Goal: Task Accomplishment & Management: Manage account settings

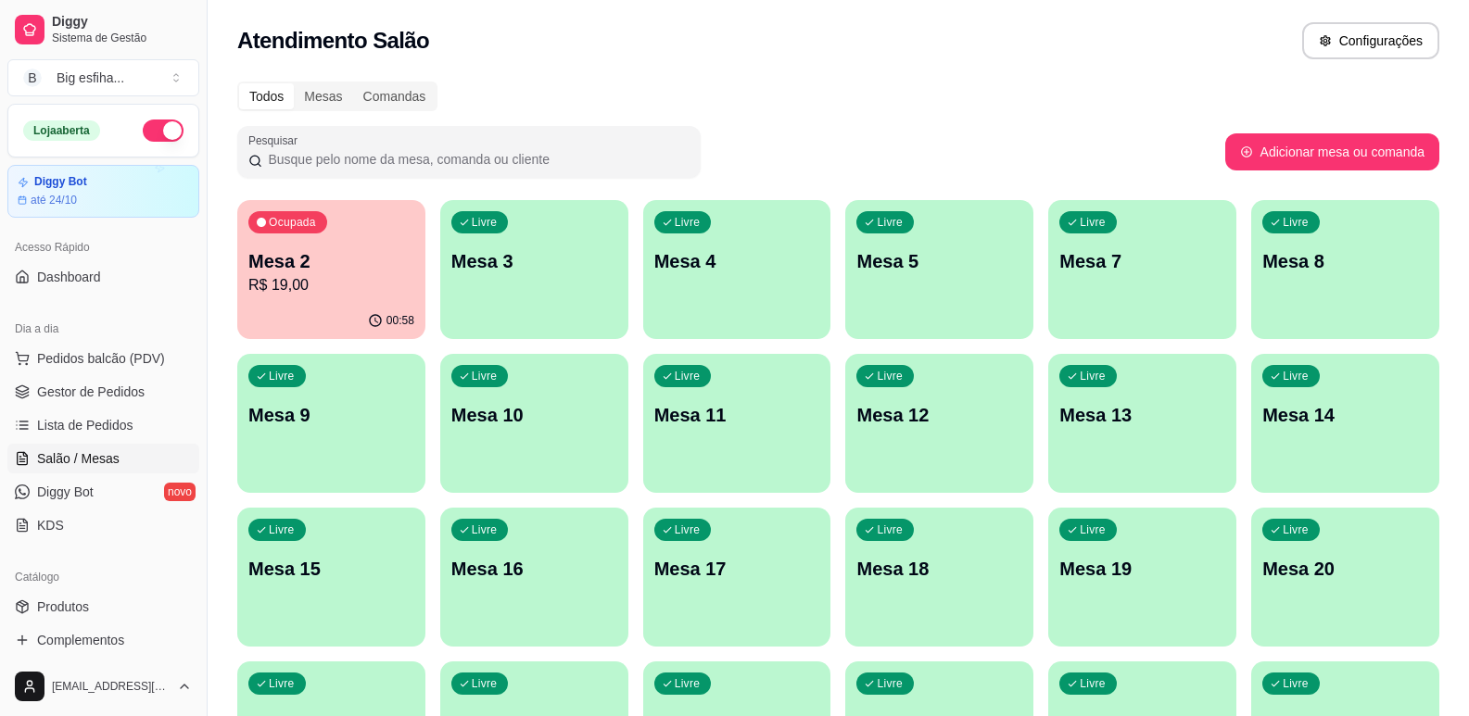
click at [320, 311] on div "00:58" at bounding box center [331, 321] width 188 height 36
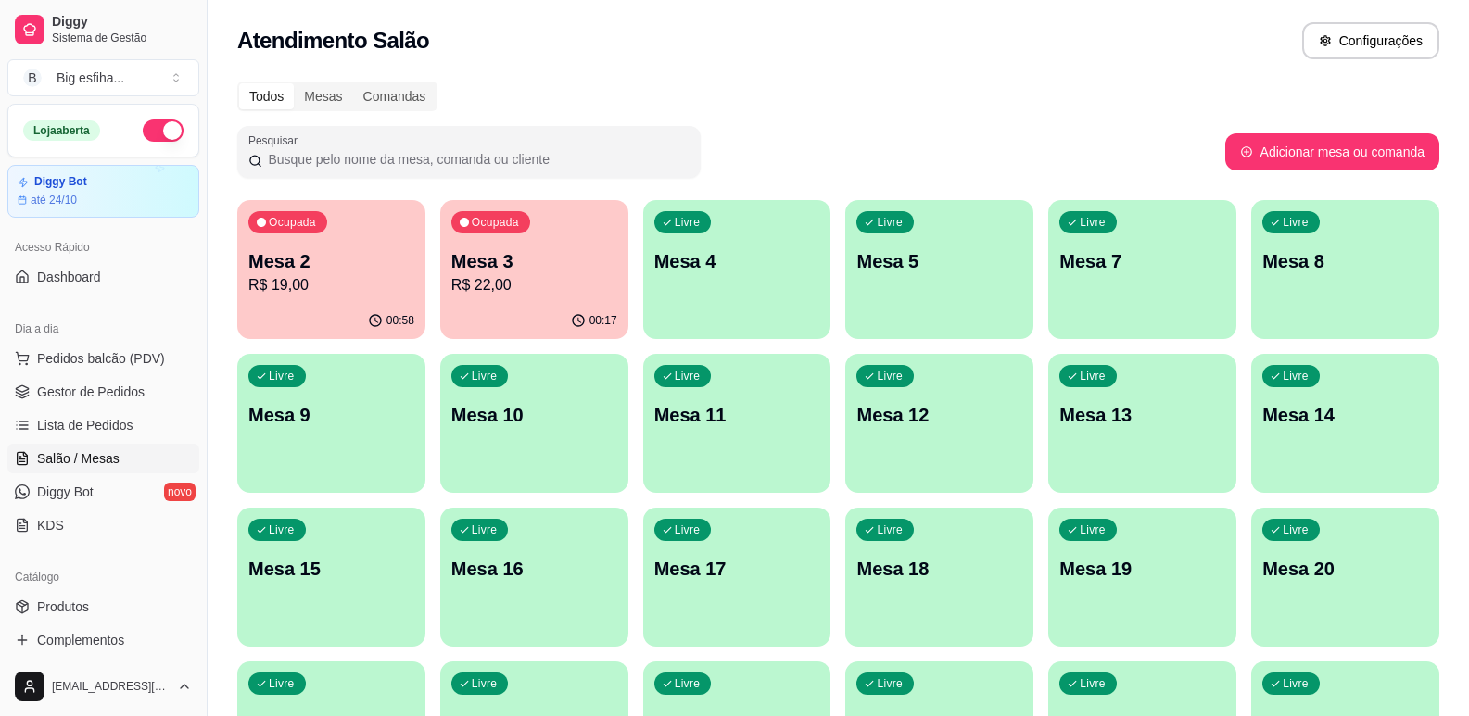
click at [476, 249] on p "Mesa 3" at bounding box center [534, 261] width 166 height 26
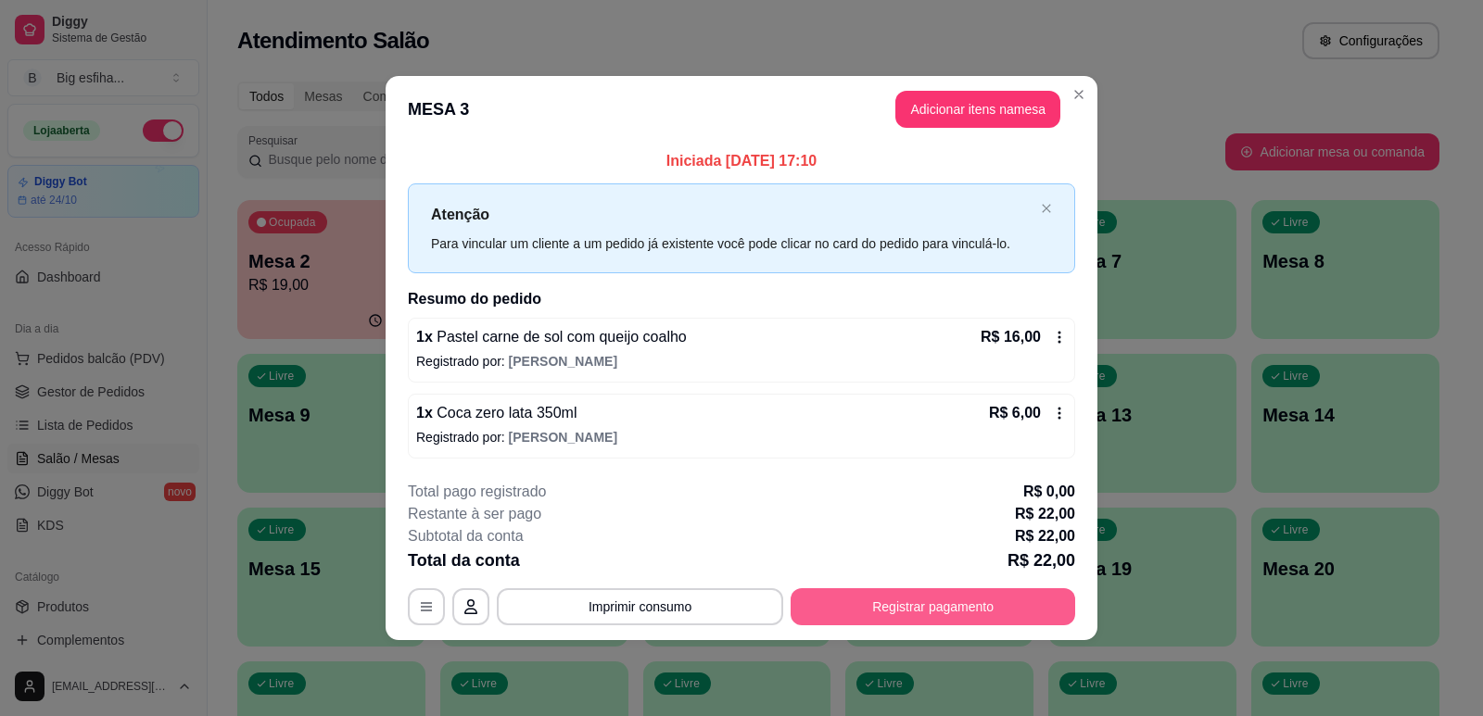
click at [972, 596] on button "Registrar pagamento" at bounding box center [932, 606] width 285 height 37
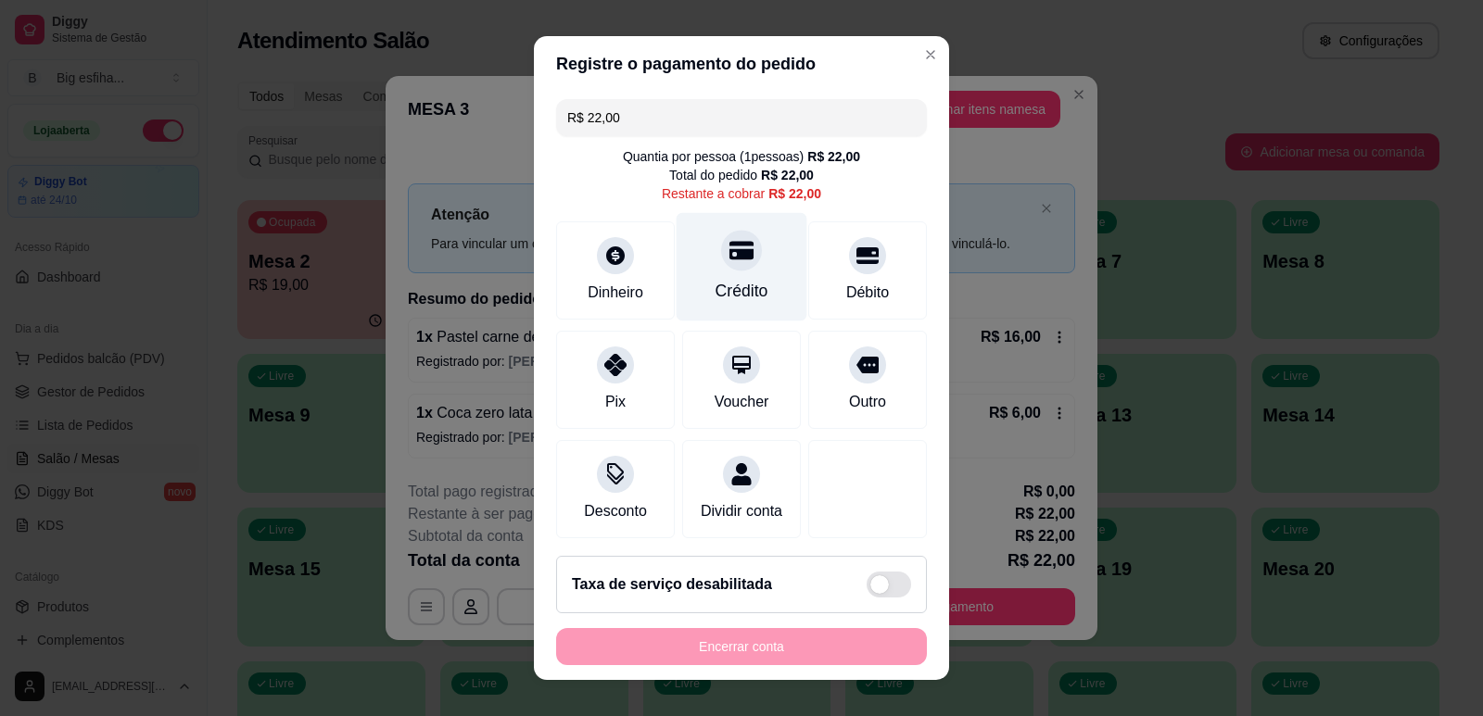
click at [740, 251] on div "Crédito" at bounding box center [742, 266] width 131 height 108
type input "R$ 0,00"
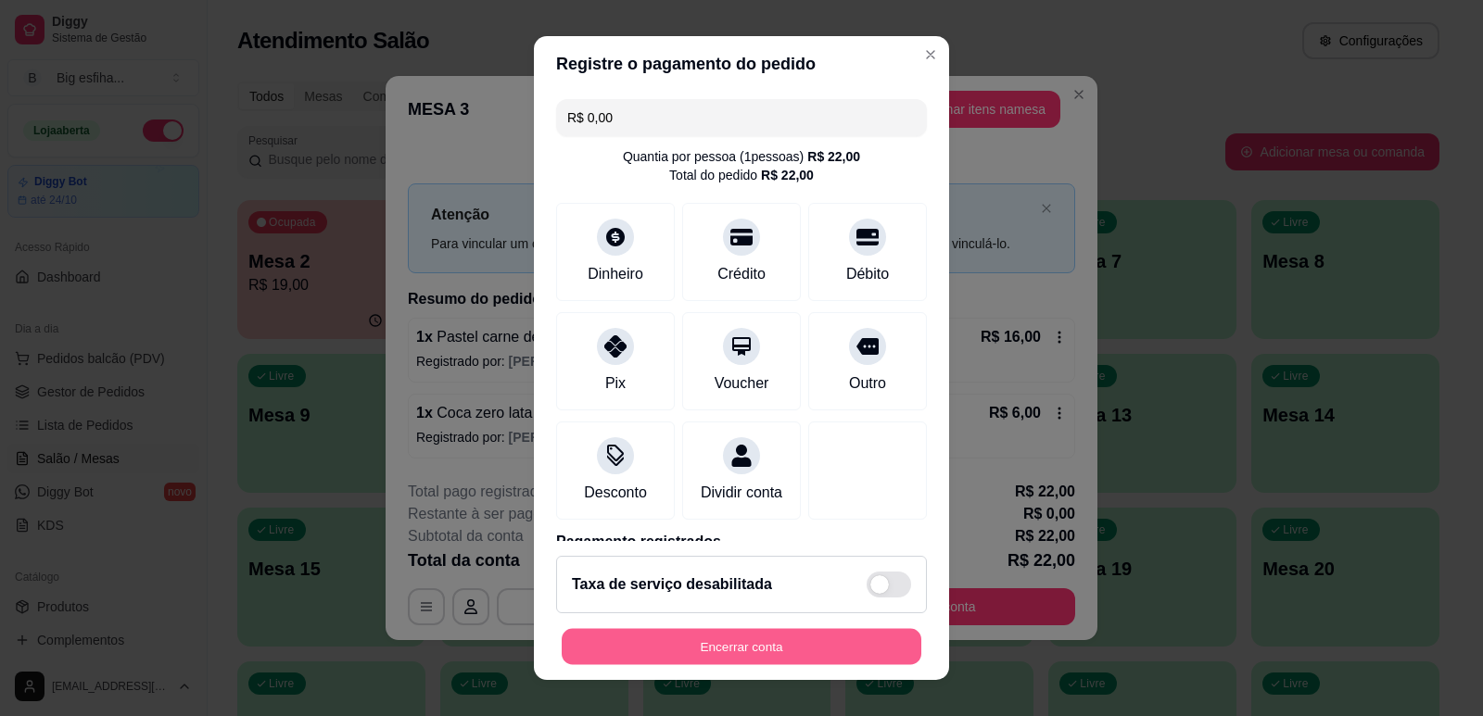
click at [661, 655] on button "Encerrar conta" at bounding box center [742, 647] width 360 height 36
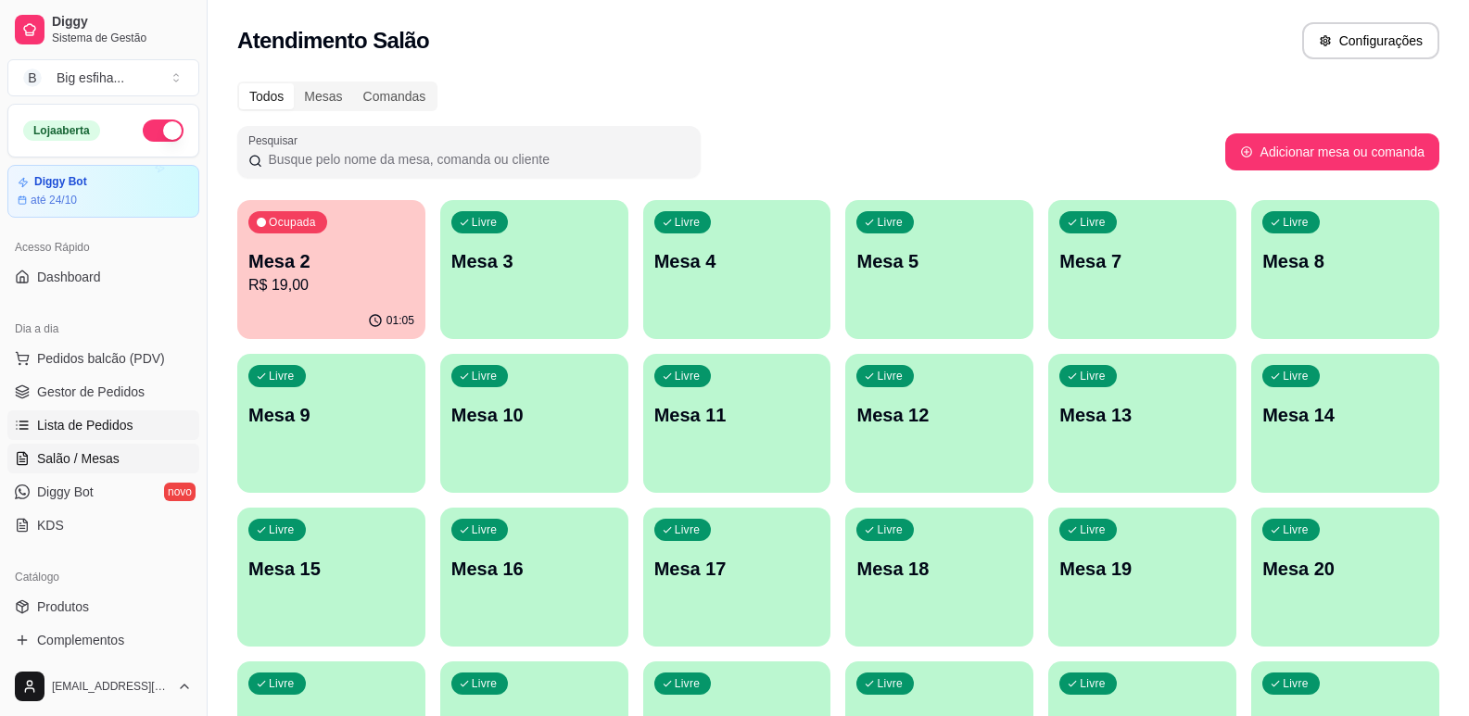
click at [78, 417] on span "Lista de Pedidos" at bounding box center [85, 425] width 96 height 19
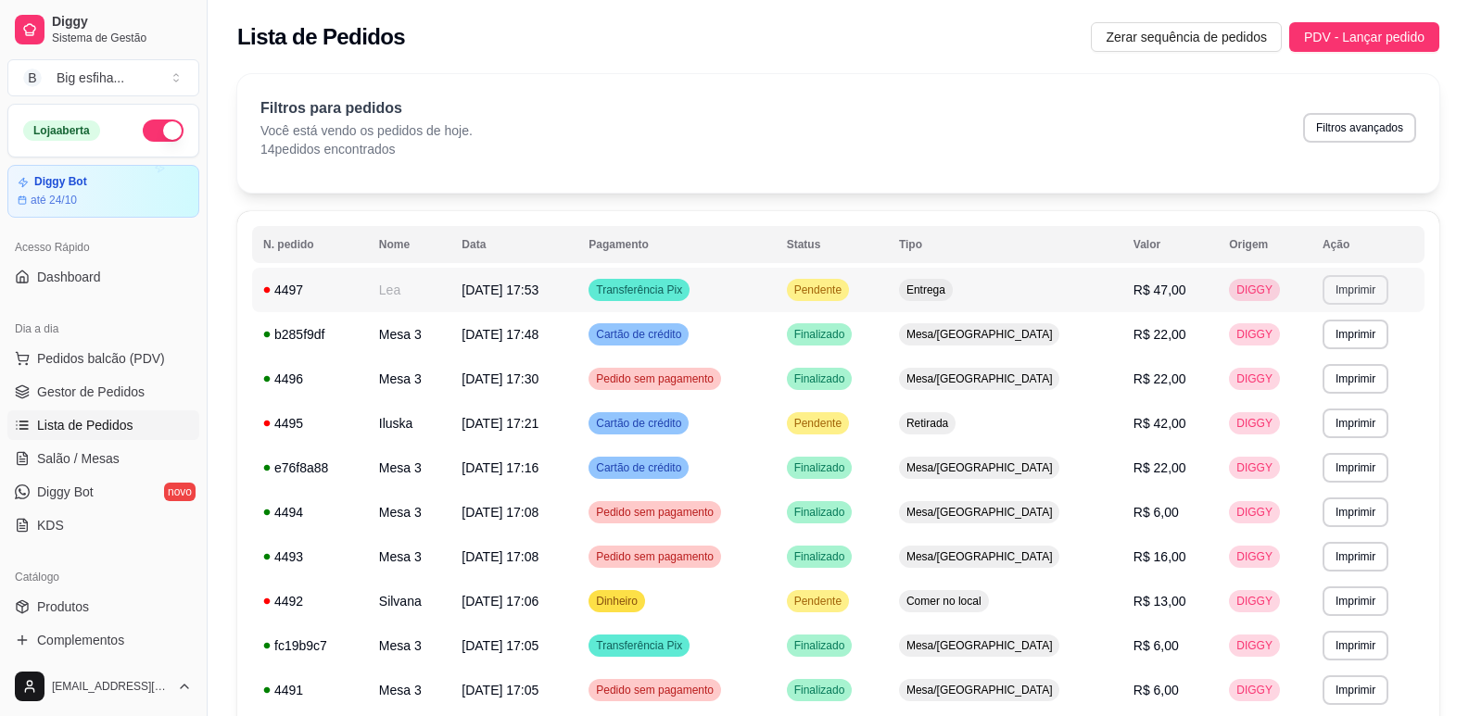
click at [1359, 283] on button "Imprimir" at bounding box center [1355, 290] width 66 height 30
click at [1327, 360] on button "IMPRESSORA" at bounding box center [1315, 355] width 134 height 30
click at [133, 453] on link "Salão / Mesas" at bounding box center [103, 459] width 192 height 30
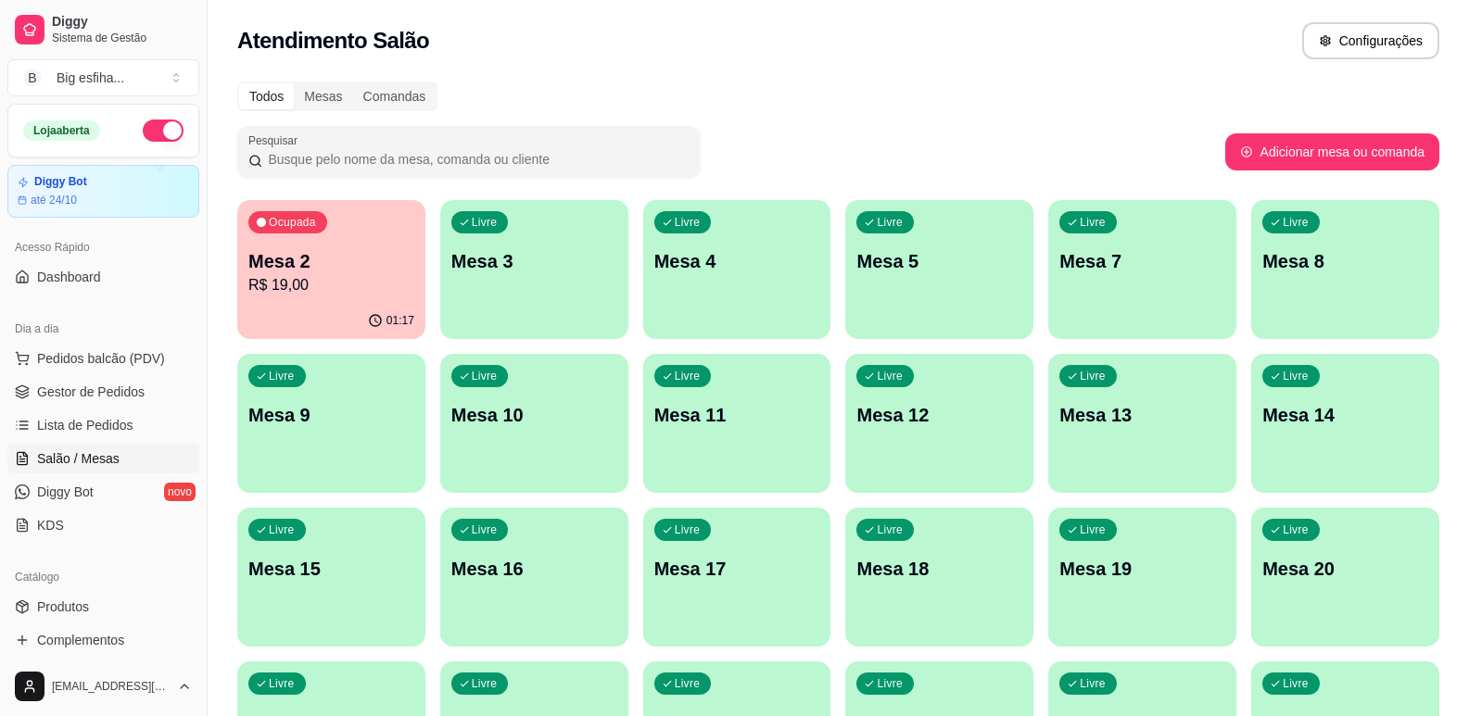
click at [584, 238] on div "Livre Mesa 3" at bounding box center [534, 258] width 188 height 117
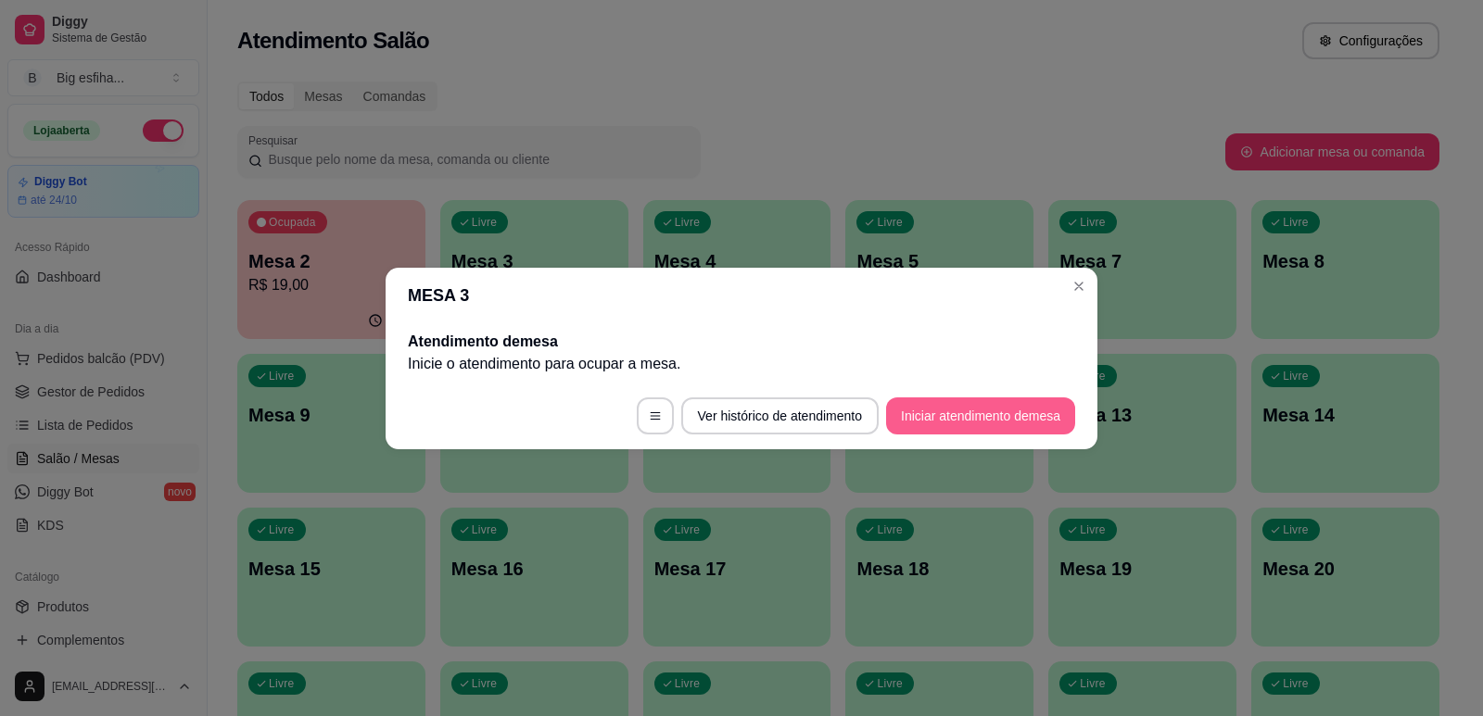
click at [957, 421] on button "Iniciar atendimento de mesa" at bounding box center [980, 416] width 189 height 37
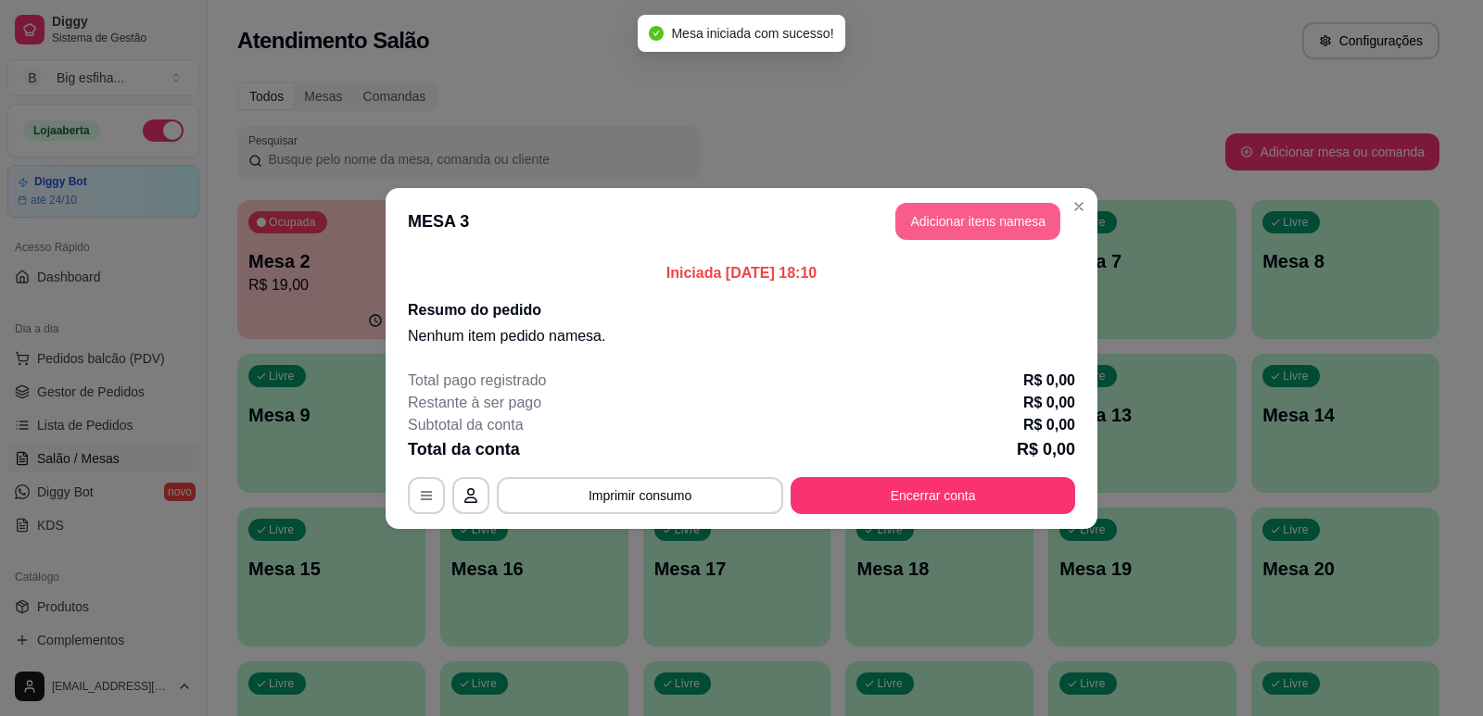
click at [967, 231] on button "Adicionar itens na mesa" at bounding box center [977, 221] width 165 height 37
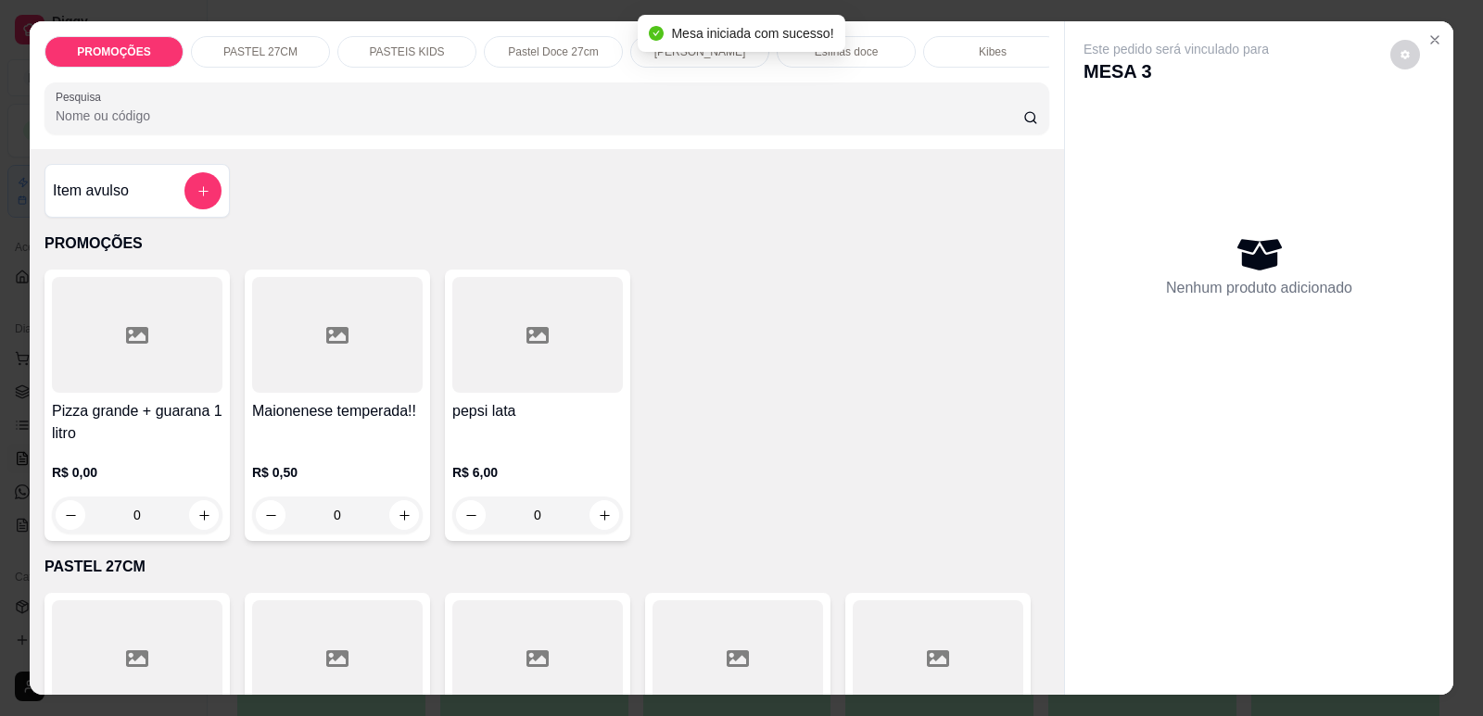
click at [665, 57] on p "[PERSON_NAME]" at bounding box center [700, 51] width 92 height 15
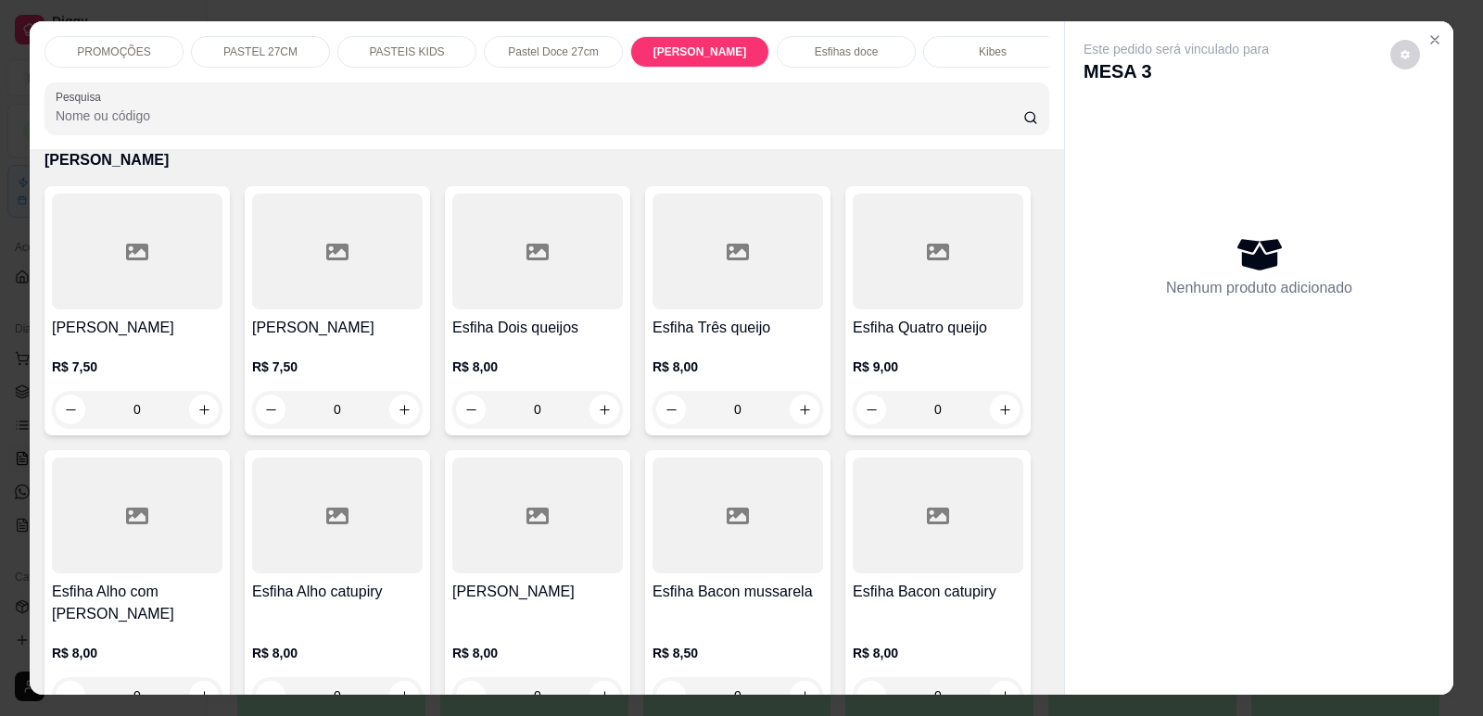
scroll to position [38, 0]
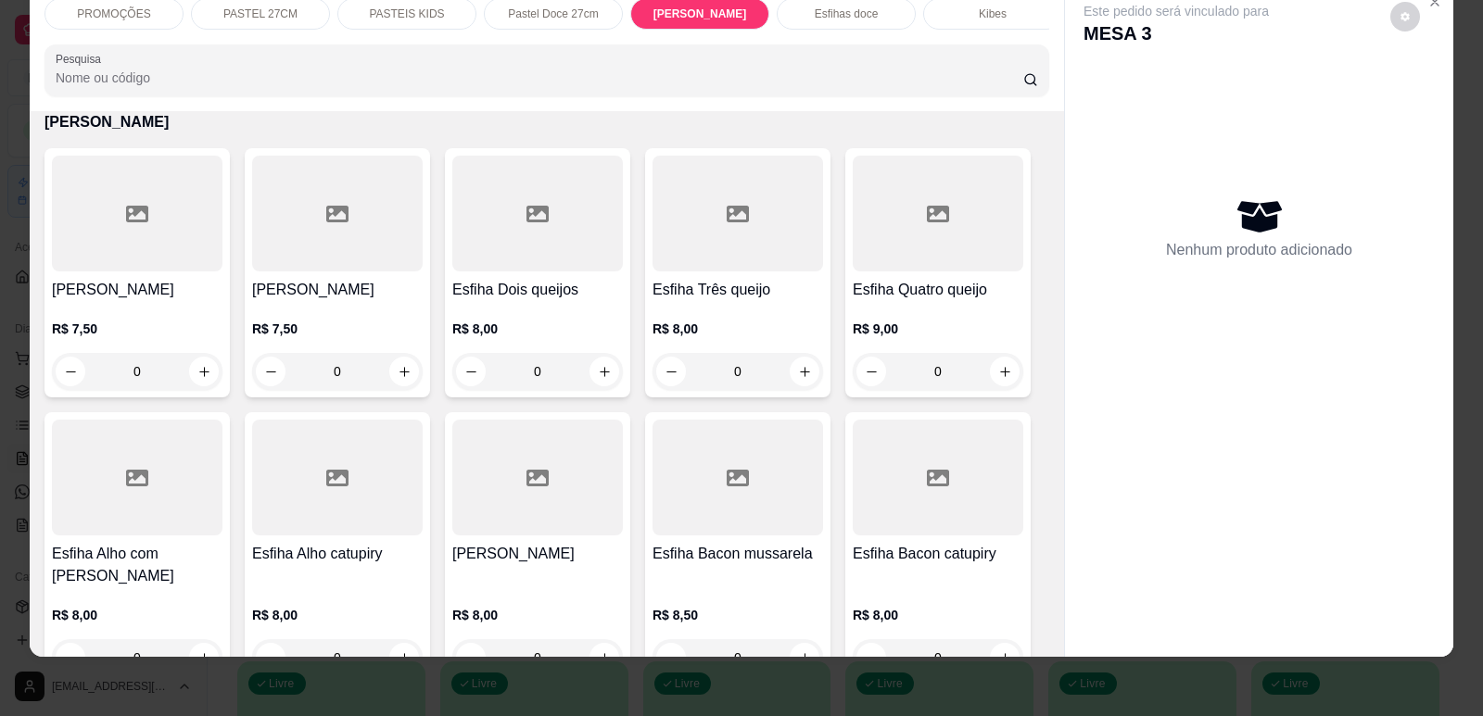
click at [152, 320] on div "R$ 7,50 0" at bounding box center [137, 345] width 171 height 89
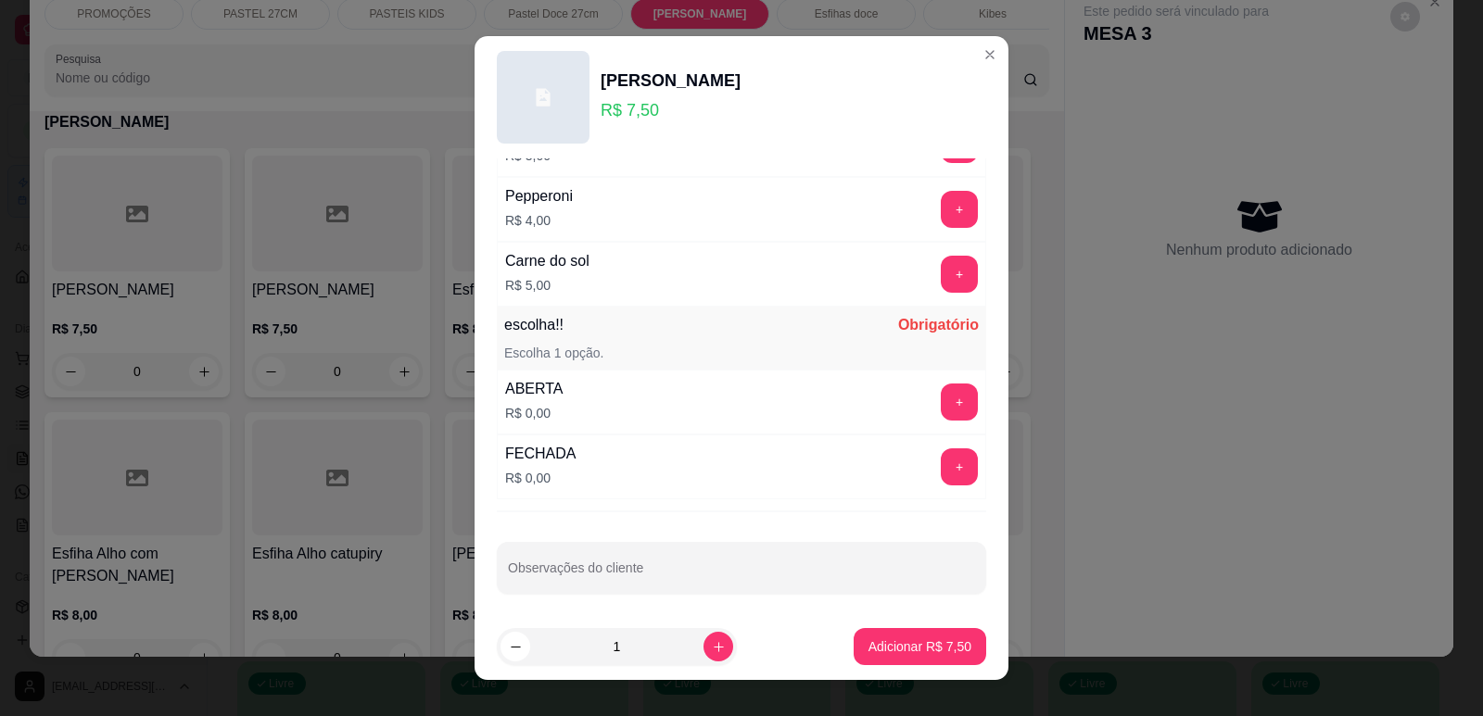
scroll to position [1464, 0]
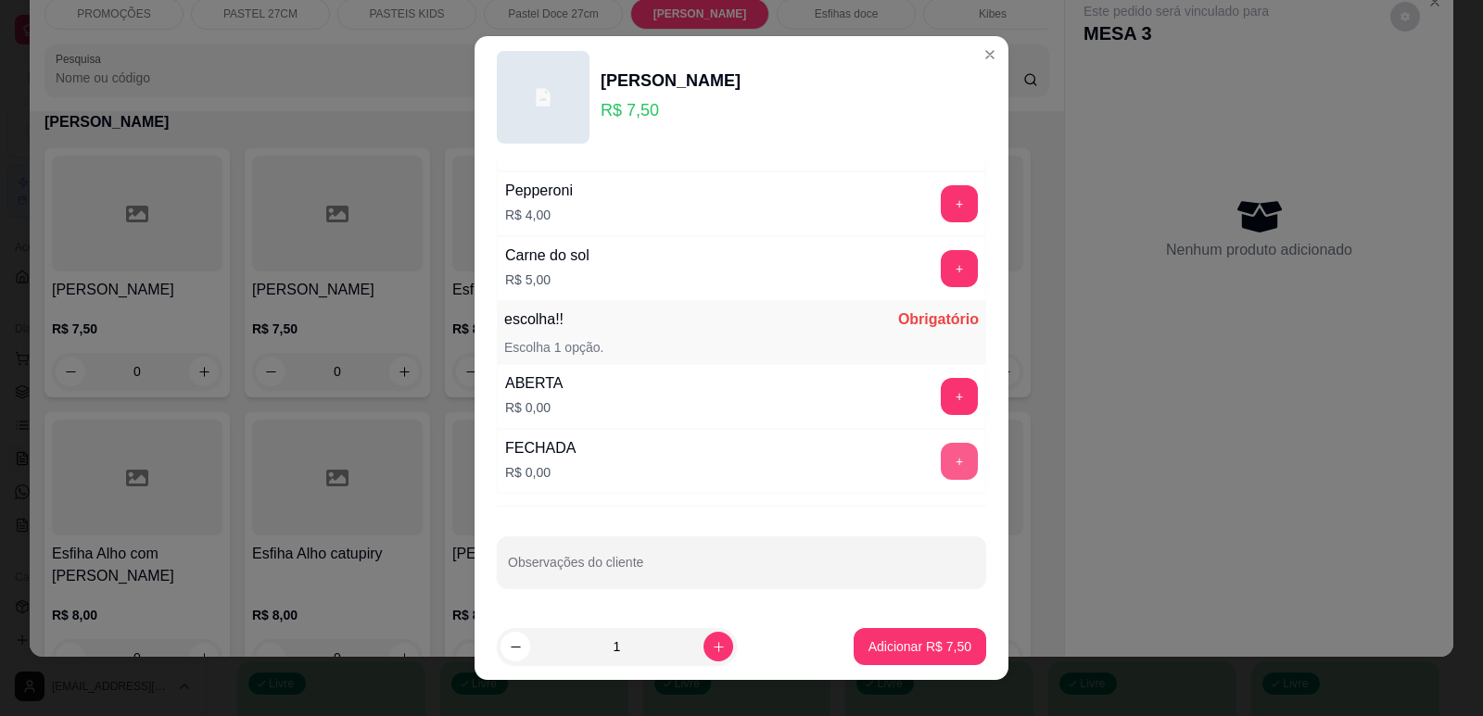
click at [941, 460] on button "+" at bounding box center [959, 461] width 37 height 37
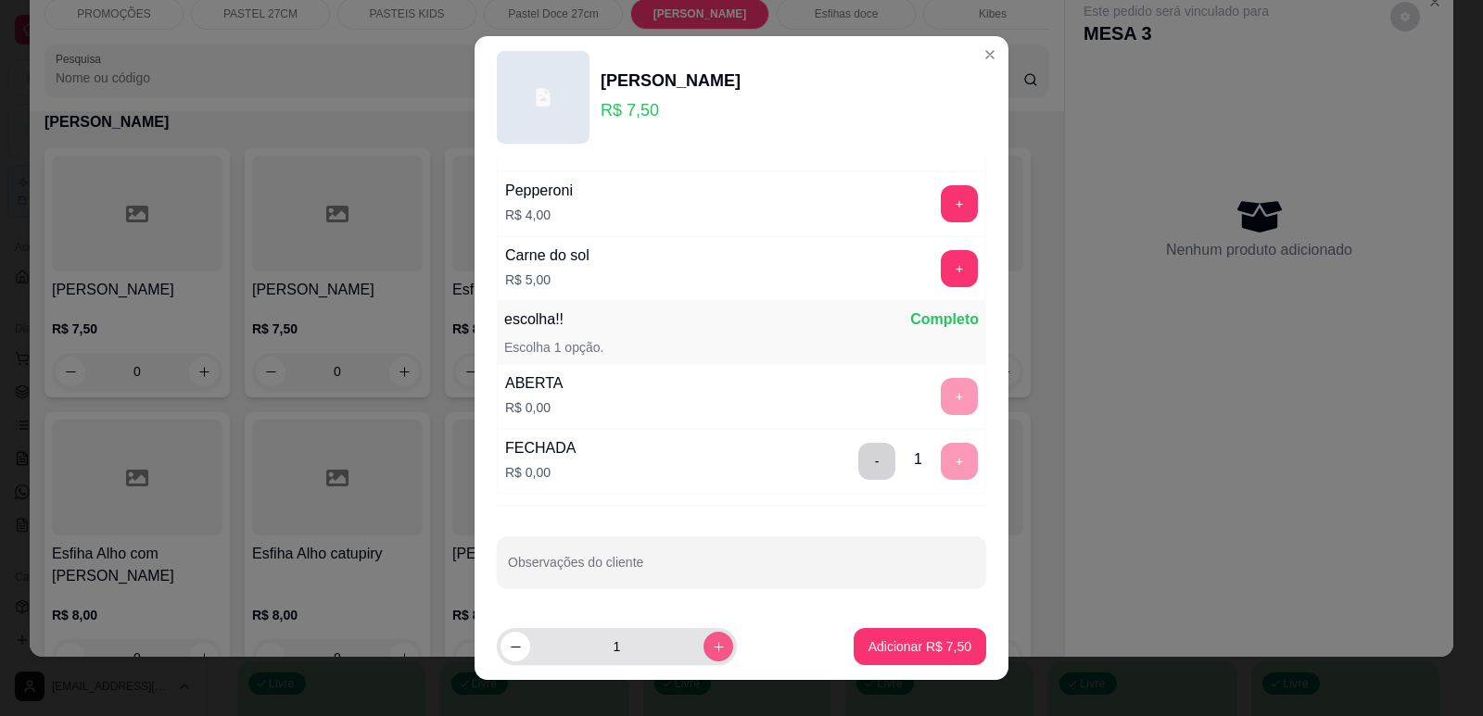
click at [703, 636] on button "increase-product-quantity" at bounding box center [718, 647] width 30 height 30
type input "5"
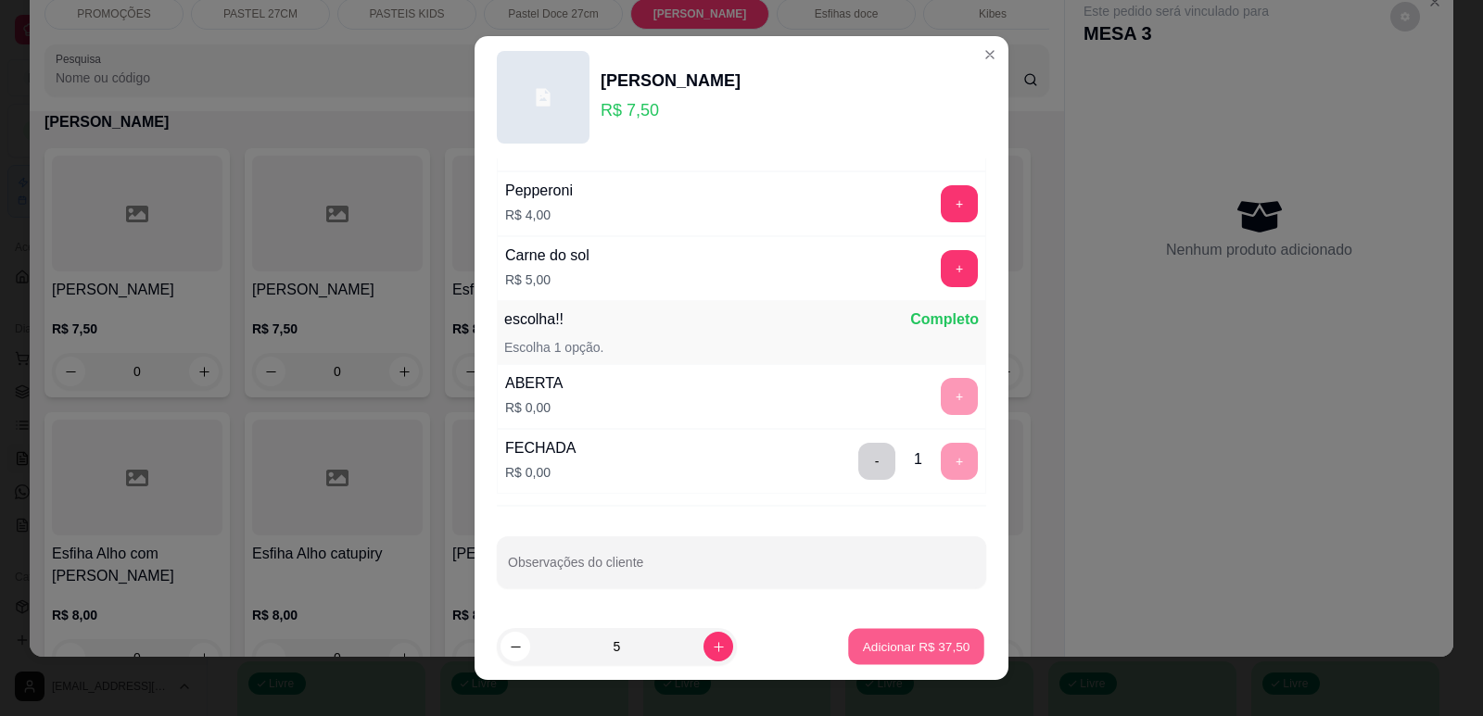
click at [912, 654] on p "Adicionar R$ 37,50" at bounding box center [916, 648] width 107 height 18
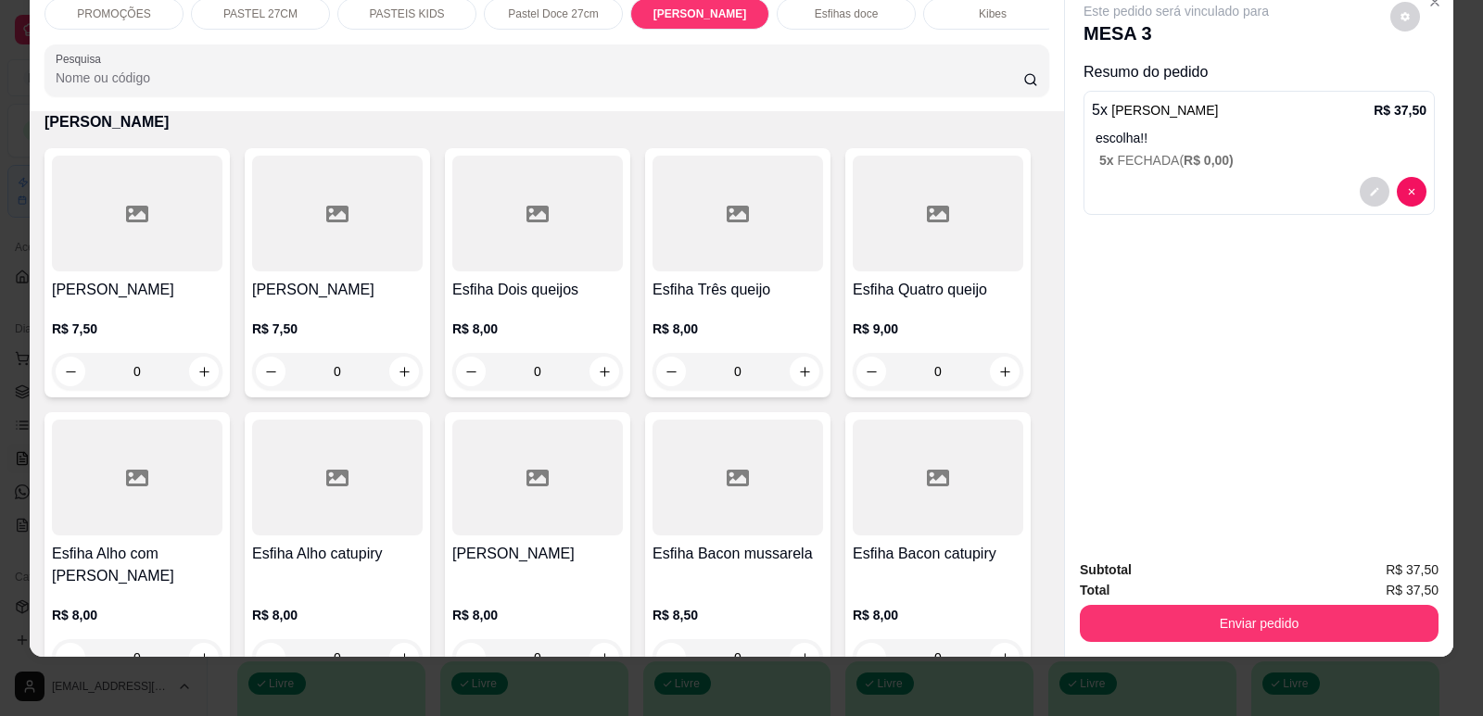
click at [941, 11] on div "Kibes" at bounding box center [992, 14] width 139 height 32
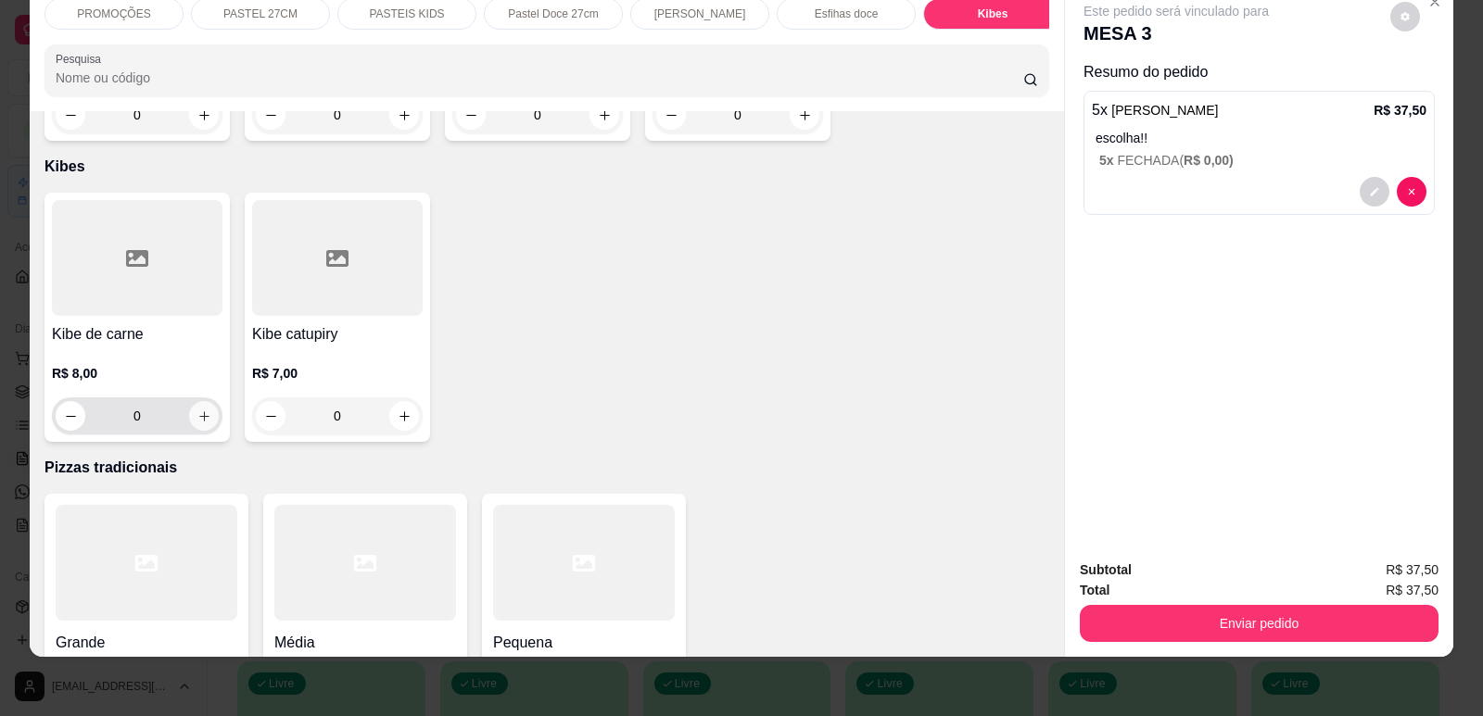
click at [201, 410] on icon "increase-product-quantity" at bounding box center [204, 417] width 14 height 14
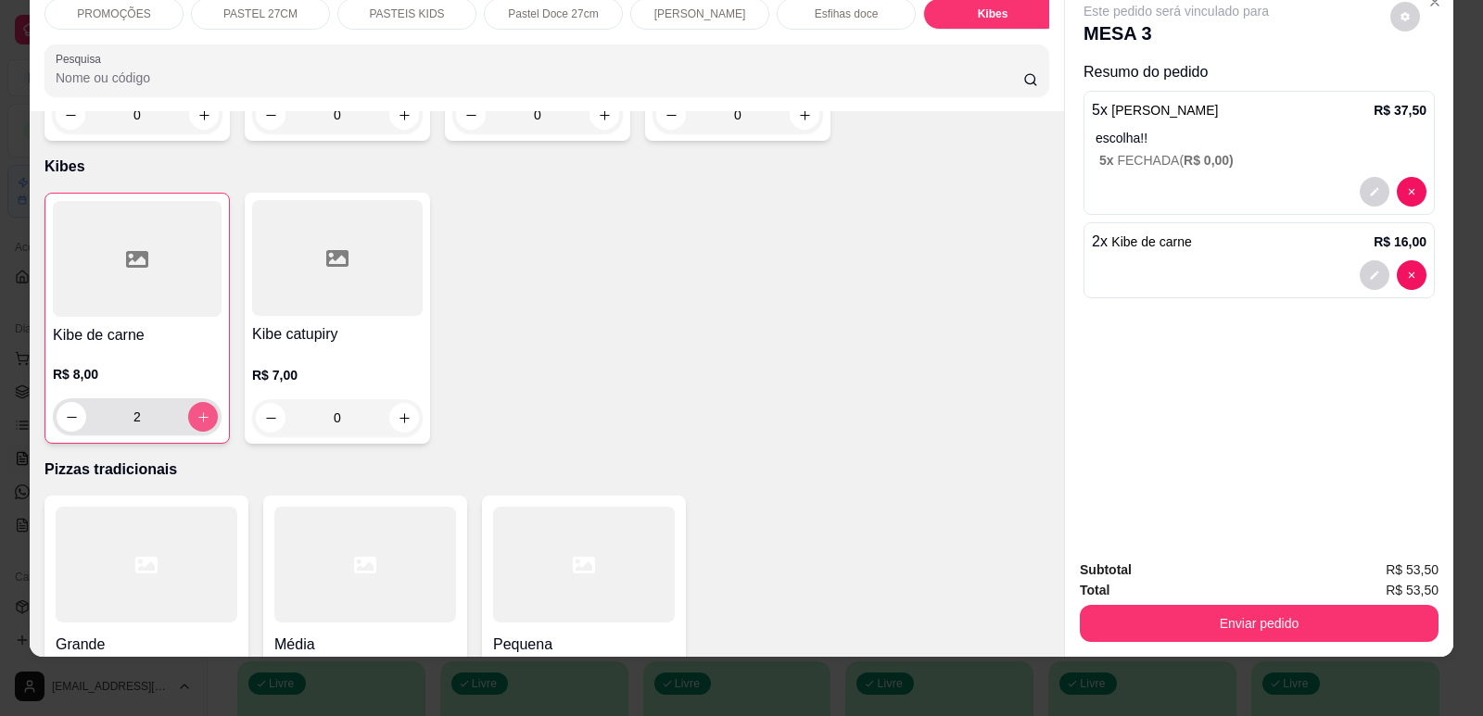
type input "2"
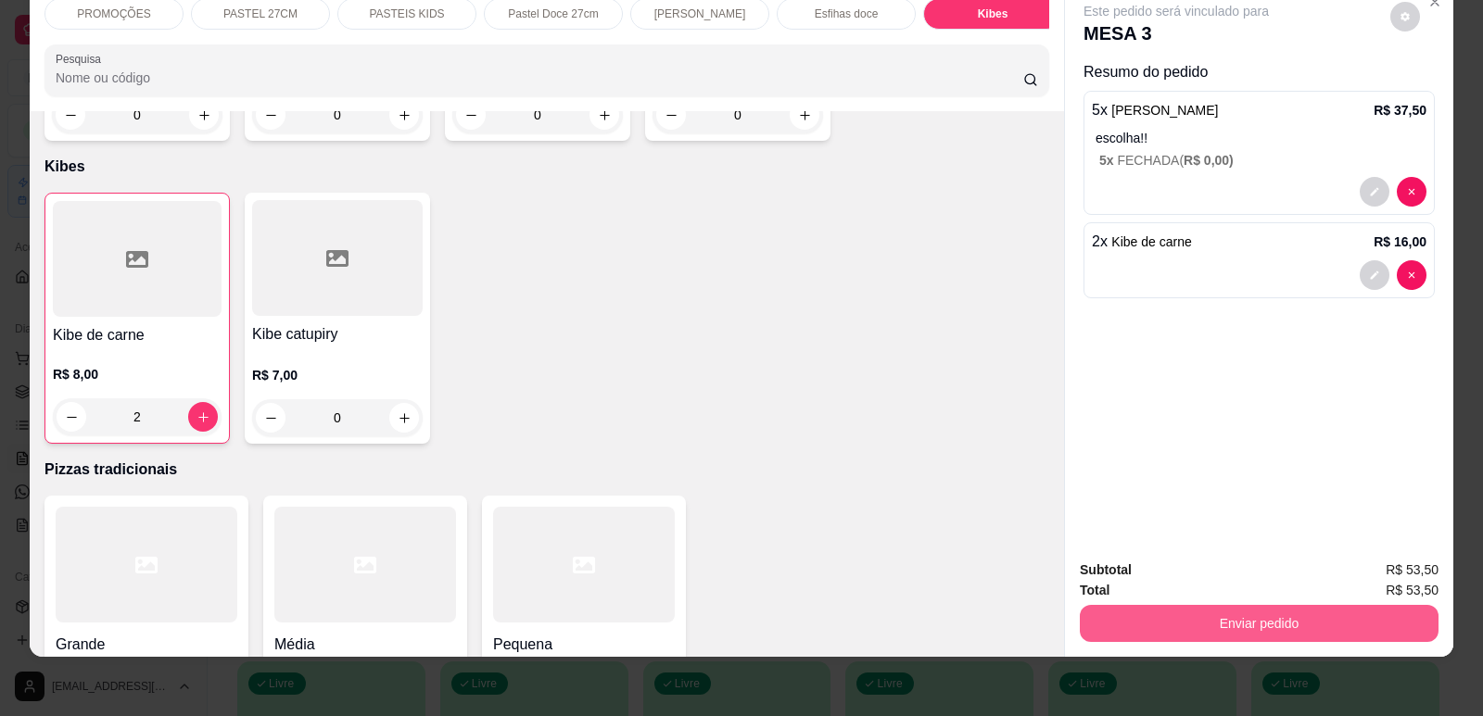
click at [1229, 639] on button "Enviar pedido" at bounding box center [1259, 623] width 359 height 37
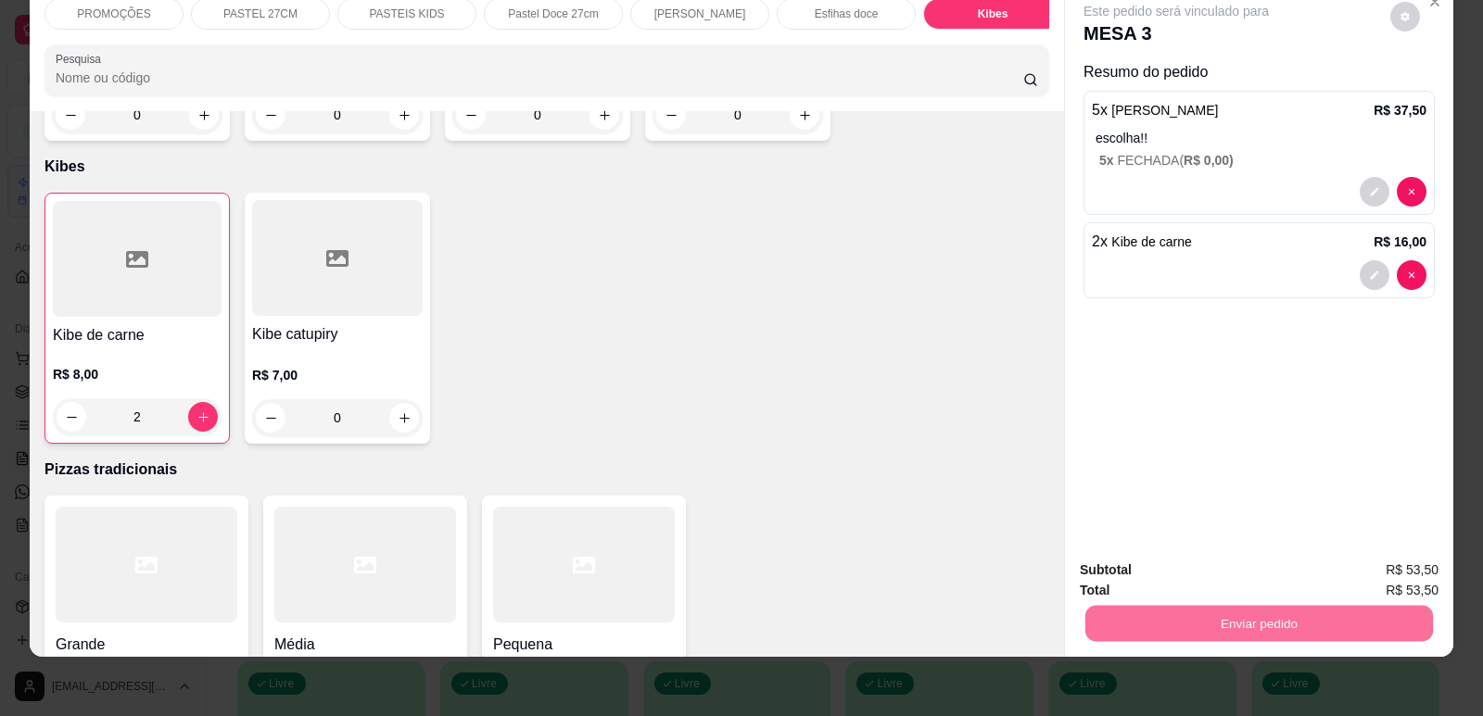
click at [1372, 575] on button "Enviar pedido" at bounding box center [1390, 578] width 105 height 35
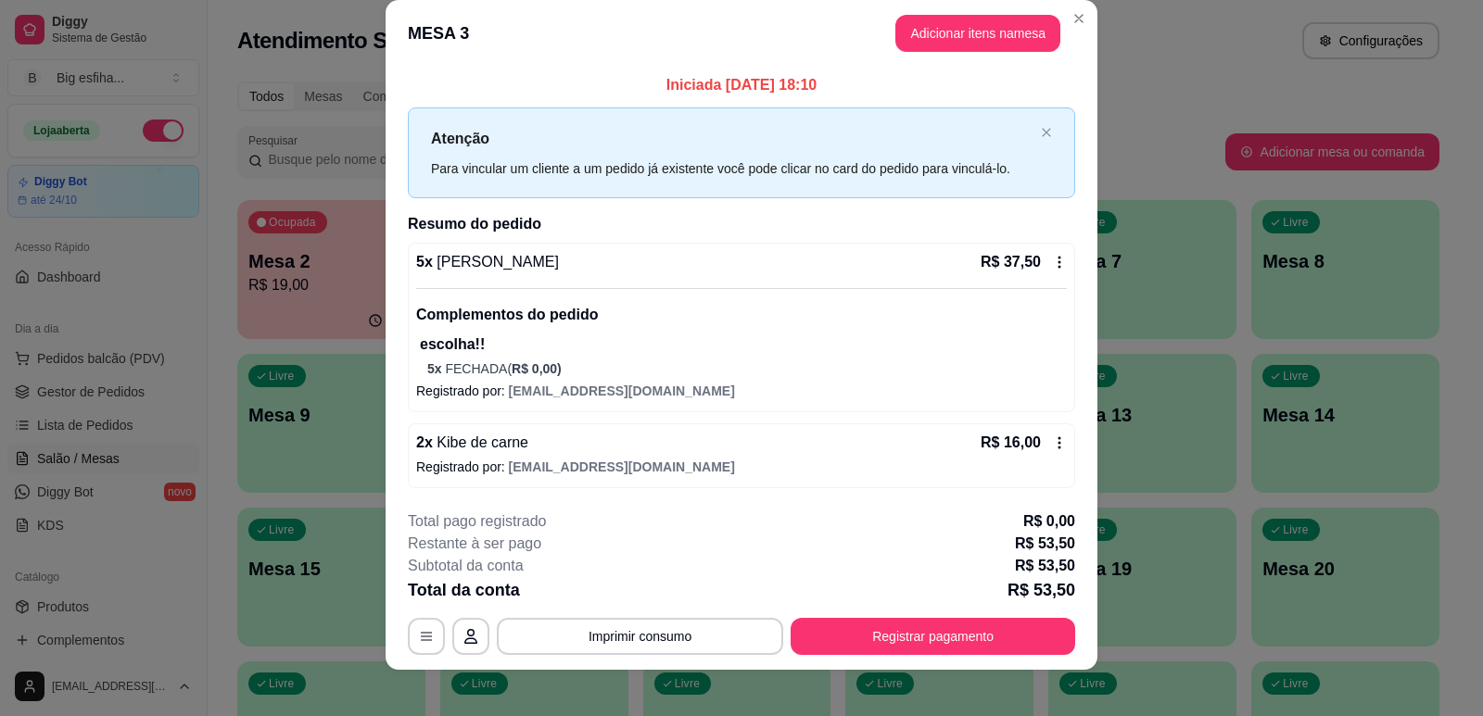
scroll to position [36, 0]
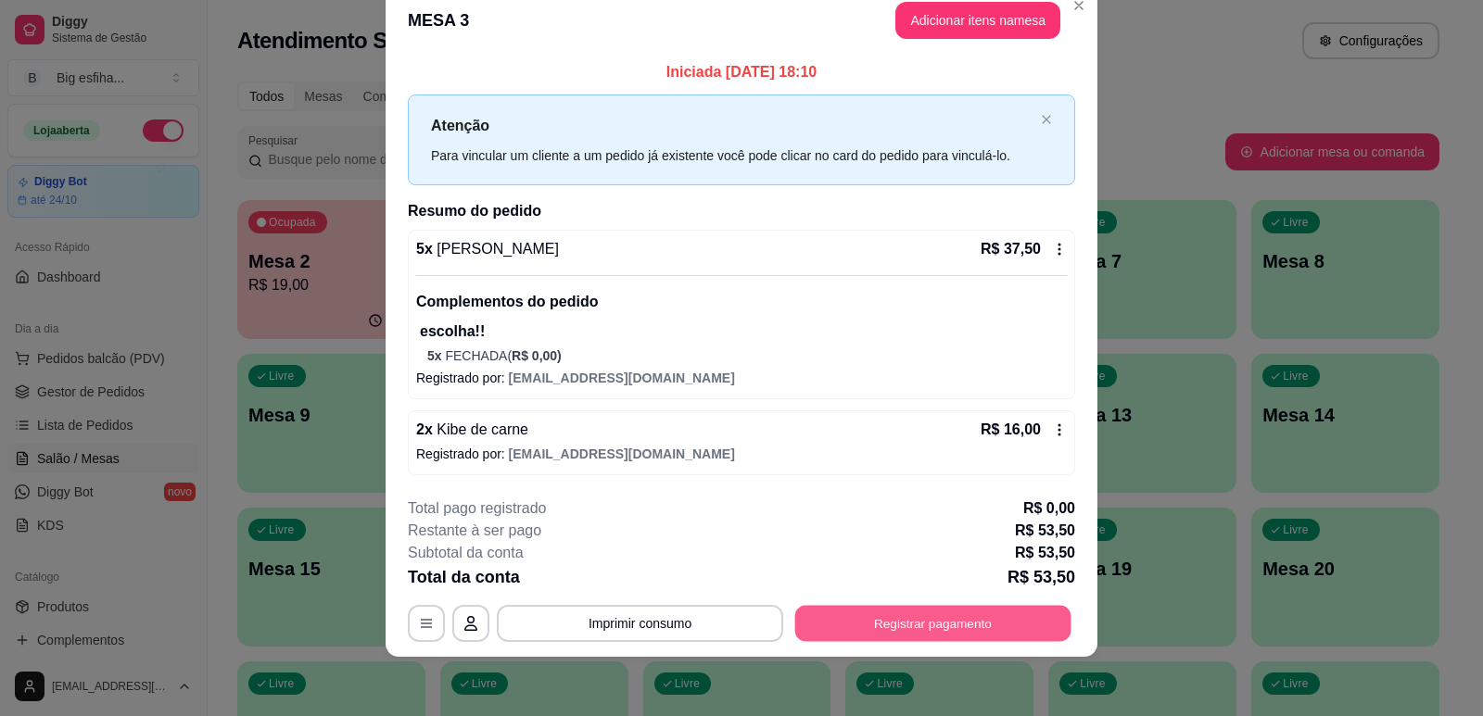
click at [933, 617] on button "Registrar pagamento" at bounding box center [933, 623] width 276 height 36
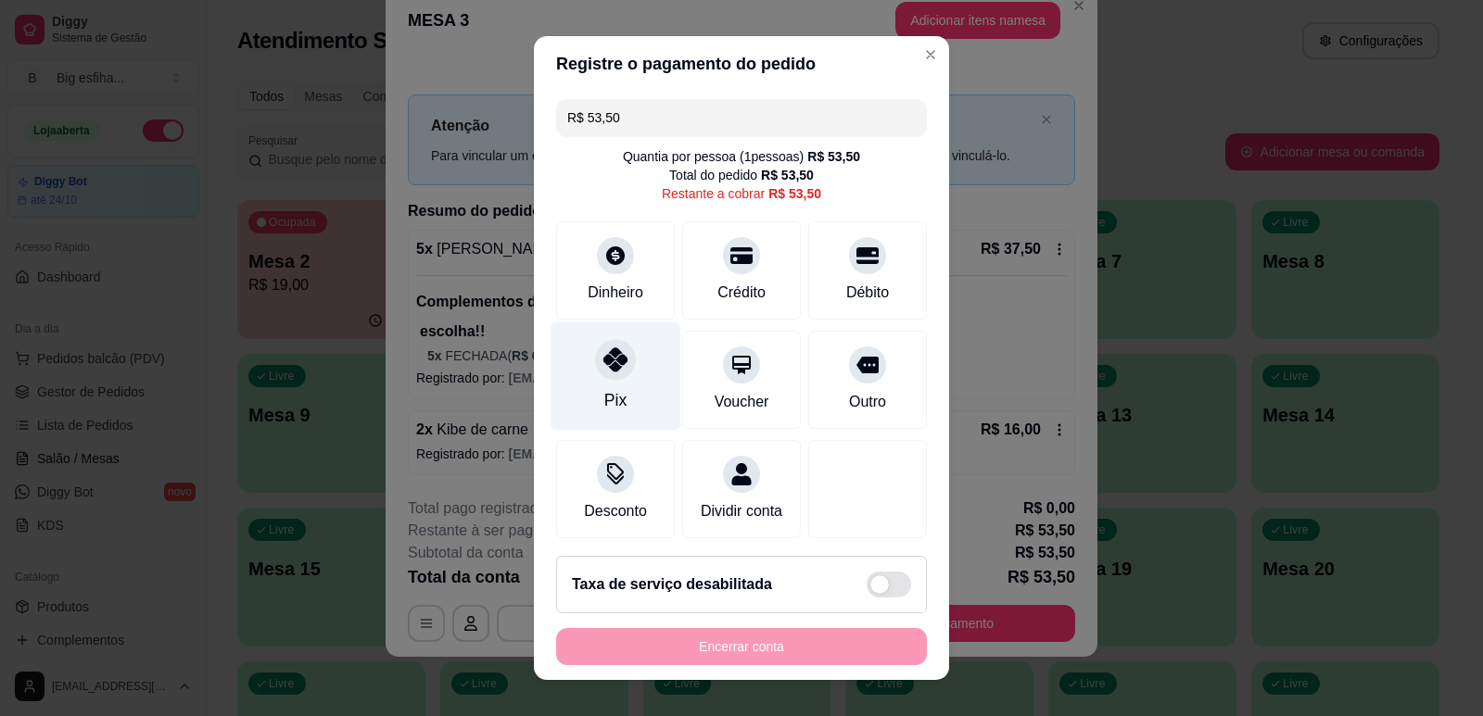
click at [601, 378] on div at bounding box center [615, 359] width 41 height 41
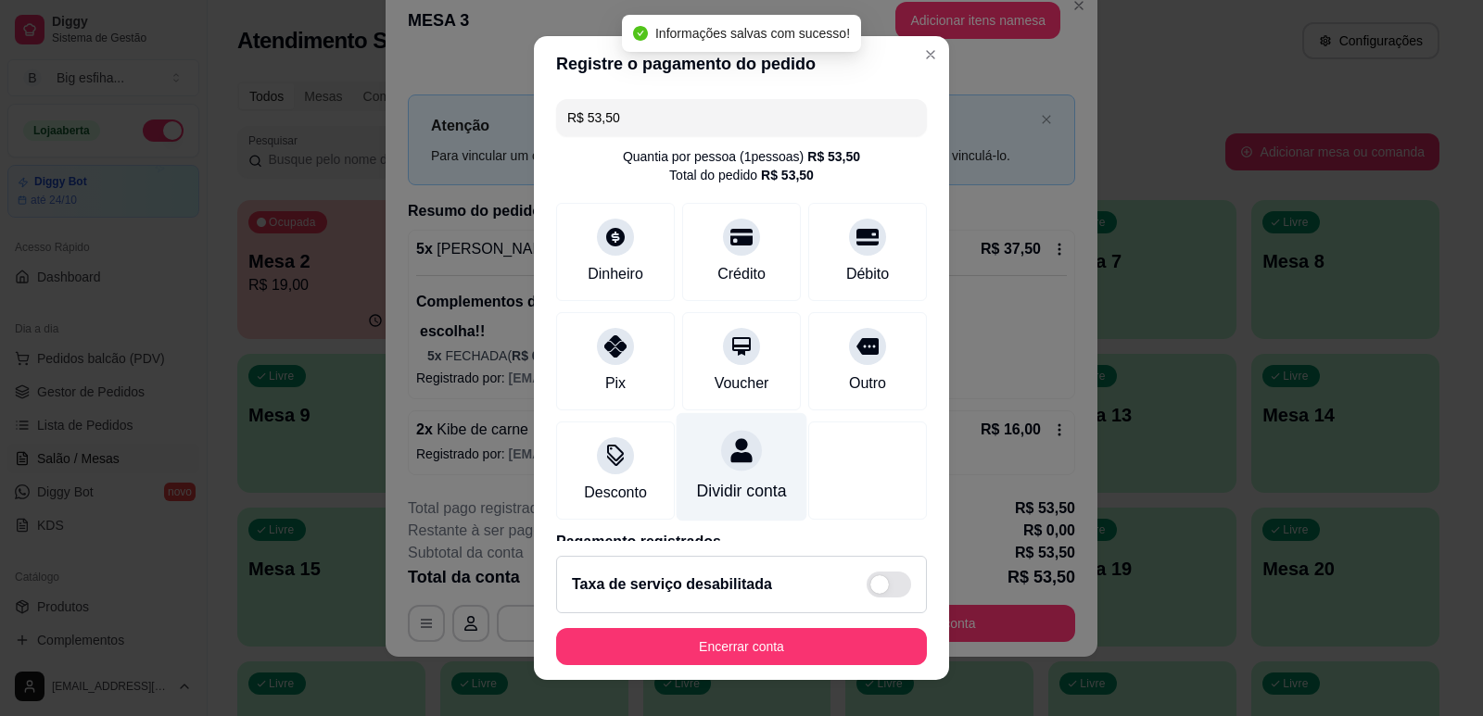
type input "R$ 0,00"
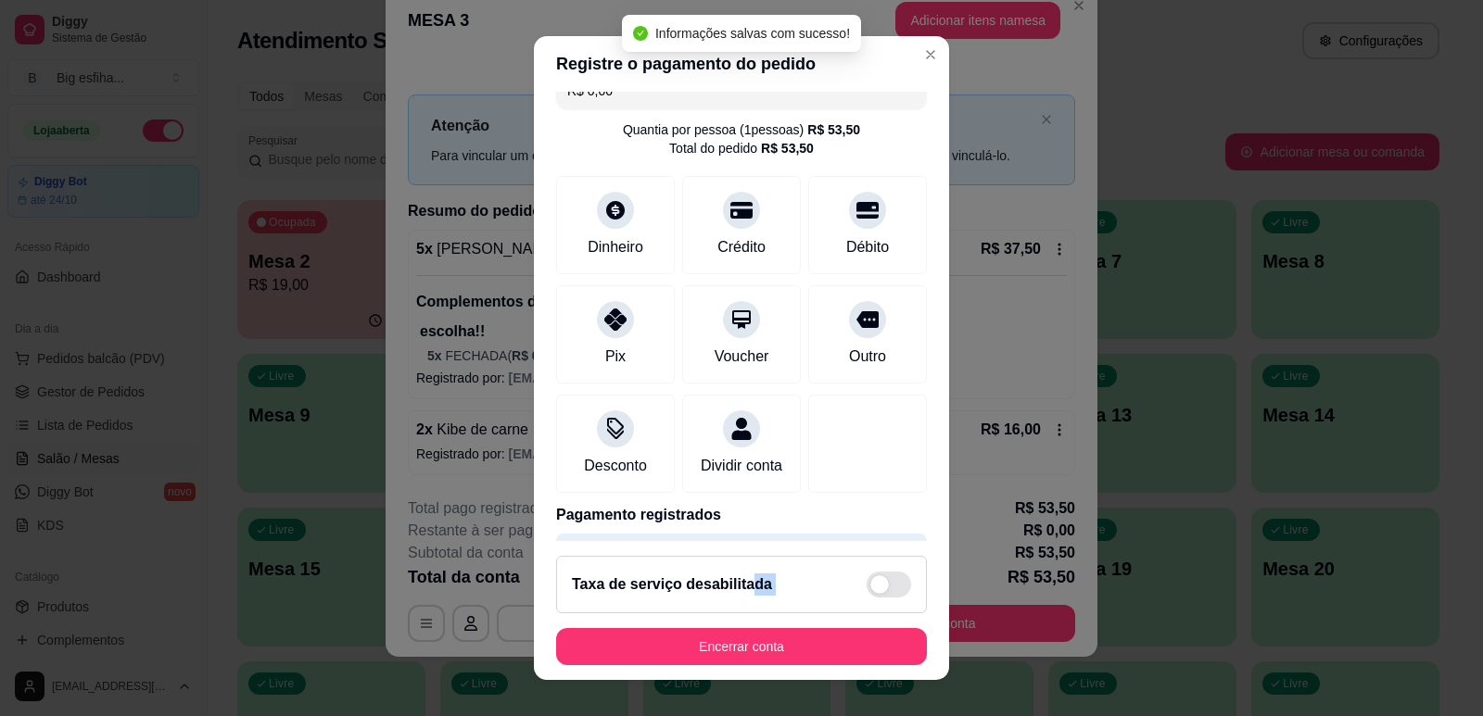
drag, startPoint x: 739, startPoint y: 620, endPoint x: 764, endPoint y: 637, distance: 30.1
click at [747, 626] on footer "Taxa de serviço desabilitada Encerrar conta" at bounding box center [741, 610] width 415 height 139
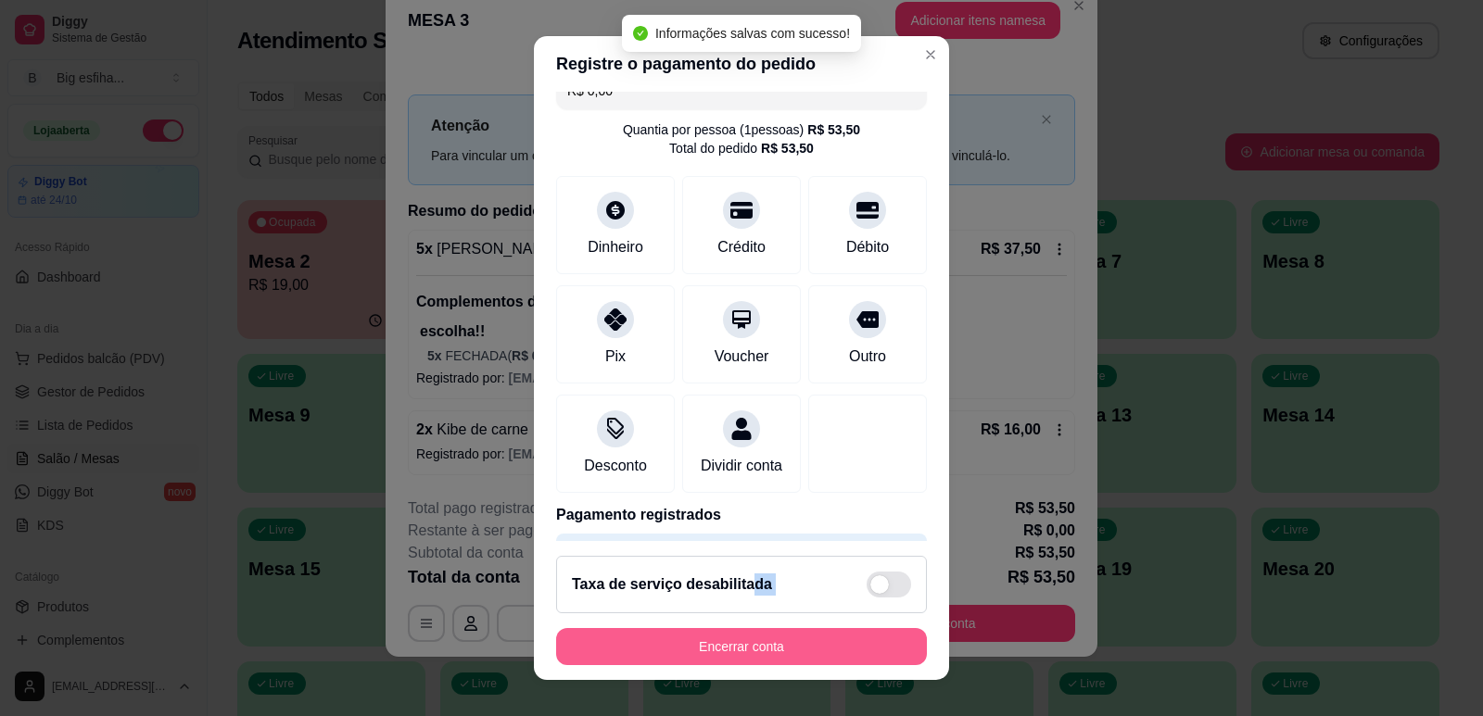
click at [764, 637] on button "Encerrar conta" at bounding box center [741, 646] width 371 height 37
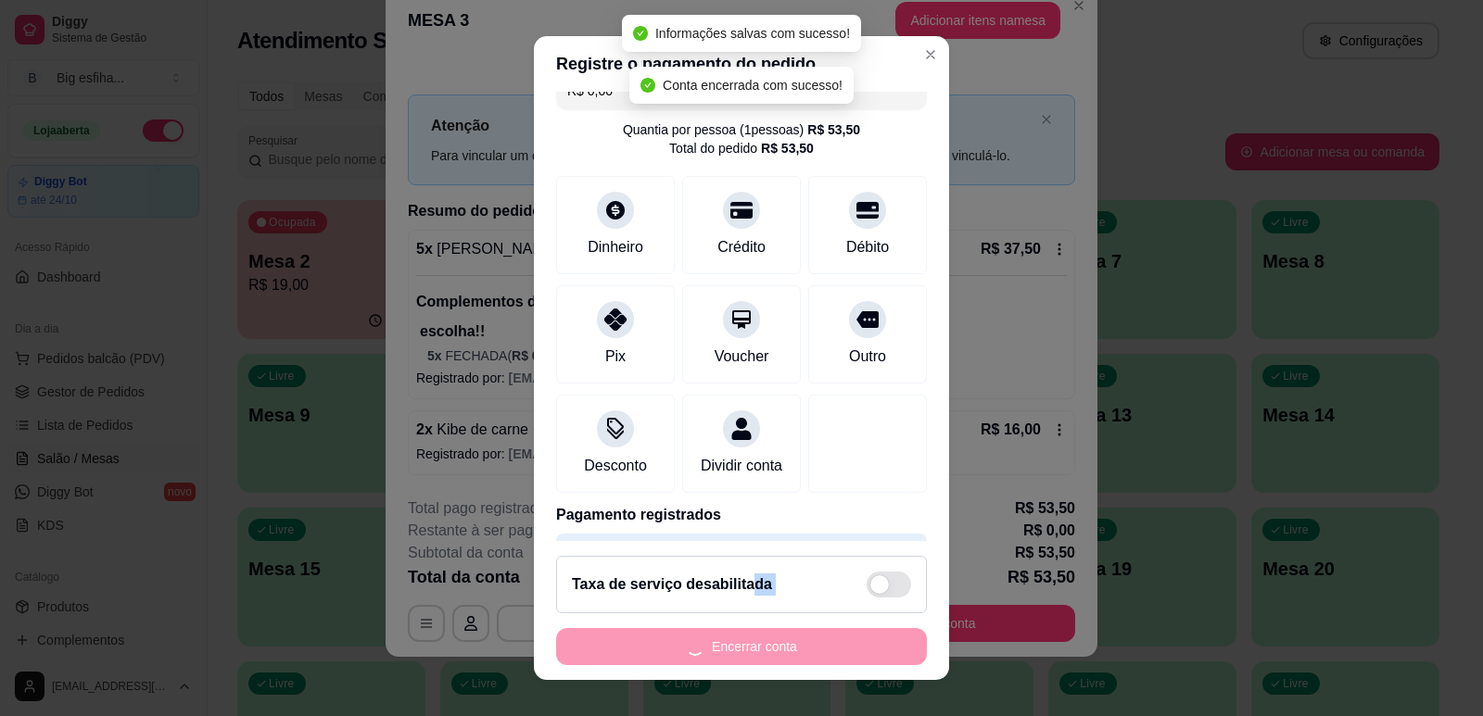
scroll to position [0, 0]
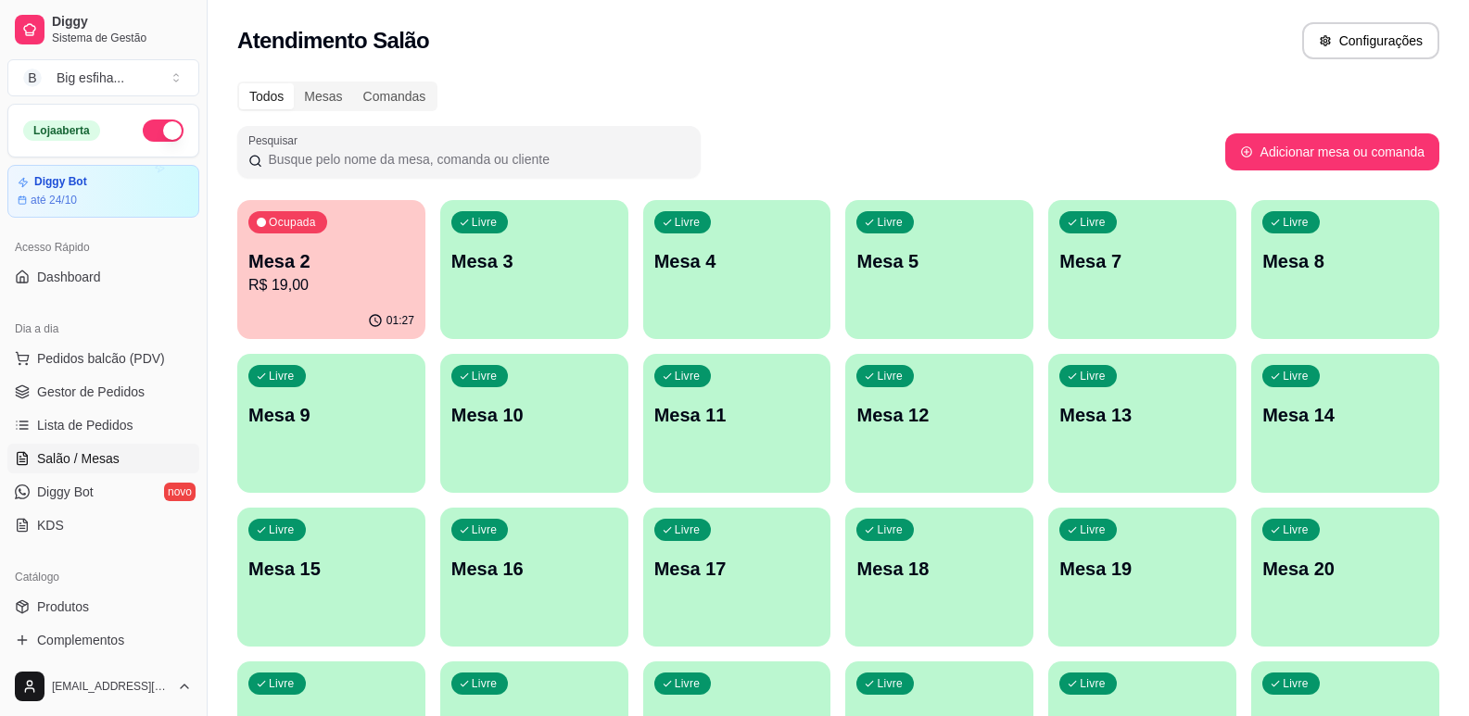
click at [457, 297] on div "Livre Mesa 3" at bounding box center [534, 258] width 188 height 117
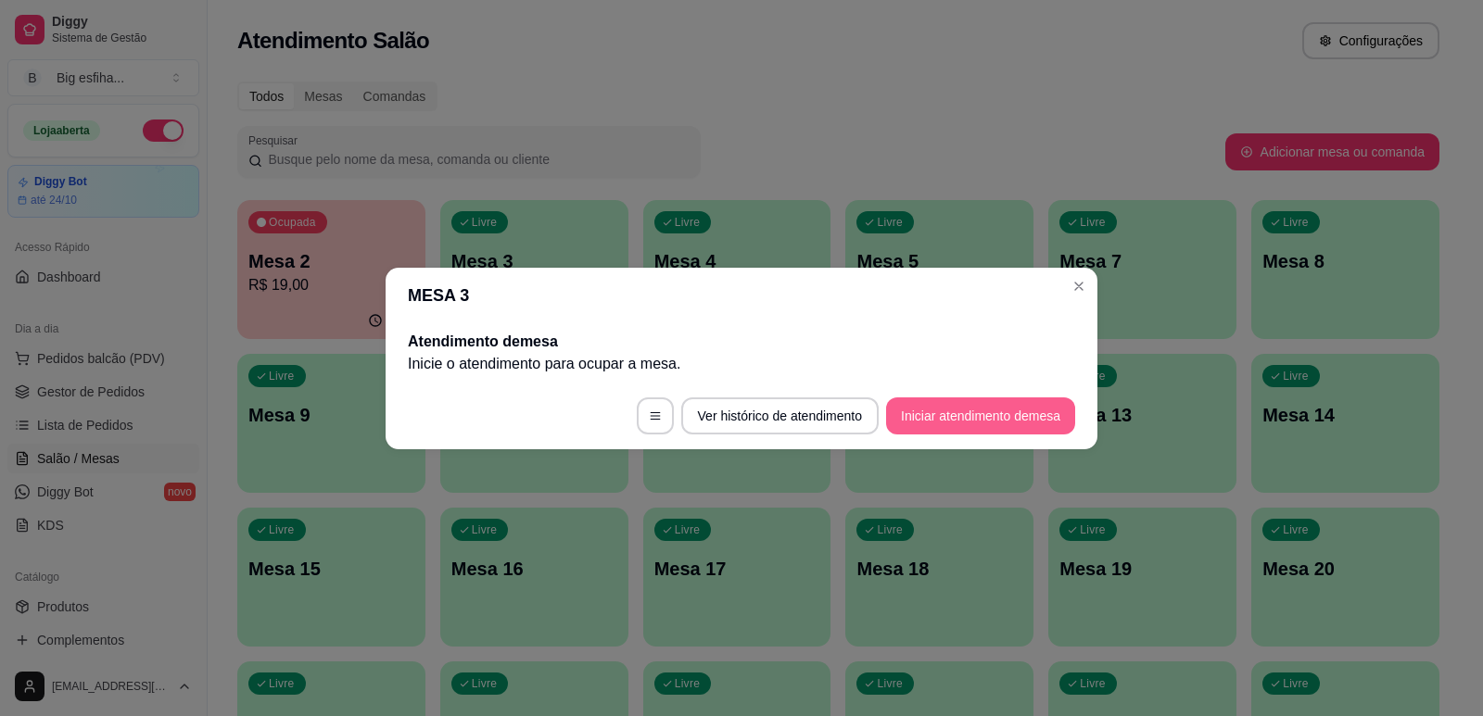
click at [940, 443] on footer "Ver histórico de atendimento Iniciar atendimento de mesa" at bounding box center [742, 416] width 712 height 67
click at [961, 417] on button "Iniciar atendimento de mesa" at bounding box center [980, 416] width 189 height 37
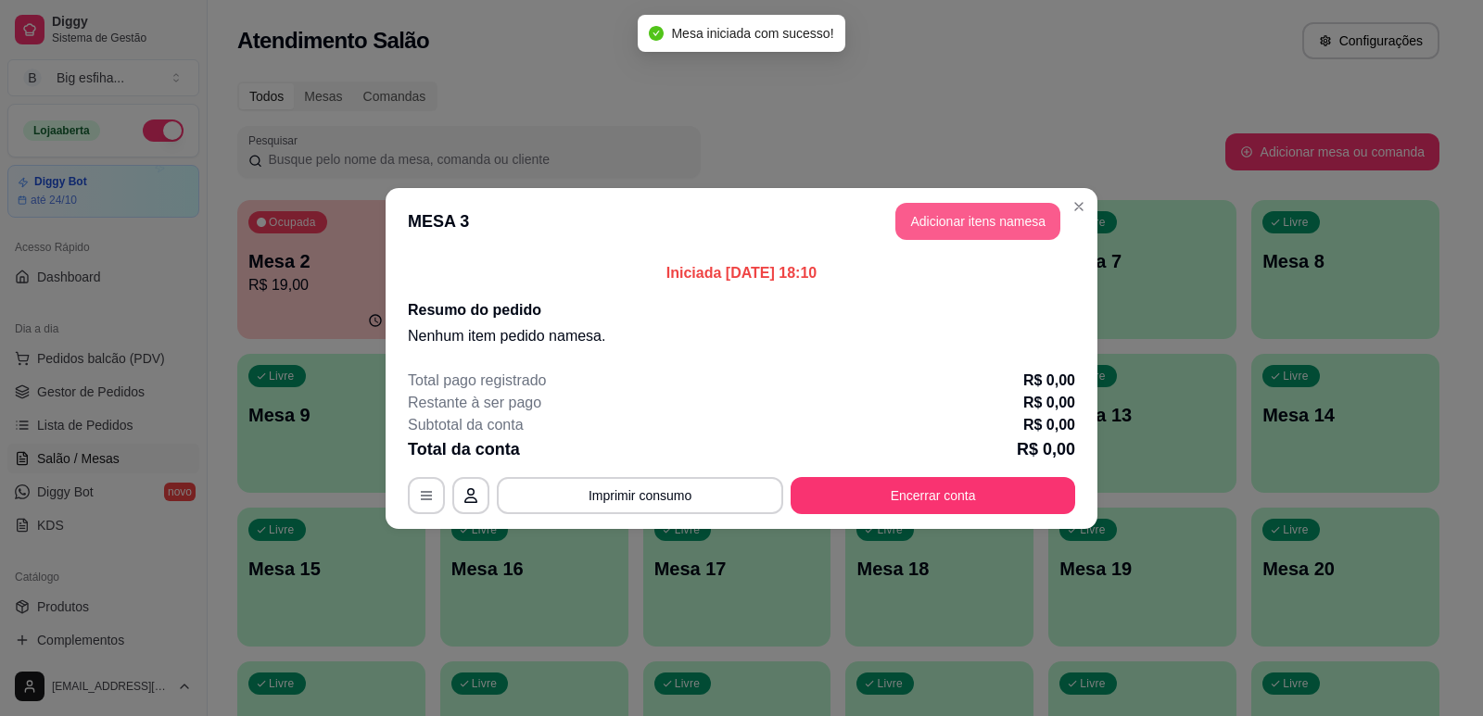
click at [1002, 221] on button "Adicionar itens na mesa" at bounding box center [977, 221] width 165 height 37
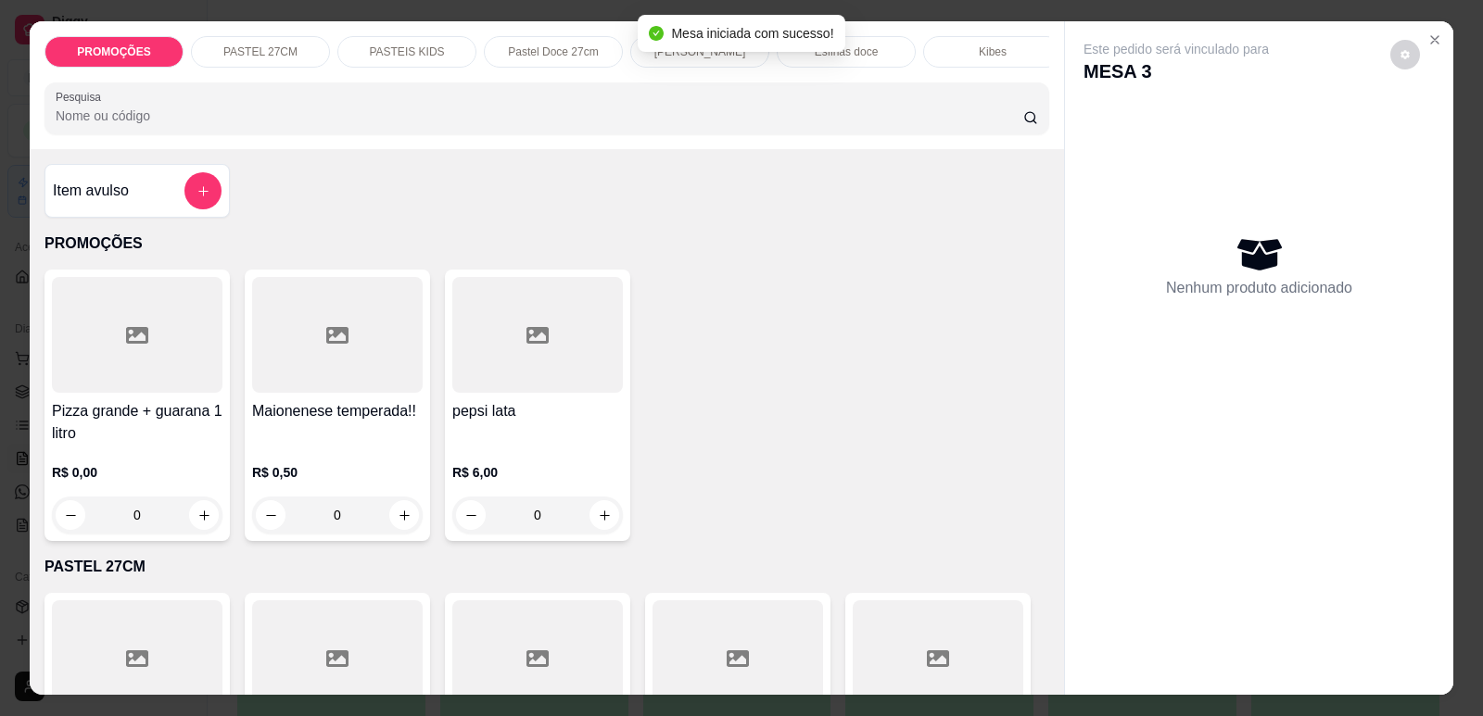
click at [227, 53] on p "PASTEL 27CM" at bounding box center [260, 51] width 74 height 15
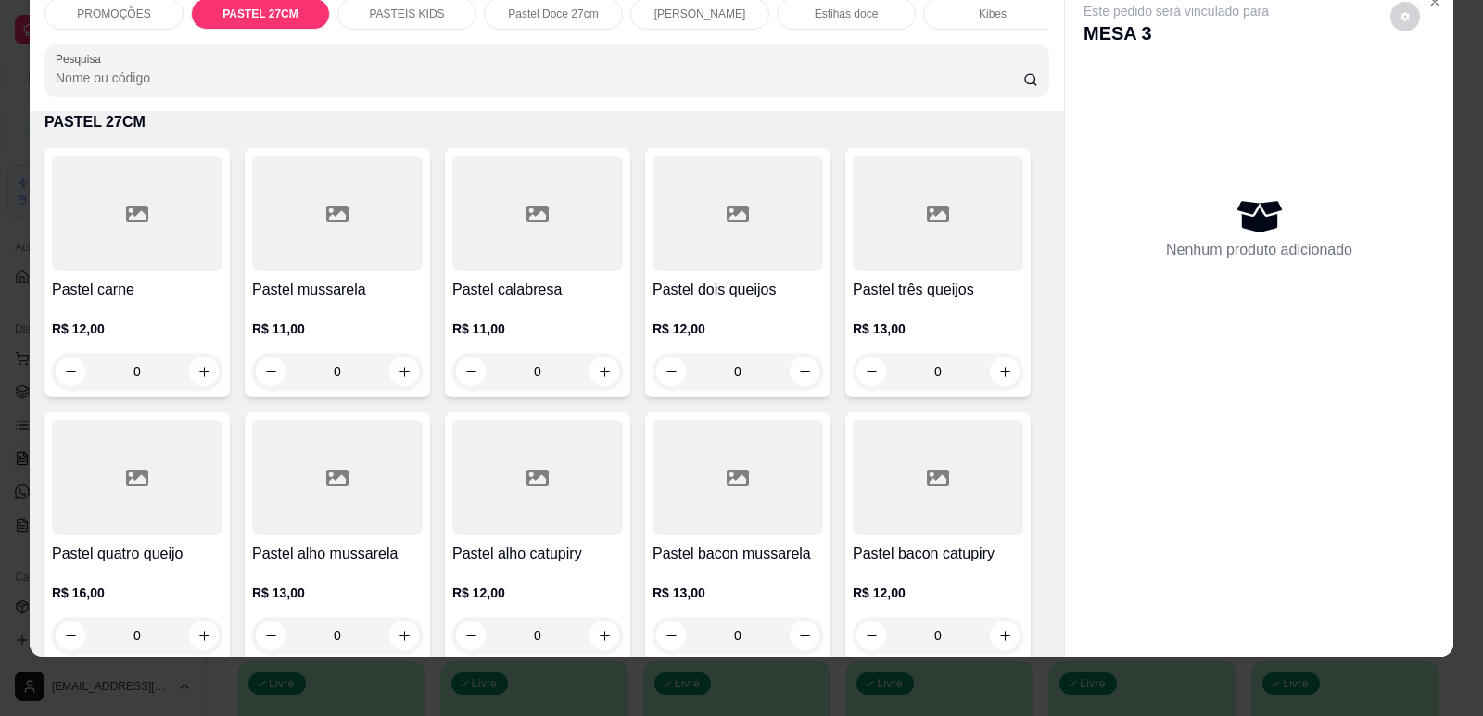
click at [44, 361] on div "Pastel carne R$ 12,00 0" at bounding box center [136, 272] width 185 height 249
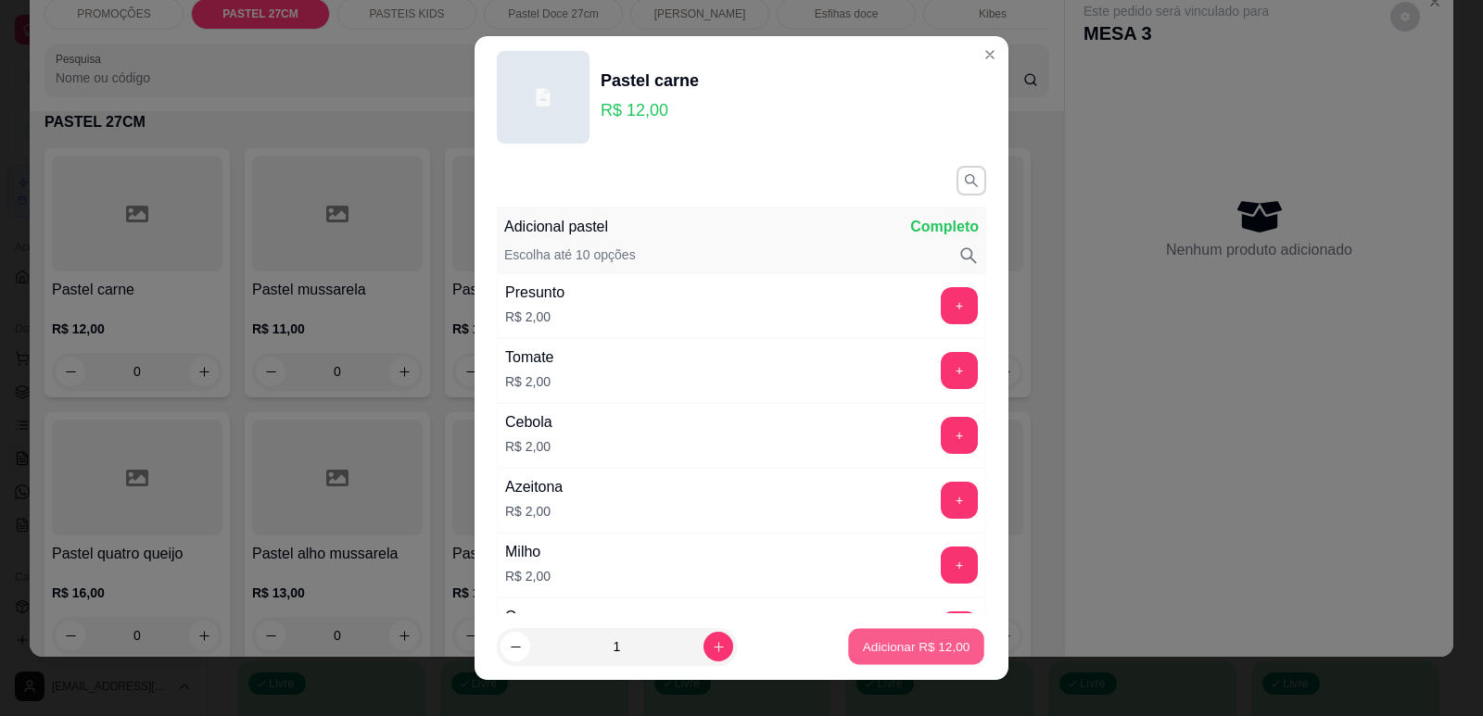
click at [907, 639] on p "Adicionar R$ 12,00" at bounding box center [916, 648] width 107 height 18
type input "1"
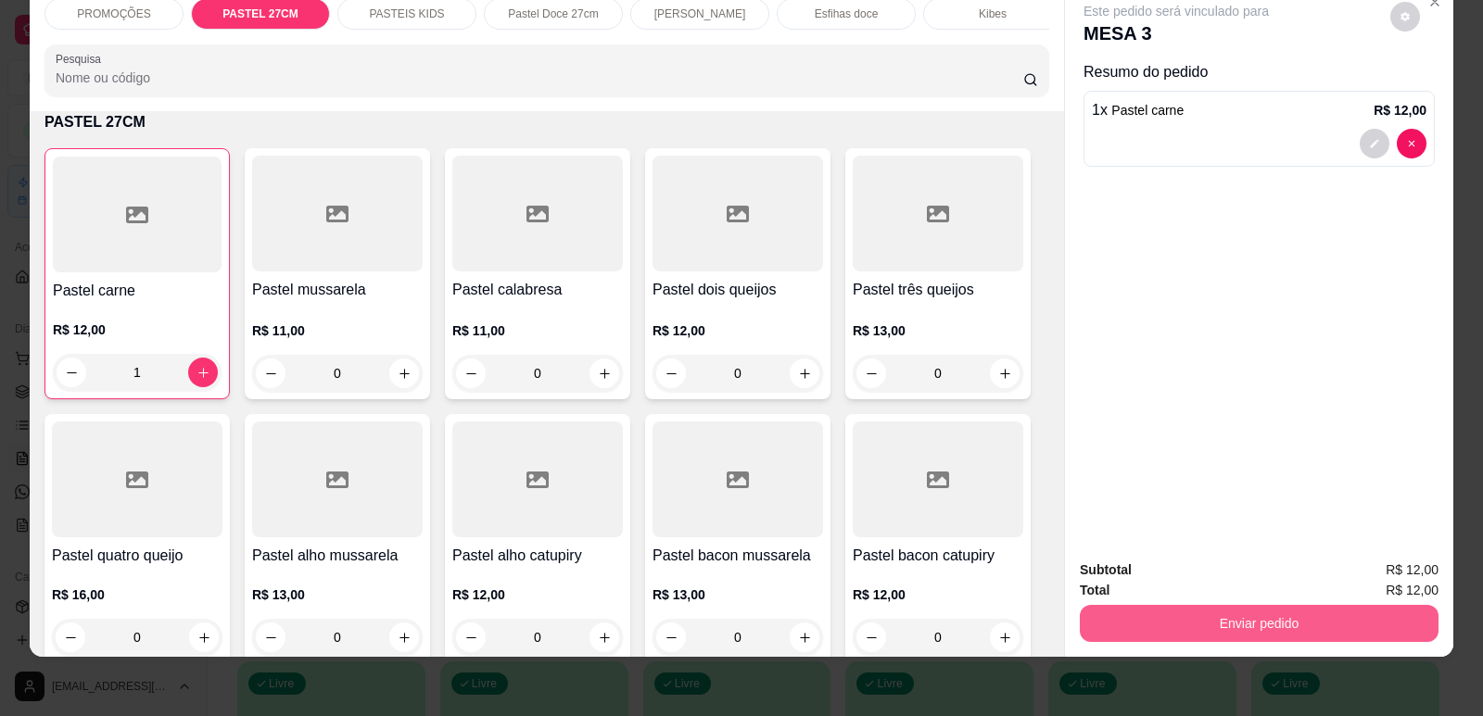
click at [1244, 639] on button "Enviar pedido" at bounding box center [1259, 623] width 359 height 37
click at [1262, 626] on button "Enviar pedido" at bounding box center [1259, 623] width 348 height 36
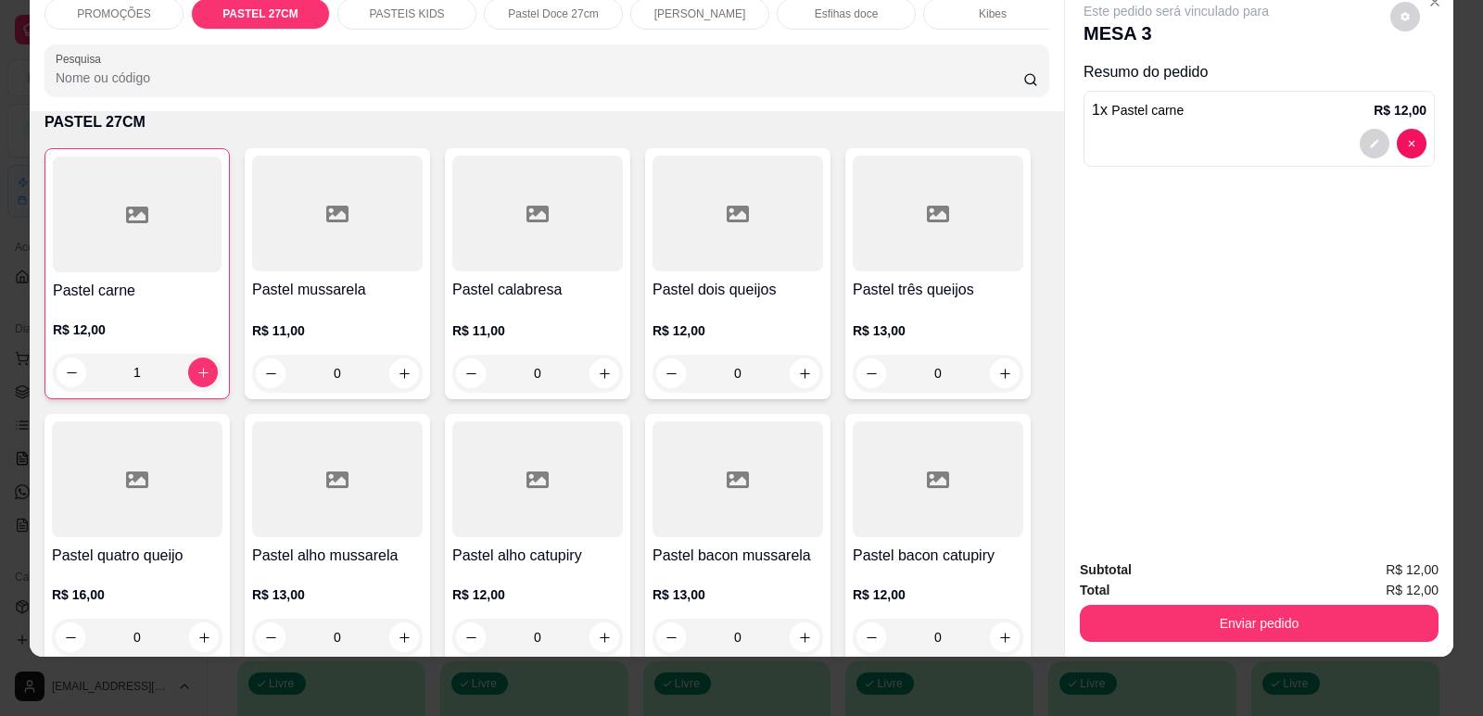
click at [1392, 589] on span "R$ 12,00" at bounding box center [1411, 590] width 53 height 20
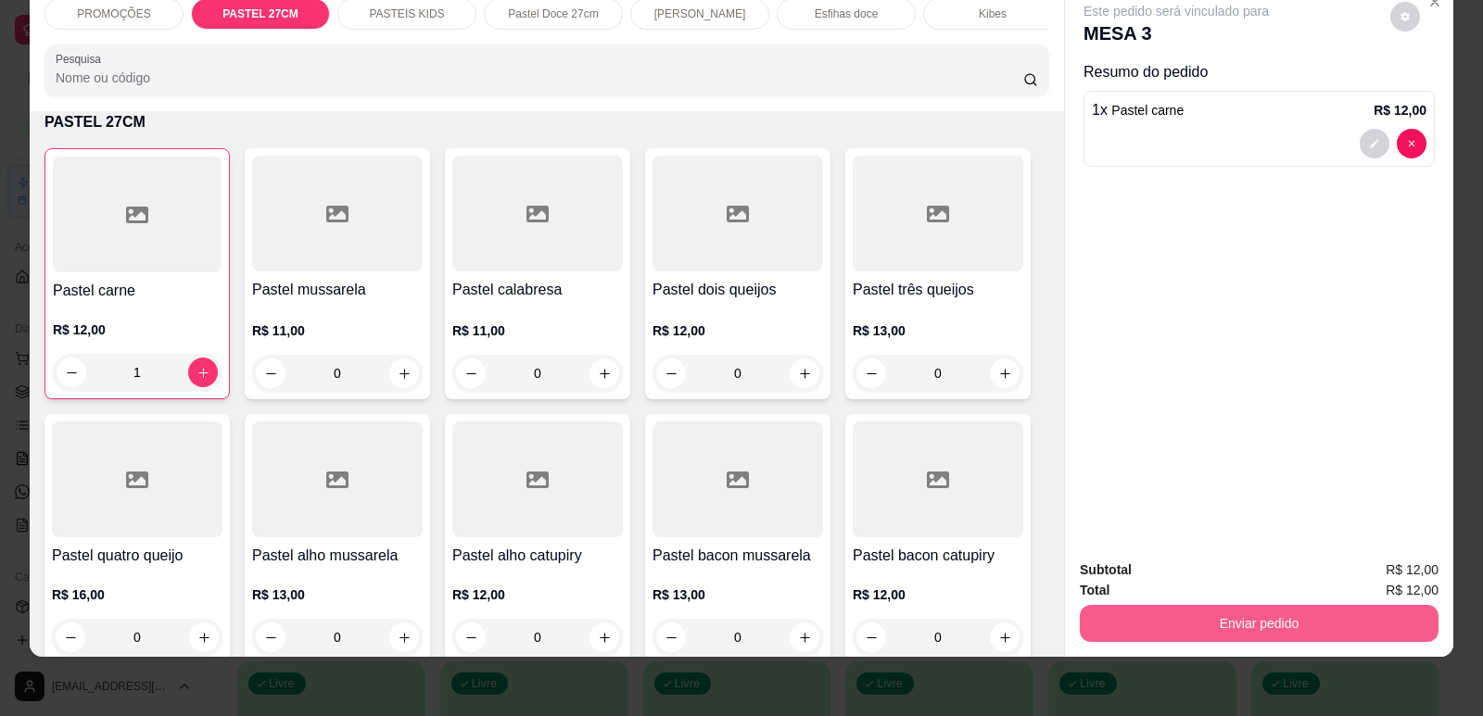
click at [1369, 615] on button "Enviar pedido" at bounding box center [1259, 623] width 359 height 37
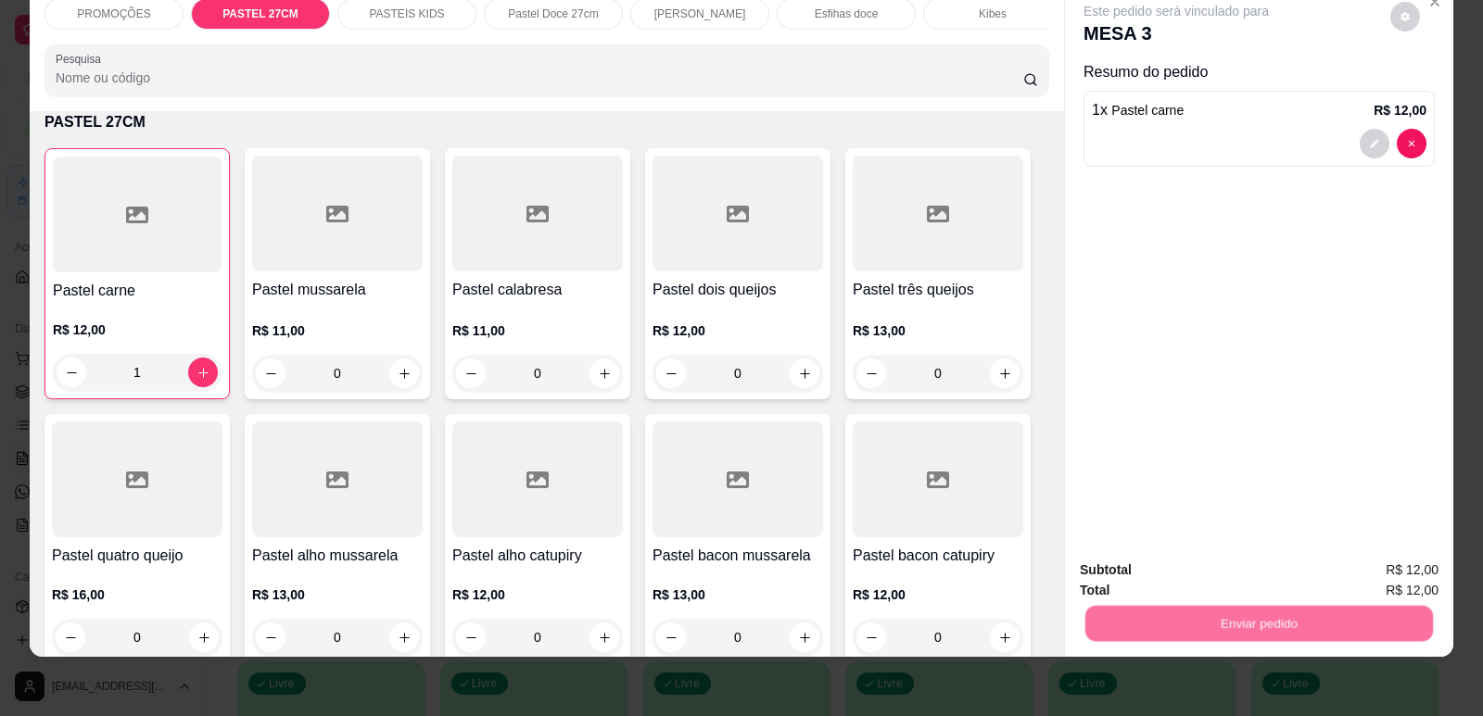
click at [1384, 578] on button "Enviar pedido" at bounding box center [1390, 578] width 105 height 35
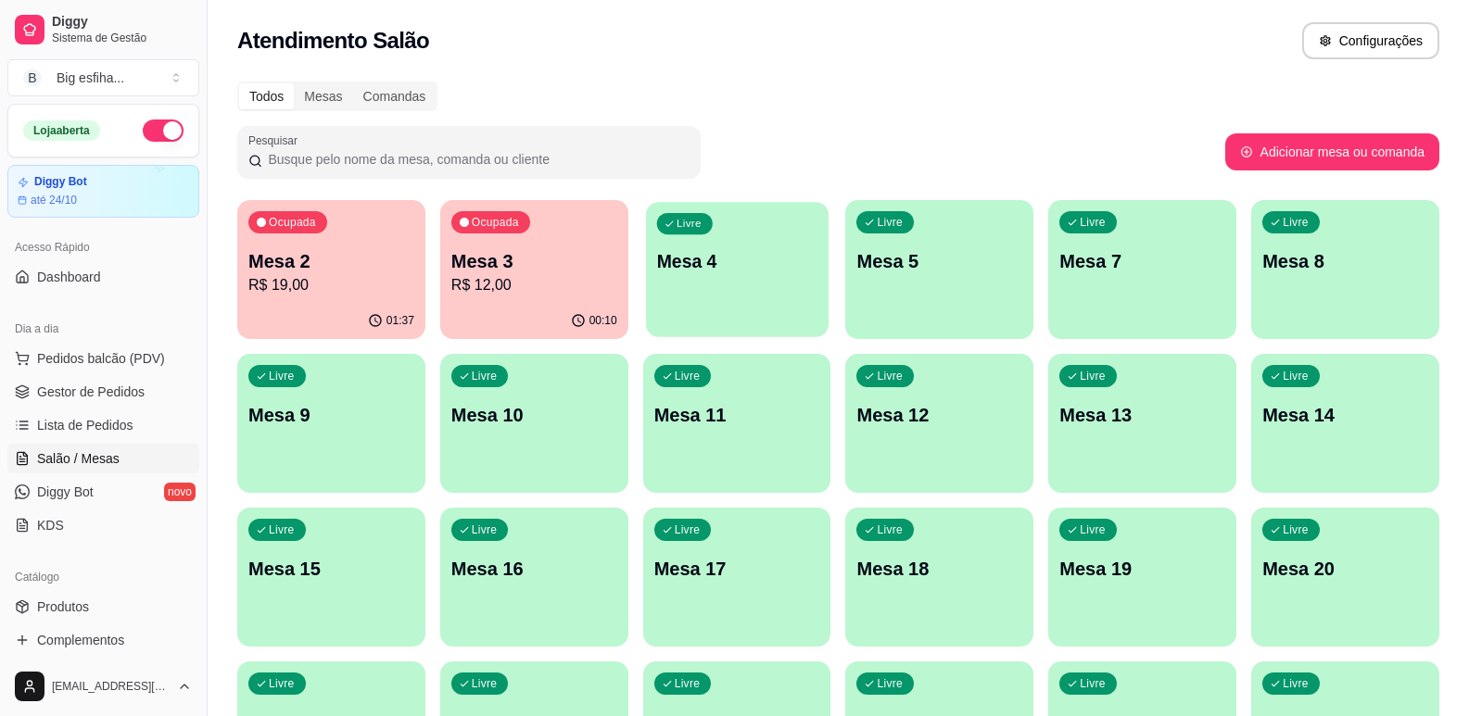
click at [740, 310] on div "Livre Mesa 4" at bounding box center [737, 258] width 183 height 113
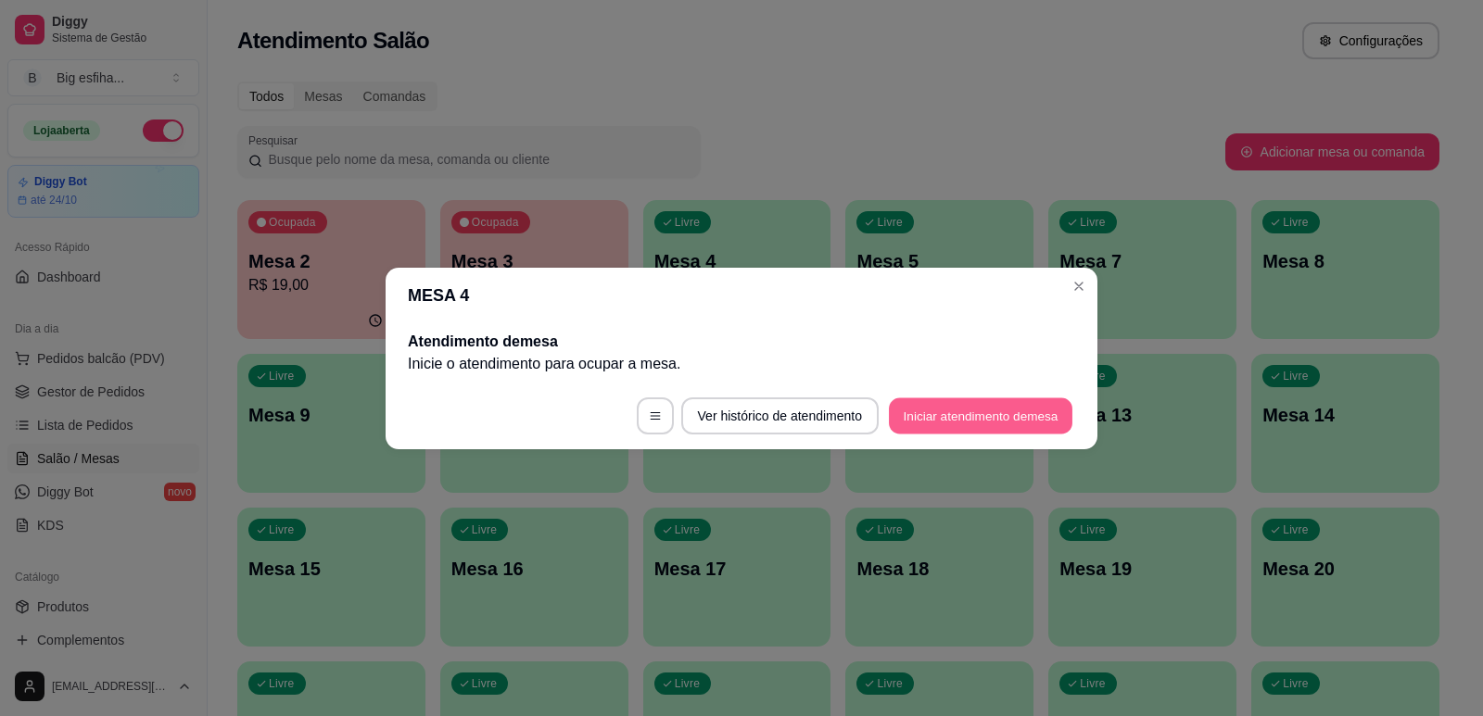
click at [1021, 414] on button "Iniciar atendimento de mesa" at bounding box center [980, 416] width 183 height 36
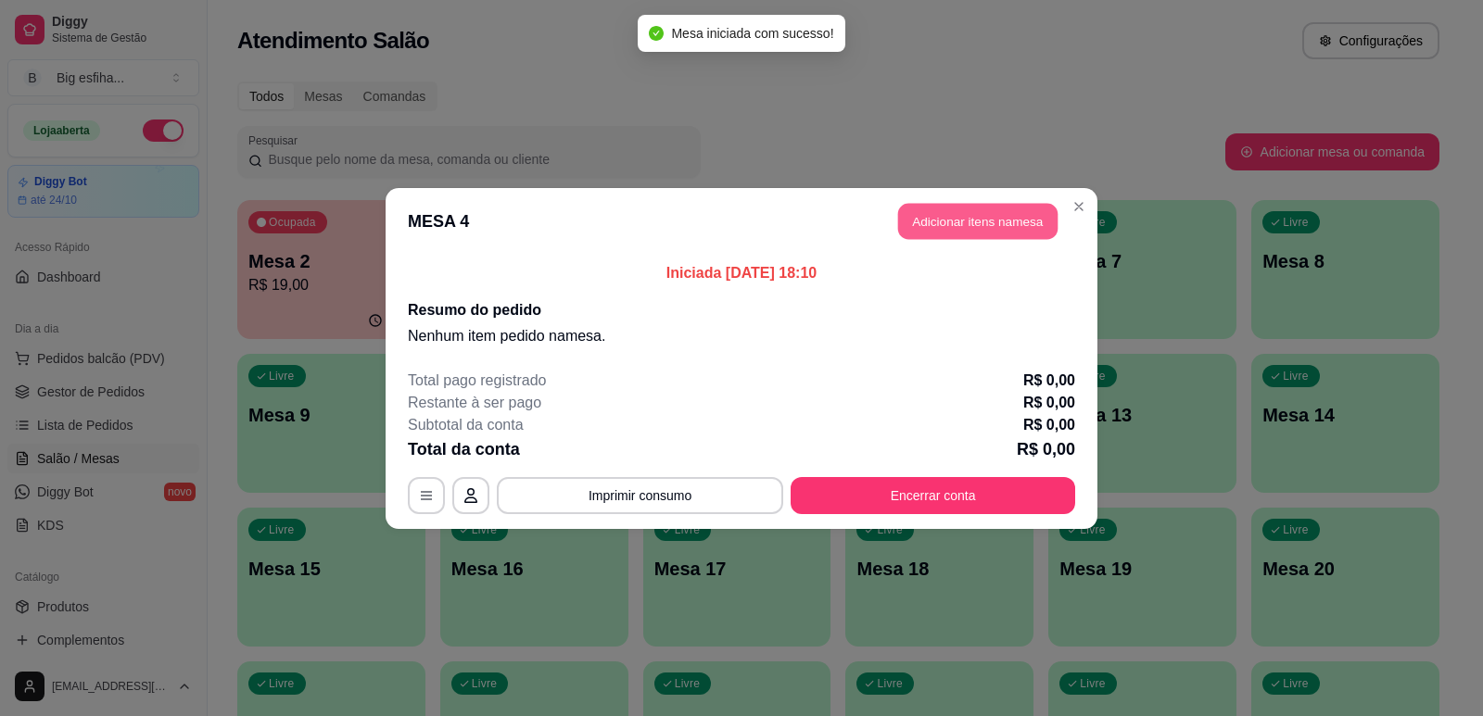
click at [1005, 233] on button "Adicionar itens na mesa" at bounding box center [977, 221] width 159 height 36
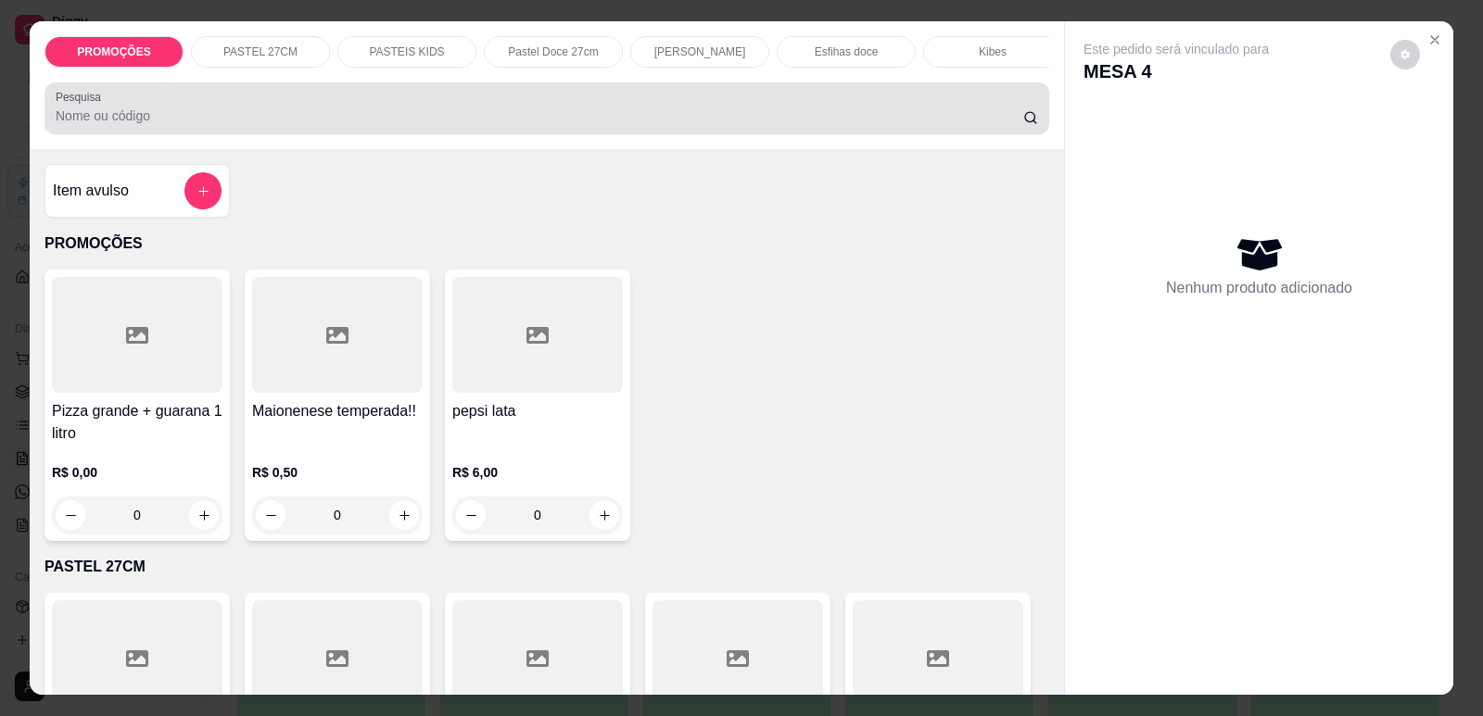
click at [722, 115] on div at bounding box center [547, 108] width 982 height 37
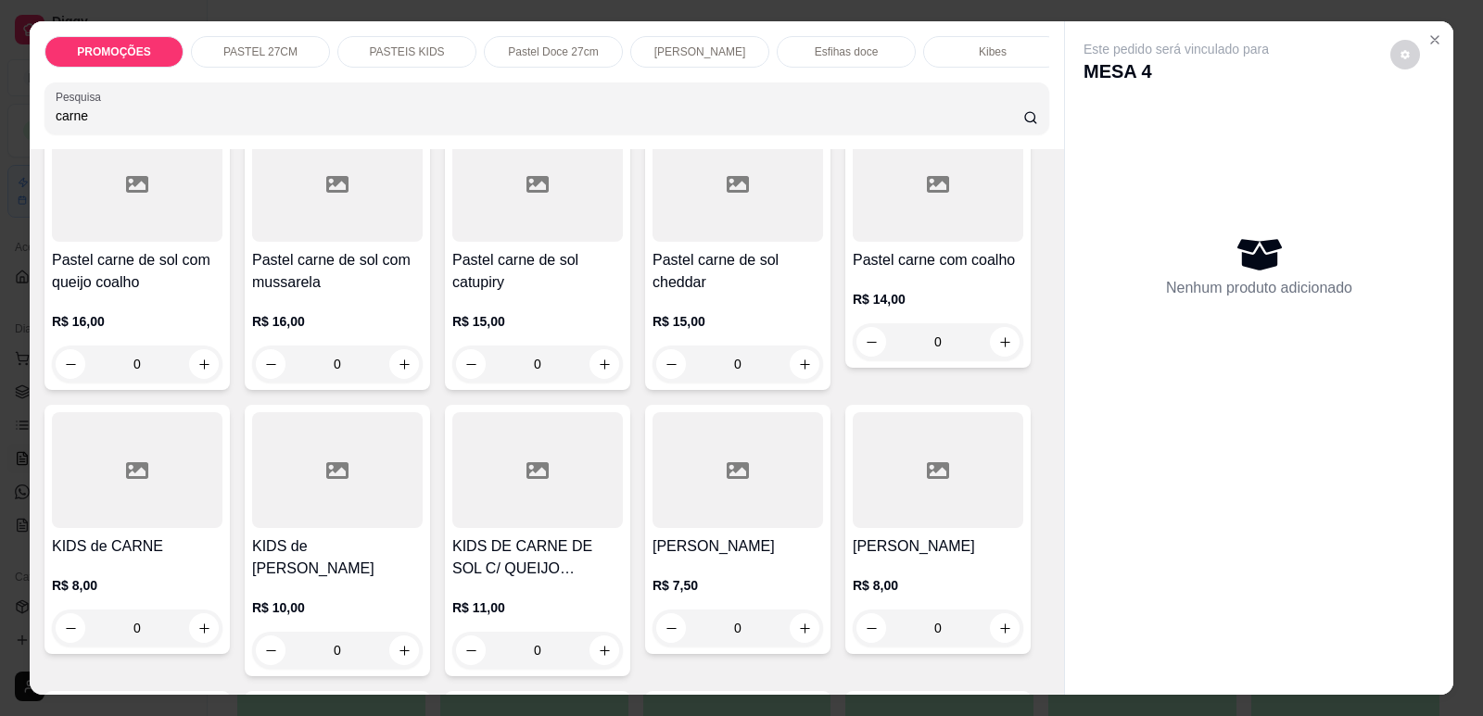
scroll to position [463, 0]
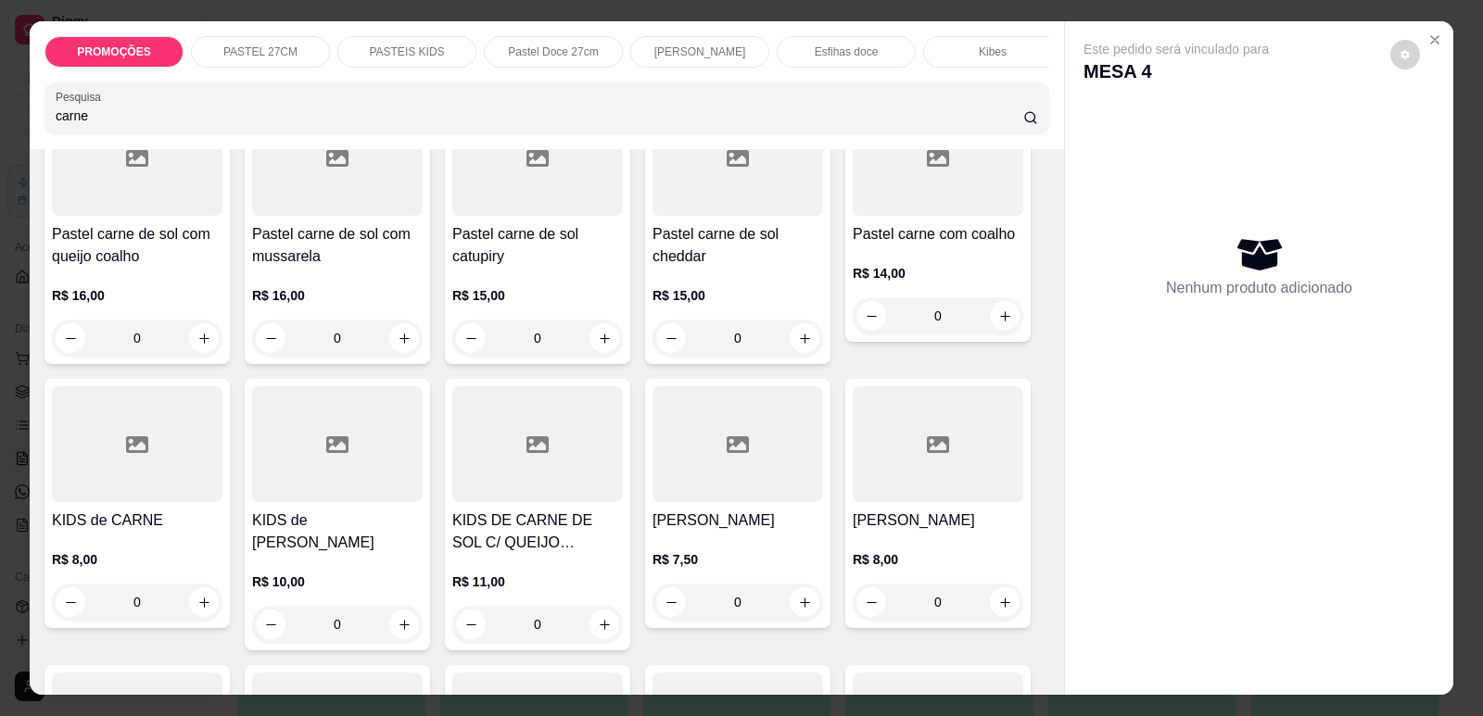
type input "carne"
click at [742, 466] on div at bounding box center [737, 444] width 171 height 116
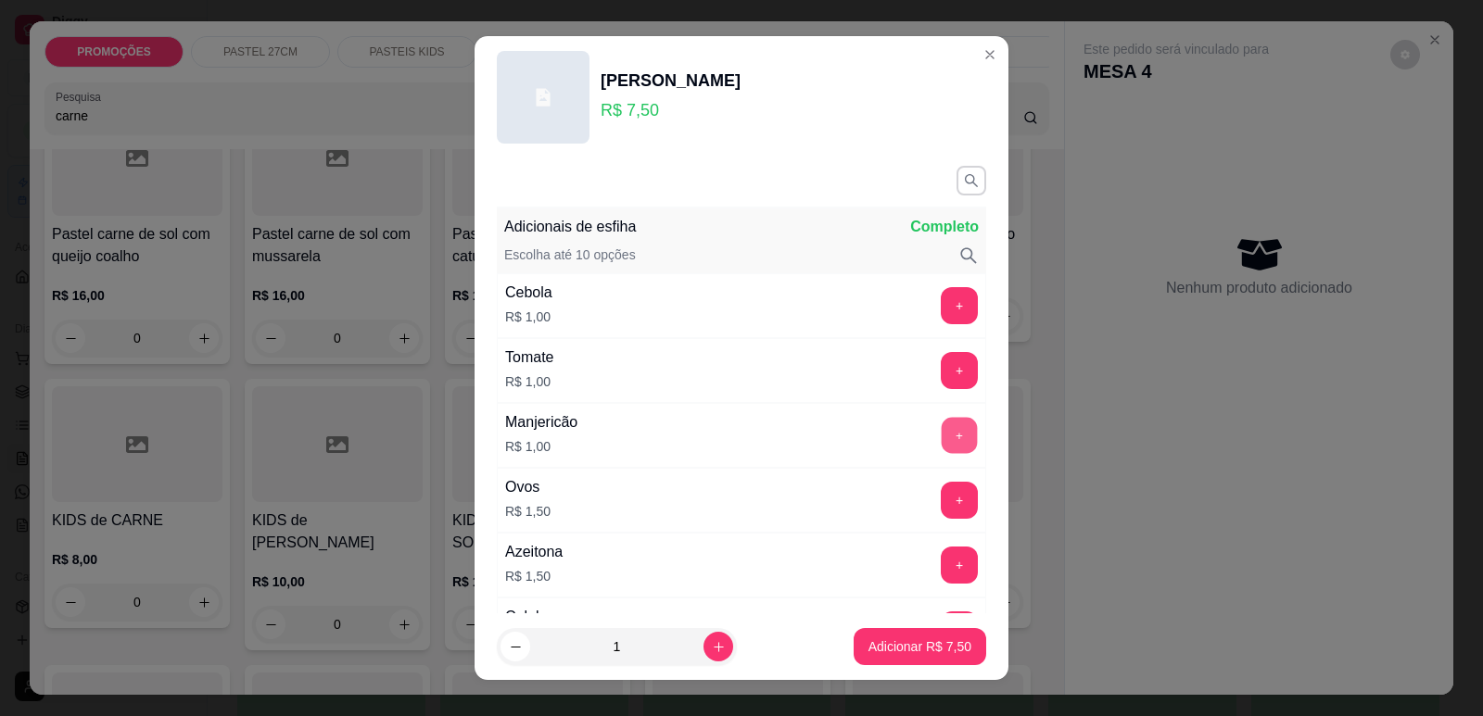
click at [942, 436] on button "+" at bounding box center [960, 435] width 36 height 36
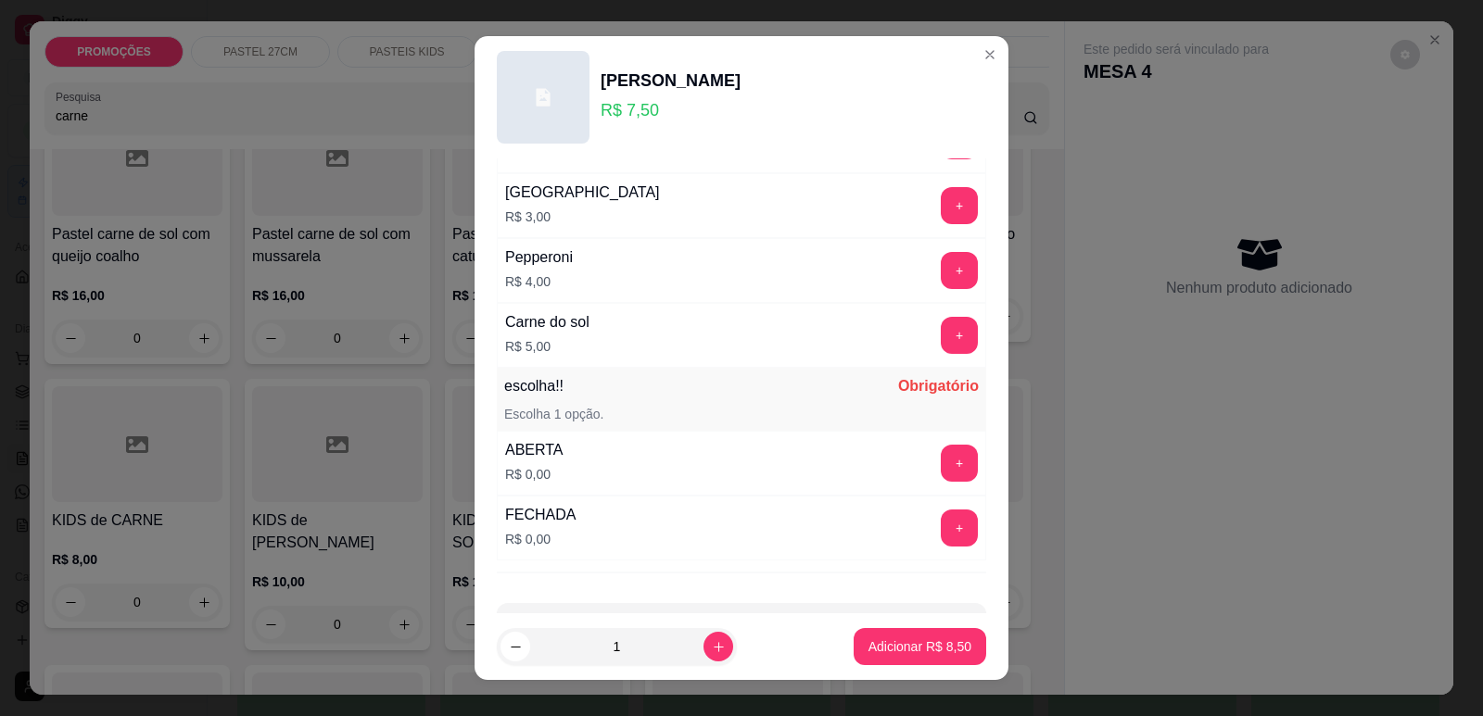
scroll to position [1464, 0]
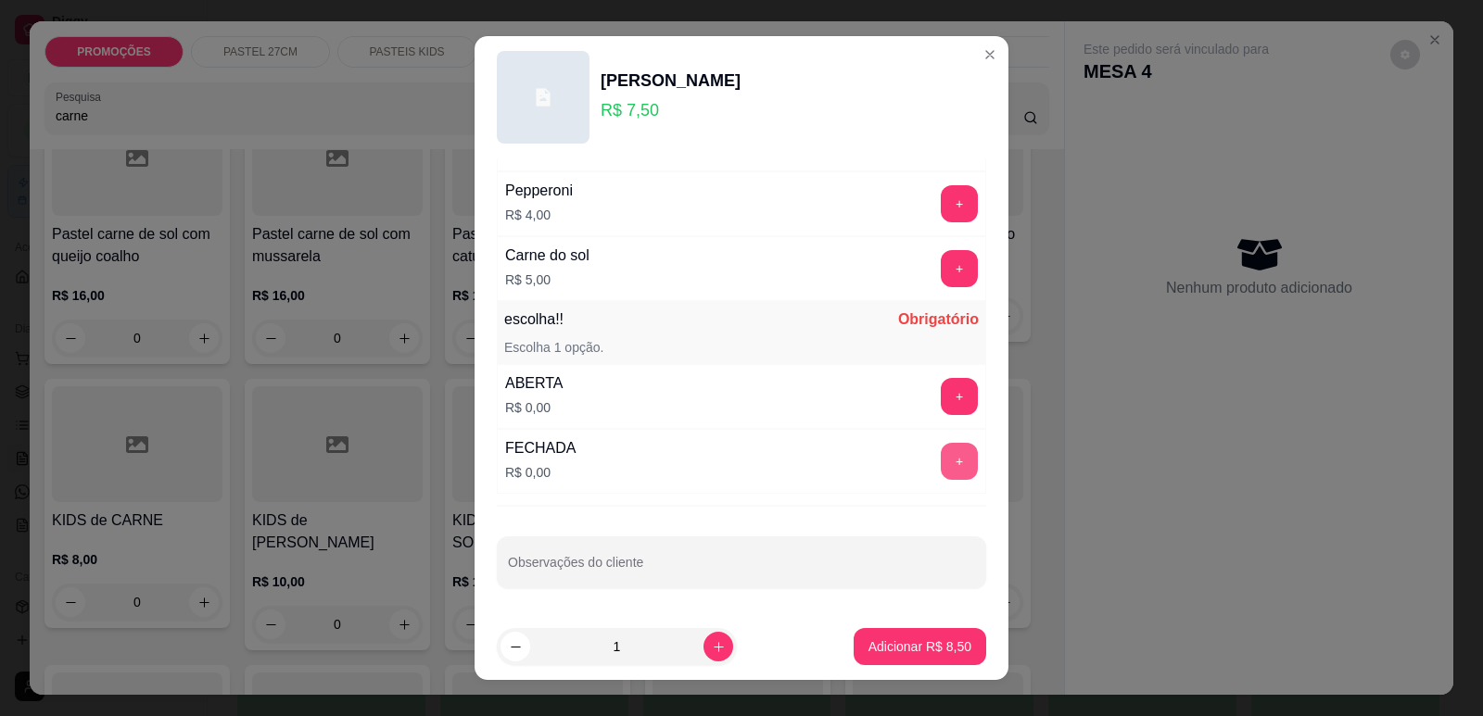
click at [941, 472] on button "+" at bounding box center [959, 461] width 37 height 37
click at [924, 647] on p "Adicionar R$ 8,50" at bounding box center [919, 648] width 100 height 18
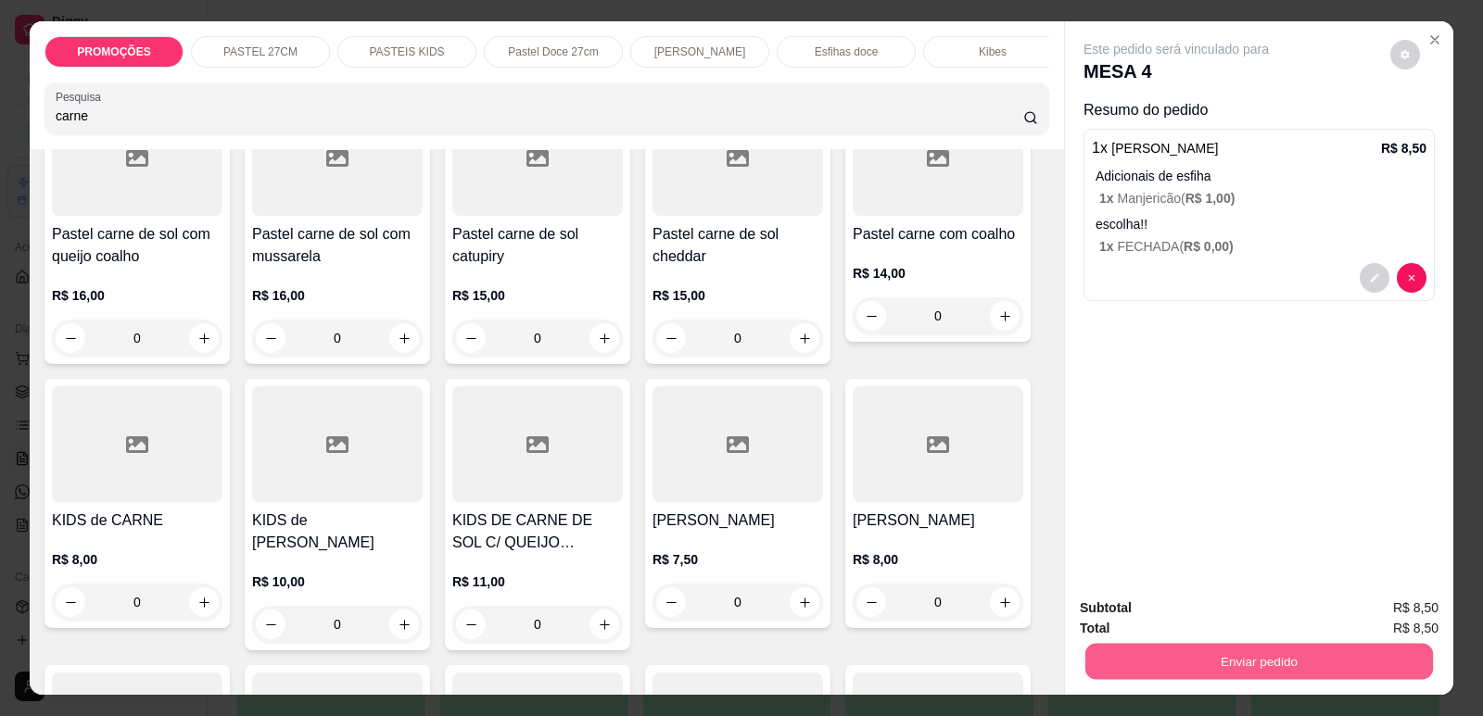
click at [1236, 648] on button "Enviar pedido" at bounding box center [1259, 661] width 348 height 36
click at [1414, 612] on button "Enviar pedido" at bounding box center [1390, 616] width 105 height 35
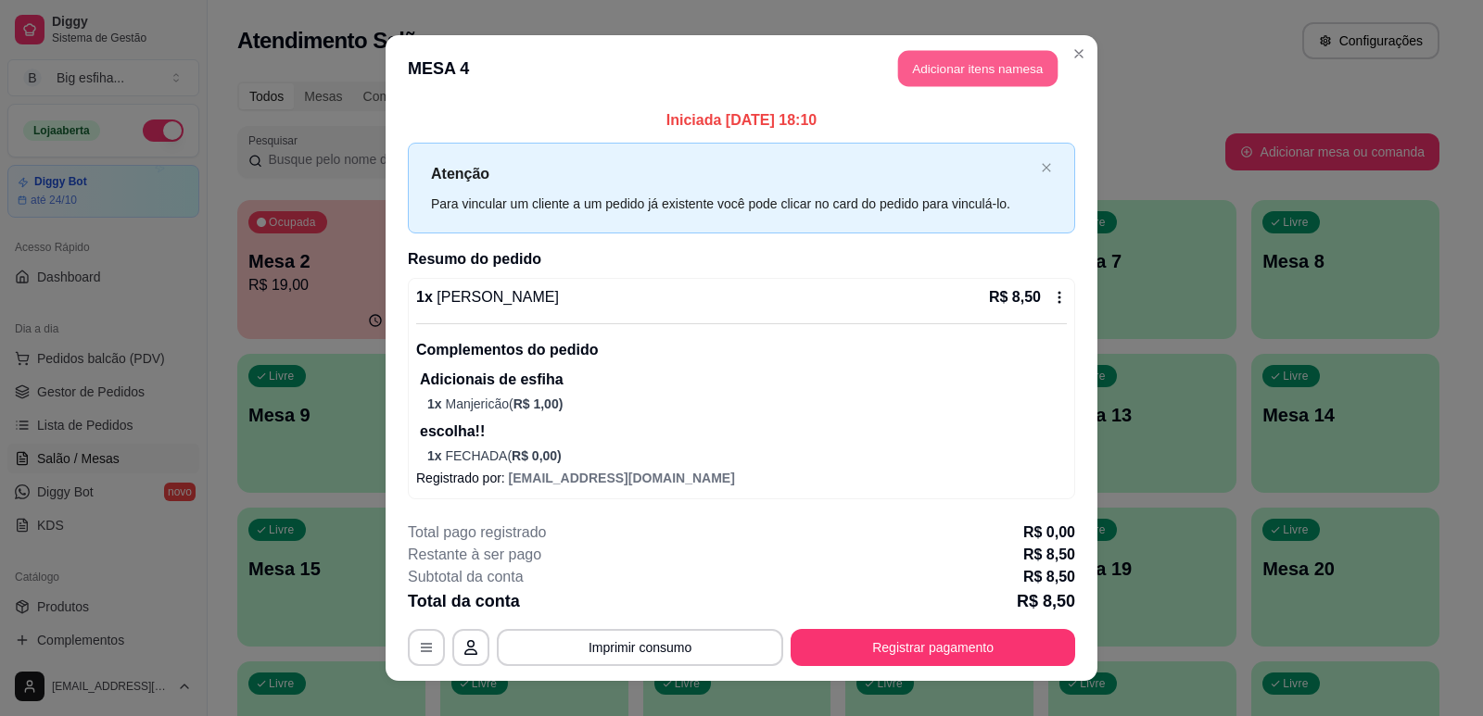
click at [1014, 76] on button "Adicionar itens na mesa" at bounding box center [977, 69] width 159 height 36
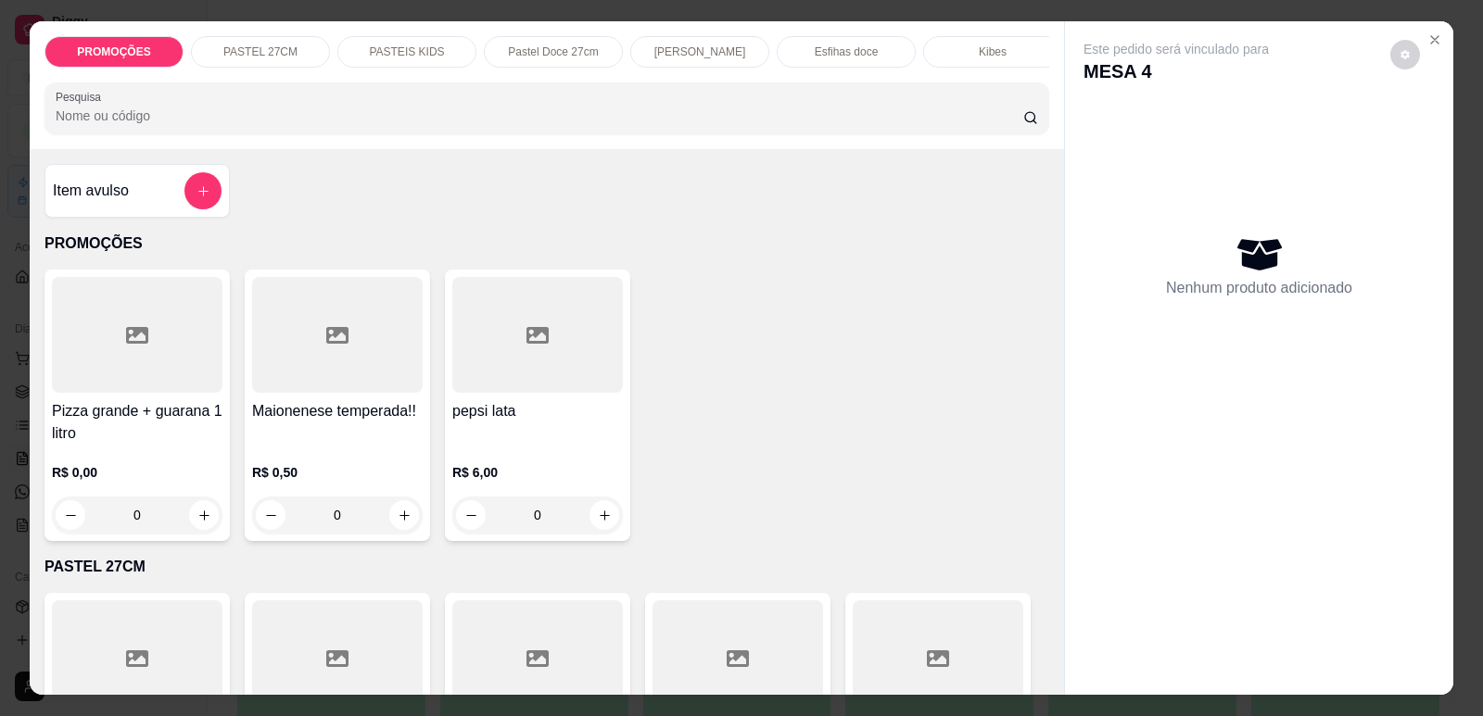
click at [694, 54] on p "[PERSON_NAME]" at bounding box center [700, 51] width 92 height 15
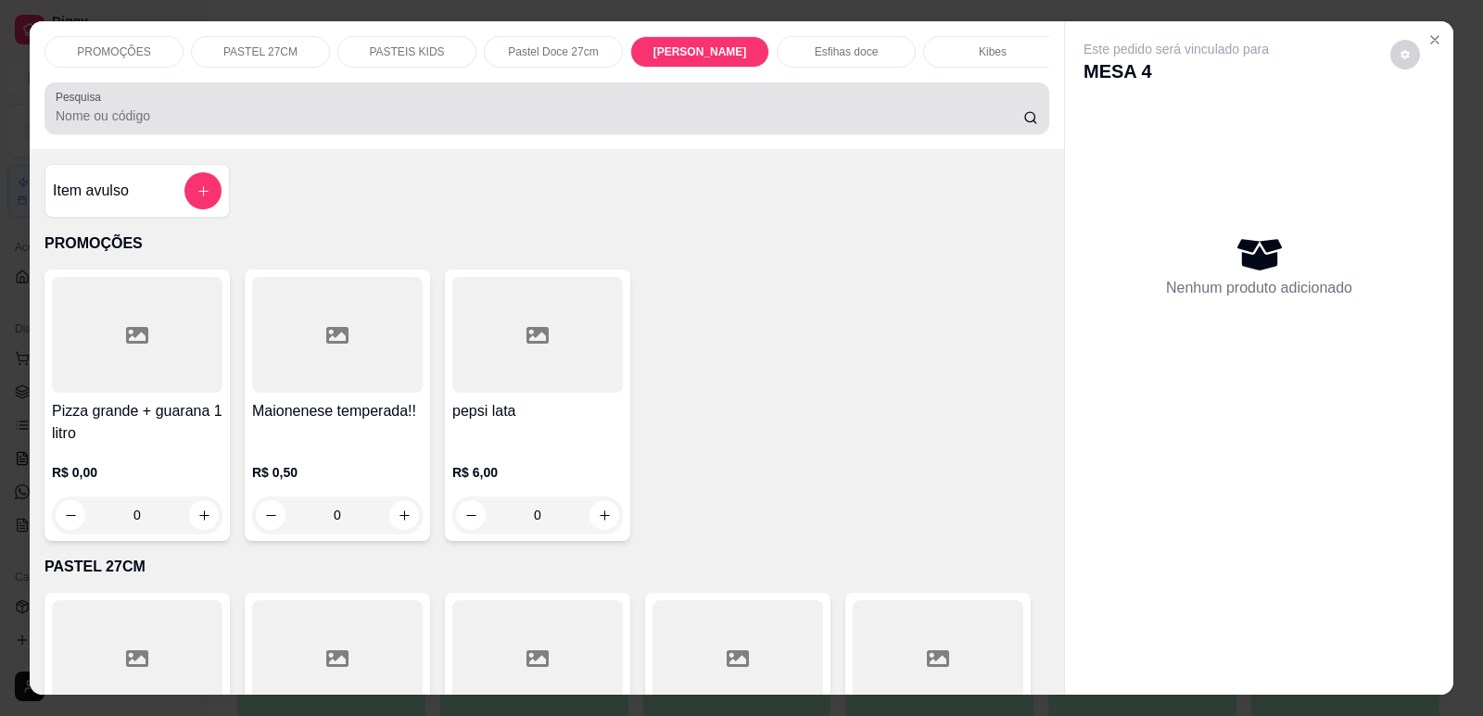
scroll to position [38, 0]
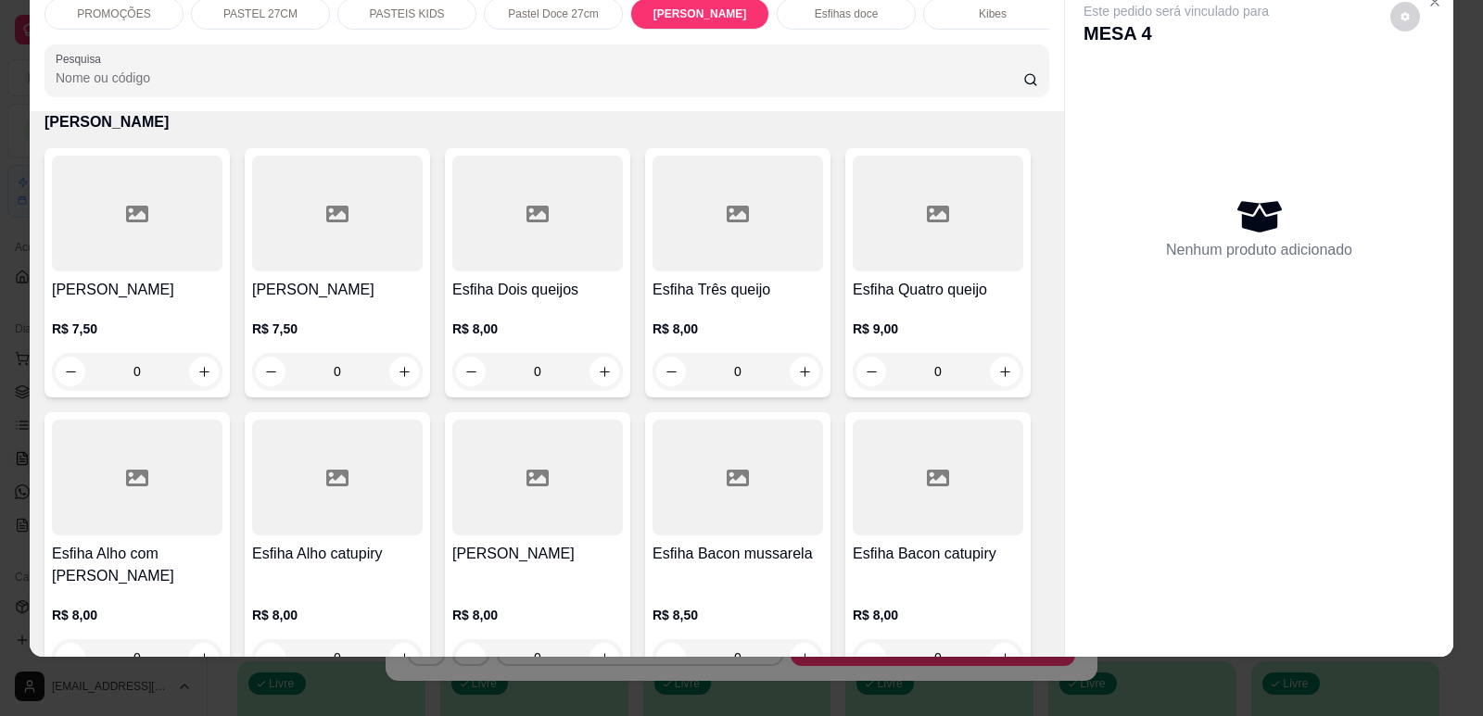
click at [123, 290] on div "Esfiha Carne R$ 7,50 0" at bounding box center [136, 272] width 185 height 249
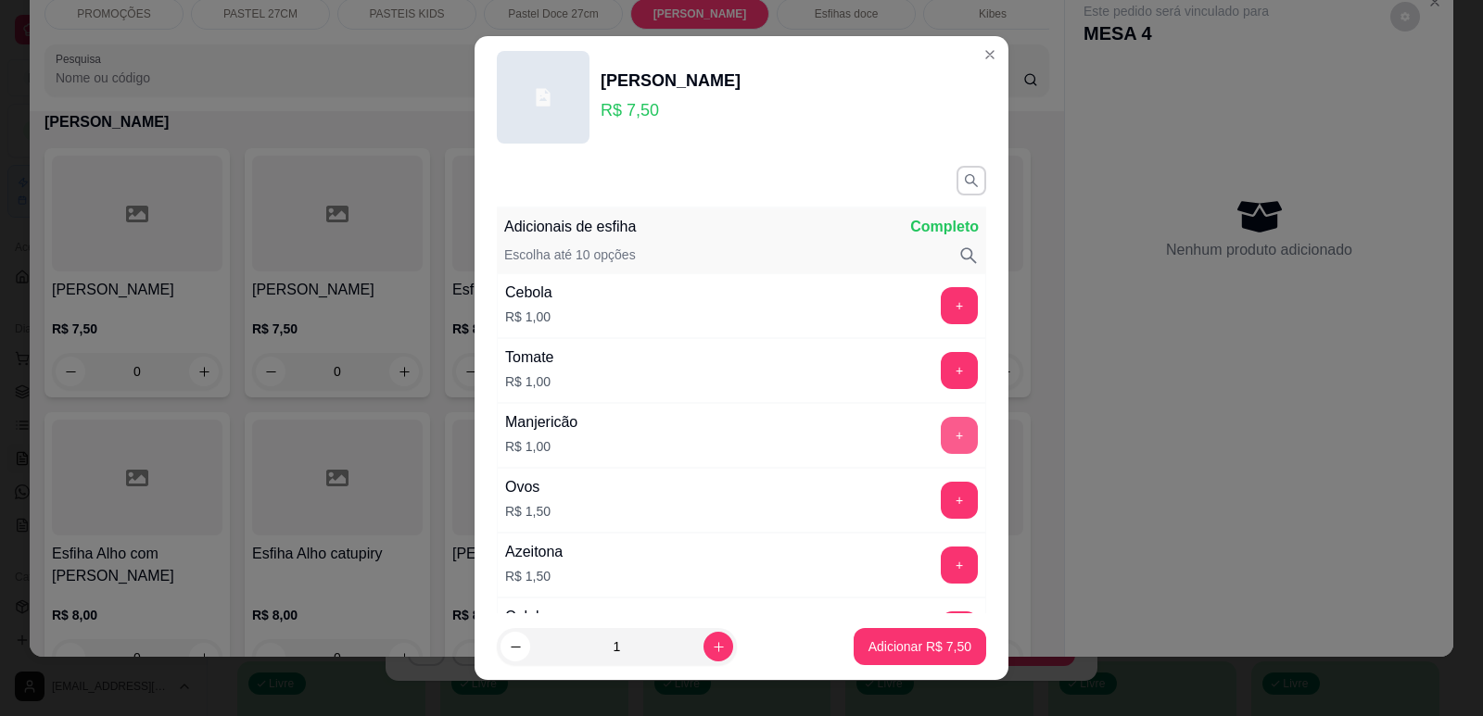
click at [941, 427] on button "+" at bounding box center [959, 435] width 37 height 37
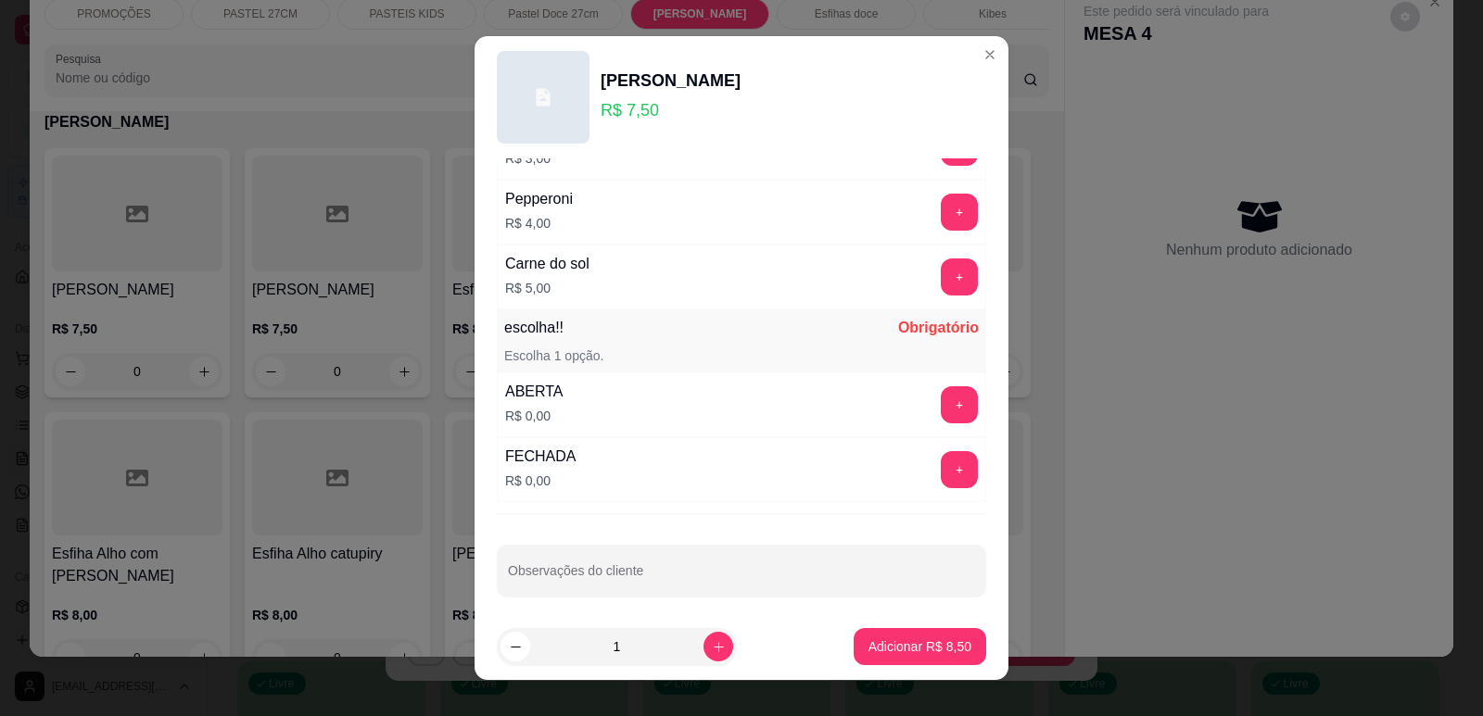
scroll to position [1464, 0]
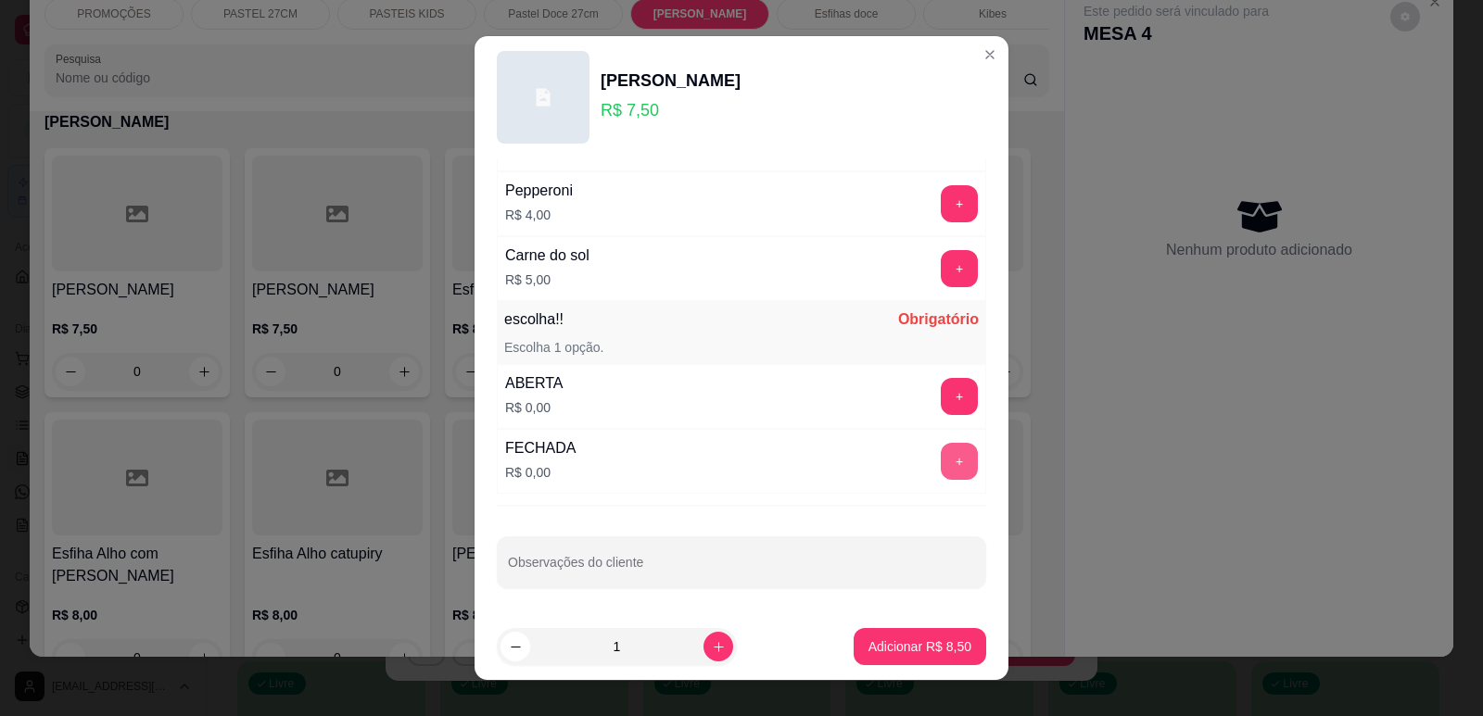
click at [941, 452] on button "+" at bounding box center [959, 461] width 37 height 37
click at [913, 652] on p "Adicionar R$ 8,50" at bounding box center [919, 647] width 103 height 19
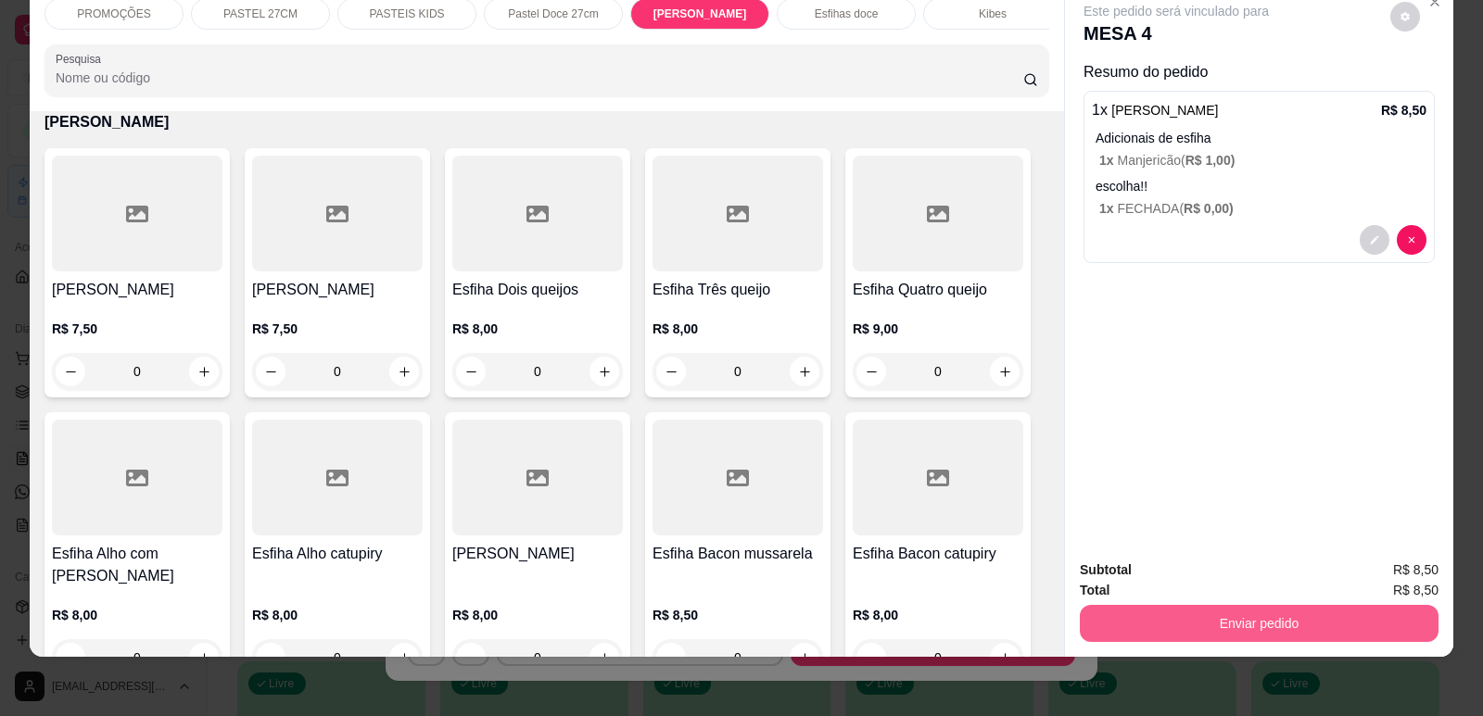
click at [1315, 637] on button "Enviar pedido" at bounding box center [1259, 623] width 359 height 37
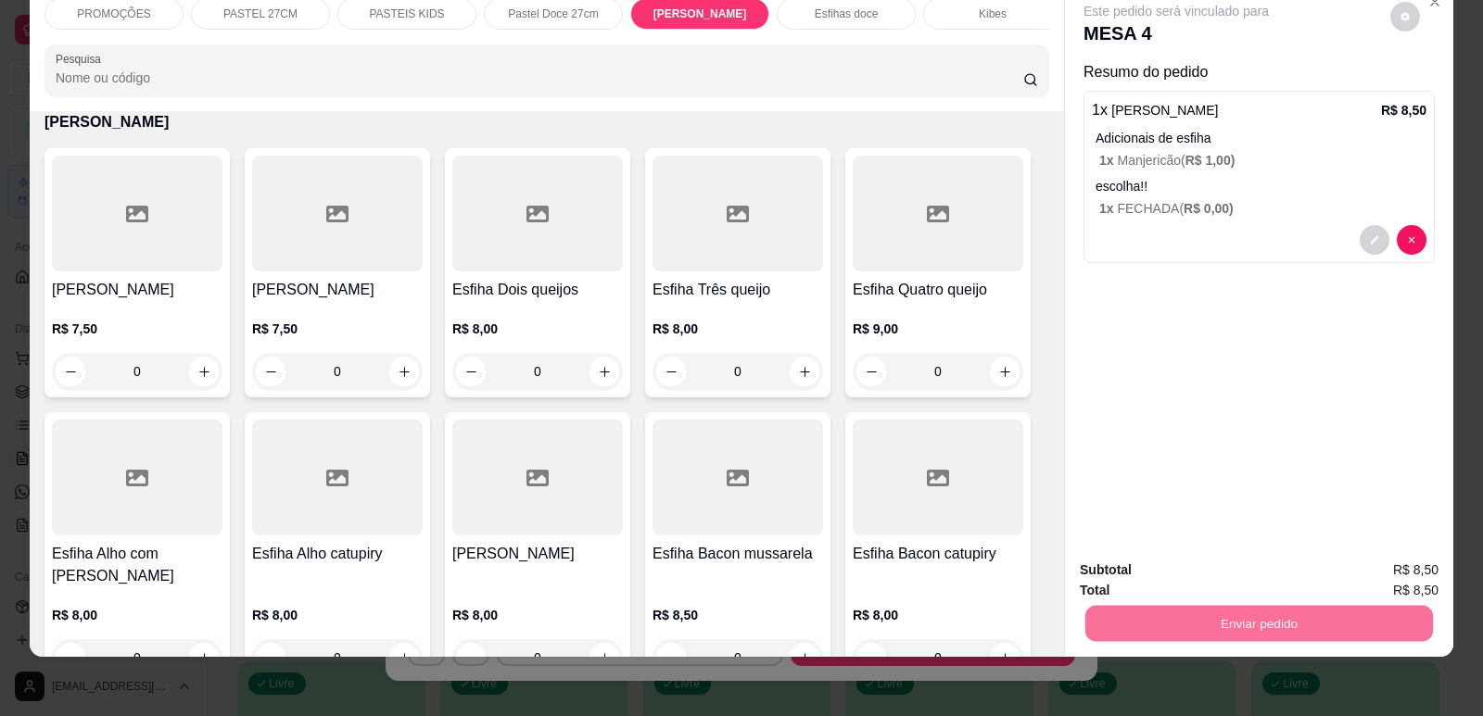
click at [1397, 572] on button "Enviar pedido" at bounding box center [1390, 578] width 102 height 34
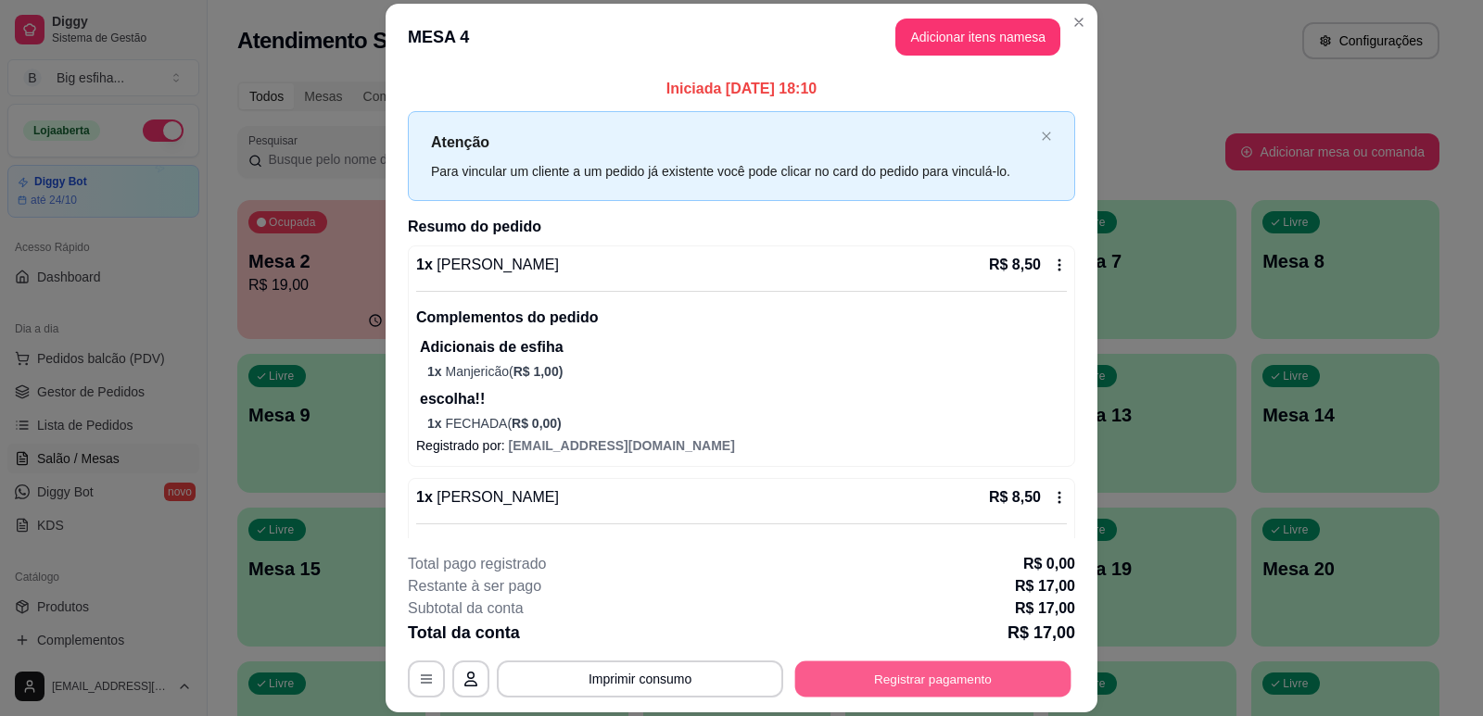
click at [932, 687] on button "Registrar pagamento" at bounding box center [933, 680] width 276 height 36
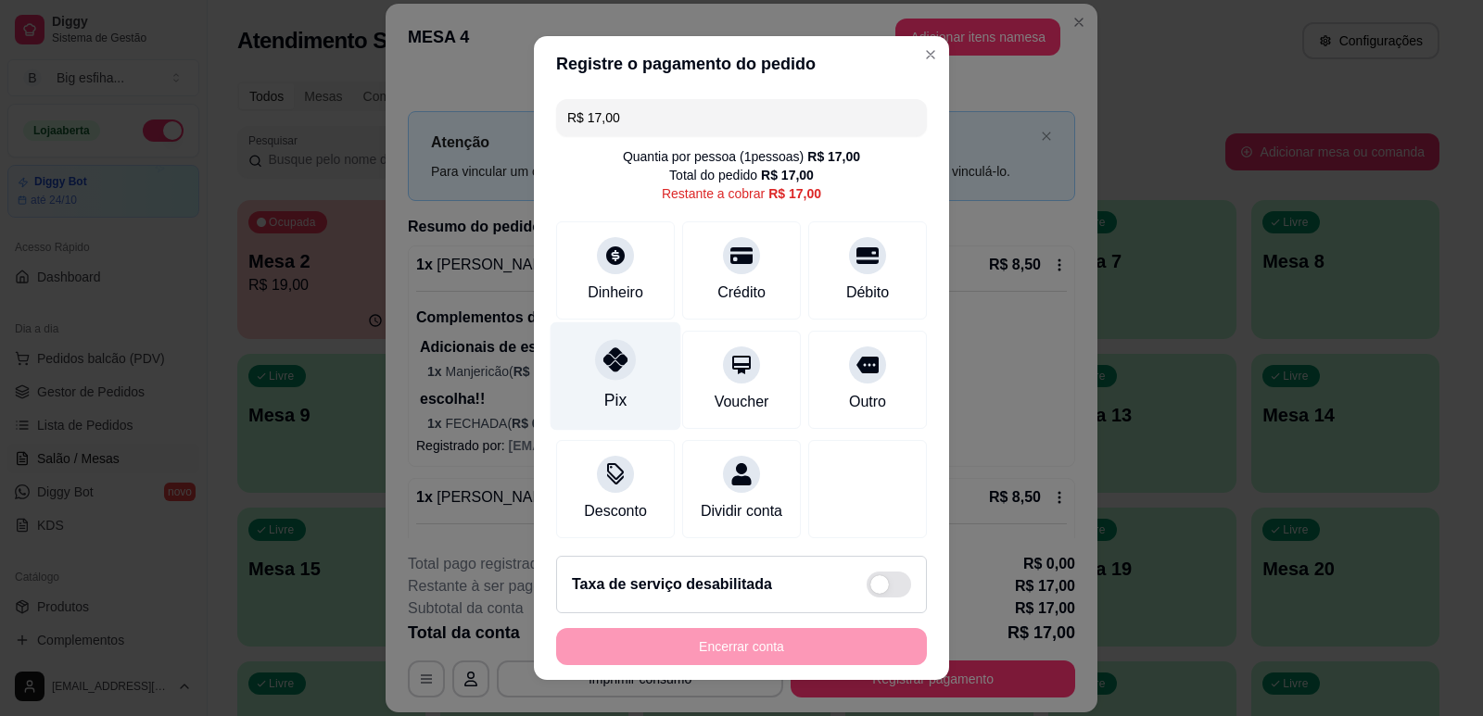
click at [603, 368] on icon at bounding box center [615, 360] width 24 height 24
type input "R$ 0,00"
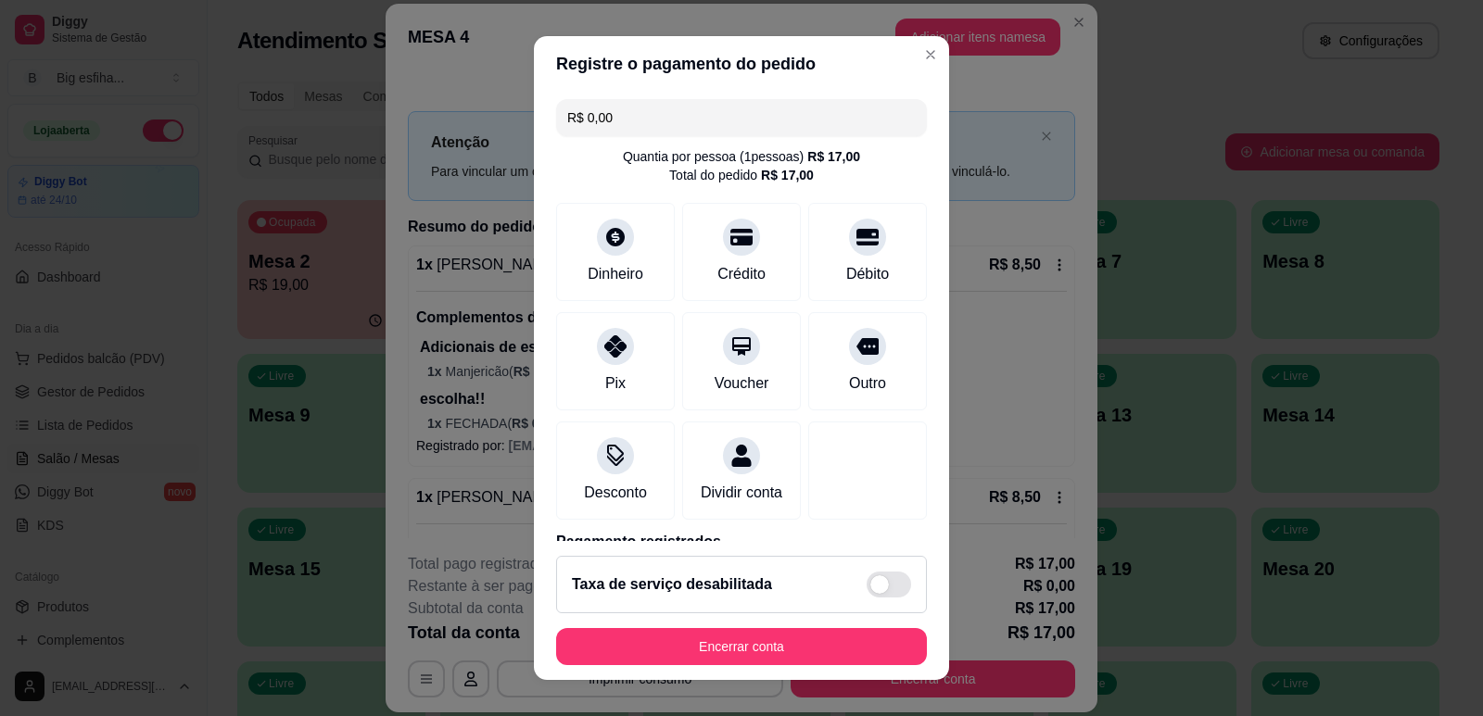
click at [550, 92] on div "R$ 0,00 Quantia por pessoa ( 1 pessoas) R$ 17,00 Total do pedido R$ 17,00 Dinhe…" at bounding box center [741, 317] width 415 height 450
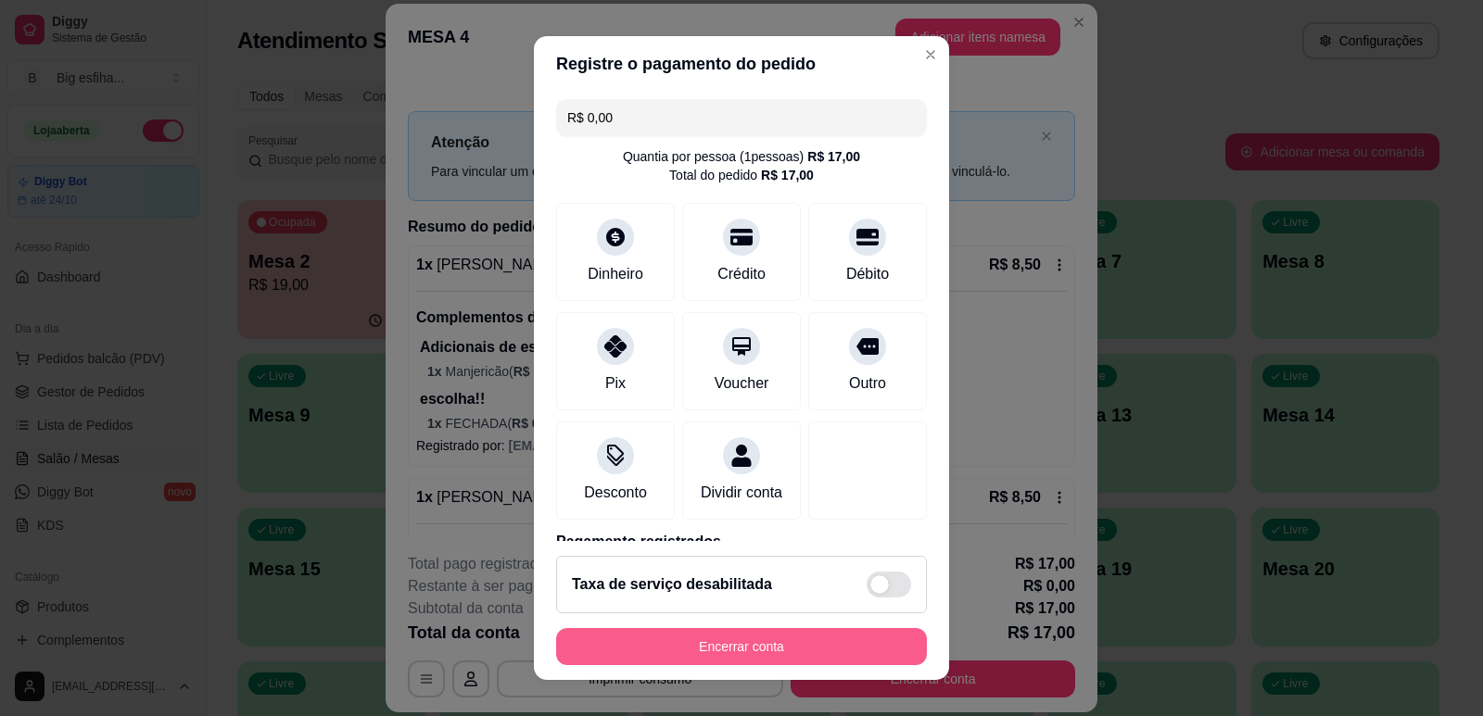
click at [801, 658] on button "Encerrar conta" at bounding box center [741, 646] width 371 height 37
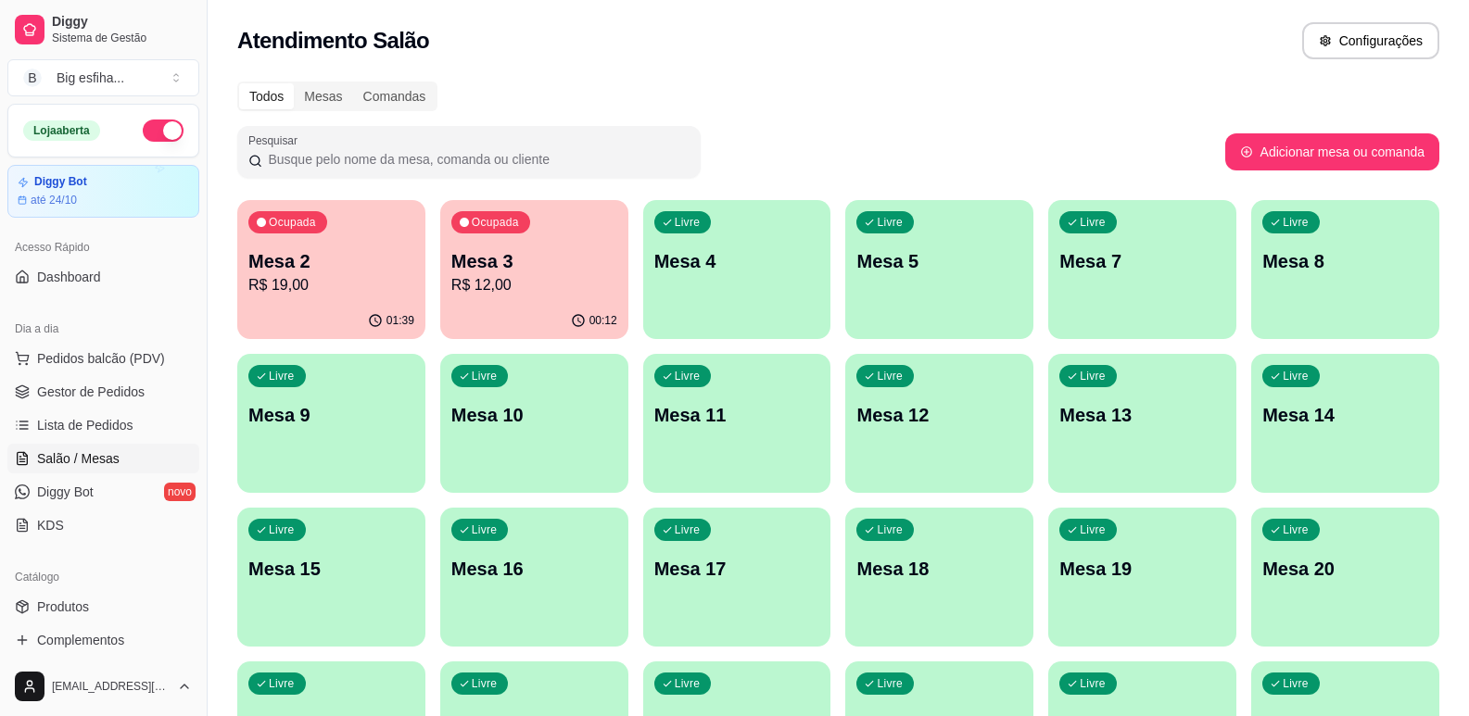
click at [360, 491] on div "button" at bounding box center [331, 482] width 188 height 22
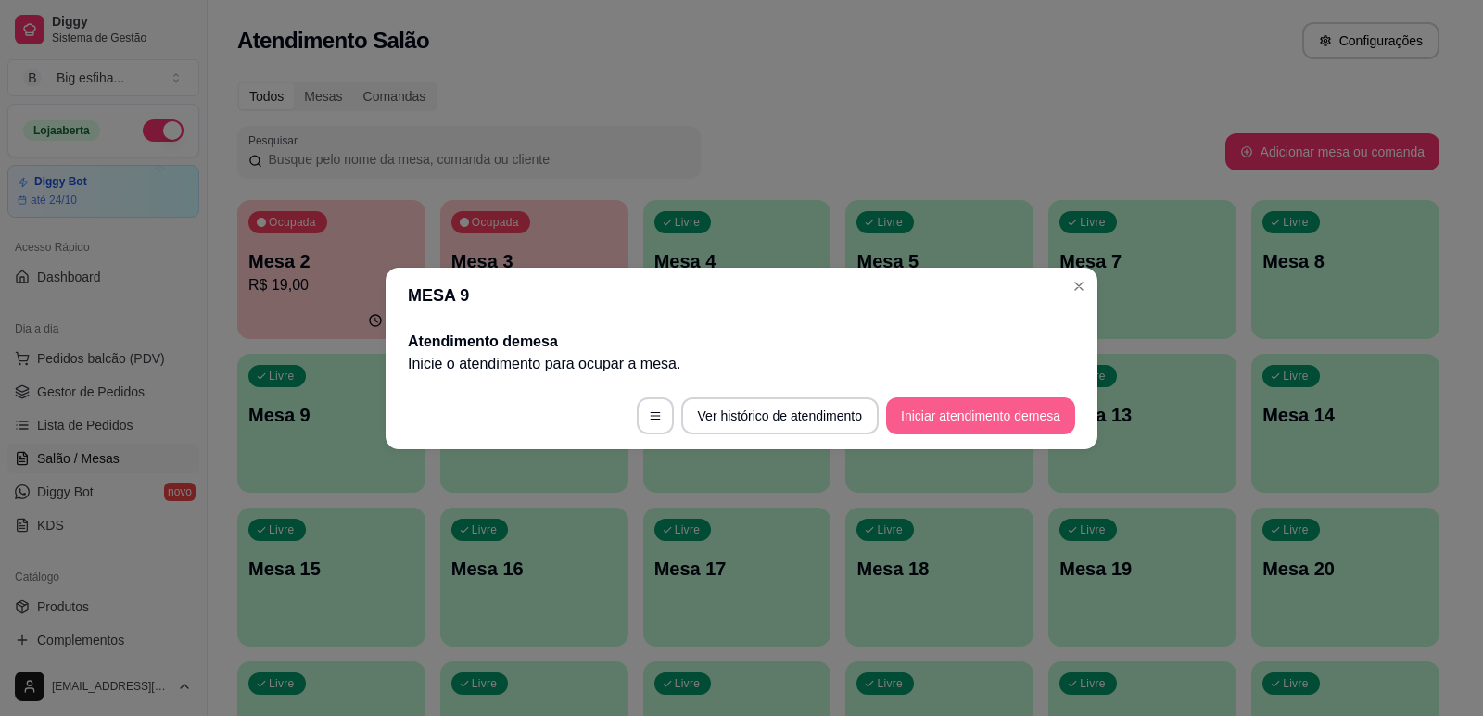
click at [974, 416] on button "Iniciar atendimento de mesa" at bounding box center [980, 416] width 189 height 37
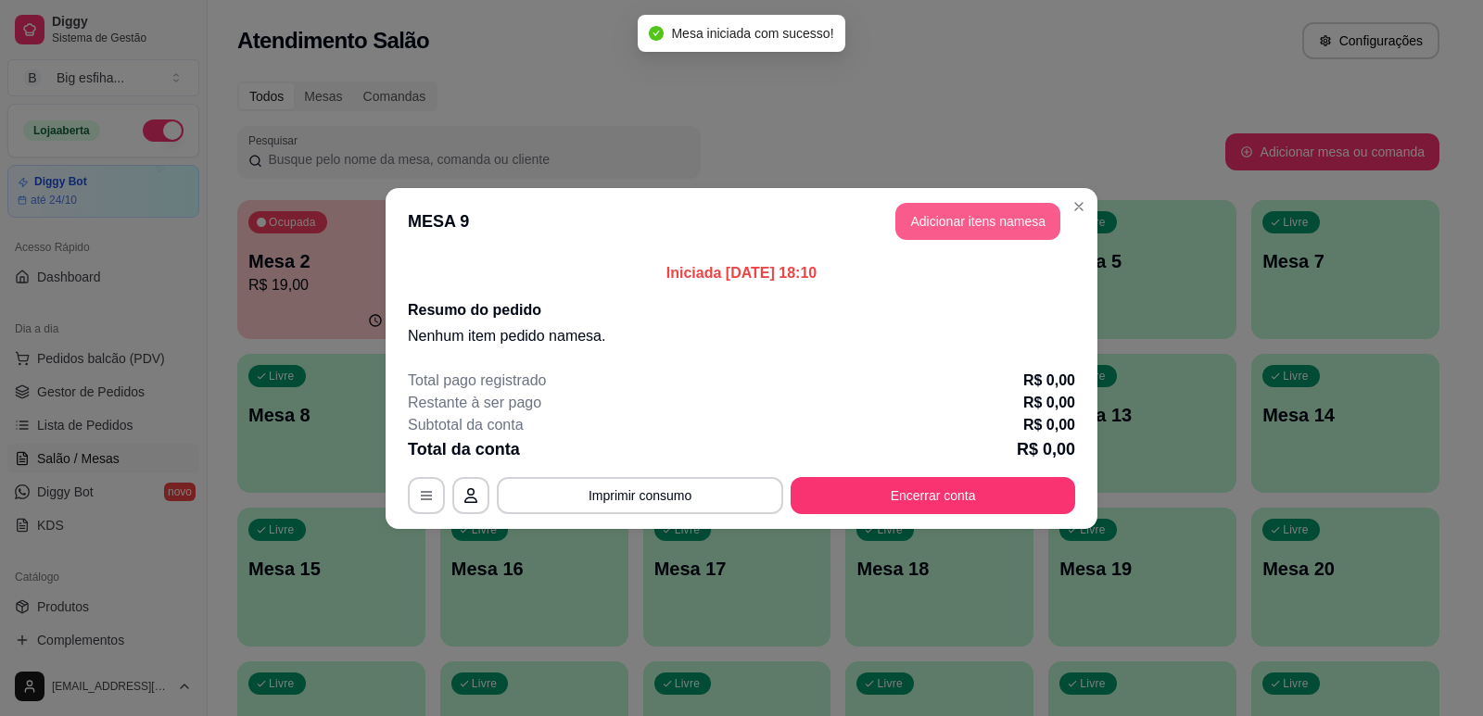
click at [973, 221] on button "Adicionar itens na mesa" at bounding box center [977, 221] width 165 height 37
click at [602, 127] on div at bounding box center [547, 108] width 982 height 37
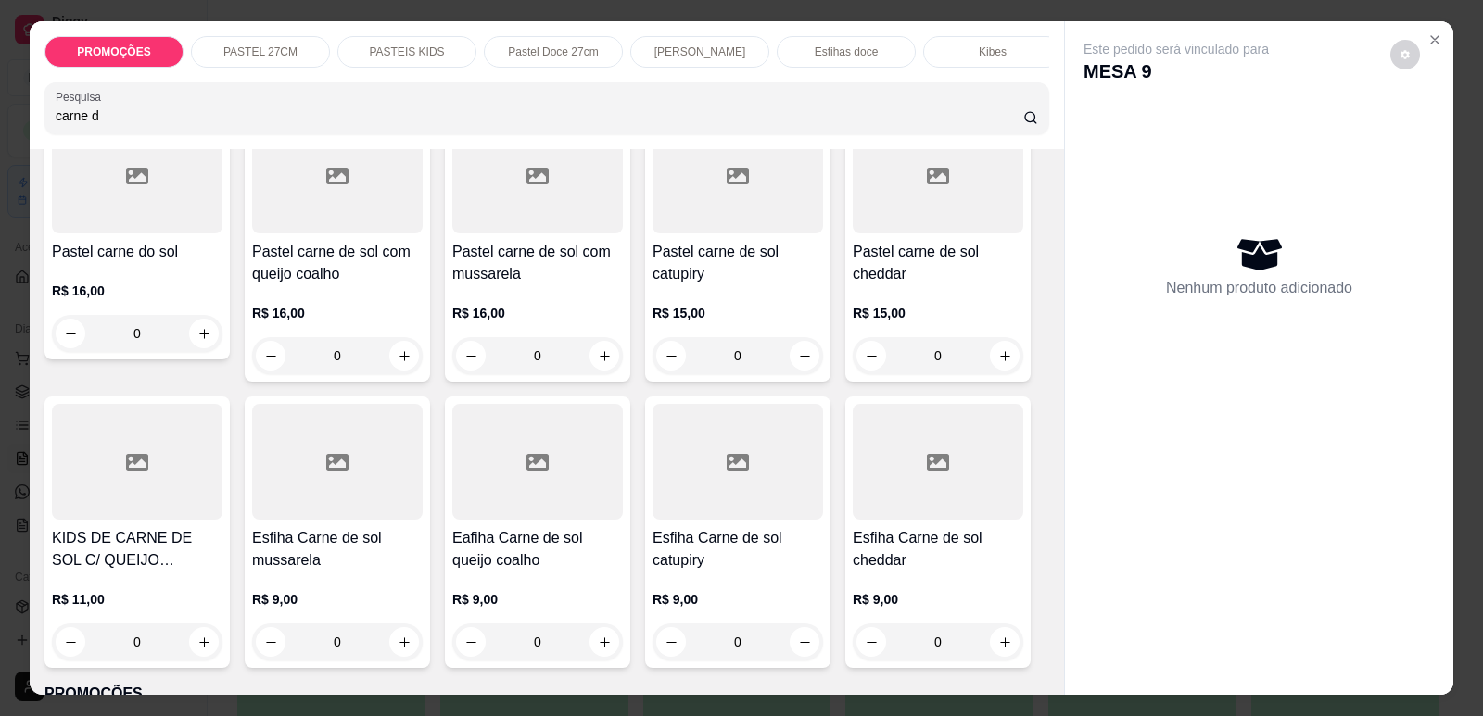
scroll to position [278, 0]
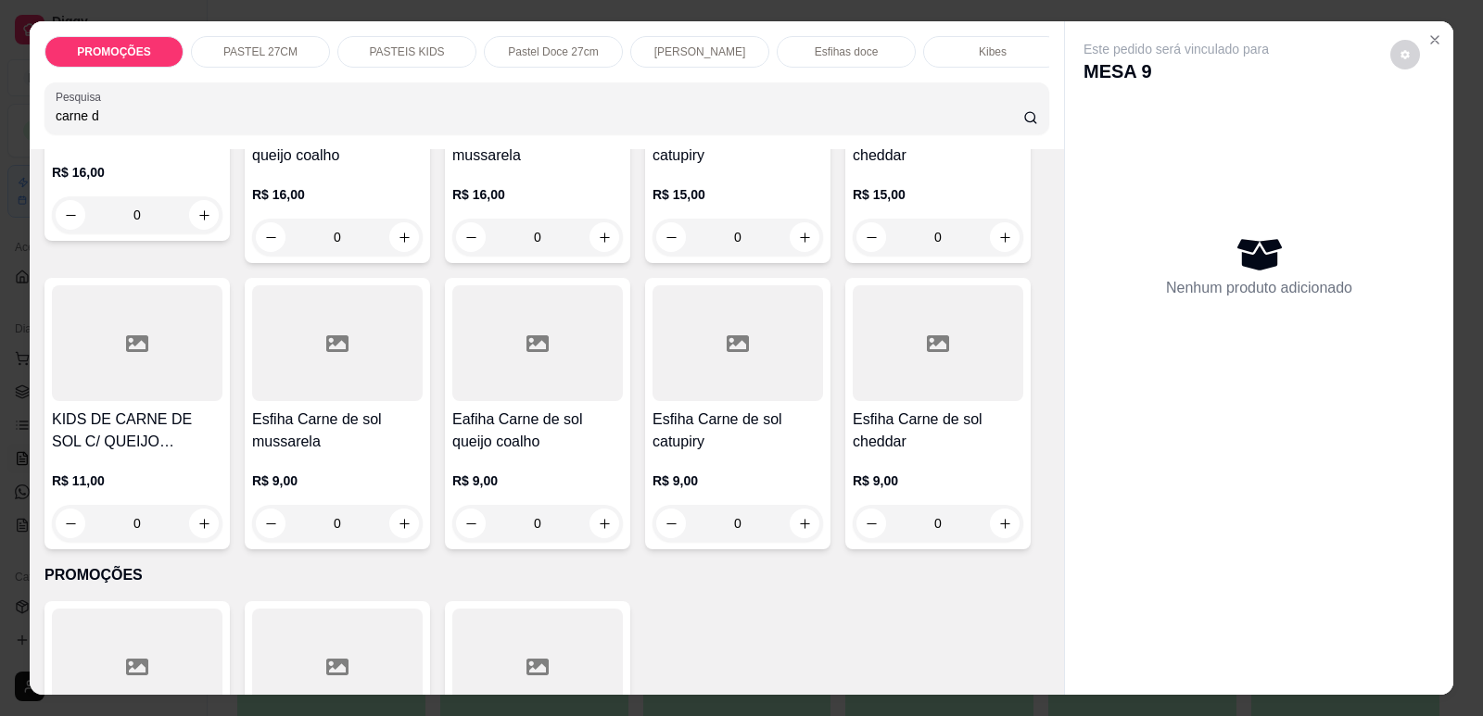
type input "carne d"
click at [715, 398] on div at bounding box center [737, 343] width 171 height 116
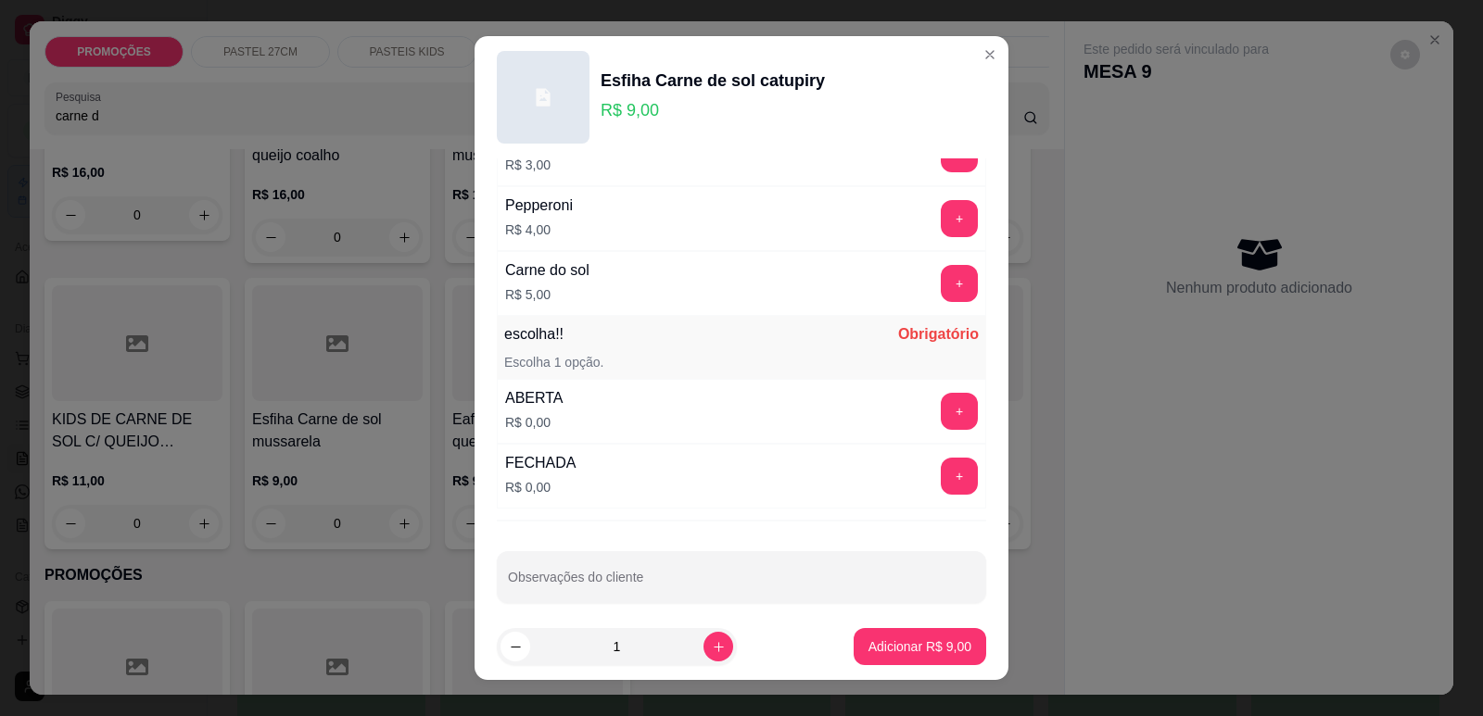
scroll to position [1464, 0]
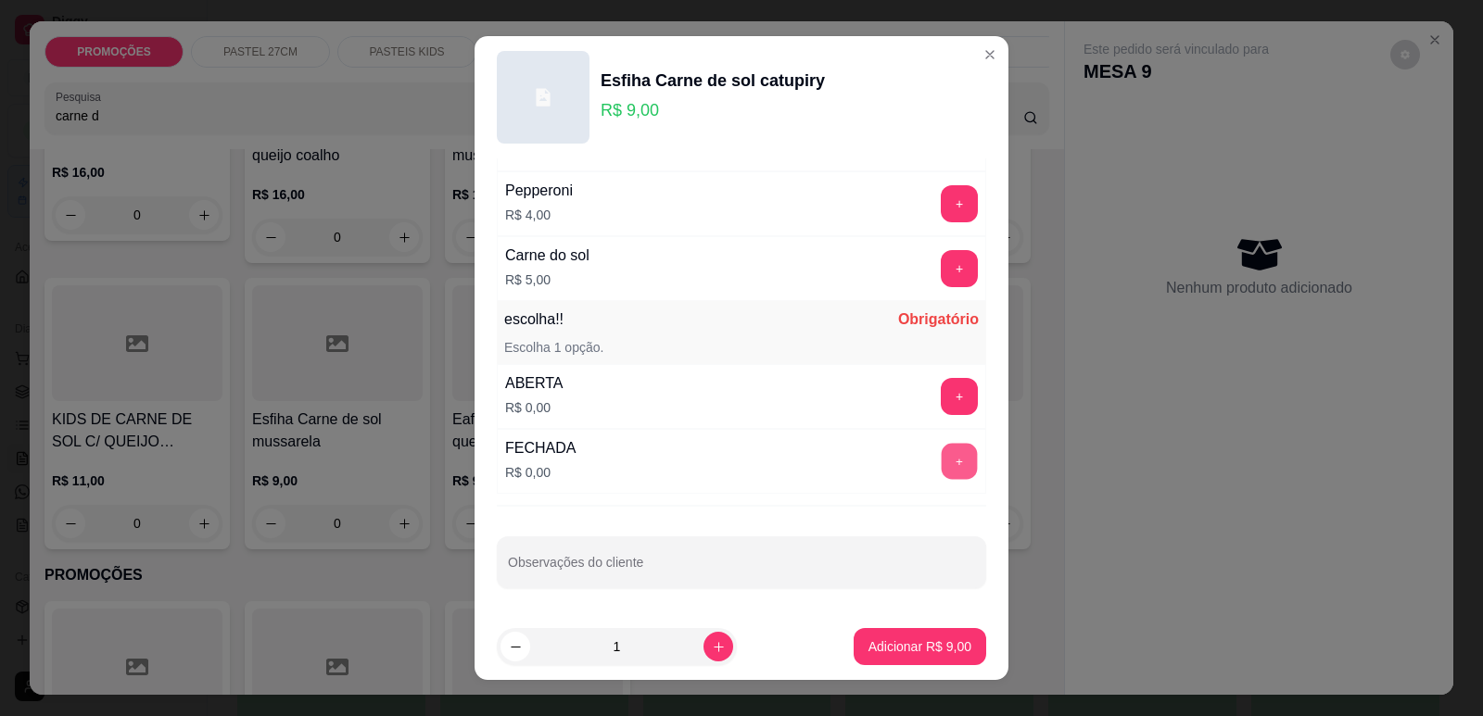
click at [942, 465] on button "+" at bounding box center [960, 461] width 36 height 36
click at [923, 644] on p "Adicionar R$ 9,00" at bounding box center [919, 648] width 100 height 18
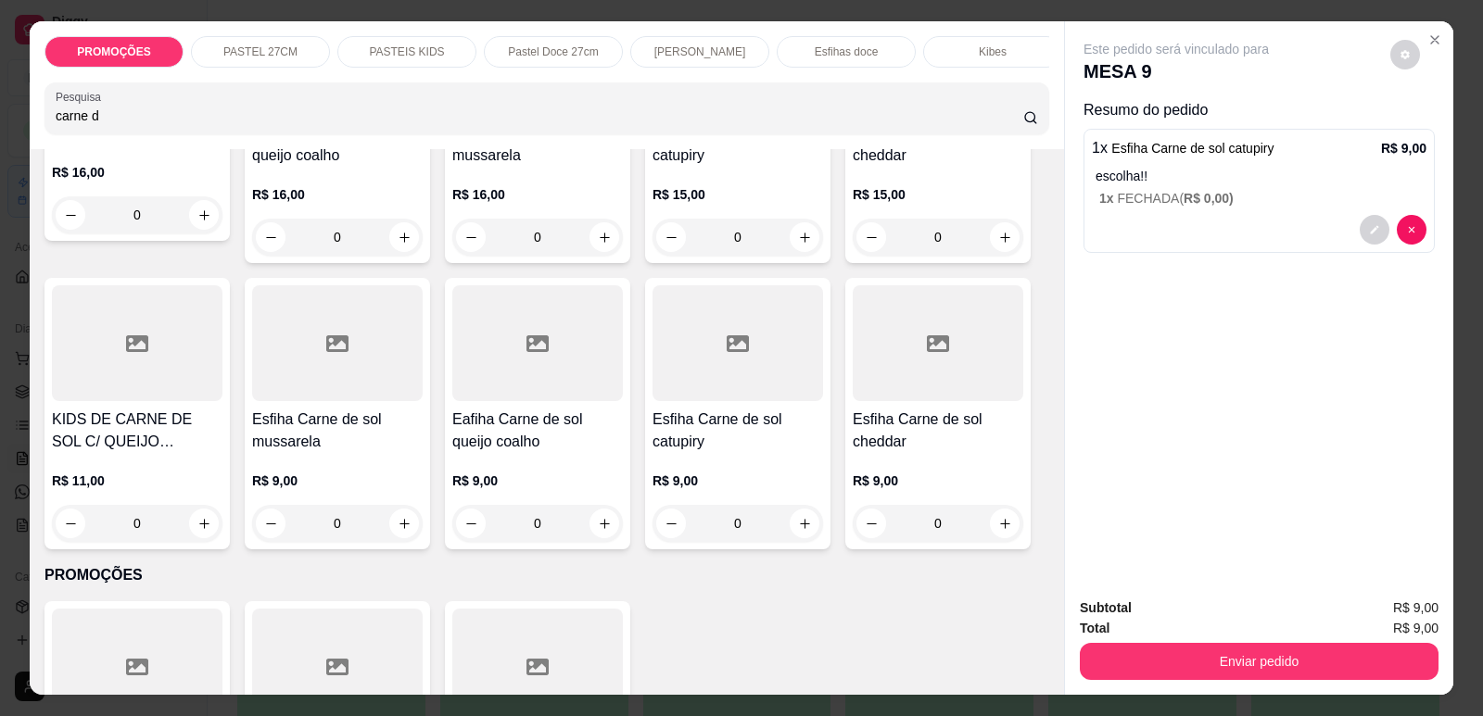
click at [88, 149] on div "PROMOÇÕES PASTEL 27CM PASTEIS KIDS Pastel Doce 27cm Esfihas Salgadas Esfihas do…" at bounding box center [547, 85] width 1034 height 128
drag, startPoint x: 39, startPoint y: 133, endPoint x: 0, endPoint y: 133, distance: 38.9
click at [0, 133] on div "PROMOÇÕES PASTEL 27CM PASTEIS KIDS Pastel Doce 27cm Esfihas Salgadas Esfihas do…" at bounding box center [741, 358] width 1483 height 716
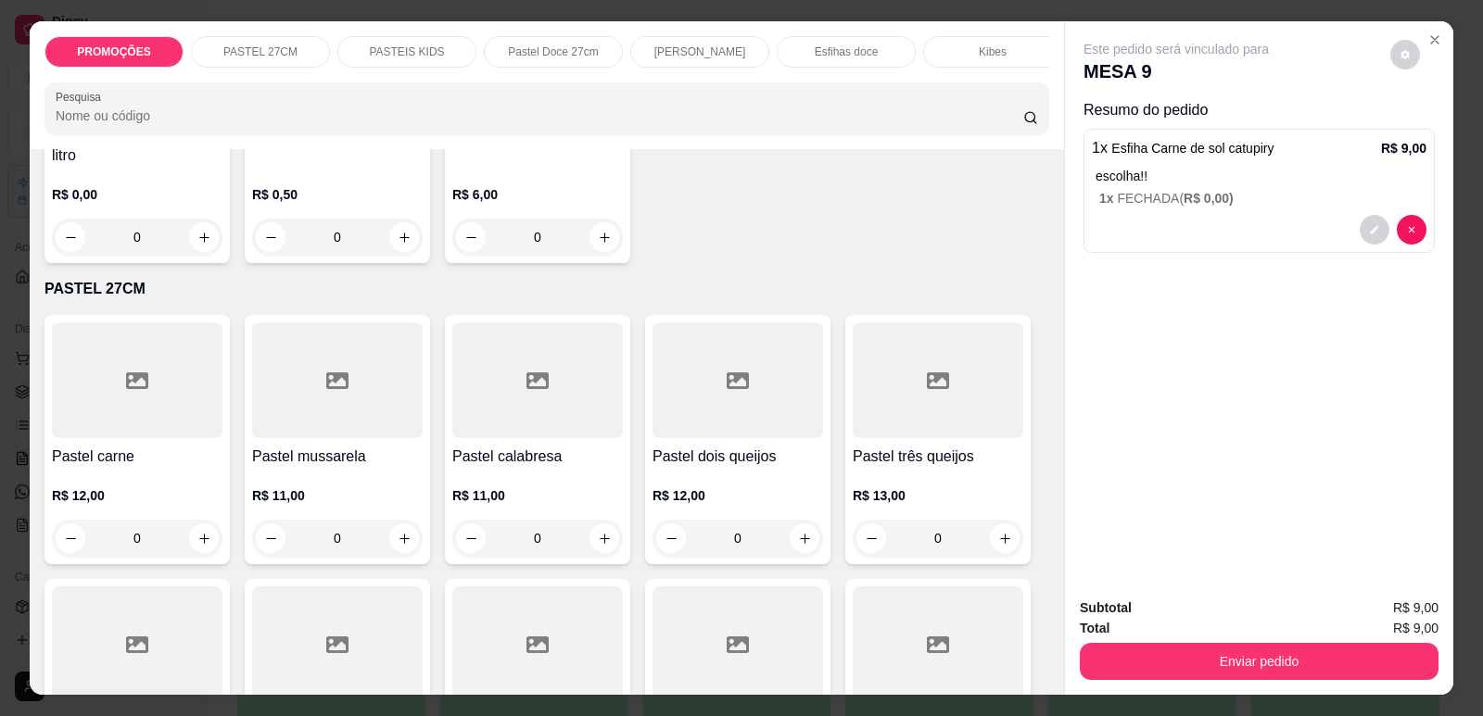
scroll to position [0, 0]
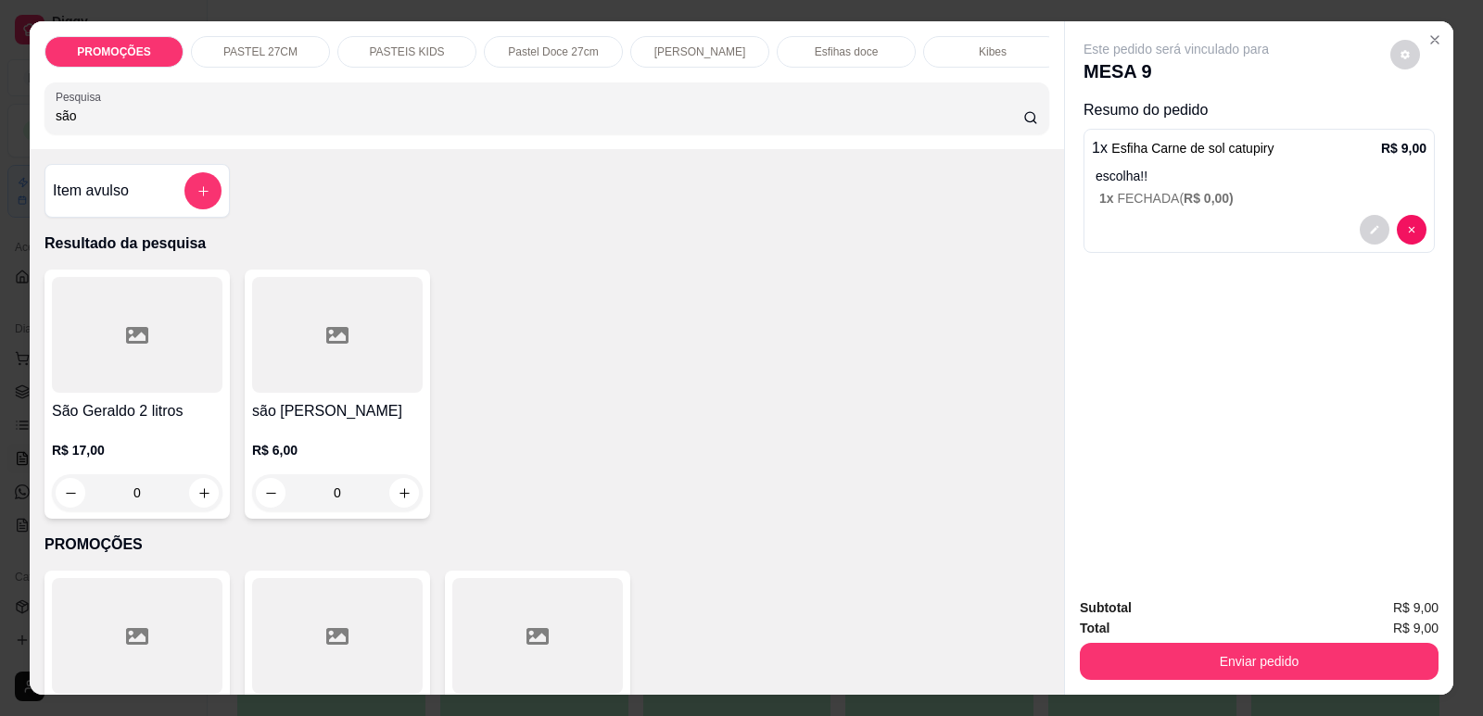
type input "são"
click at [279, 388] on div at bounding box center [337, 335] width 171 height 116
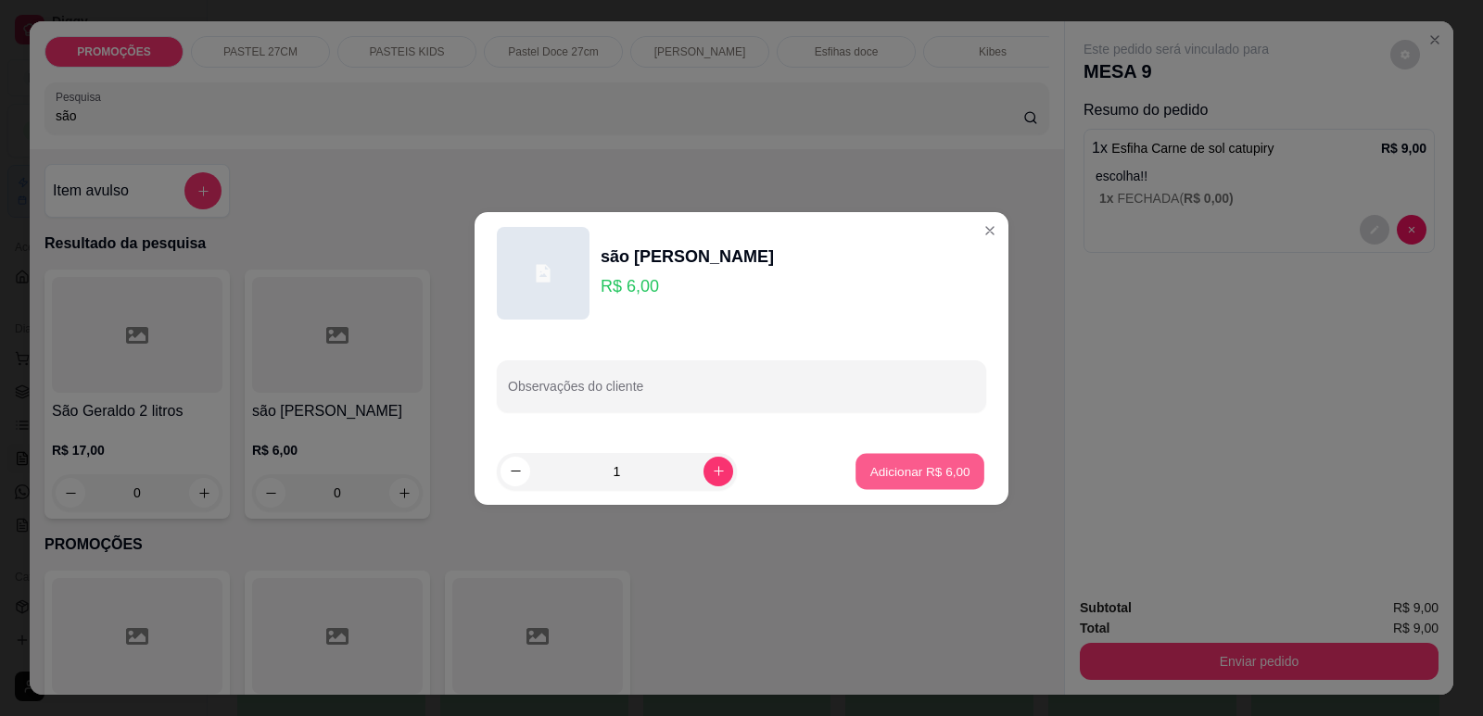
click at [940, 474] on p "Adicionar R$ 6,00" at bounding box center [919, 471] width 100 height 18
type input "1"
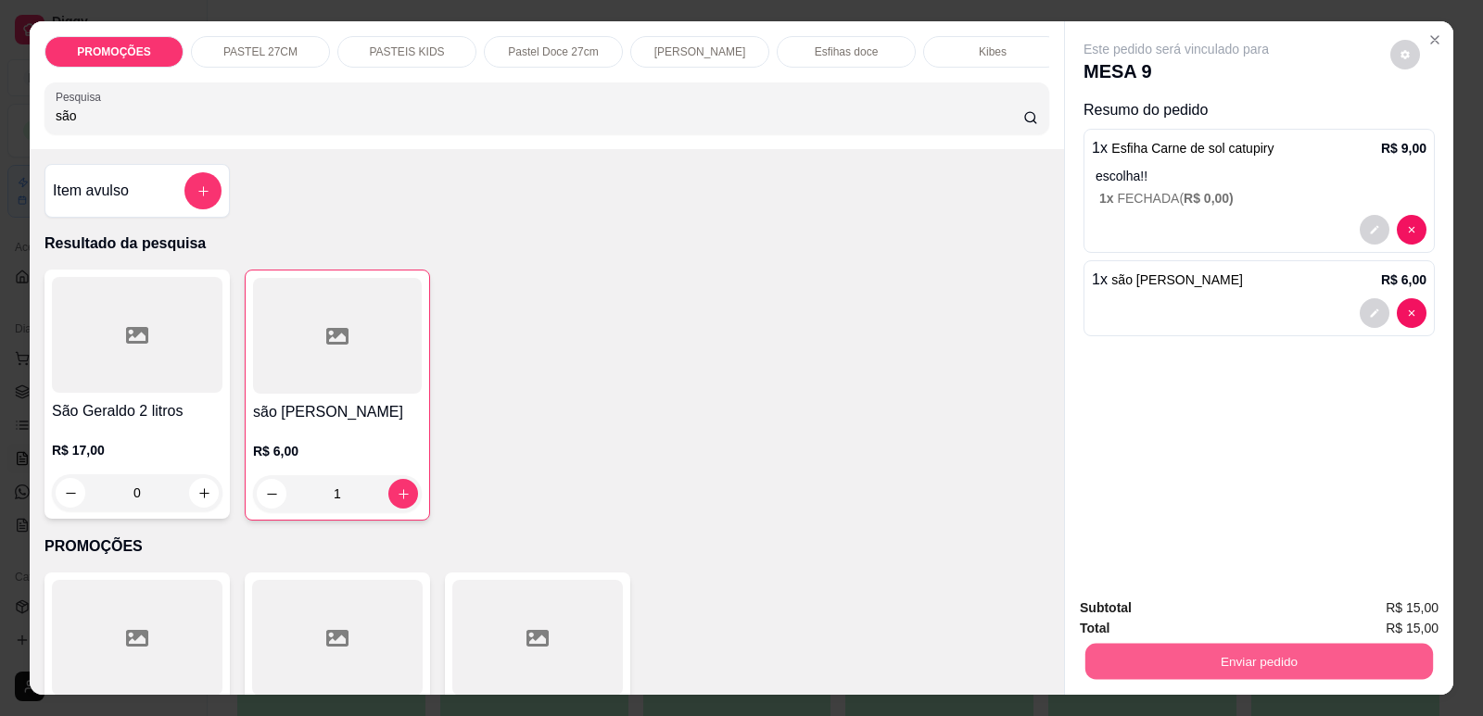
click at [1270, 663] on button "Enviar pedido" at bounding box center [1259, 661] width 348 height 36
click at [1390, 615] on button "Enviar pedido" at bounding box center [1390, 616] width 102 height 34
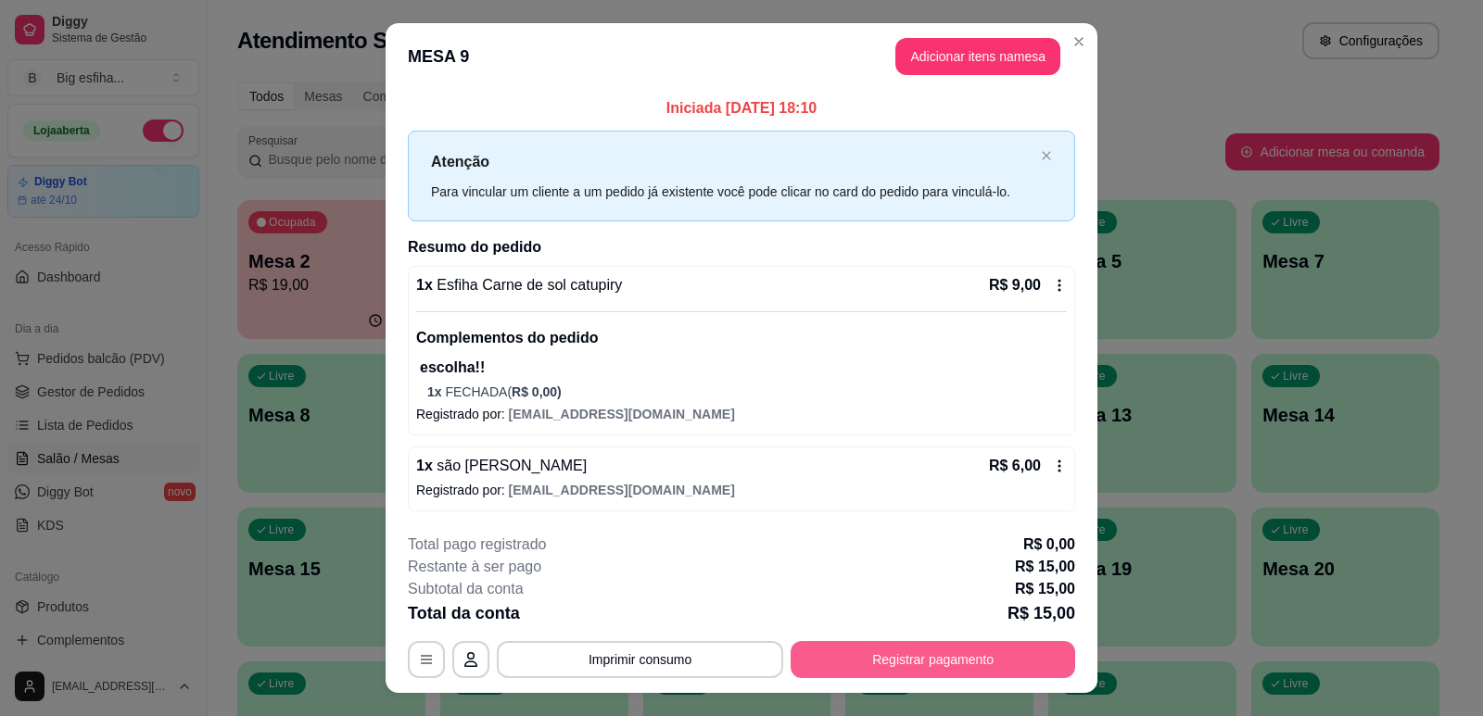
click at [1021, 661] on button "Registrar pagamento" at bounding box center [932, 659] width 285 height 37
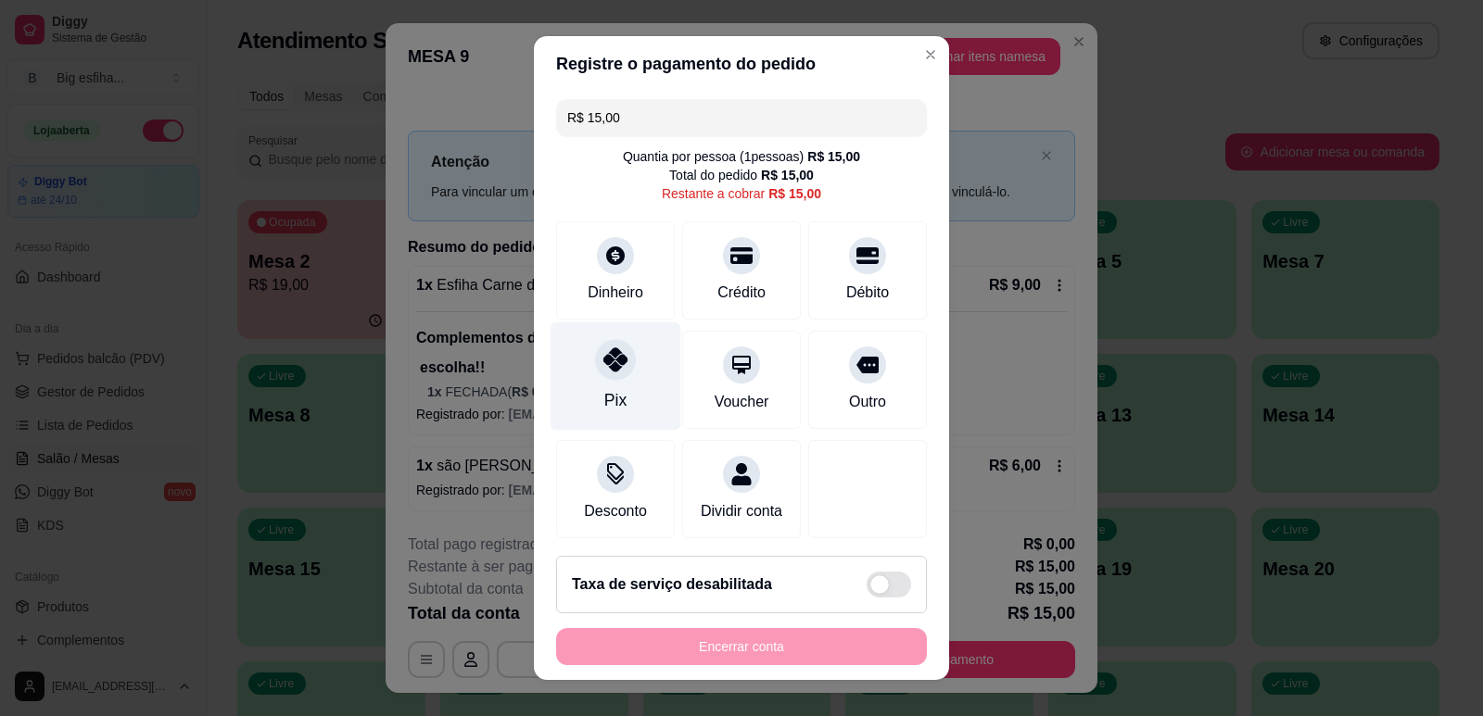
click at [580, 373] on div "Pix" at bounding box center [615, 376] width 131 height 108
type input "R$ 0,00"
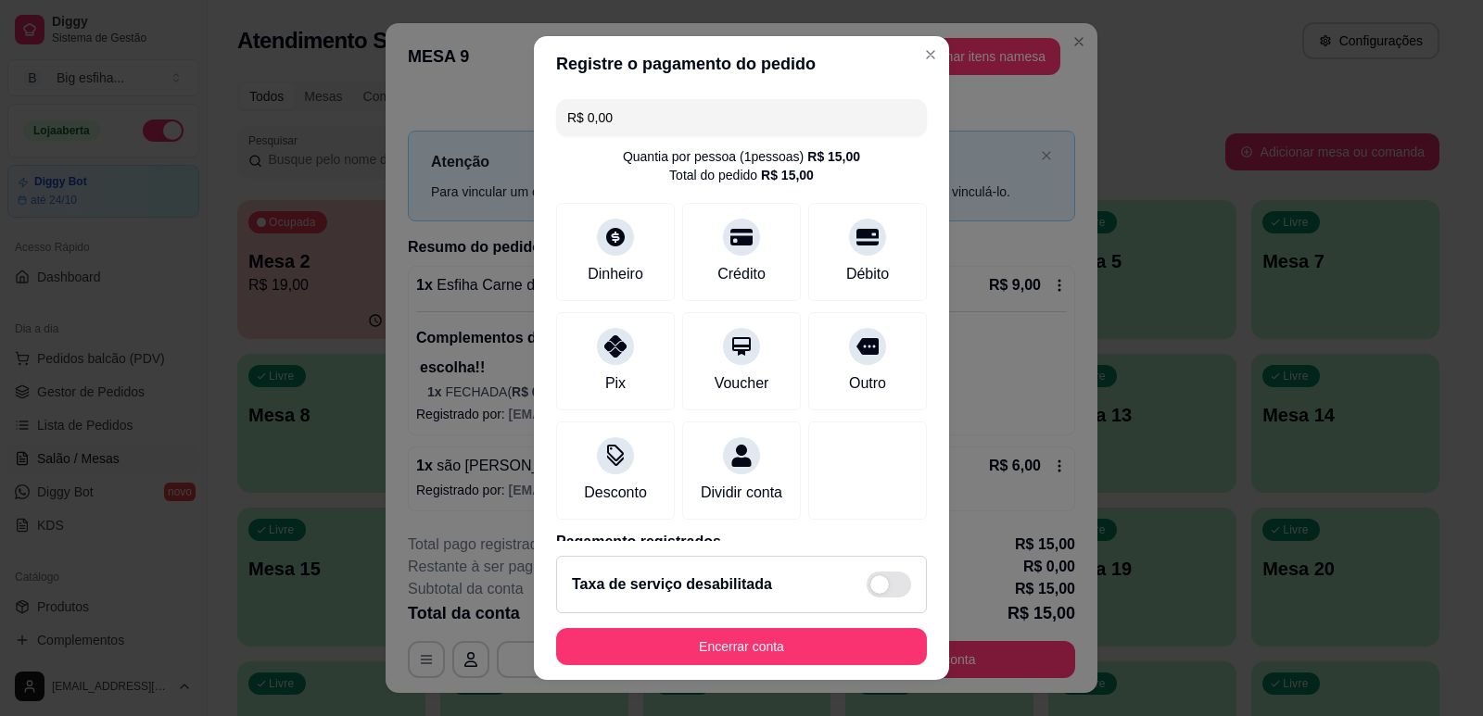
click at [796, 622] on footer "Taxa de serviço desabilitada Encerrar conta" at bounding box center [741, 610] width 415 height 139
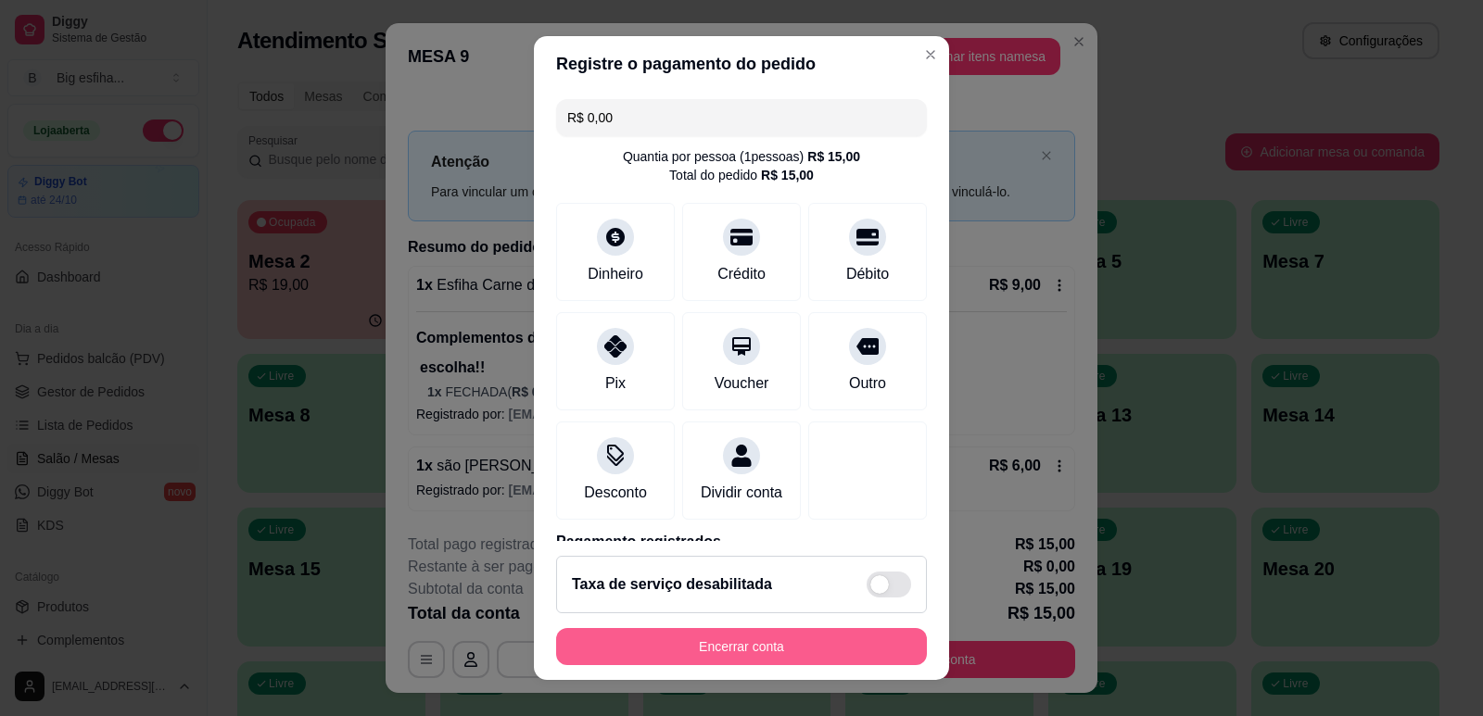
click at [785, 636] on button "Encerrar conta" at bounding box center [741, 646] width 371 height 37
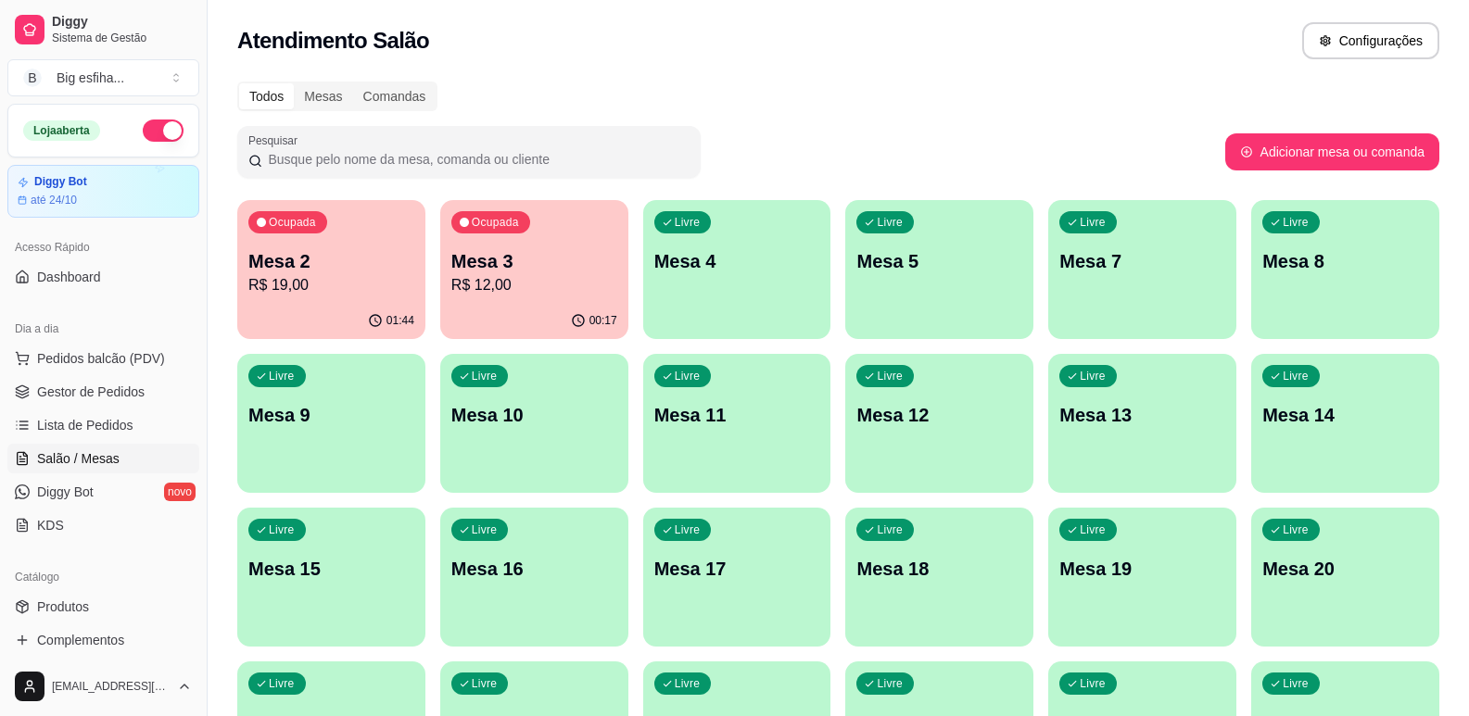
click at [285, 412] on p "Mesa 9" at bounding box center [331, 415] width 166 height 26
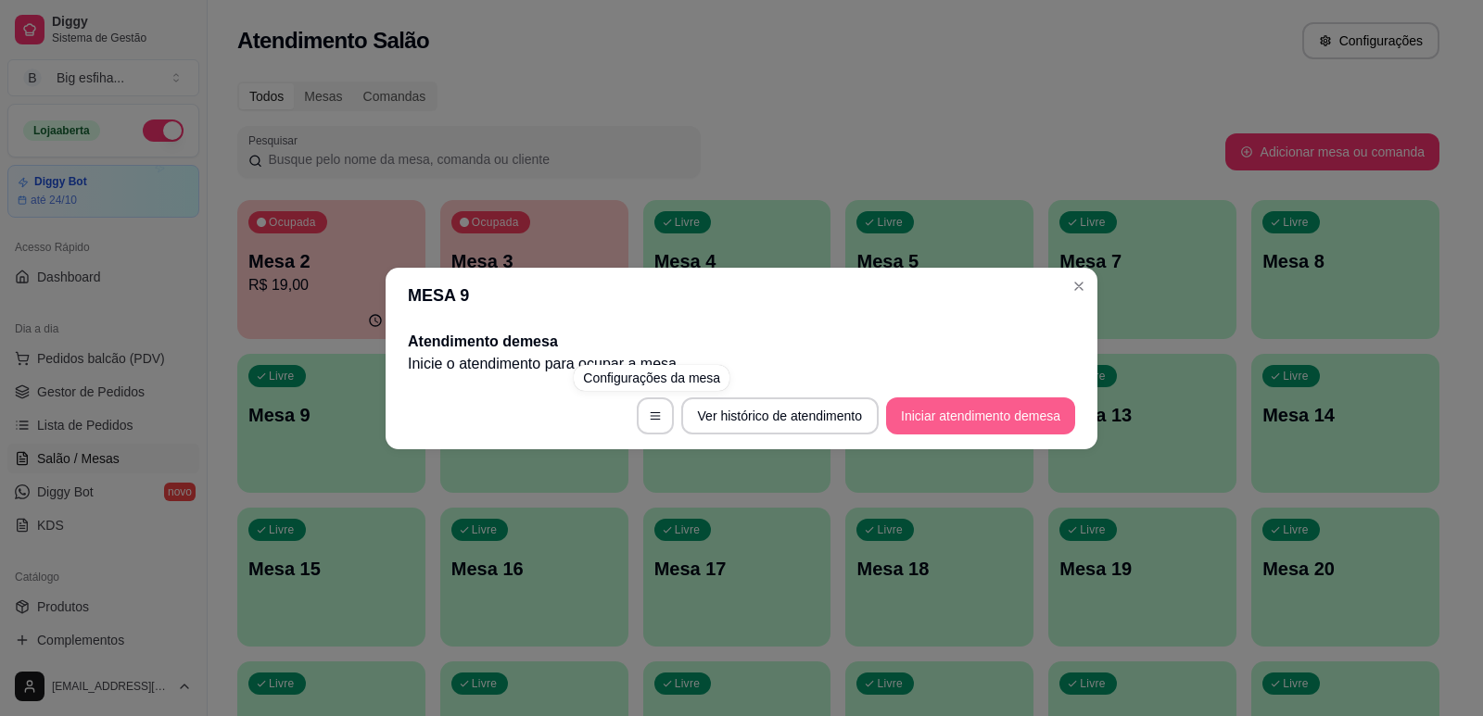
click at [941, 416] on button "Iniciar atendimento de mesa" at bounding box center [980, 416] width 189 height 37
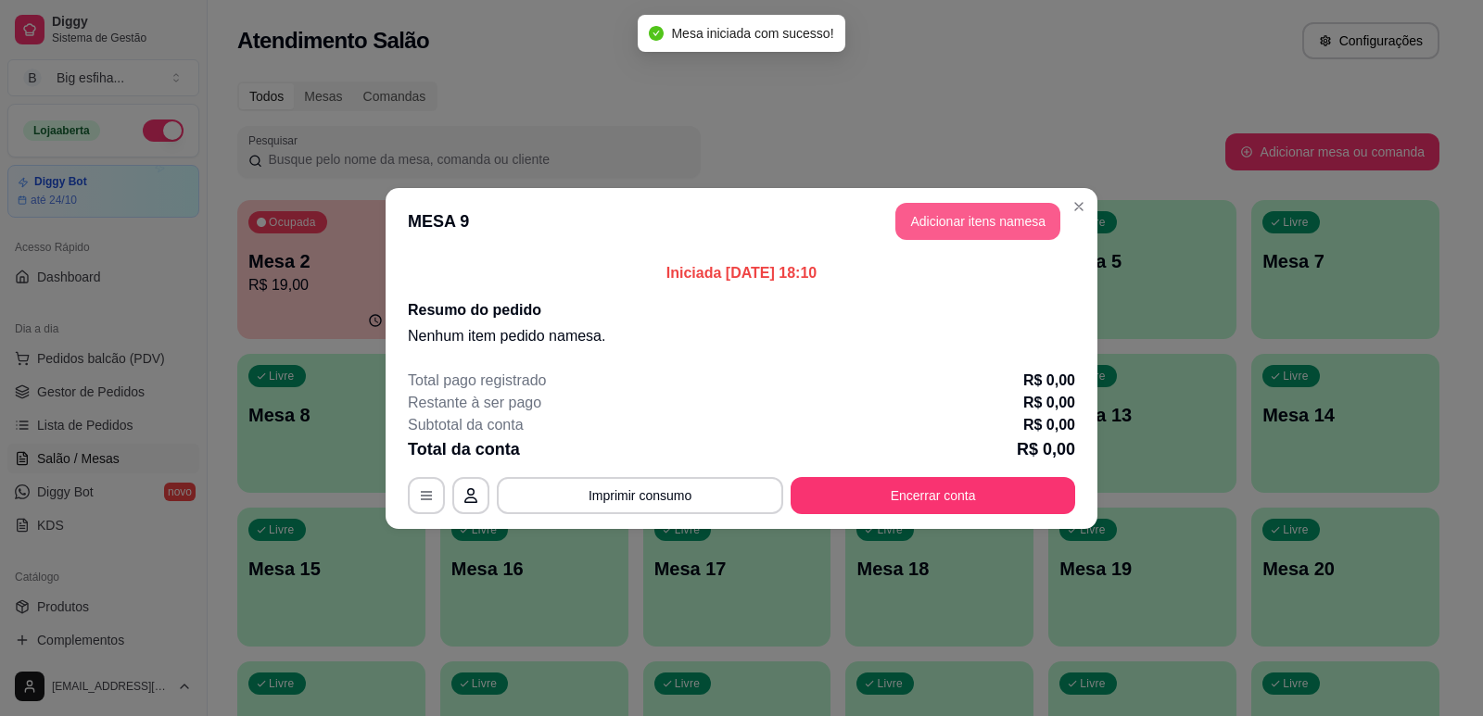
click at [1016, 217] on button "Adicionar itens na mesa" at bounding box center [977, 221] width 165 height 37
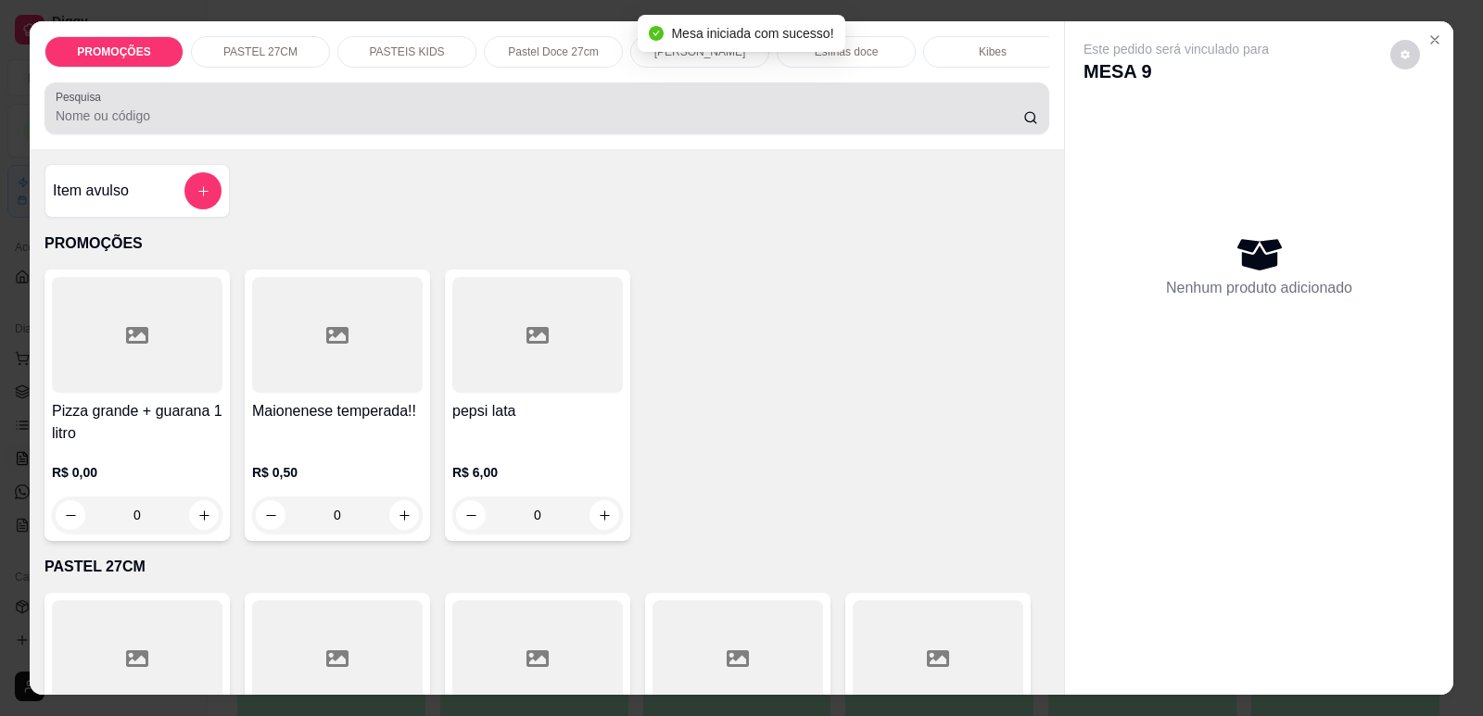
click at [748, 125] on input "Pesquisa" at bounding box center [539, 116] width 967 height 19
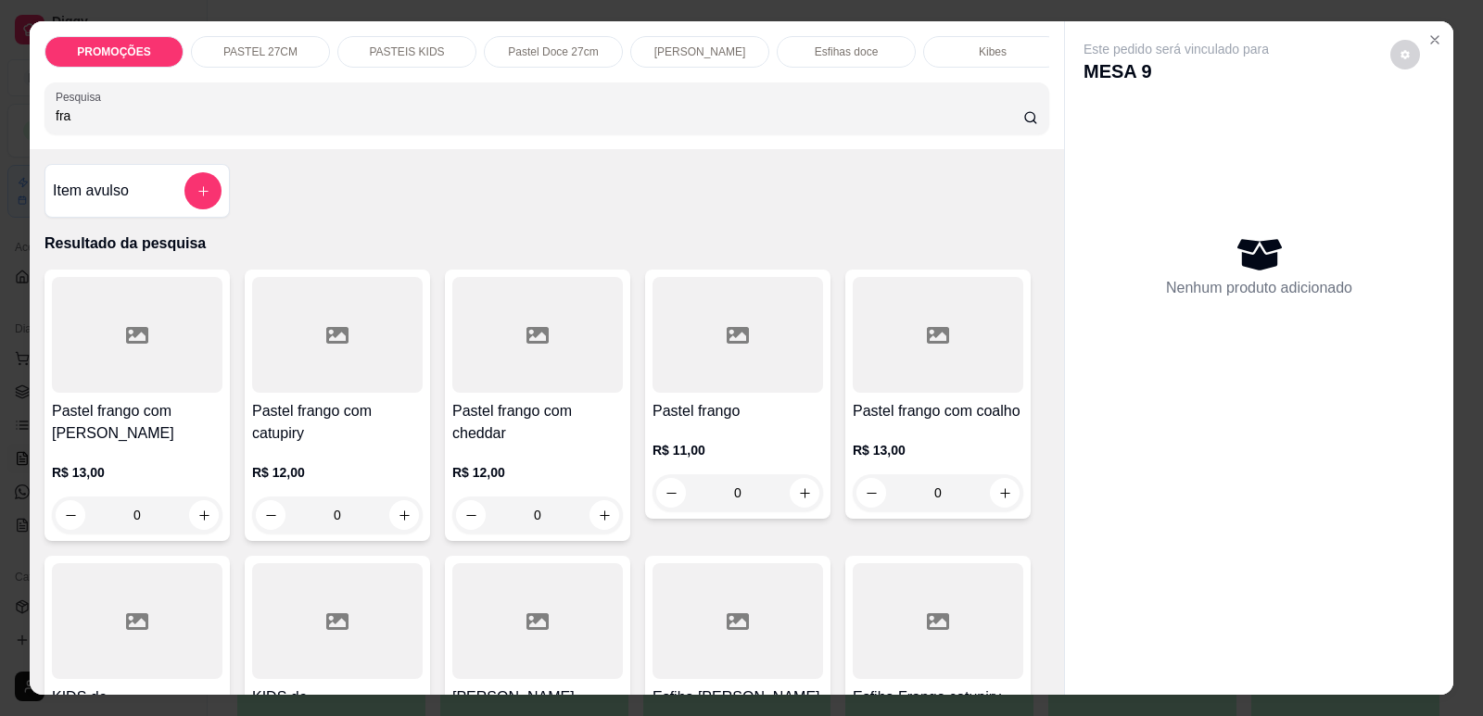
type input "fra"
click at [170, 383] on div at bounding box center [137, 335] width 171 height 116
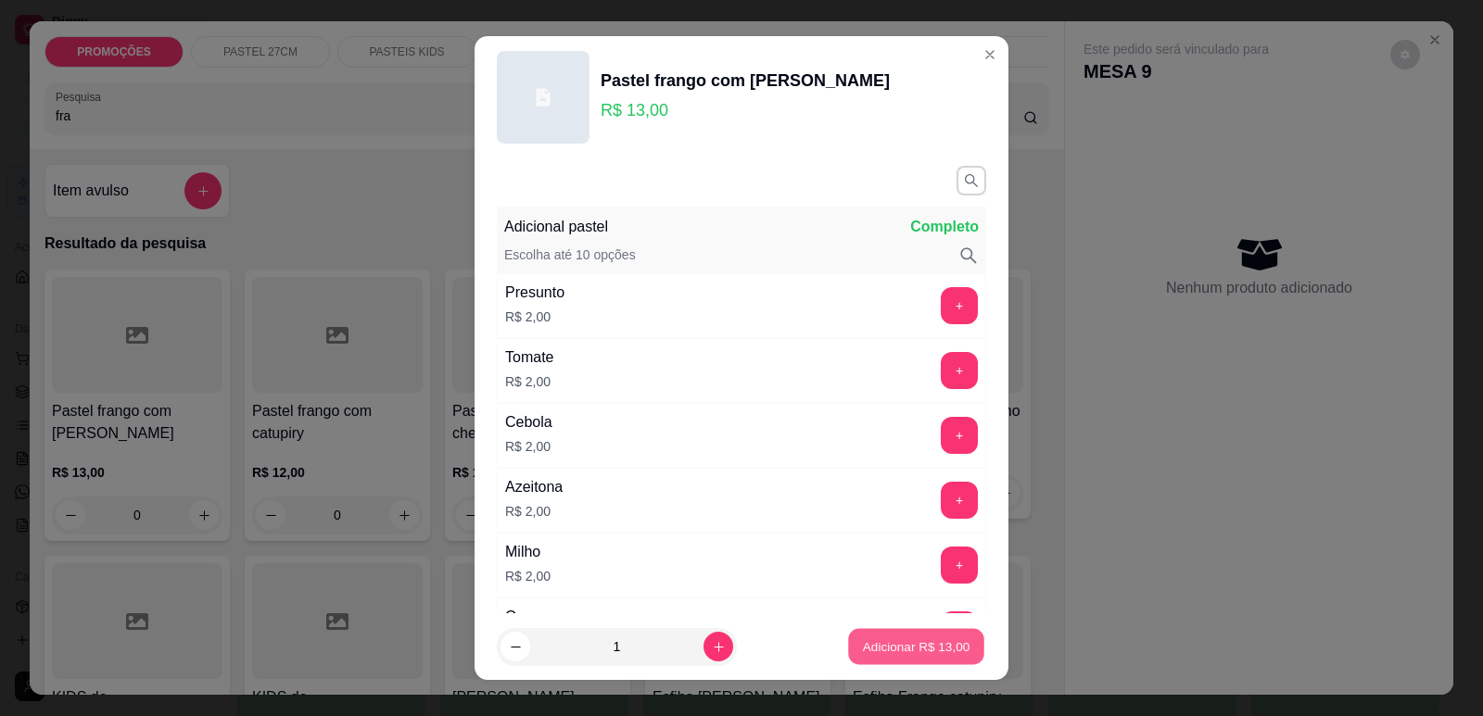
click at [900, 652] on p "Adicionar R$ 13,00" at bounding box center [916, 648] width 107 height 18
type input "1"
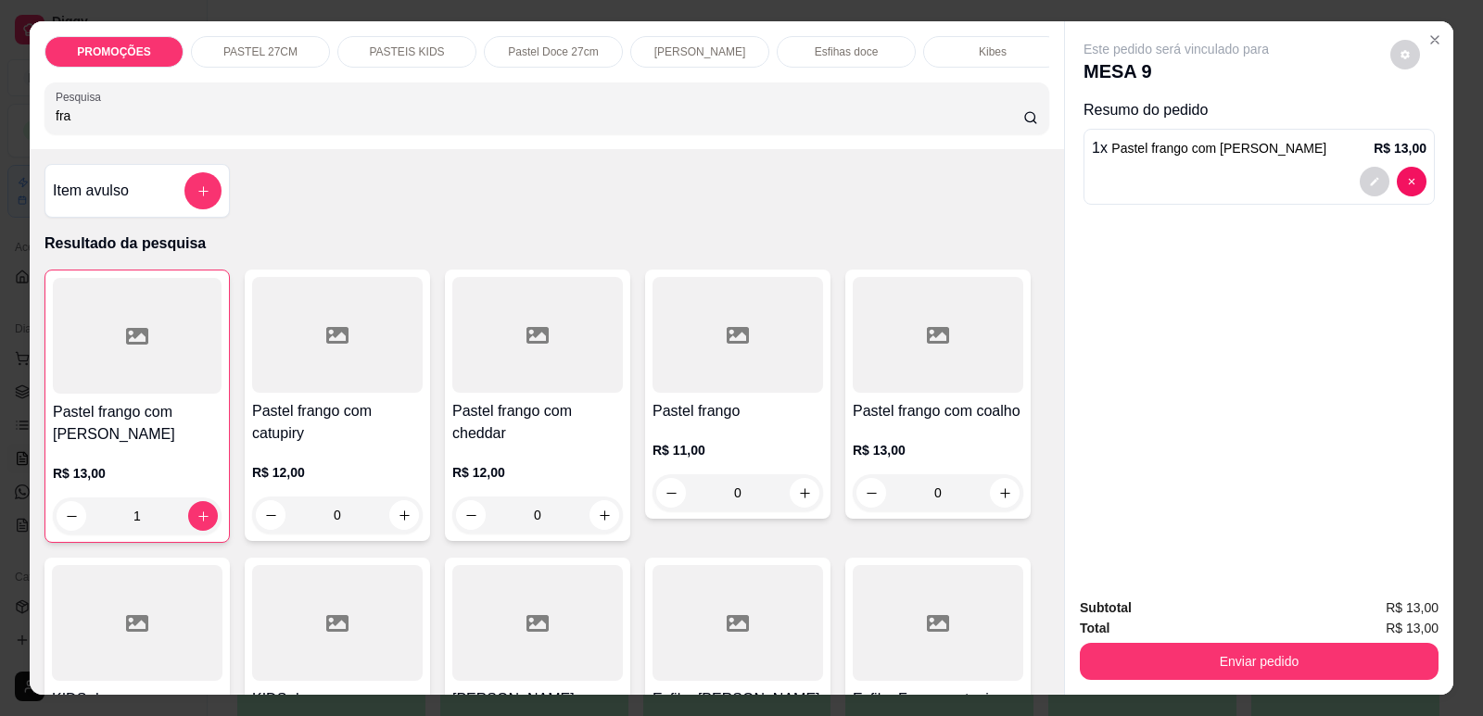
drag, startPoint x: 82, startPoint y: 126, endPoint x: 21, endPoint y: 120, distance: 61.4
click at [30, 128] on div "PROMOÇÕES PASTEL 27CM PASTEIS KIDS Pastel Doce 27cm Esfihas Salgadas Esfihas do…" at bounding box center [547, 85] width 1034 height 128
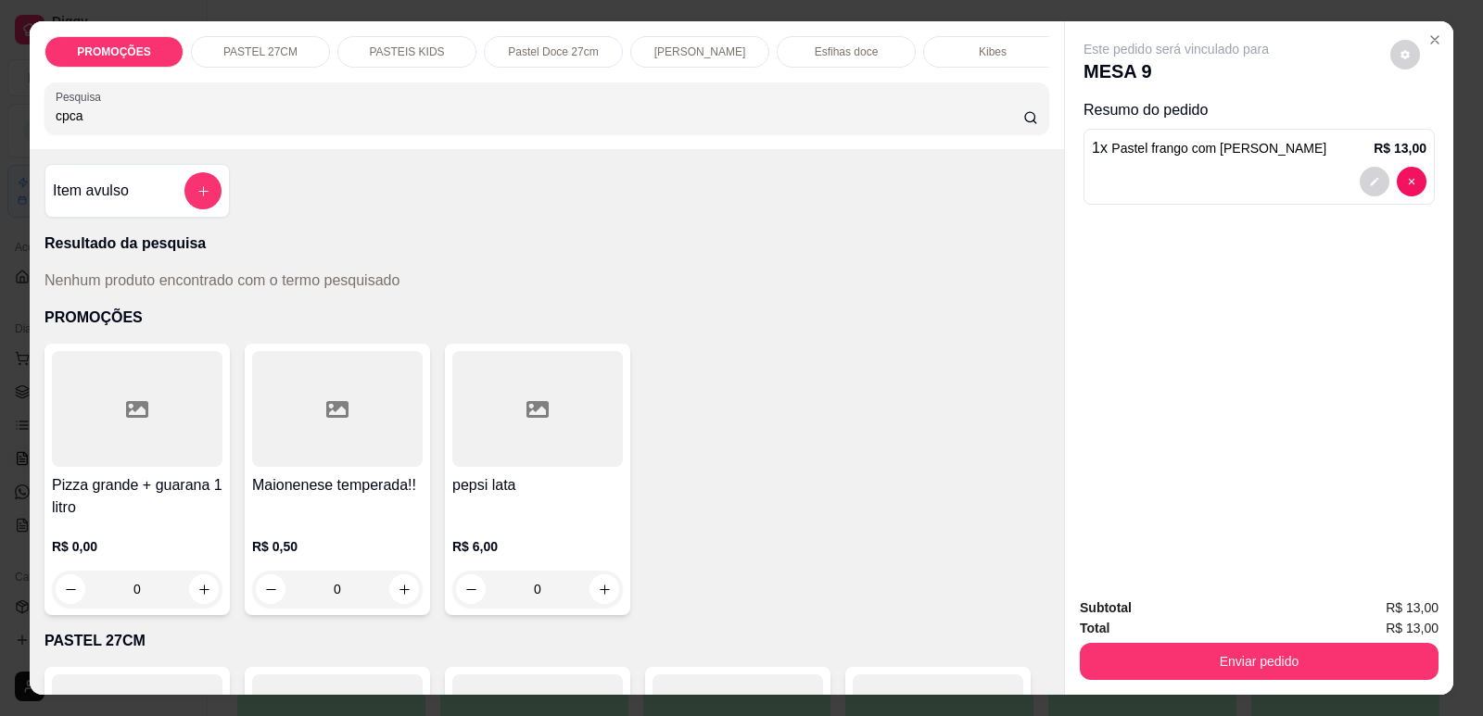
click at [66, 125] on input "cpca" at bounding box center [539, 116] width 967 height 19
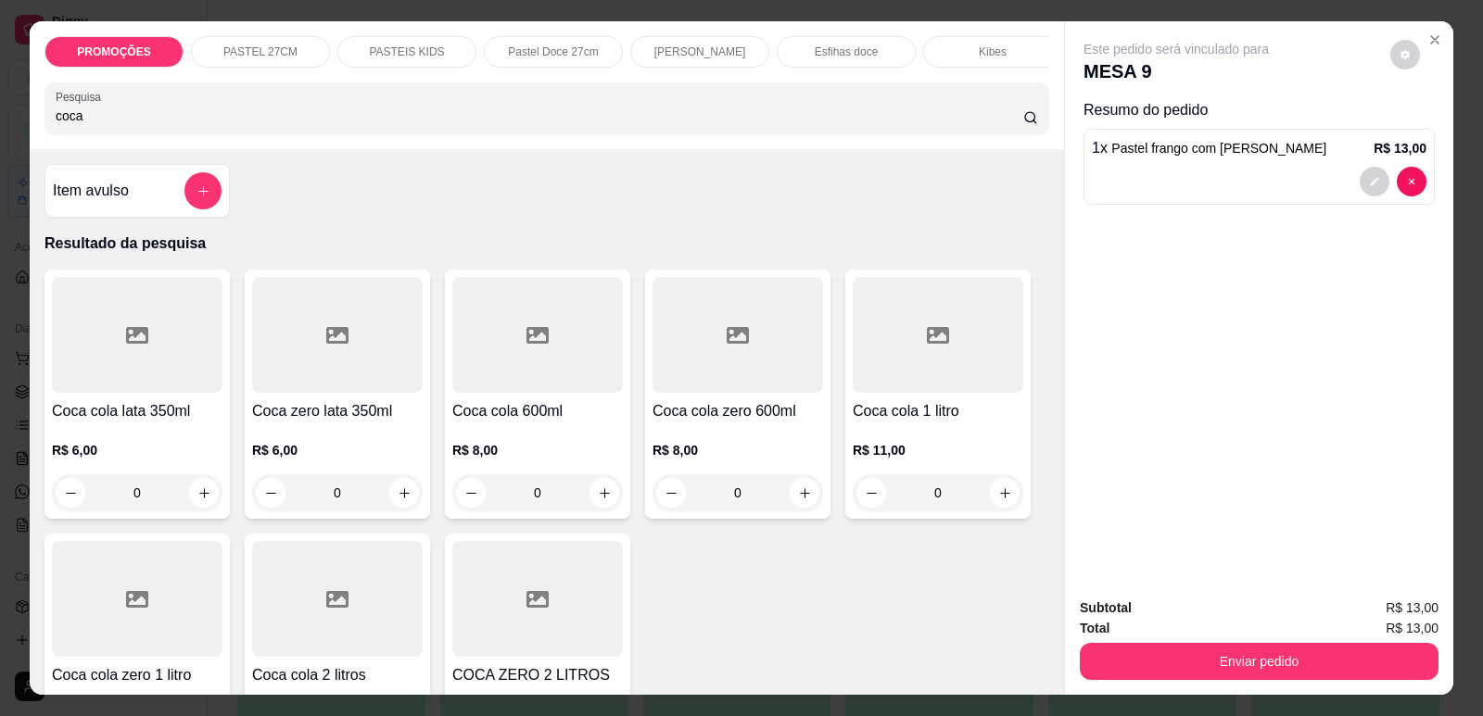
type input "coca"
click at [310, 390] on div at bounding box center [337, 335] width 171 height 116
click at [104, 350] on div at bounding box center [137, 335] width 171 height 116
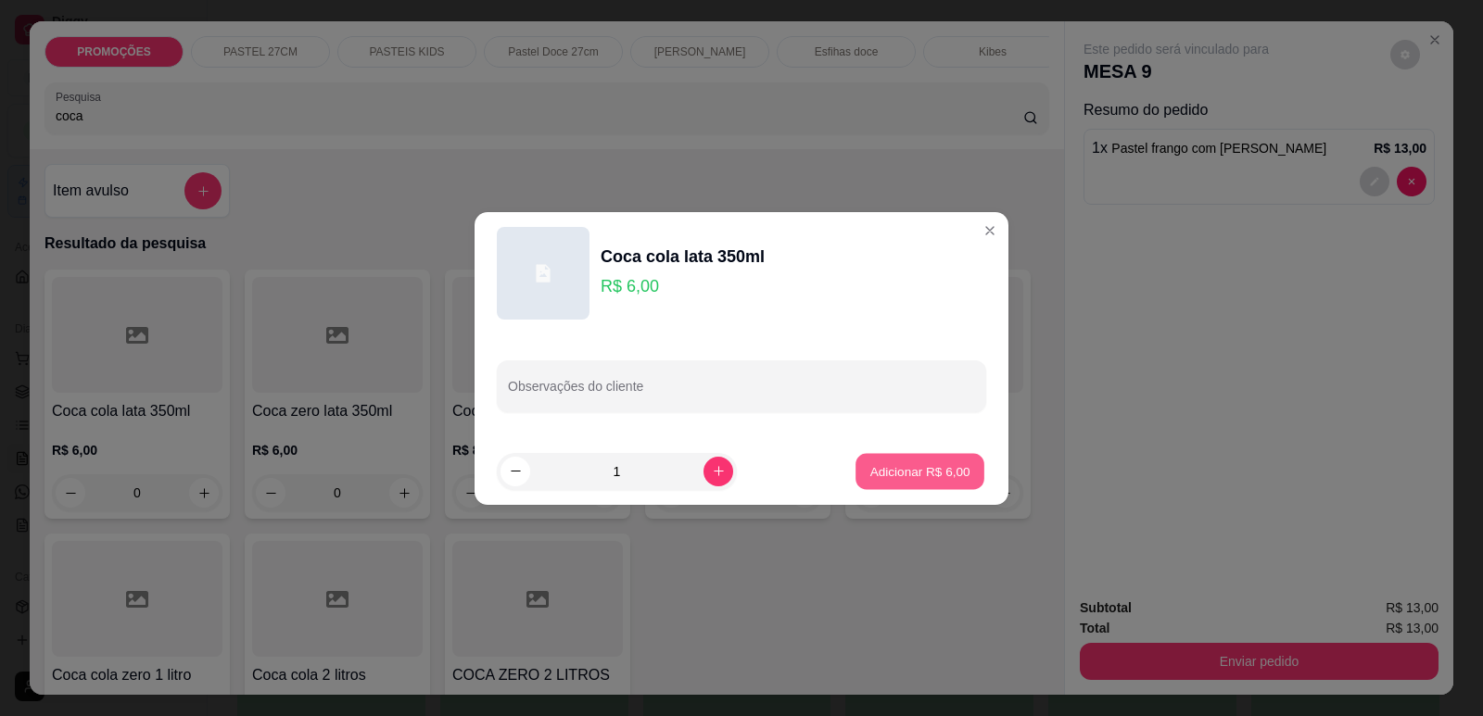
click at [929, 464] on p "Adicionar R$ 6,00" at bounding box center [919, 471] width 100 height 18
type input "1"
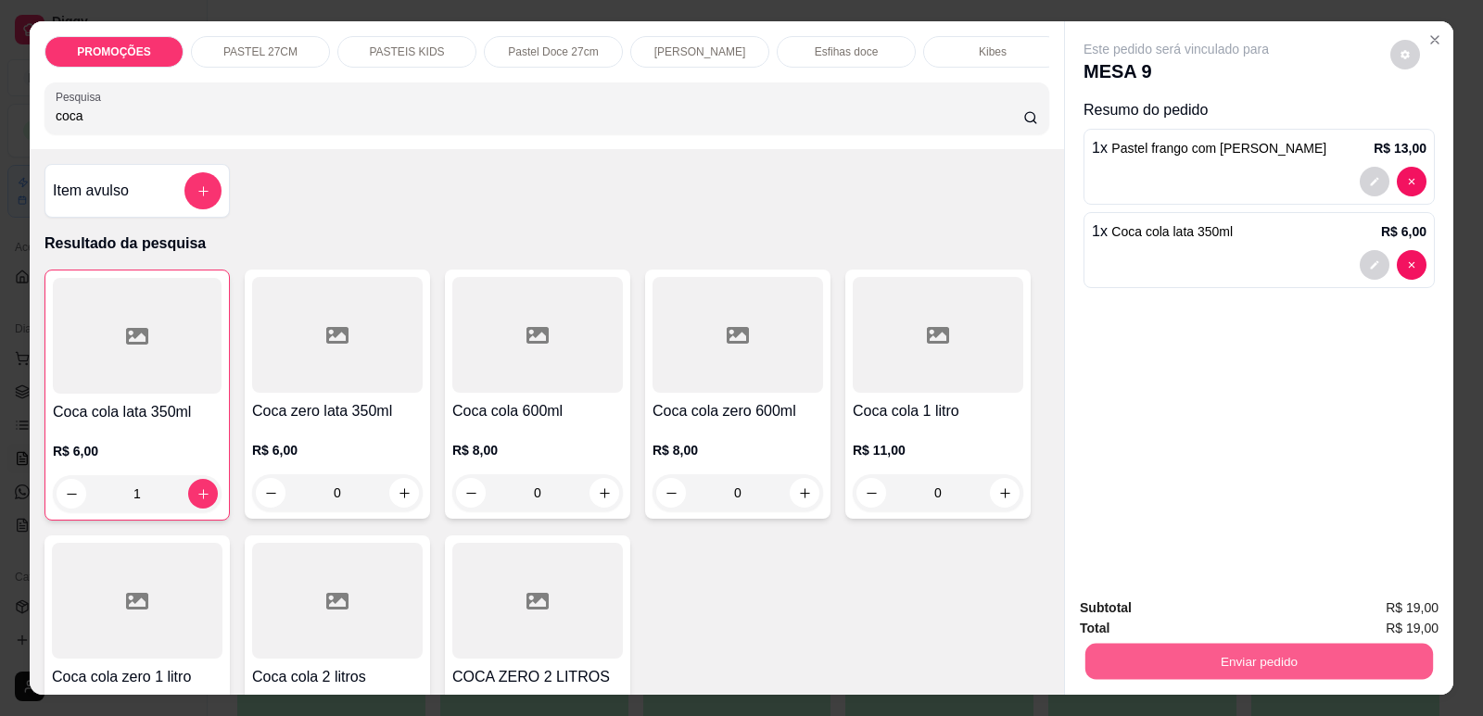
click at [1202, 653] on button "Enviar pedido" at bounding box center [1259, 661] width 348 height 36
click at [1383, 603] on button "Enviar pedido" at bounding box center [1390, 616] width 105 height 35
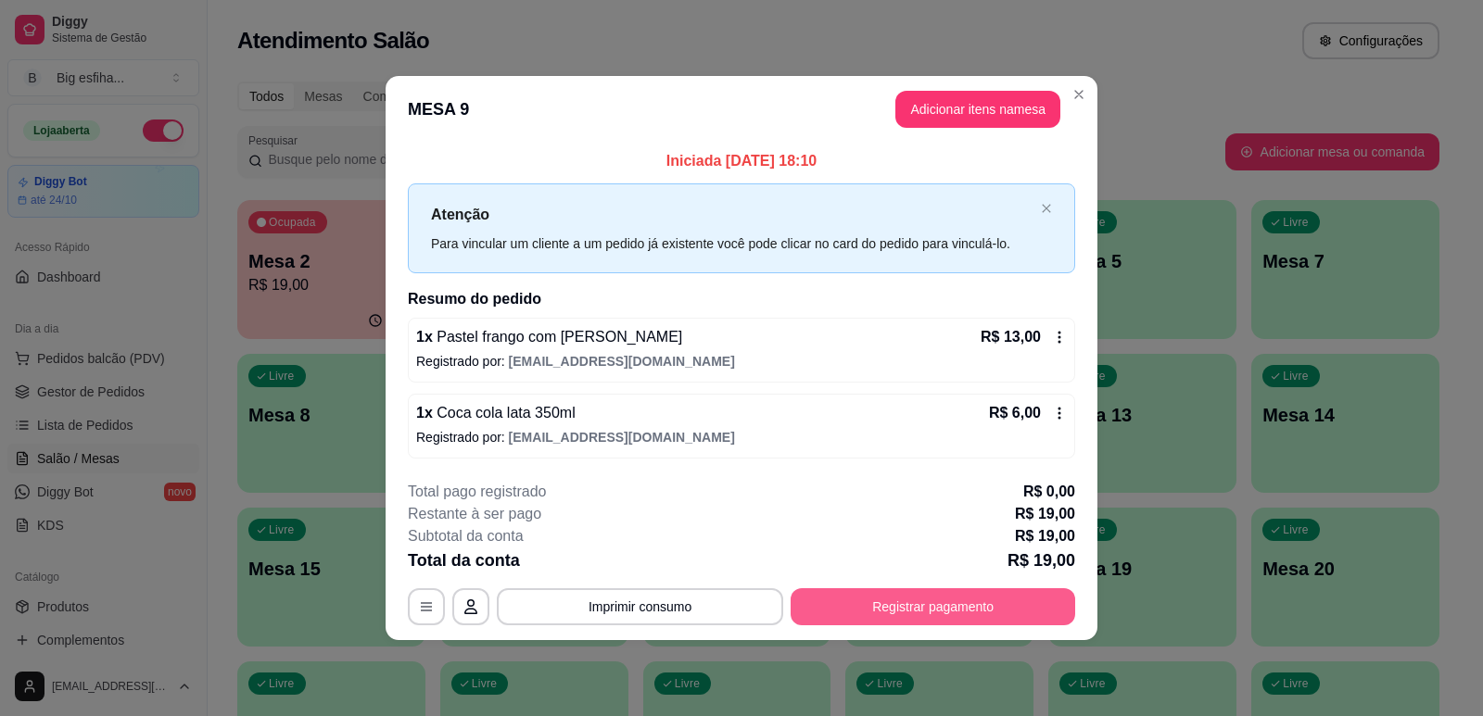
click at [941, 616] on button "Registrar pagamento" at bounding box center [932, 606] width 285 height 37
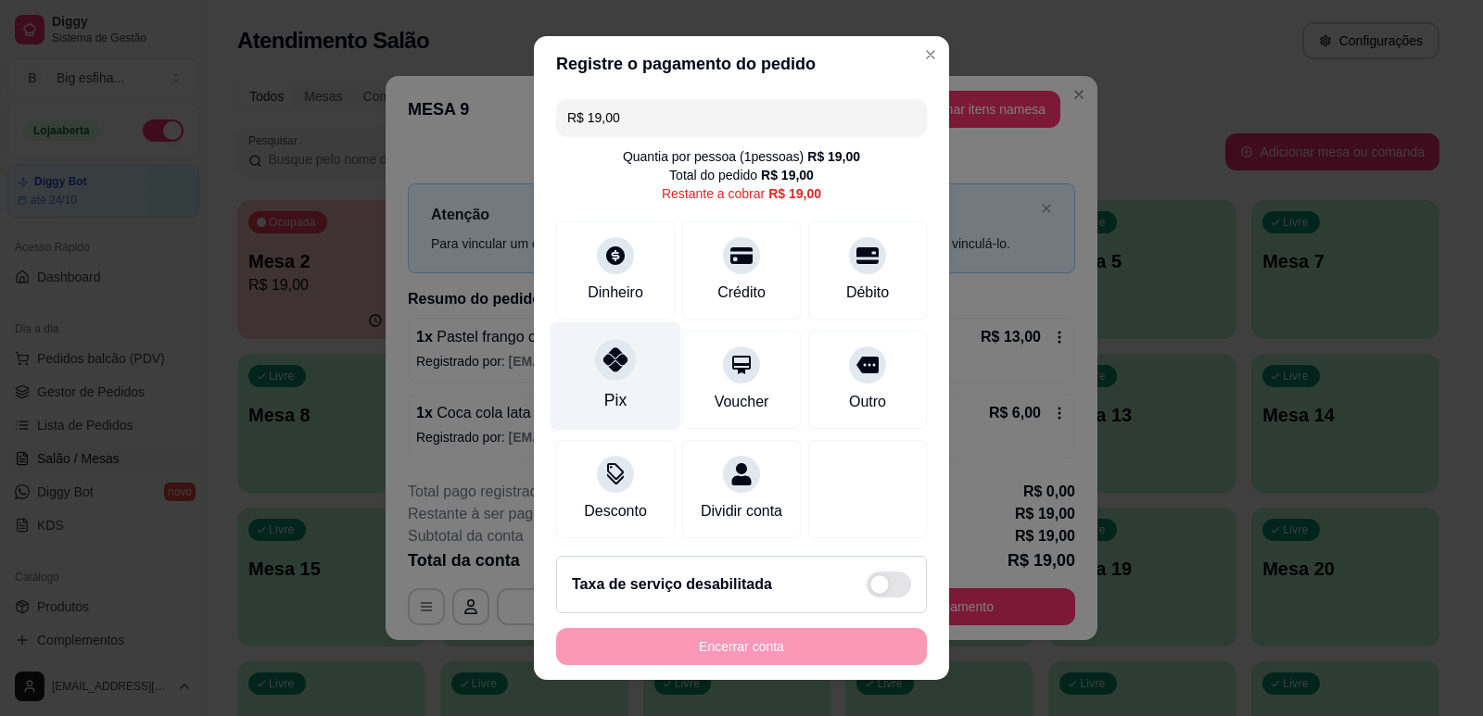
click at [603, 357] on icon at bounding box center [615, 360] width 24 height 24
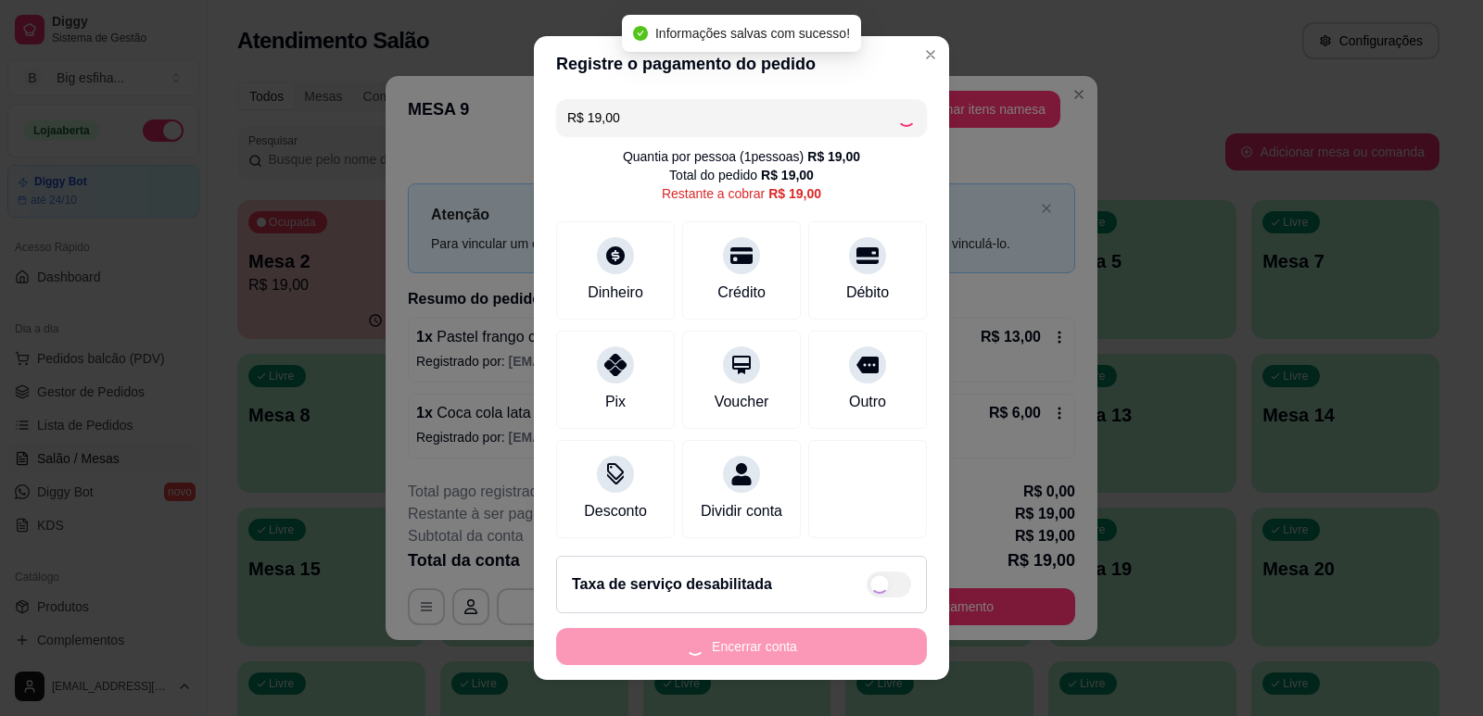
type input "R$ 0,00"
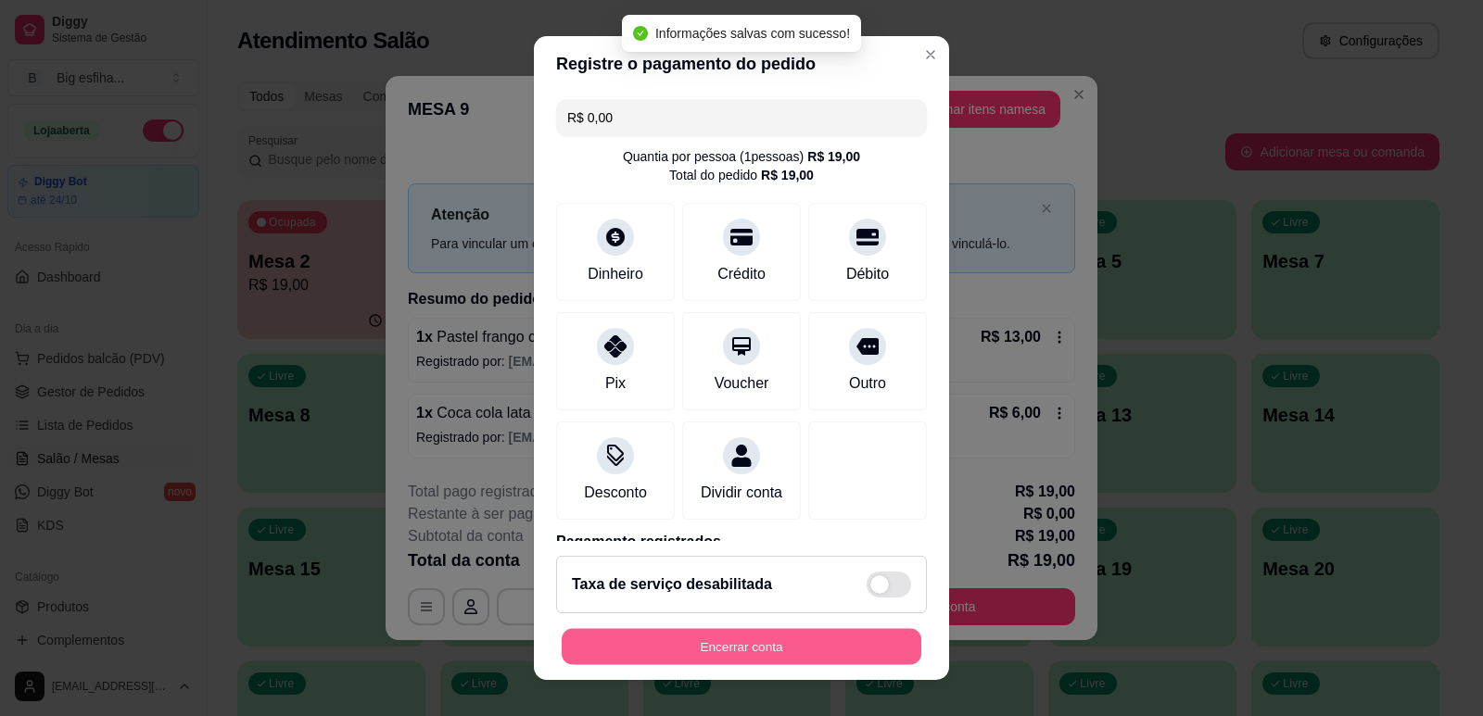
click at [820, 650] on button "Encerrar conta" at bounding box center [742, 647] width 360 height 36
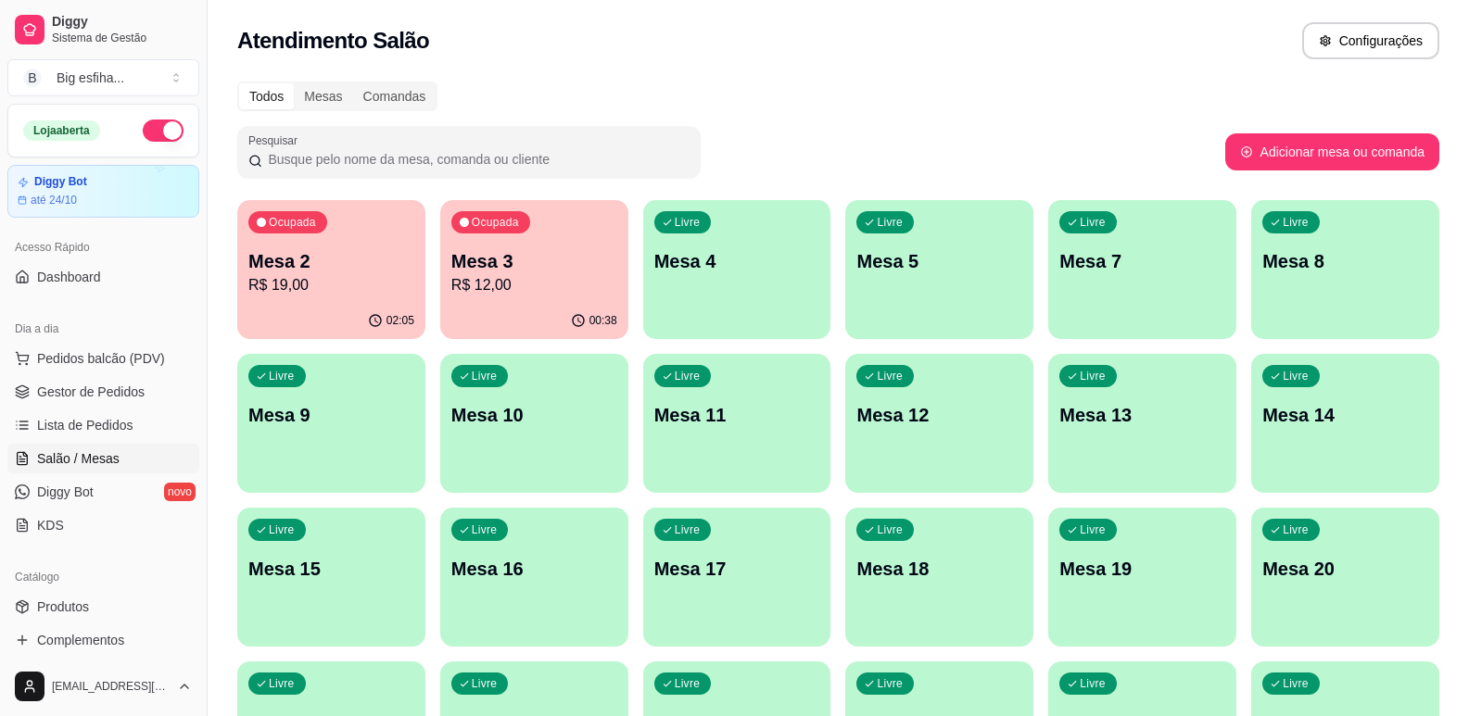
click at [373, 276] on p "R$ 19,00" at bounding box center [331, 285] width 166 height 22
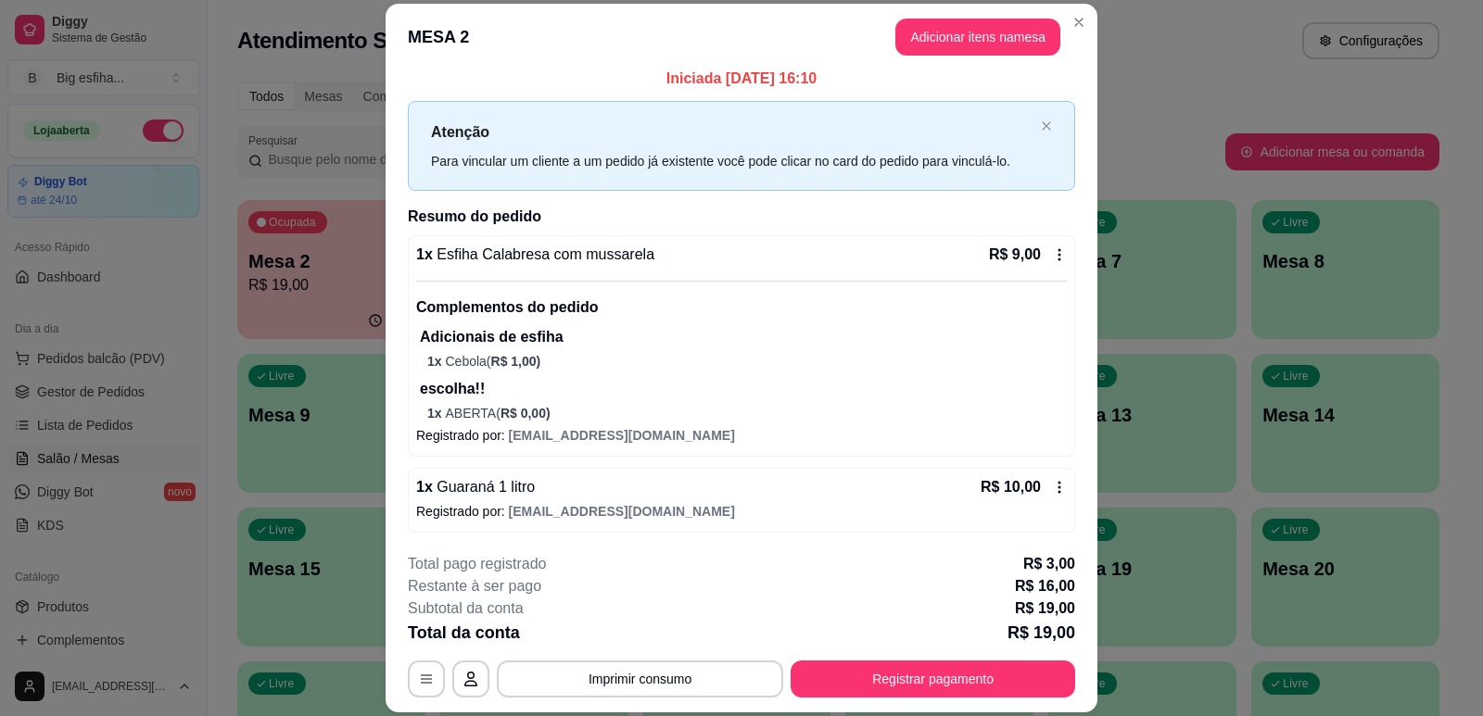
scroll to position [12, 0]
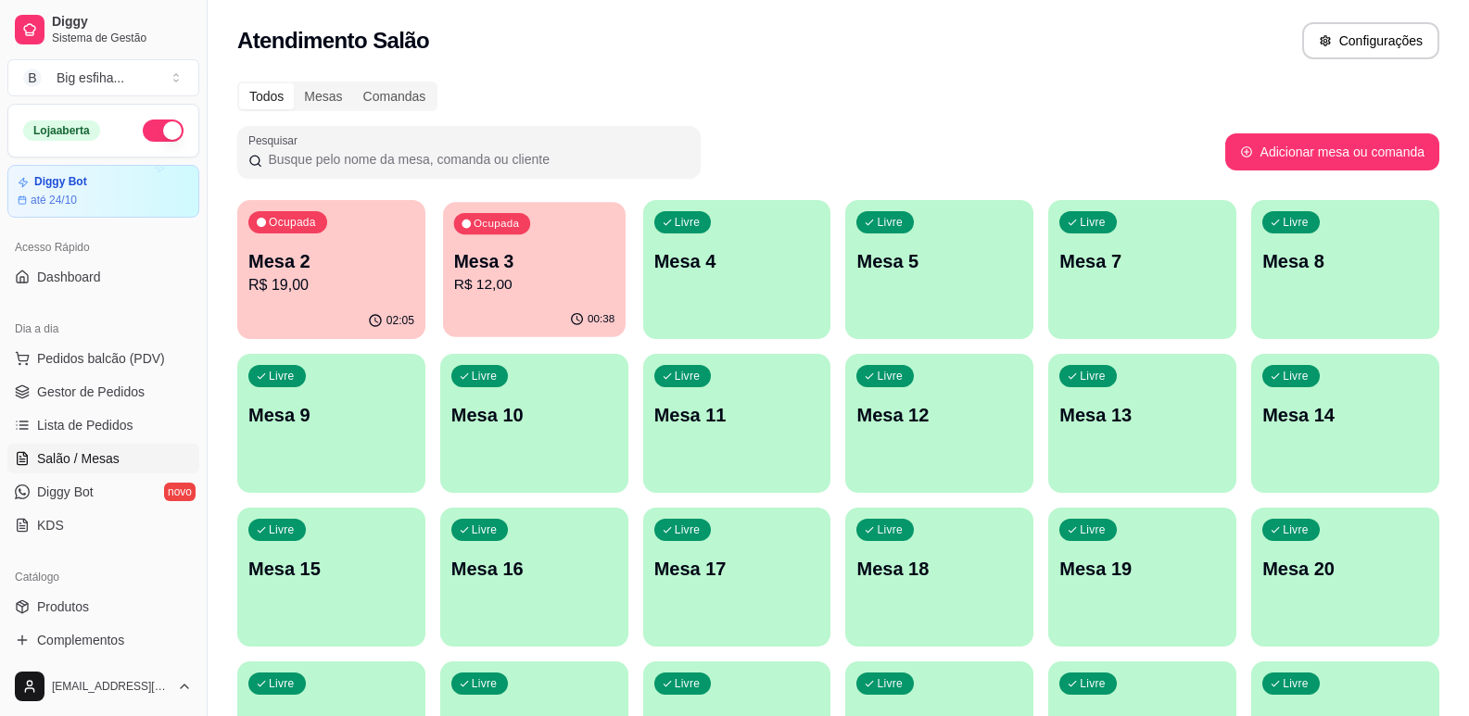
click at [580, 266] on p "Mesa 3" at bounding box center [534, 261] width 160 height 25
click at [762, 290] on div "Livre Mesa 4" at bounding box center [737, 258] width 188 height 117
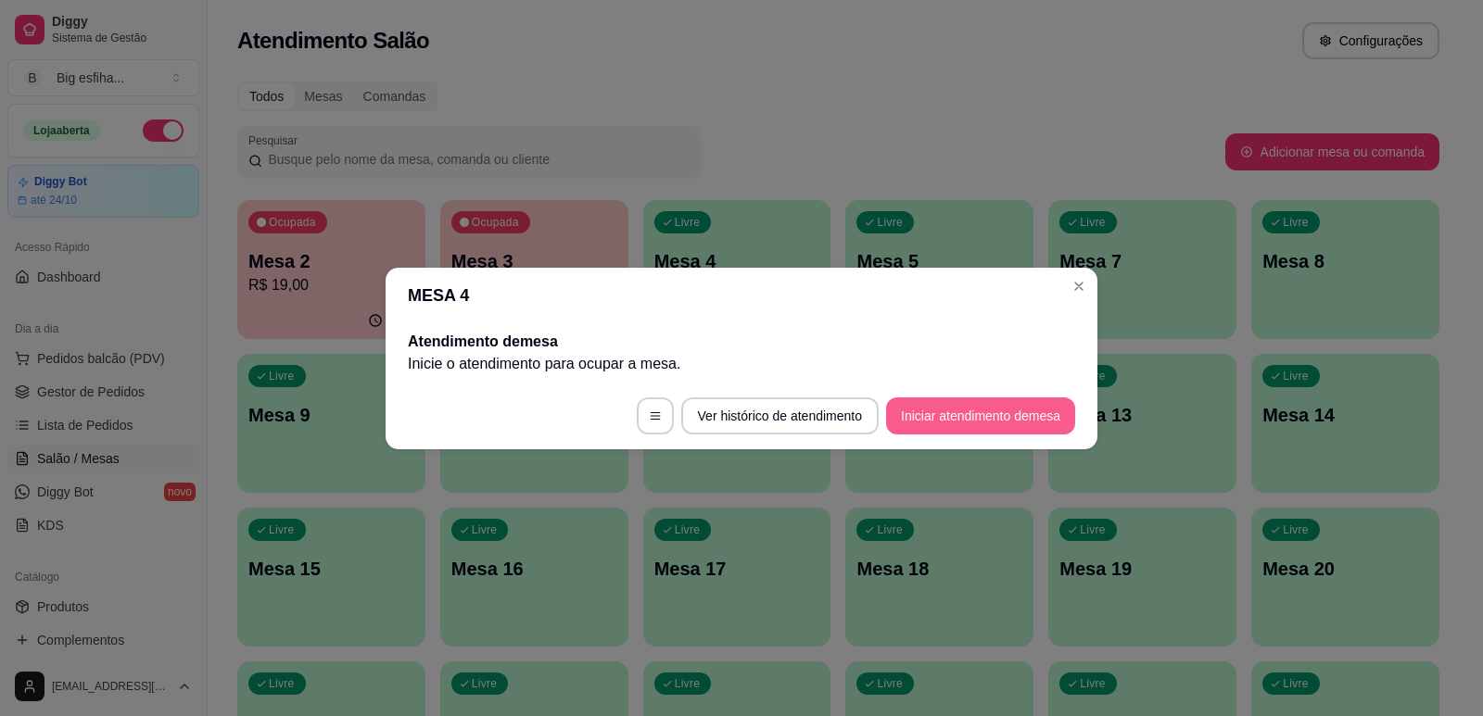
click at [983, 421] on button "Iniciar atendimento de mesa" at bounding box center [980, 416] width 189 height 37
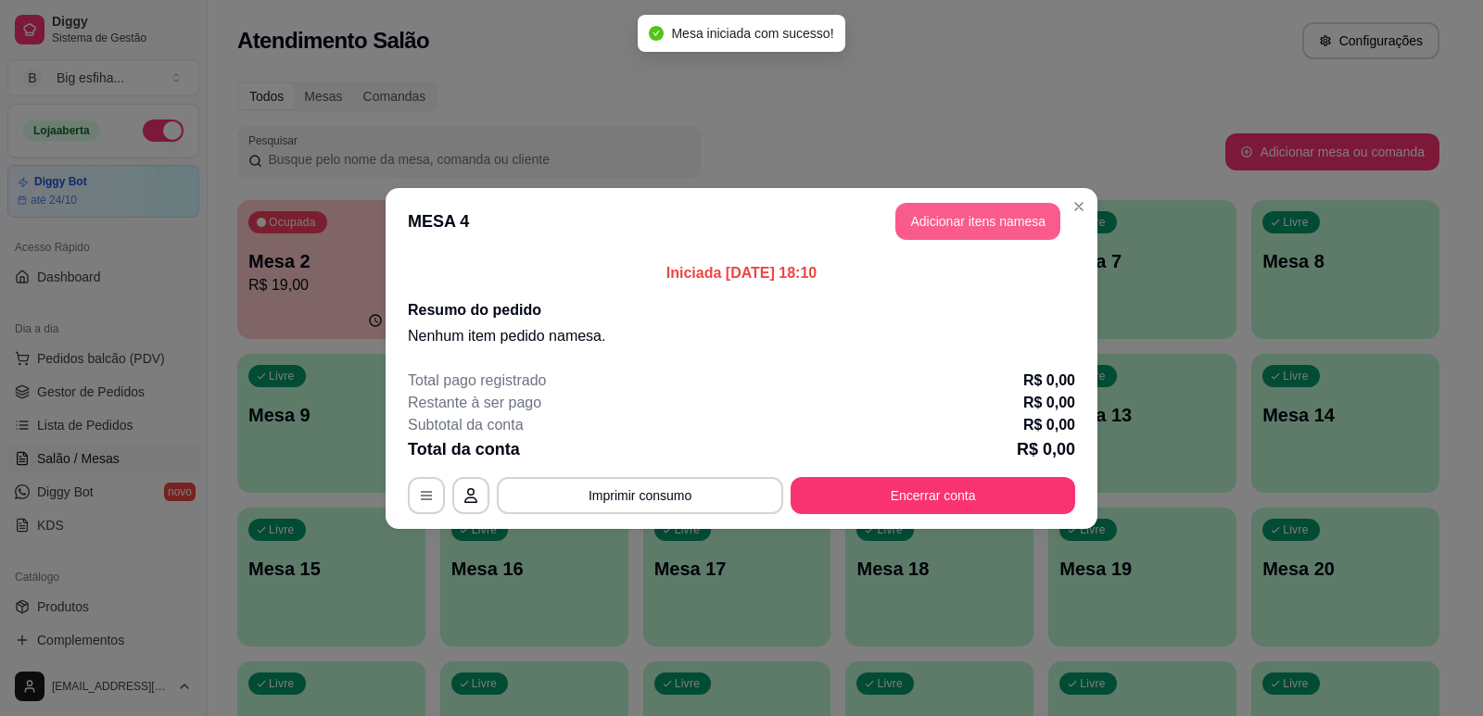
click at [987, 220] on button "Adicionar itens na mesa" at bounding box center [977, 221] width 165 height 37
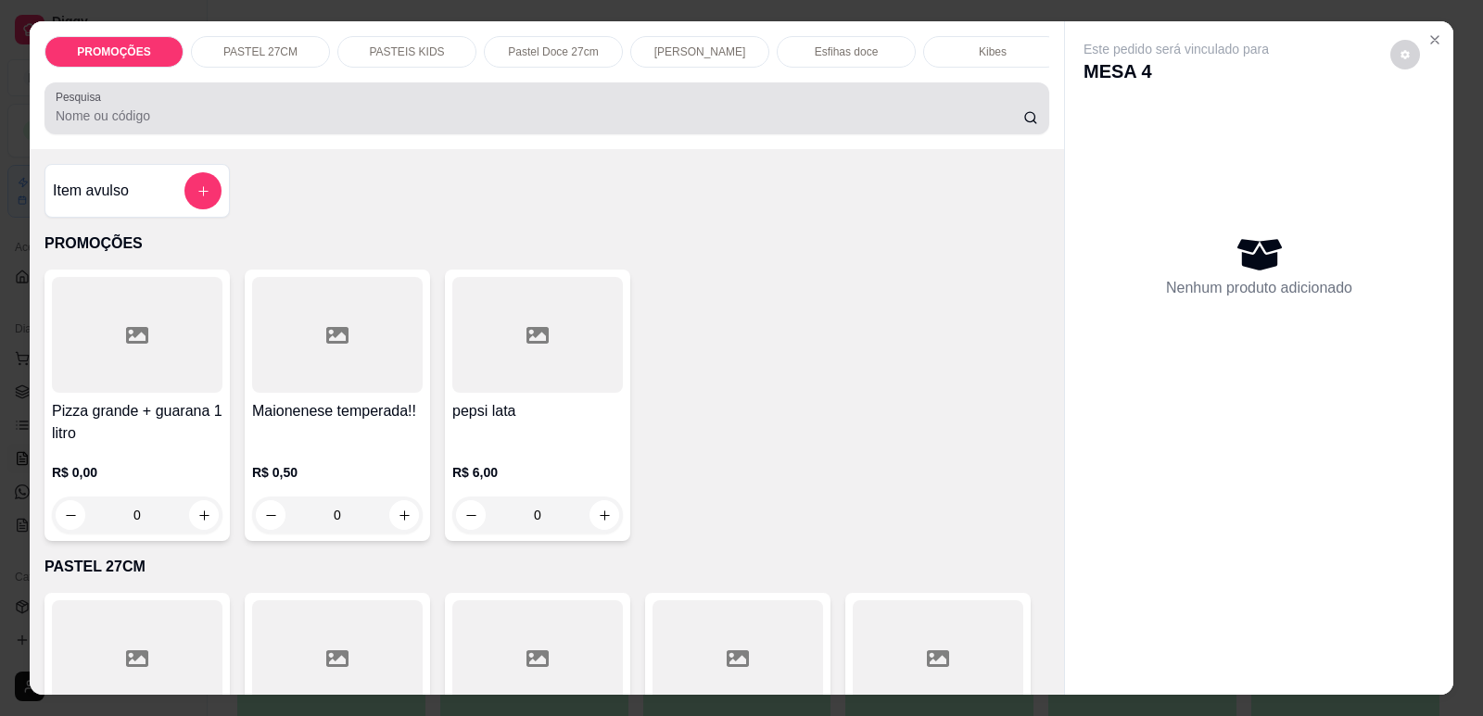
click at [687, 125] on input "Pesquisa" at bounding box center [539, 116] width 967 height 19
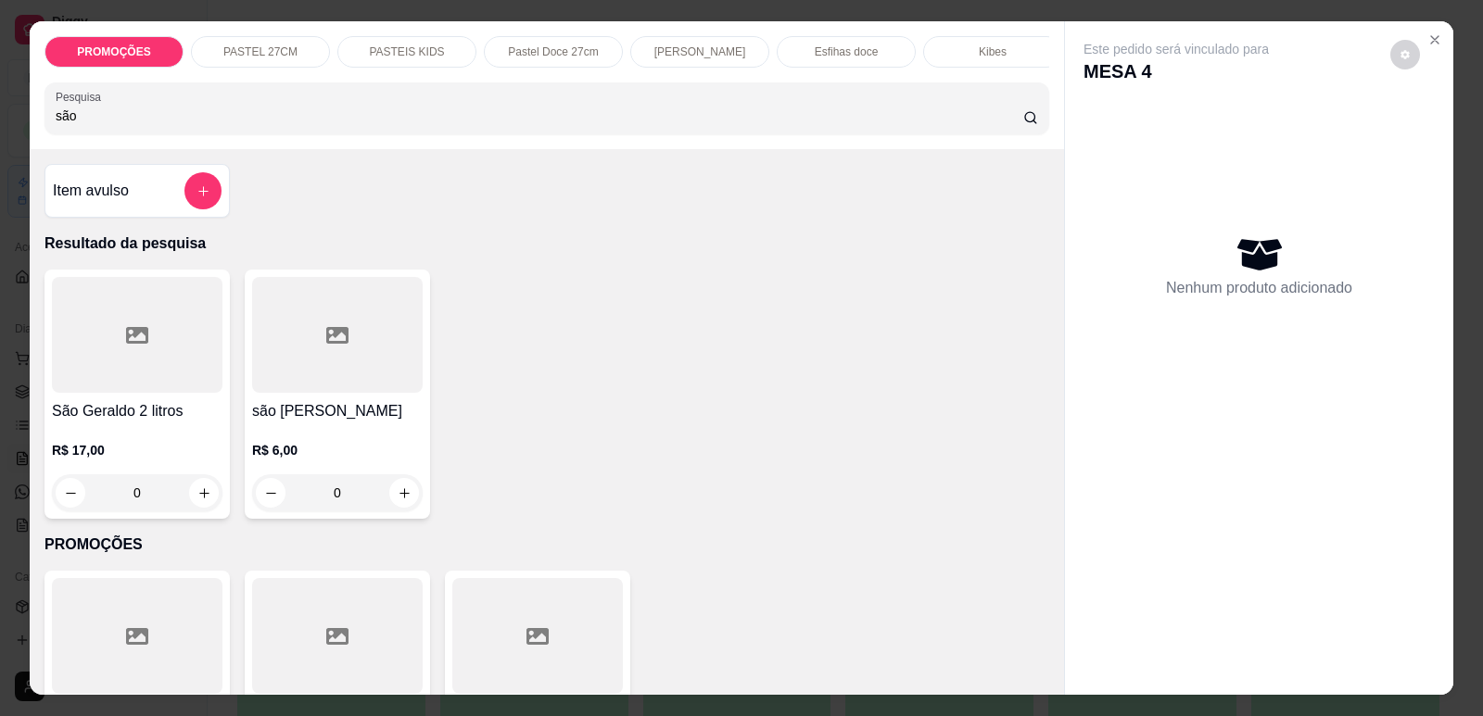
type input "são"
click at [313, 354] on div at bounding box center [337, 335] width 171 height 116
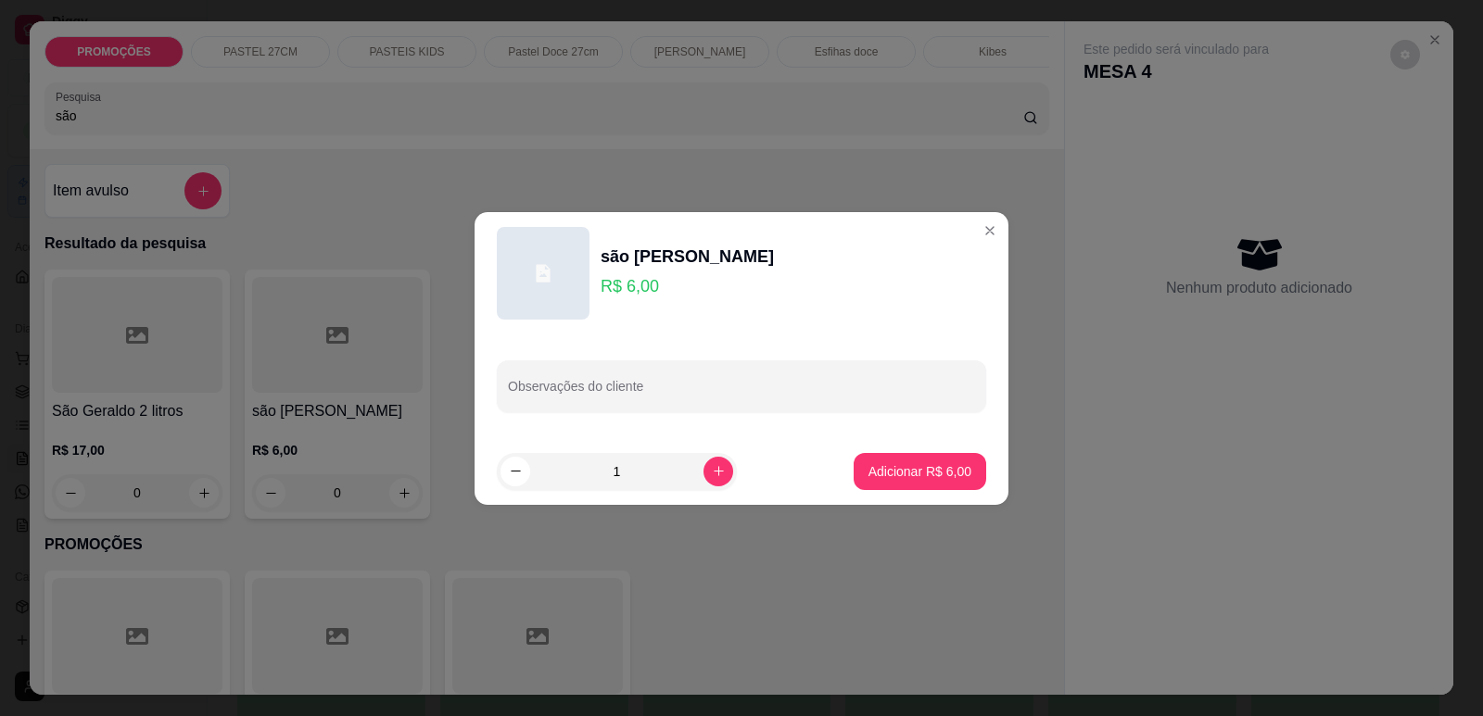
click at [923, 493] on footer "1 Adicionar R$ 6,00" at bounding box center [741, 471] width 534 height 67
click at [923, 484] on button "Adicionar R$ 6,00" at bounding box center [919, 471] width 129 height 36
type input "1"
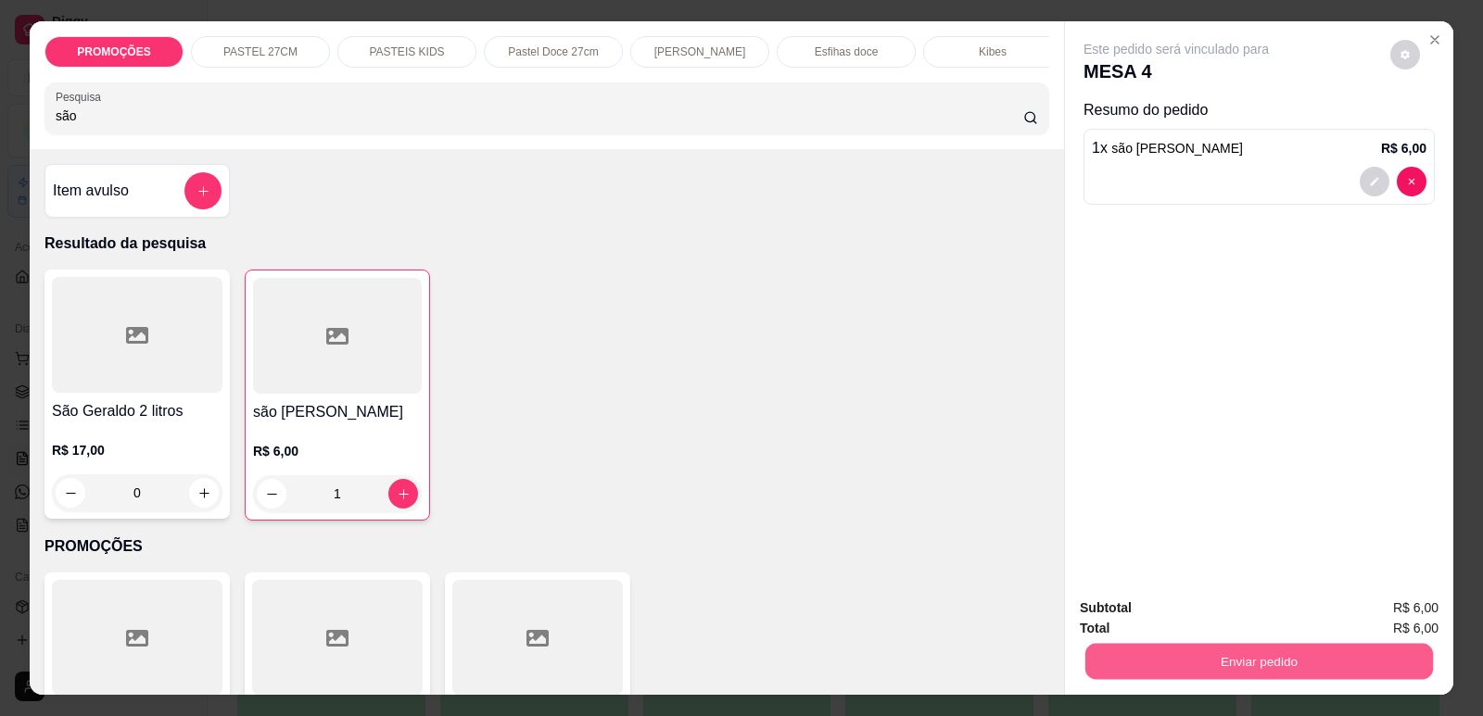
click at [1215, 672] on button "Enviar pedido" at bounding box center [1259, 661] width 348 height 36
click at [1360, 607] on button "Enviar pedido" at bounding box center [1390, 616] width 102 height 34
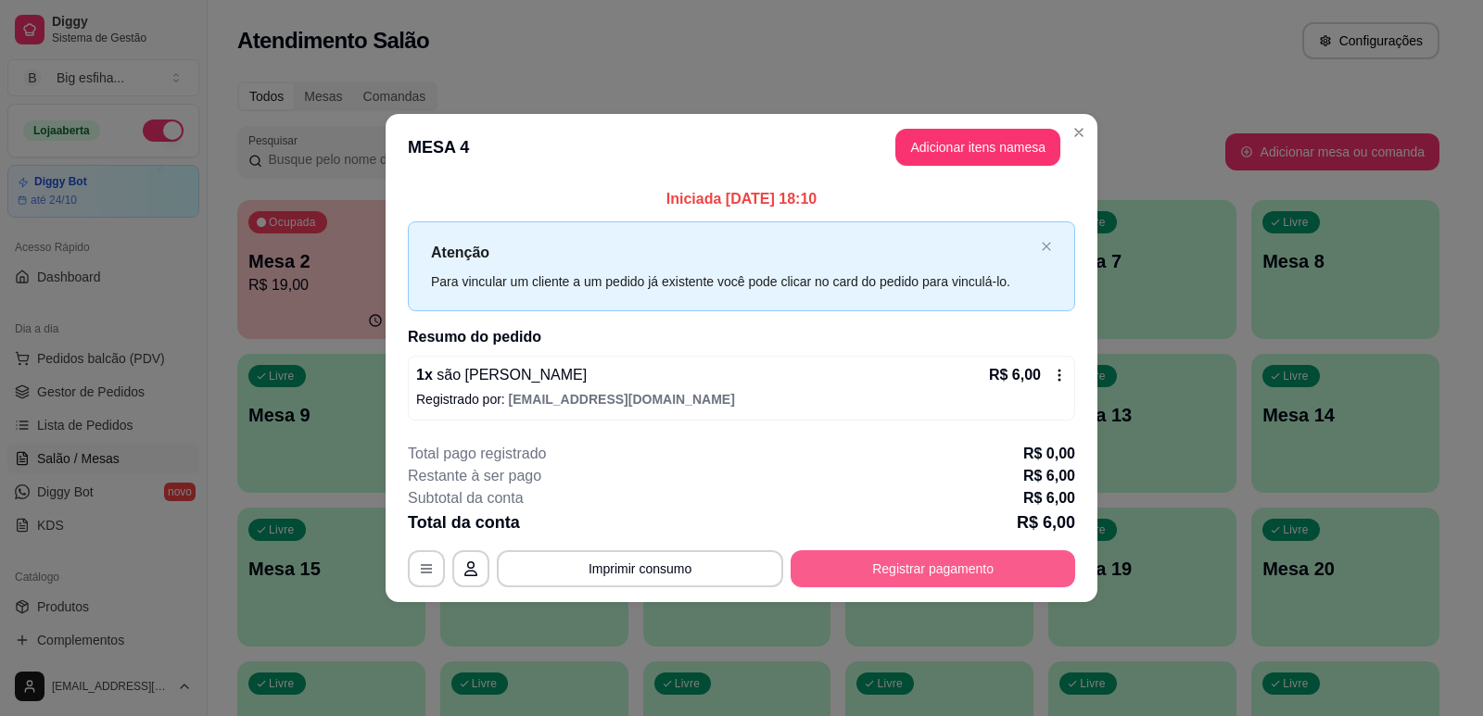
click at [981, 568] on button "Registrar pagamento" at bounding box center [932, 568] width 285 height 37
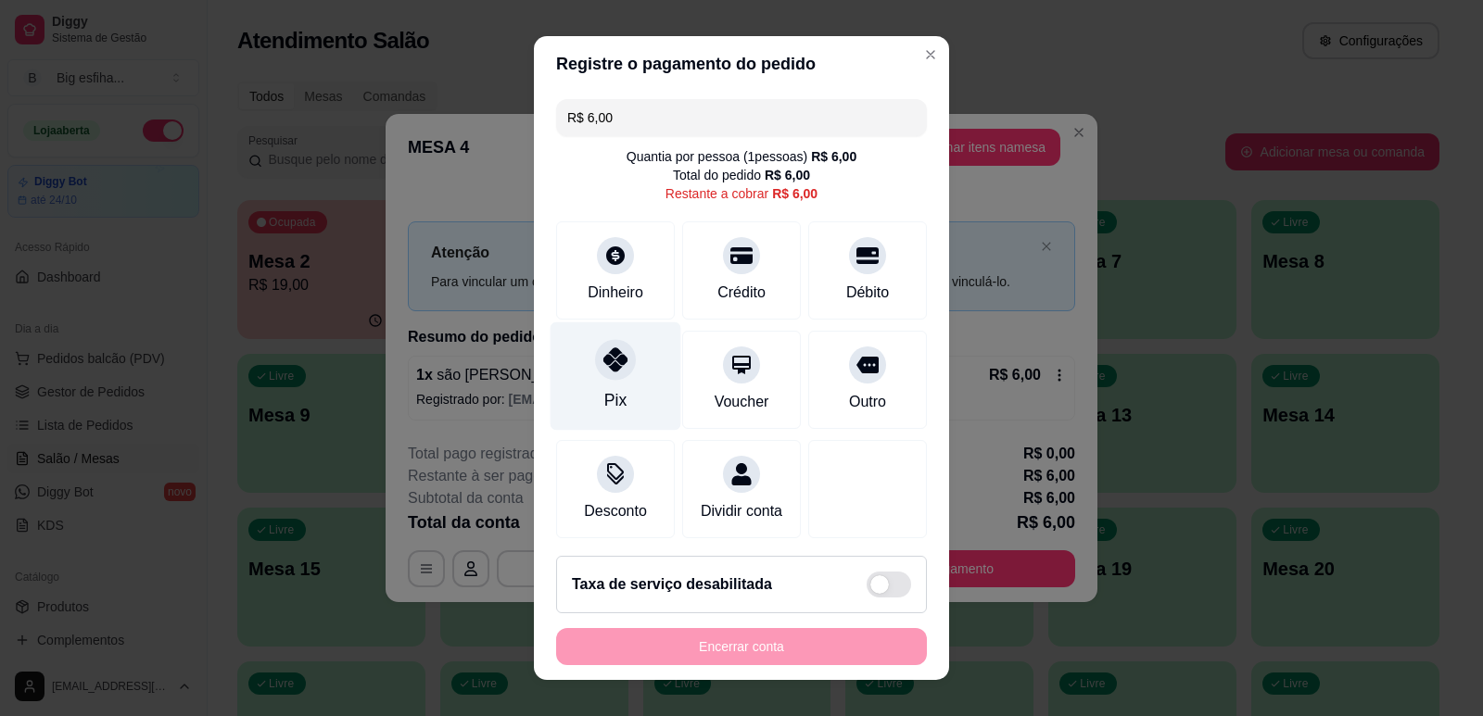
click at [601, 376] on div at bounding box center [615, 359] width 41 height 41
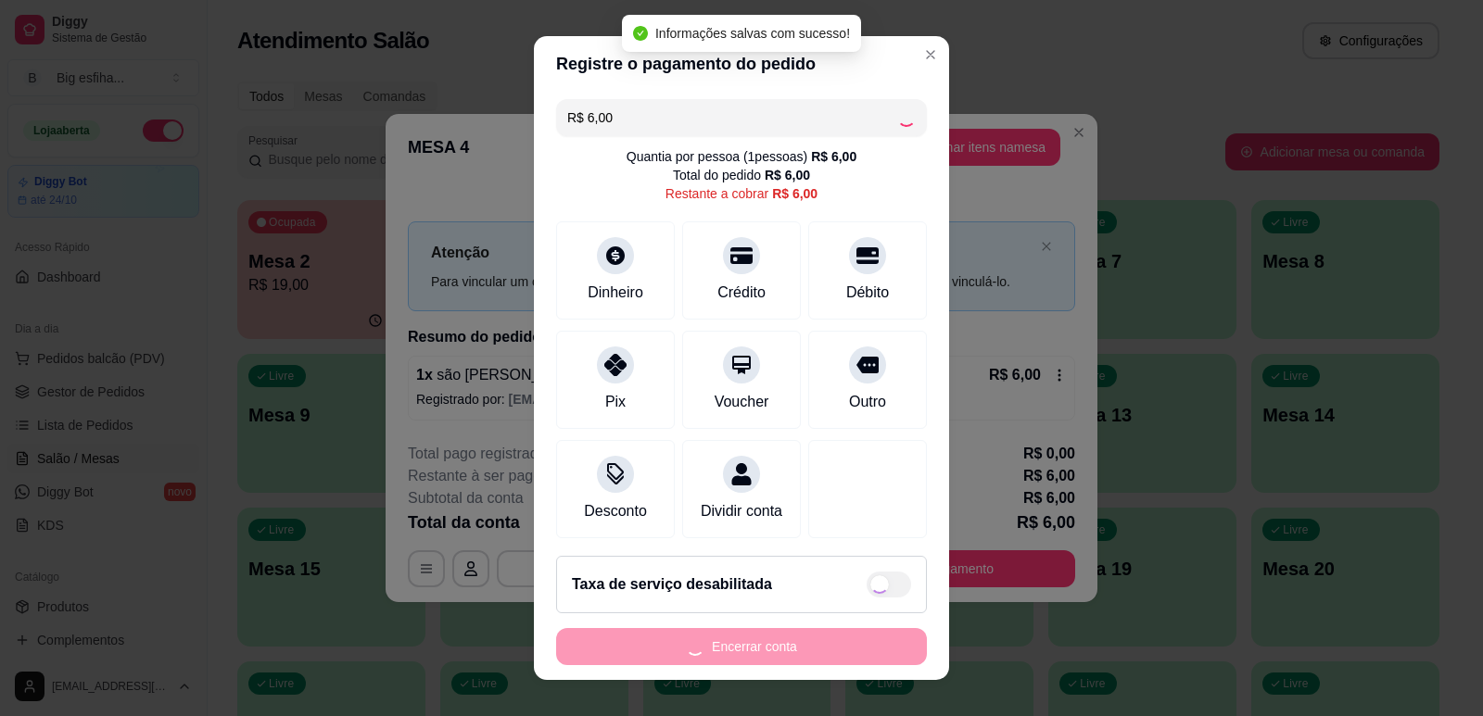
type input "R$ 0,00"
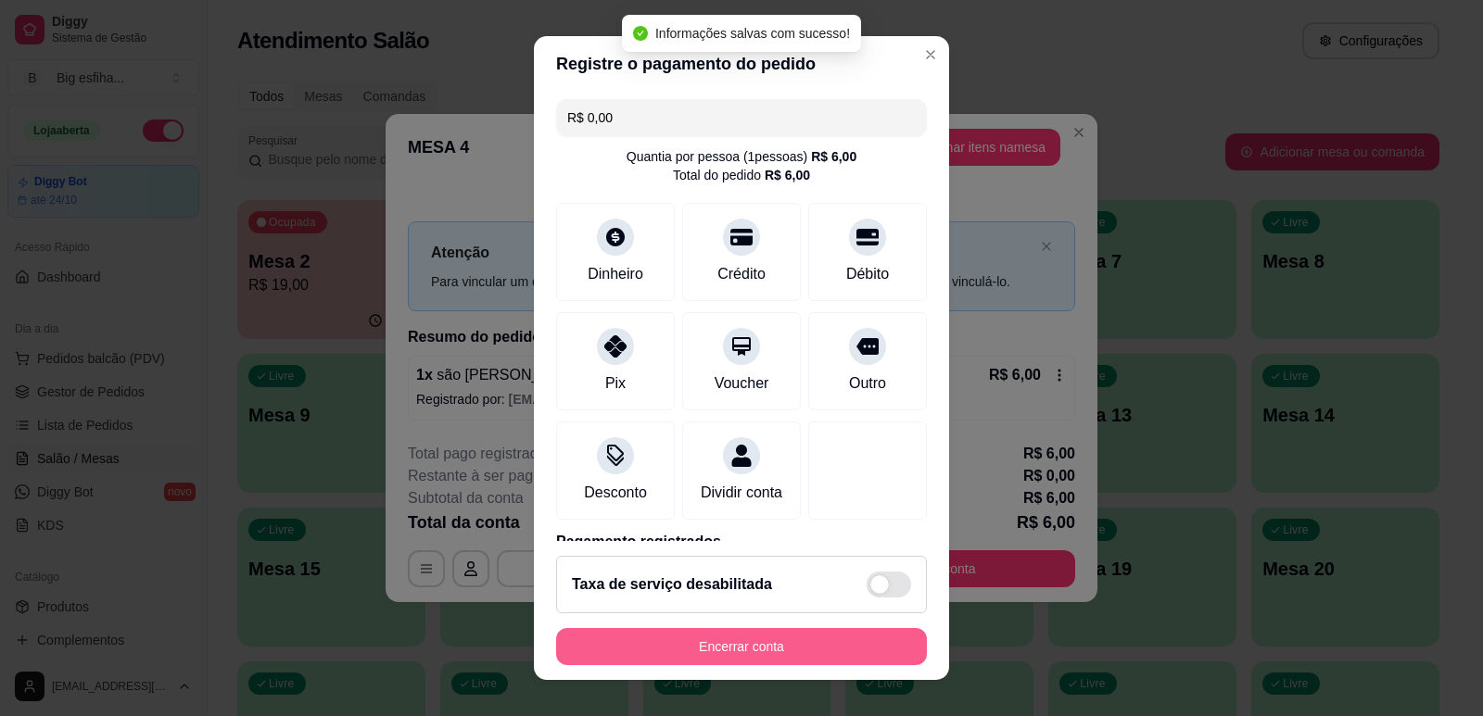
click at [694, 642] on button "Encerrar conta" at bounding box center [741, 646] width 371 height 37
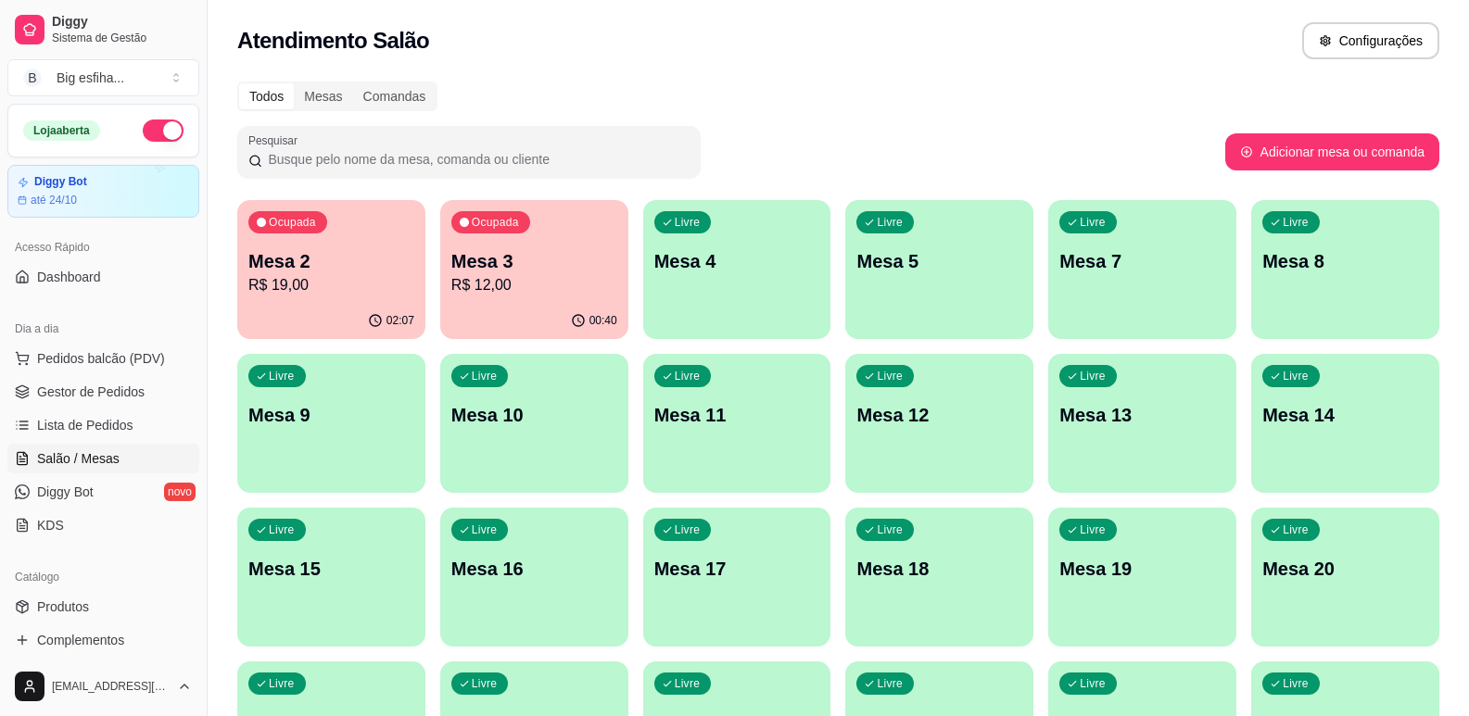
click at [689, 245] on div "Livre Mesa 4" at bounding box center [737, 258] width 188 height 117
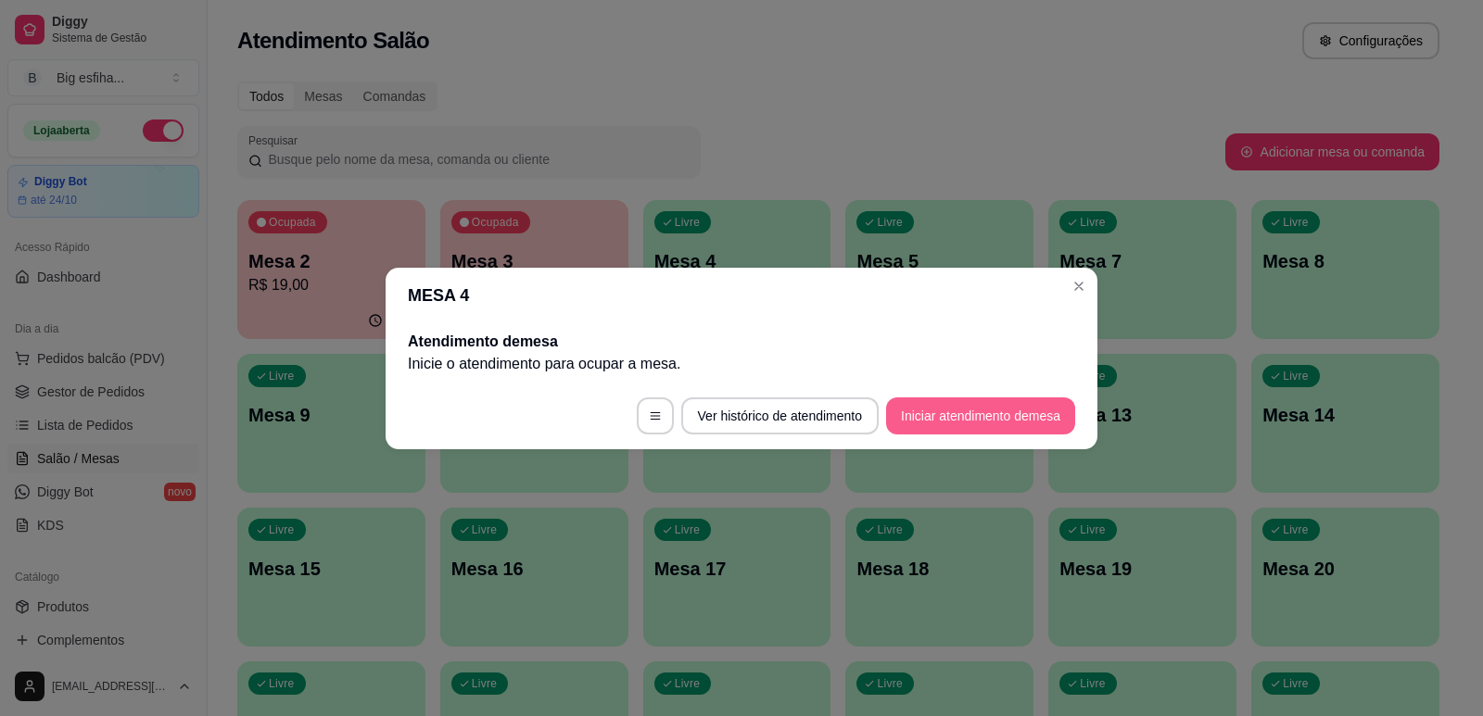
click at [962, 411] on button "Iniciar atendimento de mesa" at bounding box center [980, 416] width 189 height 37
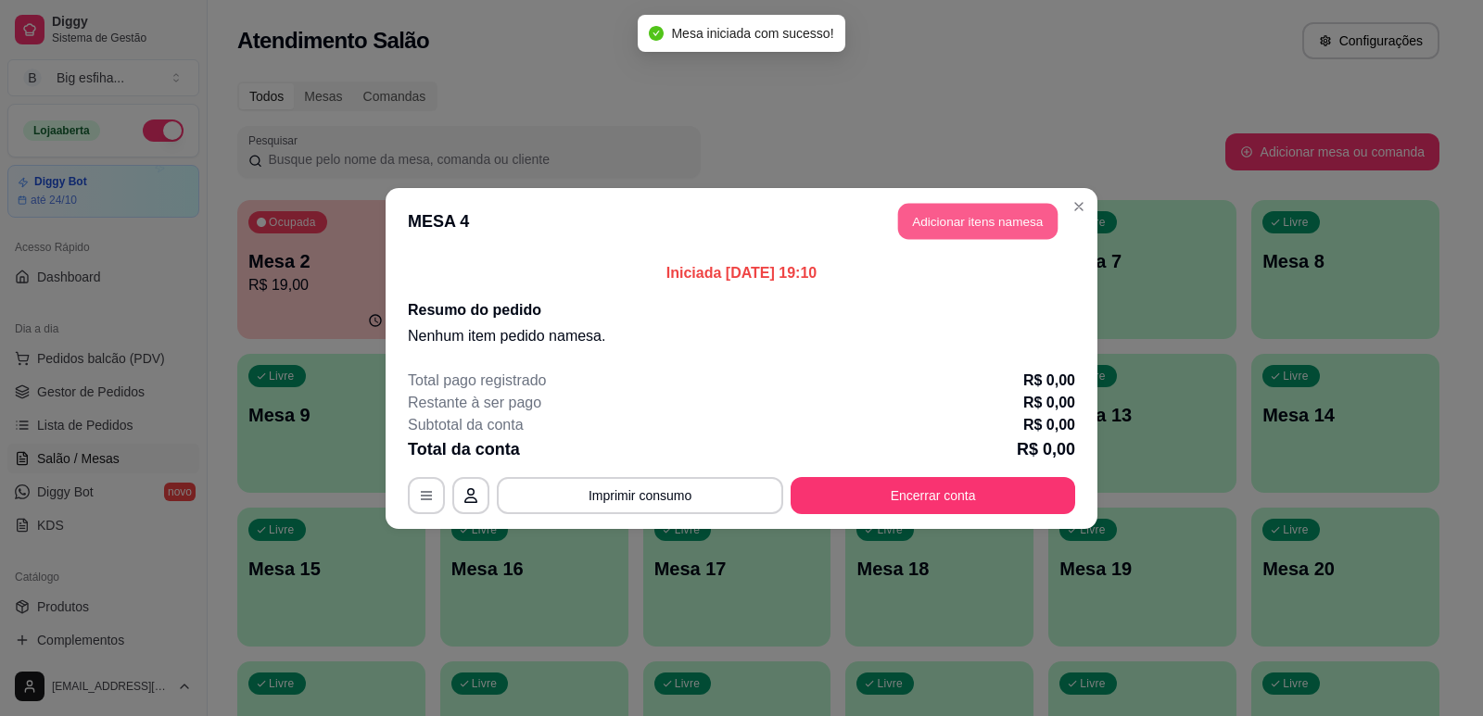
click at [1002, 221] on button "Adicionar itens na mesa" at bounding box center [977, 221] width 159 height 36
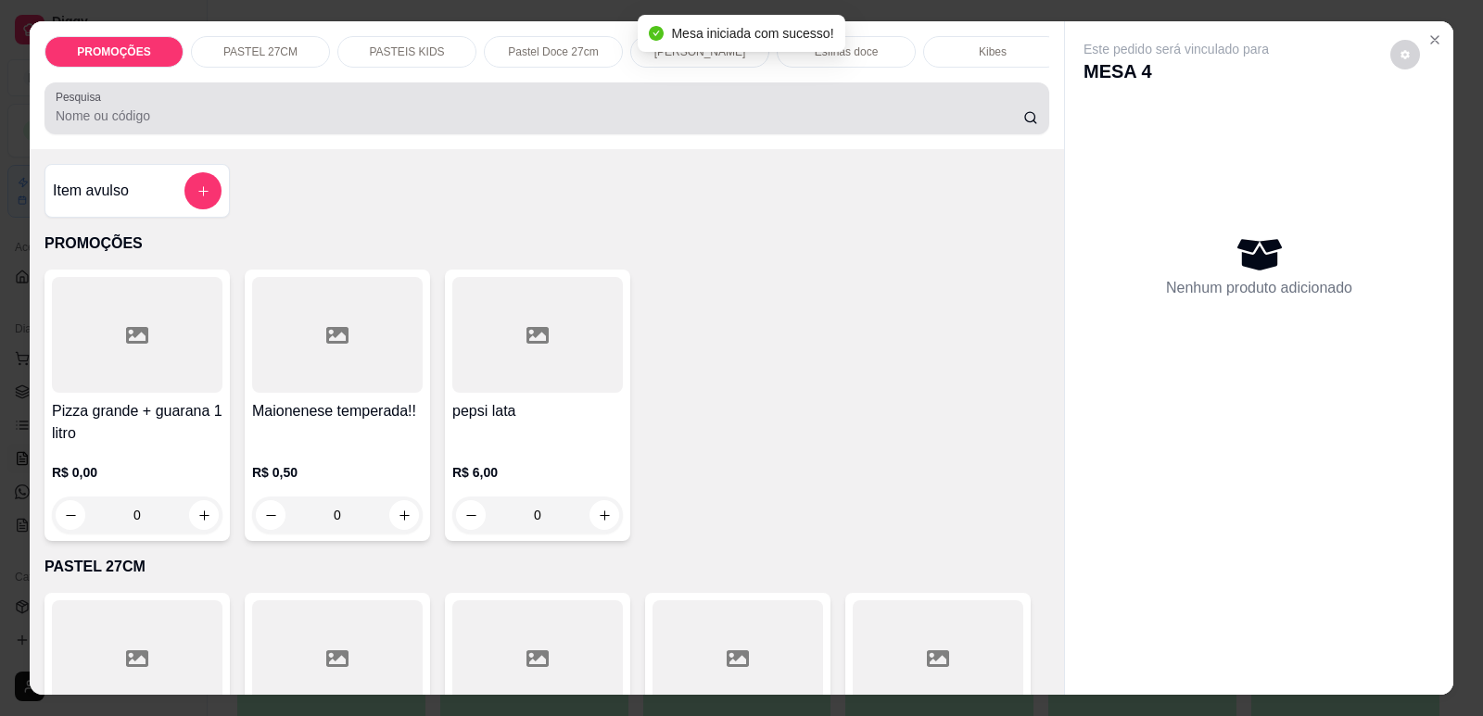
click at [520, 125] on input "Pesquisa" at bounding box center [539, 116] width 967 height 19
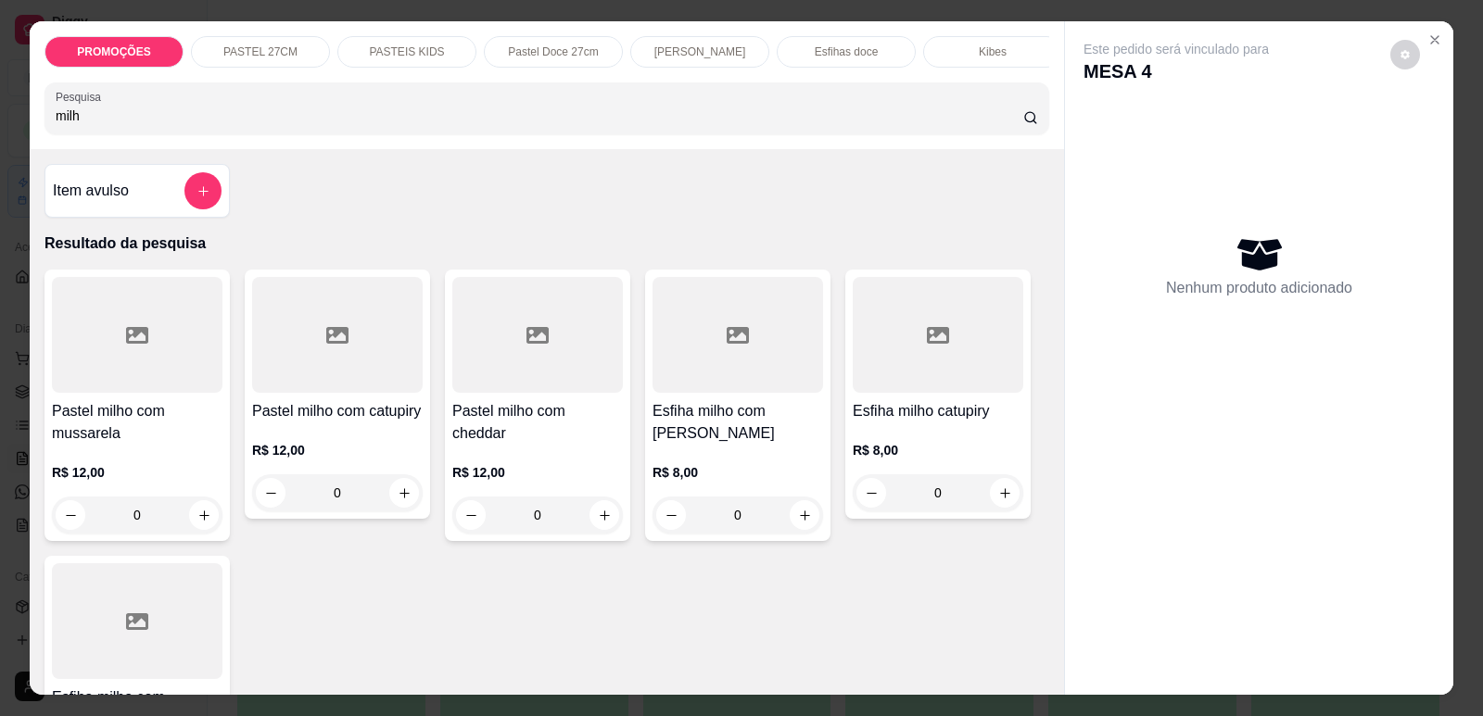
type input "milh"
click at [731, 393] on div at bounding box center [737, 335] width 171 height 116
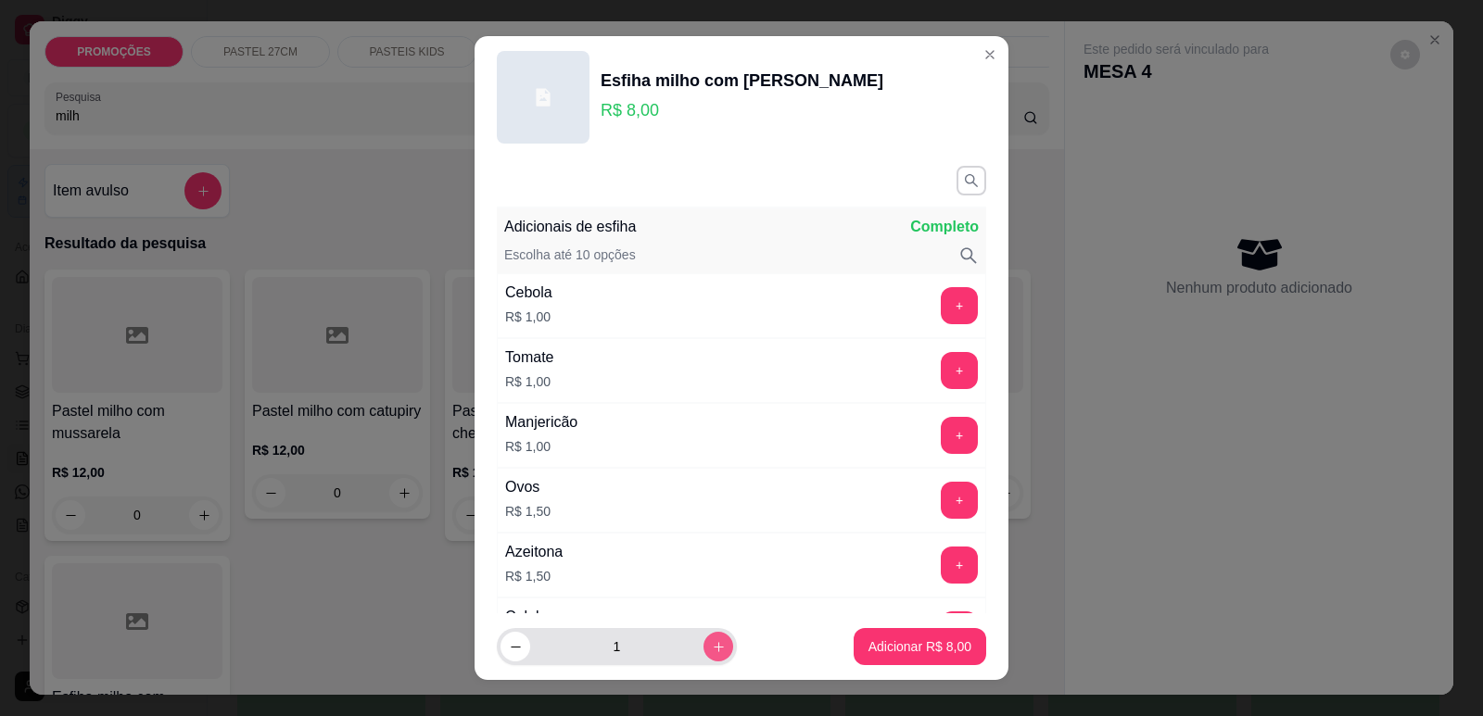
click at [712, 652] on icon "increase-product-quantity" at bounding box center [719, 647] width 14 height 14
type input "2"
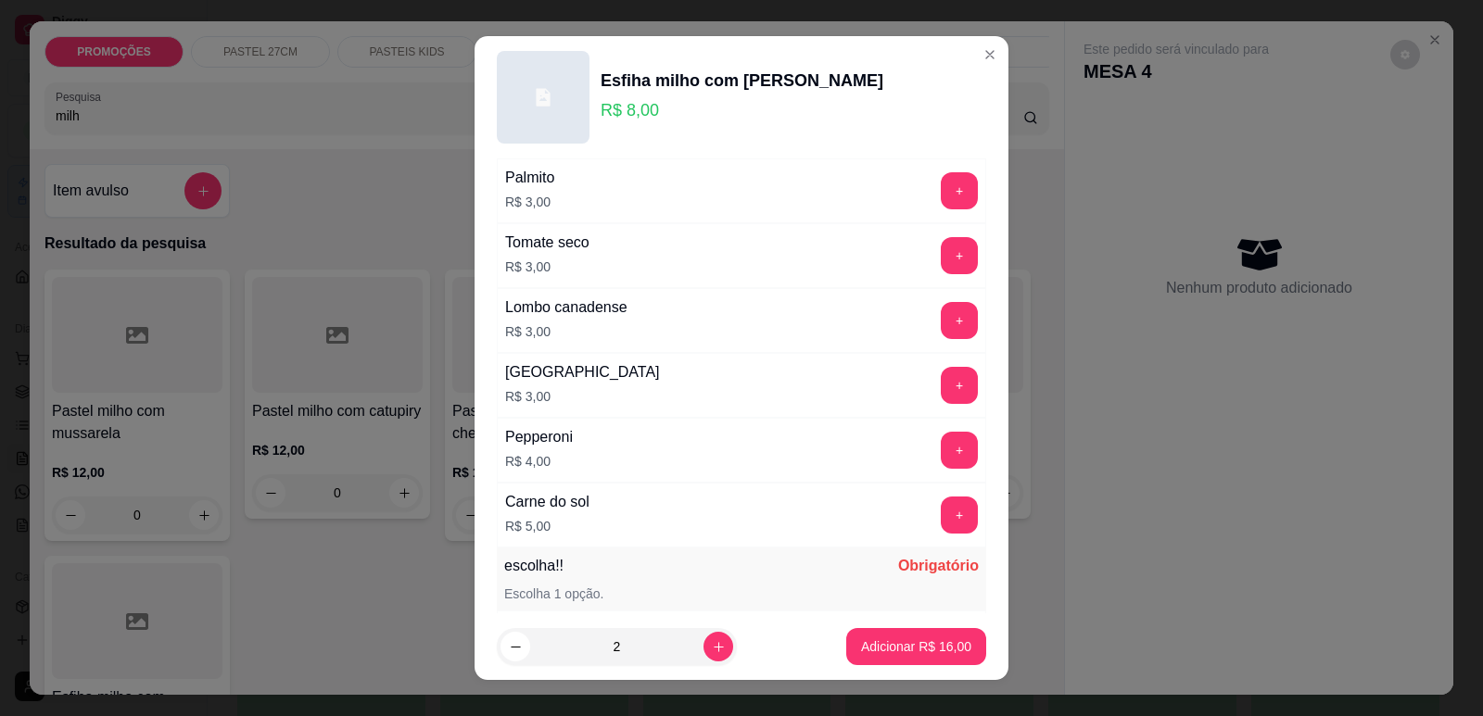
scroll to position [1464, 0]
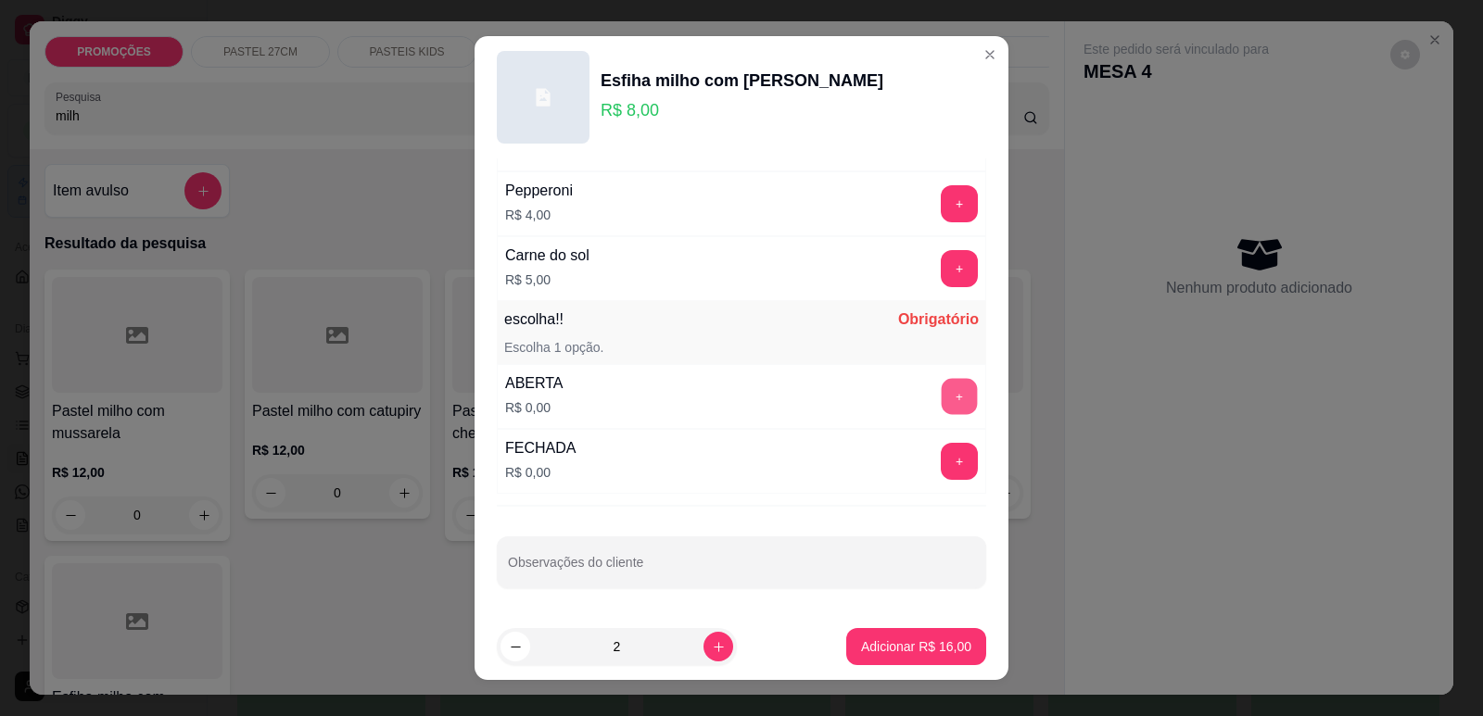
click at [942, 403] on button "+" at bounding box center [960, 396] width 36 height 36
click at [930, 643] on p "Adicionar R$ 16,00" at bounding box center [916, 648] width 107 height 18
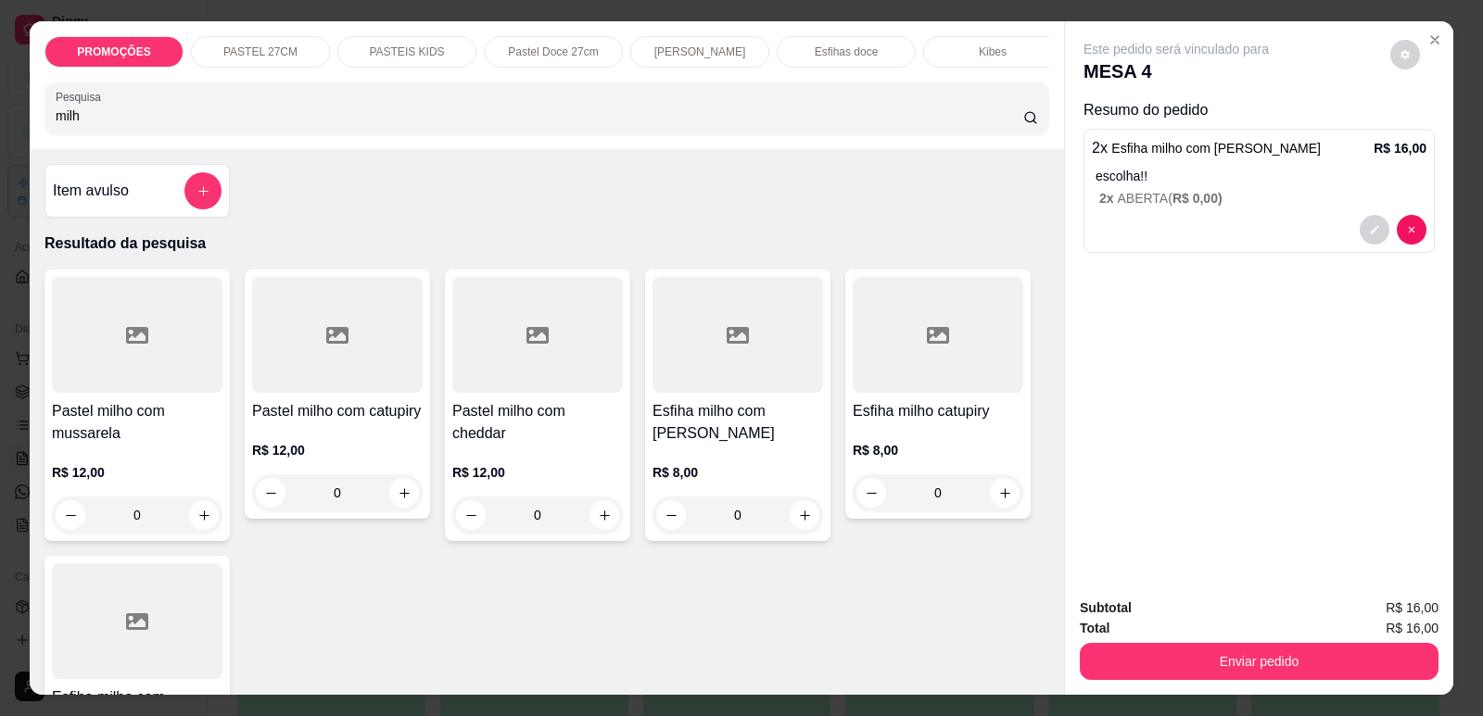
click at [393, 115] on div "milh" at bounding box center [547, 108] width 982 height 37
drag, startPoint x: 96, startPoint y: 133, endPoint x: 25, endPoint y: 133, distance: 71.4
click at [30, 133] on div "PROMOÇÕES PASTEL 27CM PASTEIS KIDS Pastel Doce 27cm Esfihas Salgadas Esfihas do…" at bounding box center [547, 85] width 1034 height 128
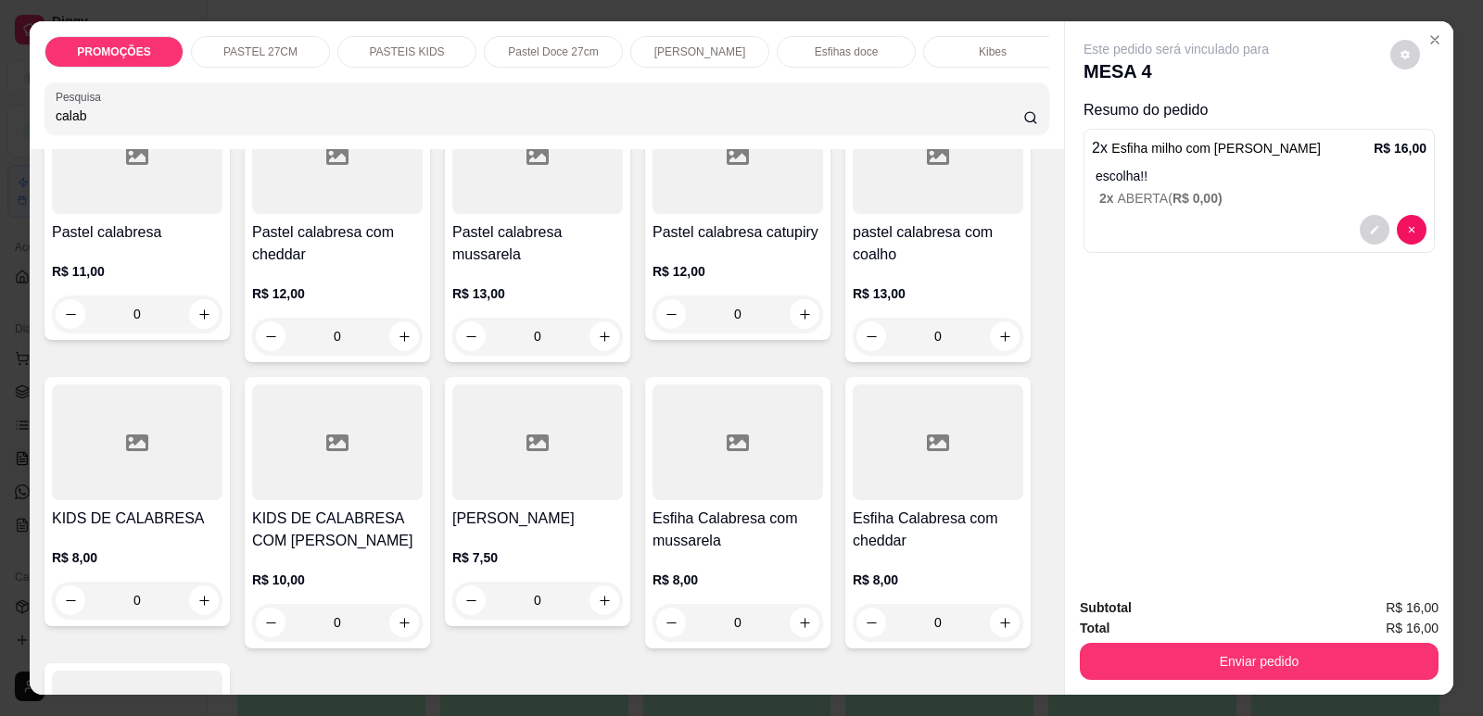
scroll to position [185, 0]
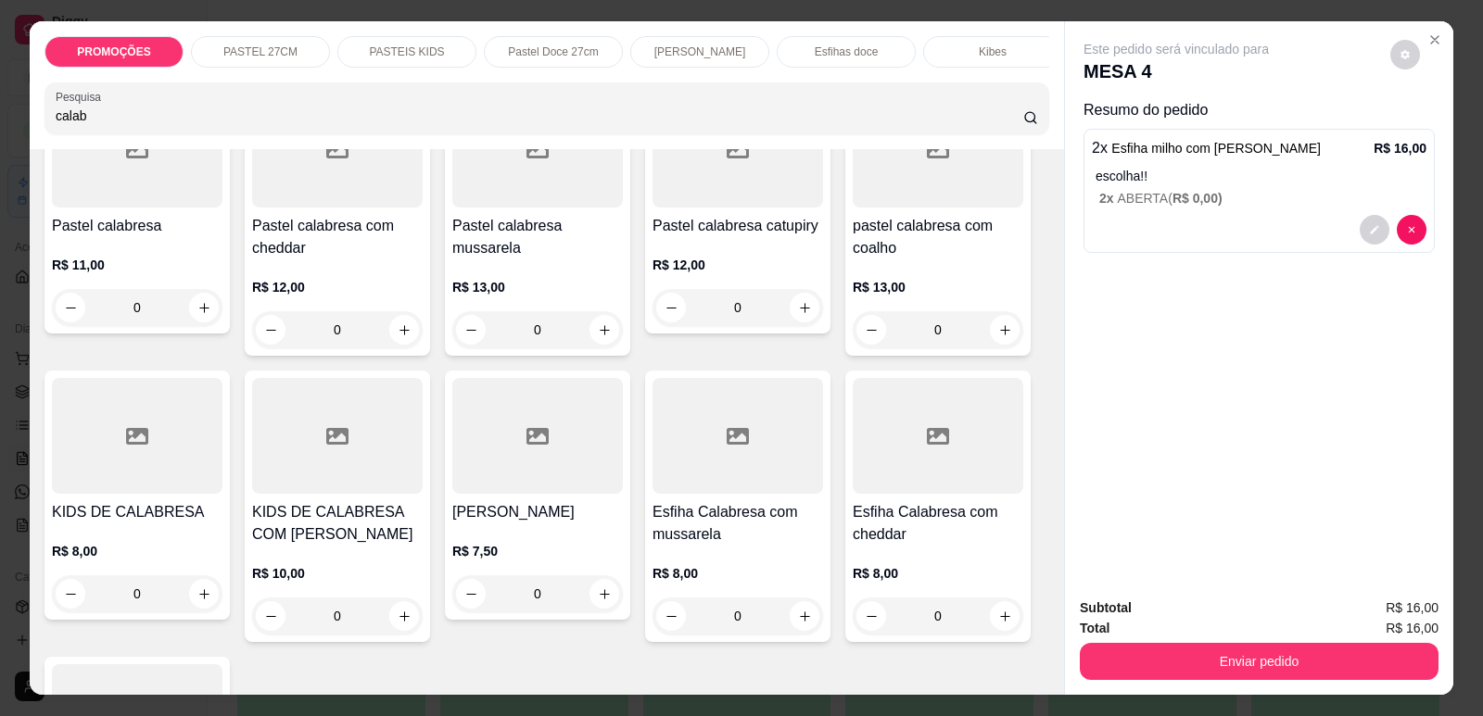
type input "calab"
click at [683, 473] on div at bounding box center [737, 436] width 171 height 116
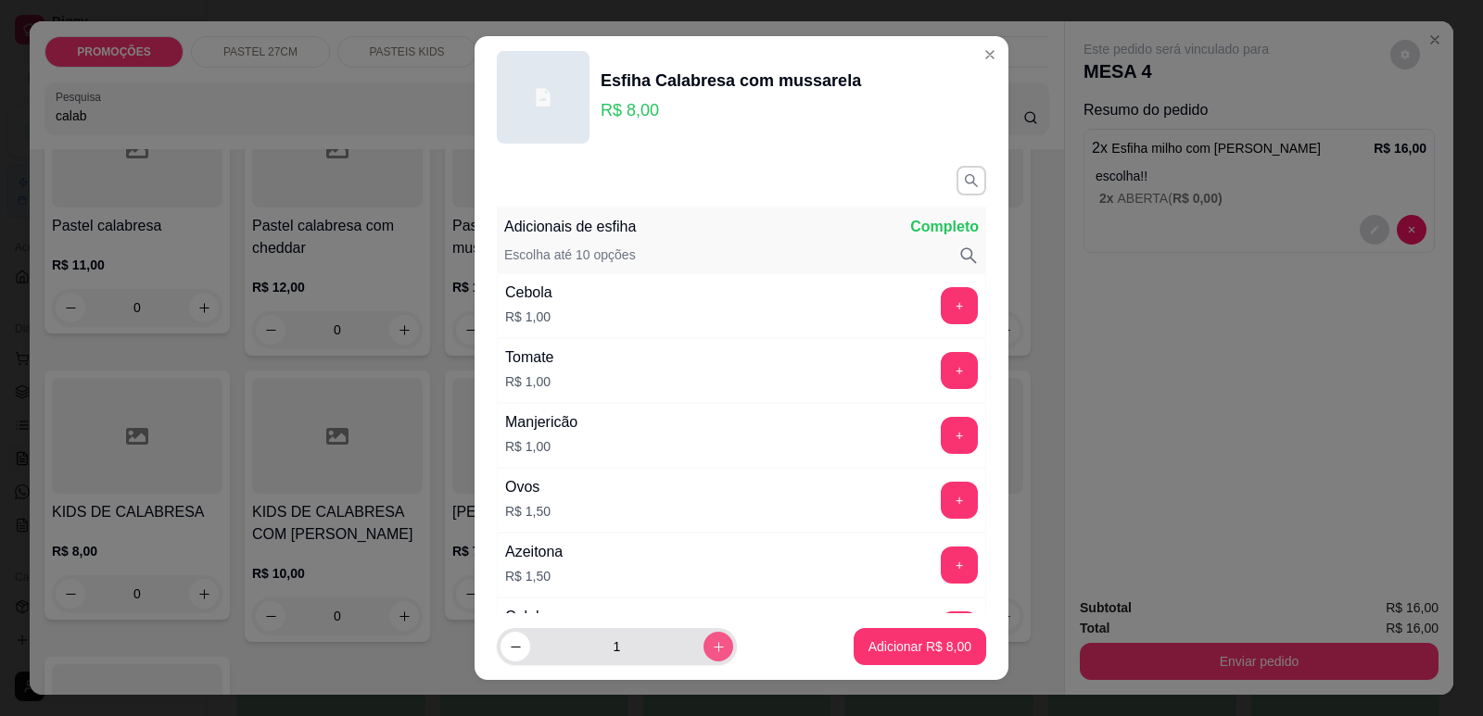
click at [714, 646] on icon "increase-product-quantity" at bounding box center [719, 647] width 10 height 10
type input "2"
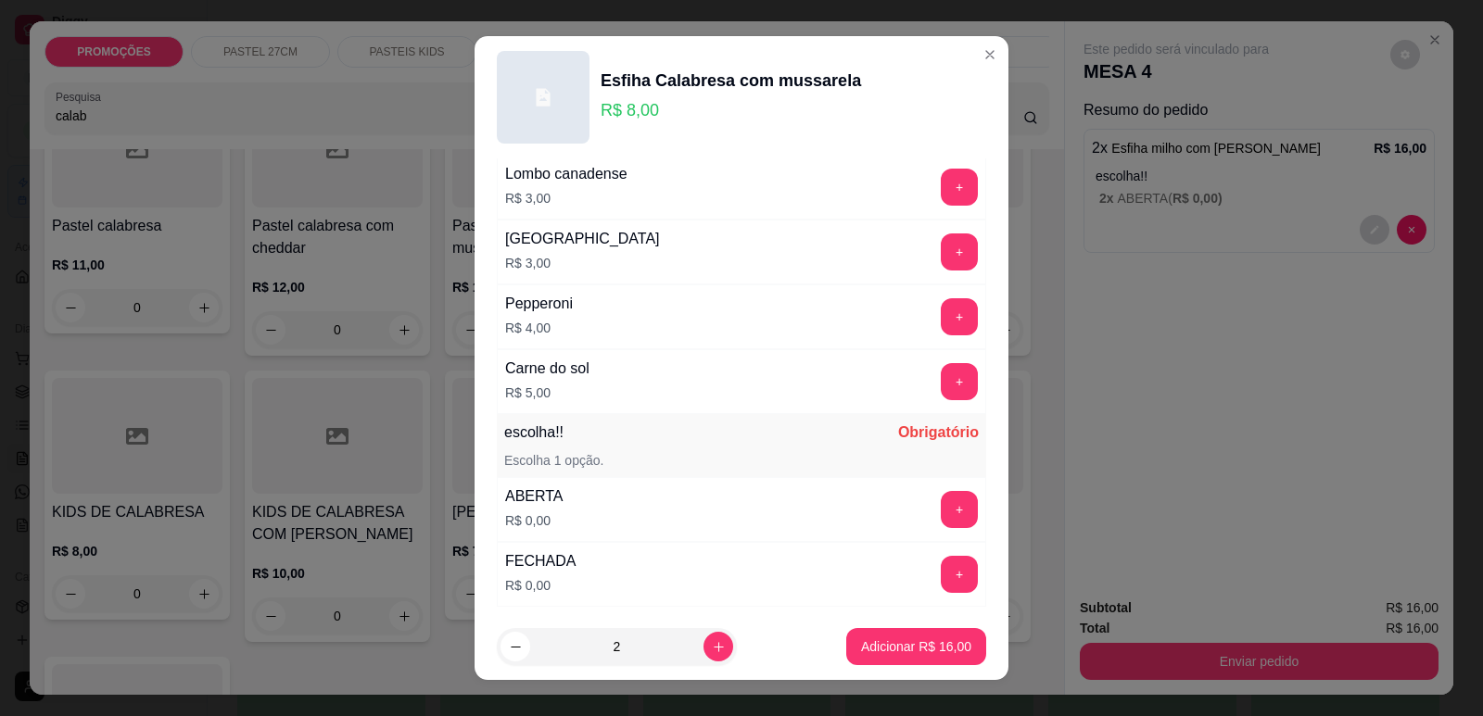
scroll to position [1464, 0]
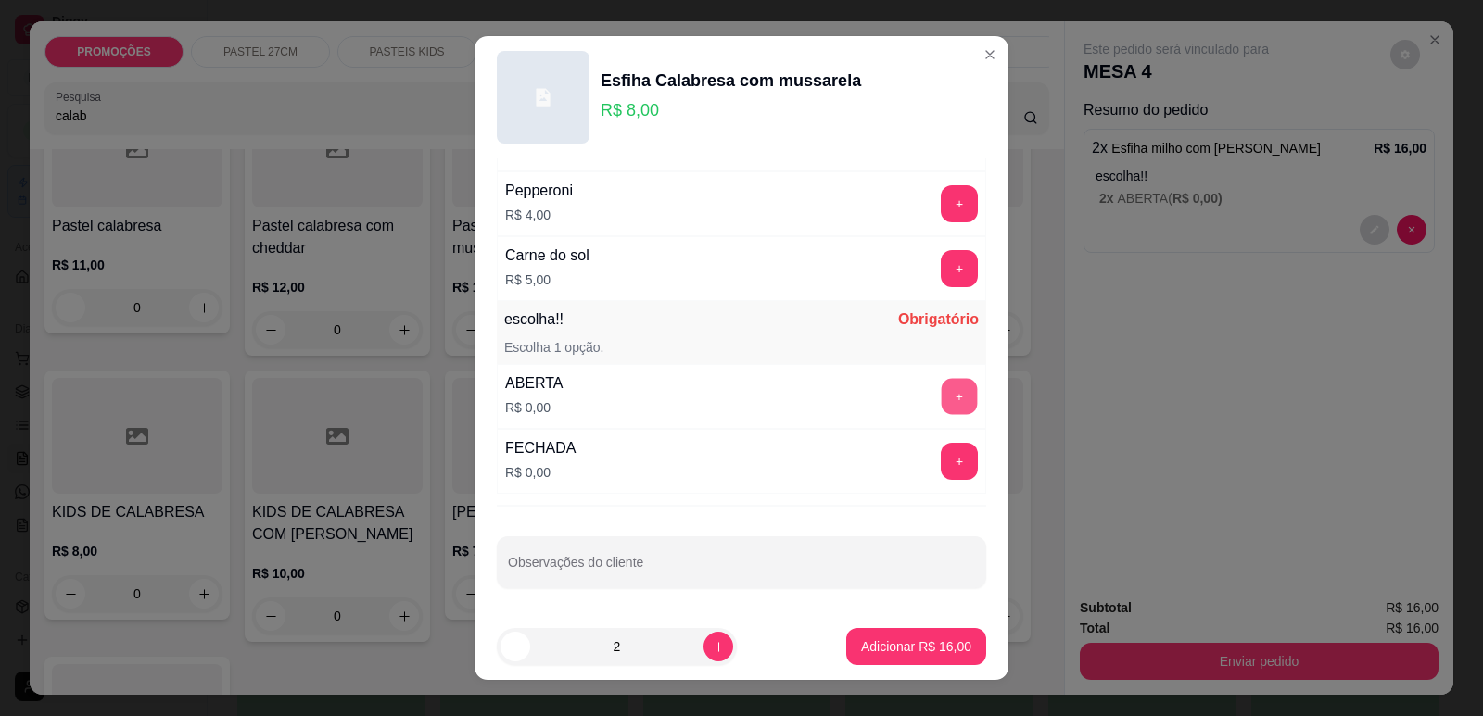
click at [942, 402] on button "+" at bounding box center [960, 396] width 36 height 36
click at [891, 635] on button "Adicionar R$ 16,00" at bounding box center [916, 646] width 140 height 37
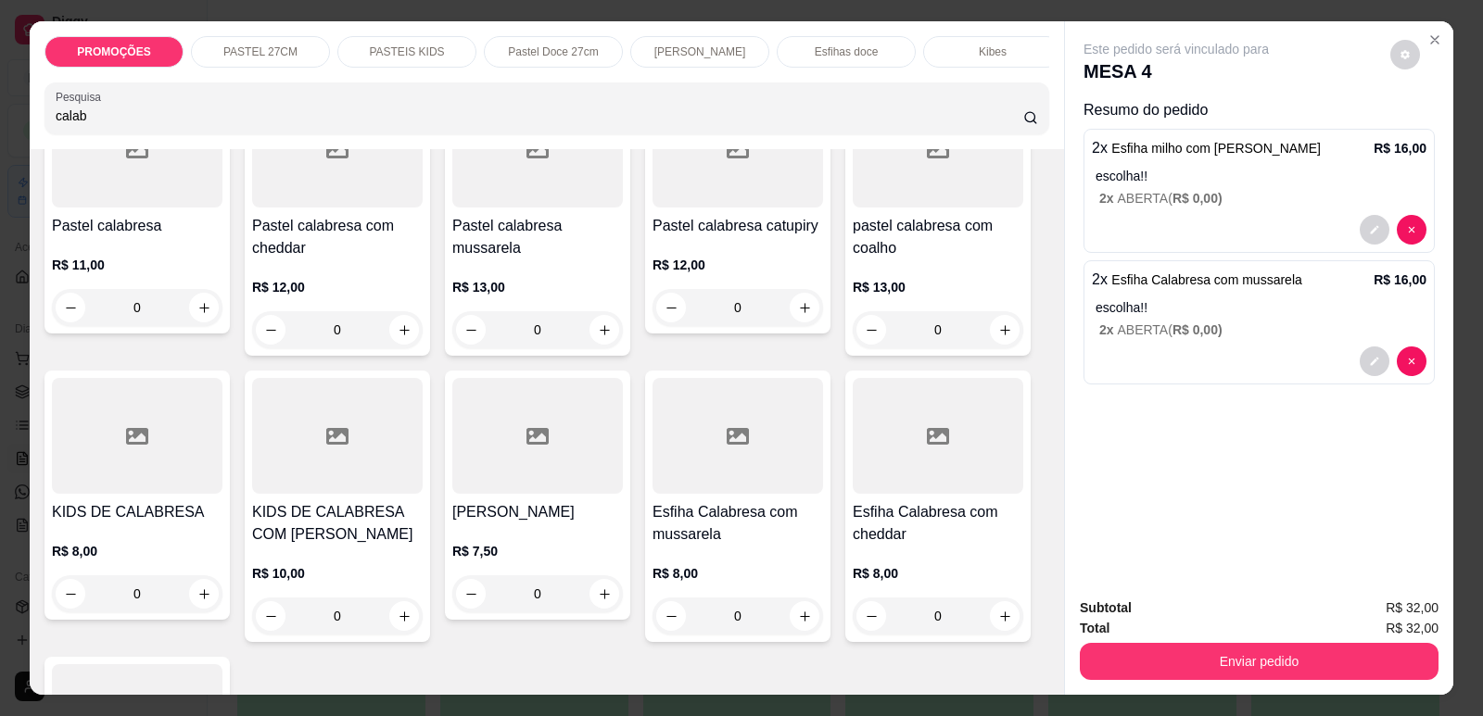
drag, startPoint x: 90, startPoint y: 126, endPoint x: 18, endPoint y: 133, distance: 72.7
click at [18, 133] on div "PROMOÇÕES PASTEL 27CM PASTEIS KIDS Pastel Doce 27cm Esfihas Salgadas Esfihas do…" at bounding box center [741, 358] width 1483 height 716
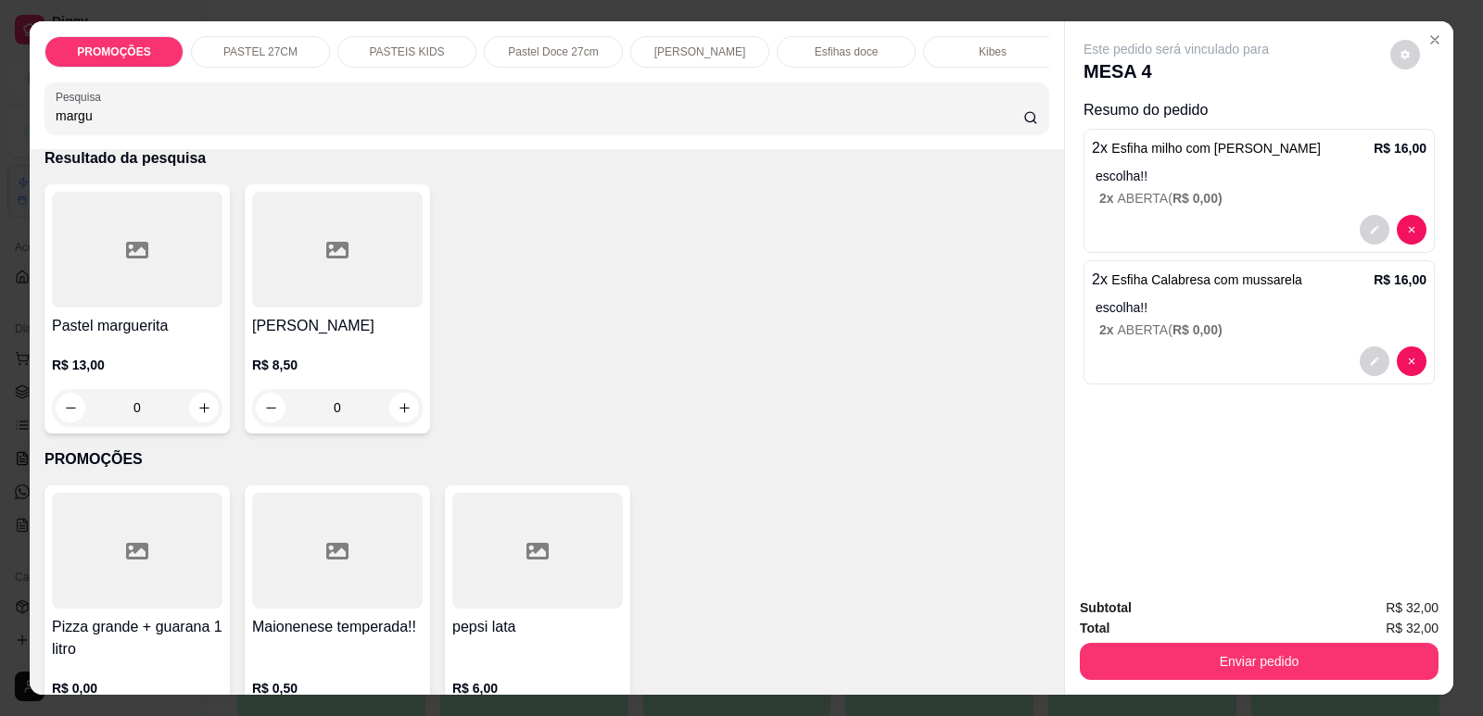
scroll to position [0, 0]
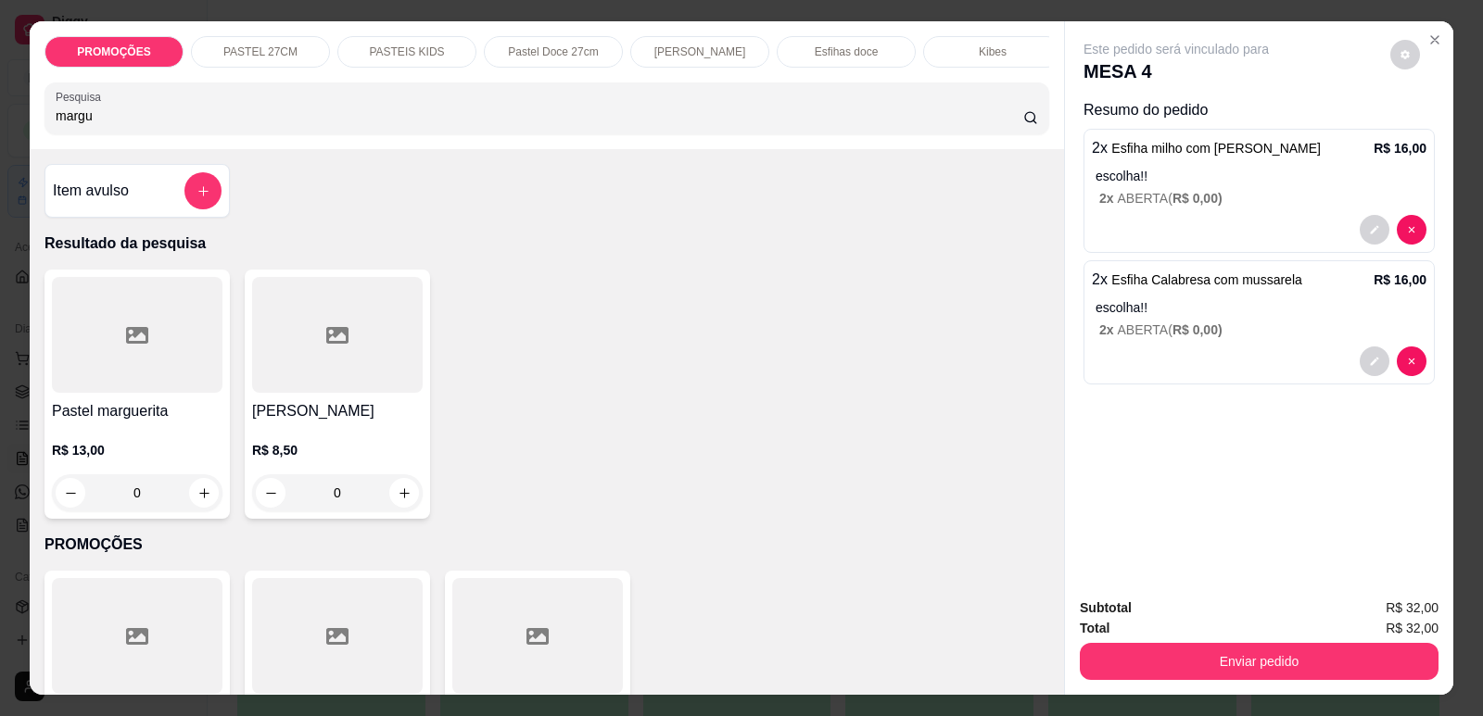
type input "margu"
click at [353, 373] on div at bounding box center [337, 335] width 171 height 116
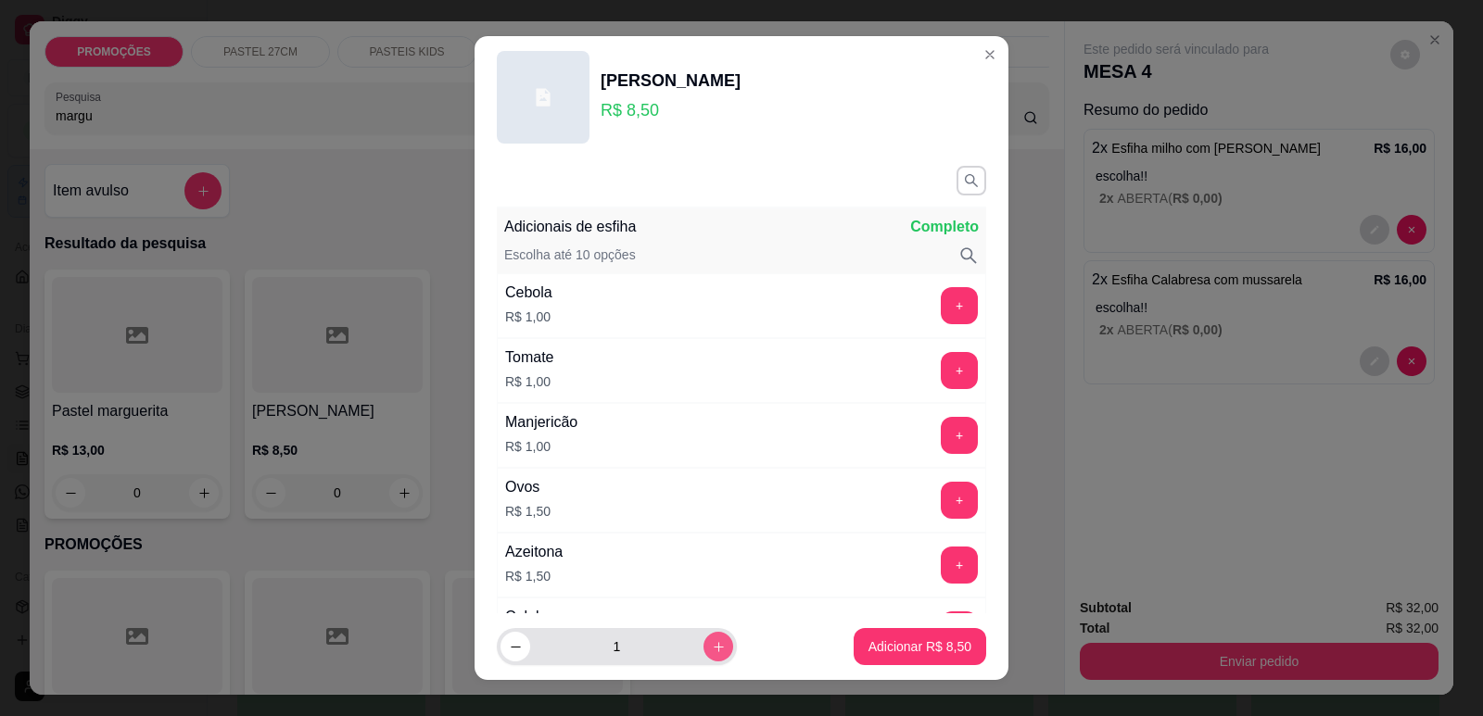
click at [705, 645] on button "increase-product-quantity" at bounding box center [718, 647] width 30 height 30
type input "2"
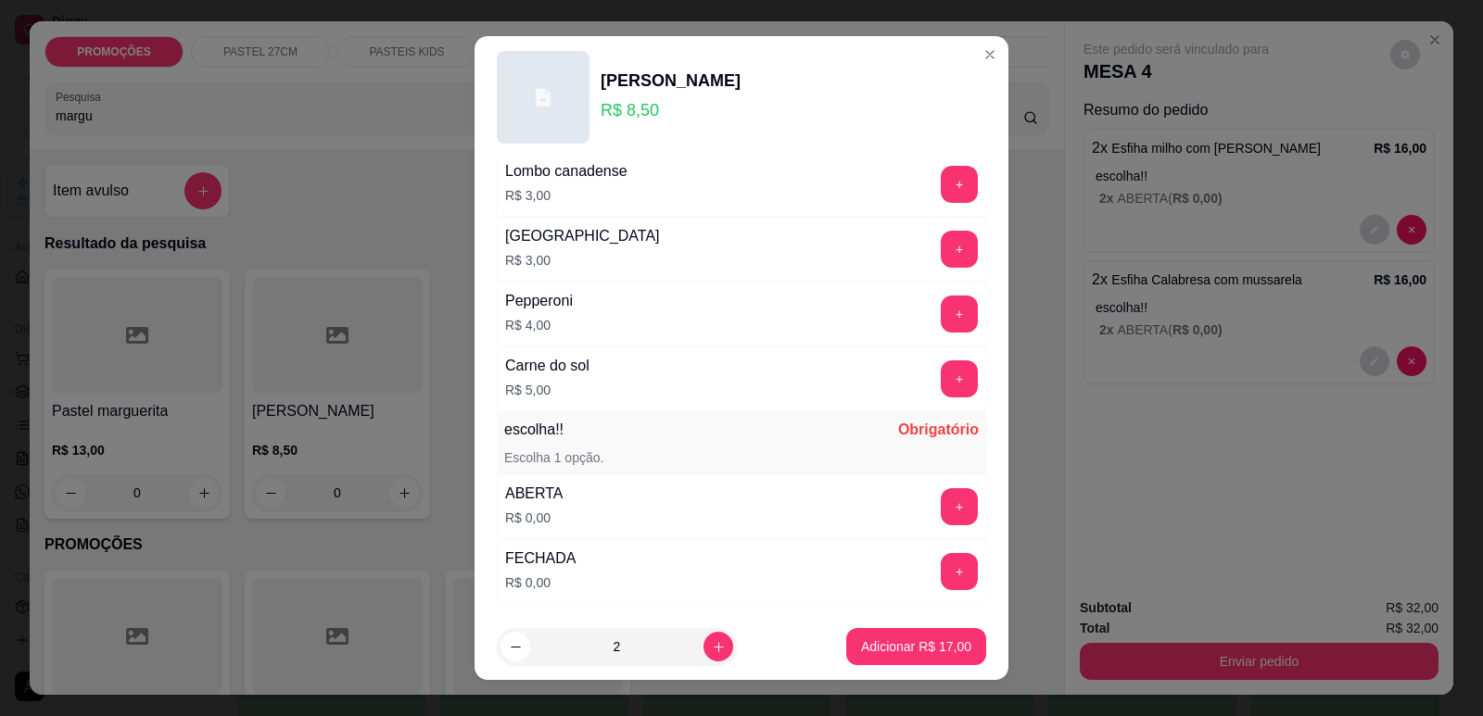
scroll to position [1464, 0]
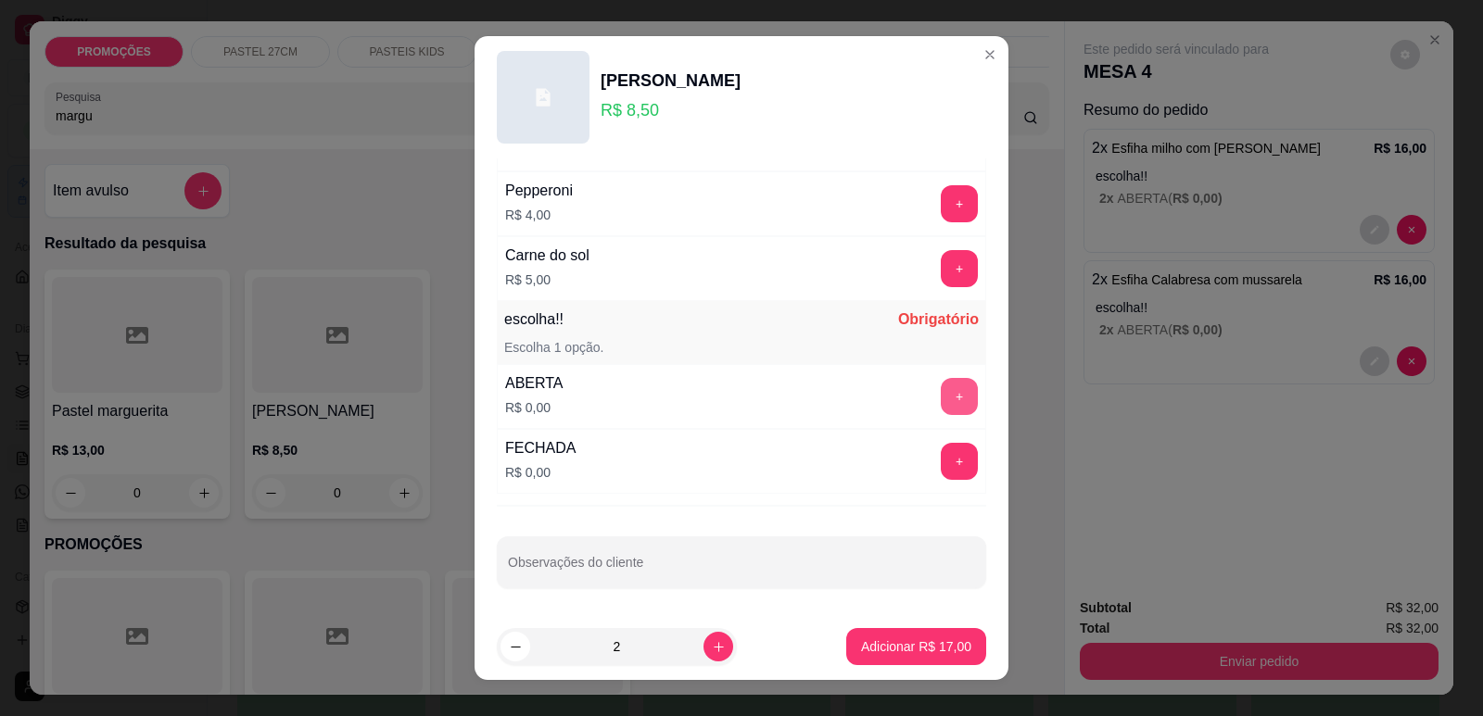
click at [941, 391] on button "+" at bounding box center [959, 396] width 37 height 37
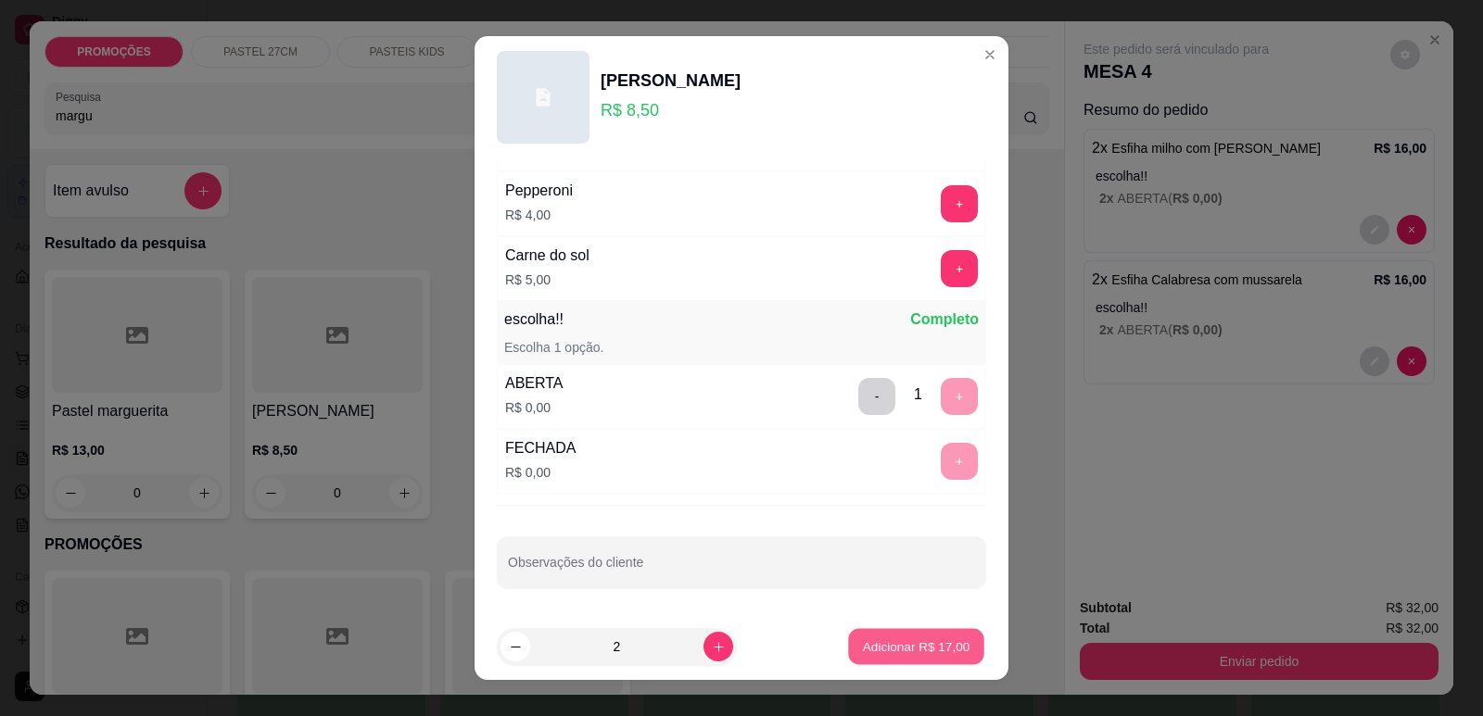
click at [912, 646] on p "Adicionar R$ 17,00" at bounding box center [916, 648] width 107 height 18
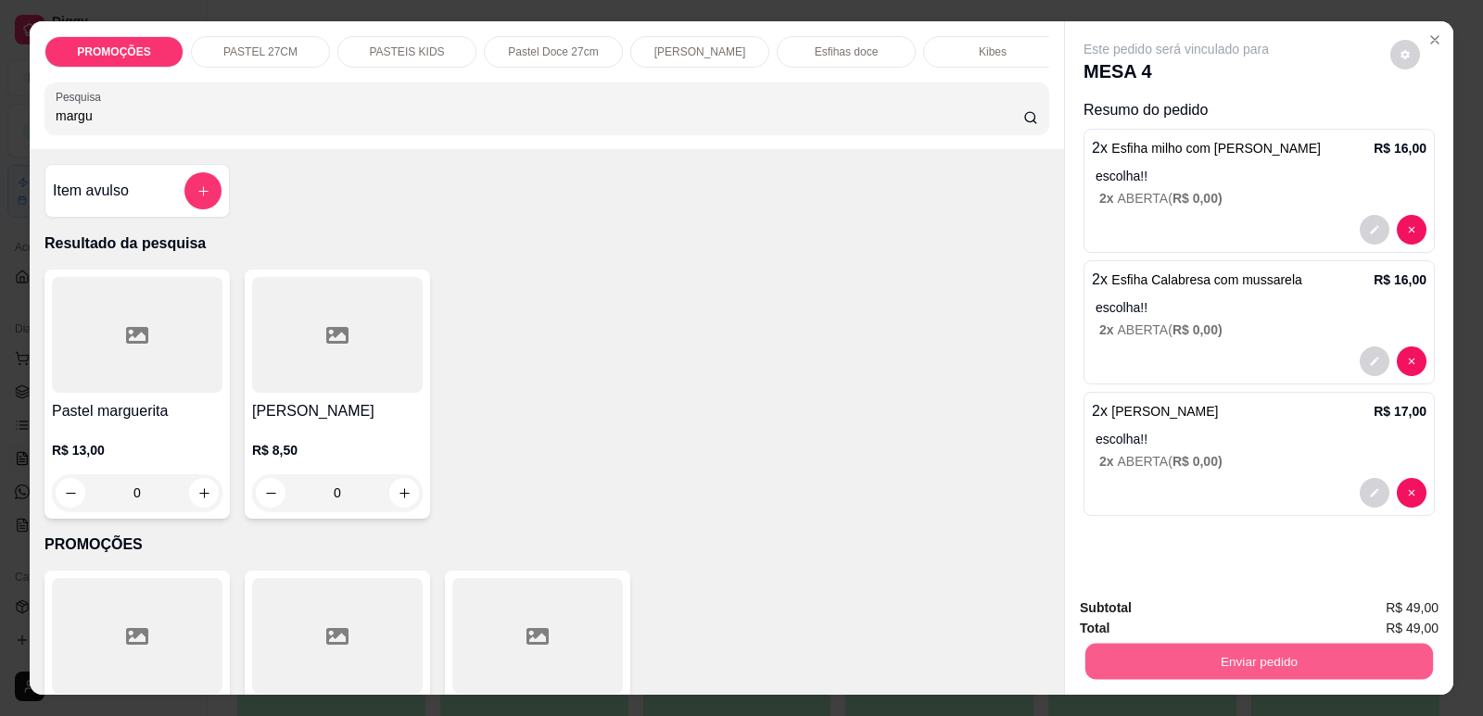
click at [1334, 664] on button "Enviar pedido" at bounding box center [1259, 661] width 348 height 36
click at [1366, 603] on button "Enviar pedido" at bounding box center [1390, 616] width 102 height 34
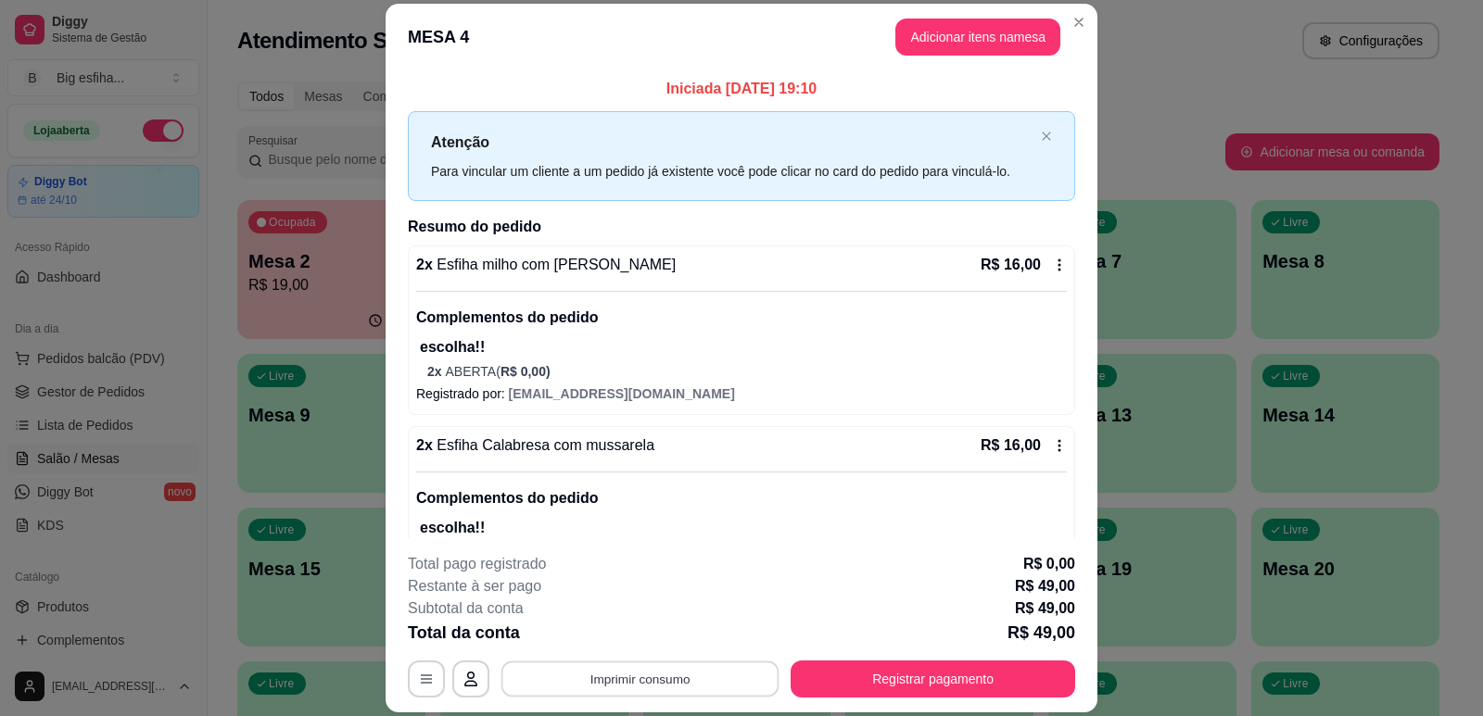
click at [657, 684] on button "Imprimir consumo" at bounding box center [640, 680] width 278 height 36
click at [591, 631] on button "IMPRESSORA" at bounding box center [639, 637] width 134 height 30
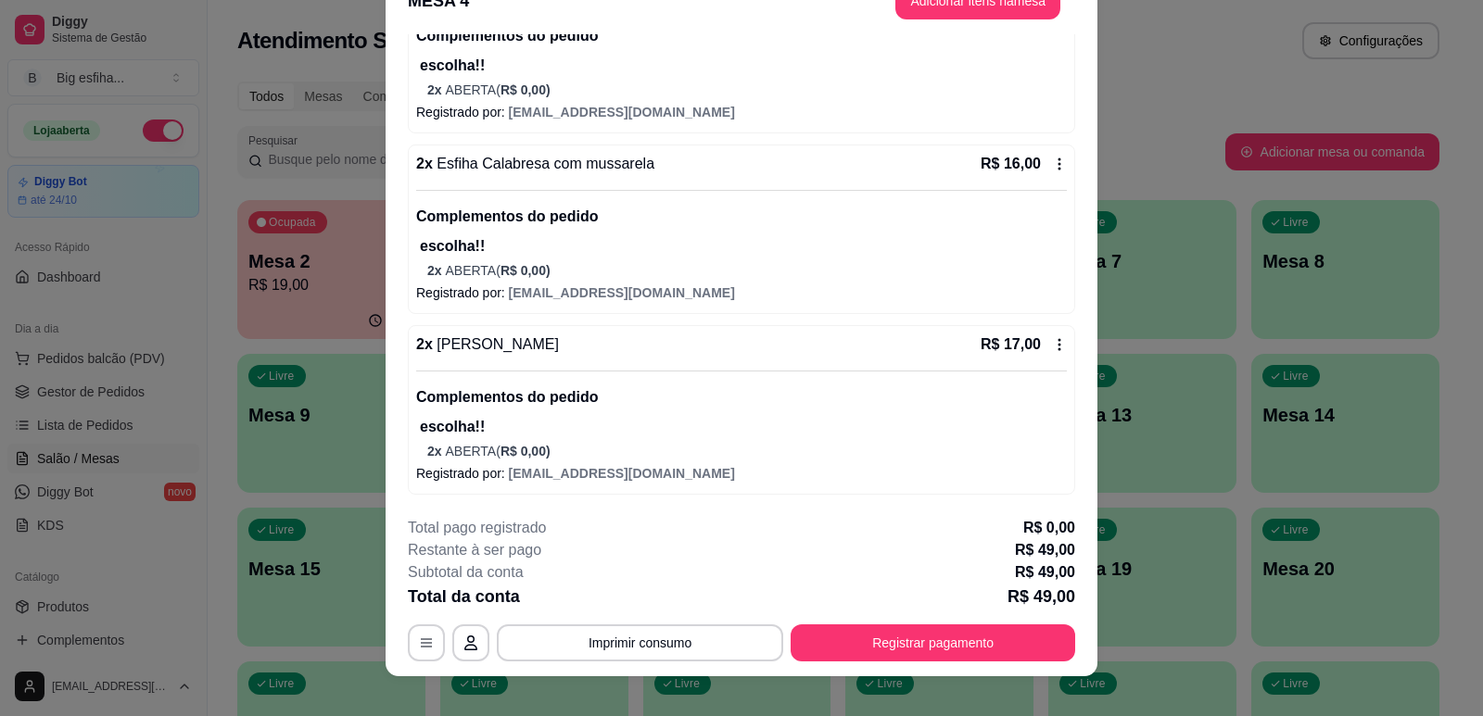
scroll to position [56, 0]
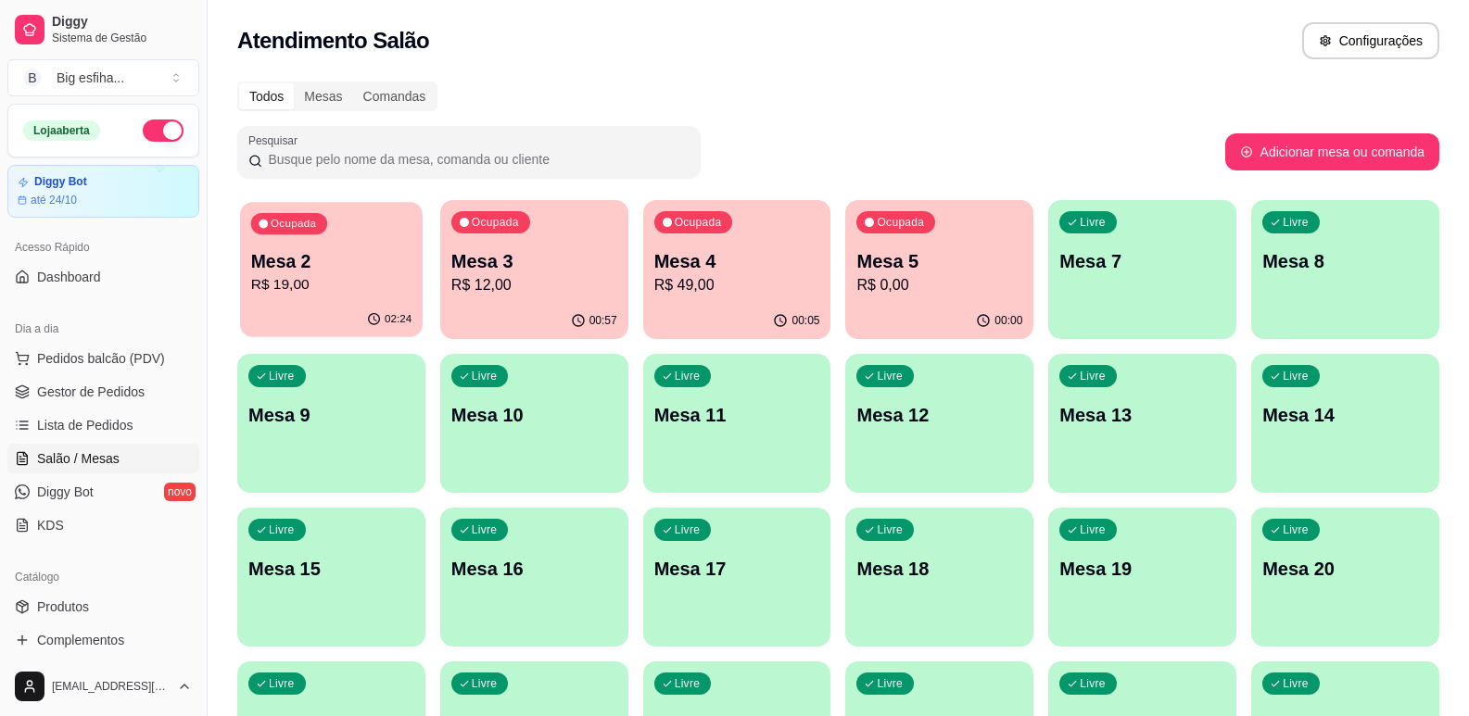
click at [315, 238] on div "Ocupada Mesa 2 R$ 19,00" at bounding box center [331, 252] width 183 height 100
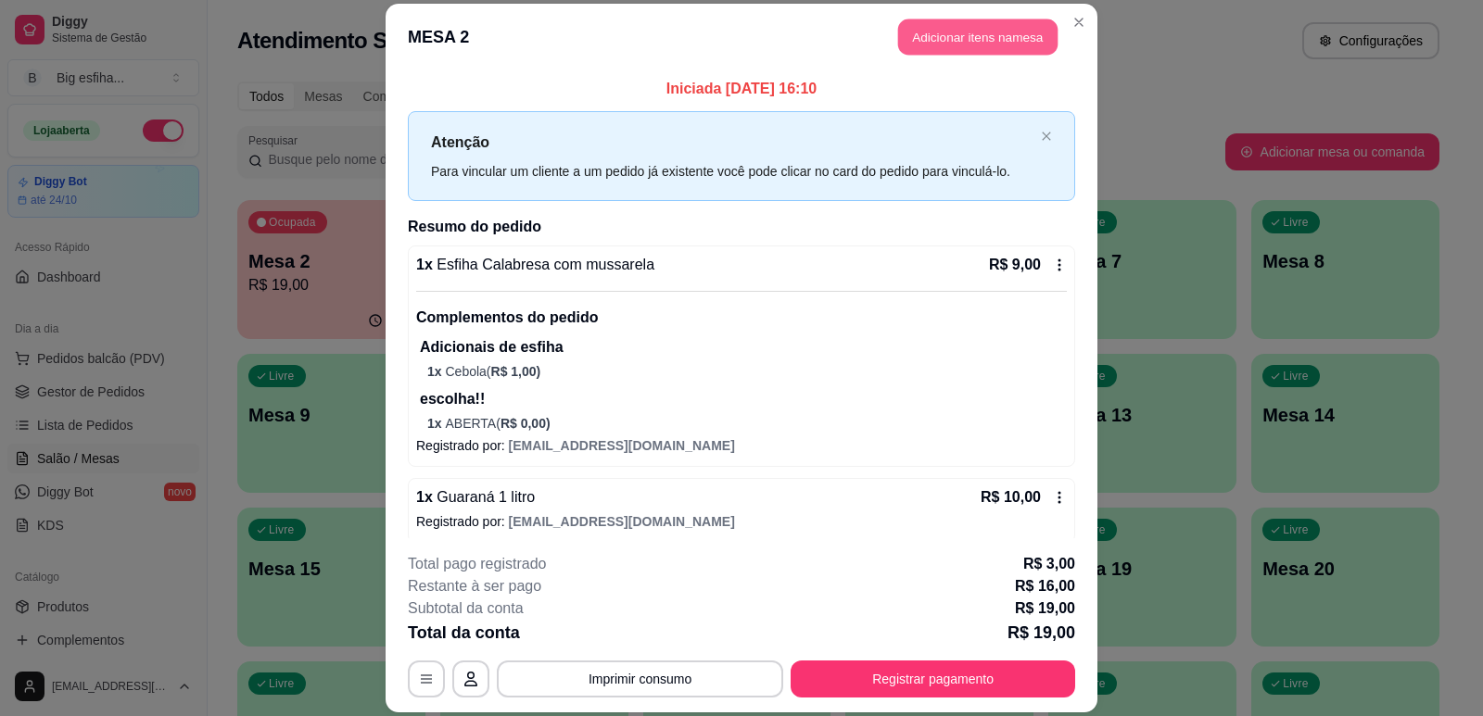
click at [932, 36] on button "Adicionar itens na mesa" at bounding box center [977, 37] width 159 height 36
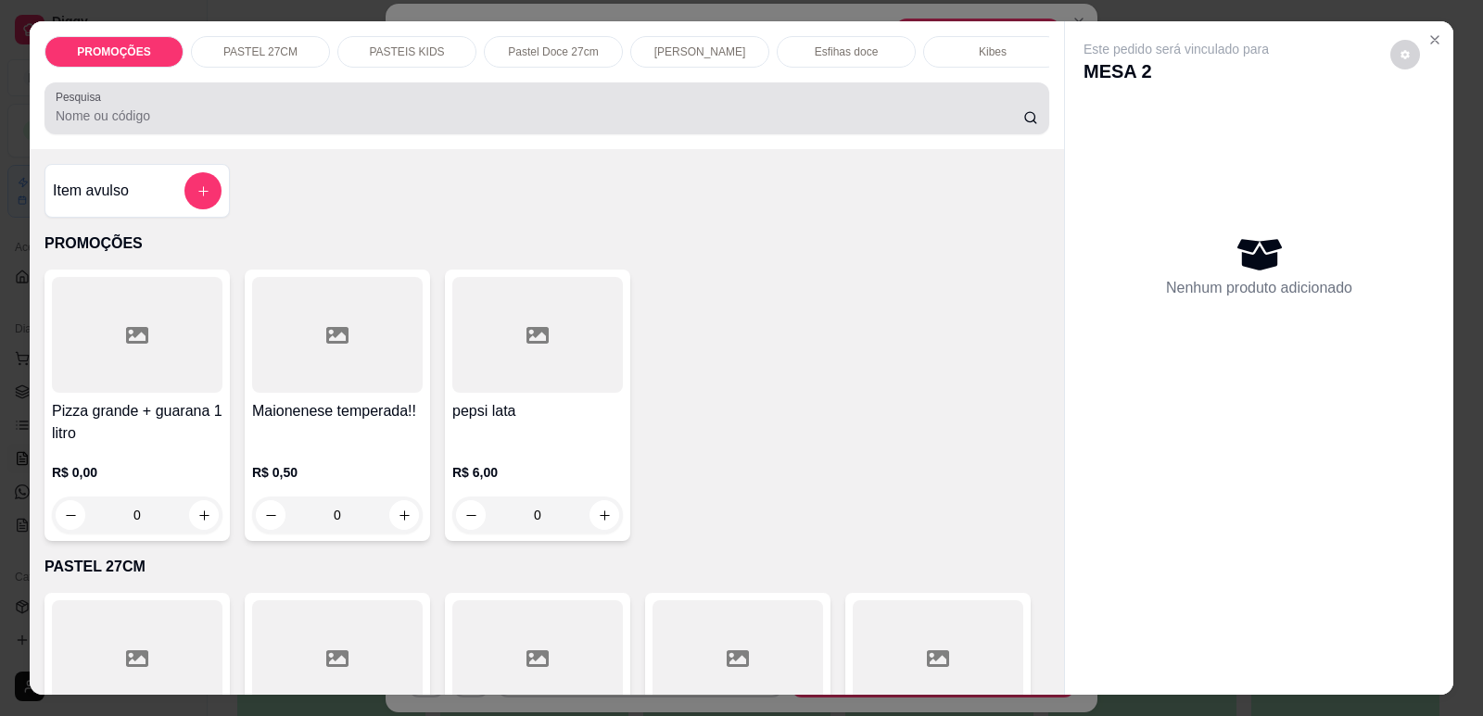
click at [136, 118] on div at bounding box center [547, 108] width 982 height 37
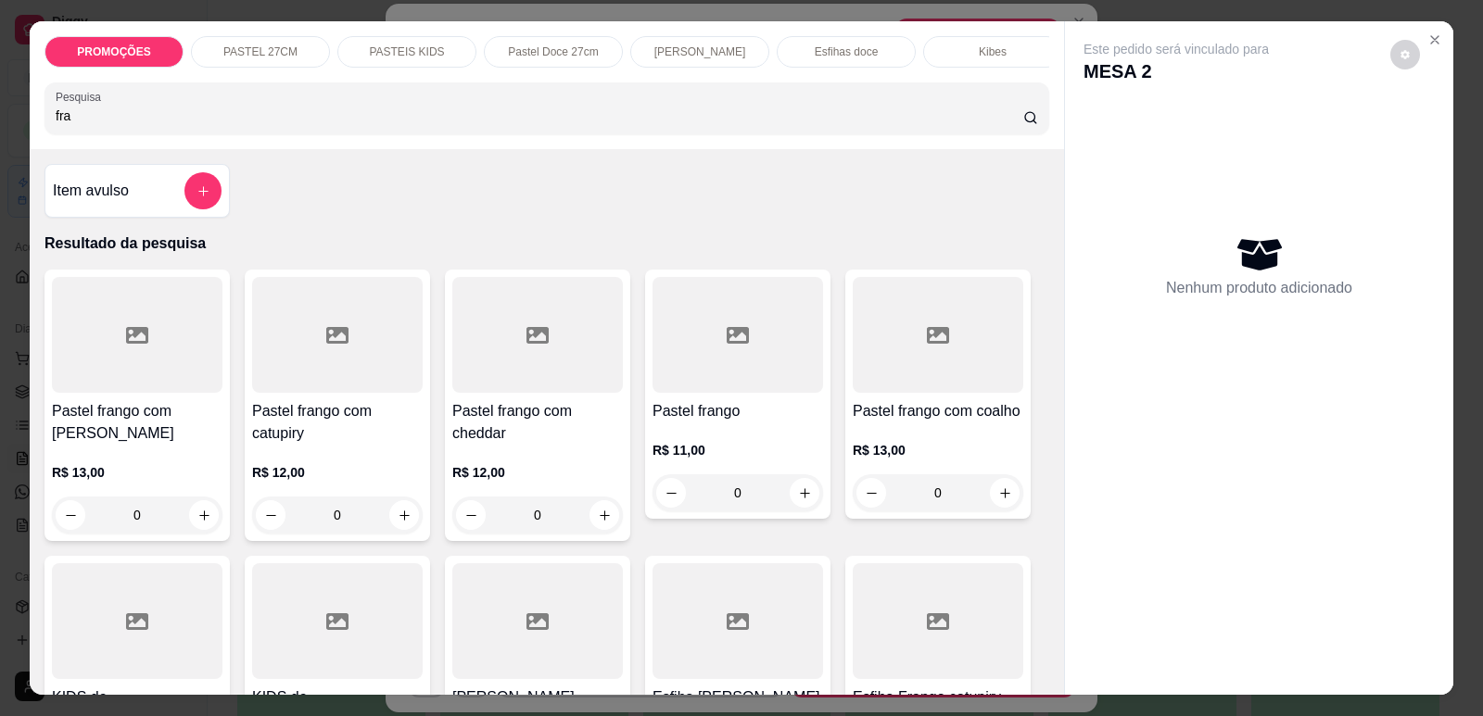
type input "fra"
click at [106, 393] on div at bounding box center [137, 335] width 171 height 116
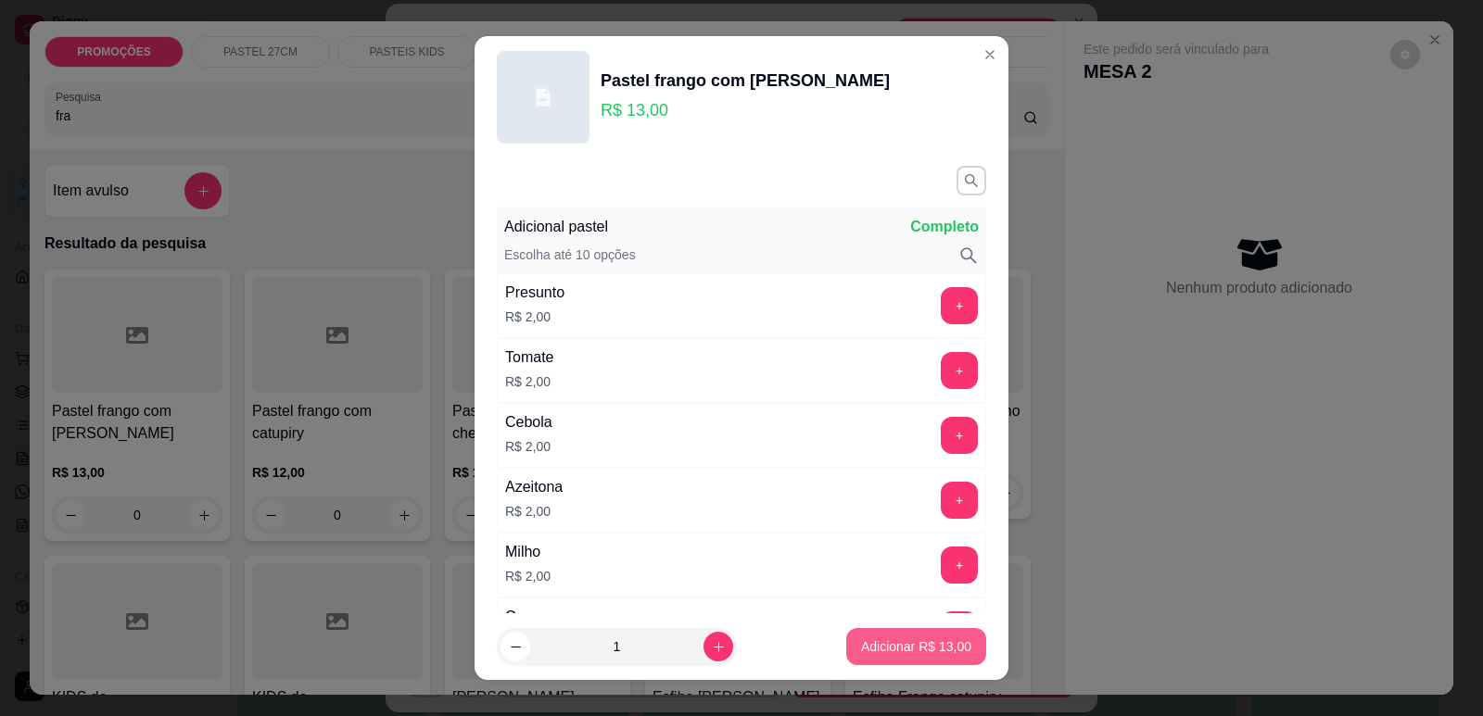
click at [907, 656] on button "Adicionar R$ 13,00" at bounding box center [916, 646] width 140 height 37
type input "1"
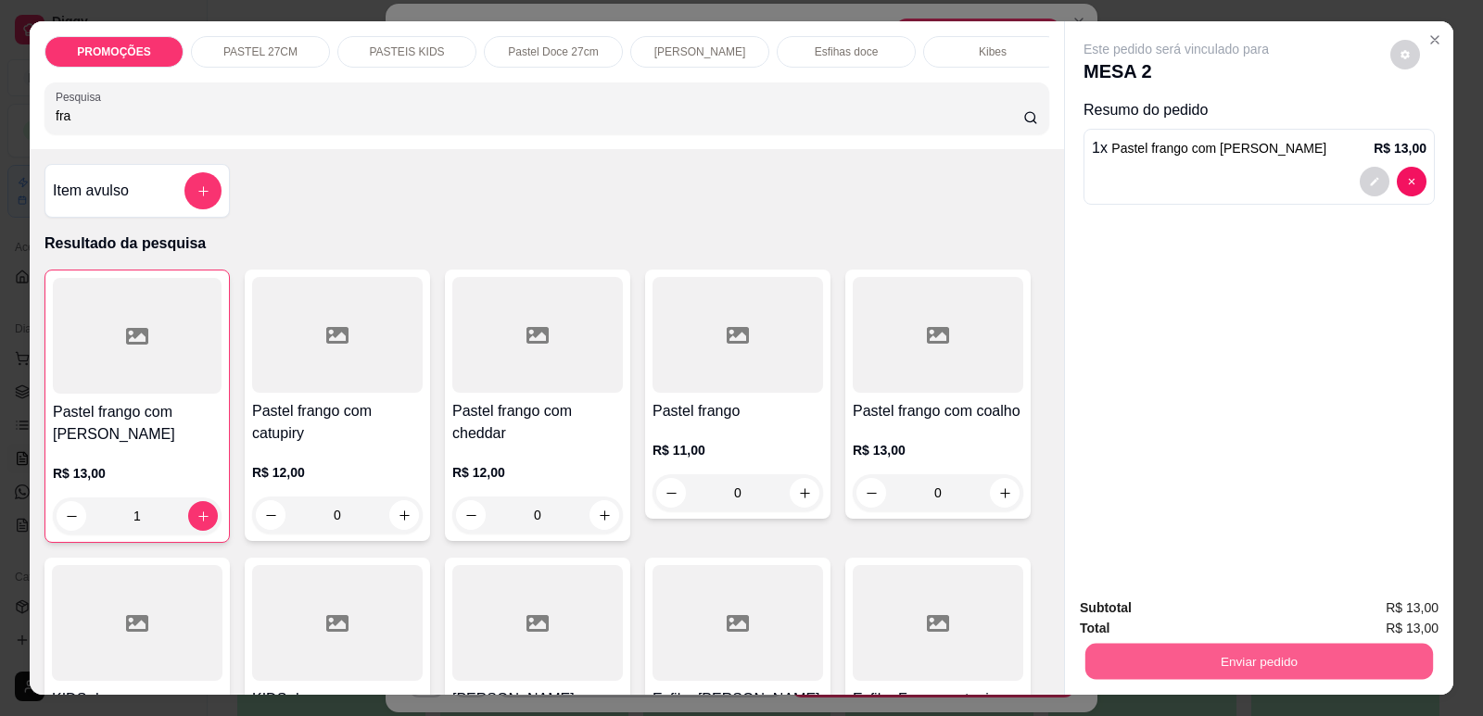
click at [1205, 661] on button "Enviar pedido" at bounding box center [1259, 661] width 348 height 36
click at [1373, 603] on button "Enviar pedido" at bounding box center [1390, 616] width 102 height 34
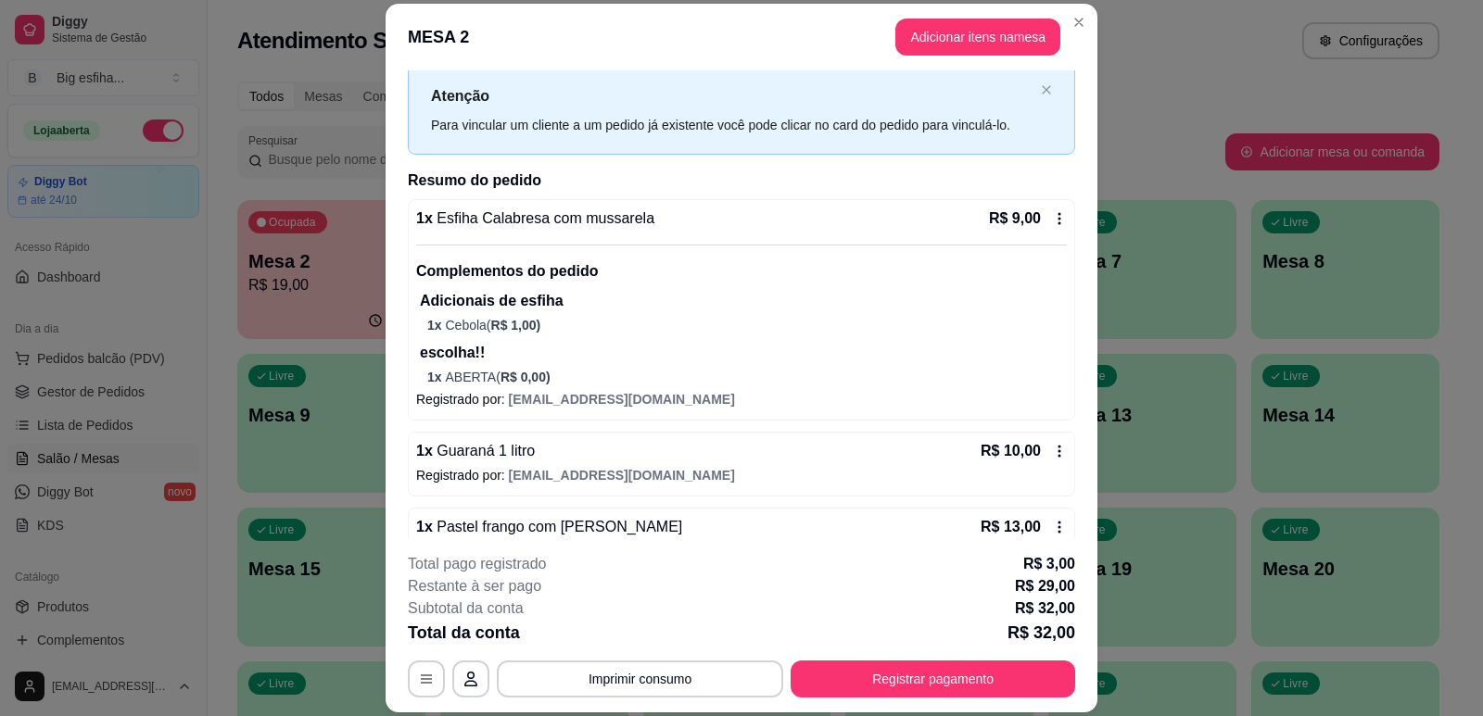
scroll to position [88, 0]
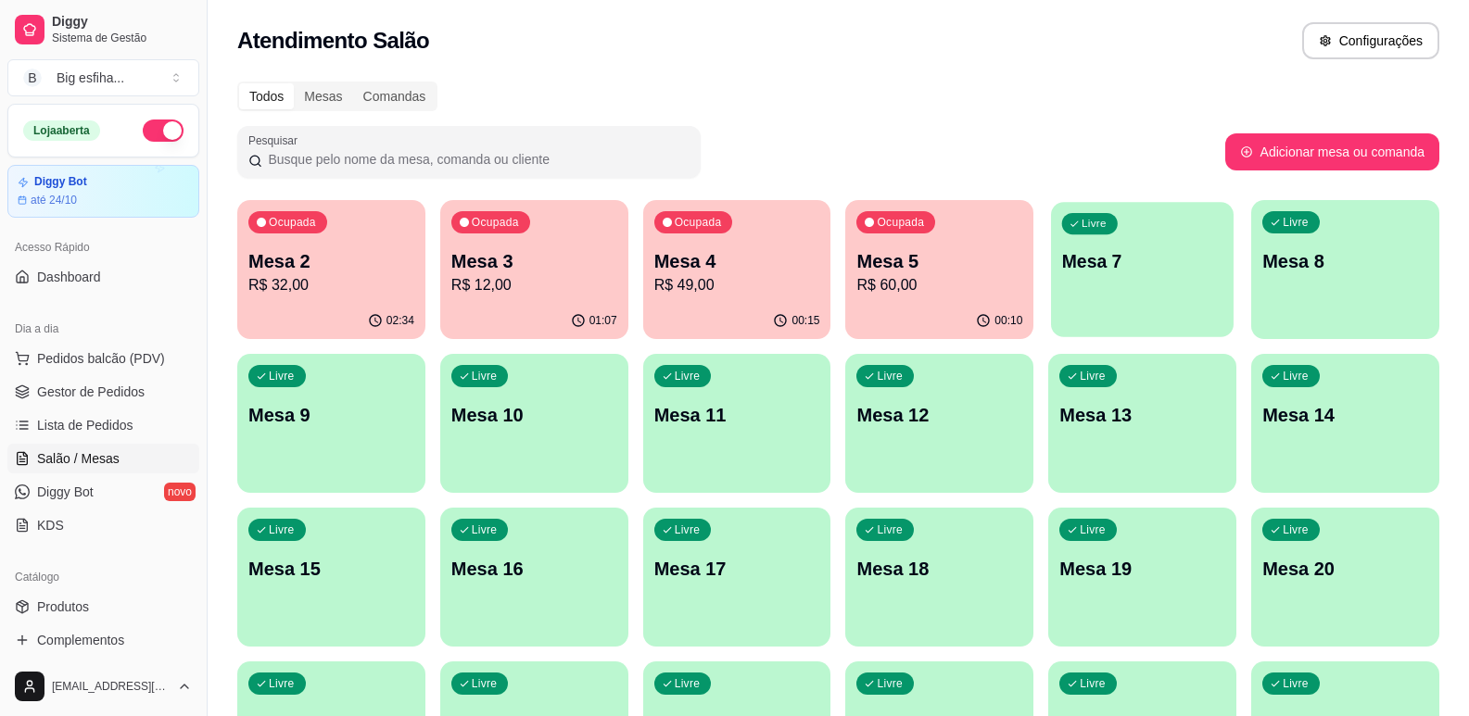
click at [1156, 295] on div "Livre Mesa 7" at bounding box center [1142, 258] width 183 height 113
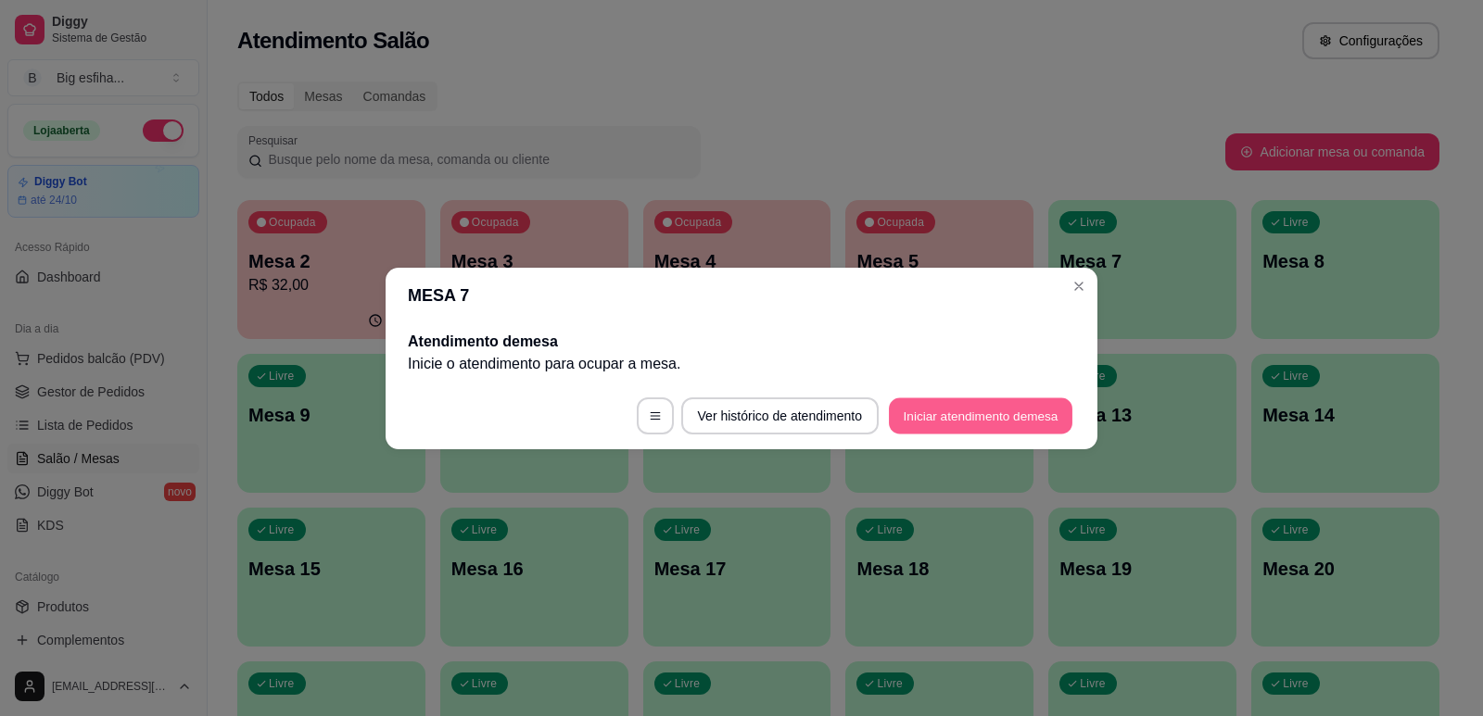
click at [1026, 399] on button "Iniciar atendimento de mesa" at bounding box center [980, 416] width 183 height 36
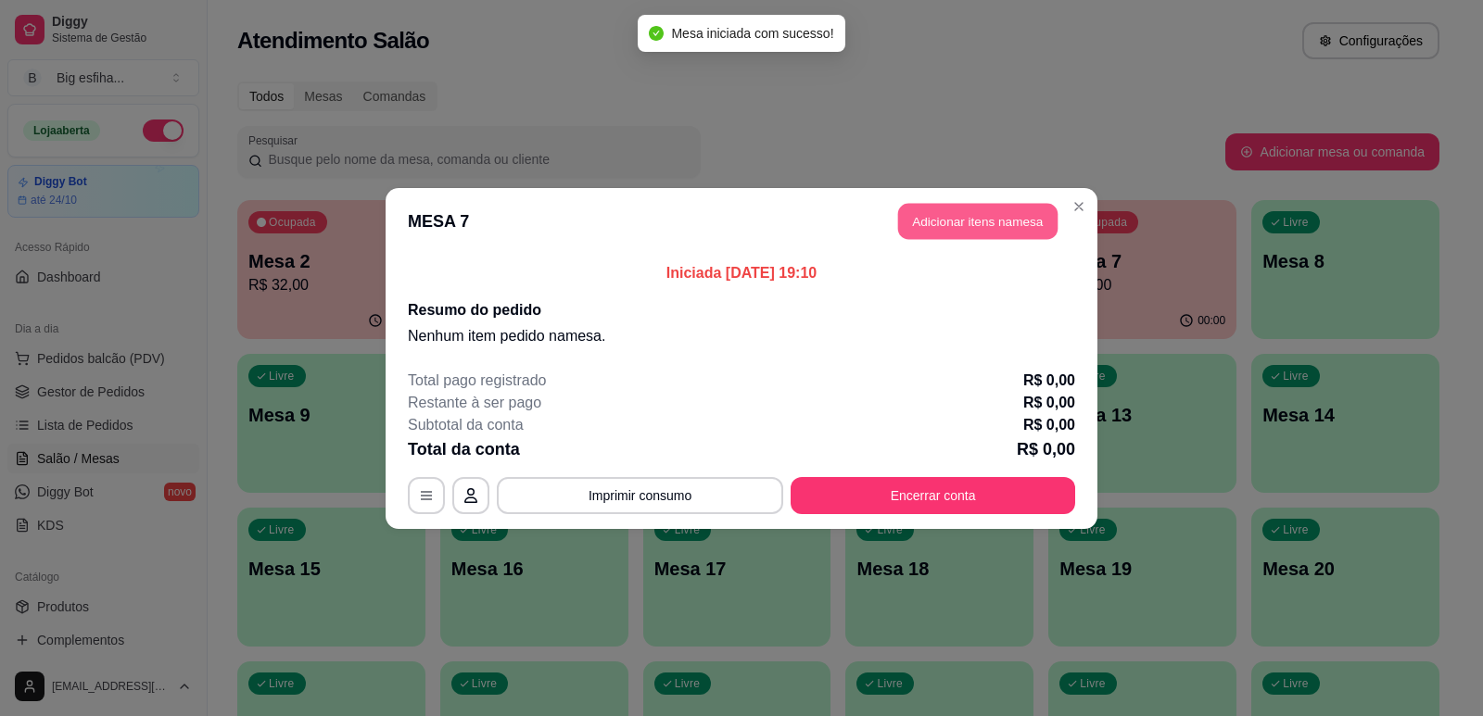
click at [985, 211] on button "Adicionar itens na mesa" at bounding box center [977, 221] width 159 height 36
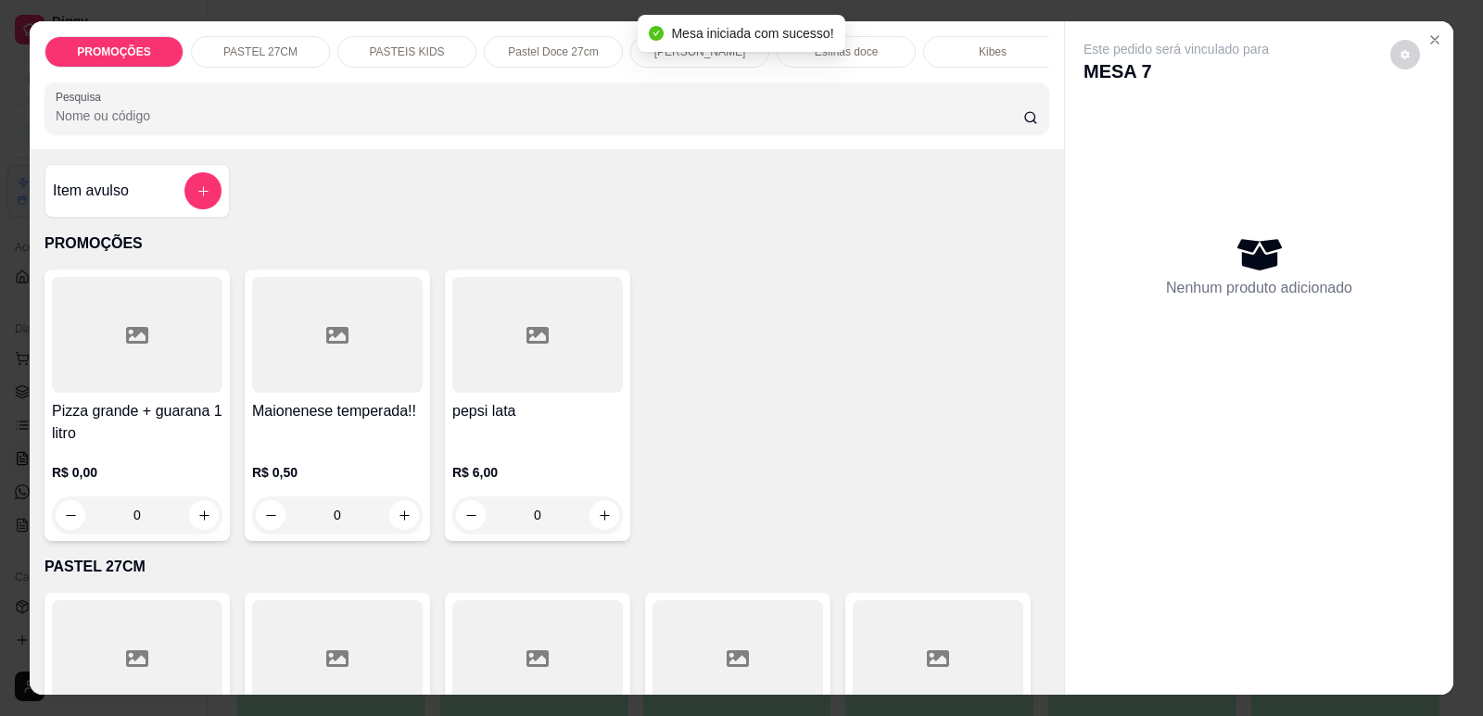
click at [472, 124] on input "Pesquisa" at bounding box center [539, 116] width 967 height 19
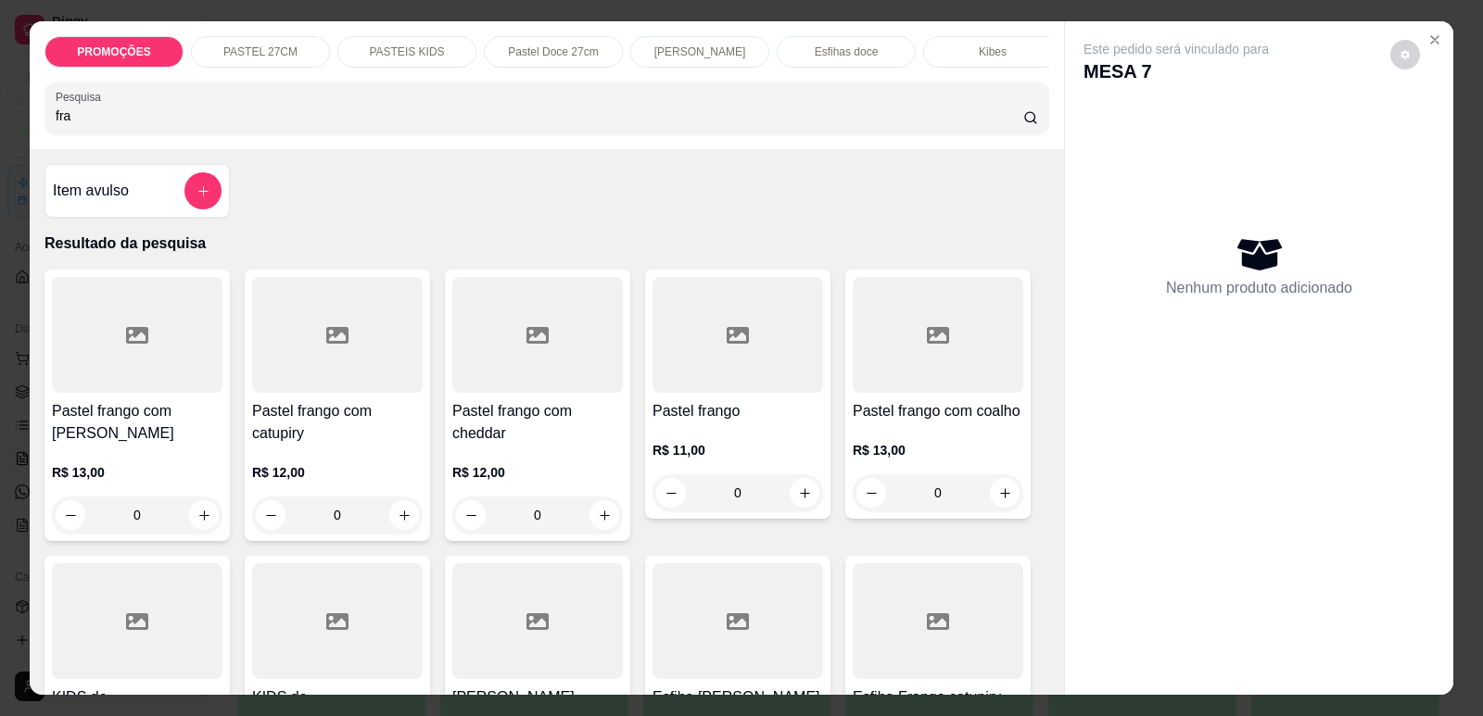
type input "fra"
click at [370, 445] on h4 "Pastel frango com catupiry" at bounding box center [337, 422] width 171 height 44
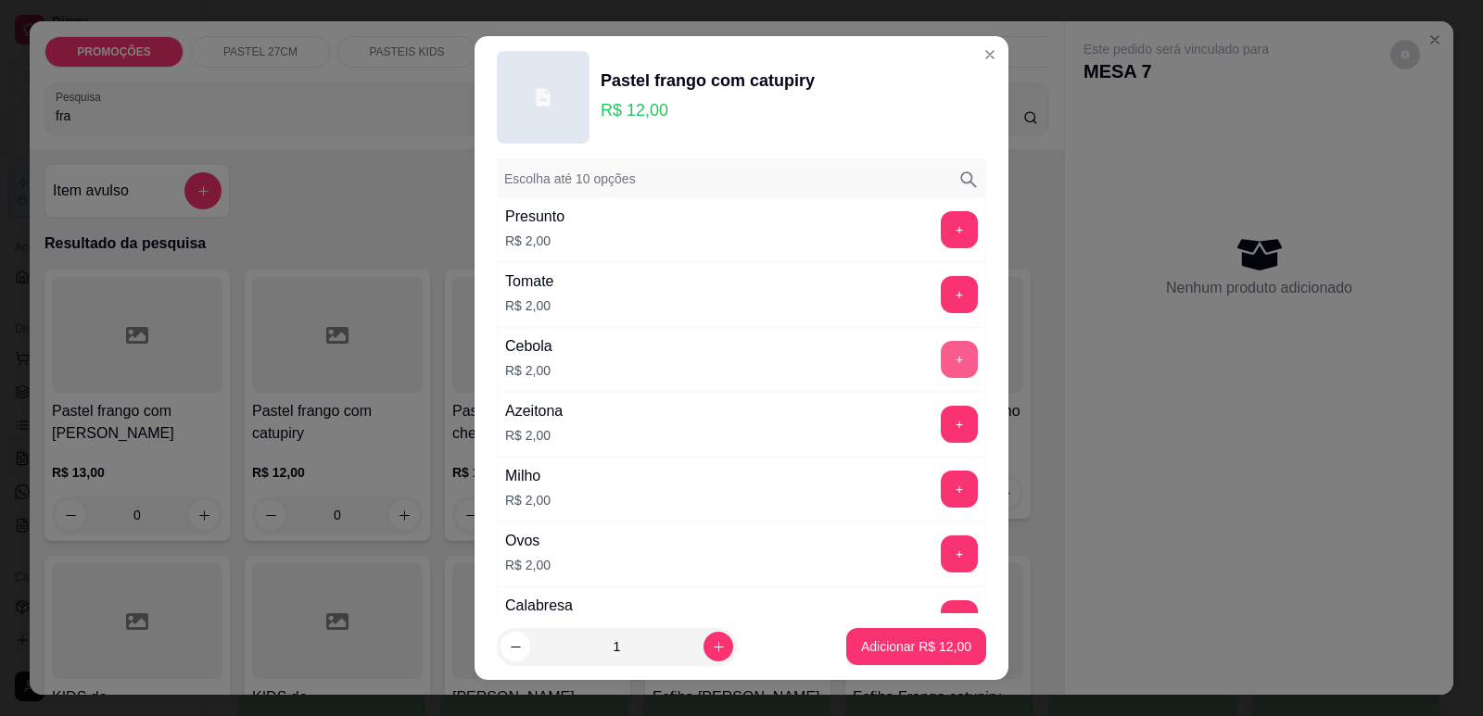
scroll to position [93, 0]
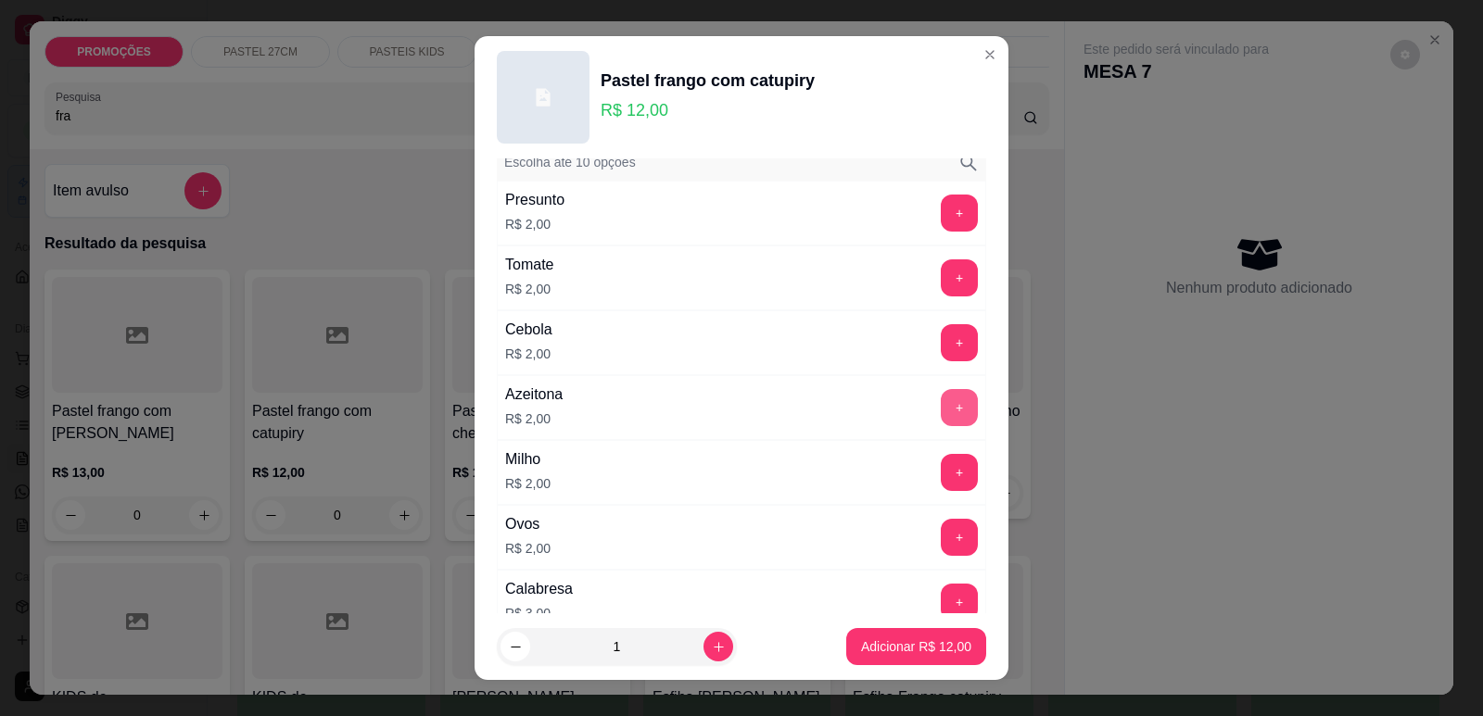
click at [941, 407] on button "+" at bounding box center [959, 407] width 37 height 37
click at [905, 651] on p "Adicionar R$ 14,00" at bounding box center [916, 648] width 107 height 18
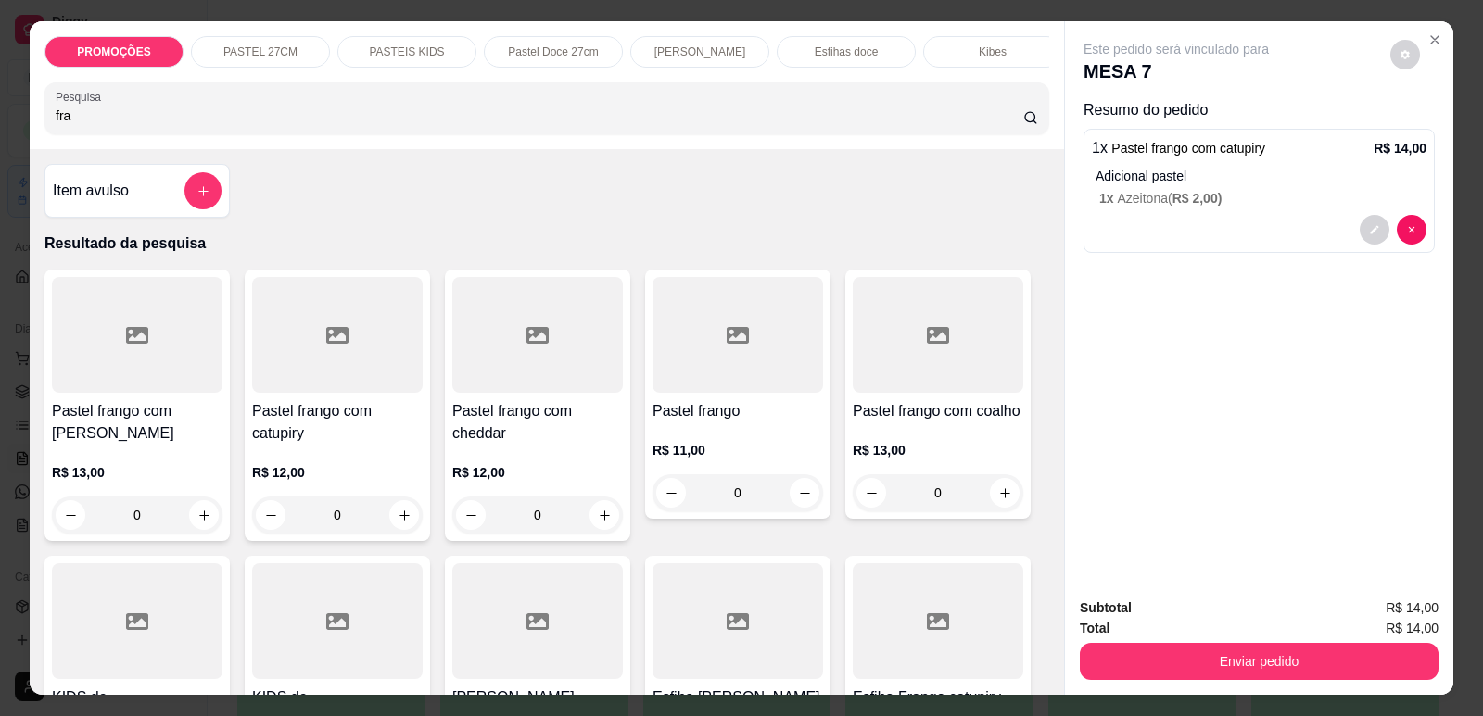
scroll to position [0, 745]
click at [862, 56] on div "Refrigerante" at bounding box center [833, 52] width 139 height 32
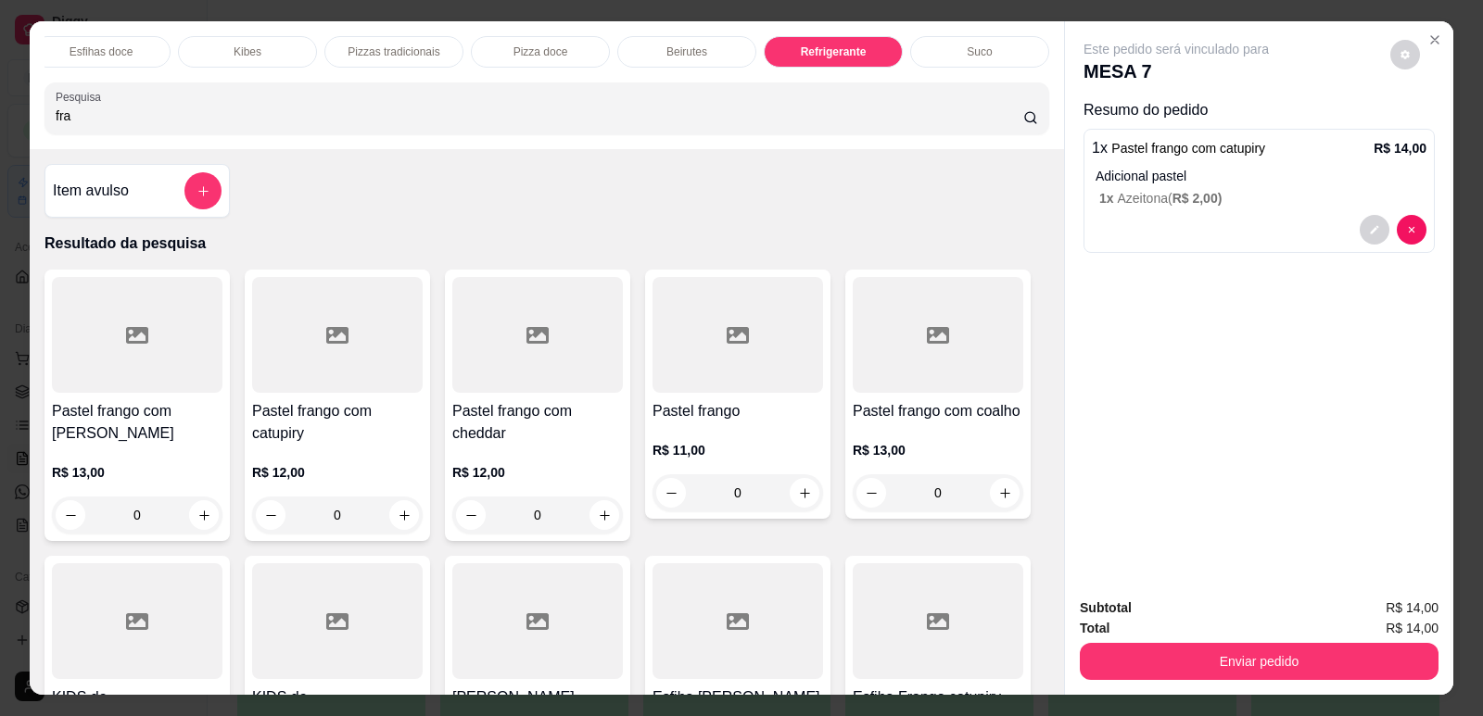
scroll to position [38, 0]
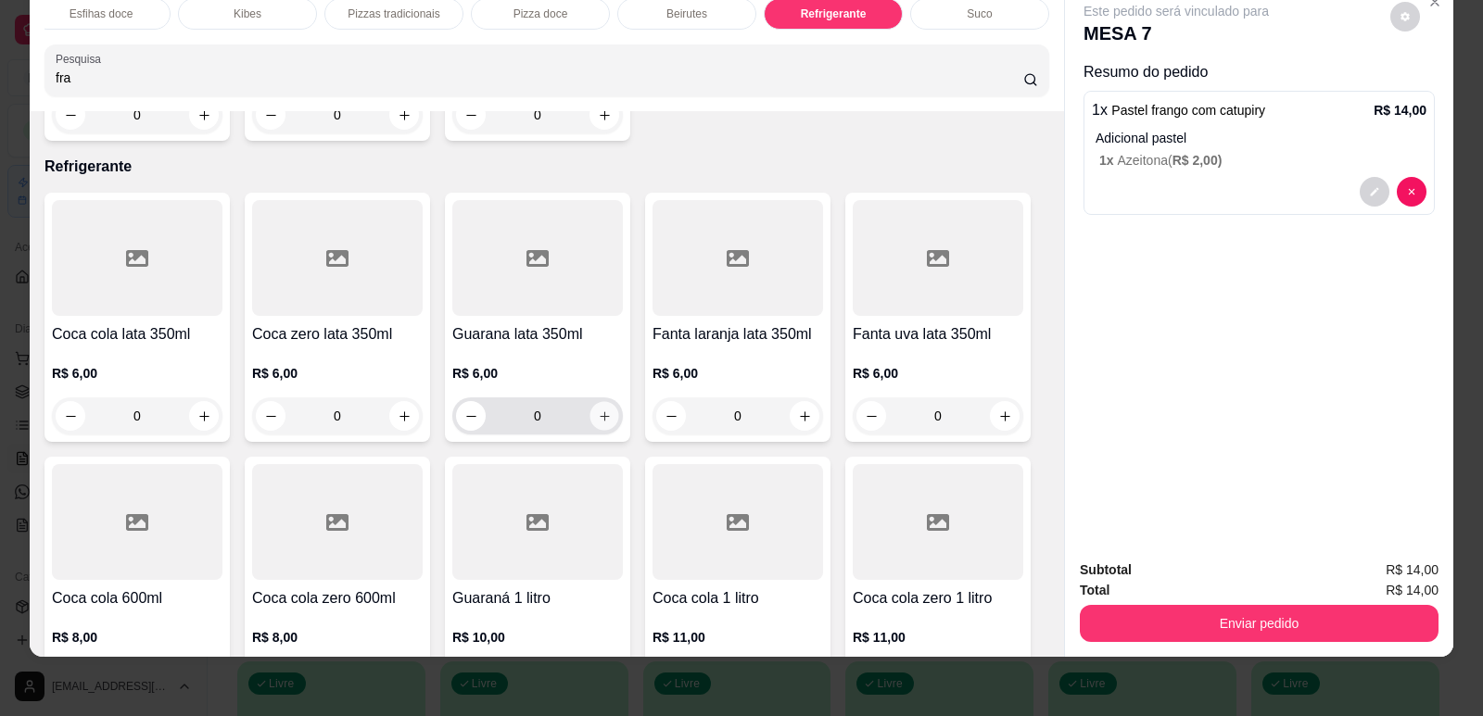
click at [598, 410] on icon "increase-product-quantity" at bounding box center [605, 417] width 14 height 14
type input "1"
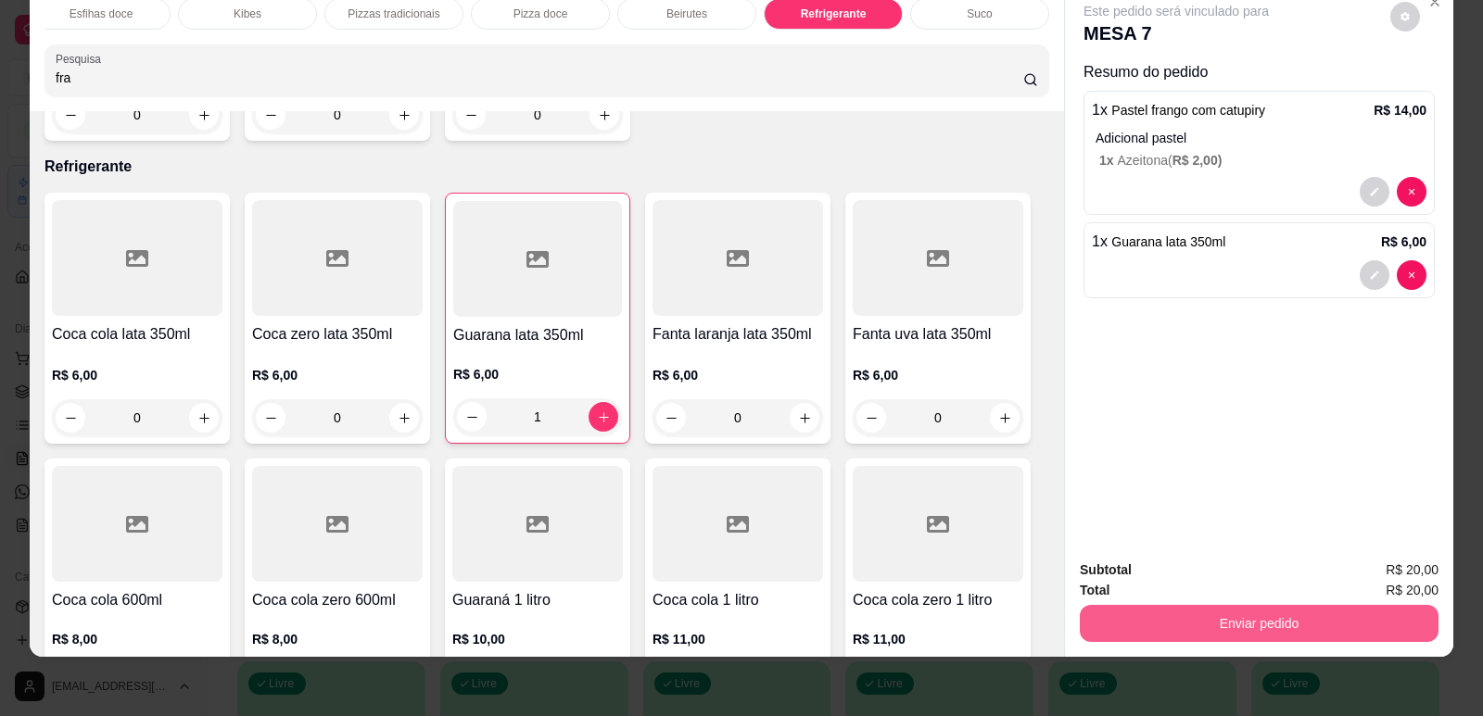
click at [1247, 612] on button "Enviar pedido" at bounding box center [1259, 623] width 359 height 37
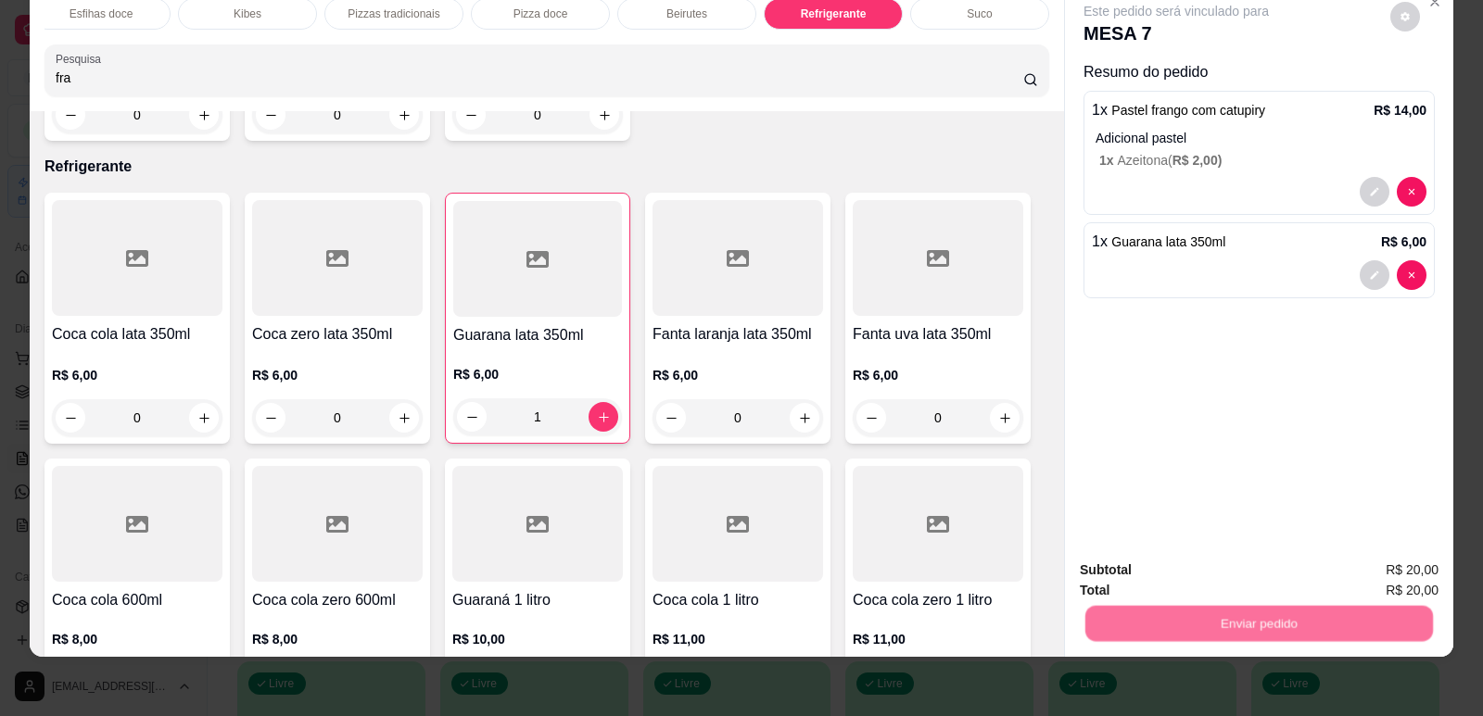
click at [1368, 575] on button "Enviar pedido" at bounding box center [1390, 578] width 102 height 34
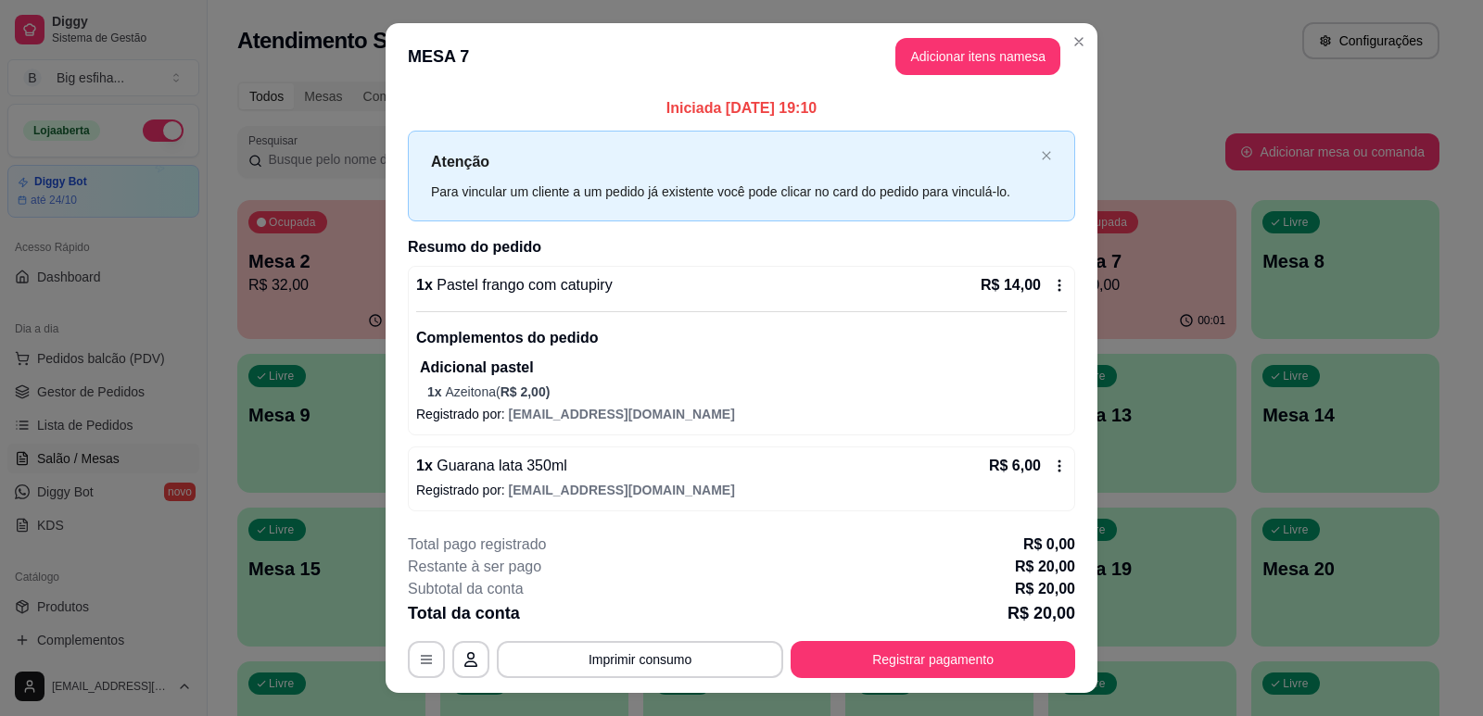
scroll to position [36, 0]
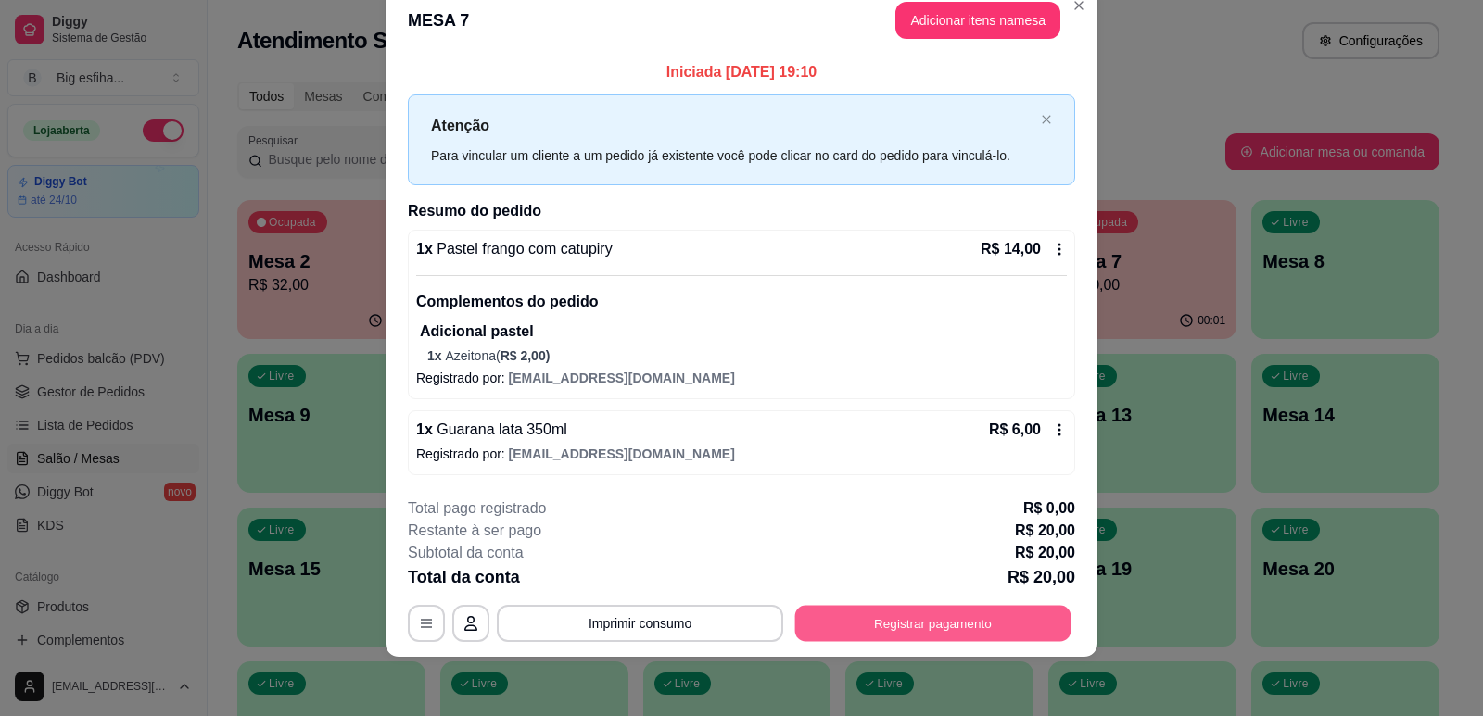
click at [997, 626] on button "Registrar pagamento" at bounding box center [933, 623] width 276 height 36
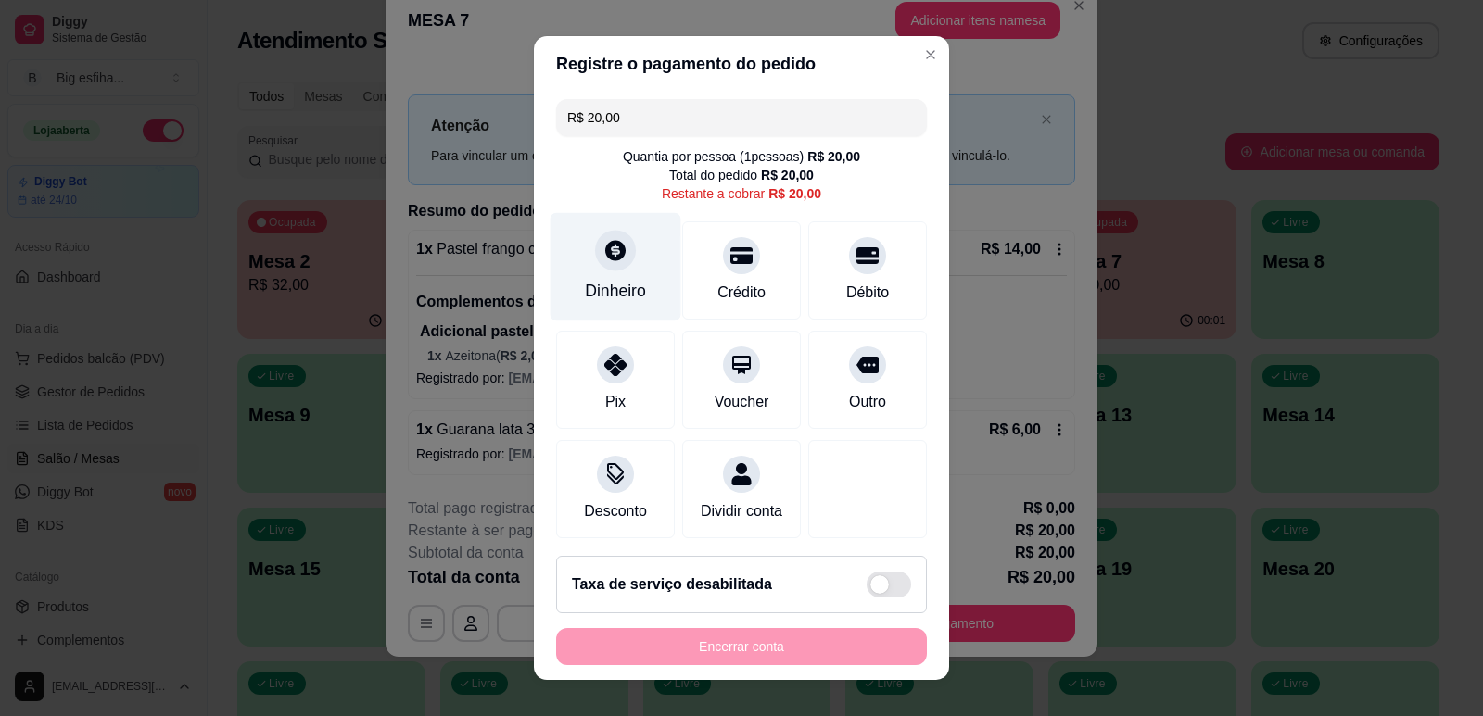
click at [589, 270] on div "Dinheiro" at bounding box center [615, 266] width 131 height 108
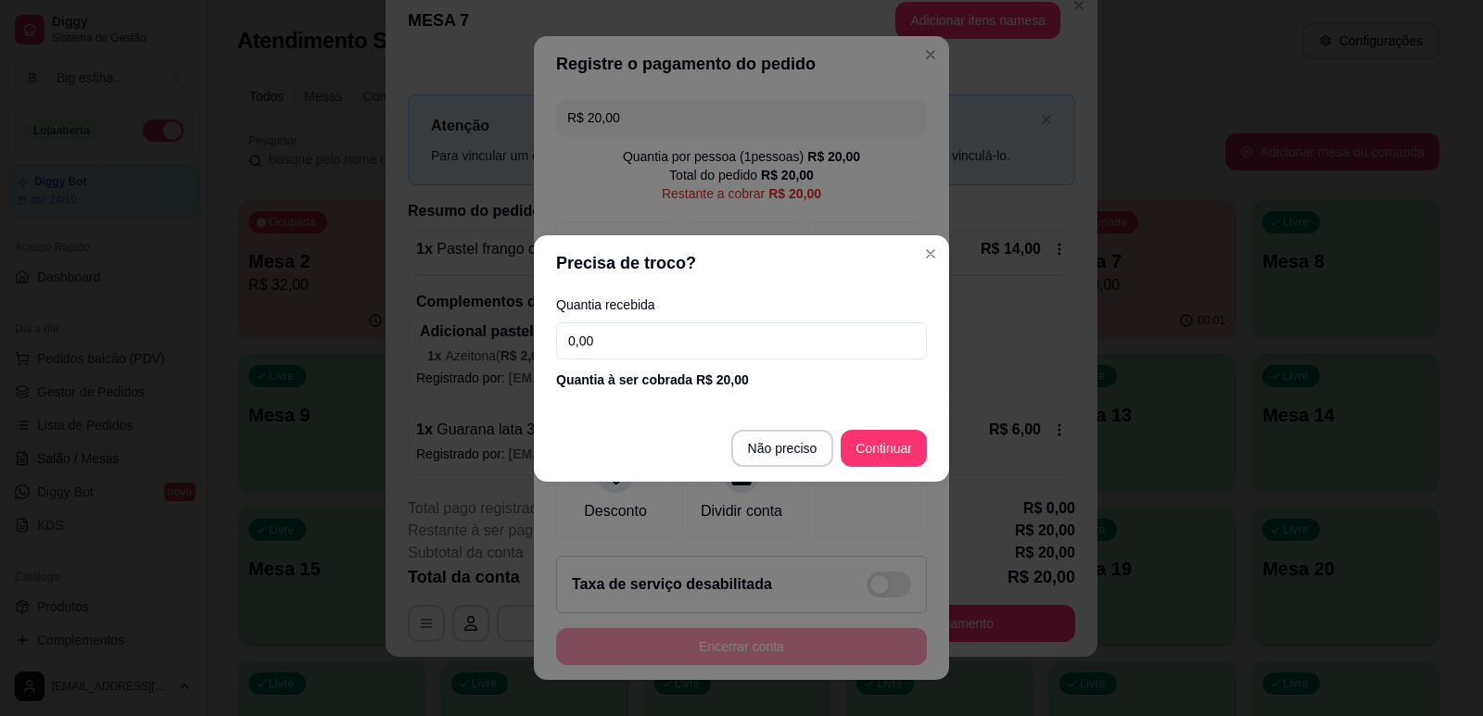
click at [696, 347] on input "0,00" at bounding box center [741, 340] width 371 height 37
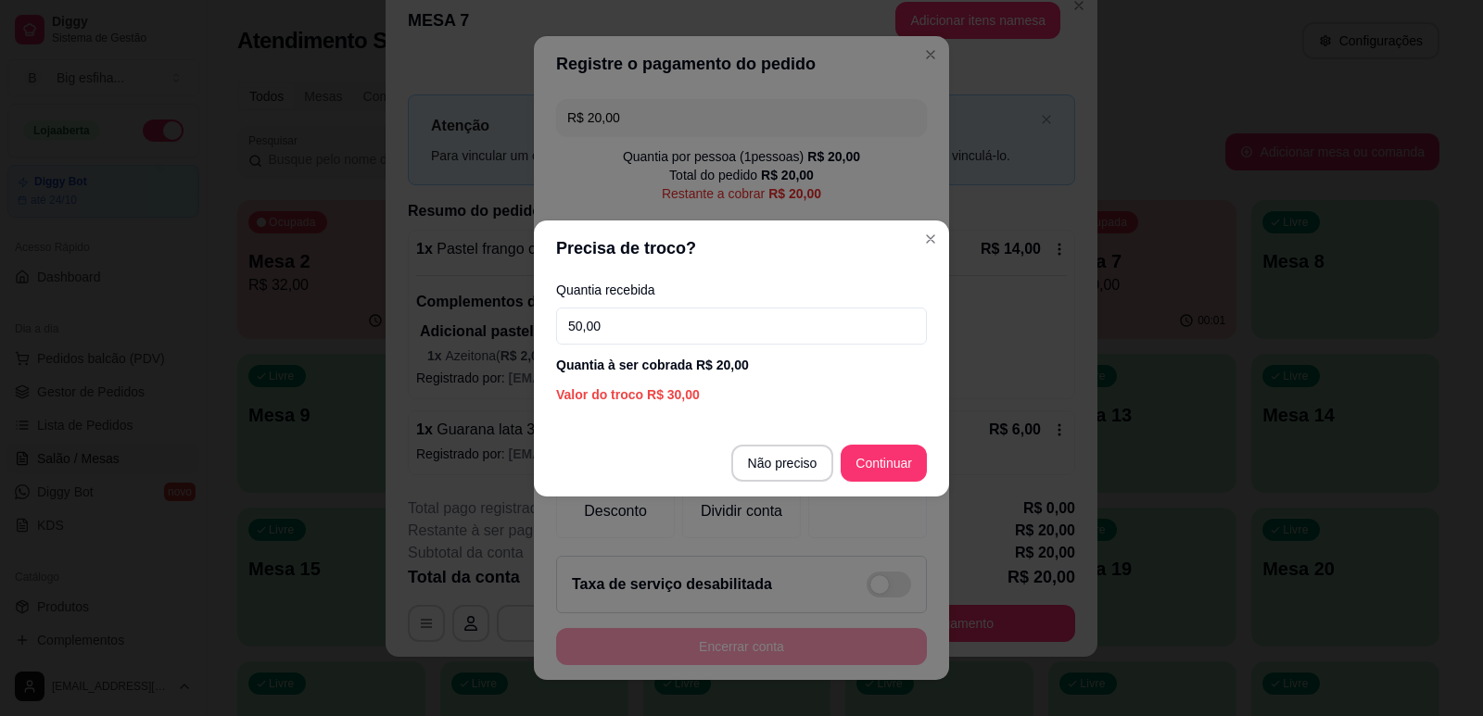
type input "50,00"
click at [895, 443] on footer "Não preciso Continuar" at bounding box center [741, 463] width 415 height 67
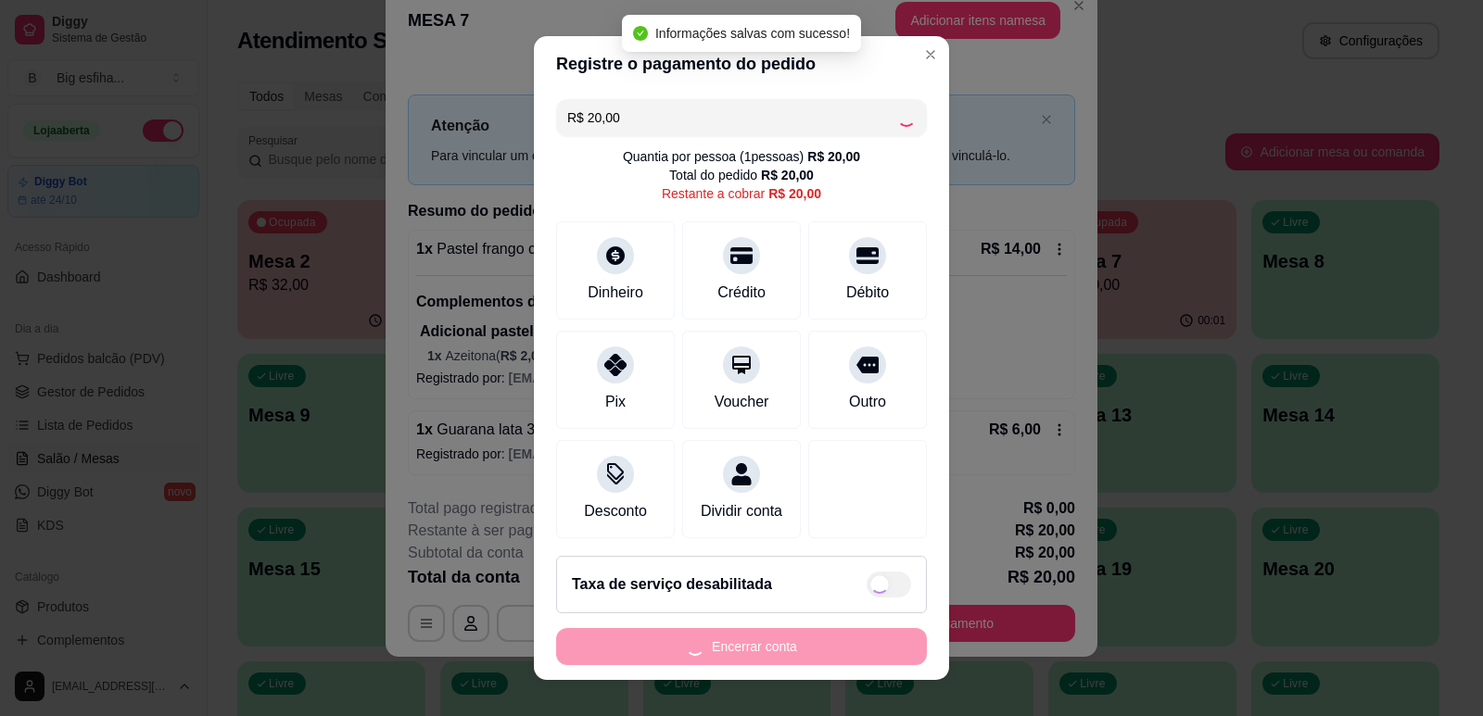
type input "R$ 0,00"
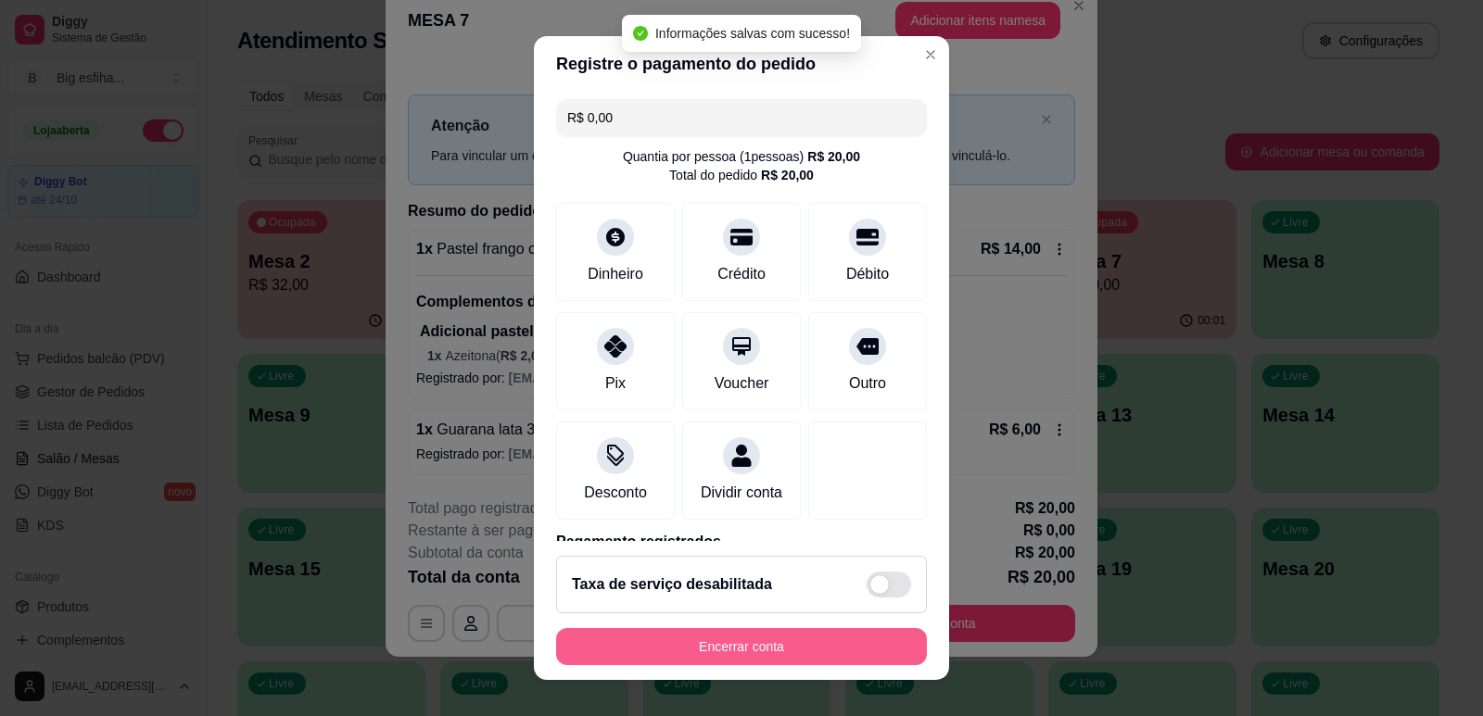
click at [728, 643] on button "Encerrar conta" at bounding box center [741, 646] width 371 height 37
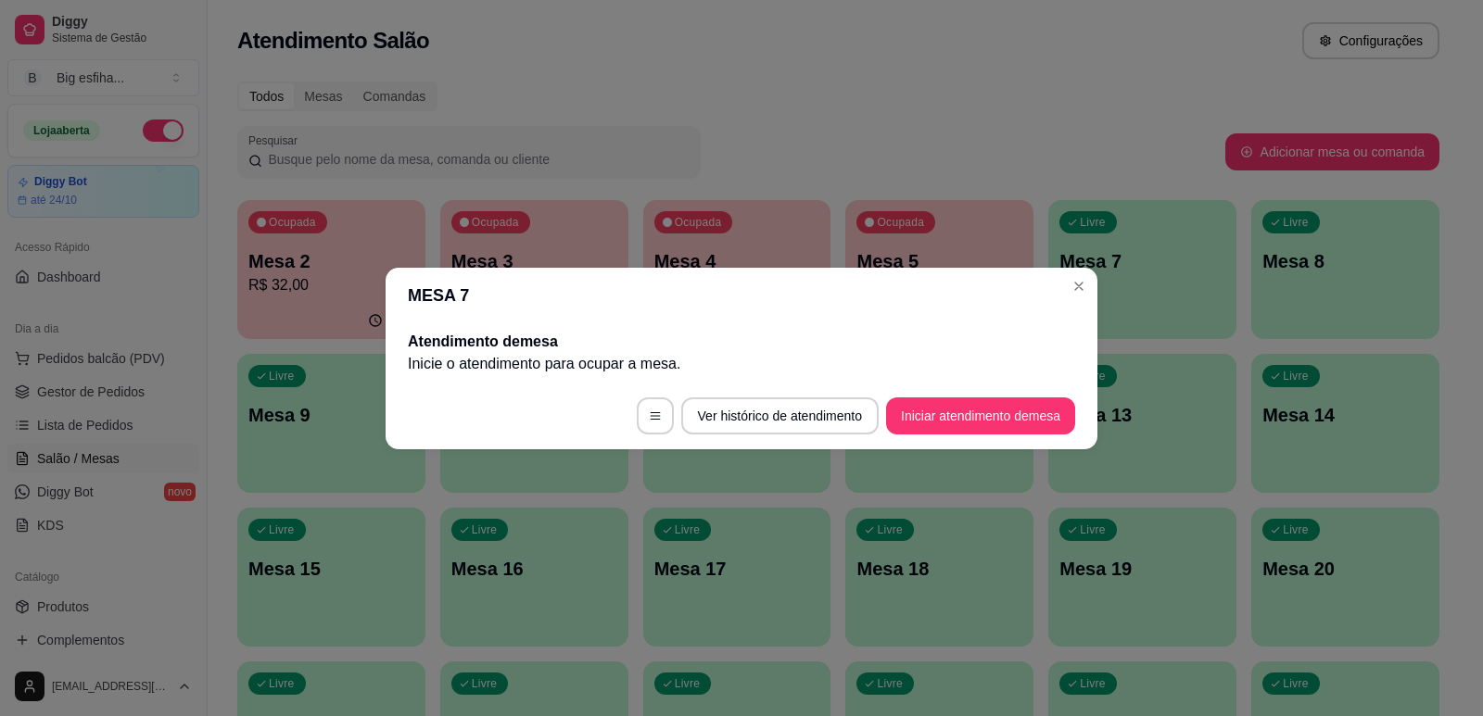
scroll to position [0, 0]
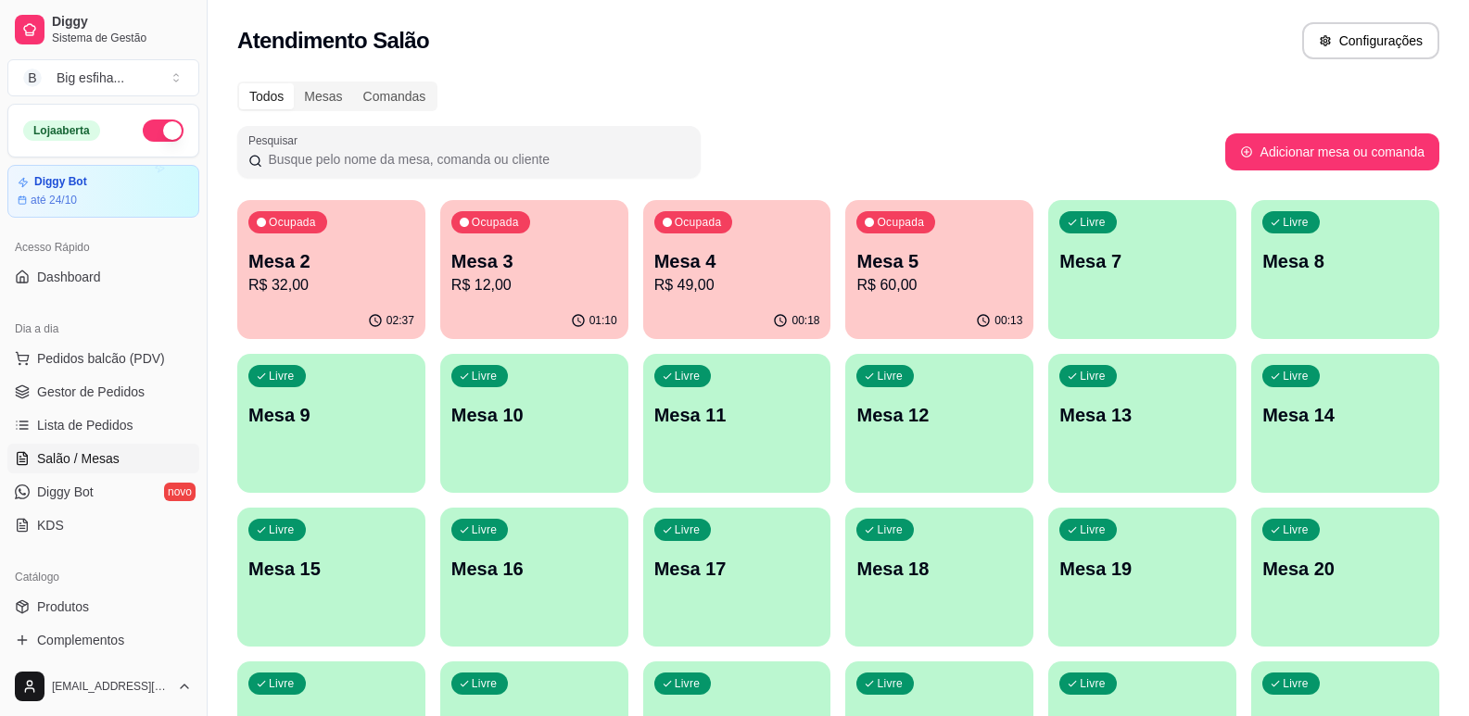
click at [794, 272] on p "Mesa 4" at bounding box center [737, 261] width 166 height 26
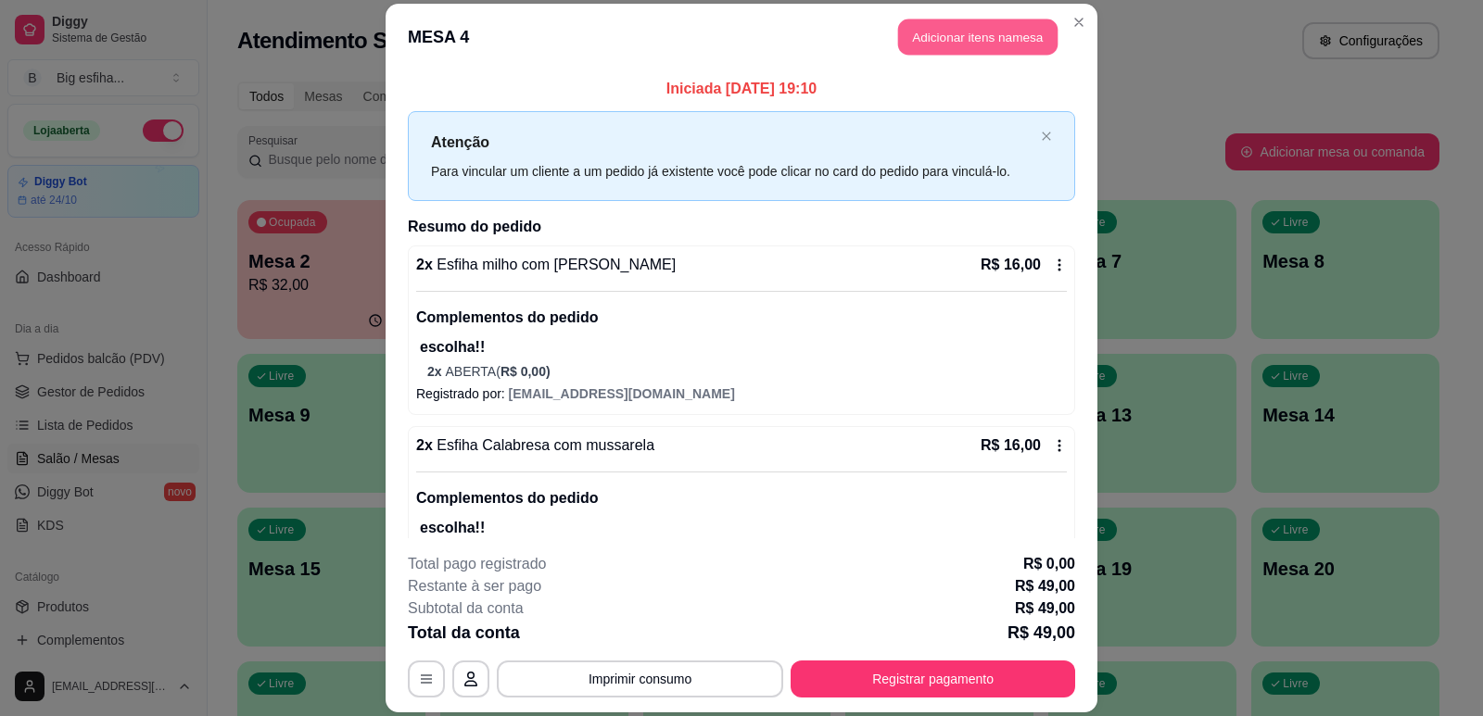
click at [994, 46] on button "Adicionar itens na mesa" at bounding box center [977, 37] width 159 height 36
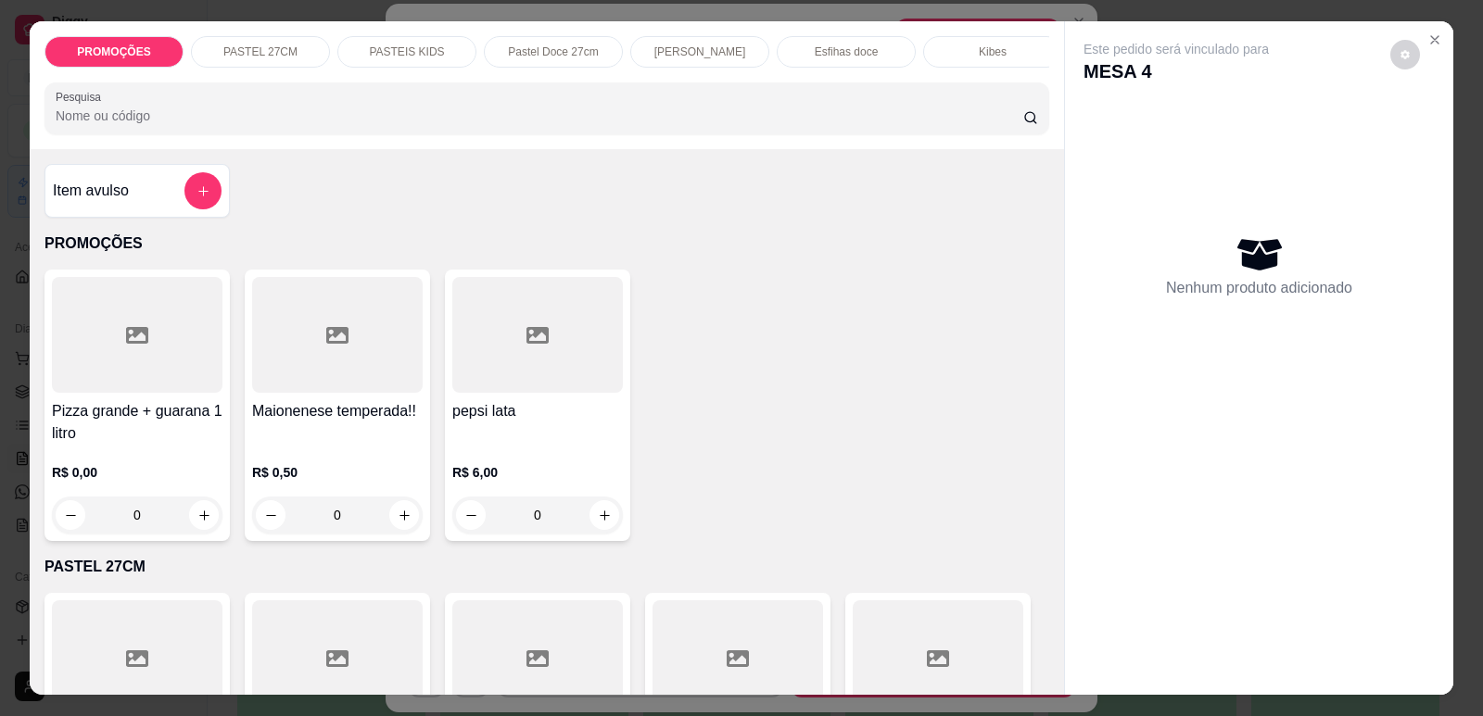
click at [736, 58] on div "[PERSON_NAME]" at bounding box center [699, 52] width 139 height 32
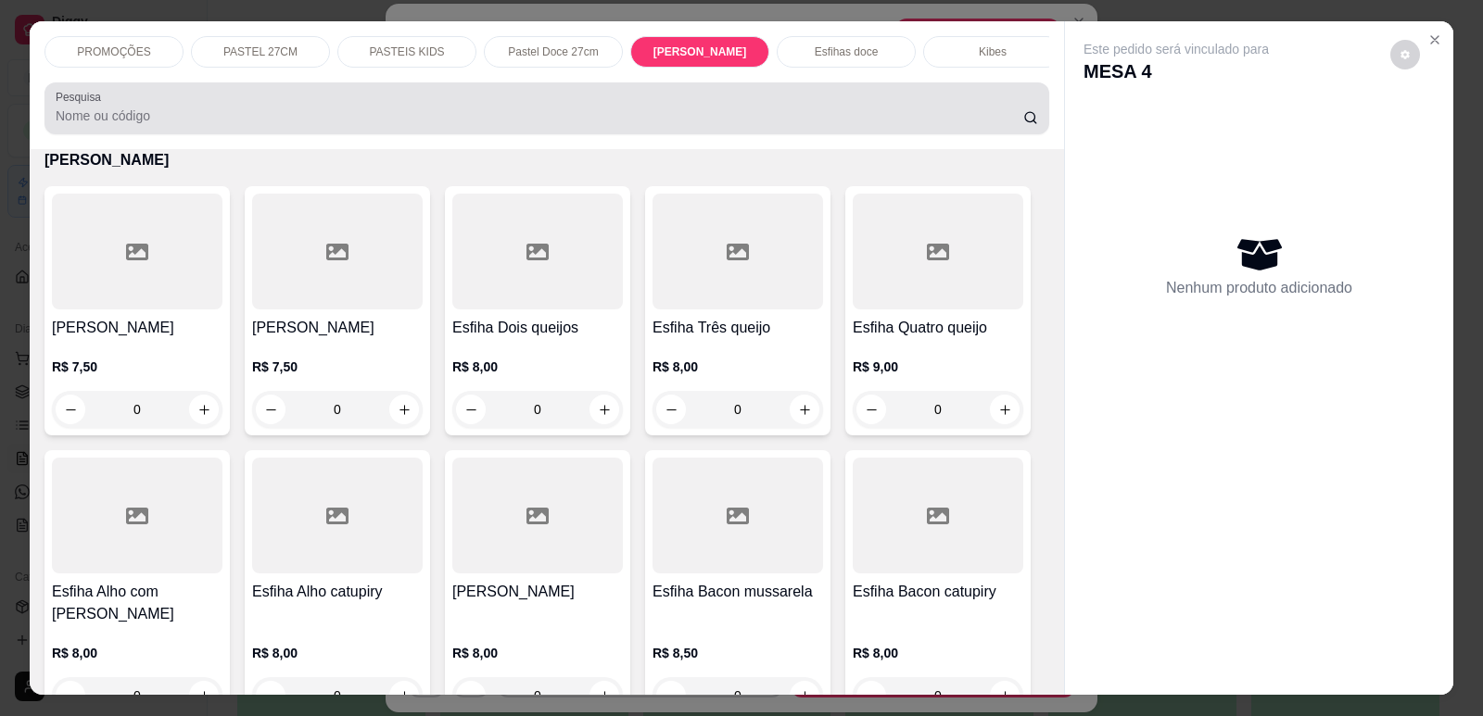
scroll to position [38, 0]
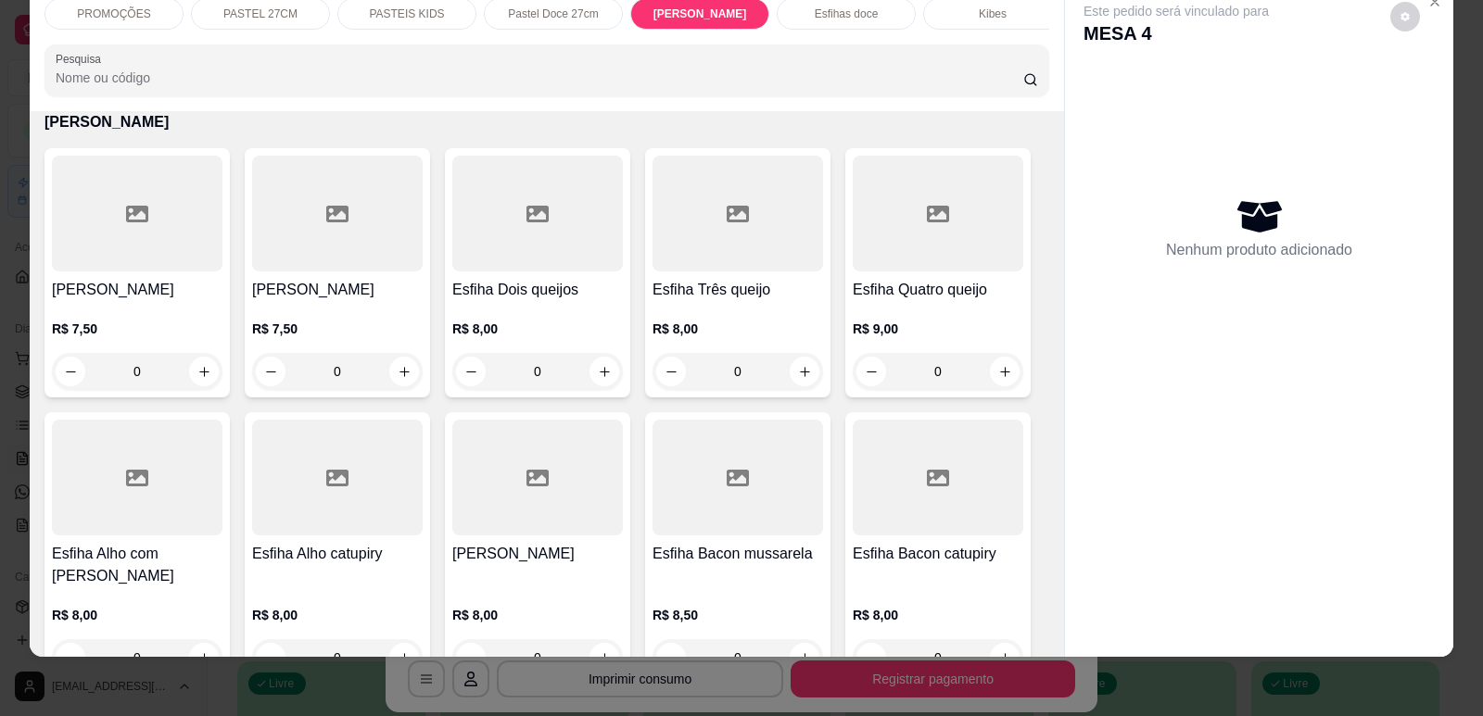
click at [87, 294] on h4 "[PERSON_NAME]" at bounding box center [137, 290] width 171 height 22
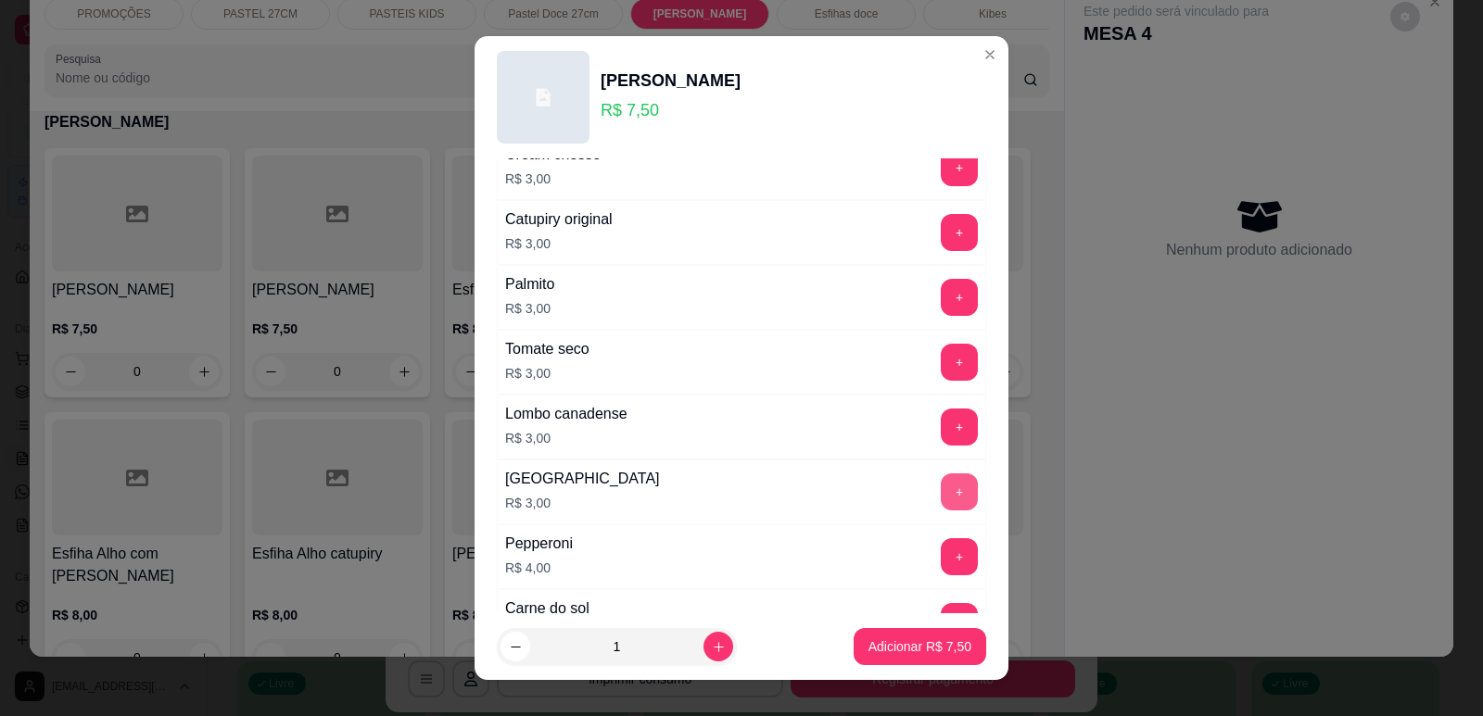
scroll to position [1464, 0]
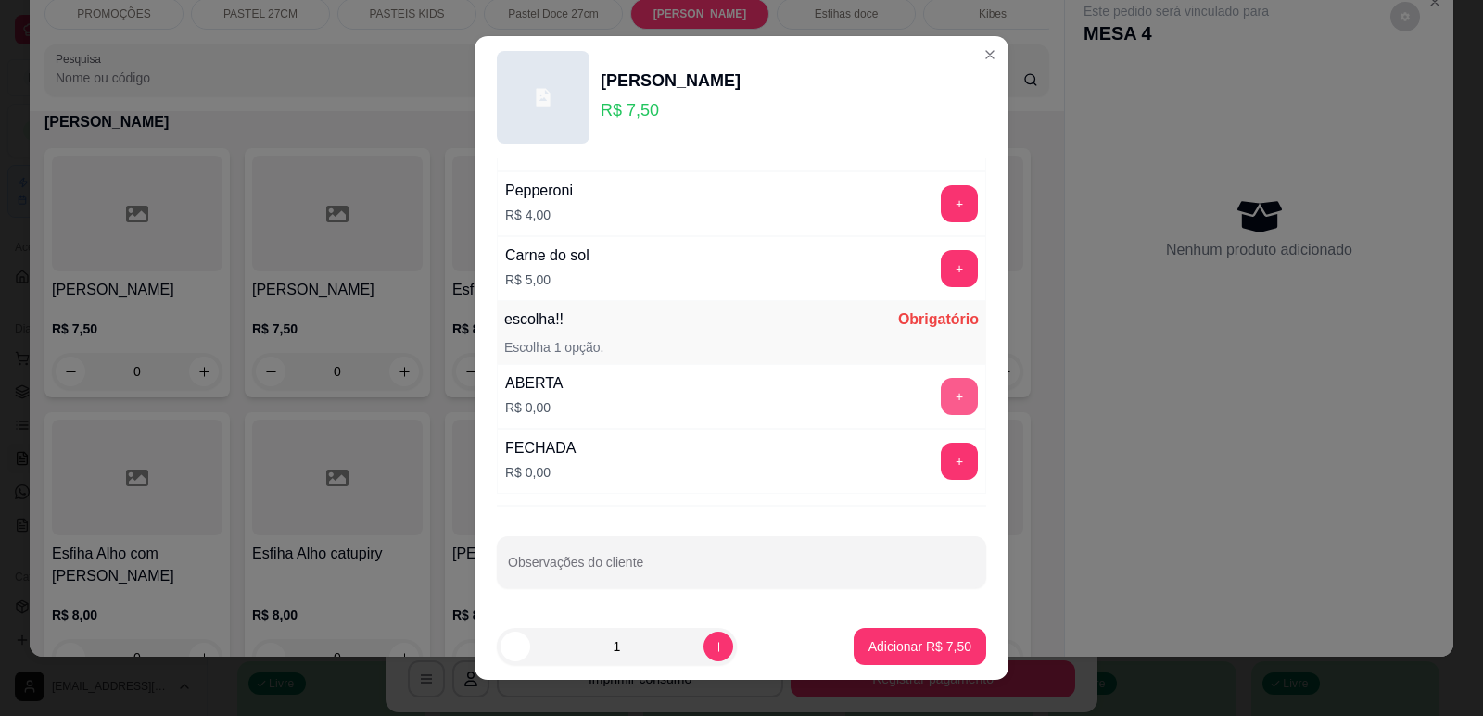
click at [941, 387] on button "+" at bounding box center [959, 396] width 37 height 37
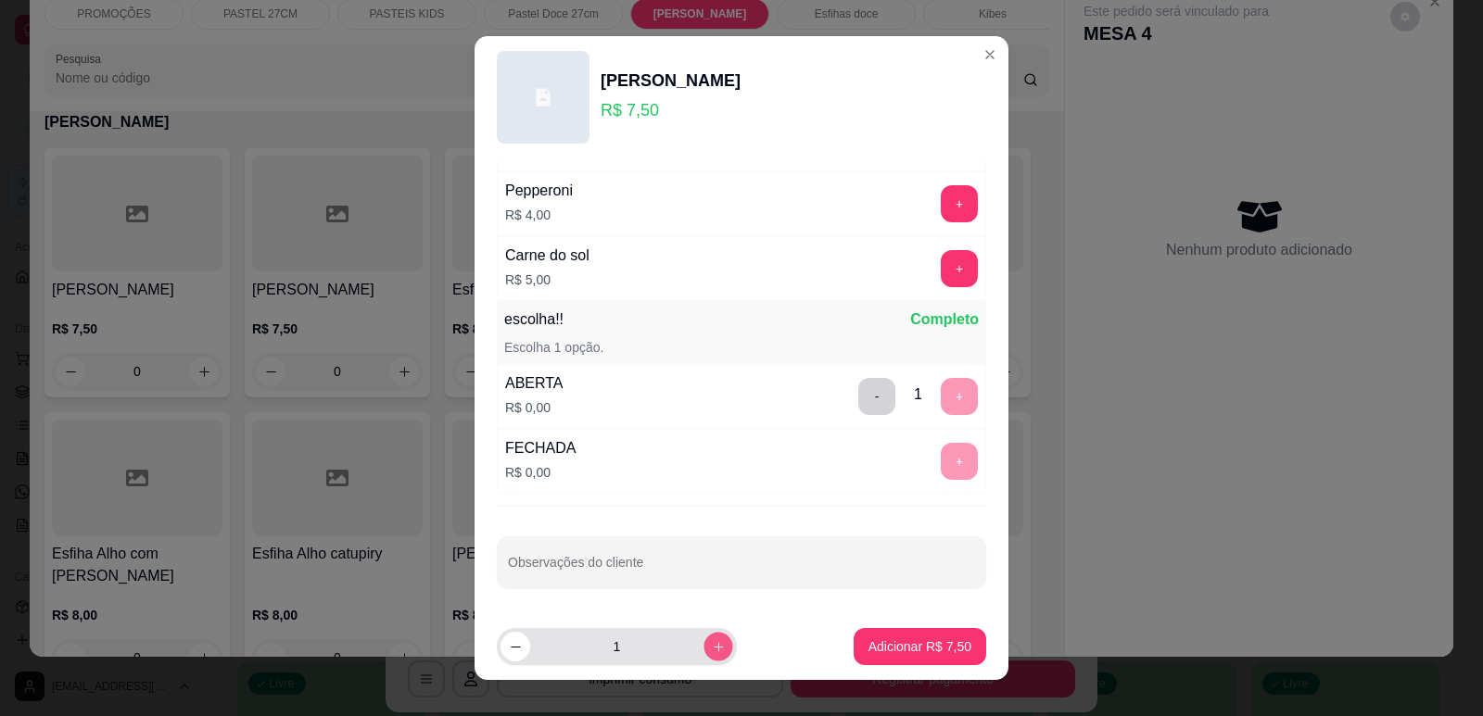
click at [703, 639] on button "increase-product-quantity" at bounding box center [717, 647] width 29 height 29
click at [703, 637] on button "increase-product-quantity" at bounding box center [717, 647] width 29 height 29
type input "5"
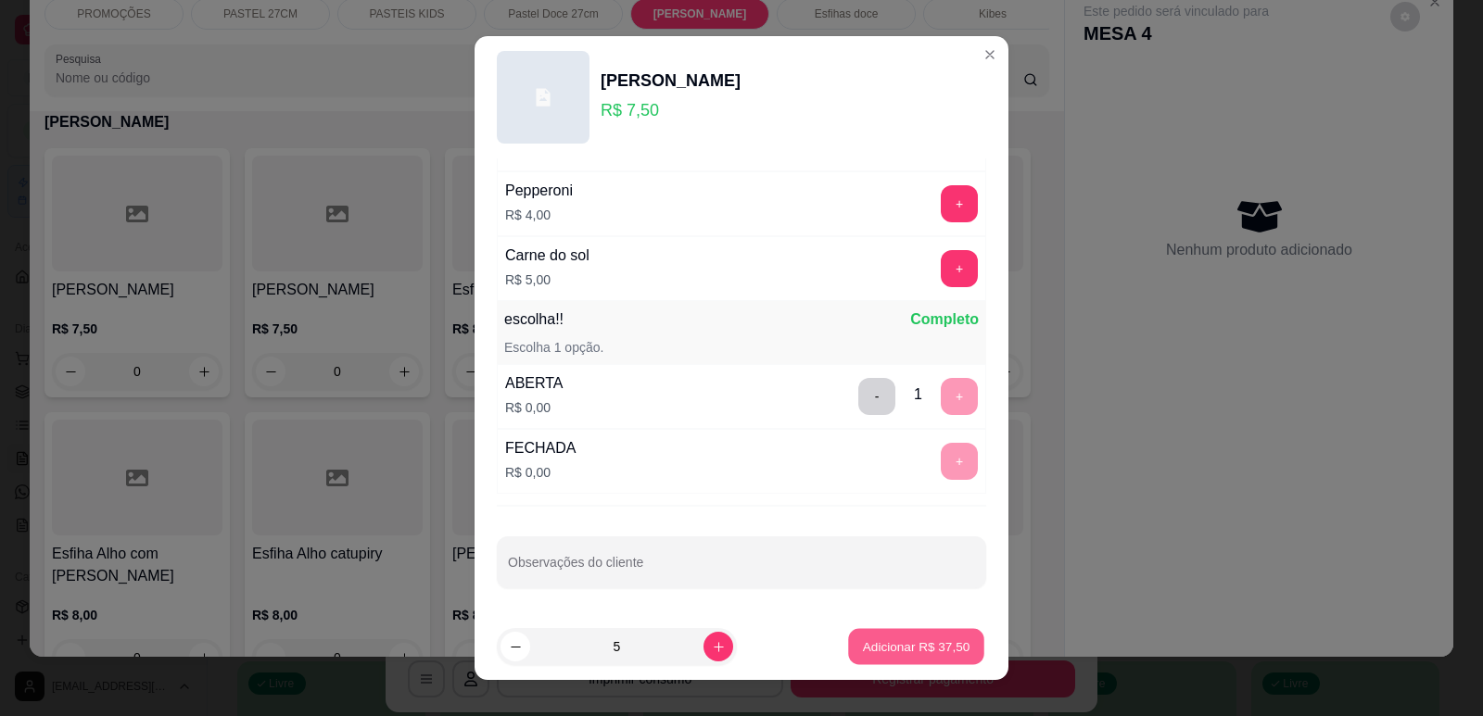
click at [910, 648] on p "Adicionar R$ 37,50" at bounding box center [916, 648] width 107 height 18
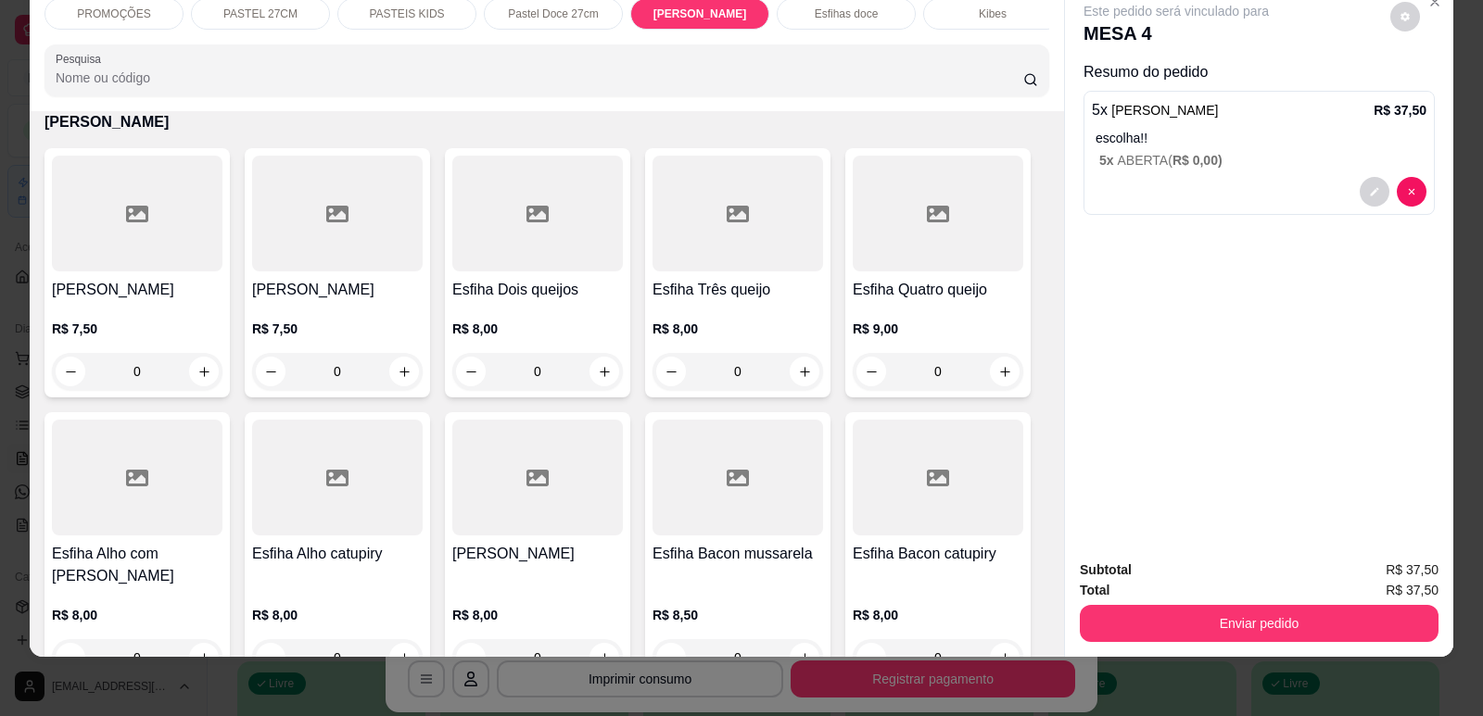
drag, startPoint x: 1245, startPoint y: 607, endPoint x: 1256, endPoint y: 615, distance: 13.9
click at [1250, 614] on div "Enviar pedido" at bounding box center [1259, 622] width 359 height 42
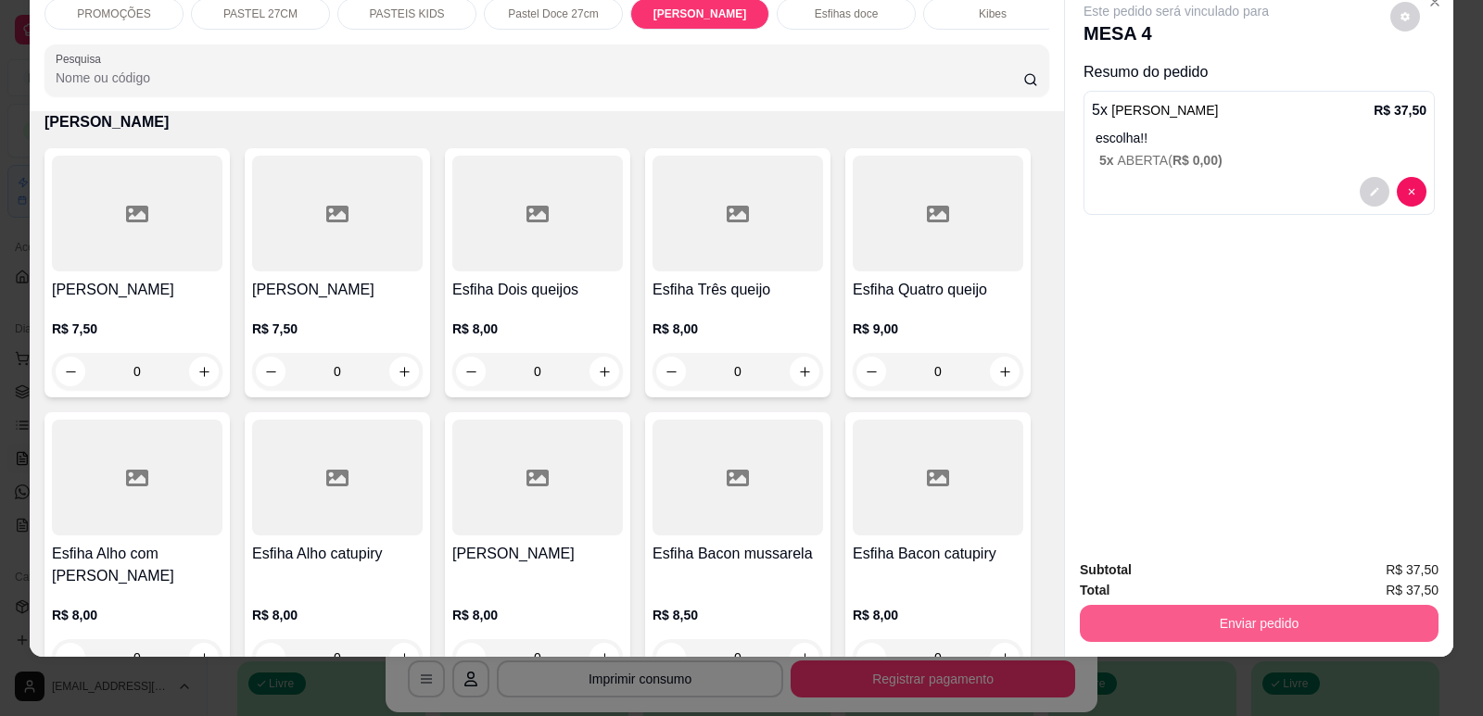
click at [1279, 614] on button "Enviar pedido" at bounding box center [1259, 623] width 359 height 37
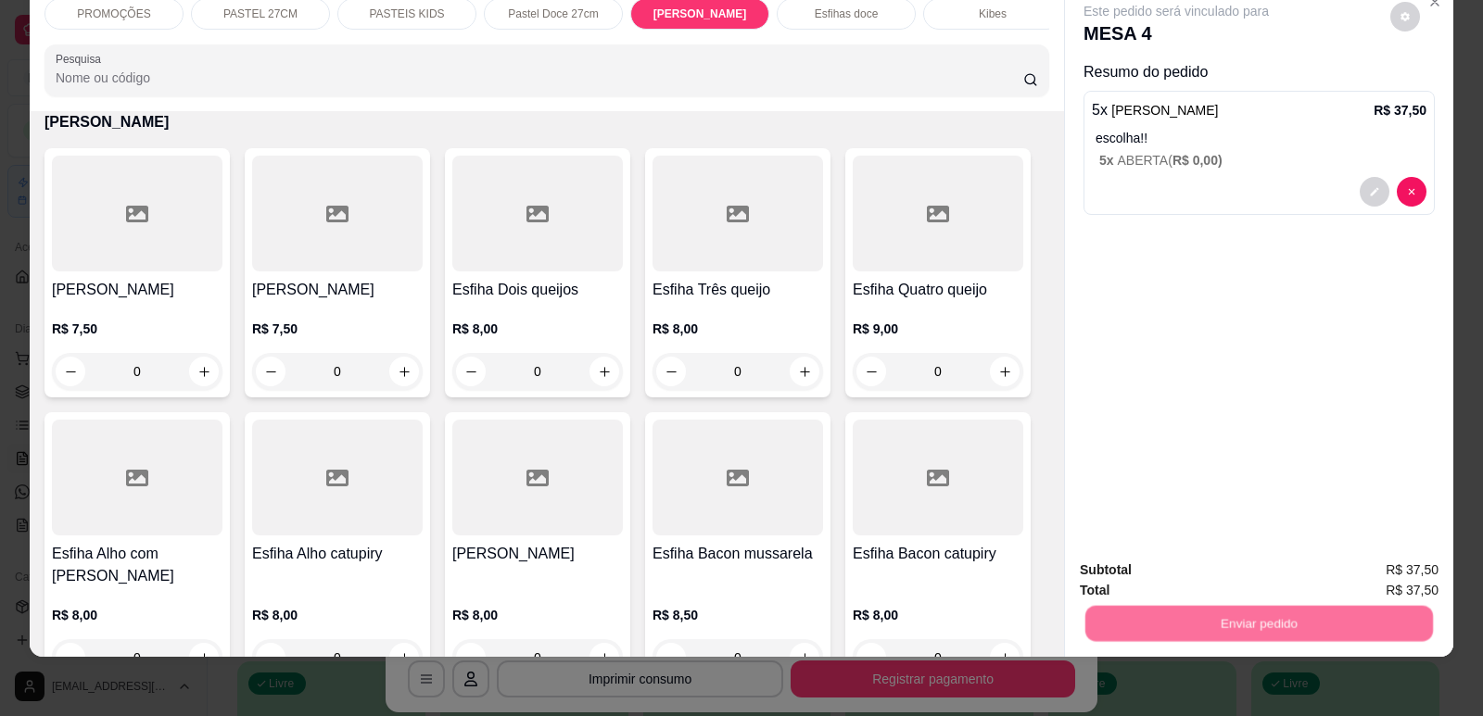
click at [1377, 567] on button "Enviar pedido" at bounding box center [1390, 578] width 102 height 34
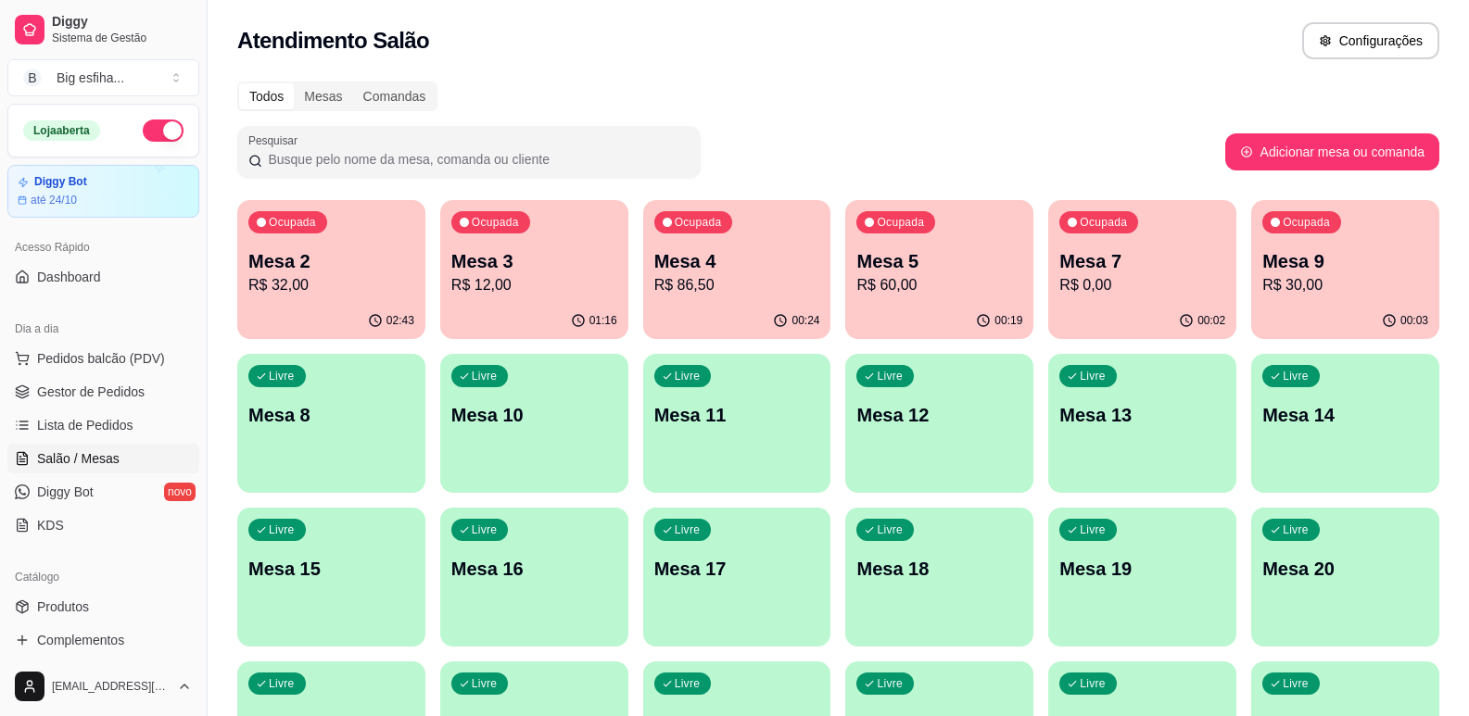
click at [384, 398] on div "Livre Mesa 8" at bounding box center [331, 412] width 188 height 117
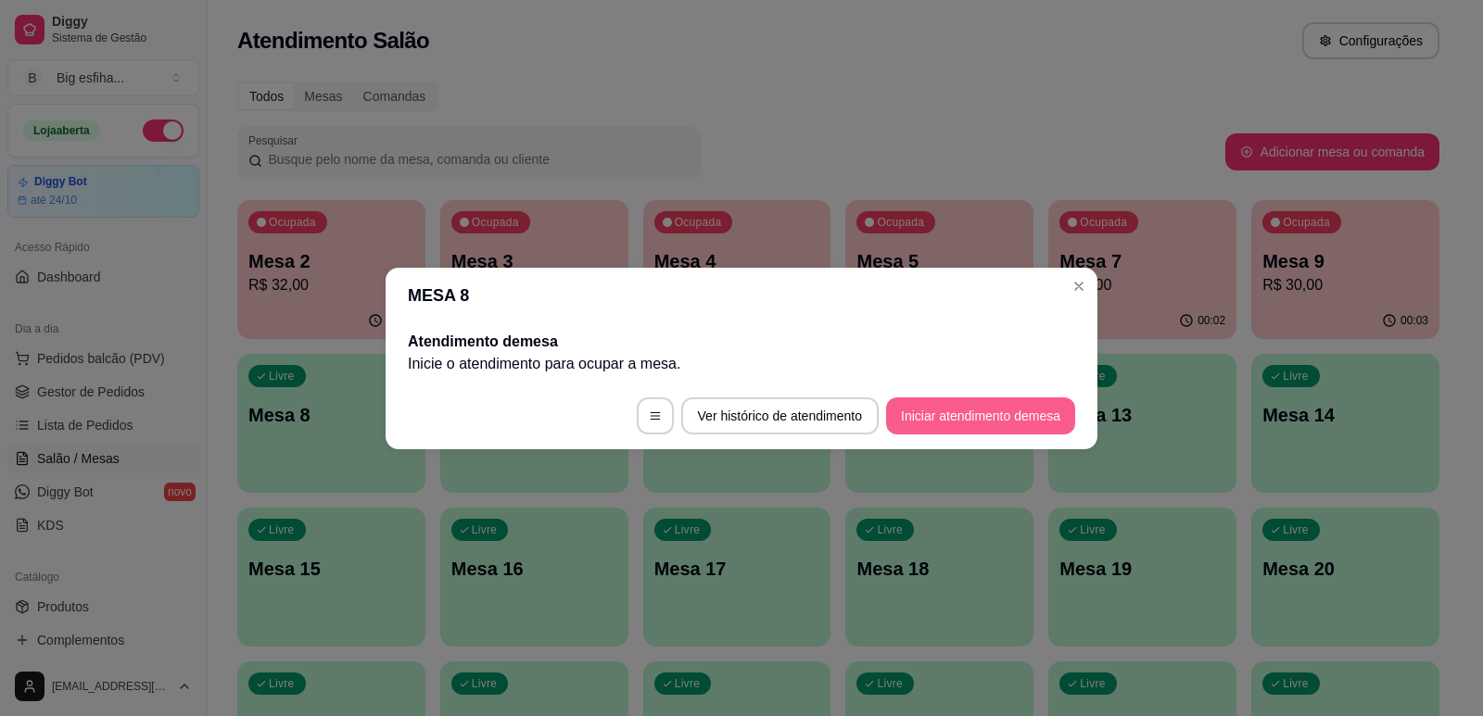
click at [899, 424] on button "Iniciar atendimento de mesa" at bounding box center [980, 416] width 189 height 37
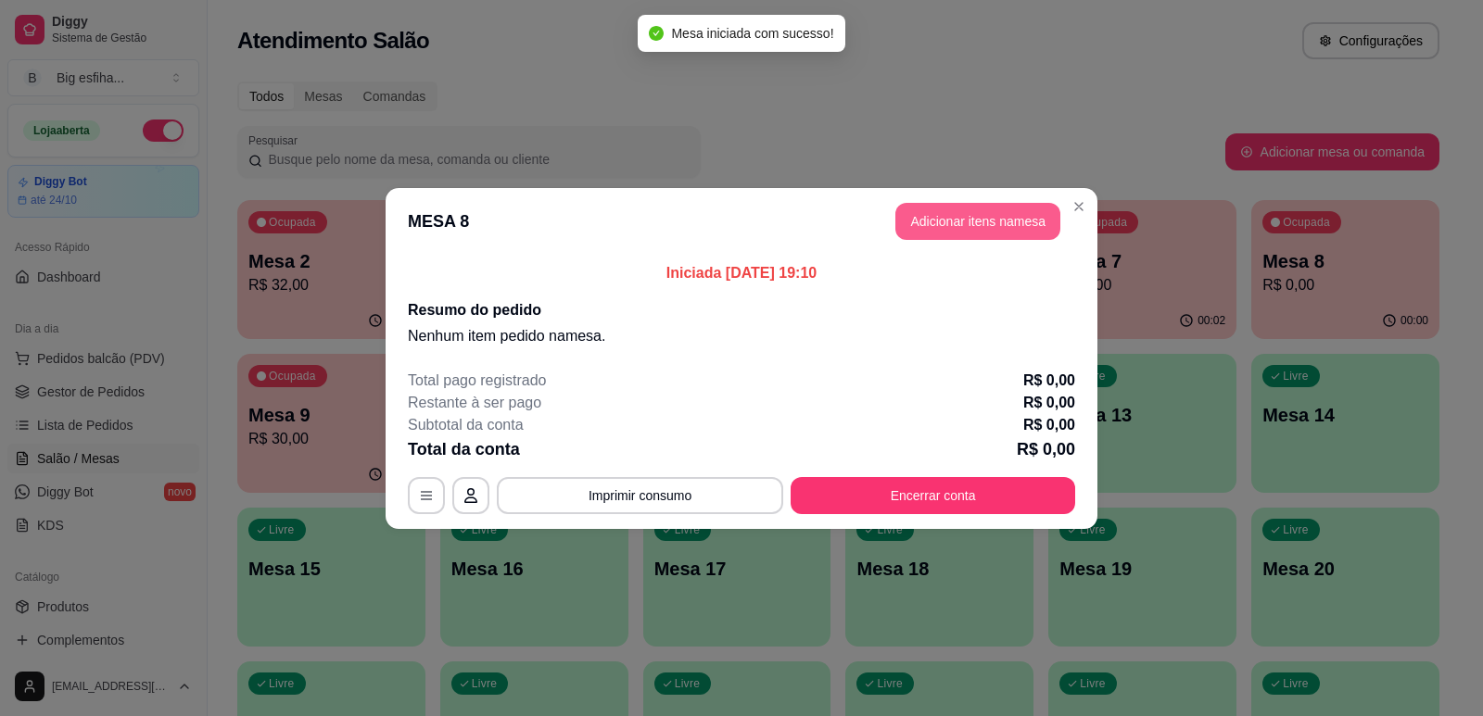
click at [1017, 234] on button "Adicionar itens na mesa" at bounding box center [977, 221] width 165 height 37
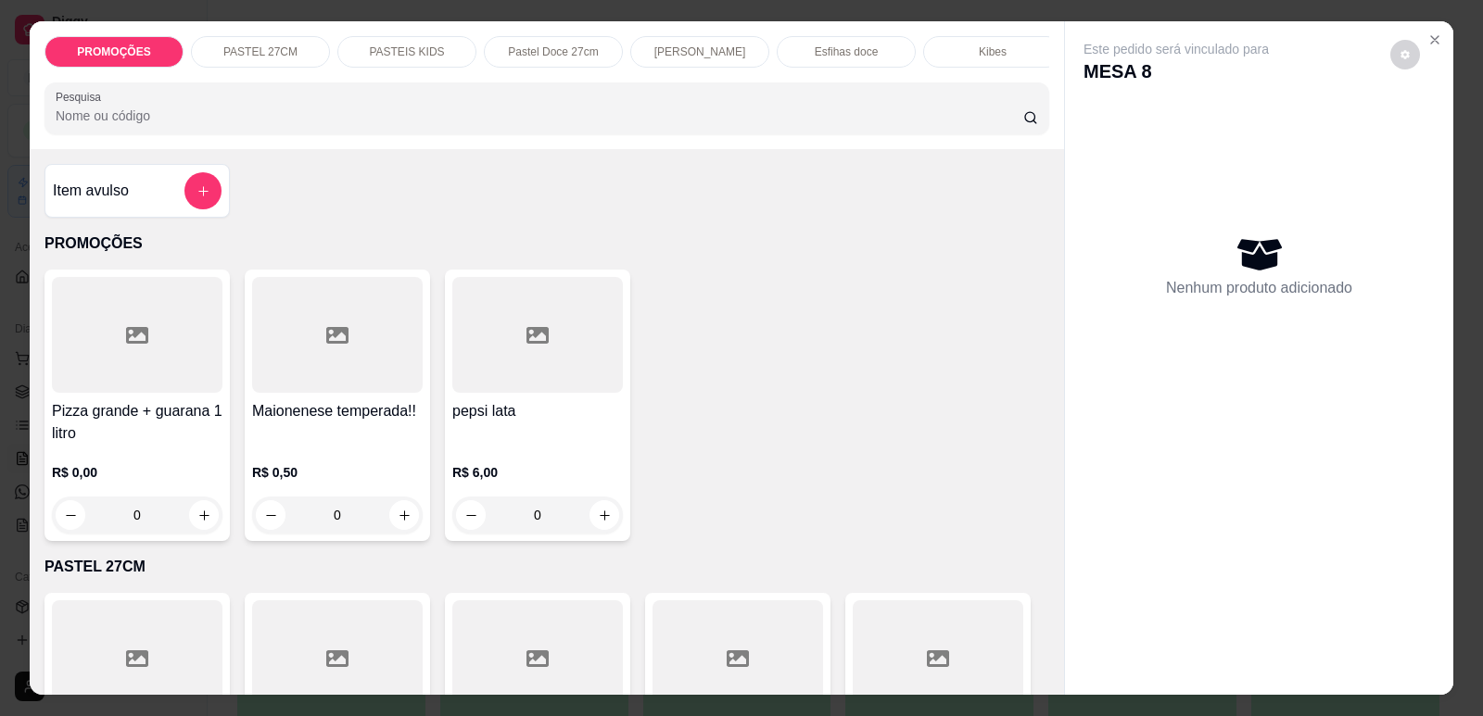
click at [520, 125] on input "Pesquisa" at bounding box center [539, 116] width 967 height 19
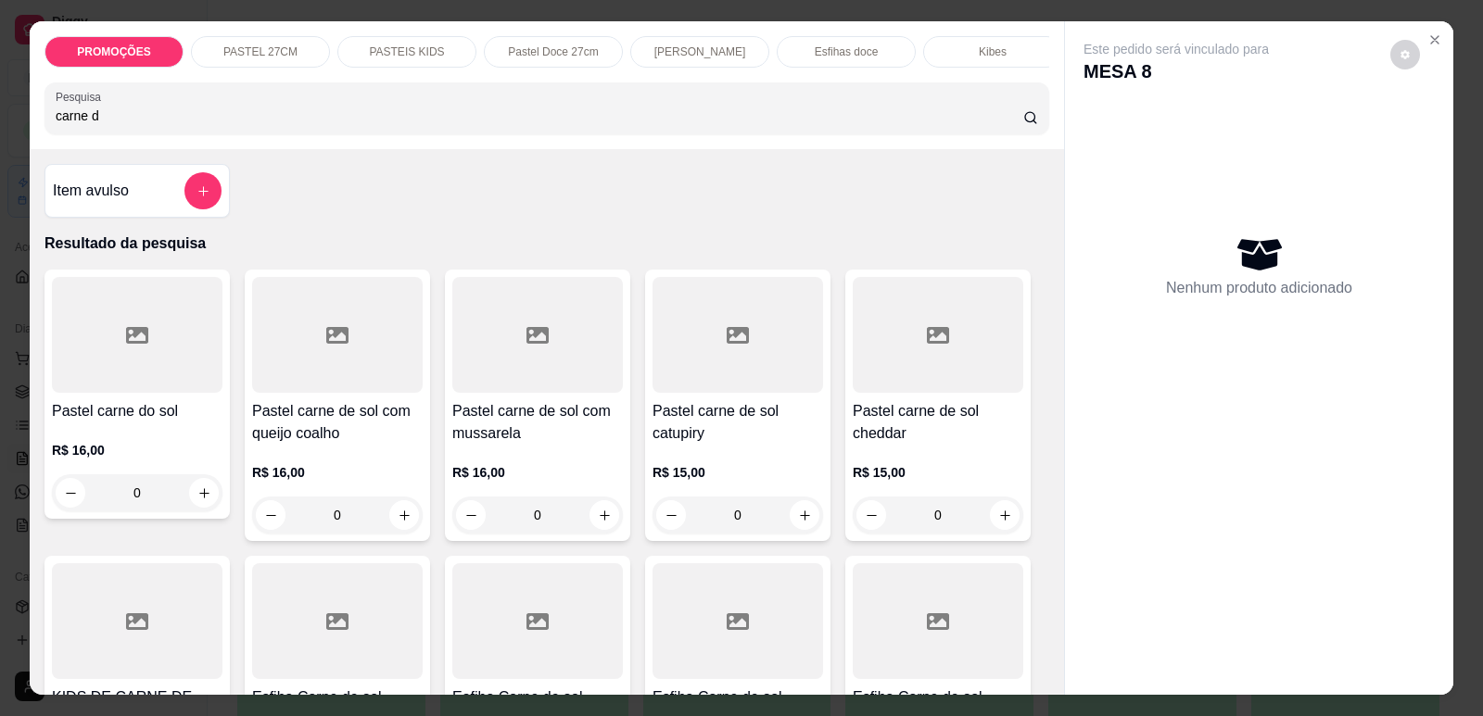
type input "carne d"
click at [540, 387] on div at bounding box center [537, 335] width 171 height 116
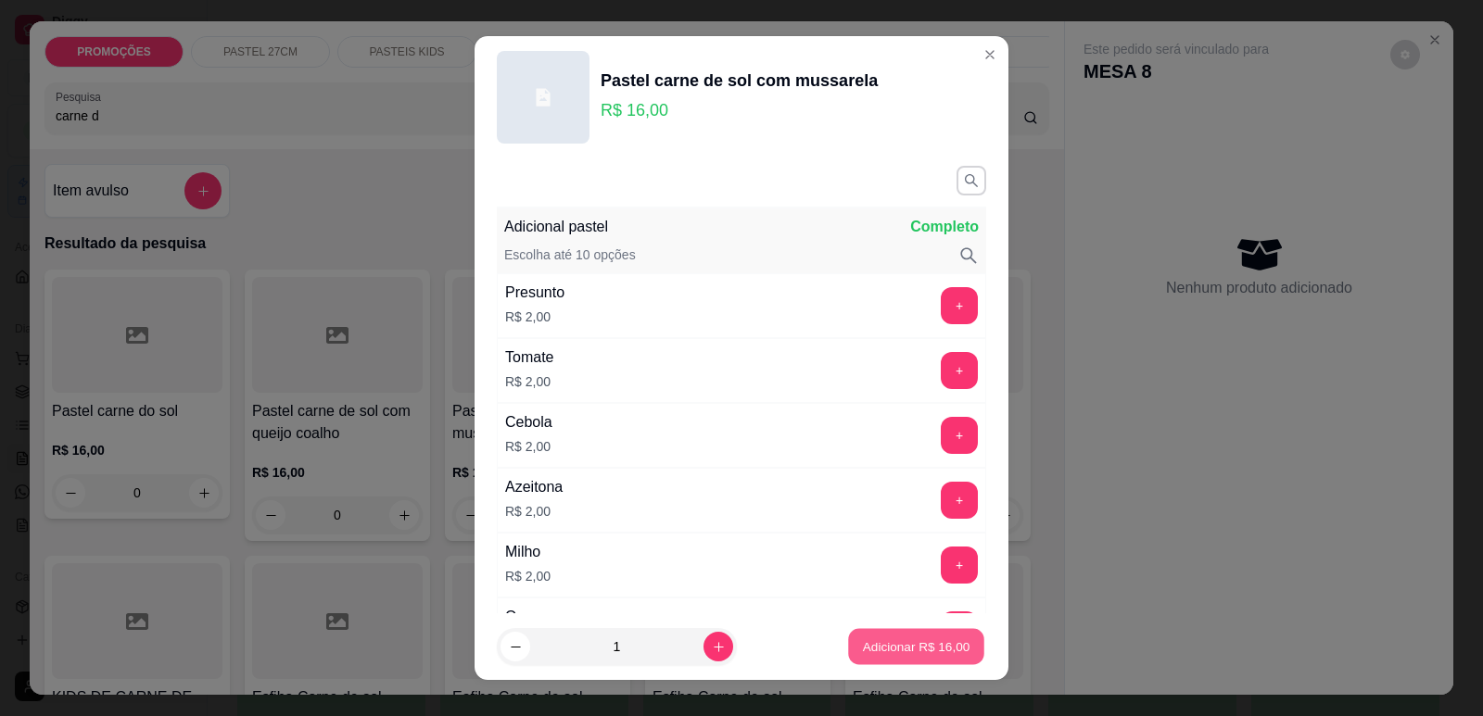
click at [912, 639] on p "Adicionar R$ 16,00" at bounding box center [916, 648] width 107 height 18
type input "1"
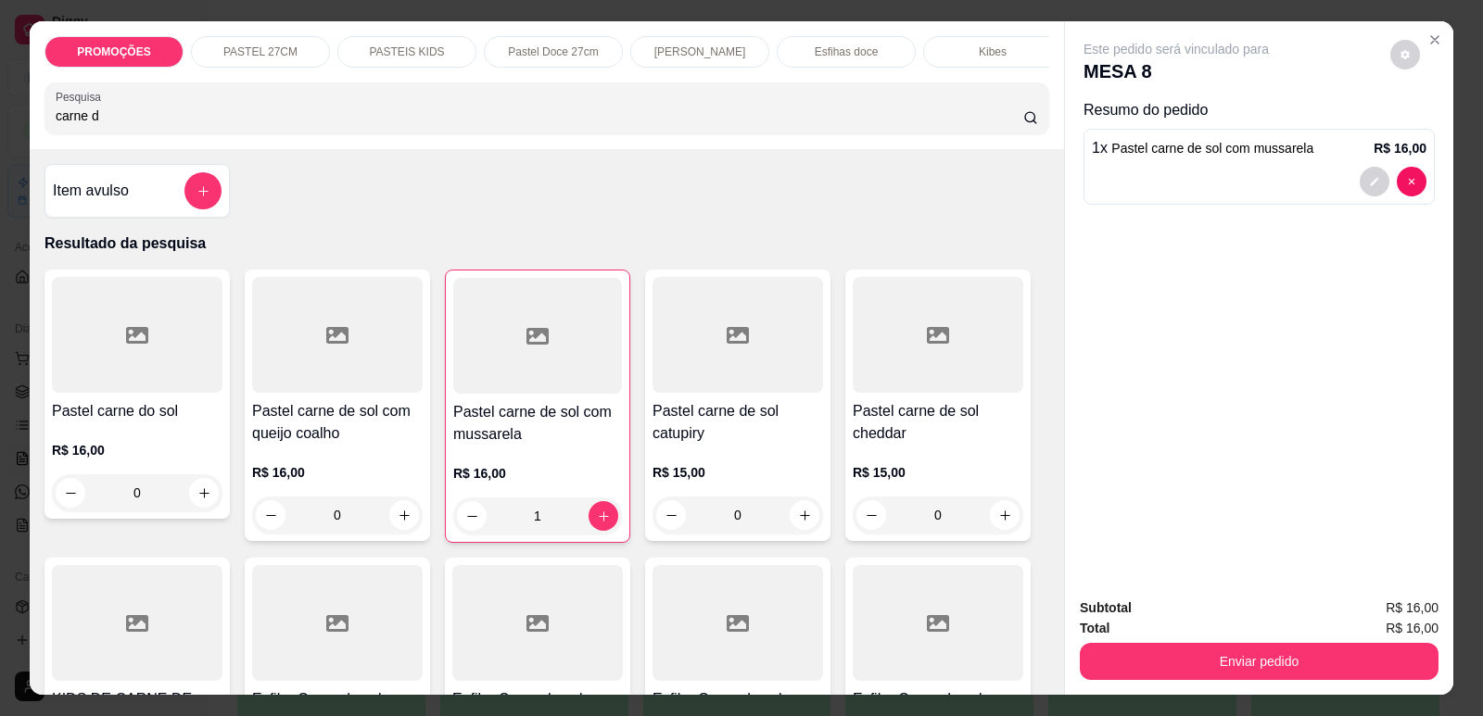
drag, startPoint x: 120, startPoint y: 144, endPoint x: 0, endPoint y: 132, distance: 120.2
click at [0, 132] on div "PROMOÇÕES PASTEL 27CM PASTEIS KIDS Pastel Doce 27cm Esfihas Salgadas Esfihas do…" at bounding box center [741, 358] width 1483 height 716
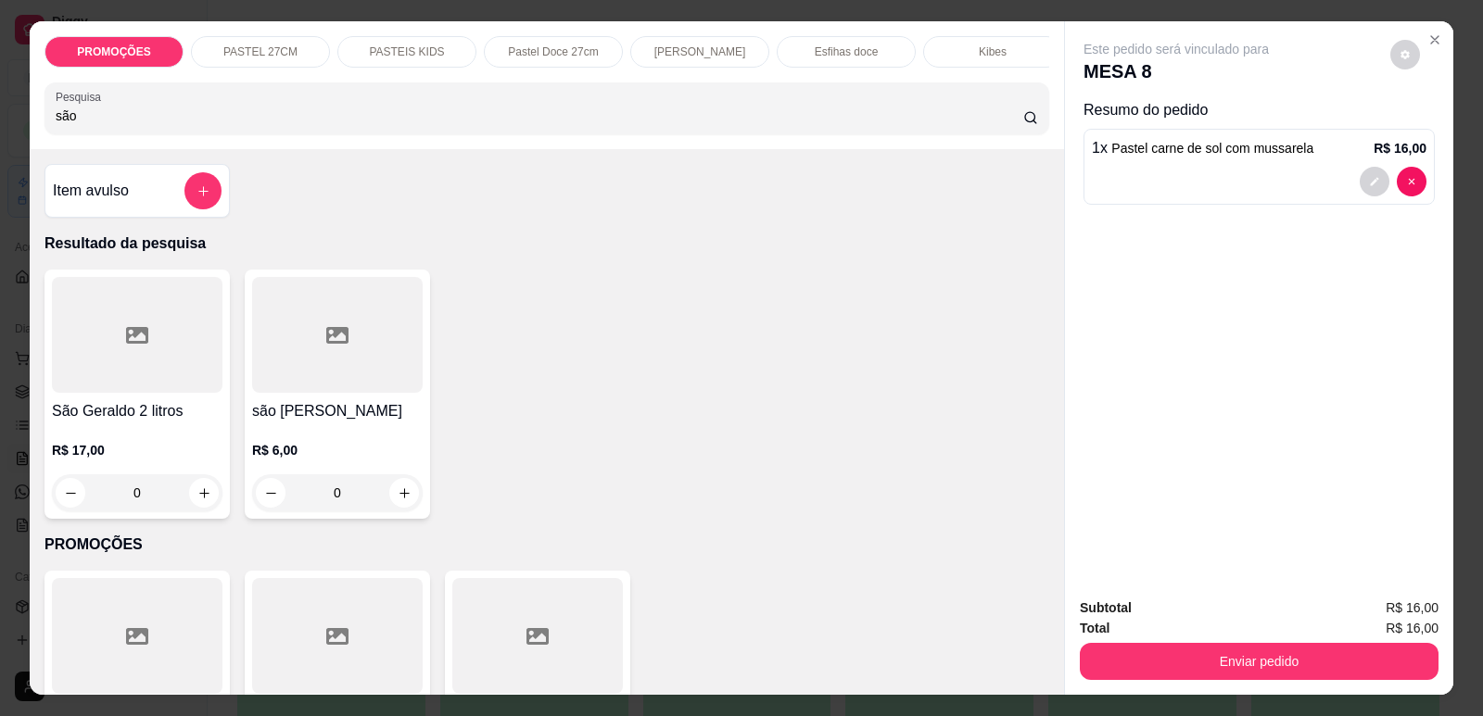
type input "são"
click at [342, 386] on div at bounding box center [337, 335] width 171 height 116
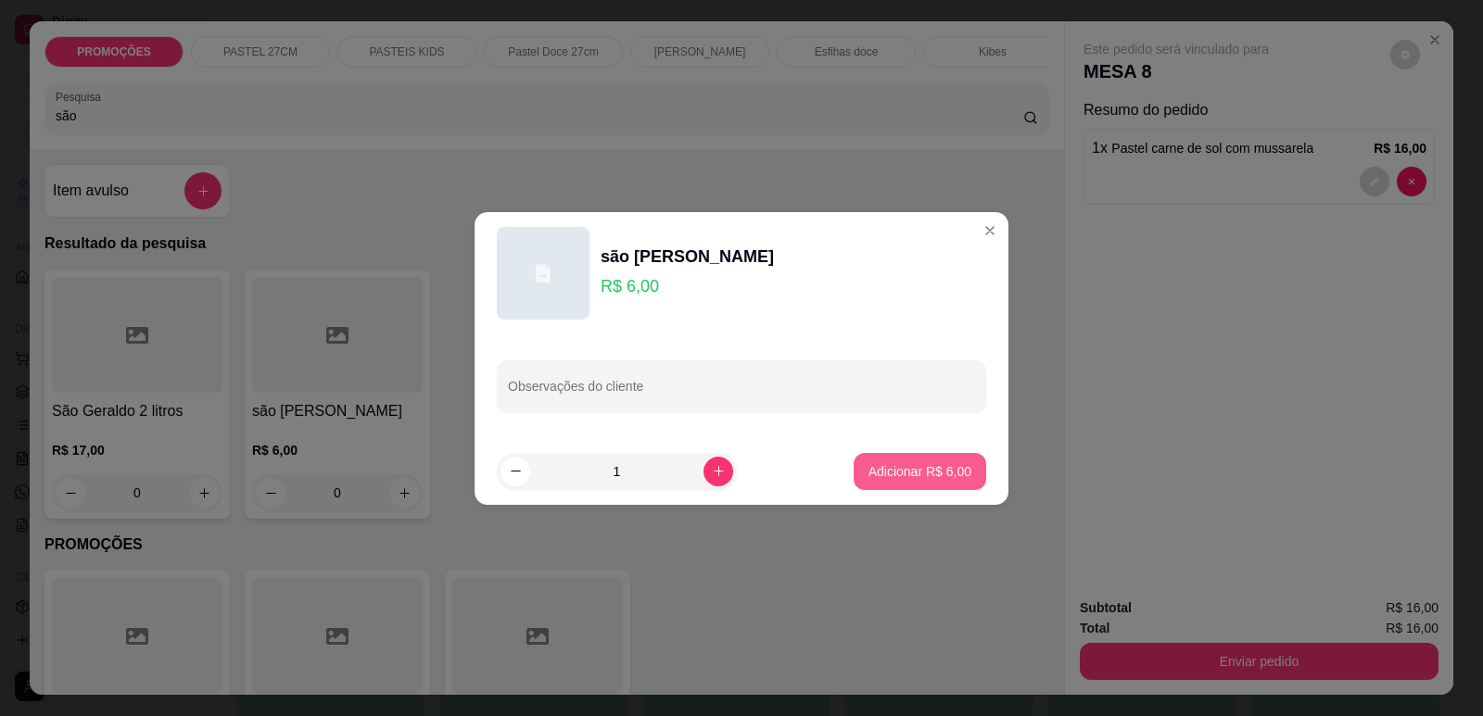
click at [924, 479] on p "Adicionar R$ 6,00" at bounding box center [919, 471] width 103 height 19
type input "1"
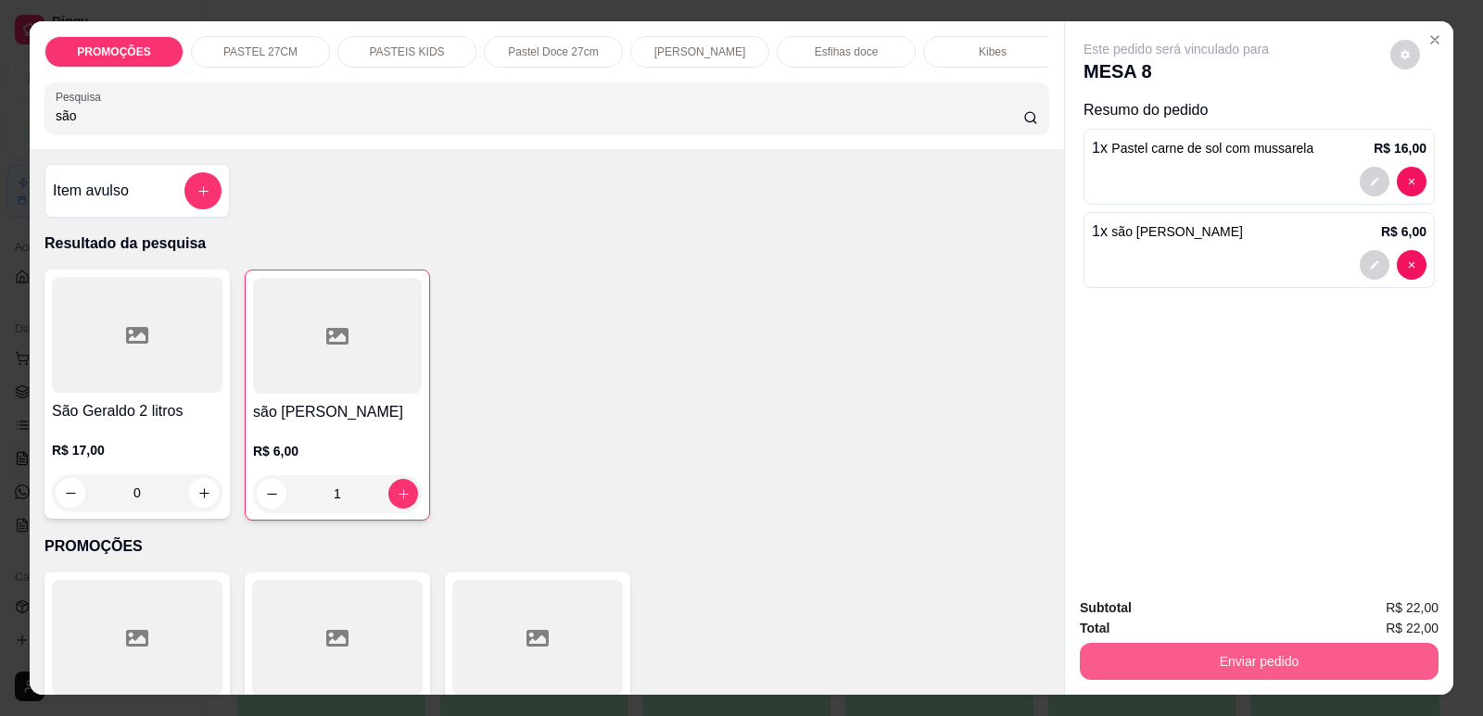
click at [1184, 666] on button "Enviar pedido" at bounding box center [1259, 661] width 359 height 37
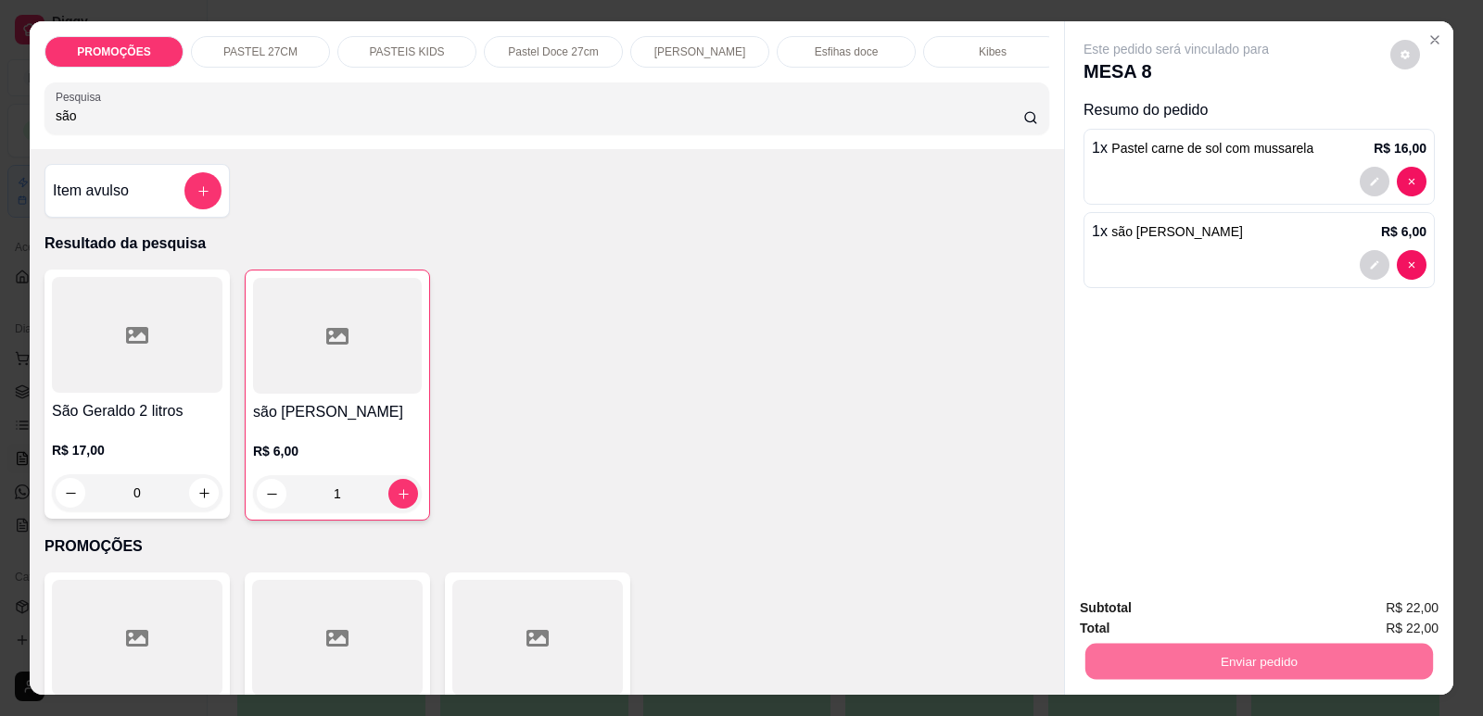
click at [1414, 620] on button "Enviar pedido" at bounding box center [1390, 616] width 102 height 34
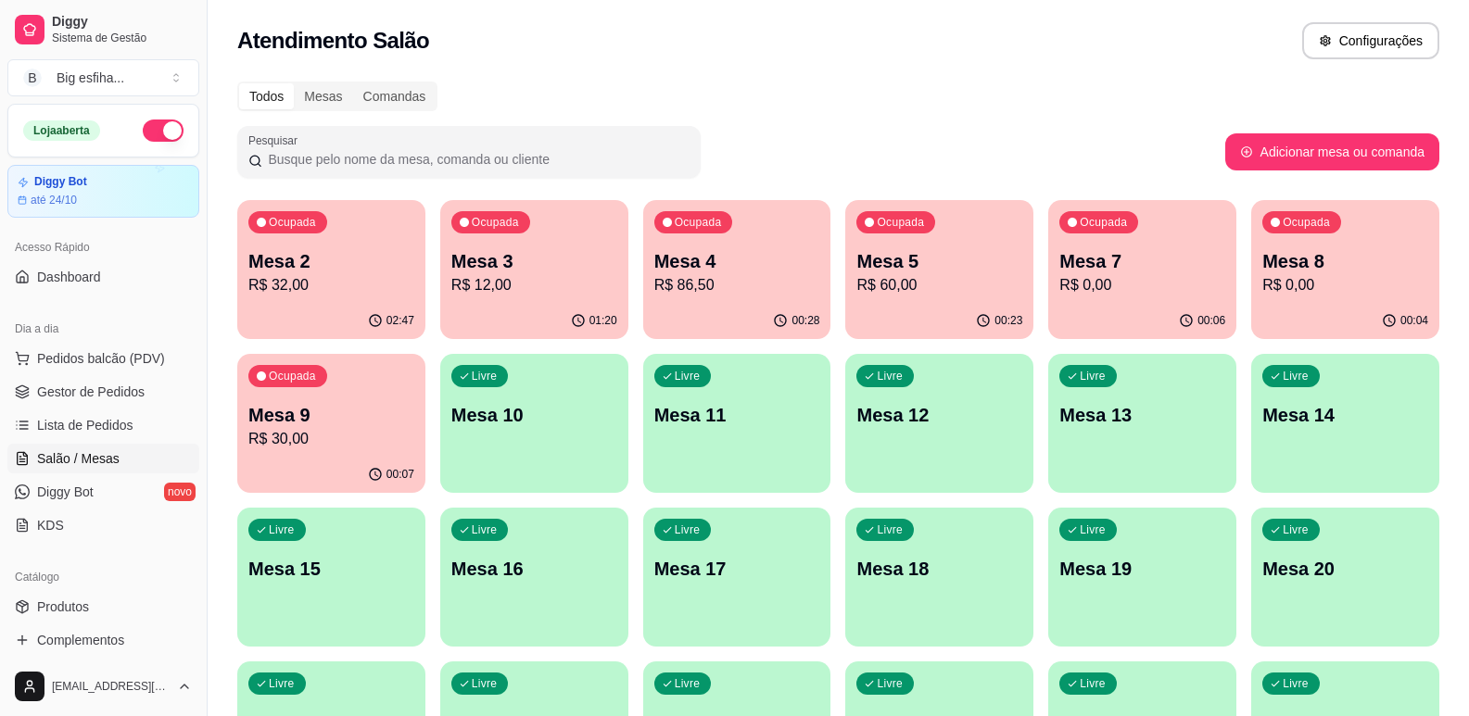
click at [133, 408] on ul "Pedidos balcão (PDV) Gestor de Pedidos Lista de Pedidos Salão / Mesas Diggy Bot…" at bounding box center [103, 442] width 192 height 196
click at [126, 423] on span "Lista de Pedidos" at bounding box center [85, 425] width 96 height 19
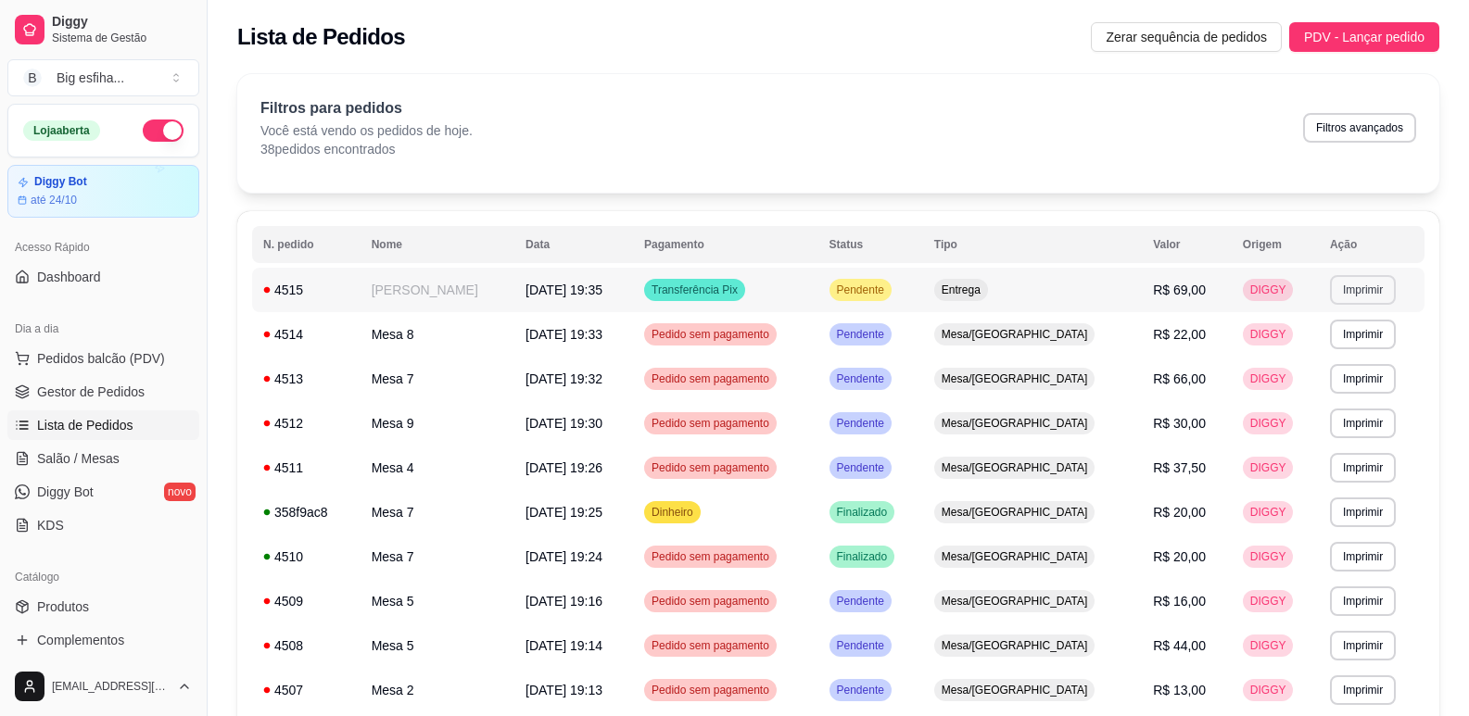
click at [1337, 297] on button "Imprimir" at bounding box center [1363, 290] width 66 height 30
click at [1317, 351] on button "IMPRESSORA" at bounding box center [1323, 354] width 130 height 29
click at [104, 453] on span "Salão / Mesas" at bounding box center [78, 458] width 82 height 19
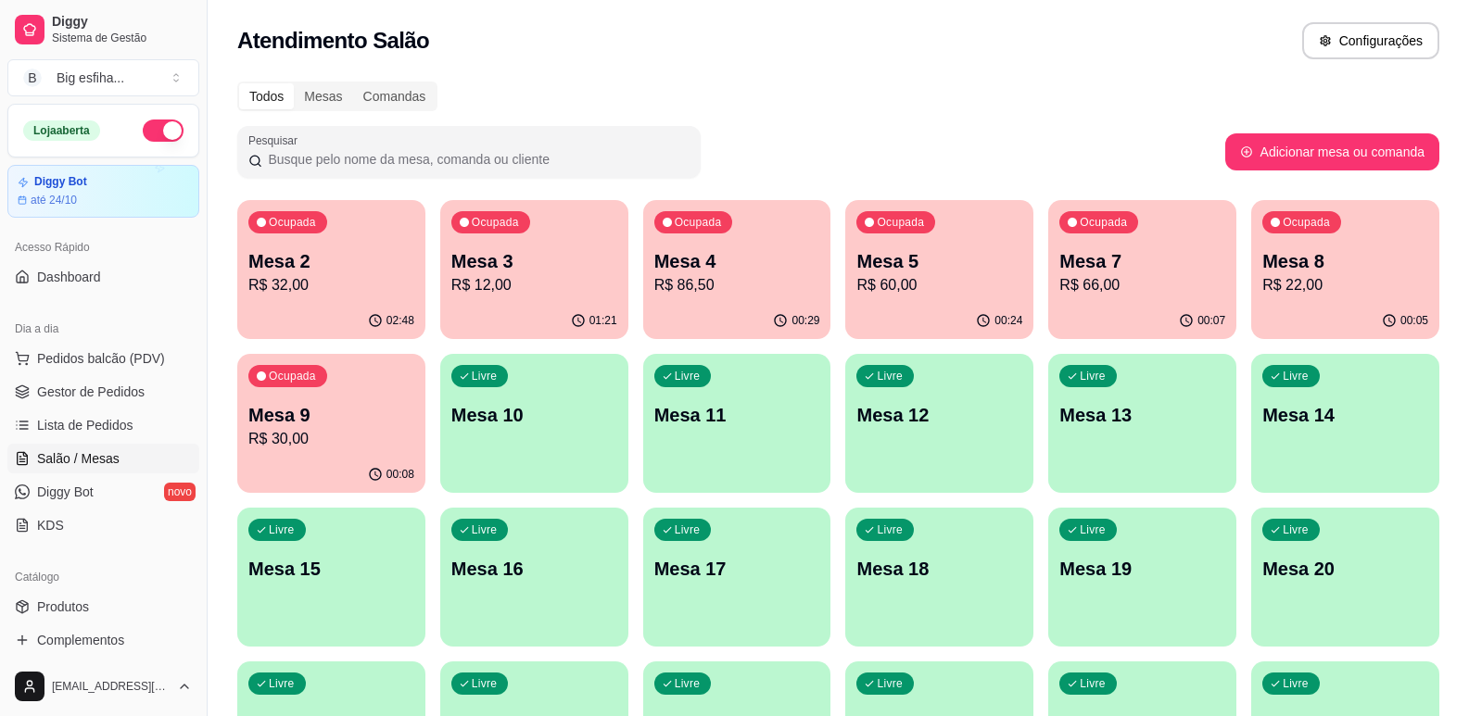
click at [713, 298] on div "Ocupada Mesa 4 R$ 86,50" at bounding box center [737, 251] width 188 height 103
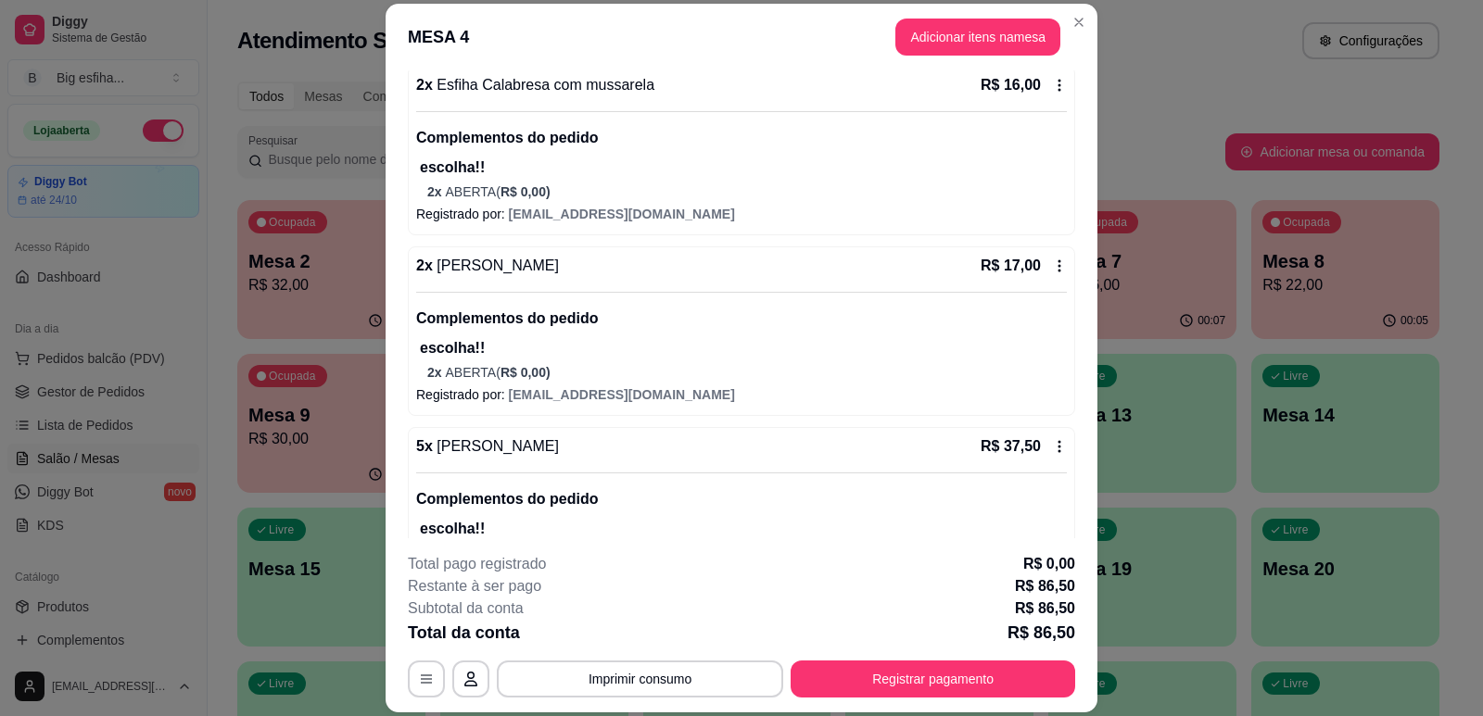
scroll to position [371, 0]
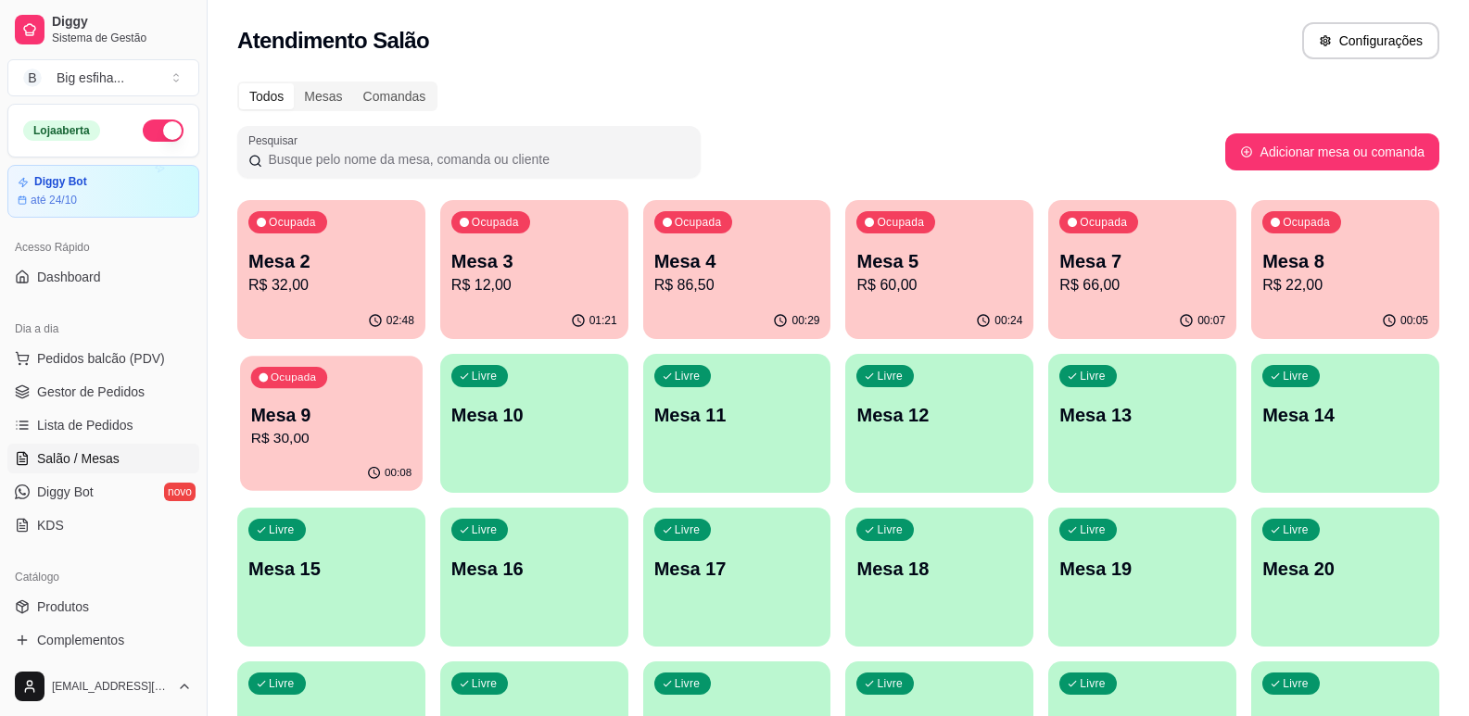
click at [310, 441] on p "R$ 30,00" at bounding box center [331, 438] width 160 height 21
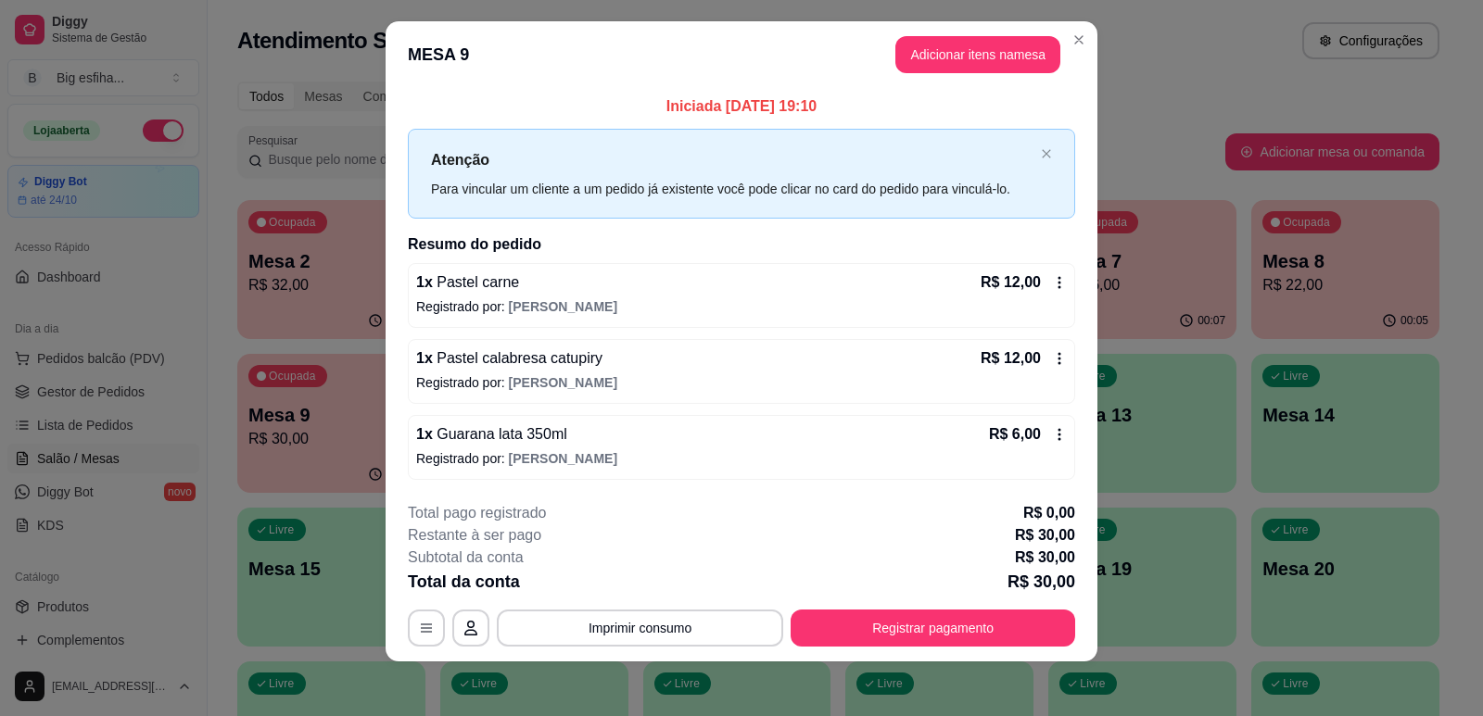
scroll to position [21, 0]
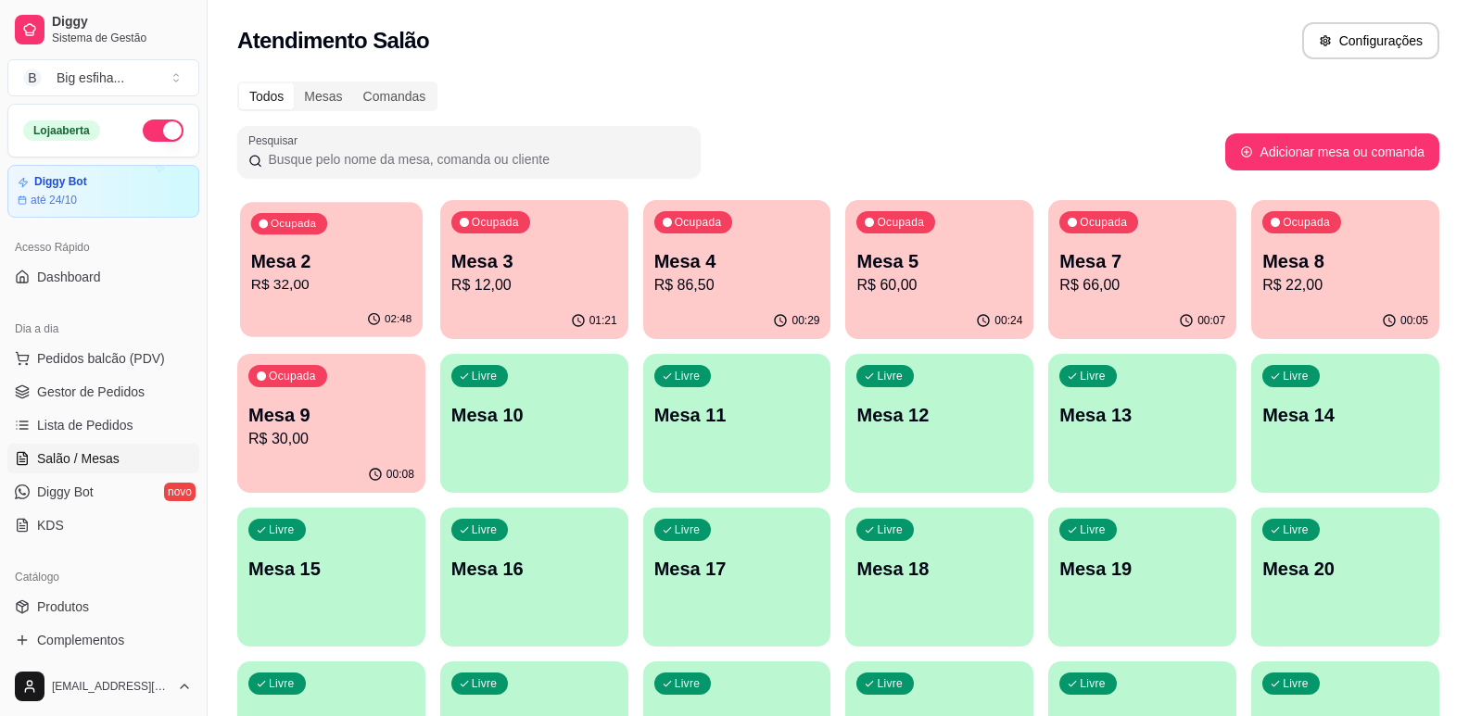
click at [356, 268] on p "Mesa 2" at bounding box center [331, 261] width 160 height 25
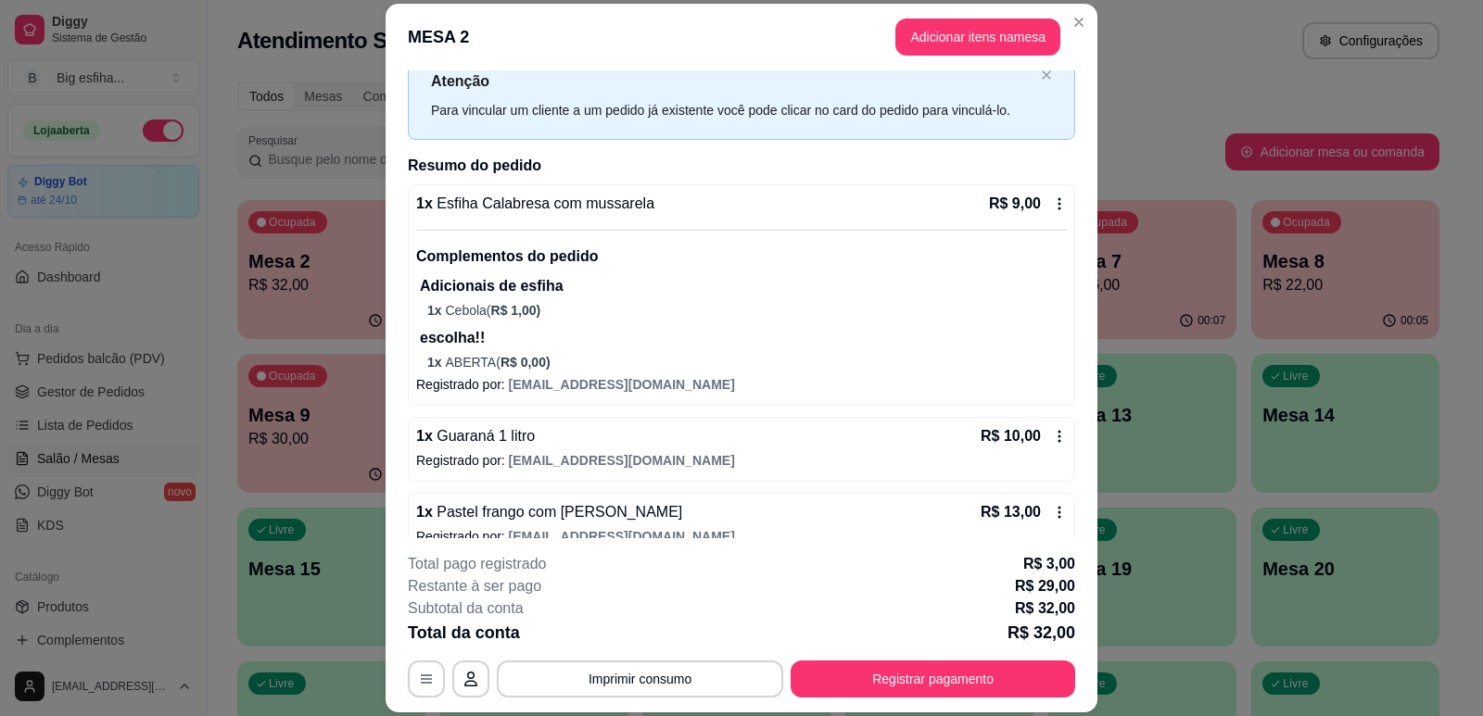
scroll to position [88, 0]
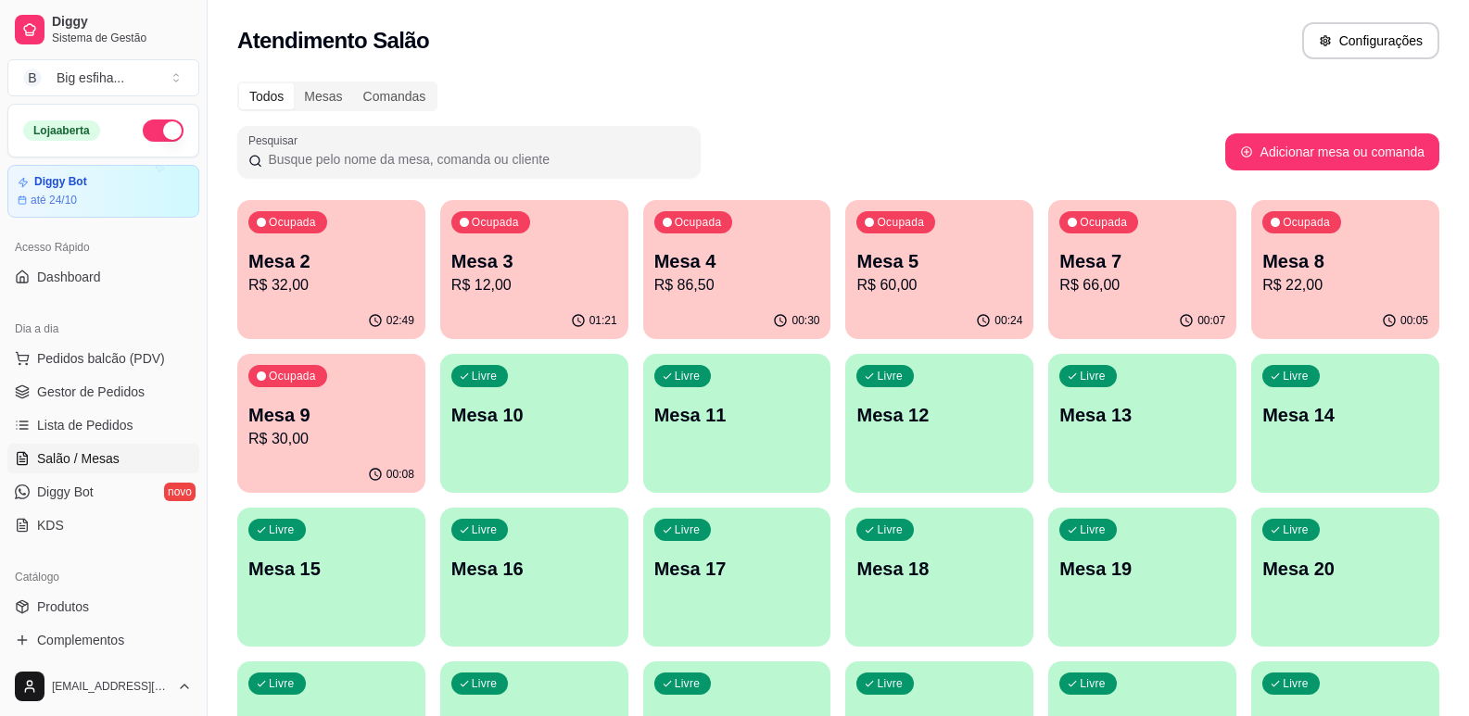
click at [789, 286] on p "R$ 86,50" at bounding box center [737, 285] width 166 height 22
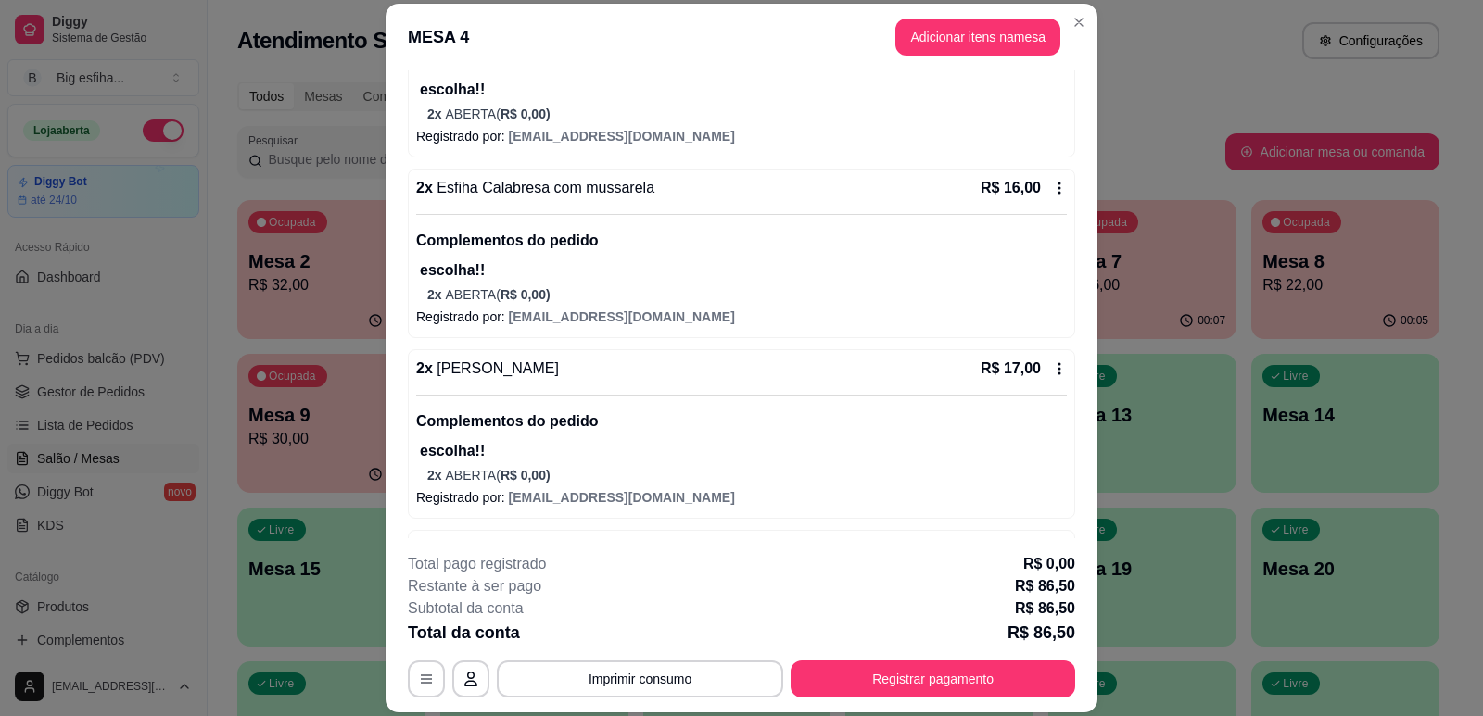
scroll to position [278, 0]
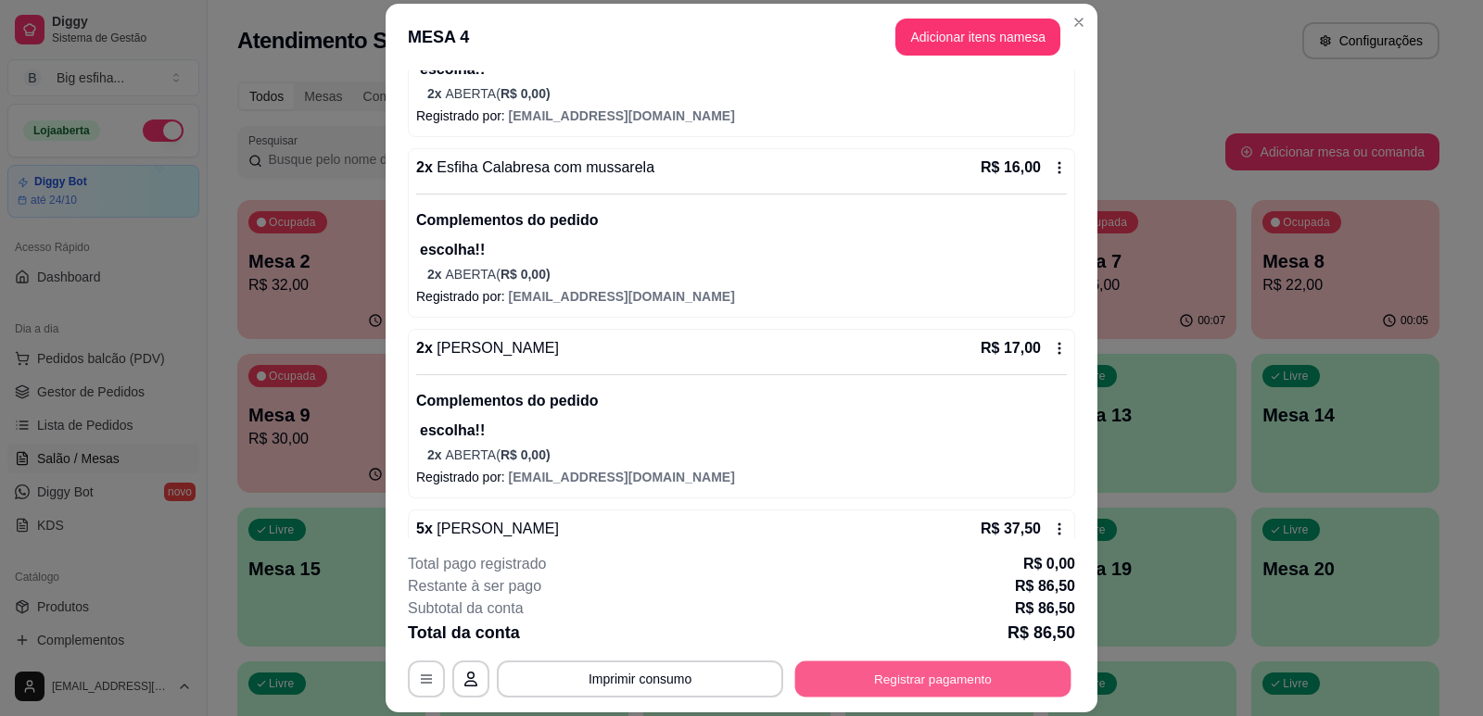
click at [904, 674] on button "Registrar pagamento" at bounding box center [933, 680] width 276 height 36
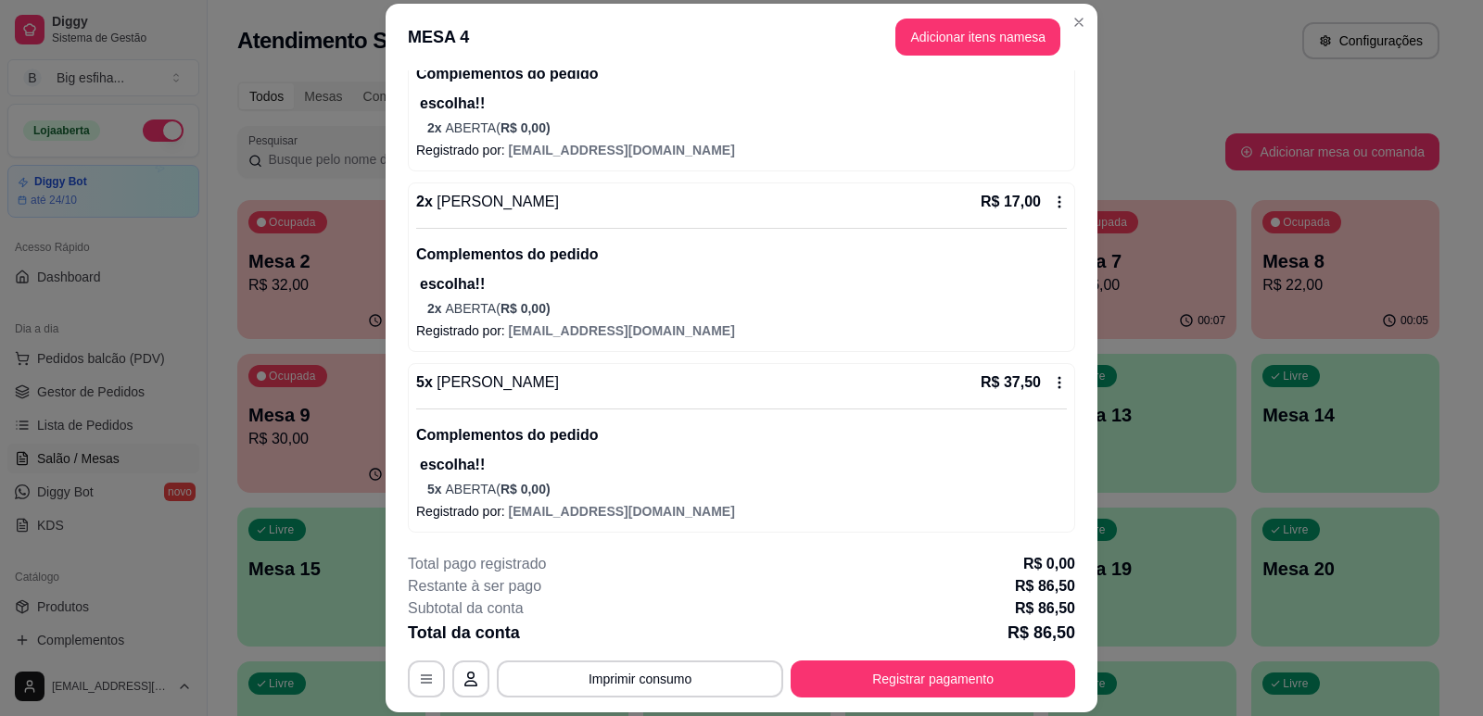
scroll to position [426, 0]
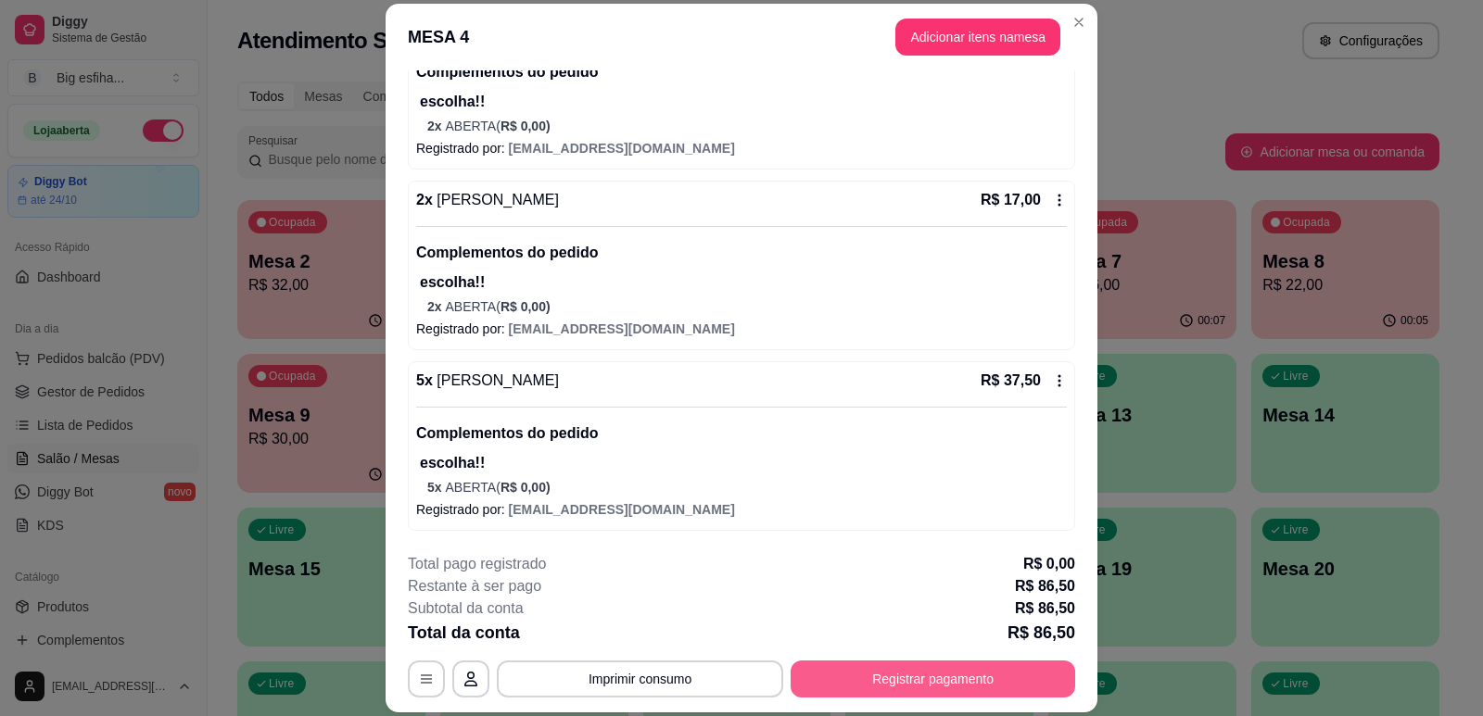
click at [909, 685] on button "Registrar pagamento" at bounding box center [932, 679] width 285 height 37
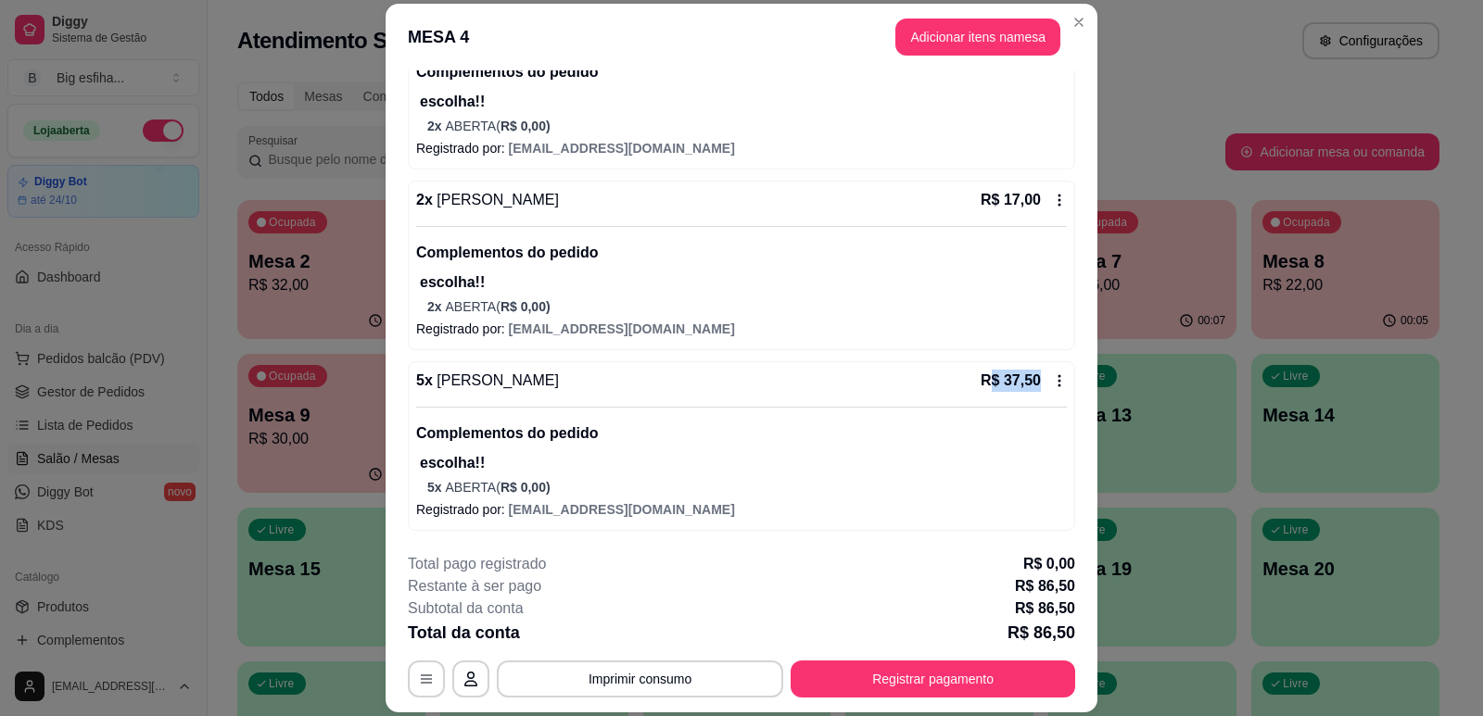
drag, startPoint x: 988, startPoint y: 379, endPoint x: 1037, endPoint y: 379, distance: 49.1
click at [1037, 379] on div "R$ 37,50" at bounding box center [1023, 381] width 86 height 22
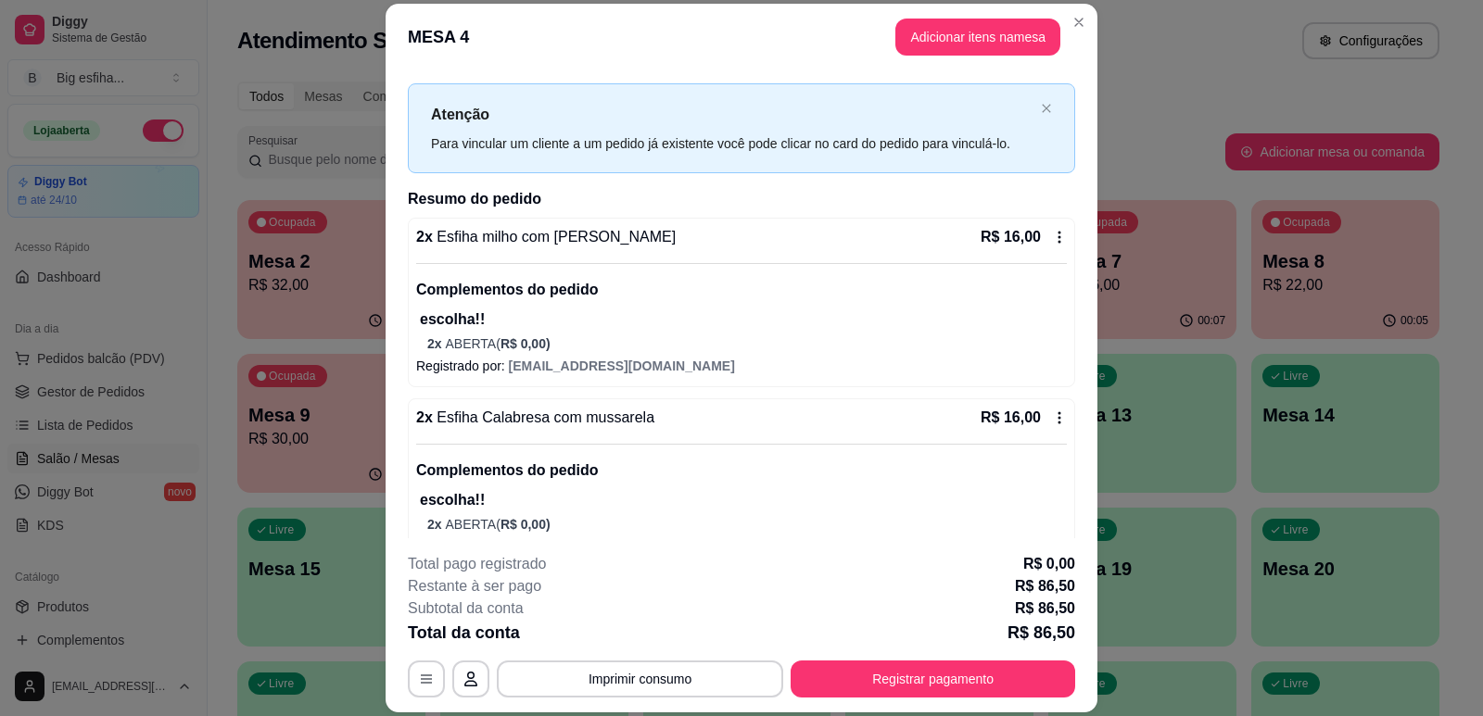
scroll to position [0, 0]
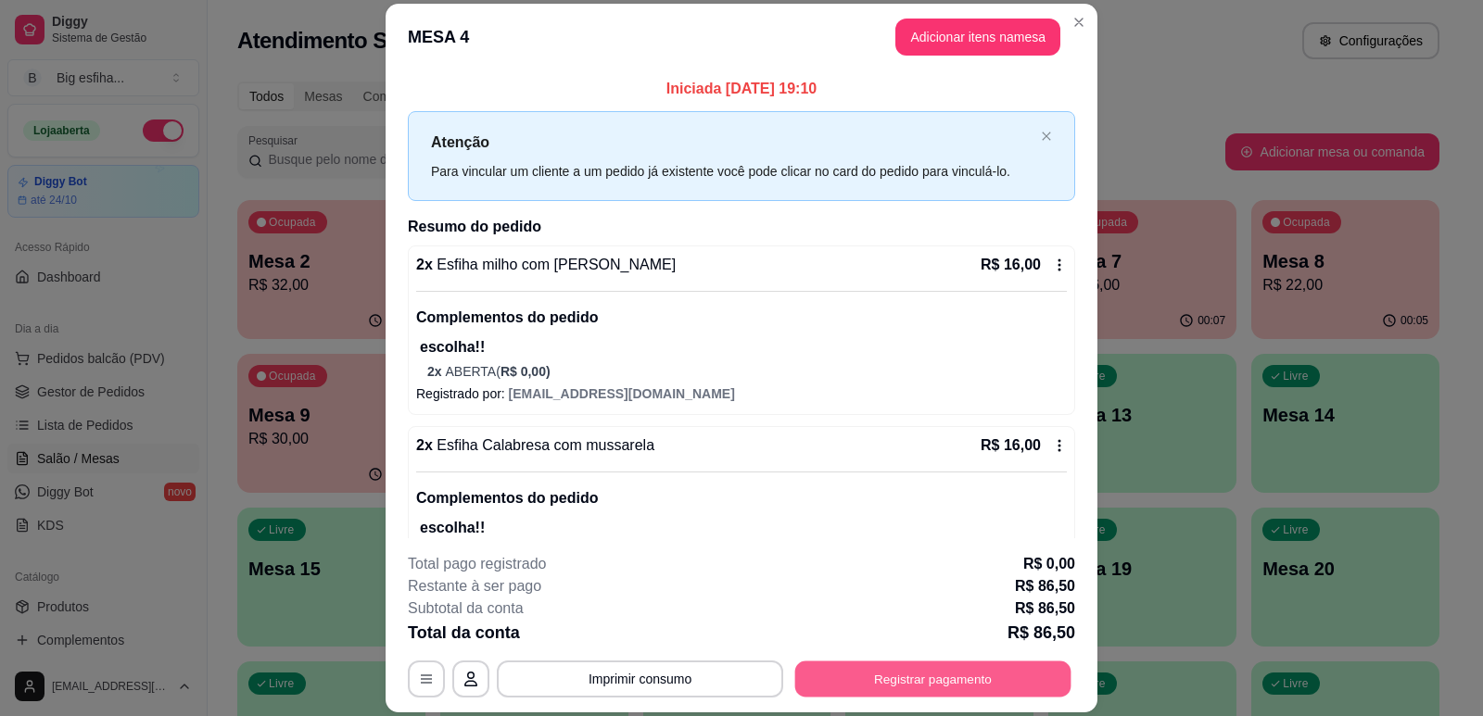
click at [821, 666] on button "Registrar pagamento" at bounding box center [933, 680] width 276 height 36
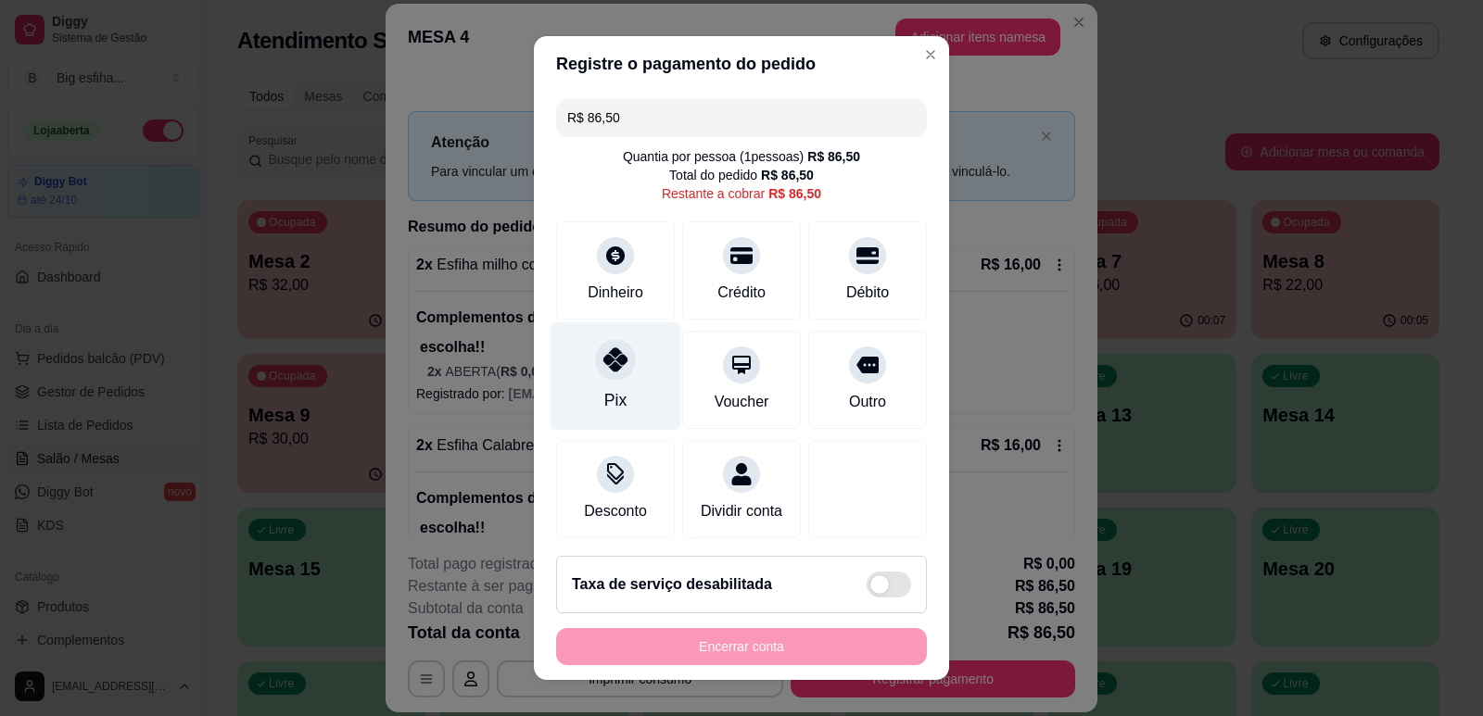
click at [606, 382] on div "Pix" at bounding box center [615, 376] width 131 height 108
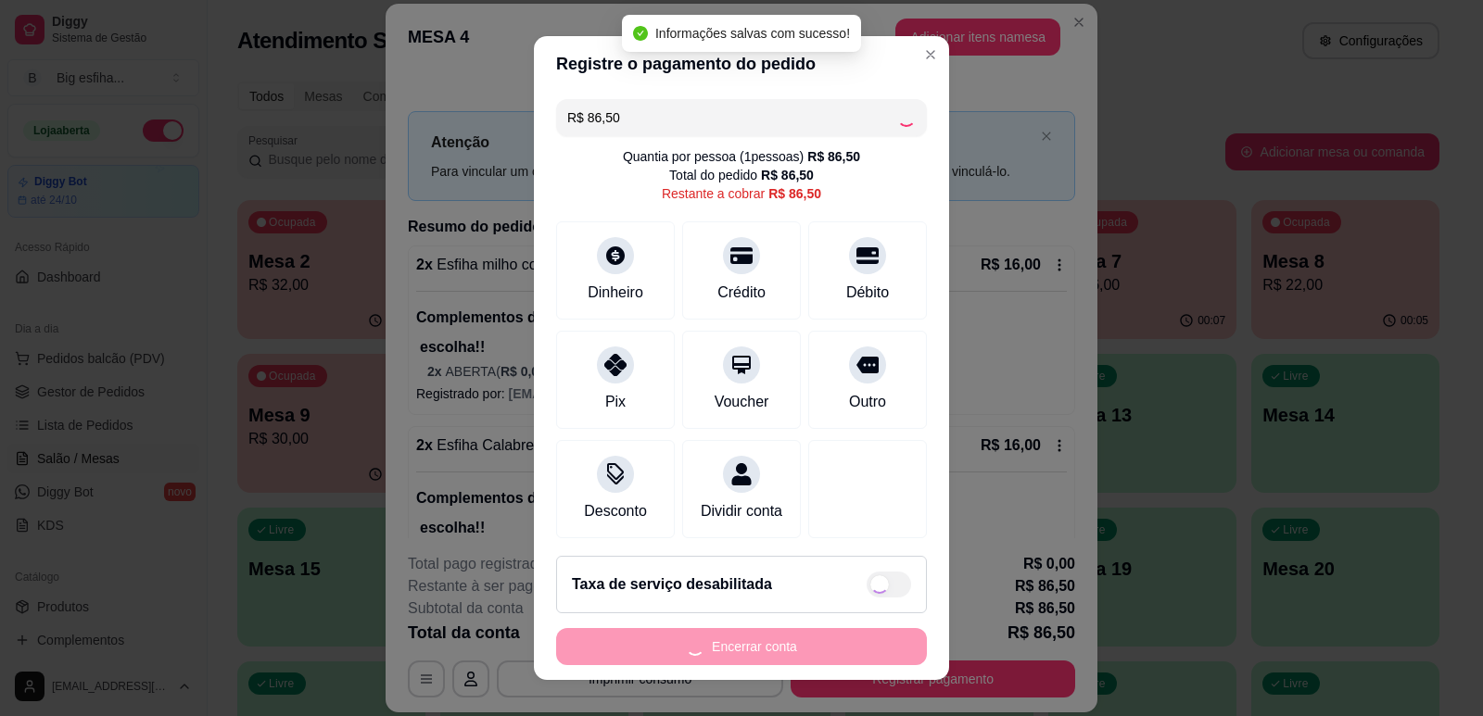
type input "R$ 0,00"
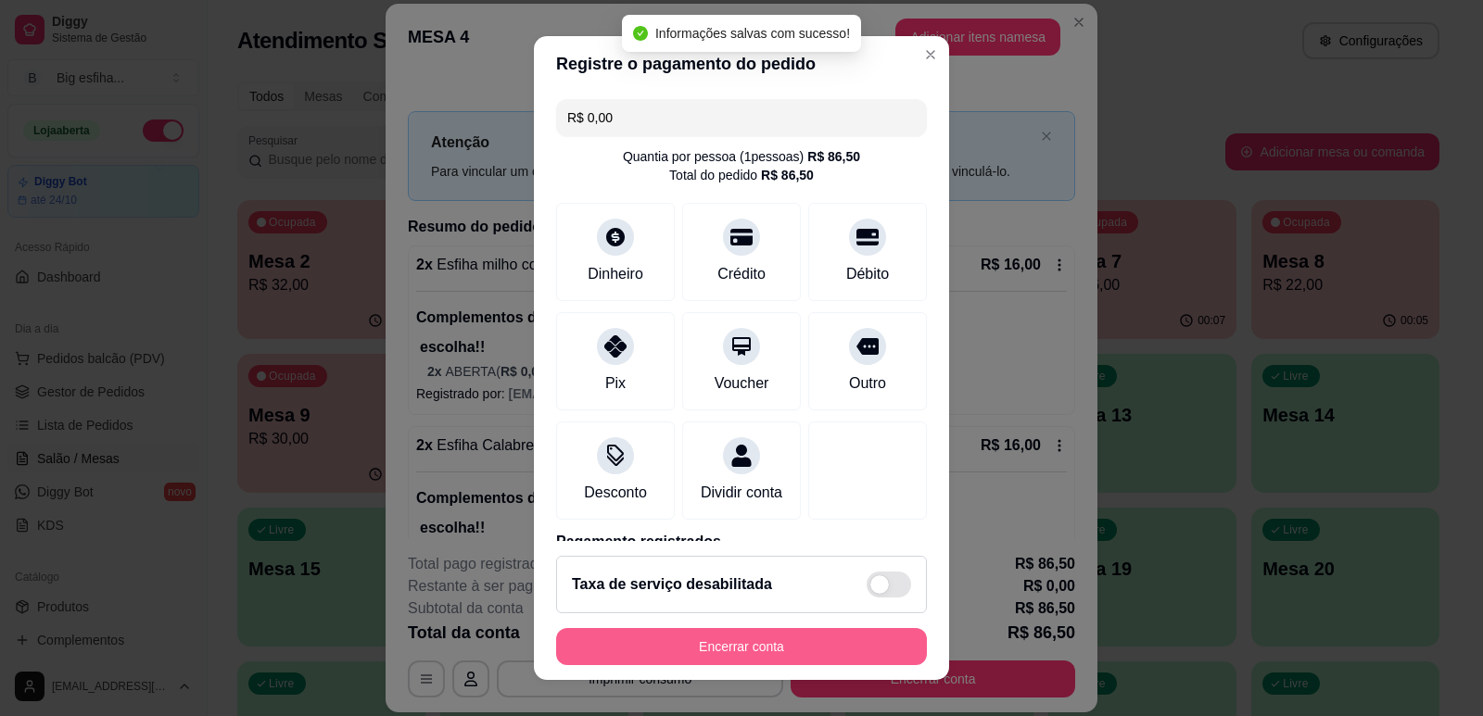
click at [775, 652] on button "Encerrar conta" at bounding box center [741, 646] width 371 height 37
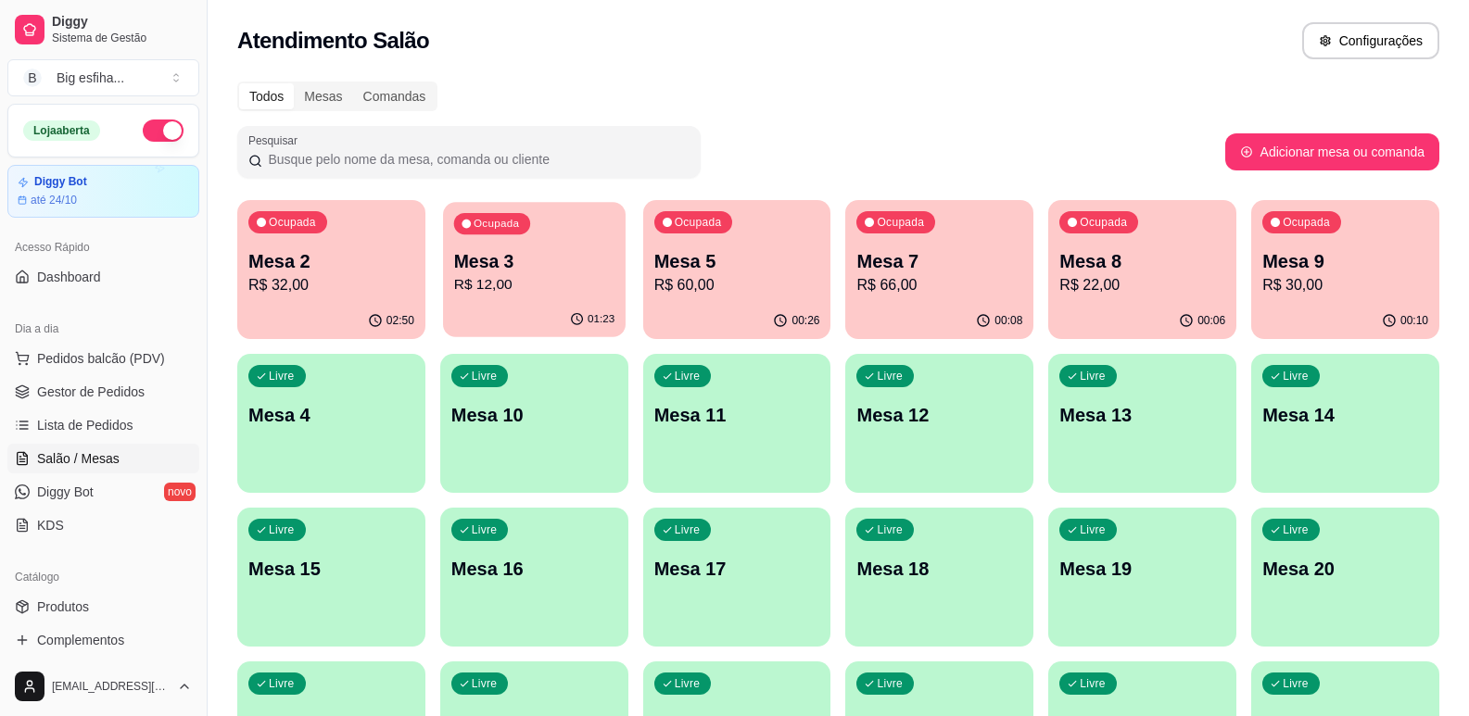
click at [547, 289] on p "R$ 12,00" at bounding box center [534, 284] width 160 height 21
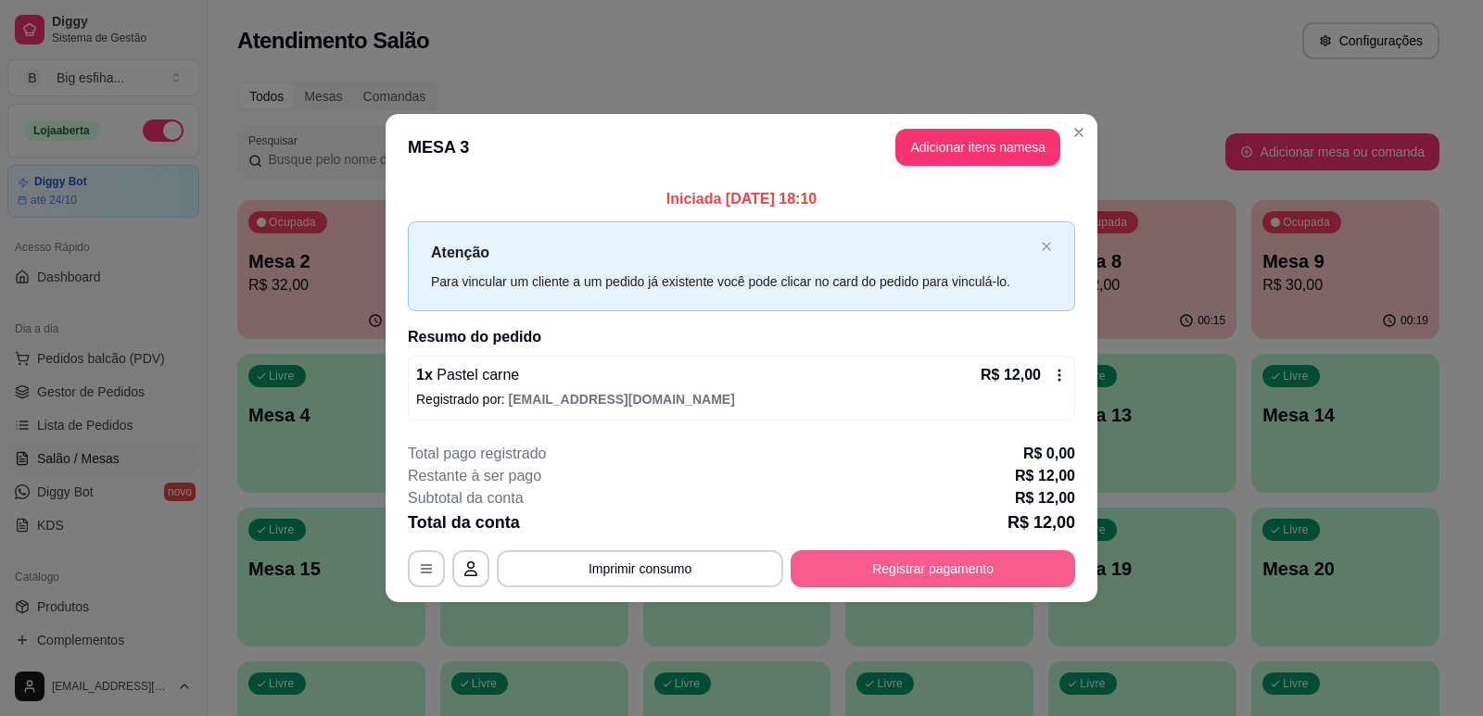
click at [1078, 575] on footer "**********" at bounding box center [742, 515] width 712 height 174
click at [997, 571] on button "Registrar pagamento" at bounding box center [933, 569] width 276 height 36
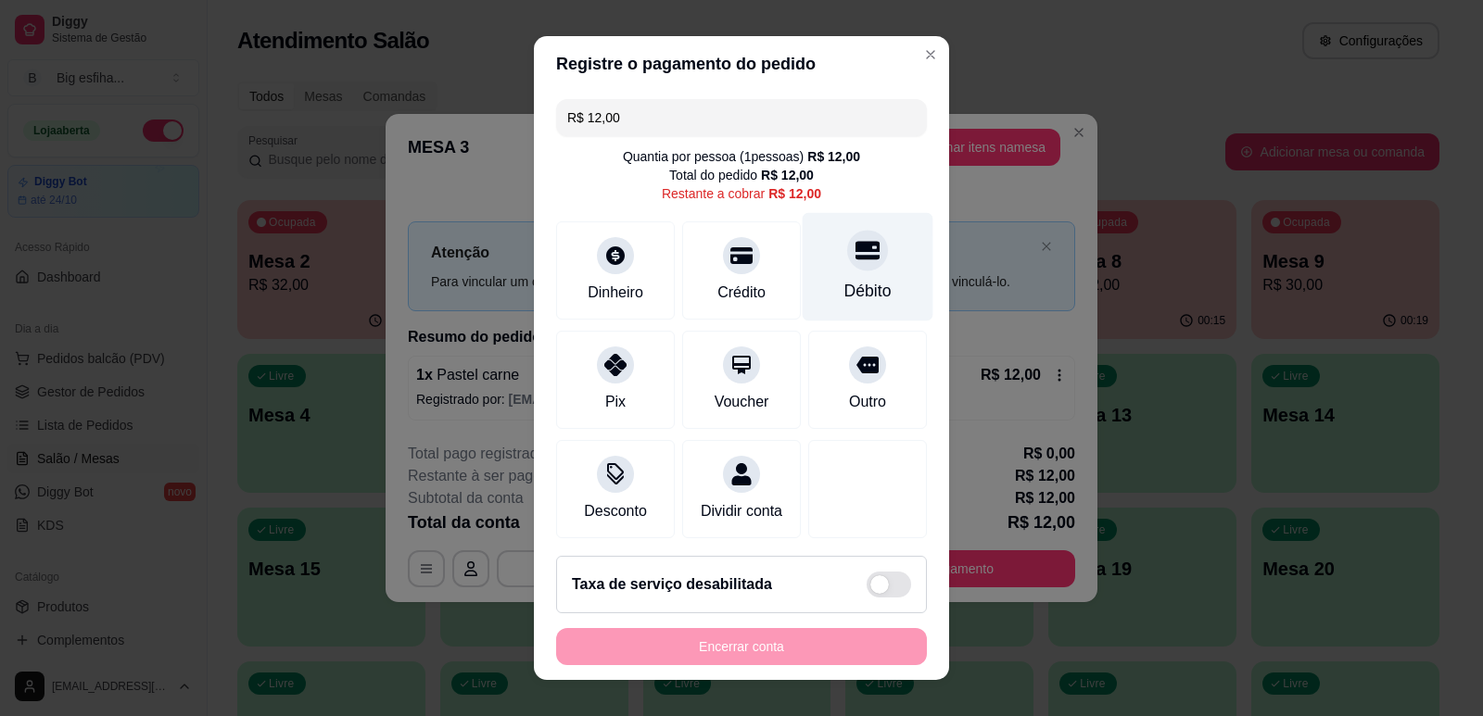
click at [855, 251] on div at bounding box center [867, 250] width 41 height 41
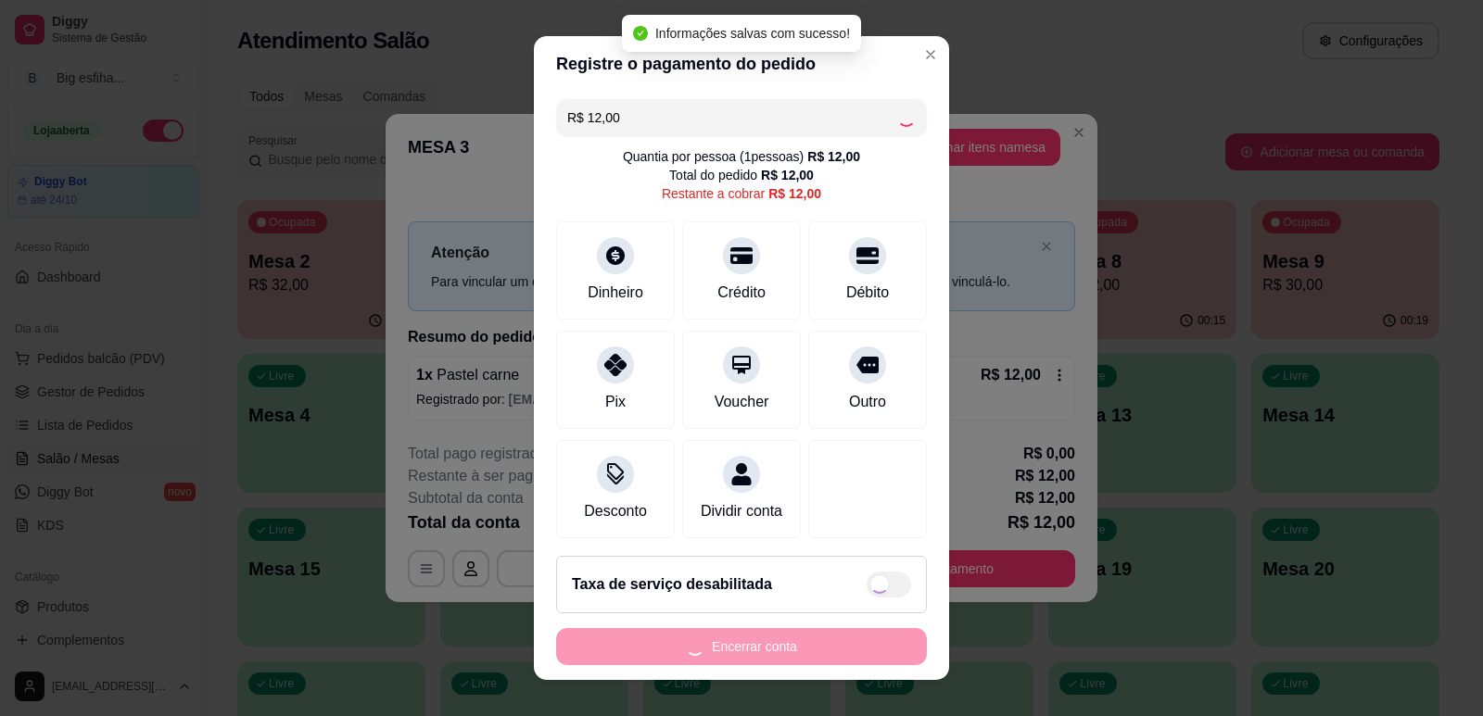
type input "R$ 0,00"
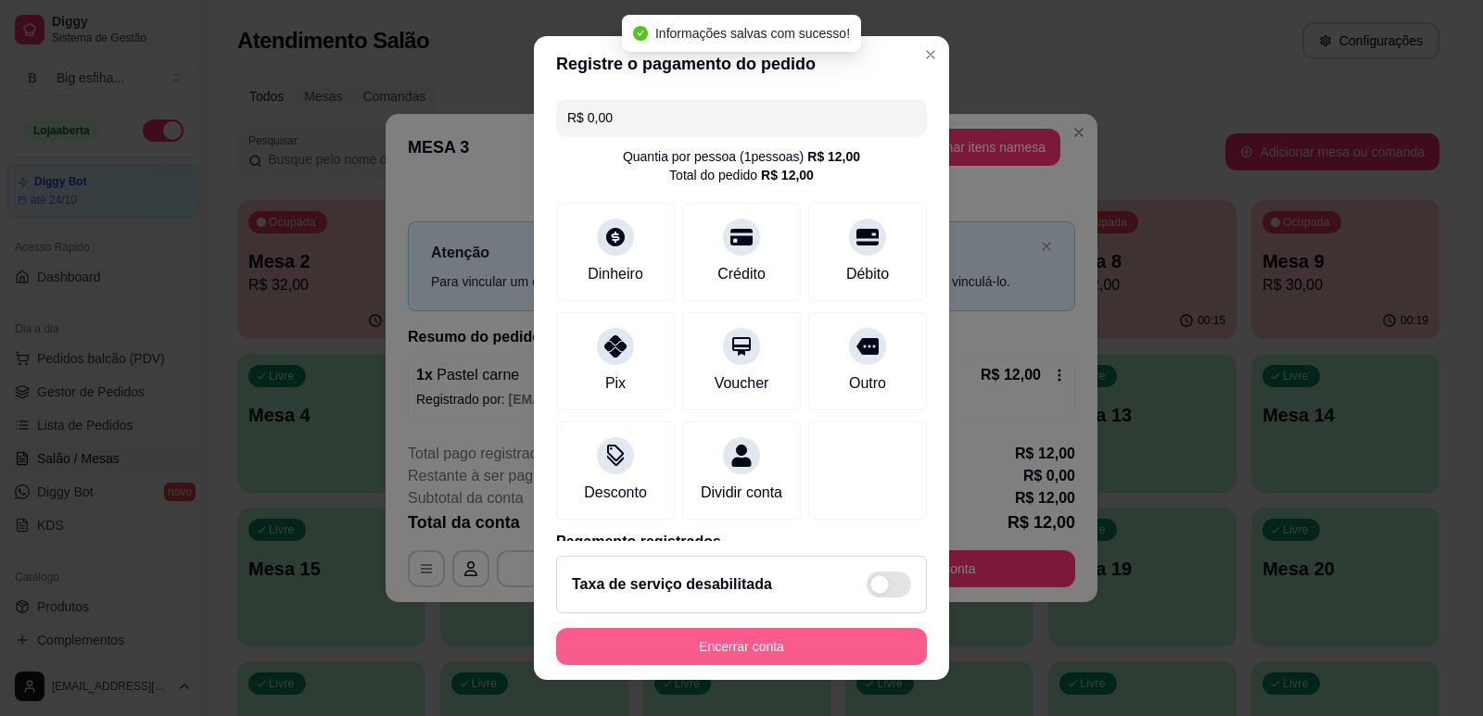
click at [698, 650] on button "Encerrar conta" at bounding box center [741, 646] width 371 height 37
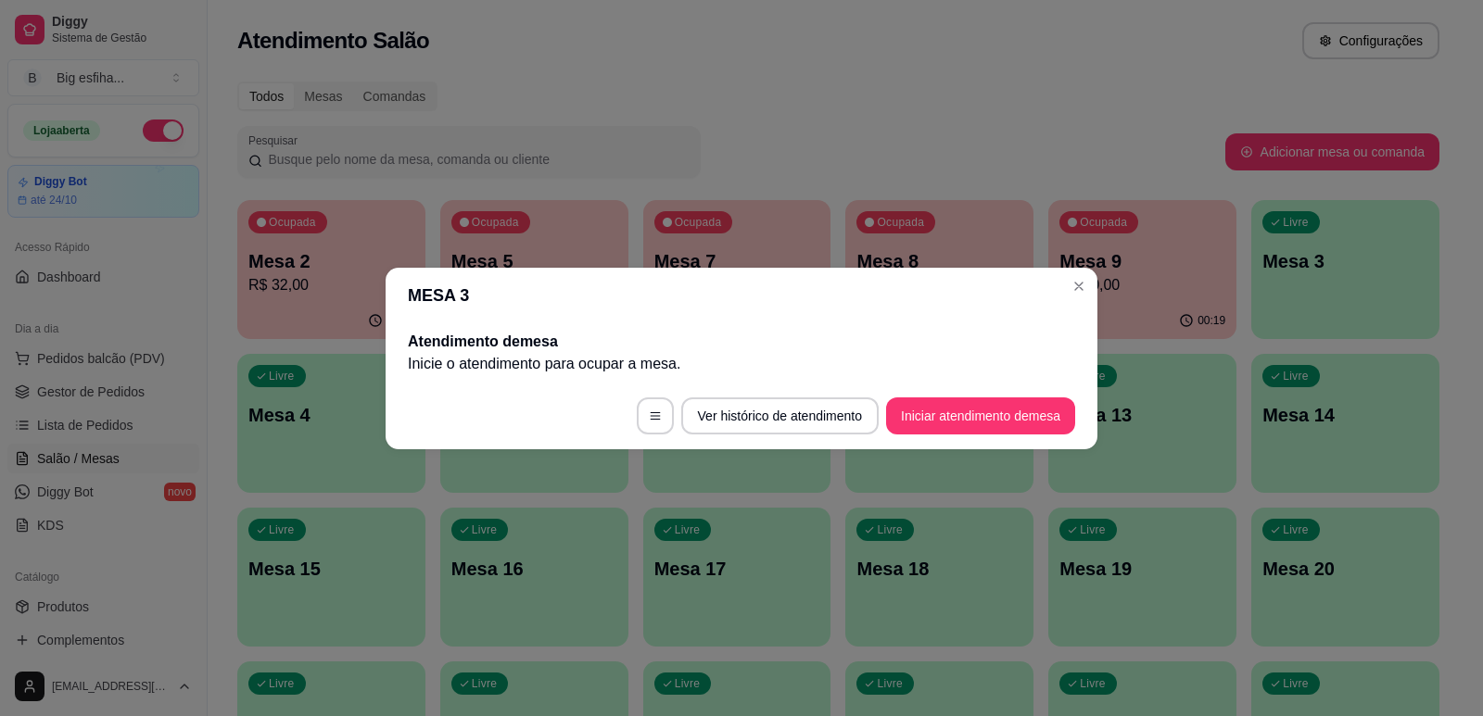
click at [987, 644] on div "MESA 3 Atendimento de mesa Inicie o atendimento para ocupar a mesa . Ver histór…" at bounding box center [741, 358] width 1483 height 716
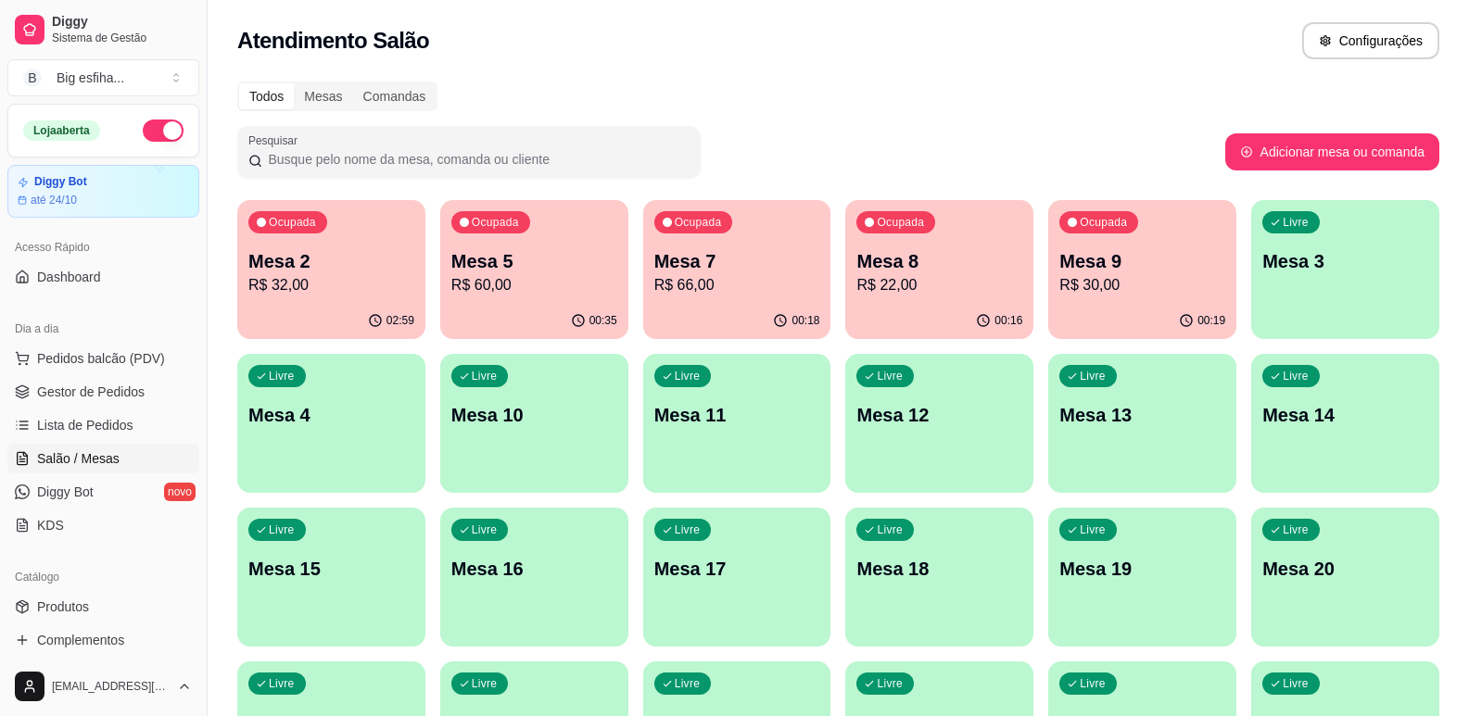
click at [570, 226] on div "Ocupada Mesa 5 R$ 60,00" at bounding box center [534, 251] width 188 height 103
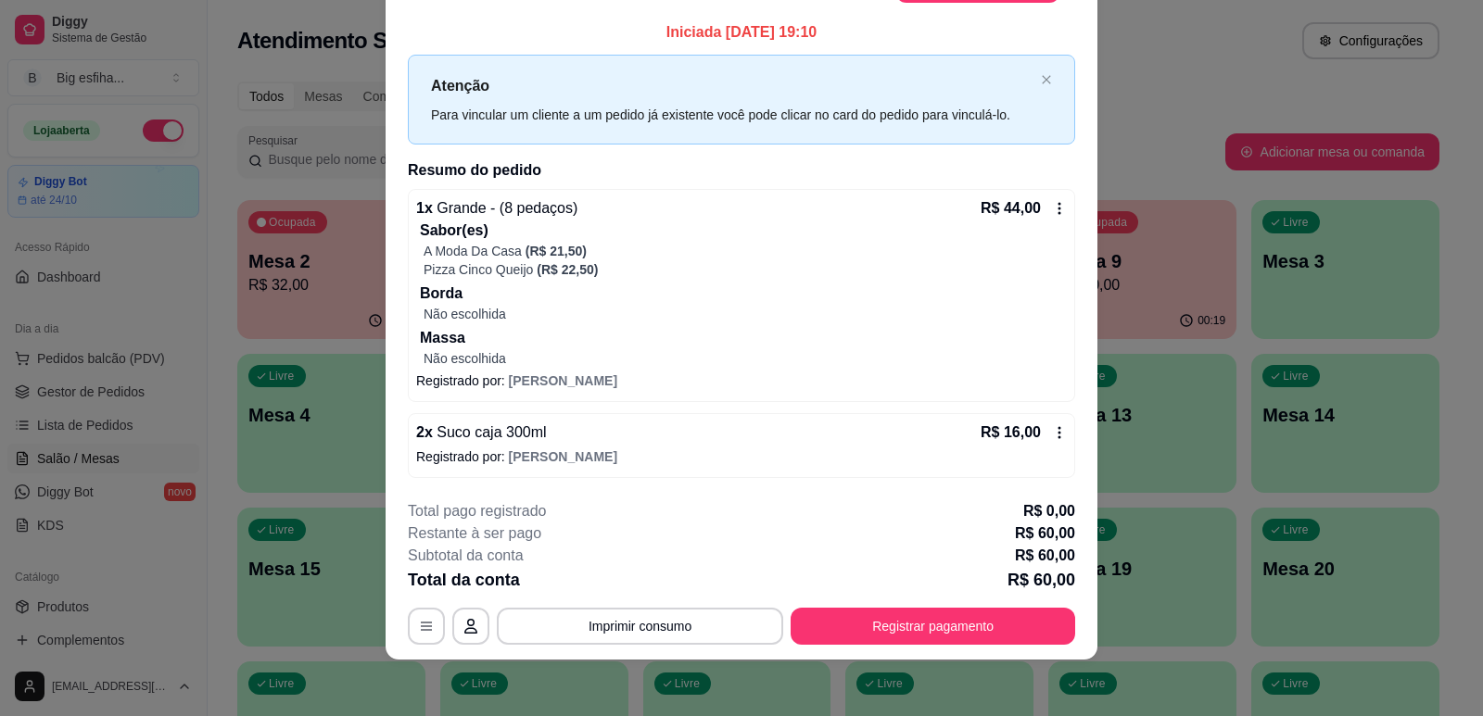
scroll to position [56, 0]
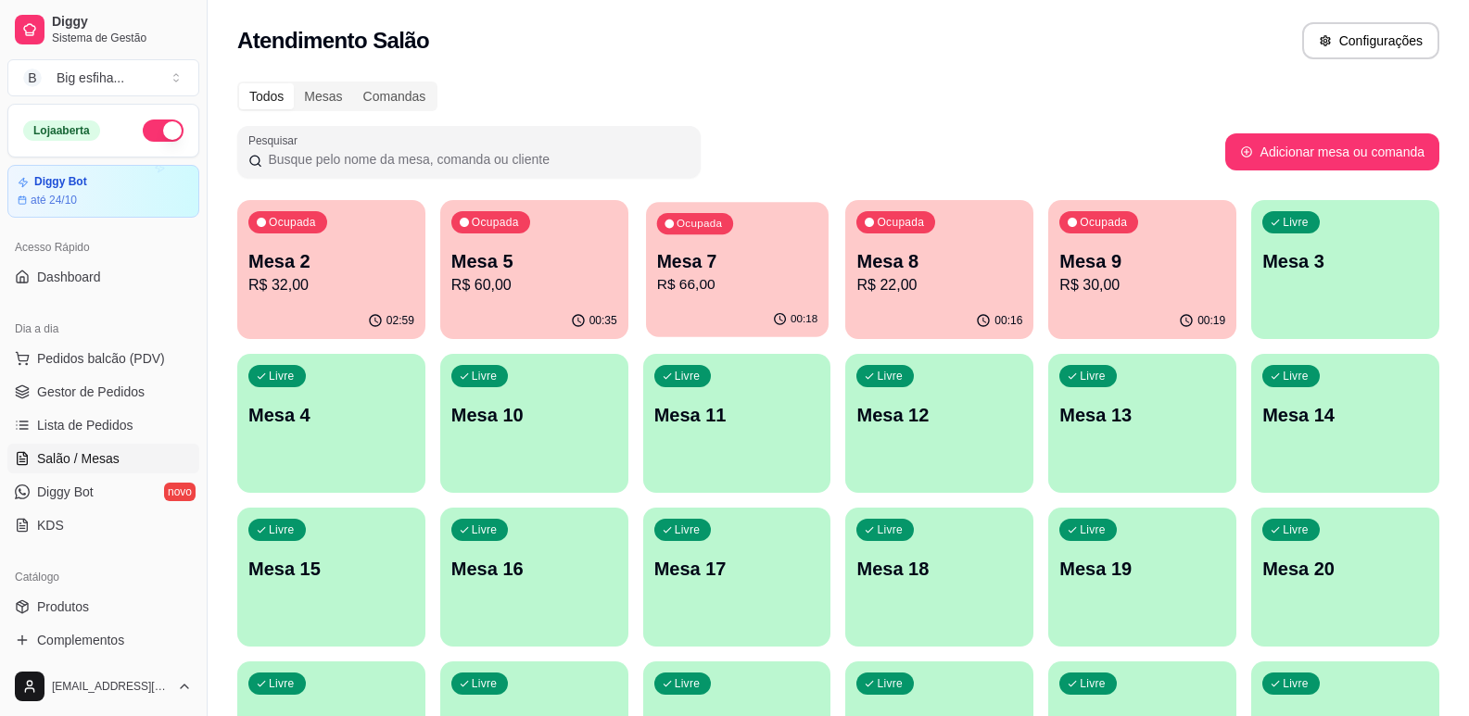
click at [765, 252] on p "Mesa 7" at bounding box center [736, 261] width 160 height 25
click at [1316, 275] on div "Livre Mesa 3" at bounding box center [1345, 258] width 183 height 113
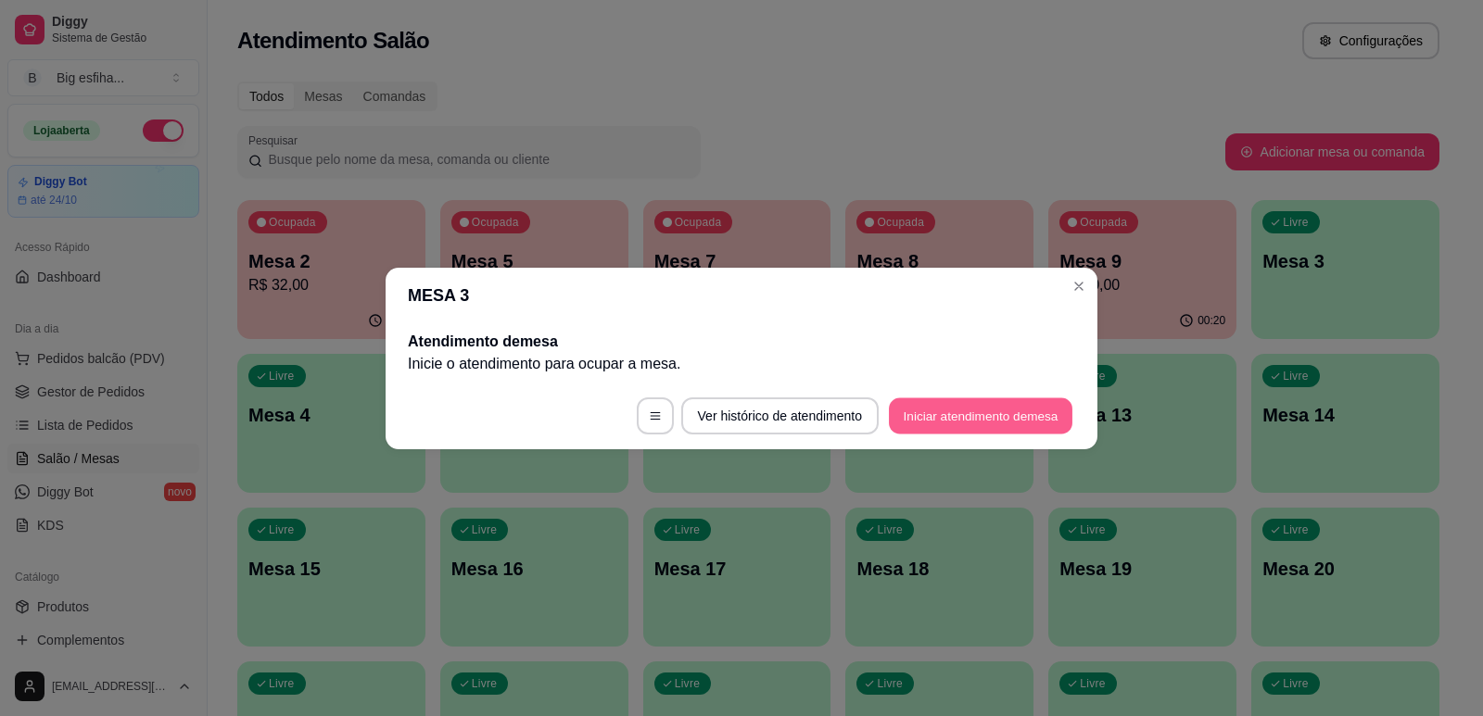
click at [1006, 431] on button "Iniciar atendimento de mesa" at bounding box center [980, 416] width 183 height 36
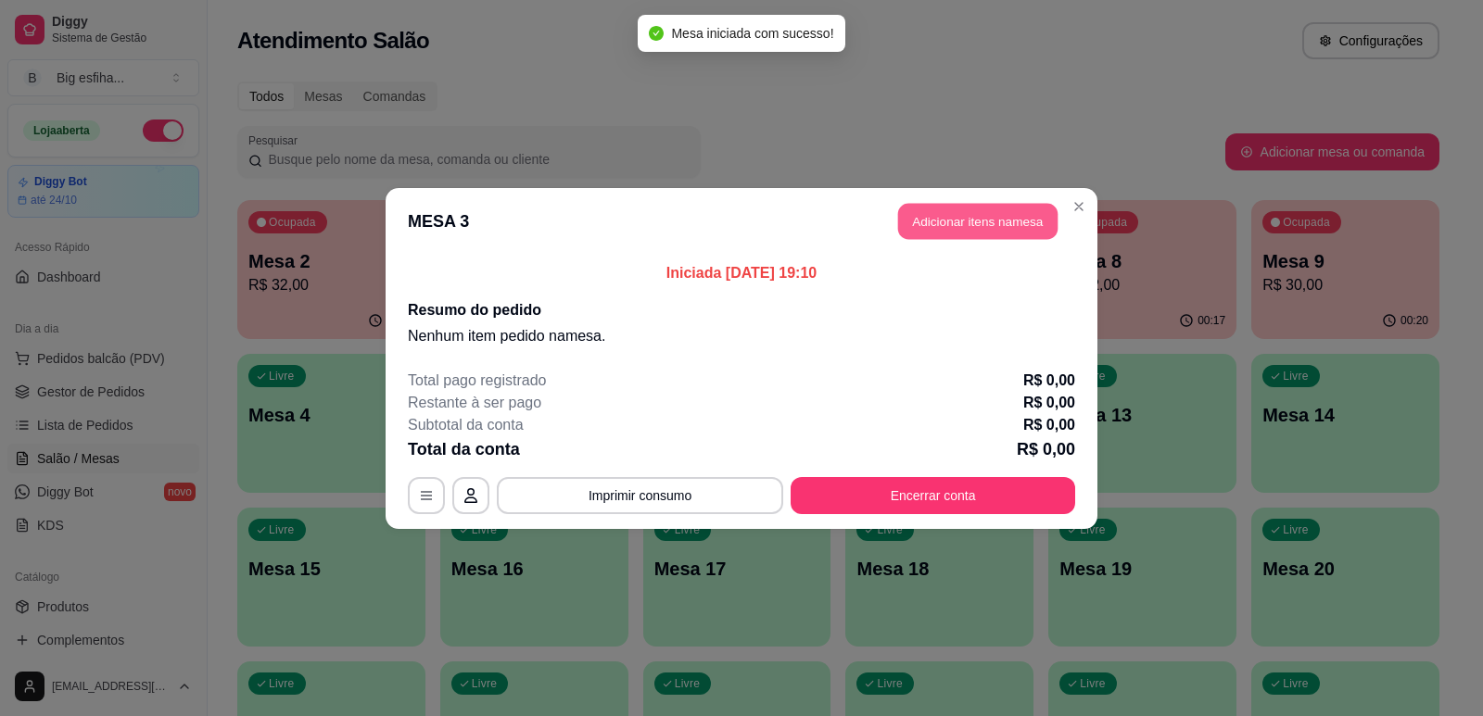
click at [960, 227] on button "Adicionar itens na mesa" at bounding box center [977, 221] width 159 height 36
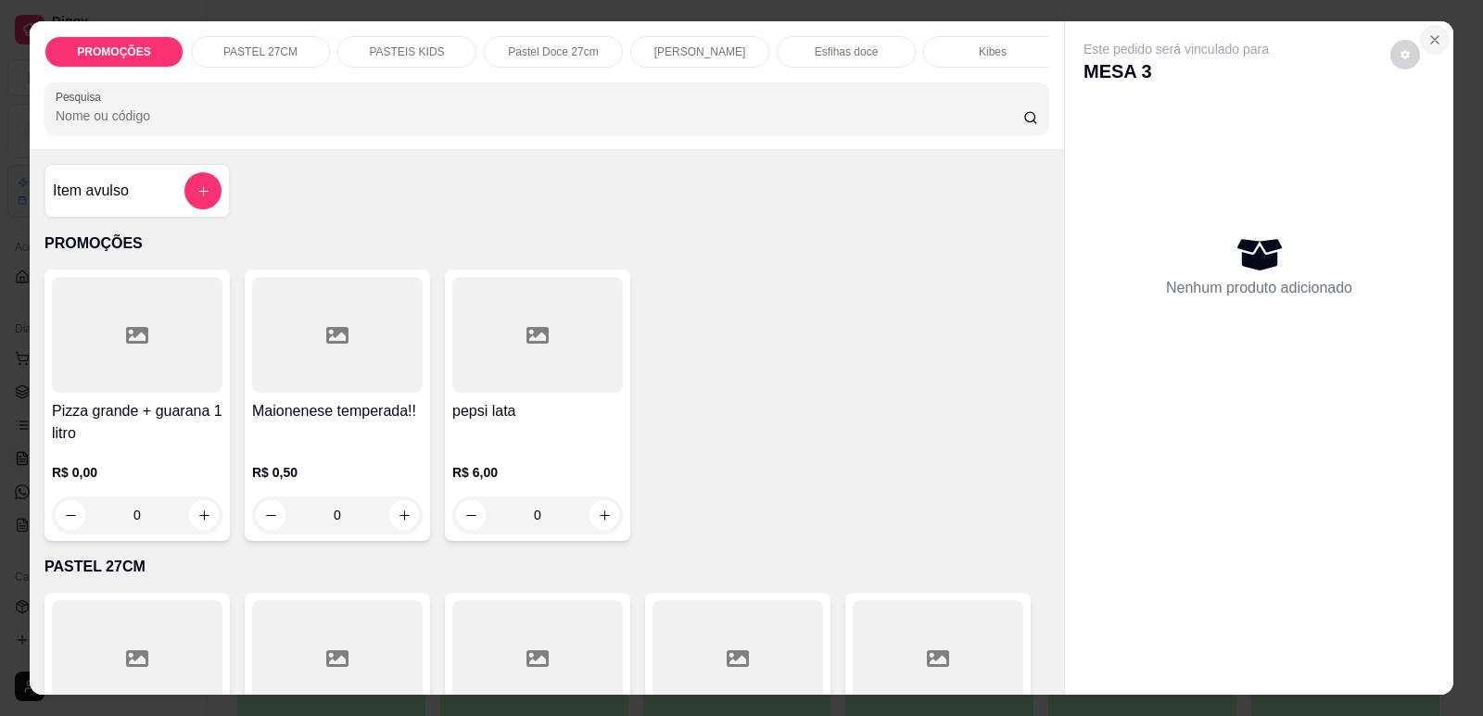
click at [1427, 44] on icon "Close" at bounding box center [1434, 39] width 15 height 15
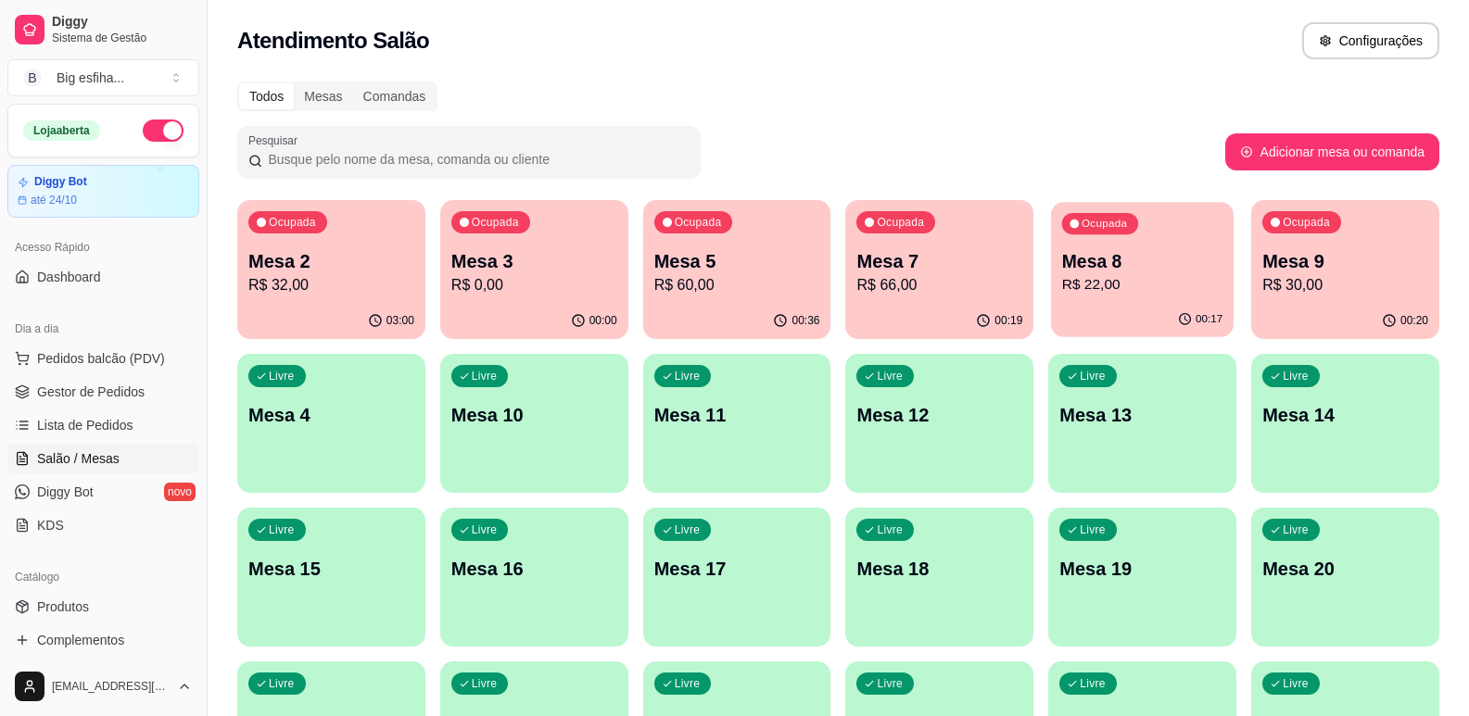
click at [1079, 285] on p "R$ 22,00" at bounding box center [1142, 284] width 160 height 21
click at [1347, 297] on div "Ocupada Mesa 9 R$ 30,00" at bounding box center [1345, 251] width 188 height 103
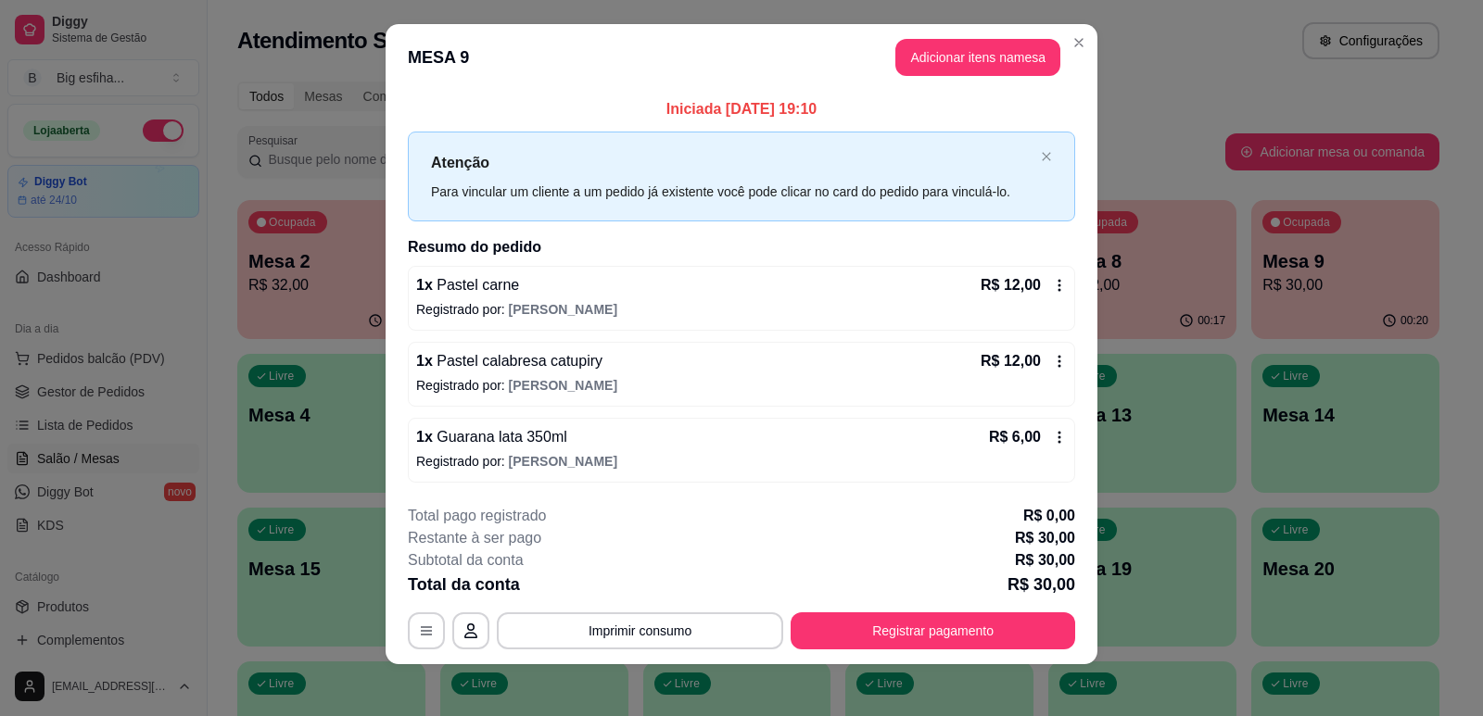
scroll to position [21, 0]
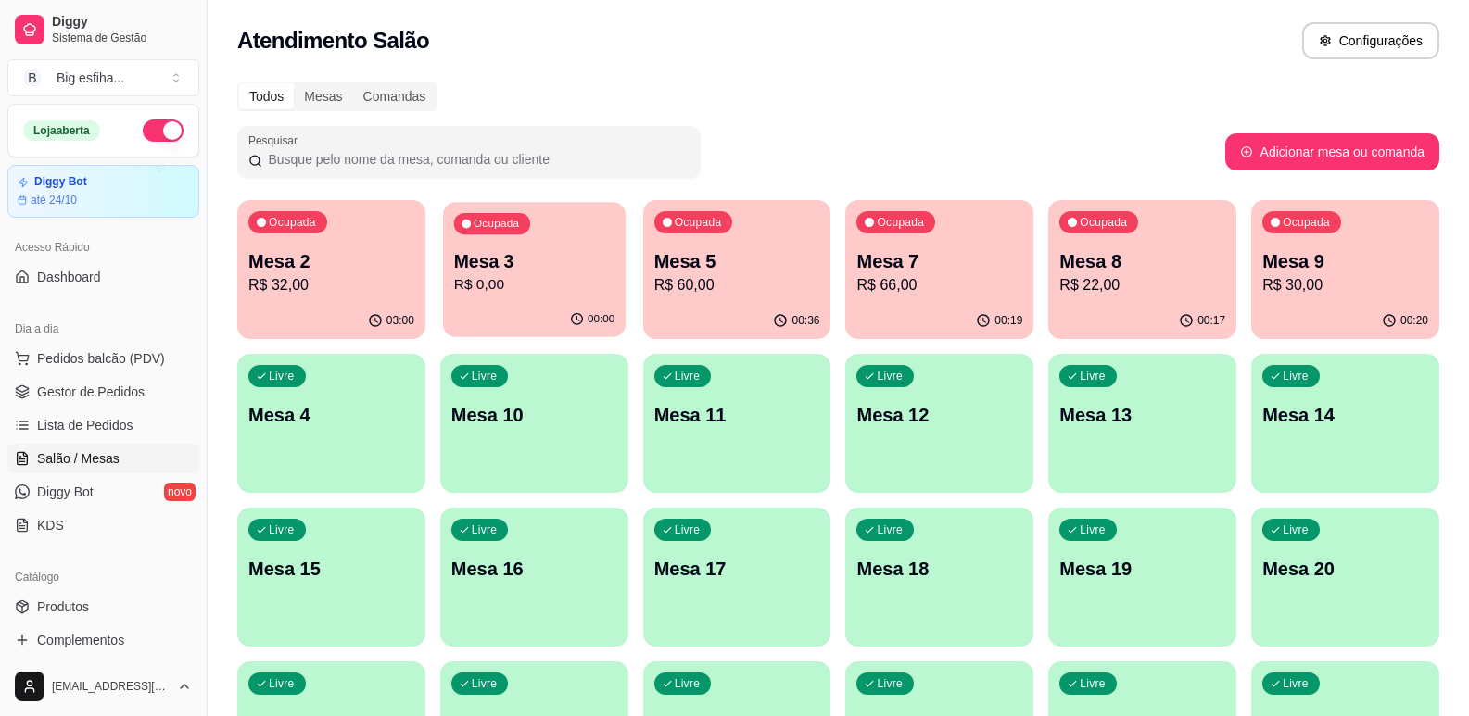
click at [543, 286] on p "R$ 0,00" at bounding box center [534, 284] width 160 height 21
click at [652, 300] on div "Ocupada Mesa 5 R$ 60,00" at bounding box center [737, 252] width 183 height 100
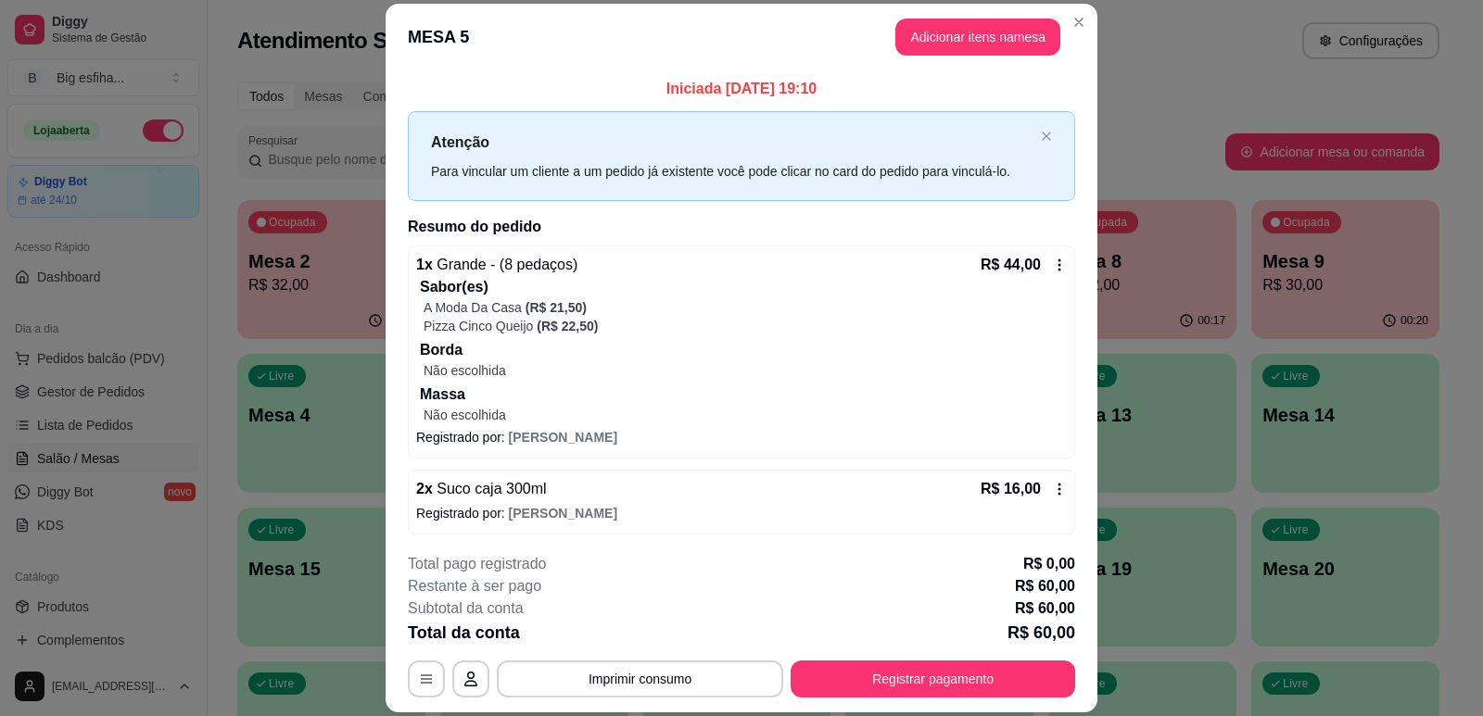
scroll to position [4, 0]
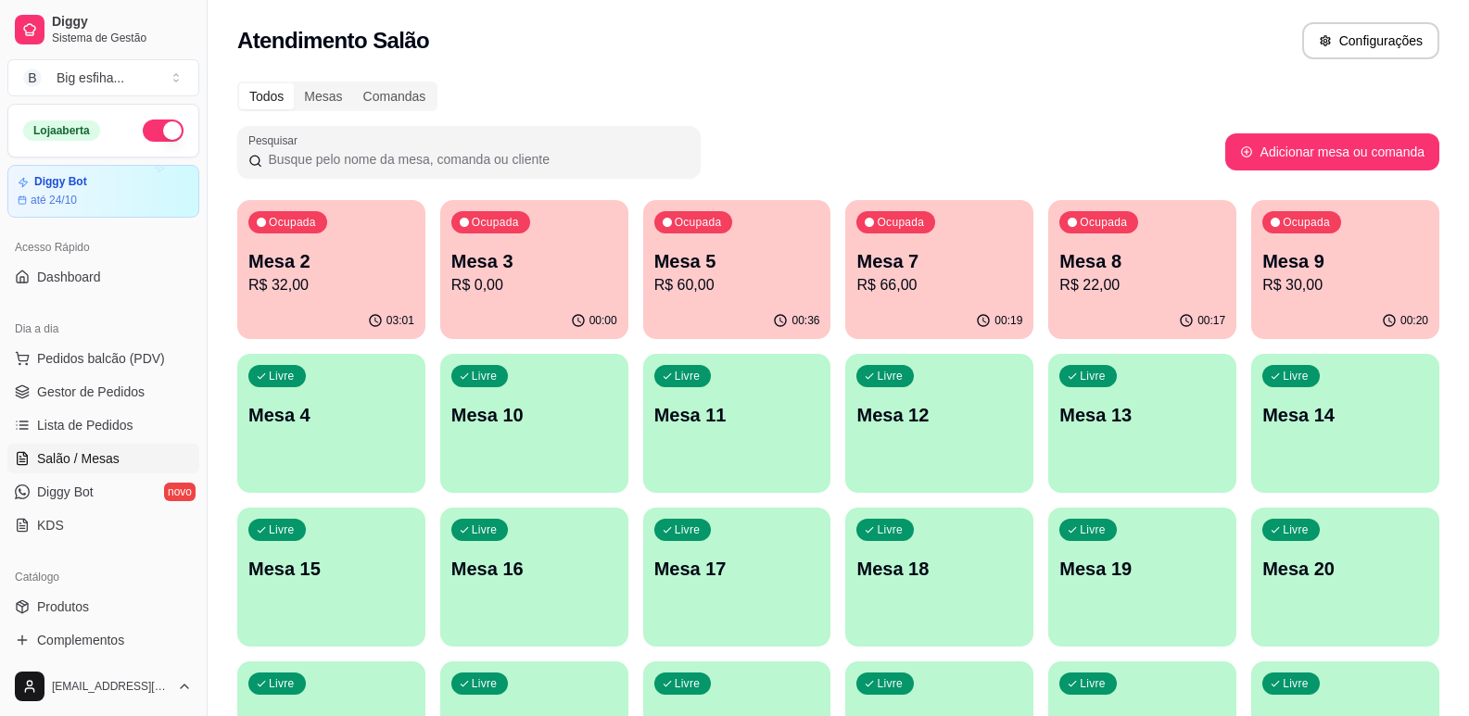
click at [917, 260] on p "Mesa 7" at bounding box center [939, 261] width 166 height 26
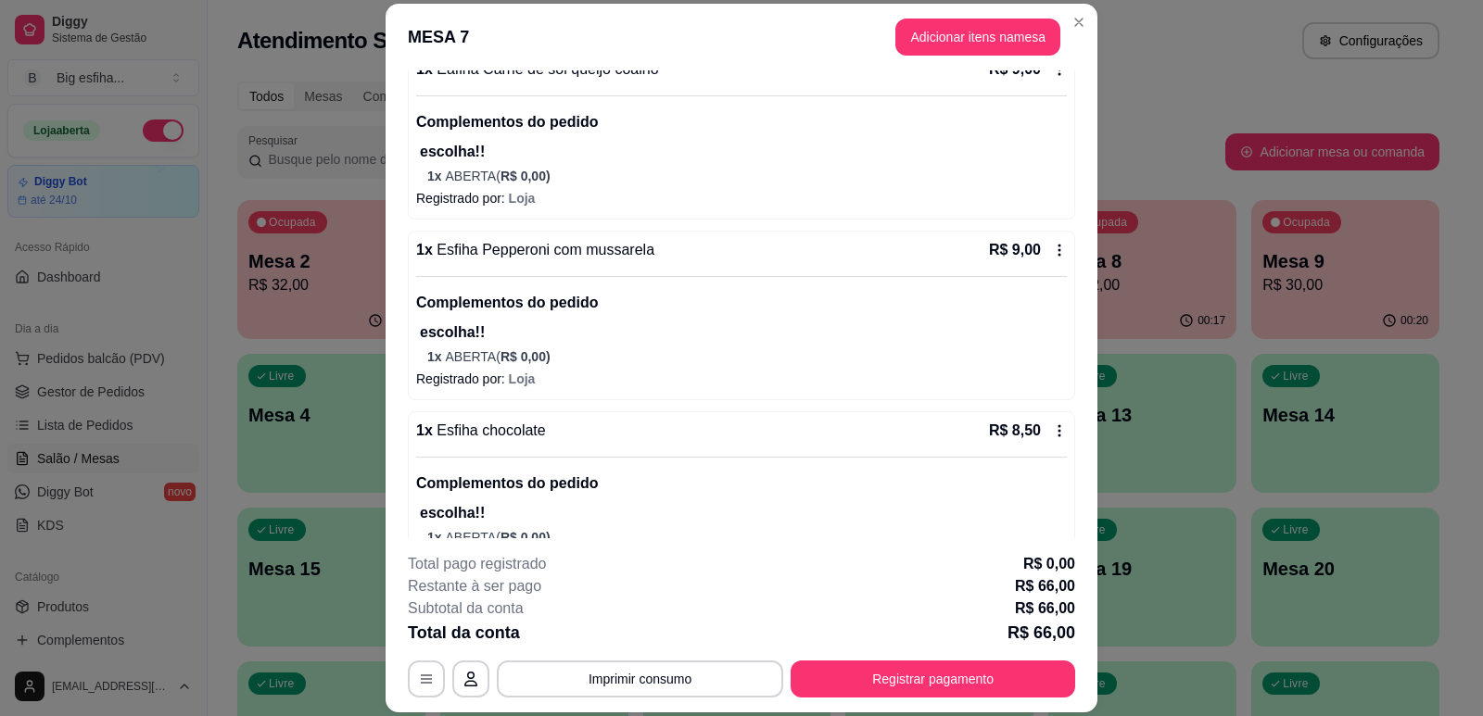
scroll to position [788, 0]
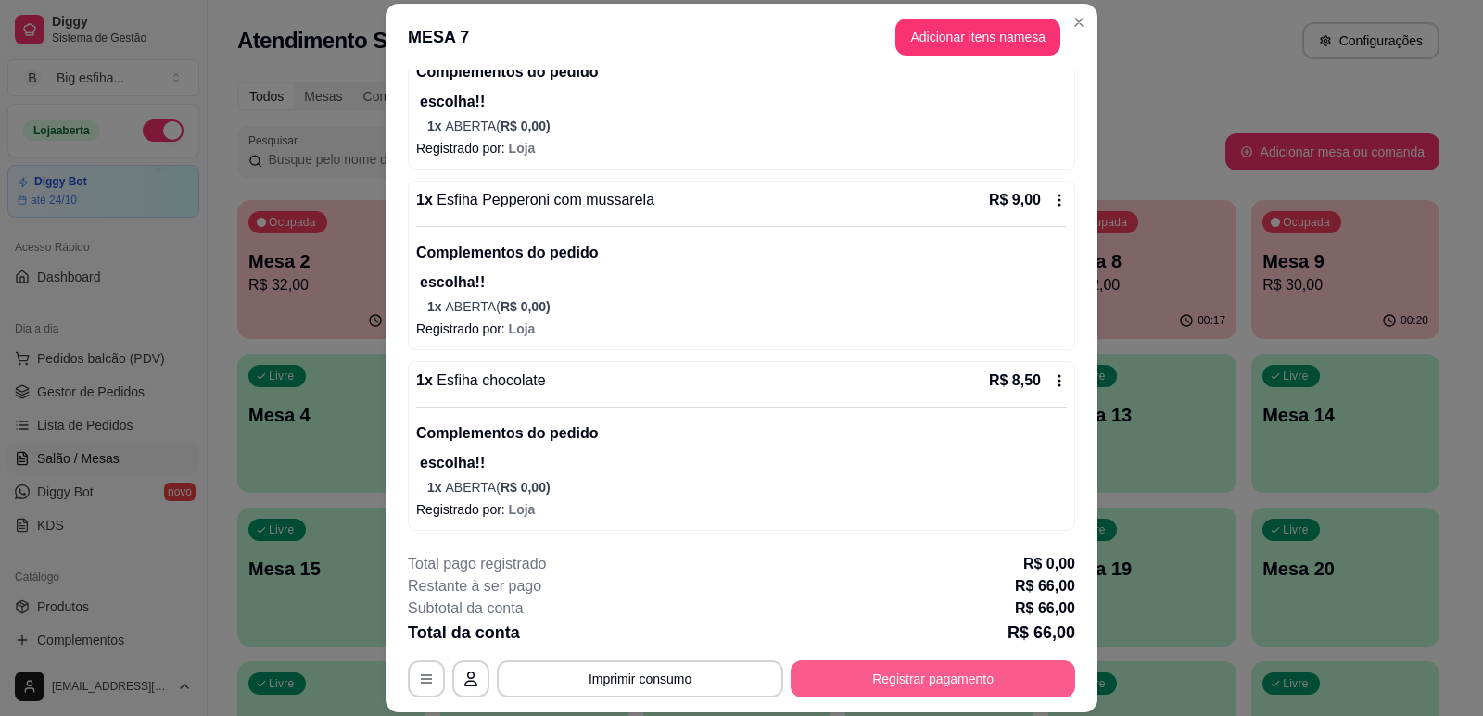
click at [1011, 673] on button "Registrar pagamento" at bounding box center [932, 679] width 285 height 37
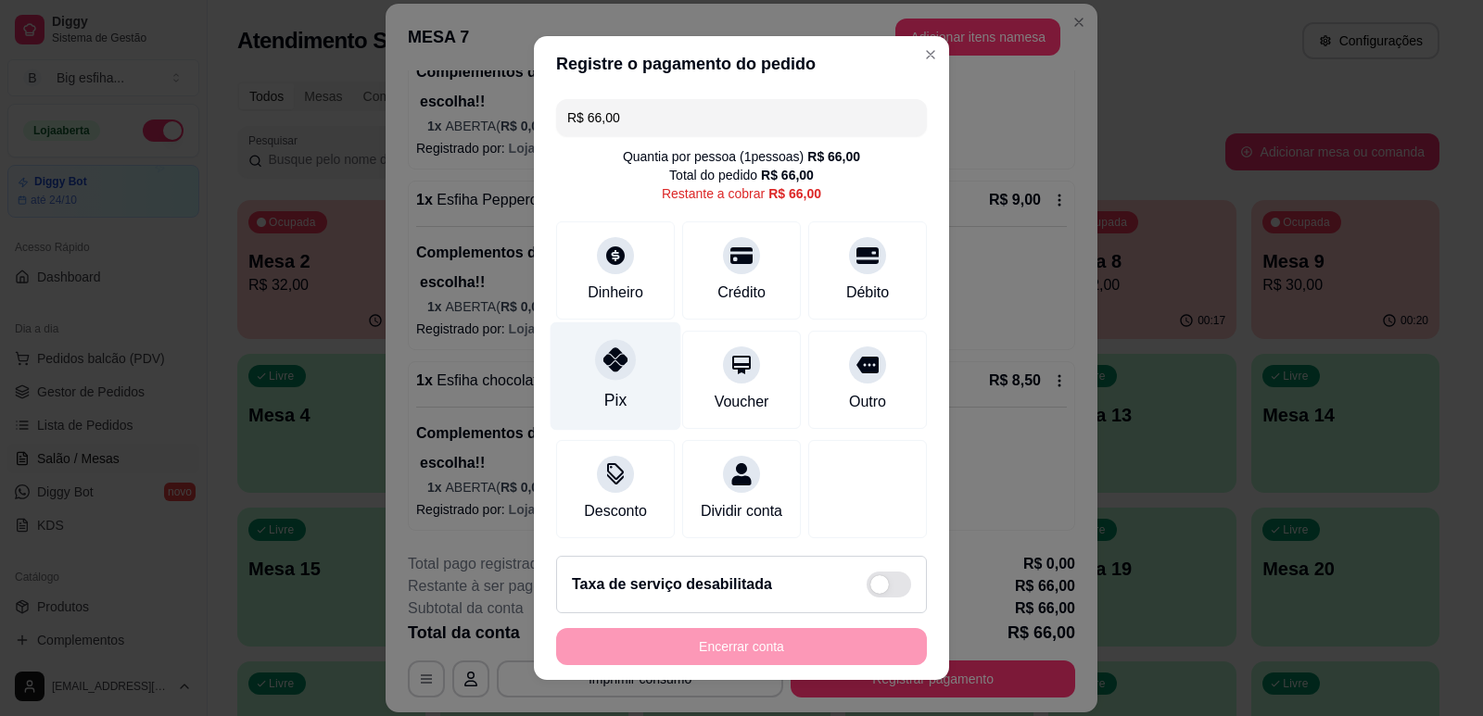
click at [607, 390] on div "Pix" at bounding box center [615, 400] width 22 height 24
type input "R$ 0,00"
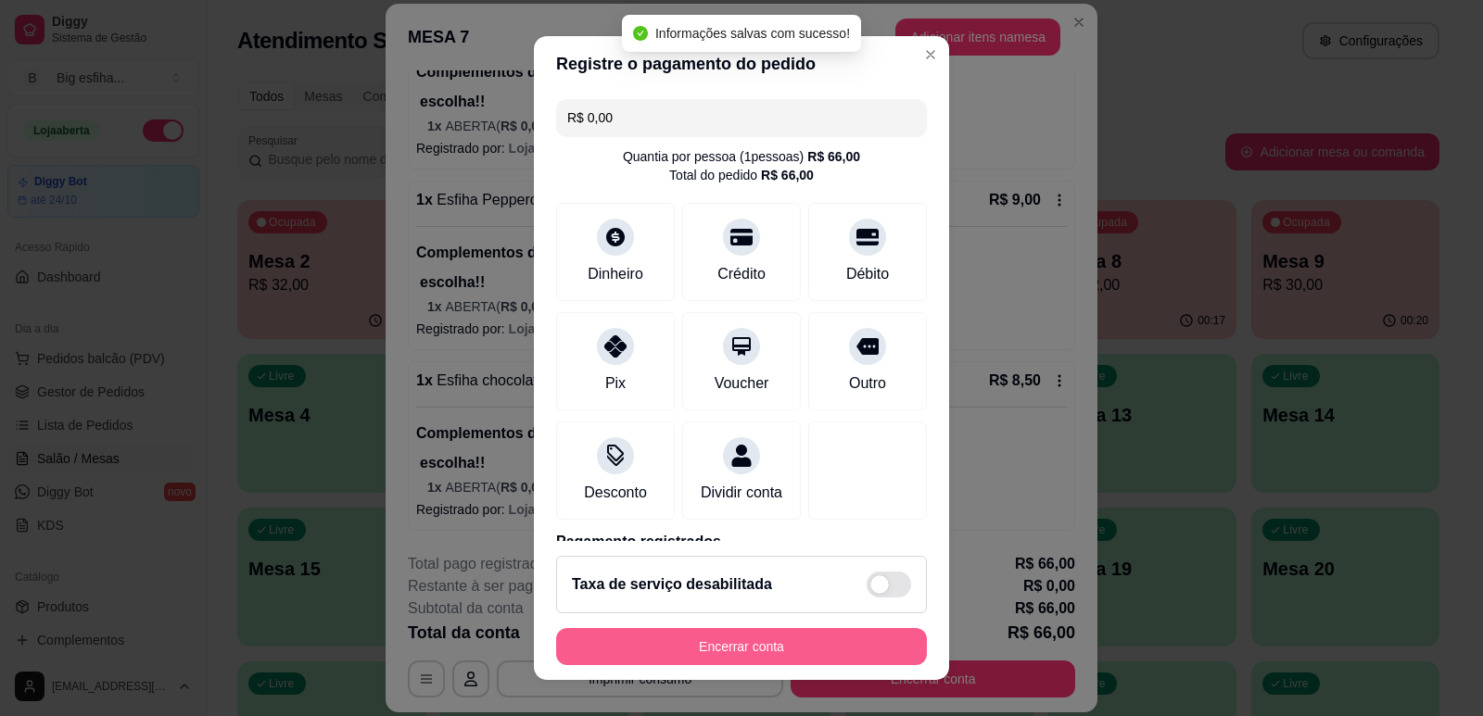
click at [735, 646] on button "Encerrar conta" at bounding box center [741, 646] width 371 height 37
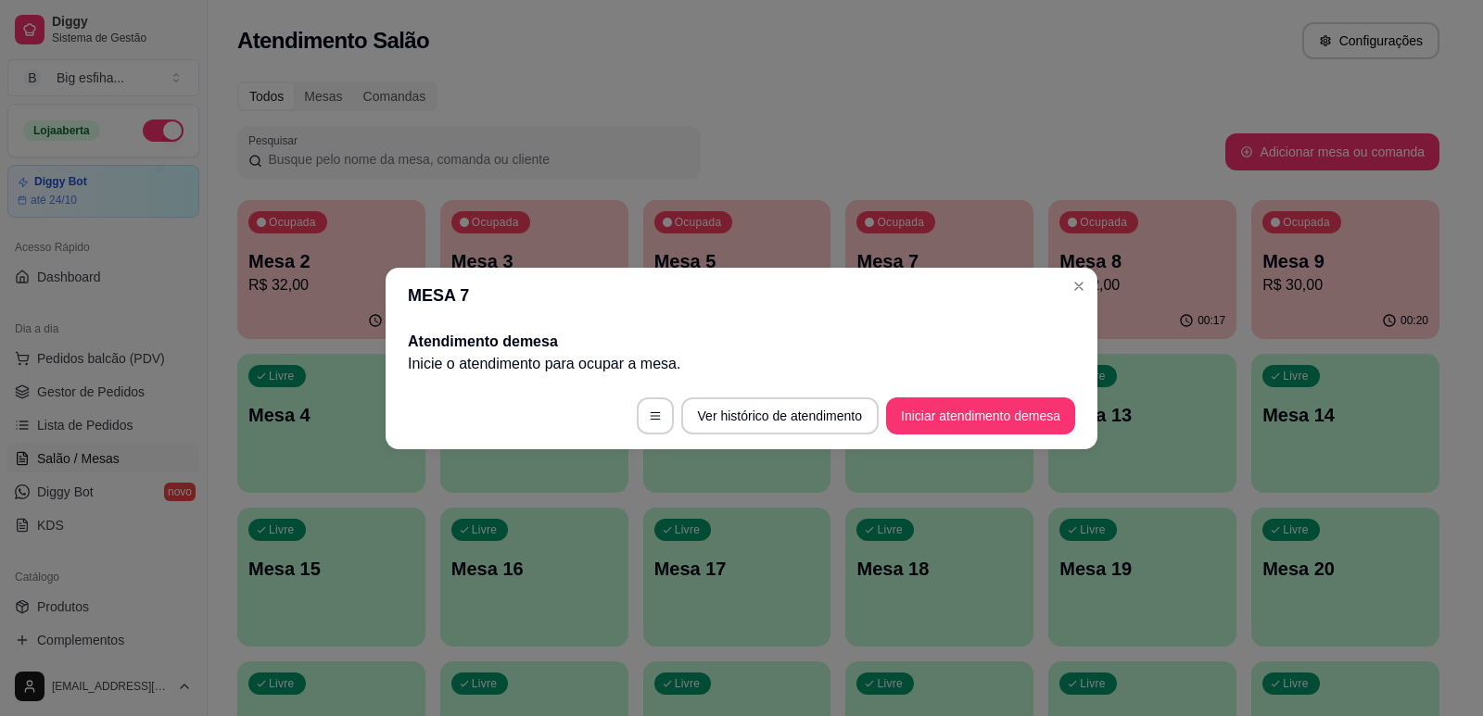
scroll to position [0, 0]
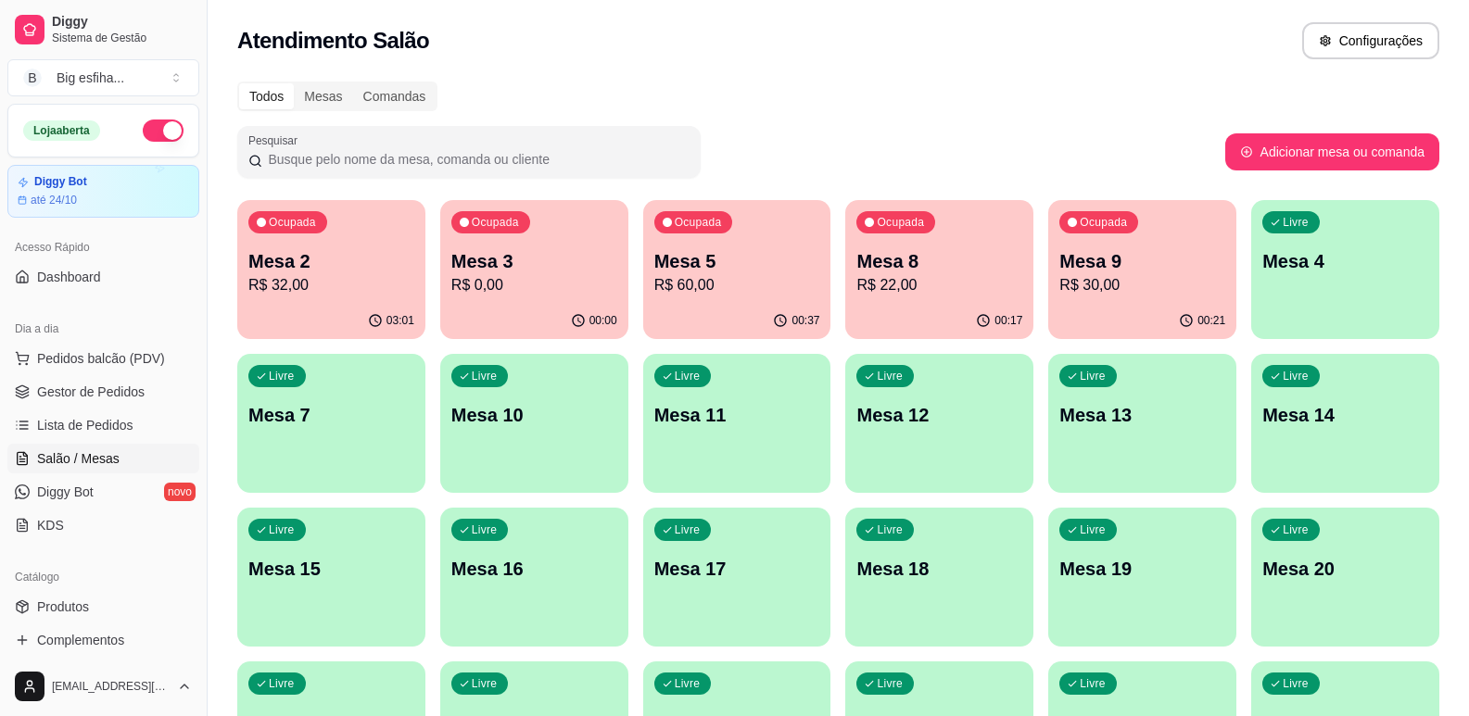
click at [534, 264] on p "Mesa 3" at bounding box center [534, 261] width 166 height 26
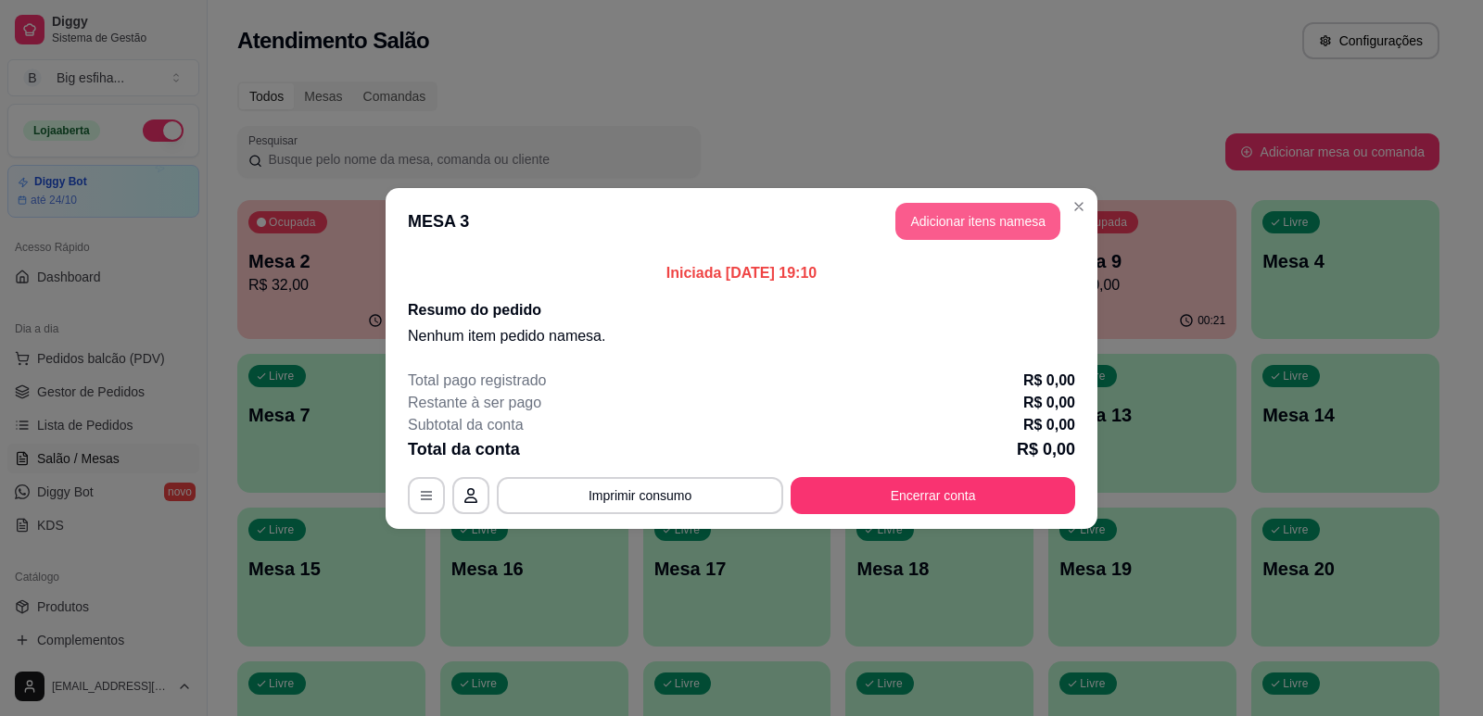
click at [962, 216] on button "Adicionar itens na mesa" at bounding box center [977, 221] width 165 height 37
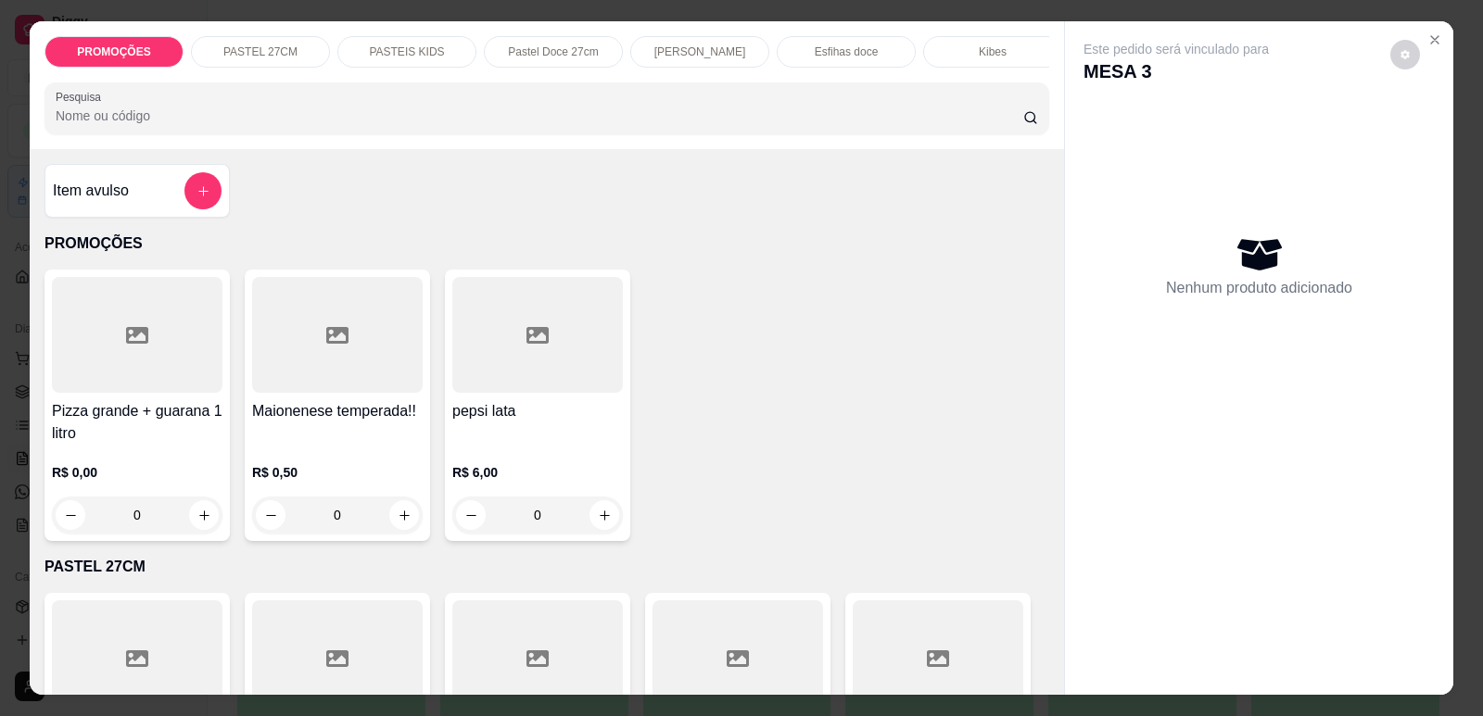
scroll to position [0, 745]
click at [403, 47] on p "Pizzas tradicionais" at bounding box center [394, 51] width 92 height 15
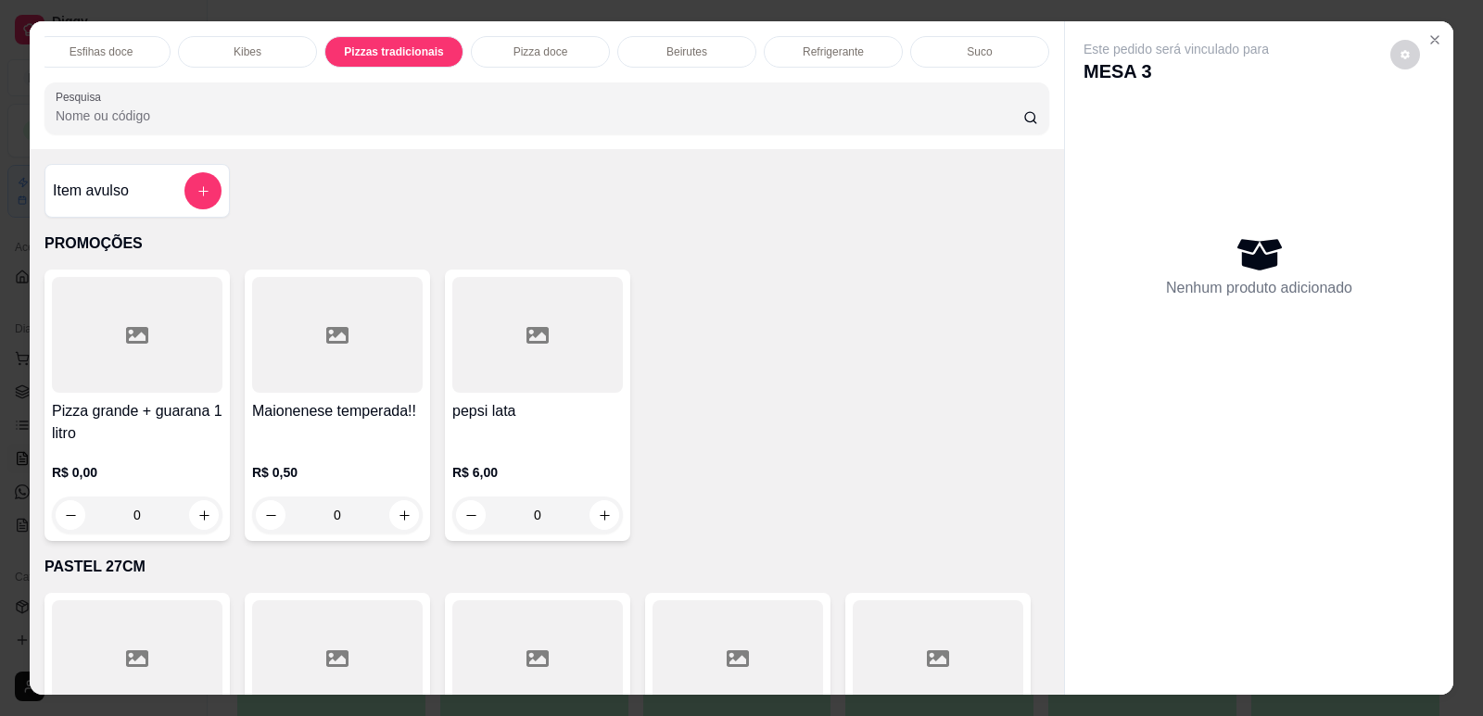
scroll to position [38, 0]
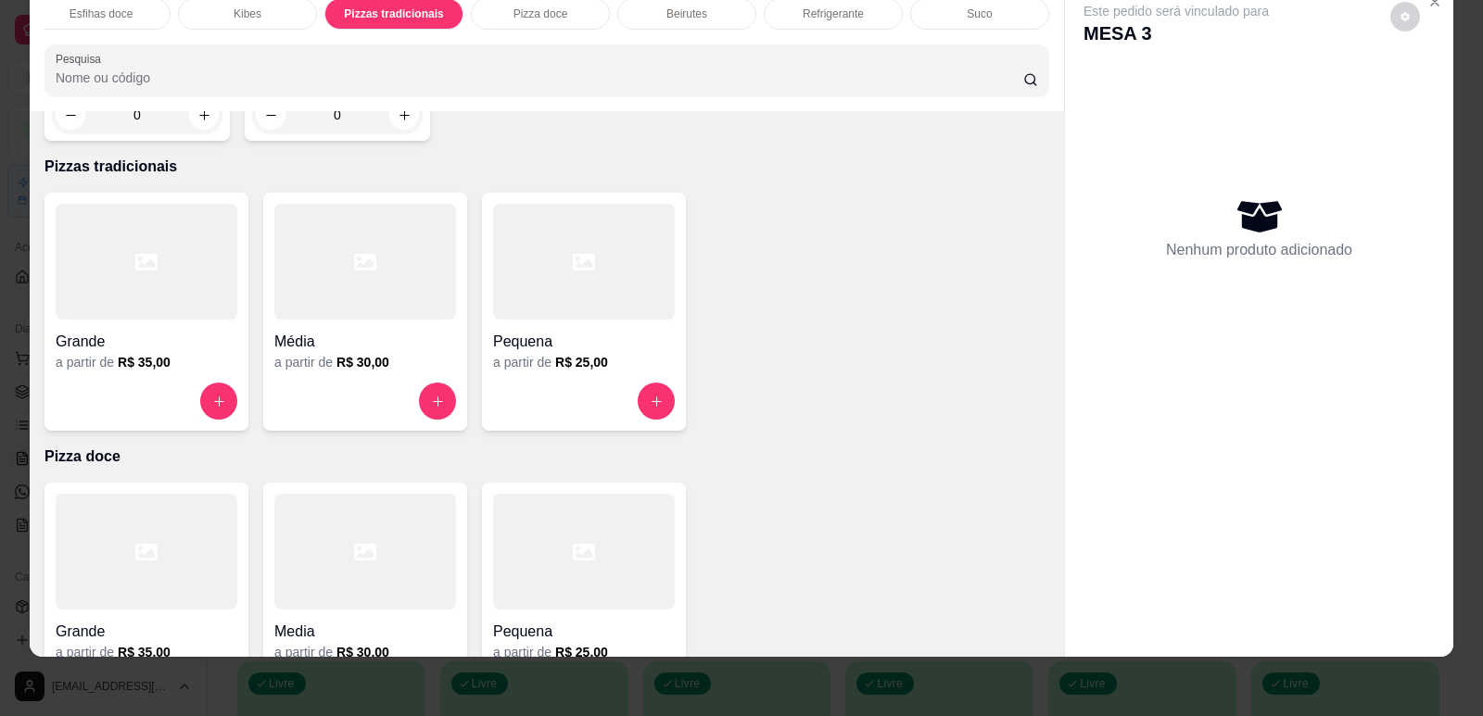
click at [109, 286] on div at bounding box center [147, 262] width 182 height 116
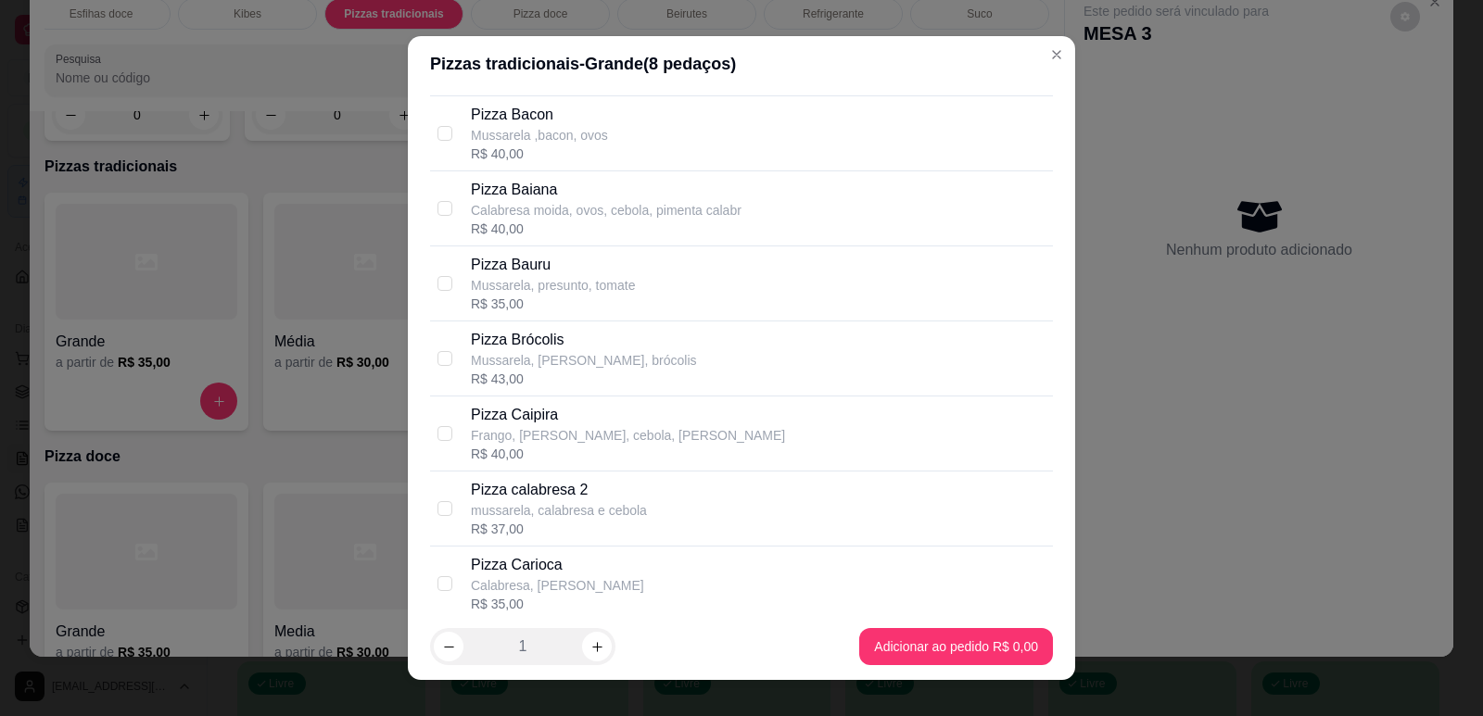
scroll to position [649, 0]
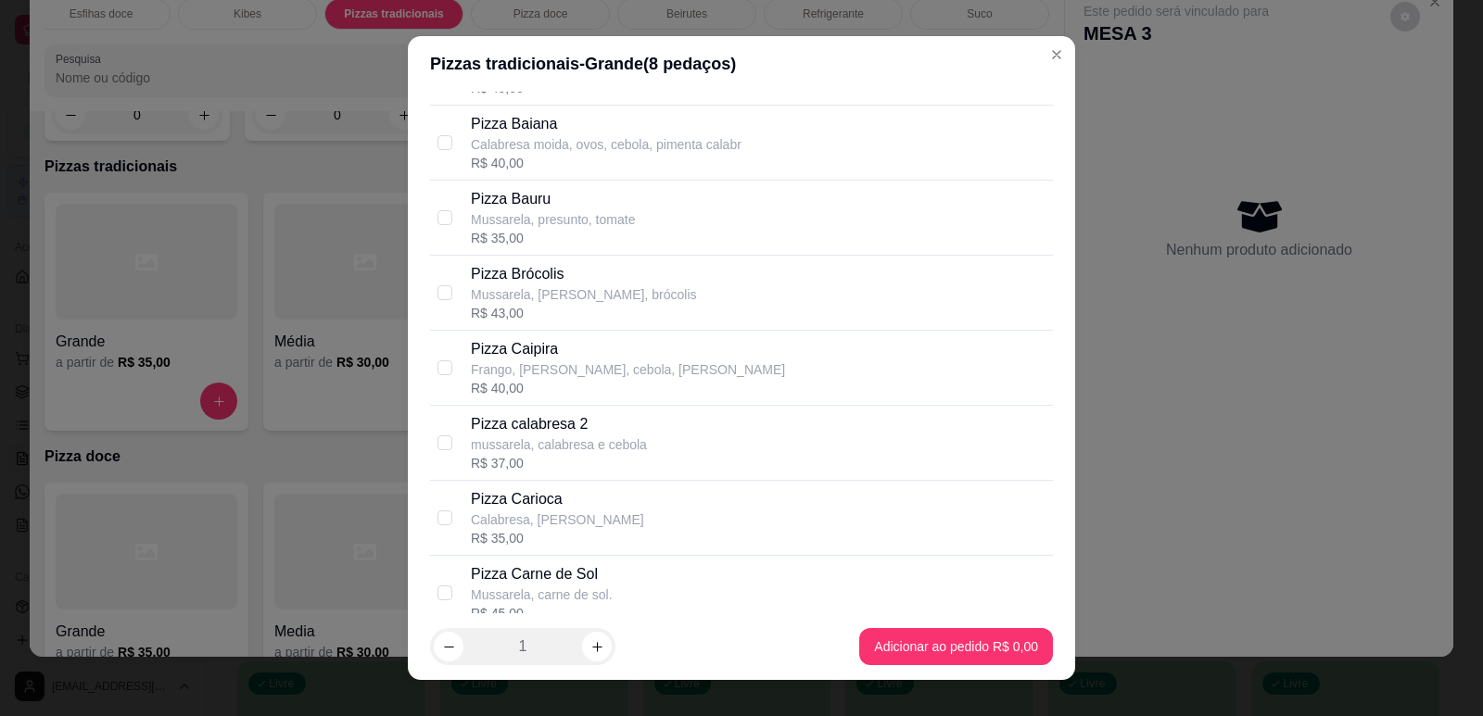
click at [624, 424] on p "Pizza calabresa 2" at bounding box center [559, 424] width 176 height 22
checkbox input "true"
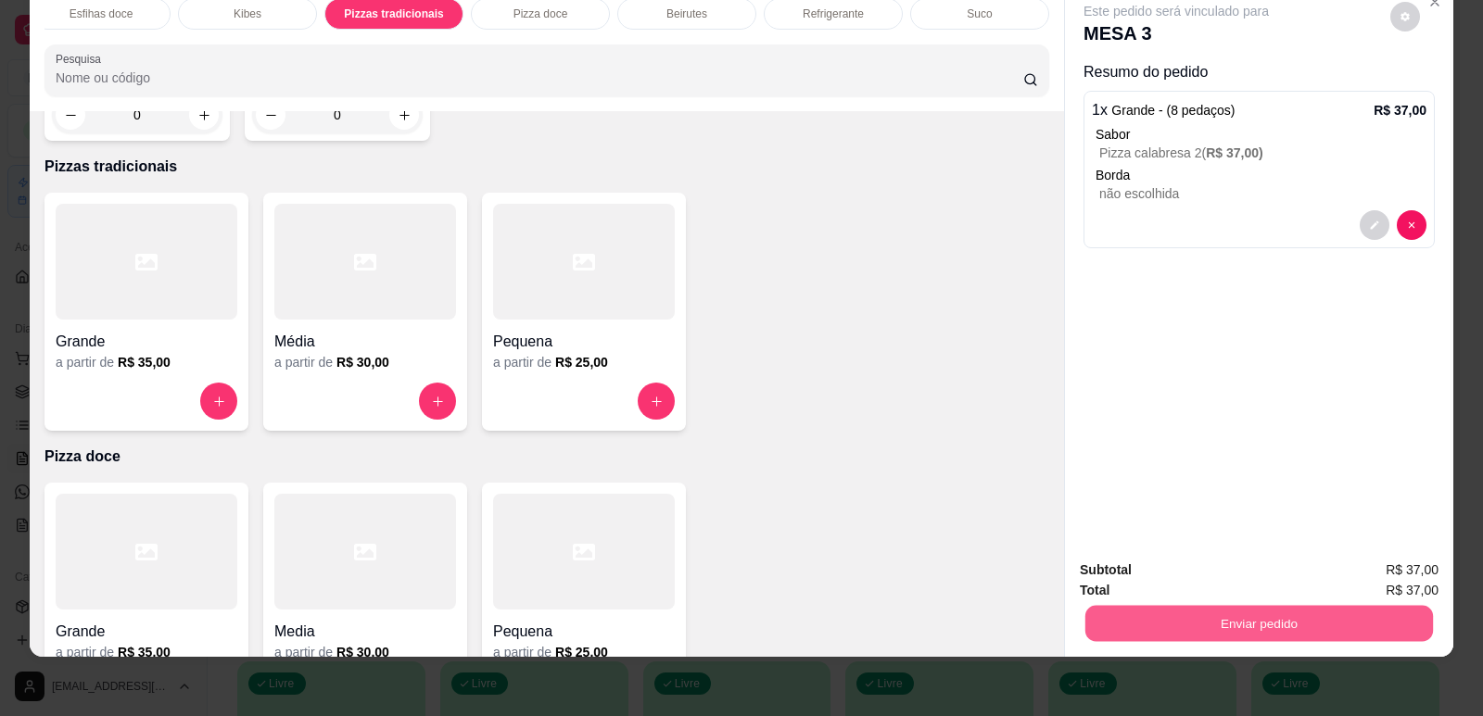
click at [1225, 613] on button "Enviar pedido" at bounding box center [1259, 623] width 348 height 36
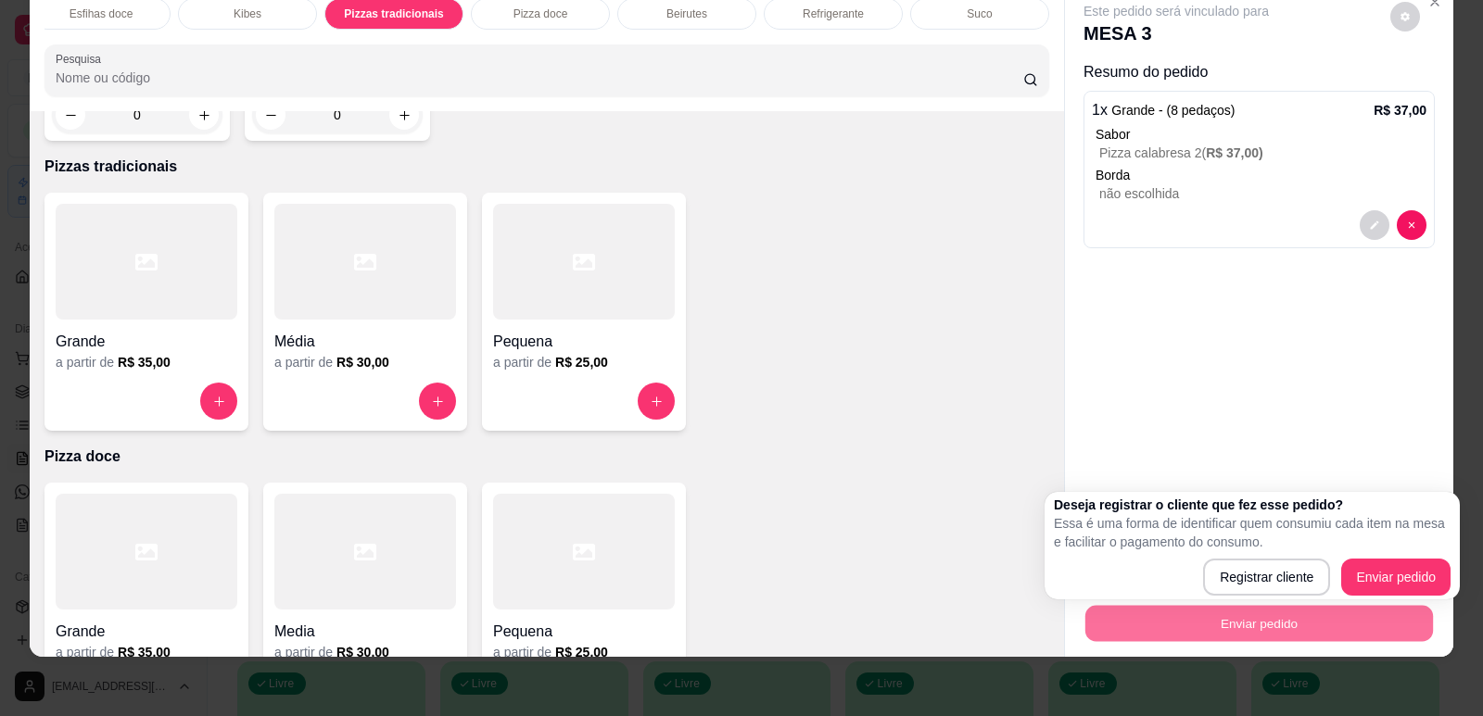
click at [1165, 268] on div "Este pedido será vinculado para MESA 3 Resumo do pedido 1 x Grande - (8 pedaços…" at bounding box center [1259, 264] width 388 height 562
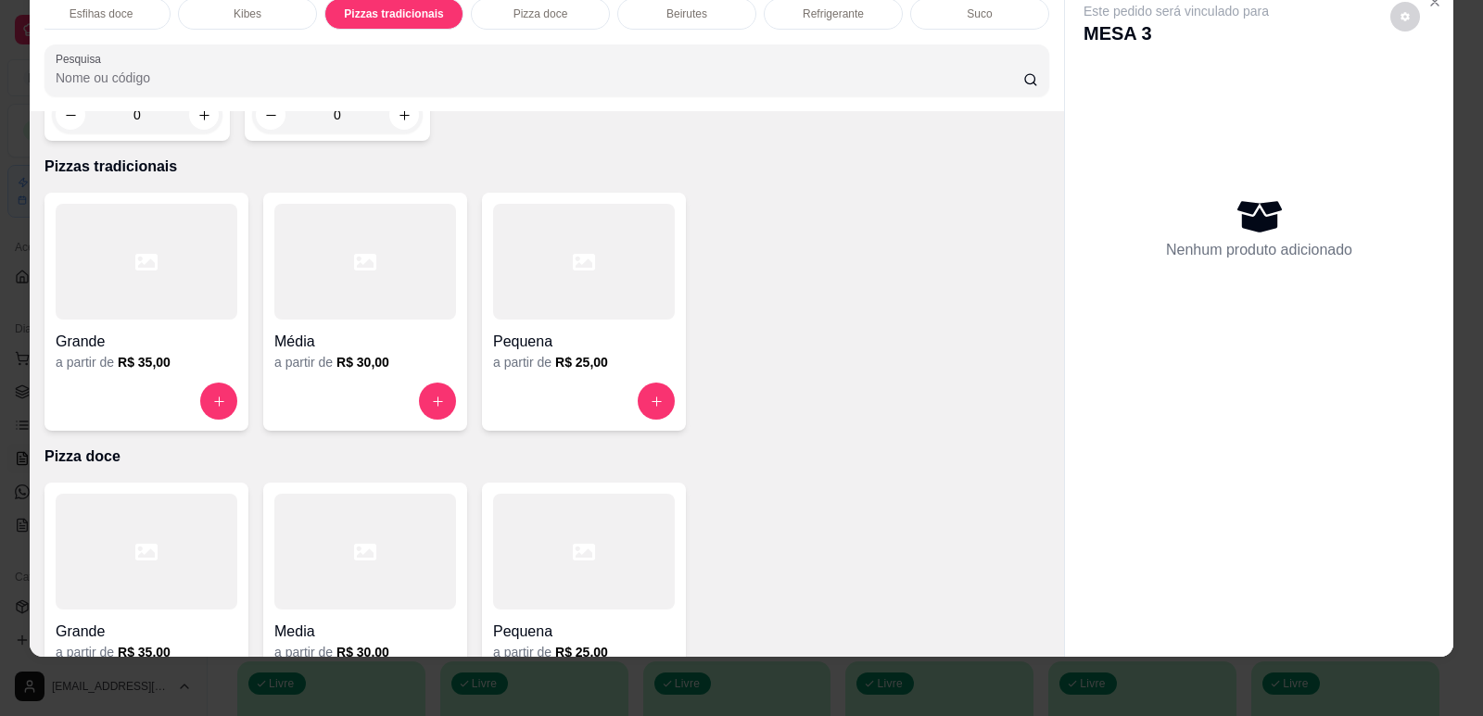
click at [653, 264] on div at bounding box center [584, 262] width 182 height 116
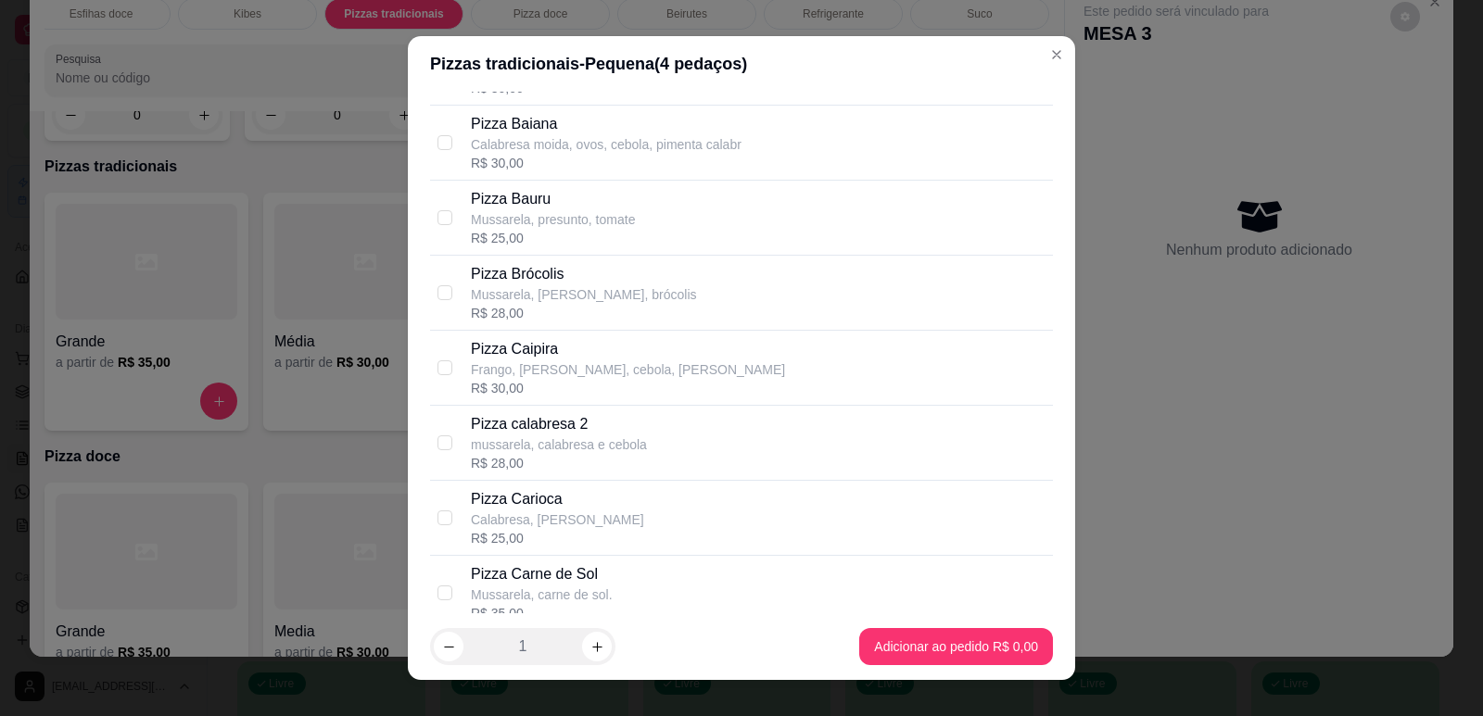
click at [618, 436] on p "mussarela, calabresa e cebola" at bounding box center [559, 445] width 176 height 19
checkbox input "true"
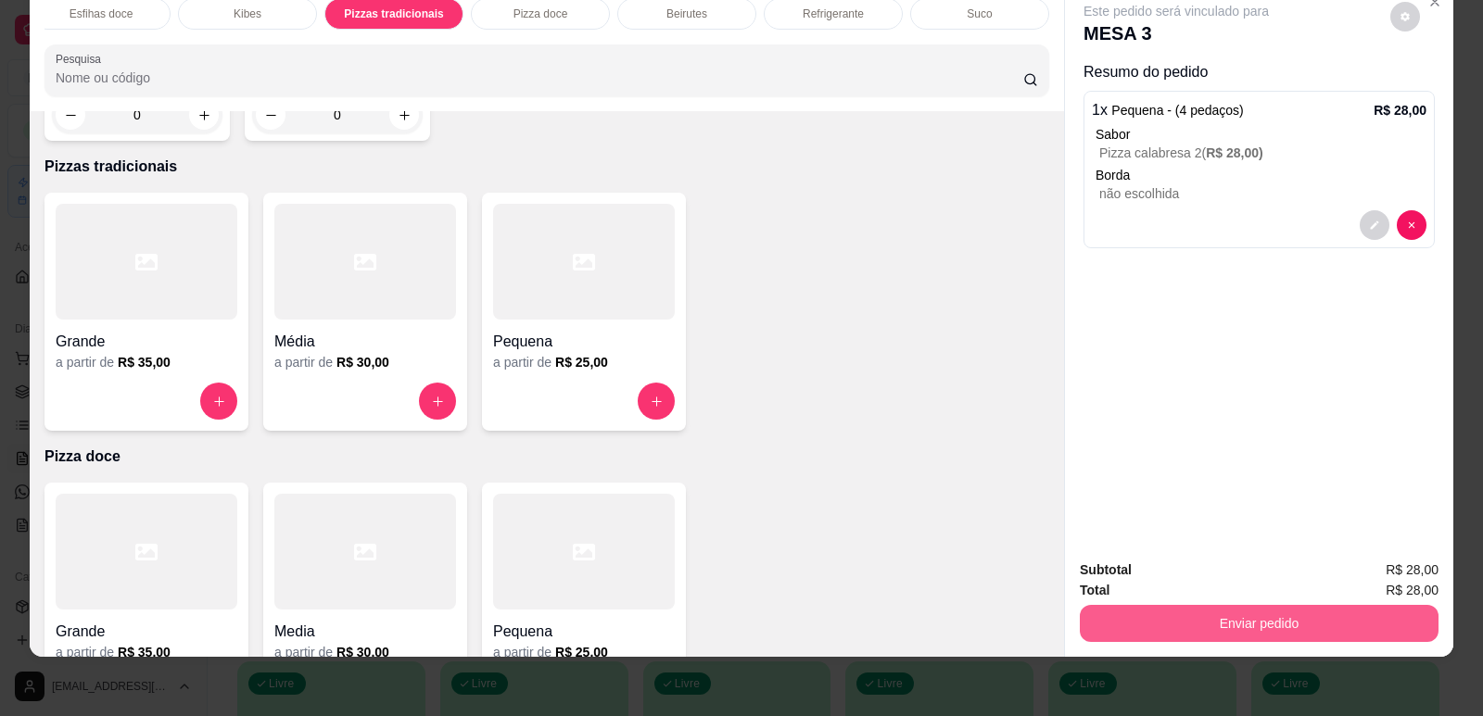
click at [1198, 617] on button "Enviar pedido" at bounding box center [1259, 623] width 359 height 37
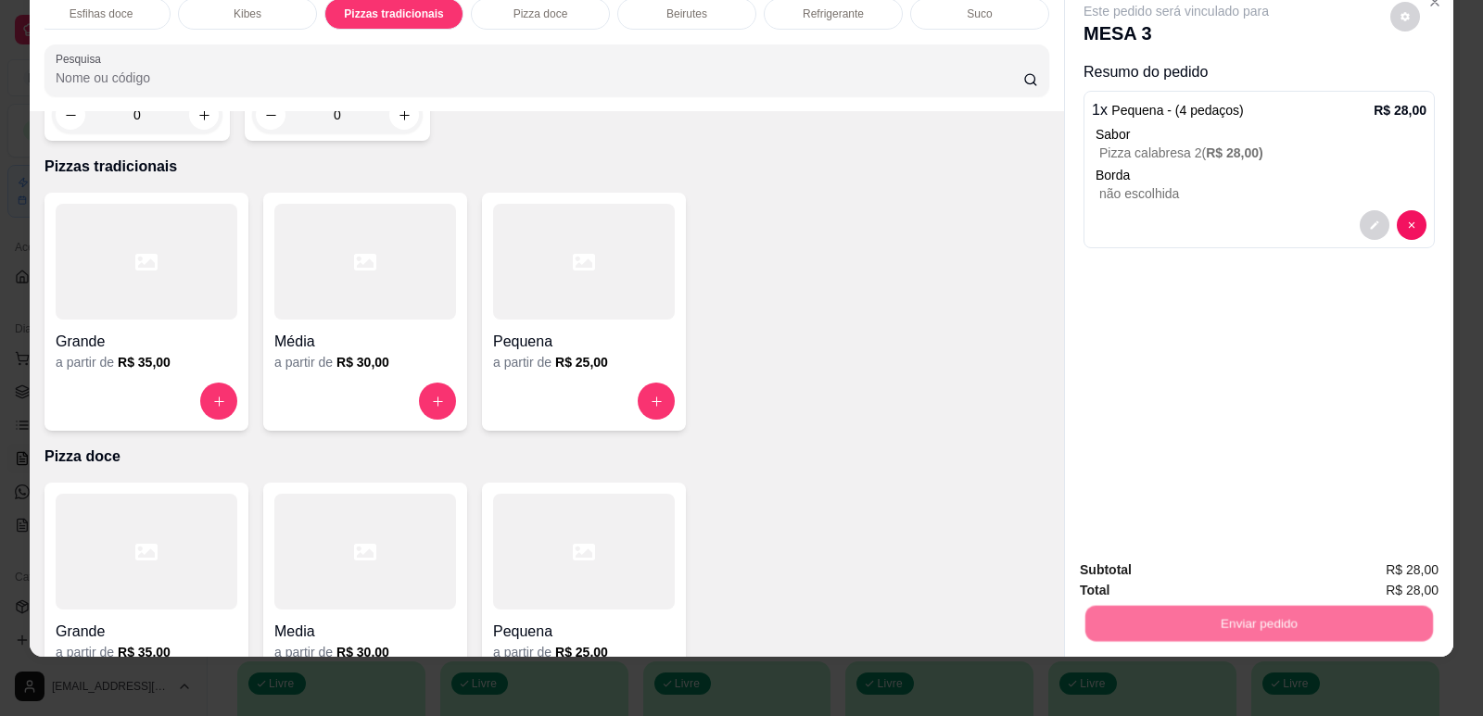
click at [1362, 575] on button "Enviar pedido" at bounding box center [1390, 578] width 102 height 34
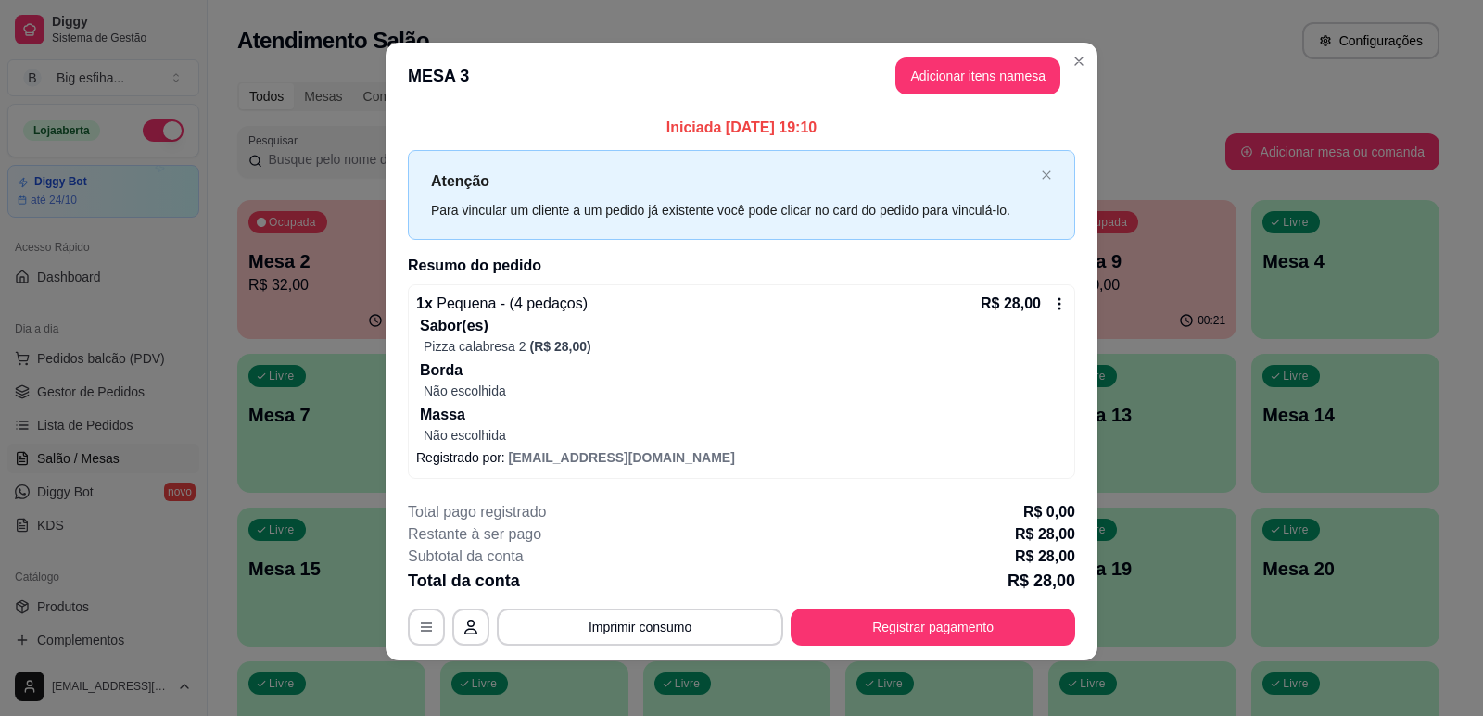
scroll to position [10, 0]
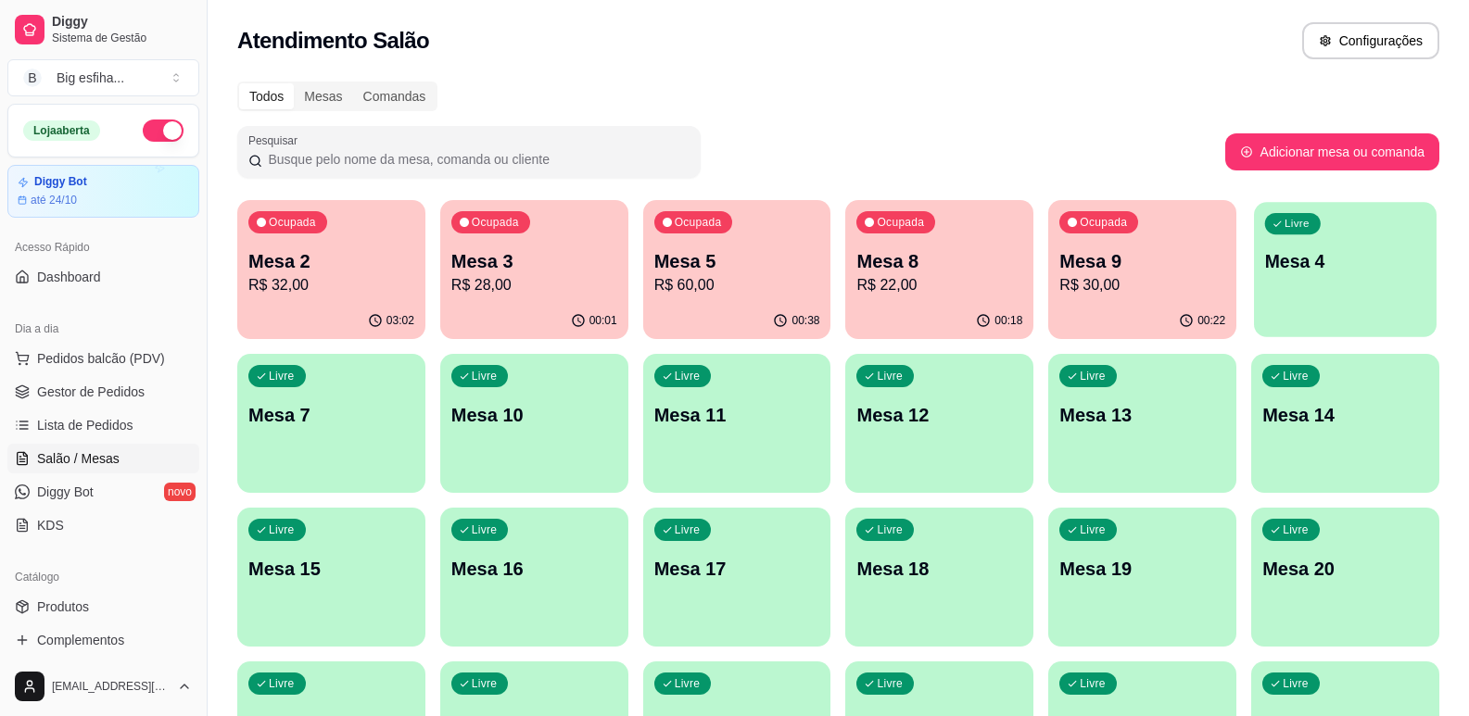
click at [1341, 322] on button "Livre Mesa 4" at bounding box center [1345, 269] width 183 height 135
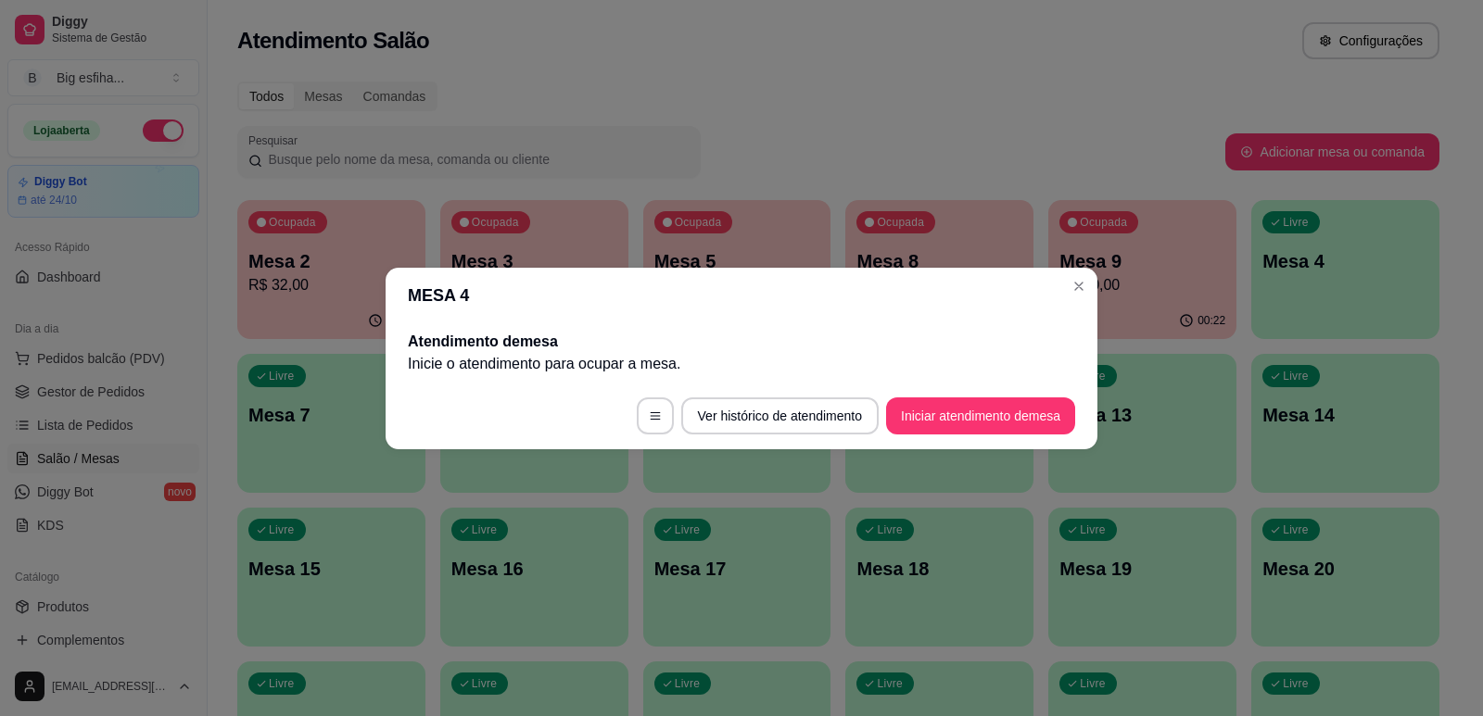
click at [1041, 388] on footer "Ver histórico de atendimento Iniciar atendimento de mesa" at bounding box center [742, 416] width 712 height 67
click at [1052, 443] on footer "Ver histórico de atendimento Iniciar atendimento de mesa" at bounding box center [742, 416] width 712 height 67
click at [997, 421] on button "Iniciar atendimento de mesa" at bounding box center [980, 416] width 189 height 37
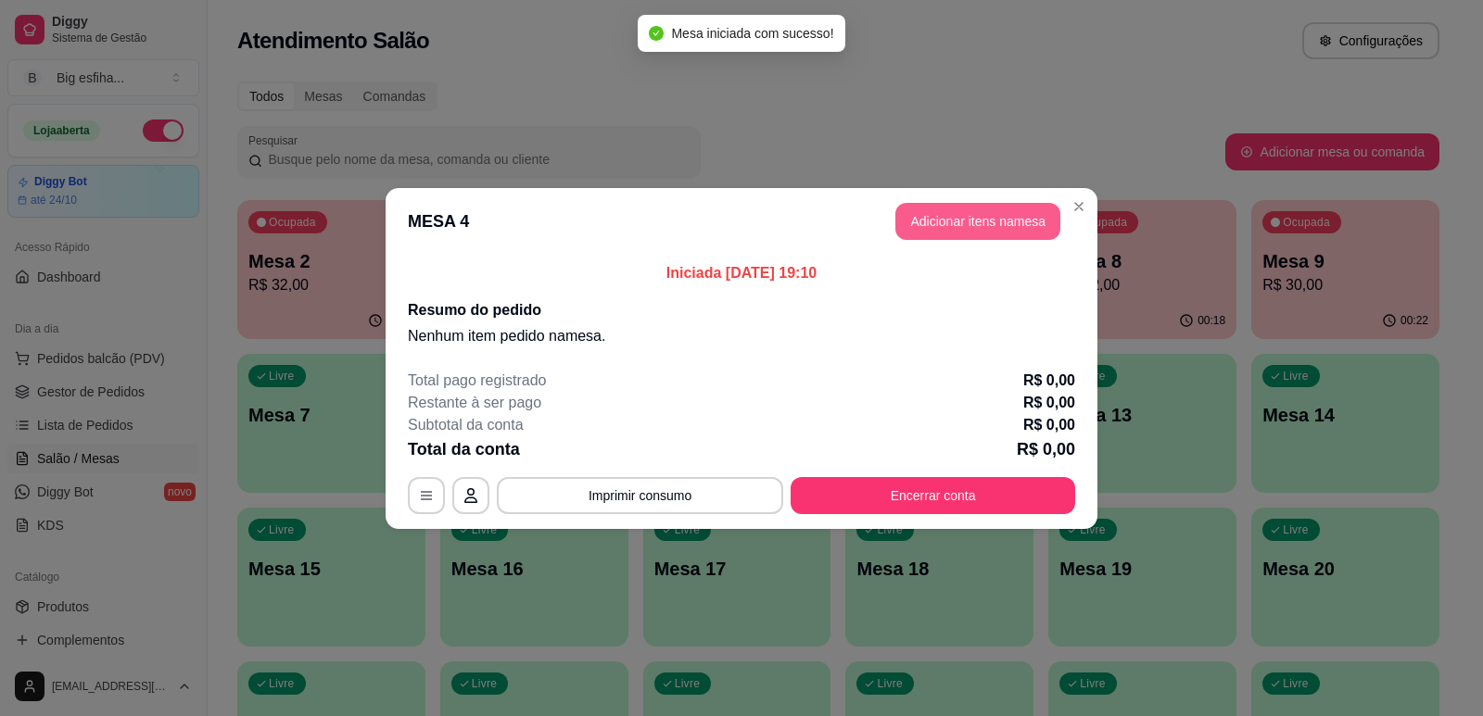
click at [997, 234] on button "Adicionar itens na mesa" at bounding box center [977, 221] width 165 height 37
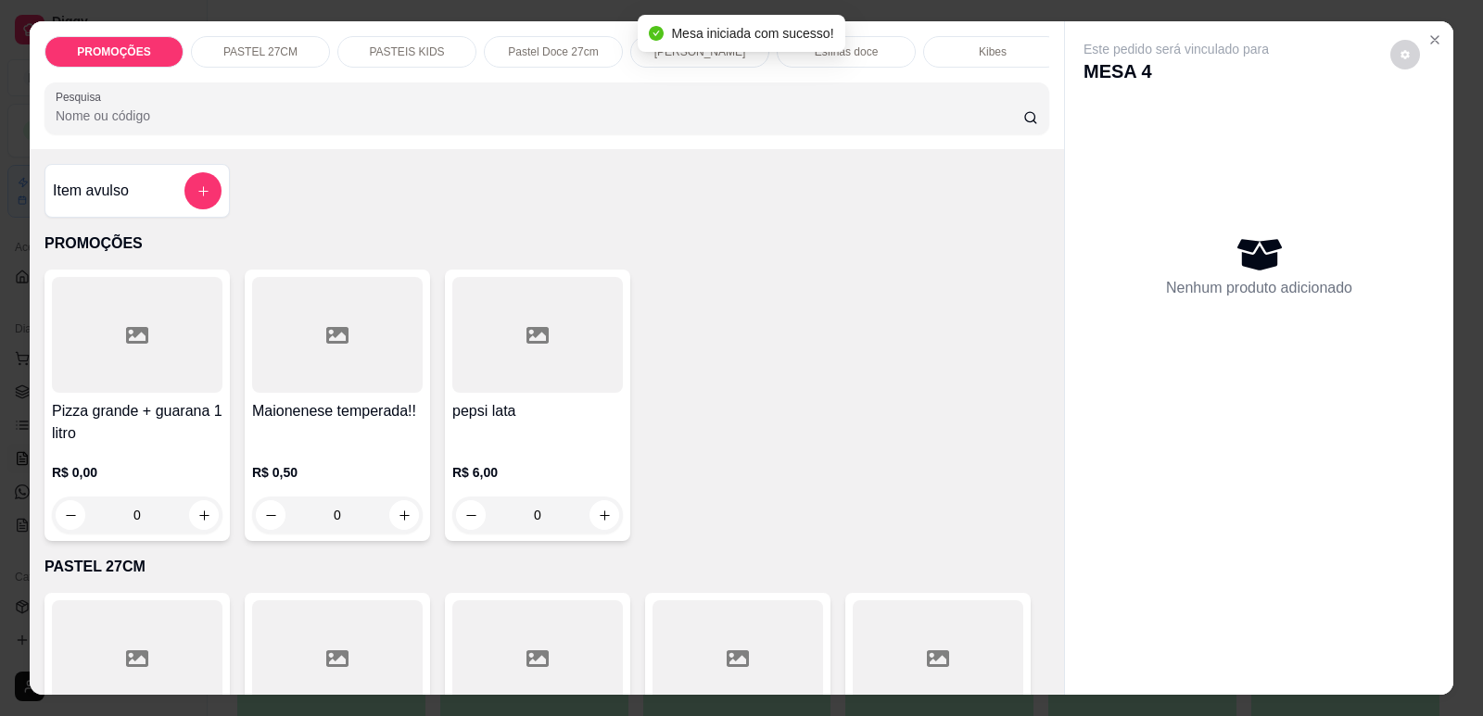
drag, startPoint x: 737, startPoint y: 55, endPoint x: 619, endPoint y: 350, distance: 318.2
click at [740, 54] on div "[PERSON_NAME]" at bounding box center [699, 52] width 139 height 32
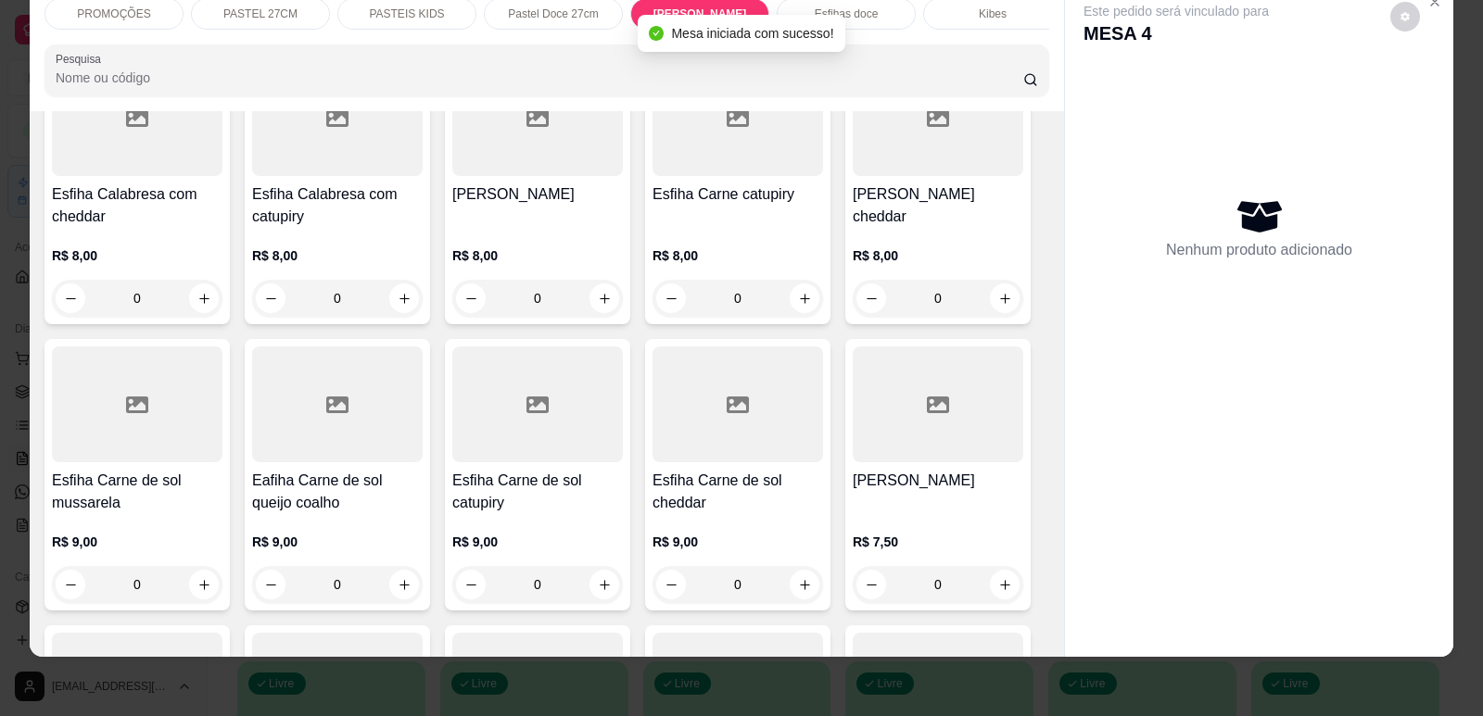
scroll to position [6294, 0]
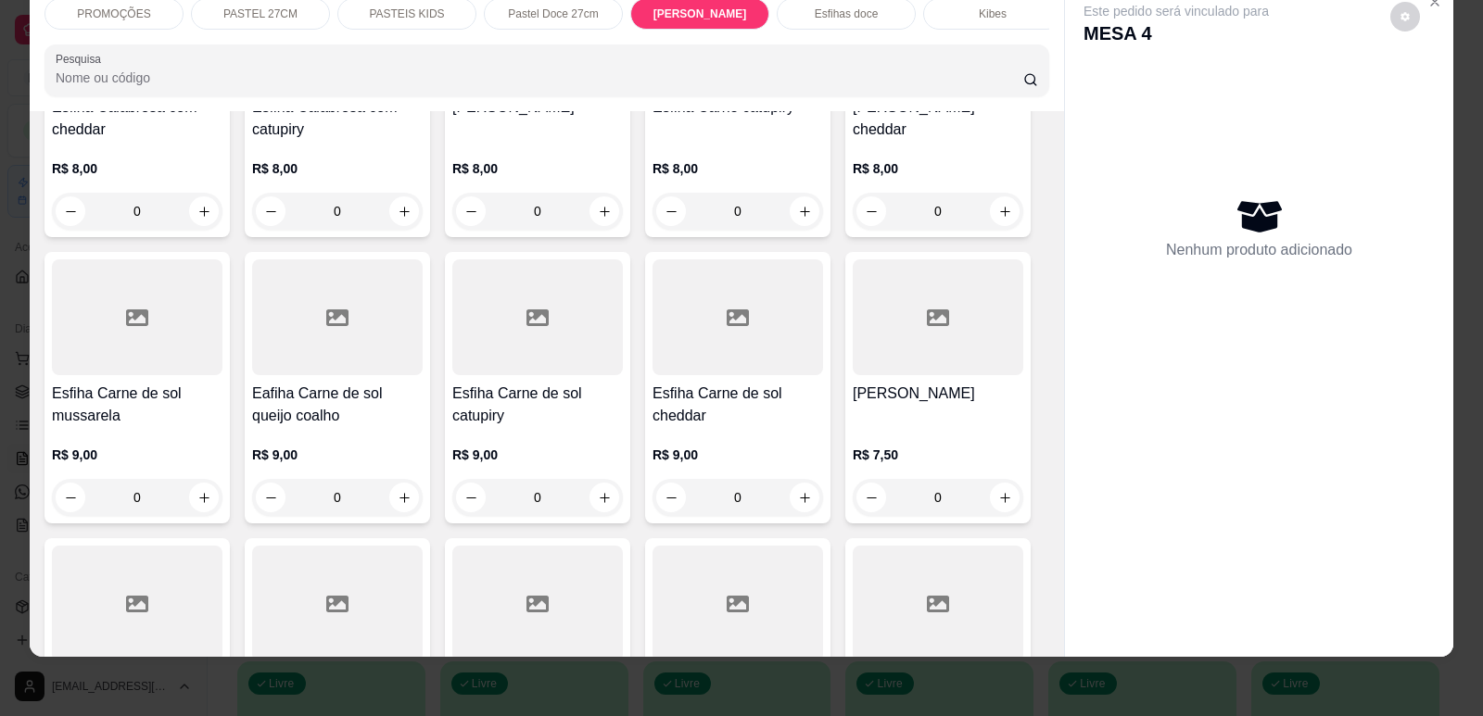
click at [532, 375] on div at bounding box center [537, 317] width 171 height 116
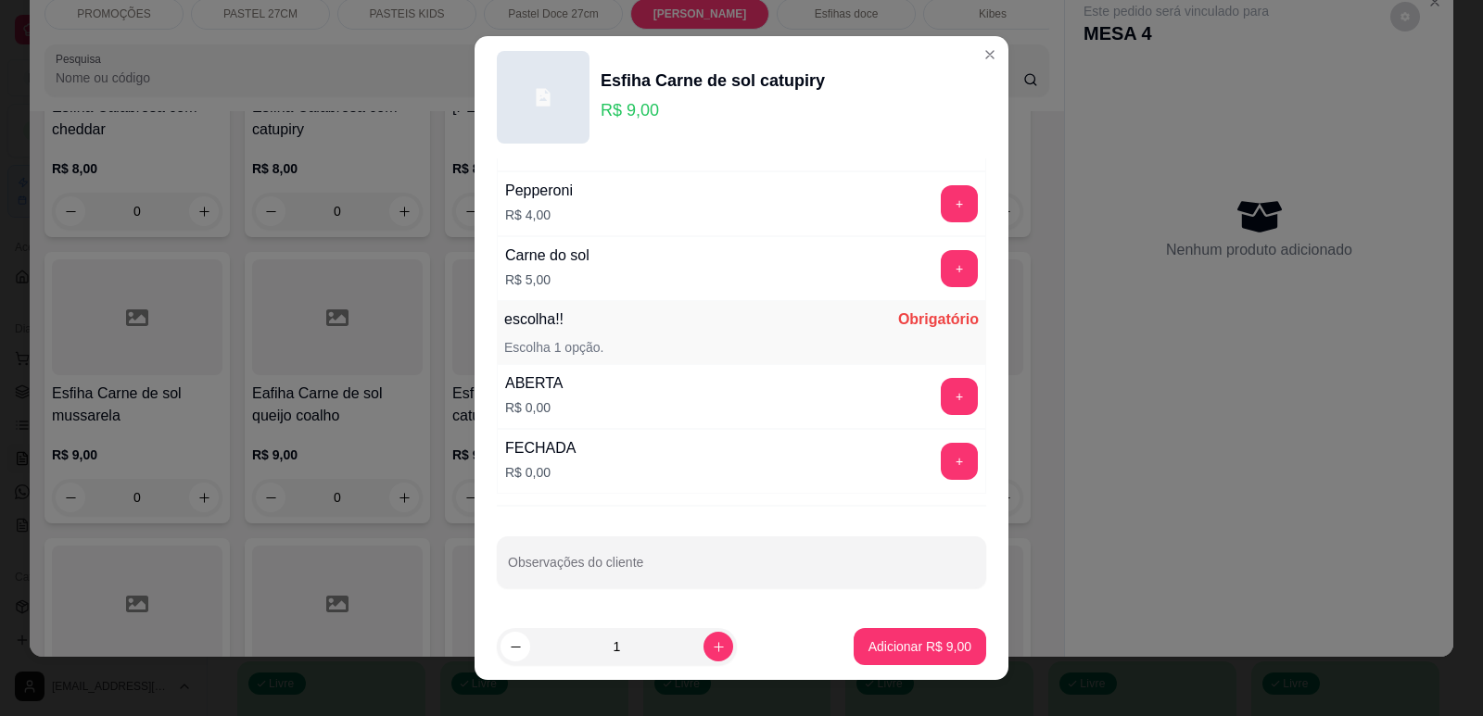
scroll to position [23, 0]
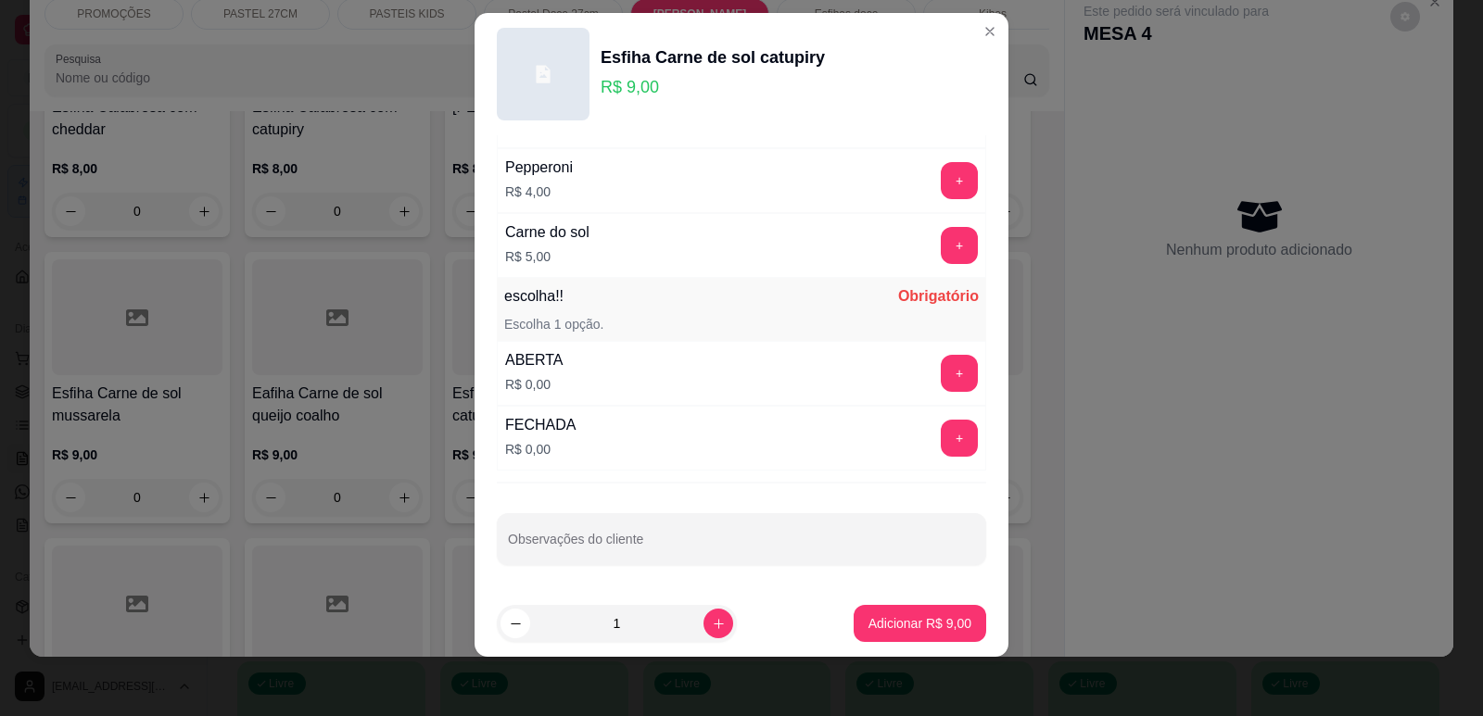
drag, startPoint x: 948, startPoint y: 386, endPoint x: 926, endPoint y: 377, distance: 23.8
click at [945, 386] on div "+" at bounding box center [959, 373] width 52 height 37
click at [941, 377] on button "+" at bounding box center [959, 373] width 37 height 37
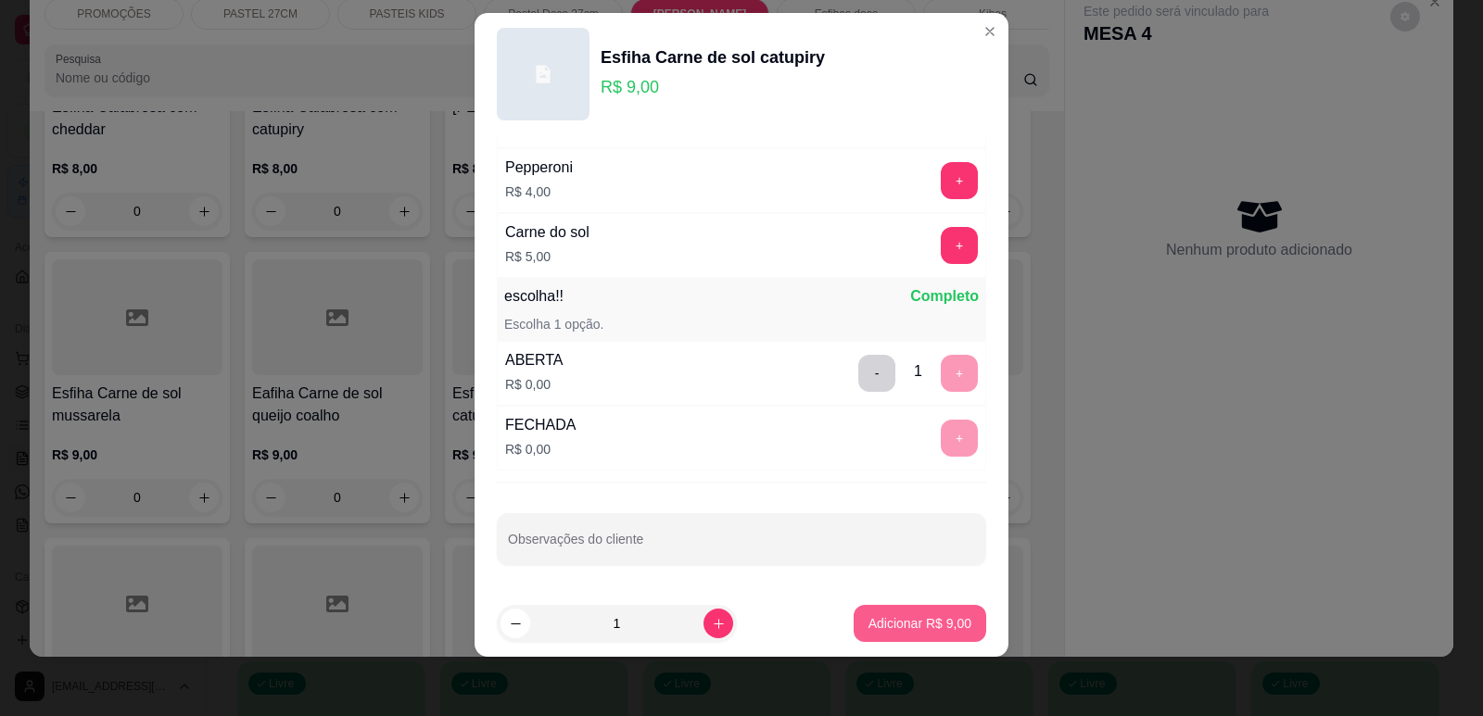
click at [935, 614] on p "Adicionar R$ 9,00" at bounding box center [919, 623] width 103 height 19
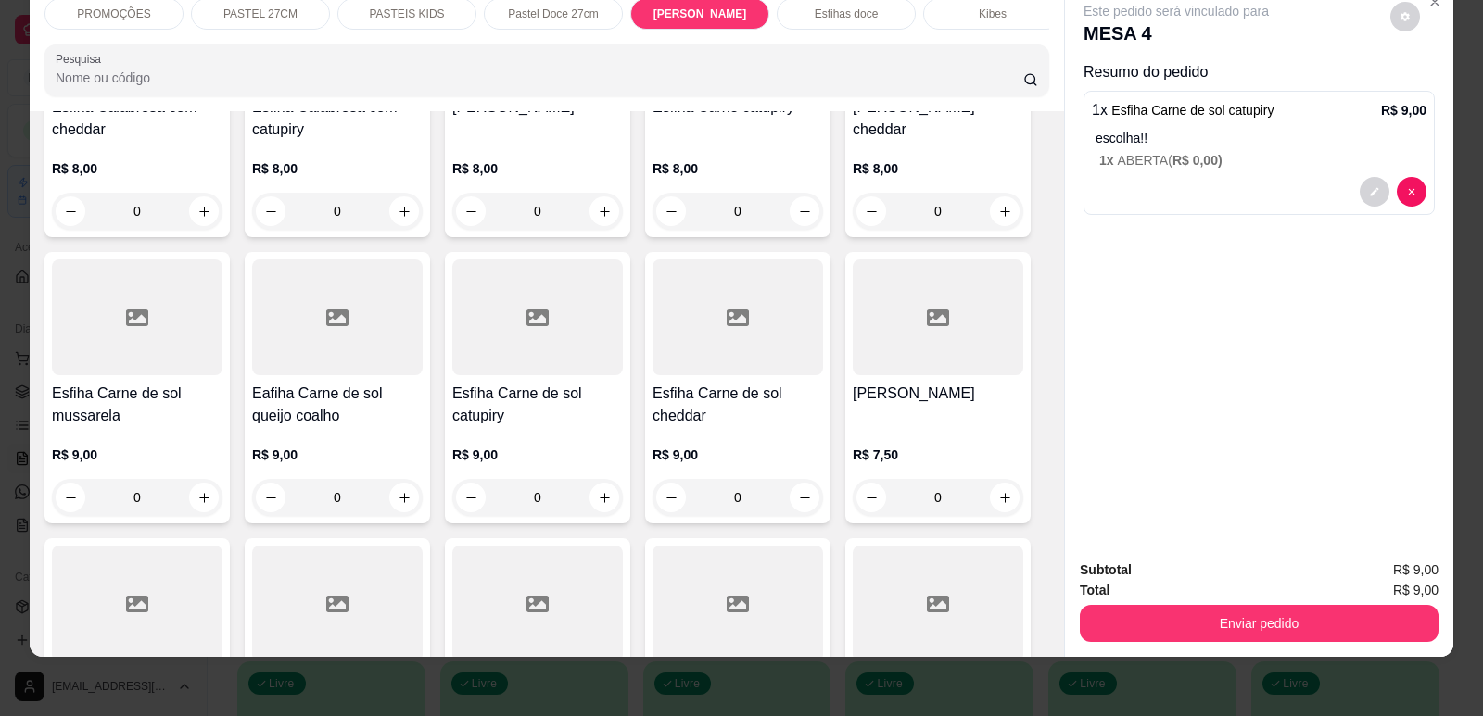
scroll to position [5924, 0]
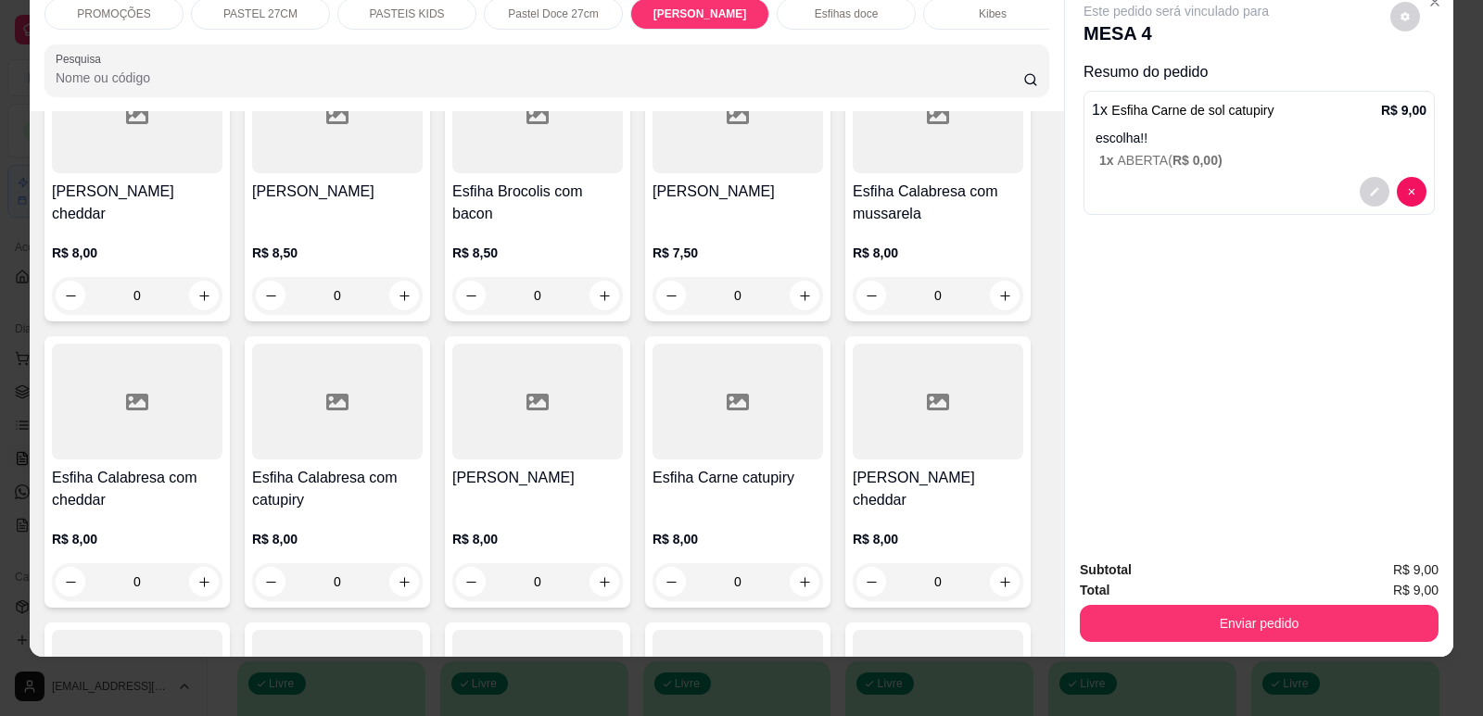
click at [955, 188] on div "Esfiha Calabresa com mussarela R$ 8,00 0" at bounding box center [937, 186] width 185 height 272
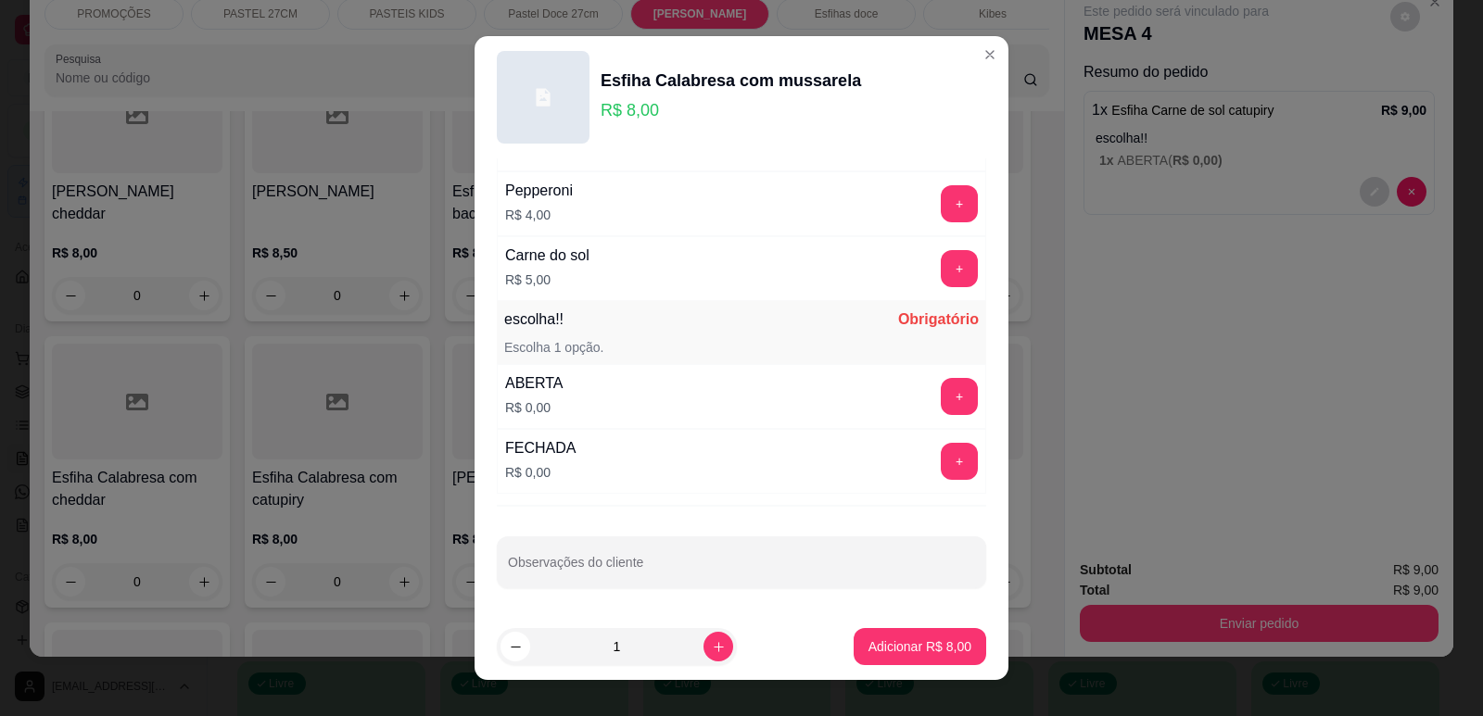
scroll to position [23, 0]
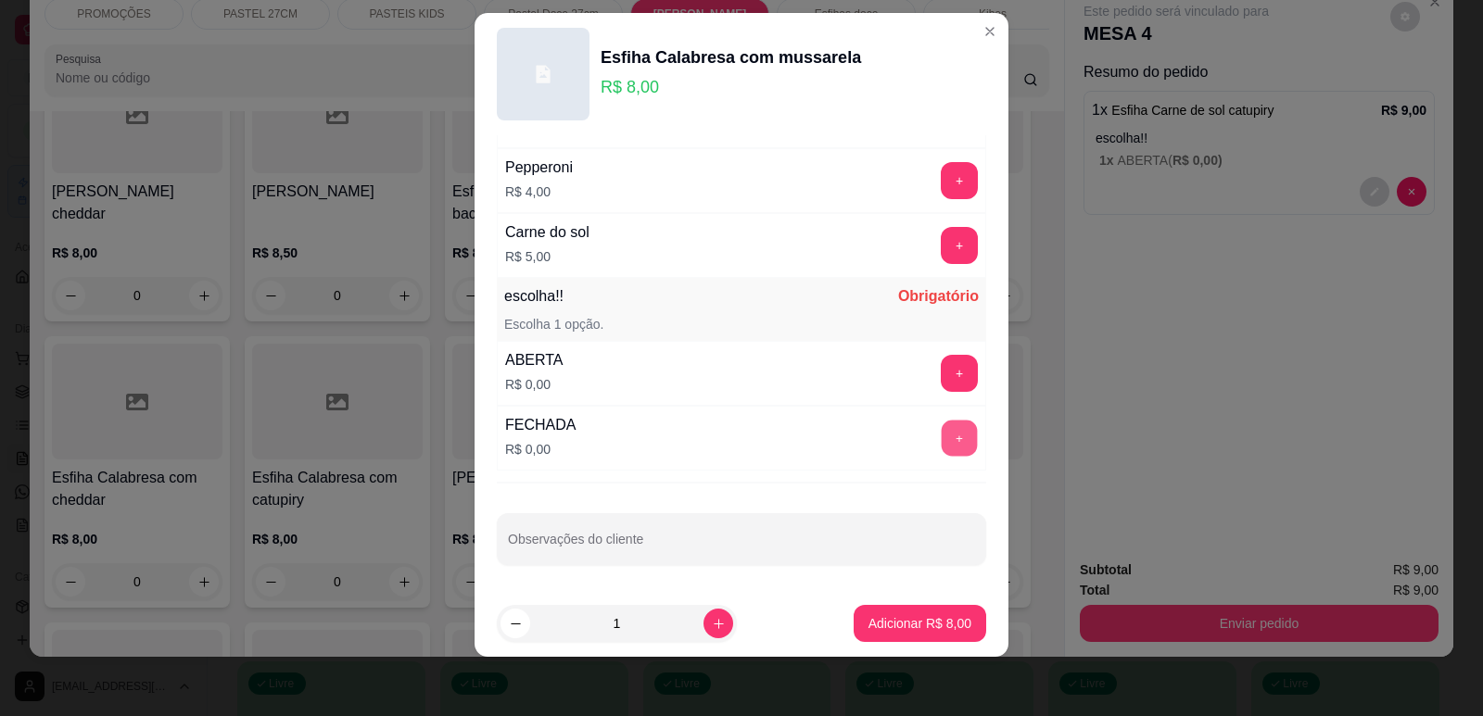
click at [942, 443] on button "+" at bounding box center [960, 438] width 36 height 36
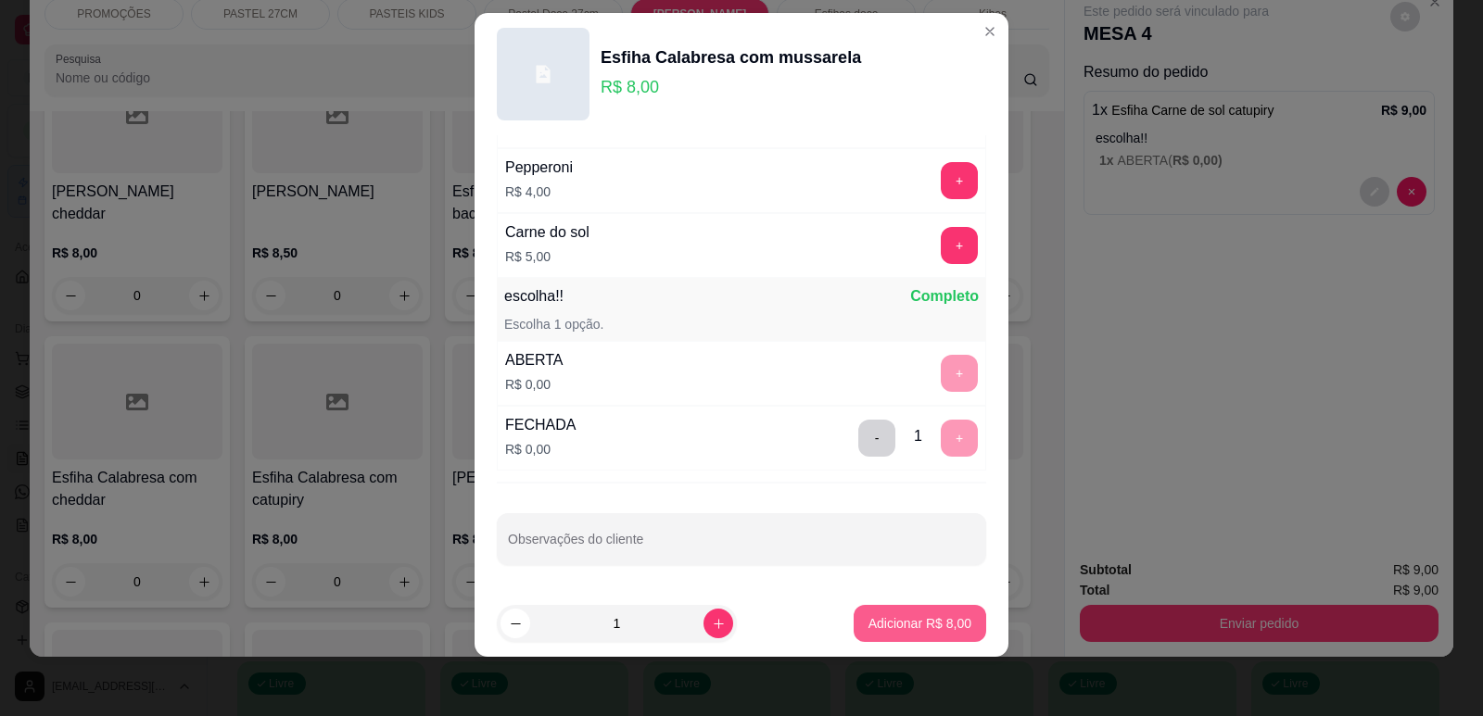
click at [899, 632] on p "Adicionar R$ 8,00" at bounding box center [919, 623] width 103 height 19
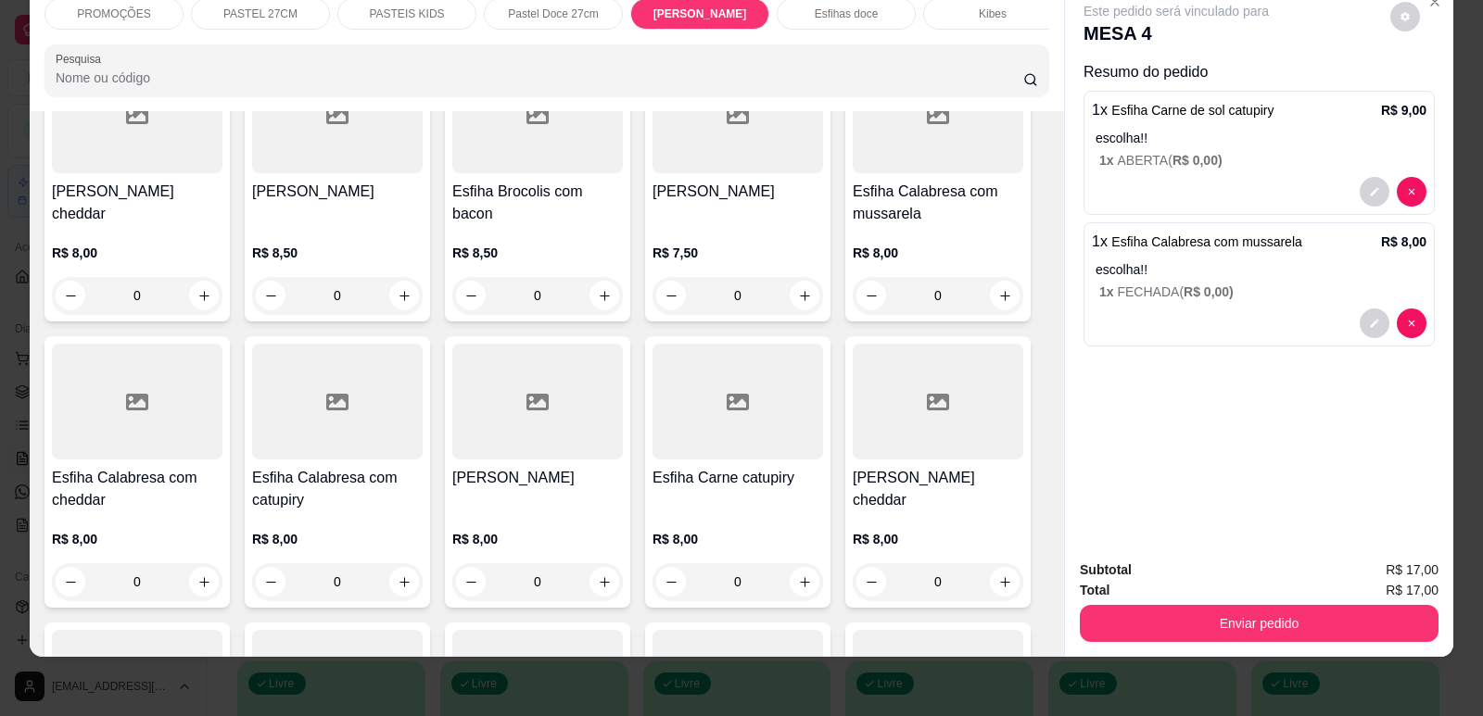
scroll to position [5182, 0]
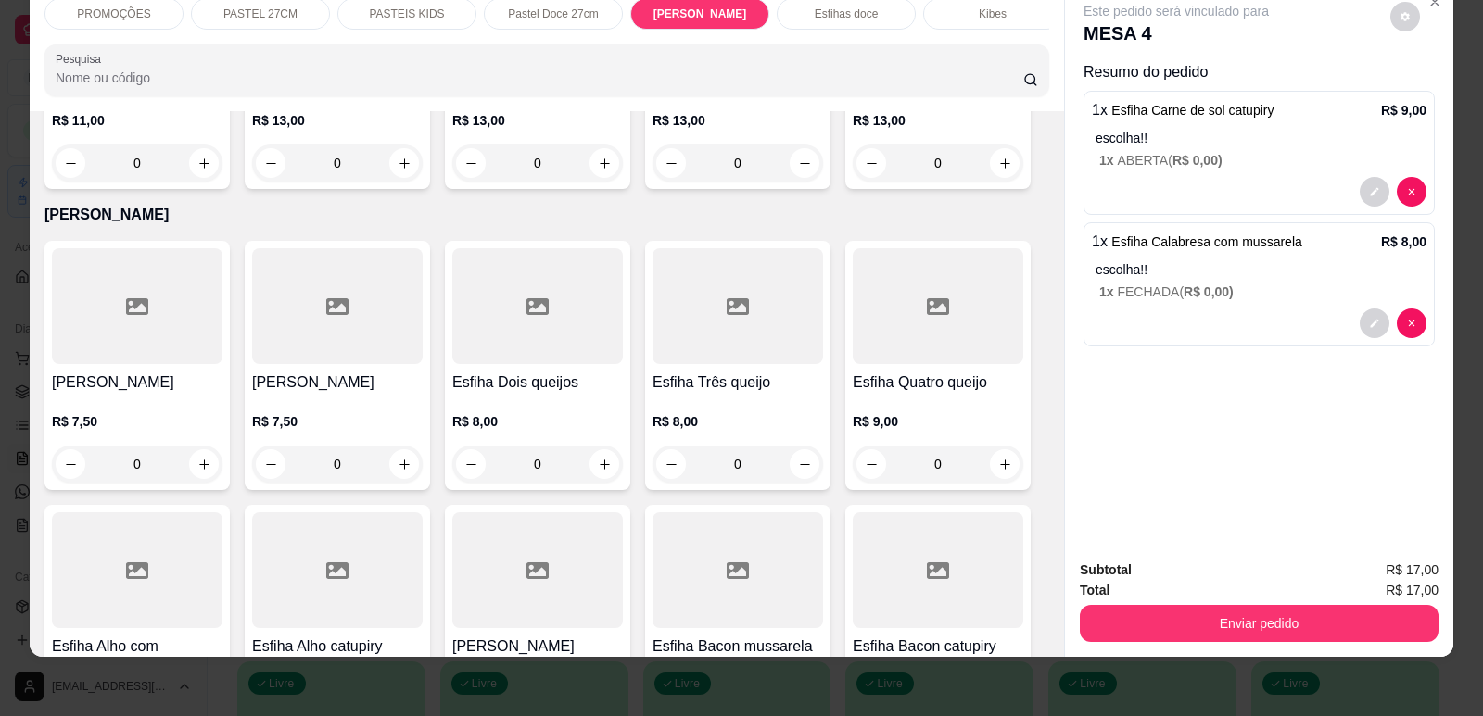
click at [291, 7] on div "PASTEL 27CM" at bounding box center [260, 14] width 139 height 32
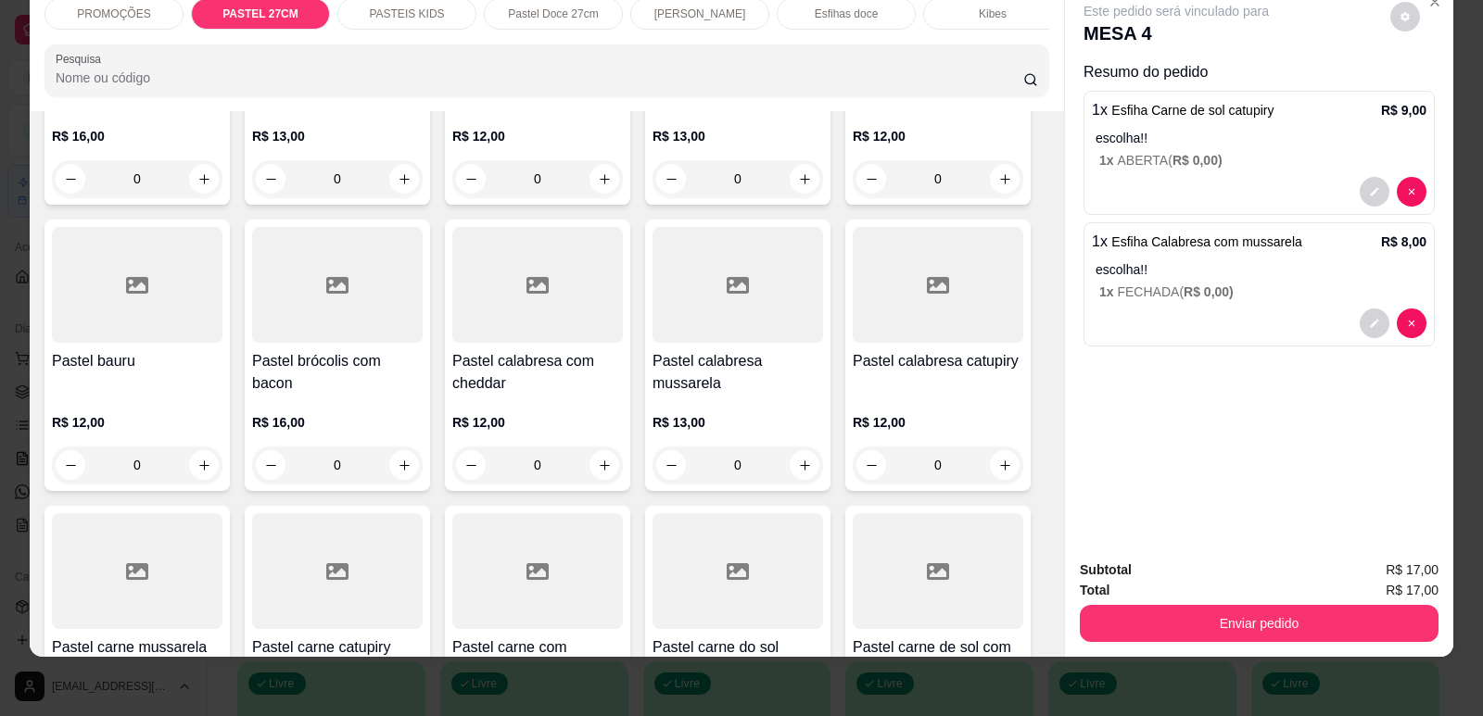
scroll to position [963, 0]
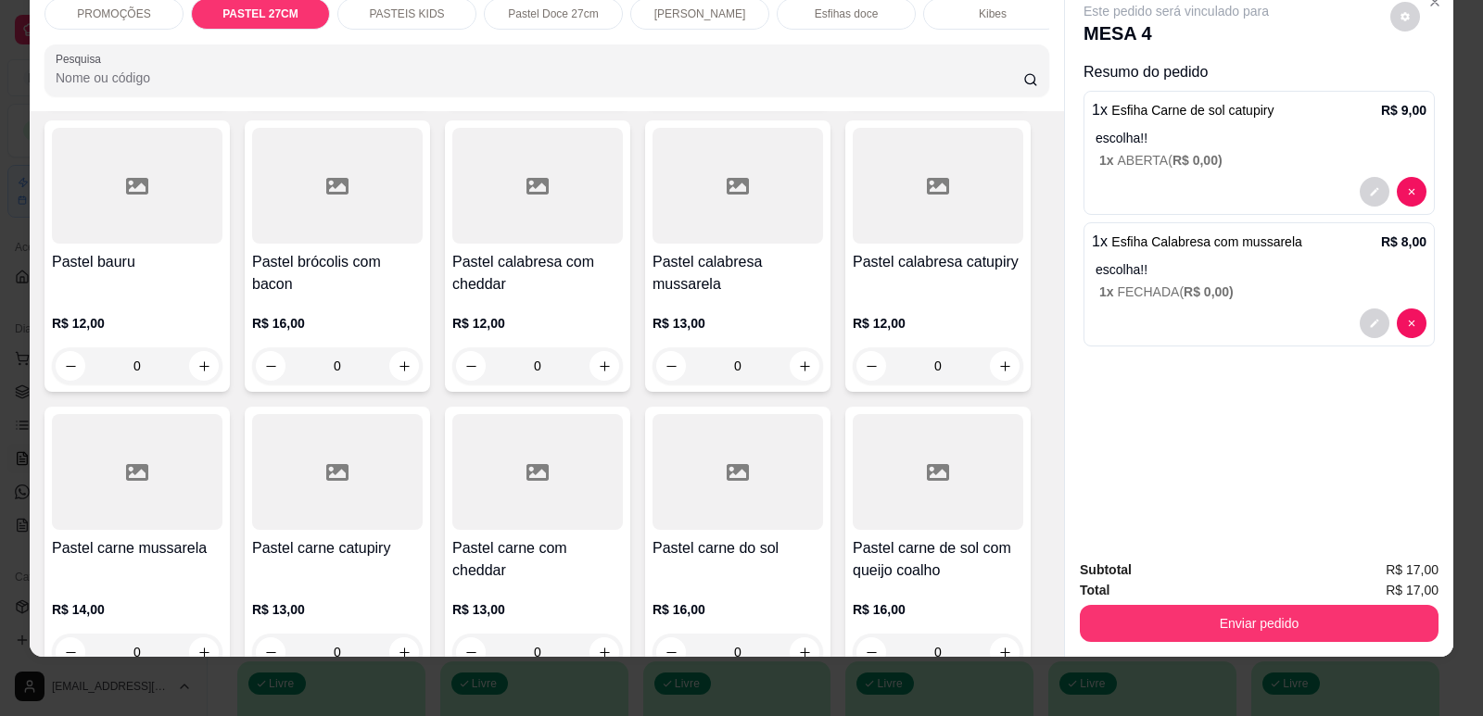
click at [499, 287] on h4 "Pastel calabresa com cheddar" at bounding box center [537, 273] width 171 height 44
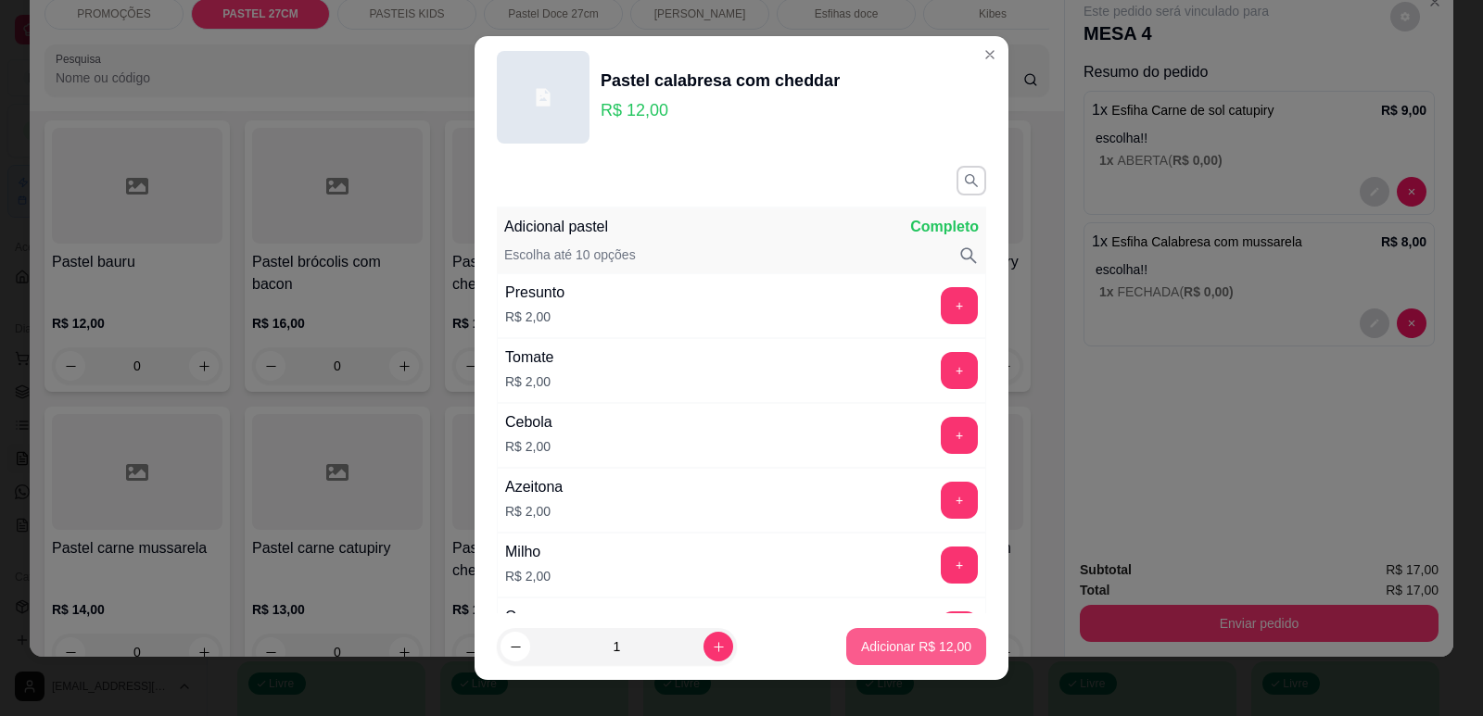
click at [910, 649] on p "Adicionar R$ 12,00" at bounding box center [916, 647] width 110 height 19
type input "1"
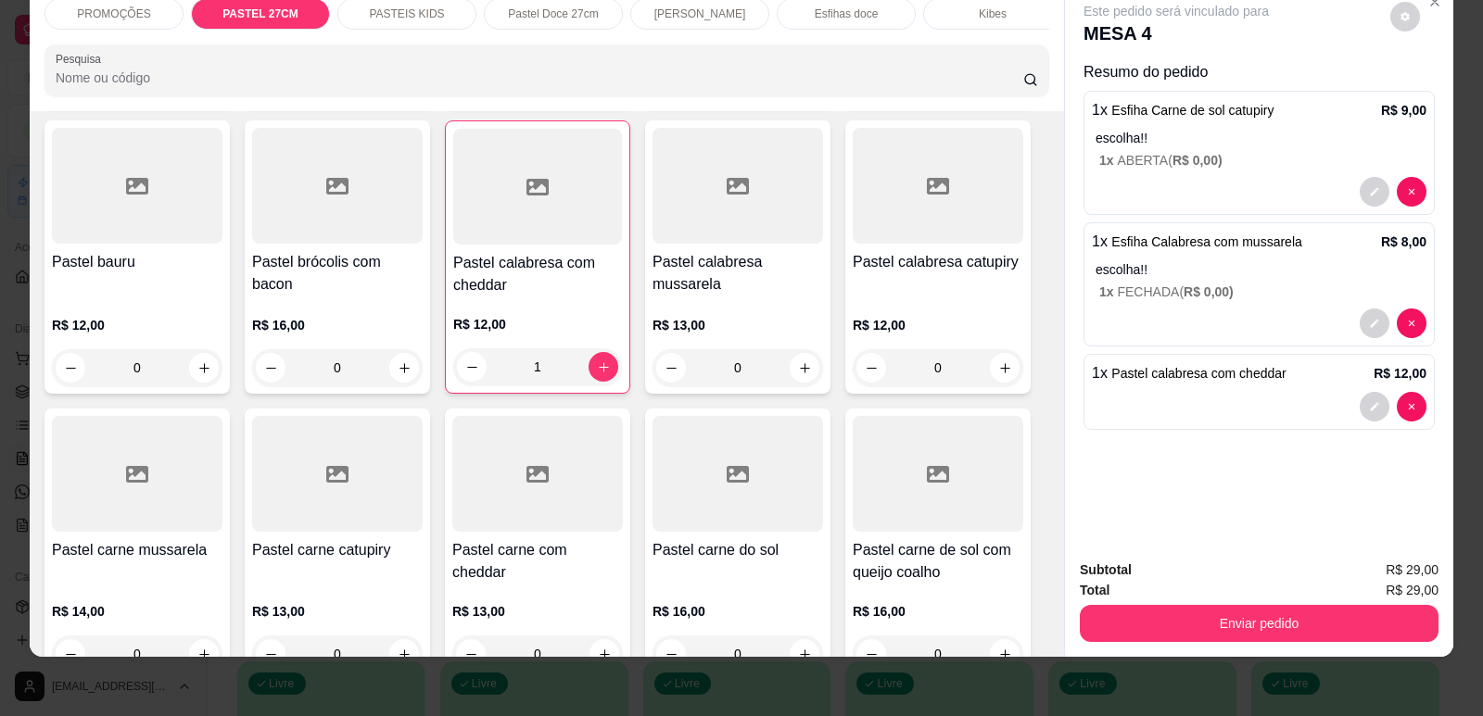
click at [1294, 651] on div "Subtotal R$ 29,00 Total R$ 29,00 Enviar pedido" at bounding box center [1259, 601] width 388 height 112
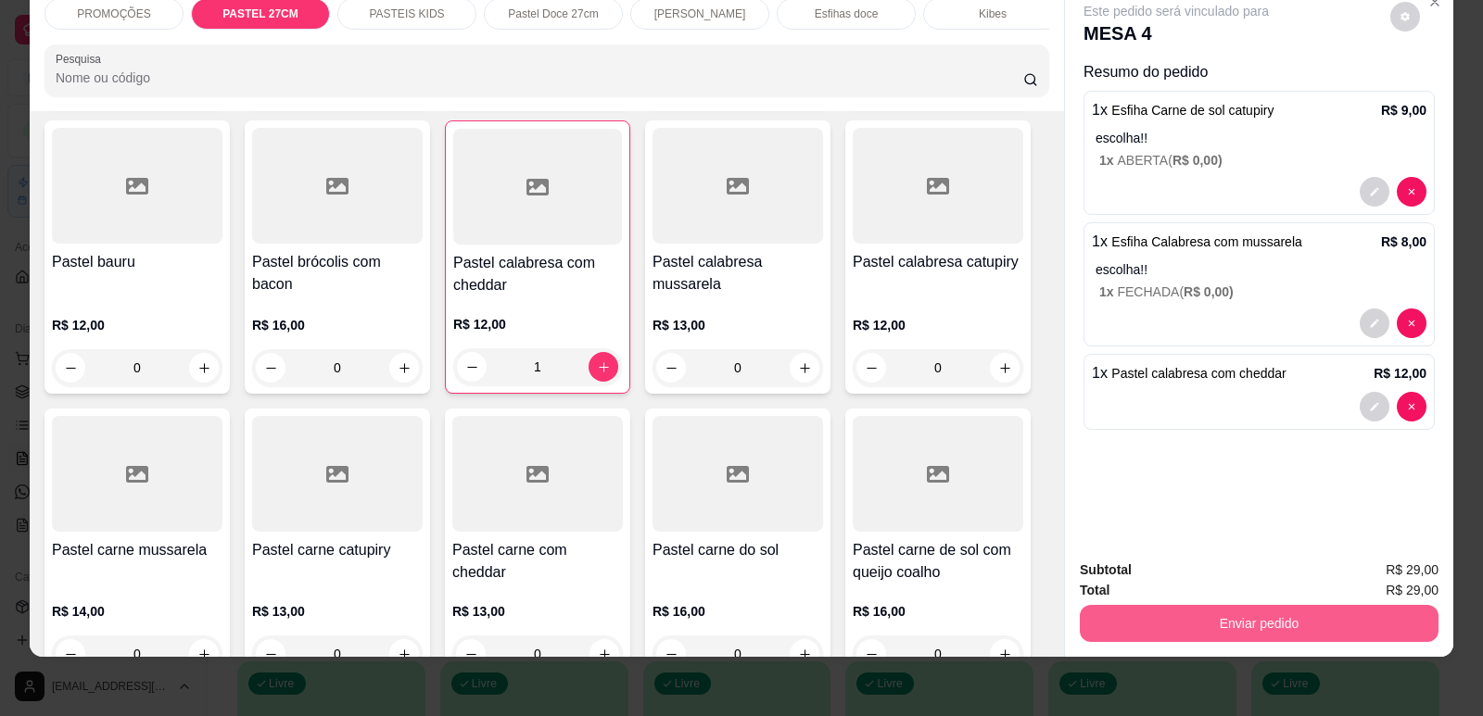
click at [1302, 632] on button "Enviar pedido" at bounding box center [1259, 623] width 359 height 37
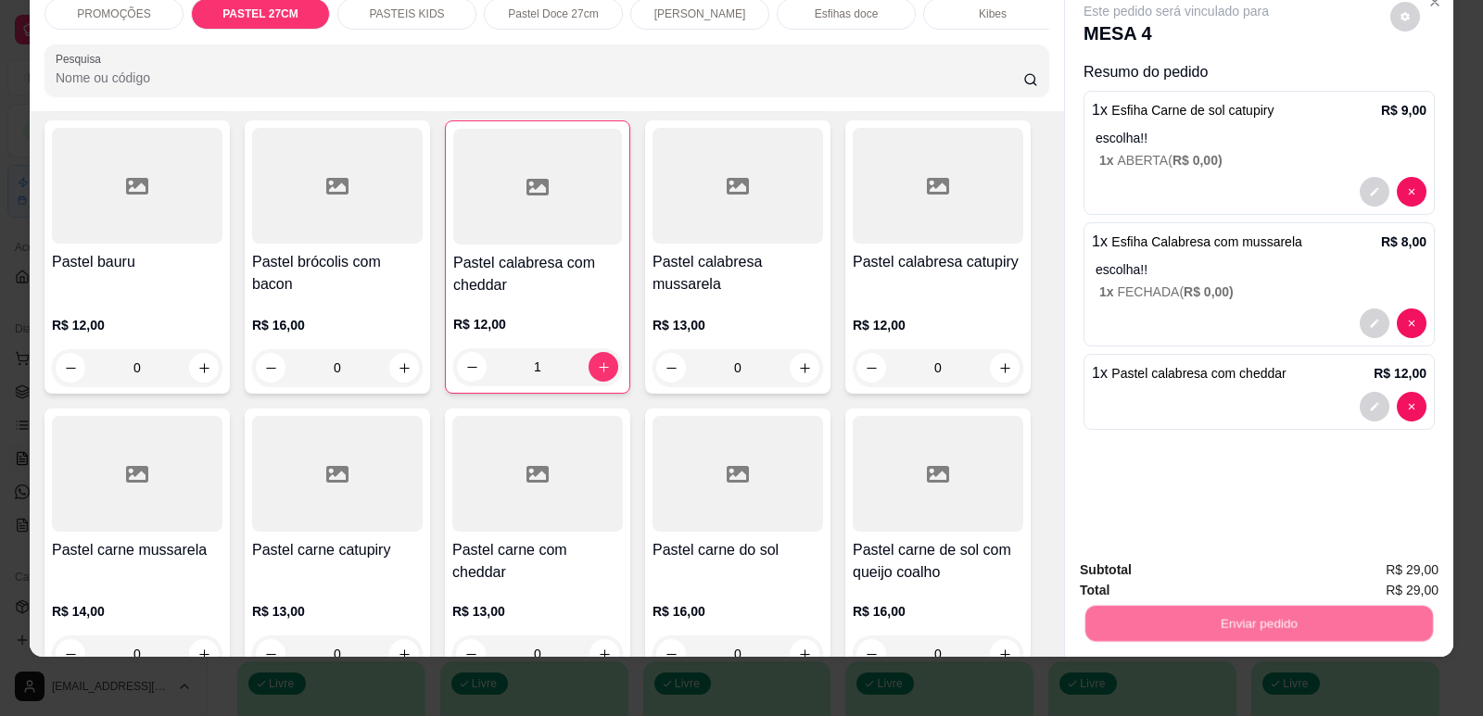
click at [1361, 580] on button "Enviar pedido" at bounding box center [1390, 578] width 105 height 35
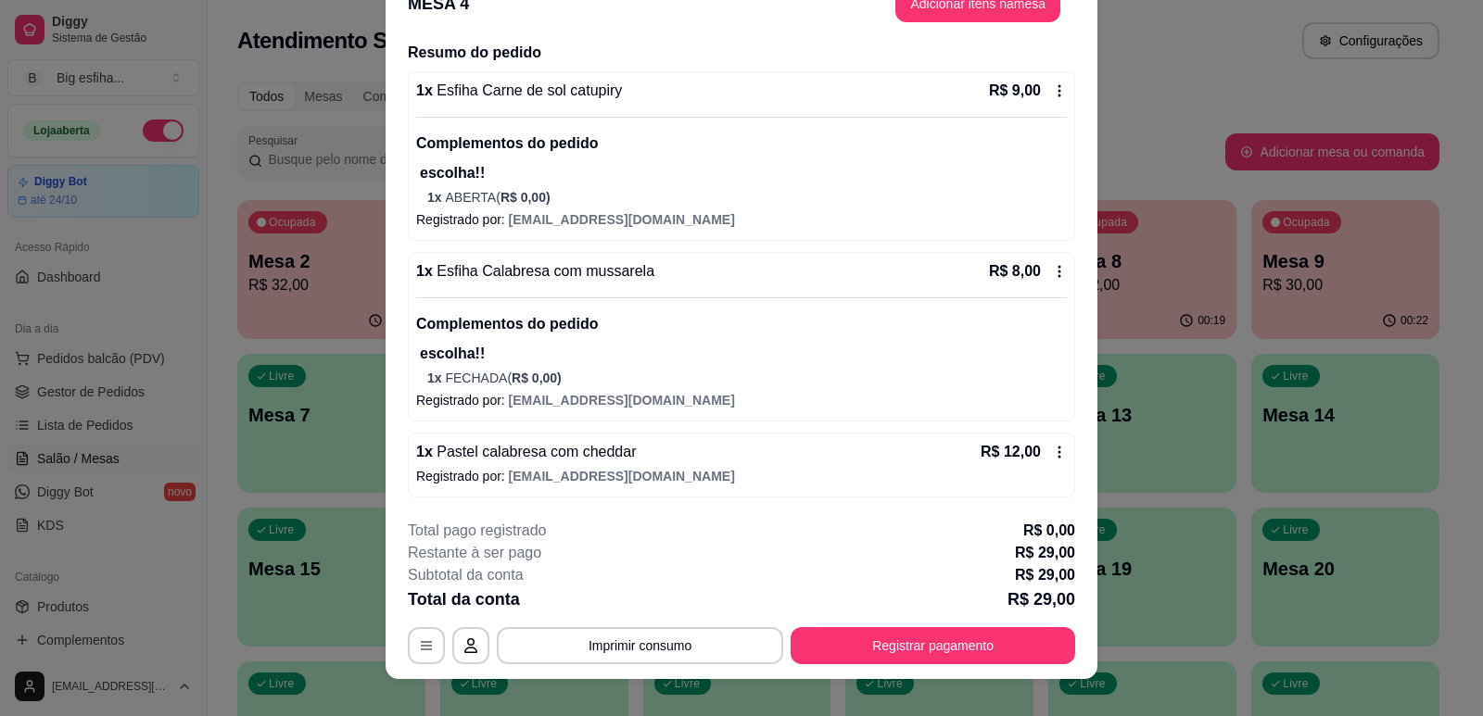
scroll to position [56, 0]
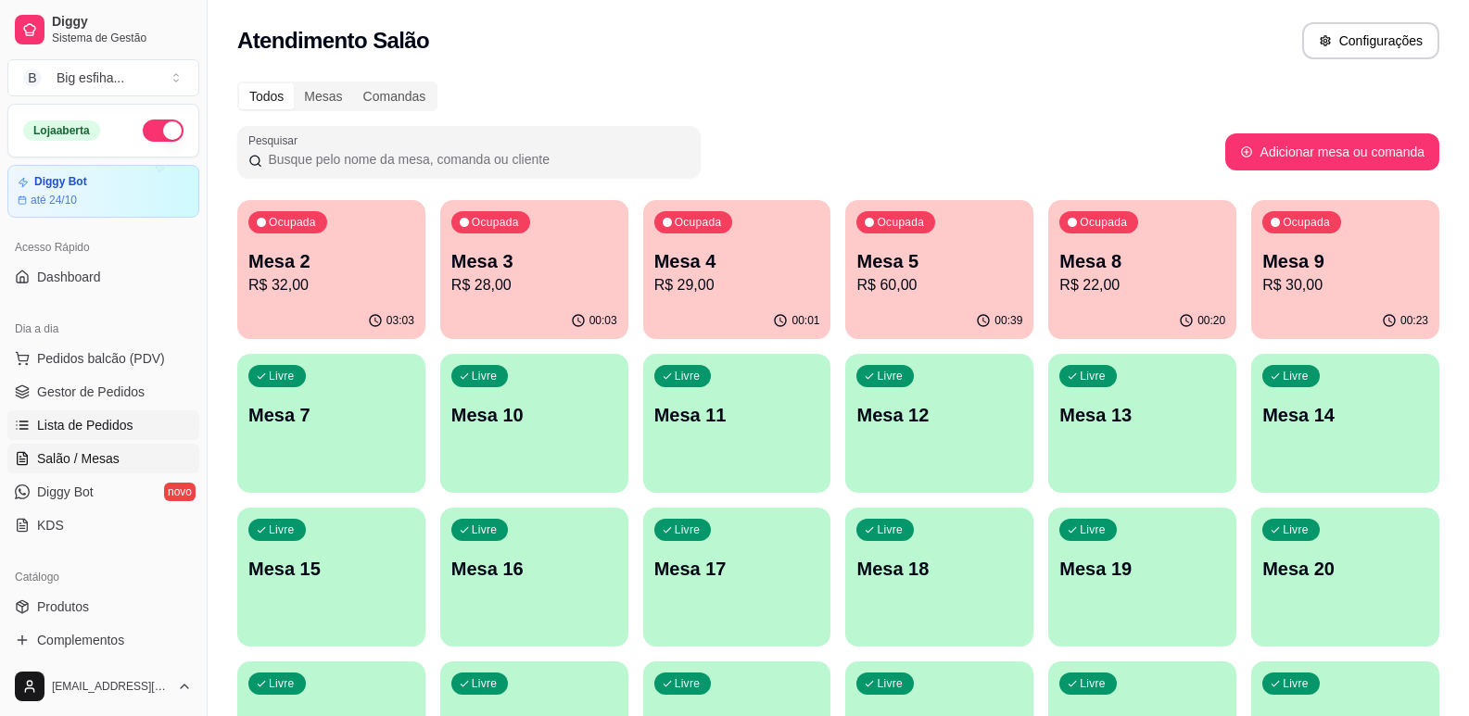
click at [138, 415] on link "Lista de Pedidos" at bounding box center [103, 426] width 192 height 30
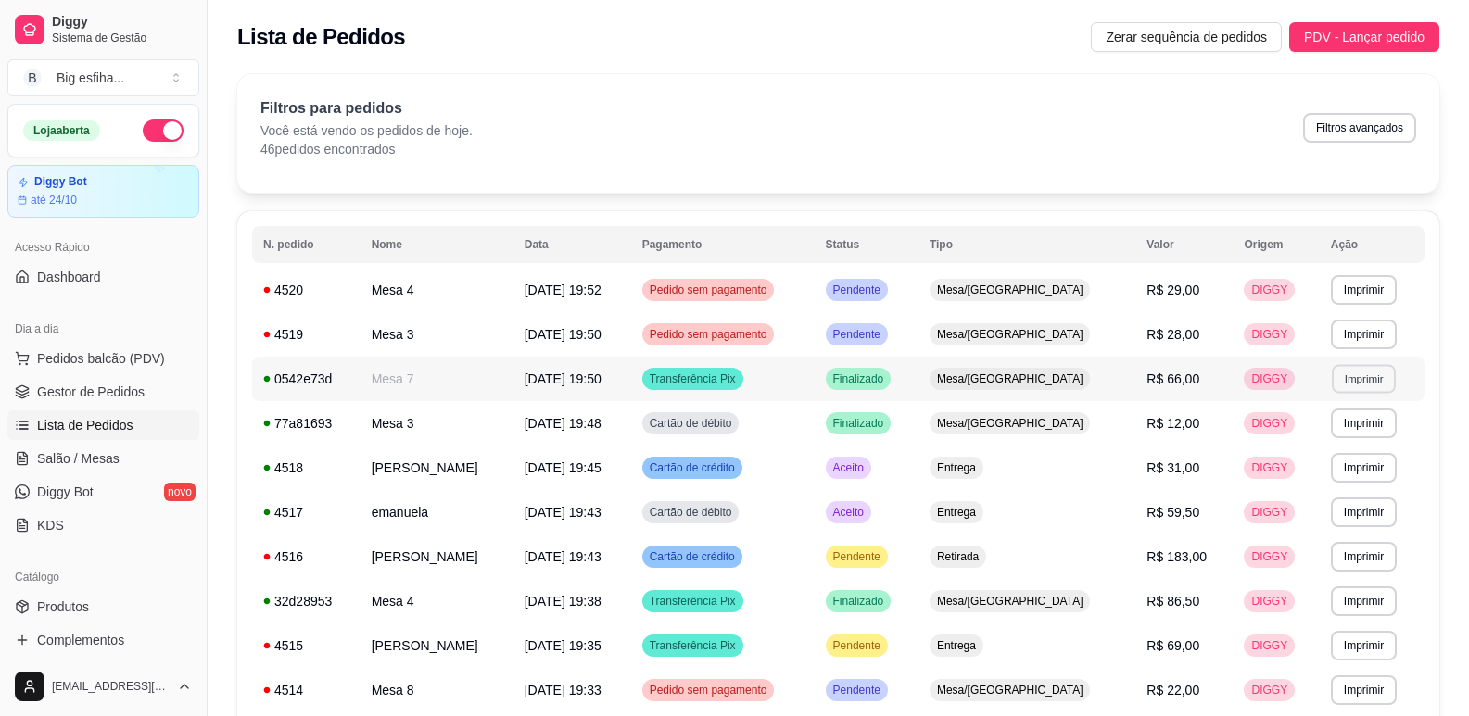
click at [1350, 372] on button "Imprimir" at bounding box center [1364, 378] width 64 height 29
click at [1311, 447] on button "IMPRESSORA" at bounding box center [1323, 443] width 130 height 29
click at [792, 372] on td "Transferência Pix" at bounding box center [722, 379] width 183 height 44
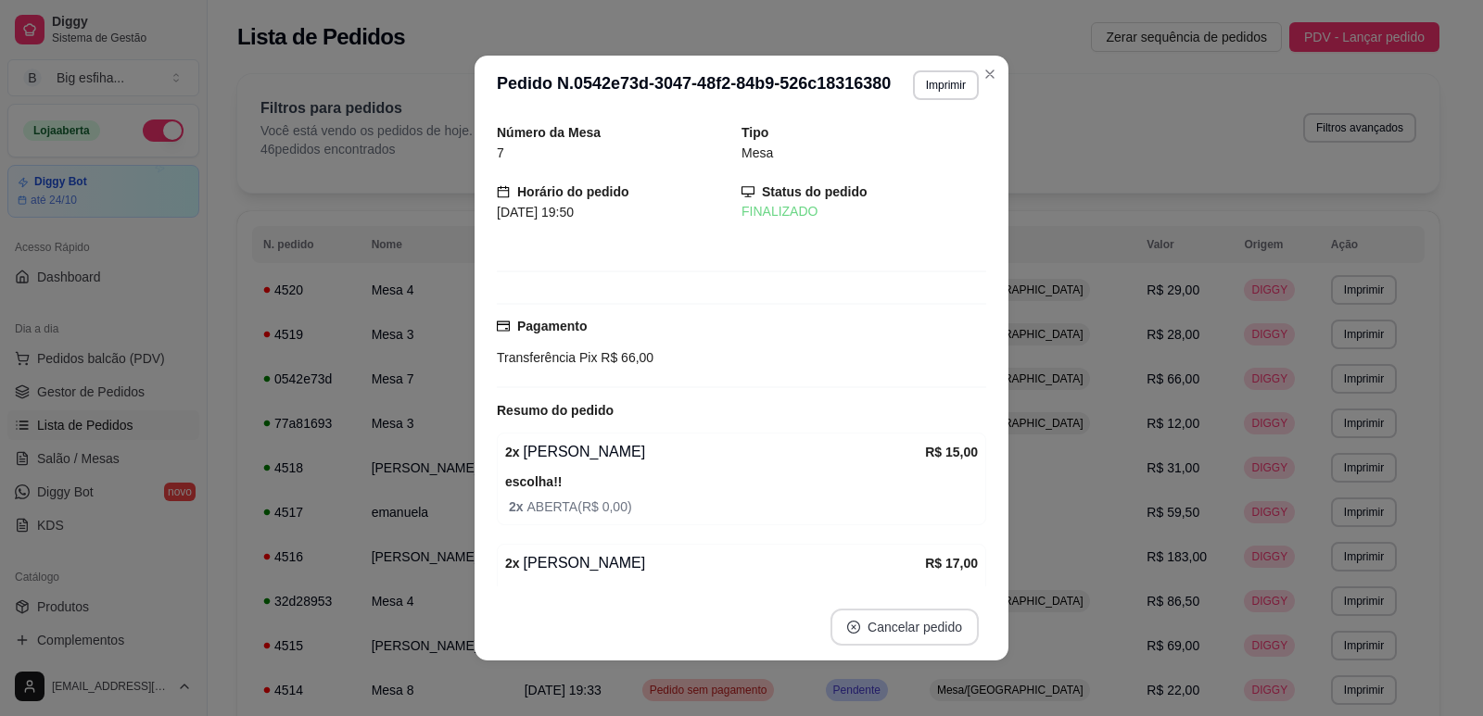
click at [861, 622] on button "Cancelar pedido" at bounding box center [904, 627] width 148 height 37
click at [943, 583] on button "Sim" at bounding box center [949, 581] width 72 height 36
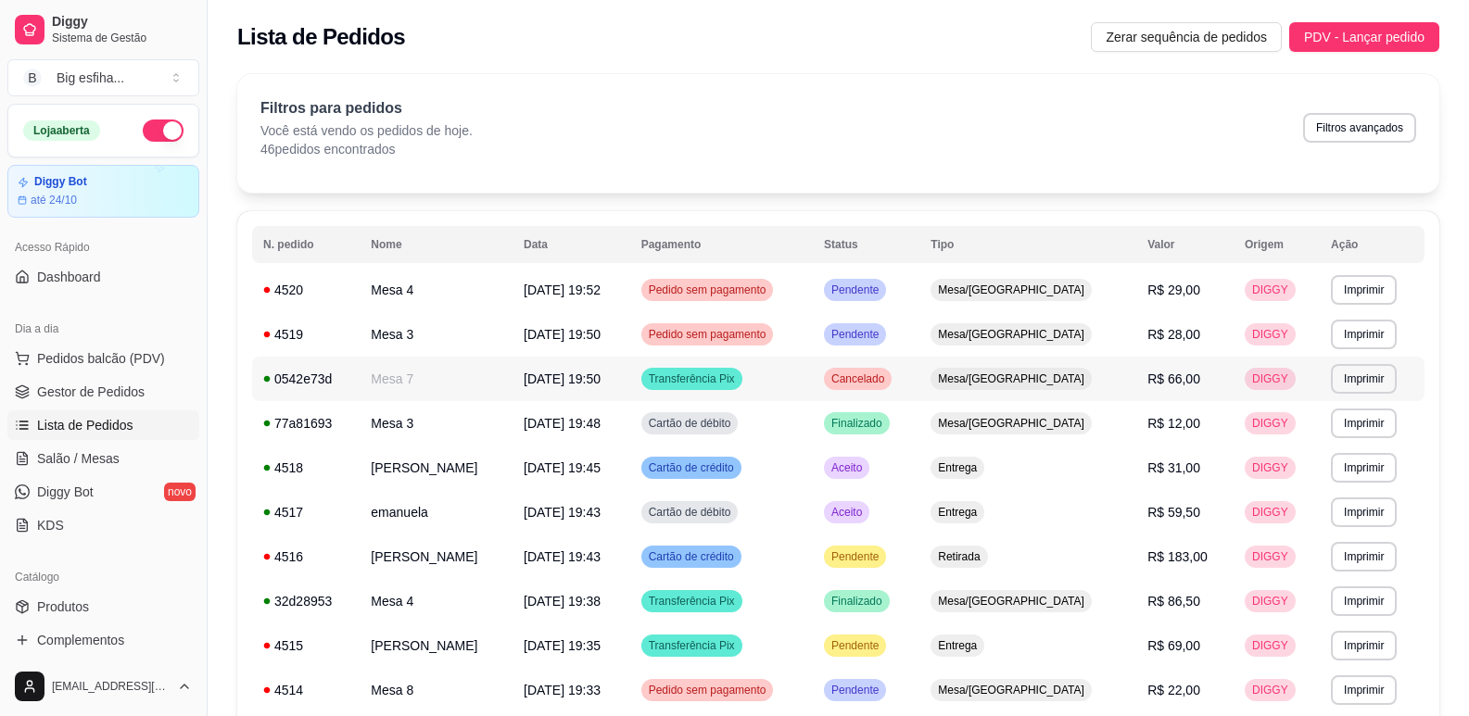
click at [794, 372] on td "Transferência Pix" at bounding box center [721, 379] width 183 height 44
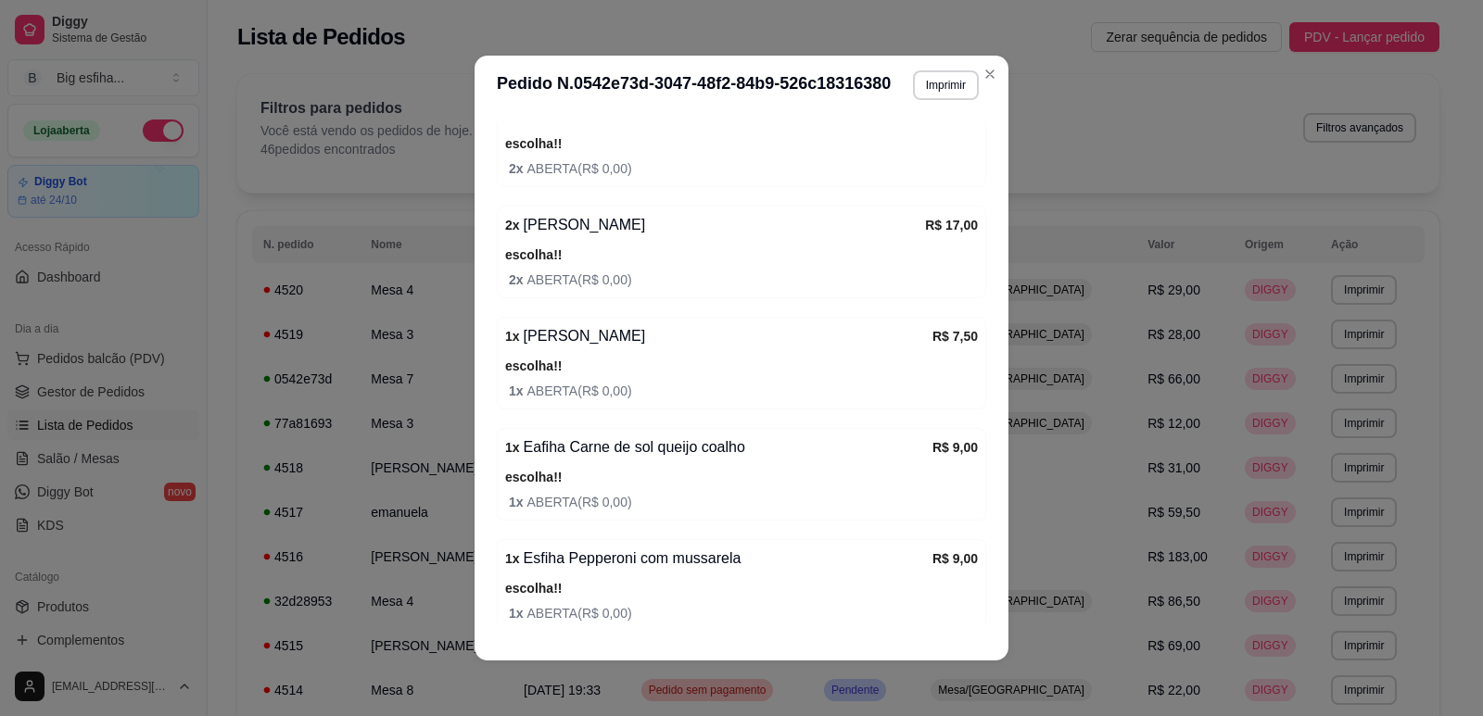
scroll to position [628, 0]
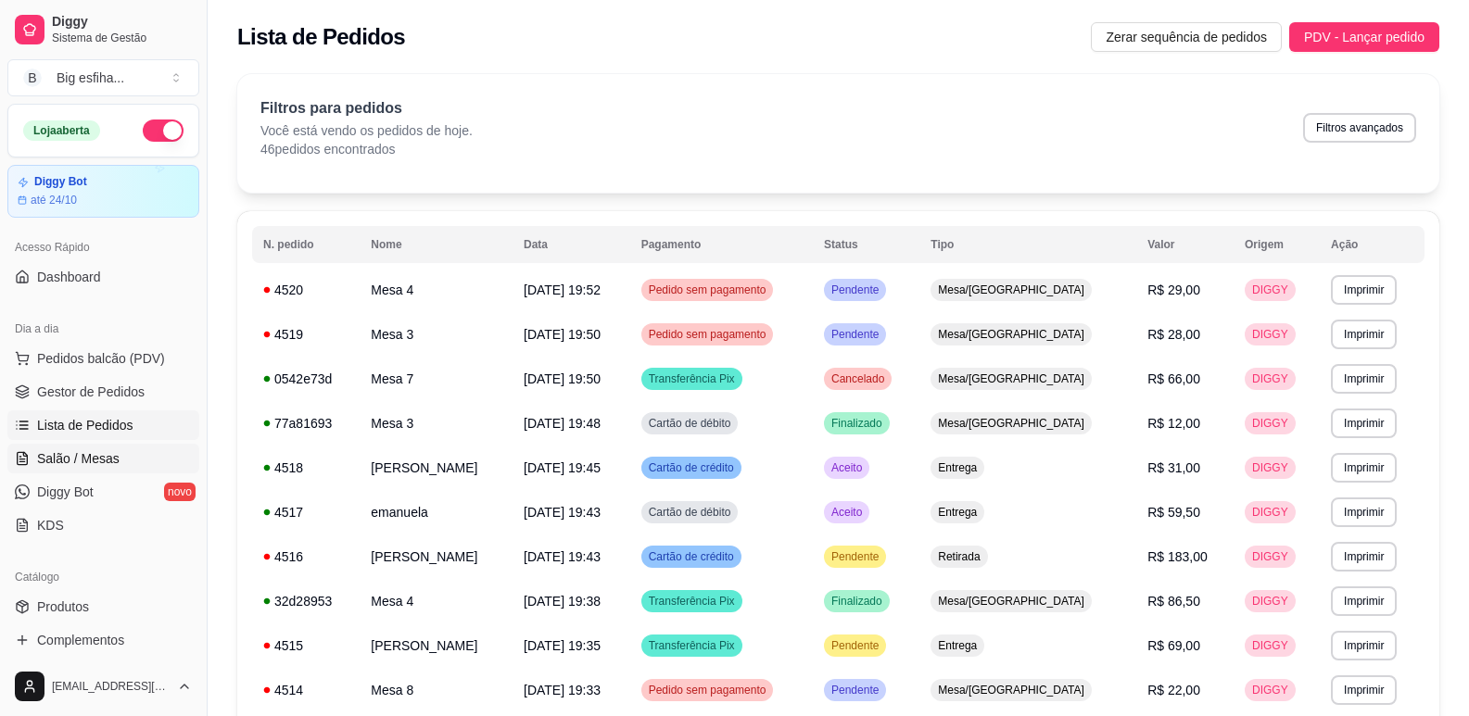
click at [105, 450] on span "Salão / Mesas" at bounding box center [78, 458] width 82 height 19
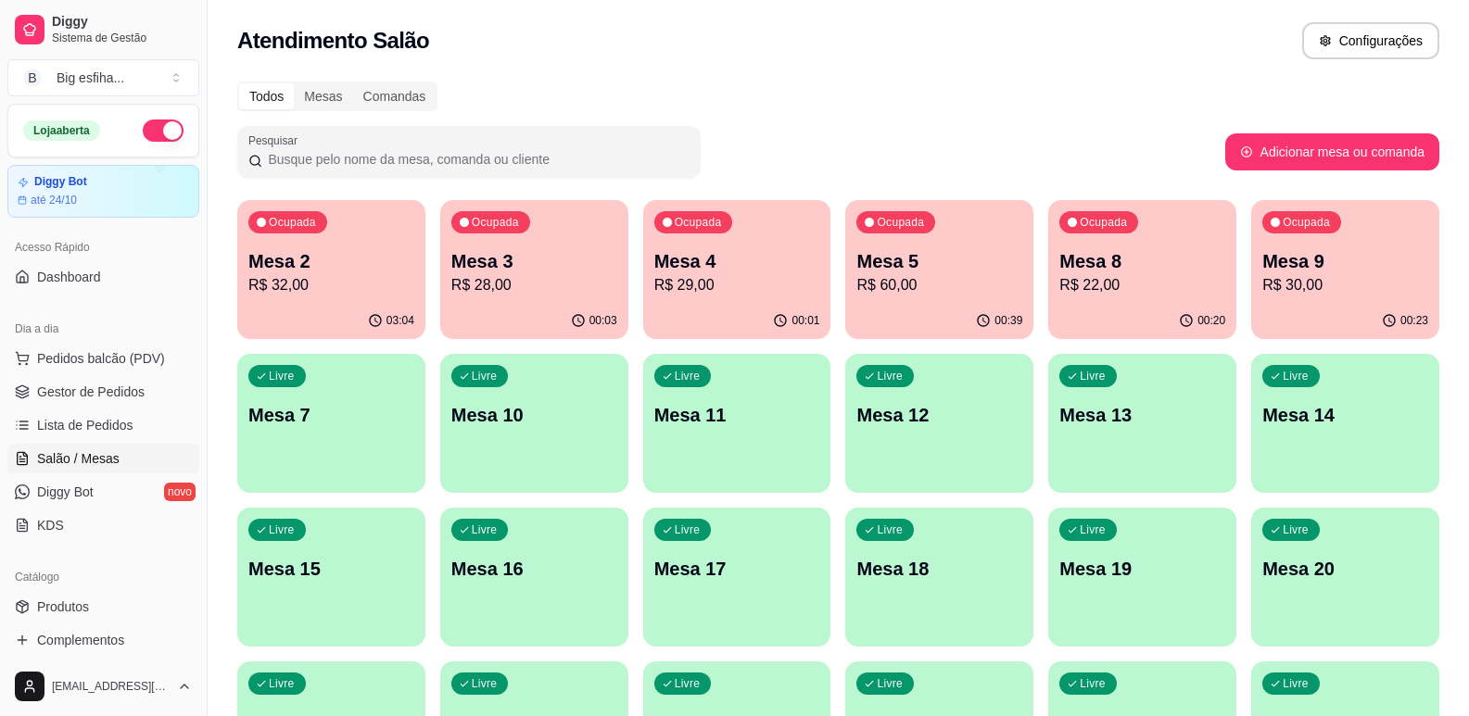
click at [295, 415] on p "Mesa 7" at bounding box center [331, 415] width 166 height 26
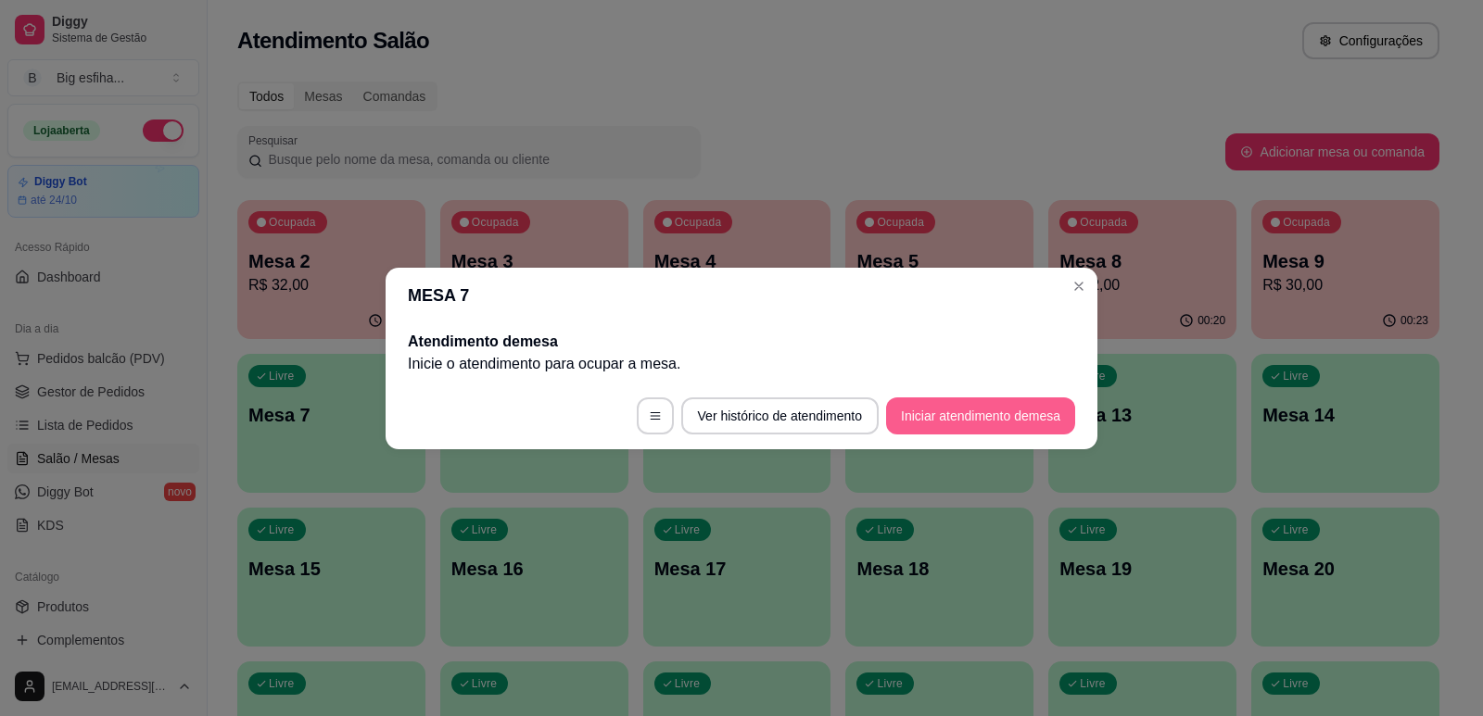
click at [978, 421] on button "Iniciar atendimento de mesa" at bounding box center [980, 416] width 189 height 37
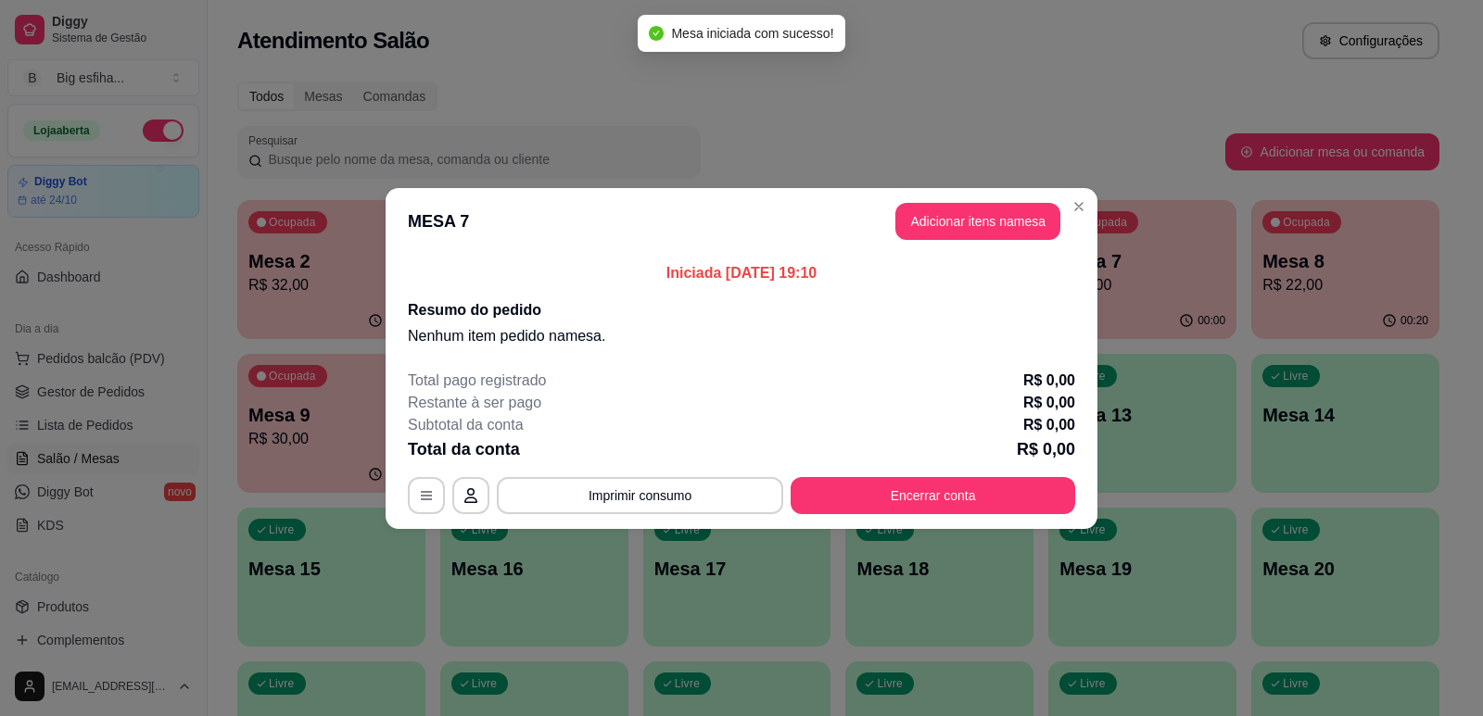
drag, startPoint x: 936, startPoint y: 194, endPoint x: 946, endPoint y: 208, distance: 17.2
click at [945, 205] on header "MESA 7 Adicionar itens na mesa" at bounding box center [742, 221] width 712 height 67
click at [958, 217] on button "Adicionar itens na mesa" at bounding box center [977, 221] width 159 height 36
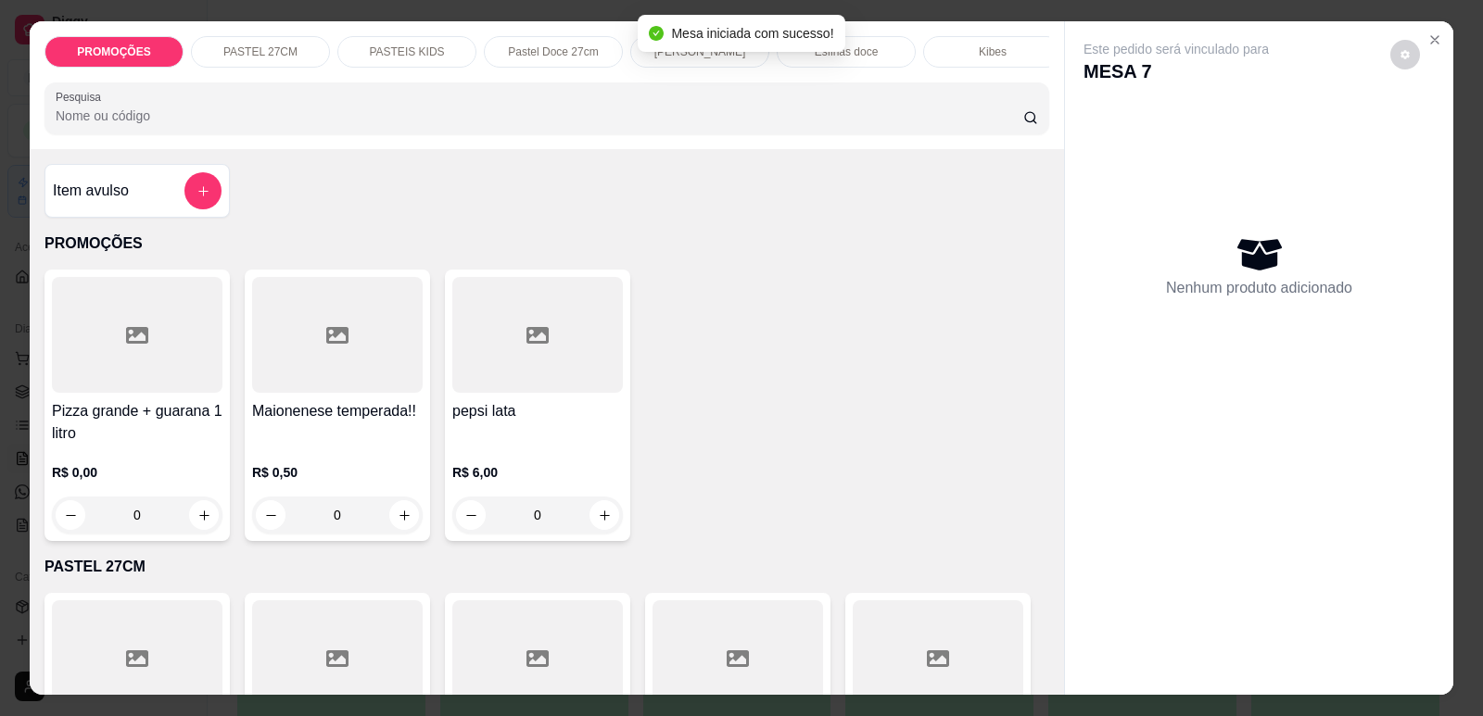
click at [727, 56] on p "[PERSON_NAME]" at bounding box center [700, 51] width 92 height 15
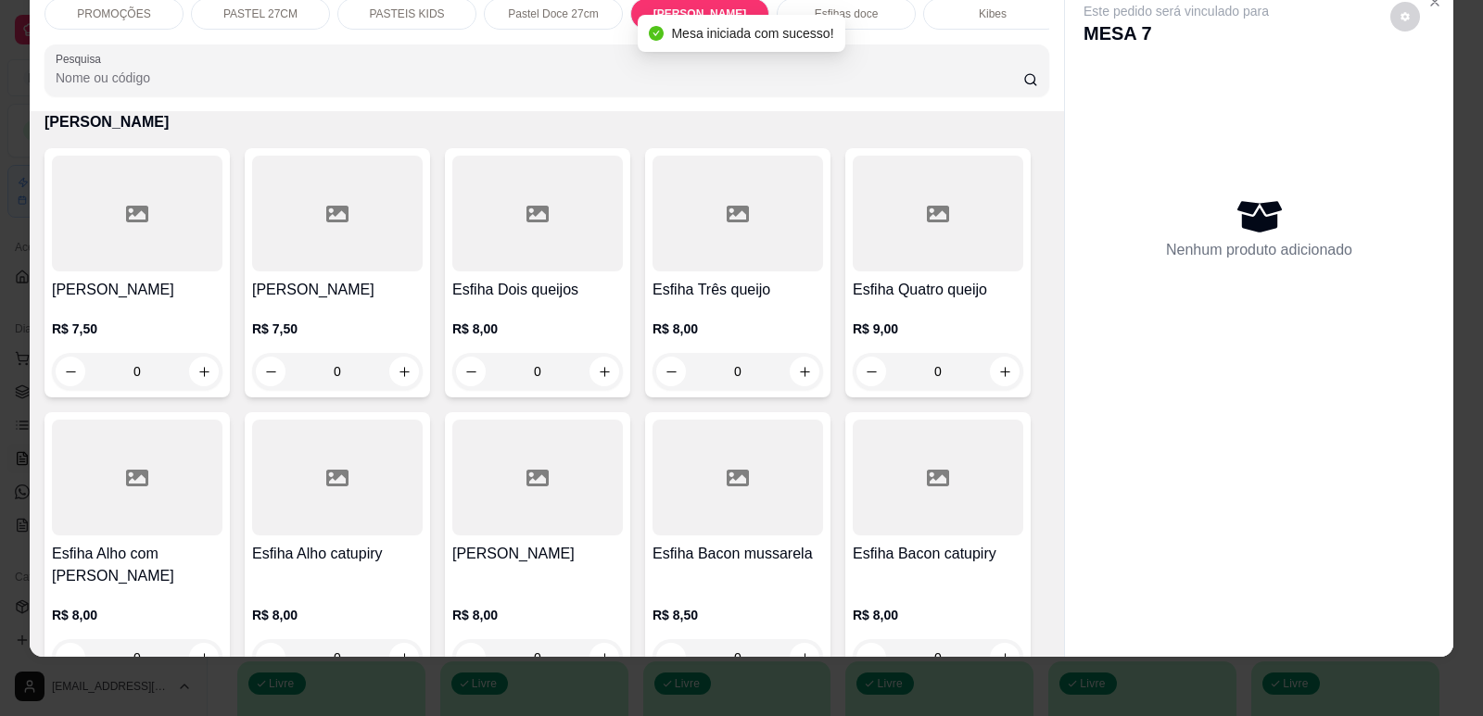
click at [52, 327] on div "R$ 7,50 0" at bounding box center [137, 345] width 171 height 89
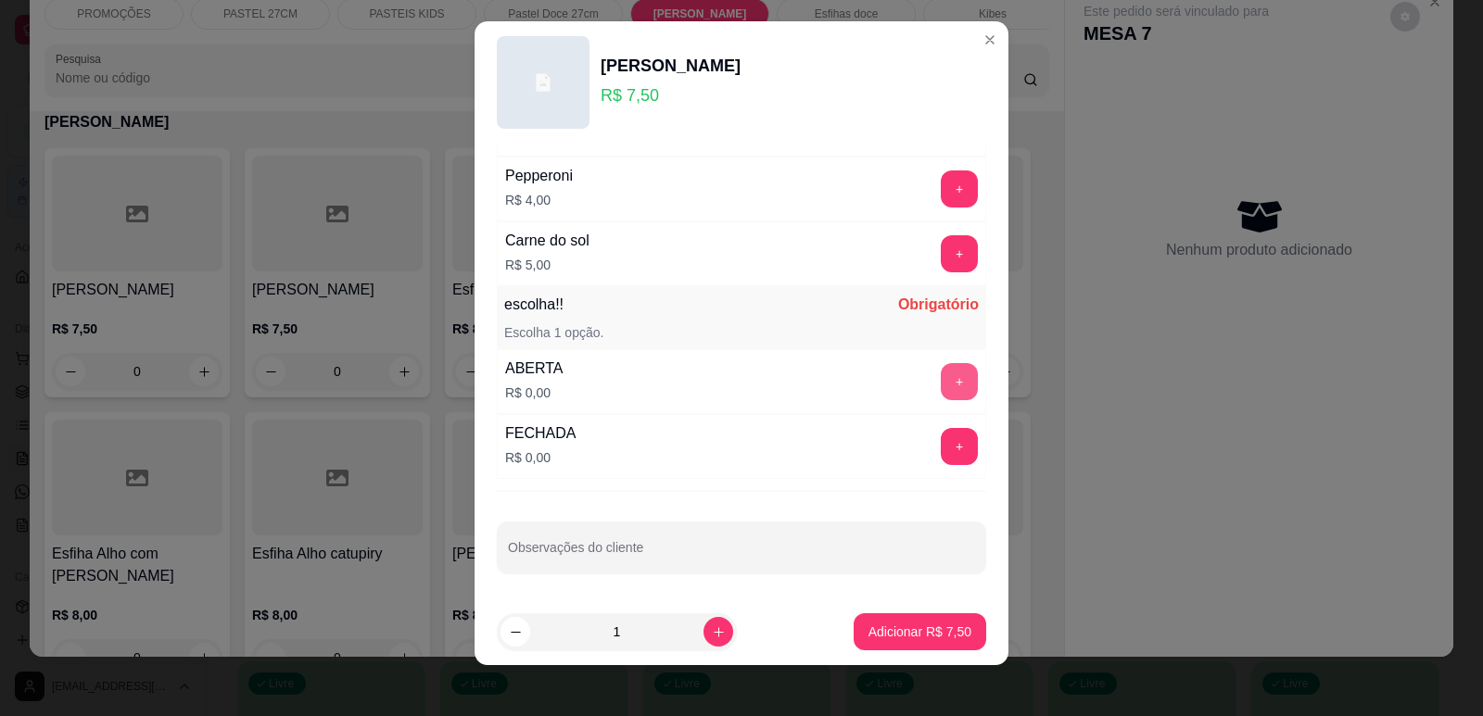
scroll to position [23, 0]
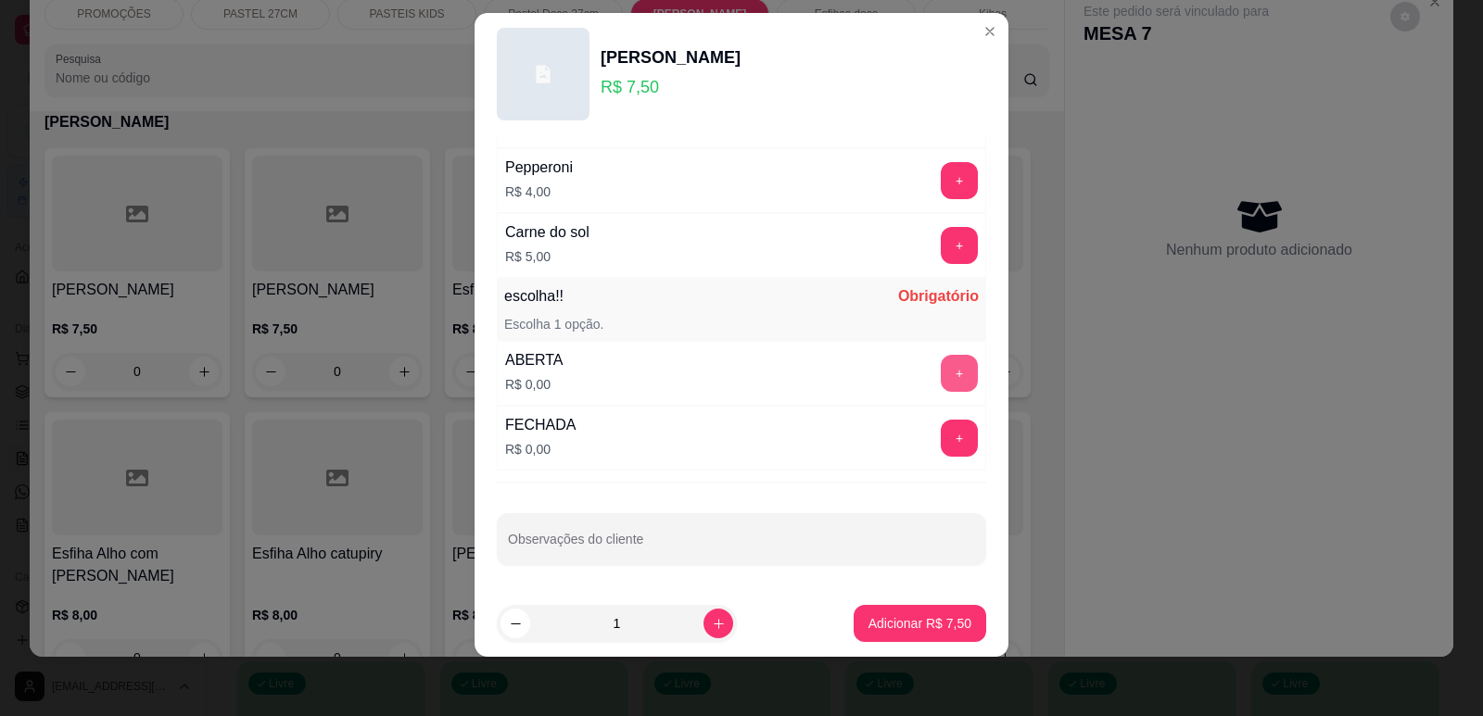
click at [933, 355] on div "+" at bounding box center [959, 373] width 52 height 37
click at [941, 385] on button "+" at bounding box center [959, 373] width 37 height 37
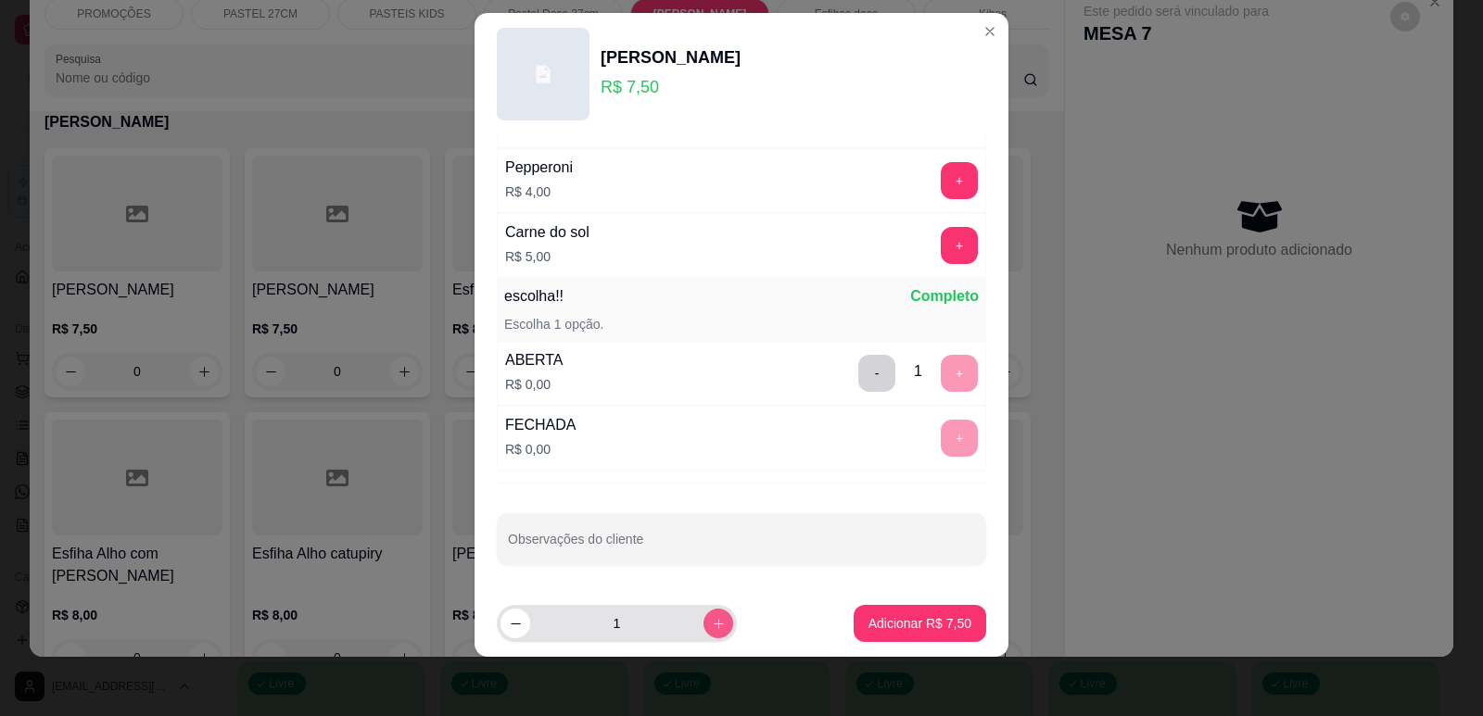
click at [703, 613] on button "increase-product-quantity" at bounding box center [718, 624] width 30 height 30
type input "2"
click at [899, 624] on p "Adicionar R$ 15,00" at bounding box center [916, 623] width 110 height 19
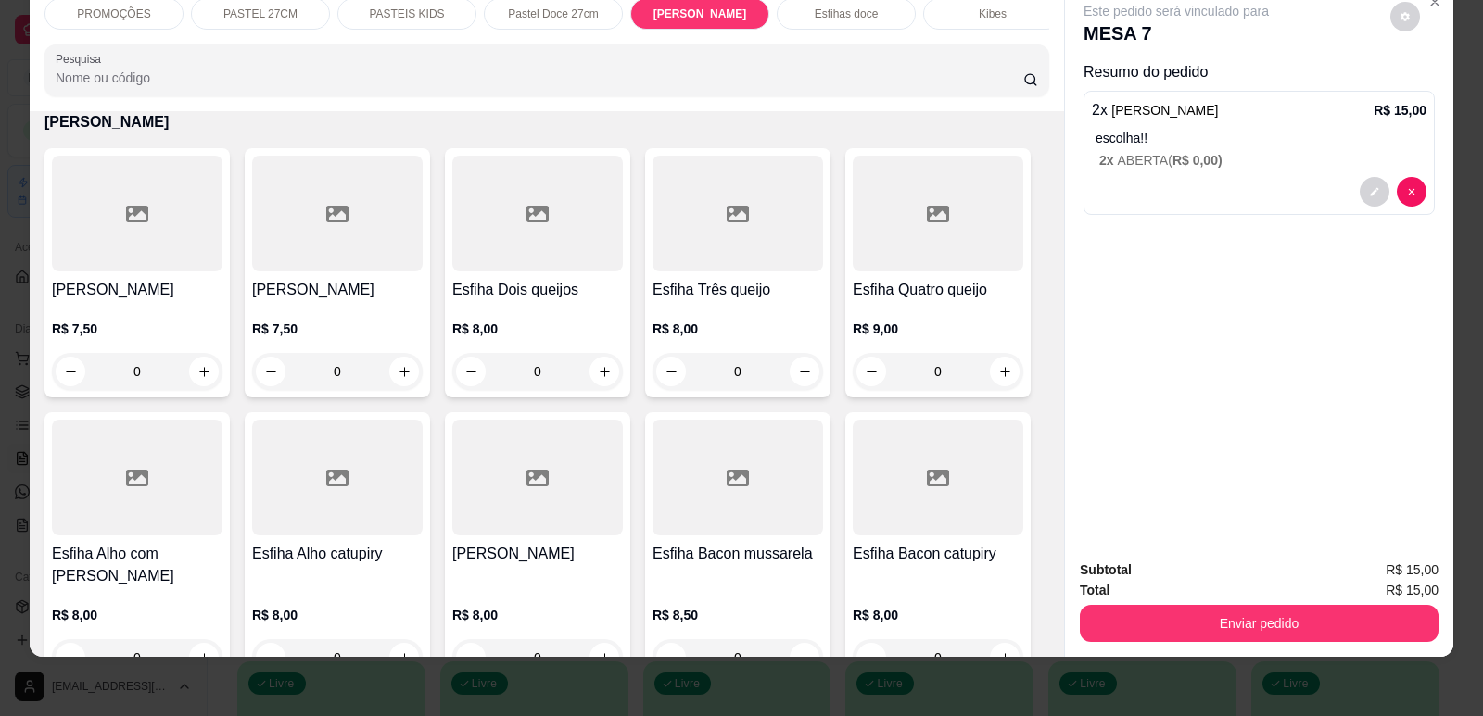
click at [348, 301] on h4 "[PERSON_NAME]" at bounding box center [337, 290] width 171 height 22
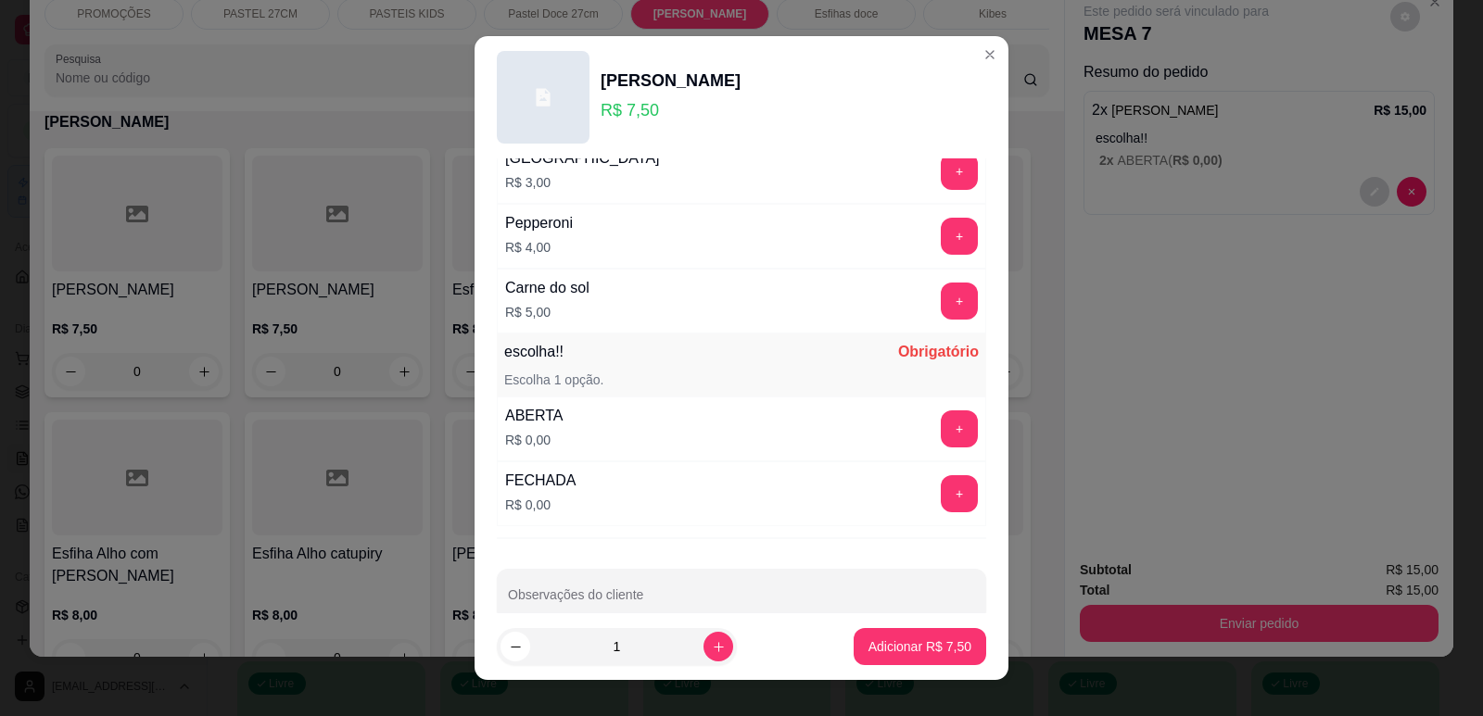
scroll to position [1464, 0]
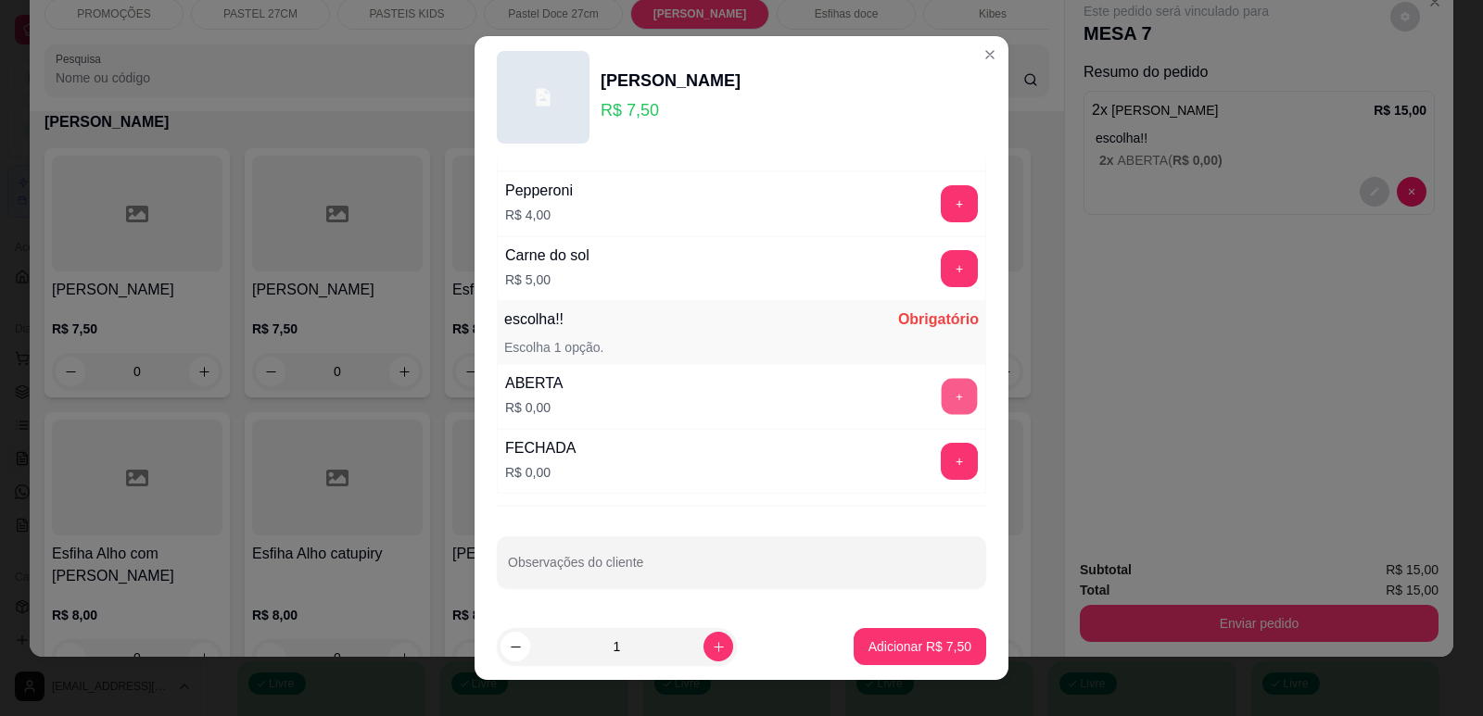
click at [942, 395] on button "+" at bounding box center [960, 396] width 36 height 36
click at [930, 651] on p "Adicionar R$ 7,50" at bounding box center [919, 647] width 103 height 19
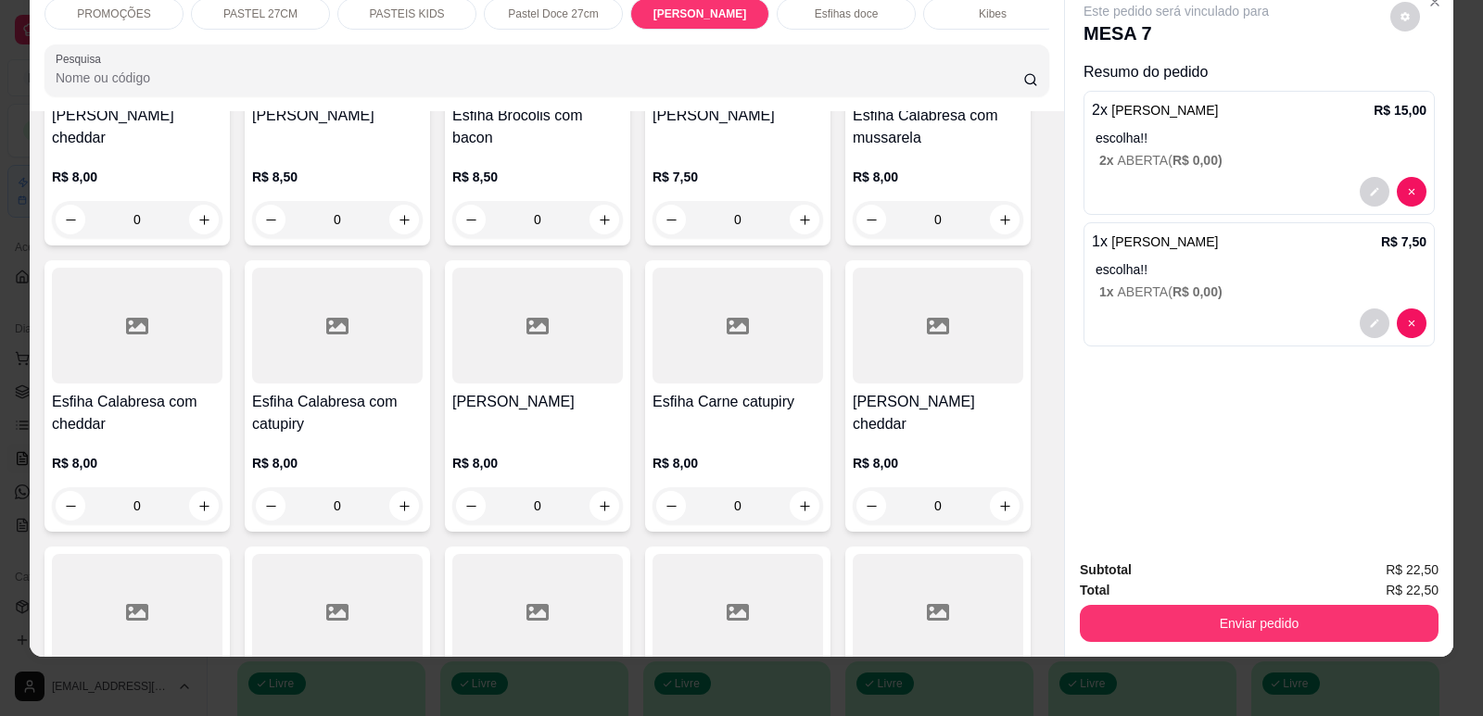
scroll to position [6109, 0]
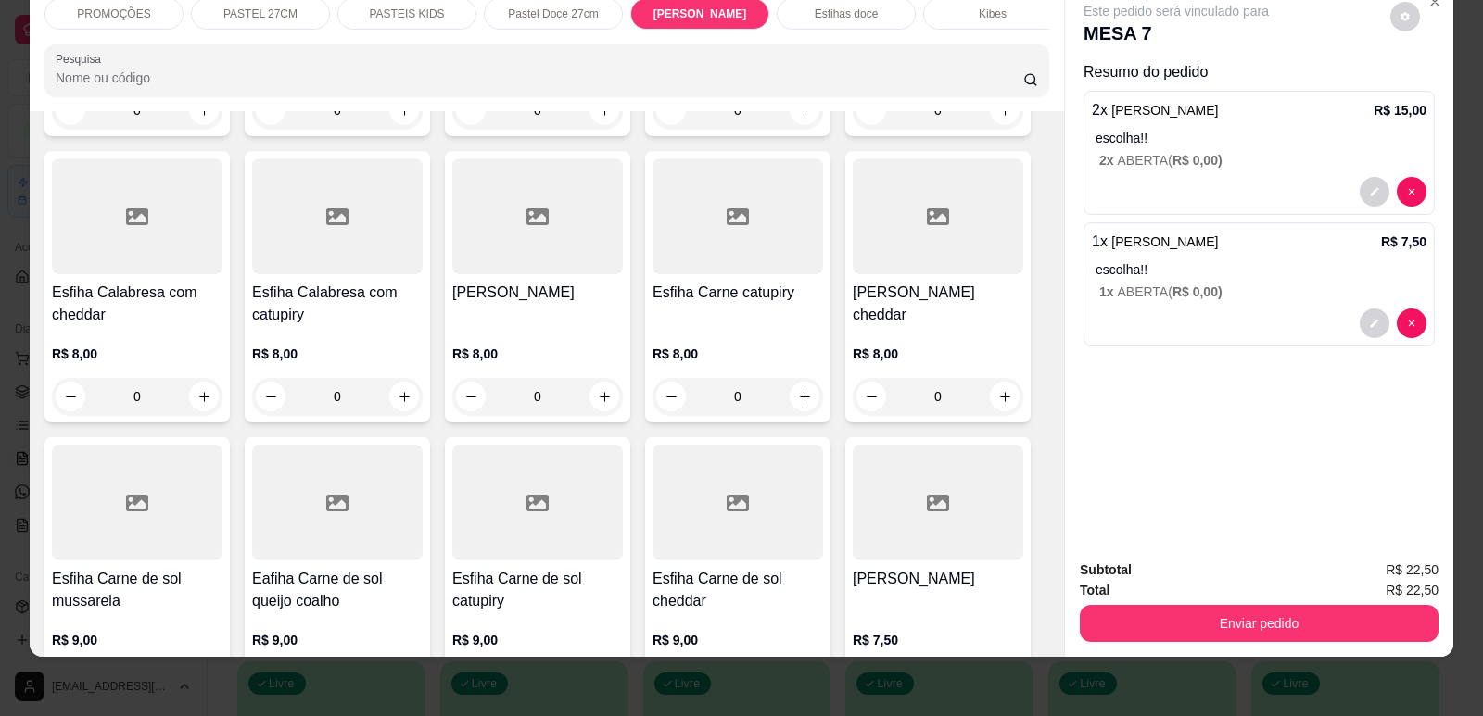
click at [300, 547] on div at bounding box center [337, 503] width 171 height 116
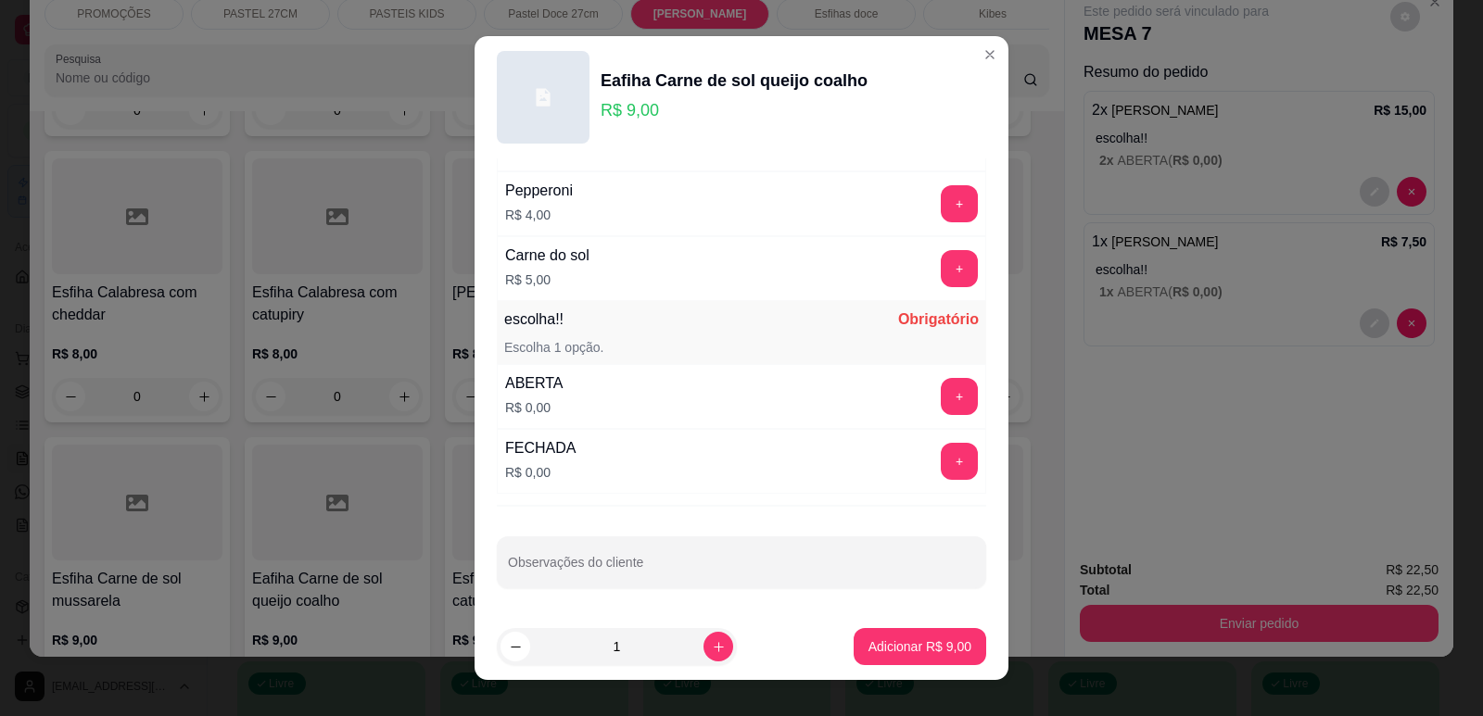
scroll to position [23, 0]
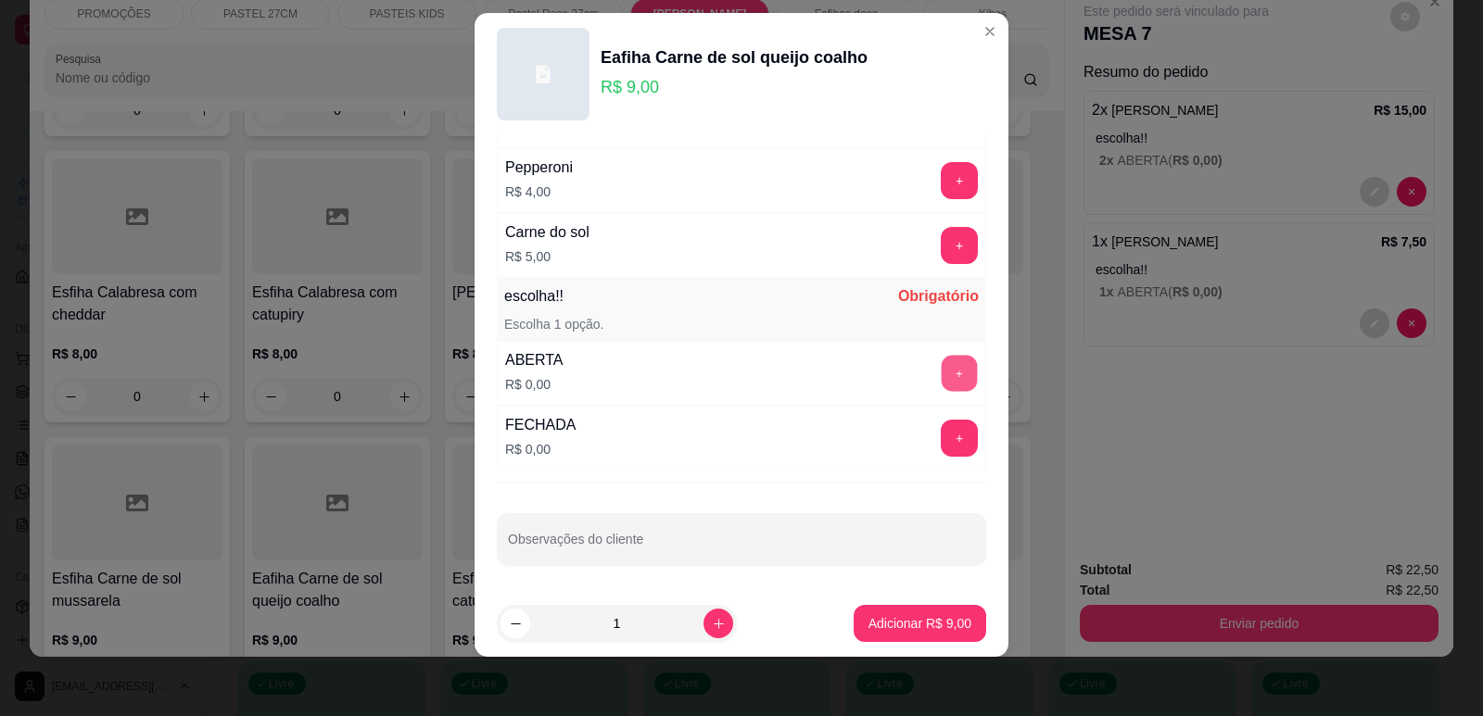
click at [942, 362] on button "+" at bounding box center [960, 373] width 36 height 36
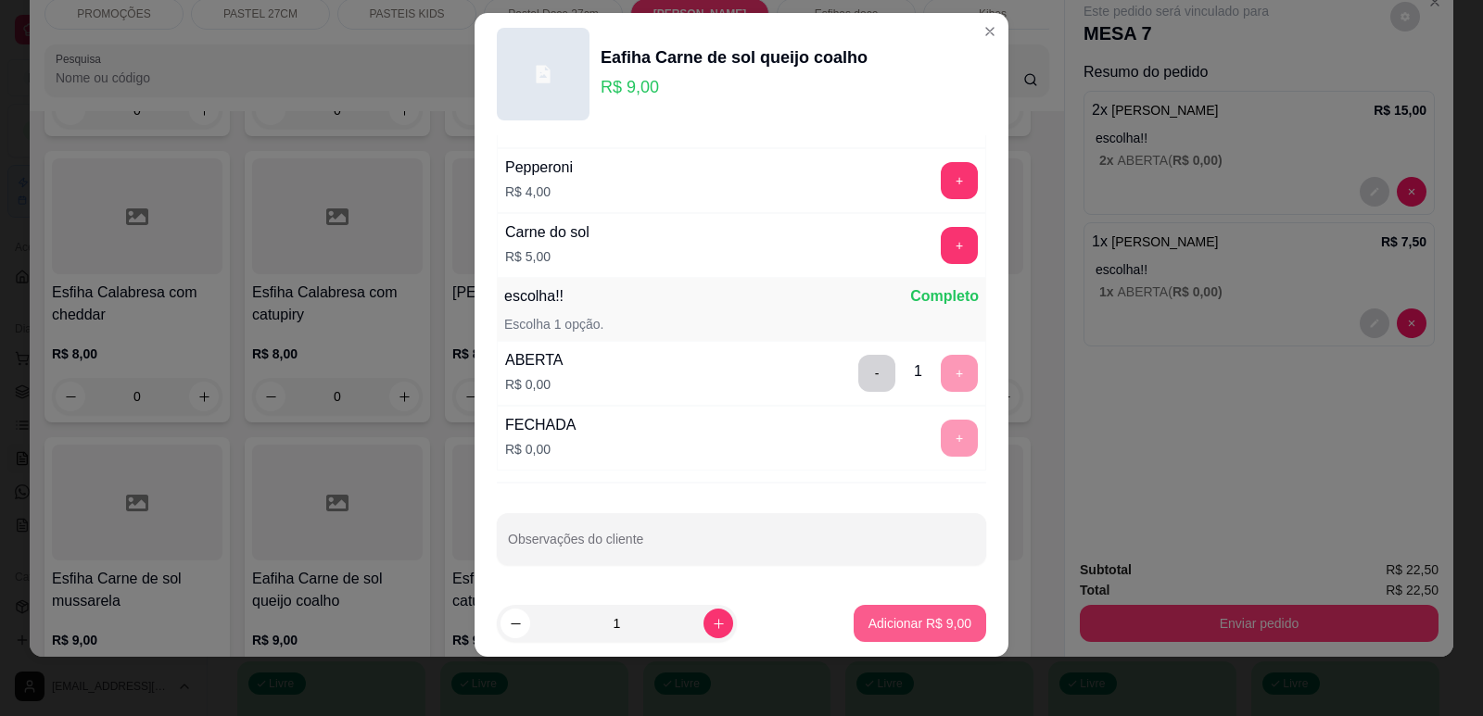
click at [872, 604] on footer "1 Adicionar R$ 9,00" at bounding box center [741, 623] width 534 height 67
click at [869, 632] on p "Adicionar R$ 9,00" at bounding box center [919, 624] width 100 height 18
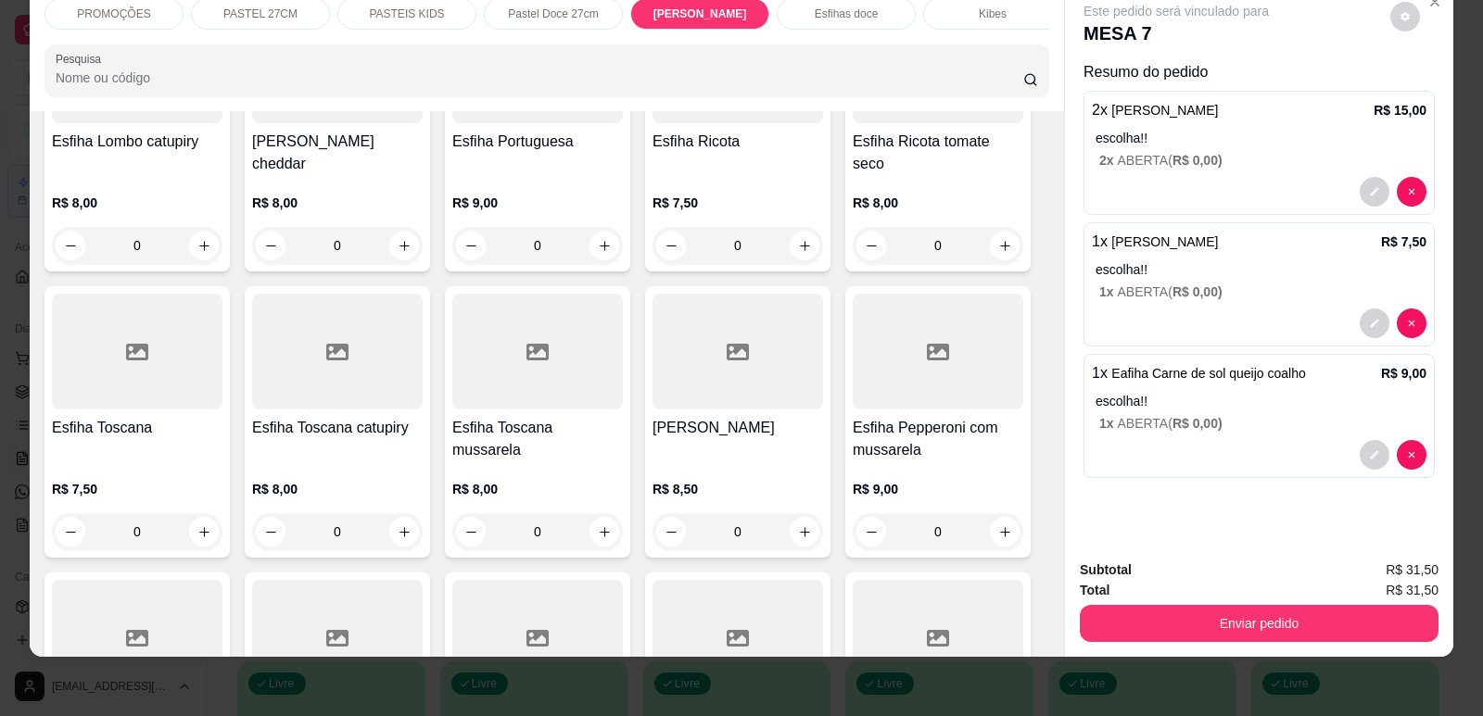
scroll to position [7406, 0]
click at [702, 416] on h4 "[PERSON_NAME]" at bounding box center [737, 427] width 171 height 22
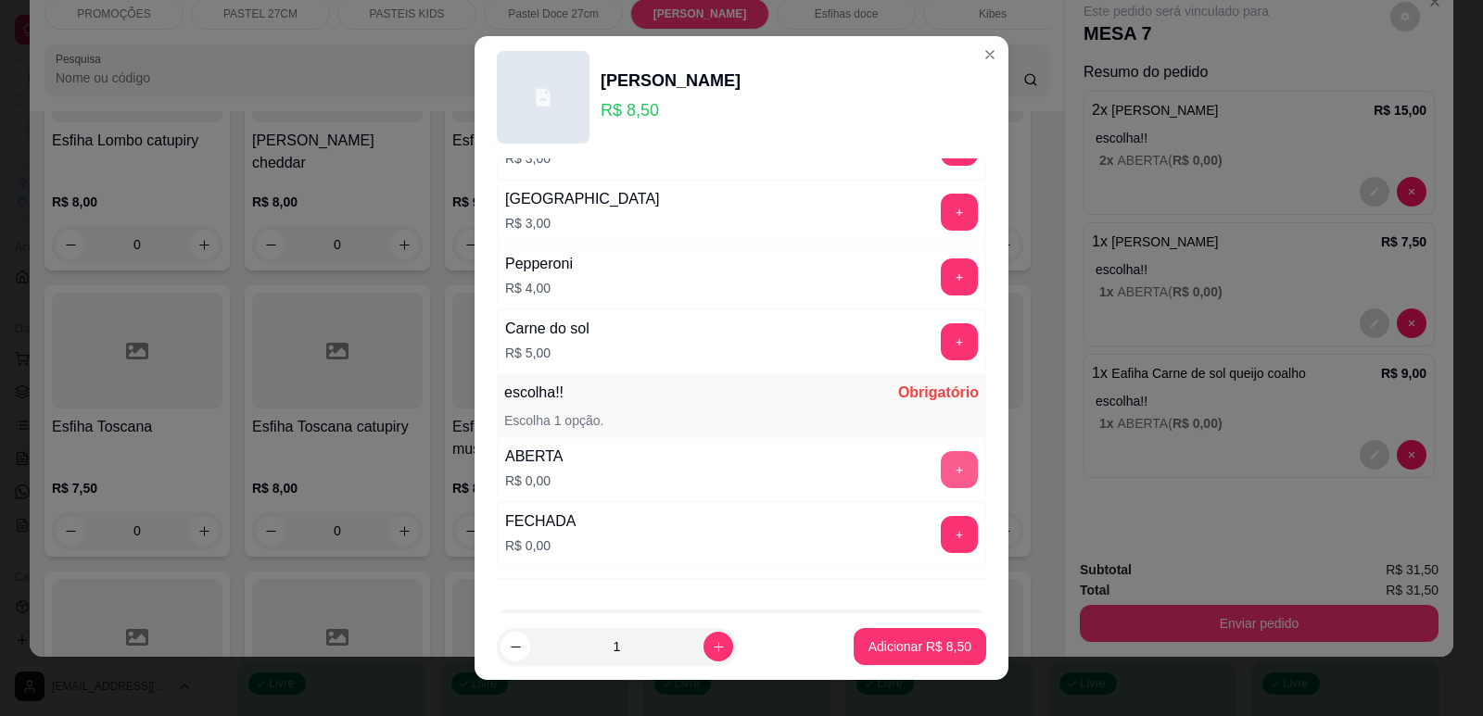
scroll to position [1464, 0]
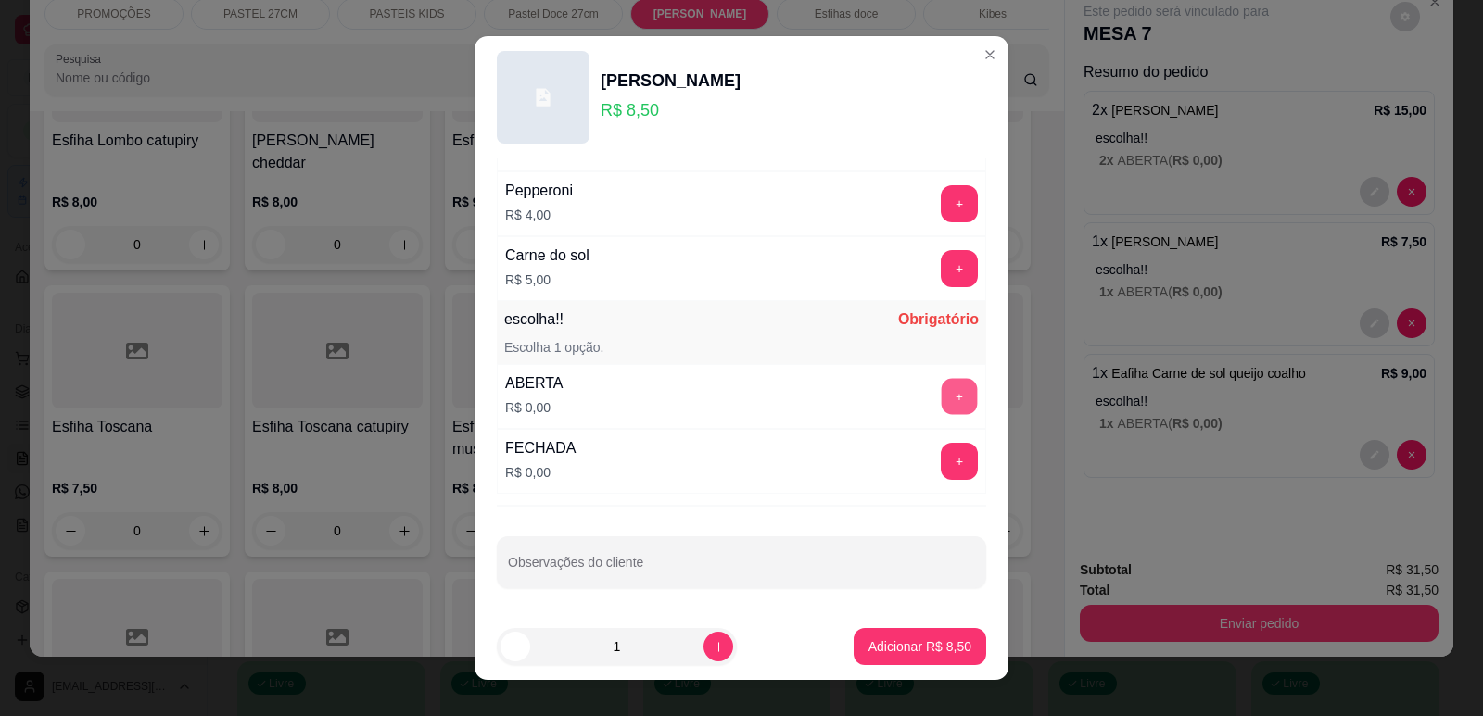
click at [942, 395] on button "+" at bounding box center [960, 396] width 36 height 36
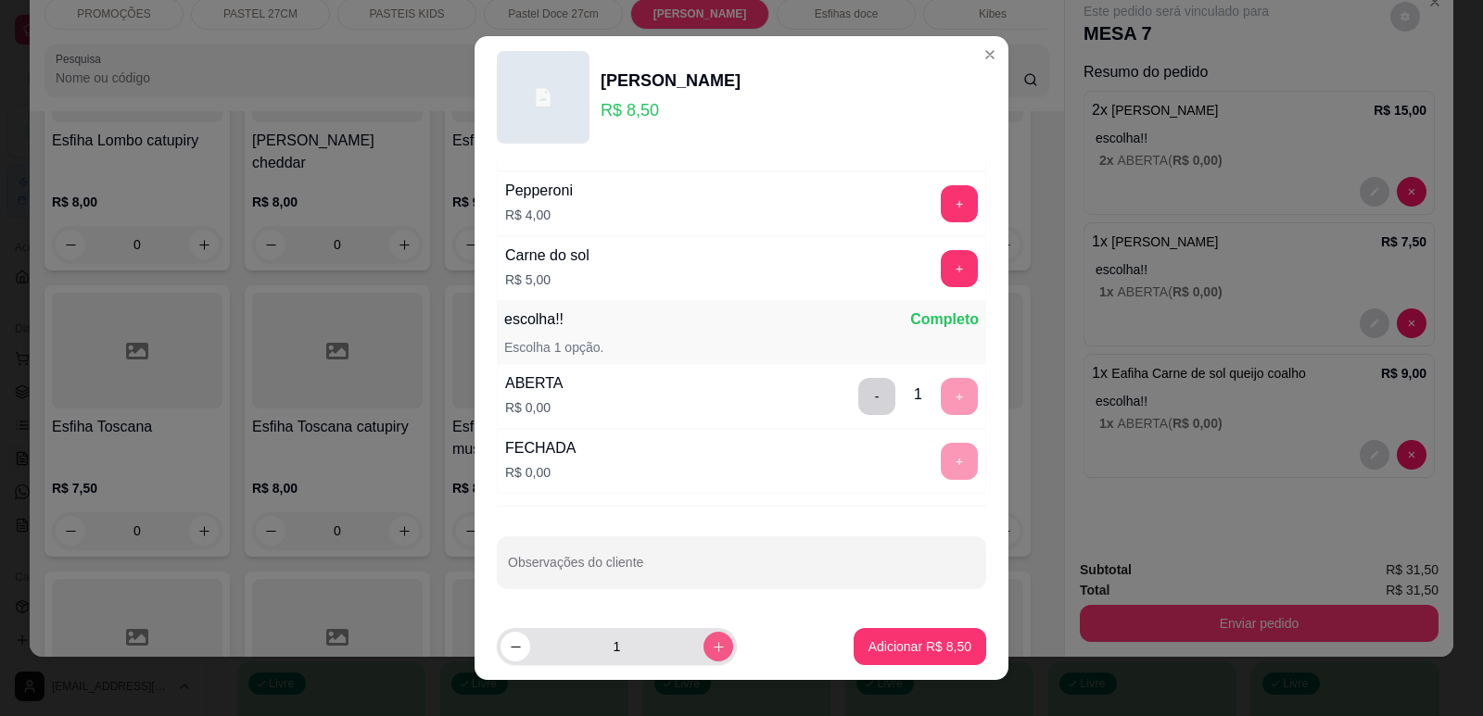
click at [712, 641] on icon "increase-product-quantity" at bounding box center [719, 647] width 14 height 14
type input "2"
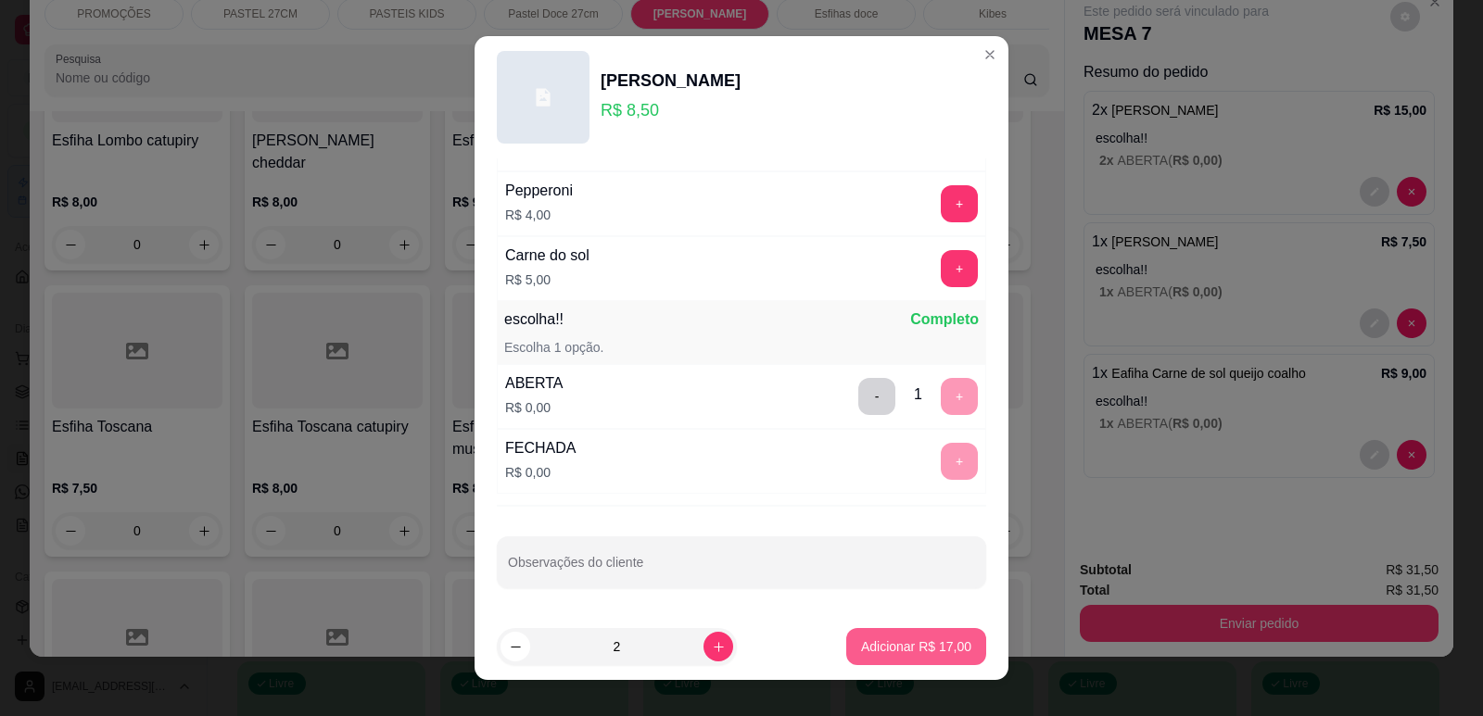
click at [871, 644] on p "Adicionar R$ 17,00" at bounding box center [916, 647] width 110 height 19
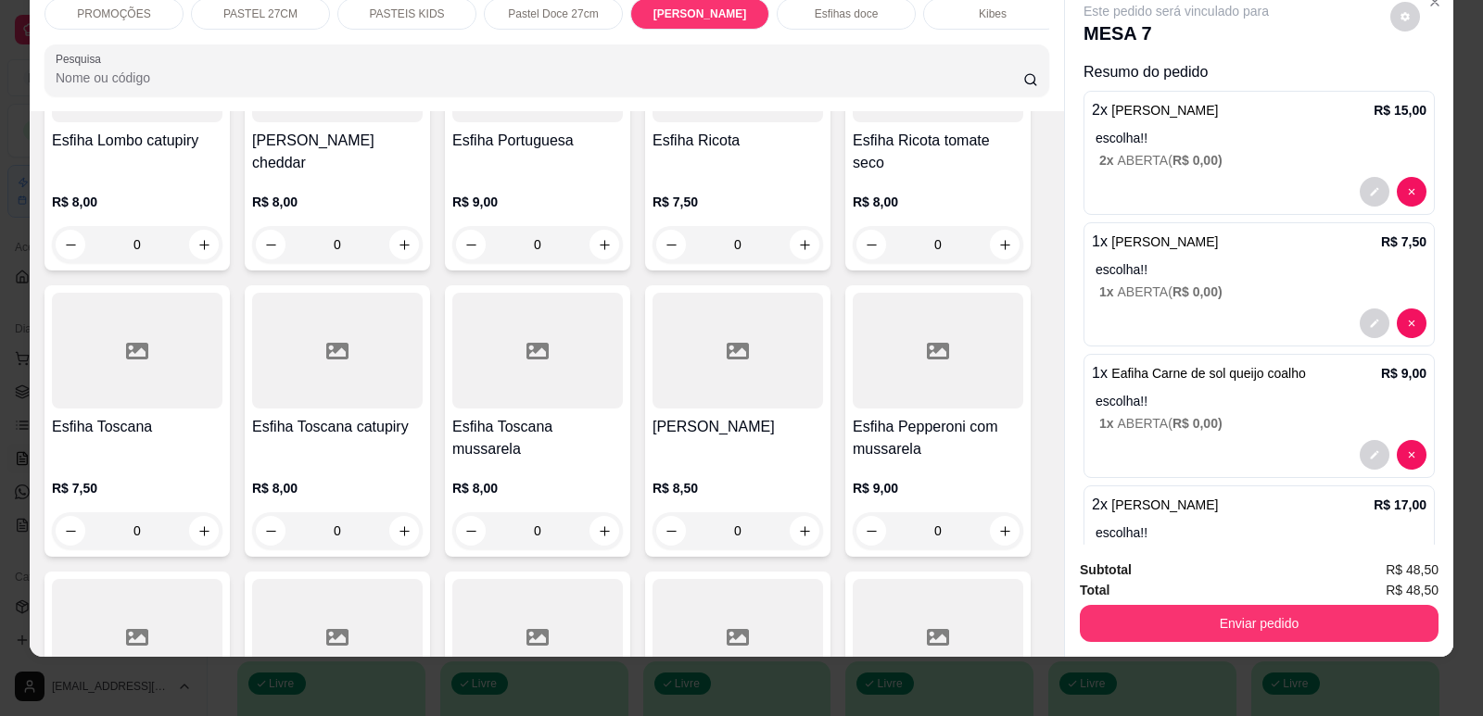
click at [967, 416] on h4 "Esfiha Pepperoni com mussarela" at bounding box center [938, 438] width 171 height 44
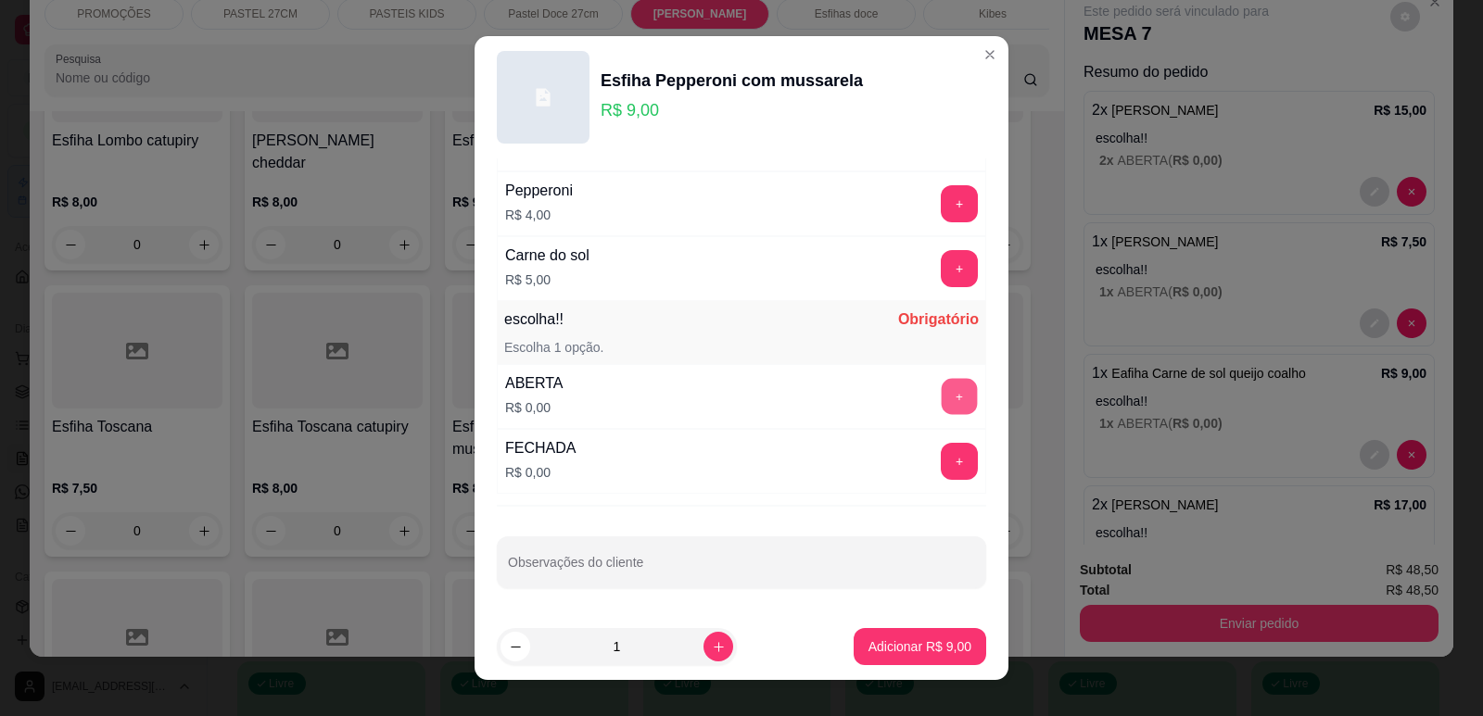
click at [942, 398] on button "+" at bounding box center [960, 396] width 36 height 36
click at [933, 641] on p "Adicionar R$ 9,00" at bounding box center [919, 647] width 103 height 19
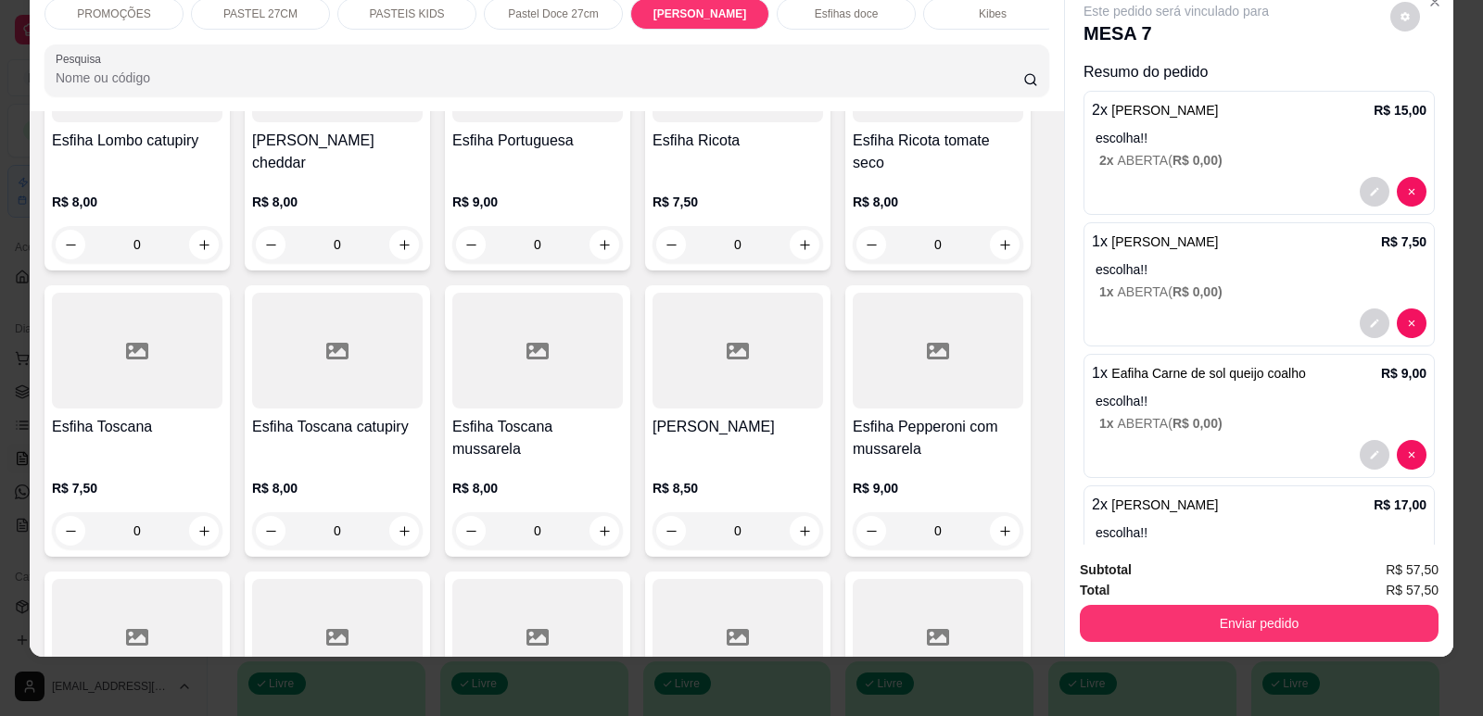
click at [835, 4] on div "Esfihas doce" at bounding box center [846, 14] width 139 height 32
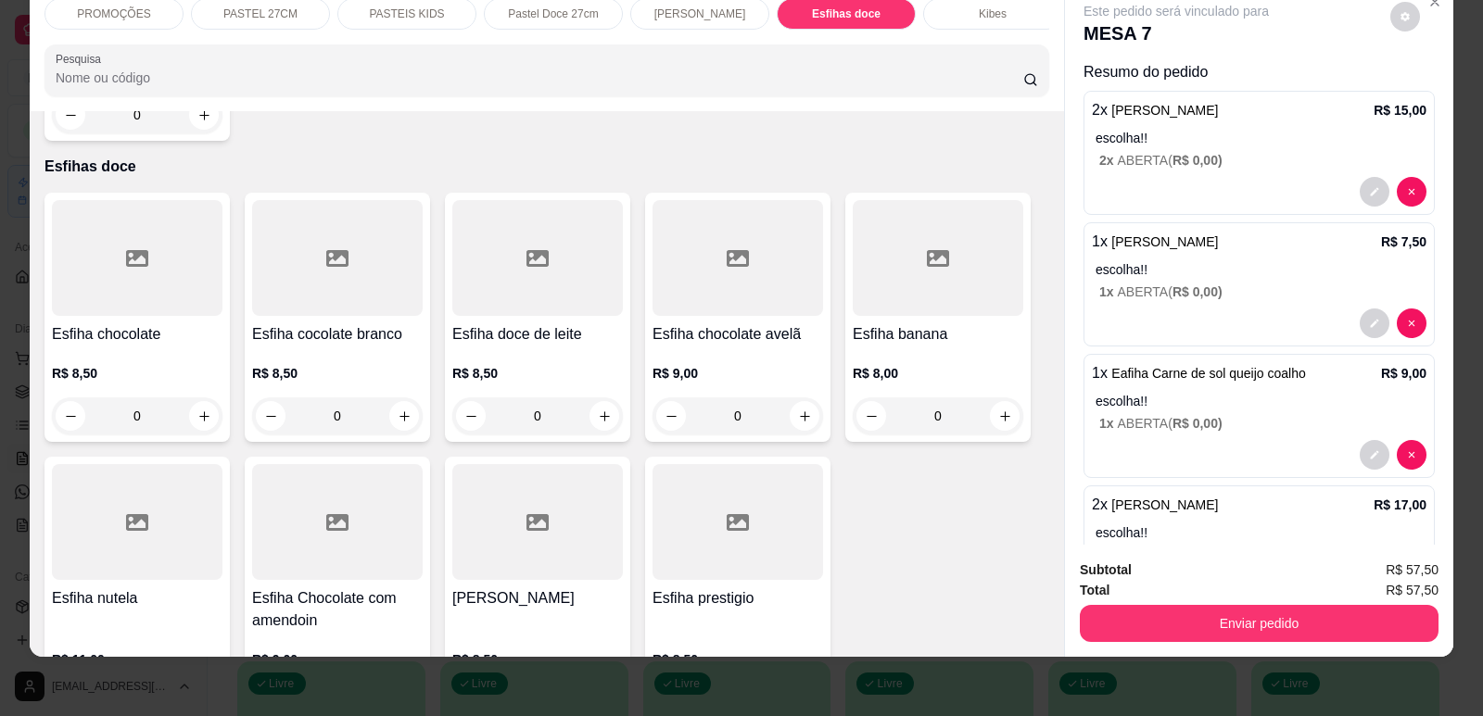
click at [172, 231] on div at bounding box center [137, 258] width 171 height 116
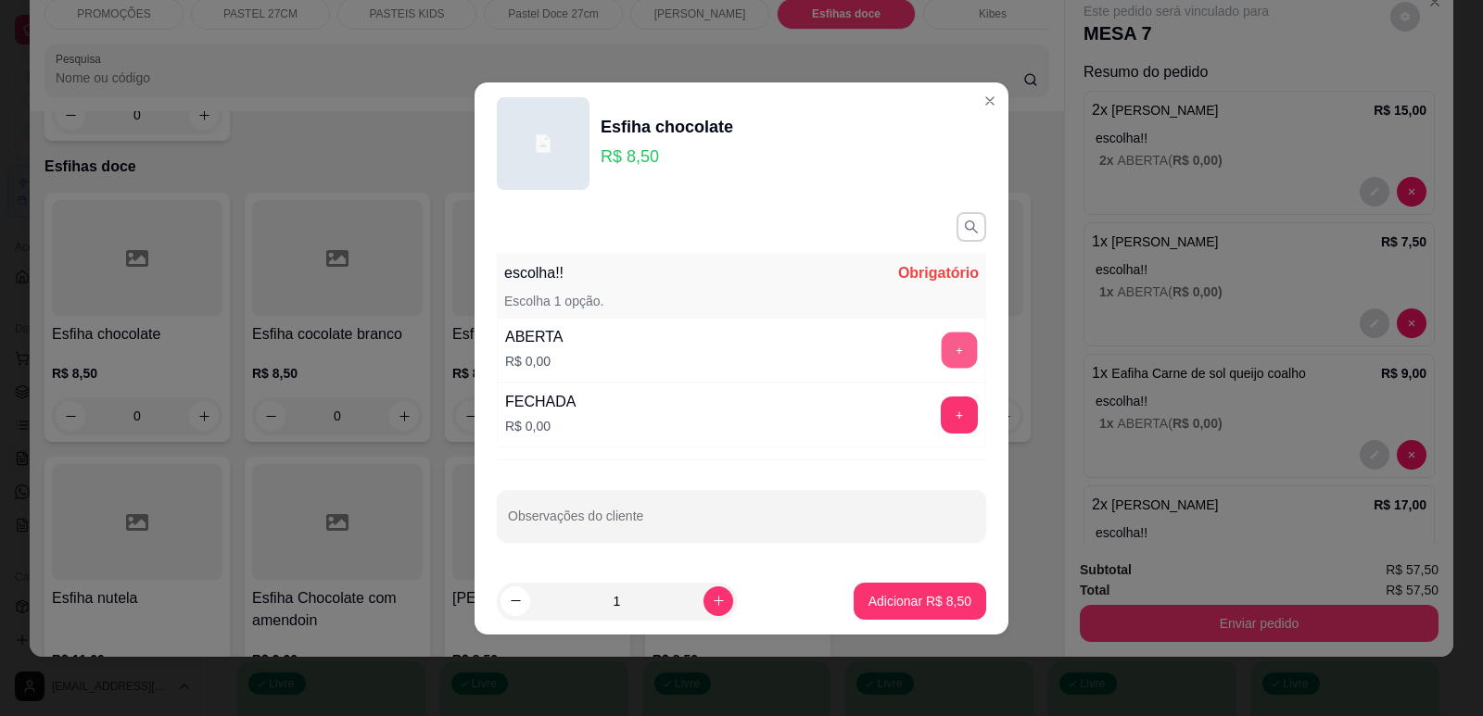
click at [942, 351] on button "+" at bounding box center [960, 350] width 36 height 36
click at [891, 599] on p "Adicionar R$ 8,50" at bounding box center [919, 601] width 103 height 19
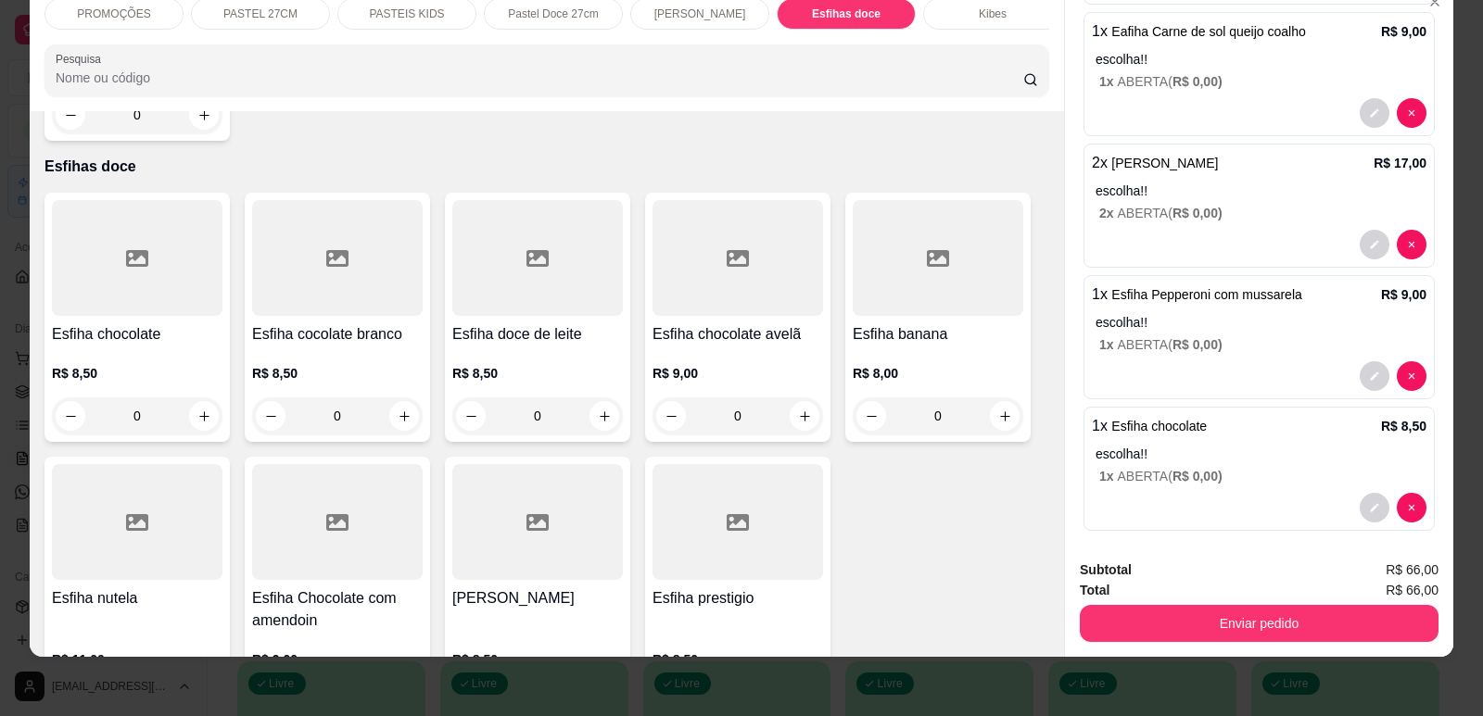
scroll to position [354, 0]
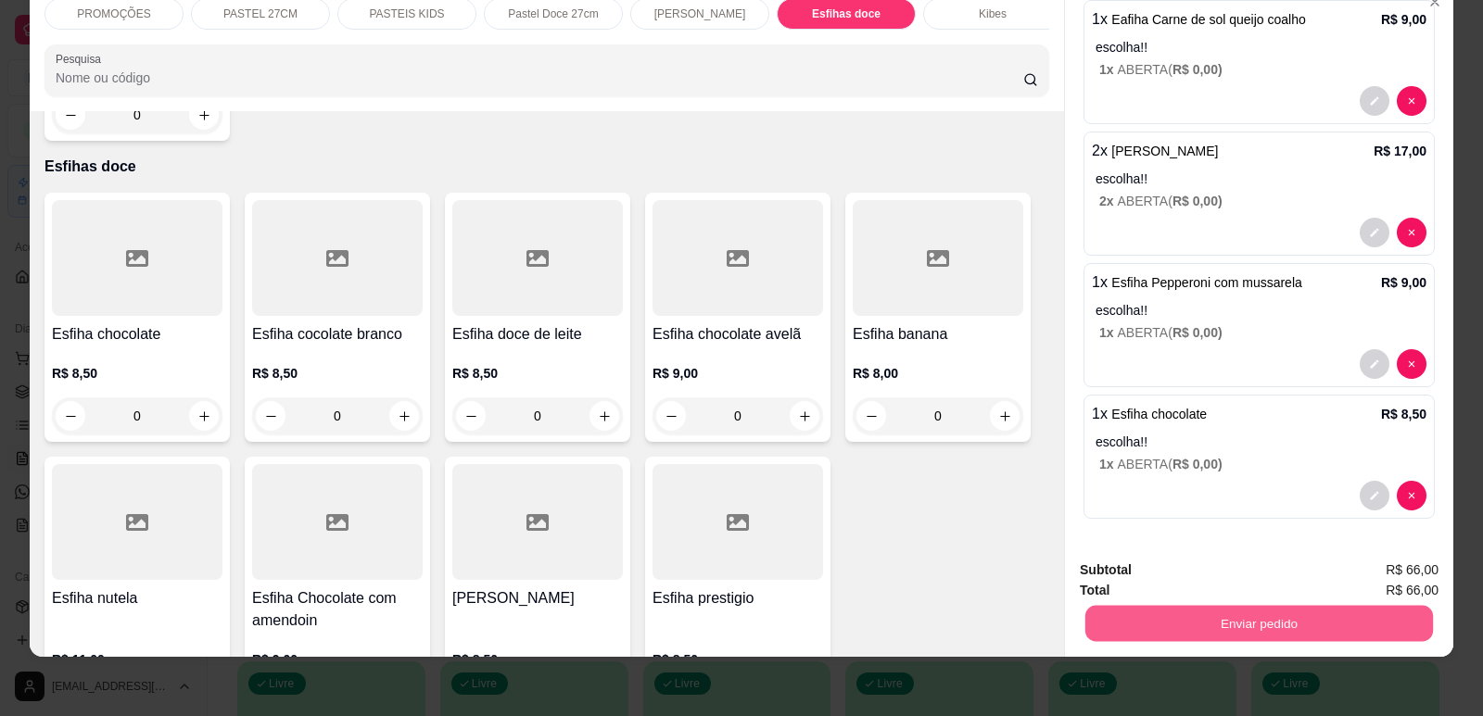
click at [1279, 621] on button "Enviar pedido" at bounding box center [1259, 623] width 348 height 36
click at [1365, 565] on button "Enviar pedido" at bounding box center [1390, 578] width 105 height 35
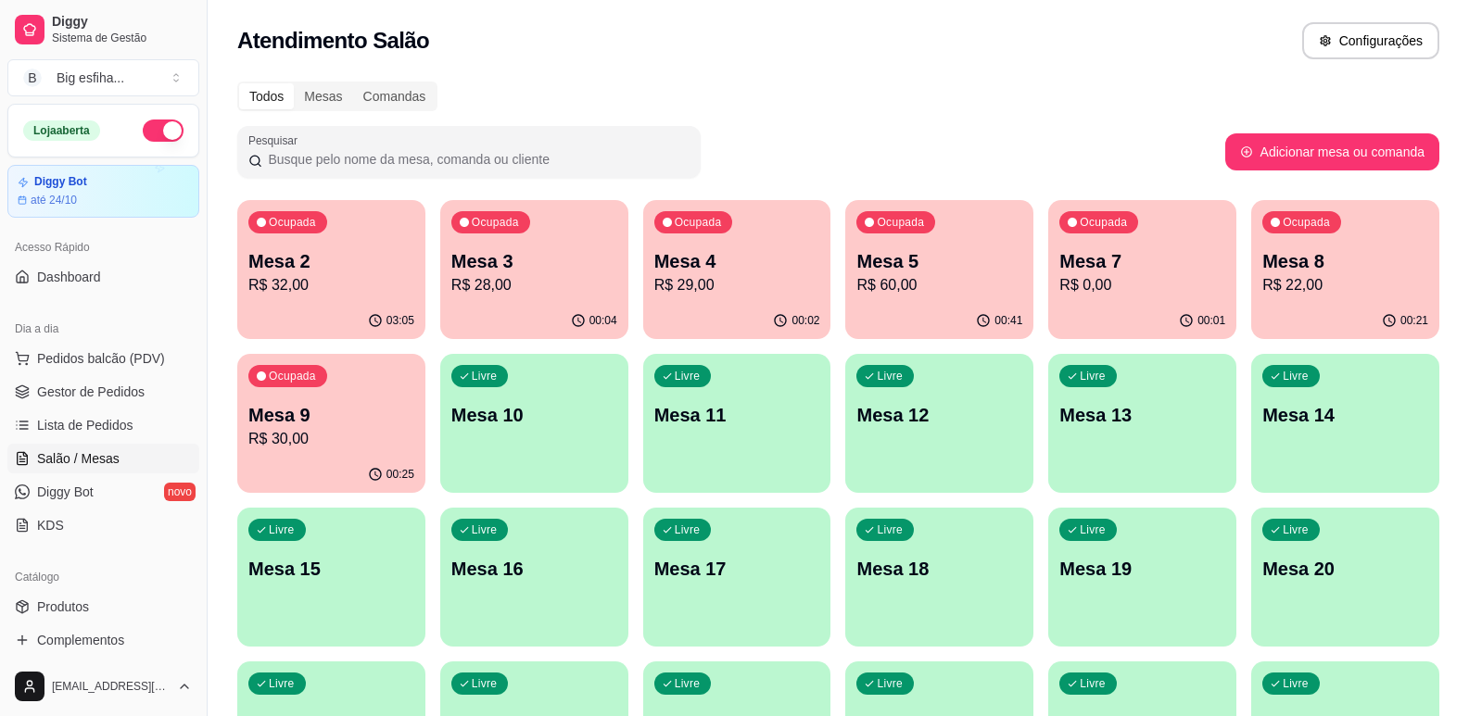
click at [598, 297] on div "Ocupada Mesa 3 R$ 28,00" at bounding box center [534, 251] width 188 height 103
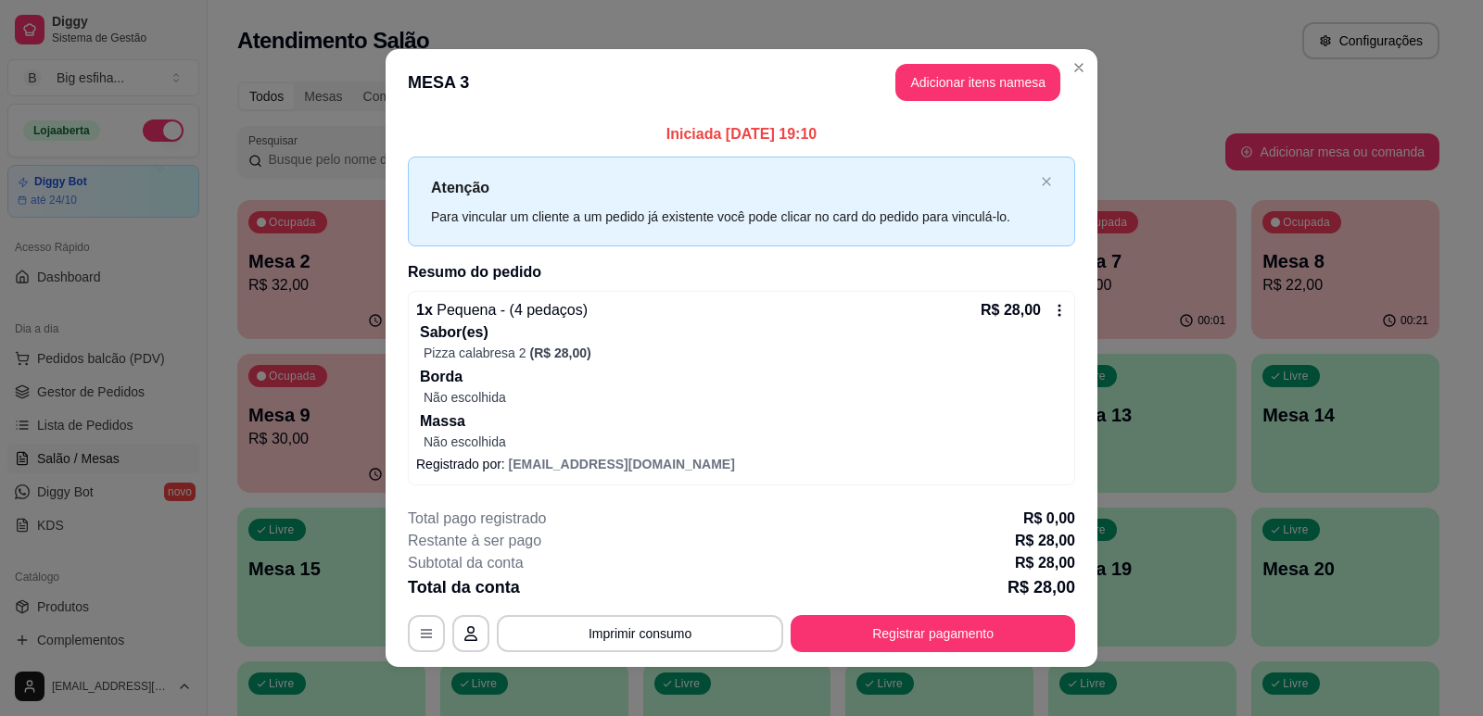
scroll to position [10, 0]
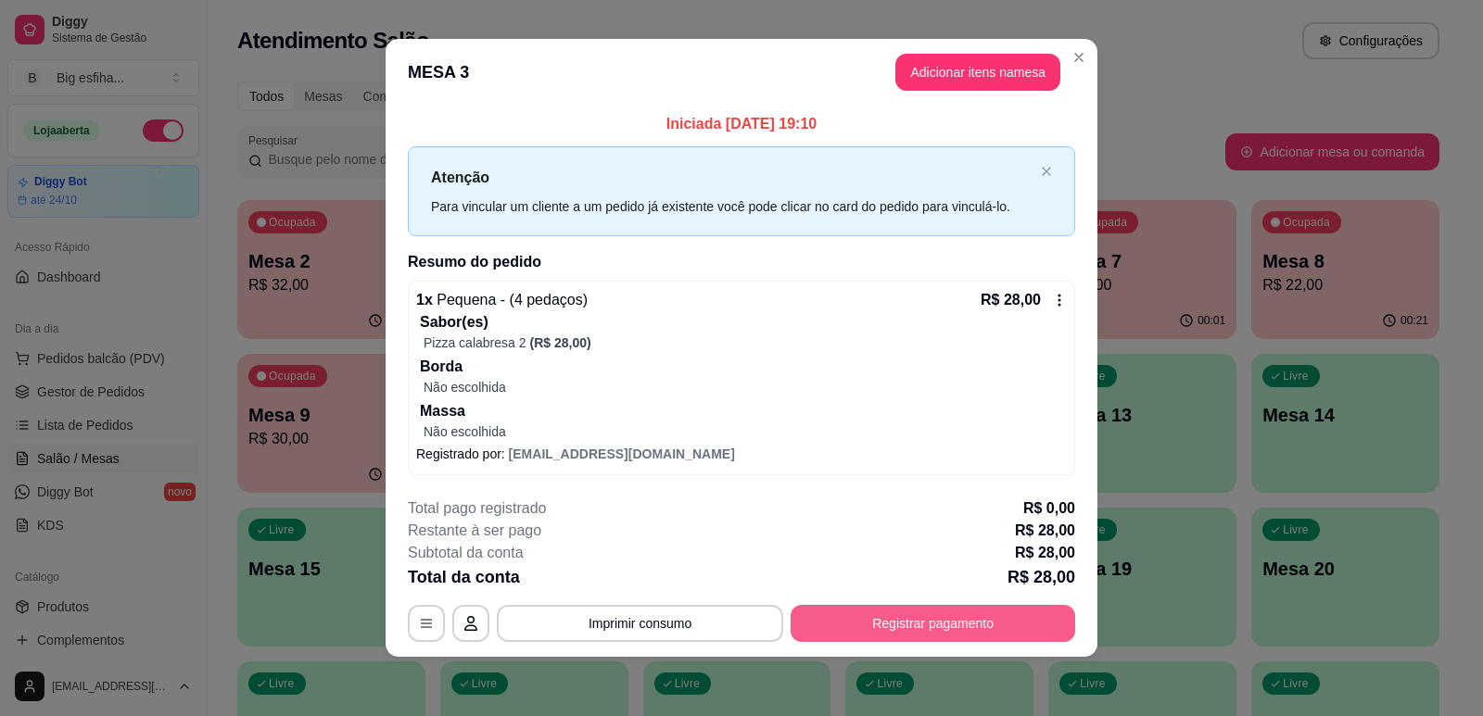
click at [921, 619] on button "Registrar pagamento" at bounding box center [932, 623] width 285 height 37
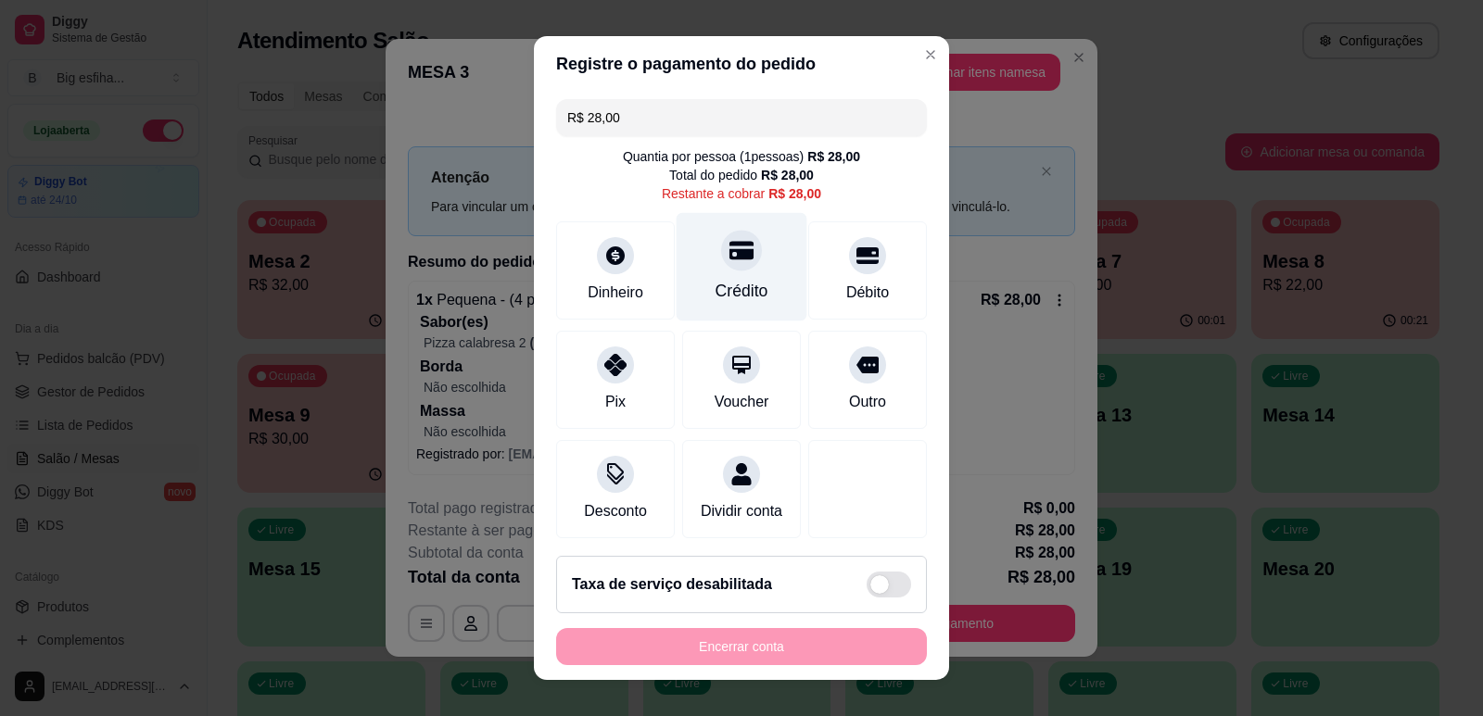
click at [729, 255] on icon at bounding box center [741, 250] width 24 height 19
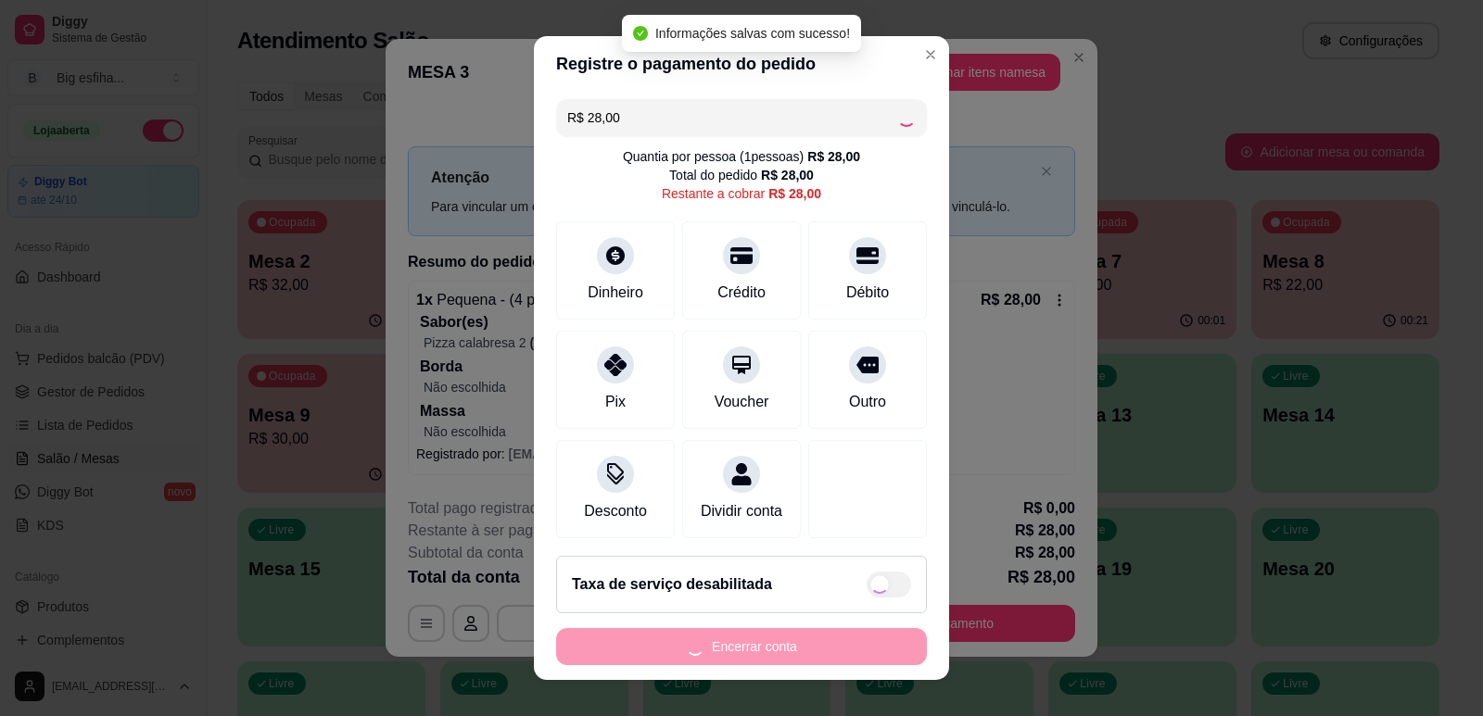
type input "R$ 0,00"
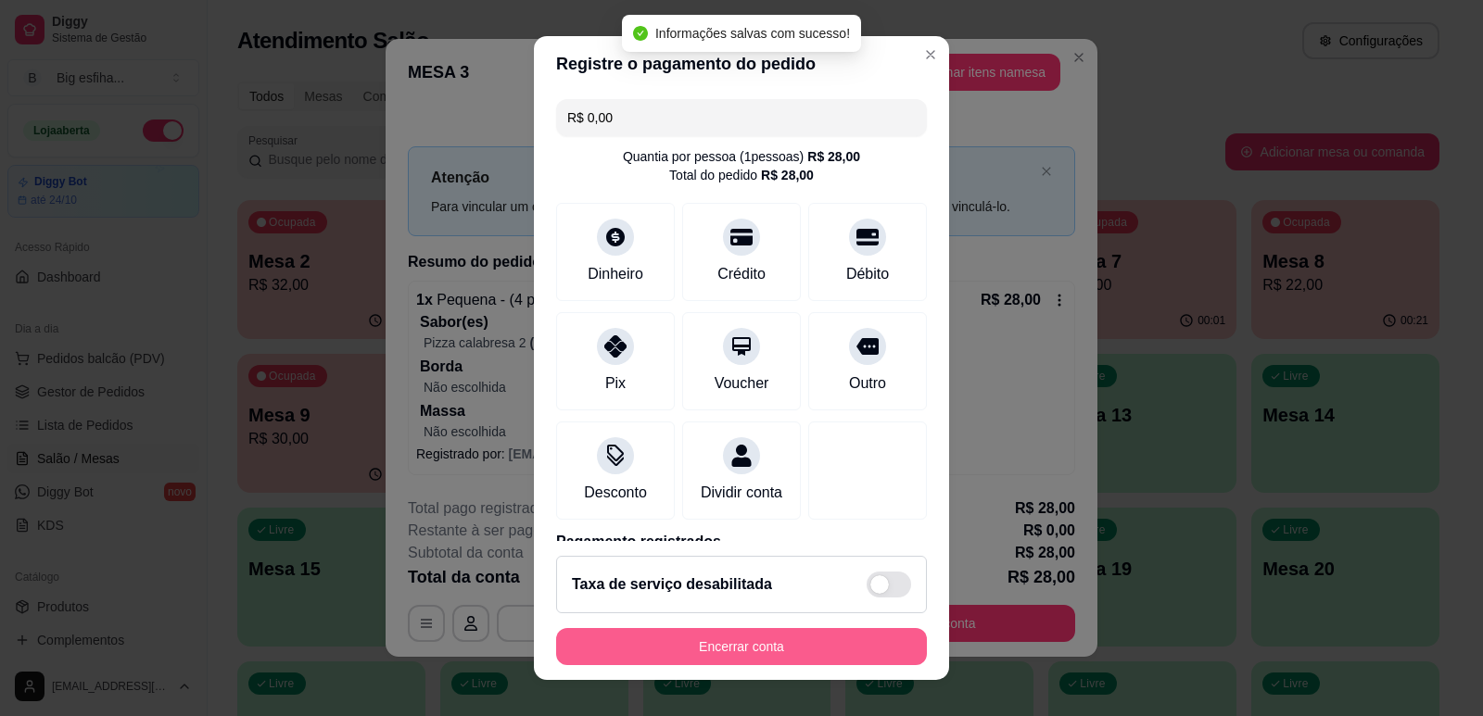
click at [656, 648] on button "Encerrar conta" at bounding box center [741, 646] width 371 height 37
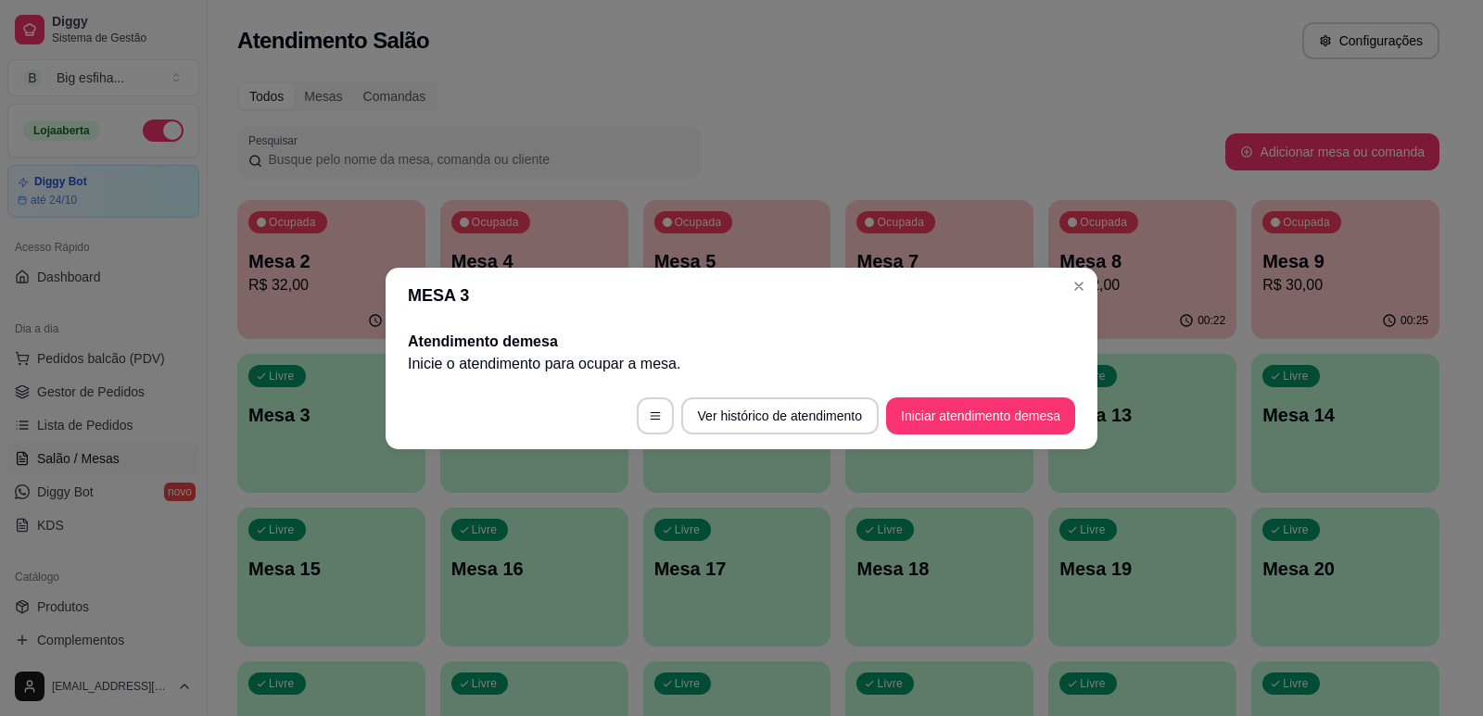
scroll to position [0, 0]
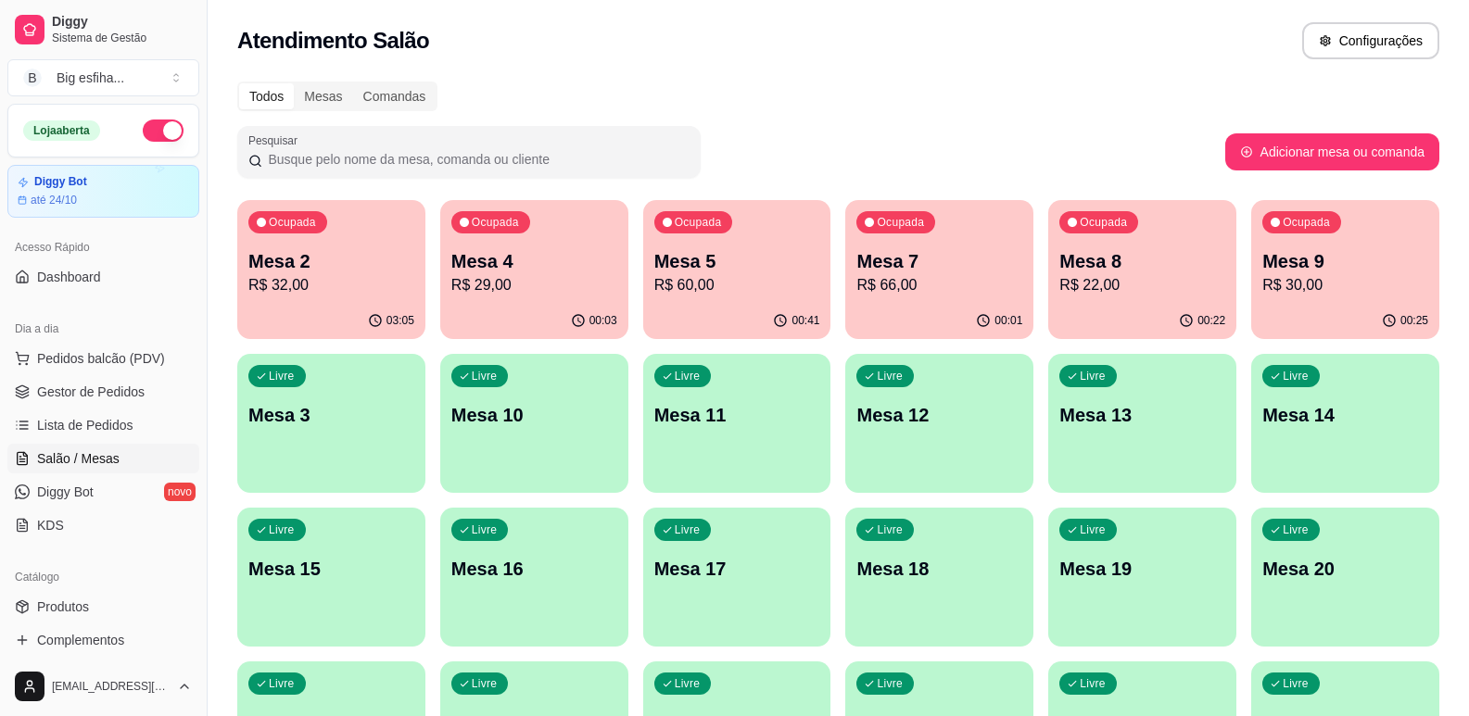
click at [367, 239] on div "Ocupada Mesa 2 R$ 32,00" at bounding box center [331, 251] width 188 height 103
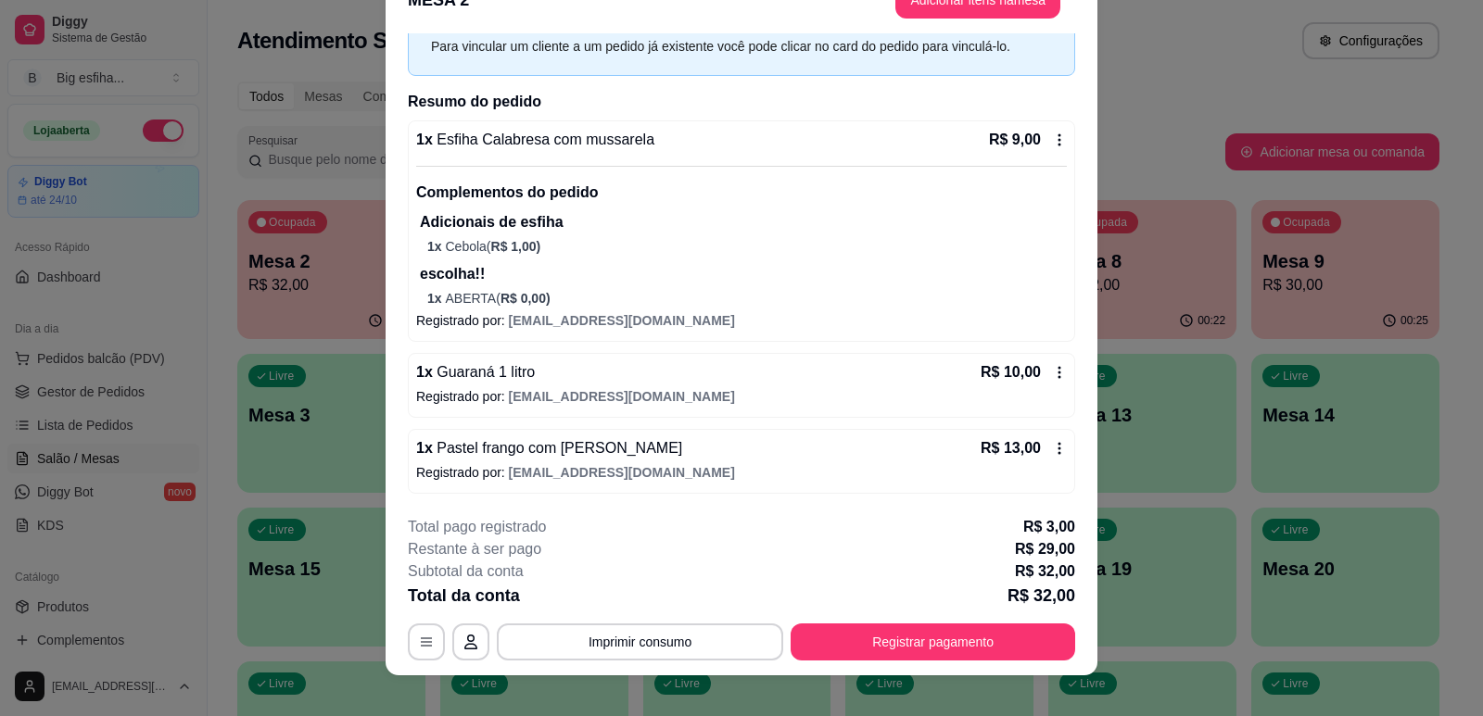
scroll to position [56, 0]
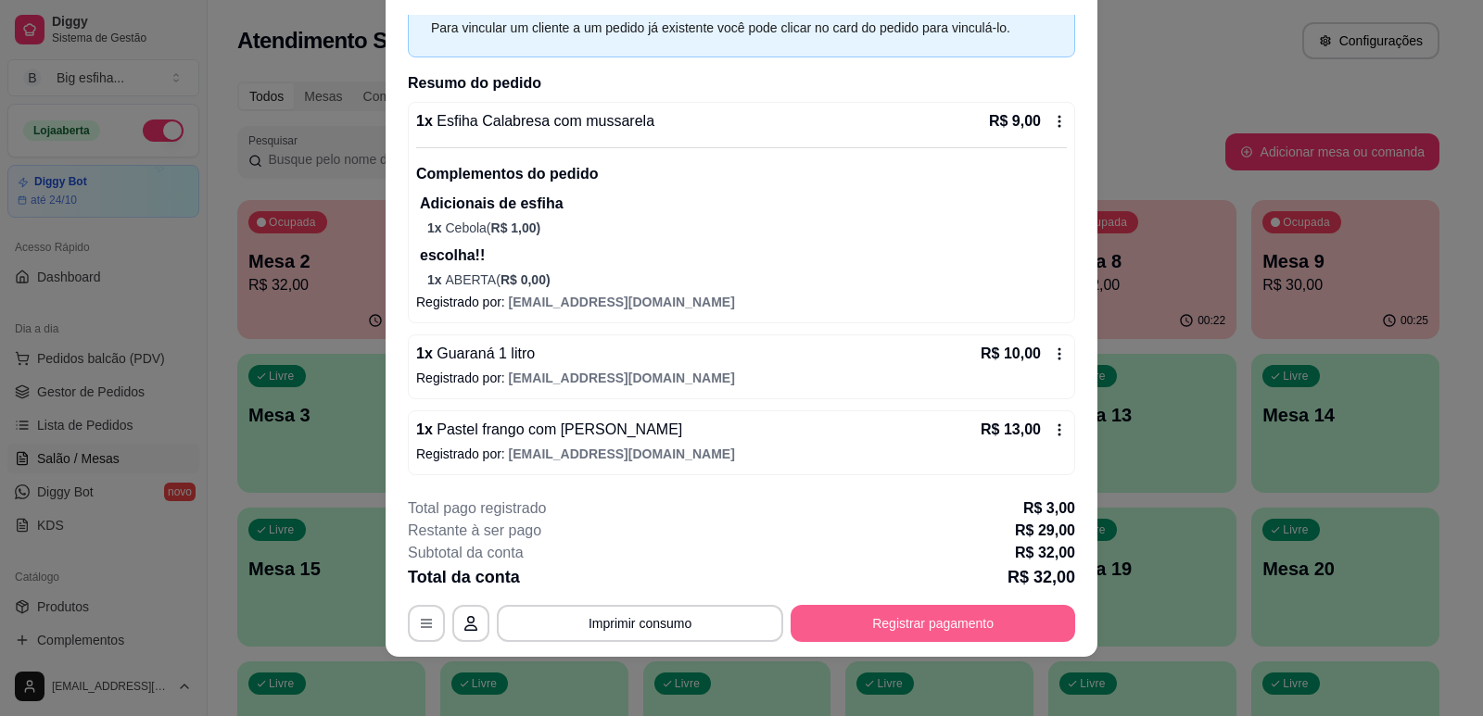
click at [969, 613] on button "Registrar pagamento" at bounding box center [932, 623] width 285 height 37
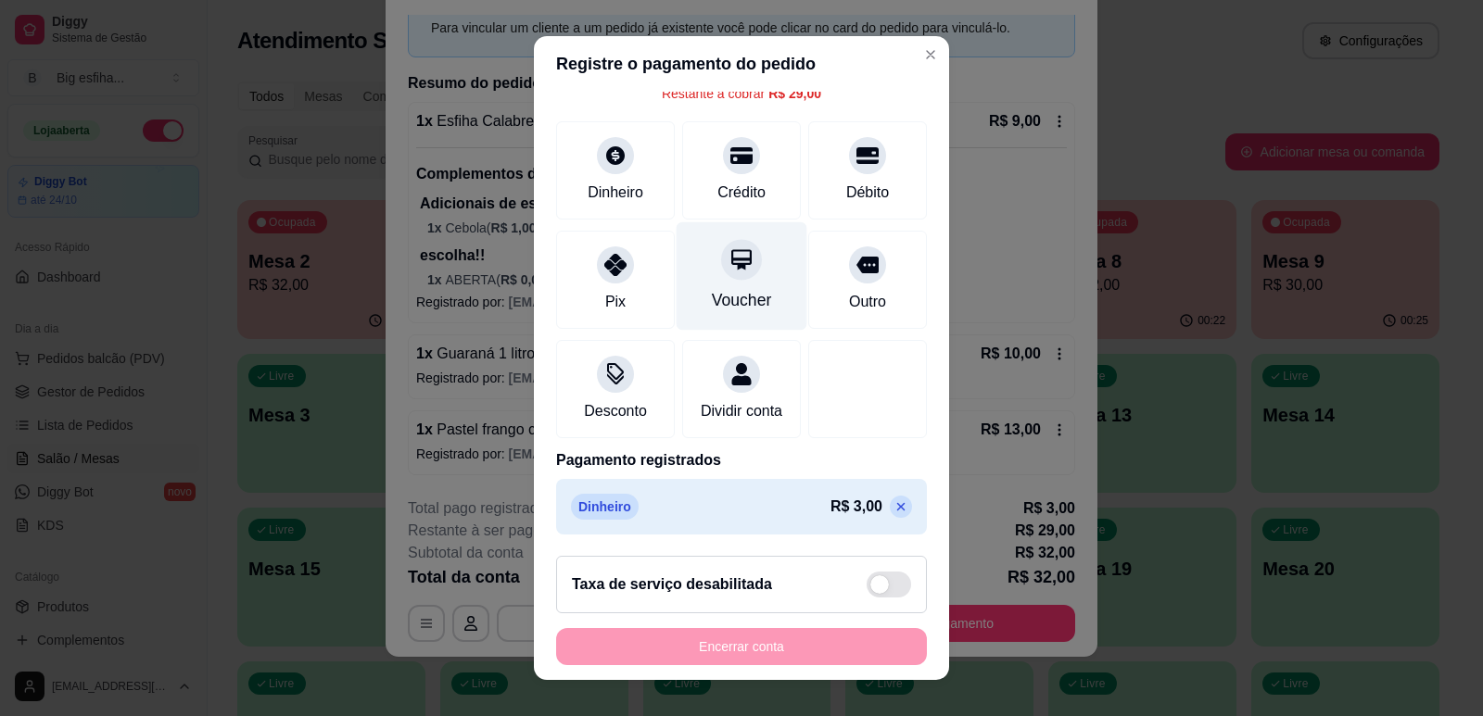
scroll to position [23, 0]
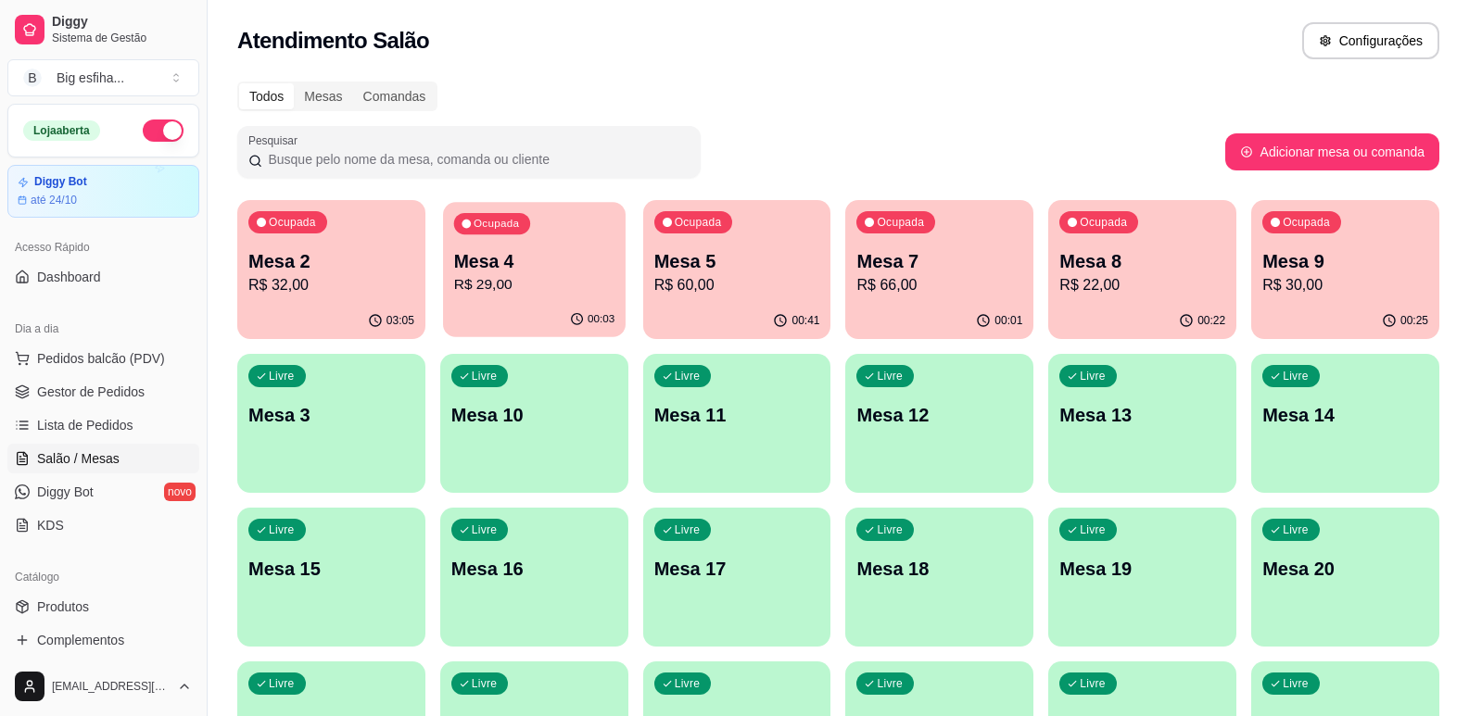
click at [598, 264] on p "Mesa 4" at bounding box center [534, 261] width 160 height 25
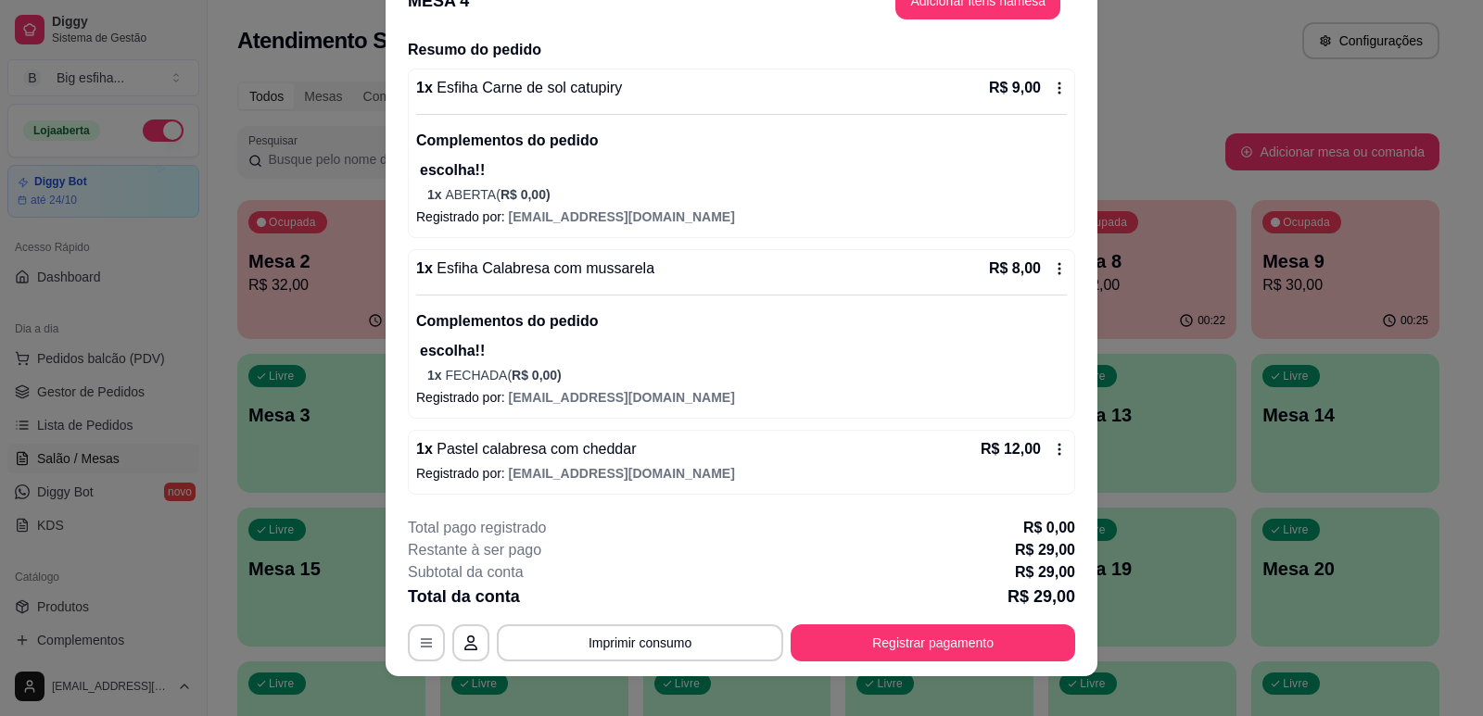
scroll to position [56, 0]
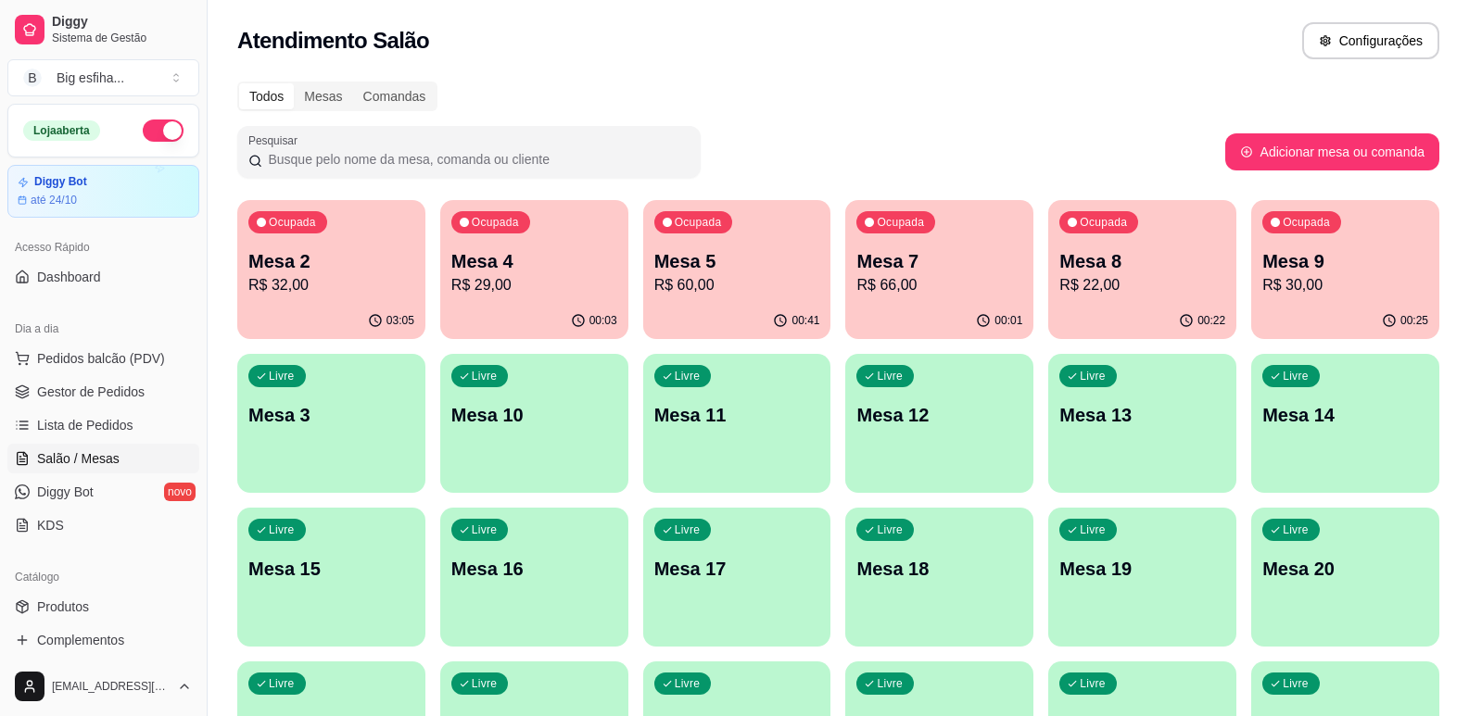
click at [780, 236] on div "Ocupada Mesa 5 R$ 60,00" at bounding box center [737, 251] width 188 height 103
click at [1133, 288] on p "R$ 22,00" at bounding box center [1142, 284] width 160 height 21
click at [1313, 284] on p "R$ 30,00" at bounding box center [1345, 285] width 166 height 22
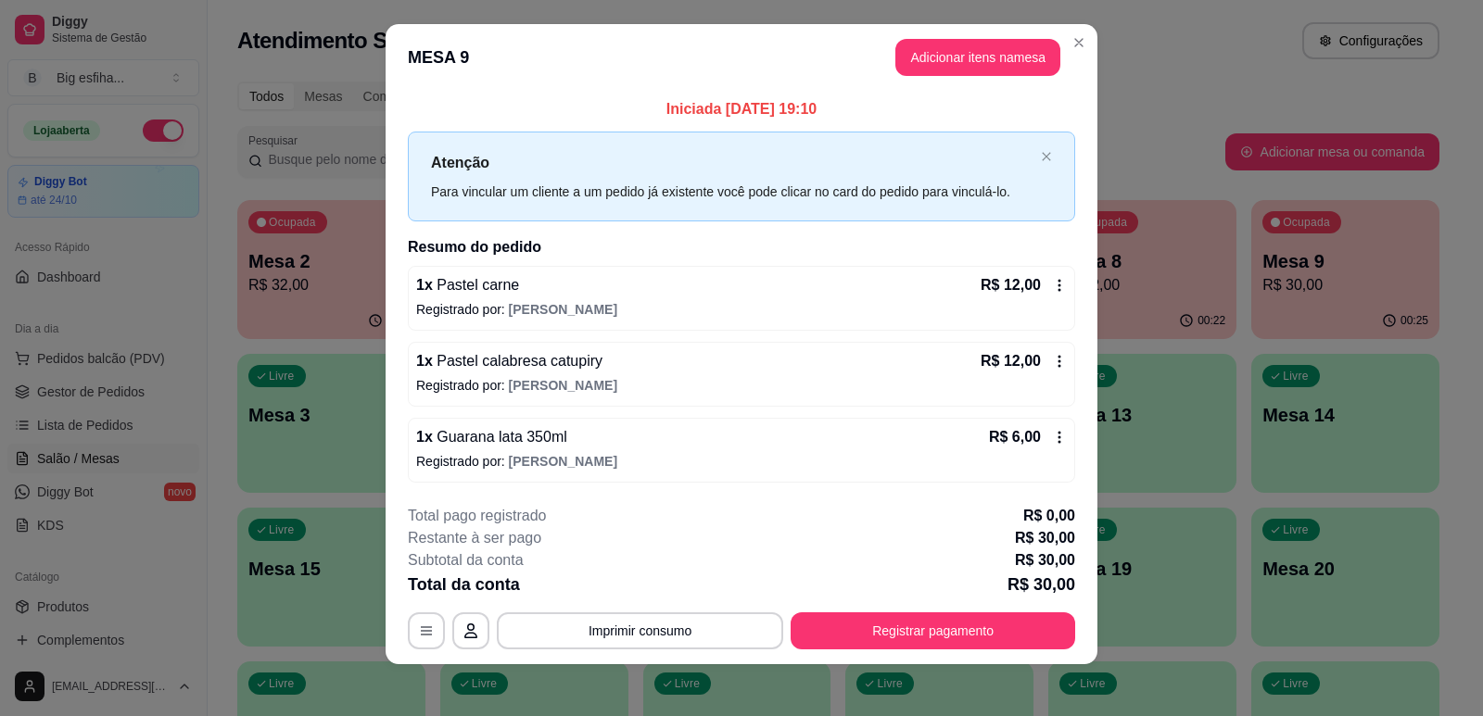
scroll to position [21, 0]
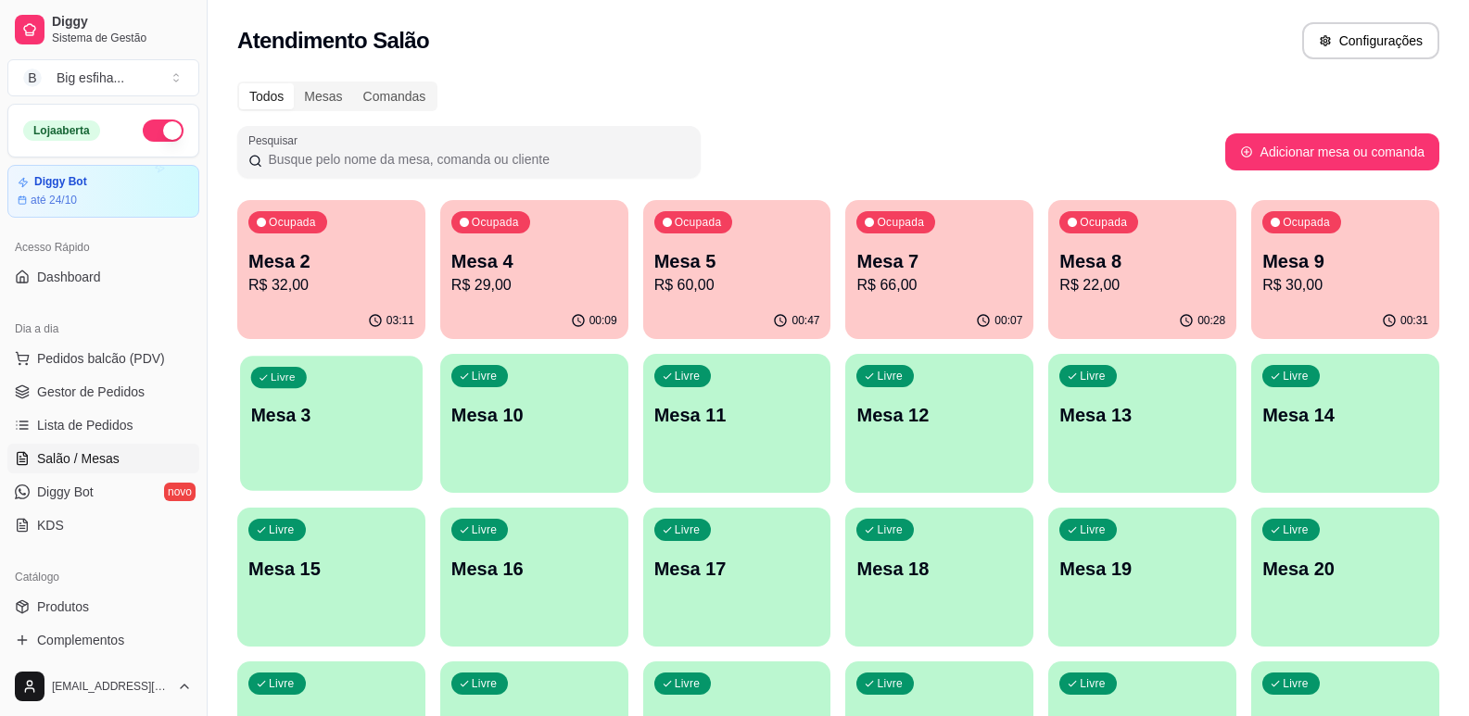
click at [292, 417] on p "Mesa 3" at bounding box center [331, 415] width 160 height 25
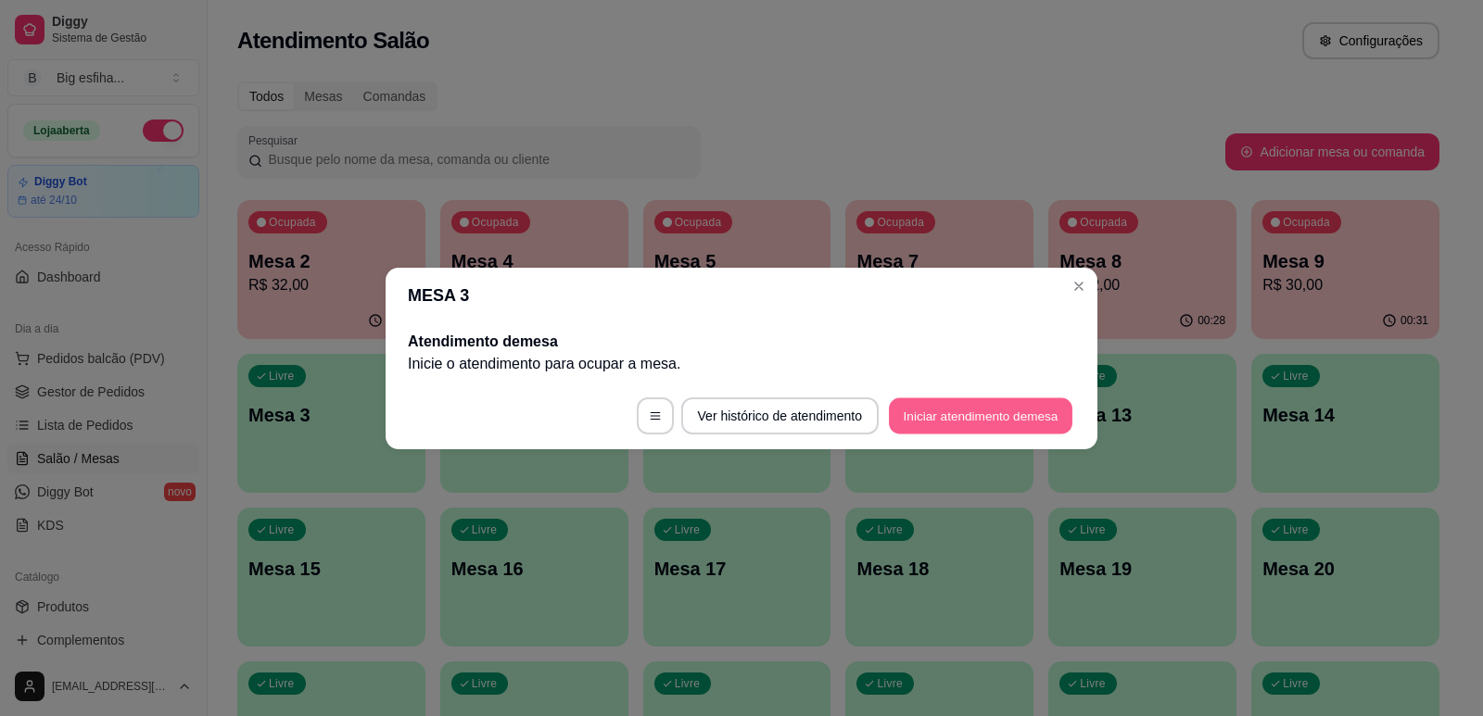
click at [987, 411] on button "Iniciar atendimento de mesa" at bounding box center [980, 416] width 183 height 36
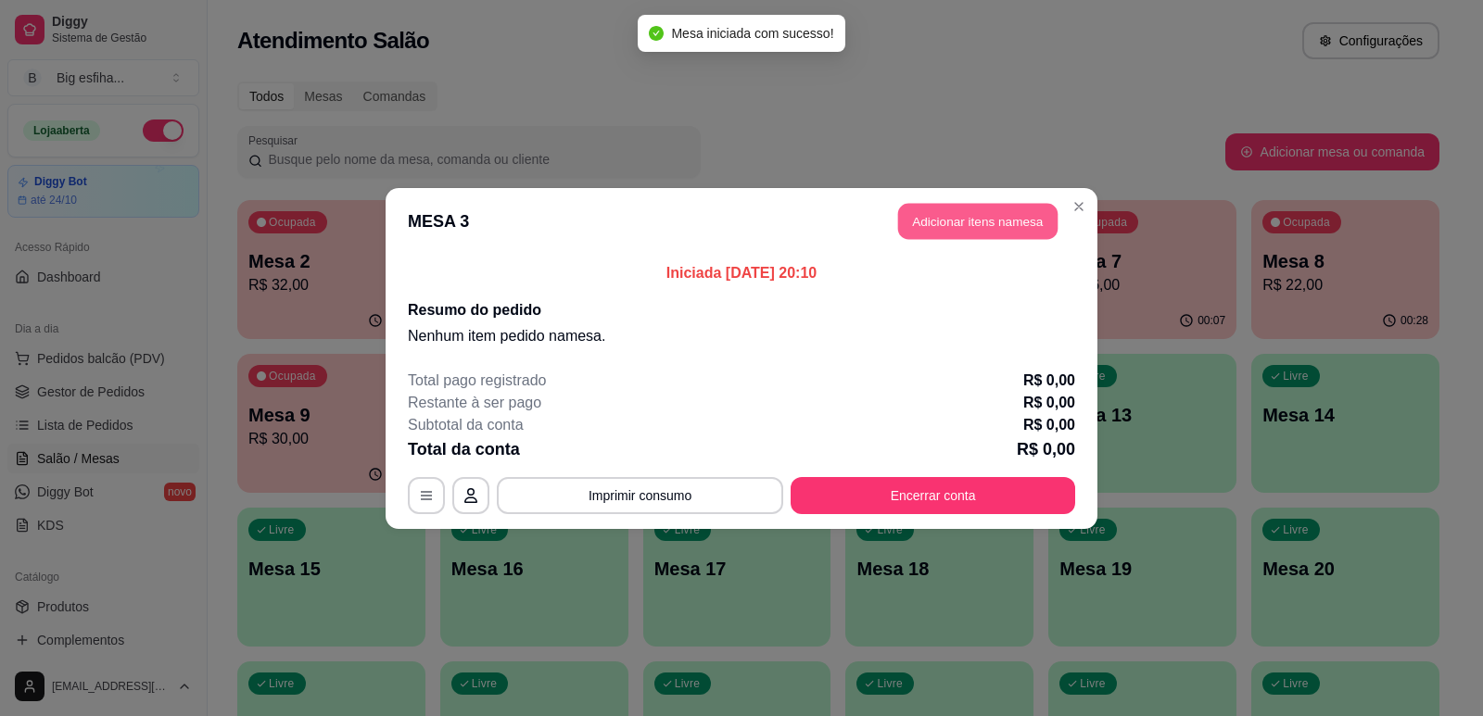
click at [950, 215] on button "Adicionar itens na mesa" at bounding box center [977, 221] width 159 height 36
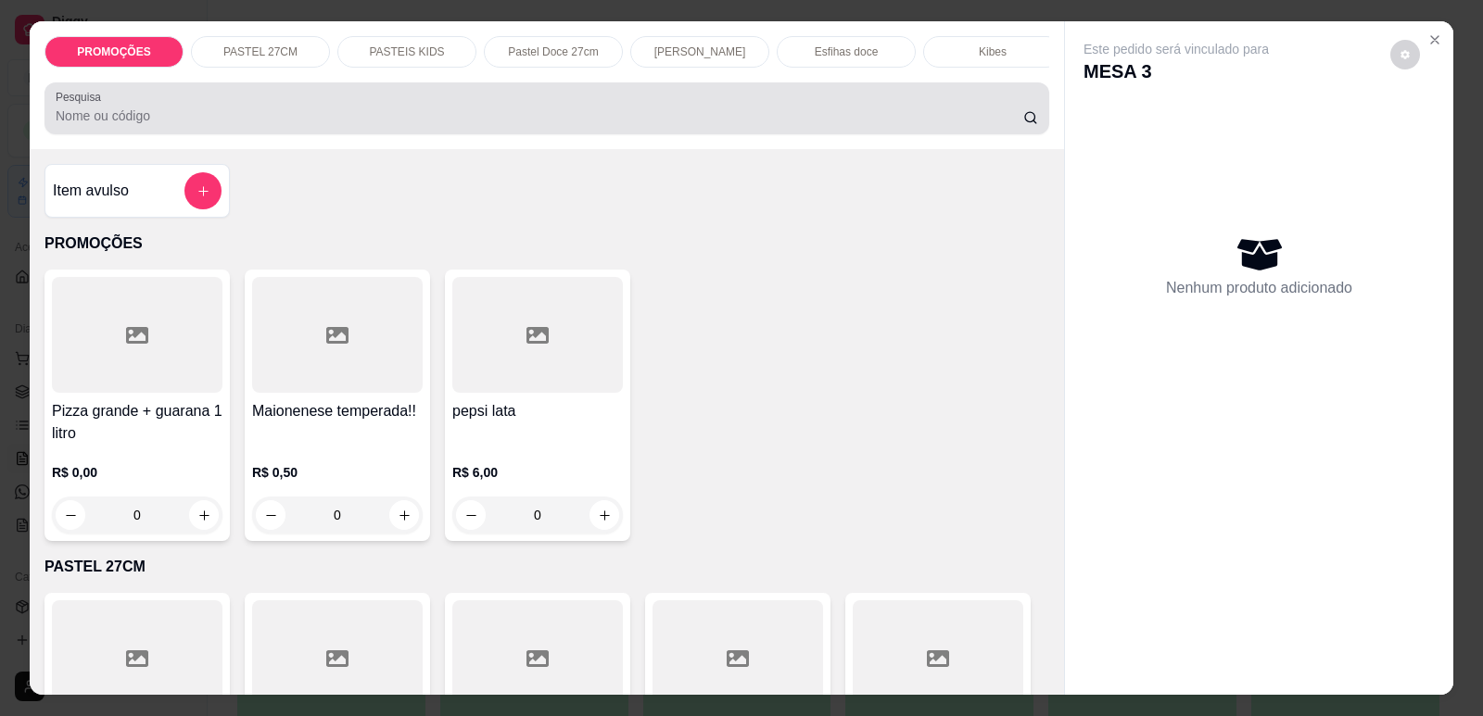
click at [240, 125] on input "Pesquisa" at bounding box center [539, 116] width 967 height 19
click at [249, 99] on div "Pesquisa" at bounding box center [546, 108] width 1005 height 52
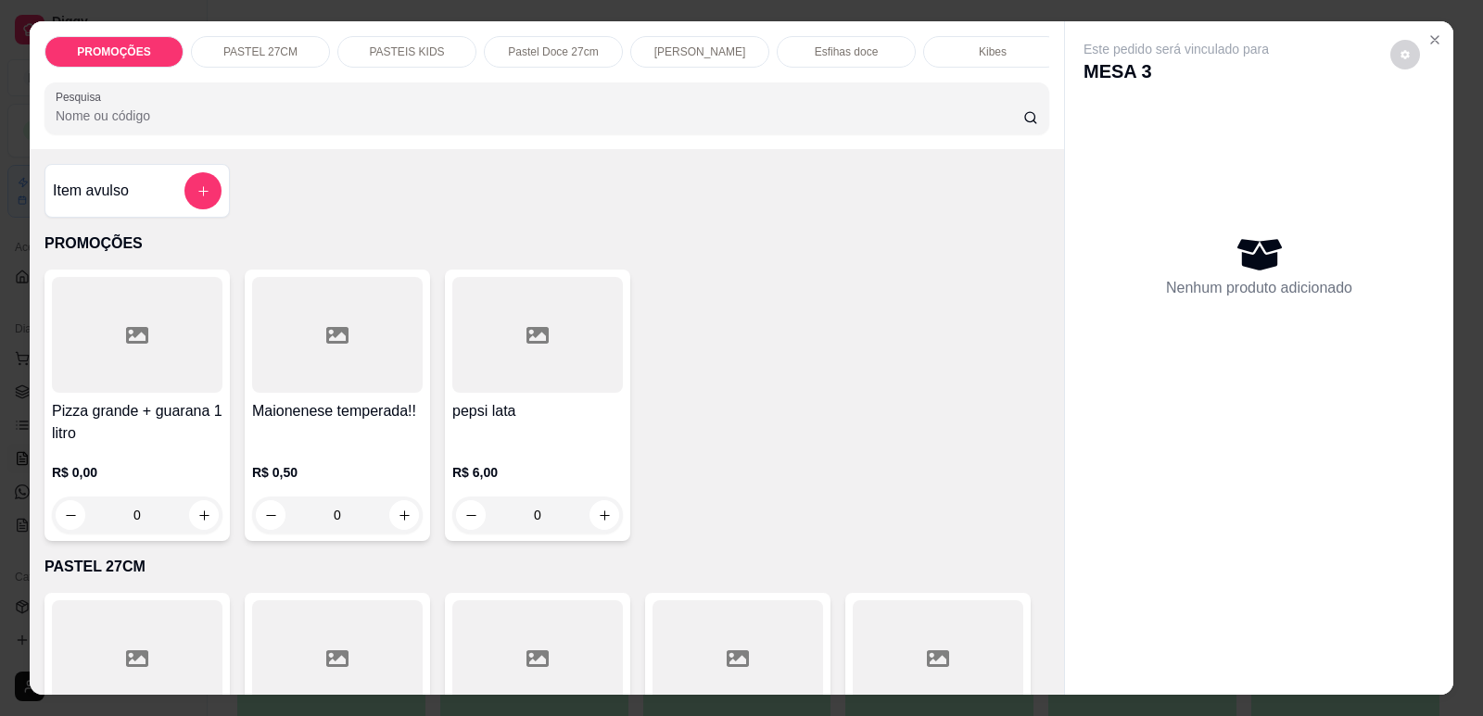
click at [238, 125] on input "Pesquisa" at bounding box center [539, 116] width 967 height 19
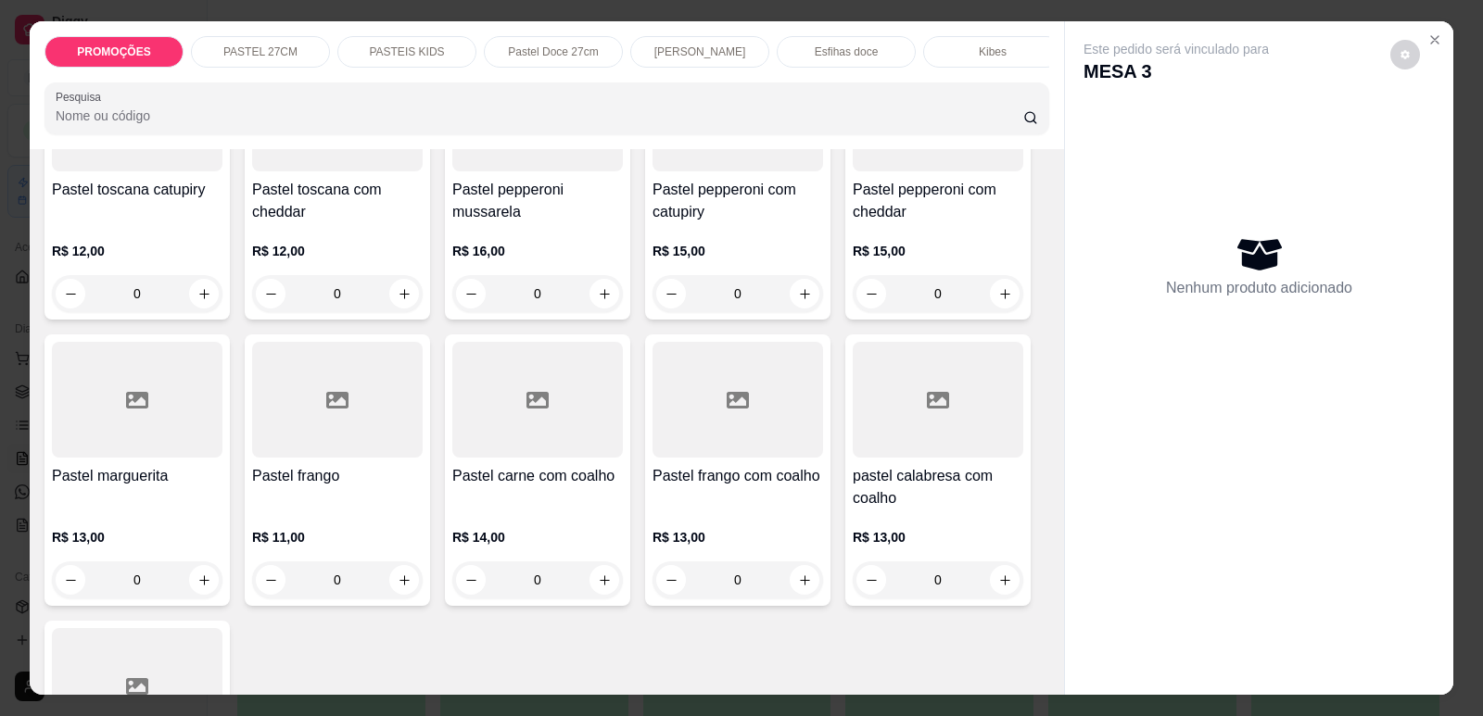
scroll to position [3151, 0]
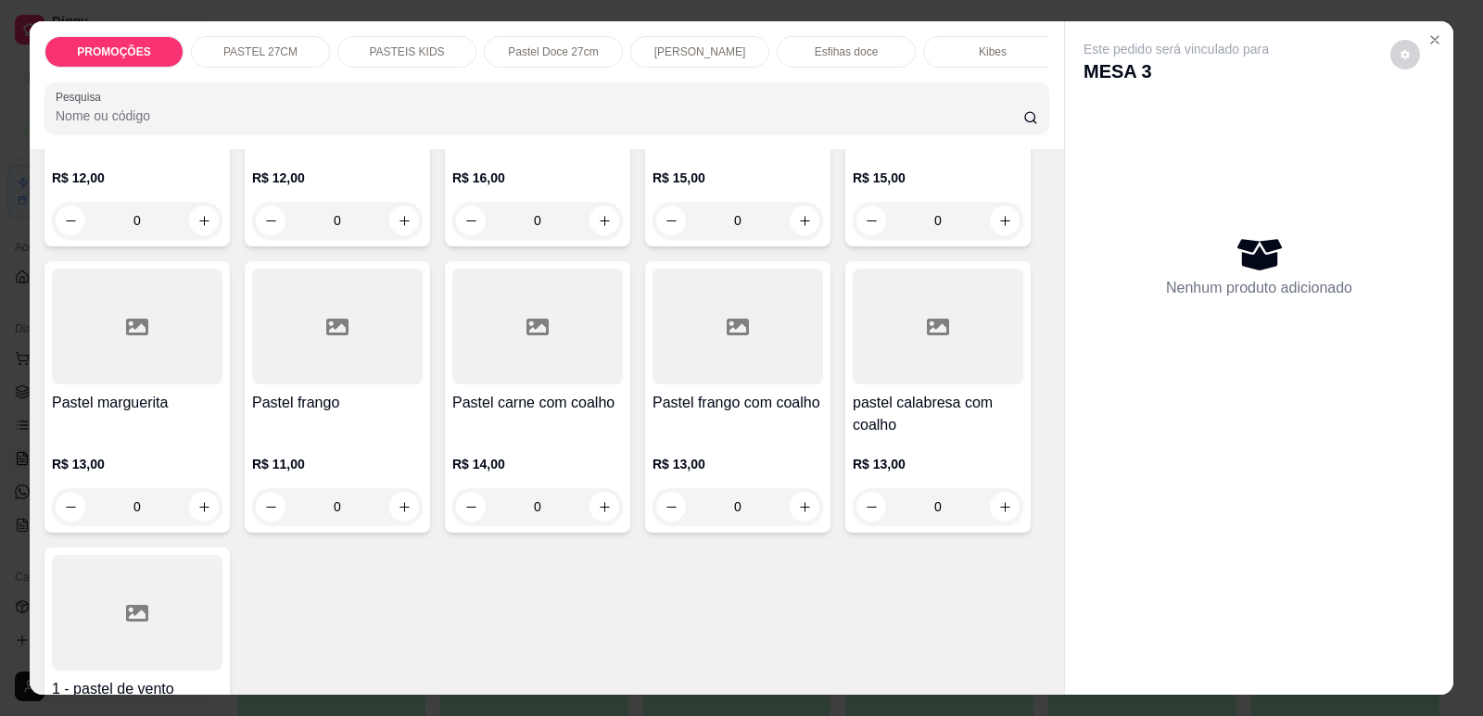
click at [531, 404] on div "Pastel carne com coalho R$ 14,00 0" at bounding box center [537, 397] width 185 height 272
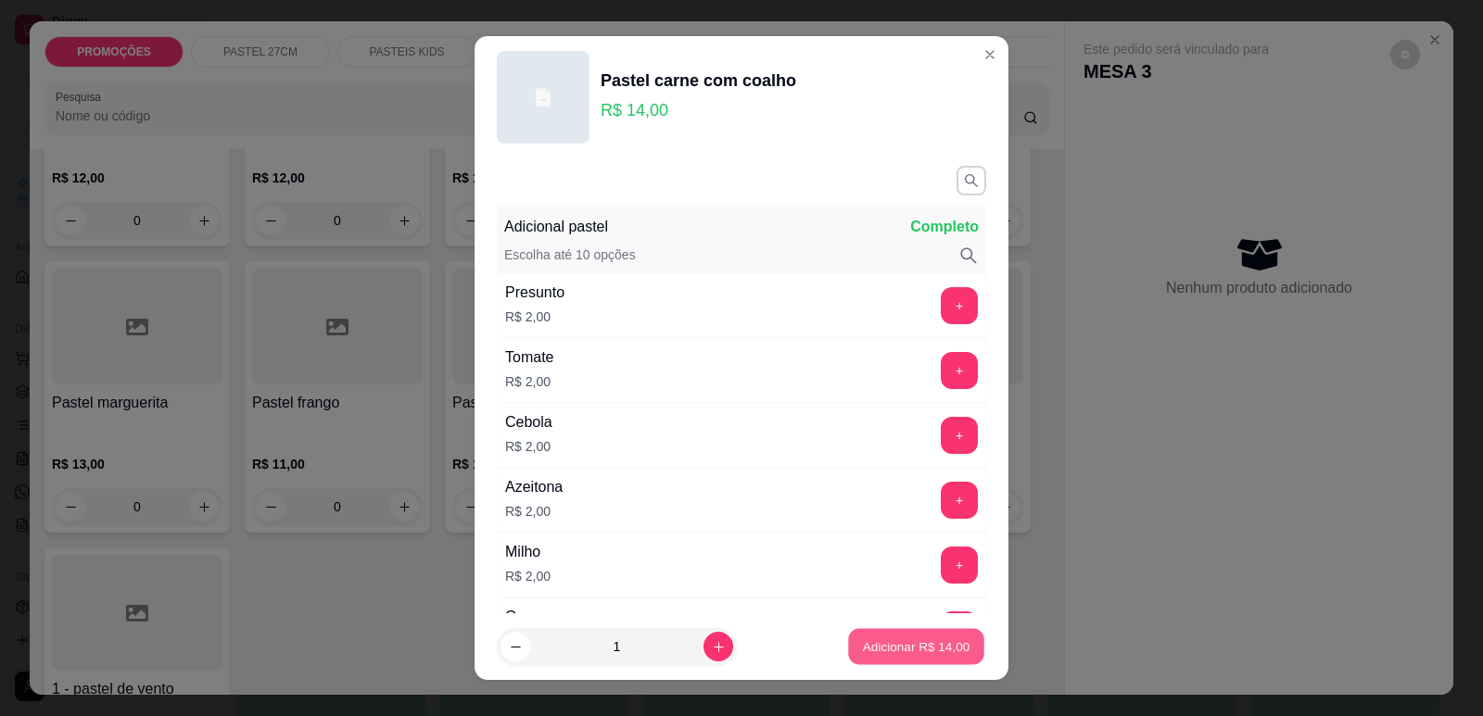
click at [929, 654] on p "Adicionar R$ 14,00" at bounding box center [916, 648] width 107 height 18
type input "1"
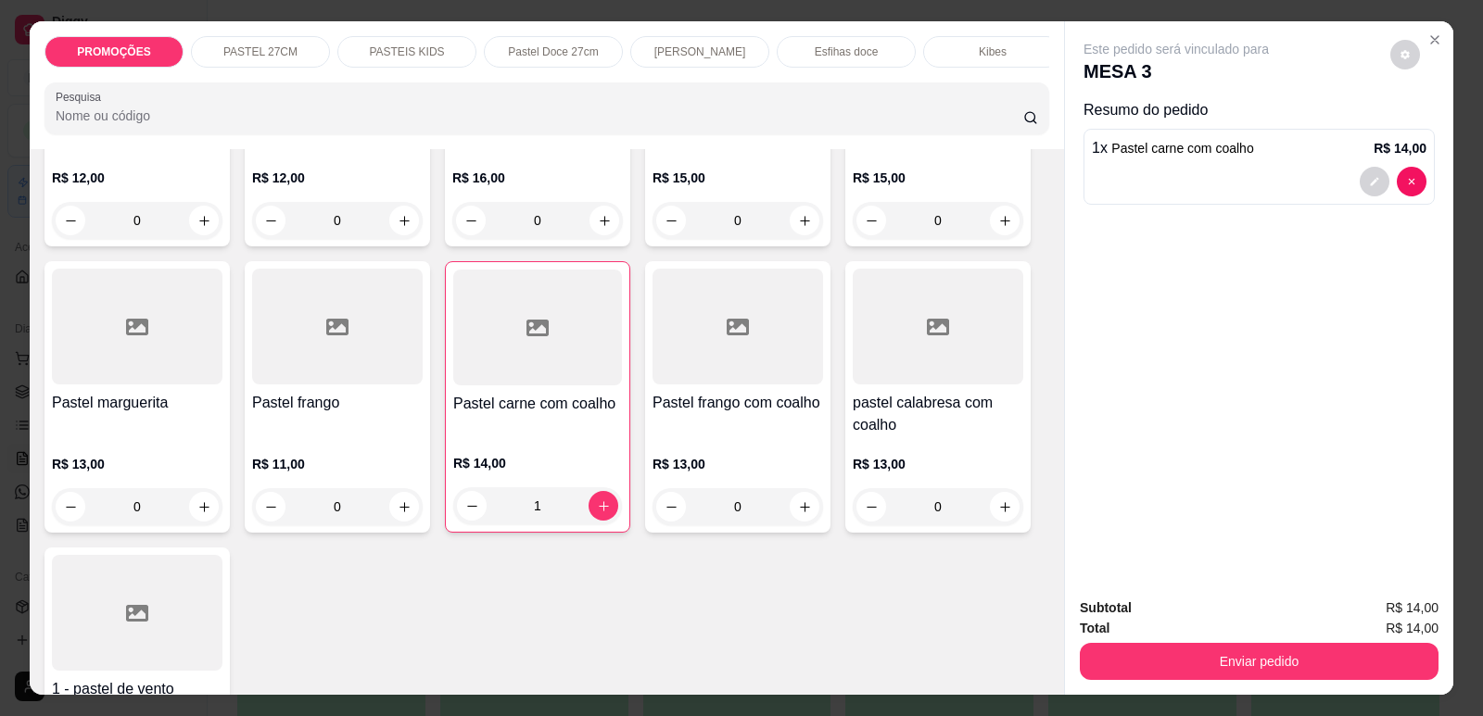
scroll to position [0, 745]
drag, startPoint x: 855, startPoint y: 65, endPoint x: 1041, endPoint y: 275, distance: 280.4
click at [853, 66] on div "Refrigerante" at bounding box center [833, 52] width 139 height 32
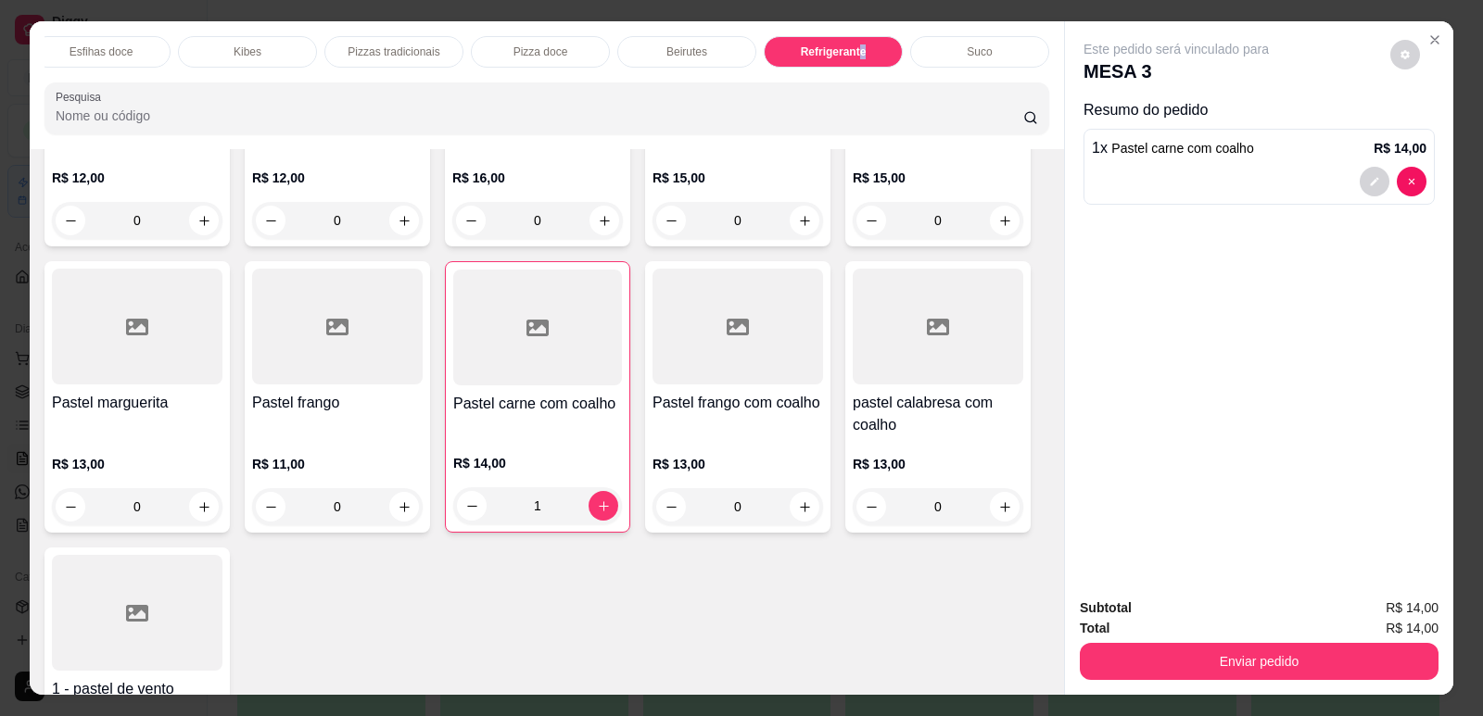
scroll to position [38, 0]
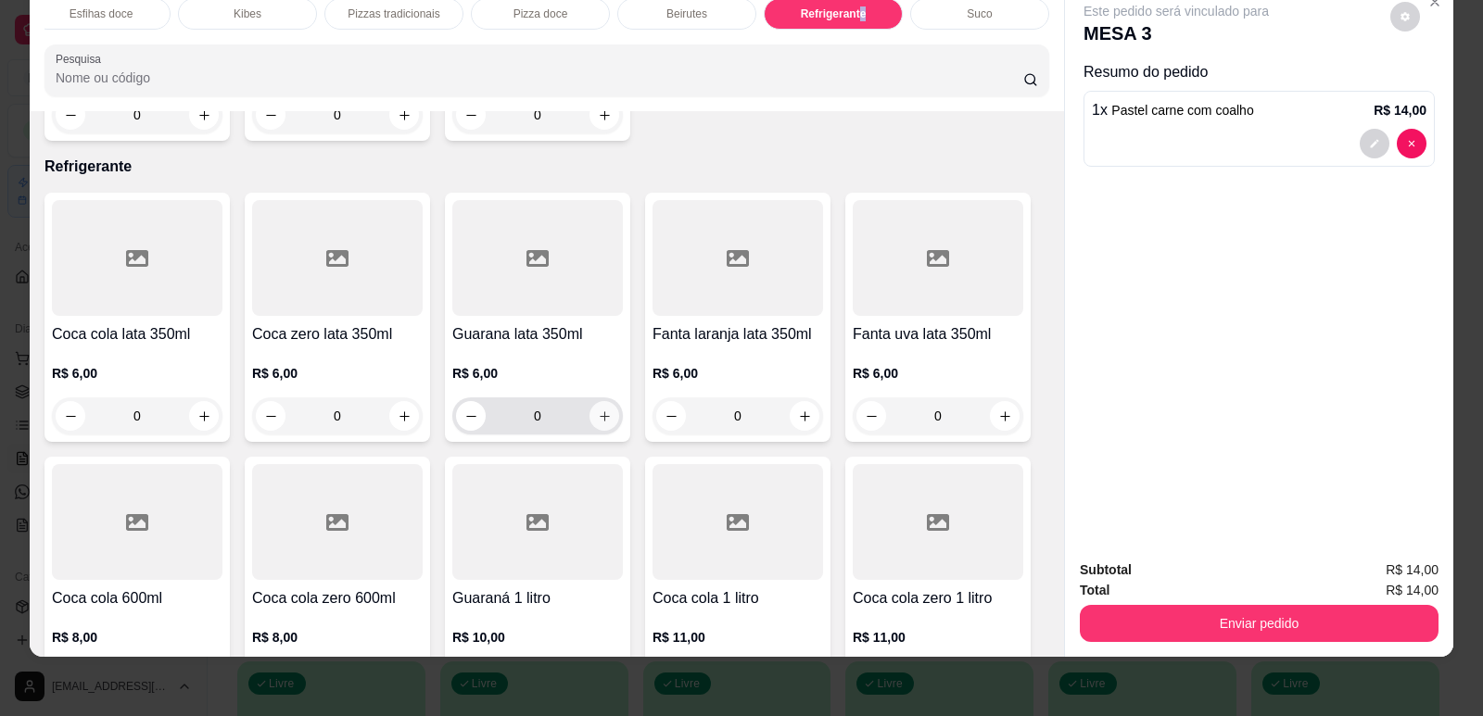
click at [598, 410] on icon "increase-product-quantity" at bounding box center [605, 417] width 14 height 14
type input "1"
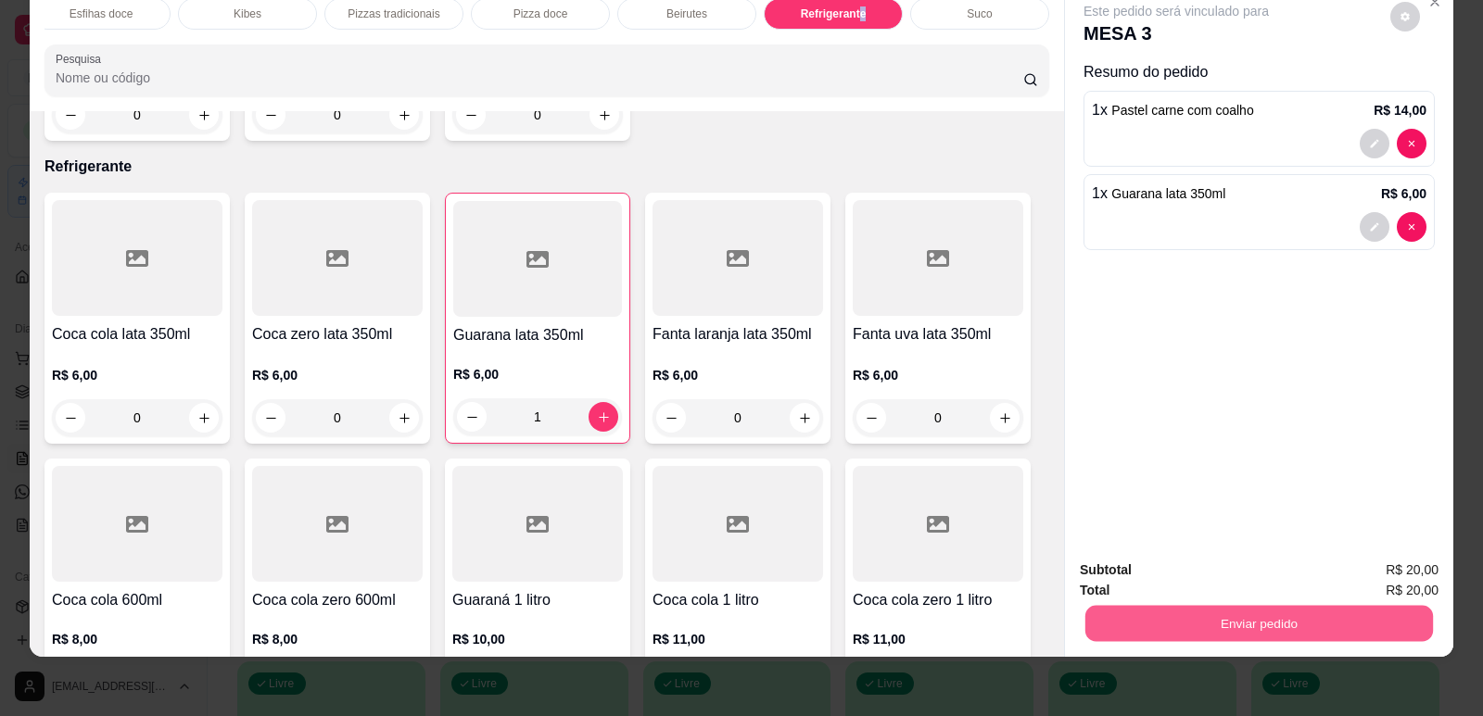
click at [1152, 615] on button "Enviar pedido" at bounding box center [1259, 623] width 348 height 36
click at [1384, 570] on button "Enviar pedido" at bounding box center [1390, 578] width 105 height 35
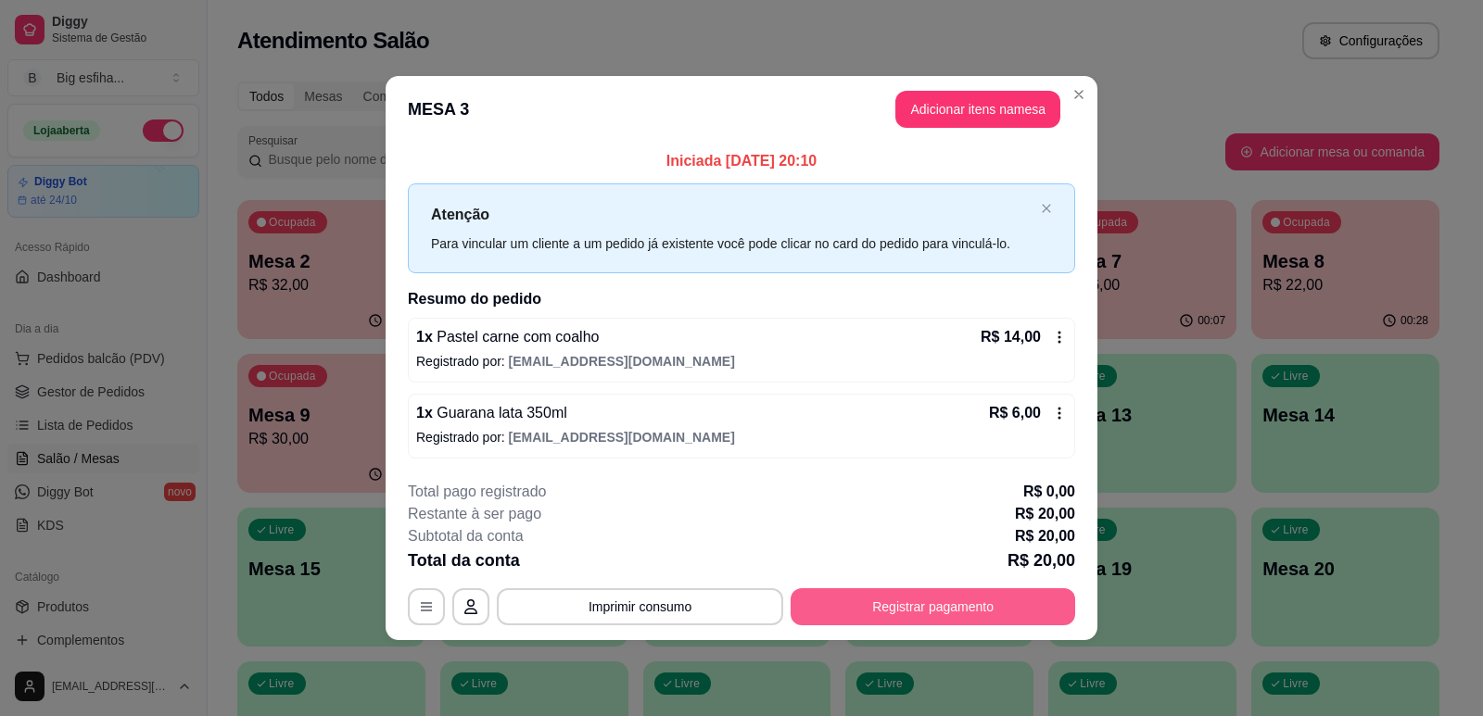
click at [949, 614] on button "Registrar pagamento" at bounding box center [932, 606] width 285 height 37
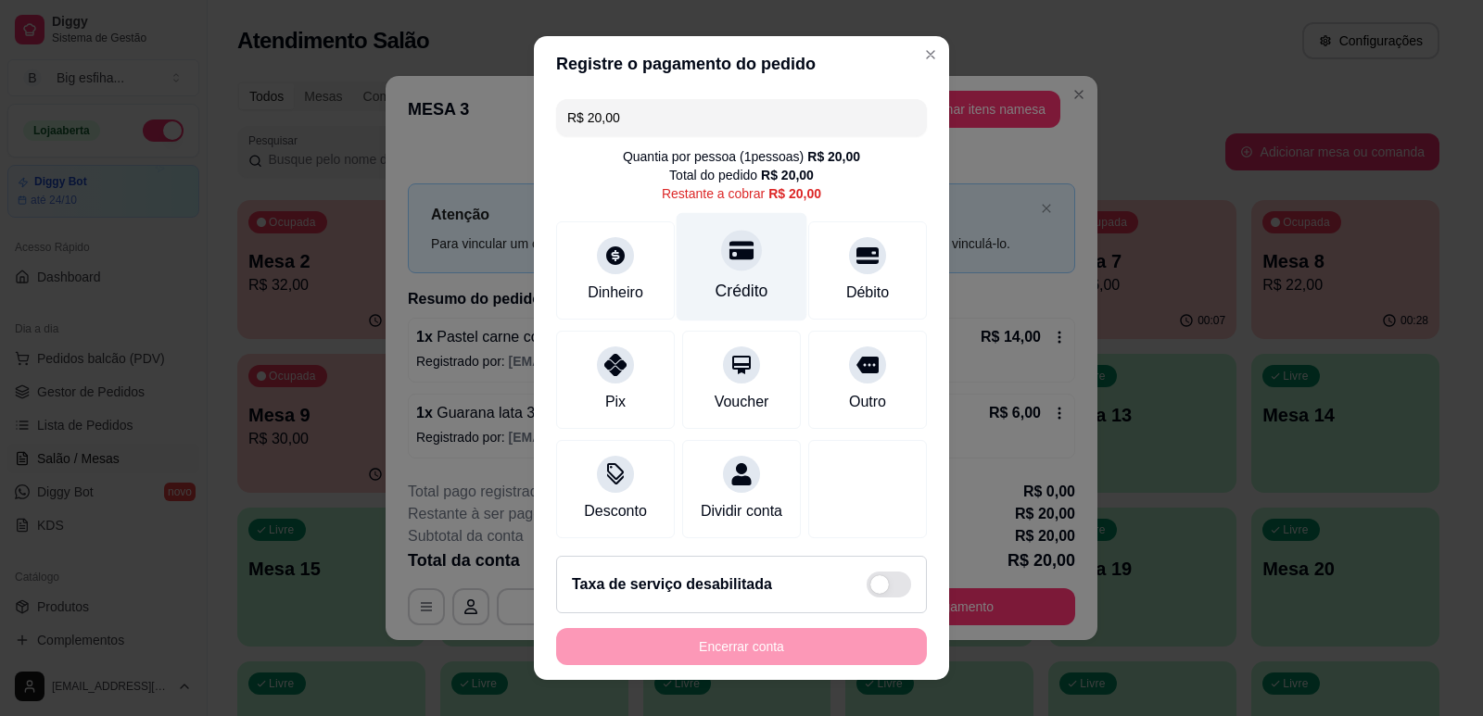
click at [684, 271] on div "Crédito" at bounding box center [742, 266] width 131 height 108
type input "R$ 0,00"
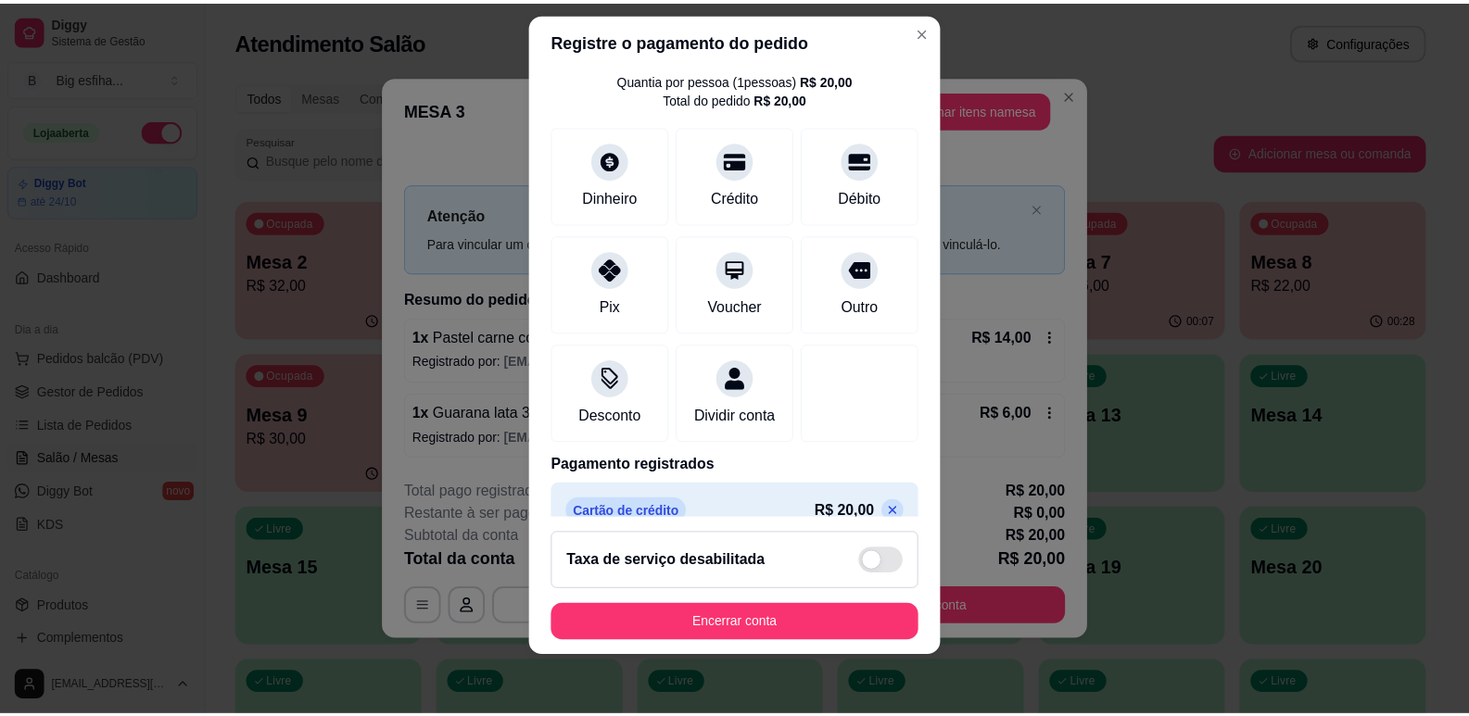
scroll to position [104, 0]
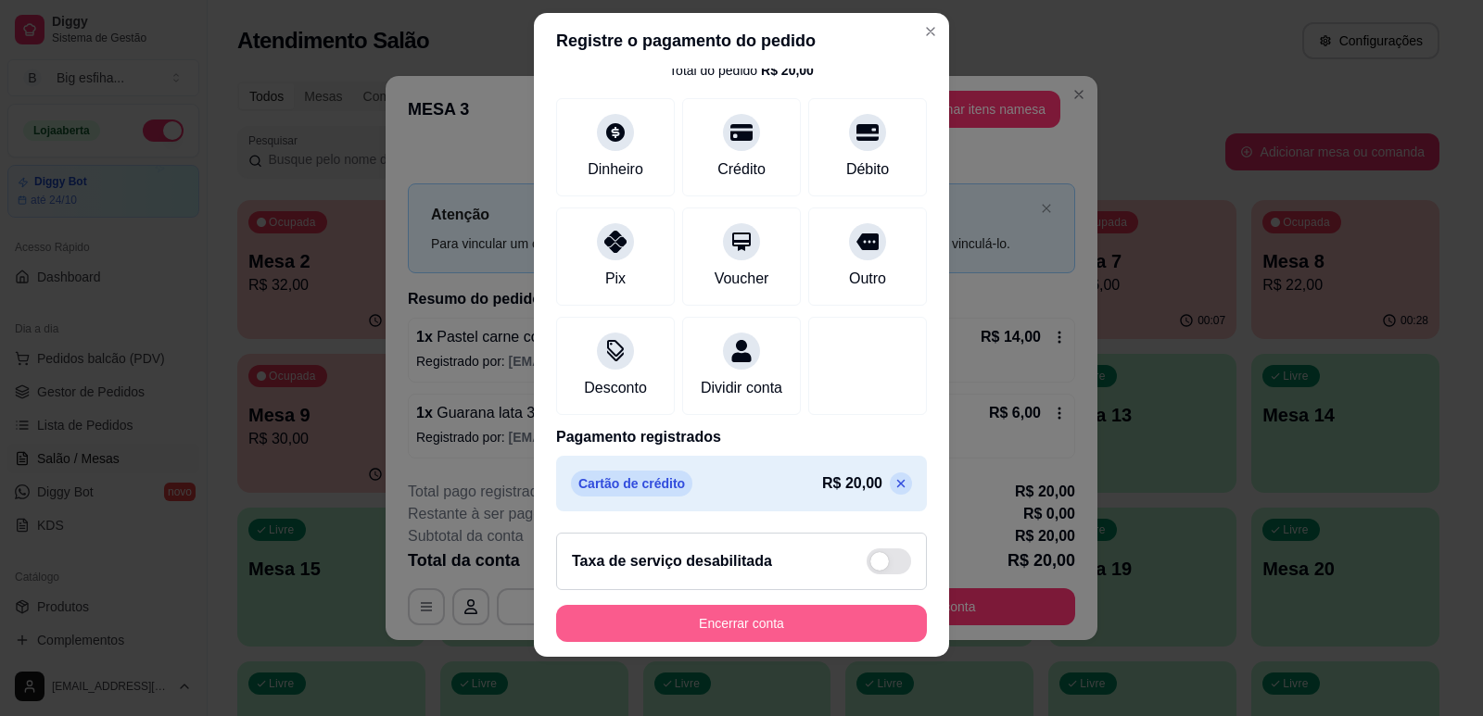
click at [757, 617] on button "Encerrar conta" at bounding box center [741, 623] width 371 height 37
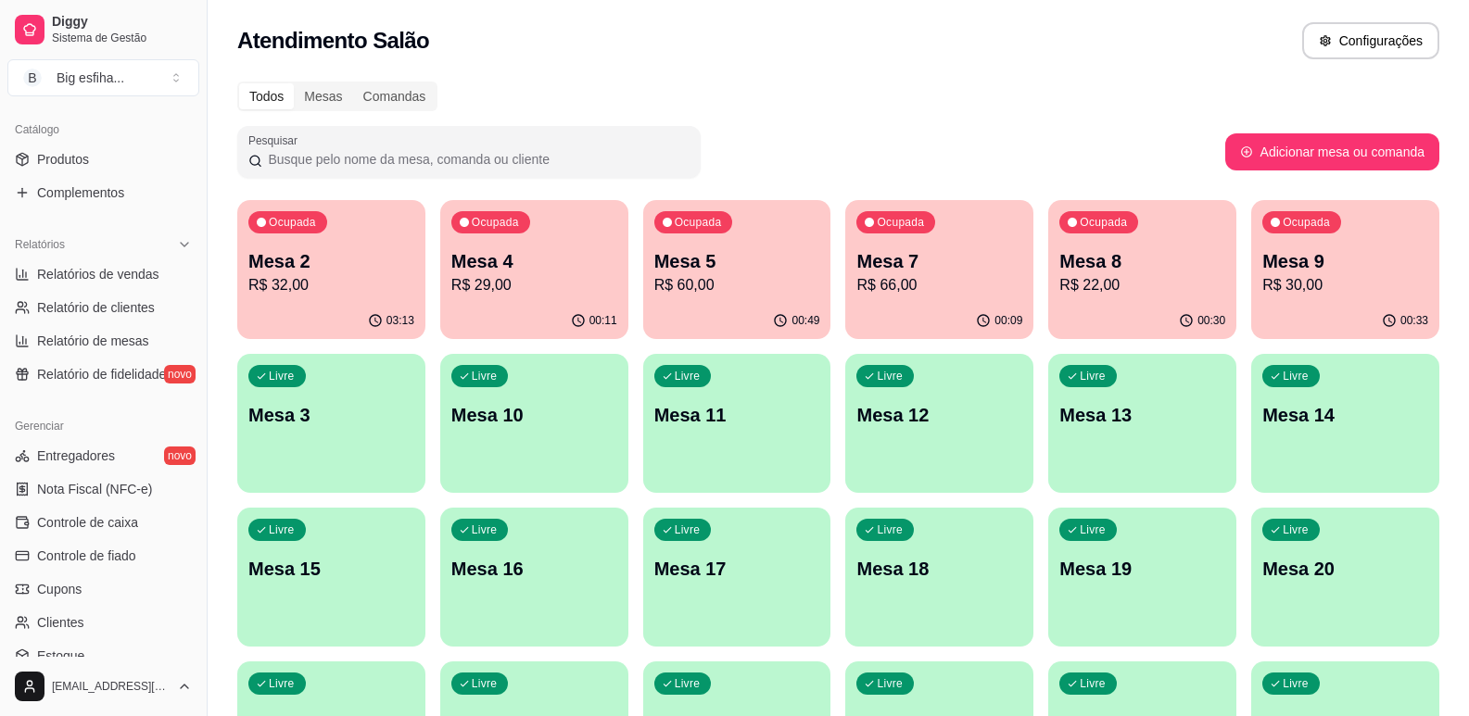
scroll to position [463, 0]
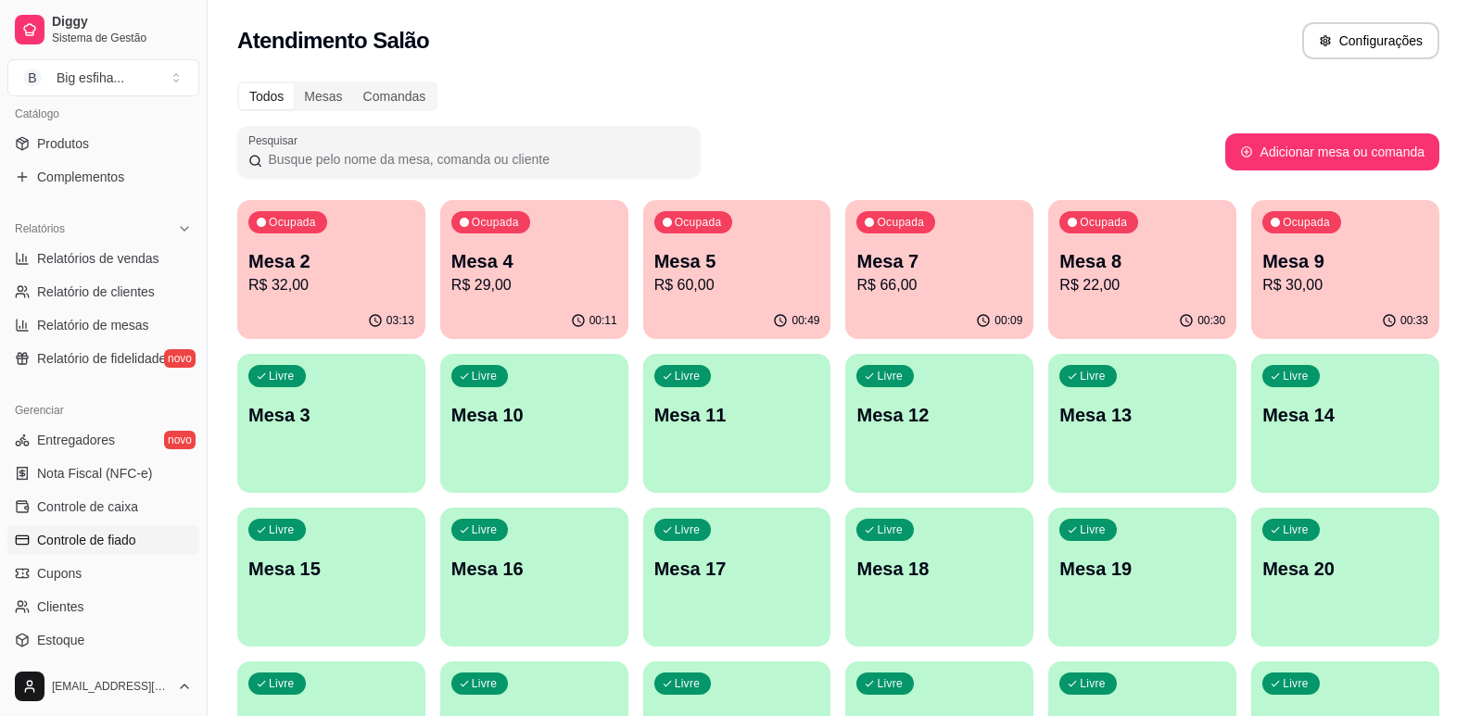
click at [115, 539] on span "Controle de fiado" at bounding box center [86, 540] width 99 height 19
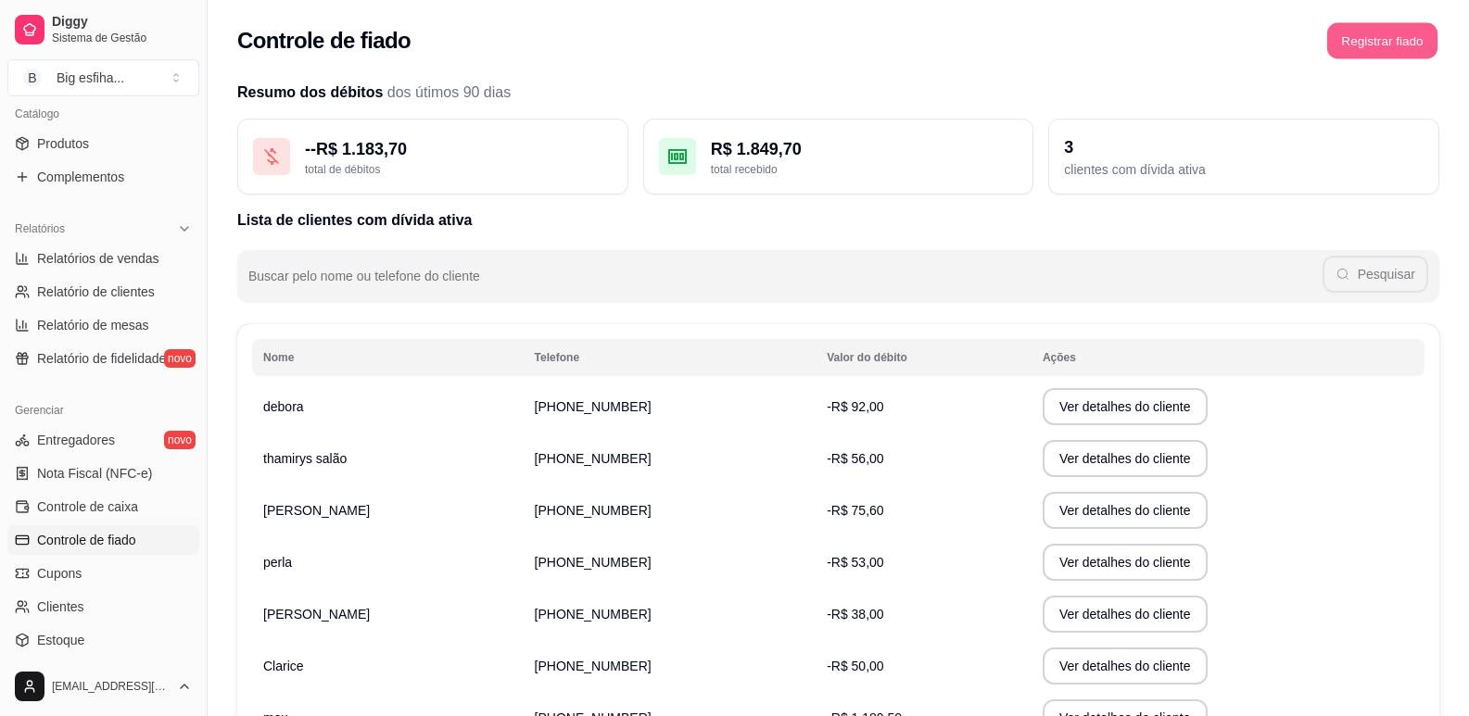
click at [1380, 44] on button "Registrar fiado" at bounding box center [1382, 41] width 110 height 36
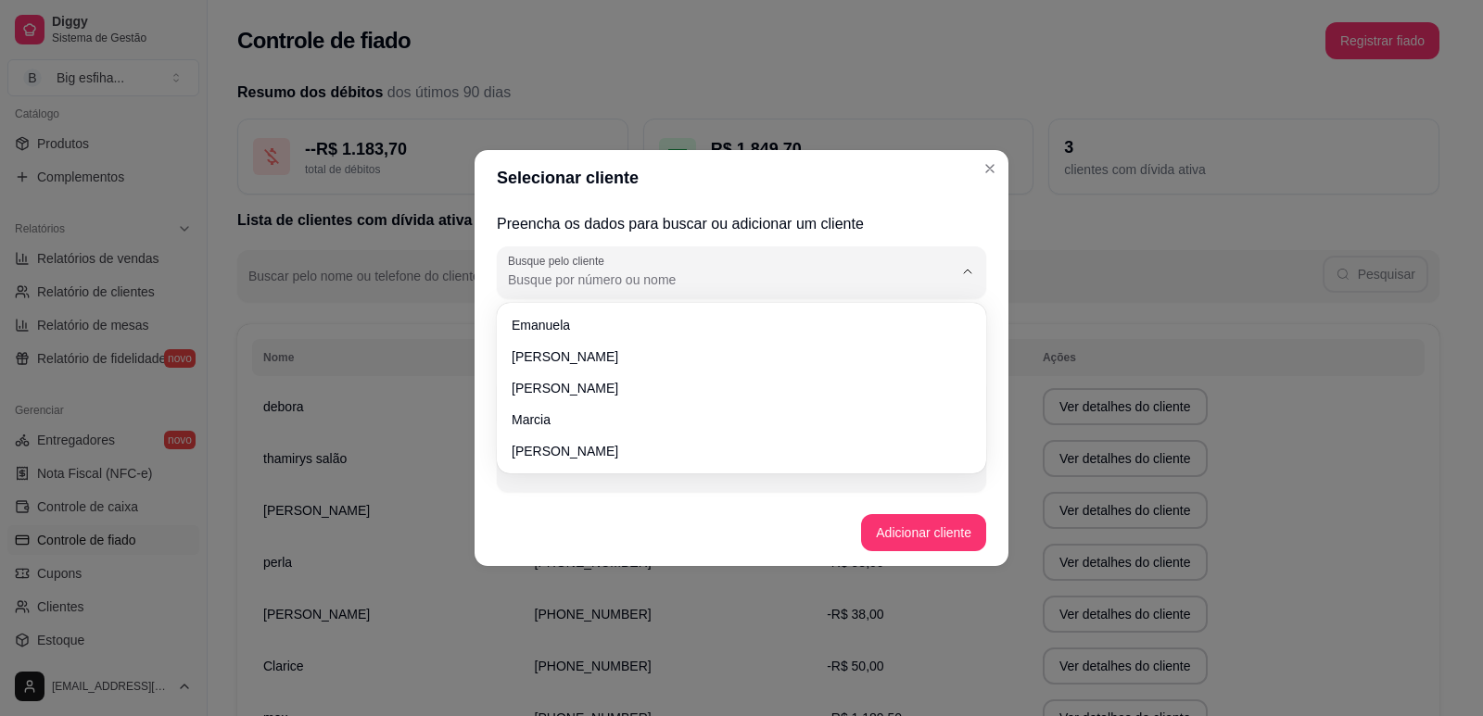
click at [644, 278] on input "Busque pelo cliente" at bounding box center [715, 280] width 415 height 19
type input "wal"
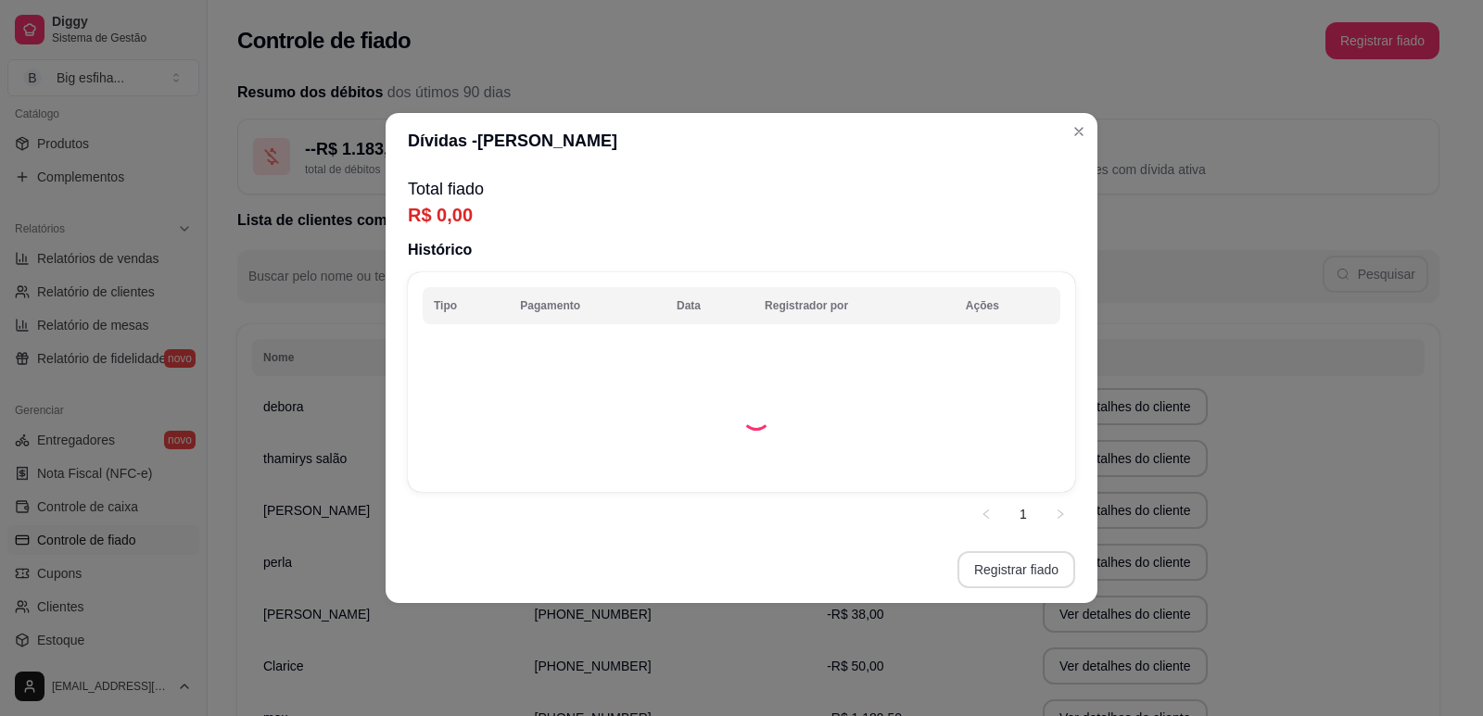
click at [1019, 563] on button "Registrar fiado" at bounding box center [1016, 569] width 118 height 37
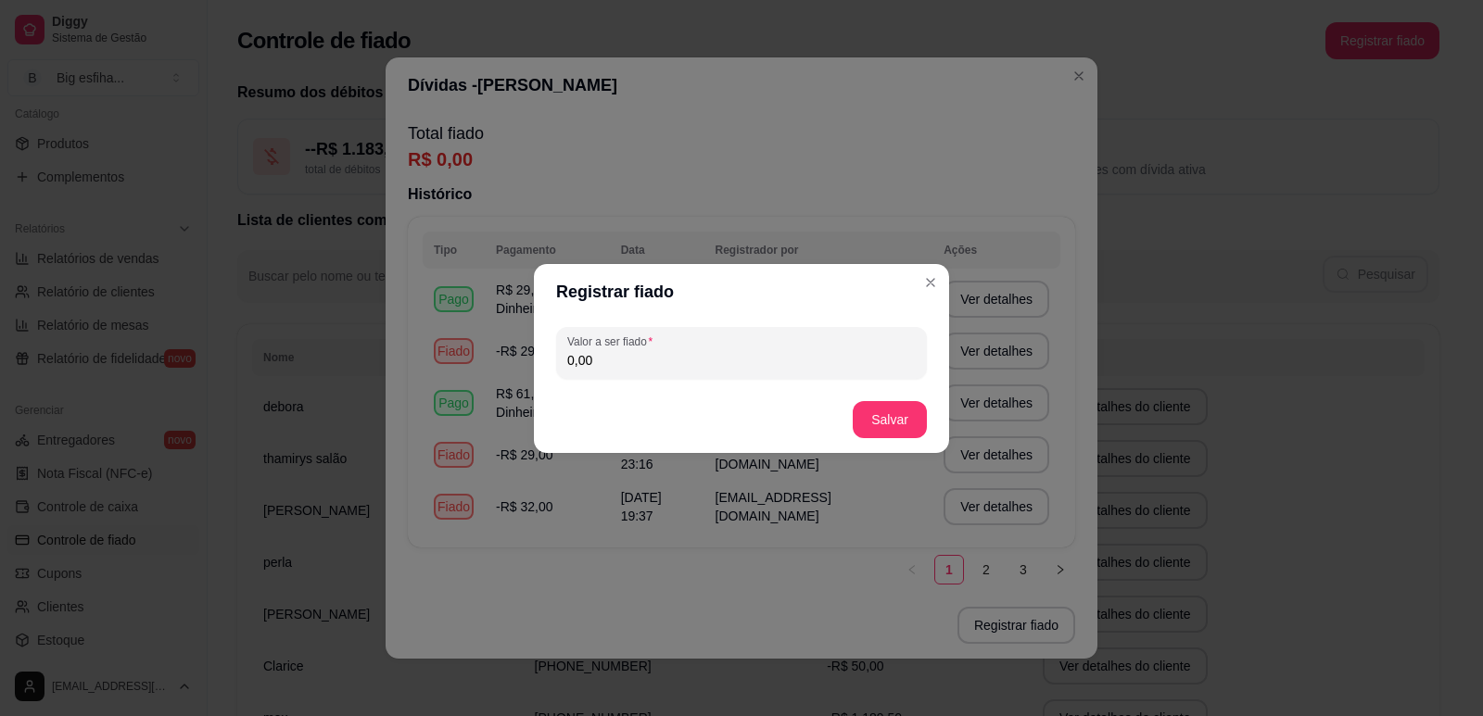
click at [618, 357] on input "0,00" at bounding box center [741, 360] width 348 height 19
type input "29,00"
click at [915, 424] on button "Salvar" at bounding box center [890, 419] width 74 height 37
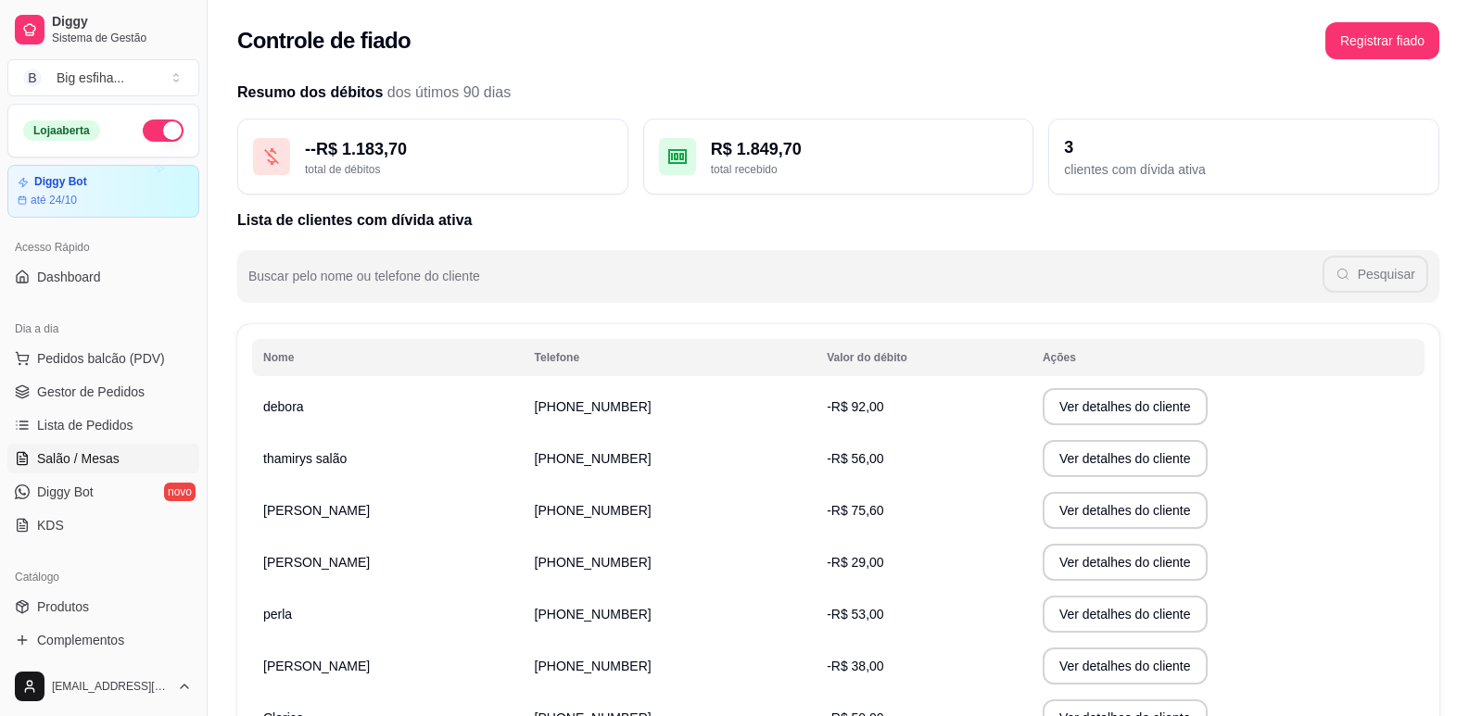
click at [92, 457] on span "Salão / Mesas" at bounding box center [78, 458] width 82 height 19
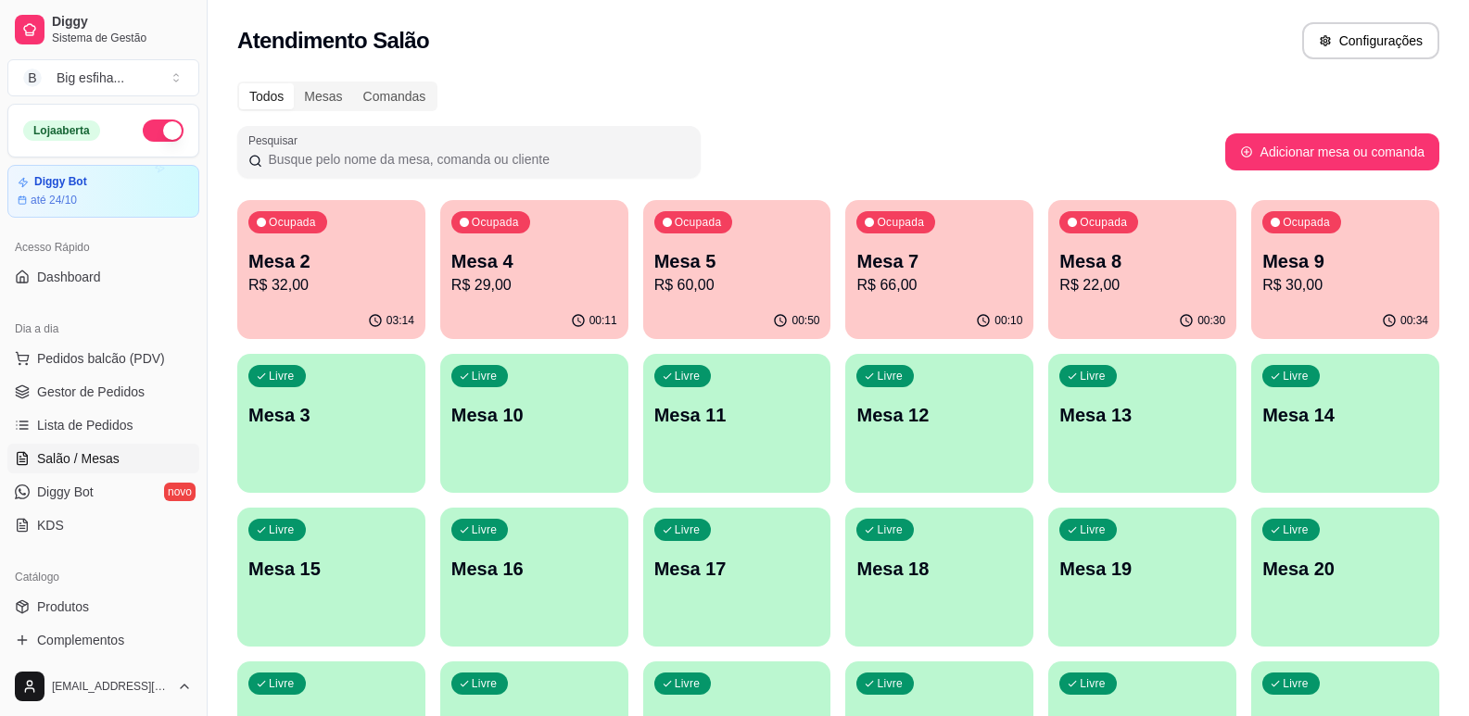
click at [312, 269] on p "Mesa 2" at bounding box center [331, 261] width 166 height 26
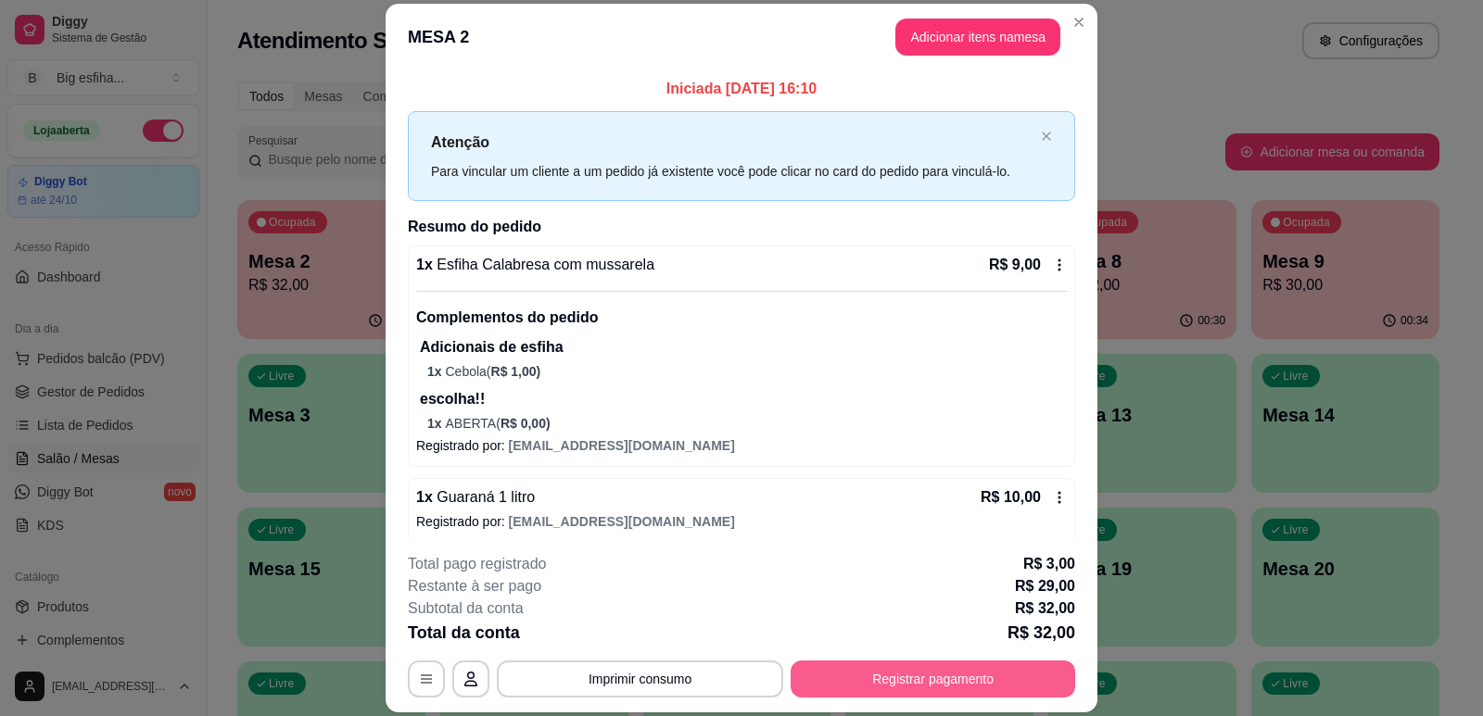
click at [945, 679] on button "Registrar pagamento" at bounding box center [932, 679] width 285 height 37
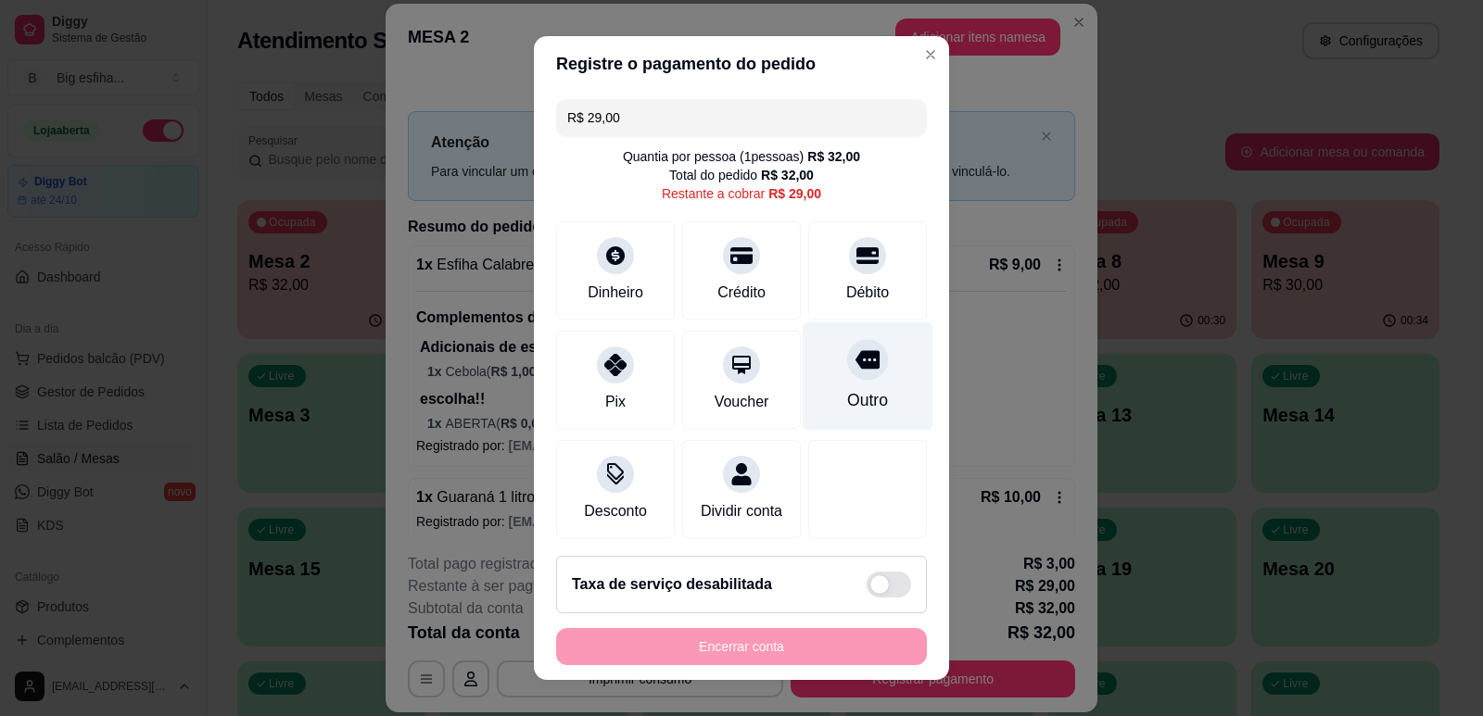
click at [808, 393] on div "Outro" at bounding box center [868, 376] width 131 height 108
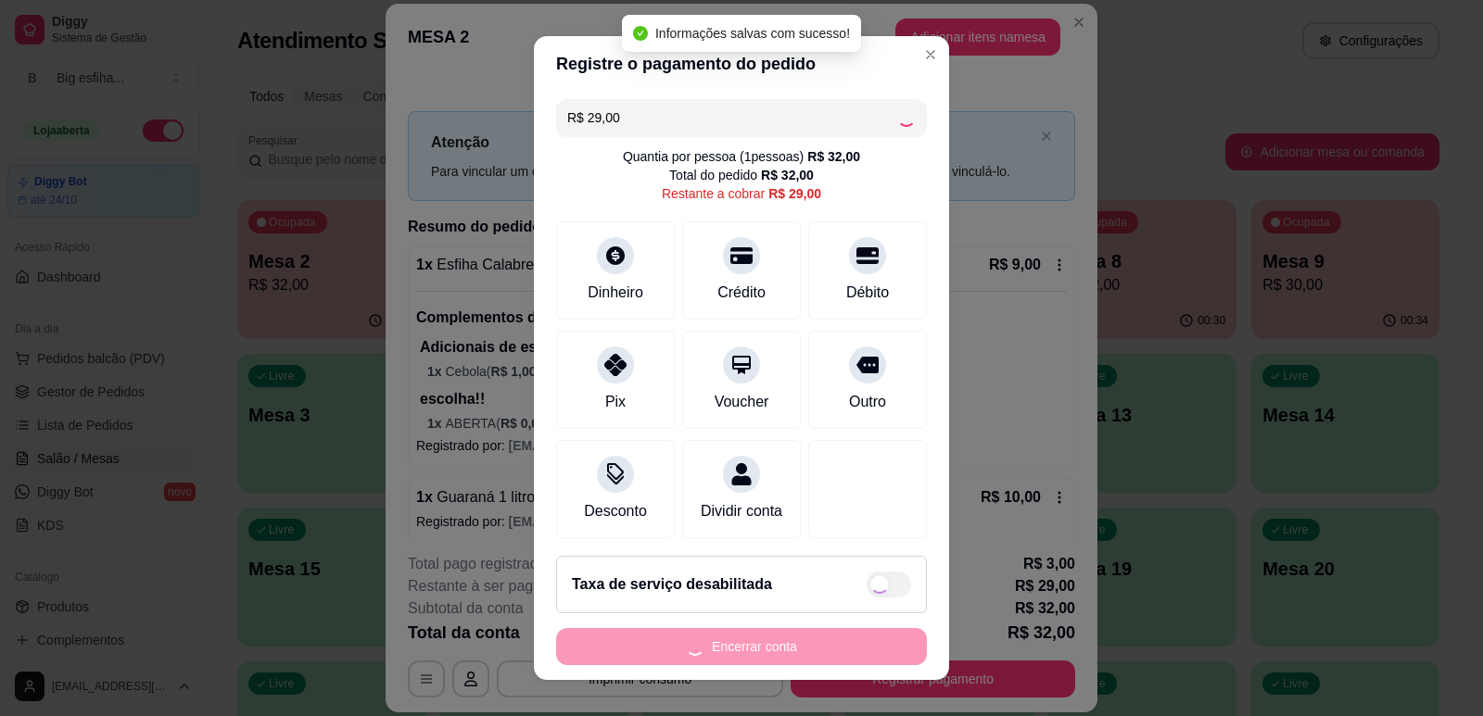
type input "R$ 0,00"
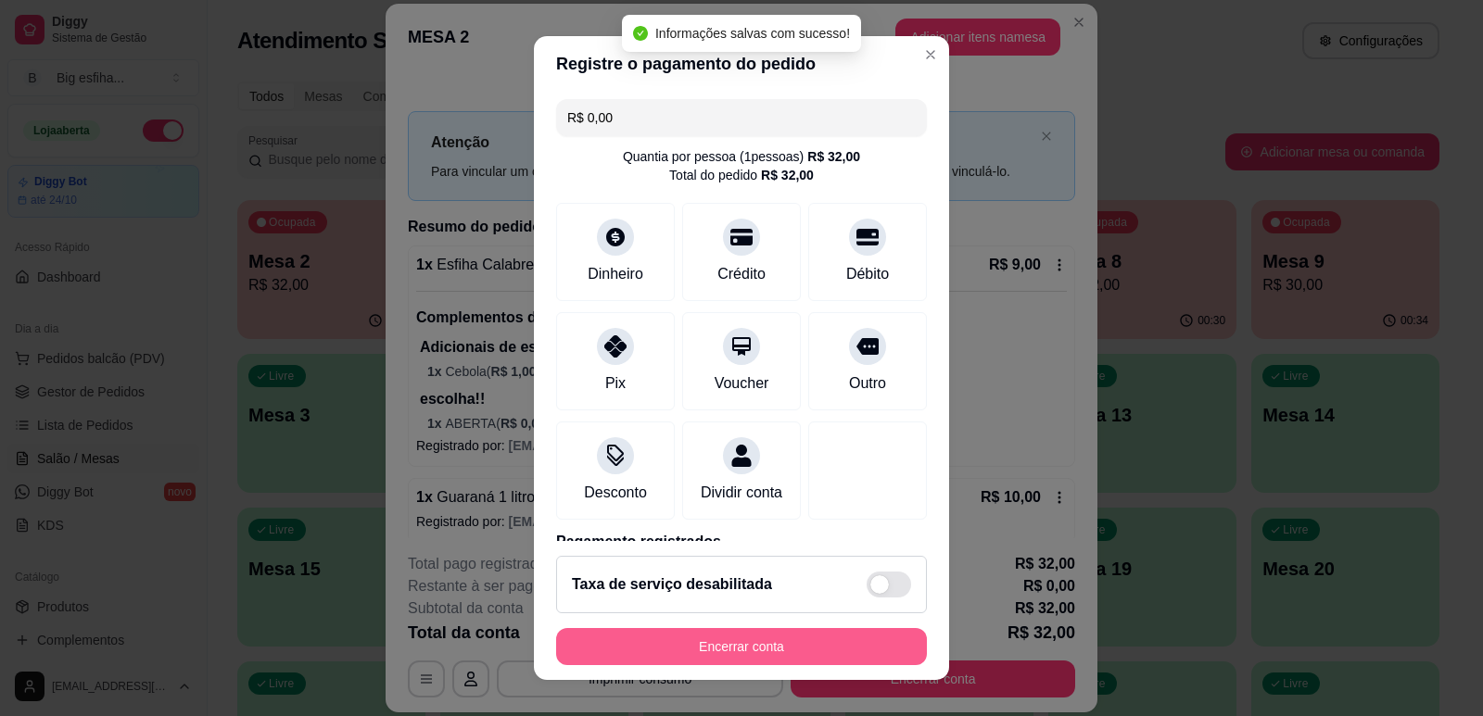
click at [682, 634] on button "Encerrar conta" at bounding box center [741, 646] width 371 height 37
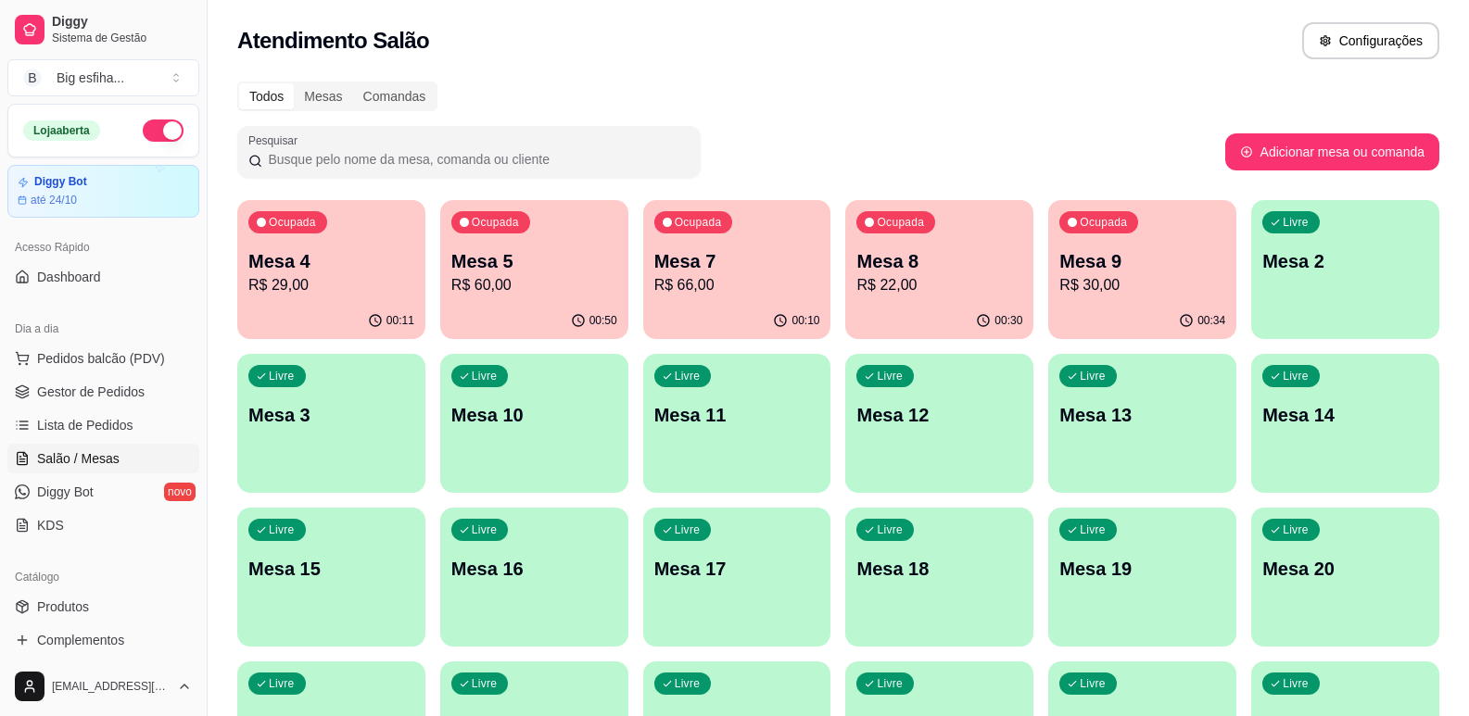
click at [316, 285] on p "R$ 29,00" at bounding box center [331, 285] width 166 height 22
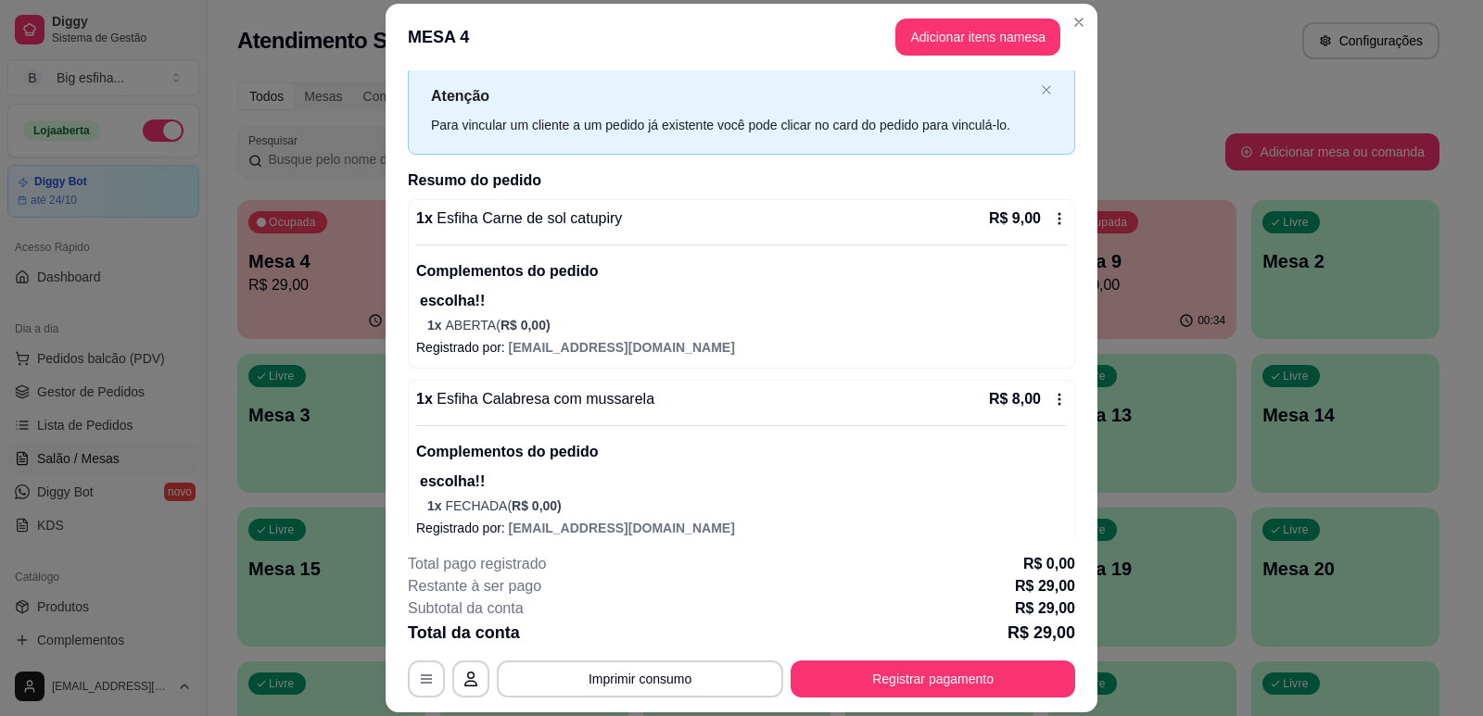
scroll to position [141, 0]
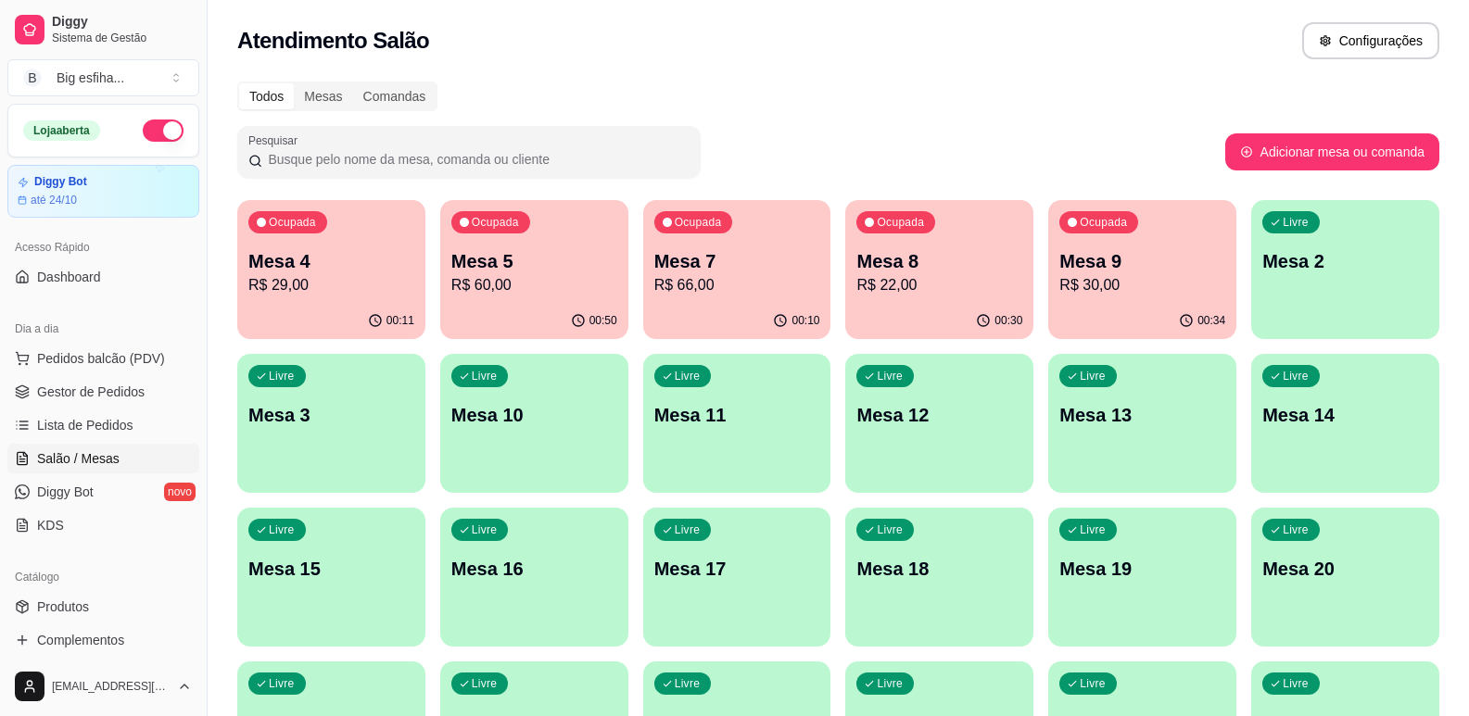
click at [699, 256] on p "Mesa 7" at bounding box center [737, 261] width 166 height 26
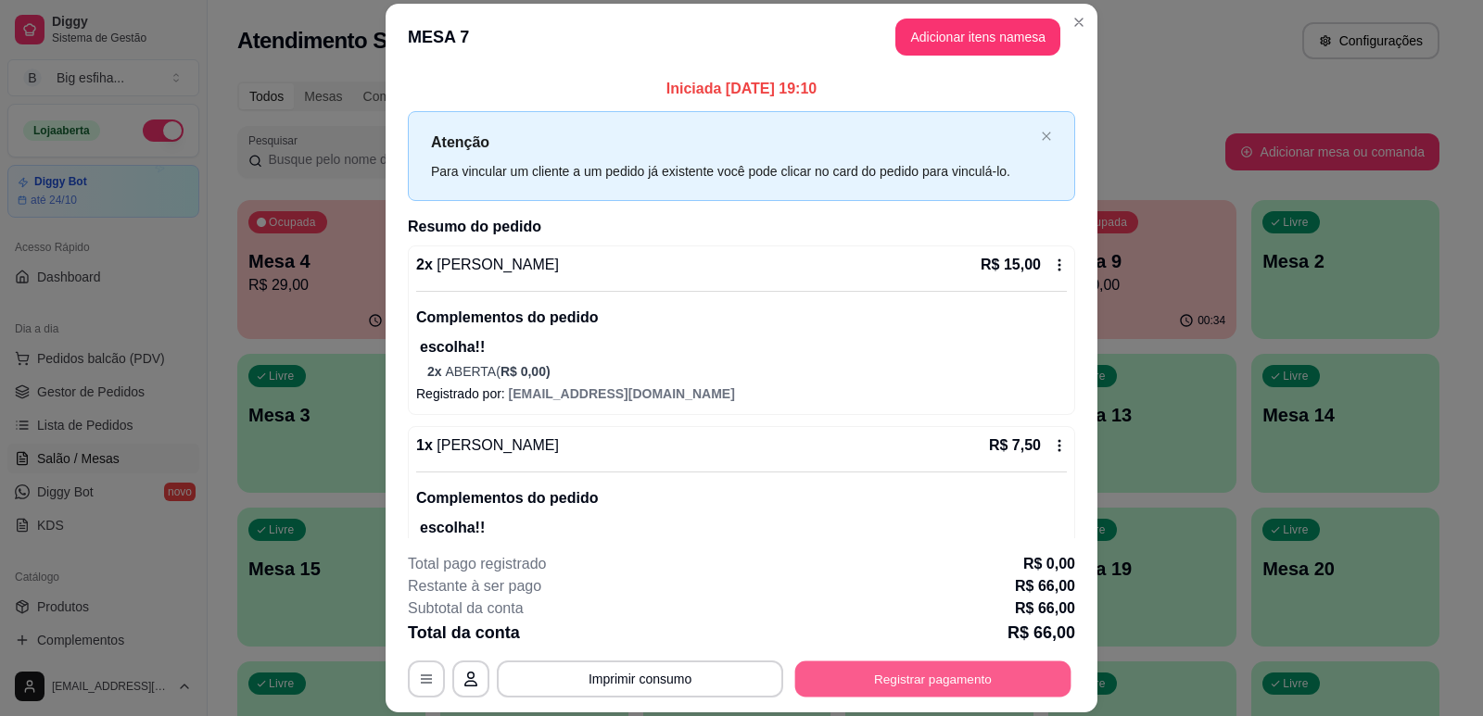
click at [987, 674] on button "Registrar pagamento" at bounding box center [933, 680] width 276 height 36
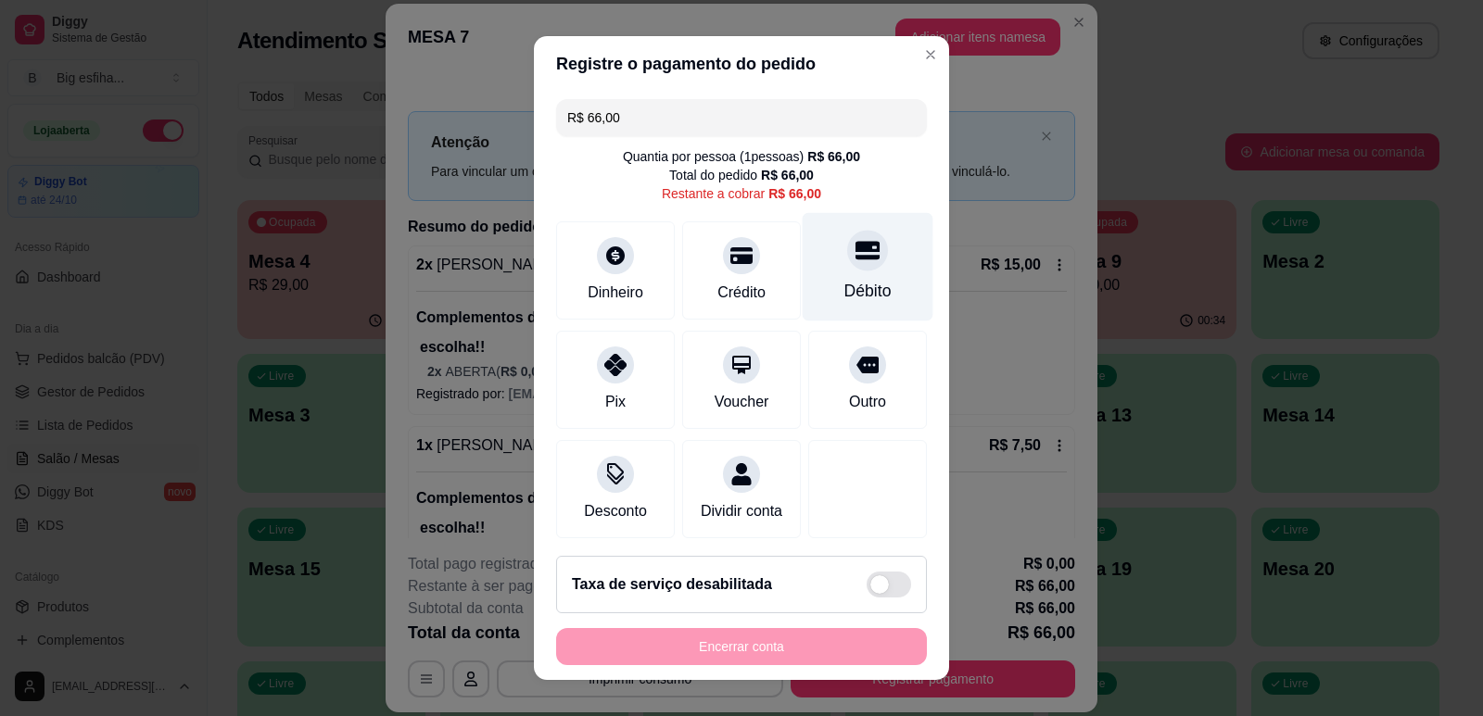
click at [844, 279] on div "Débito" at bounding box center [867, 291] width 47 height 24
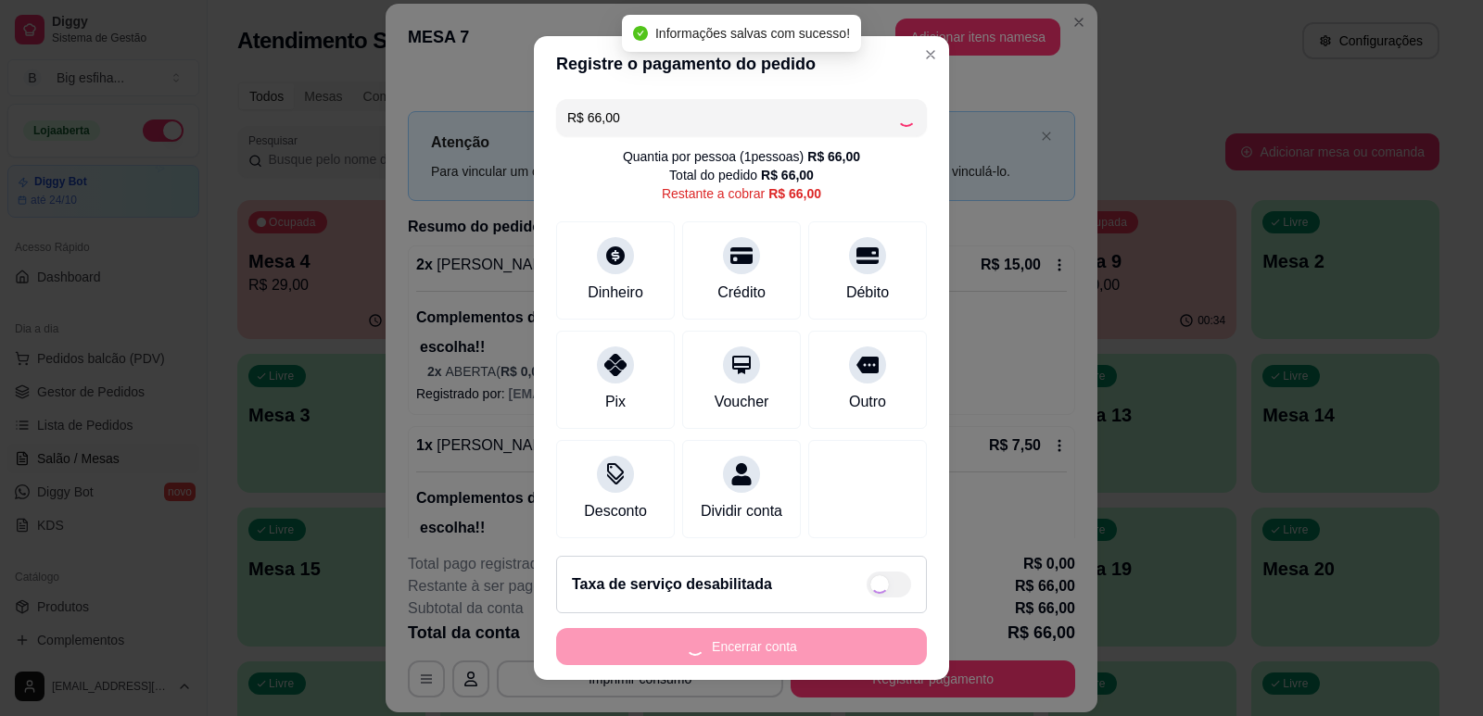
type input "R$ 0,00"
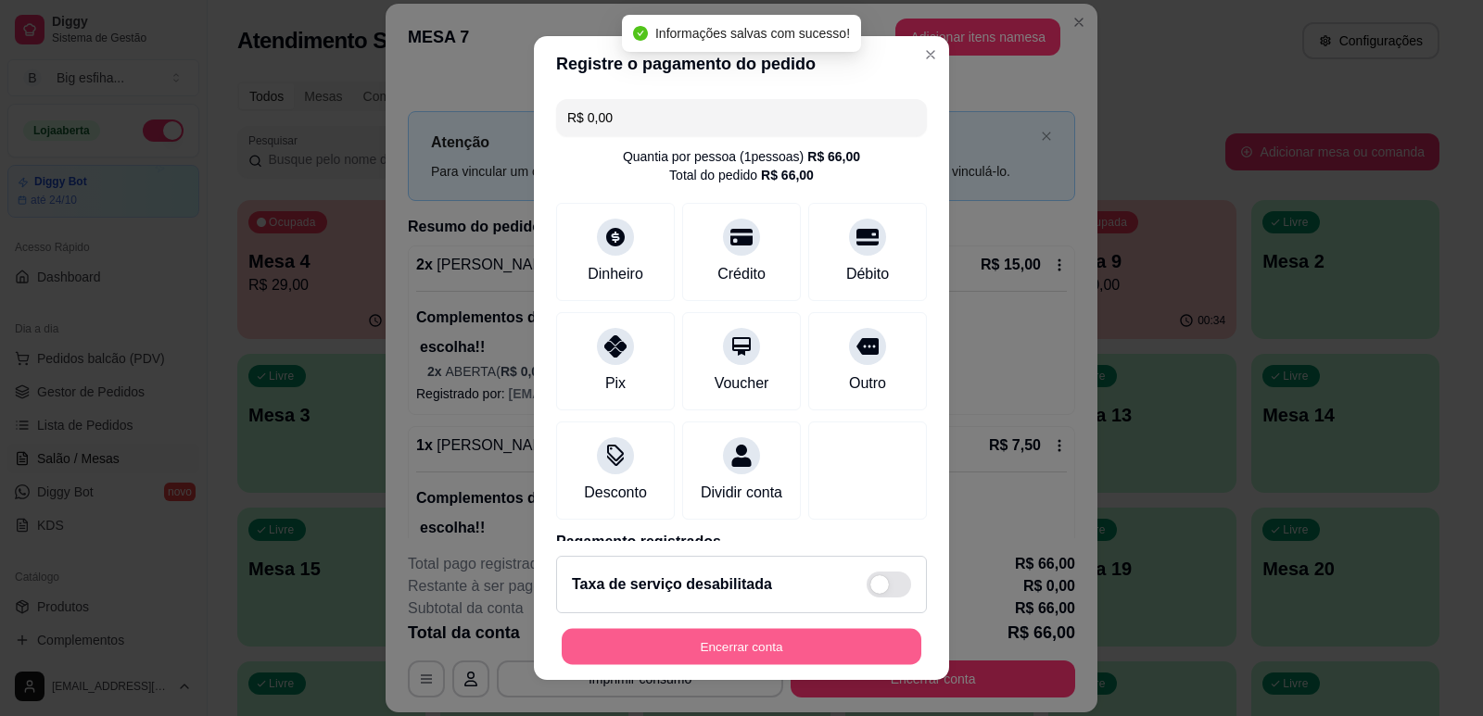
click at [686, 645] on button "Encerrar conta" at bounding box center [742, 647] width 360 height 36
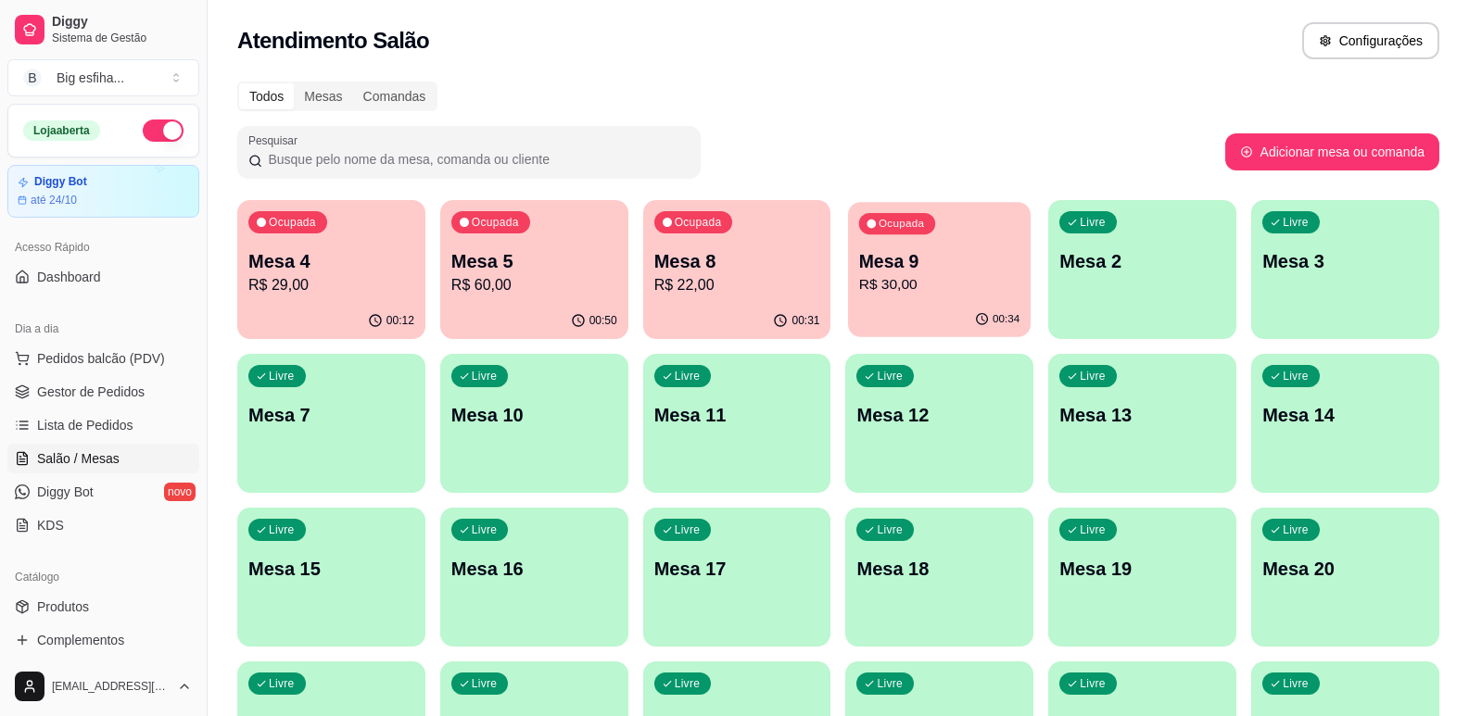
click at [1013, 266] on p "Mesa 9" at bounding box center [939, 261] width 160 height 25
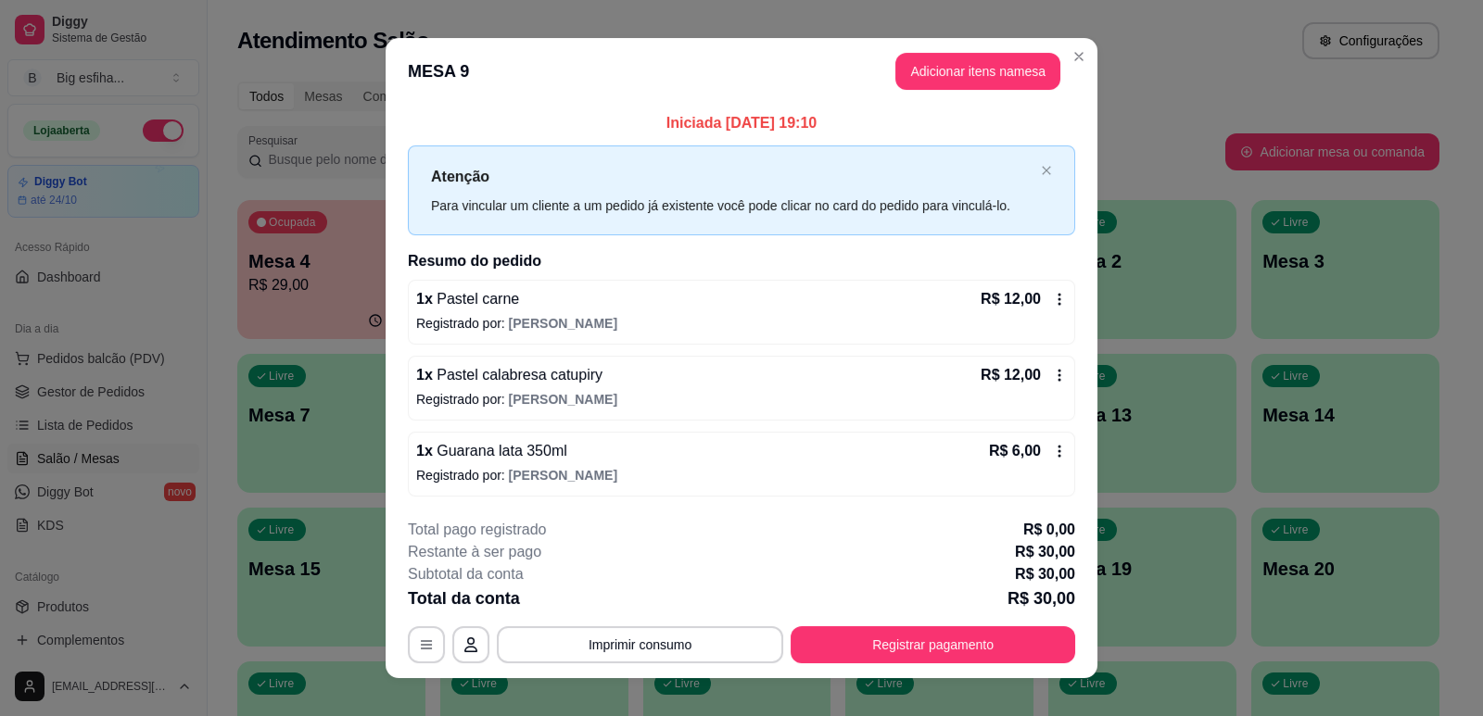
click at [1067, 268] on h2 "Resumo do pedido" at bounding box center [741, 261] width 667 height 22
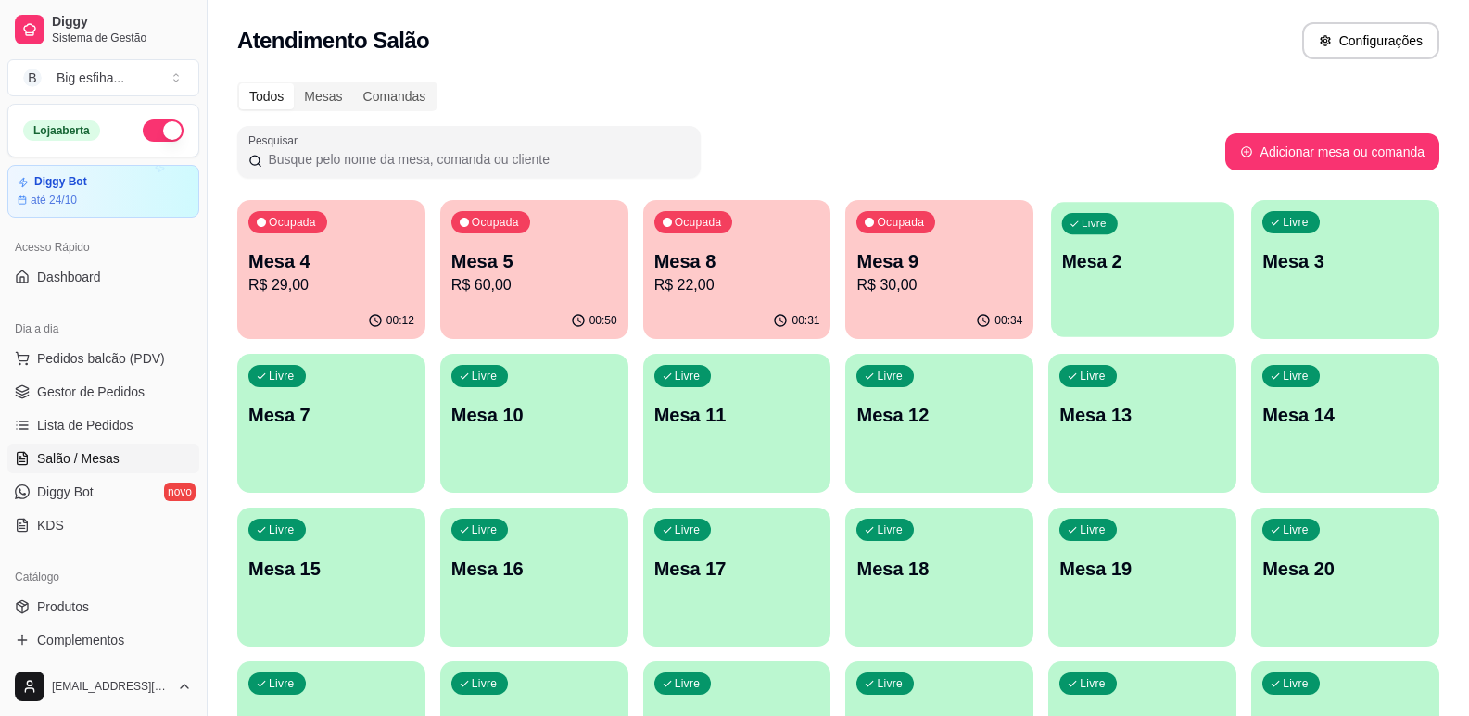
click at [1112, 277] on div "Livre Mesa 2" at bounding box center [1142, 258] width 183 height 113
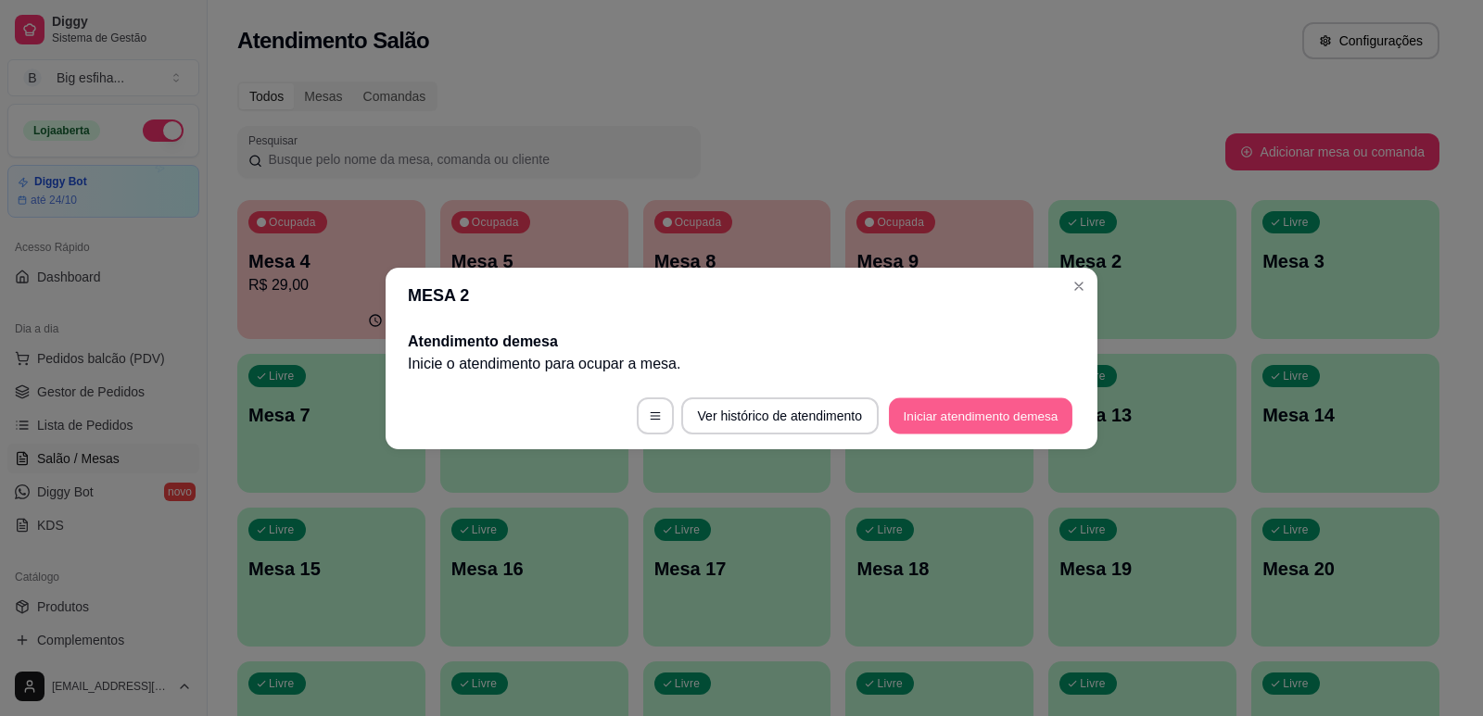
click at [1025, 425] on button "Iniciar atendimento de mesa" at bounding box center [980, 416] width 183 height 36
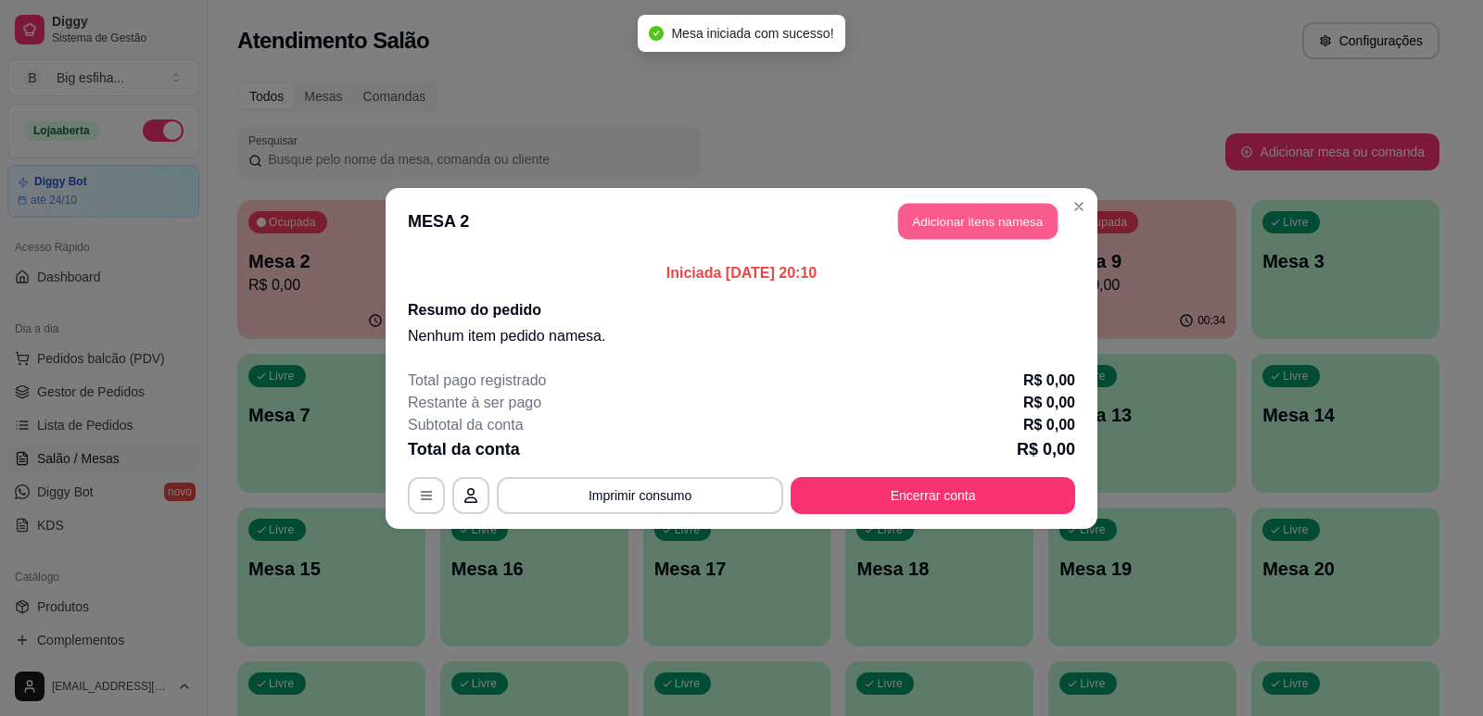
click at [998, 227] on button "Adicionar itens na mesa" at bounding box center [977, 221] width 159 height 36
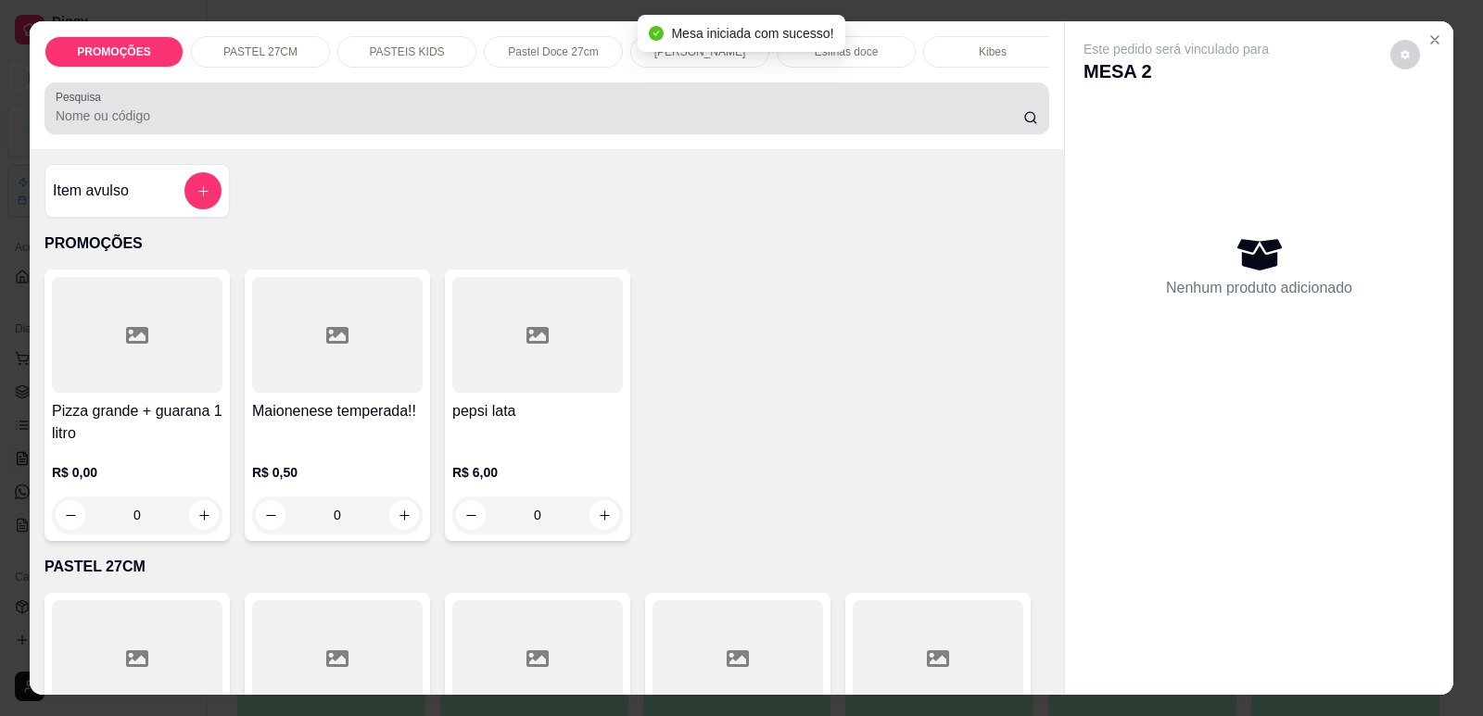
click at [274, 125] on input "Pesquisa" at bounding box center [539, 116] width 967 height 19
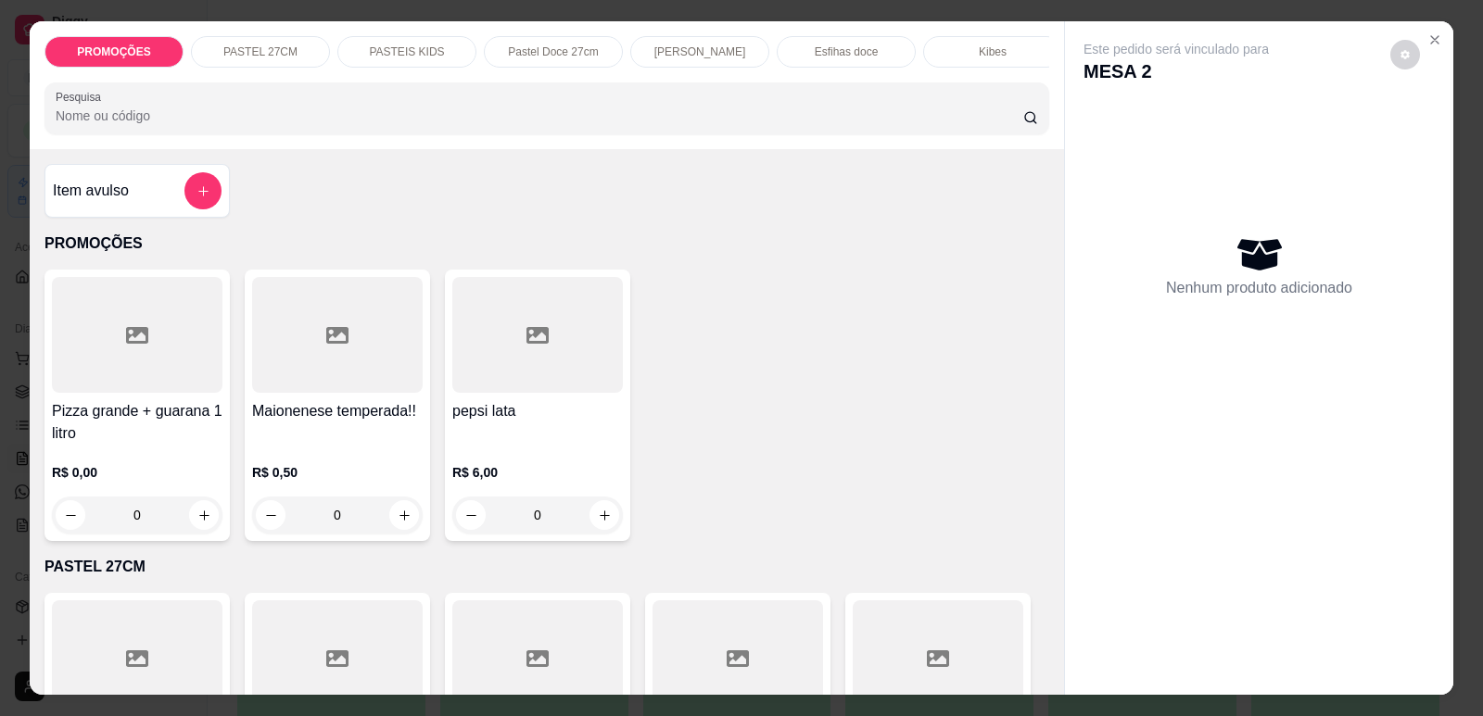
click at [274, 125] on input "Pesquisa" at bounding box center [539, 116] width 967 height 19
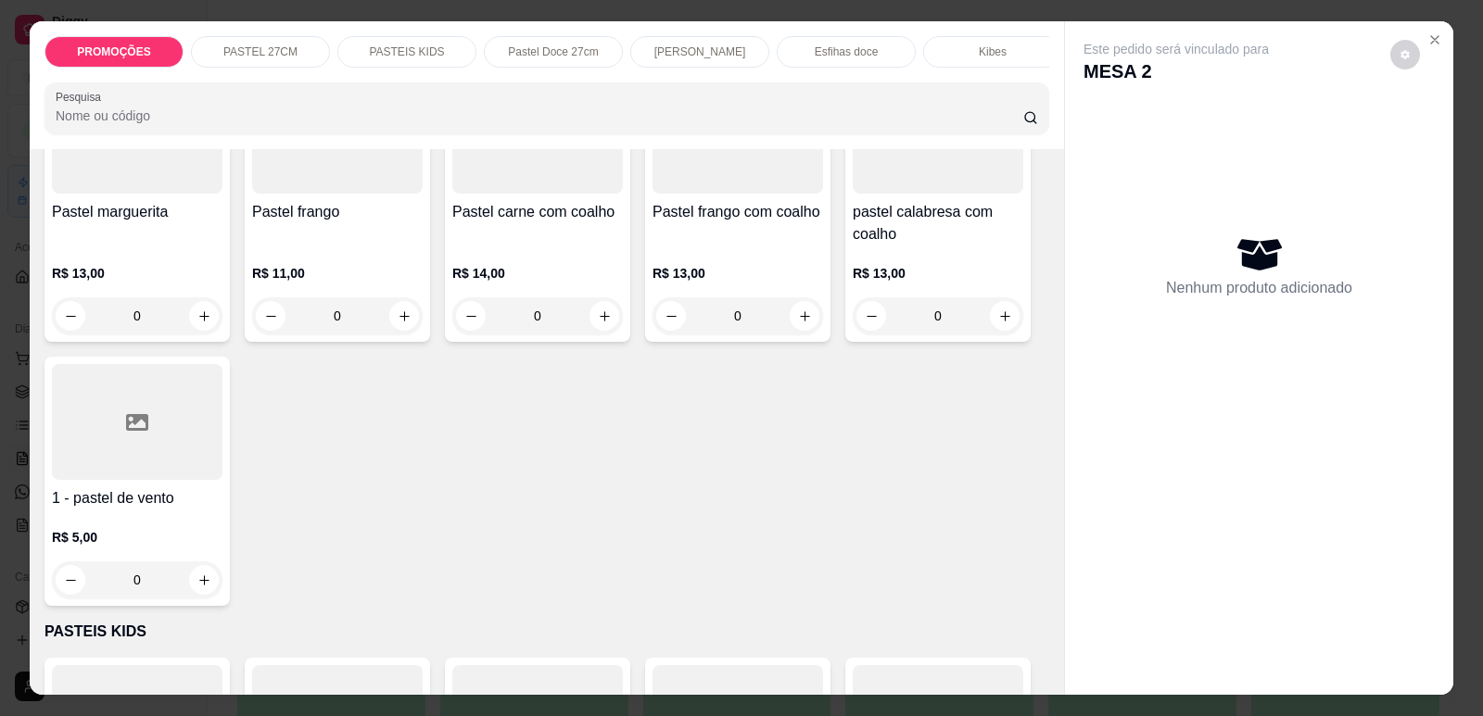
scroll to position [3244, 0]
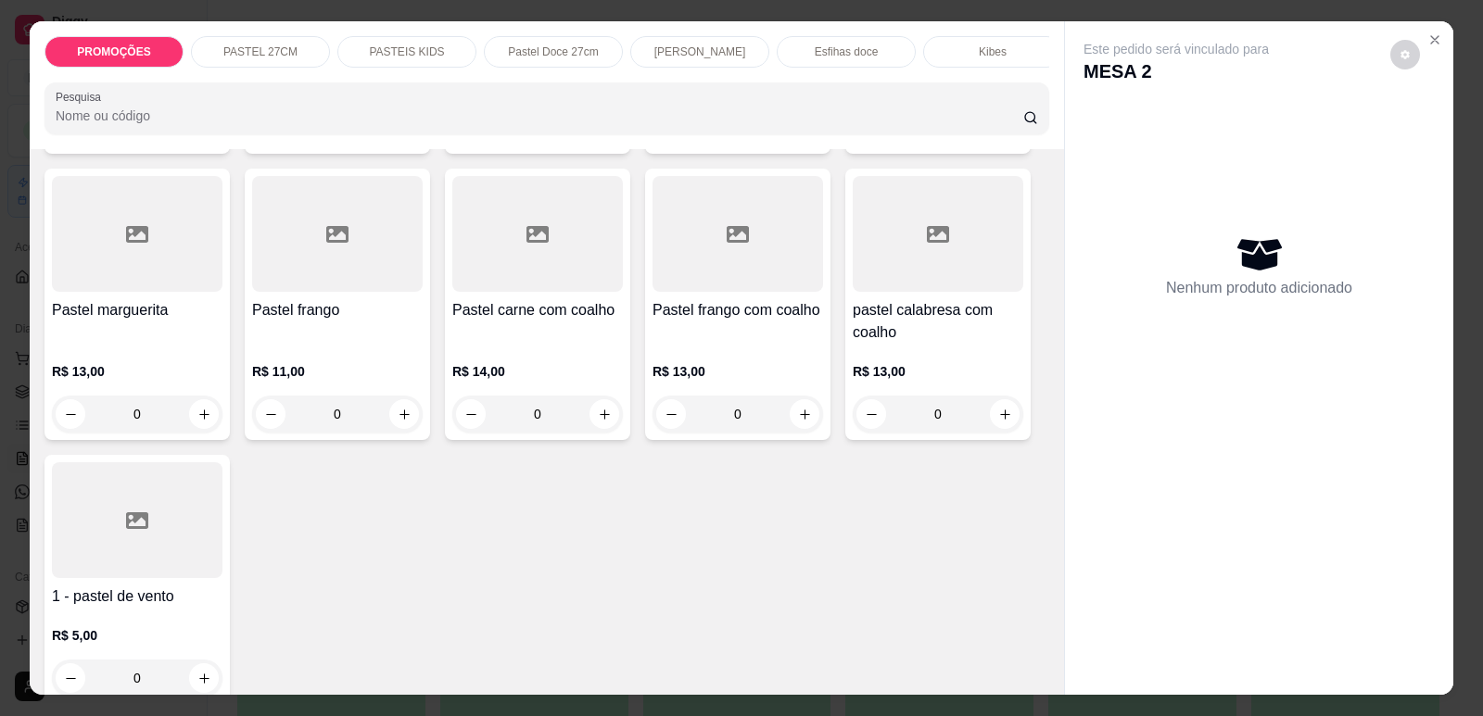
click at [716, 344] on div "Pastel frango com coalho" at bounding box center [737, 321] width 171 height 44
click at [457, 362] on div "R$ 14,00 0" at bounding box center [537, 388] width 171 height 89
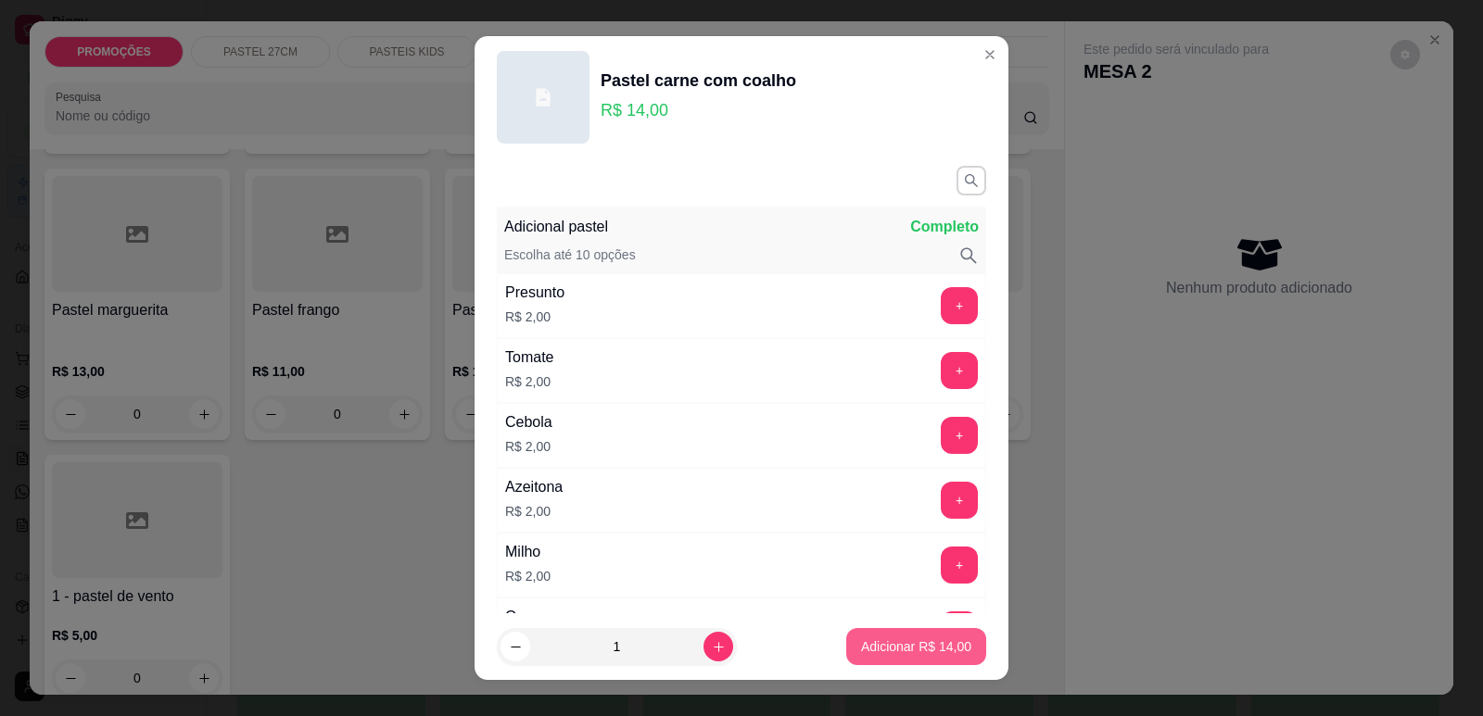
click at [903, 658] on button "Adicionar R$ 14,00" at bounding box center [916, 646] width 140 height 37
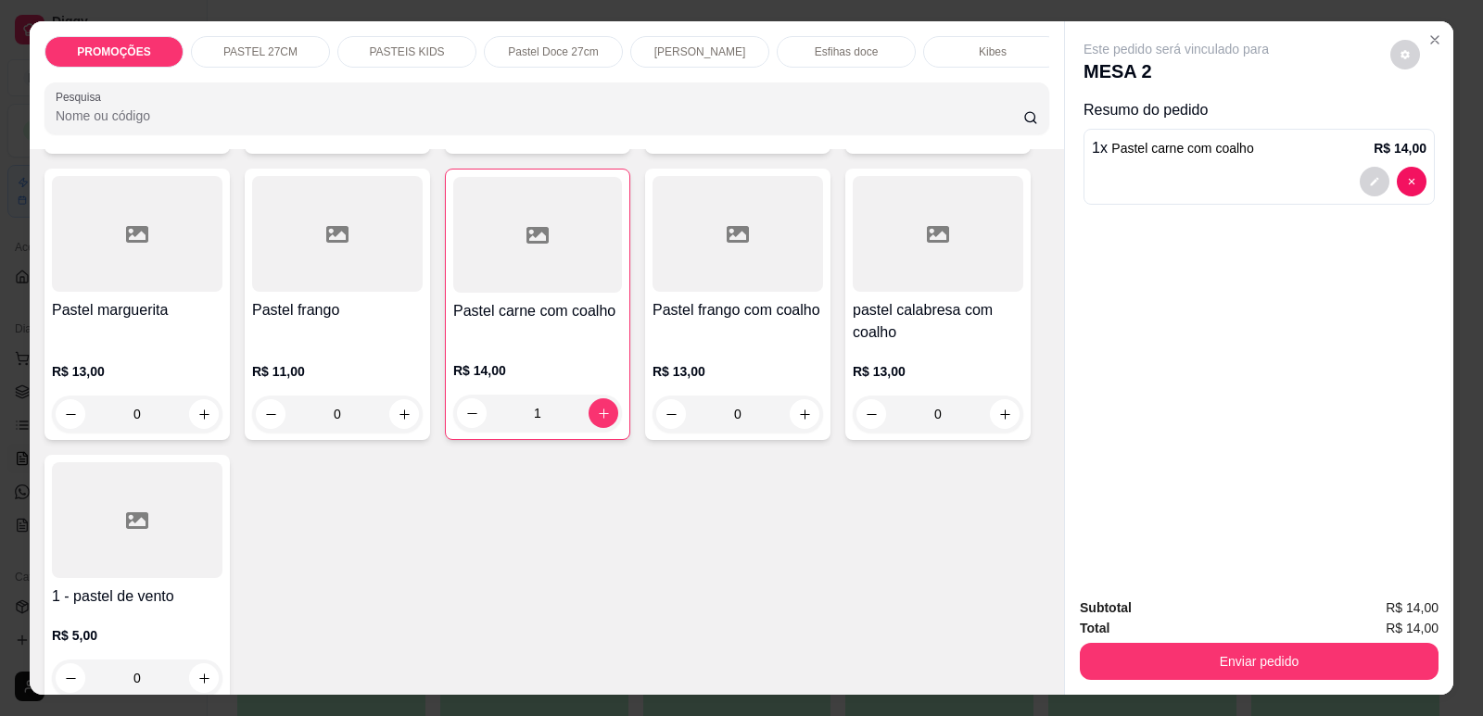
type input "1"
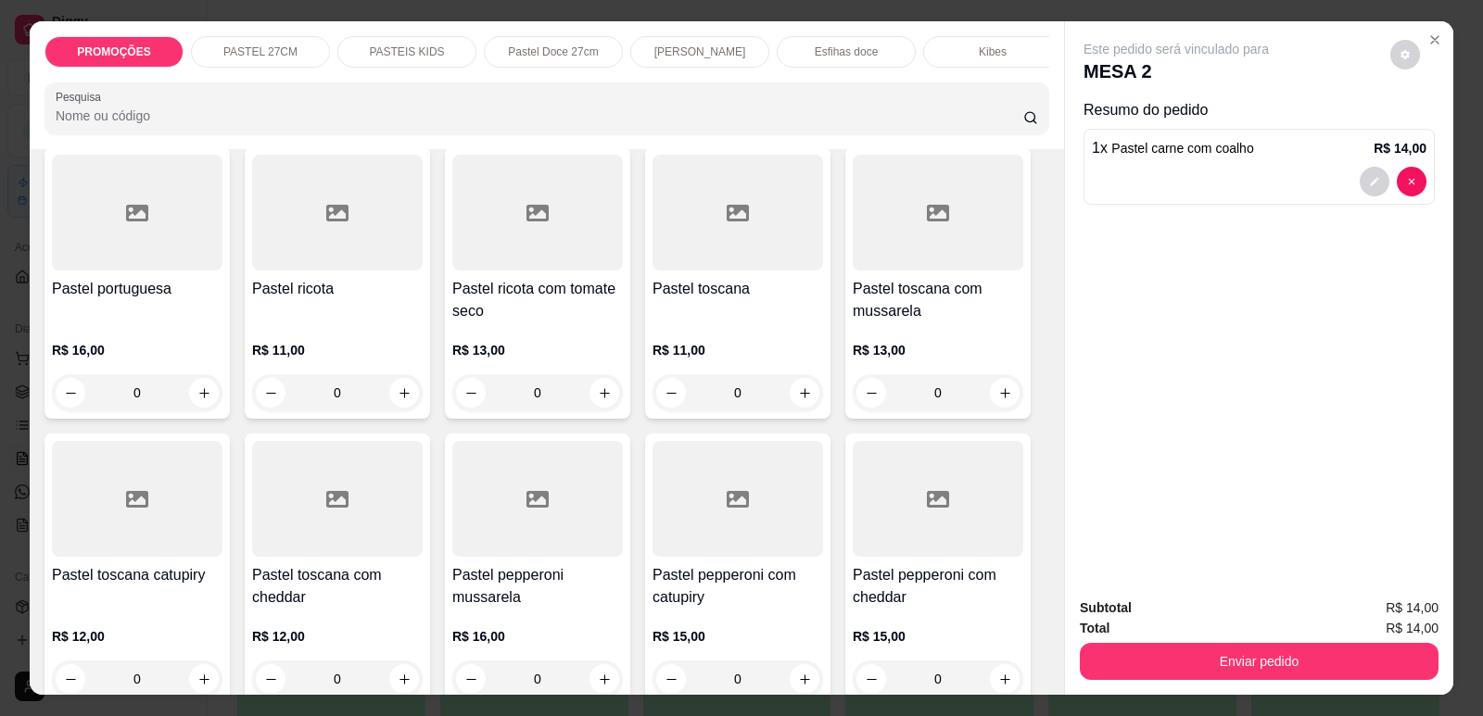
scroll to position [2687, 0]
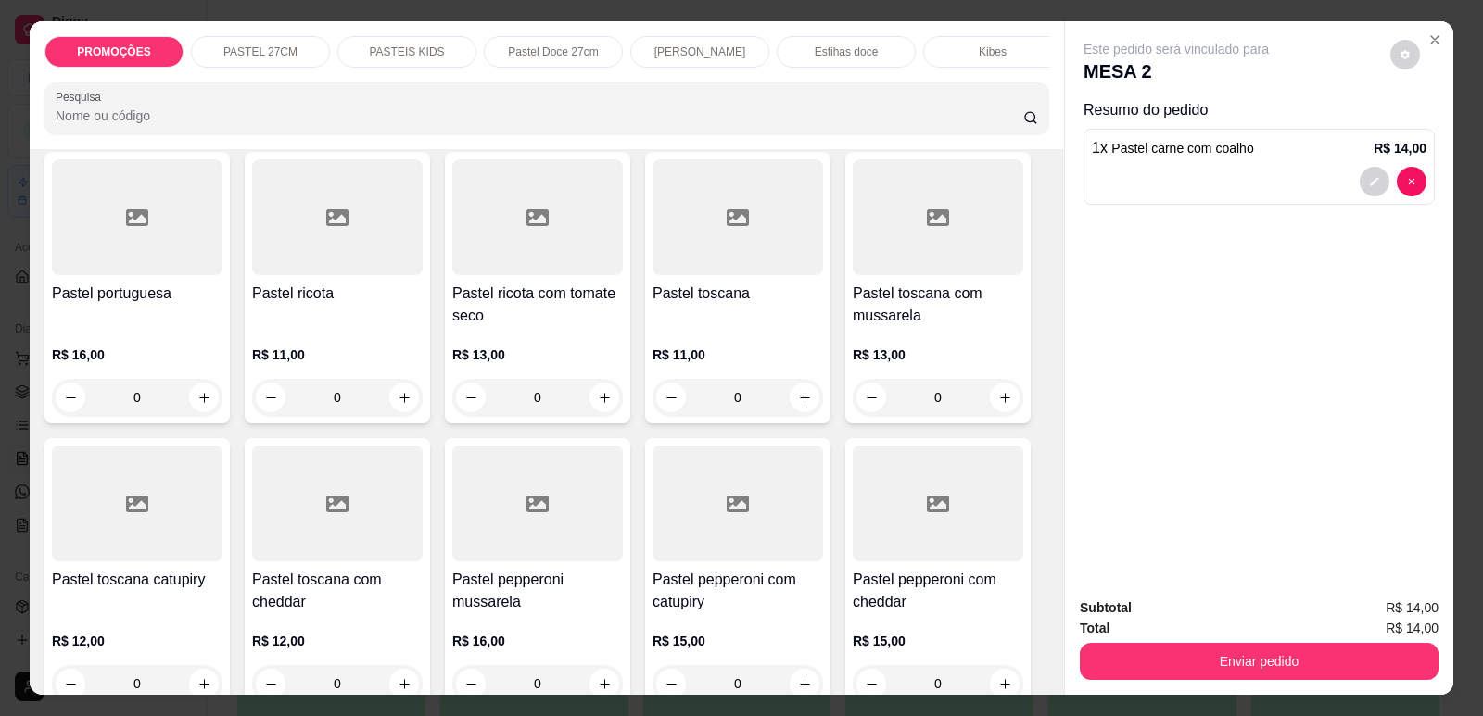
click at [944, 348] on div "R$ 13,00 0" at bounding box center [938, 371] width 171 height 89
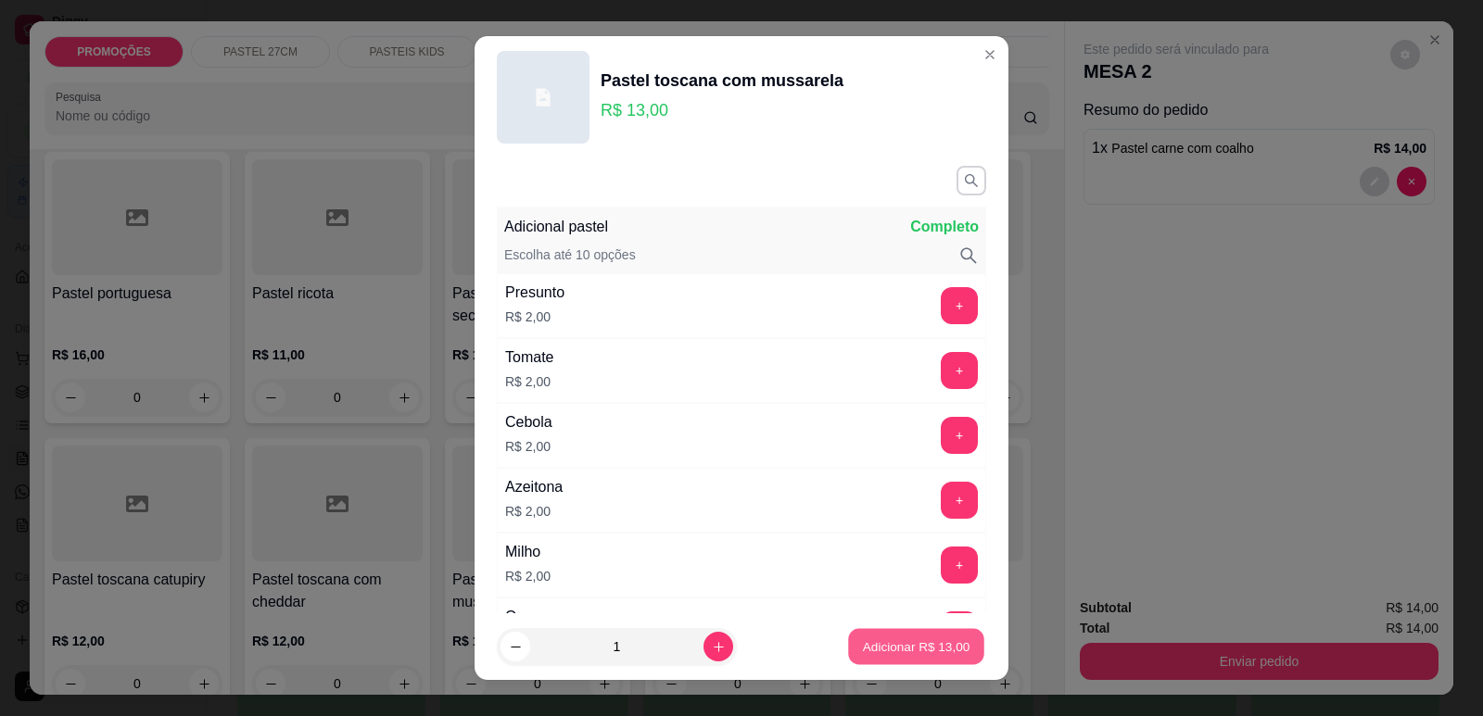
click at [877, 647] on p "Adicionar R$ 13,00" at bounding box center [916, 648] width 107 height 18
type input "1"
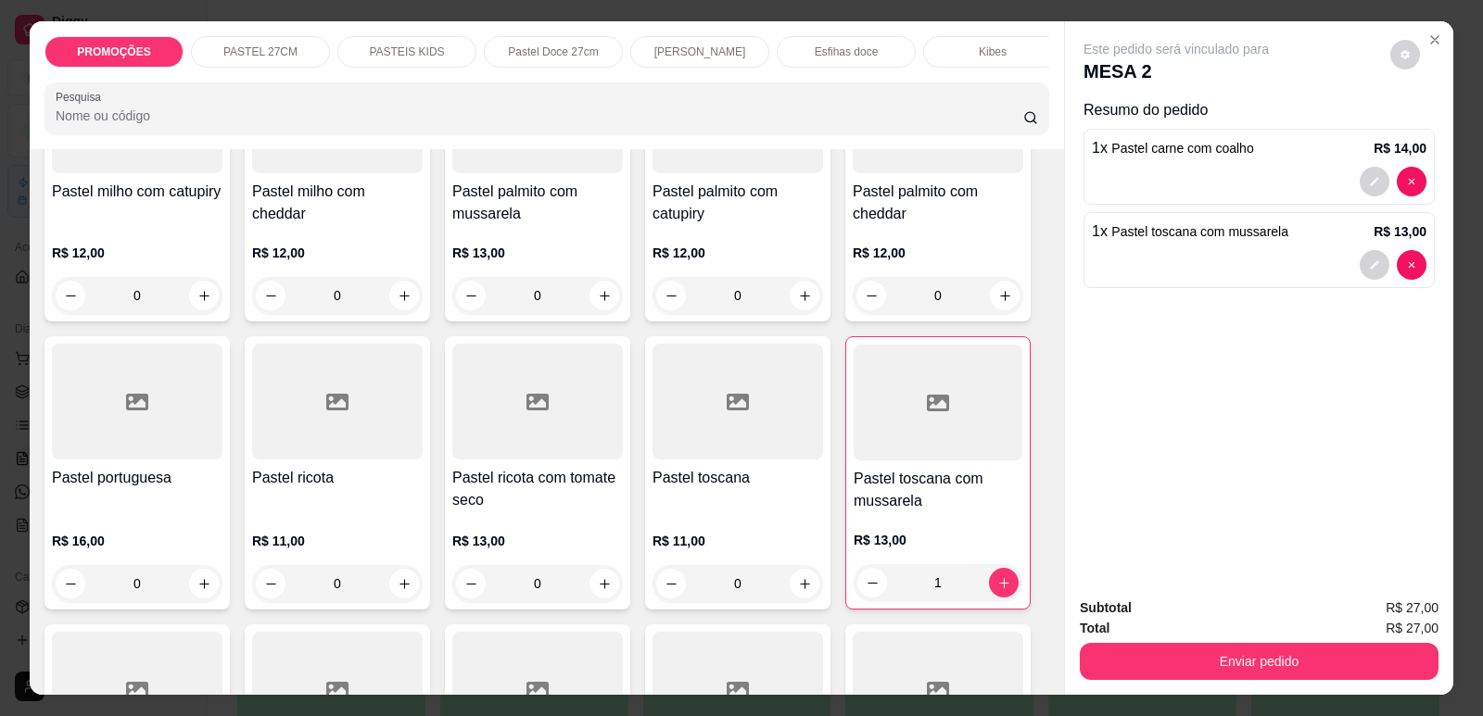
scroll to position [2409, 0]
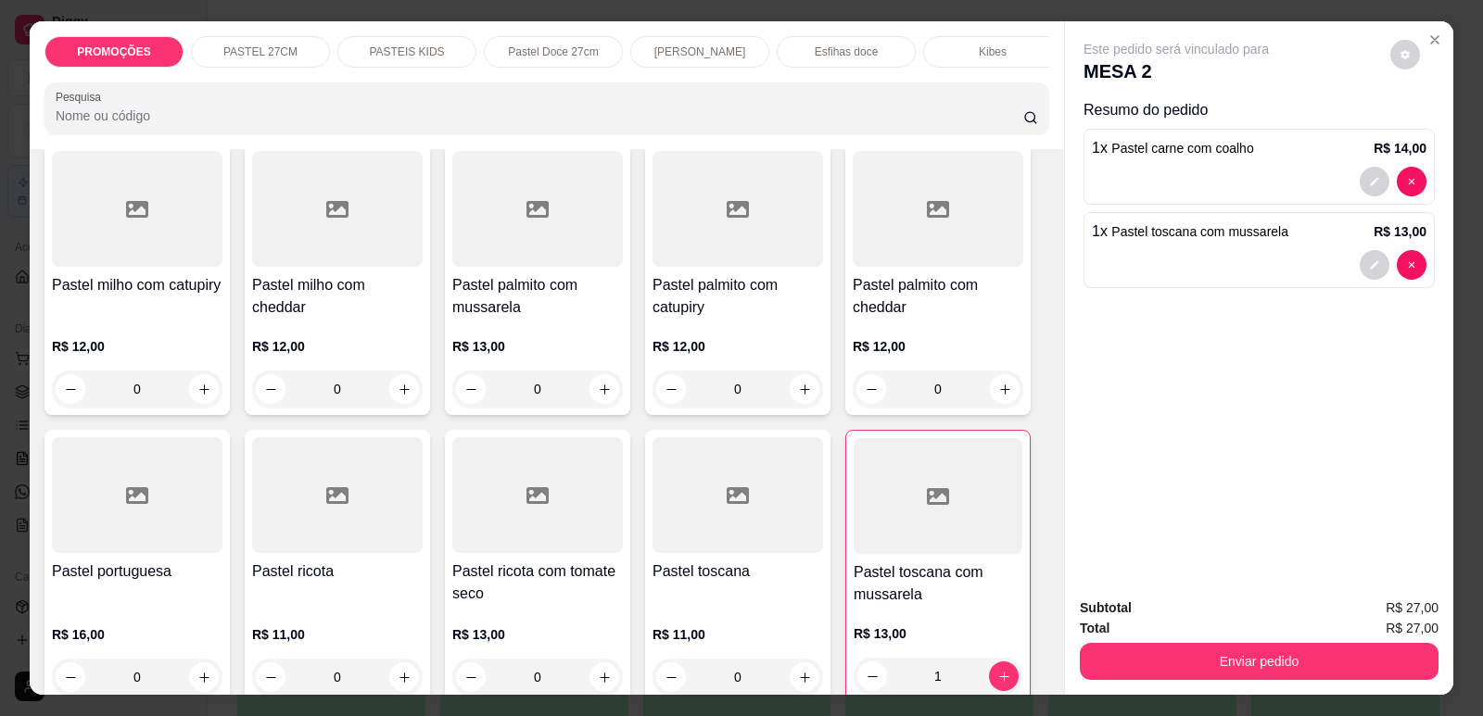
click at [456, 340] on div "R$ 13,00 0" at bounding box center [537, 363] width 171 height 89
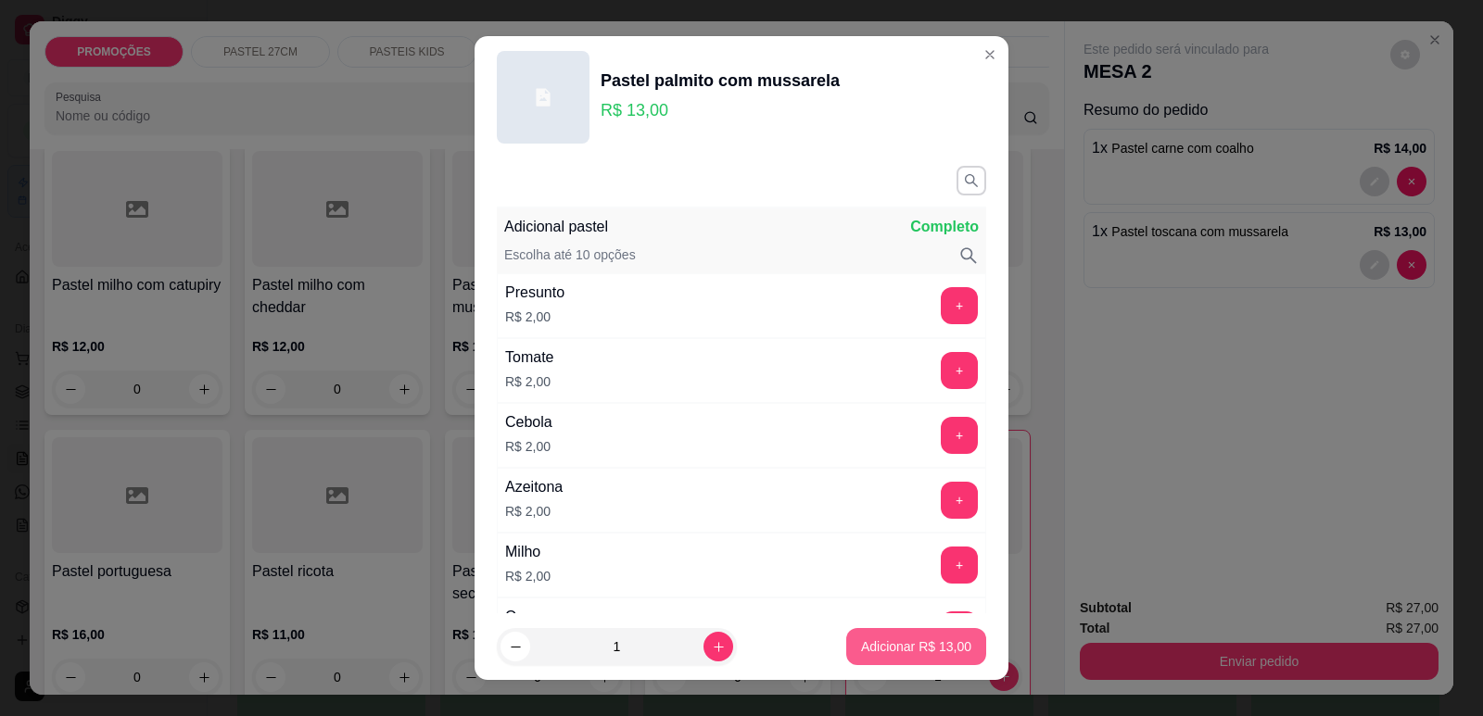
click at [898, 640] on p "Adicionar R$ 13,00" at bounding box center [916, 647] width 110 height 19
type input "1"
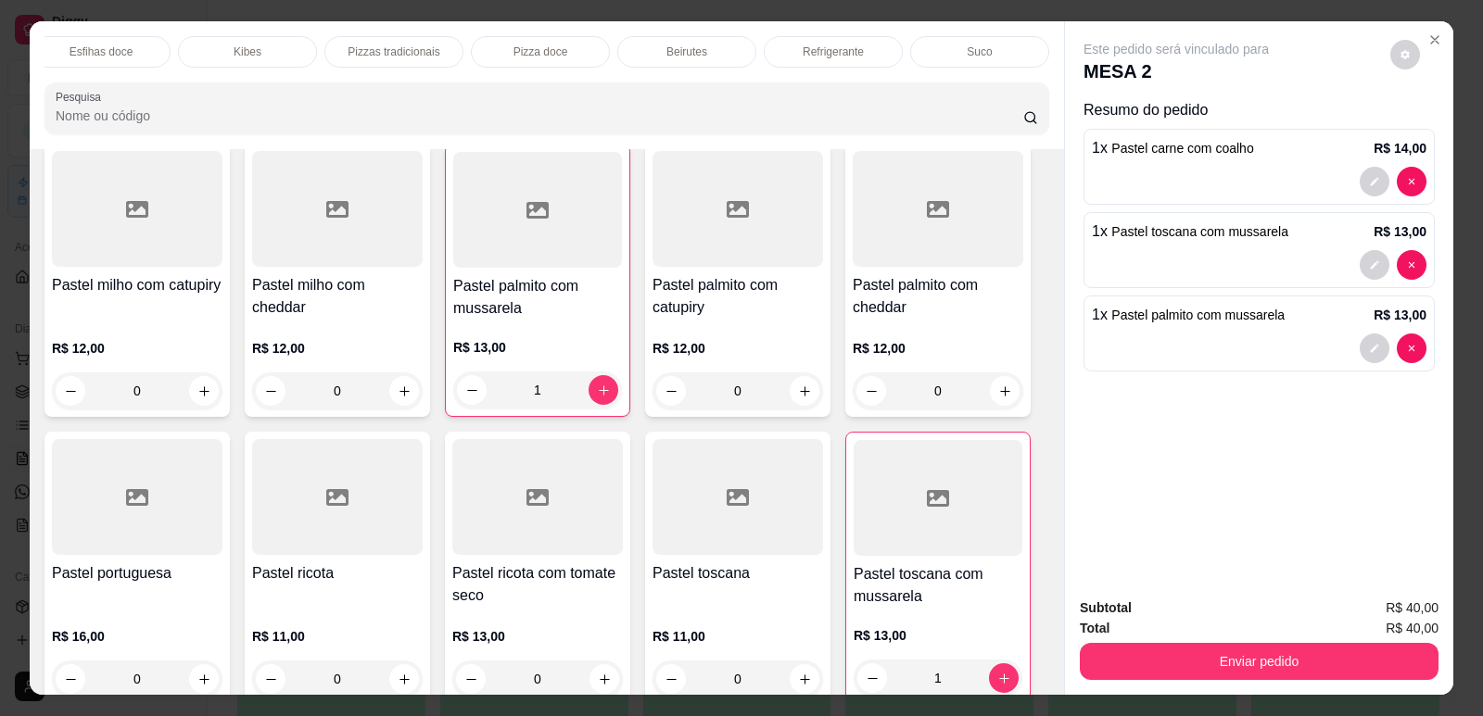
scroll to position [0, 743]
click at [815, 44] on p "Refrigerante" at bounding box center [834, 51] width 61 height 15
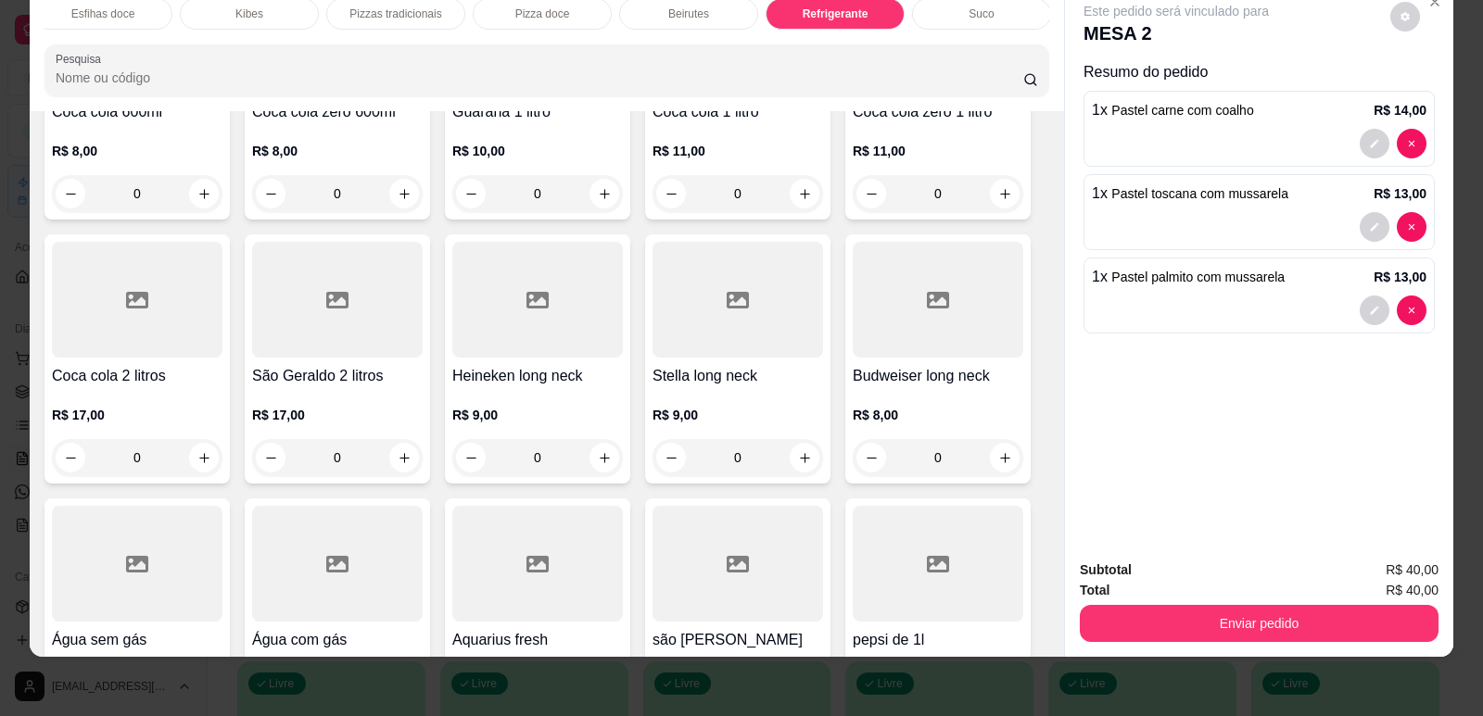
scroll to position [11275, 0]
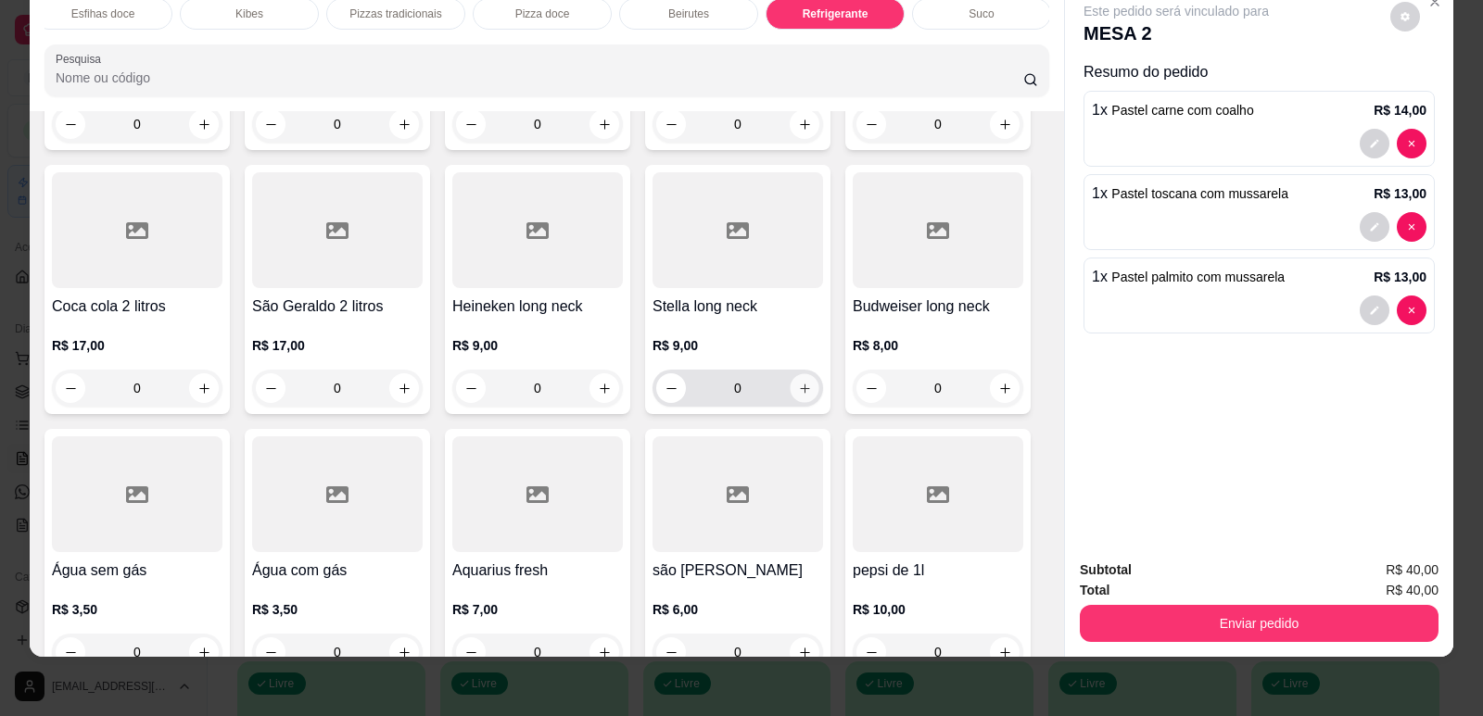
click at [798, 382] on icon "increase-product-quantity" at bounding box center [805, 389] width 14 height 14
type input "1"
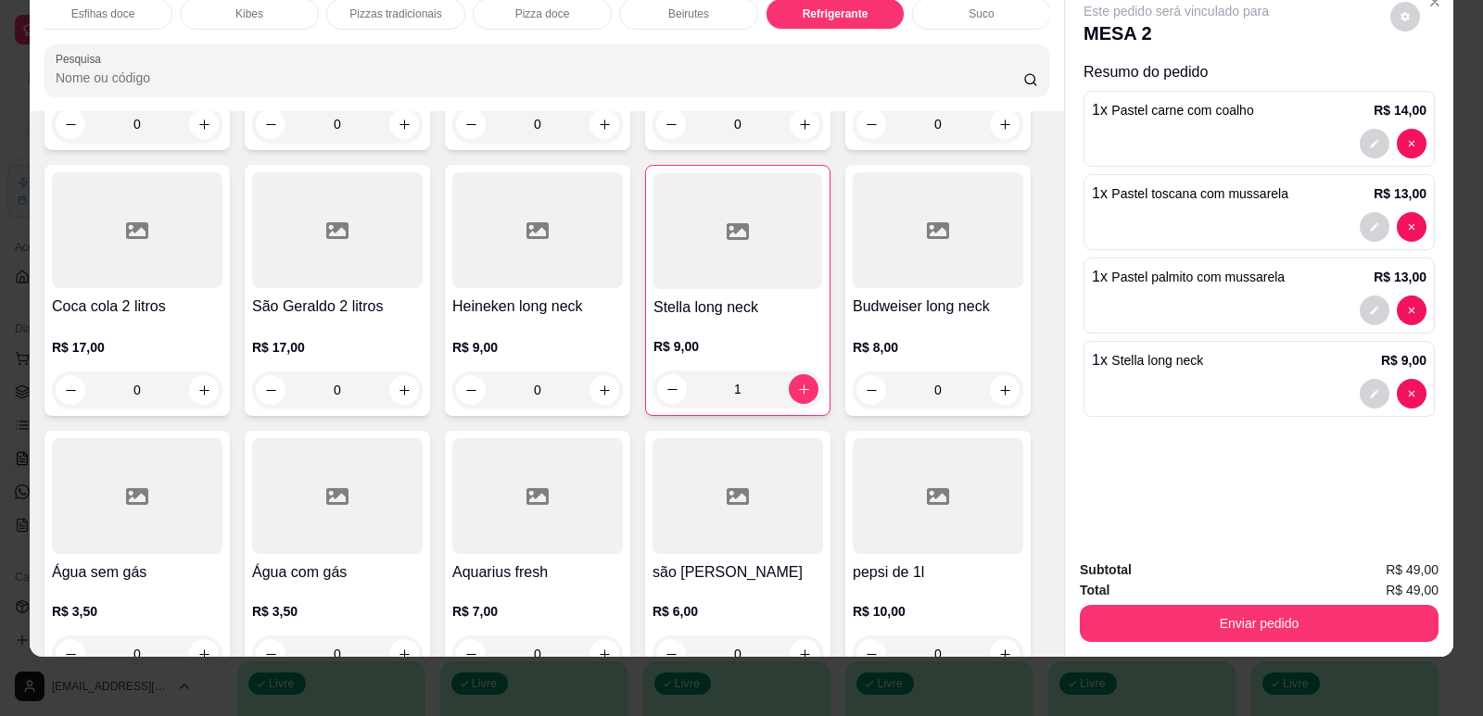
click at [1265, 642] on div "Subtotal R$ 49,00 Total R$ 49,00 Enviar pedido" at bounding box center [1259, 601] width 388 height 112
click at [1364, 604] on div "Enviar pedido" at bounding box center [1259, 622] width 359 height 42
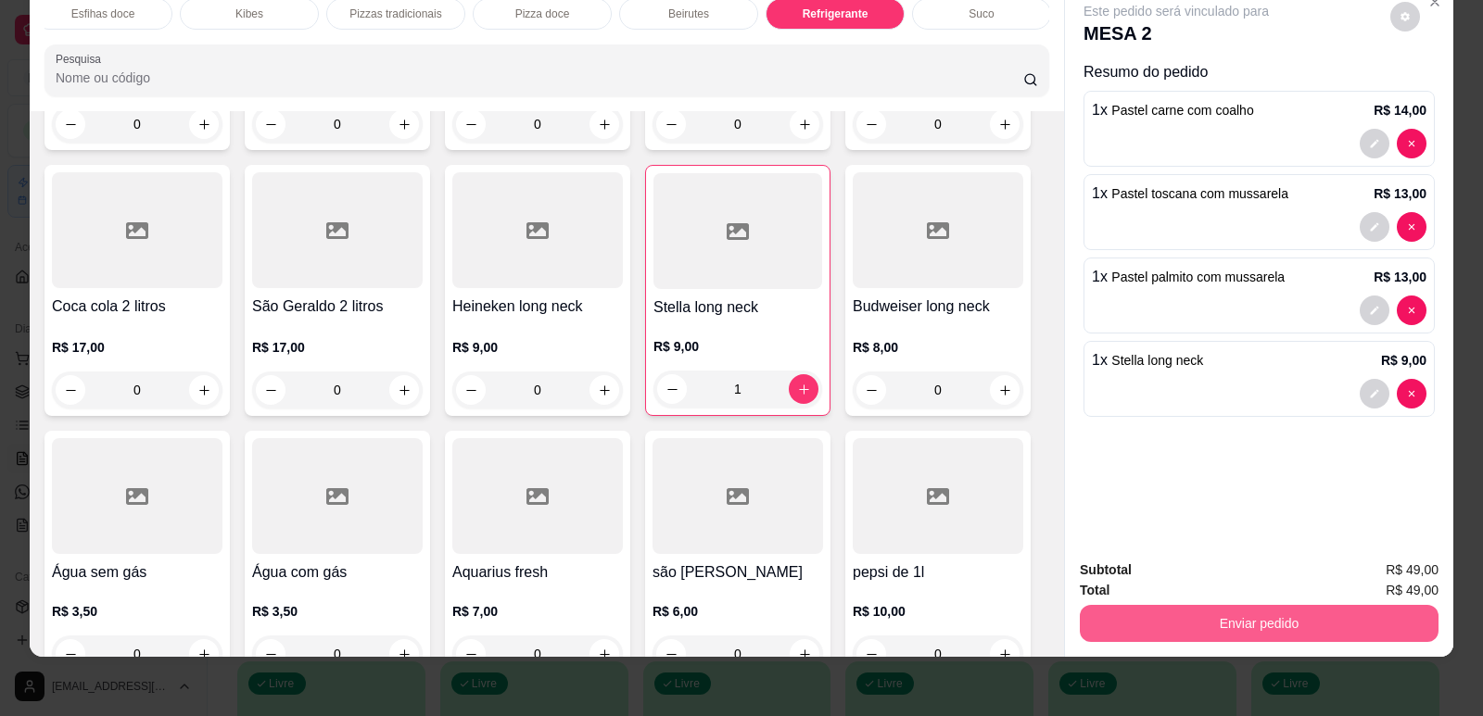
click at [1374, 611] on button "Enviar pedido" at bounding box center [1259, 623] width 359 height 37
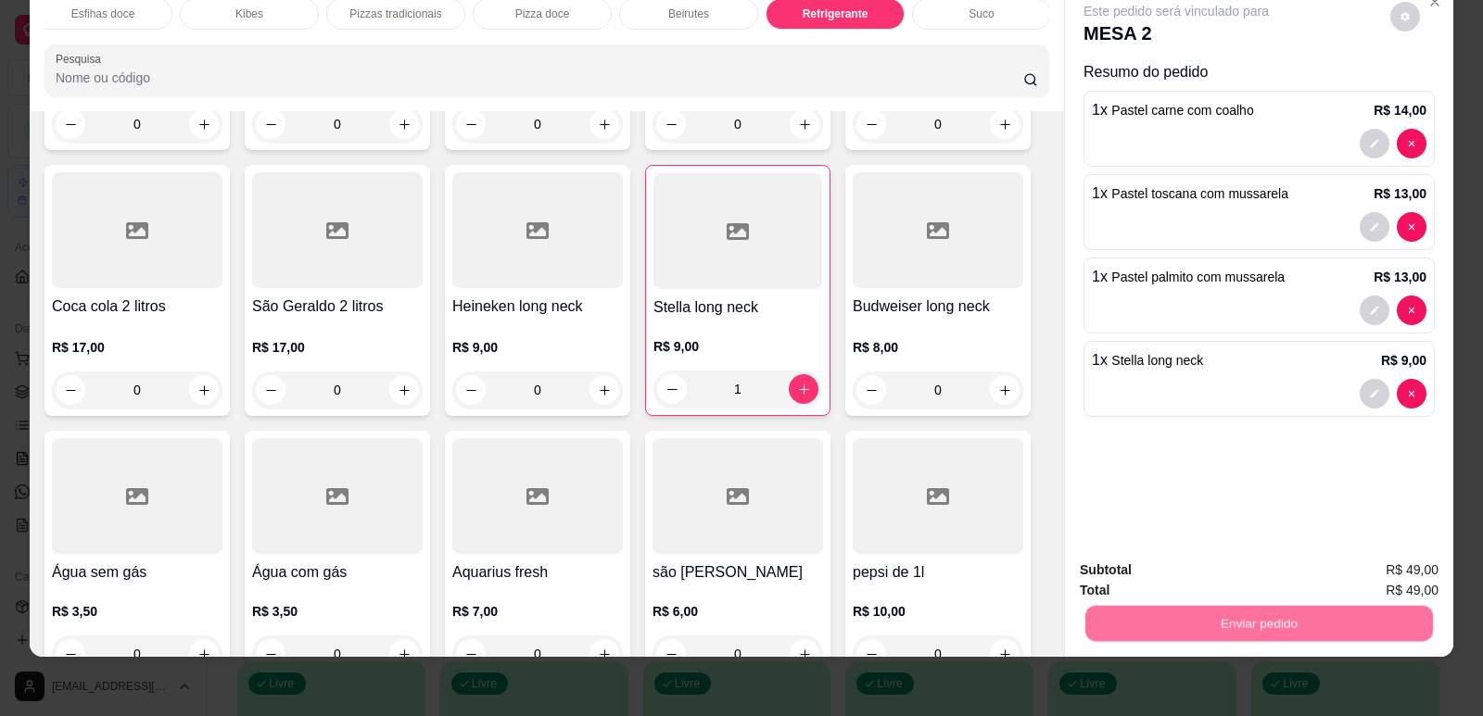
click at [1368, 578] on button "Enviar pedido" at bounding box center [1390, 578] width 105 height 35
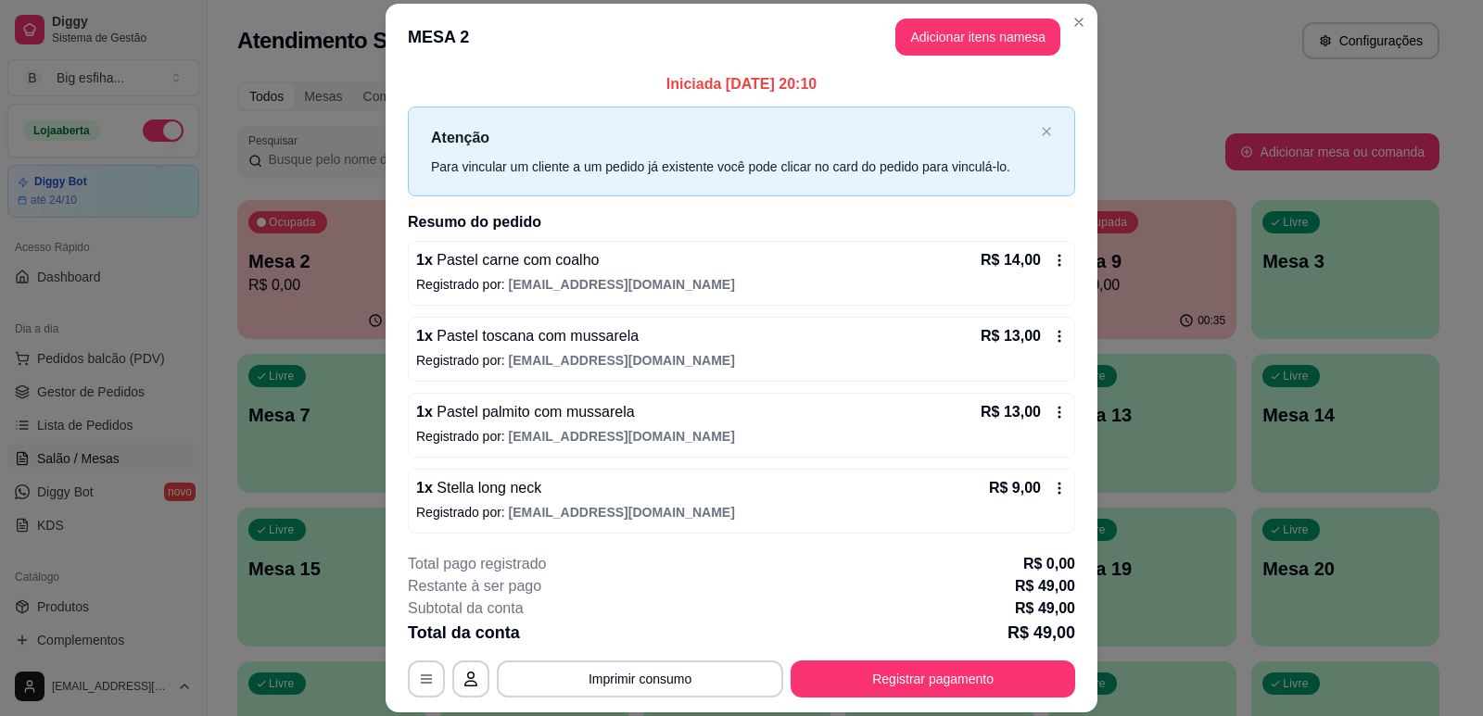
scroll to position [7, 0]
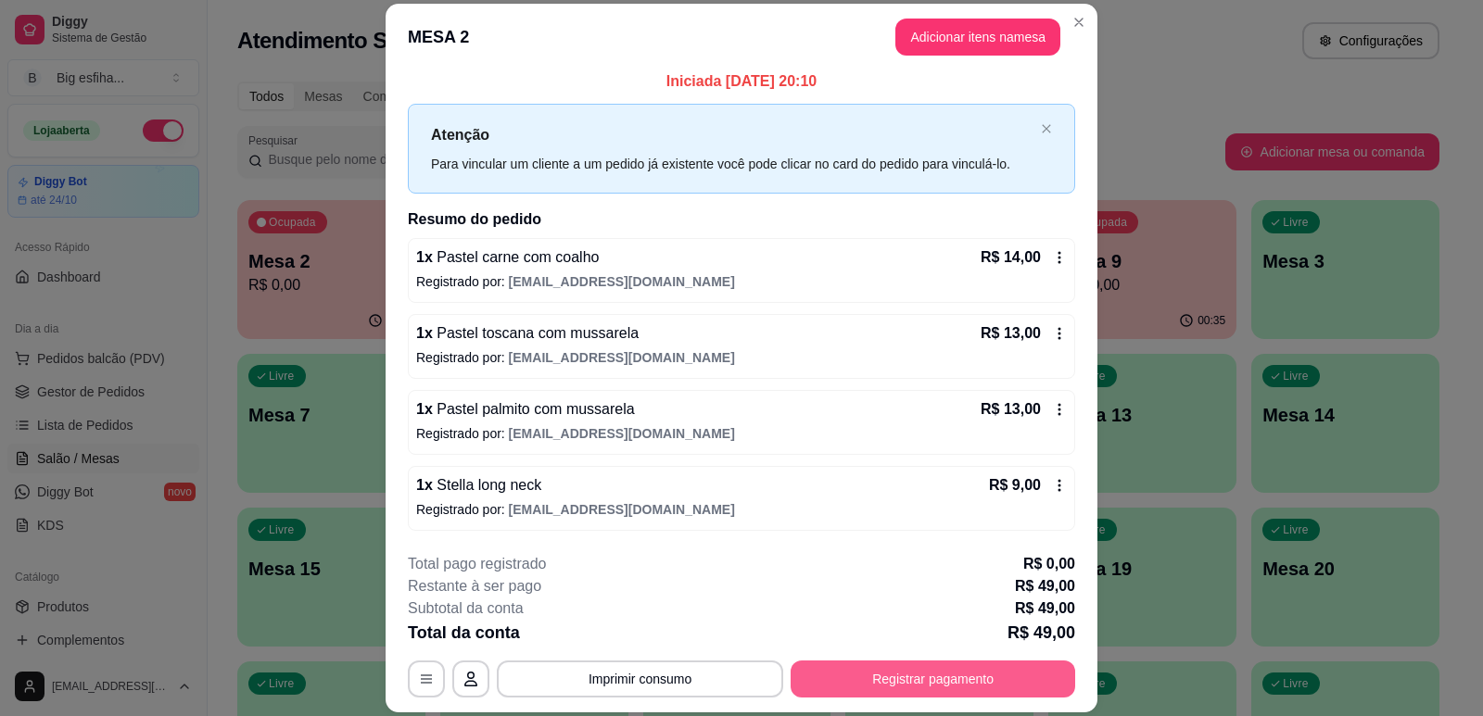
click at [900, 677] on button "Registrar pagamento" at bounding box center [932, 679] width 285 height 37
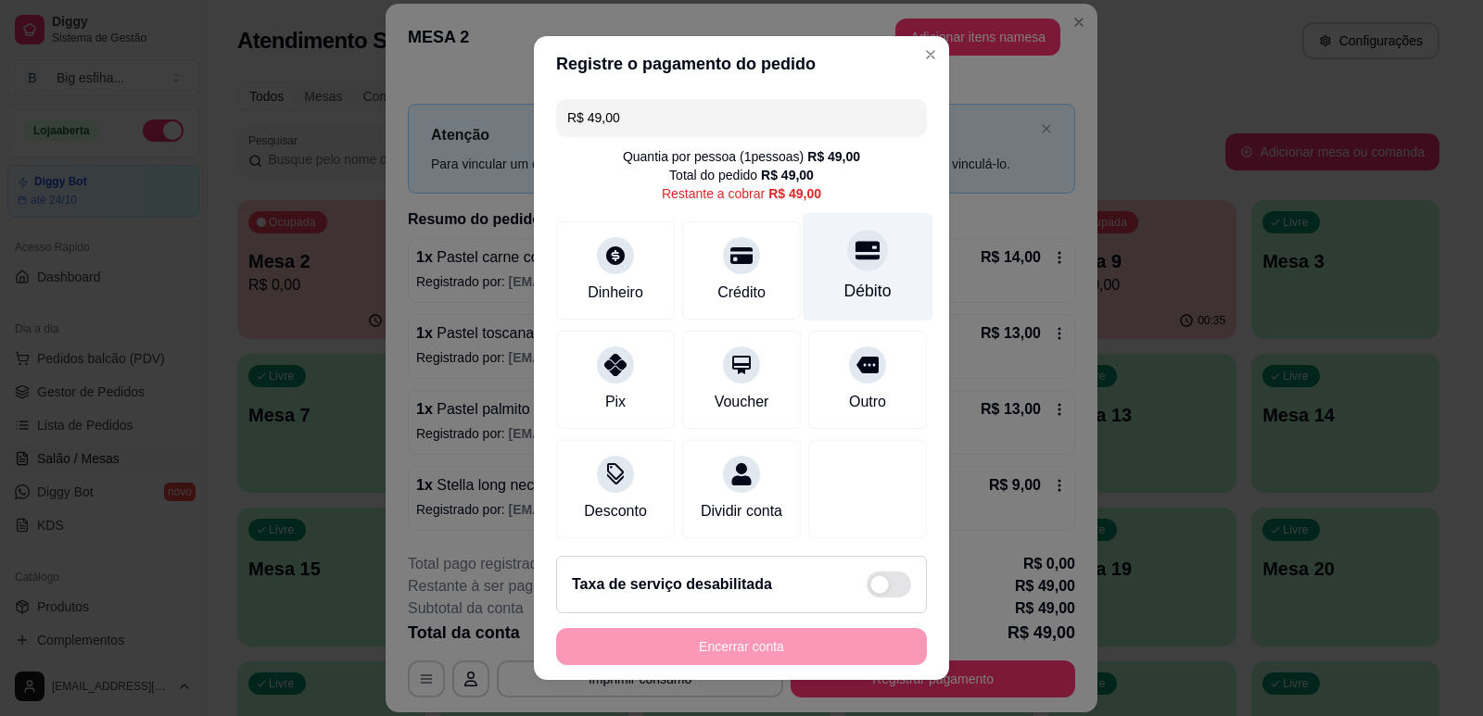
click at [851, 270] on div "Débito" at bounding box center [868, 266] width 131 height 108
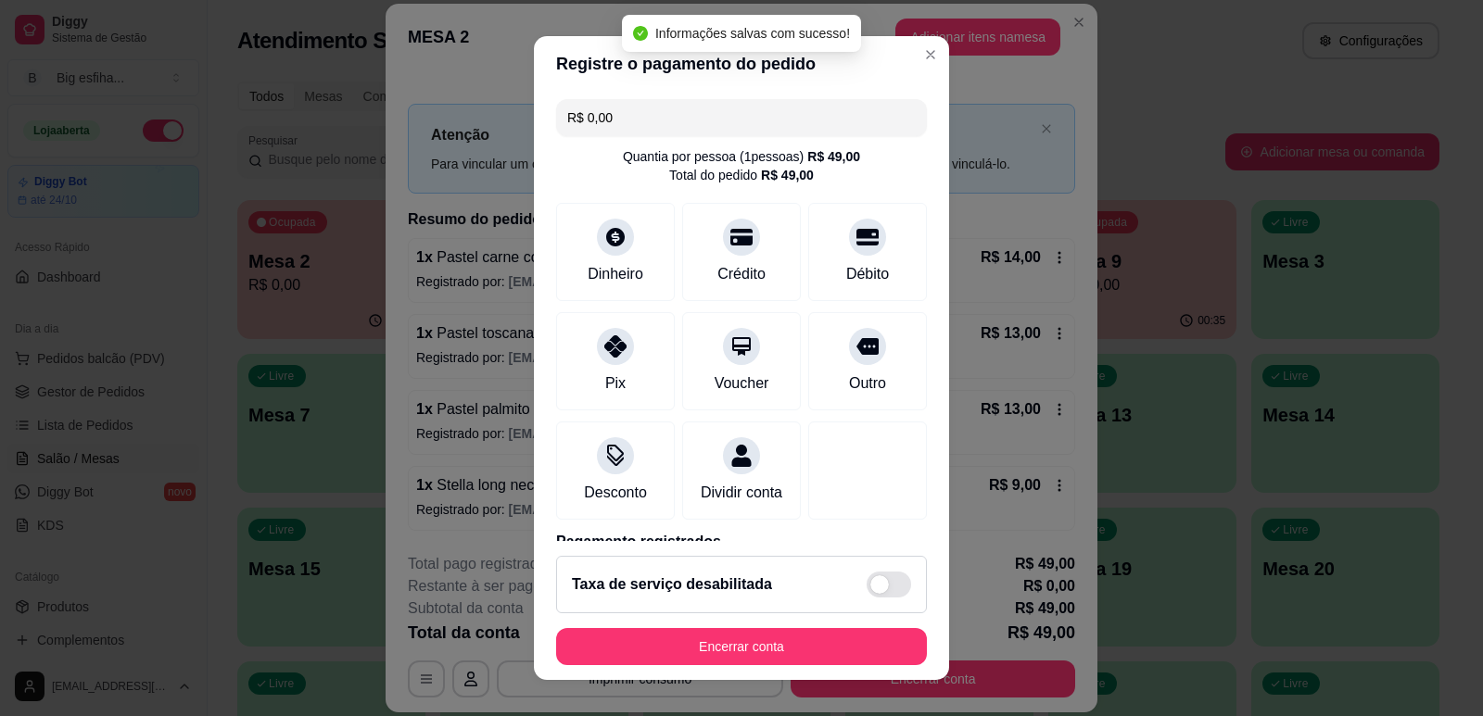
type input "R$ 0,00"
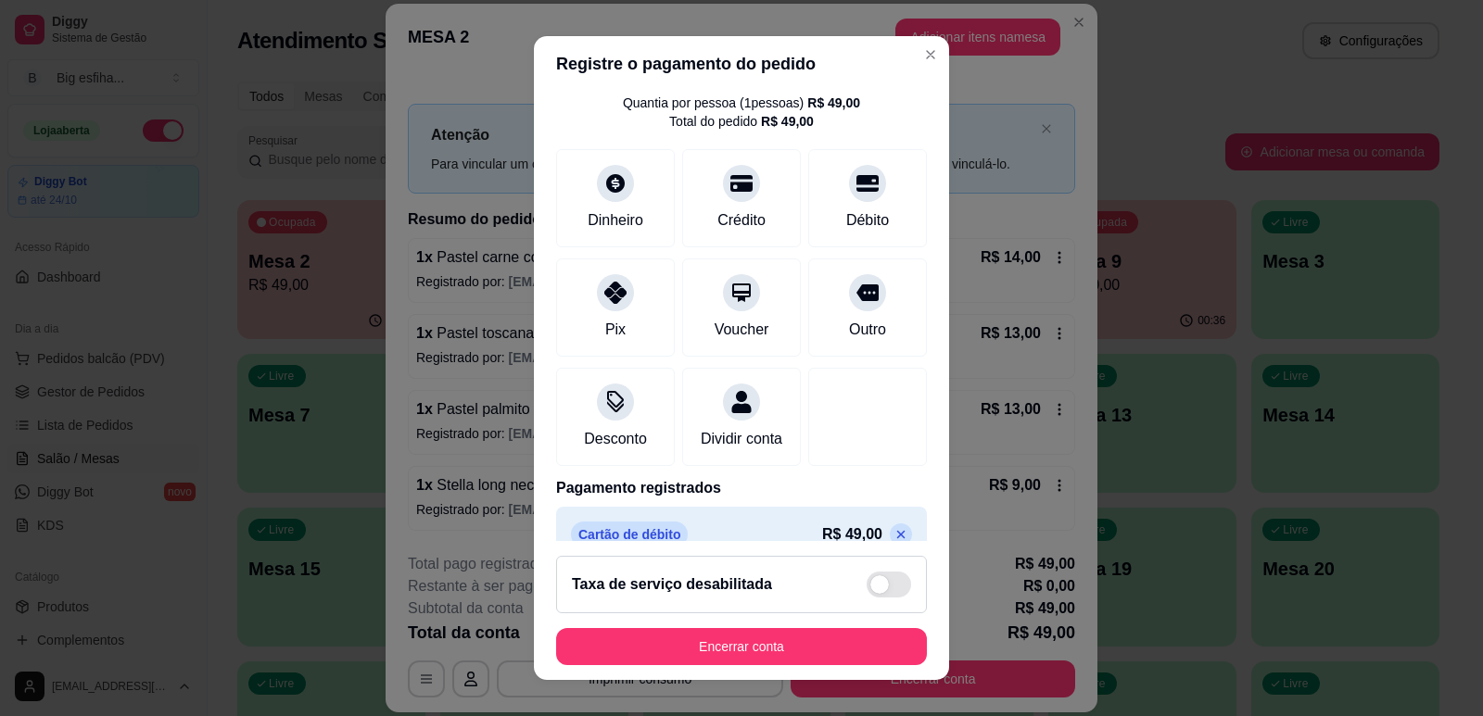
scroll to position [104, 0]
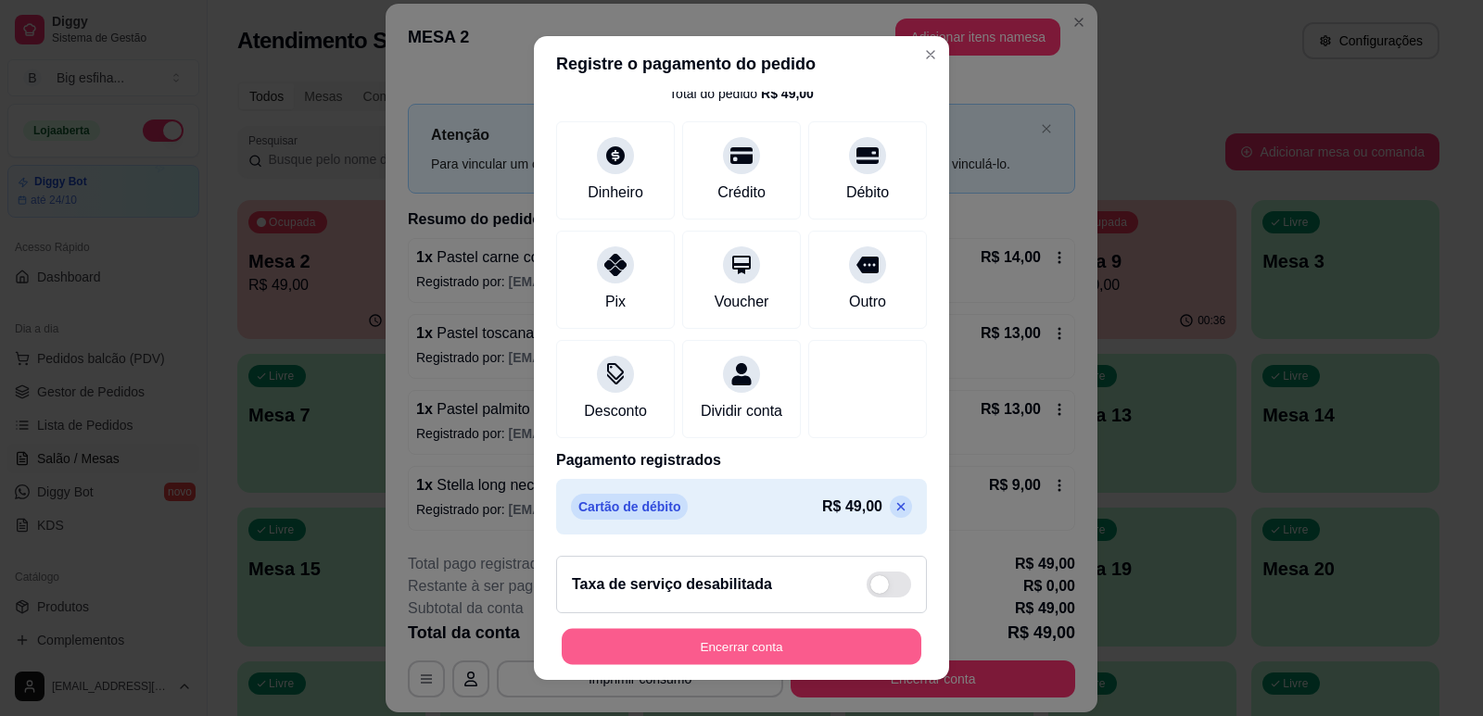
click at [815, 665] on div "Encerrar conta" at bounding box center [741, 646] width 371 height 37
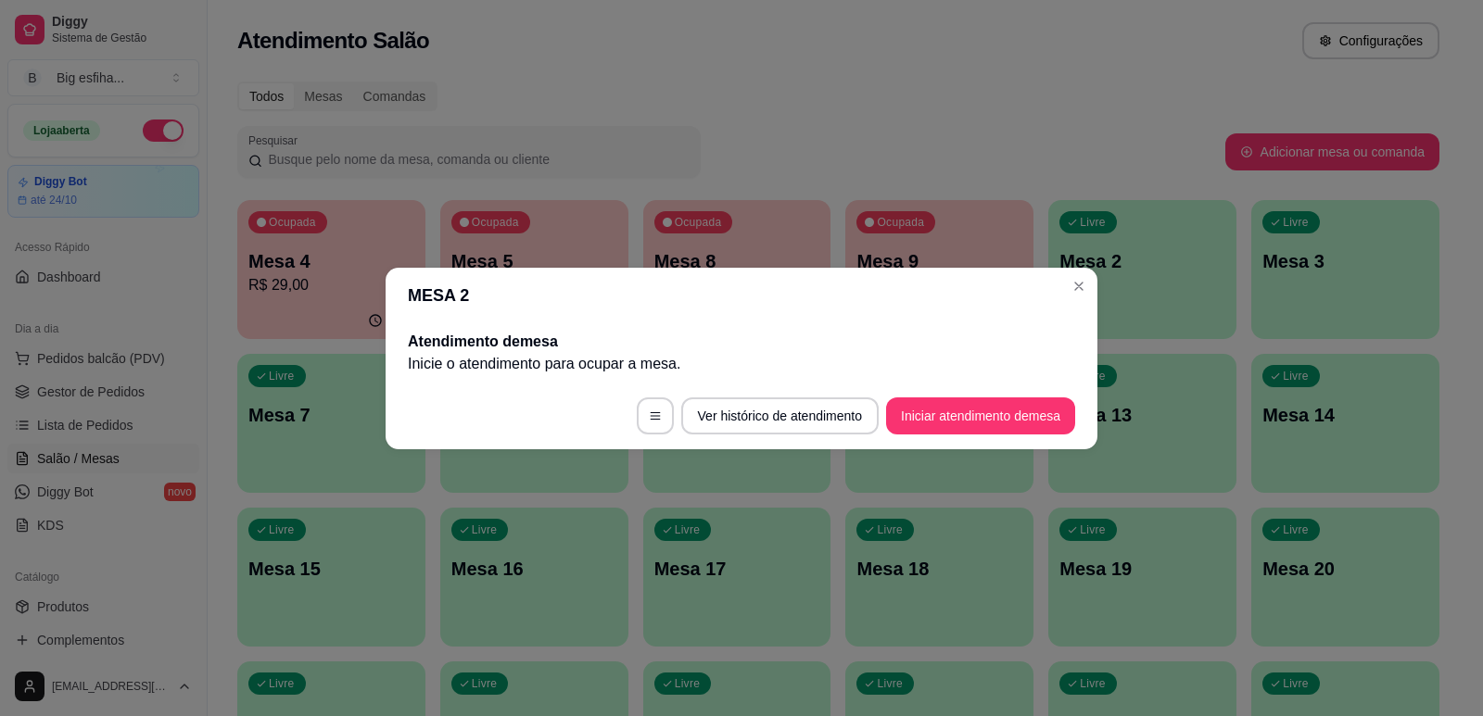
scroll to position [0, 0]
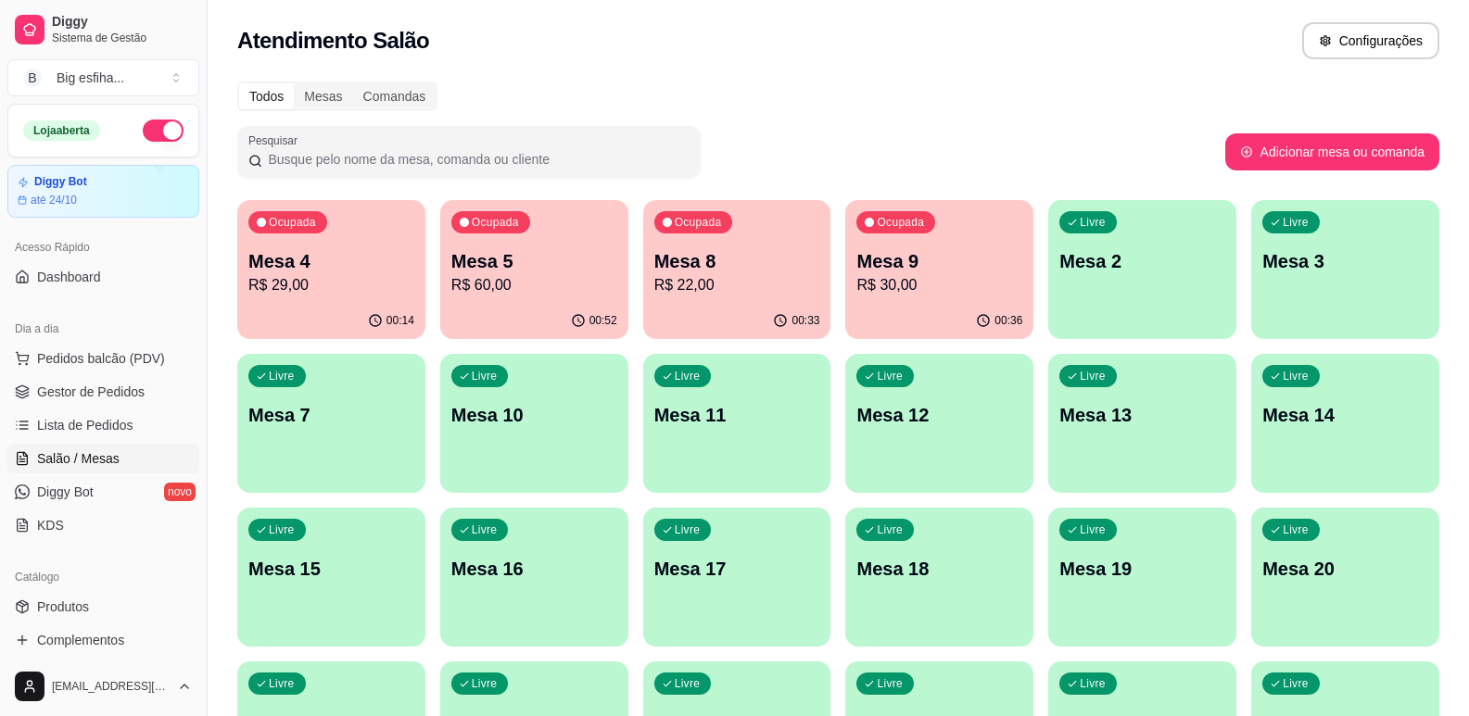
click at [361, 280] on p "R$ 29,00" at bounding box center [331, 285] width 166 height 22
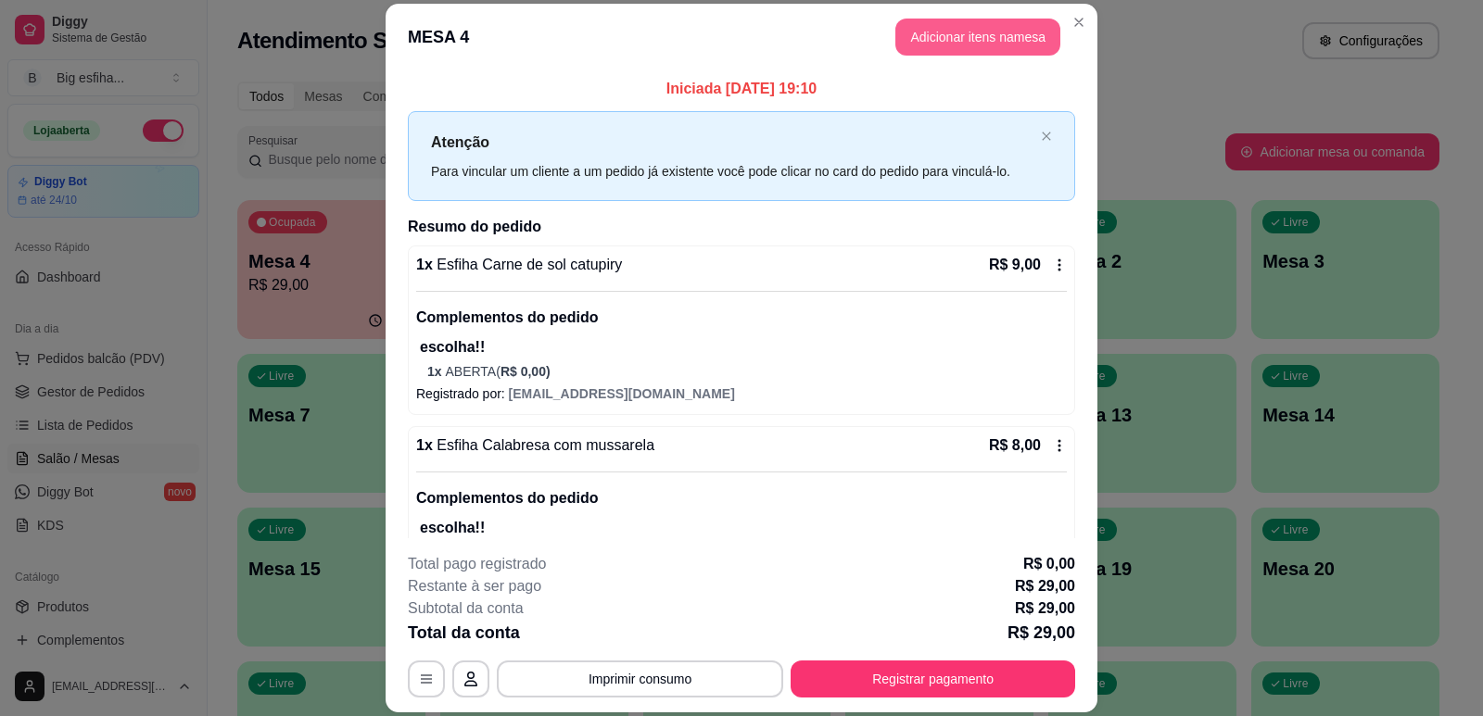
click at [969, 33] on button "Adicionar itens na mesa" at bounding box center [977, 37] width 165 height 37
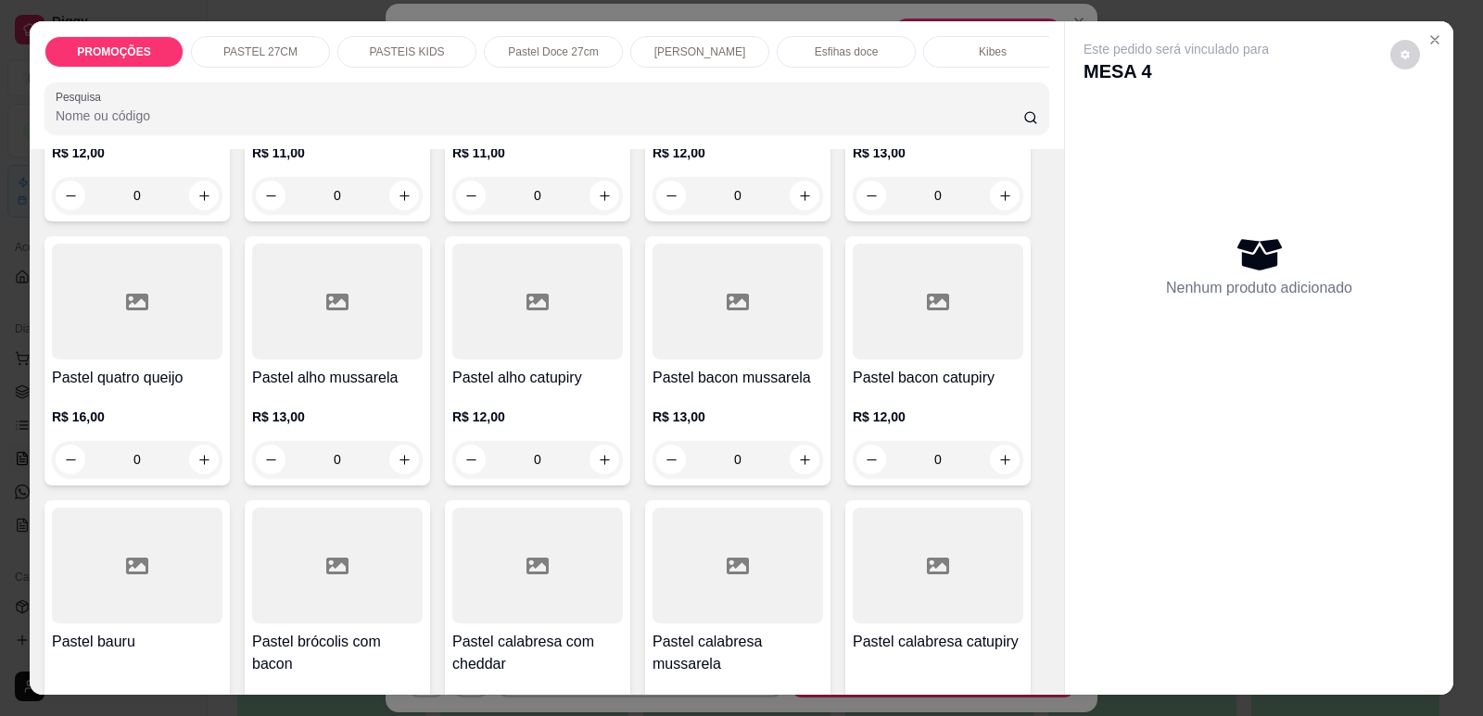
scroll to position [927, 0]
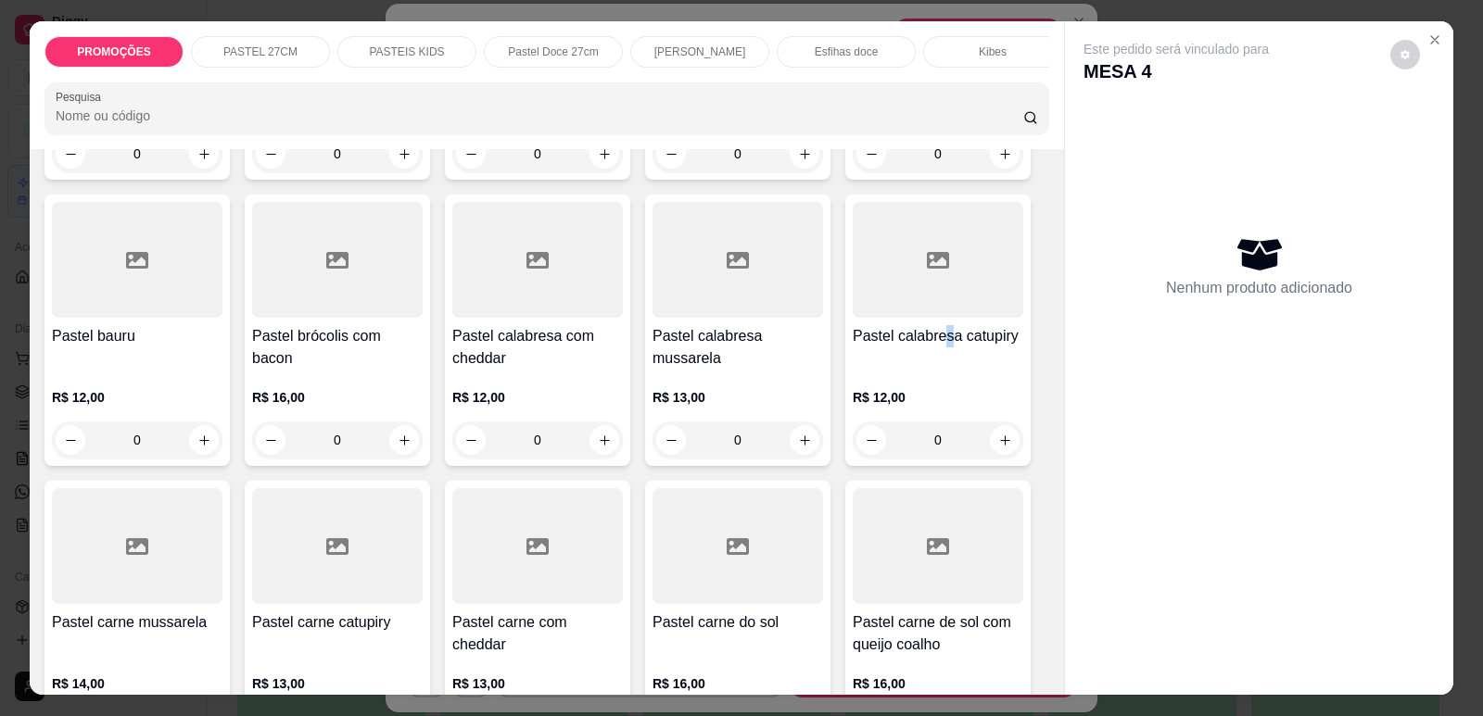
click at [942, 348] on h4 "Pastel calabresa catupiry" at bounding box center [938, 336] width 171 height 22
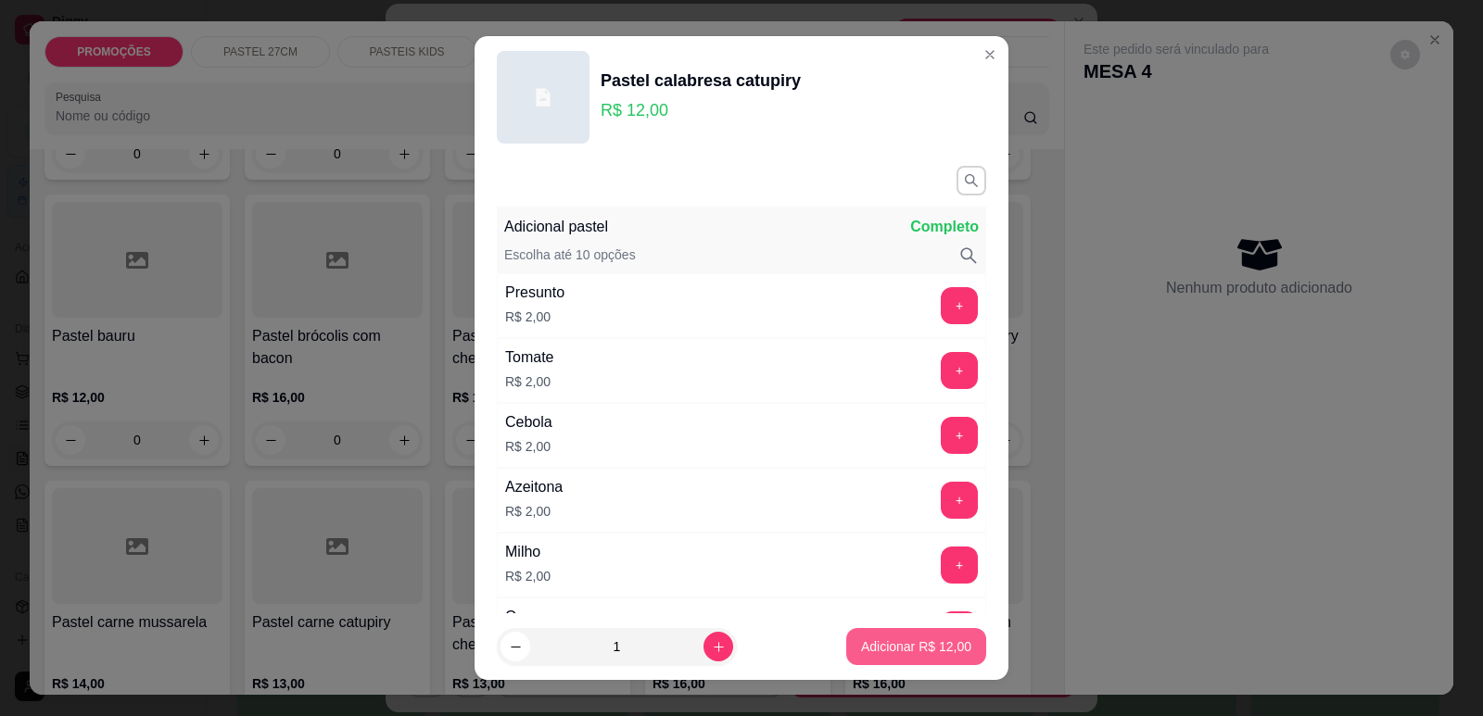
click at [879, 643] on p "Adicionar R$ 12,00" at bounding box center [916, 647] width 110 height 19
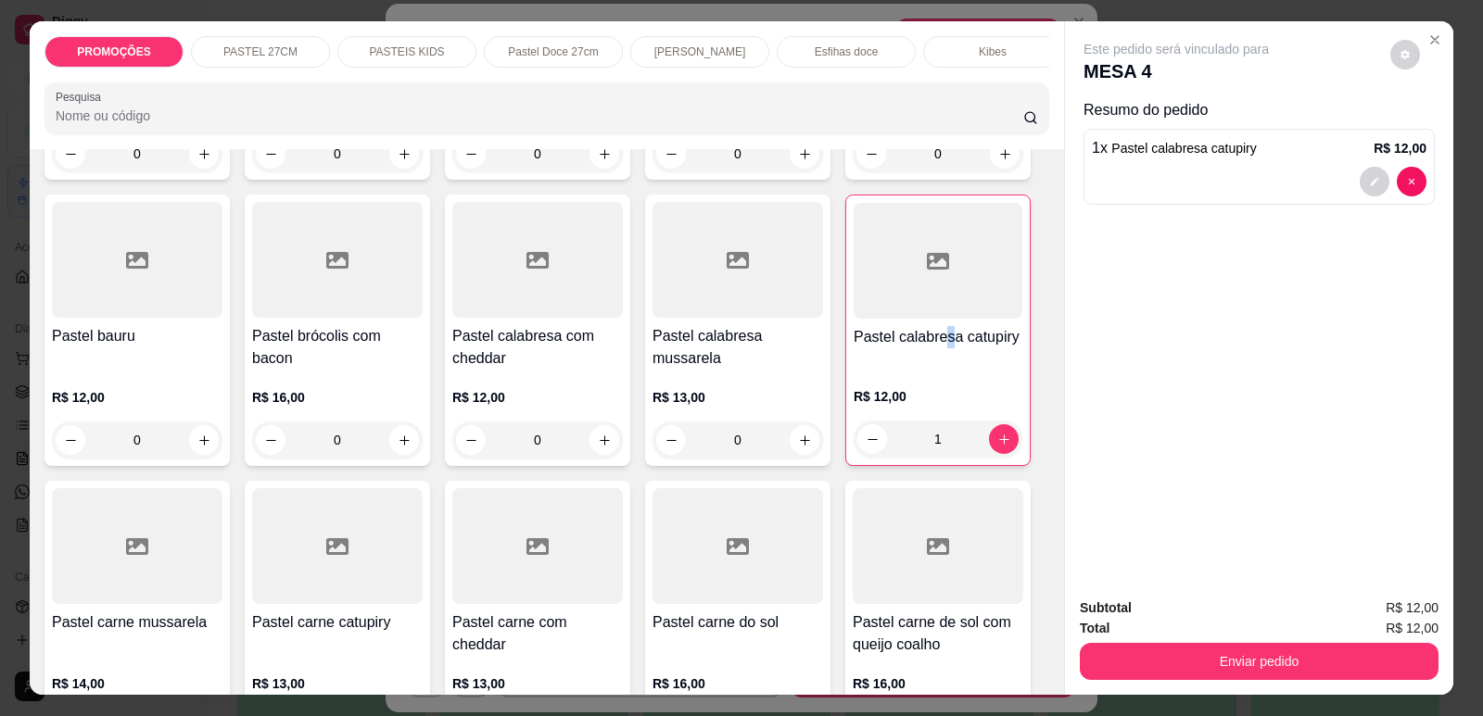
type input "1"
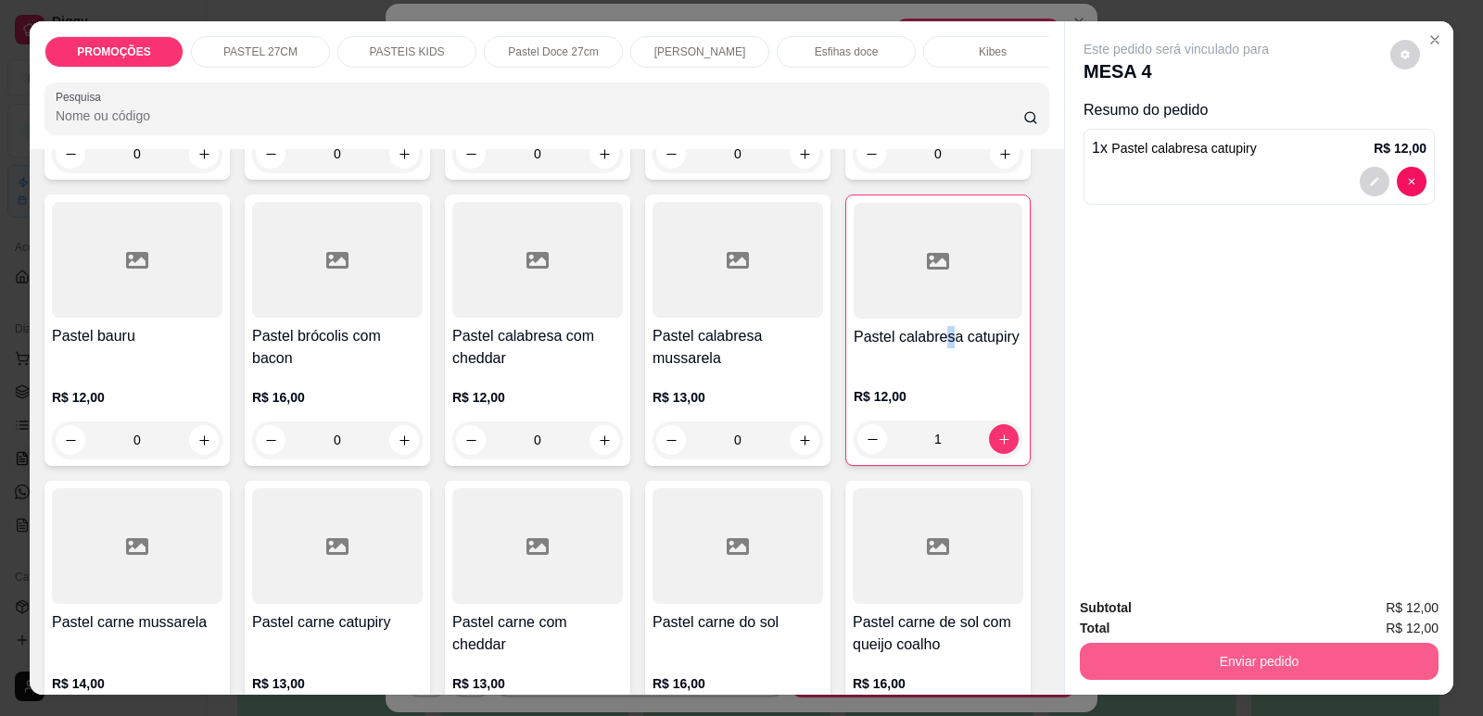
click at [1185, 639] on div "Enviar pedido" at bounding box center [1259, 660] width 359 height 42
click at [1223, 642] on div "Enviar pedido" at bounding box center [1259, 660] width 359 height 42
click at [1322, 663] on button "Enviar pedido" at bounding box center [1259, 661] width 348 height 36
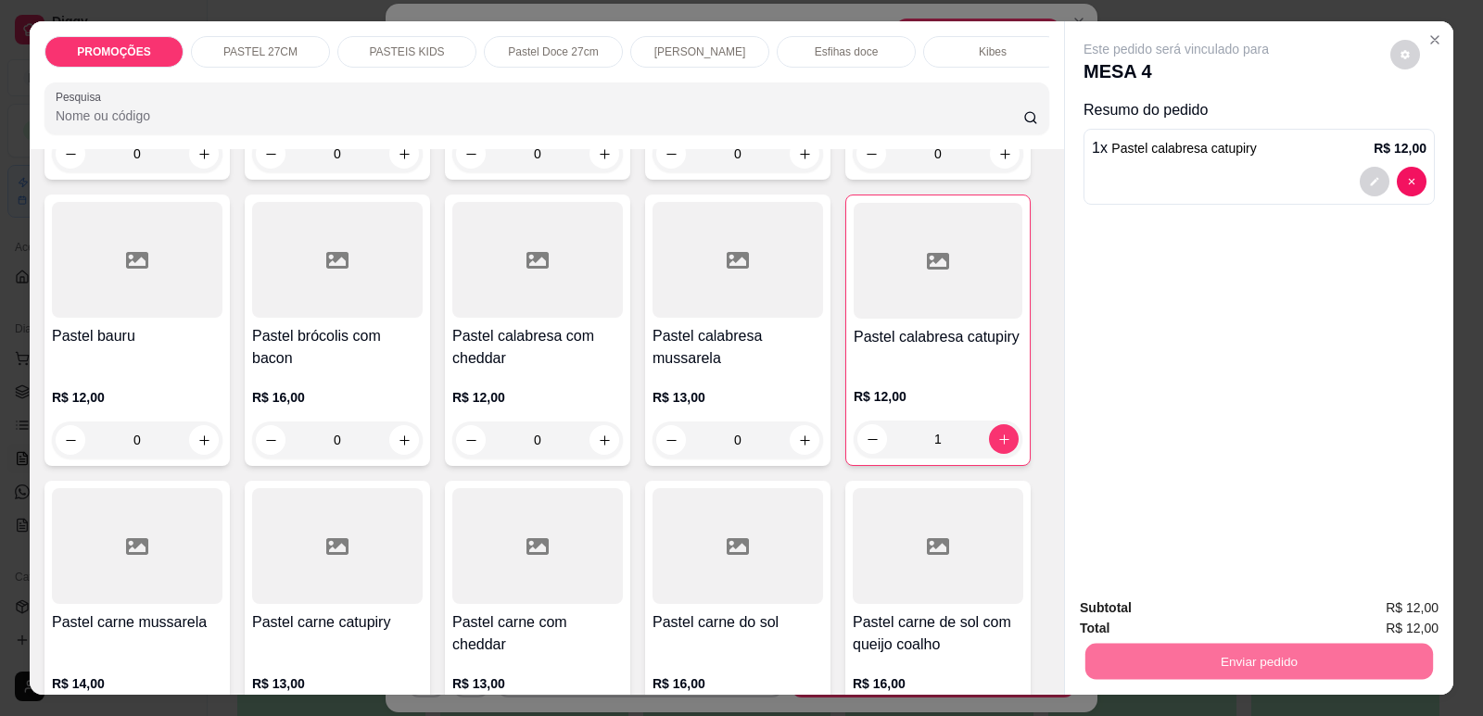
click at [1405, 601] on button "Enviar pedido" at bounding box center [1390, 616] width 102 height 34
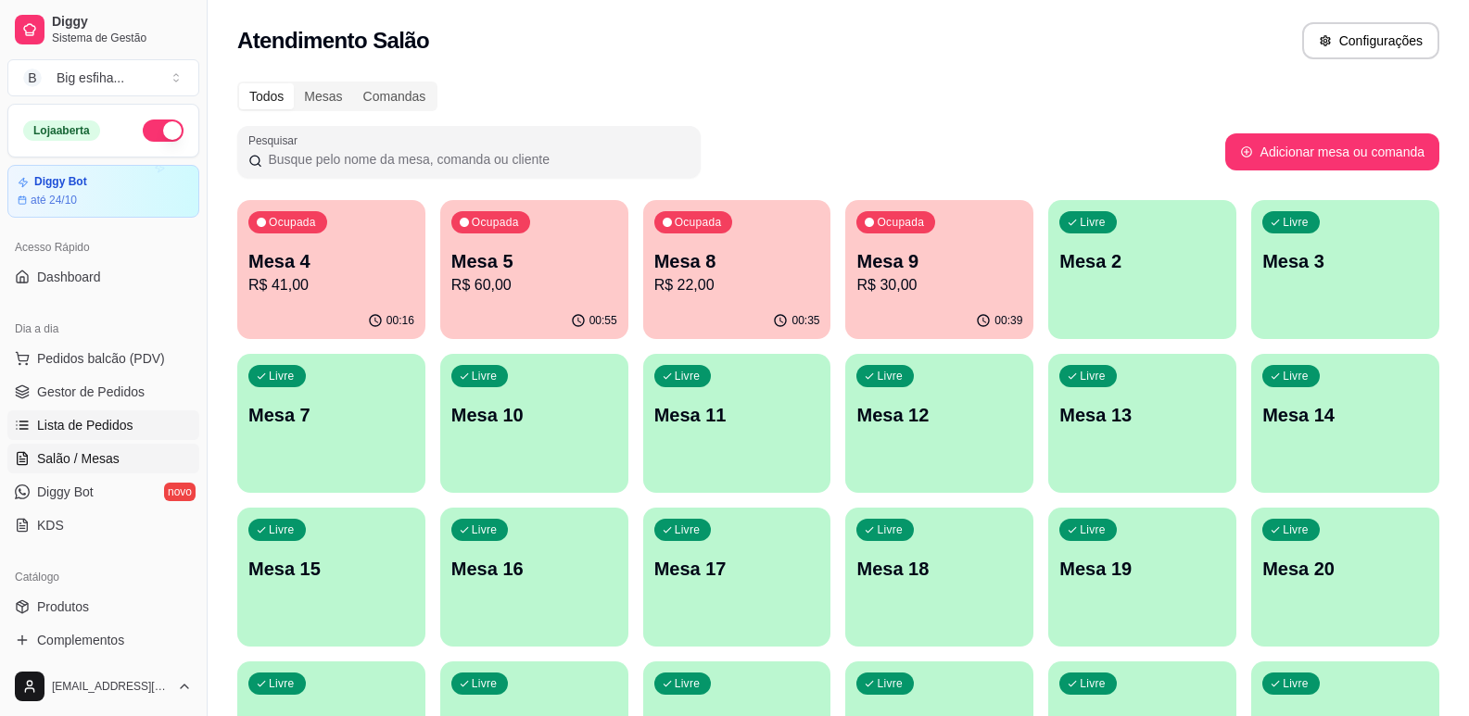
click at [108, 432] on span "Lista de Pedidos" at bounding box center [85, 425] width 96 height 19
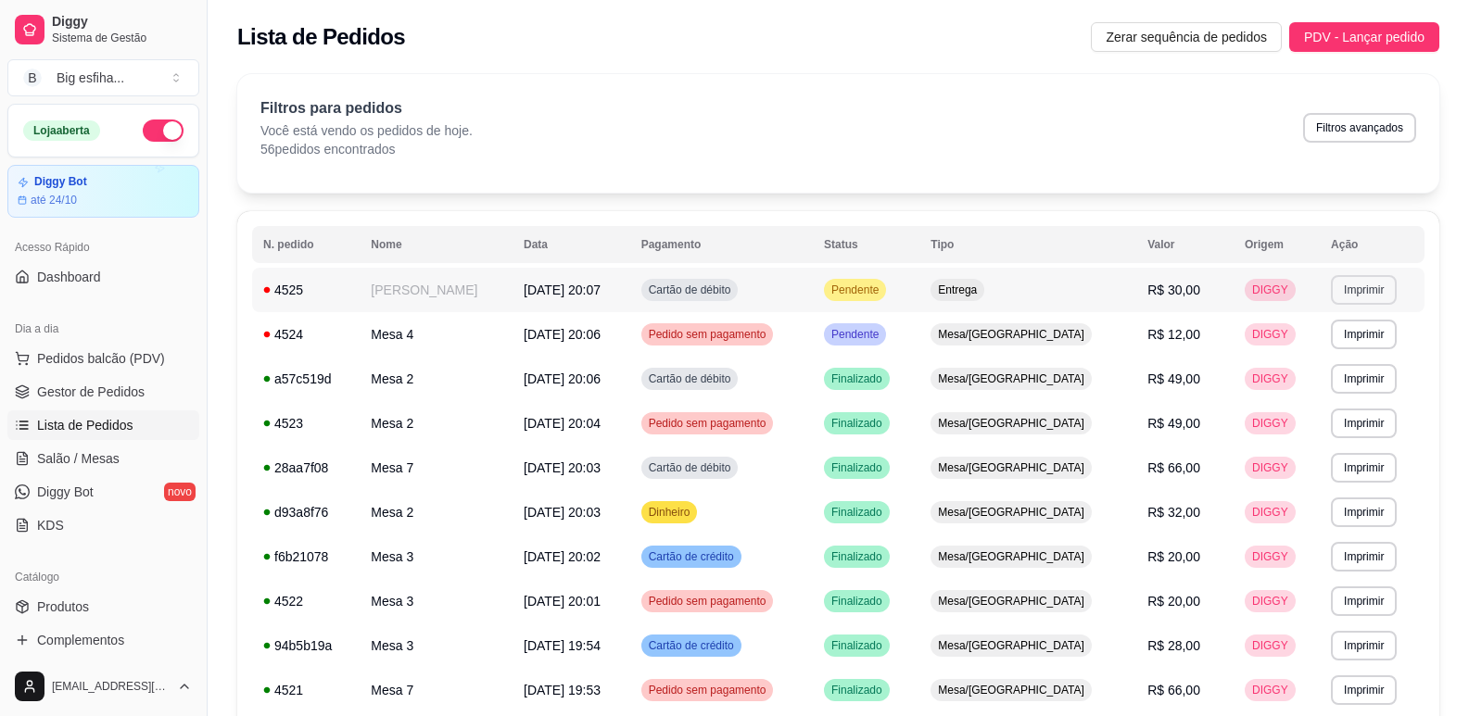
click at [1373, 278] on button "Imprimir" at bounding box center [1364, 290] width 66 height 30
click at [1334, 344] on button "IMPRESSORA" at bounding box center [1325, 355] width 134 height 30
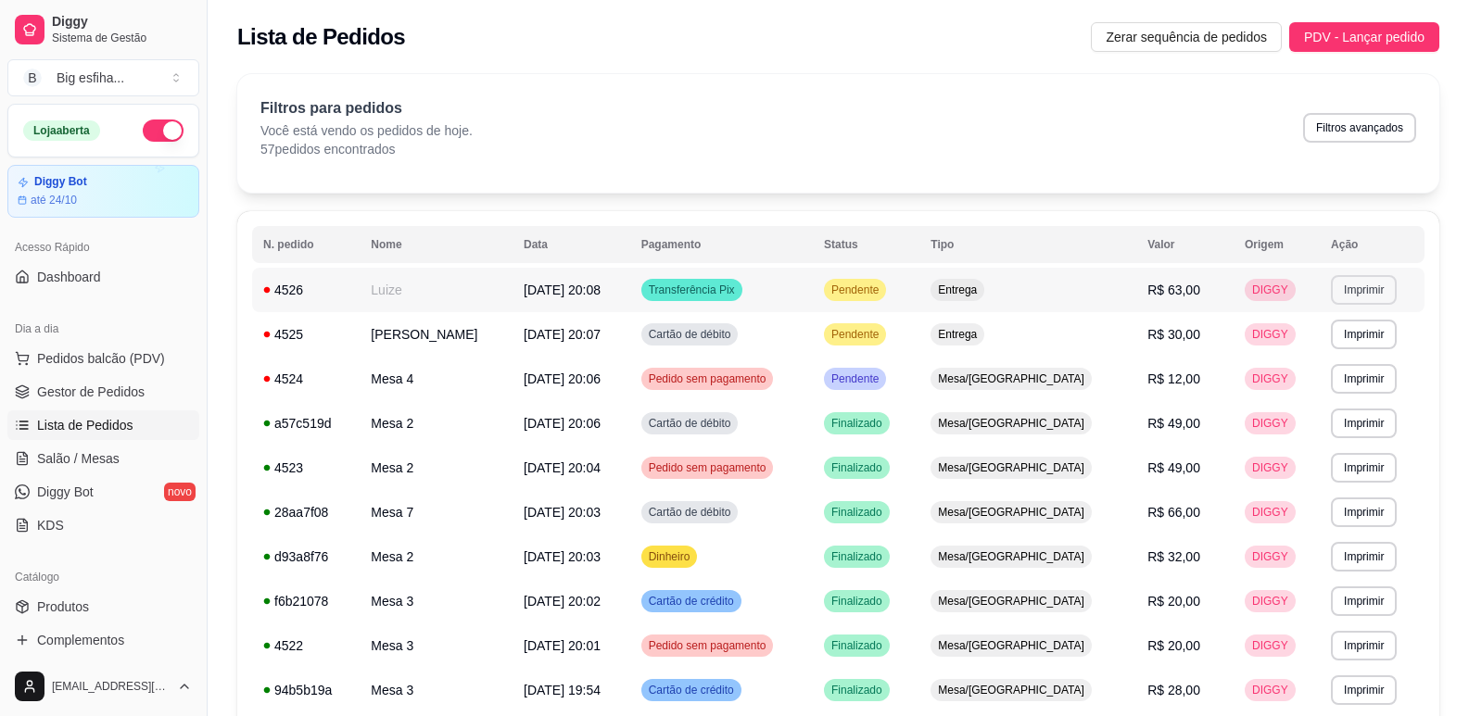
click at [1360, 291] on button "Imprimir" at bounding box center [1364, 290] width 66 height 30
click at [1334, 341] on button "IMPRESSORA" at bounding box center [1324, 355] width 134 height 30
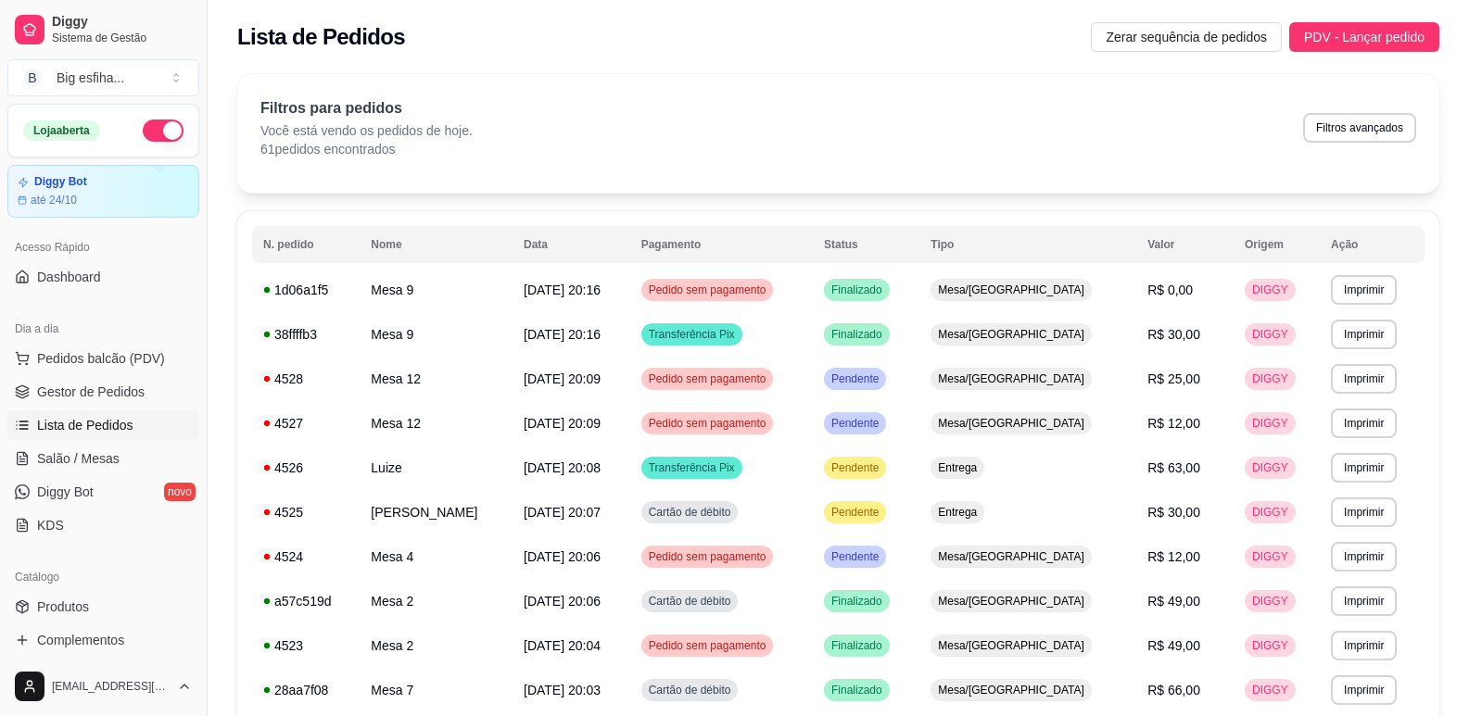
click at [119, 424] on span "Lista de Pedidos" at bounding box center [85, 425] width 96 height 19
click at [128, 449] on link "Salão / Mesas" at bounding box center [103, 459] width 192 height 30
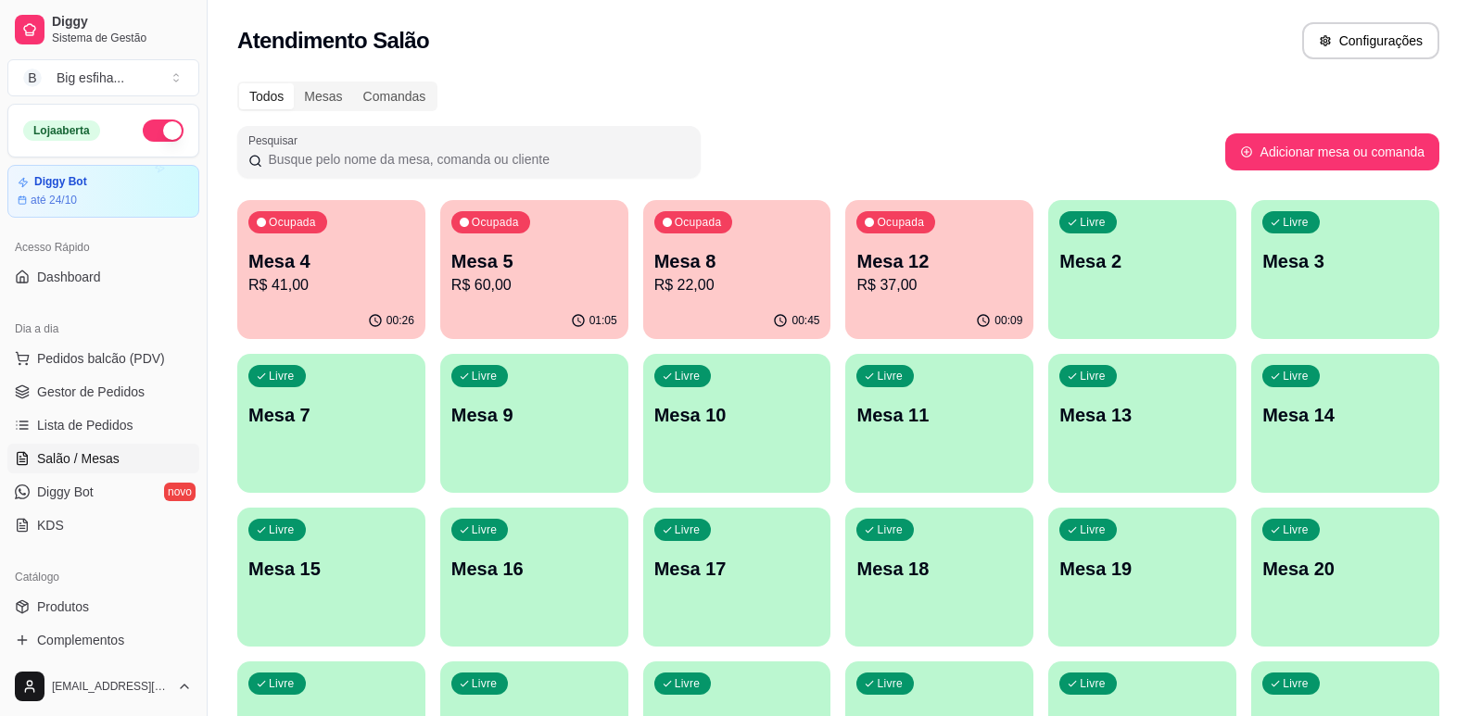
click at [1067, 262] on p "Mesa 2" at bounding box center [1142, 261] width 166 height 26
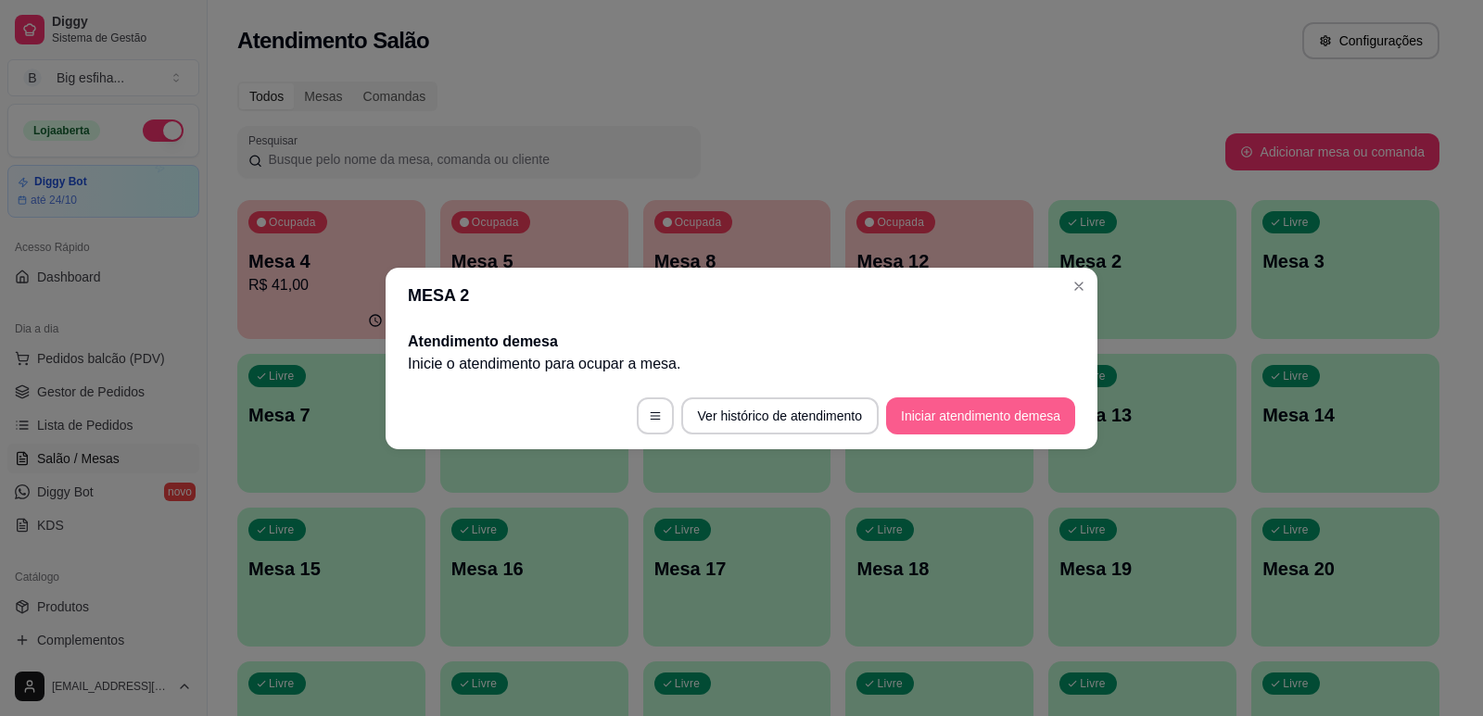
click at [1009, 414] on button "Iniciar atendimento de mesa" at bounding box center [980, 416] width 189 height 37
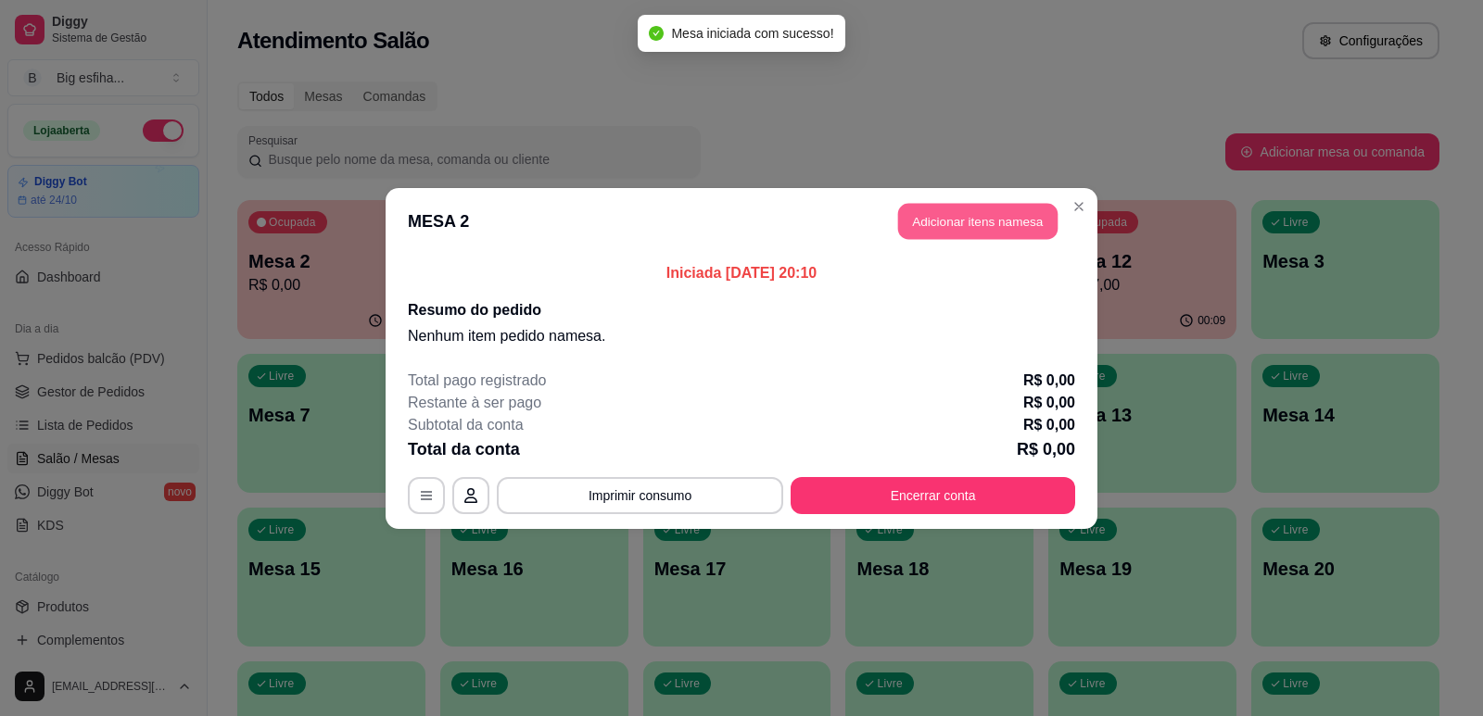
click at [980, 217] on button "Adicionar itens na mesa" at bounding box center [977, 221] width 159 height 36
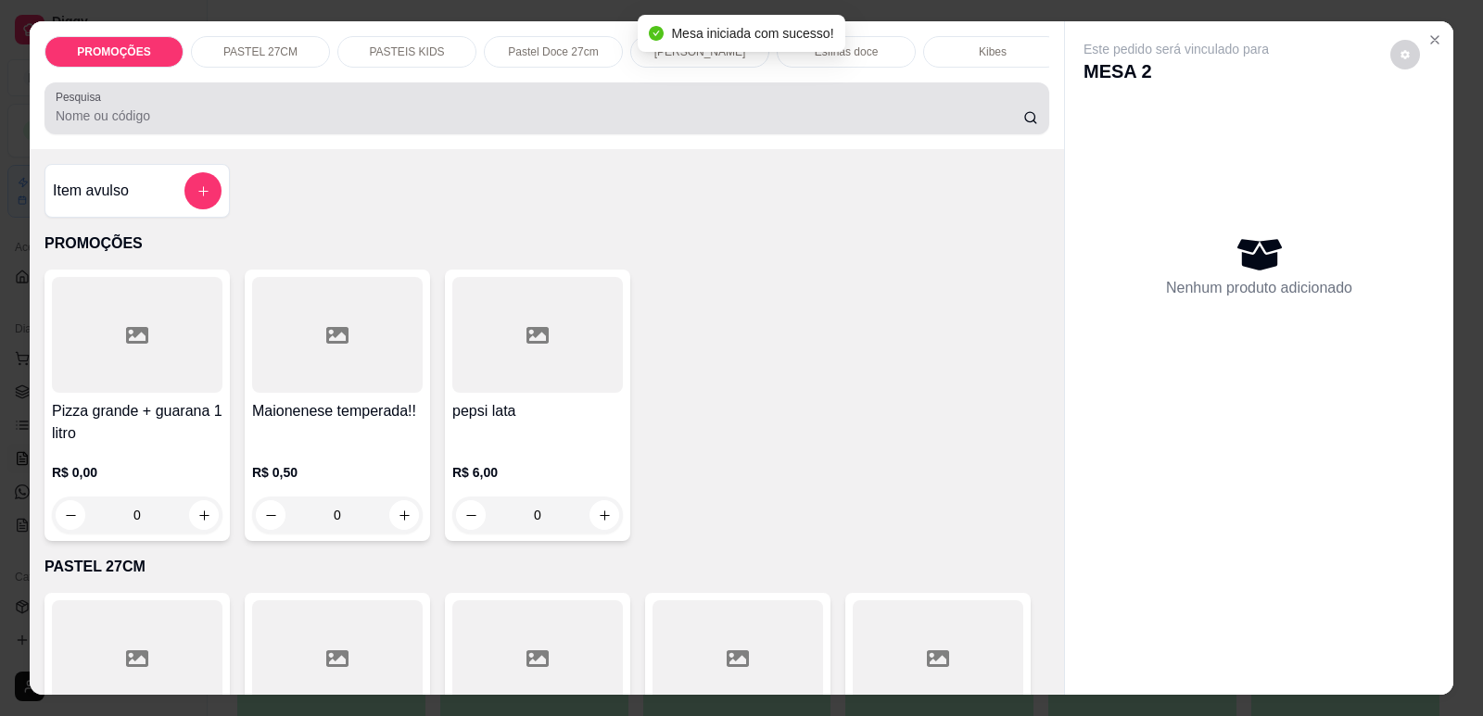
click at [585, 125] on input "Pesquisa" at bounding box center [539, 116] width 967 height 19
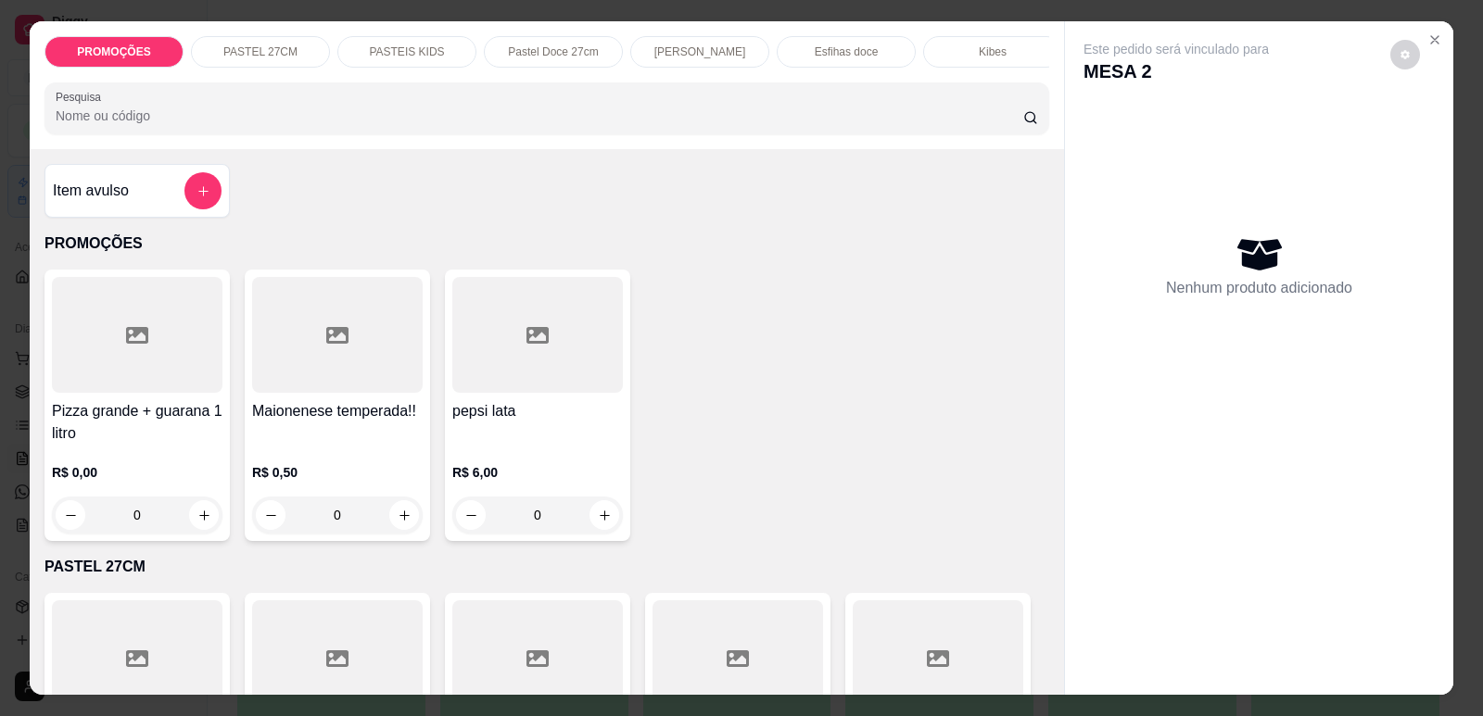
click at [702, 53] on p "[PERSON_NAME]" at bounding box center [700, 51] width 92 height 15
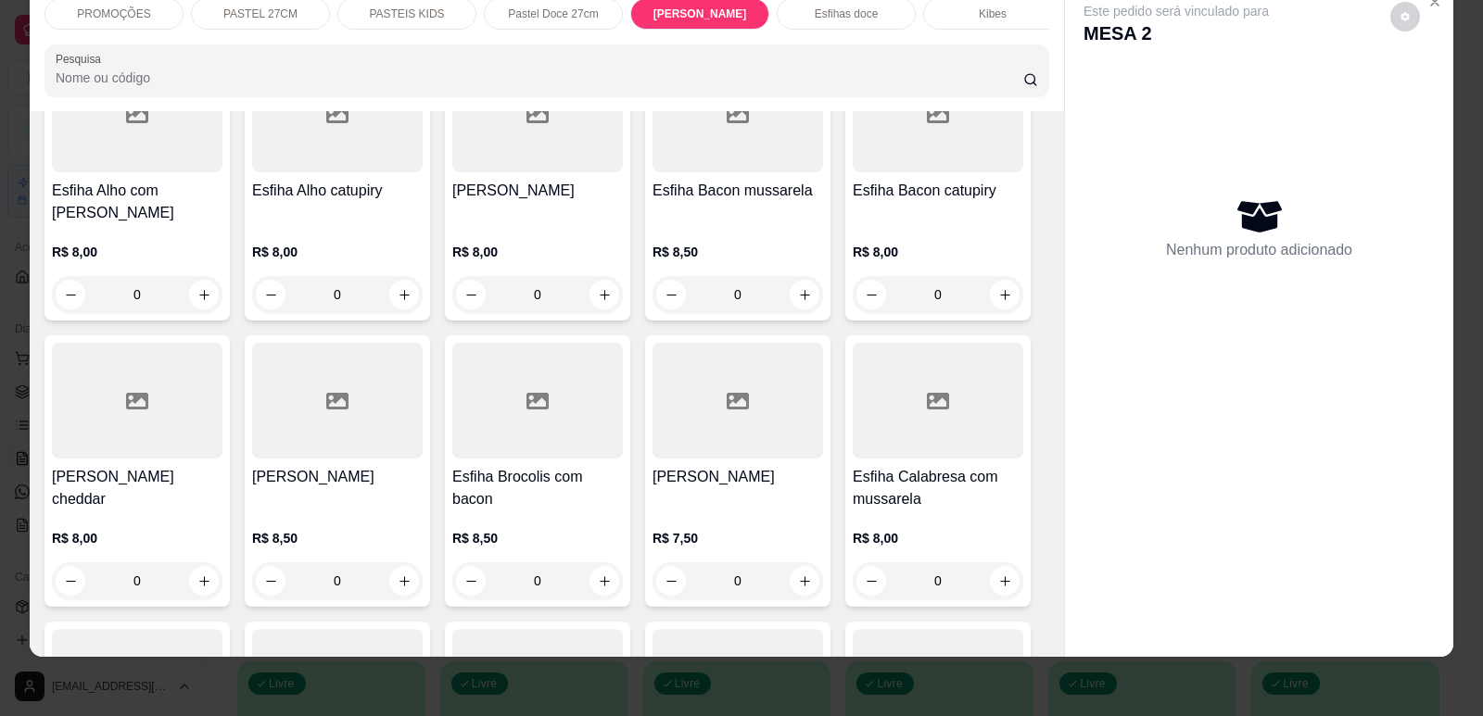
scroll to position [5646, 0]
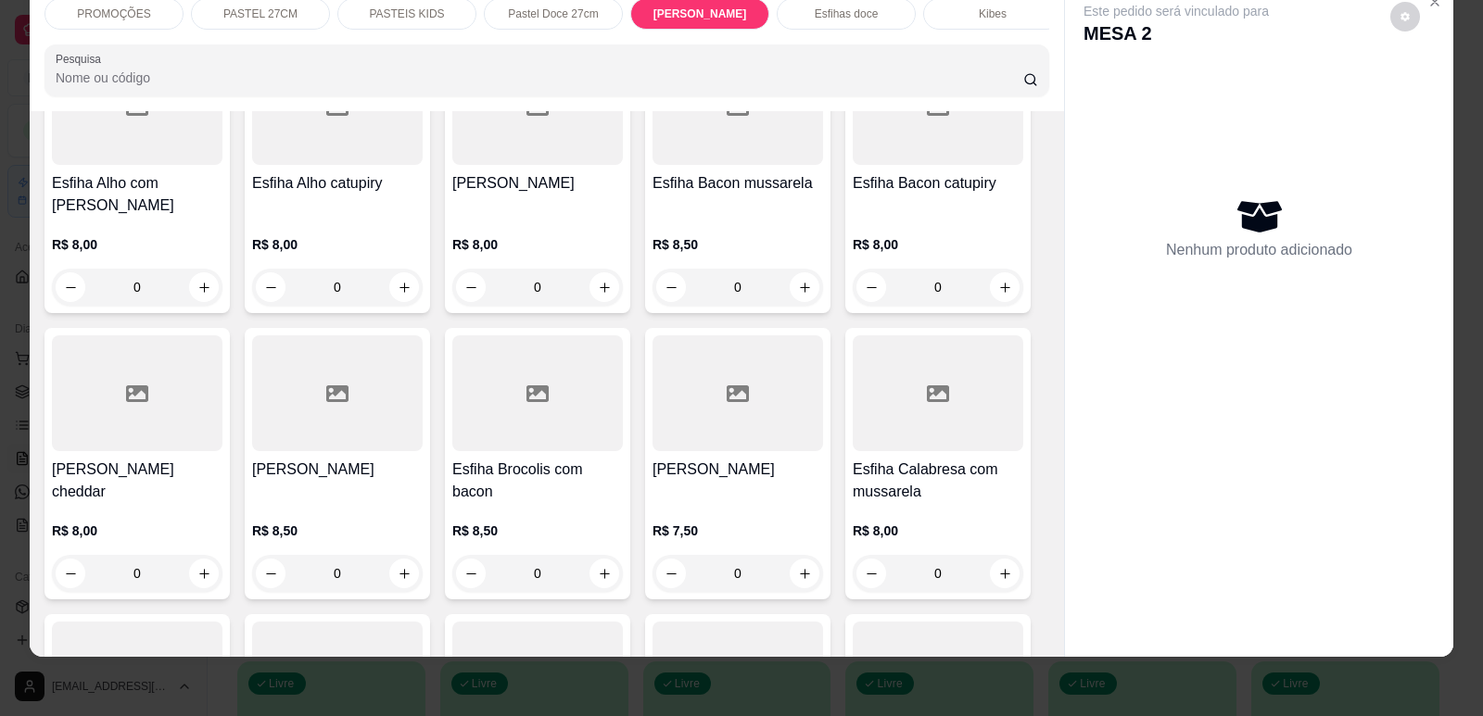
click at [716, 195] on h4 "Esfiha Bacon mussarela" at bounding box center [737, 183] width 171 height 22
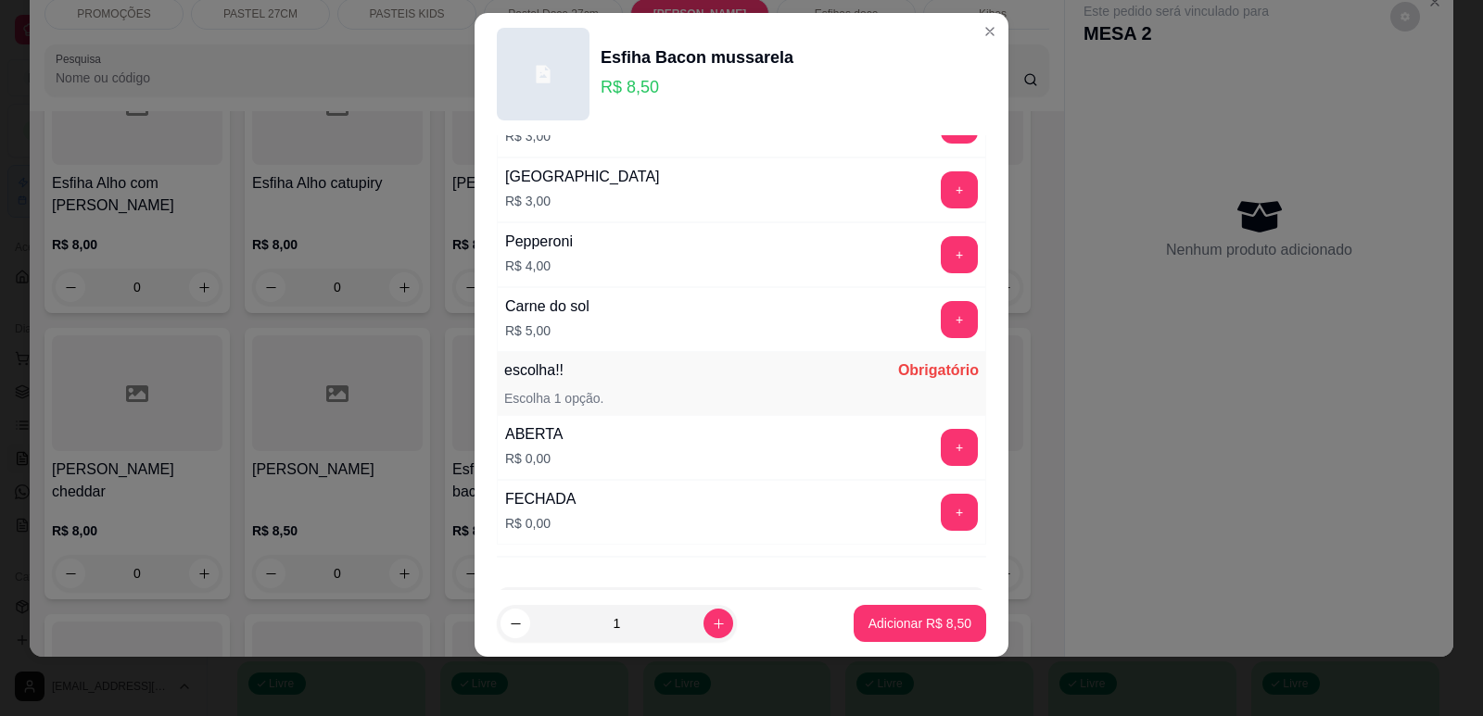
scroll to position [1464, 0]
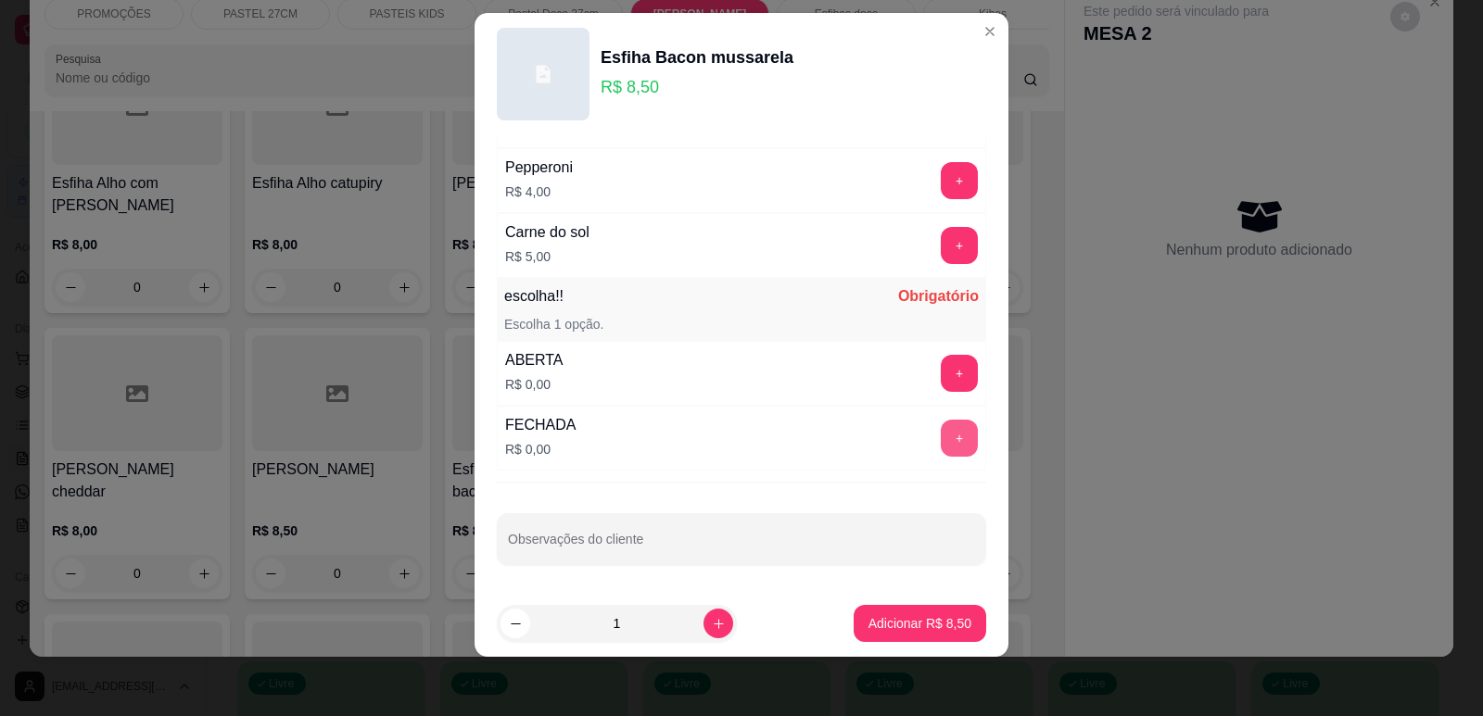
click at [941, 435] on button "+" at bounding box center [959, 438] width 37 height 37
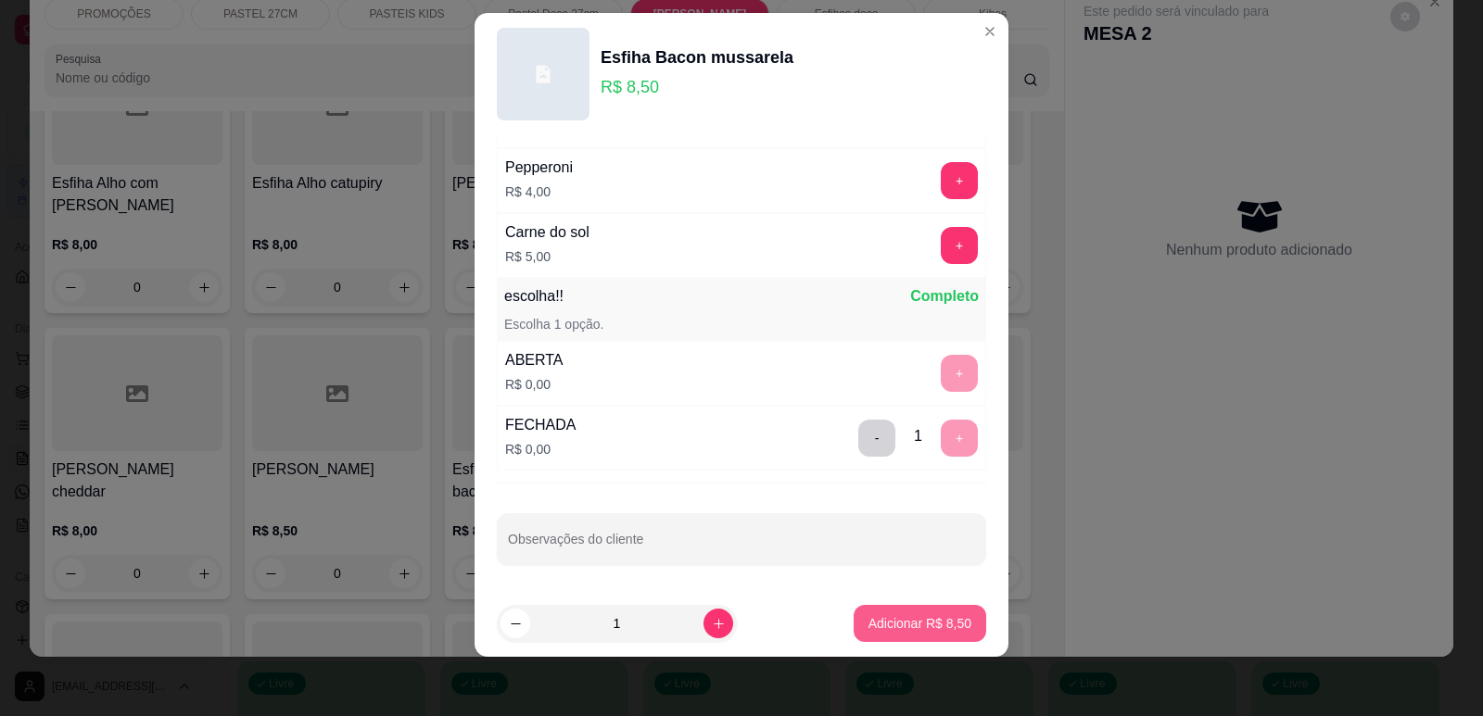
click at [891, 639] on button "Adicionar R$ 8,50" at bounding box center [920, 623] width 133 height 37
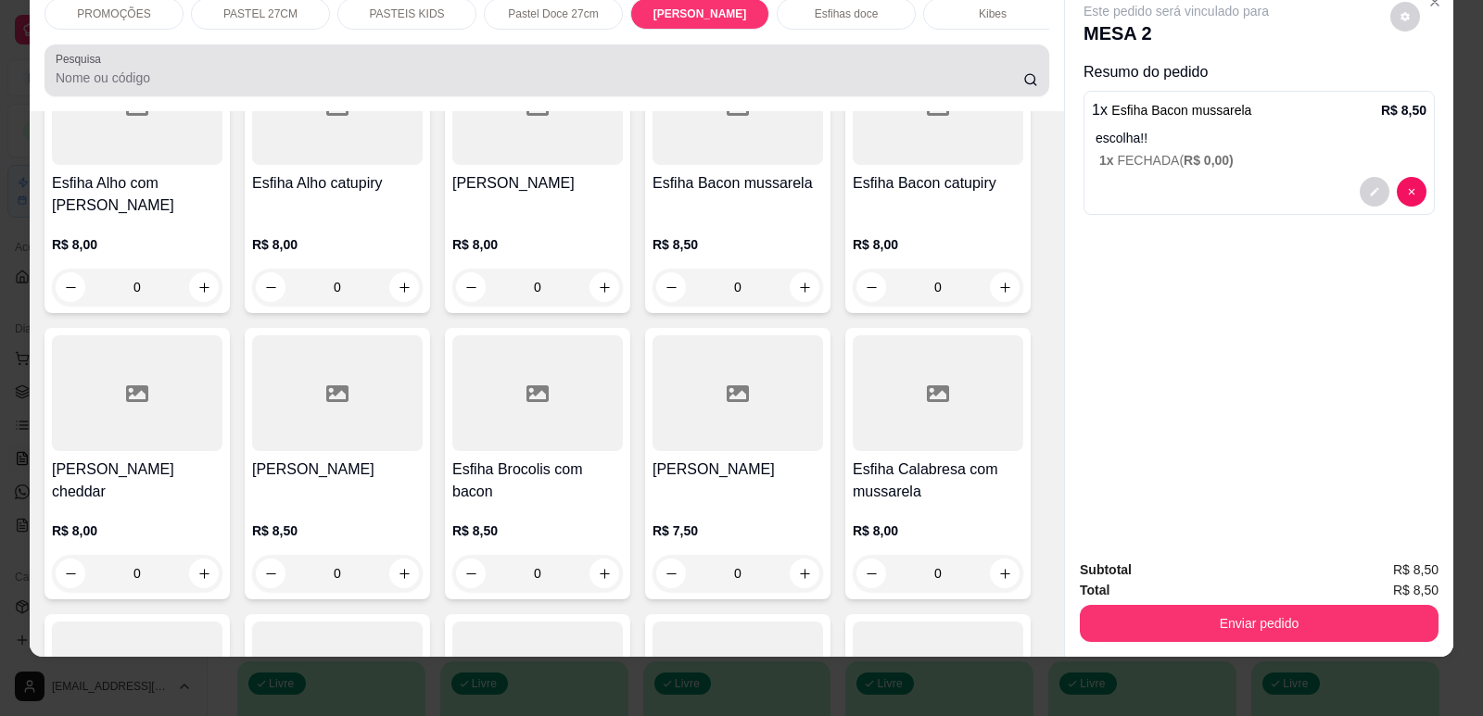
scroll to position [0, 0]
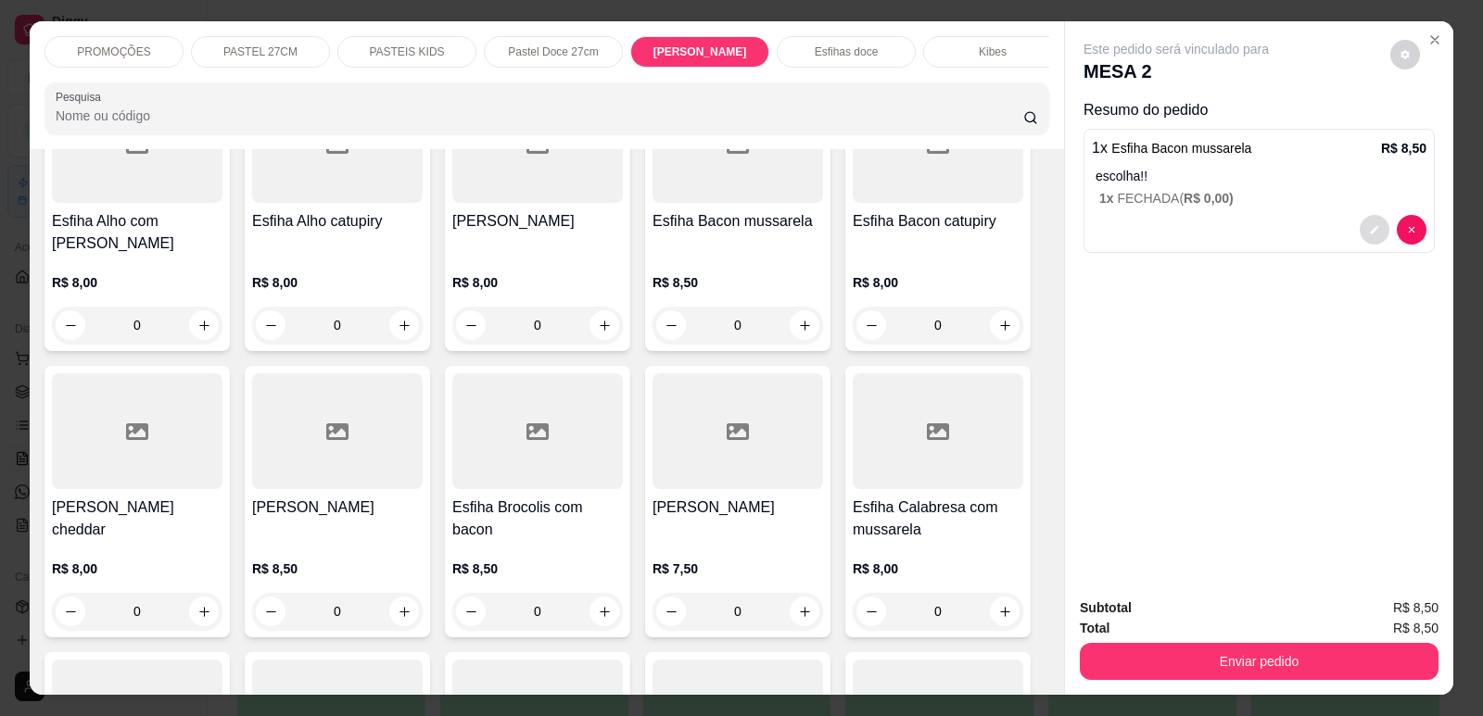
click at [1369, 234] on icon "decrease-product-quantity" at bounding box center [1374, 229] width 11 height 11
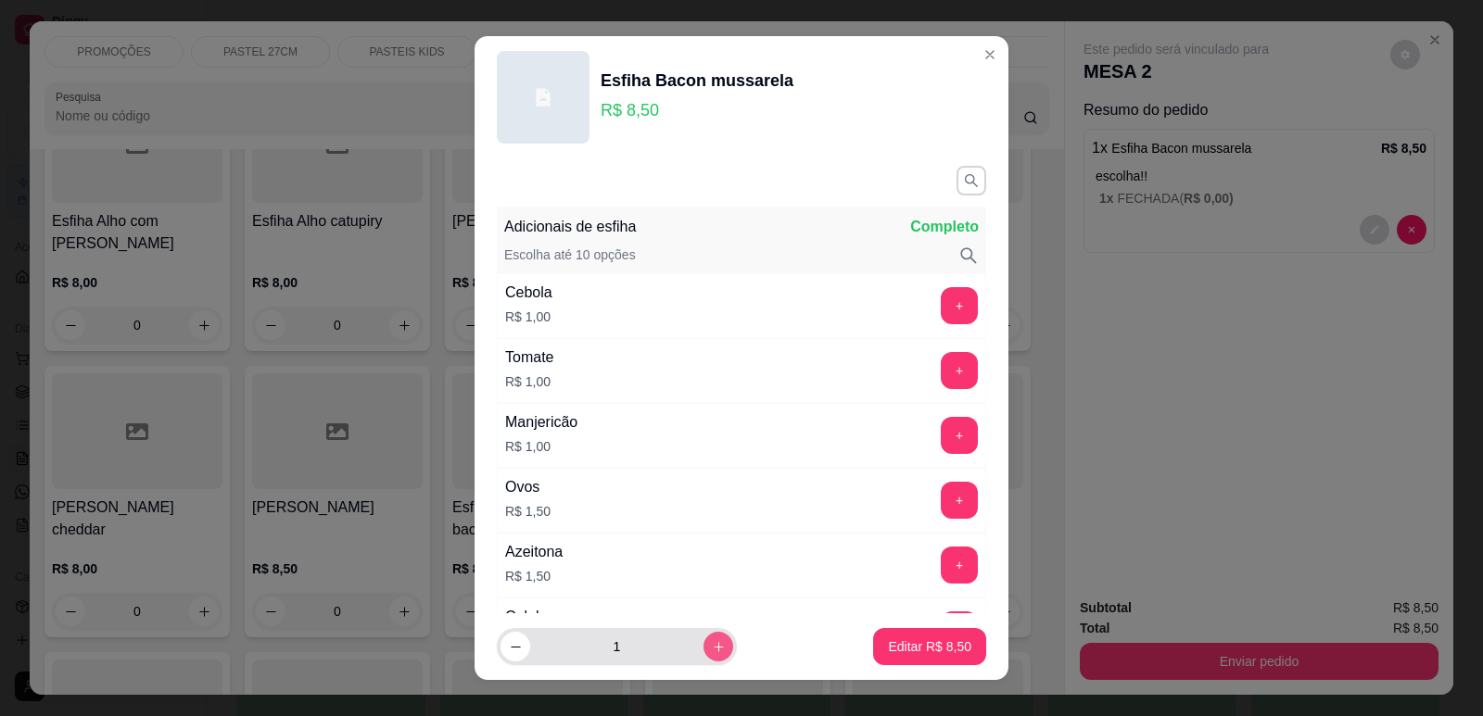
click at [712, 649] on icon "increase-product-quantity" at bounding box center [719, 647] width 14 height 14
type input "2"
click at [912, 646] on p "Editar R$ 17,00" at bounding box center [926, 647] width 90 height 19
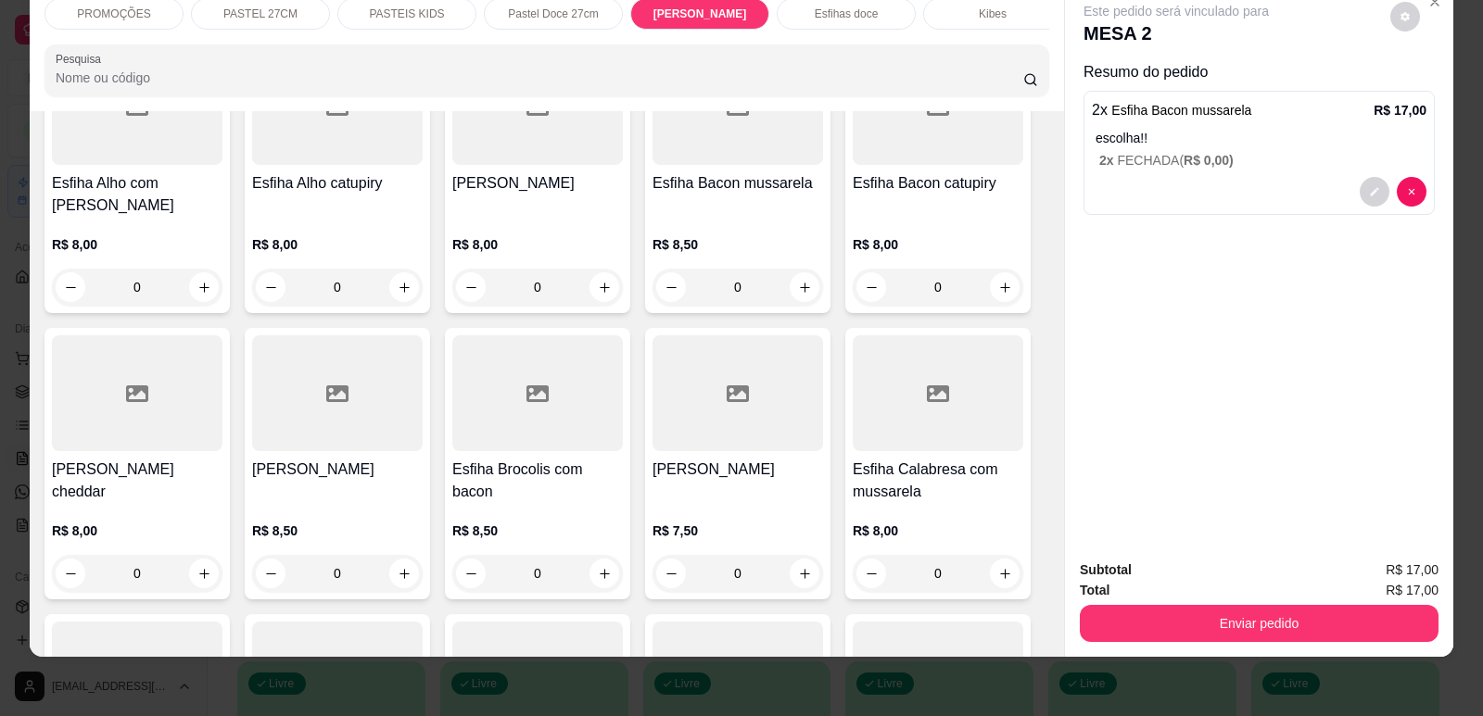
scroll to position [0, 745]
click at [860, 12] on div "Refrigerante" at bounding box center [833, 14] width 139 height 32
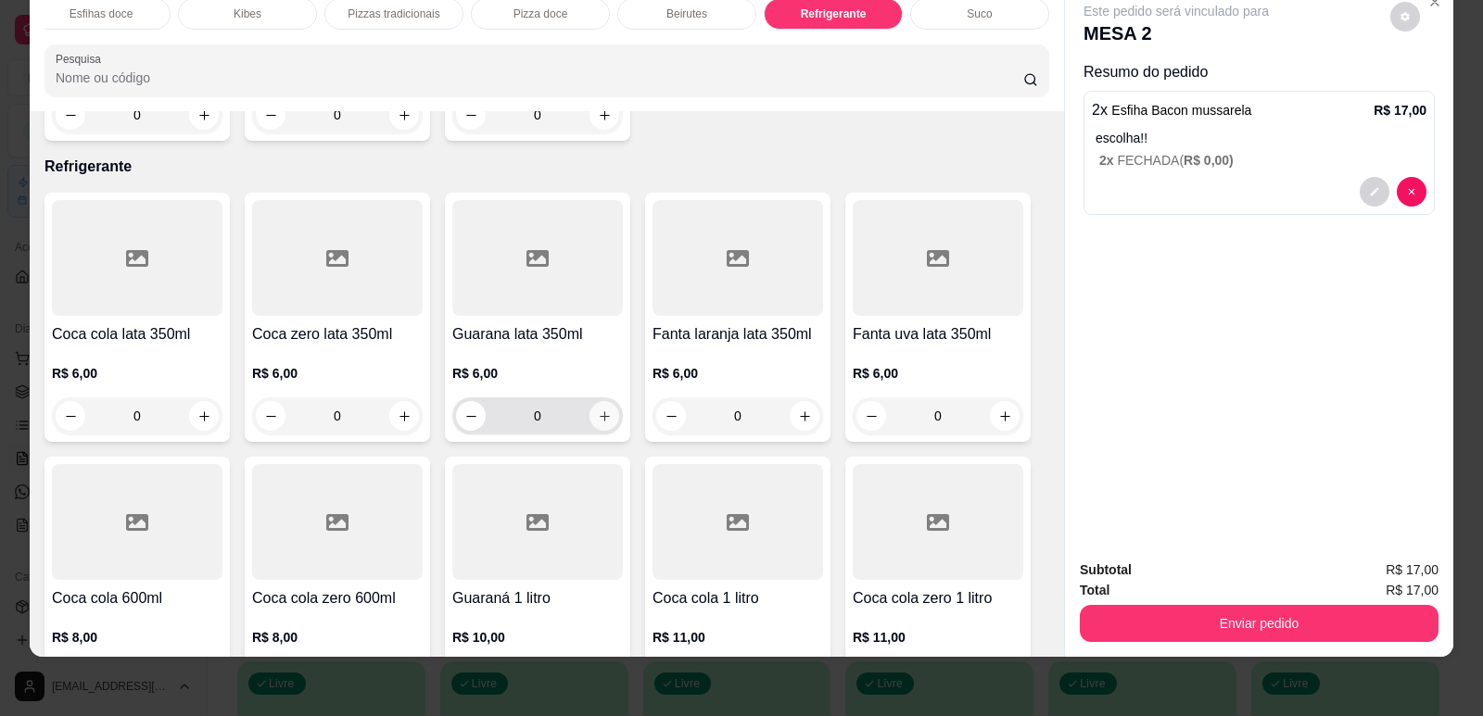
click at [597, 401] on button "increase-product-quantity" at bounding box center [604, 416] width 30 height 30
type input "1"
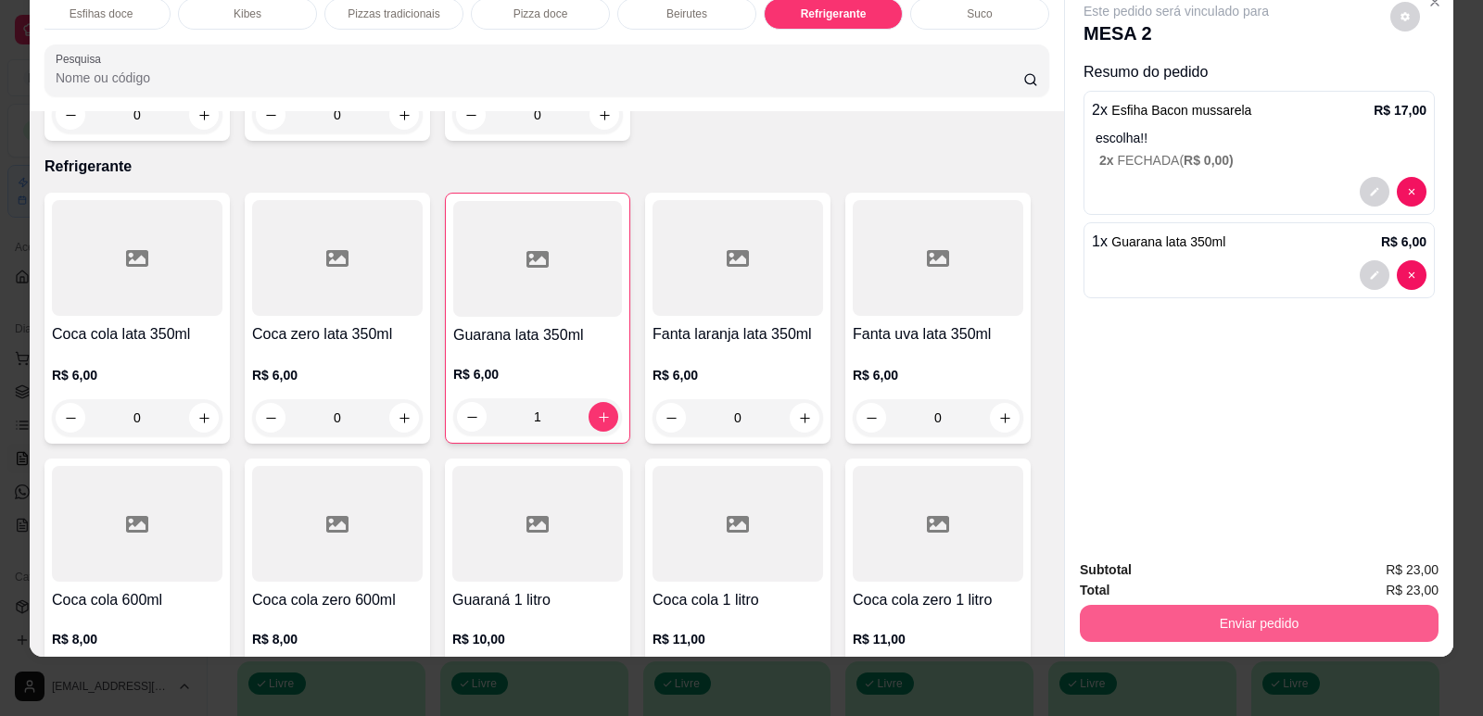
click at [1299, 612] on button "Enviar pedido" at bounding box center [1259, 623] width 359 height 37
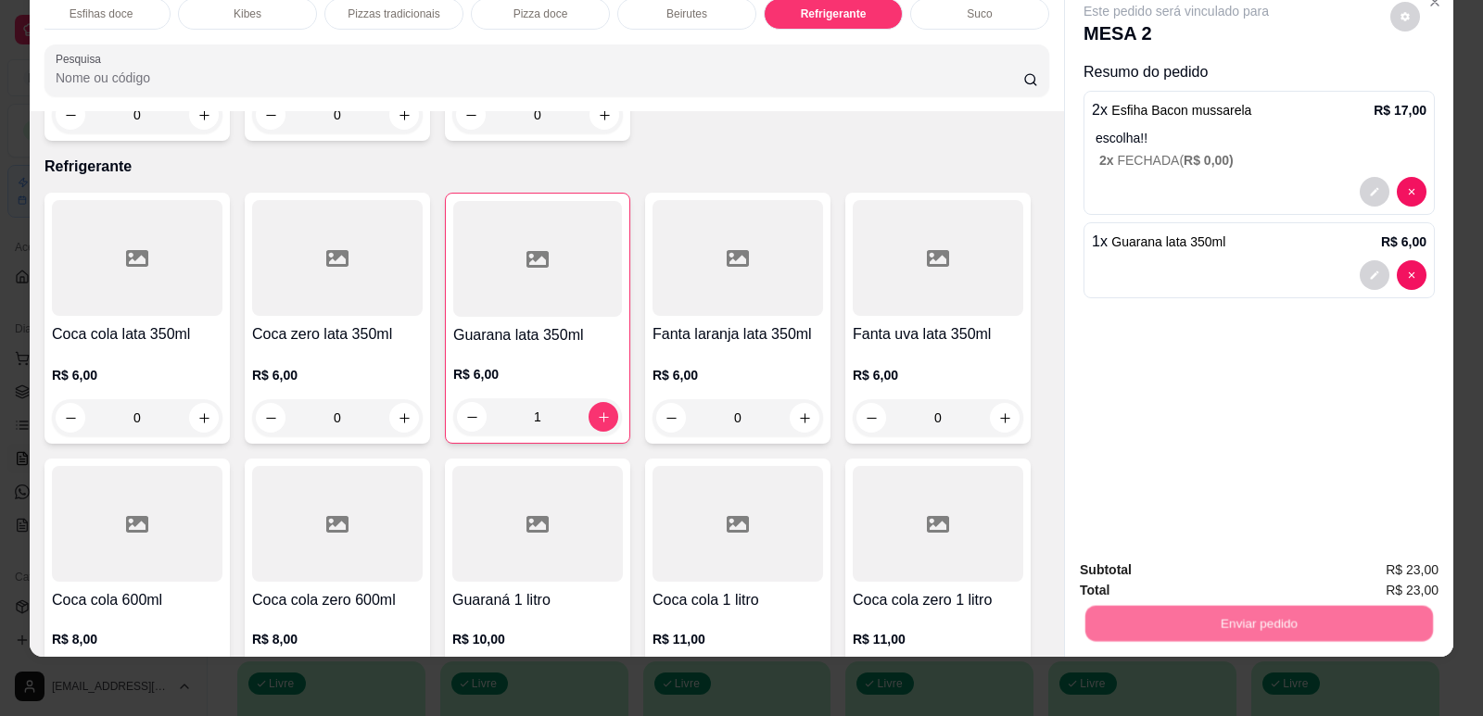
click at [1389, 570] on button "Enviar pedido" at bounding box center [1390, 577] width 105 height 35
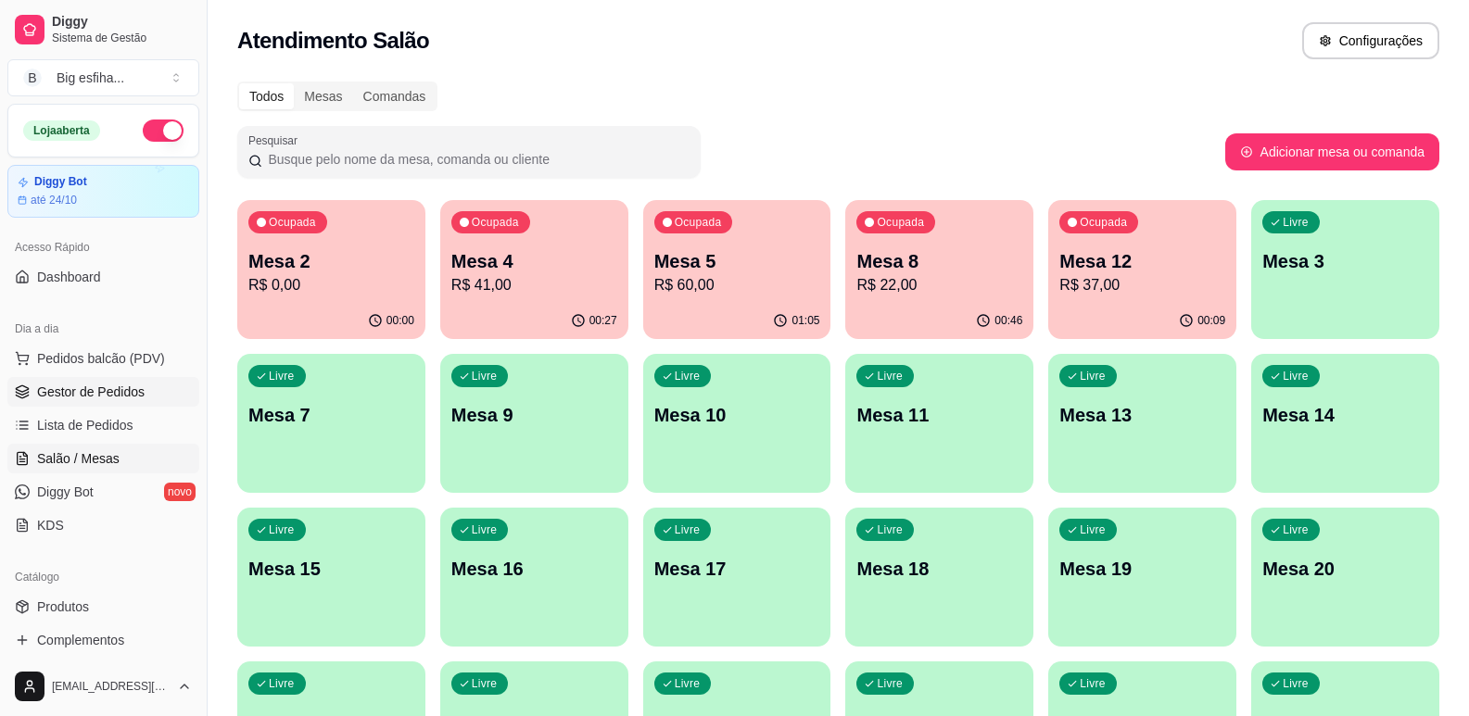
click at [122, 406] on link "Gestor de Pedidos" at bounding box center [103, 392] width 192 height 30
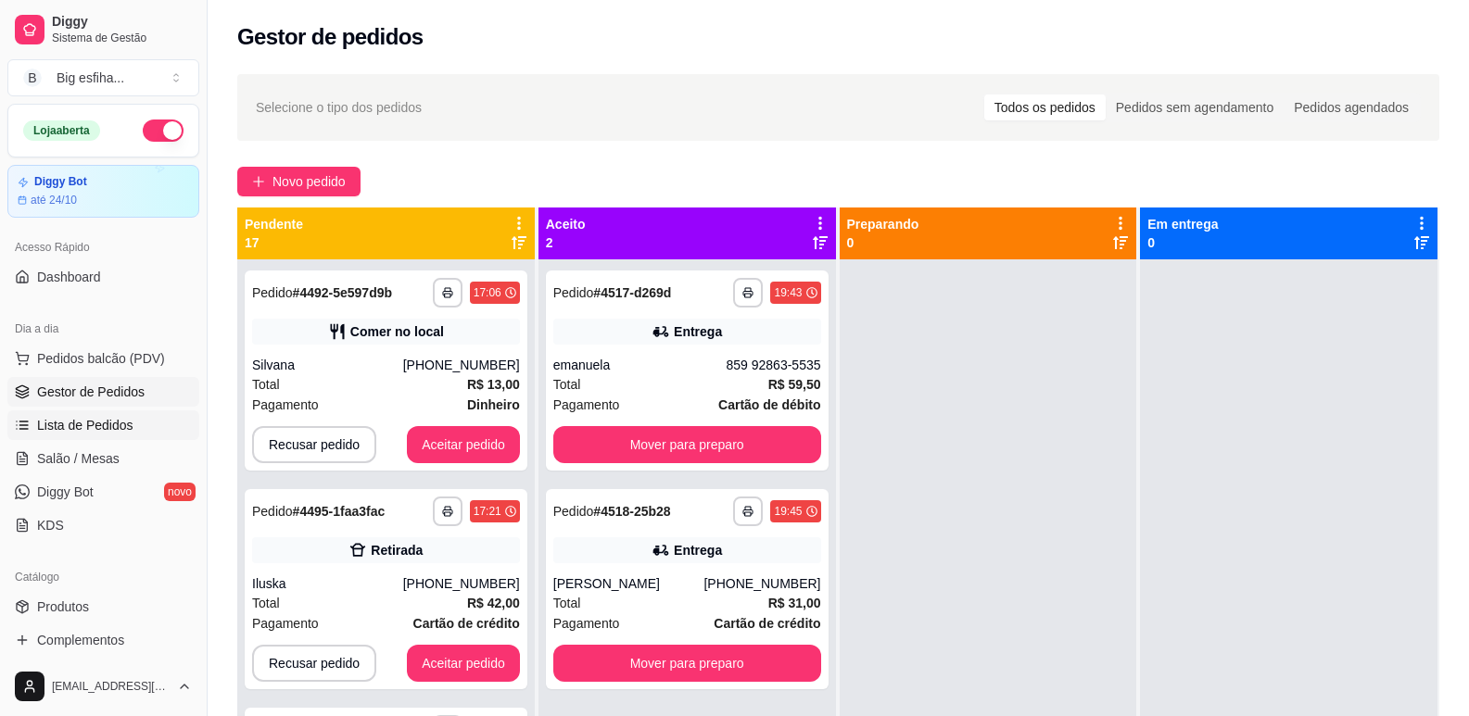
click at [86, 416] on span "Lista de Pedidos" at bounding box center [85, 425] width 96 height 19
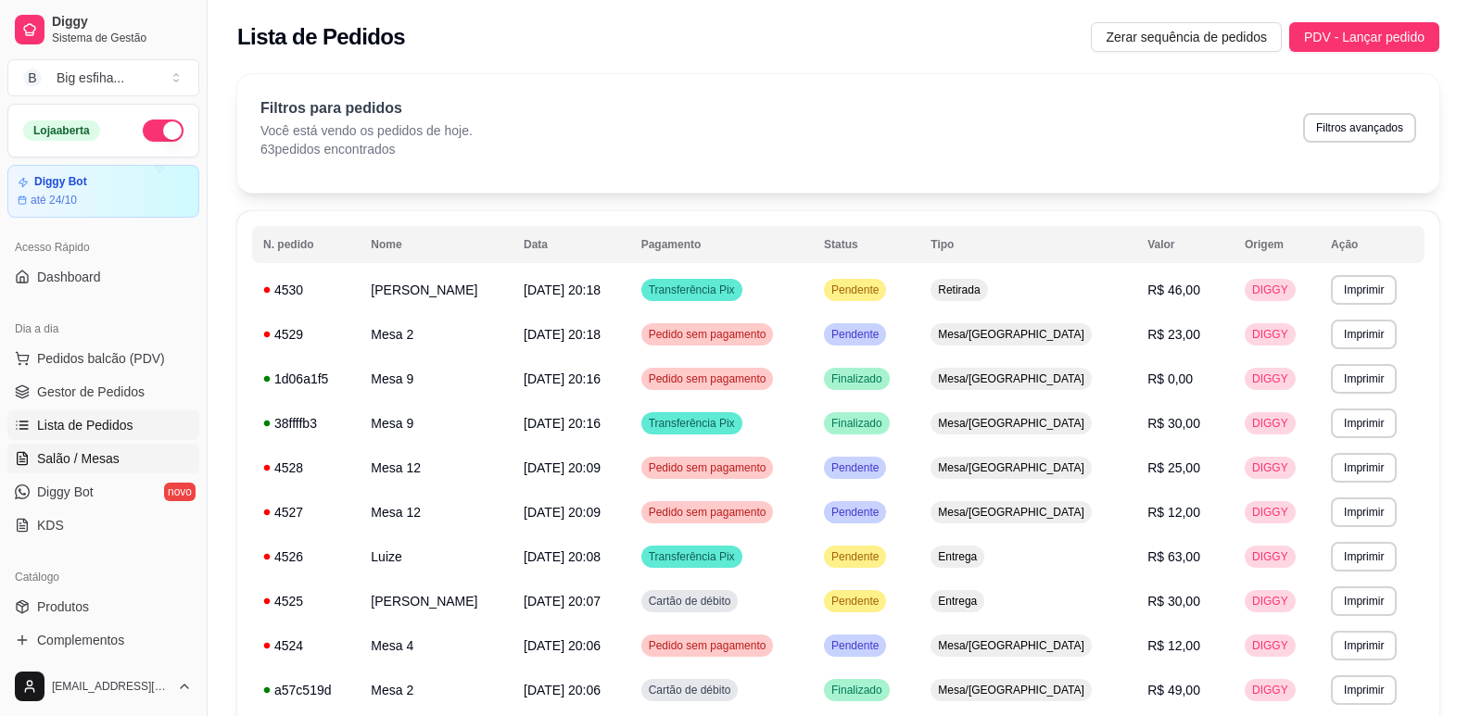
click at [73, 461] on span "Salão / Mesas" at bounding box center [78, 458] width 82 height 19
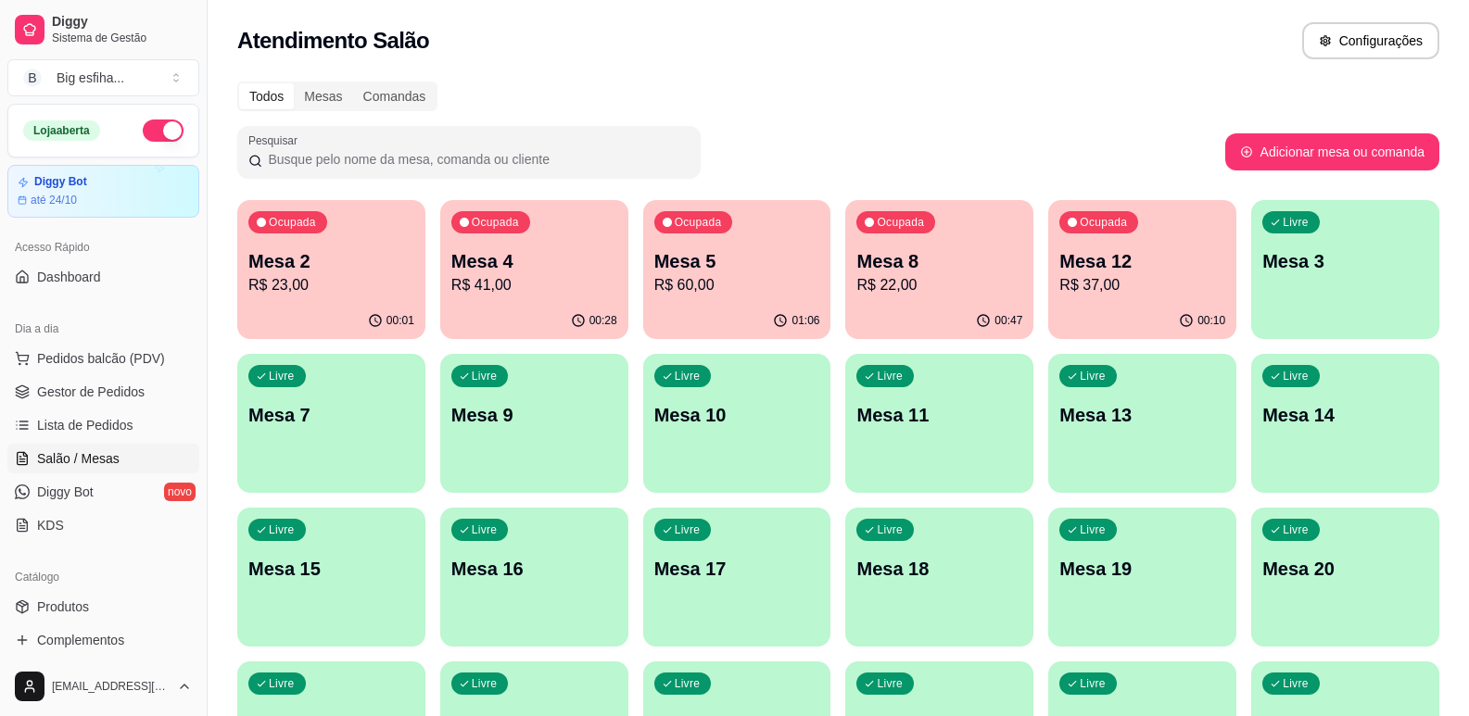
click at [1305, 249] on p "Mesa 3" at bounding box center [1345, 261] width 166 height 26
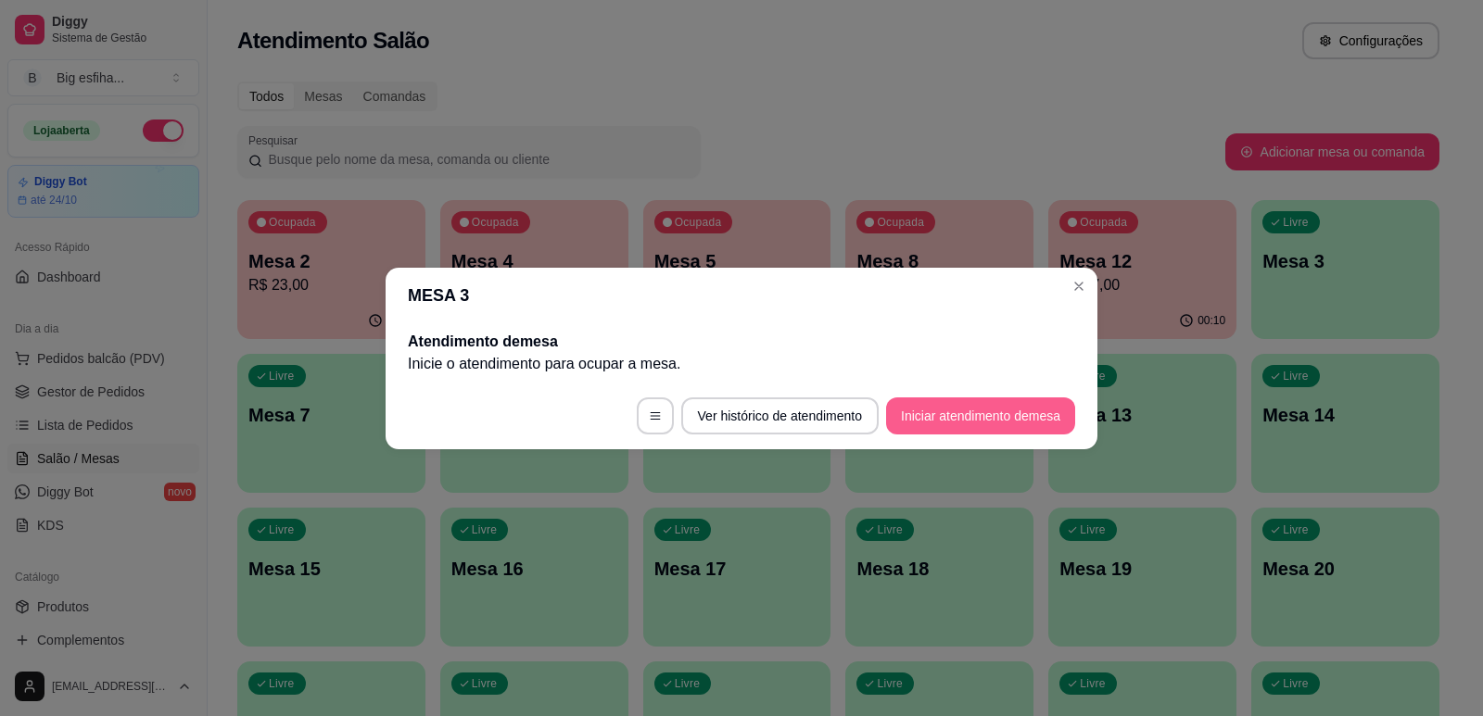
click at [1007, 398] on button "Iniciar atendimento de mesa" at bounding box center [980, 416] width 189 height 37
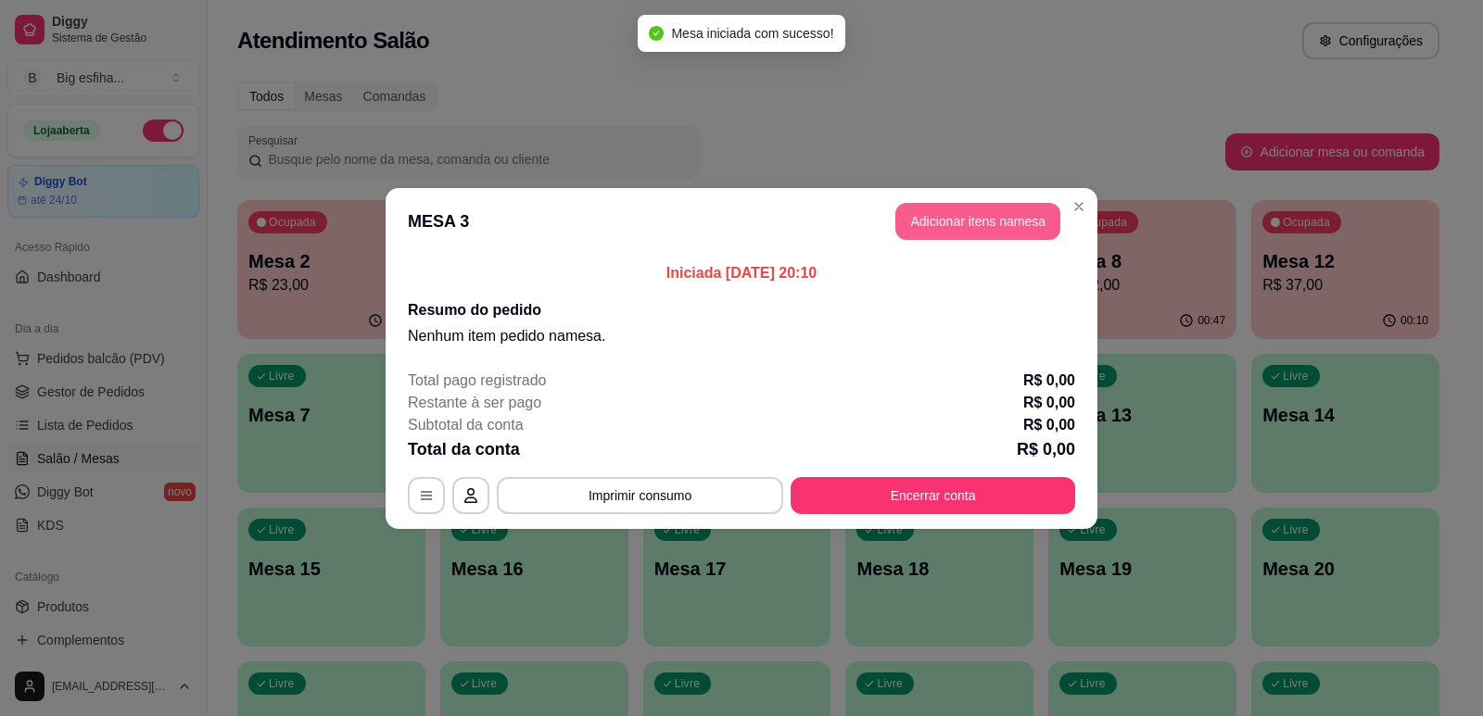
click at [991, 216] on button "Adicionar itens na mesa" at bounding box center [977, 221] width 165 height 37
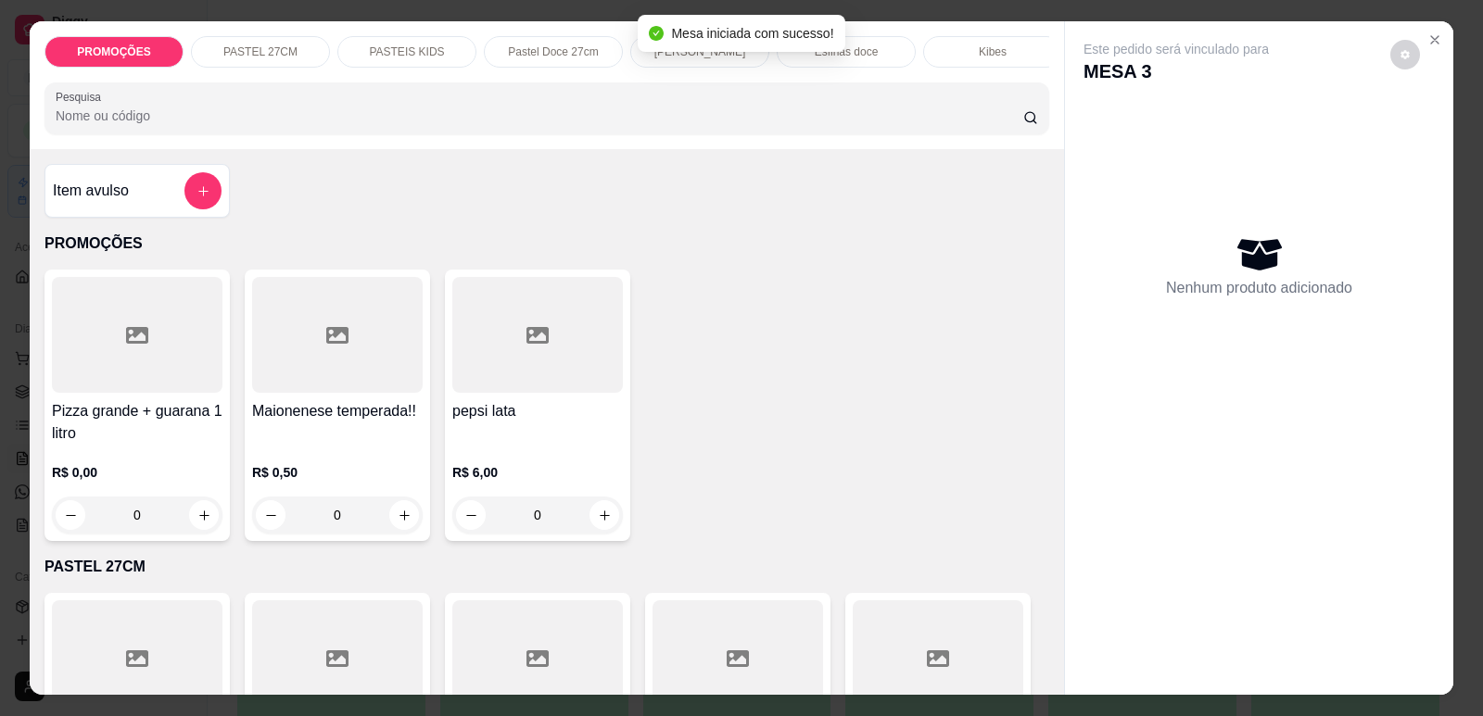
click at [113, 121] on input "Pesquisa" at bounding box center [539, 116] width 967 height 19
click at [210, 125] on input "Pesquisa" at bounding box center [539, 116] width 967 height 19
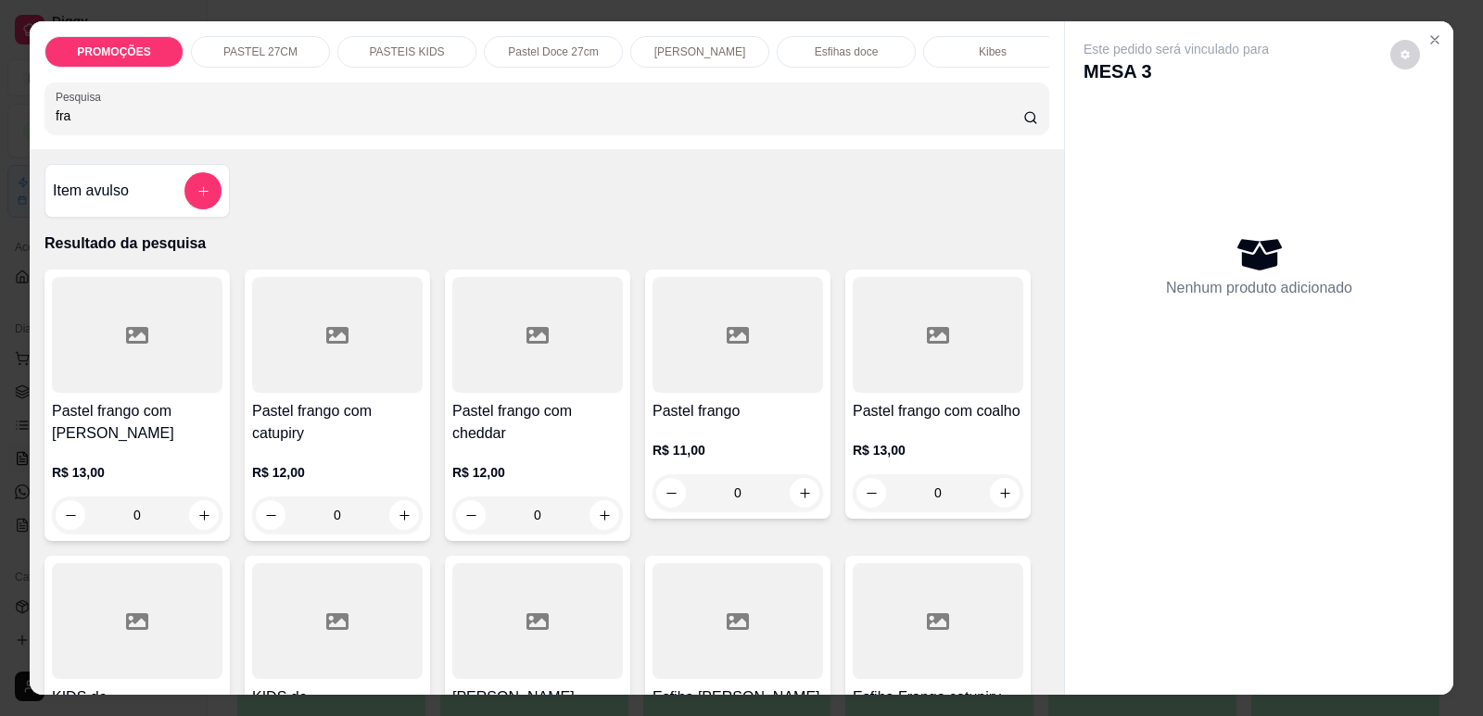
type input "fra"
click at [689, 456] on p "R$ 11,00" at bounding box center [737, 450] width 171 height 19
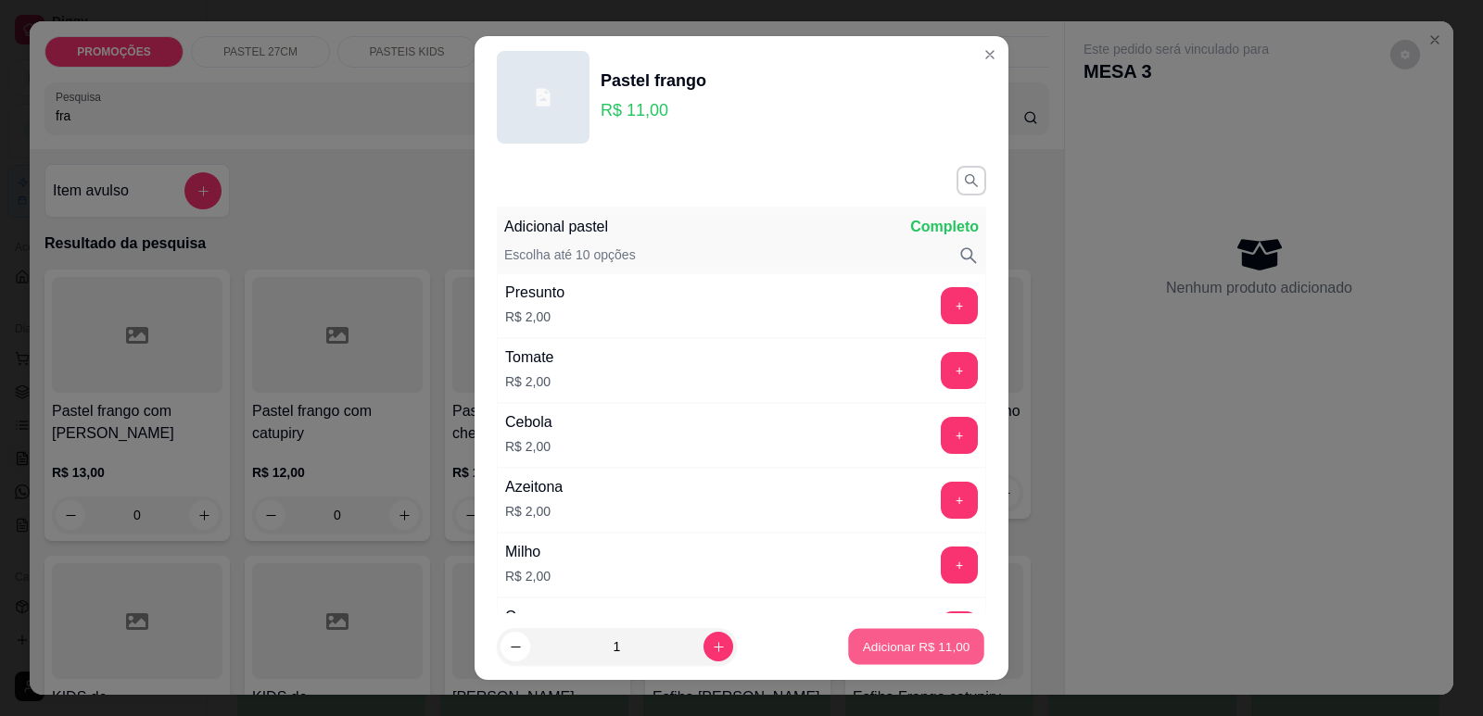
click at [863, 652] on p "Adicionar R$ 11,00" at bounding box center [916, 648] width 107 height 18
type input "1"
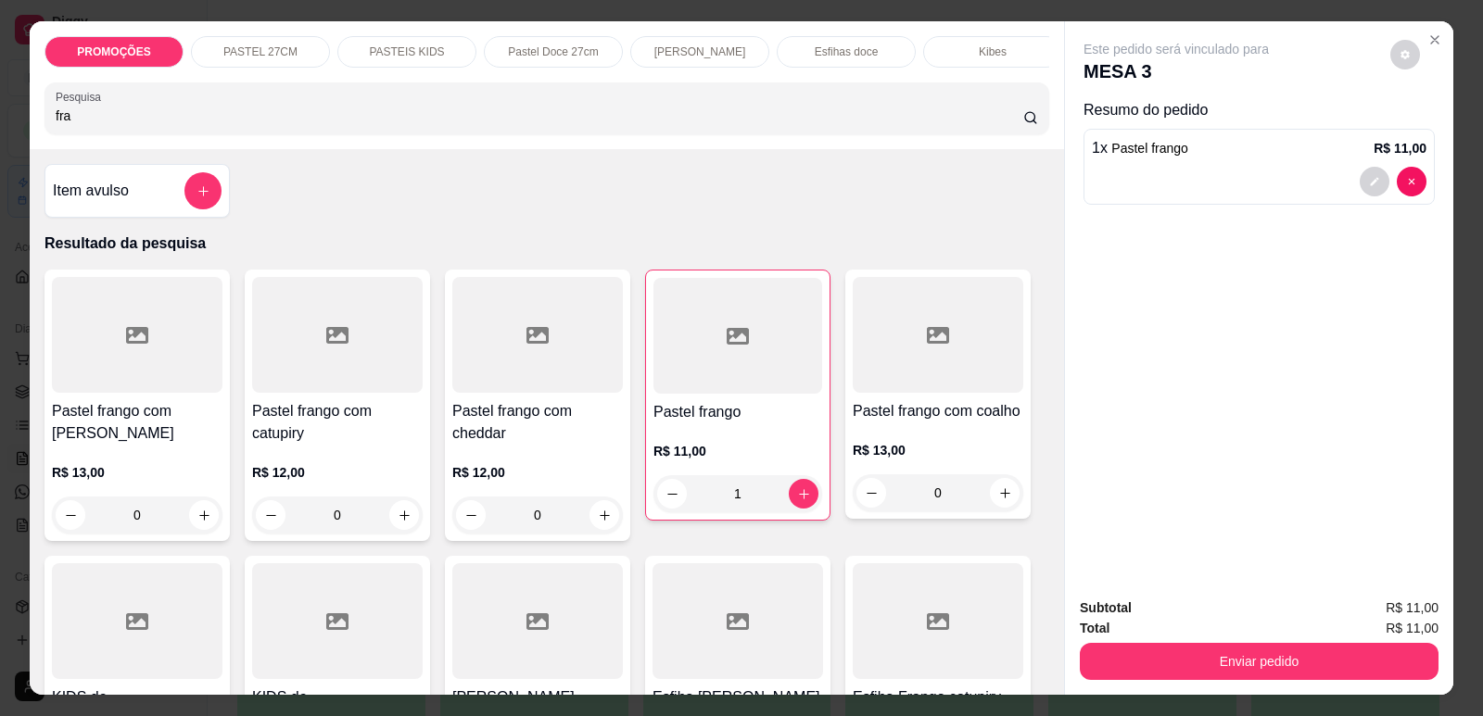
scroll to position [0, 745]
drag, startPoint x: 819, startPoint y: 57, endPoint x: 679, endPoint y: 409, distance: 378.9
click at [819, 57] on p "Refrigerante" at bounding box center [833, 51] width 61 height 15
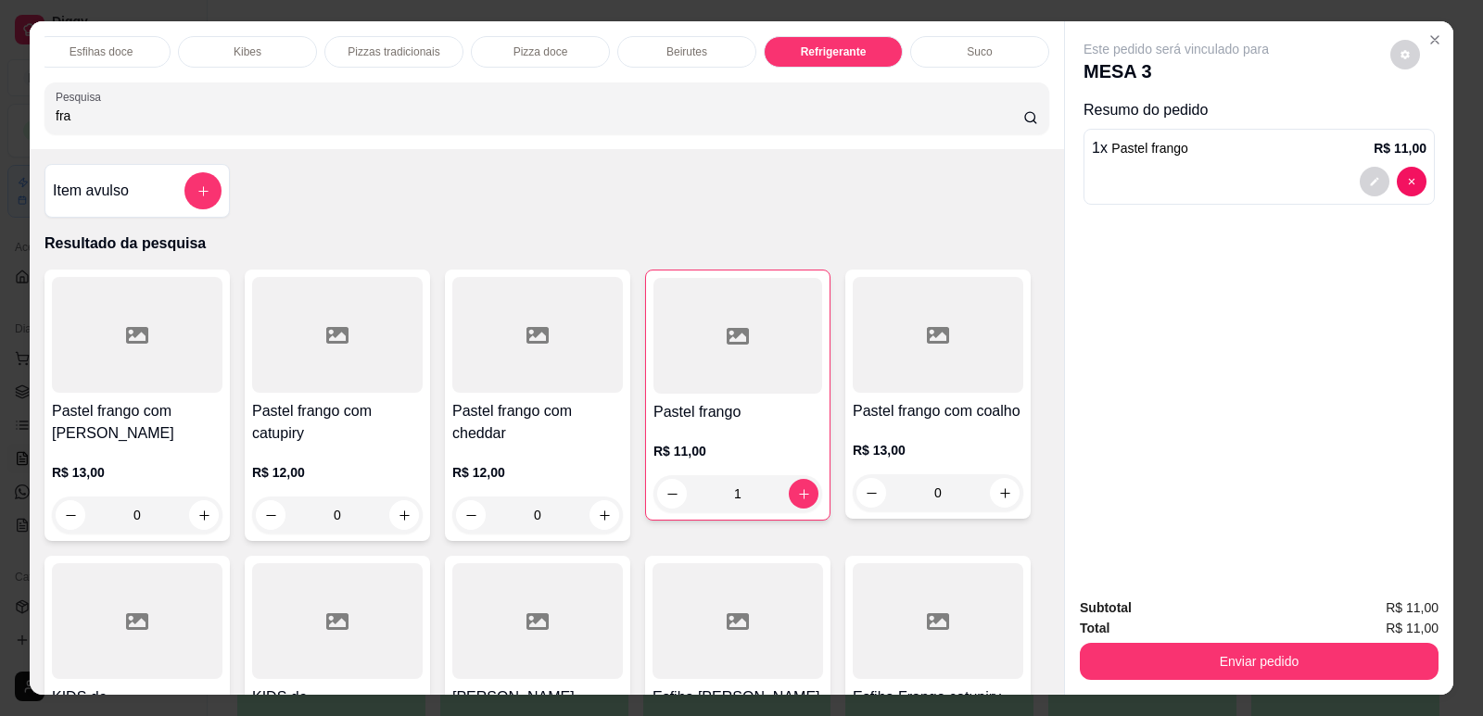
scroll to position [38, 0]
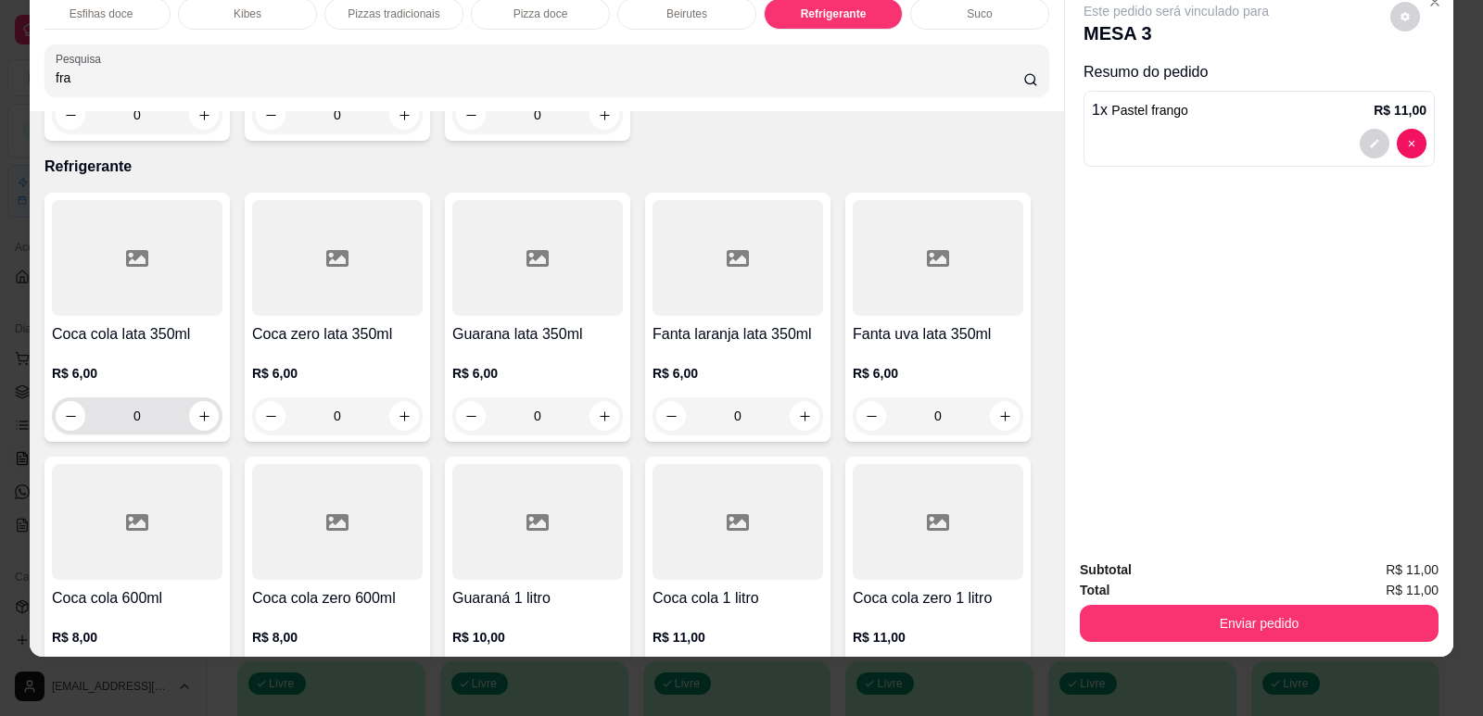
click at [197, 410] on icon "increase-product-quantity" at bounding box center [204, 417] width 14 height 14
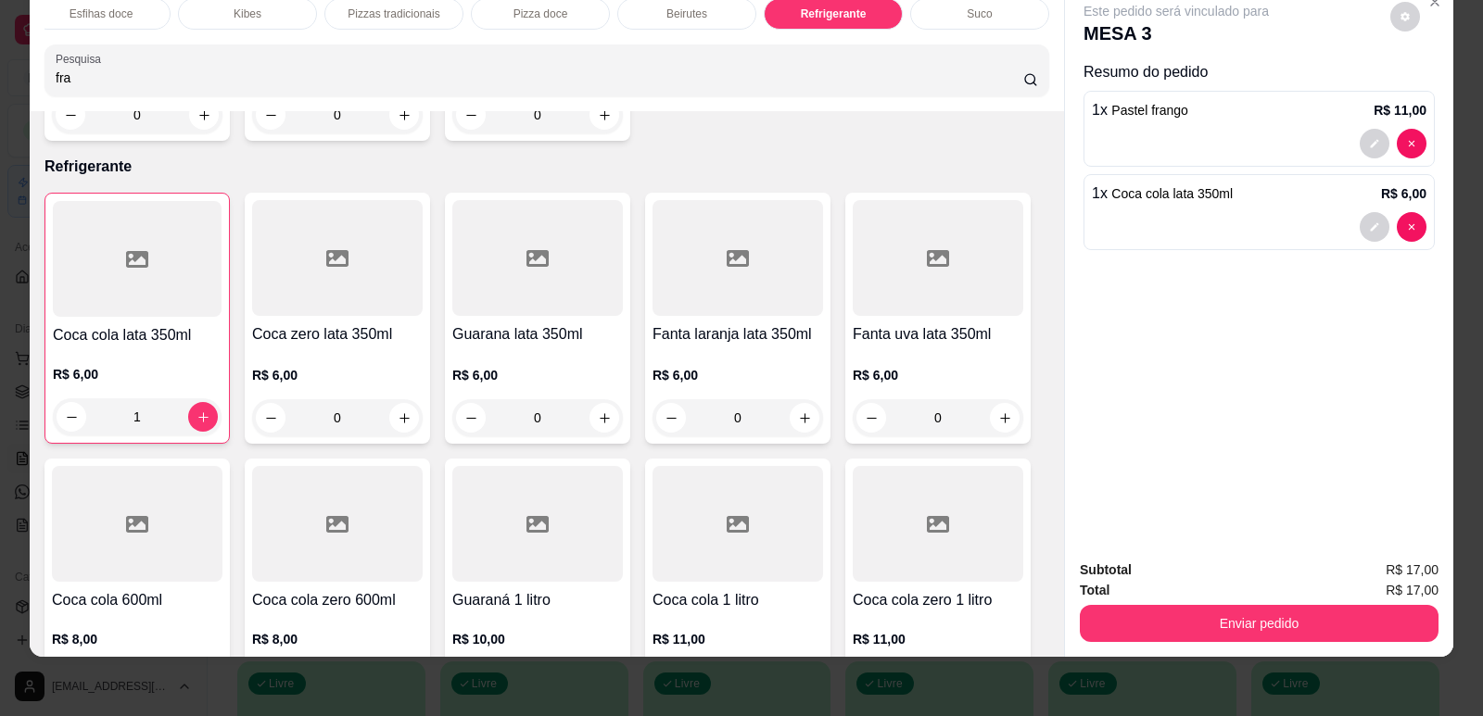
type input "1"
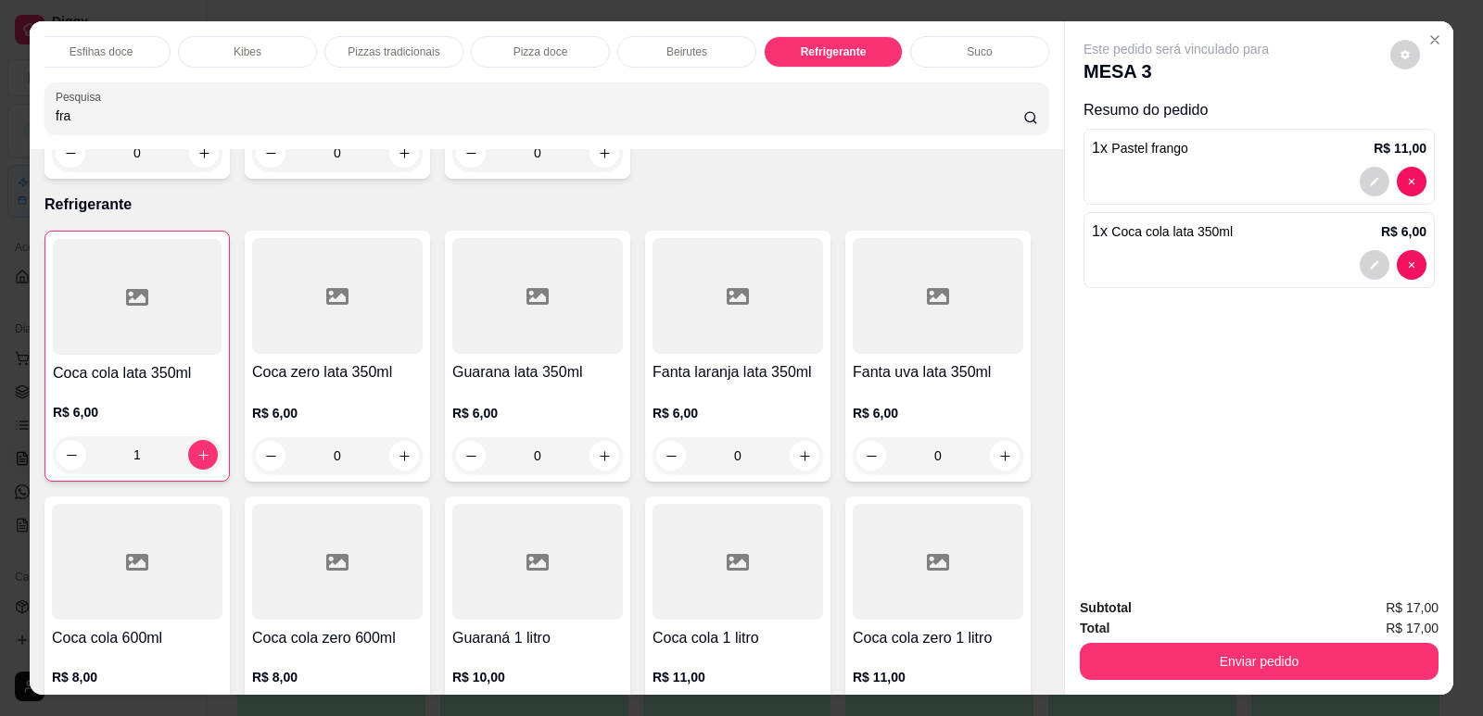
scroll to position [0, 0]
drag, startPoint x: 662, startPoint y: 39, endPoint x: 778, endPoint y: 324, distance: 308.4
click at [663, 39] on div "[PERSON_NAME]" at bounding box center [699, 52] width 139 height 32
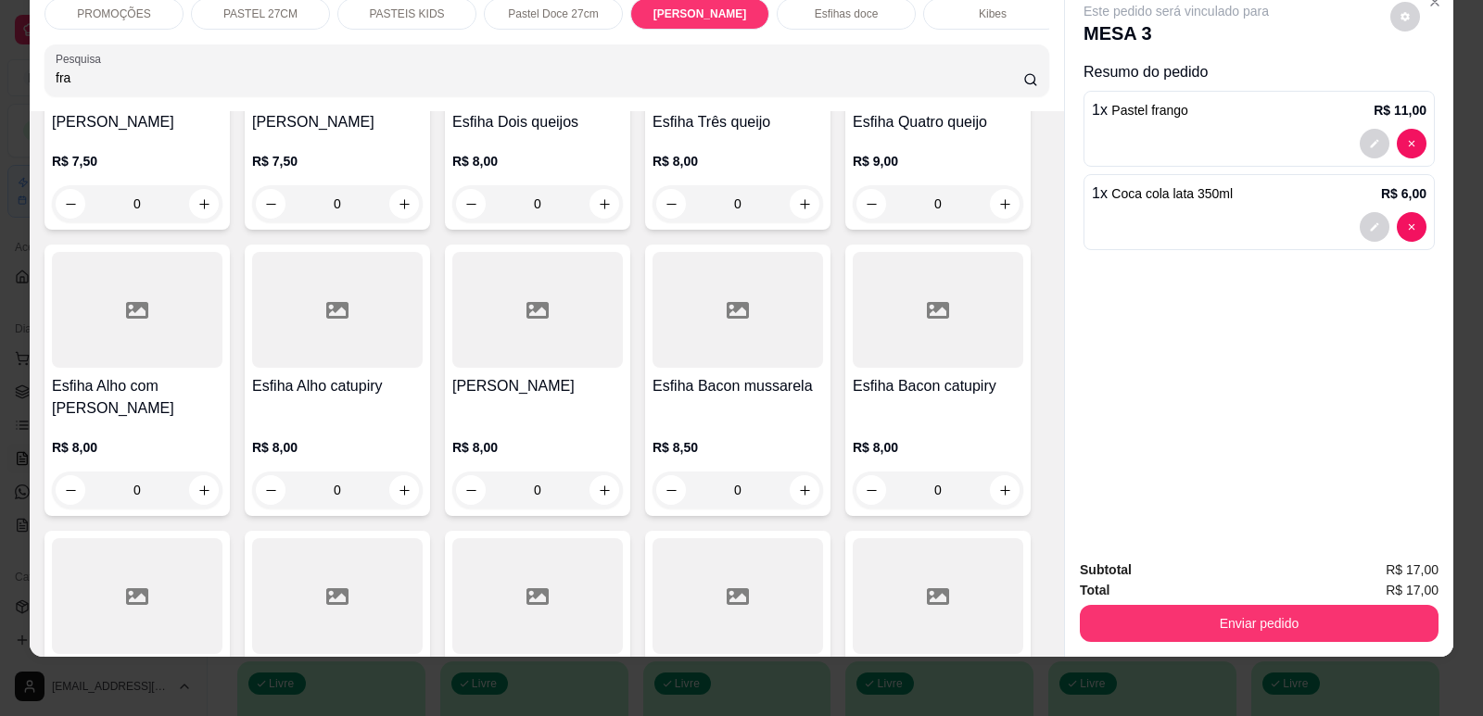
scroll to position [6449, 0]
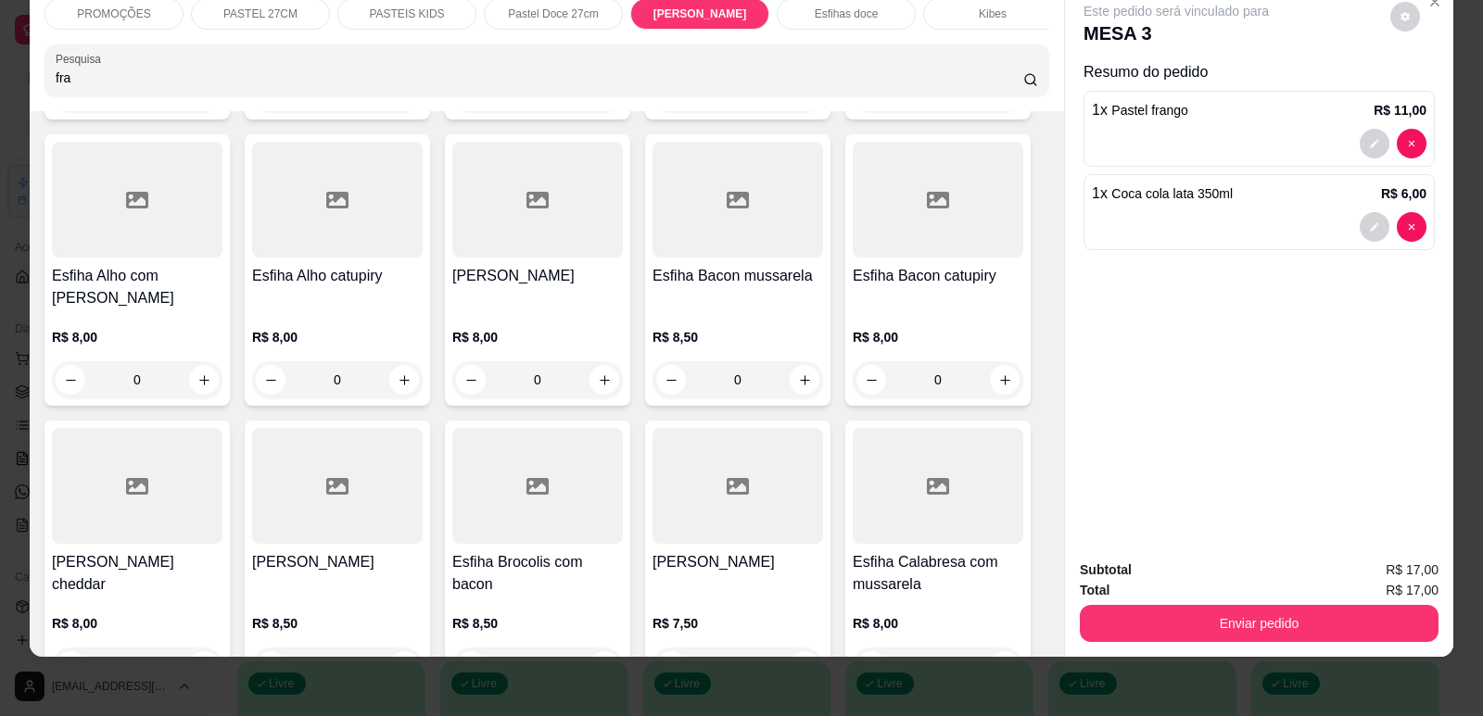
click at [545, 562] on div "Esfiha Brocolis com bacon R$ 8,50 0" at bounding box center [537, 557] width 185 height 272
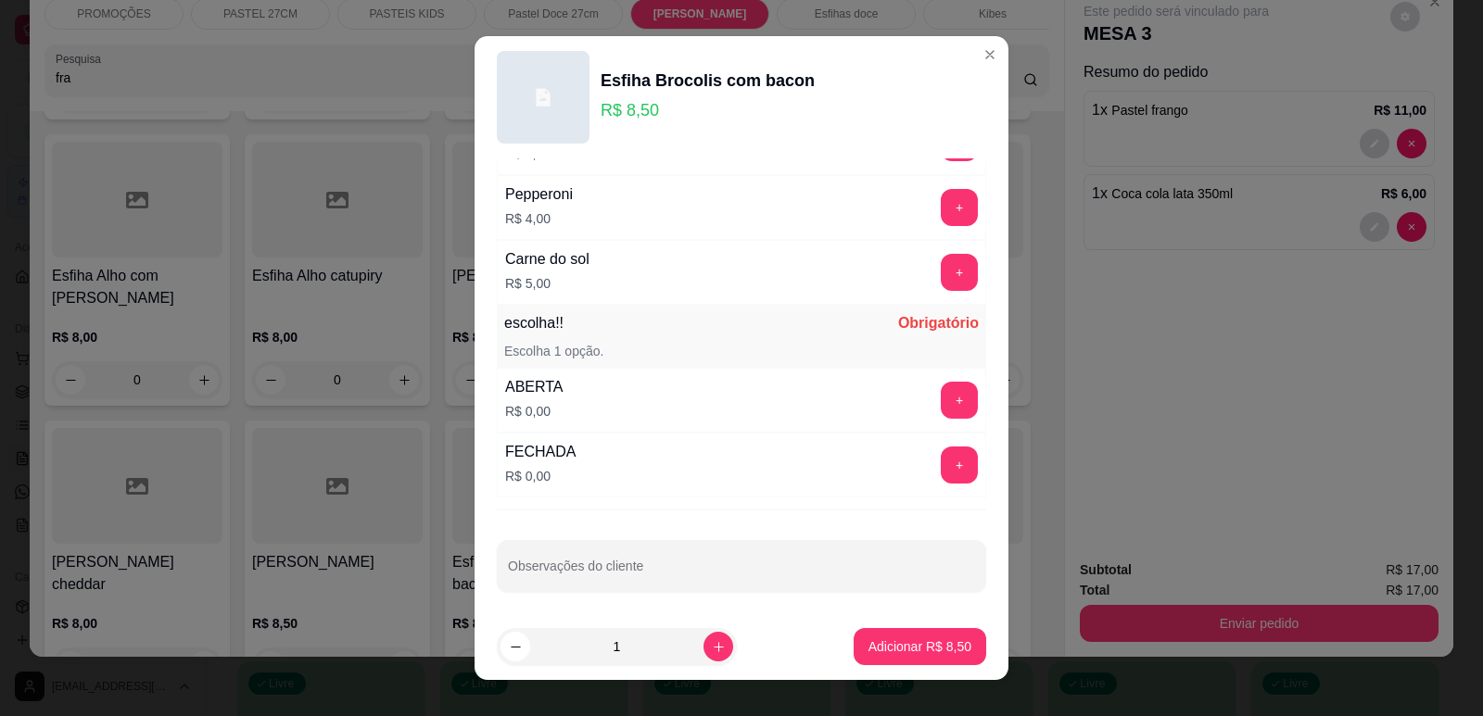
scroll to position [1464, 0]
click at [941, 455] on button "+" at bounding box center [959, 461] width 37 height 37
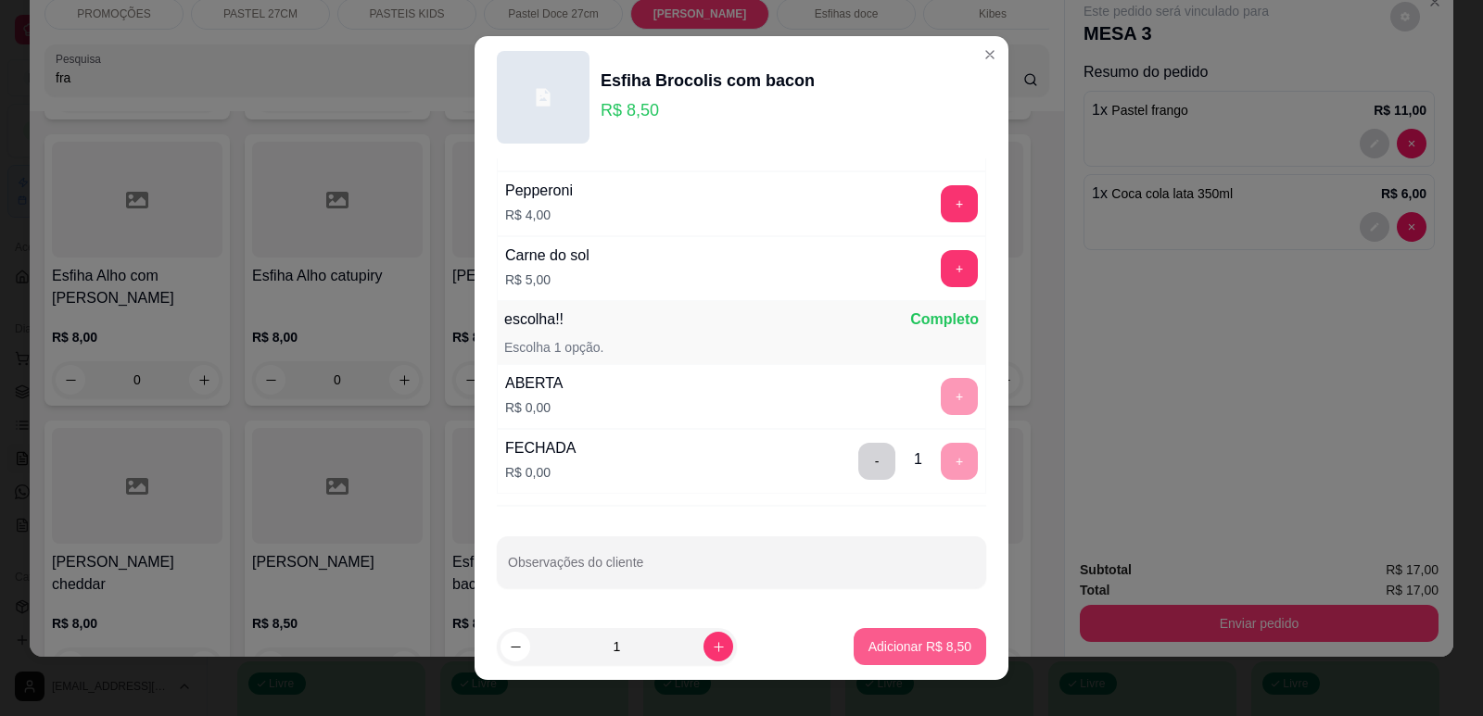
click at [896, 635] on button "Adicionar R$ 8,50" at bounding box center [920, 646] width 133 height 37
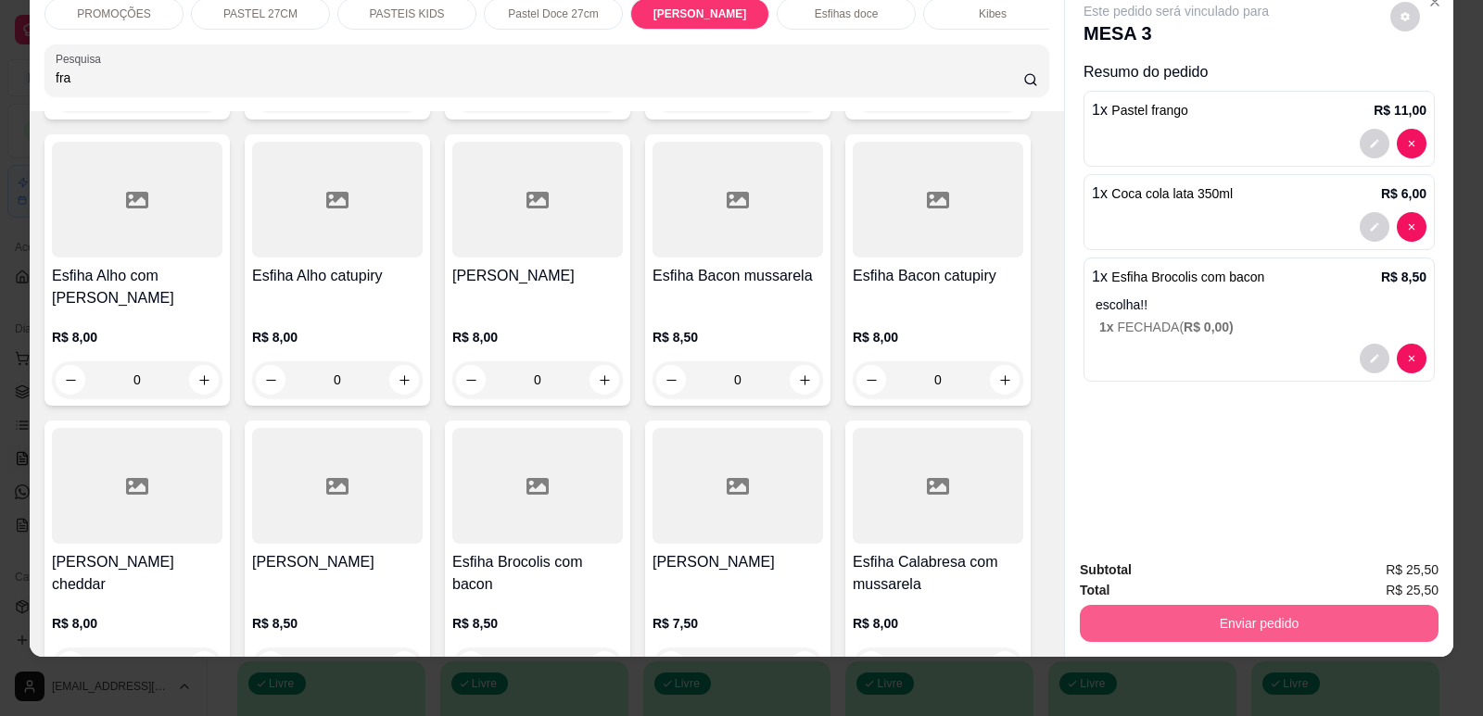
click at [1314, 610] on button "Enviar pedido" at bounding box center [1259, 623] width 359 height 37
click at [1402, 575] on button "Enviar pedido" at bounding box center [1390, 578] width 105 height 35
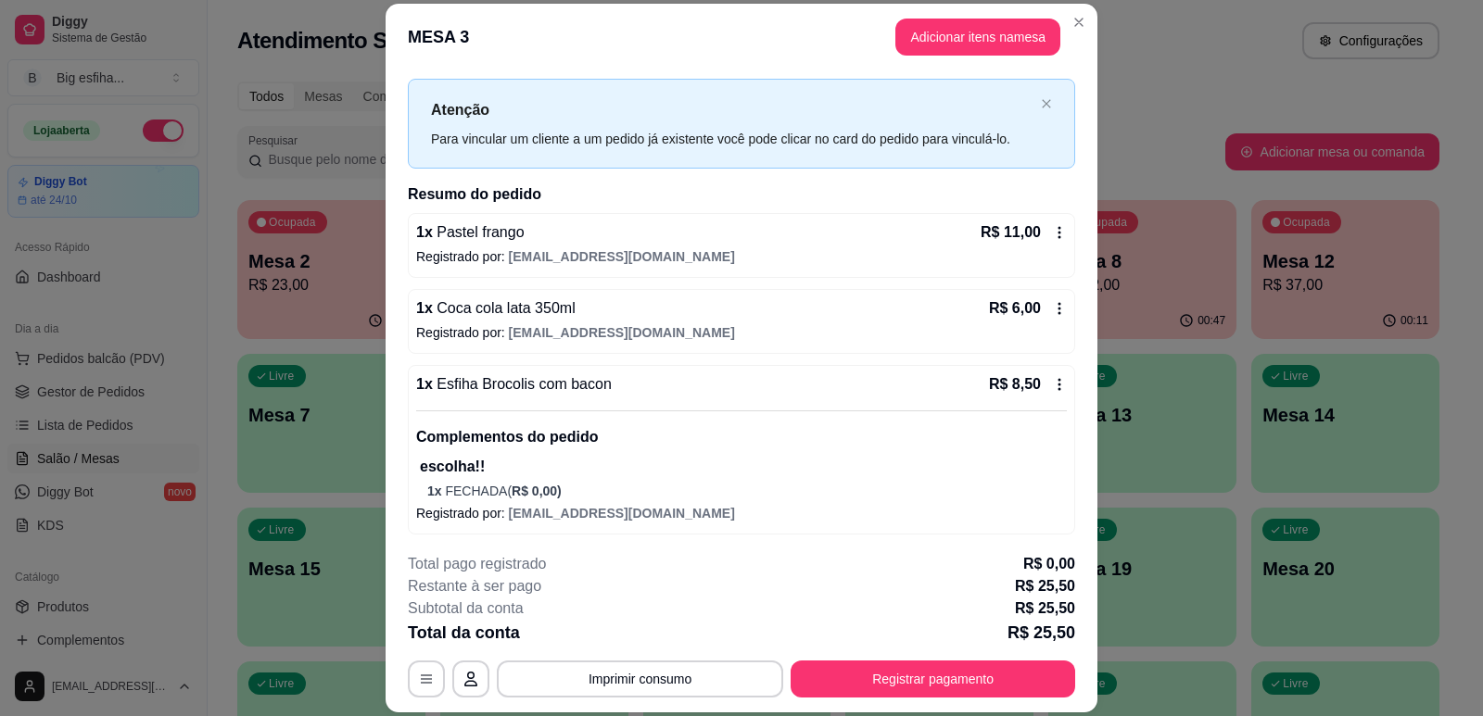
scroll to position [36, 0]
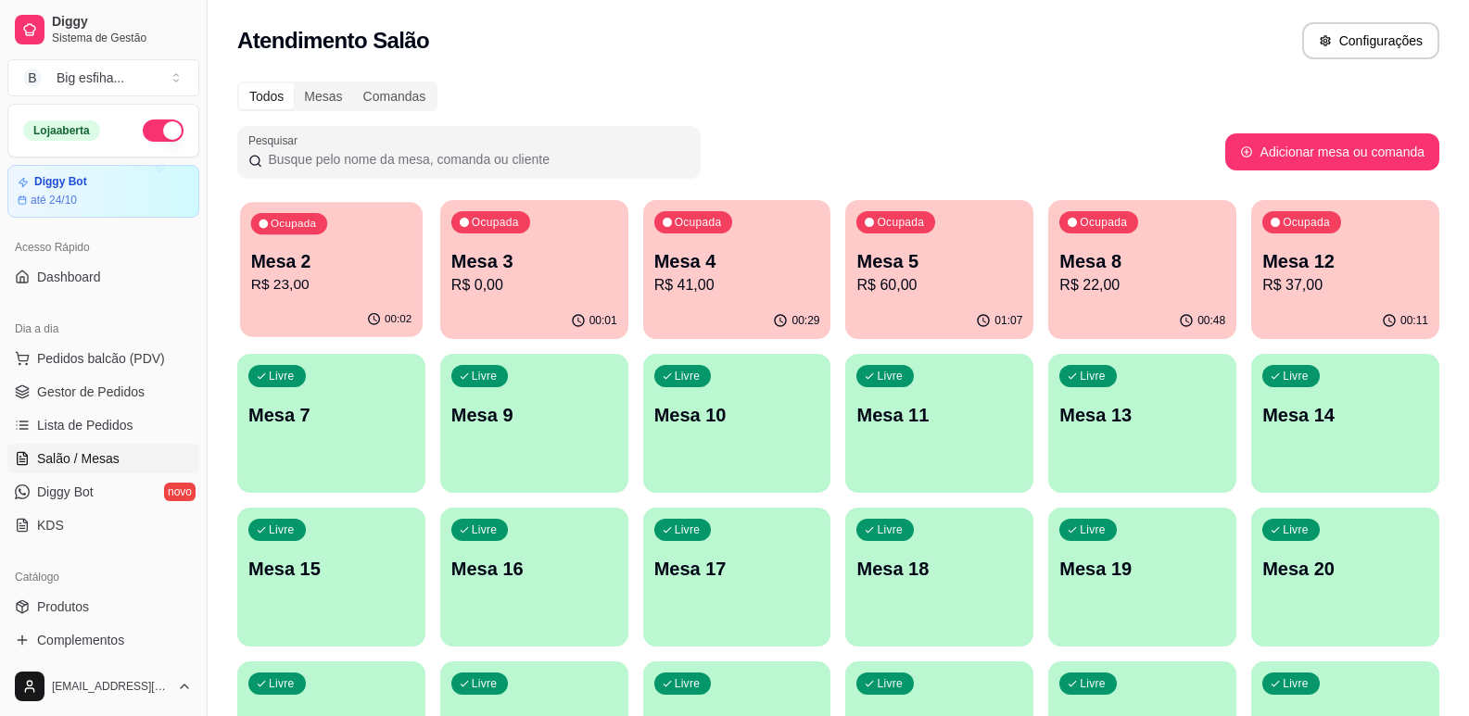
click at [290, 286] on p "R$ 23,00" at bounding box center [331, 284] width 160 height 21
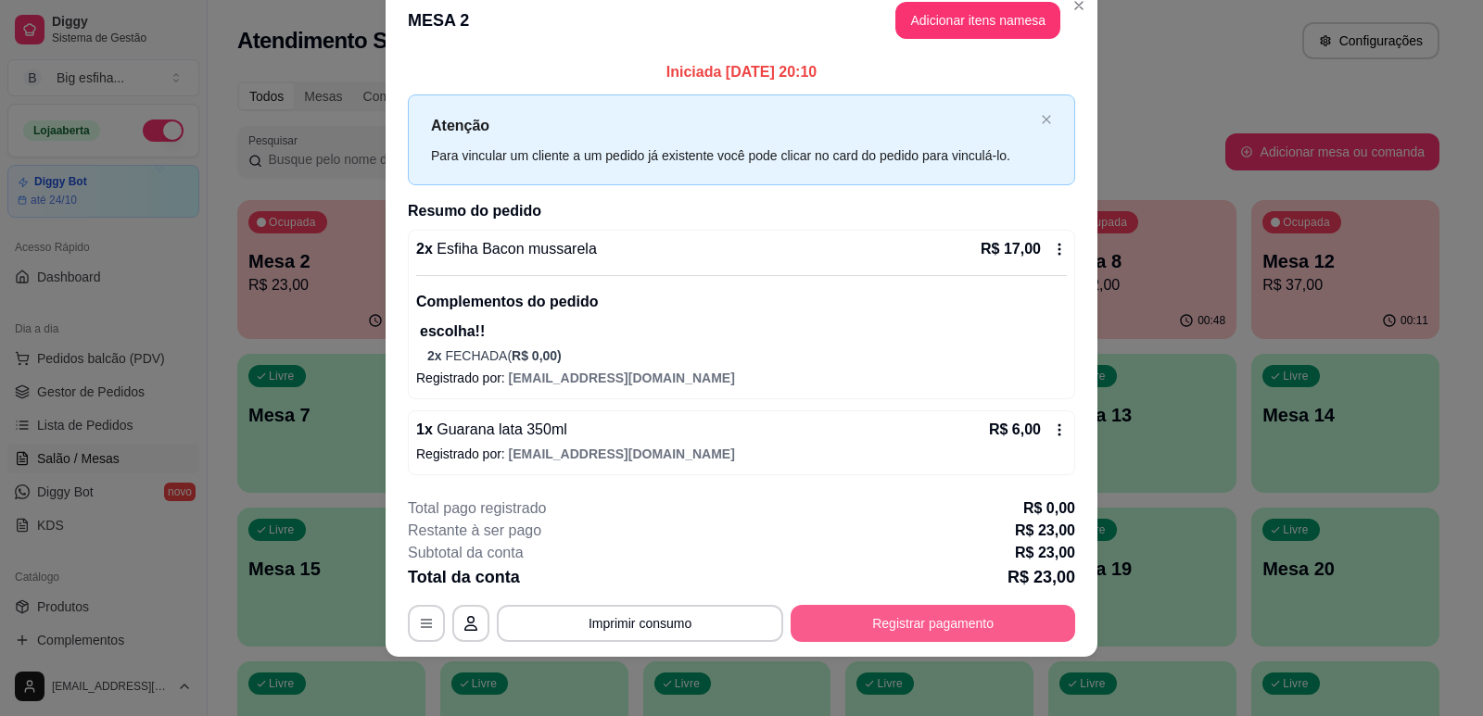
click at [888, 617] on button "Registrar pagamento" at bounding box center [932, 623] width 285 height 37
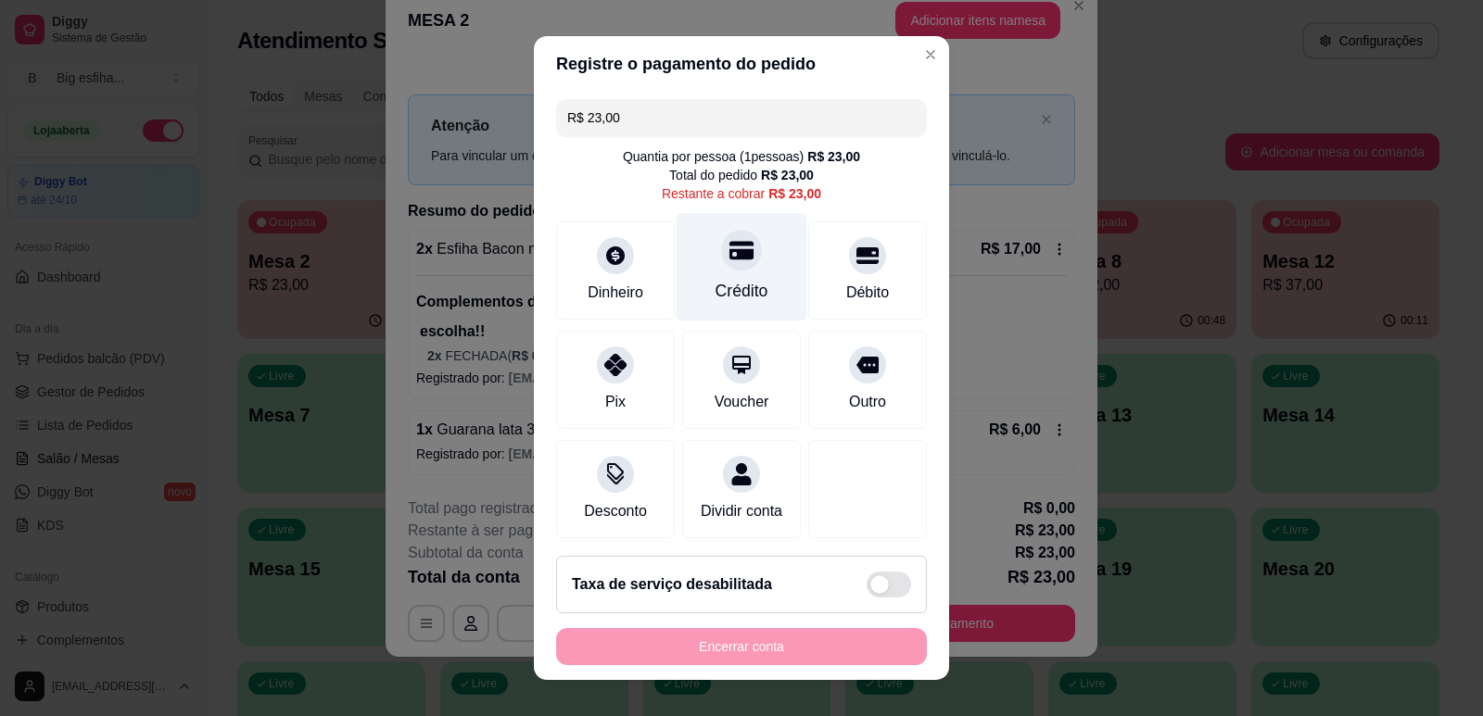
click at [716, 285] on div "Crédito" at bounding box center [741, 291] width 53 height 24
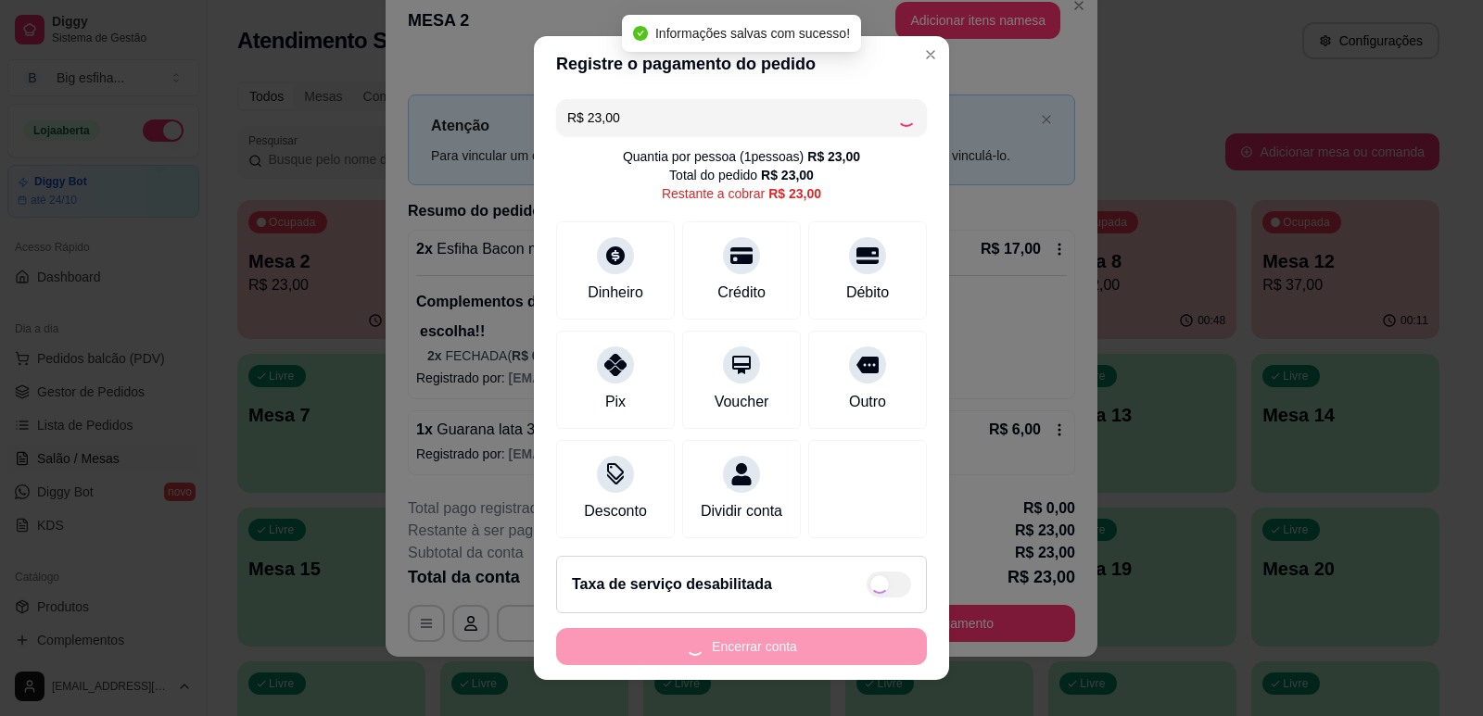
type input "R$ 0,00"
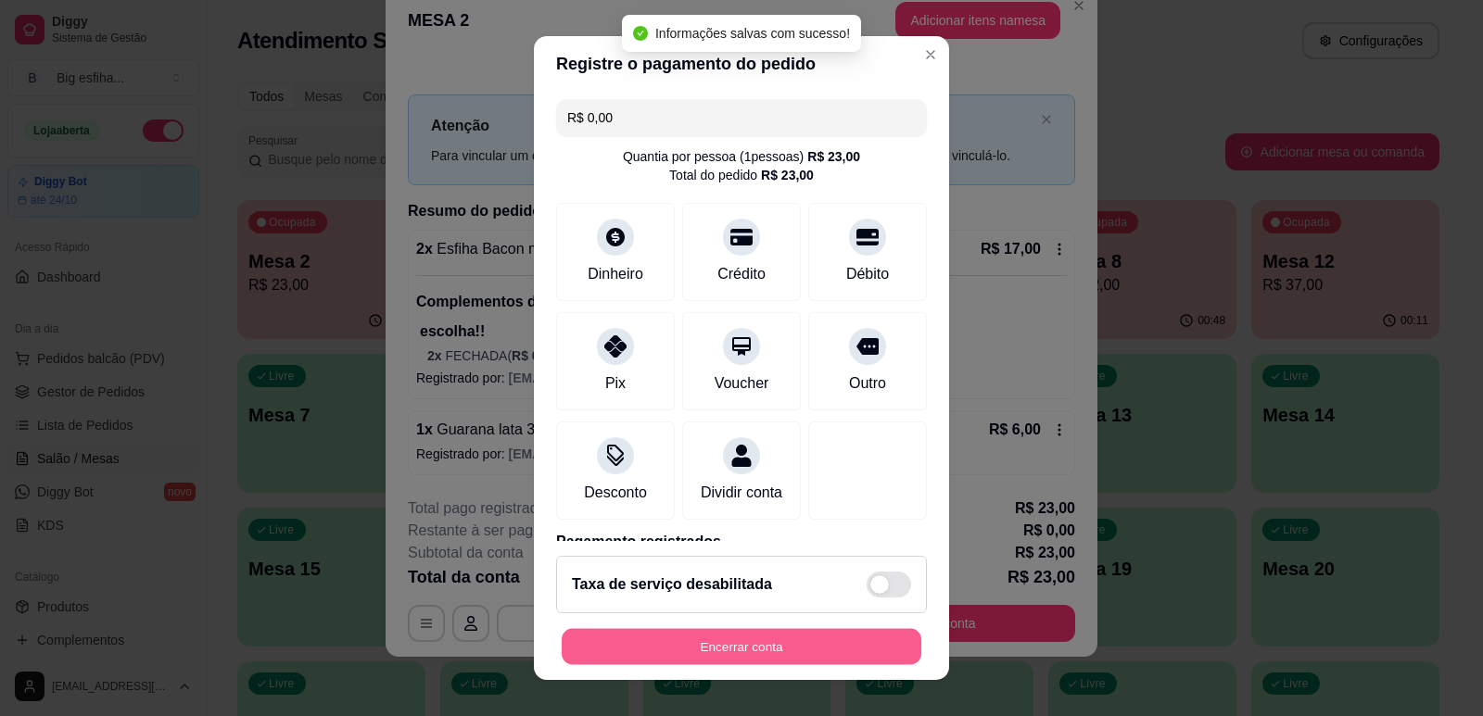
click at [702, 641] on button "Encerrar conta" at bounding box center [742, 647] width 360 height 36
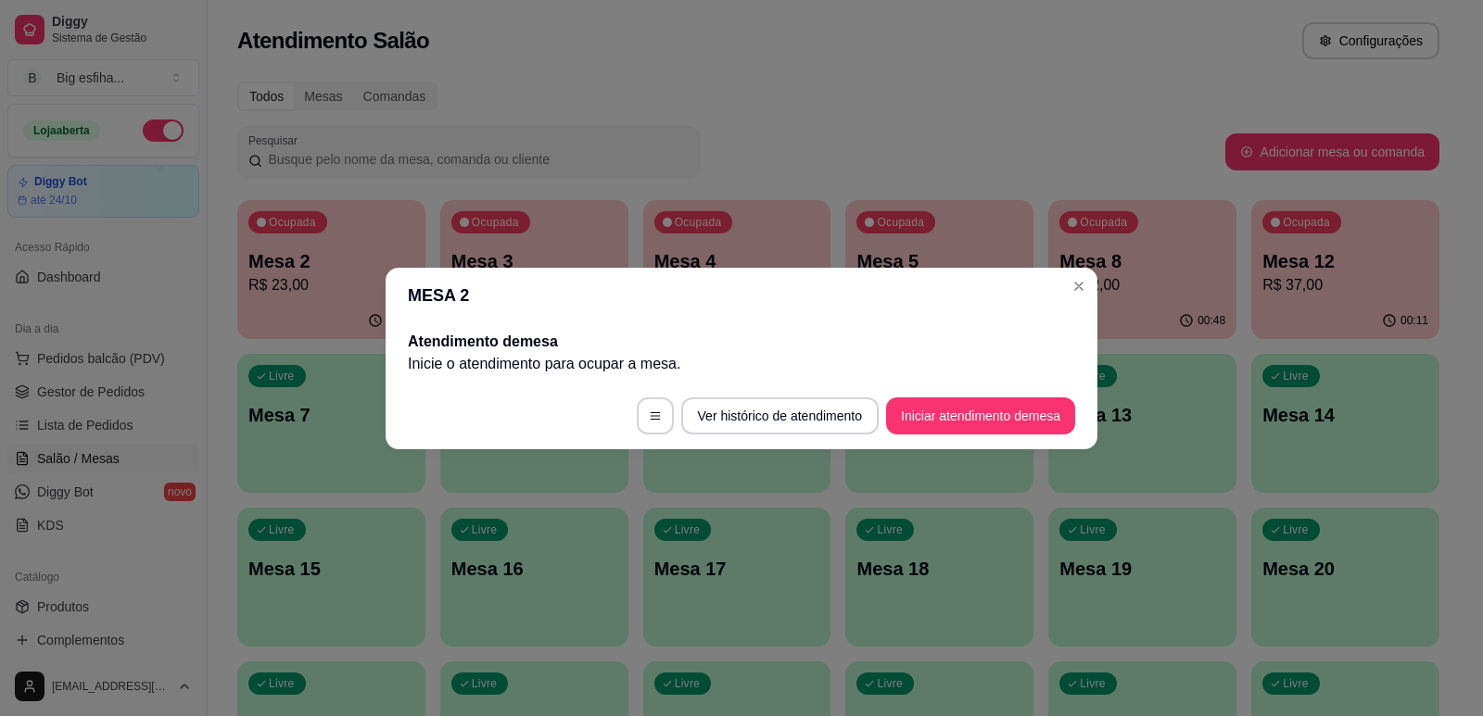
scroll to position [0, 0]
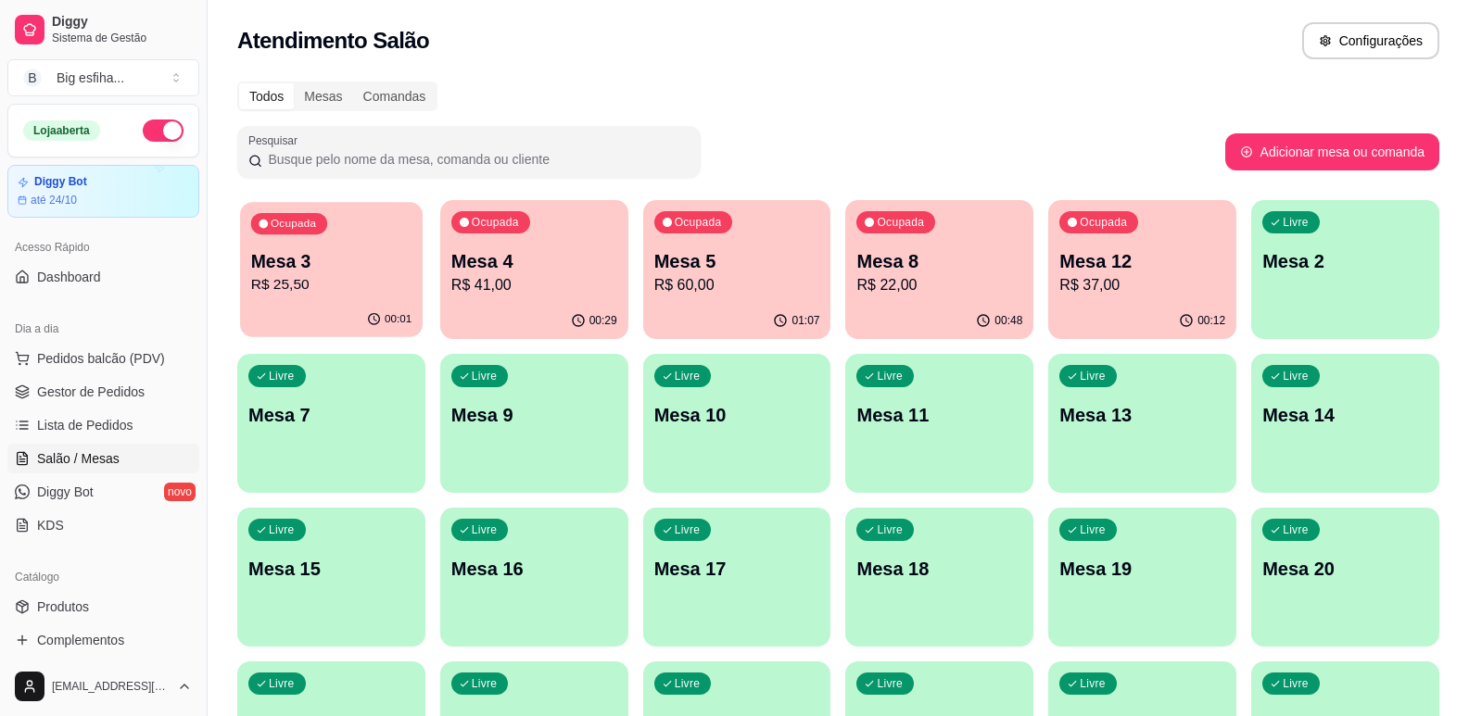
click at [361, 240] on div "Ocupada Mesa 3 R$ 25,50" at bounding box center [331, 252] width 183 height 100
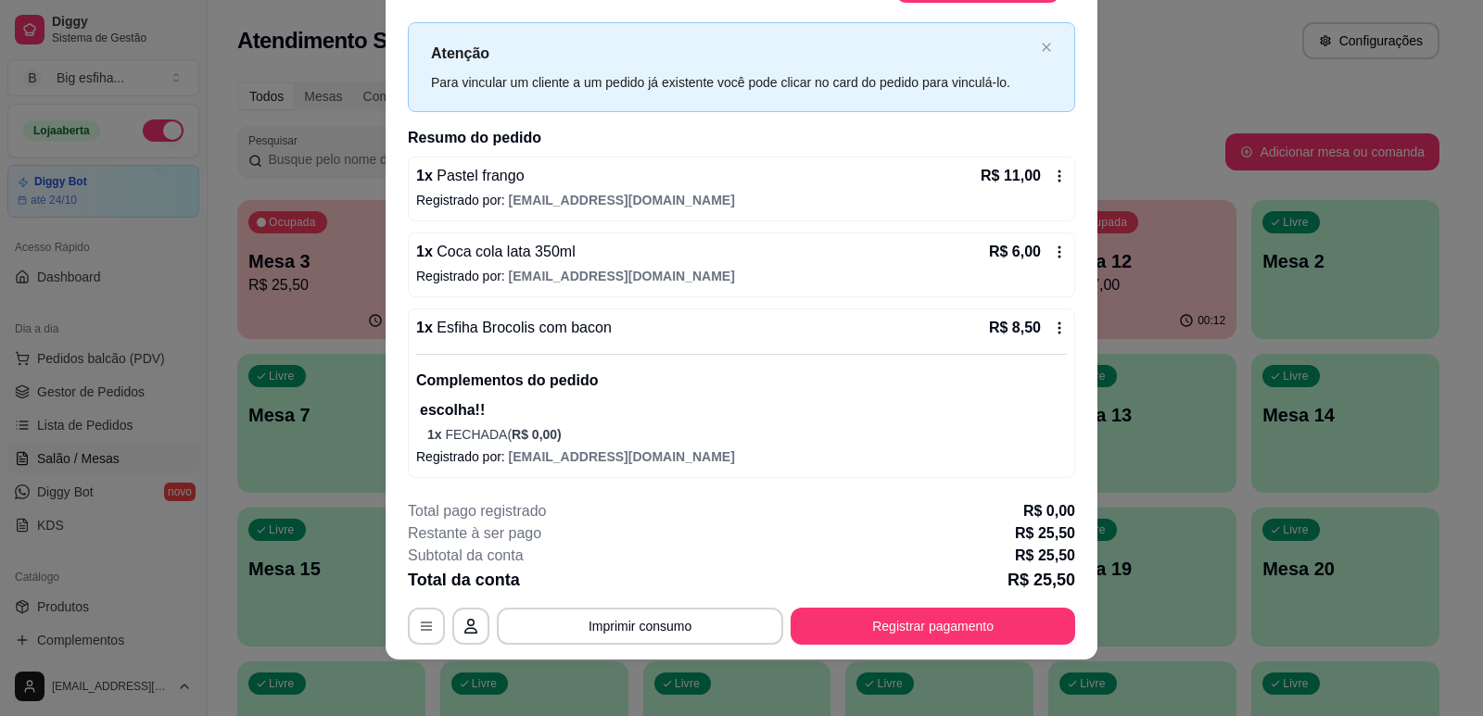
scroll to position [56, 0]
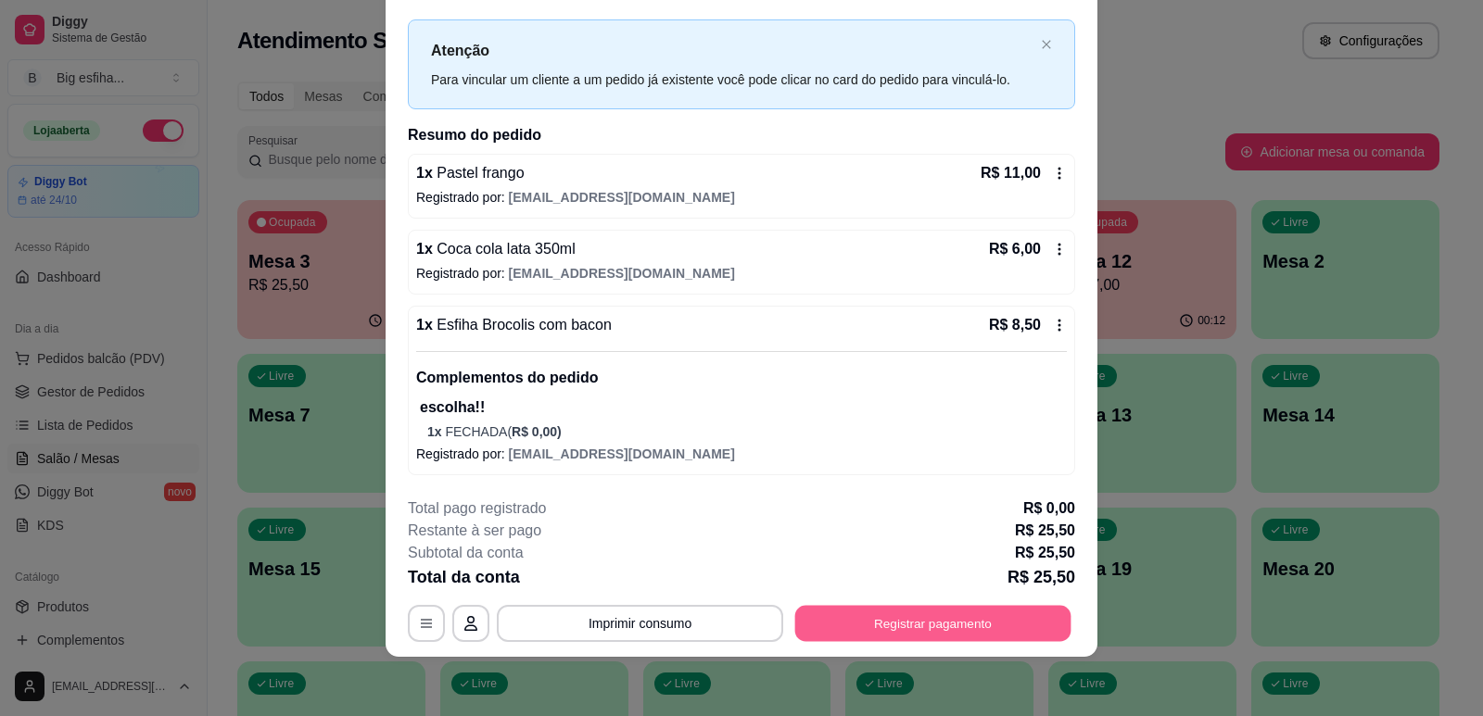
click at [850, 627] on button "Registrar pagamento" at bounding box center [933, 624] width 276 height 36
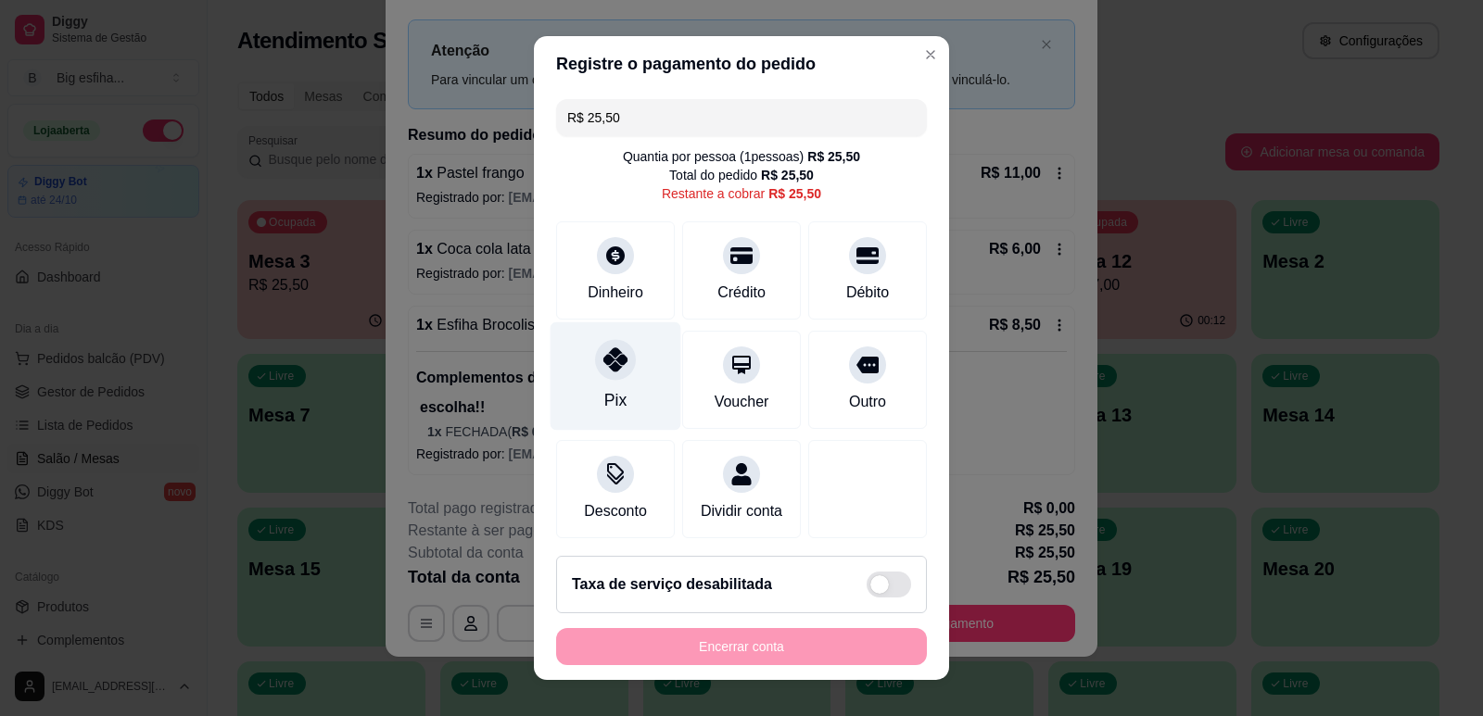
click at [614, 371] on icon at bounding box center [615, 360] width 24 height 24
type input "R$ 0,00"
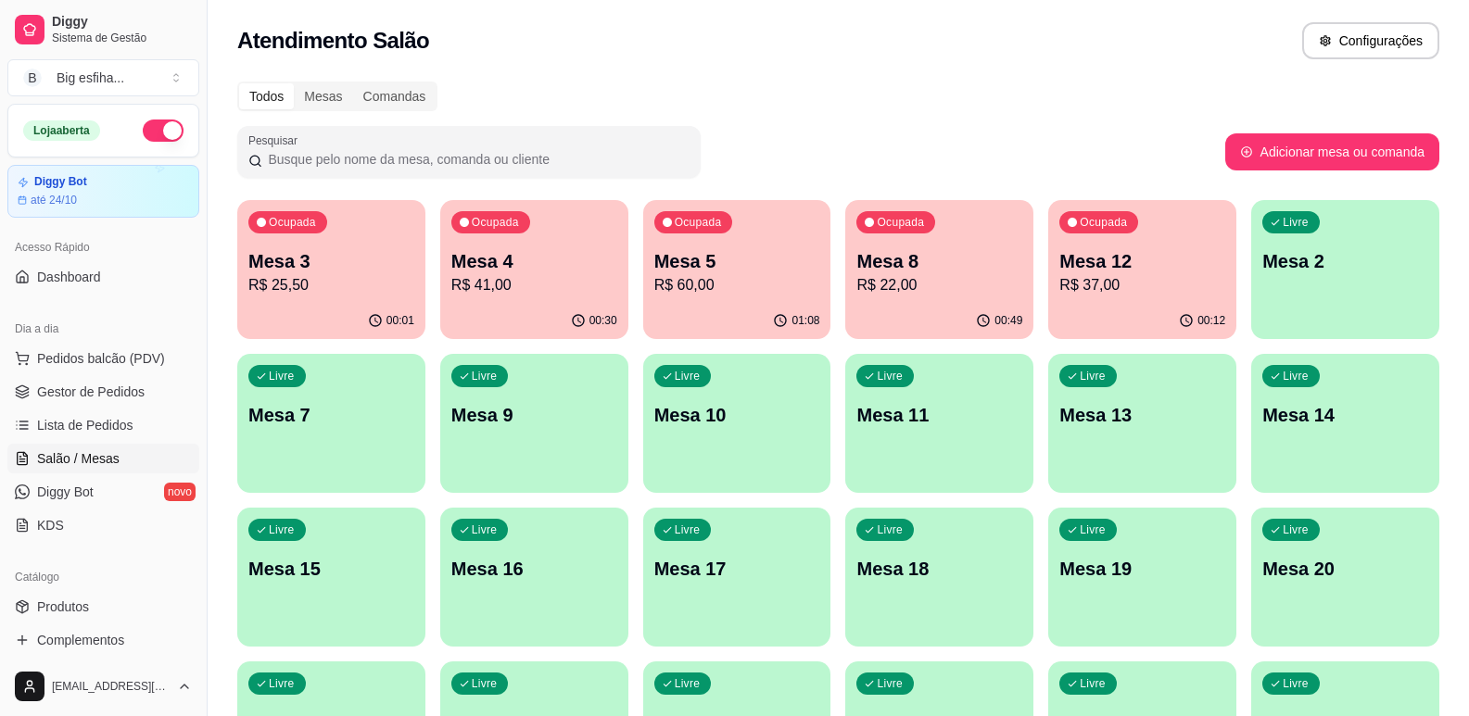
click at [293, 251] on p "Mesa 3" at bounding box center [331, 261] width 166 height 26
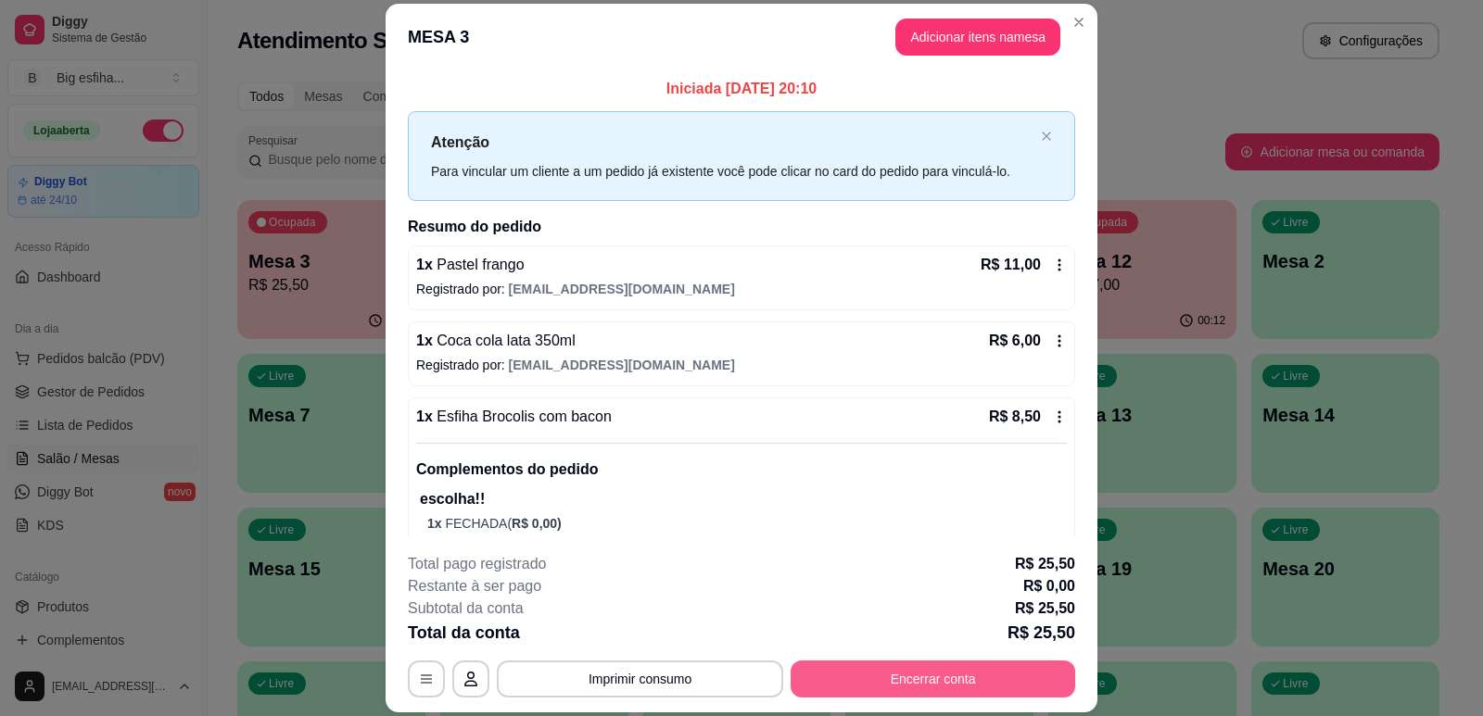
click at [970, 693] on button "Encerrar conta" at bounding box center [932, 679] width 285 height 37
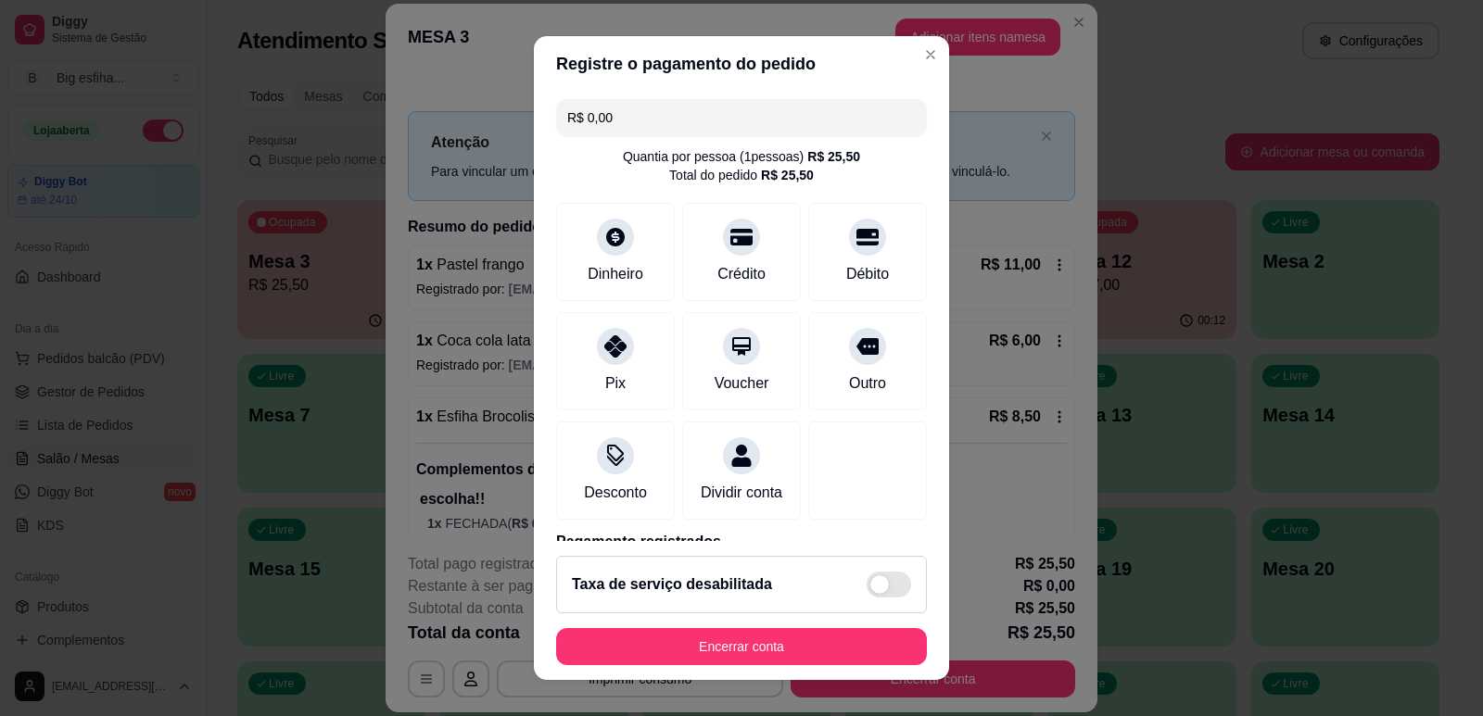
click at [844, 628] on button "Encerrar conta" at bounding box center [741, 646] width 371 height 37
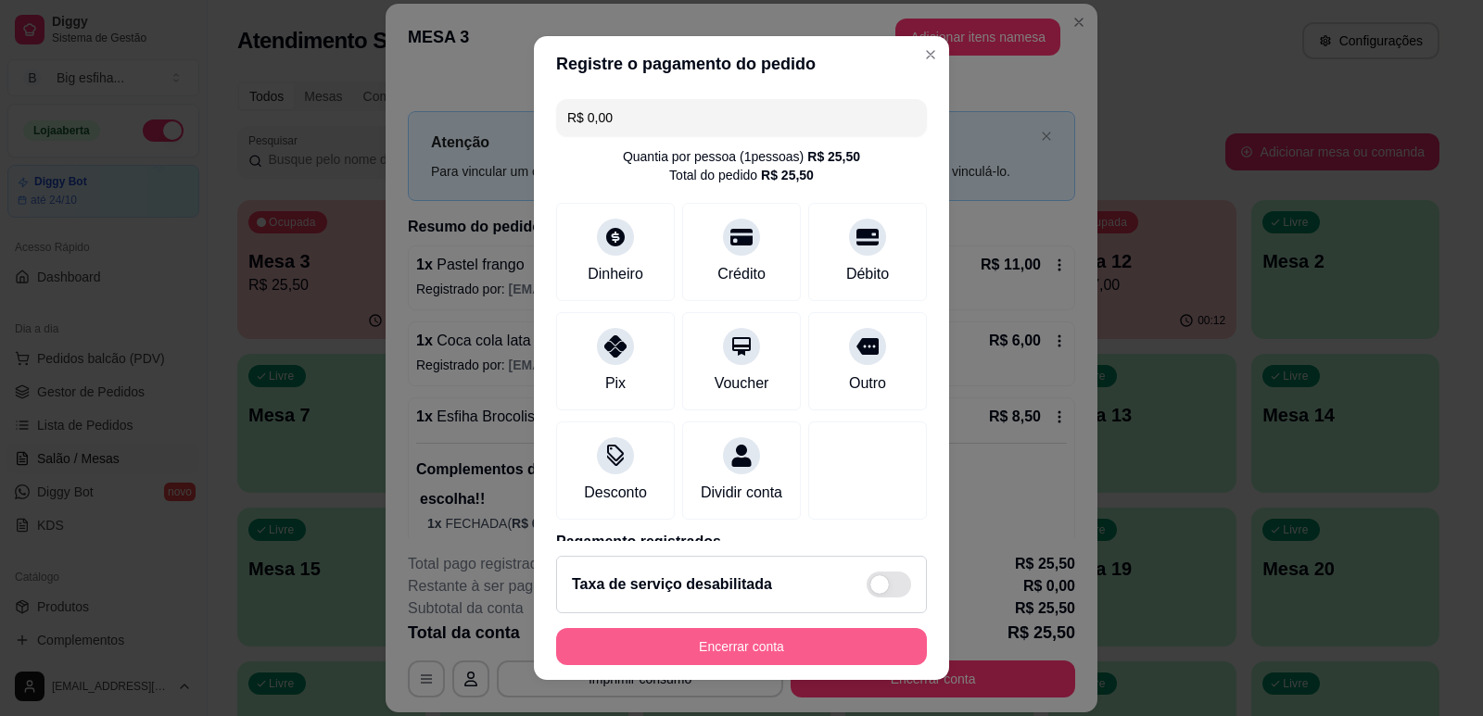
click at [660, 651] on button "Encerrar conta" at bounding box center [741, 646] width 371 height 37
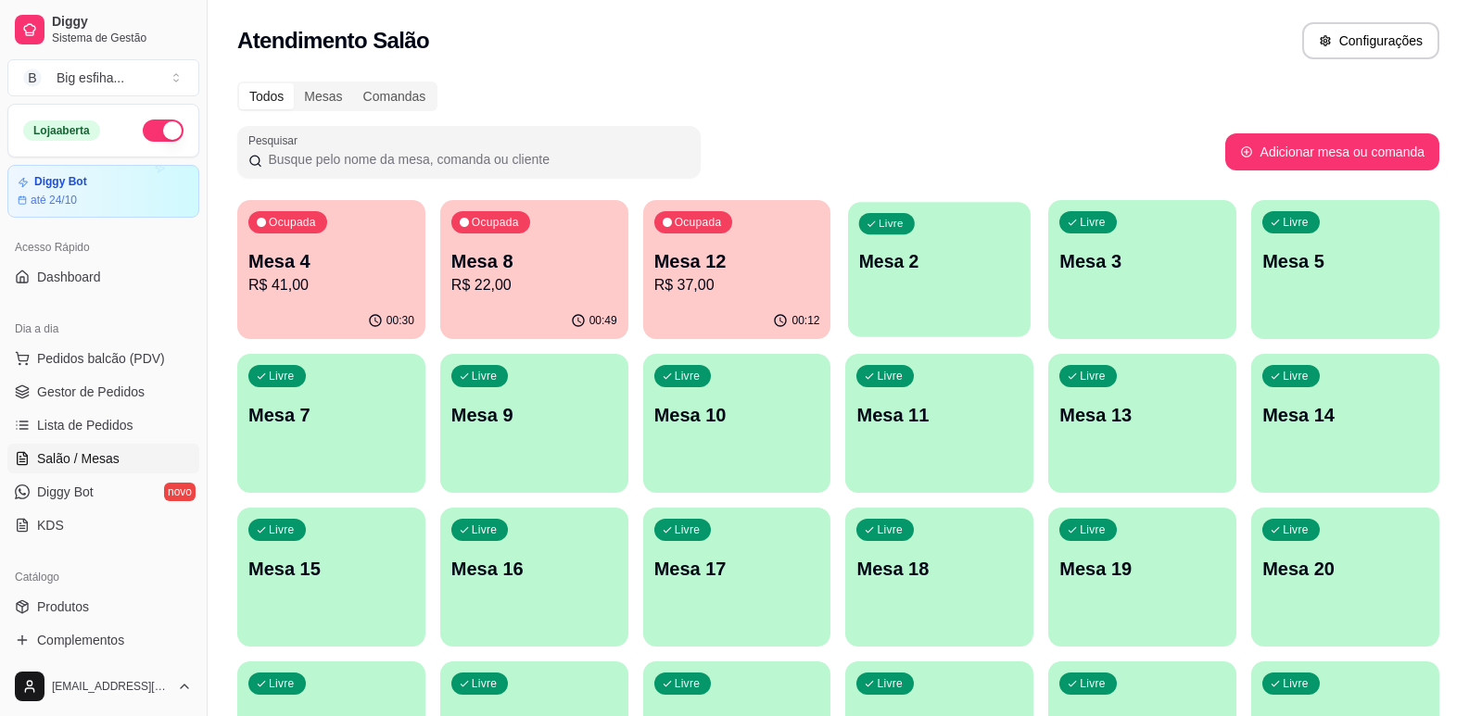
click at [956, 226] on div "Livre Mesa 2" at bounding box center [940, 258] width 183 height 113
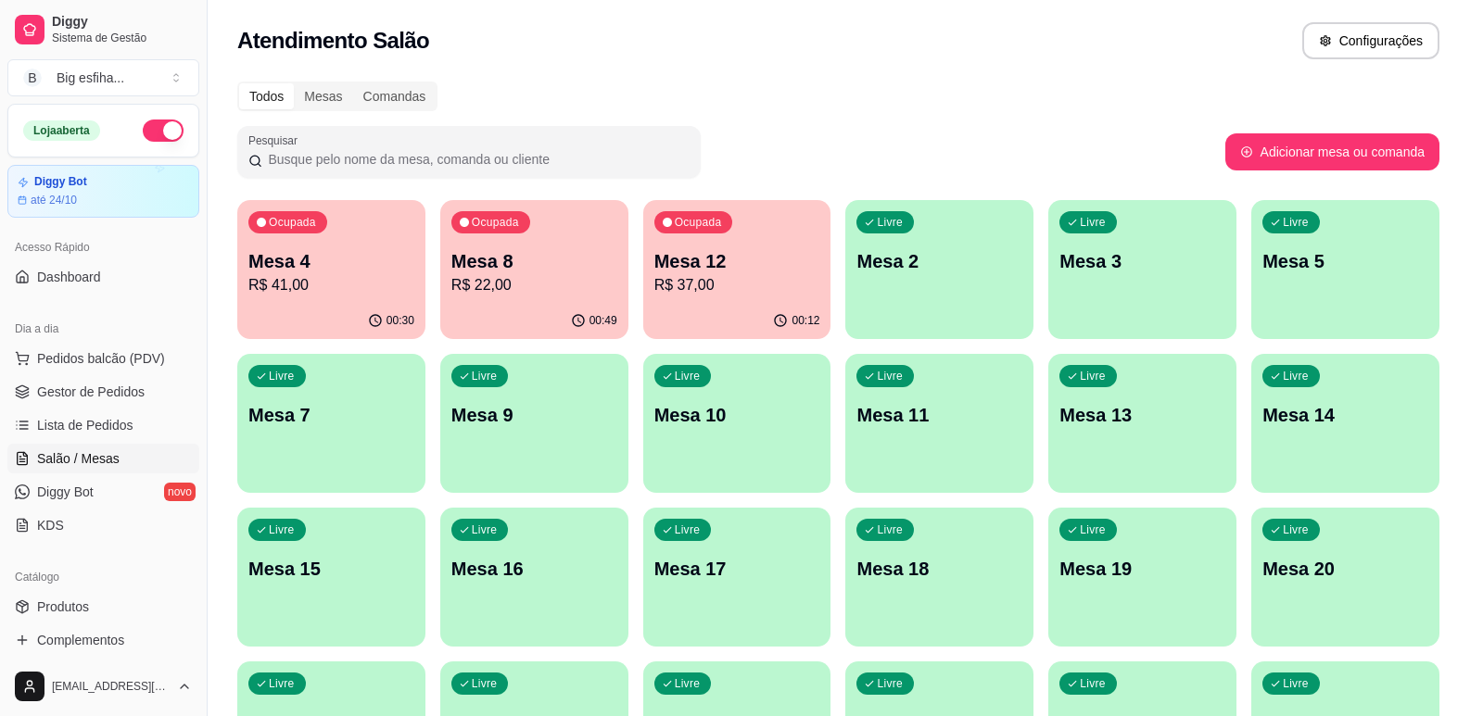
click at [1004, 427] on button "Iniciar atendimento de mesa" at bounding box center [980, 416] width 189 height 37
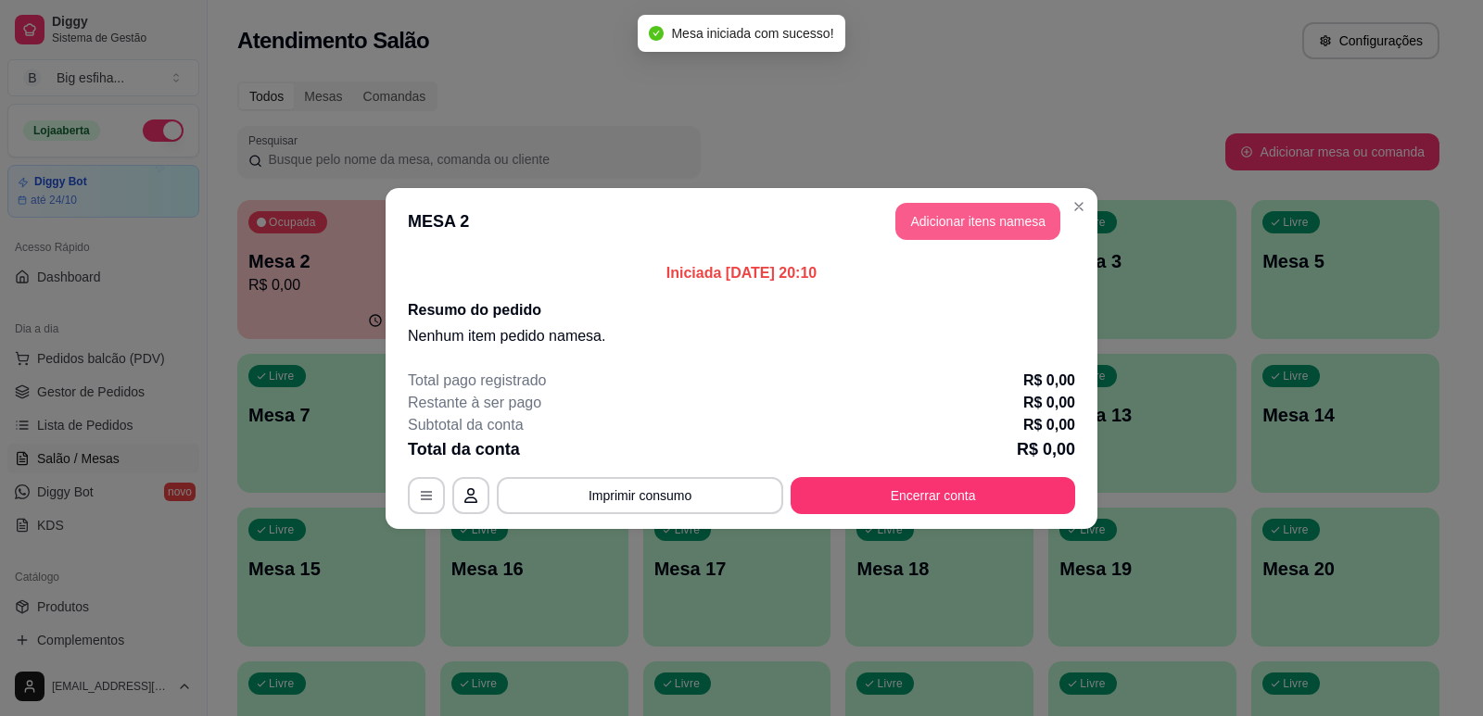
click at [996, 222] on button "Adicionar itens na mesa" at bounding box center [977, 221] width 165 height 37
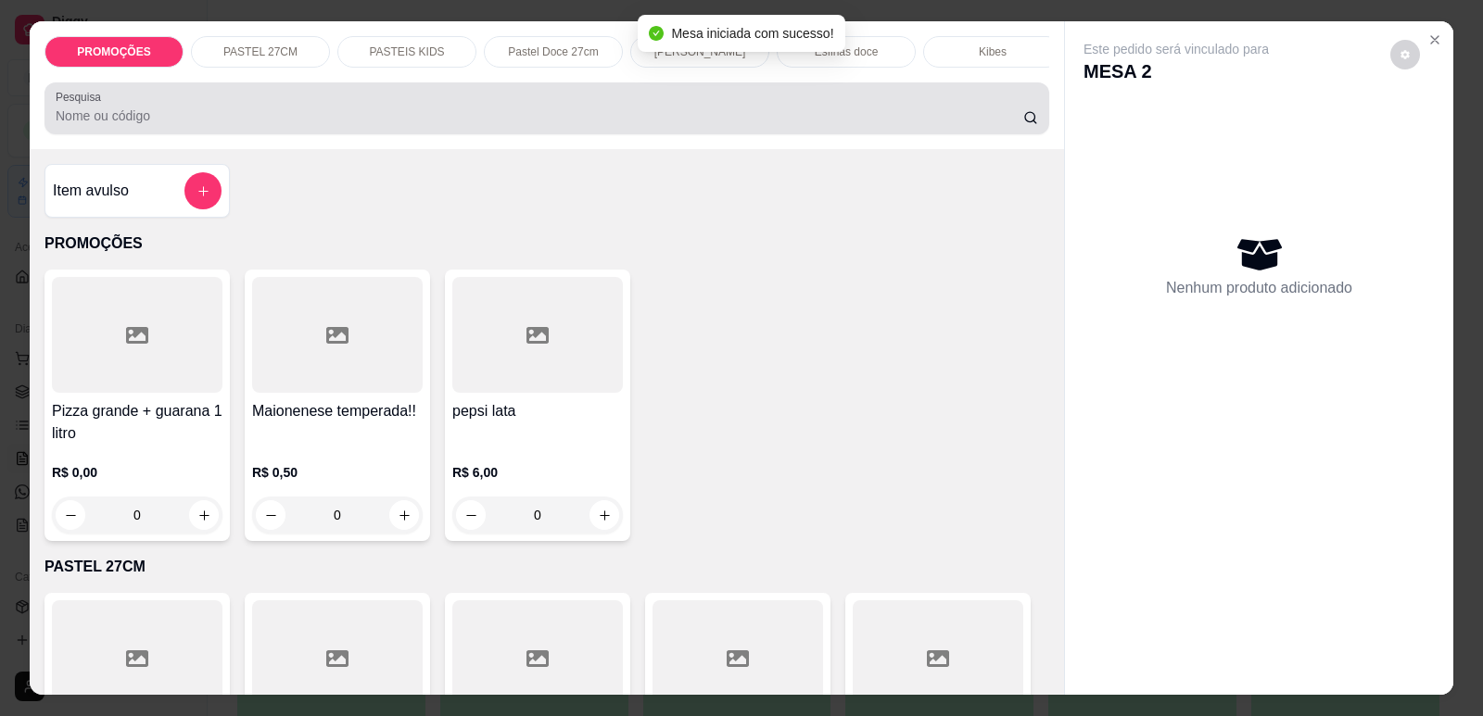
click at [284, 125] on input "Pesquisa" at bounding box center [539, 116] width 967 height 19
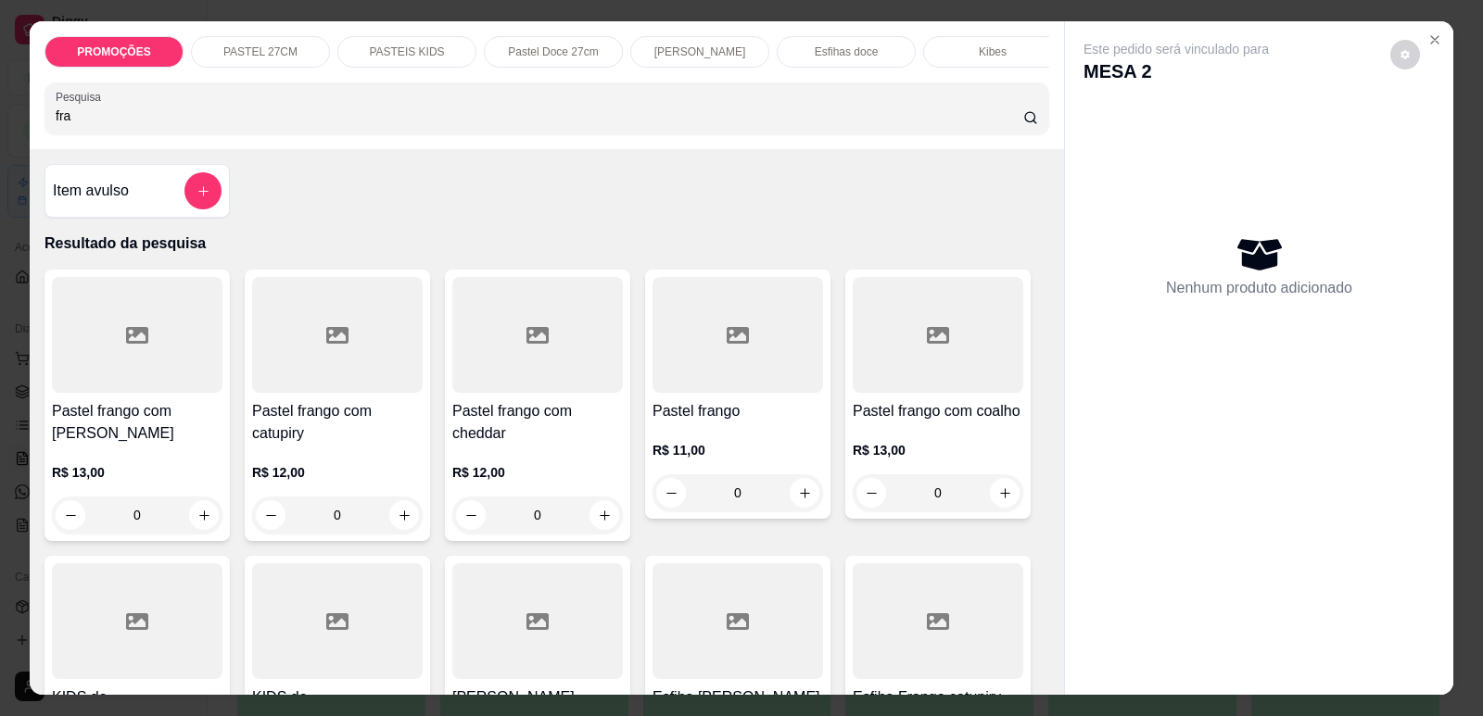
type input "fra"
click at [367, 445] on h4 "Pastel frango com catupiry" at bounding box center [337, 422] width 171 height 44
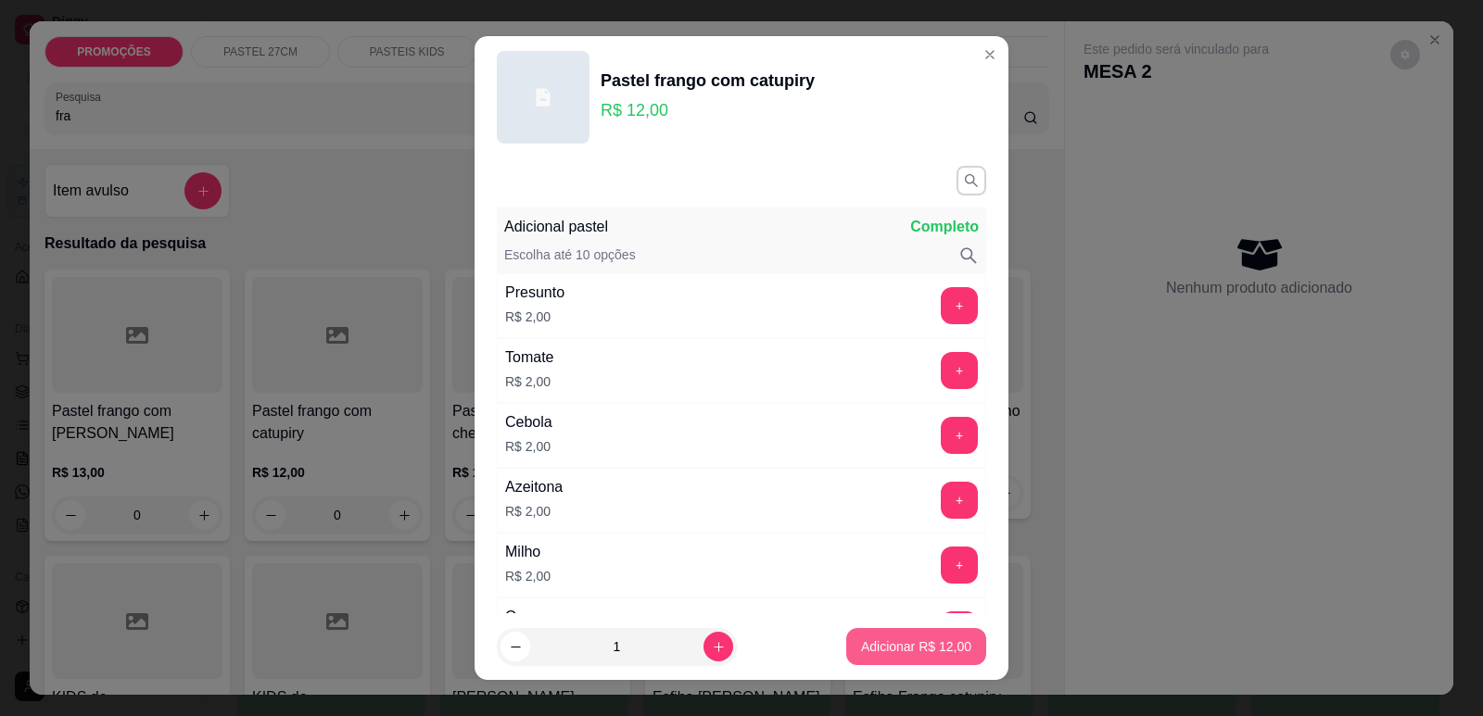
click at [906, 629] on button "Adicionar R$ 12,00" at bounding box center [916, 646] width 140 height 37
type input "1"
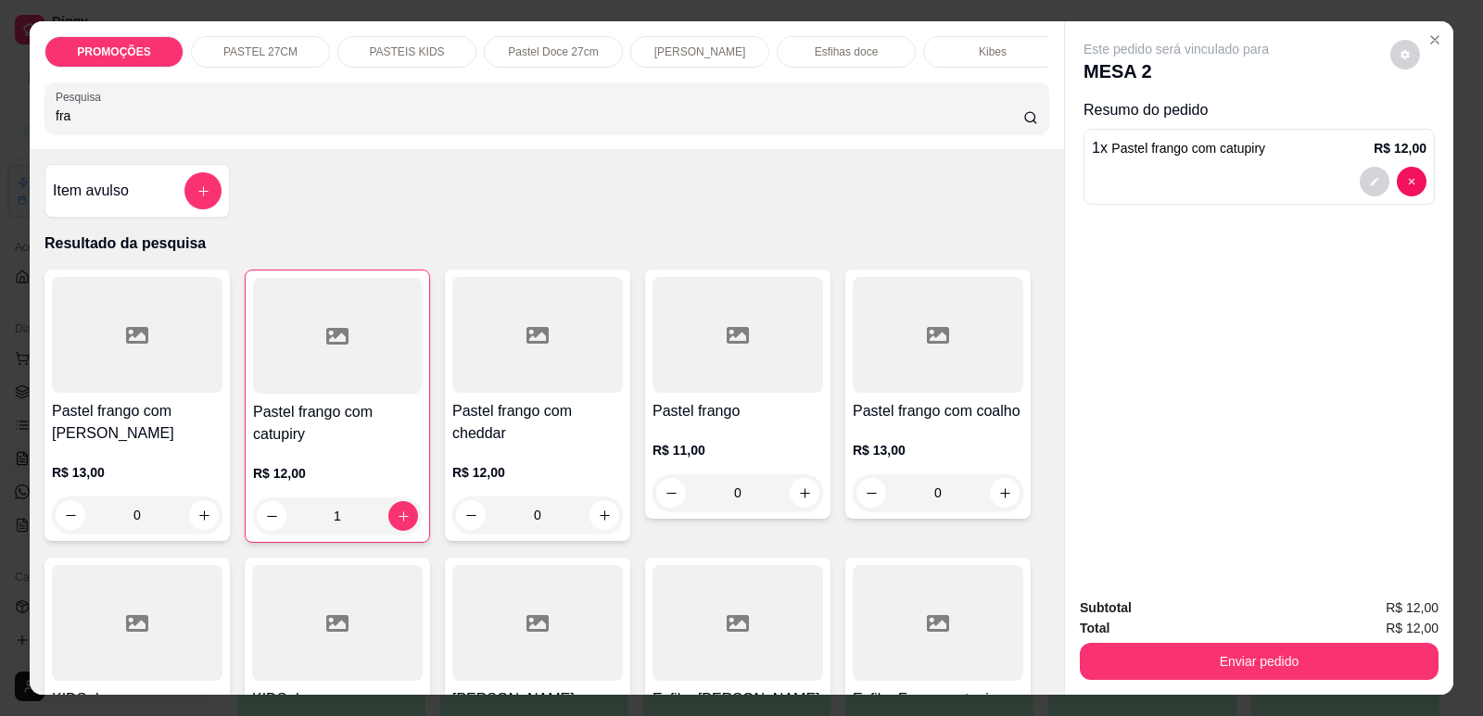
click at [1275, 682] on div "Subtotal R$ 12,00 Total R$ 12,00 Enviar pedido" at bounding box center [1259, 639] width 388 height 112
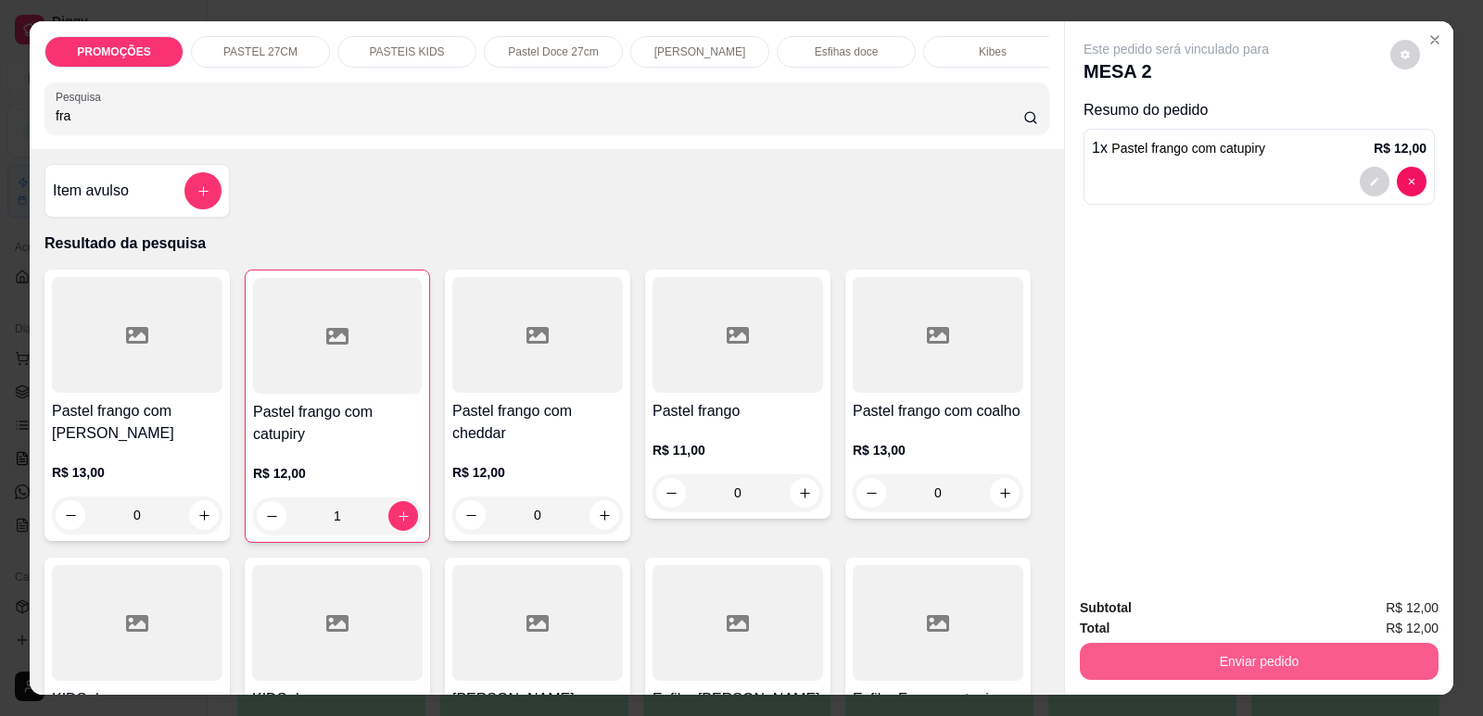
click at [1271, 660] on button "Enviar pedido" at bounding box center [1259, 661] width 359 height 37
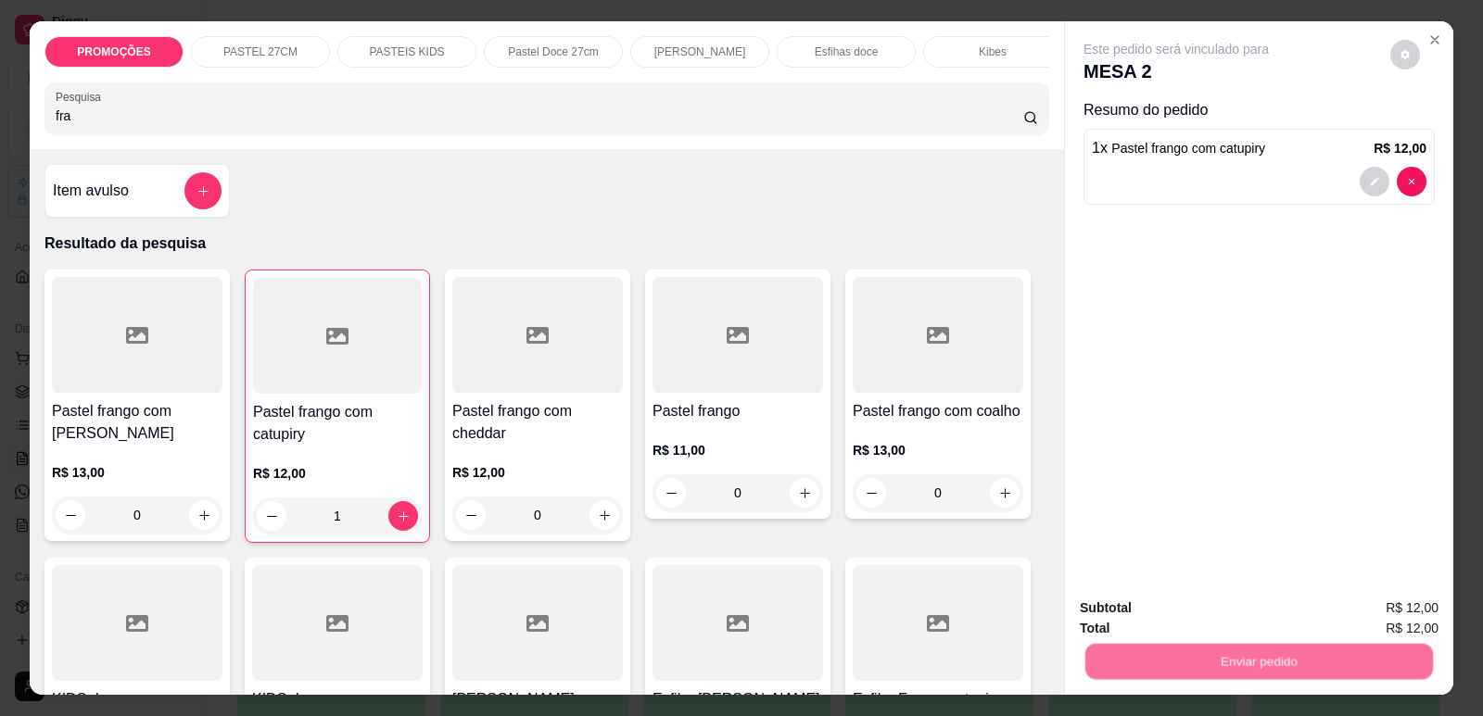
click at [1354, 612] on button "Enviar pedido" at bounding box center [1390, 616] width 105 height 35
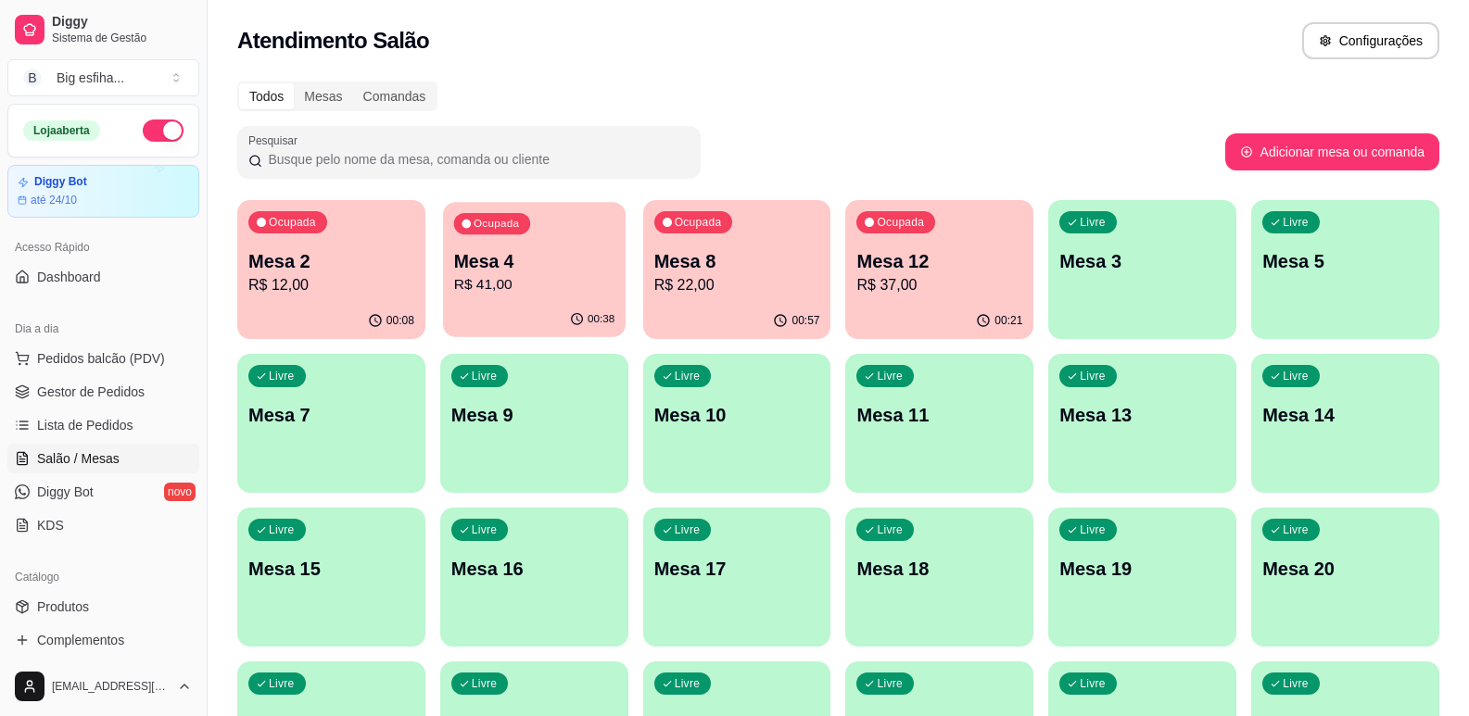
click at [618, 249] on div "Ocupada Mesa 4 R$ 41,00" at bounding box center [534, 252] width 183 height 100
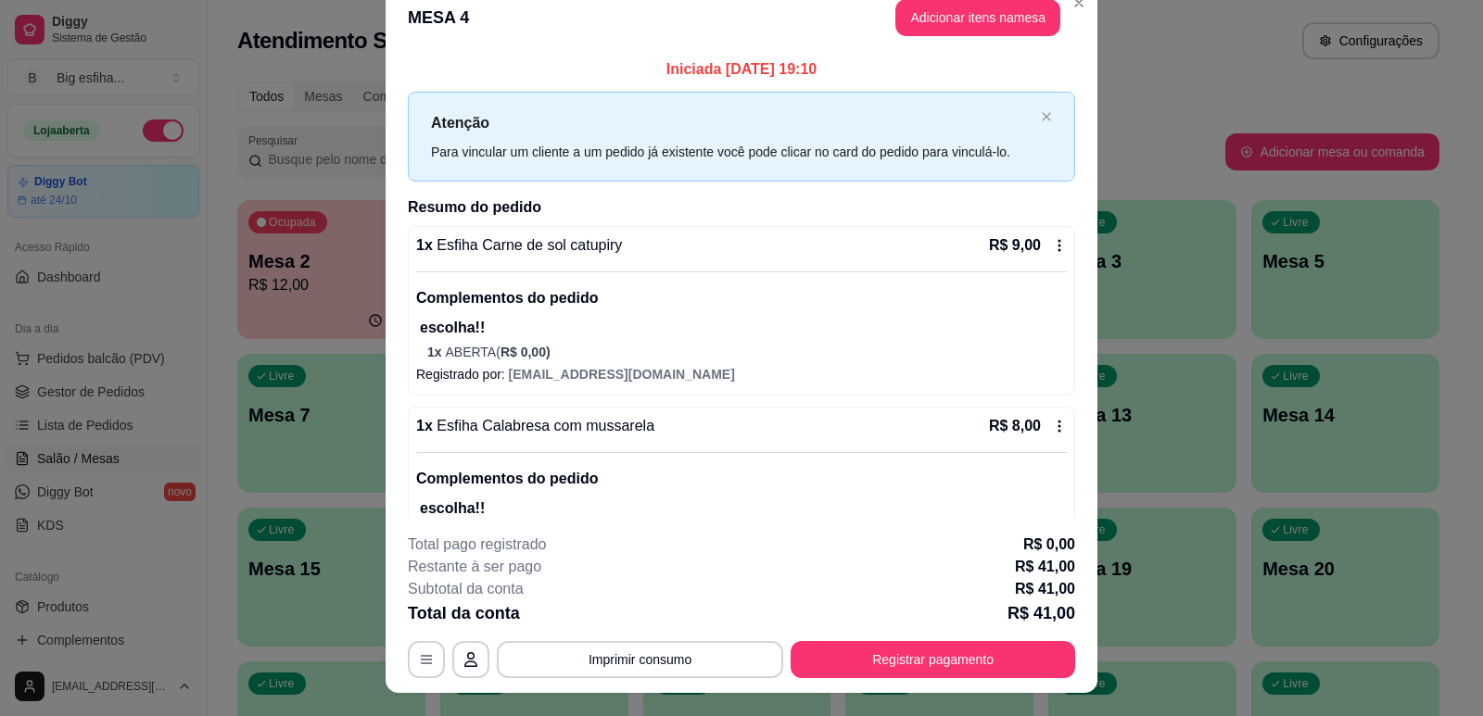
scroll to position [0, 0]
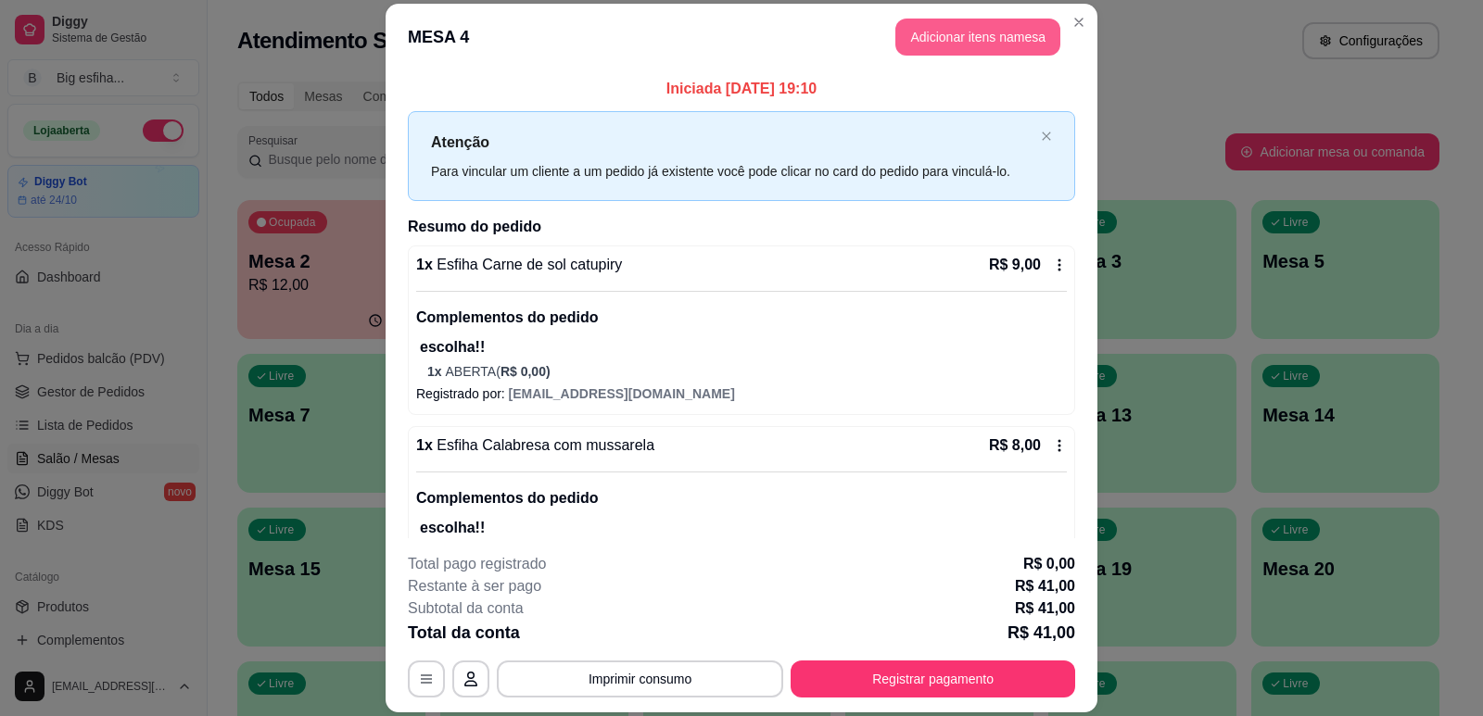
click at [925, 46] on button "Adicionar itens na mesa" at bounding box center [977, 37] width 165 height 37
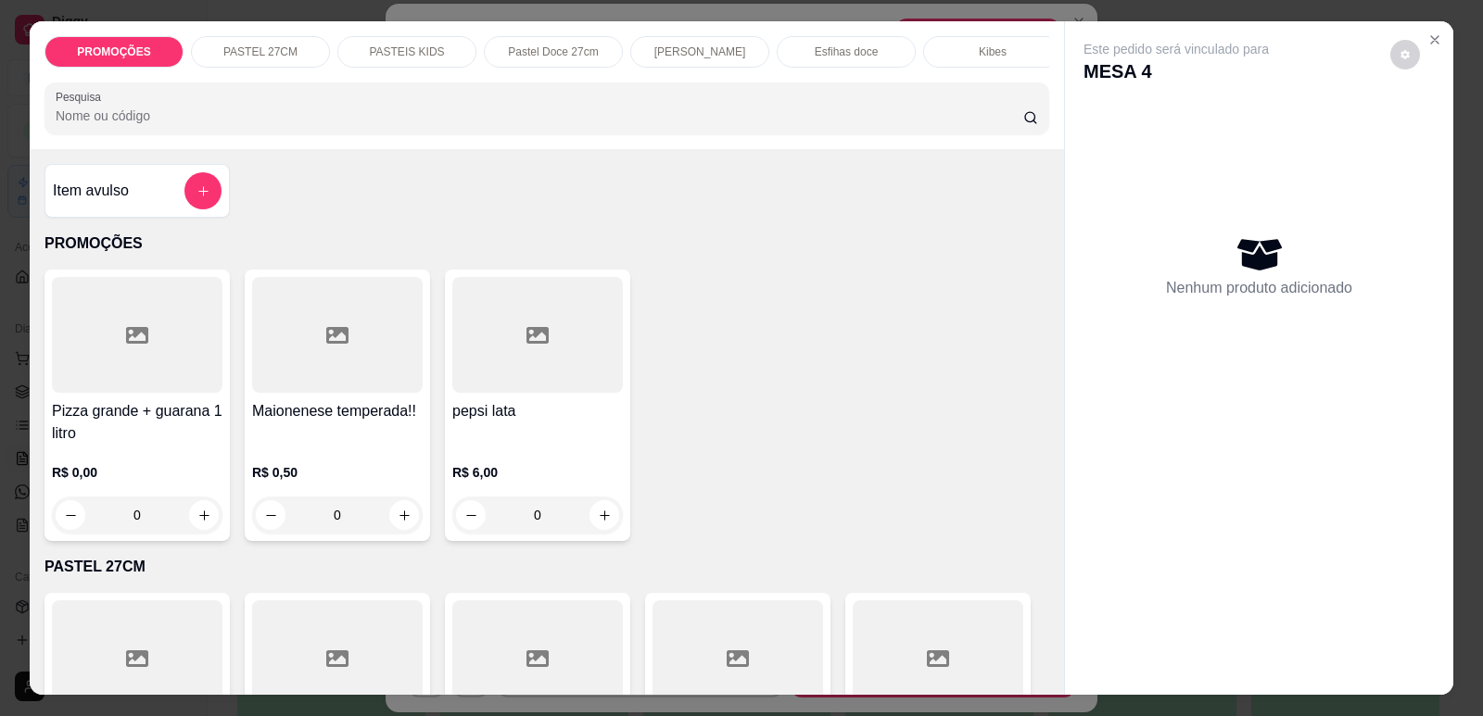
click at [683, 44] on p "[PERSON_NAME]" at bounding box center [700, 51] width 92 height 15
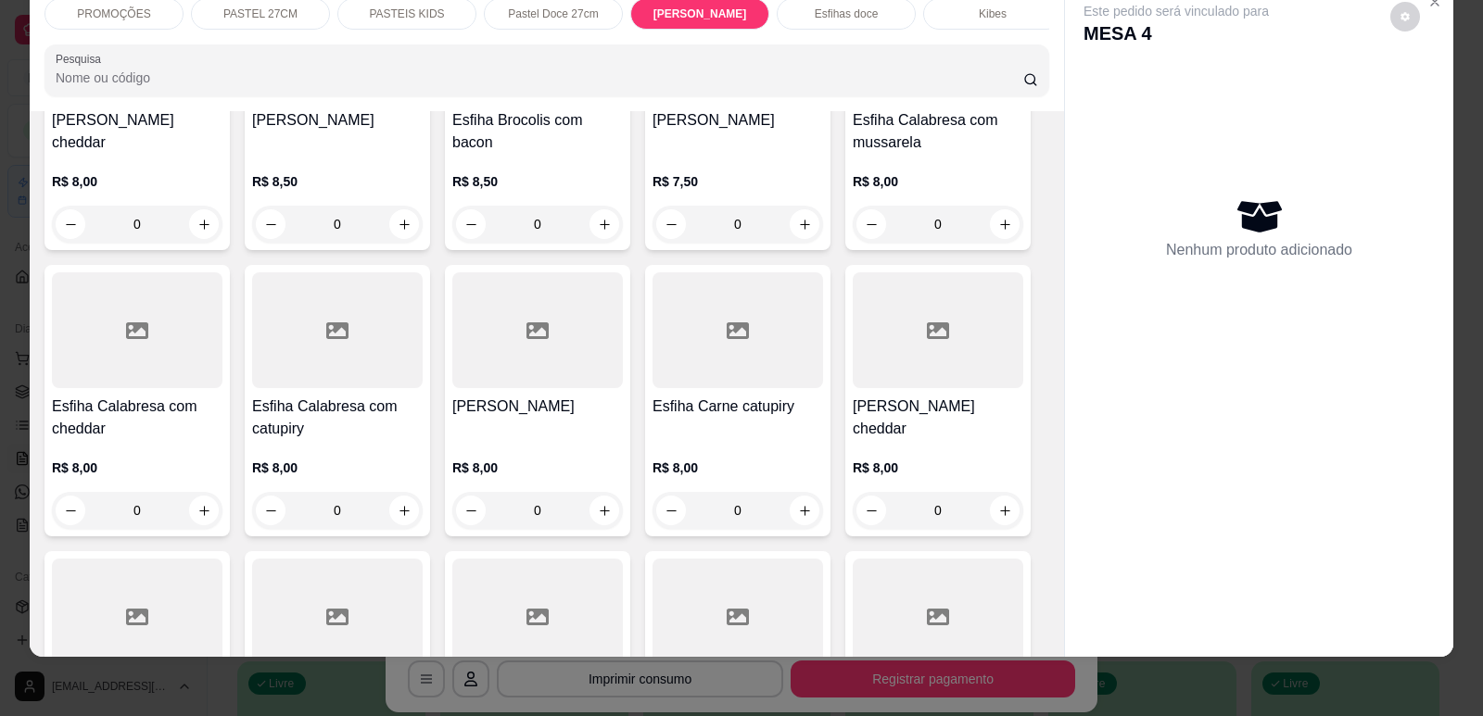
scroll to position [5924, 0]
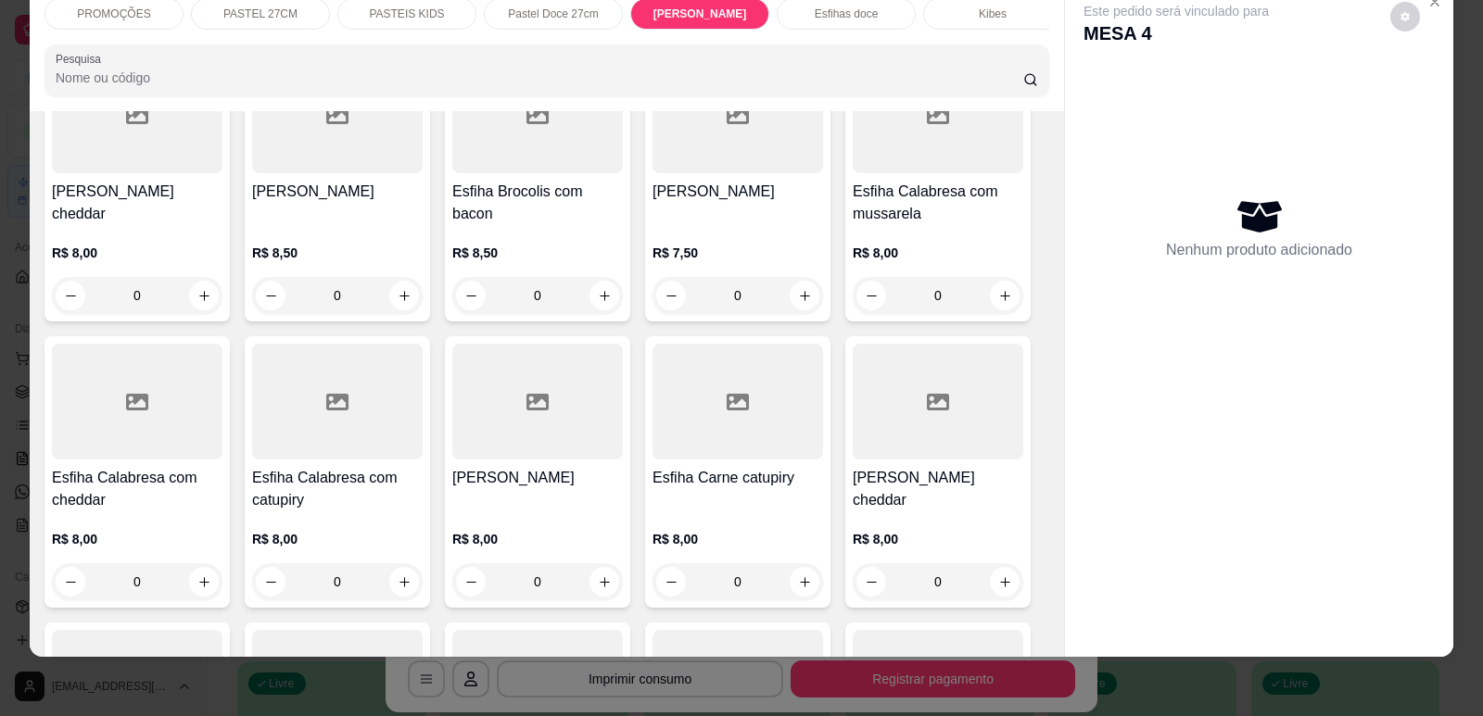
click at [942, 225] on h4 "Esfiha Calabresa com mussarela" at bounding box center [938, 203] width 171 height 44
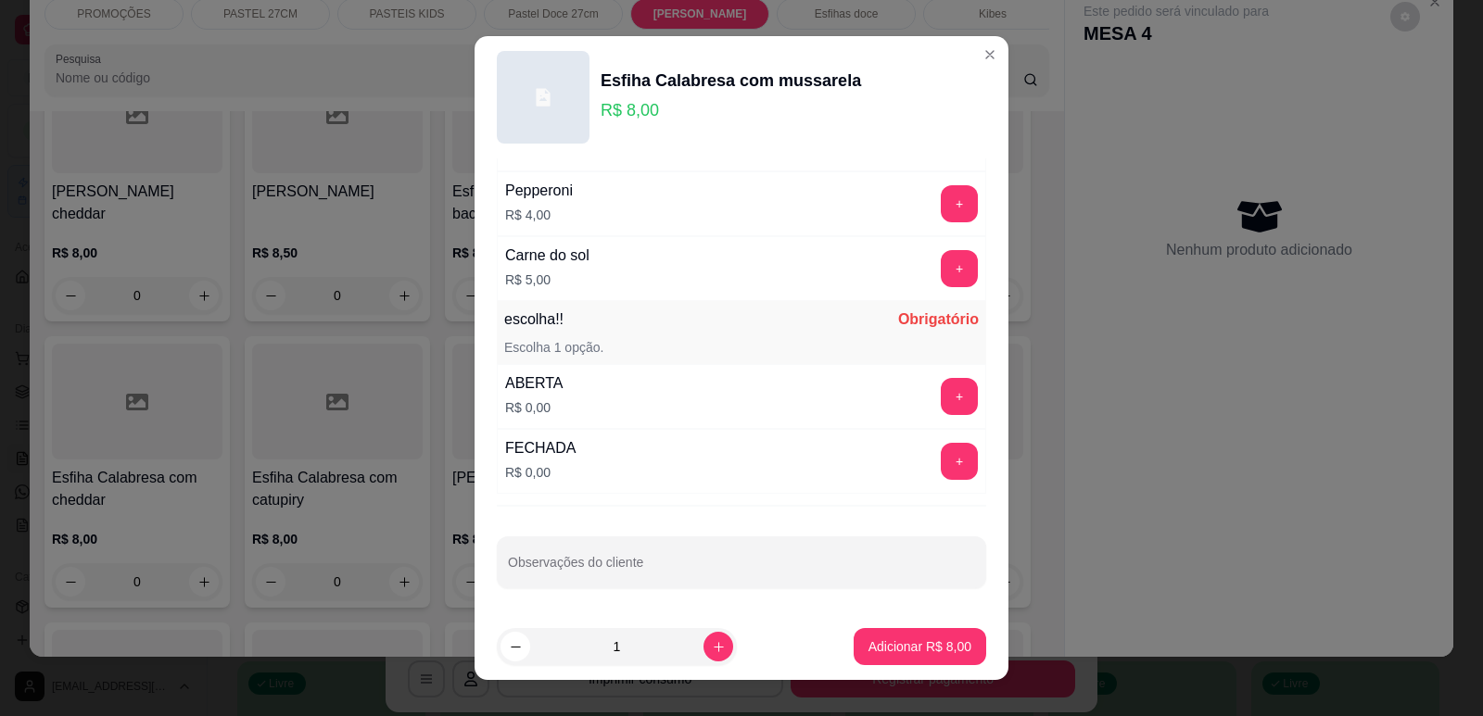
click at [941, 465] on button "+" at bounding box center [959, 461] width 37 height 37
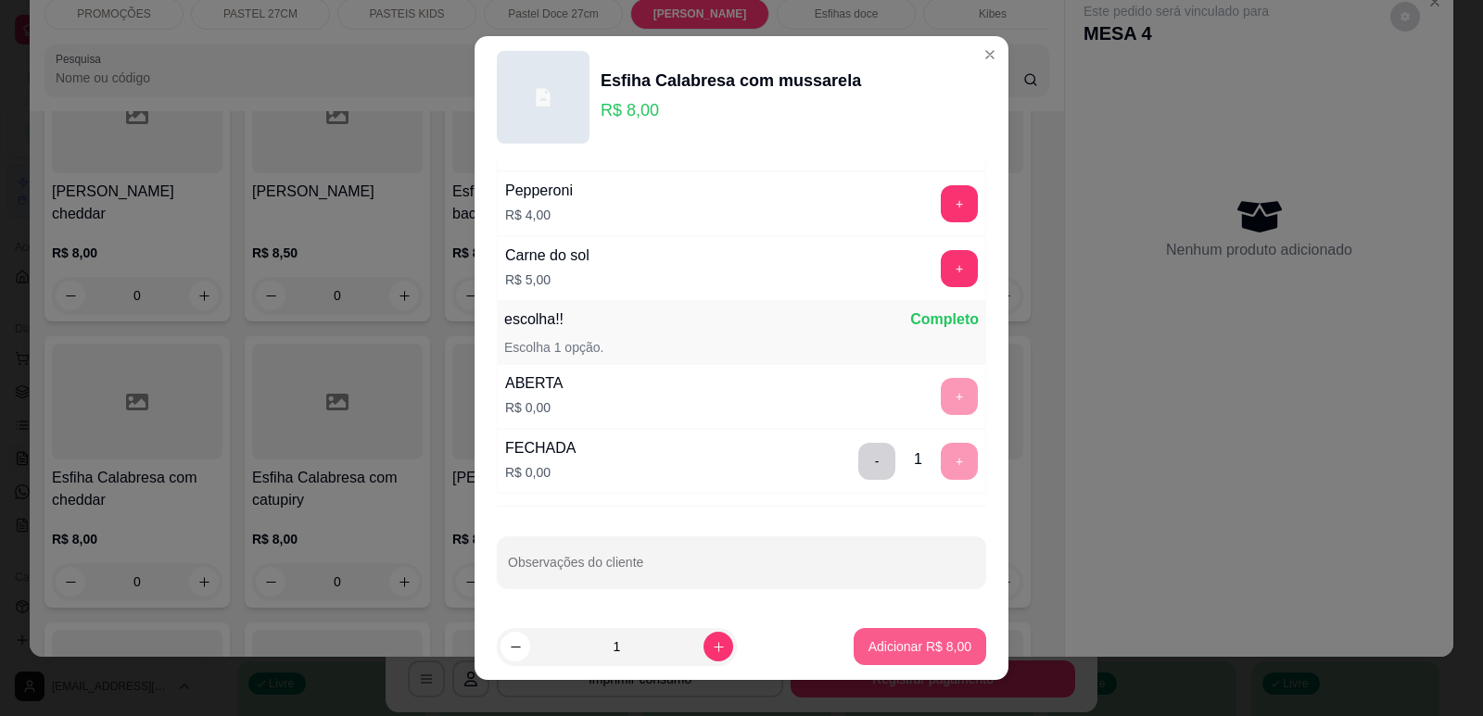
click at [928, 643] on p "Adicionar R$ 8,00" at bounding box center [919, 647] width 103 height 19
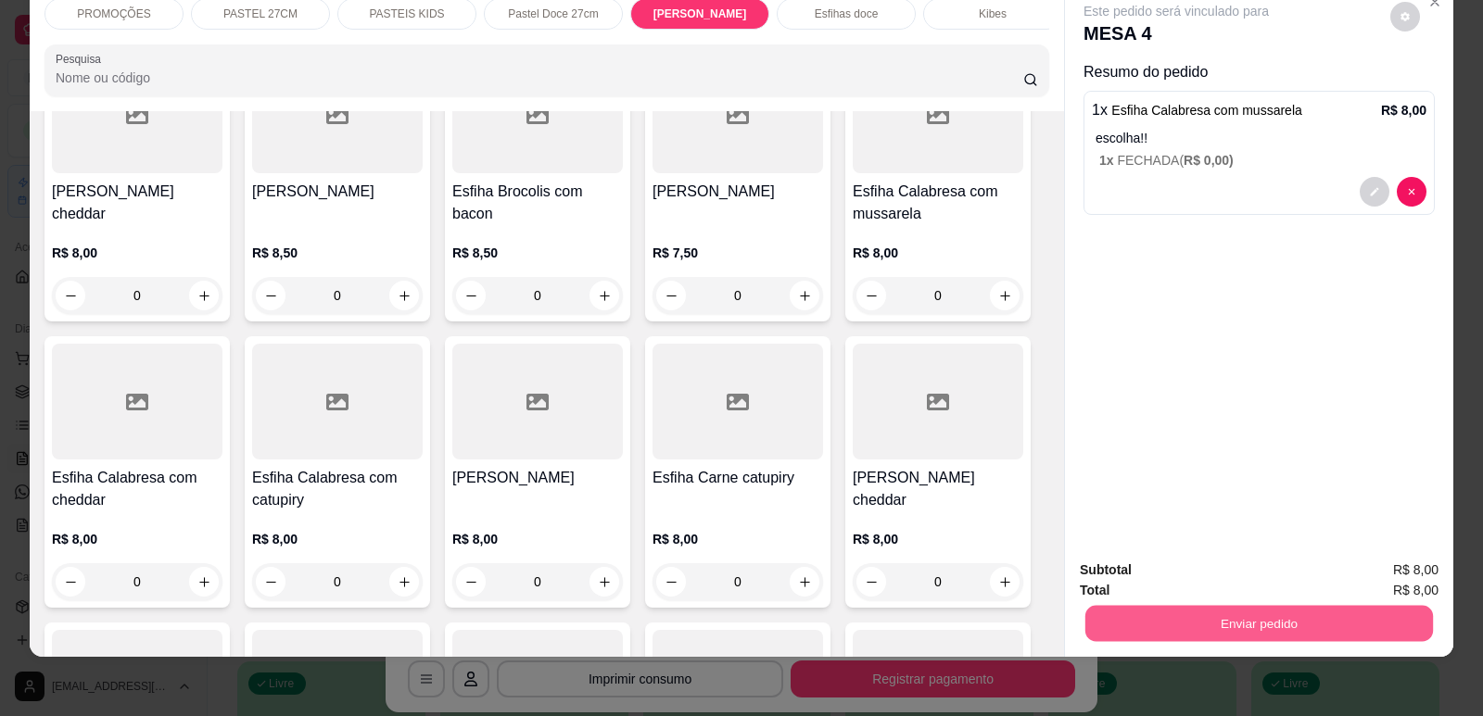
click at [1210, 615] on button "Enviar pedido" at bounding box center [1259, 623] width 348 height 36
click at [1369, 575] on button "Enviar pedido" at bounding box center [1390, 578] width 105 height 35
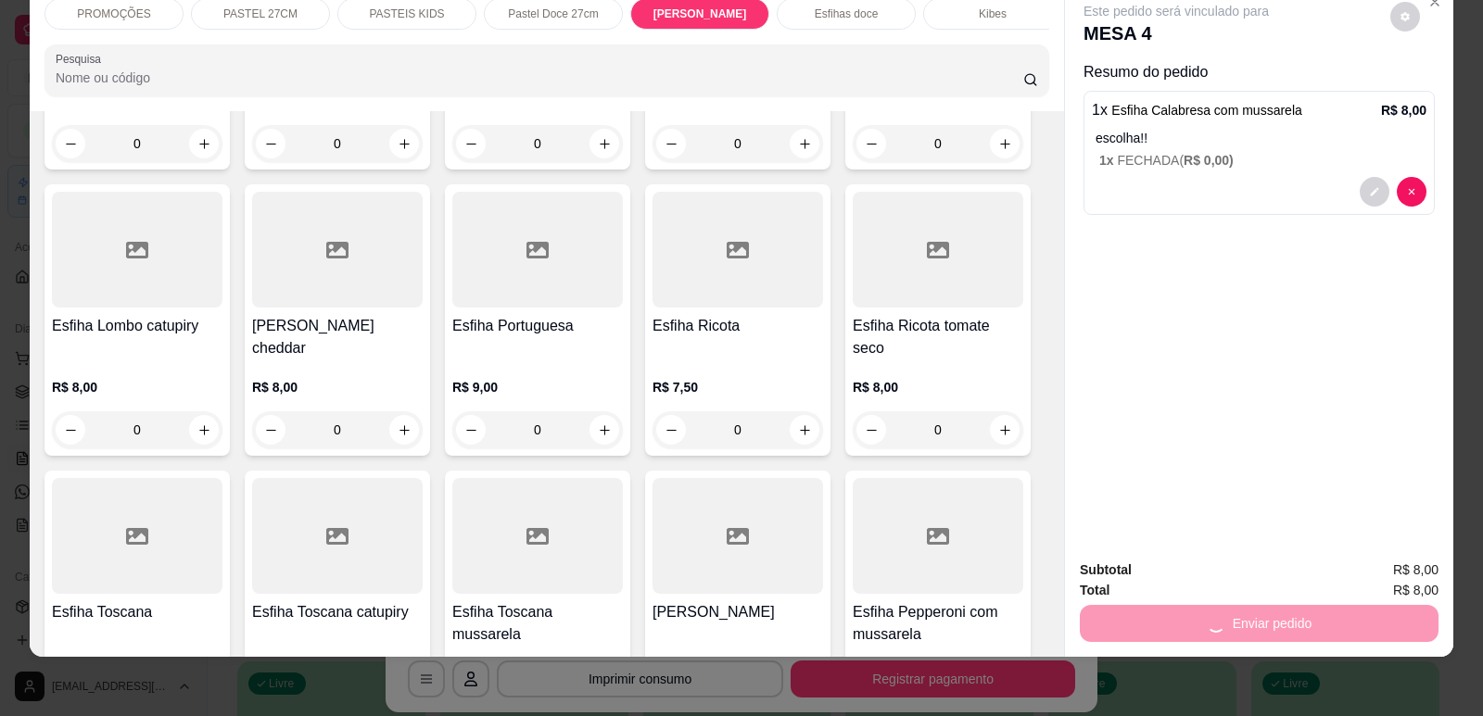
scroll to position [0, 0]
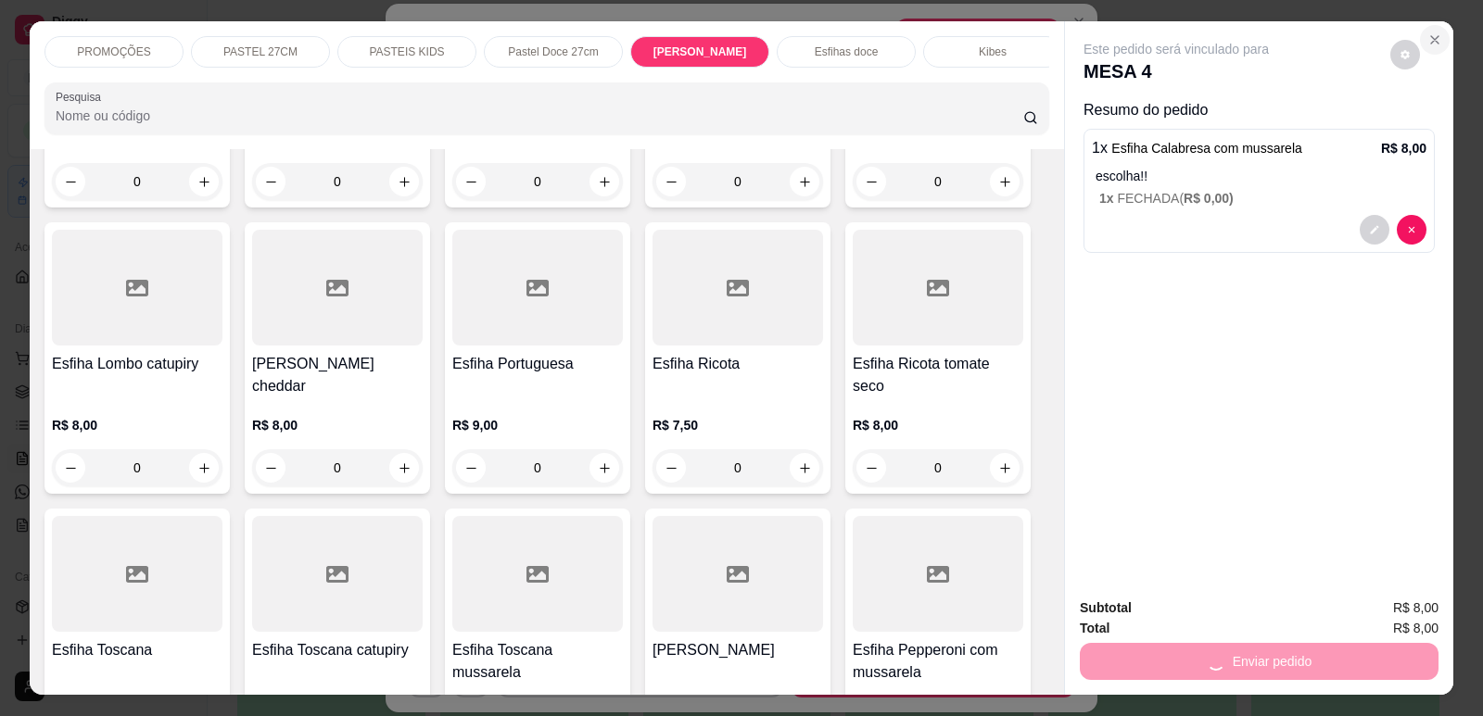
click at [1427, 46] on icon "Close" at bounding box center [1434, 39] width 15 height 15
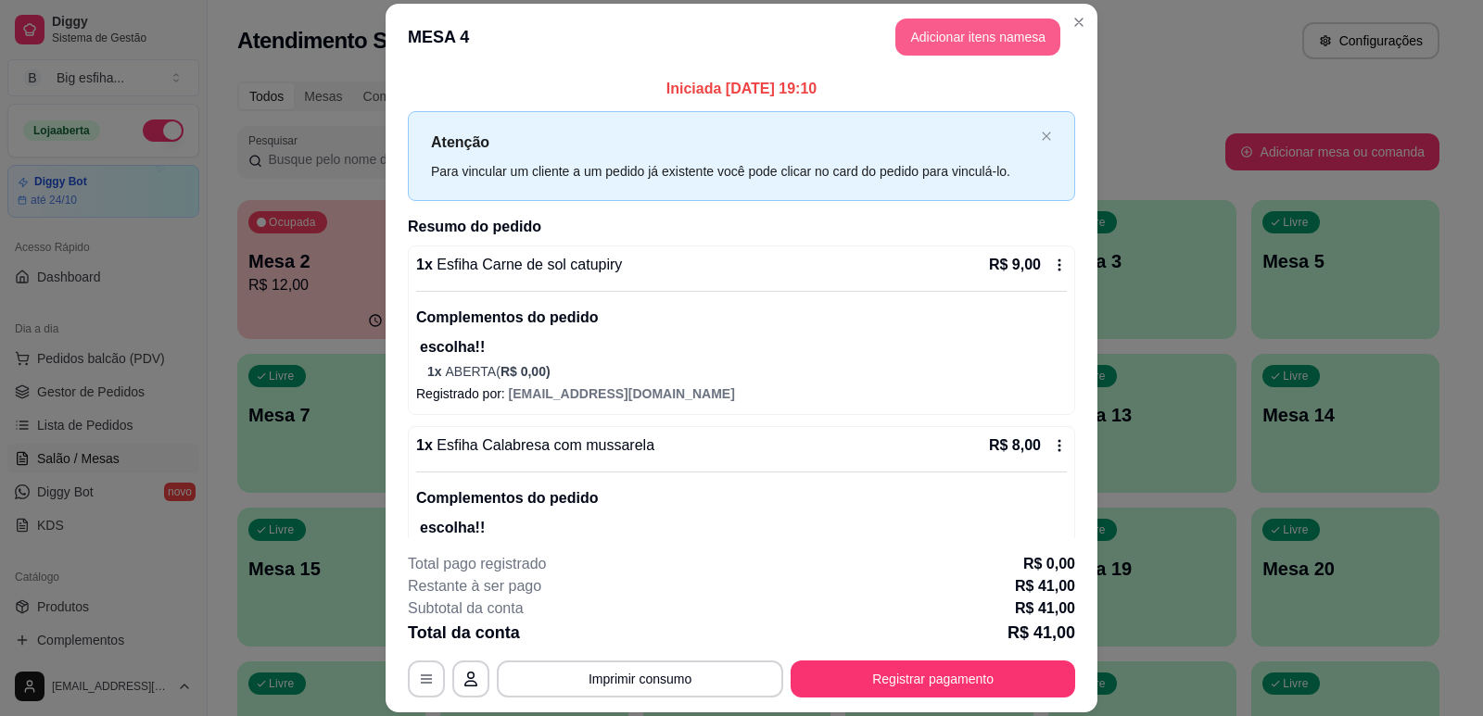
click at [950, 48] on button "Adicionar itens na mesa" at bounding box center [977, 37] width 165 height 37
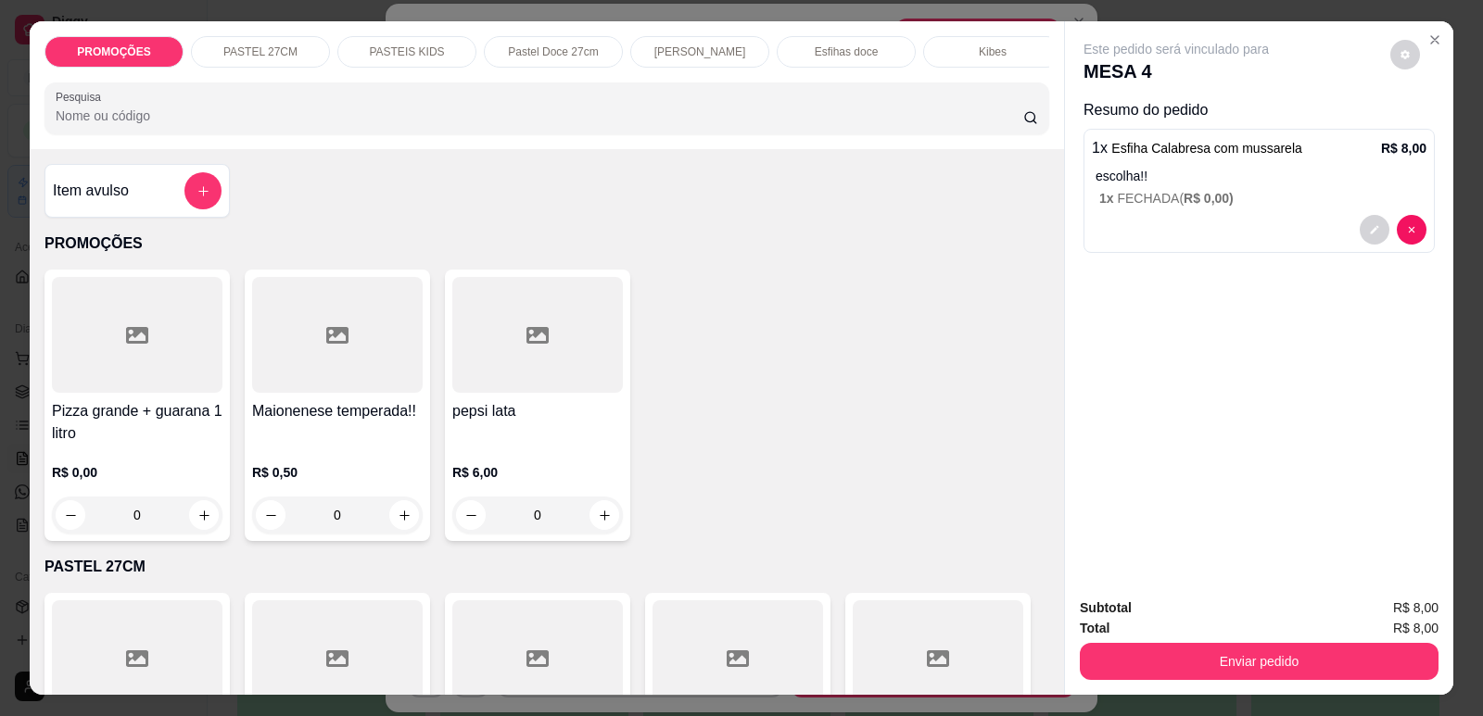
click at [1178, 643] on button "Enviar pedido" at bounding box center [1259, 661] width 359 height 37
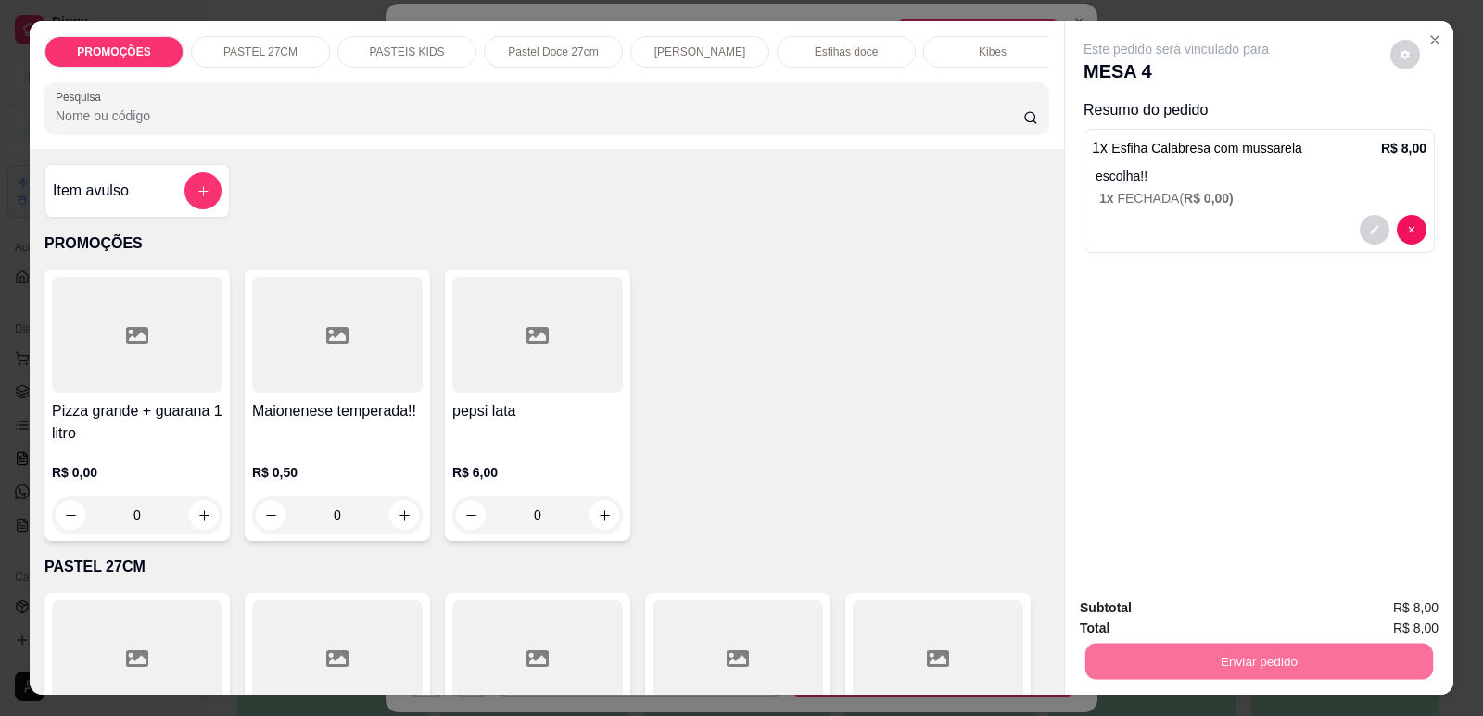
click at [1384, 629] on button "Enviar pedido" at bounding box center [1390, 615] width 102 height 34
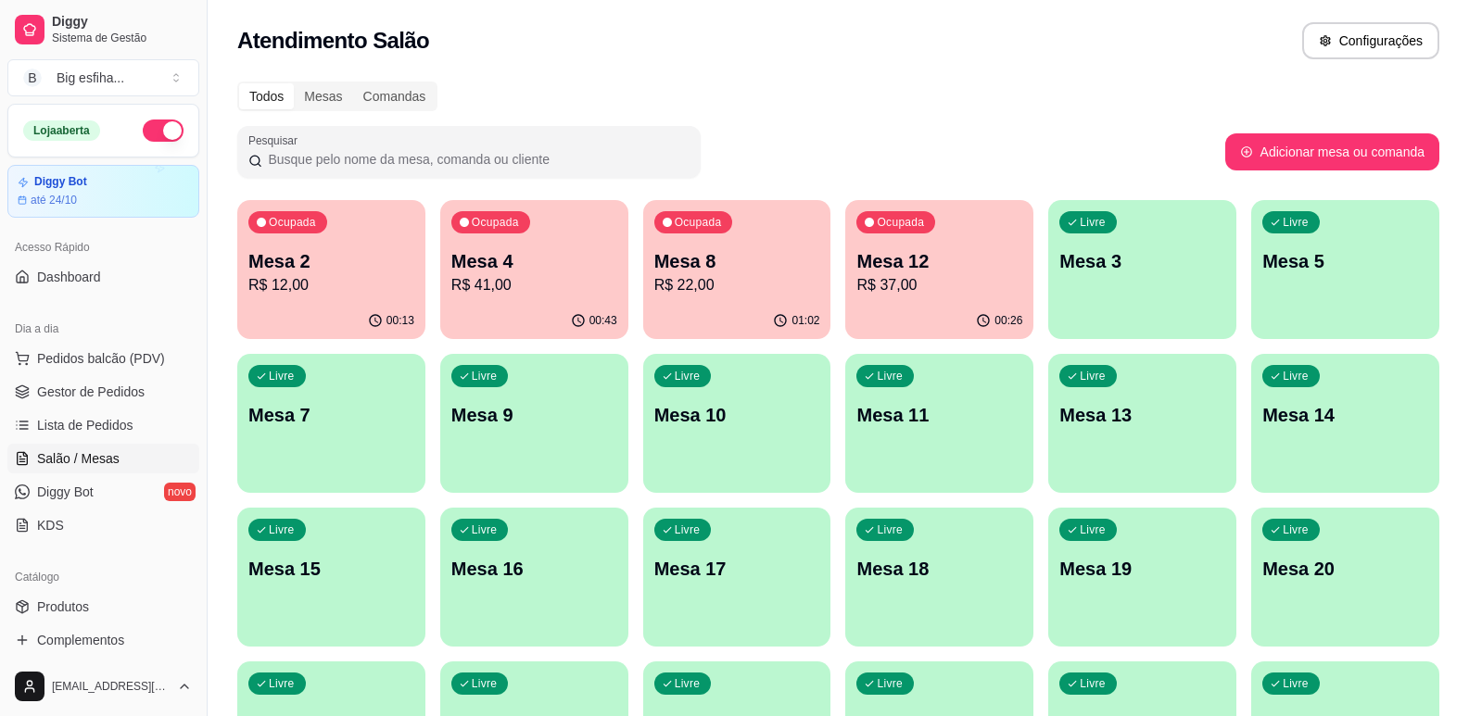
click at [537, 273] on div "Mesa 4 R$ 41,00" at bounding box center [534, 272] width 166 height 48
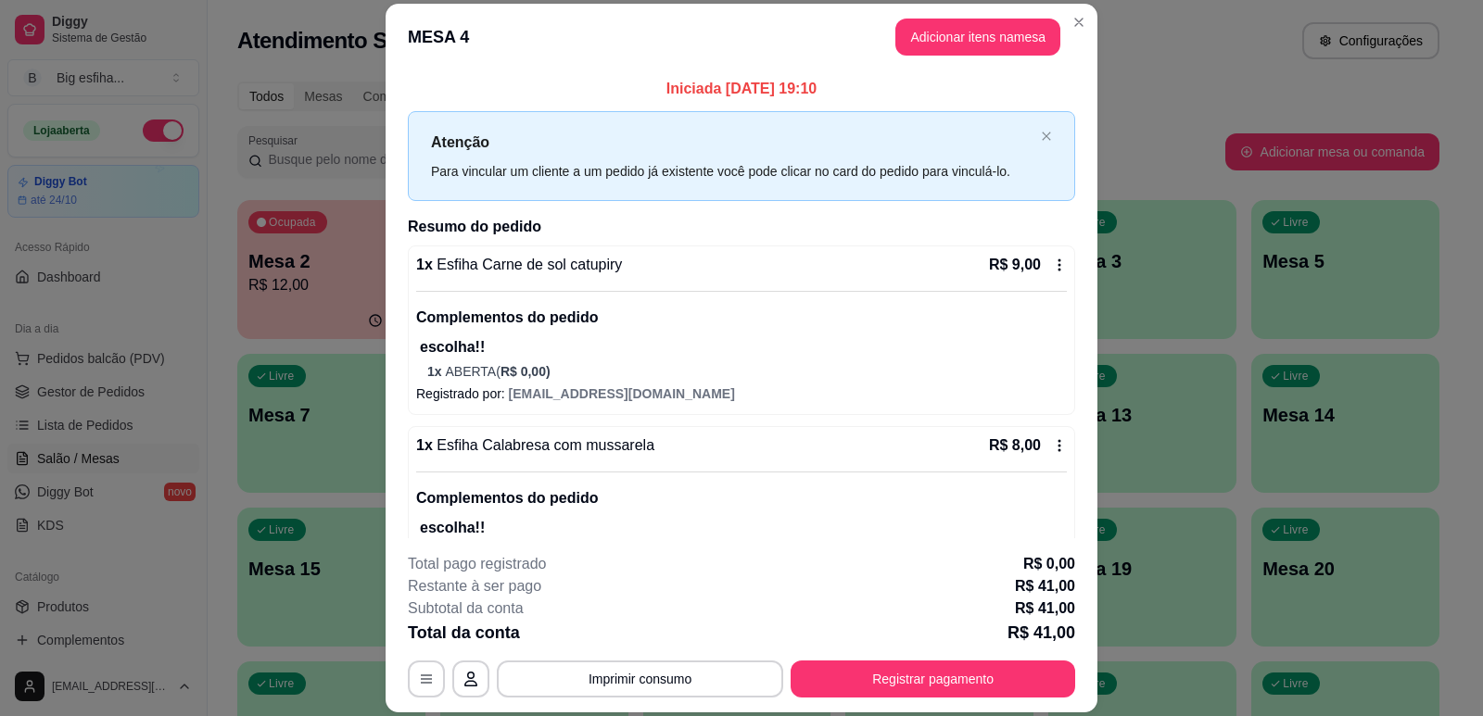
click at [949, 52] on header "MESA 4 Adicionar itens na mesa" at bounding box center [742, 37] width 712 height 67
click at [954, 43] on button "Adicionar itens na mesa" at bounding box center [977, 37] width 165 height 37
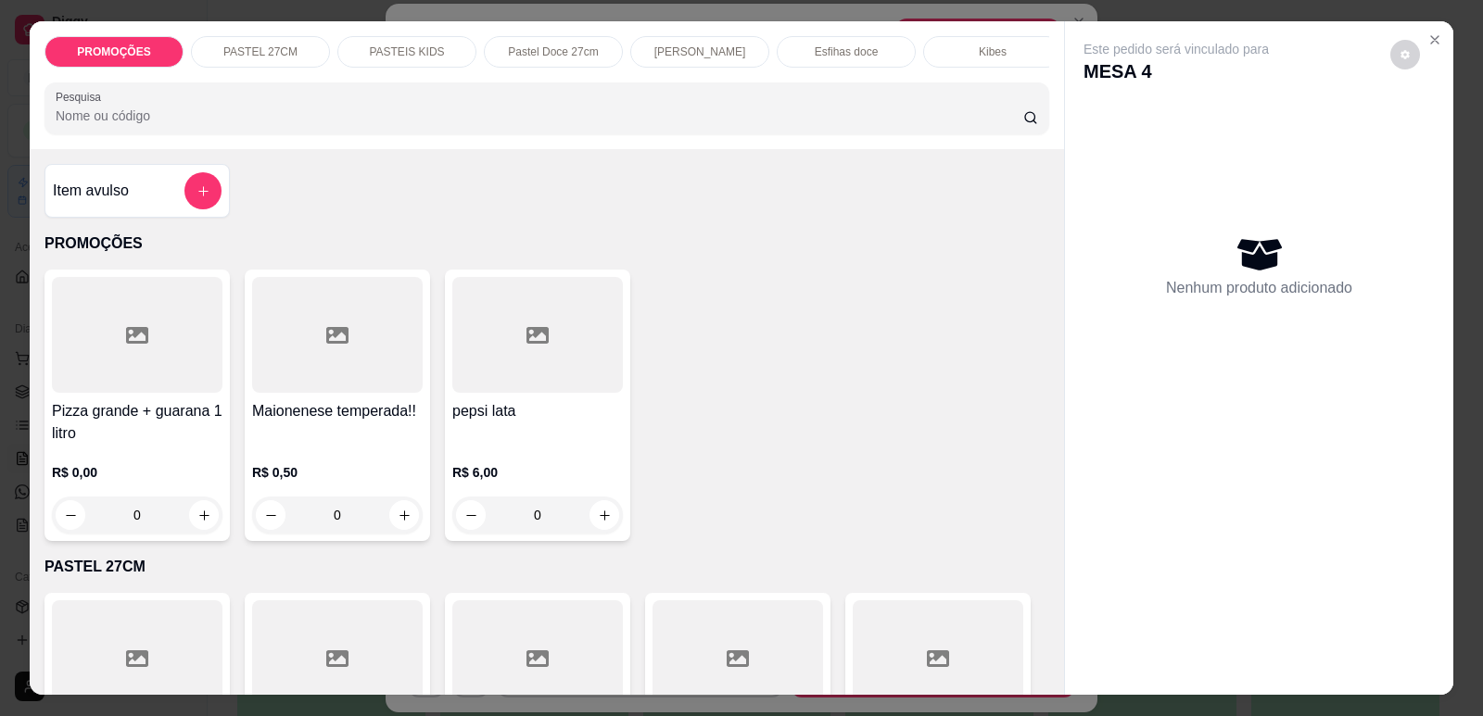
click at [716, 43] on div "[PERSON_NAME]" at bounding box center [699, 52] width 139 height 32
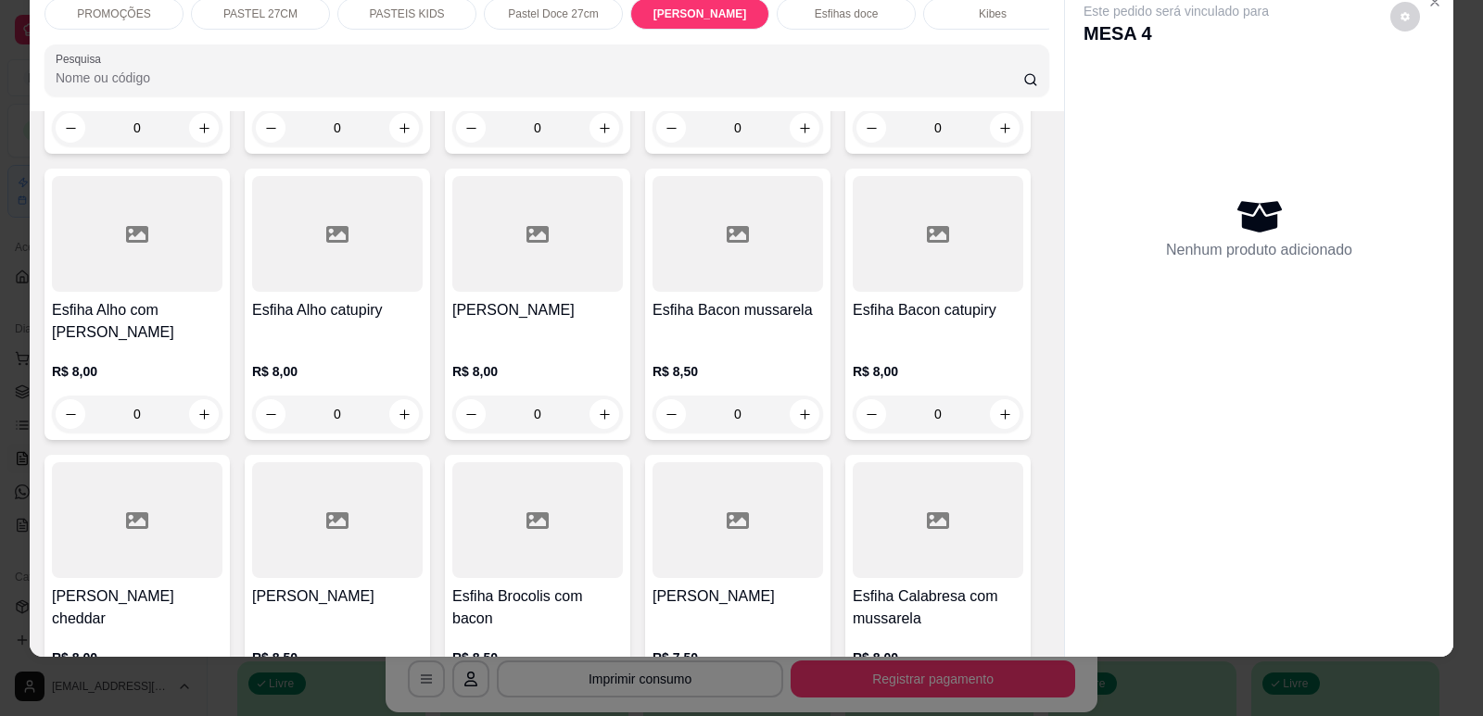
scroll to position [5738, 0]
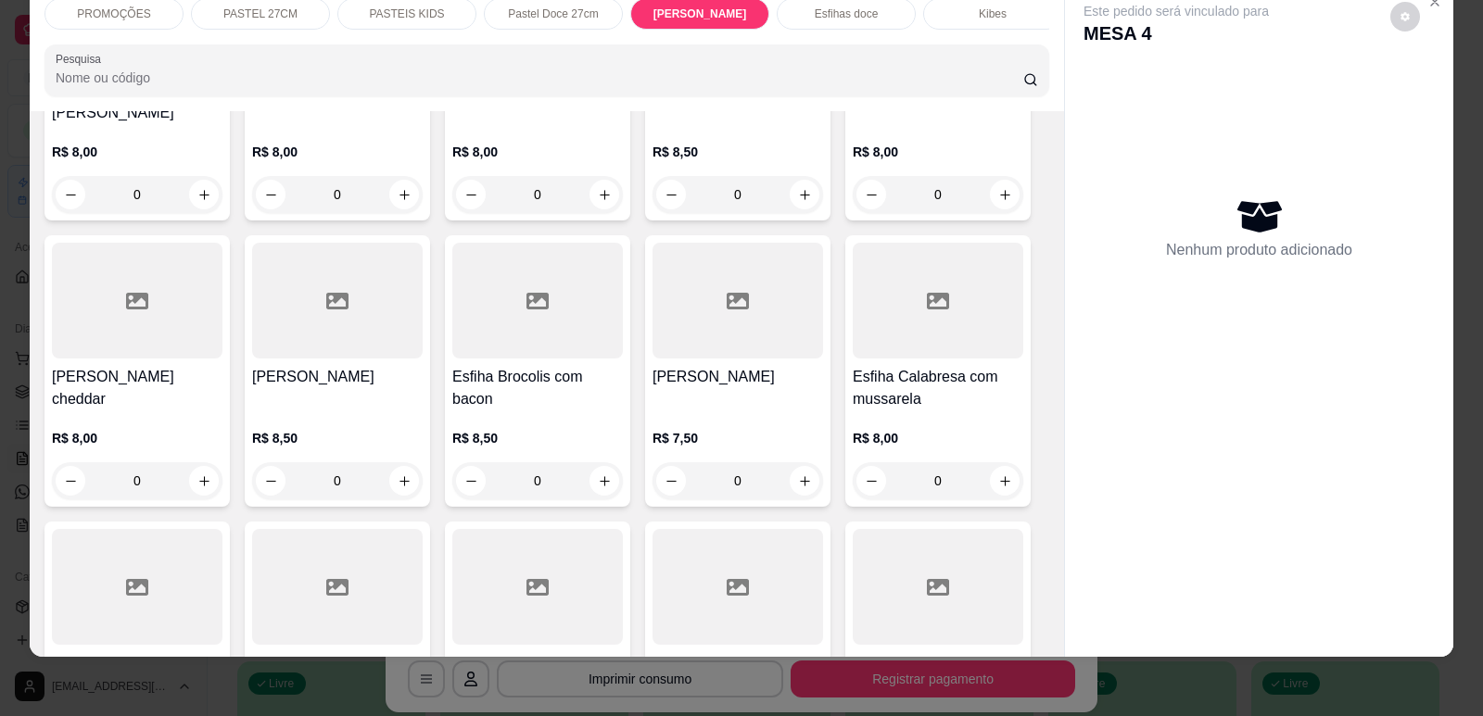
click at [904, 398] on h4 "Esfiha Calabresa com mussarela" at bounding box center [938, 388] width 171 height 44
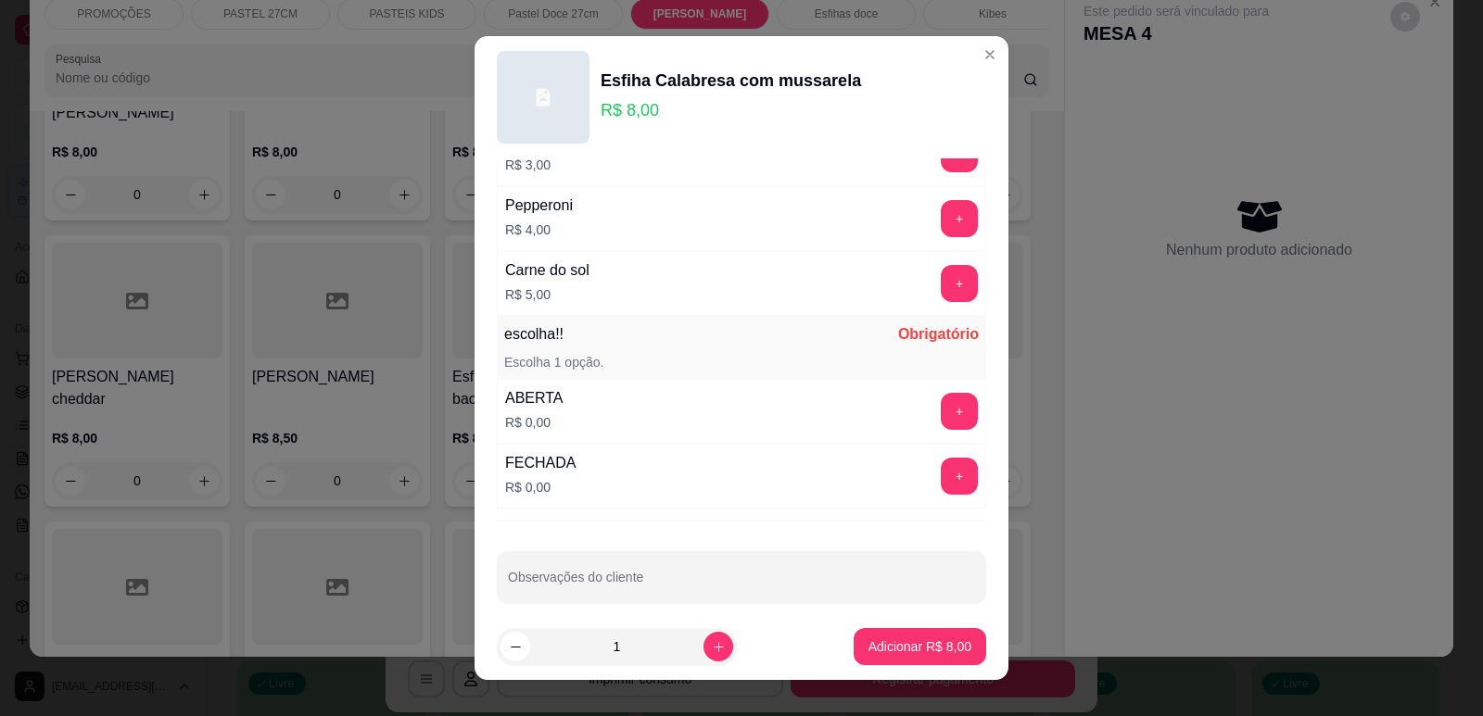
scroll to position [1464, 0]
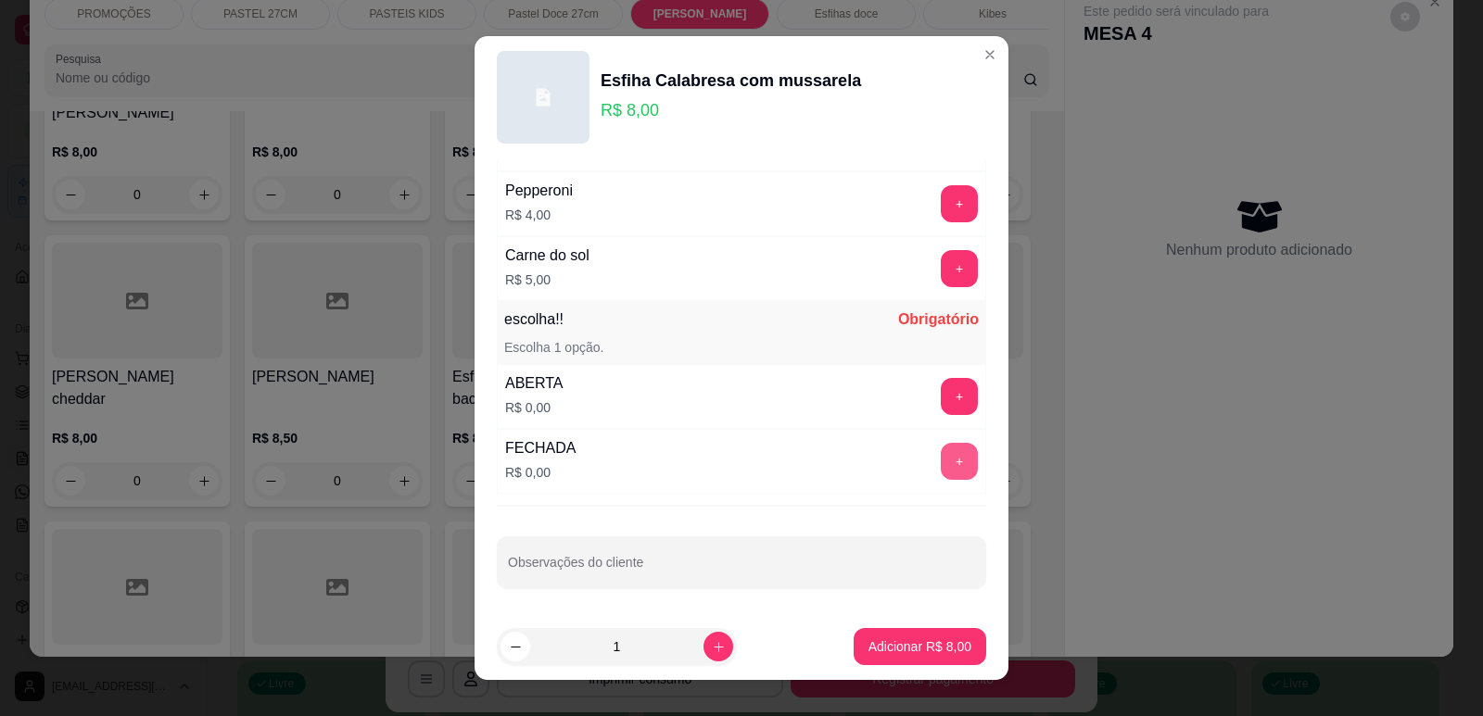
click at [941, 449] on button "+" at bounding box center [959, 461] width 37 height 37
click at [894, 641] on p "Adicionar R$ 8,00" at bounding box center [919, 647] width 103 height 19
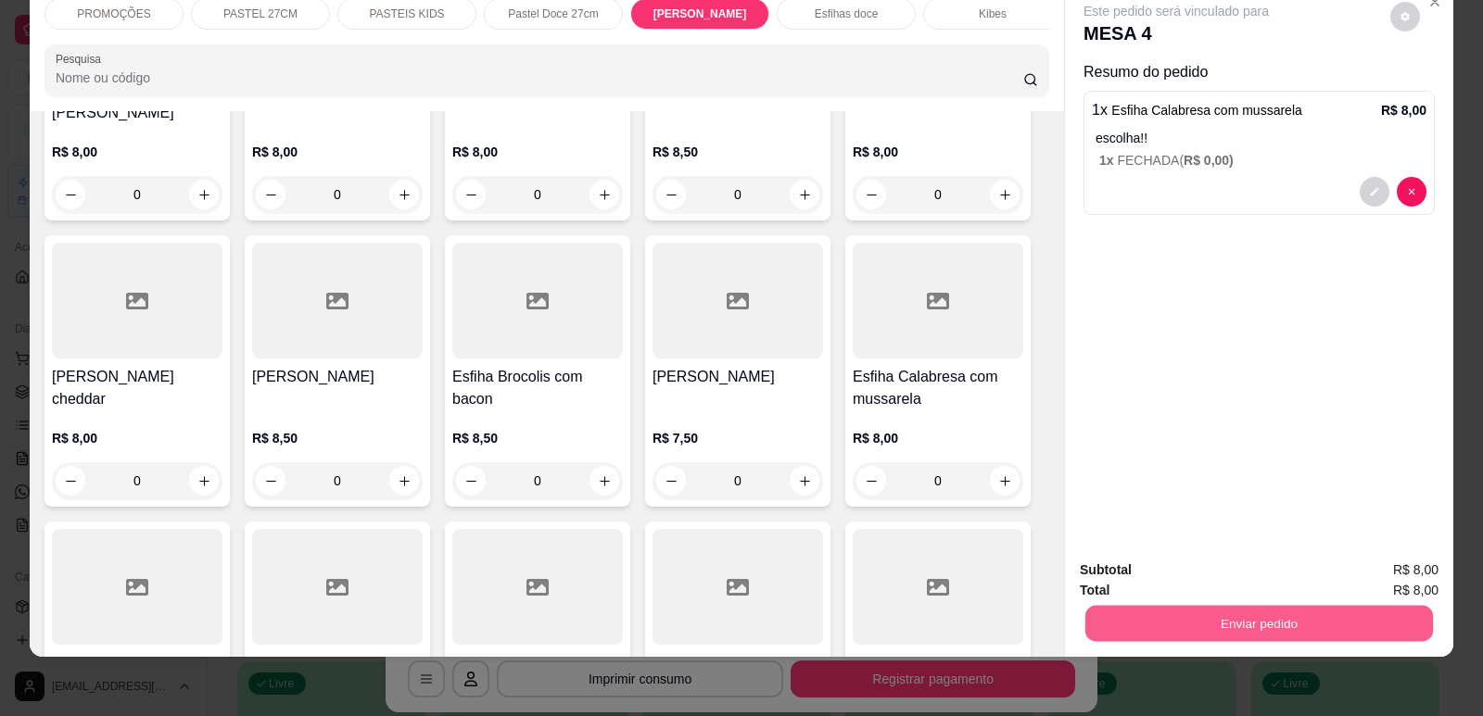
click at [1198, 633] on button "Enviar pedido" at bounding box center [1259, 623] width 348 height 36
click at [1382, 570] on button "Enviar pedido" at bounding box center [1390, 578] width 105 height 35
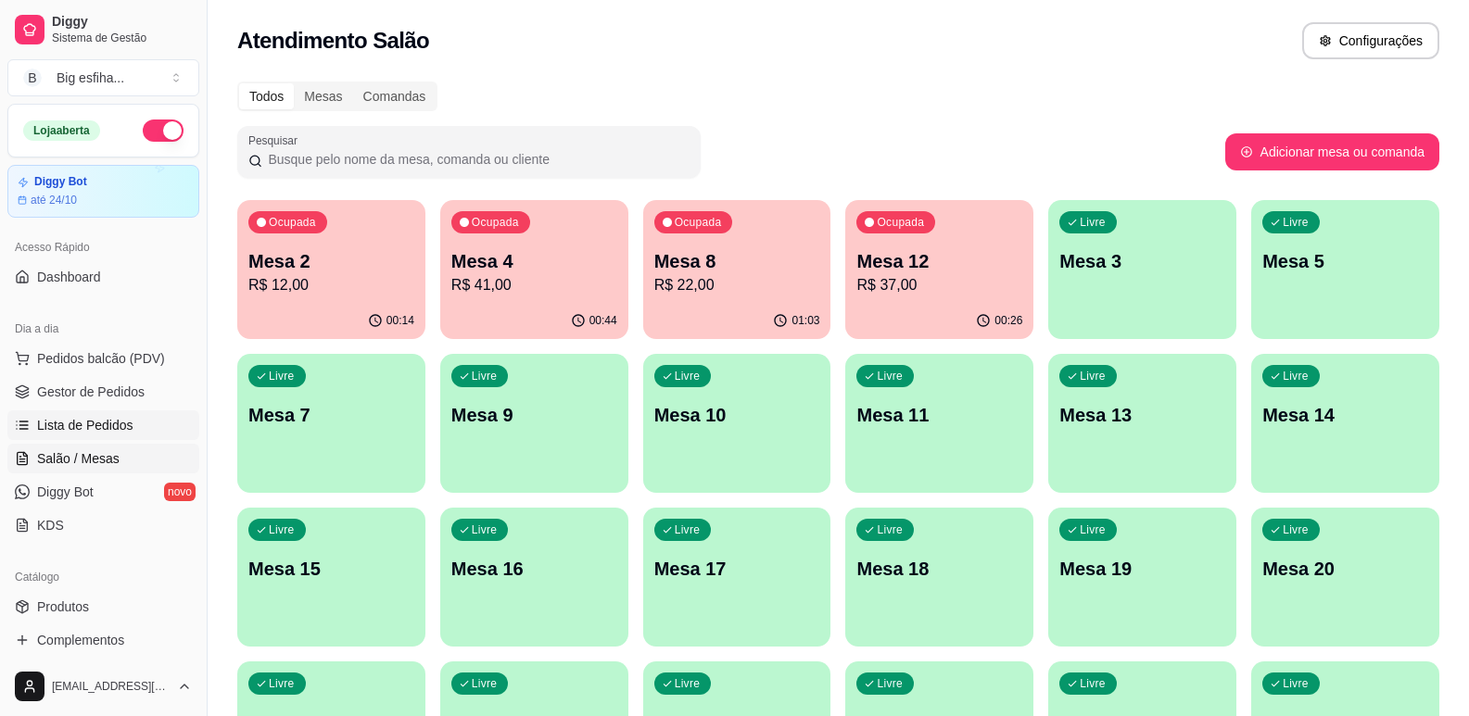
click at [119, 422] on span "Lista de Pedidos" at bounding box center [85, 425] width 96 height 19
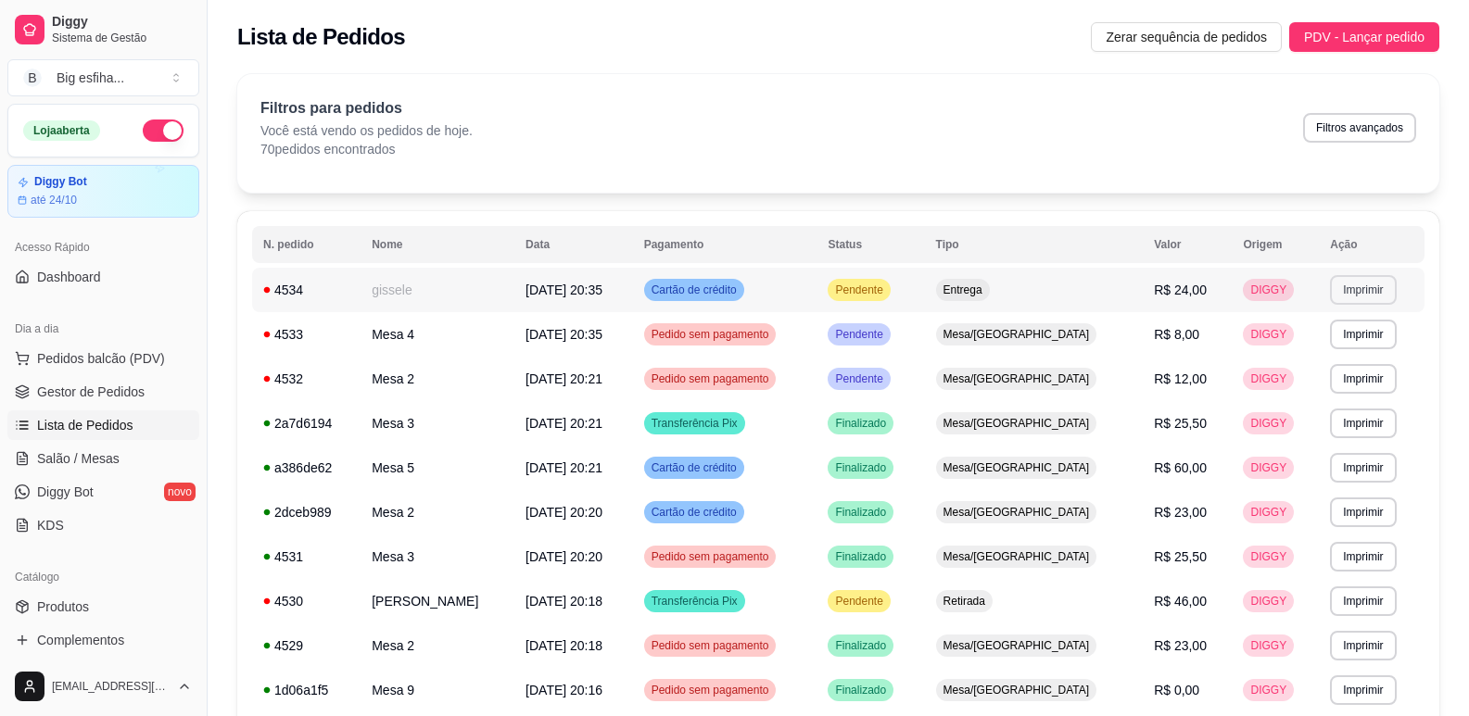
click at [1337, 294] on button "Imprimir" at bounding box center [1363, 290] width 66 height 30
click at [1353, 357] on button "IMPRESSORA" at bounding box center [1323, 355] width 134 height 30
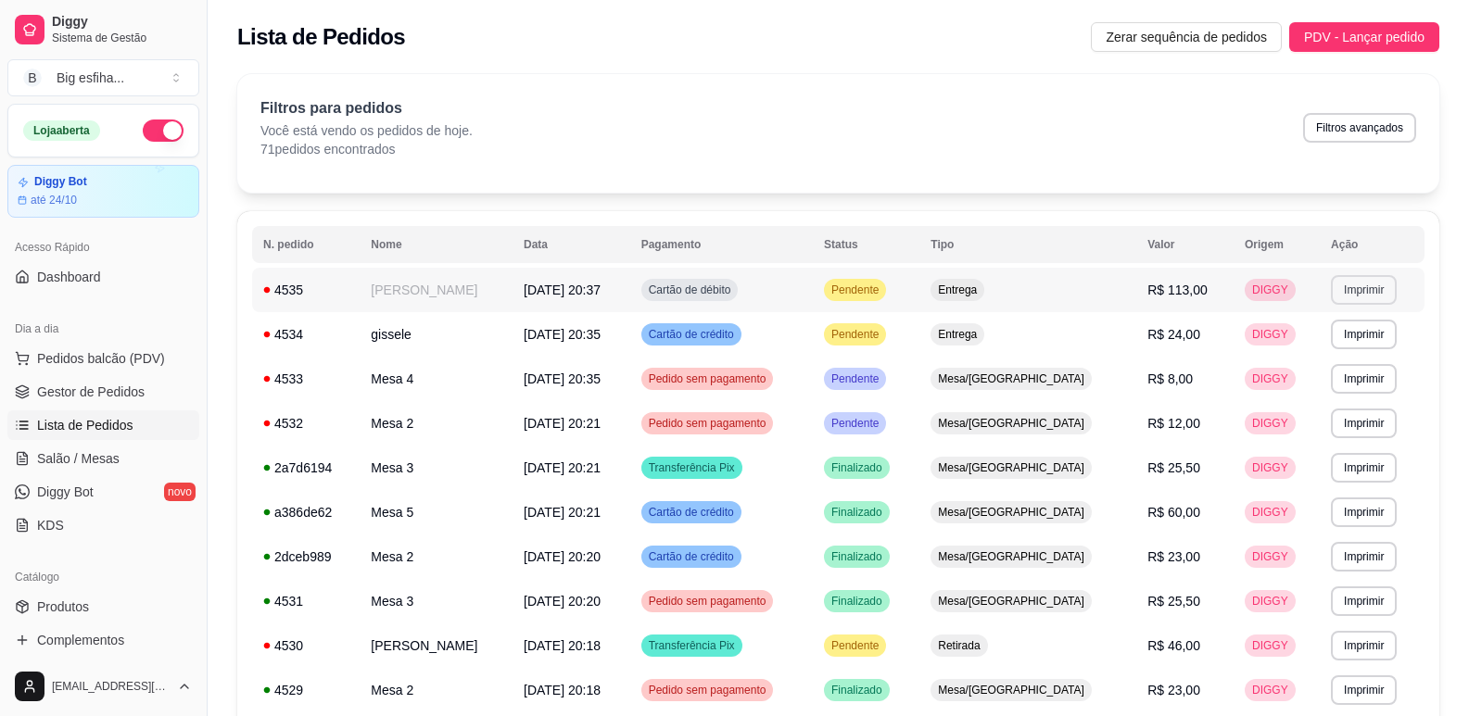
click at [1371, 285] on button "Imprimir" at bounding box center [1364, 290] width 66 height 30
click at [1300, 352] on button "IMPRESSORA" at bounding box center [1323, 354] width 130 height 29
click at [79, 467] on span "Salão / Mesas" at bounding box center [78, 458] width 82 height 19
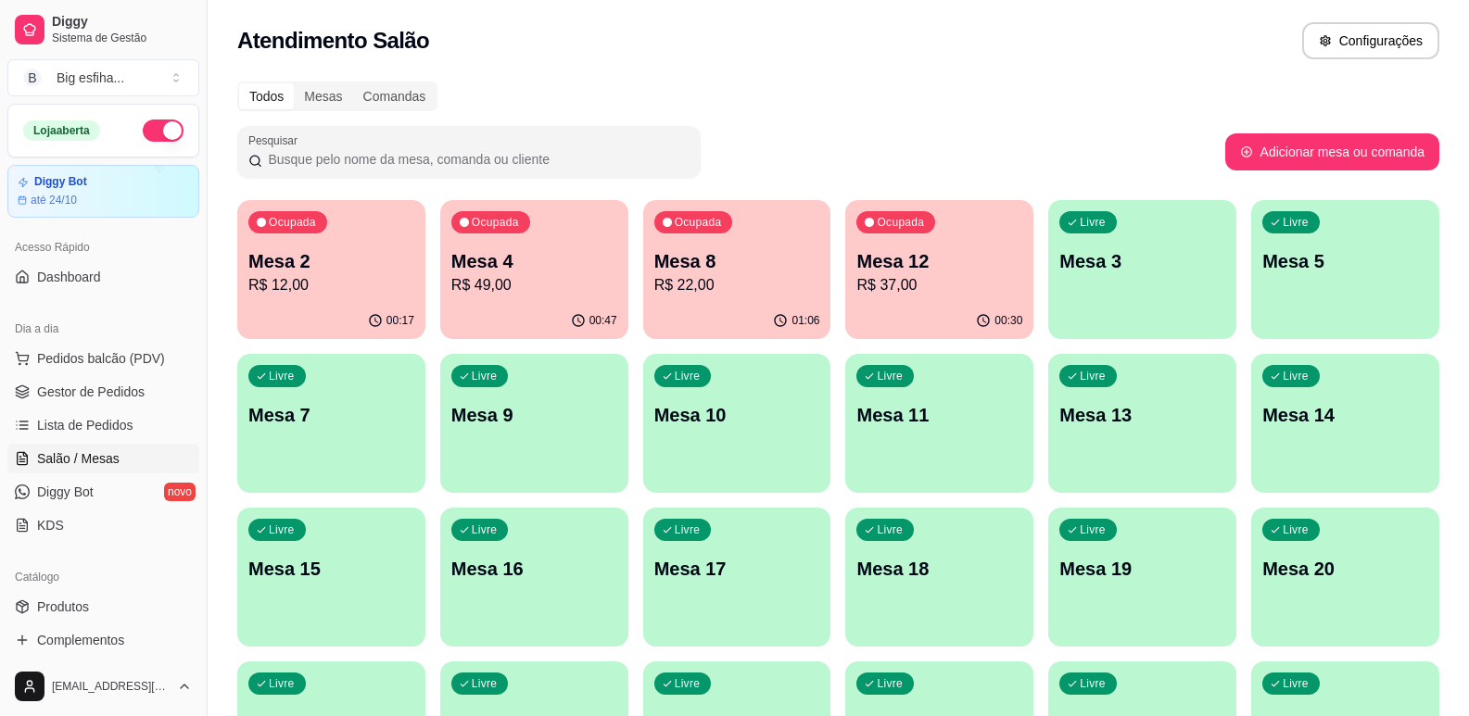
click at [350, 251] on p "Mesa 2" at bounding box center [331, 261] width 166 height 26
click at [349, 289] on p "R$ 12,00" at bounding box center [331, 285] width 166 height 22
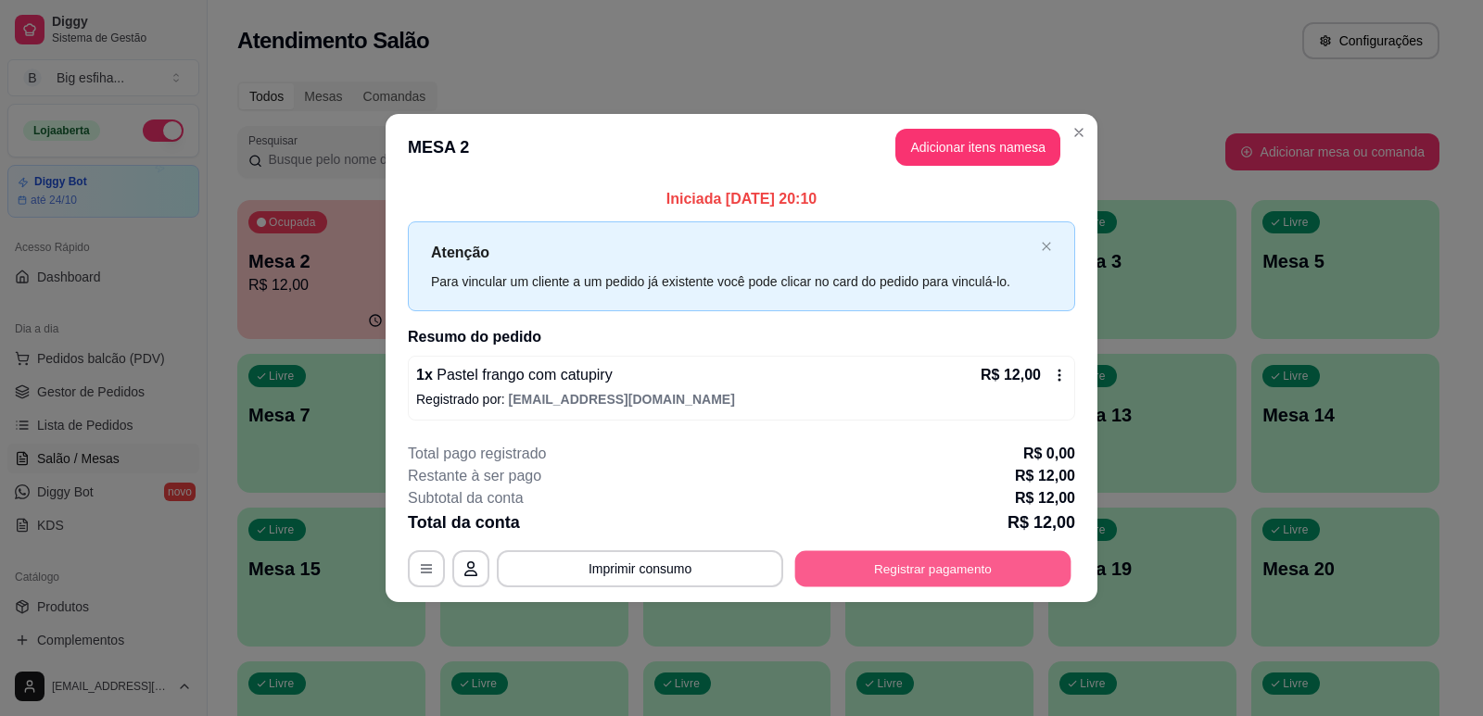
click at [916, 569] on button "Registrar pagamento" at bounding box center [933, 569] width 276 height 36
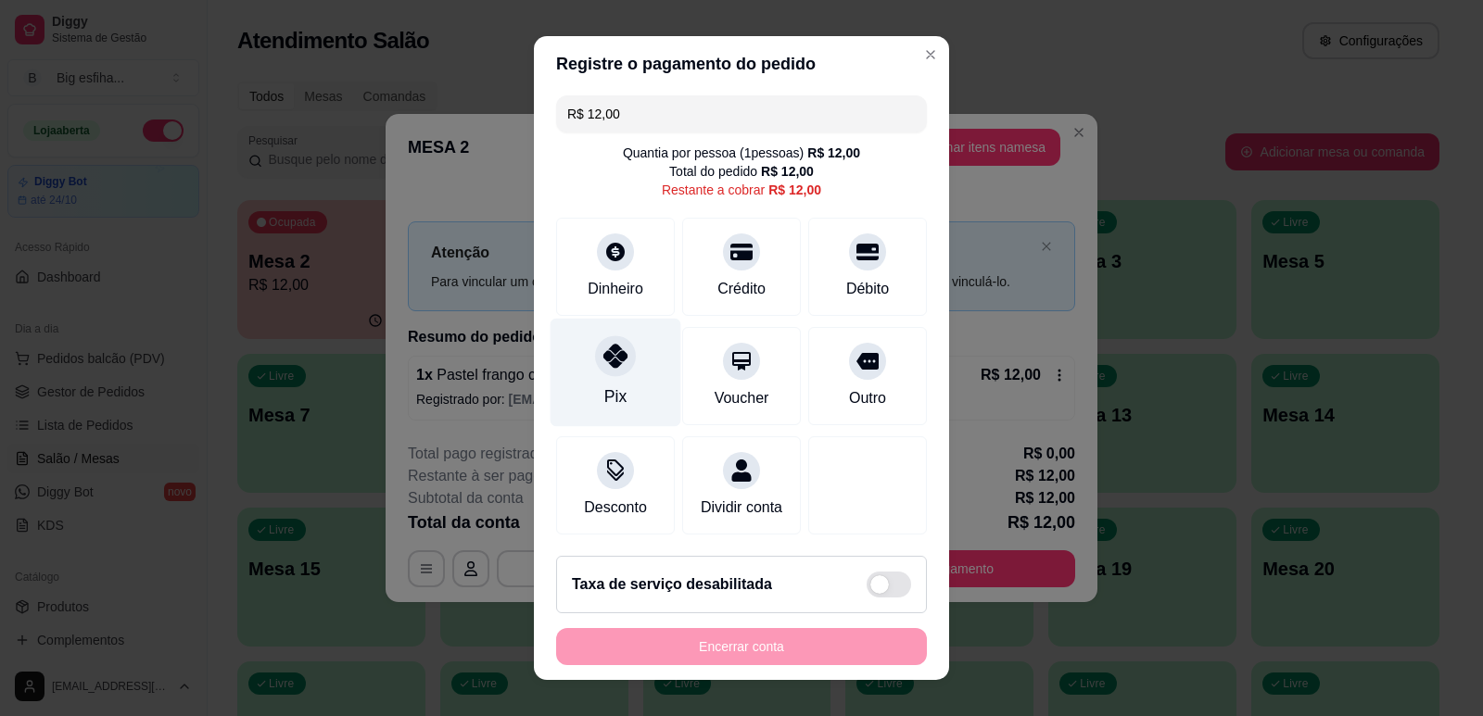
scroll to position [26, 0]
click at [584, 323] on div "Pix" at bounding box center [615, 372] width 131 height 108
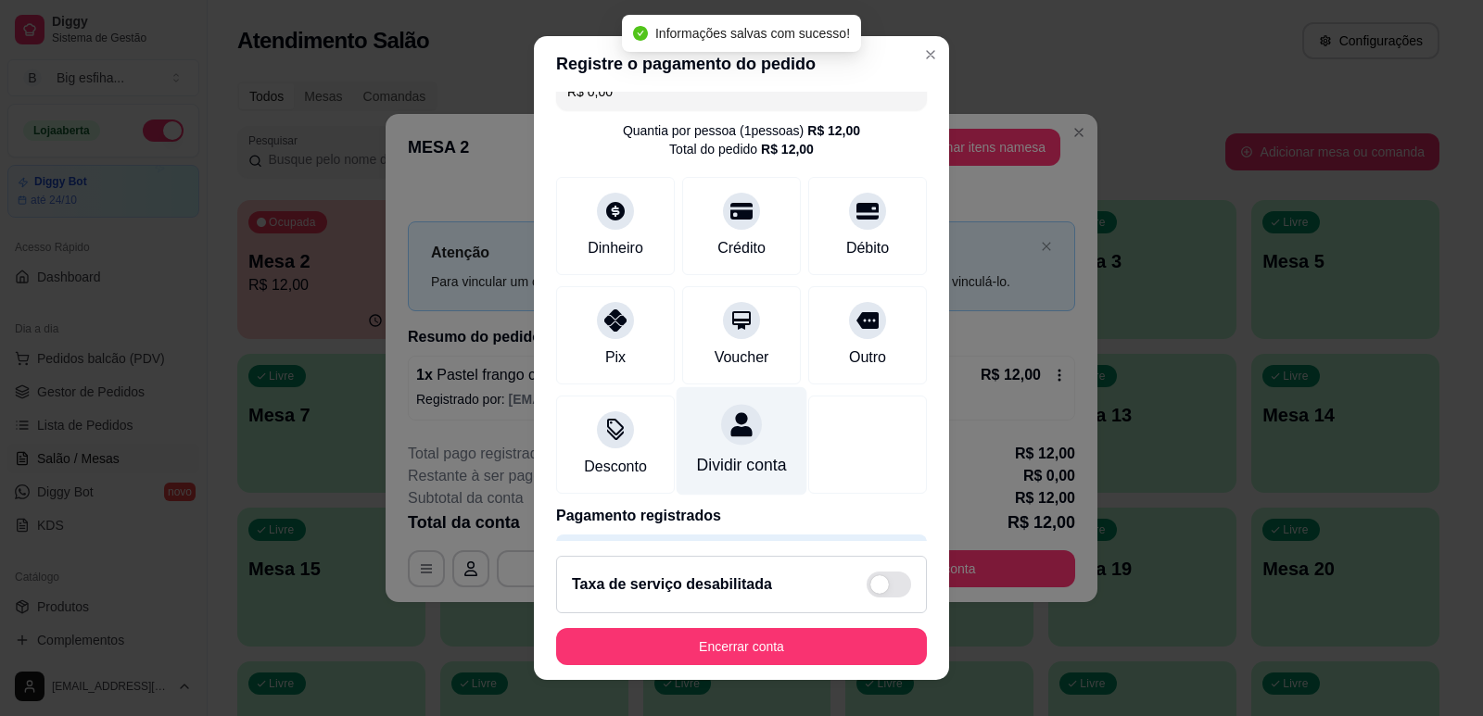
type input "R$ 0,00"
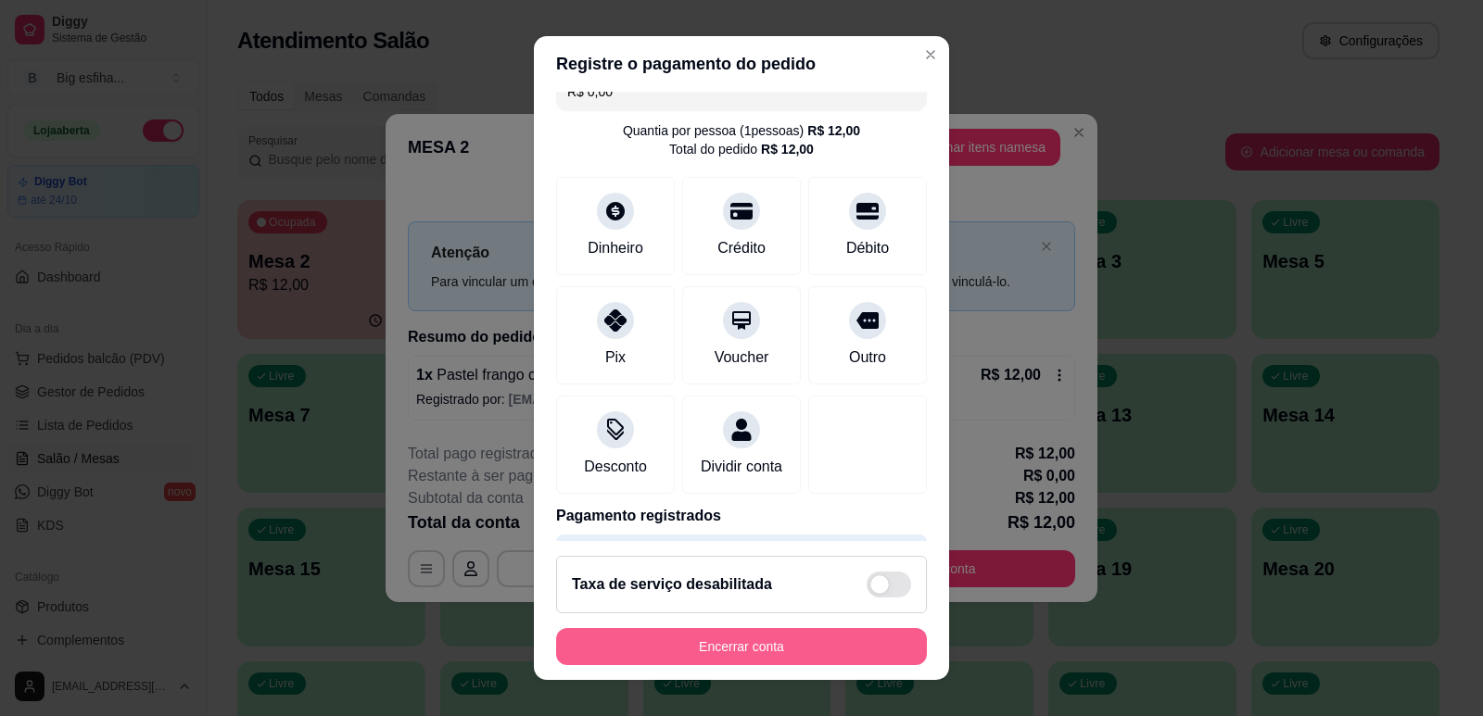
click at [660, 646] on button "Encerrar conta" at bounding box center [741, 646] width 371 height 37
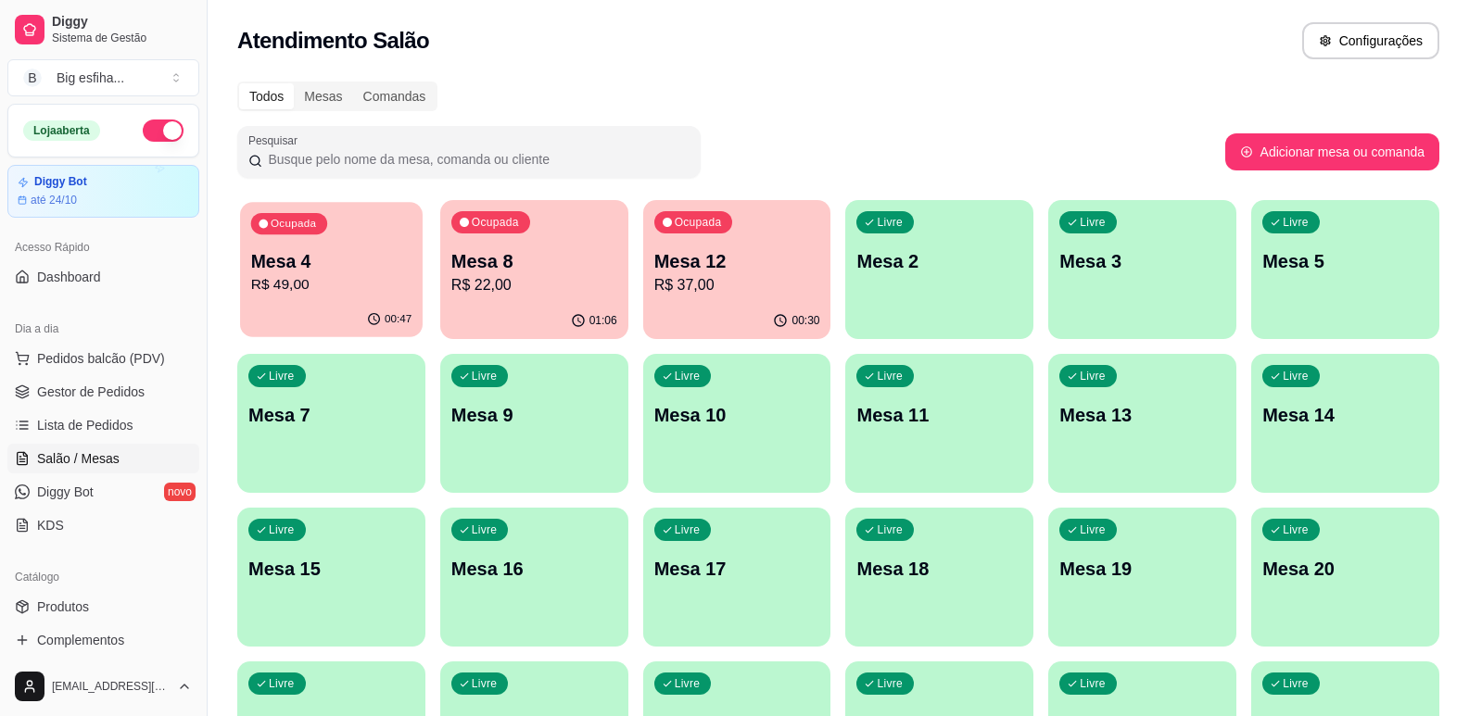
click at [337, 298] on div "Ocupada Mesa 4 R$ 49,00" at bounding box center [331, 252] width 183 height 100
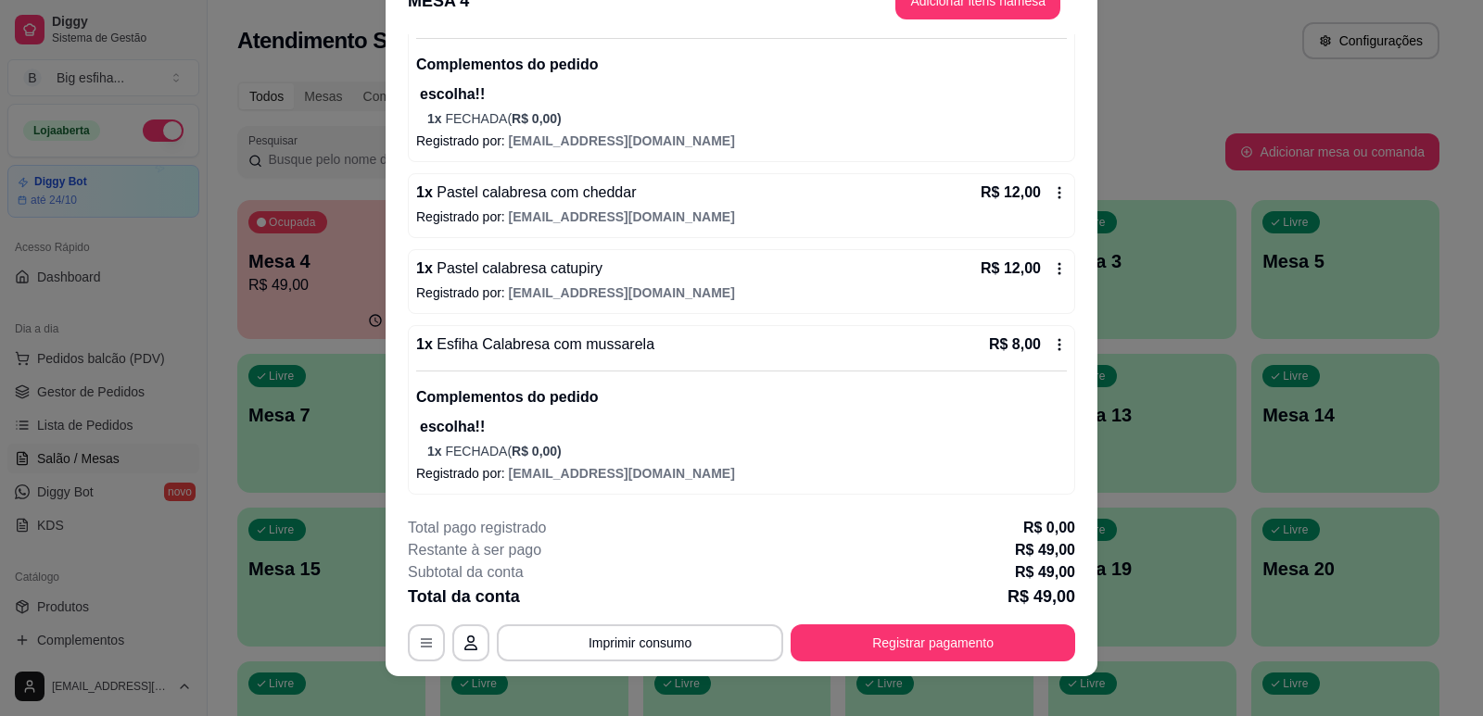
scroll to position [56, 0]
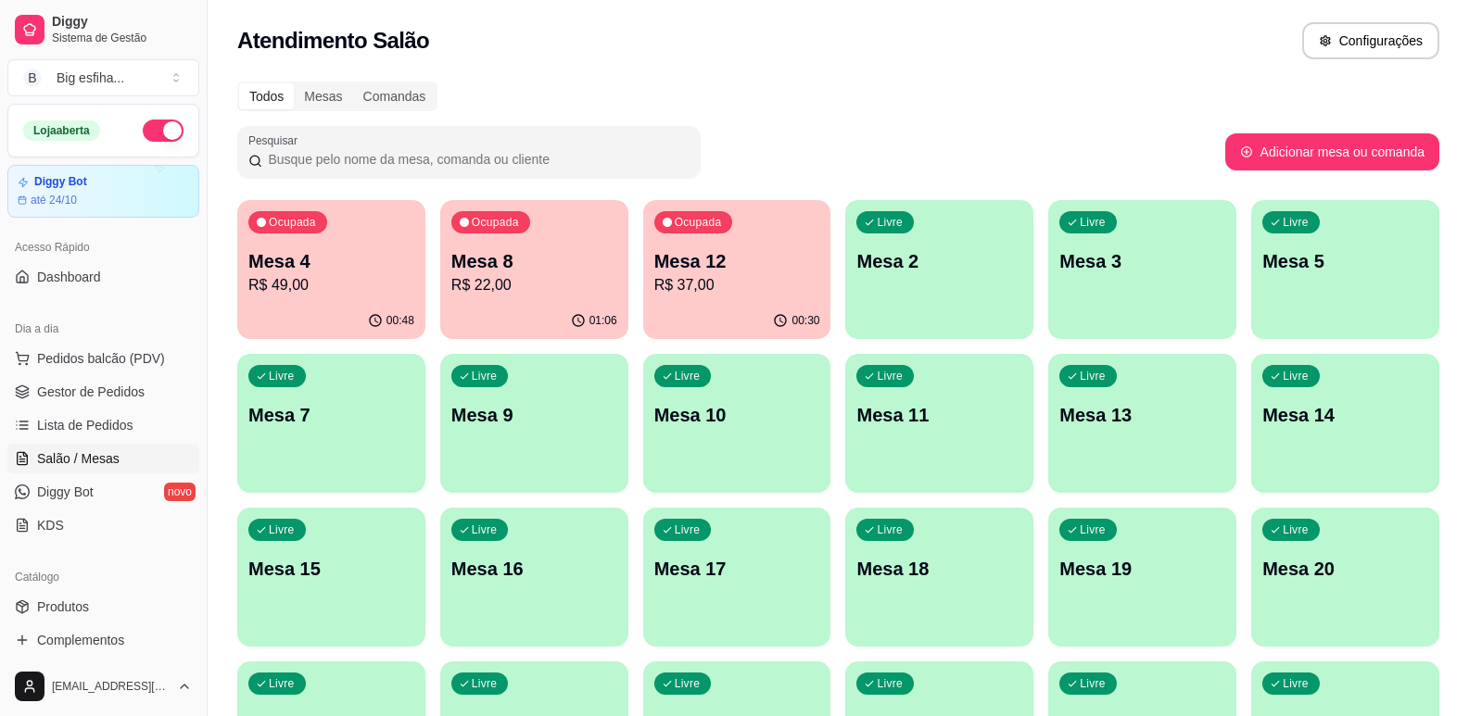
click at [496, 281] on p "R$ 22,00" at bounding box center [534, 285] width 166 height 22
click at [302, 251] on p "Mesa 4" at bounding box center [331, 261] width 166 height 26
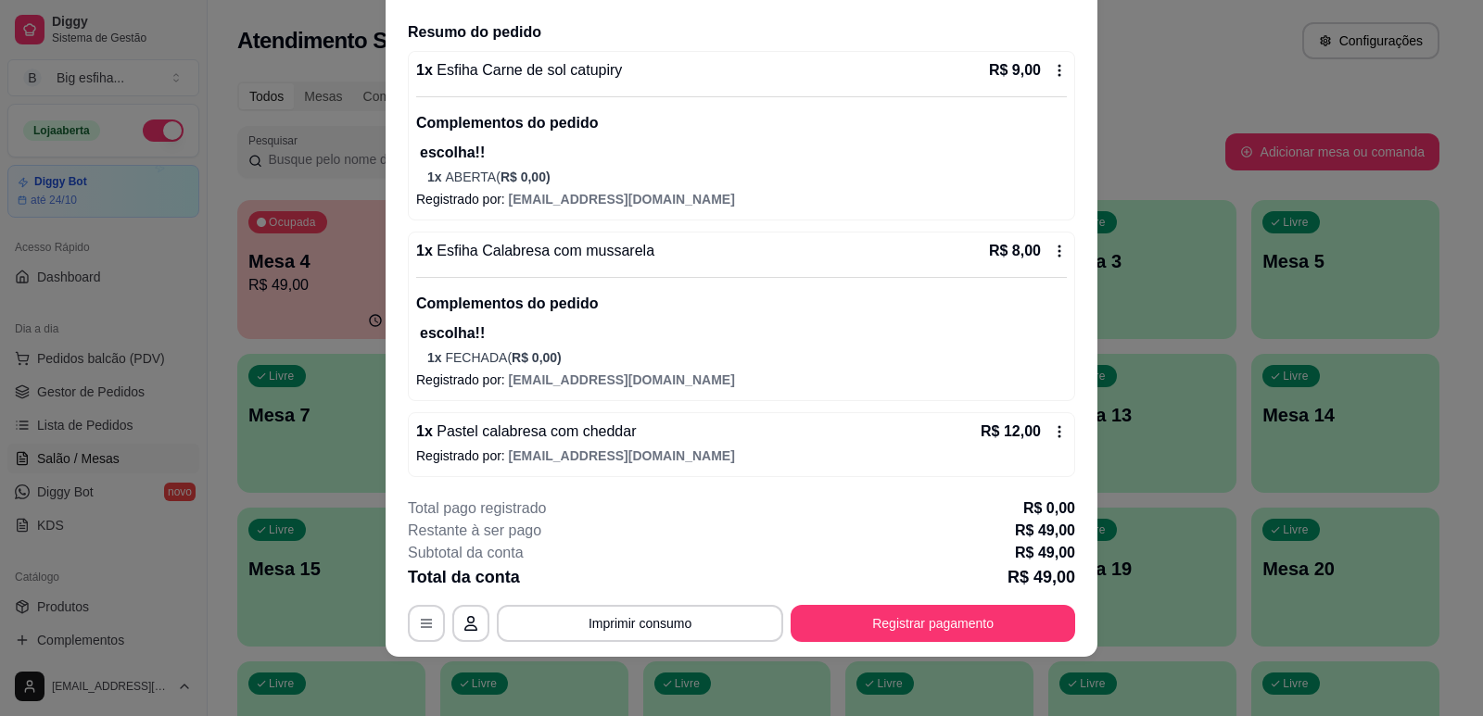
scroll to position [120, 0]
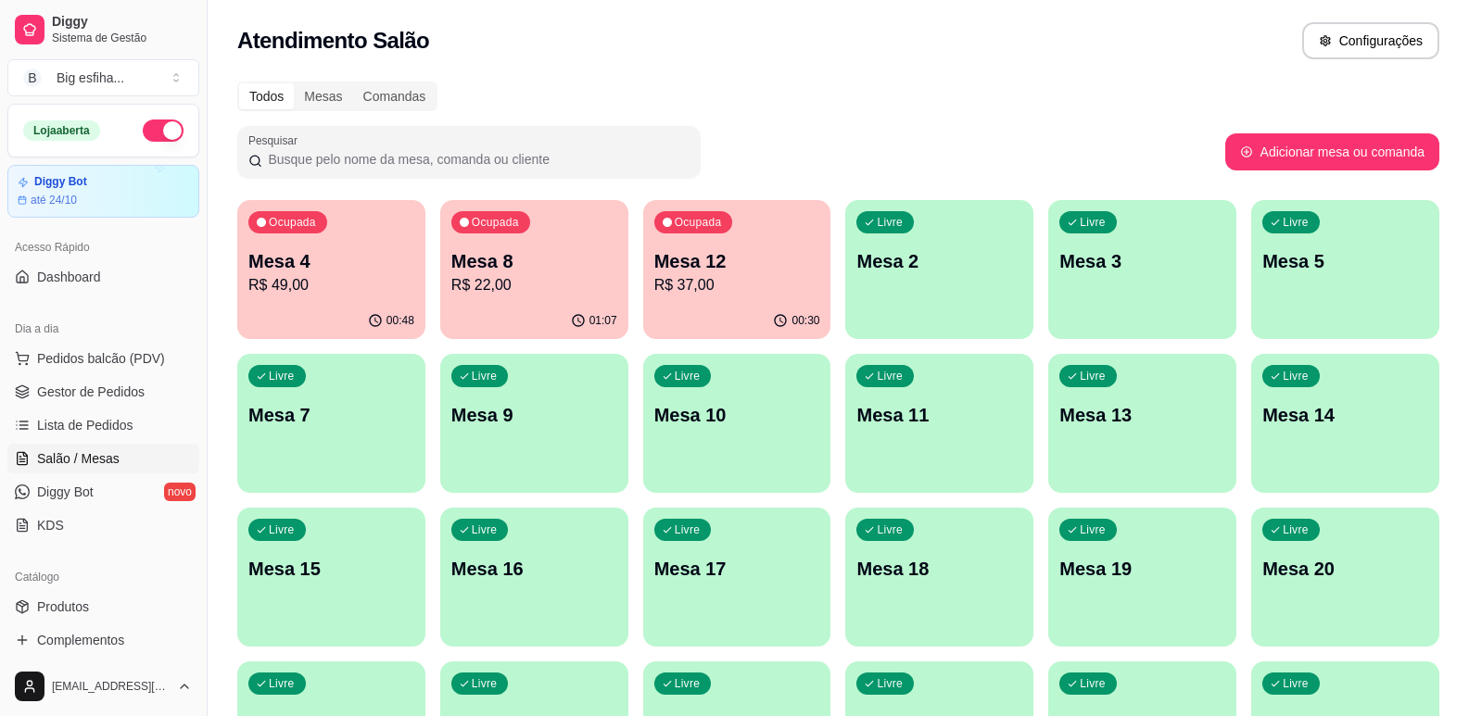
click at [725, 247] on div "Ocupada Mesa 12 R$ 37,00" at bounding box center [737, 251] width 188 height 103
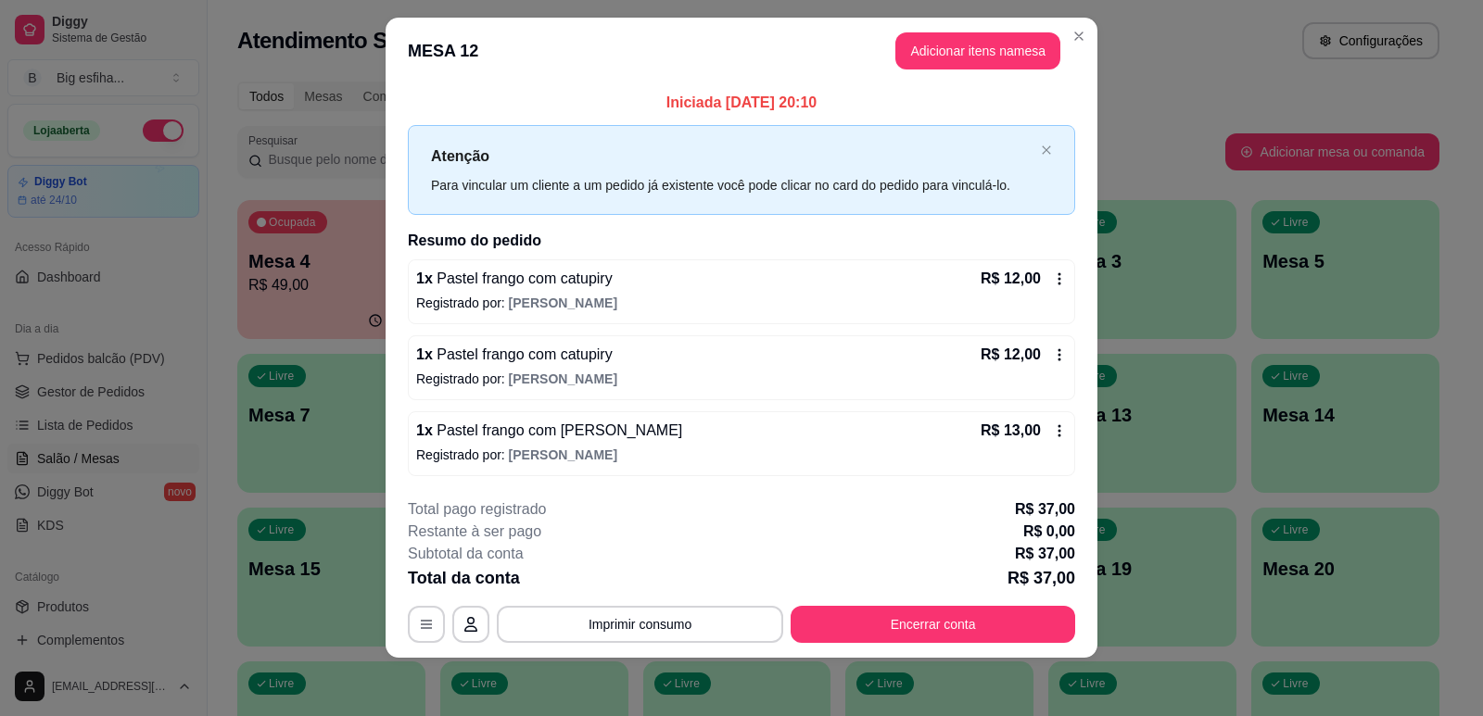
scroll to position [21, 0]
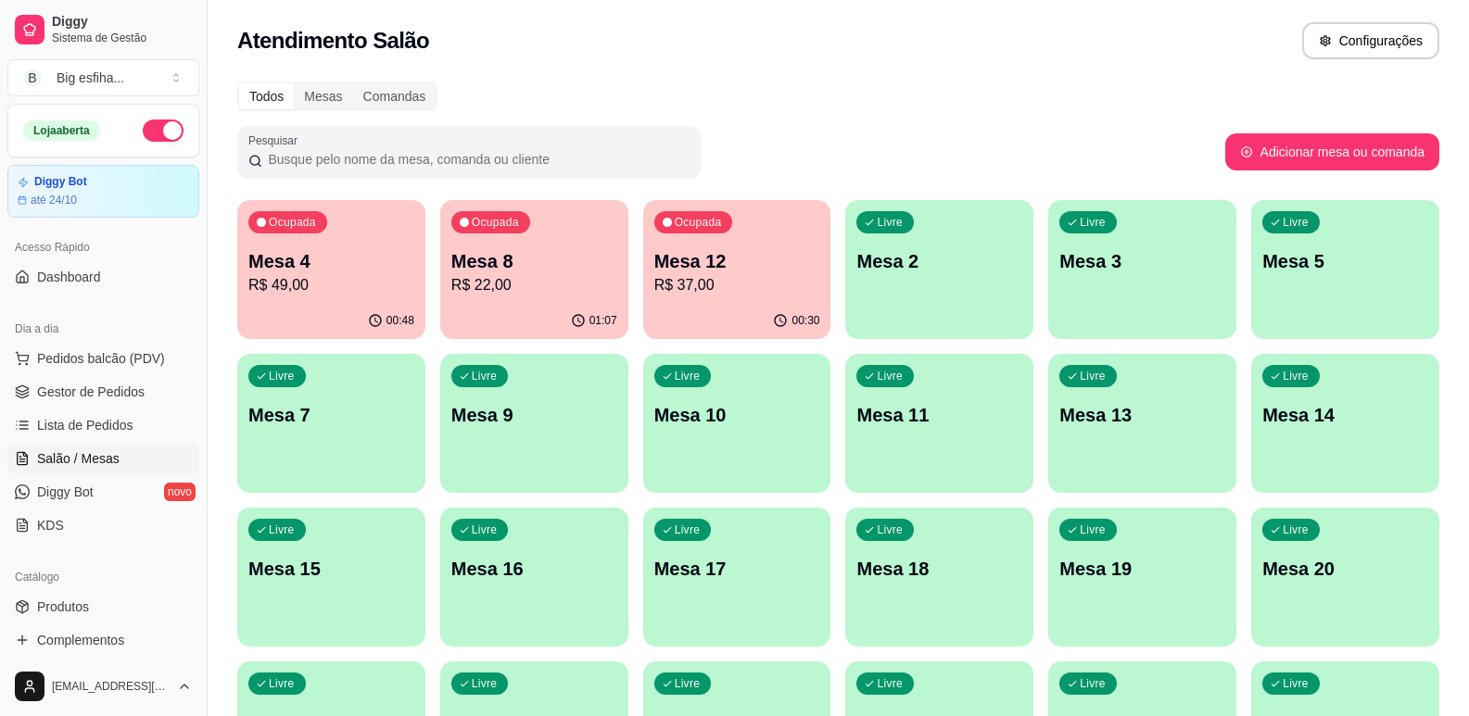
click at [679, 278] on p "R$ 37,00" at bounding box center [737, 285] width 166 height 22
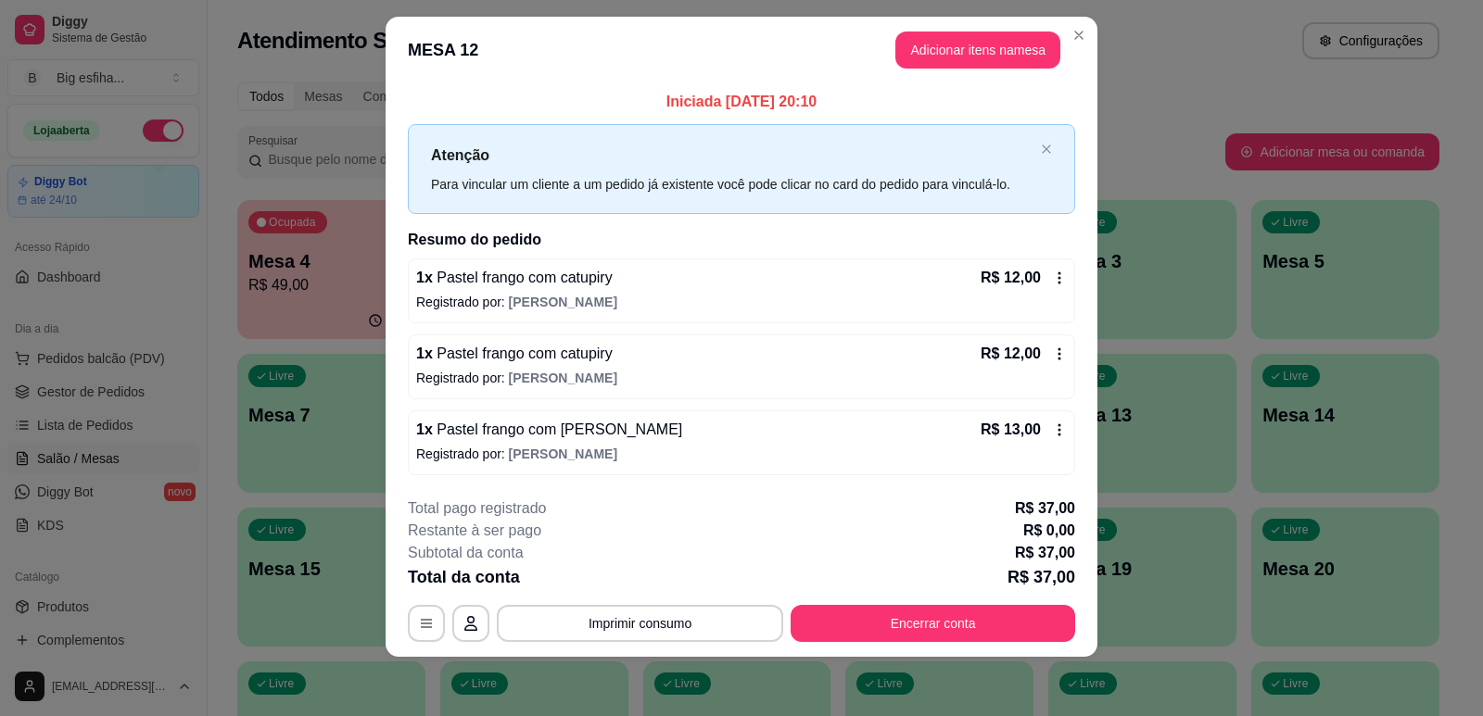
click at [980, 600] on div "**********" at bounding box center [741, 570] width 667 height 145
click at [990, 617] on button "Encerrar conta" at bounding box center [932, 623] width 285 height 37
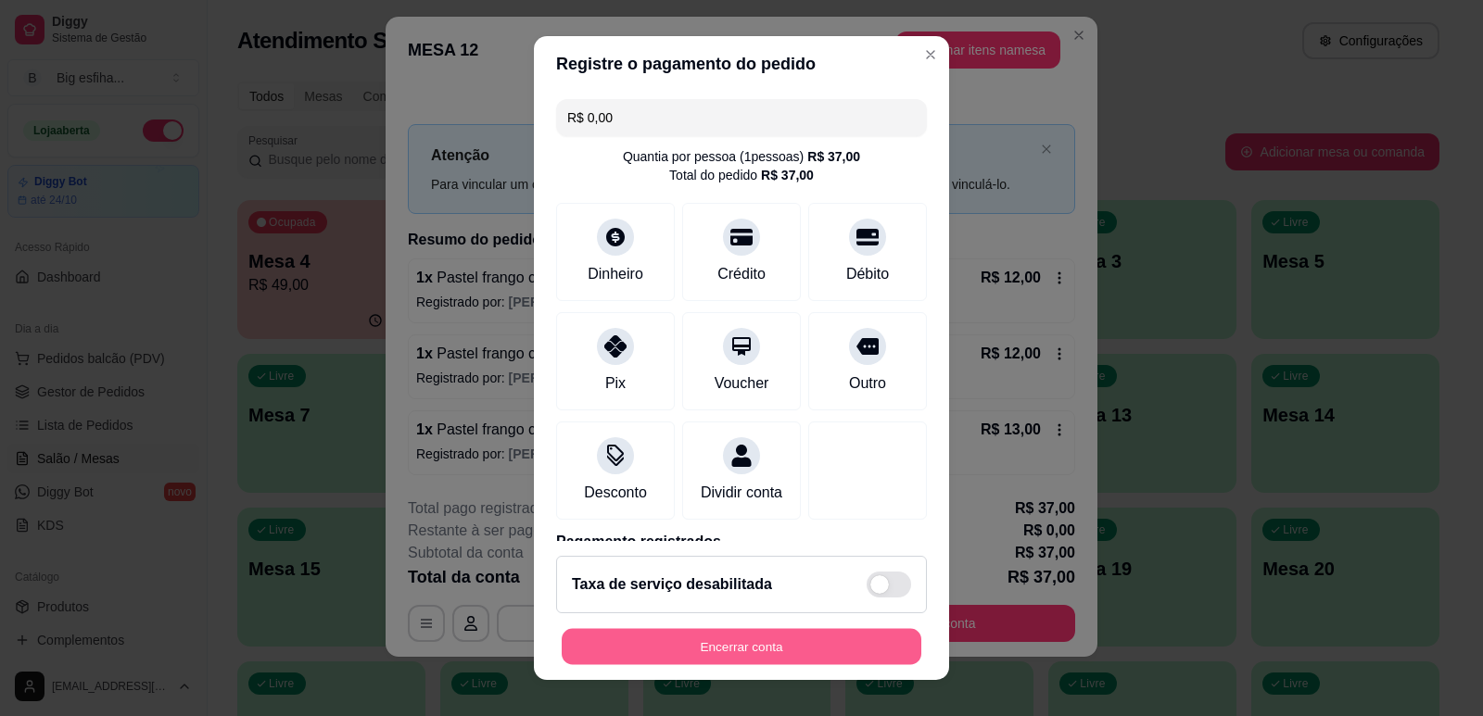
click at [861, 638] on button "Encerrar conta" at bounding box center [742, 647] width 360 height 36
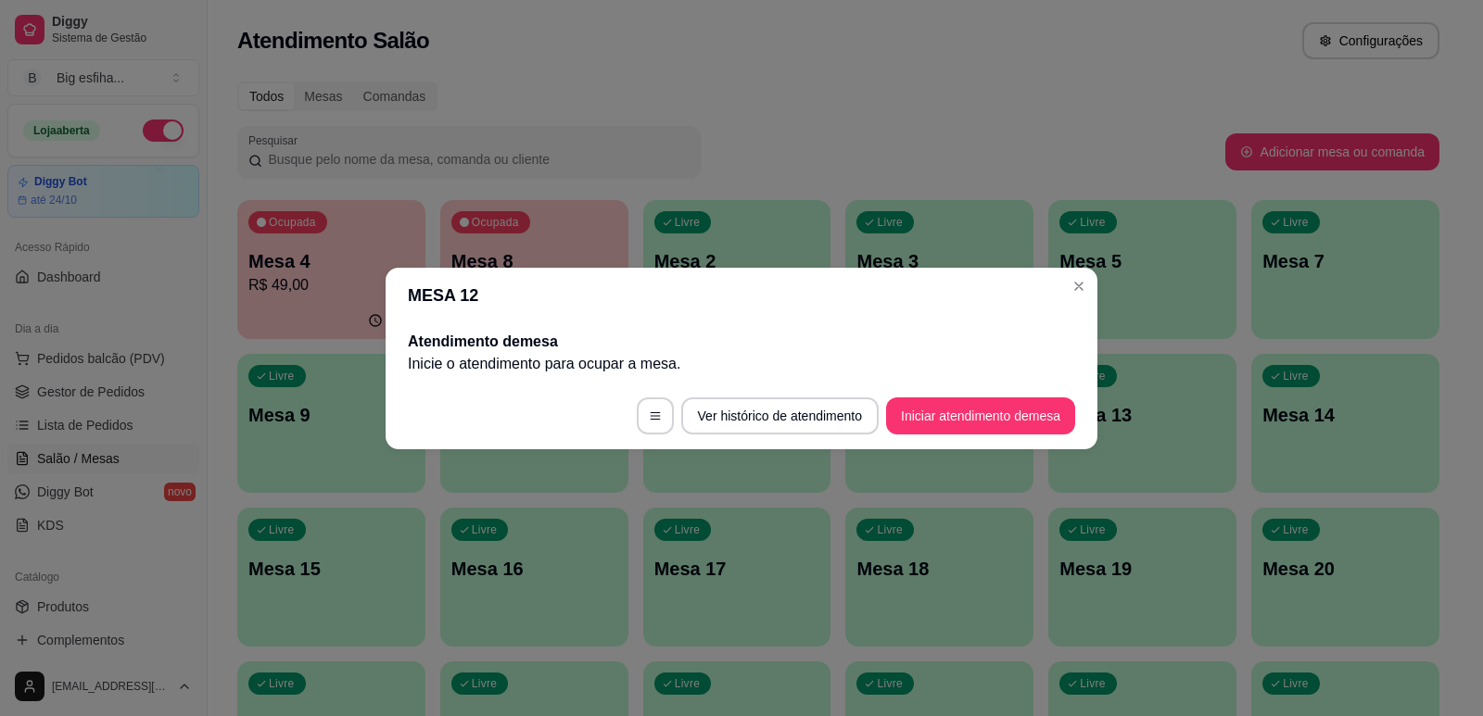
scroll to position [0, 0]
click at [966, 395] on footer "Ver histórico de atendimento Iniciar atendimento de mesa" at bounding box center [742, 416] width 712 height 67
click at [970, 416] on button "Iniciar atendimento de mesa" at bounding box center [980, 416] width 183 height 36
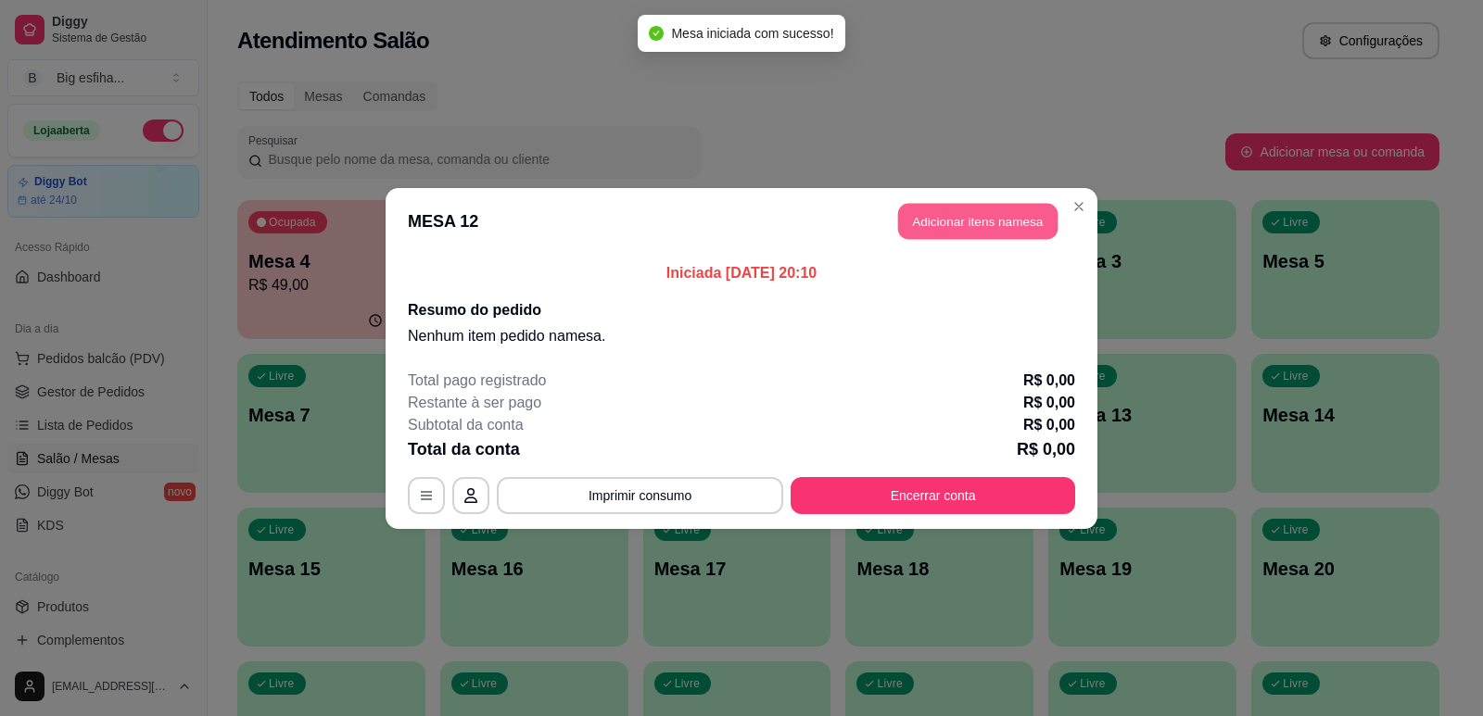
click at [982, 218] on button "Adicionar itens na mesa" at bounding box center [977, 221] width 159 height 36
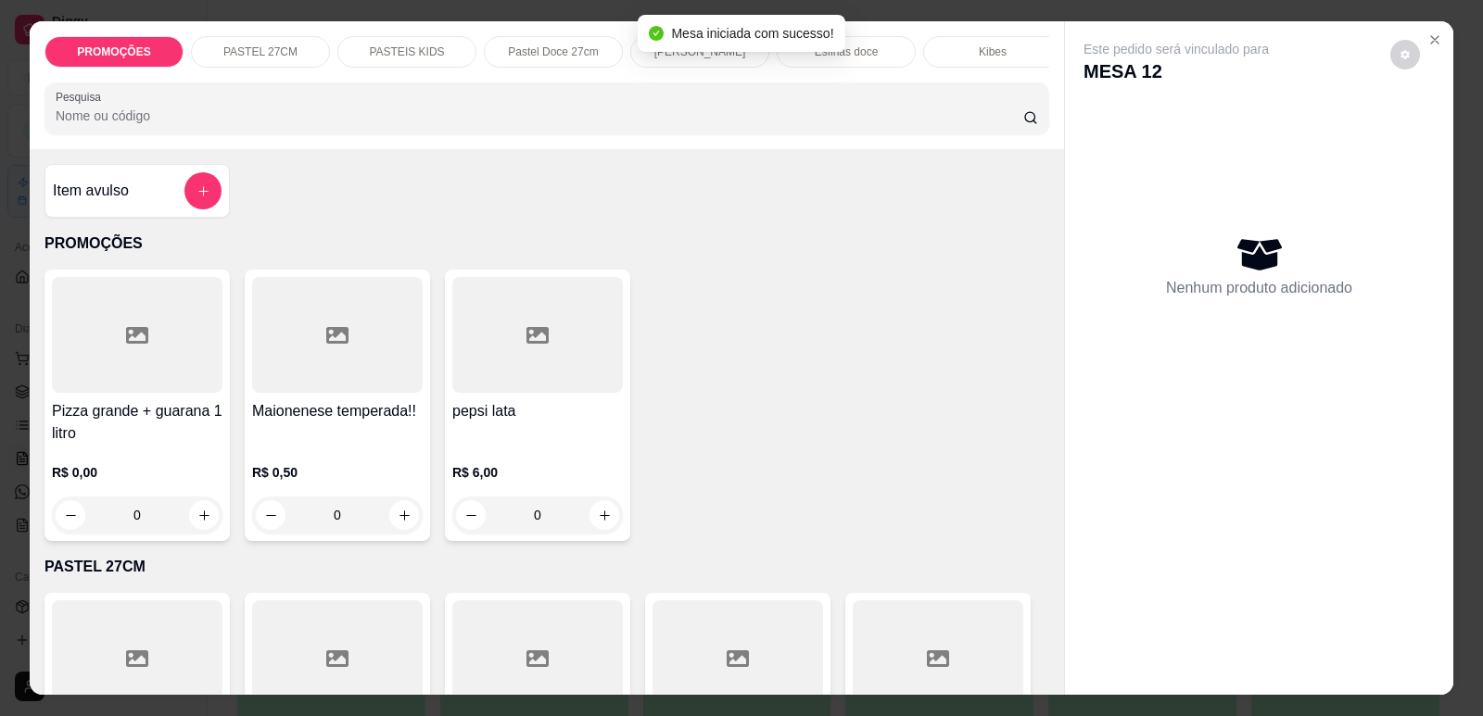
click at [561, 118] on div at bounding box center [547, 108] width 982 height 37
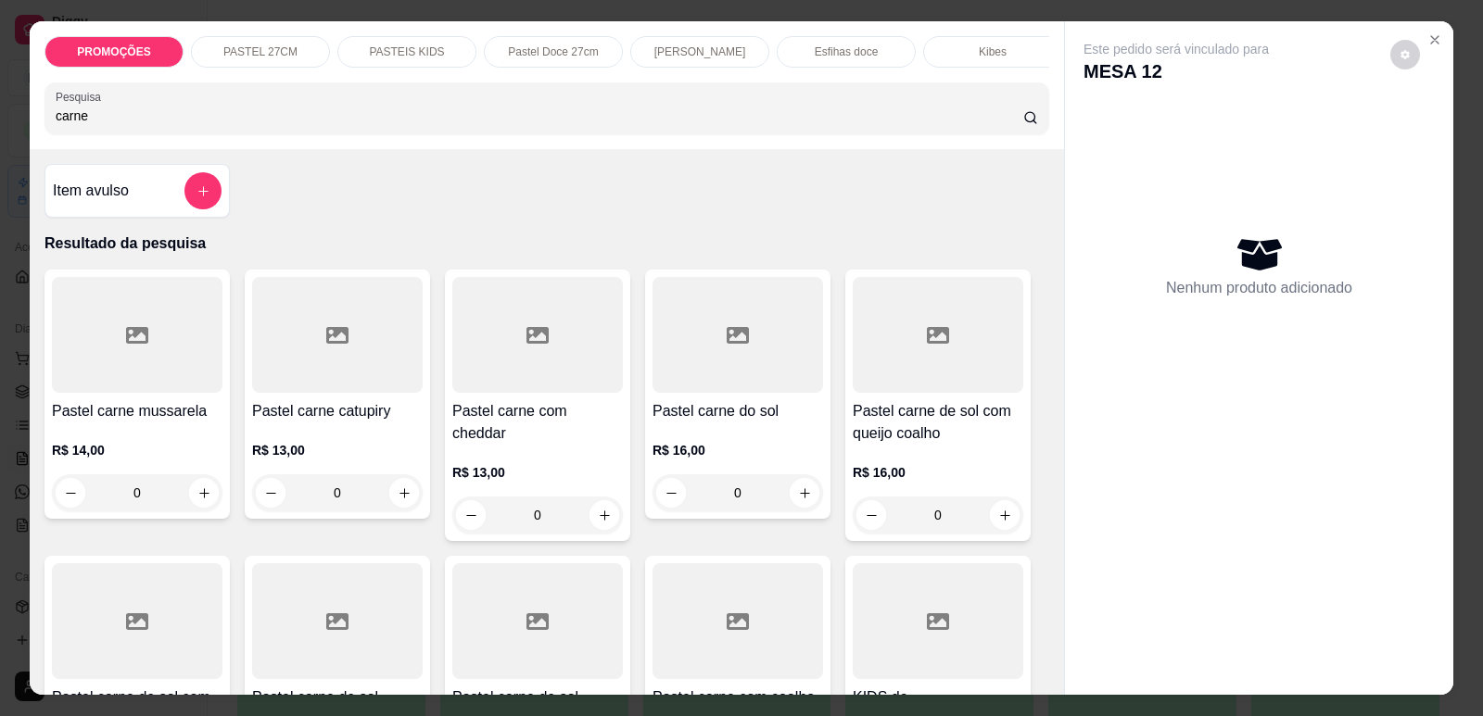
type input "carne"
click at [85, 423] on h4 "Pastel carne mussarela" at bounding box center [137, 411] width 171 height 22
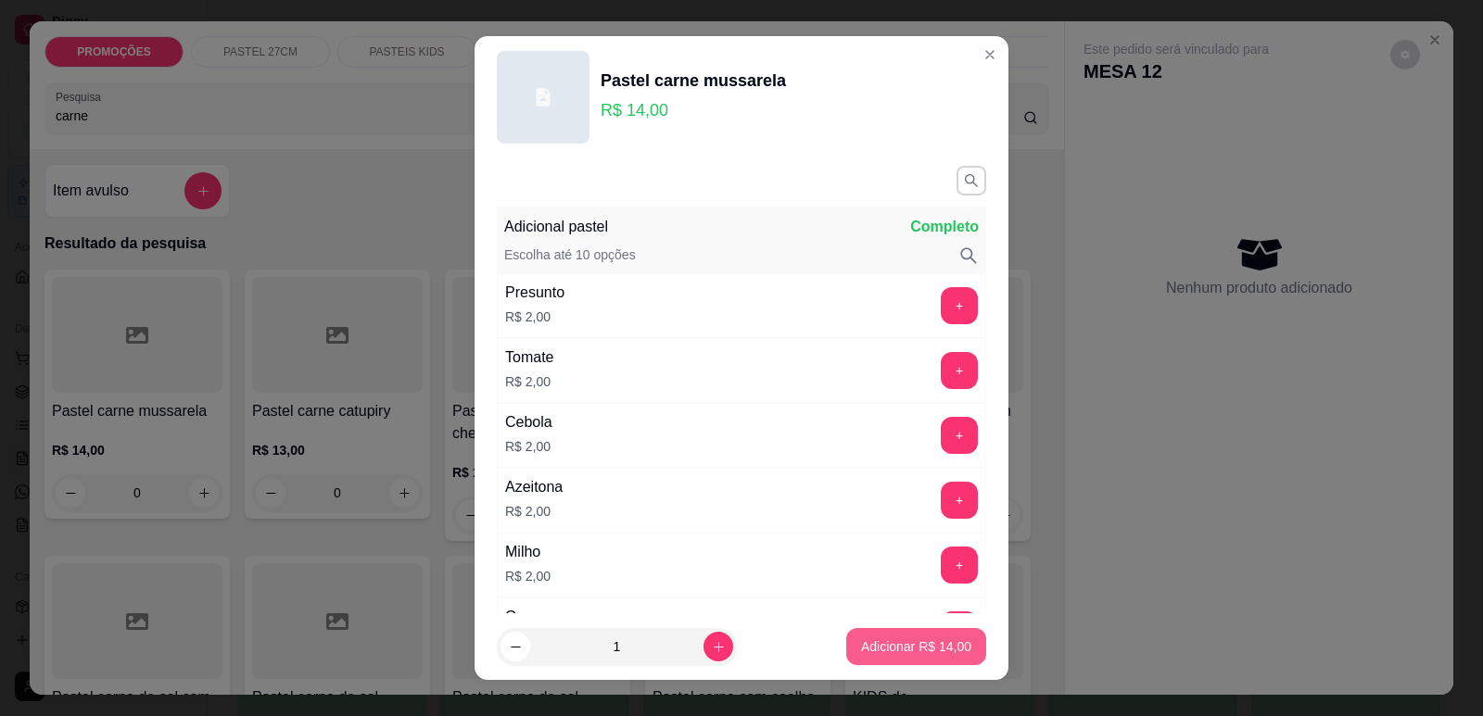
click at [902, 646] on p "Adicionar R$ 14,00" at bounding box center [916, 647] width 110 height 19
type input "1"
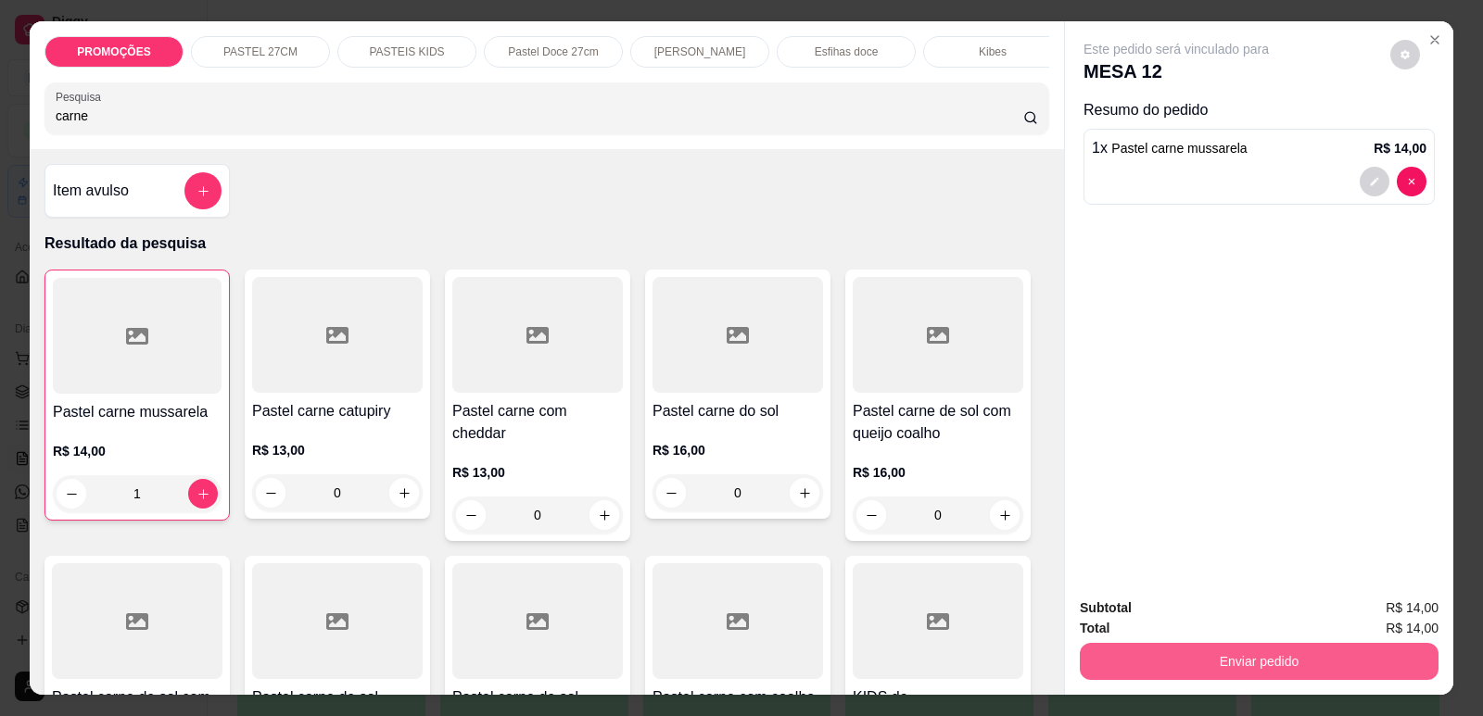
click at [1176, 652] on button "Enviar pedido" at bounding box center [1259, 661] width 359 height 37
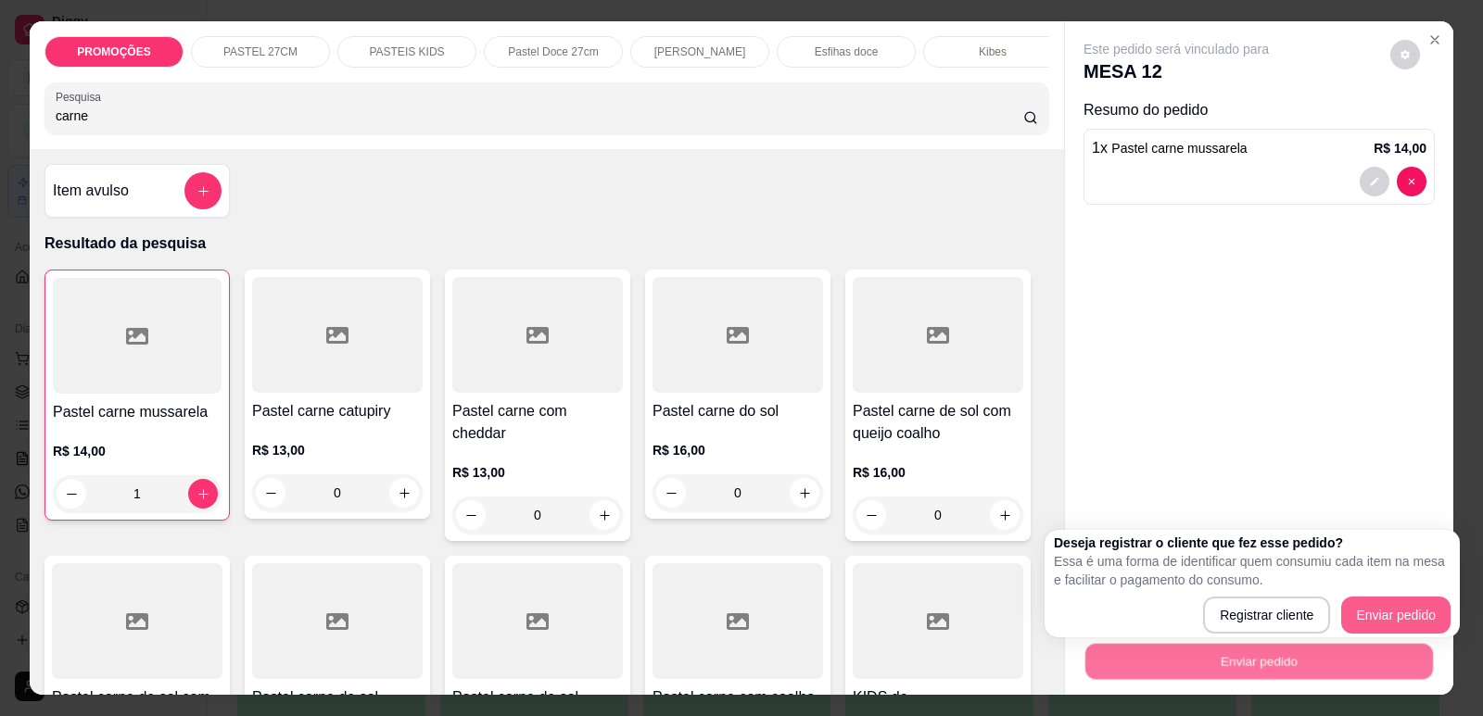
click at [1343, 613] on button "Enviar pedido" at bounding box center [1395, 615] width 109 height 37
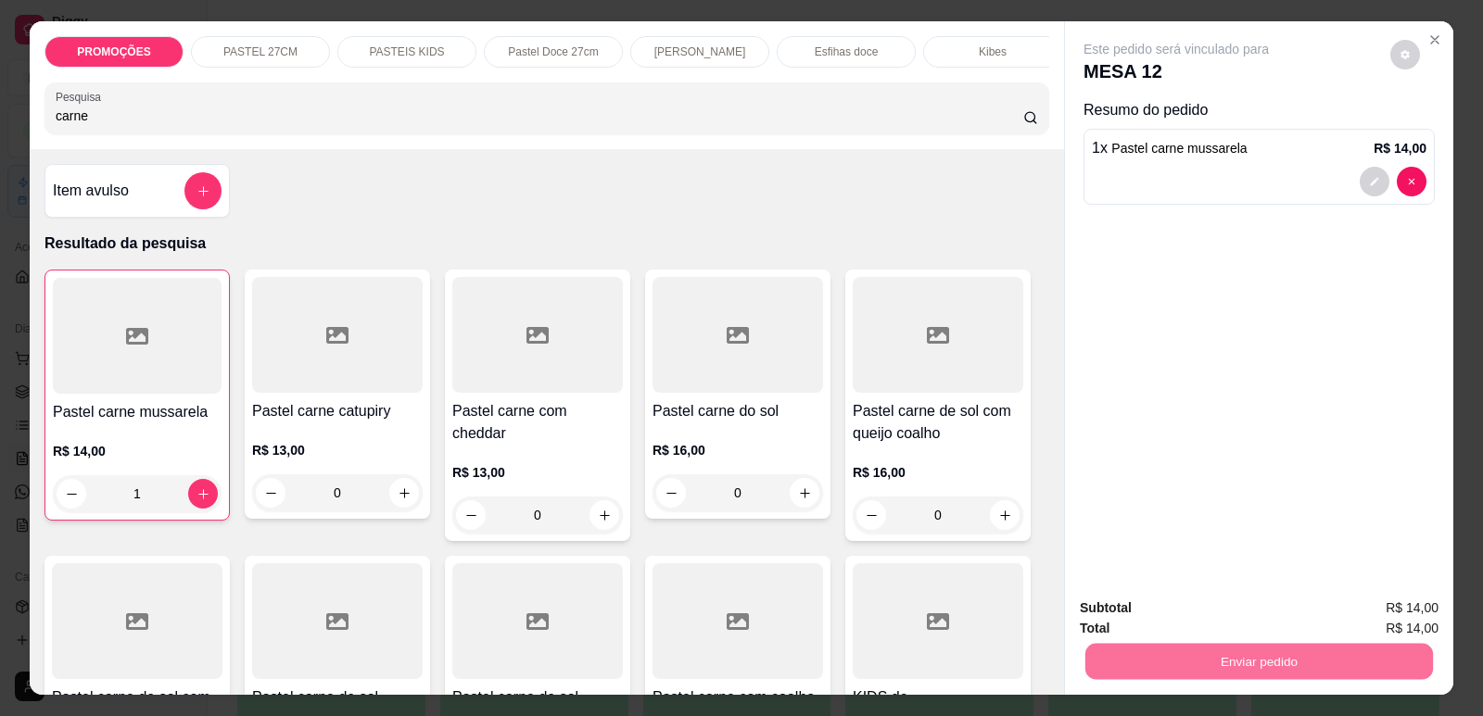
click at [1365, 629] on button "Enviar pedido" at bounding box center [1390, 616] width 102 height 34
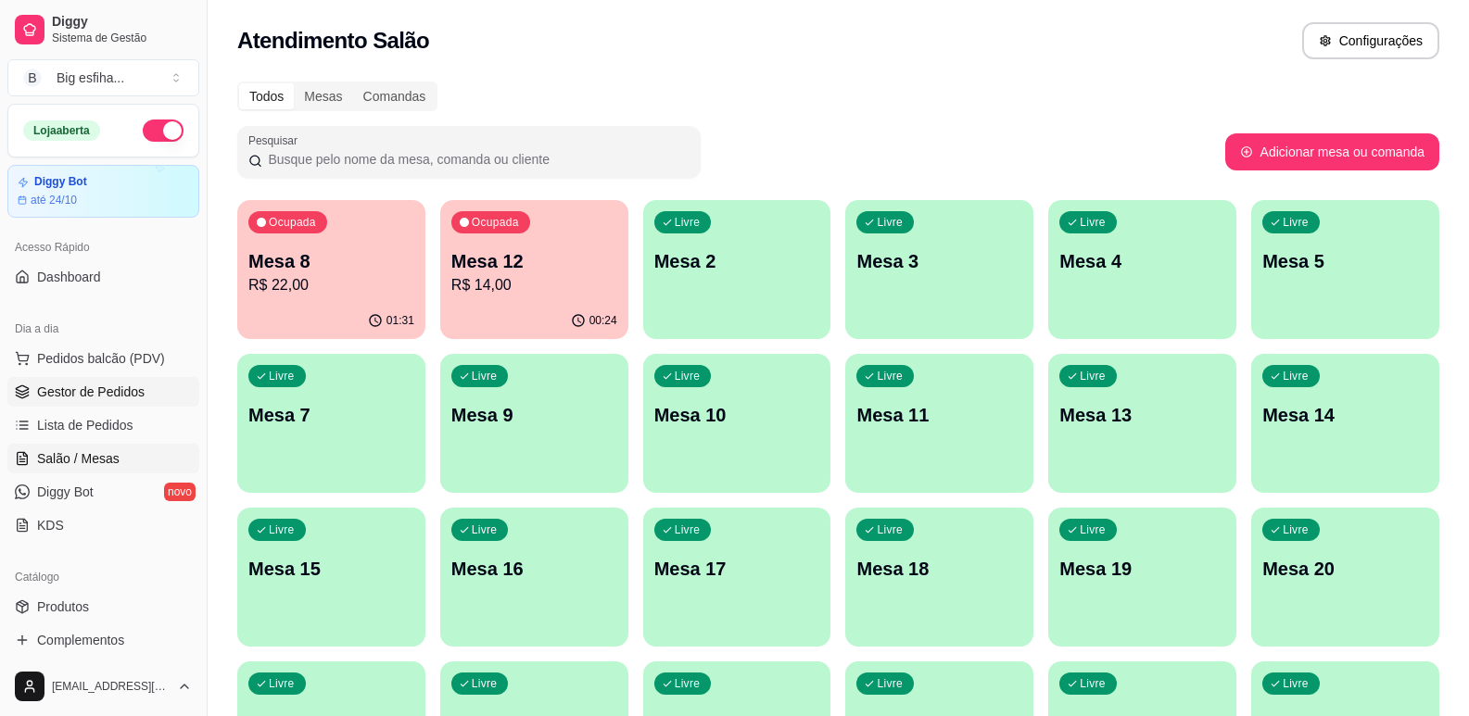
click at [114, 406] on link "Gestor de Pedidos" at bounding box center [103, 392] width 192 height 30
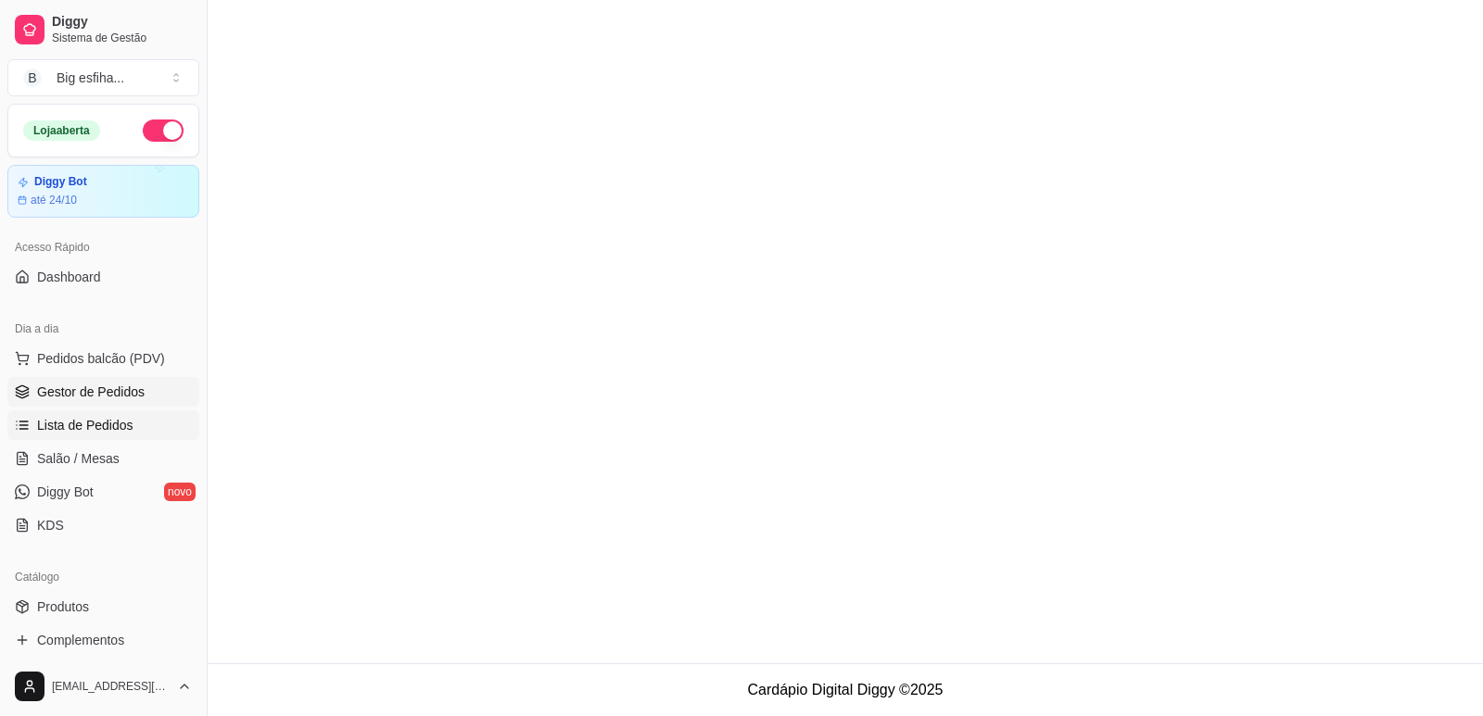
click at [116, 413] on link "Lista de Pedidos" at bounding box center [103, 426] width 192 height 30
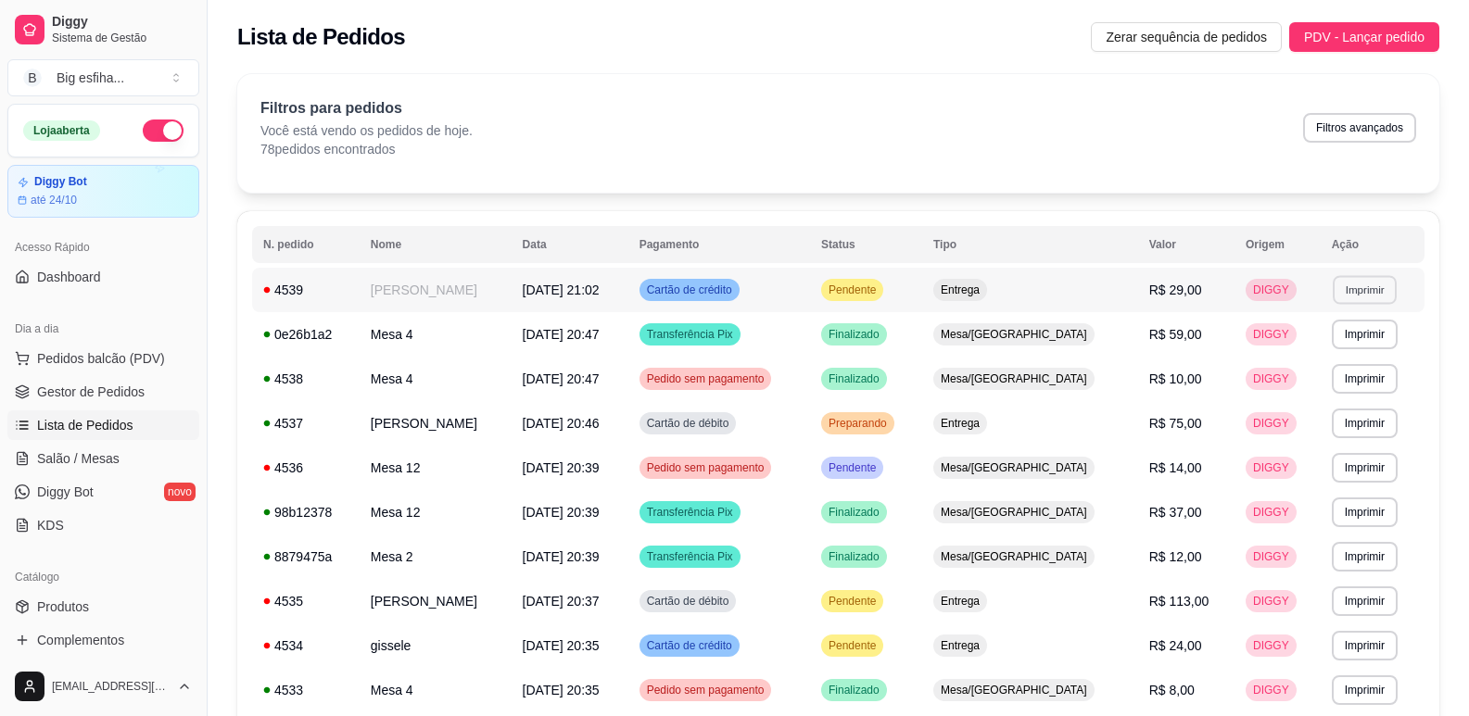
click at [1361, 303] on button "Imprimir" at bounding box center [1365, 289] width 64 height 29
click at [1367, 353] on button "IMPRESSORA" at bounding box center [1324, 355] width 134 height 30
click at [145, 436] on link "Lista de Pedidos" at bounding box center [103, 426] width 192 height 30
click at [145, 443] on ul "Pedidos balcão (PDV) Gestor de Pedidos Lista de Pedidos Salão / Mesas Diggy Bot…" at bounding box center [103, 442] width 192 height 196
click at [133, 456] on link "Salão / Mesas" at bounding box center [103, 459] width 192 height 30
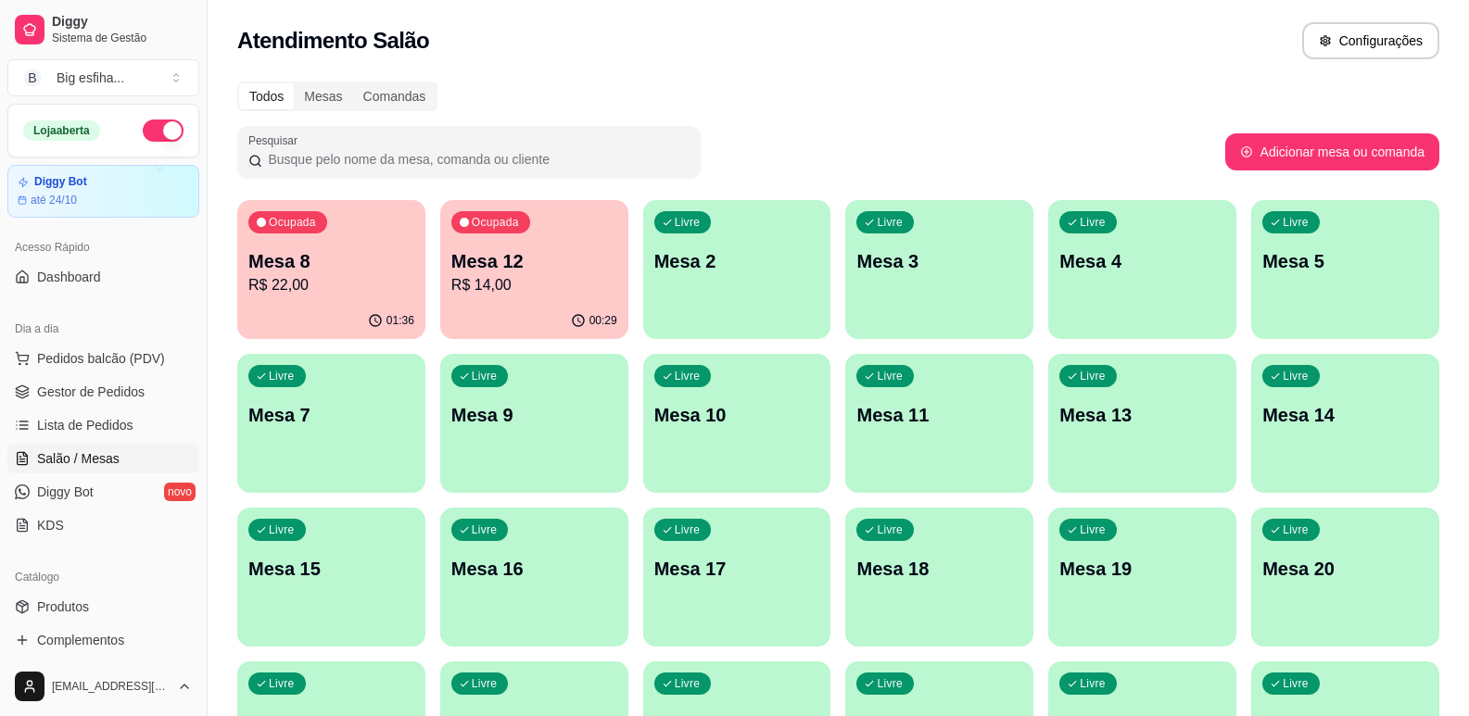
click at [516, 277] on p "R$ 14,00" at bounding box center [534, 285] width 166 height 22
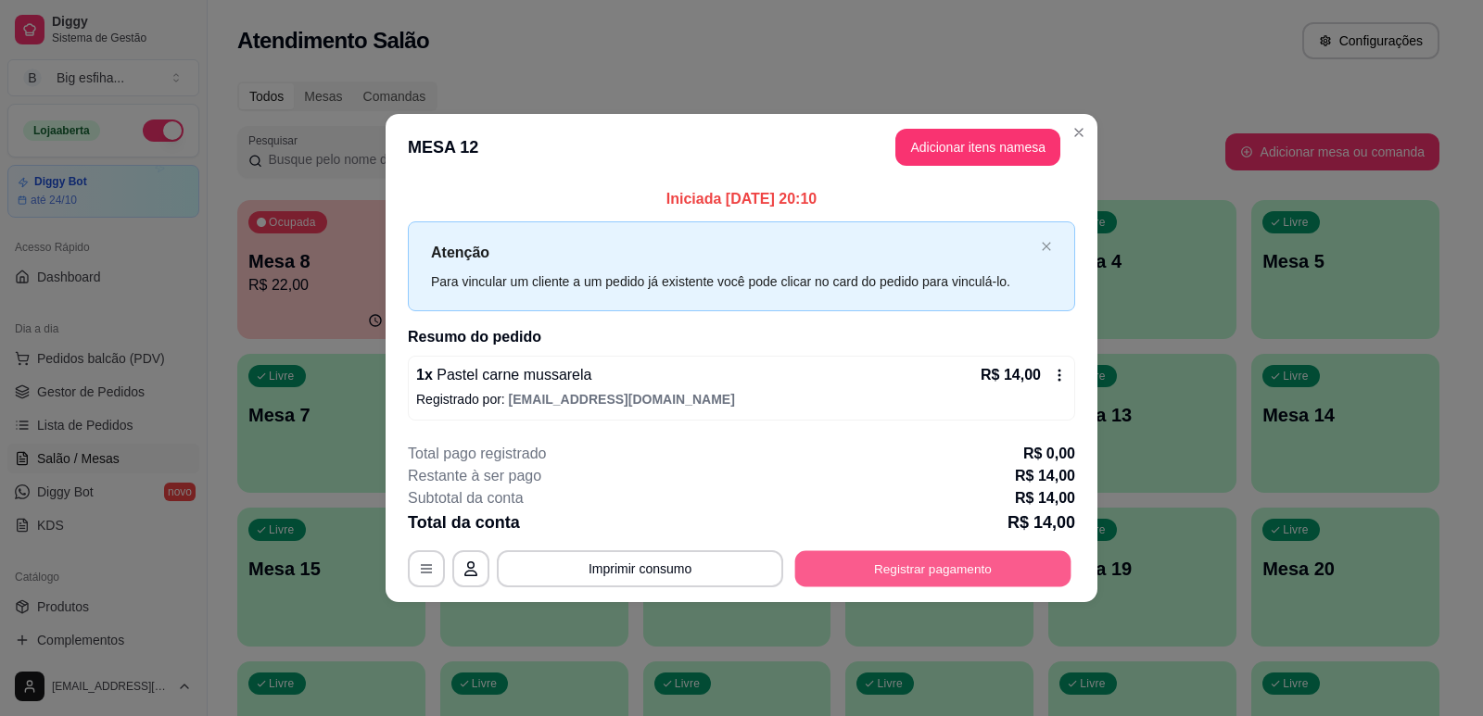
click at [1010, 575] on button "Registrar pagamento" at bounding box center [933, 569] width 276 height 36
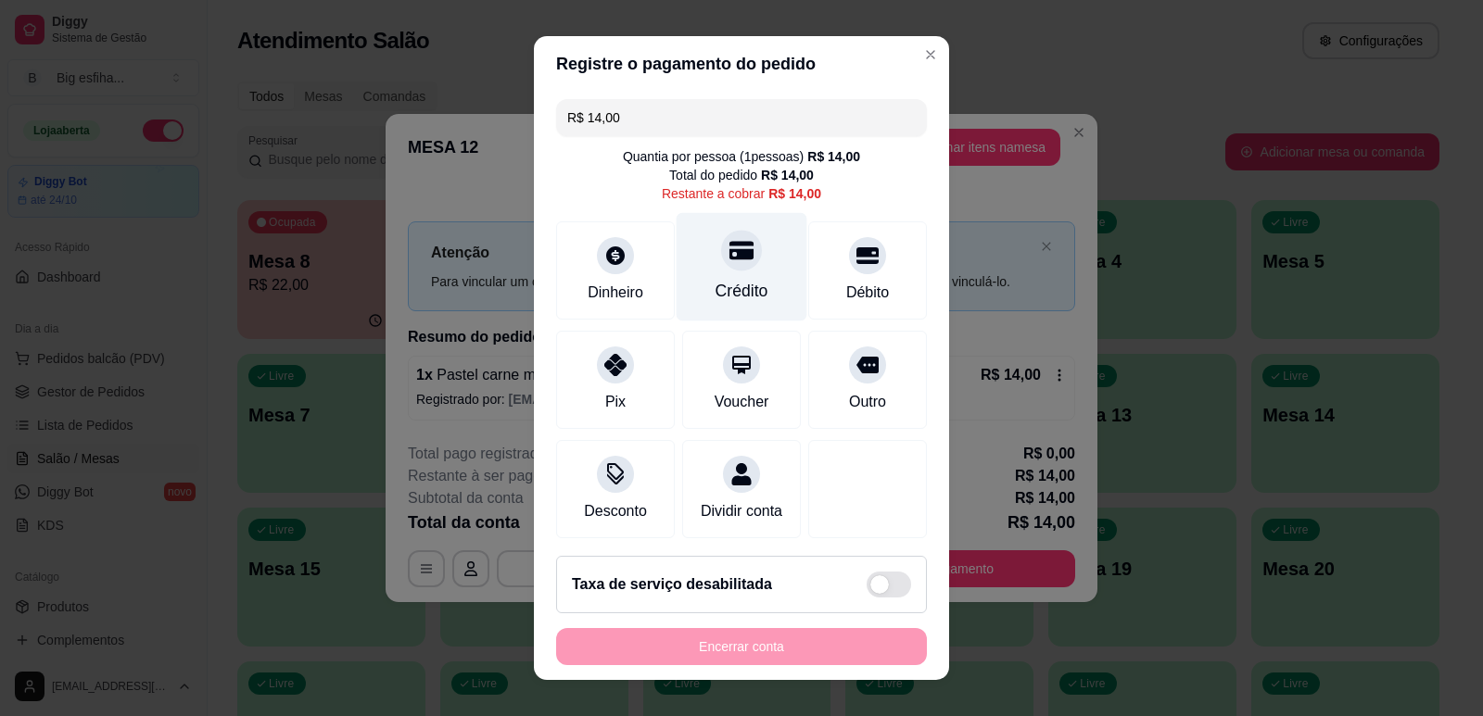
click at [693, 241] on div "Crédito" at bounding box center [742, 266] width 131 height 108
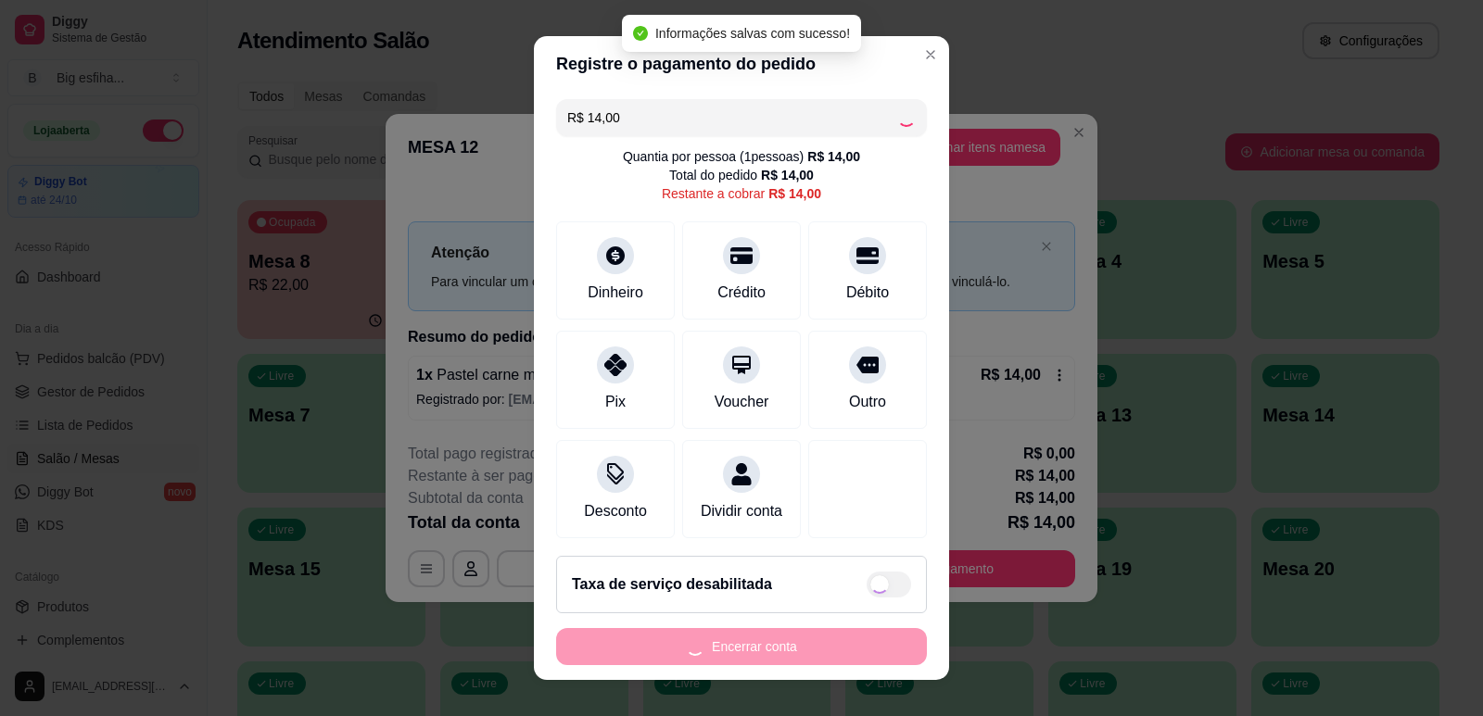
type input "R$ 0,00"
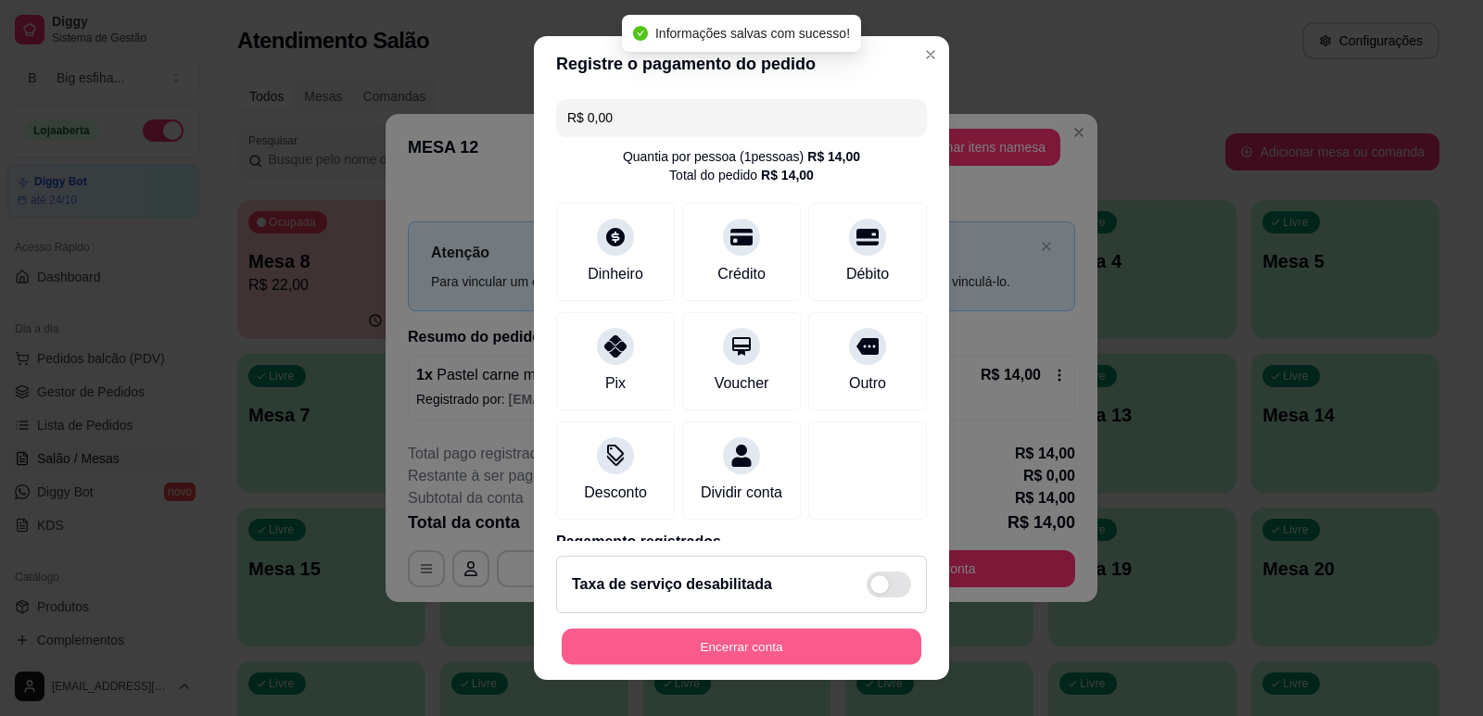
click at [696, 642] on button "Encerrar conta" at bounding box center [742, 647] width 360 height 36
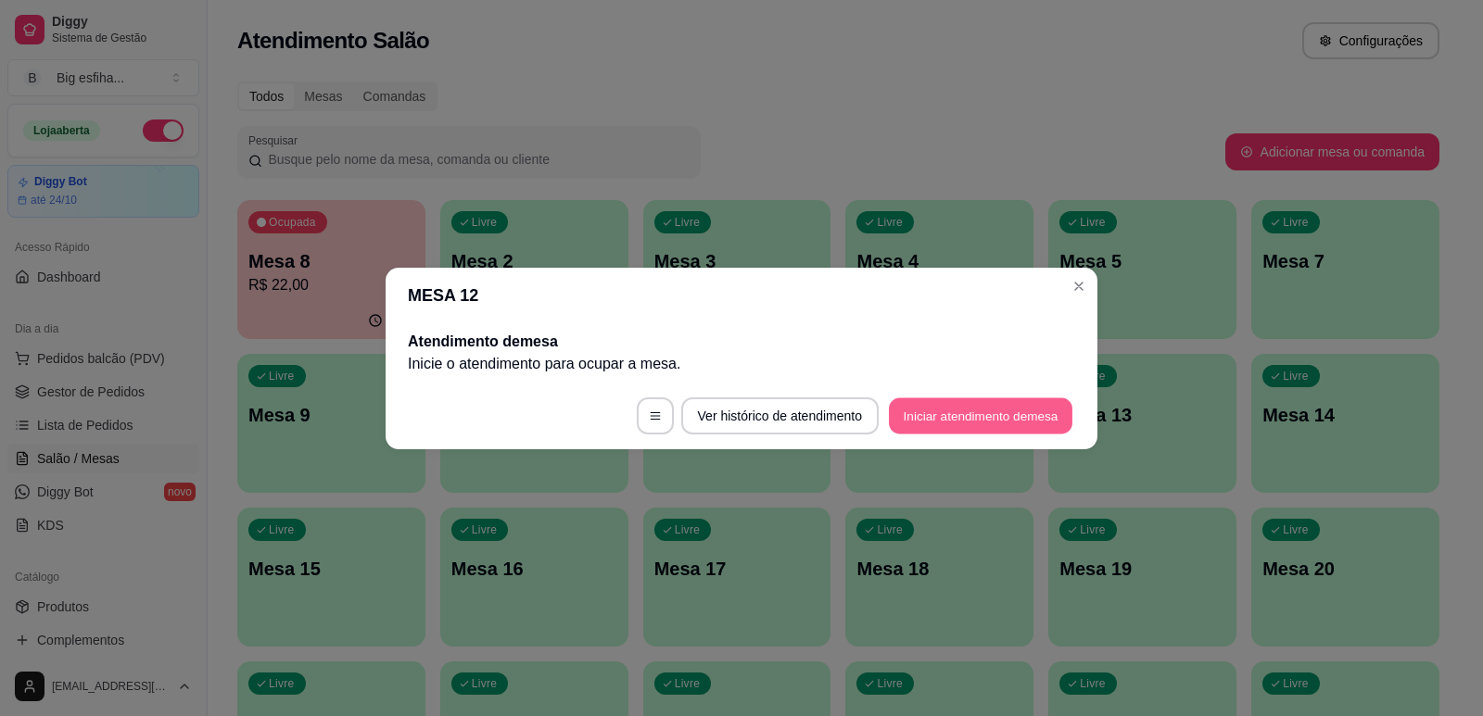
click at [1042, 424] on button "Iniciar atendimento de mesa" at bounding box center [980, 416] width 183 height 36
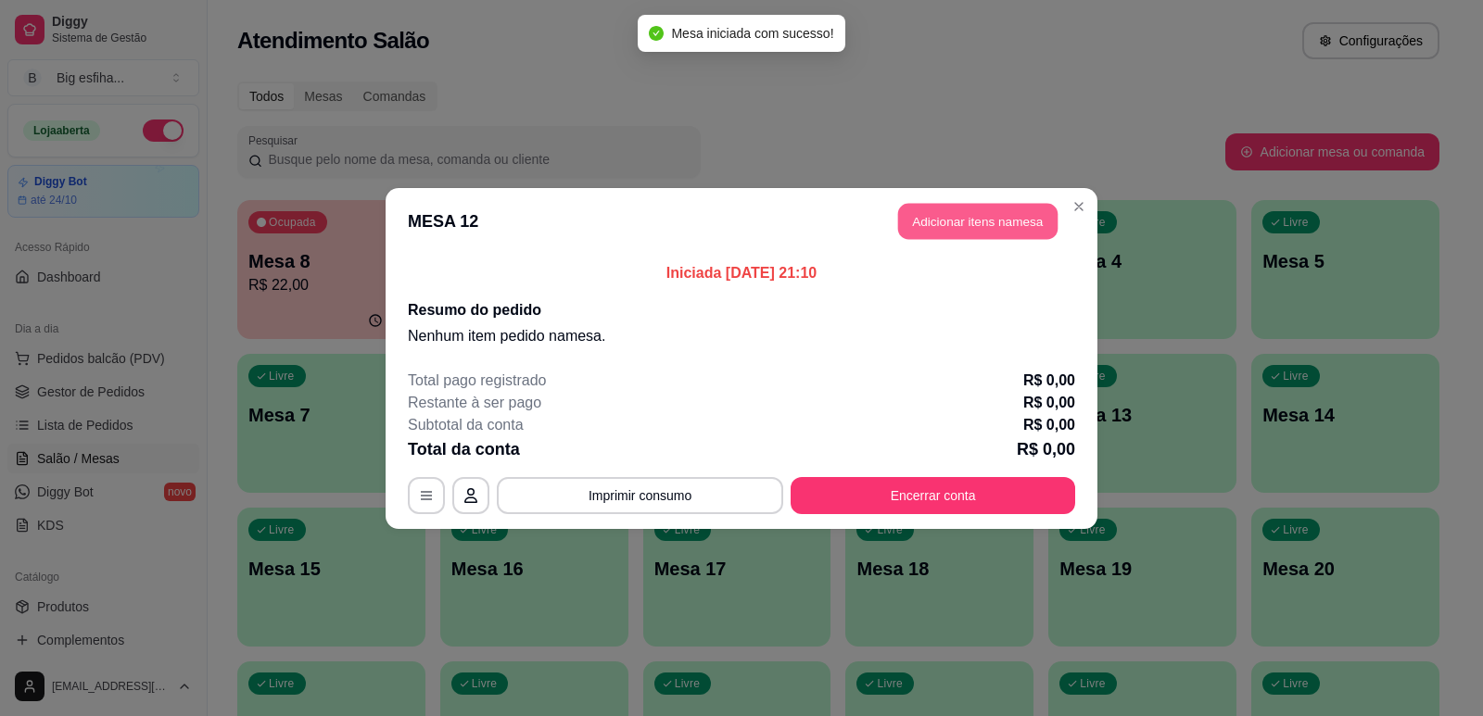
click at [1020, 222] on button "Adicionar itens na mesa" at bounding box center [977, 221] width 159 height 36
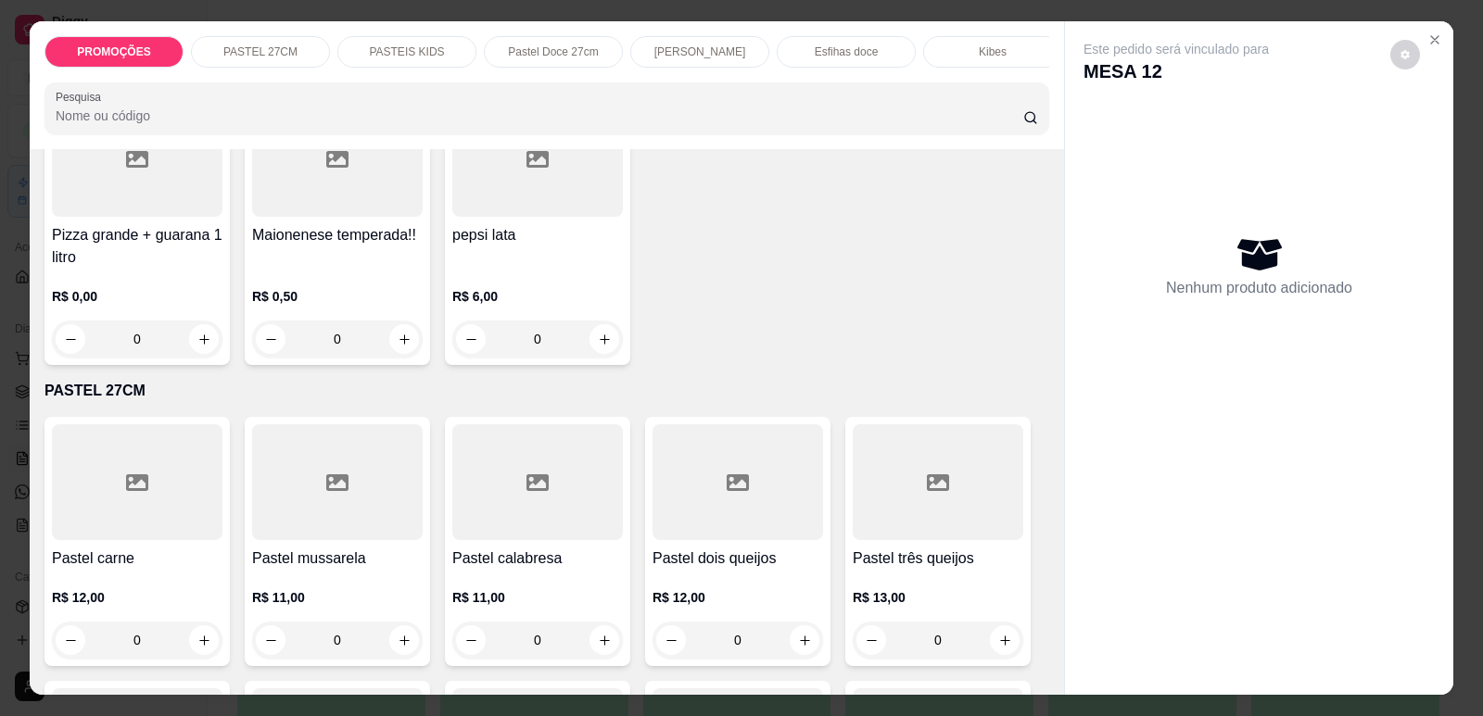
scroll to position [185, 0]
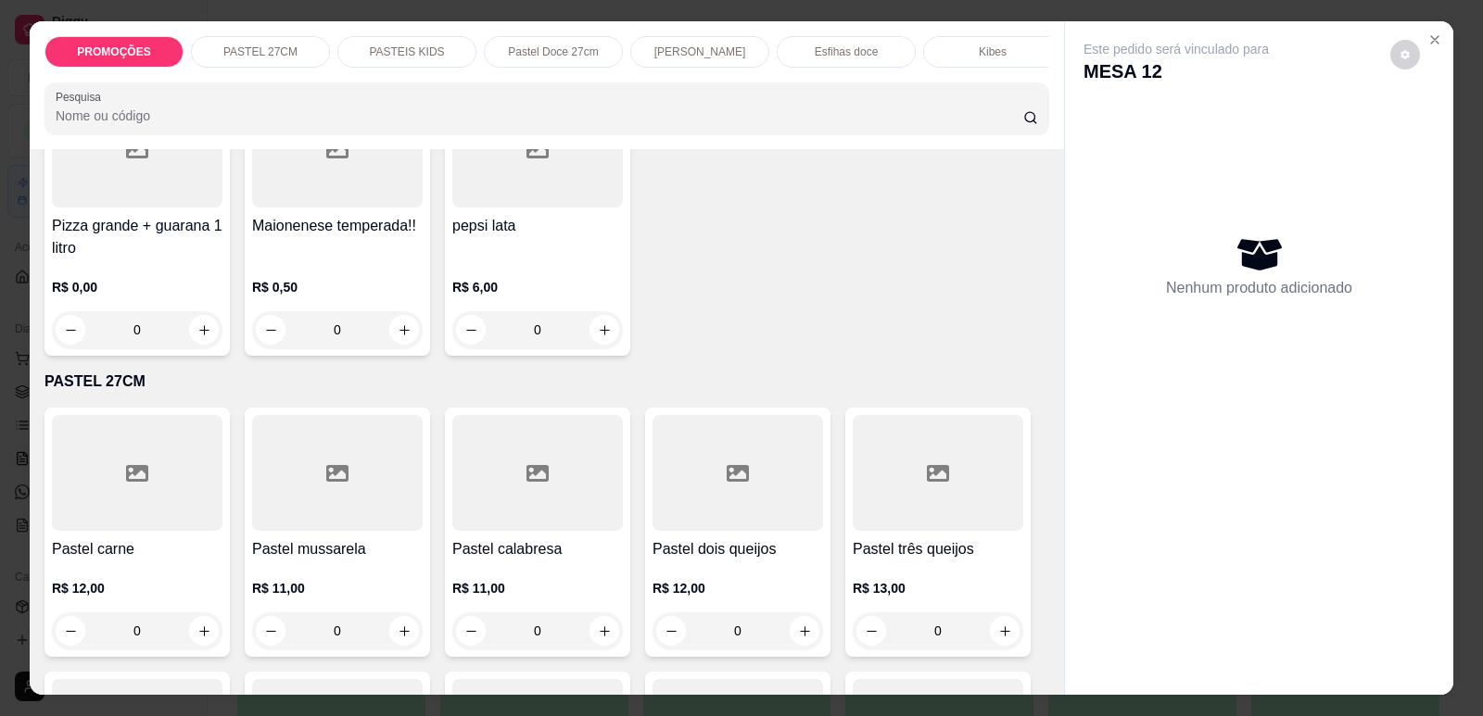
click at [170, 512] on div at bounding box center [137, 473] width 171 height 116
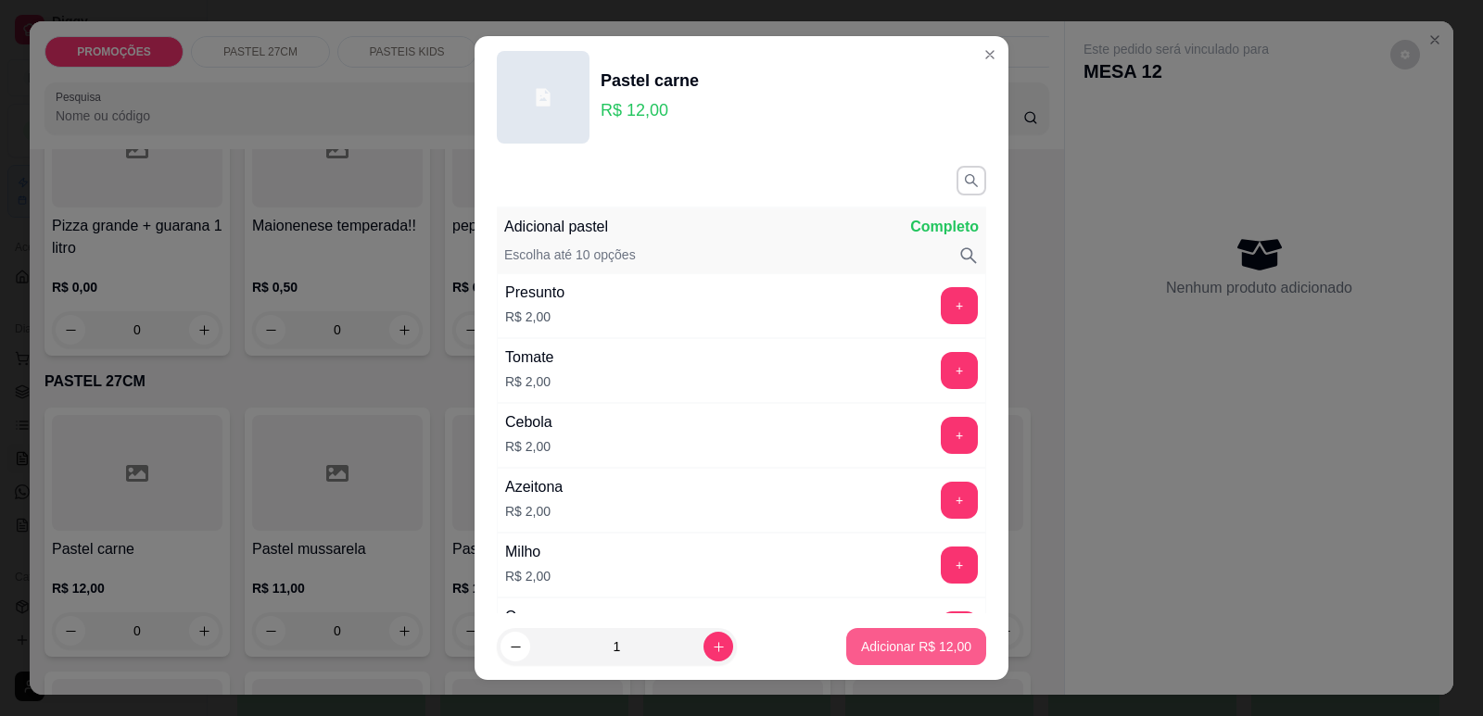
click at [862, 651] on p "Adicionar R$ 12,00" at bounding box center [916, 647] width 110 height 19
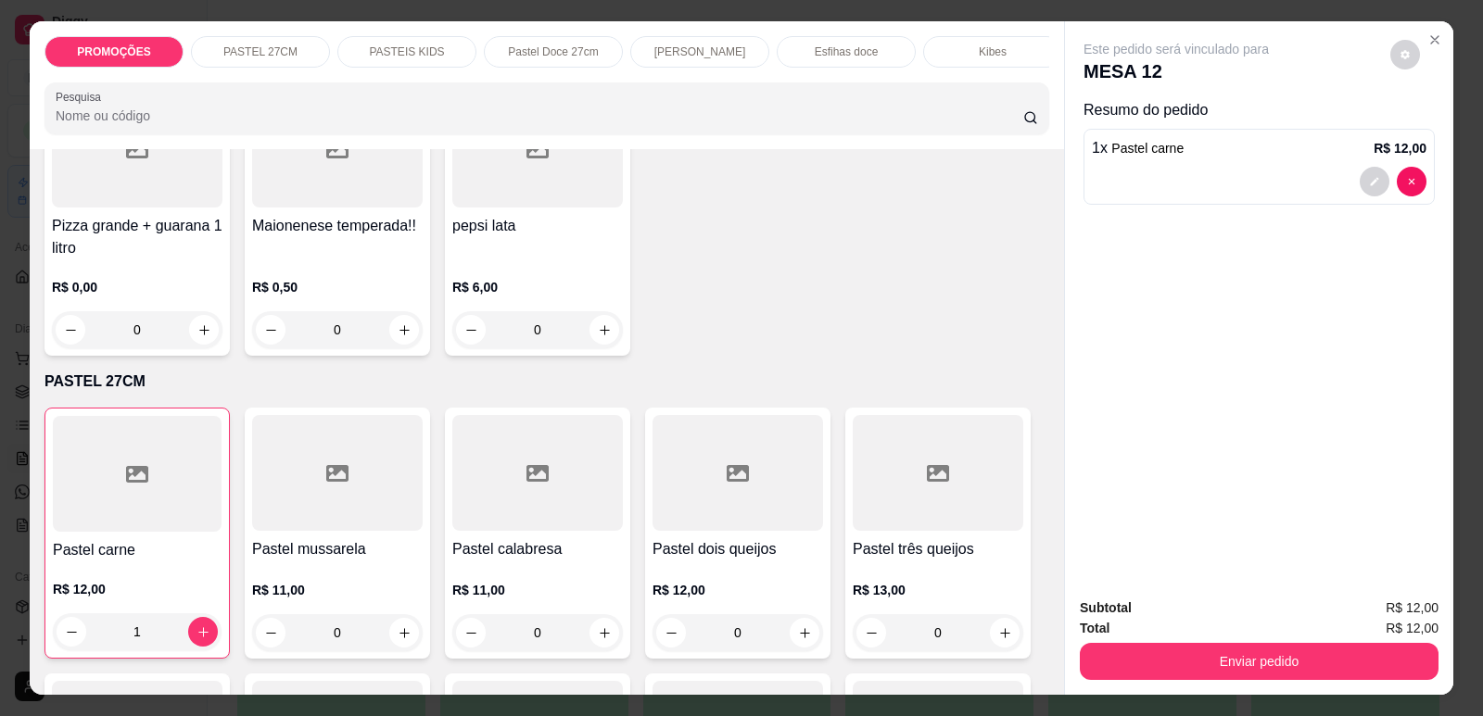
type input "1"
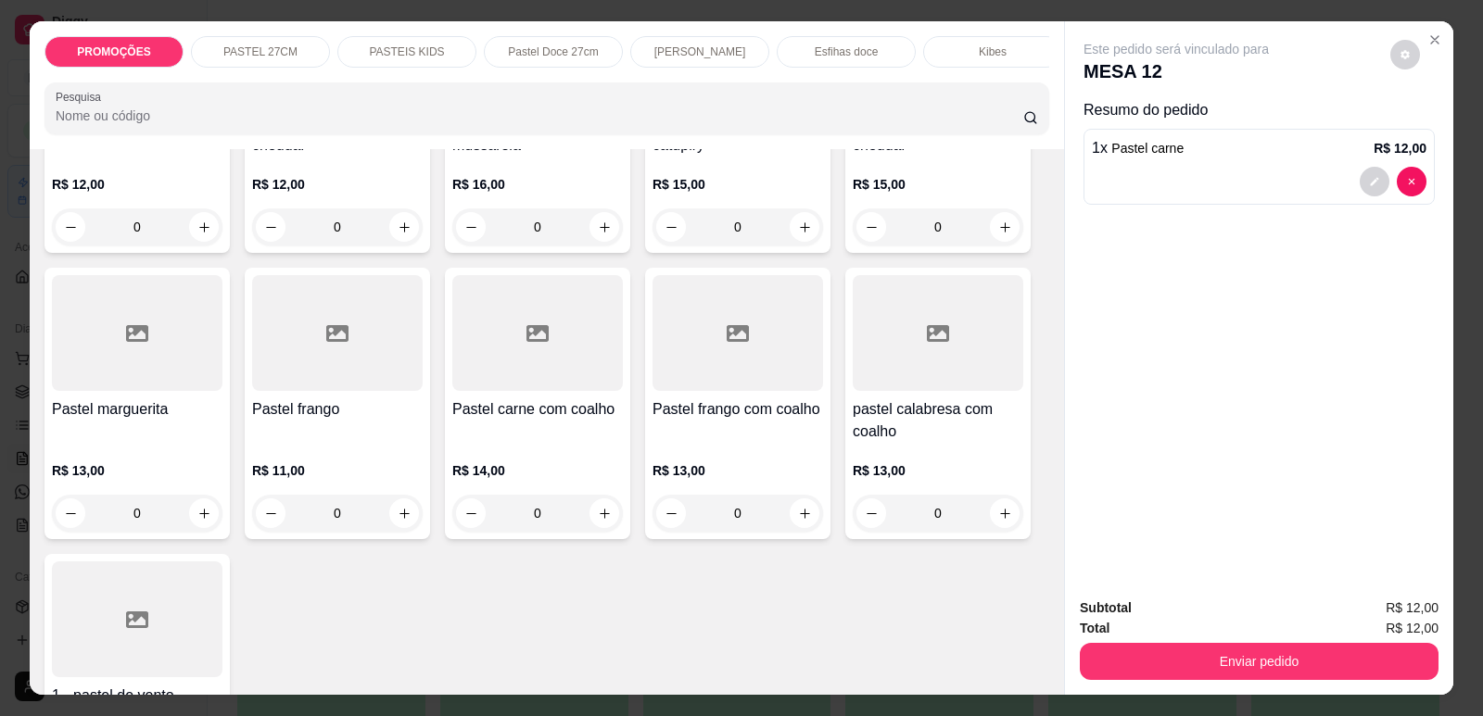
scroll to position [3151, 0]
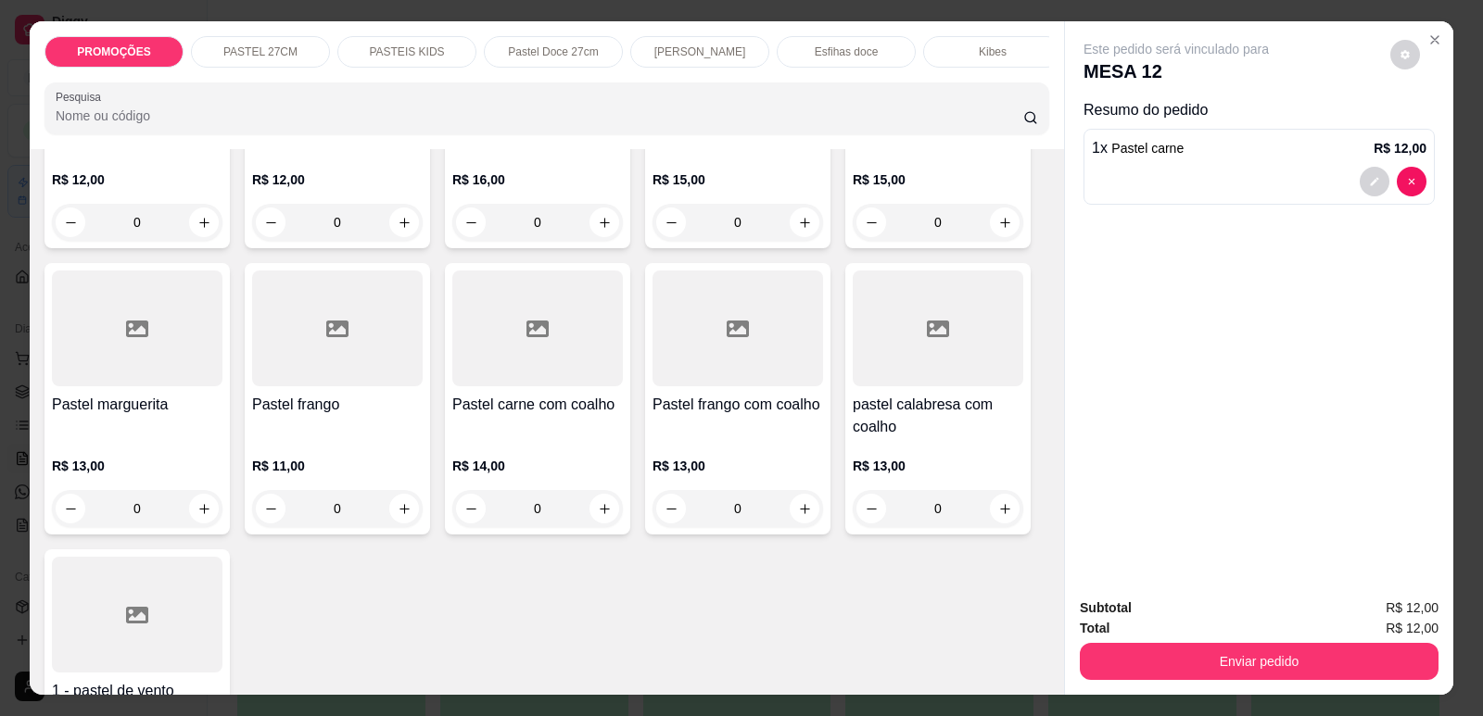
click at [321, 403] on div "Pastel frango R$ 11,00 0" at bounding box center [337, 399] width 185 height 272
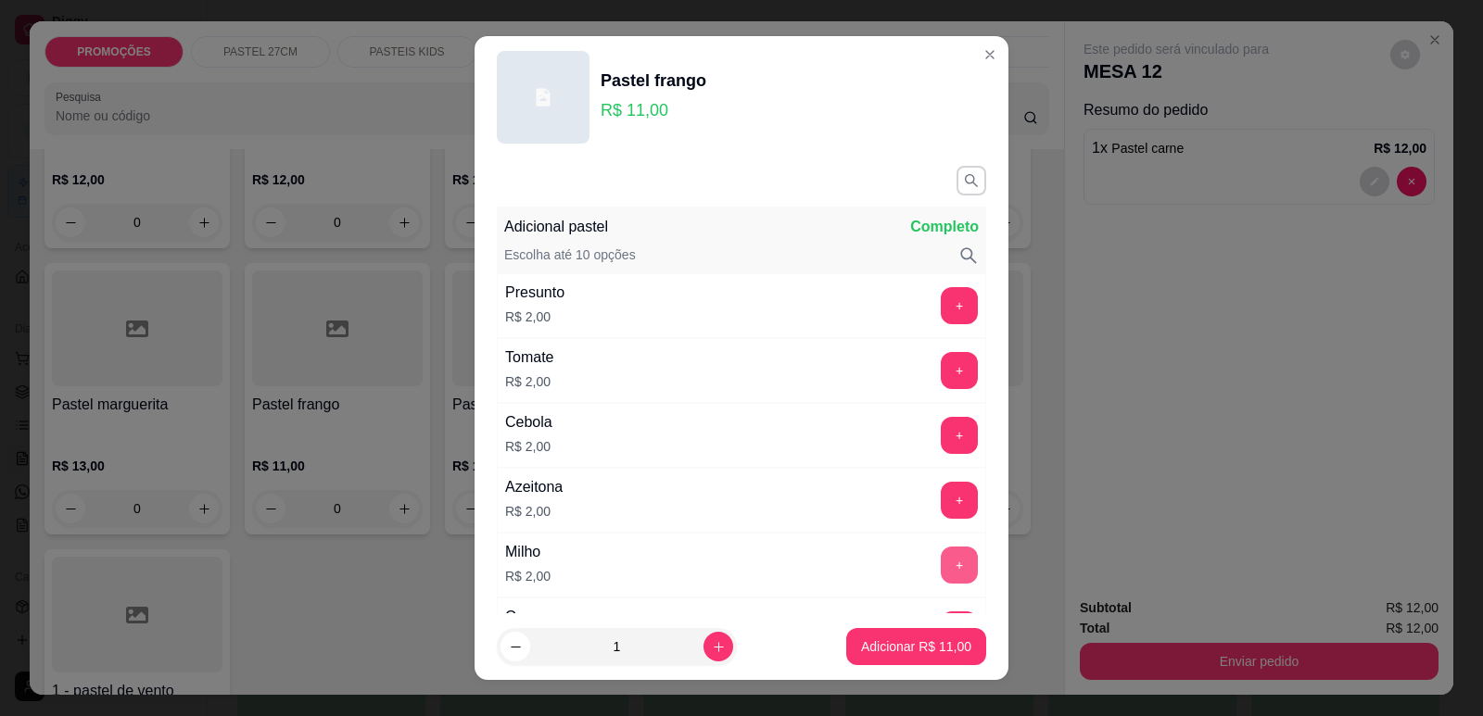
click at [941, 562] on button "+" at bounding box center [959, 565] width 37 height 37
click at [918, 662] on button "Adicionar R$ 13,00" at bounding box center [916, 646] width 140 height 37
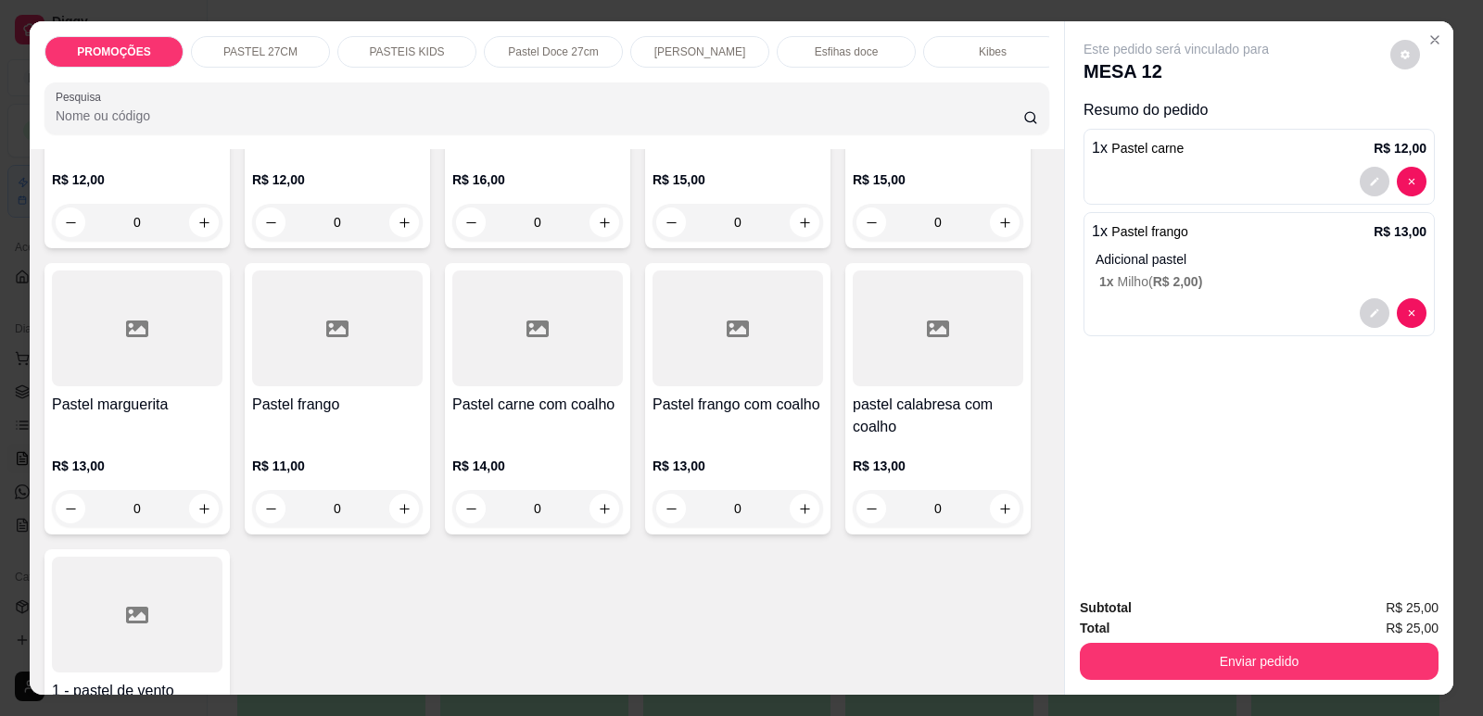
click at [577, 51] on p "Pastel Doce 27cm" at bounding box center [553, 51] width 90 height 15
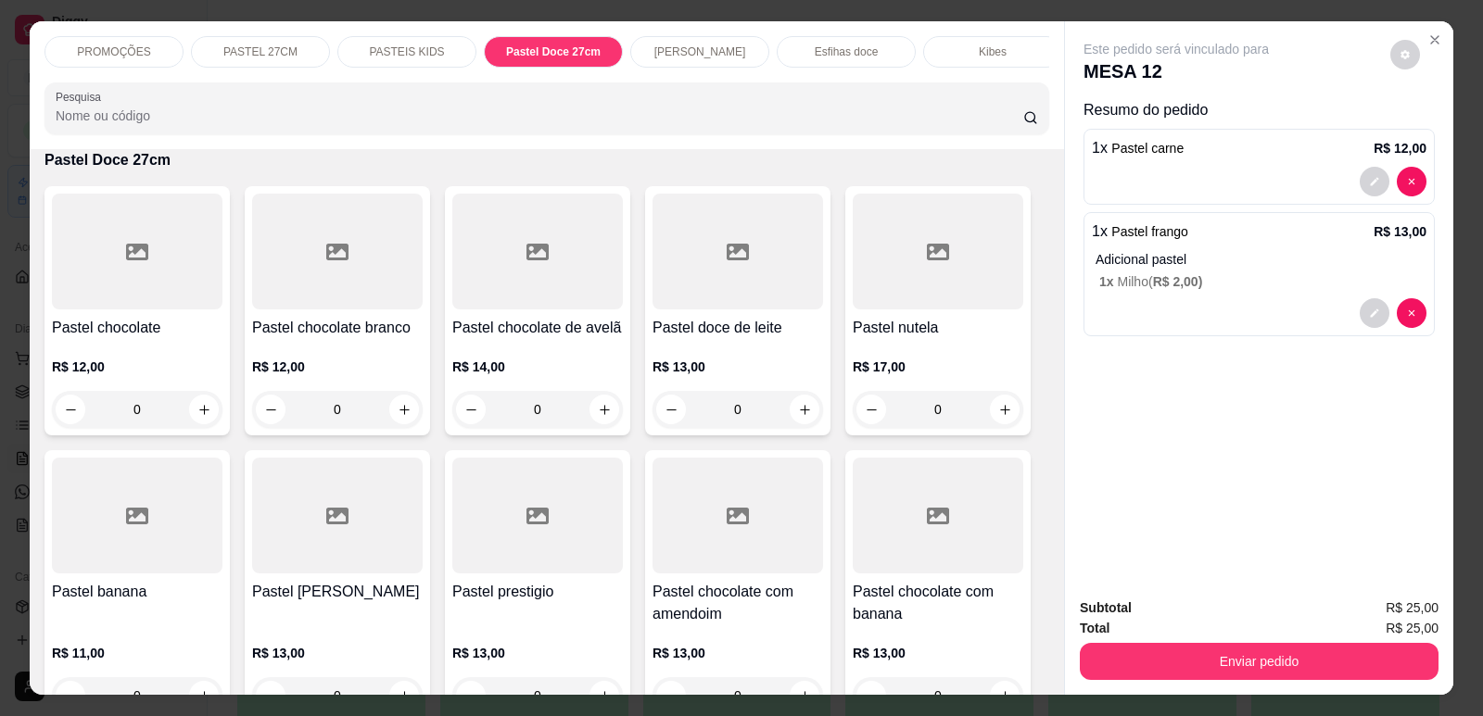
scroll to position [38, 0]
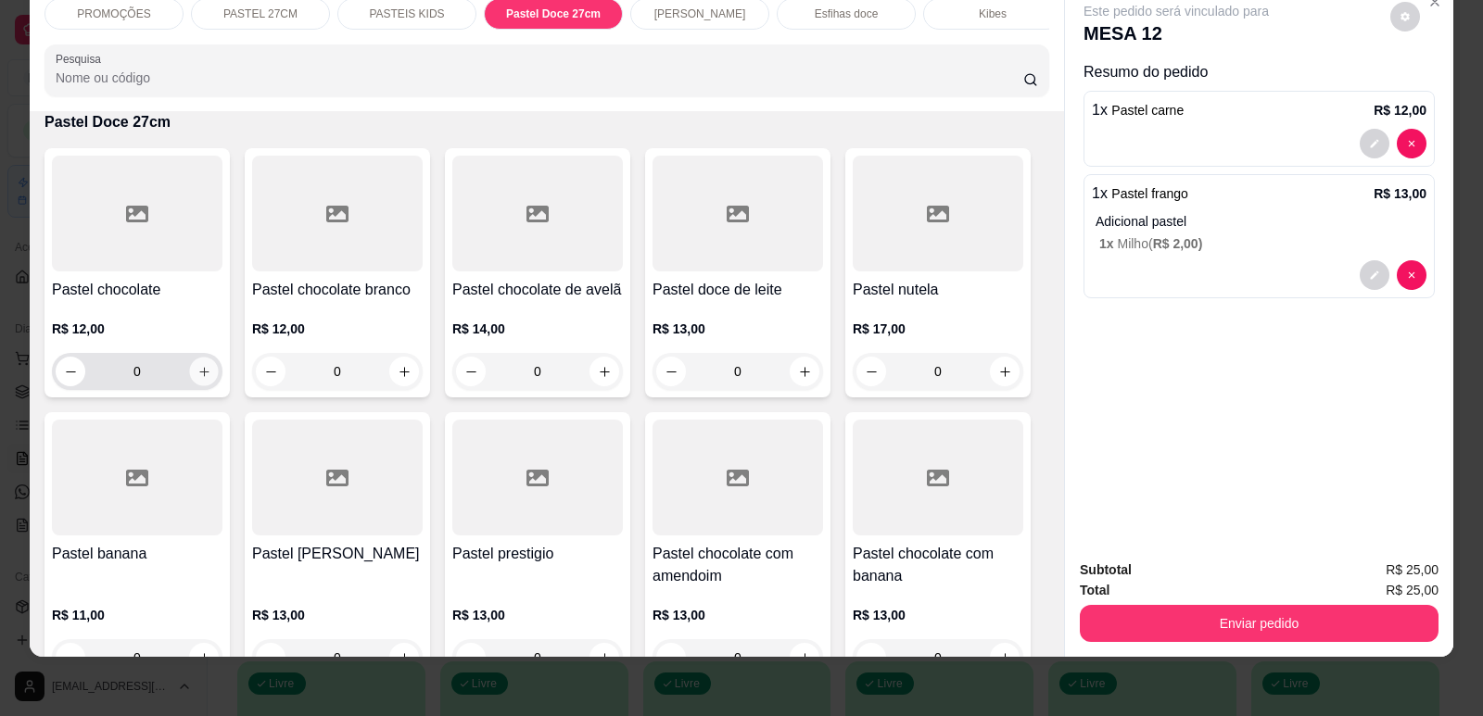
click at [197, 379] on icon "increase-product-quantity" at bounding box center [204, 372] width 14 height 14
type input "1"
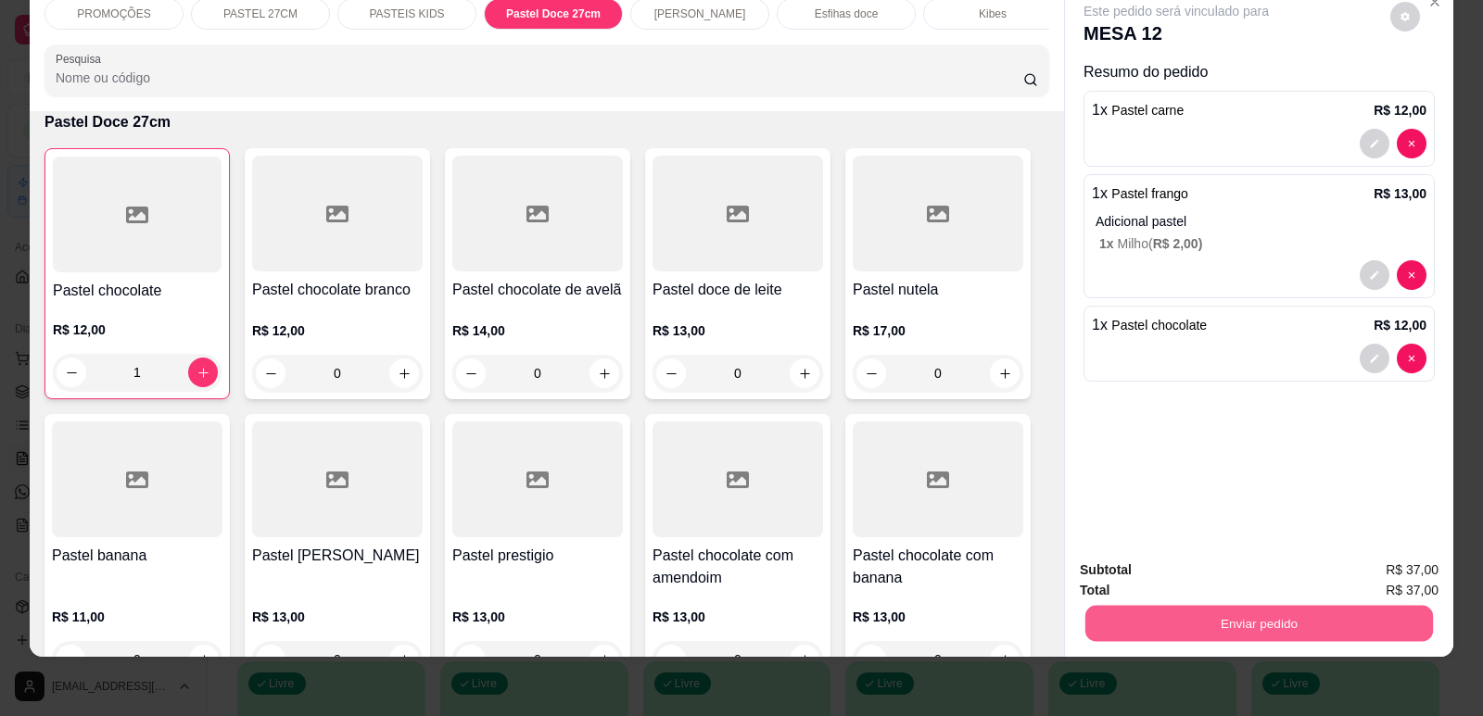
click at [1253, 617] on button "Enviar pedido" at bounding box center [1259, 623] width 348 height 36
click at [1379, 574] on button "Enviar pedido" at bounding box center [1390, 578] width 105 height 35
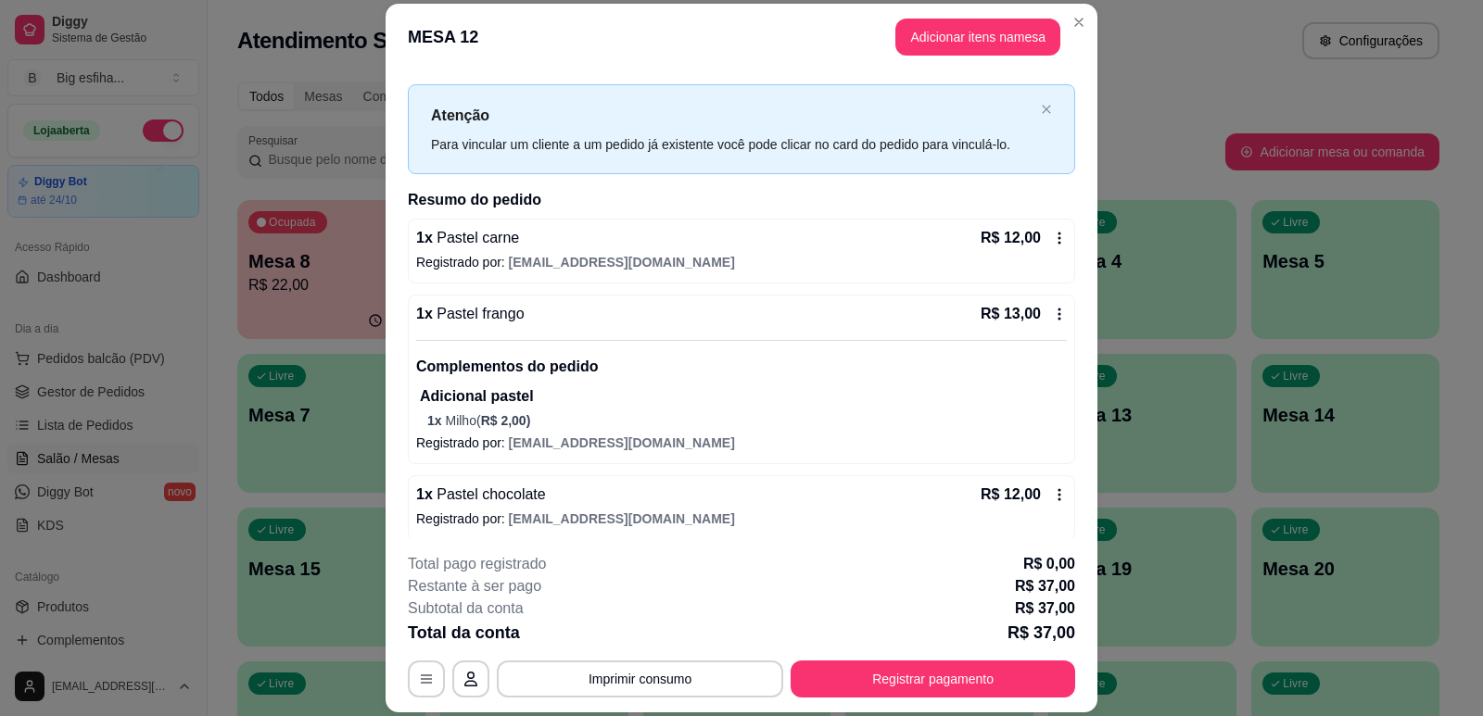
scroll to position [36, 0]
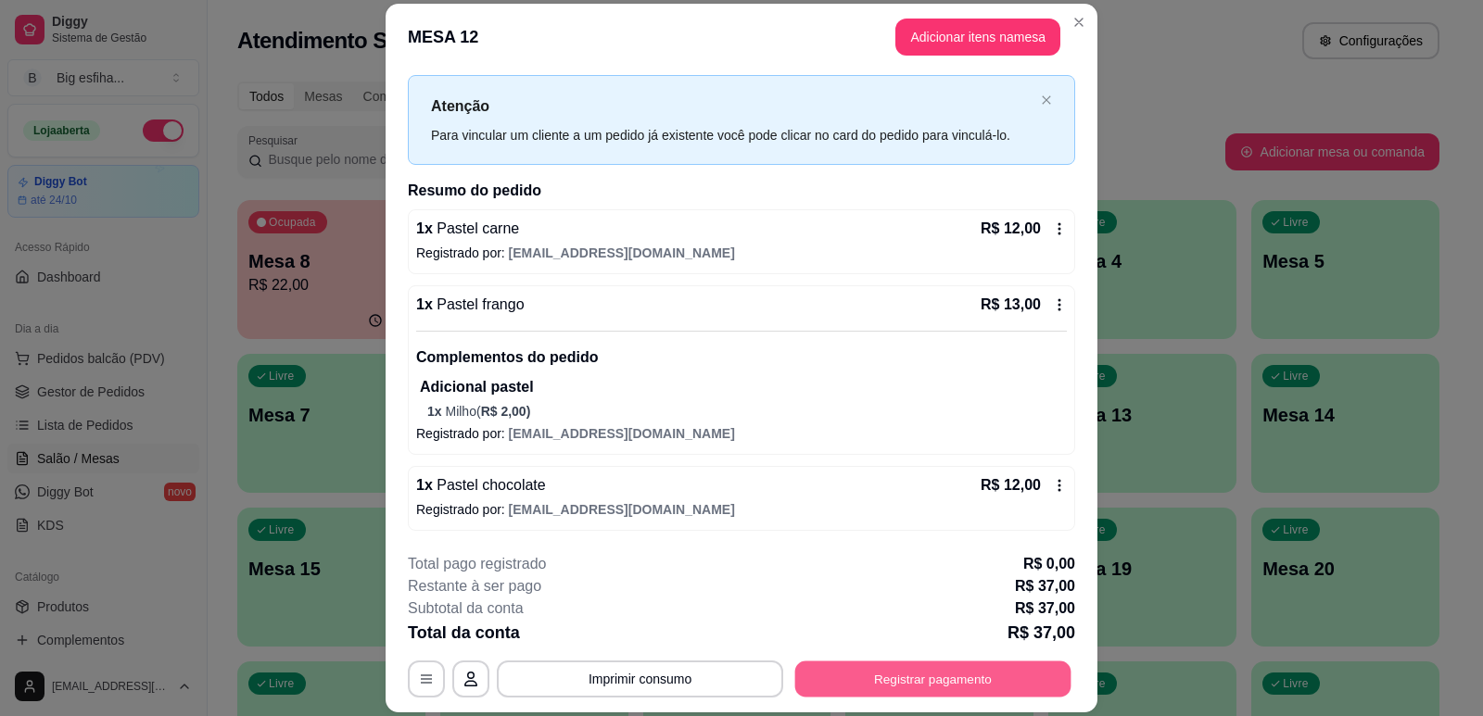
click at [975, 685] on button "Registrar pagamento" at bounding box center [933, 680] width 276 height 36
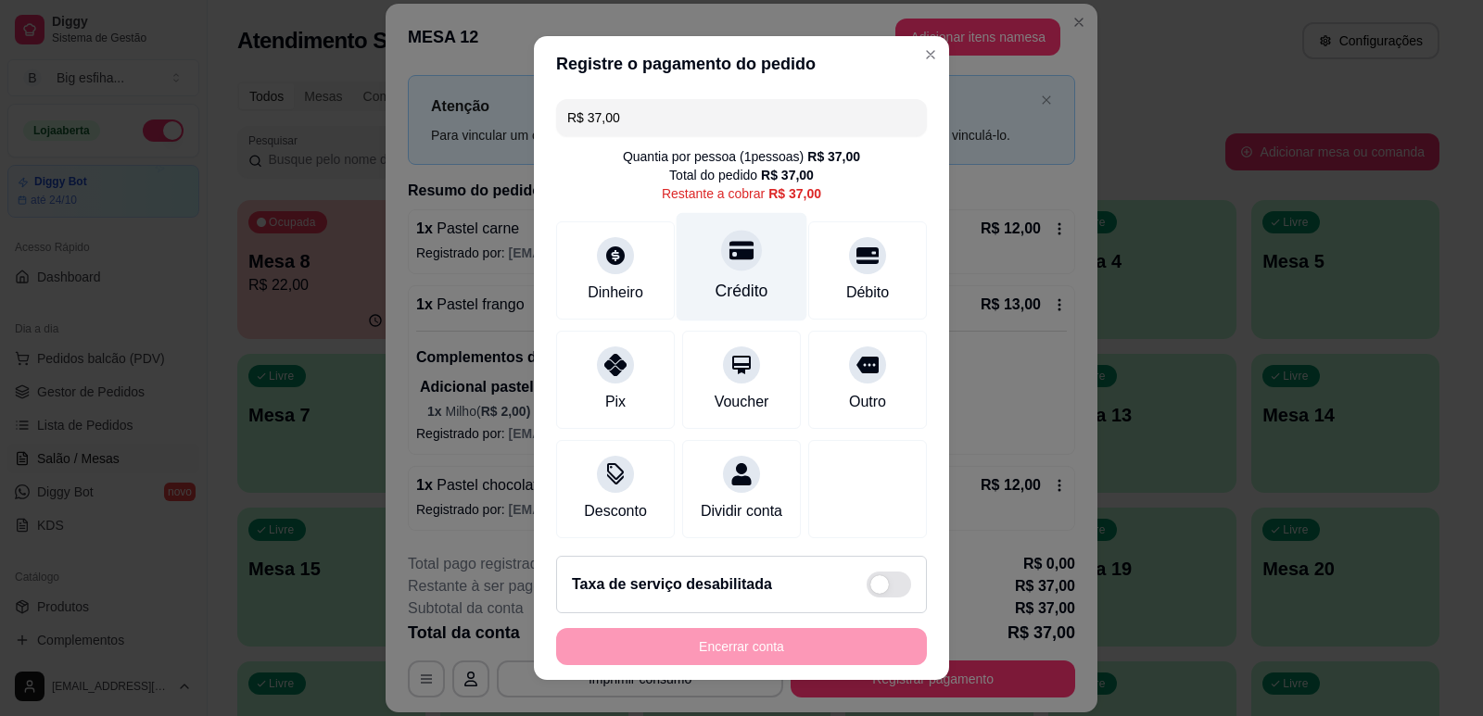
click at [684, 235] on div "Crédito" at bounding box center [742, 266] width 131 height 108
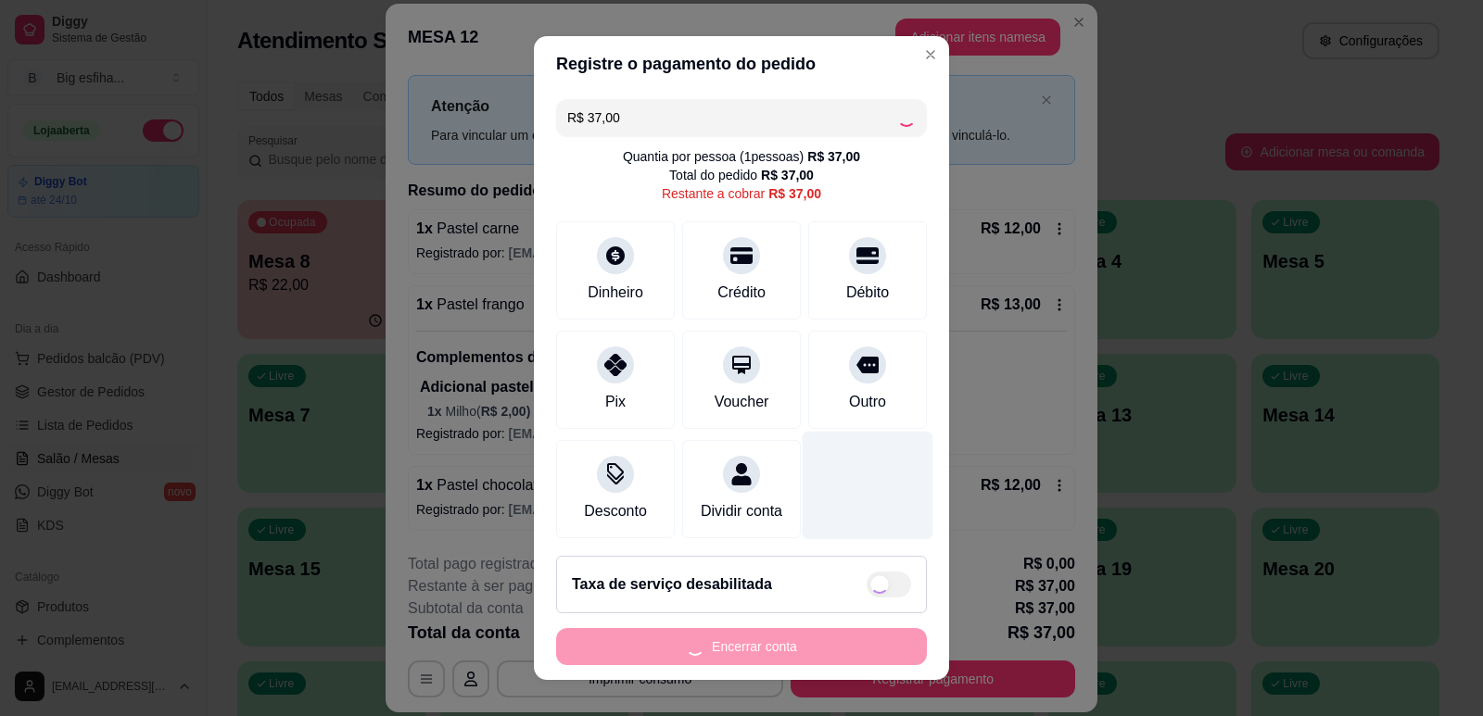
type input "R$ 0,00"
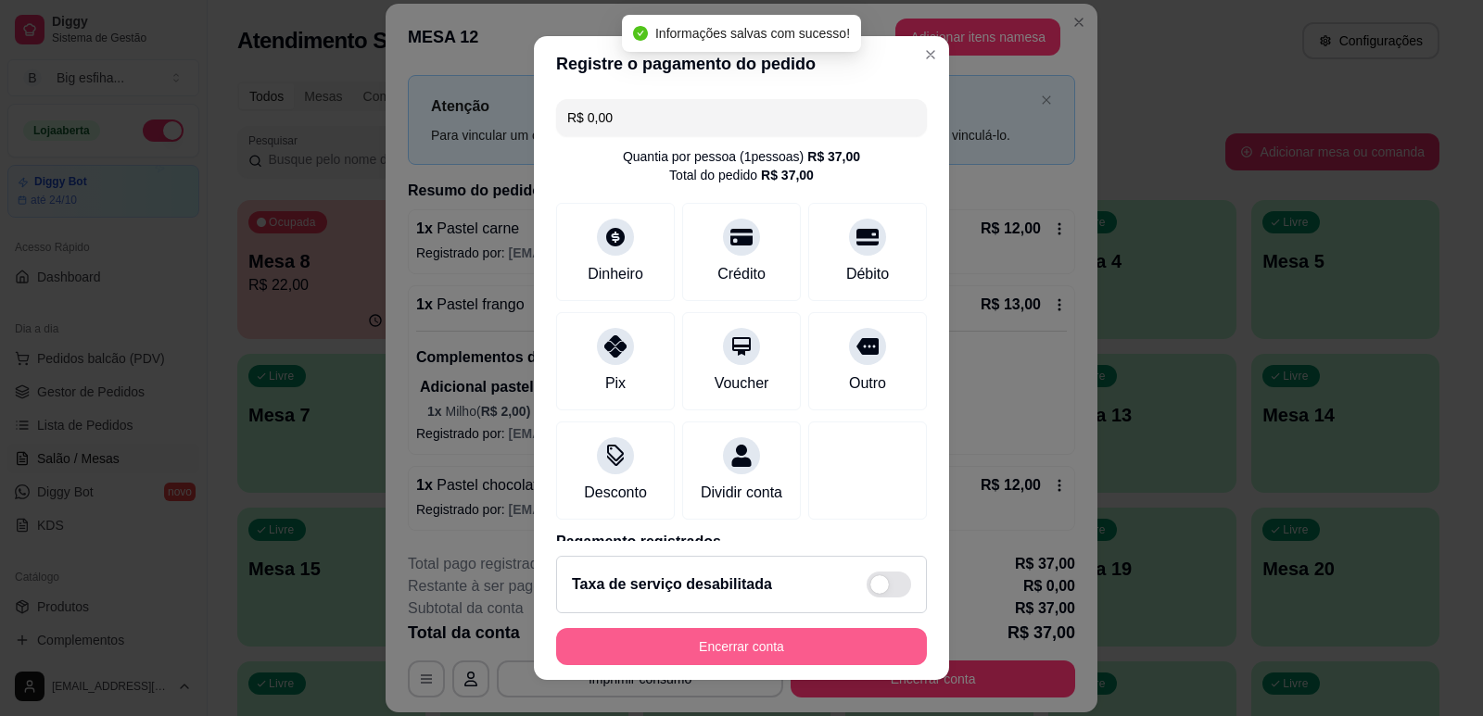
click at [725, 635] on button "Encerrar conta" at bounding box center [741, 646] width 371 height 37
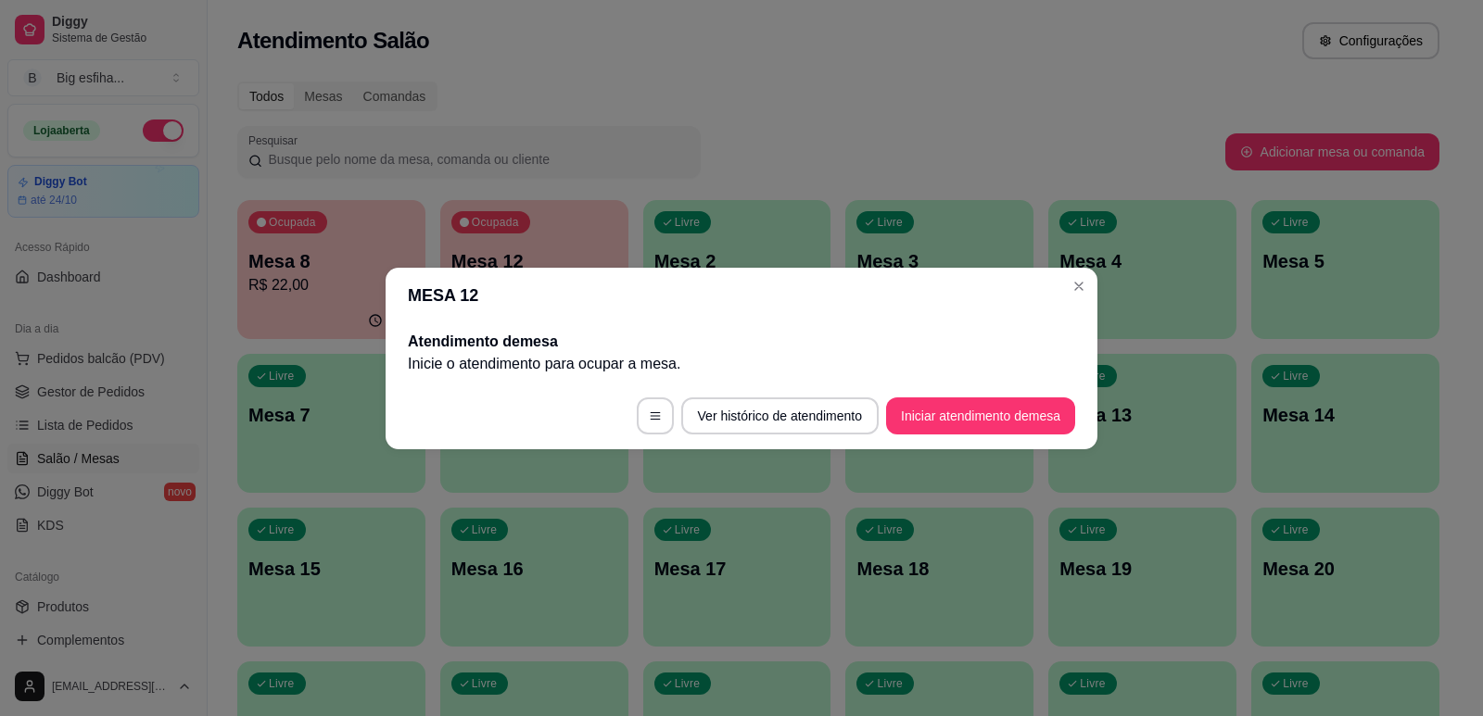
scroll to position [0, 0]
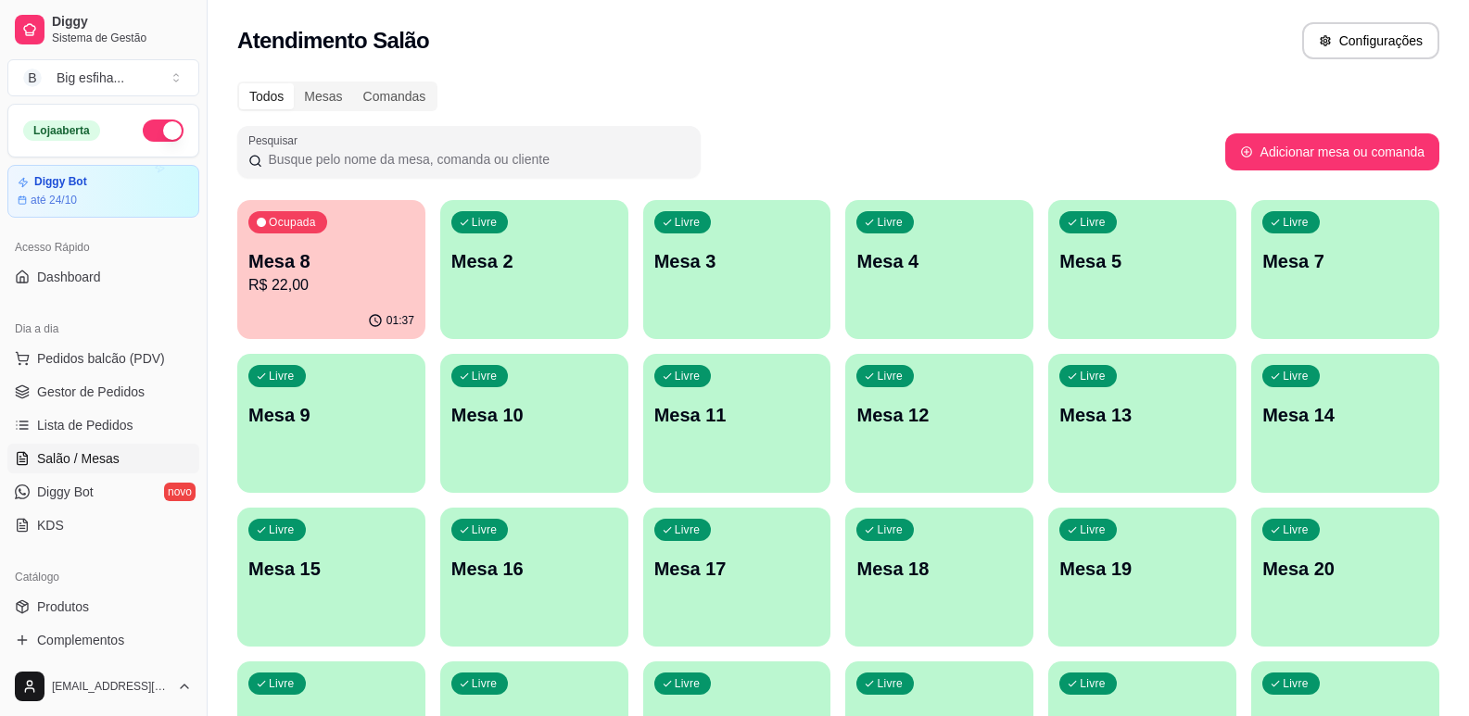
click at [267, 285] on p "R$ 22,00" at bounding box center [331, 285] width 166 height 22
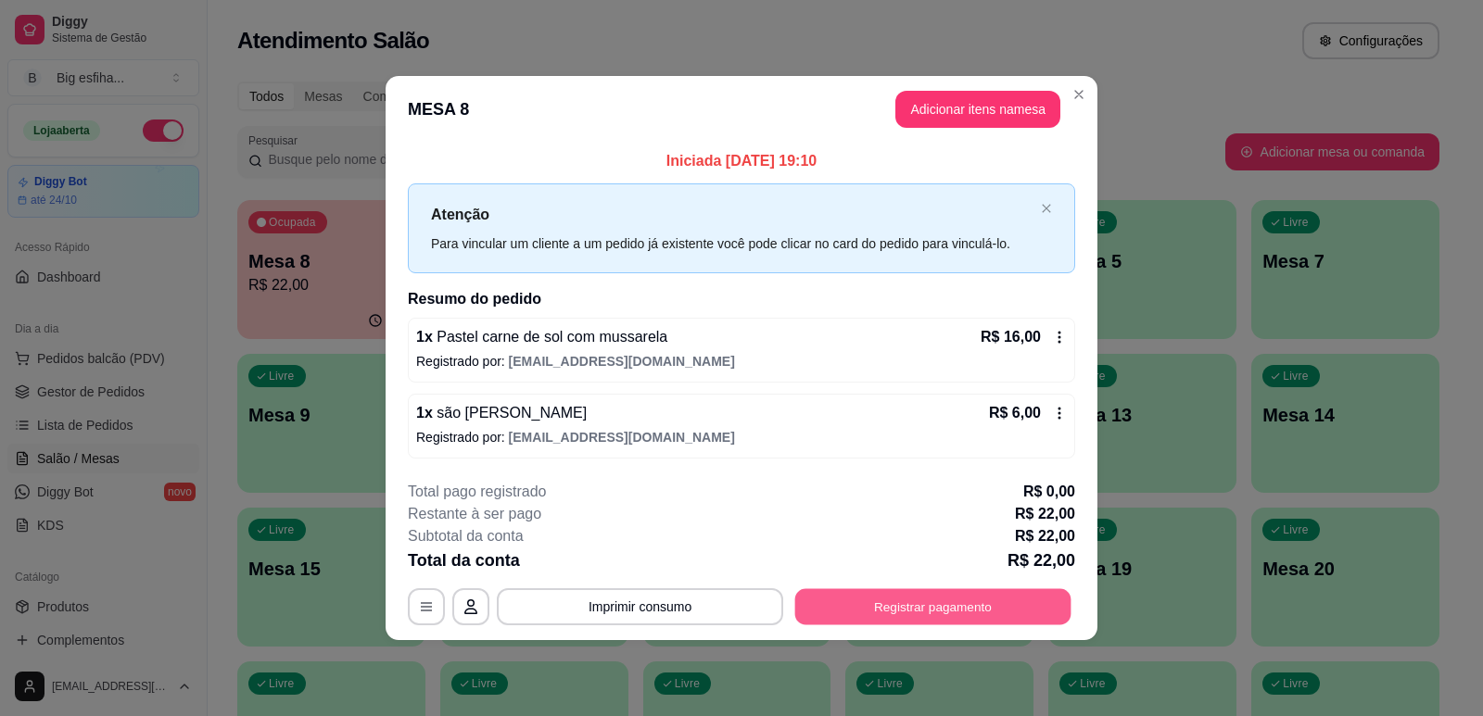
click at [949, 601] on button "Registrar pagamento" at bounding box center [933, 607] width 276 height 36
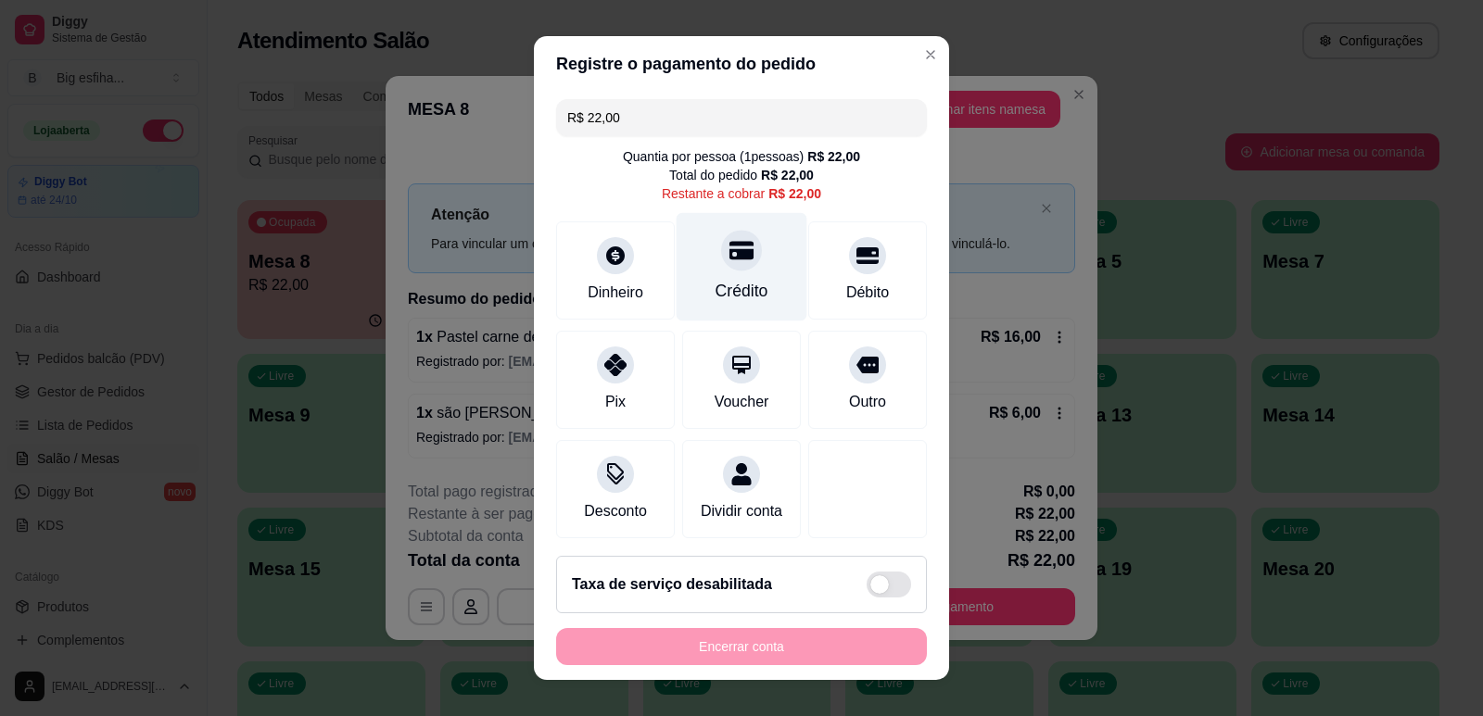
click at [692, 272] on div "Crédito" at bounding box center [742, 266] width 131 height 108
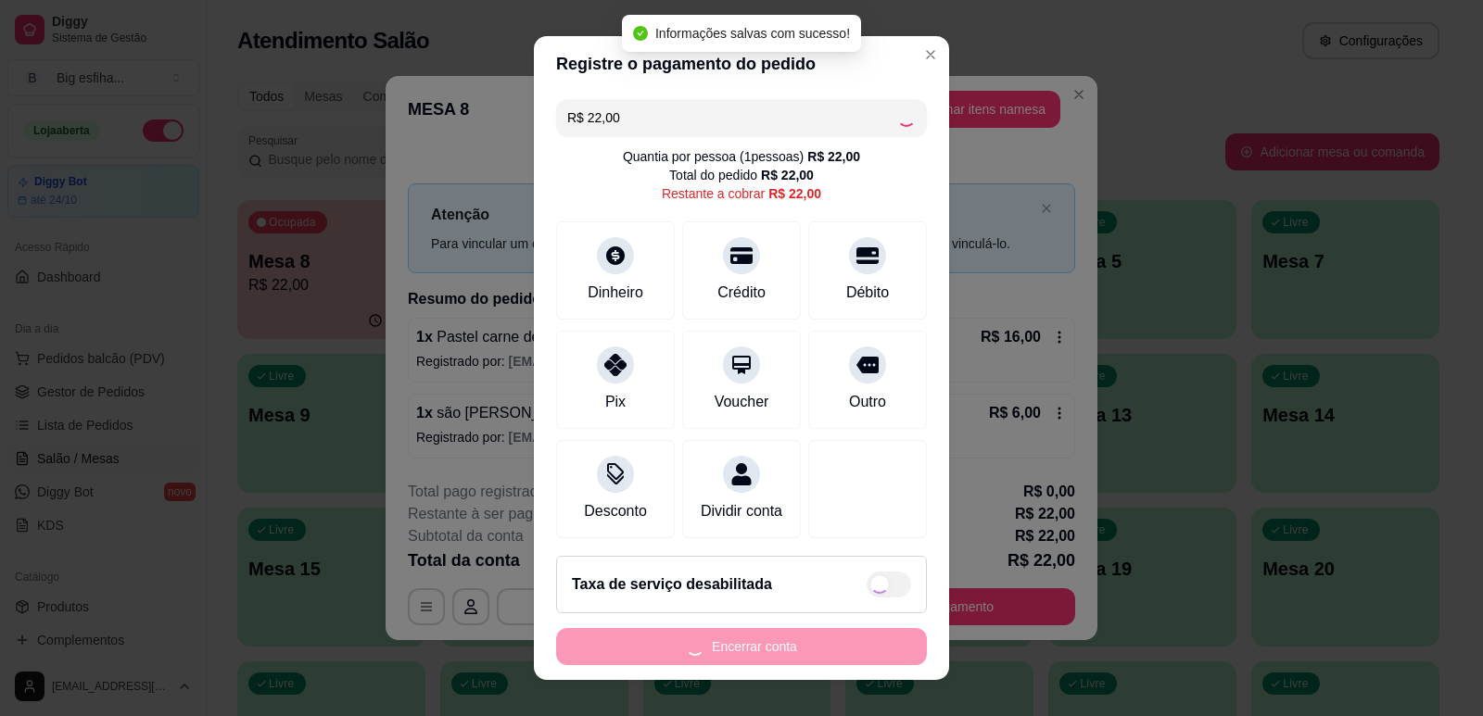
type input "R$ 0,00"
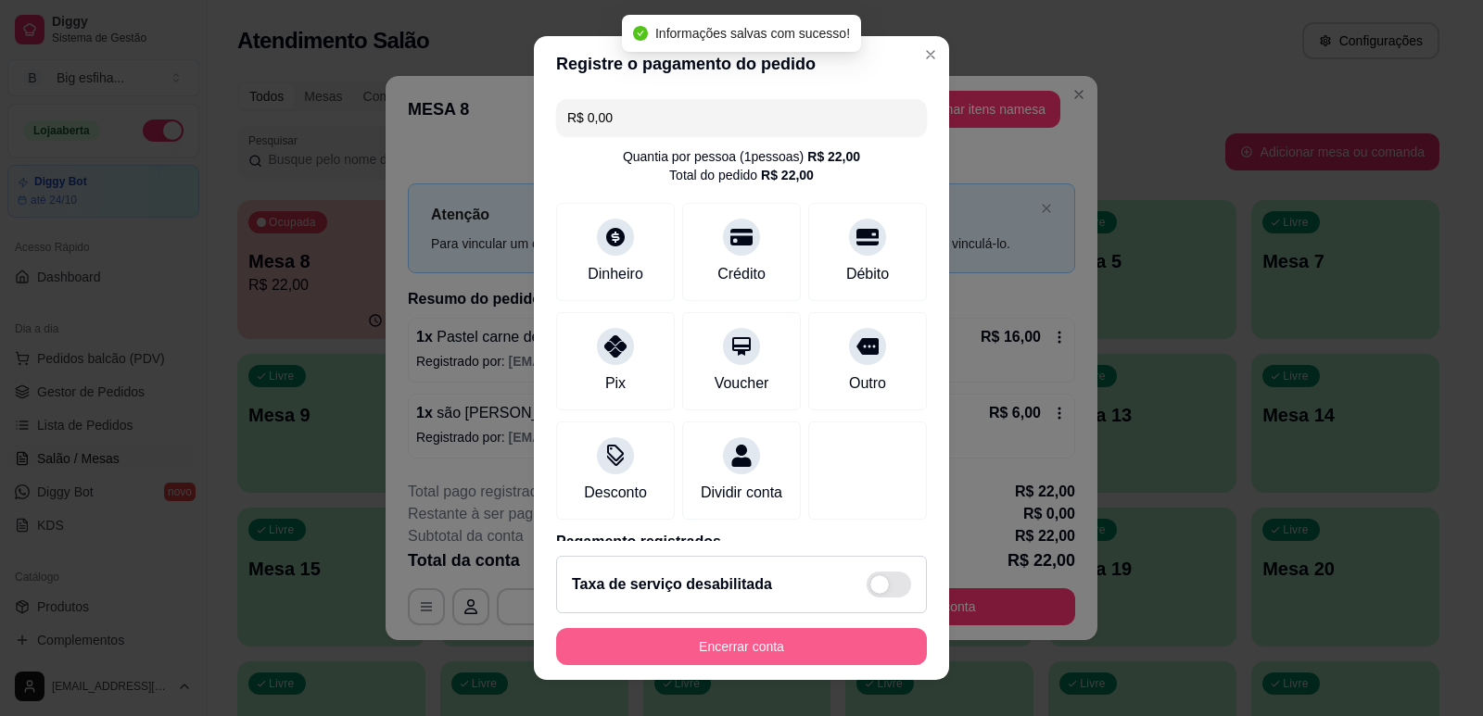
click at [671, 644] on button "Encerrar conta" at bounding box center [741, 646] width 371 height 37
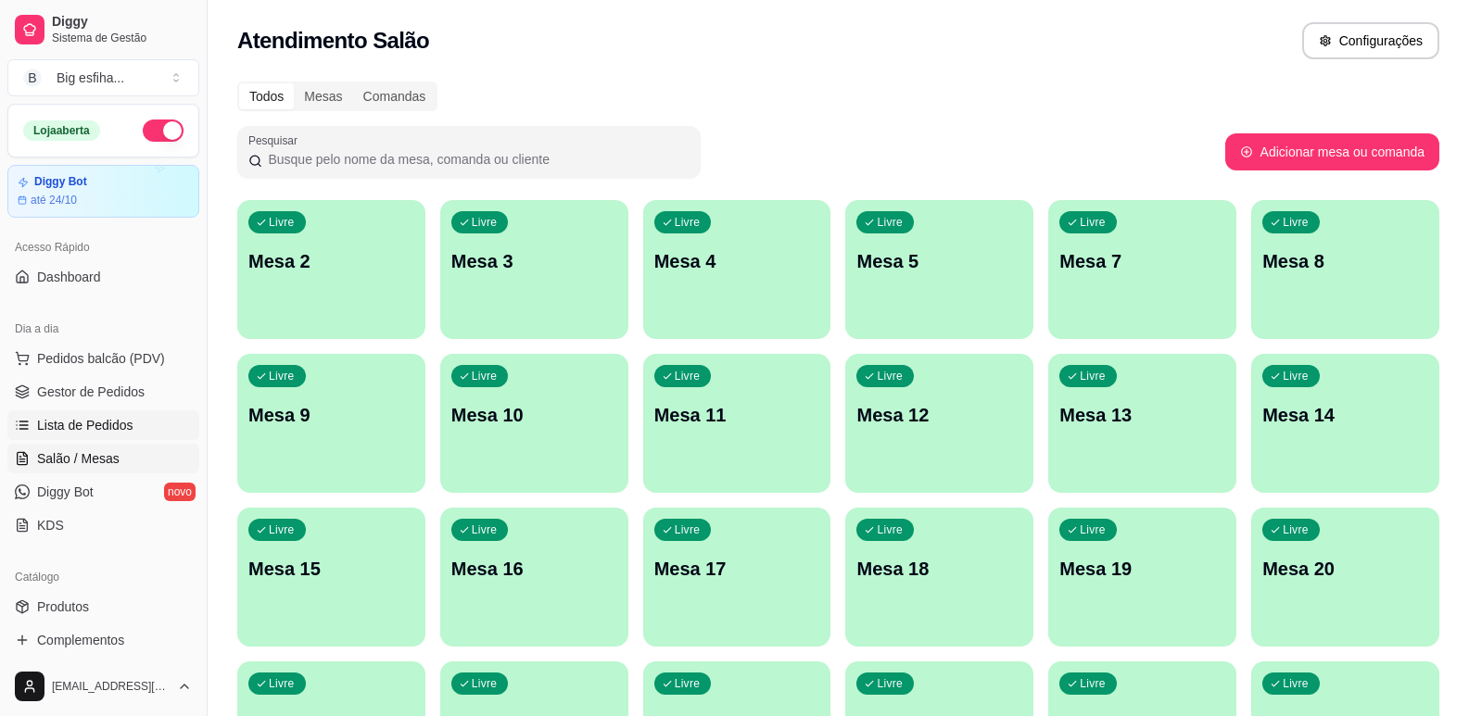
click at [59, 422] on span "Lista de Pedidos" at bounding box center [85, 425] width 96 height 19
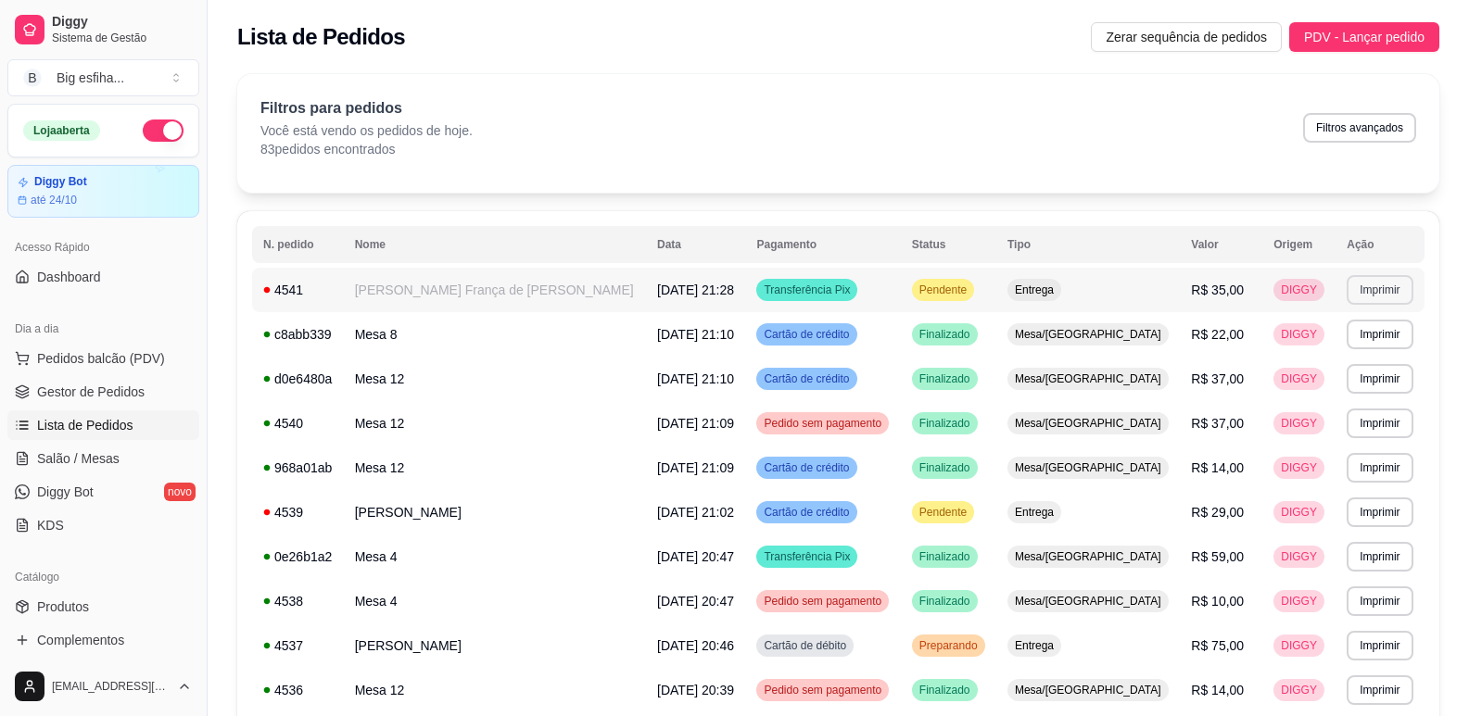
click at [1351, 296] on button "Imprimir" at bounding box center [1380, 290] width 66 height 30
click at [1366, 350] on button "IMPRESSORA" at bounding box center [1334, 355] width 134 height 30
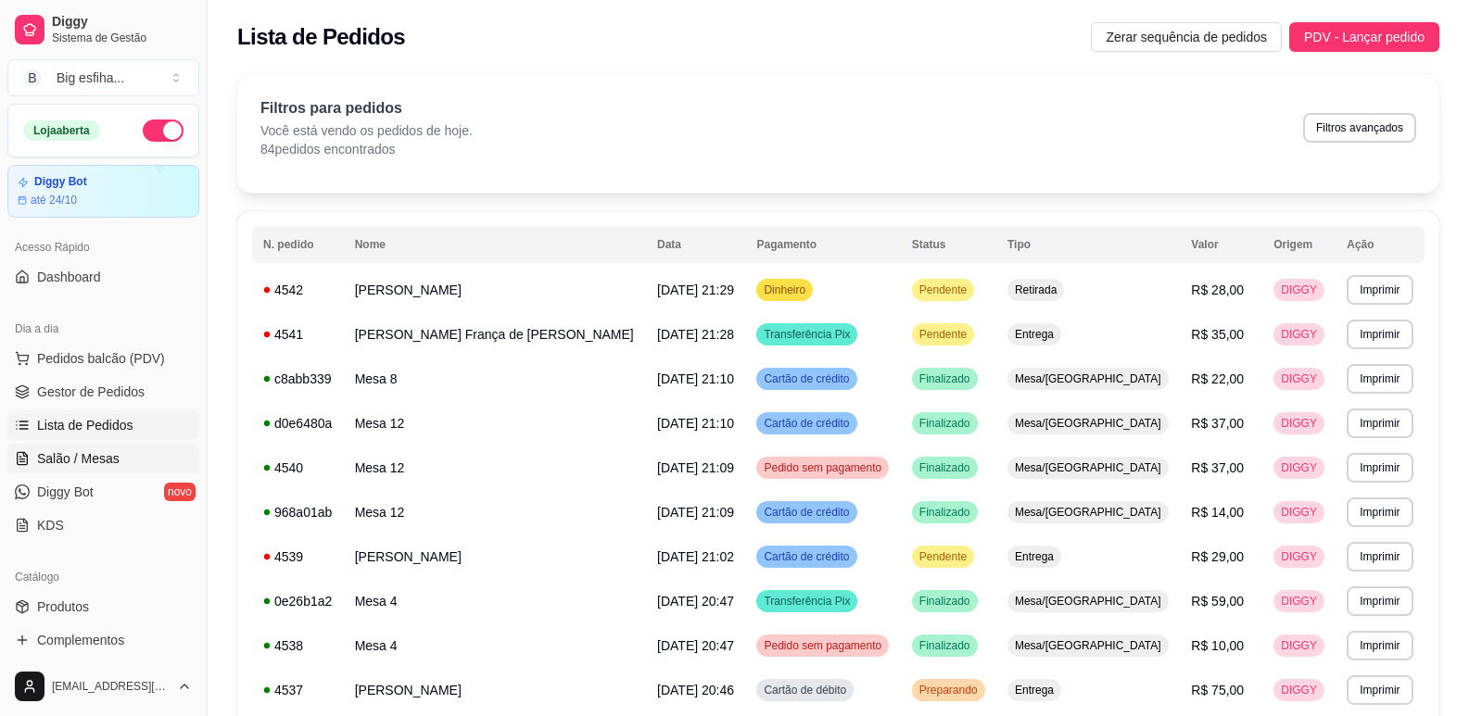
click at [84, 458] on span "Salão / Mesas" at bounding box center [78, 458] width 82 height 19
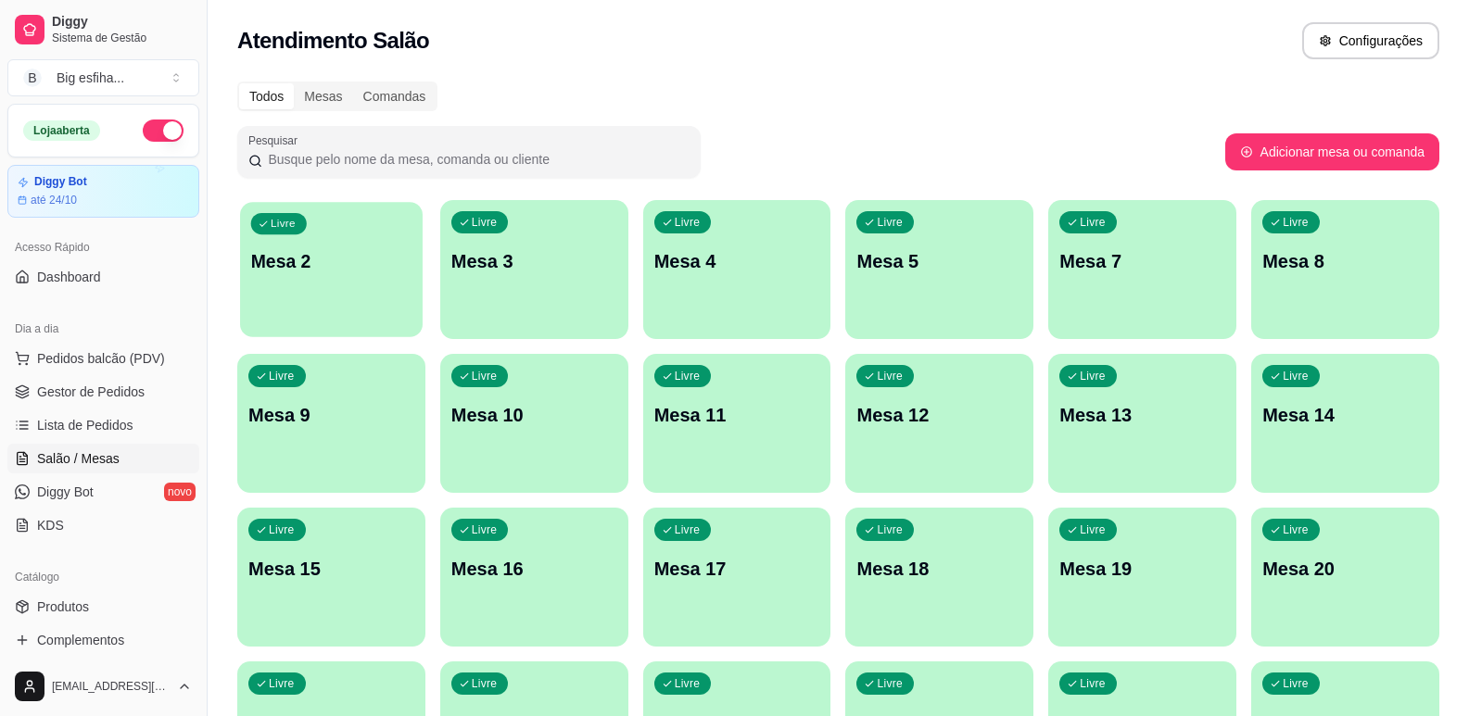
click at [305, 301] on div "Livre Mesa 2" at bounding box center [331, 258] width 183 height 113
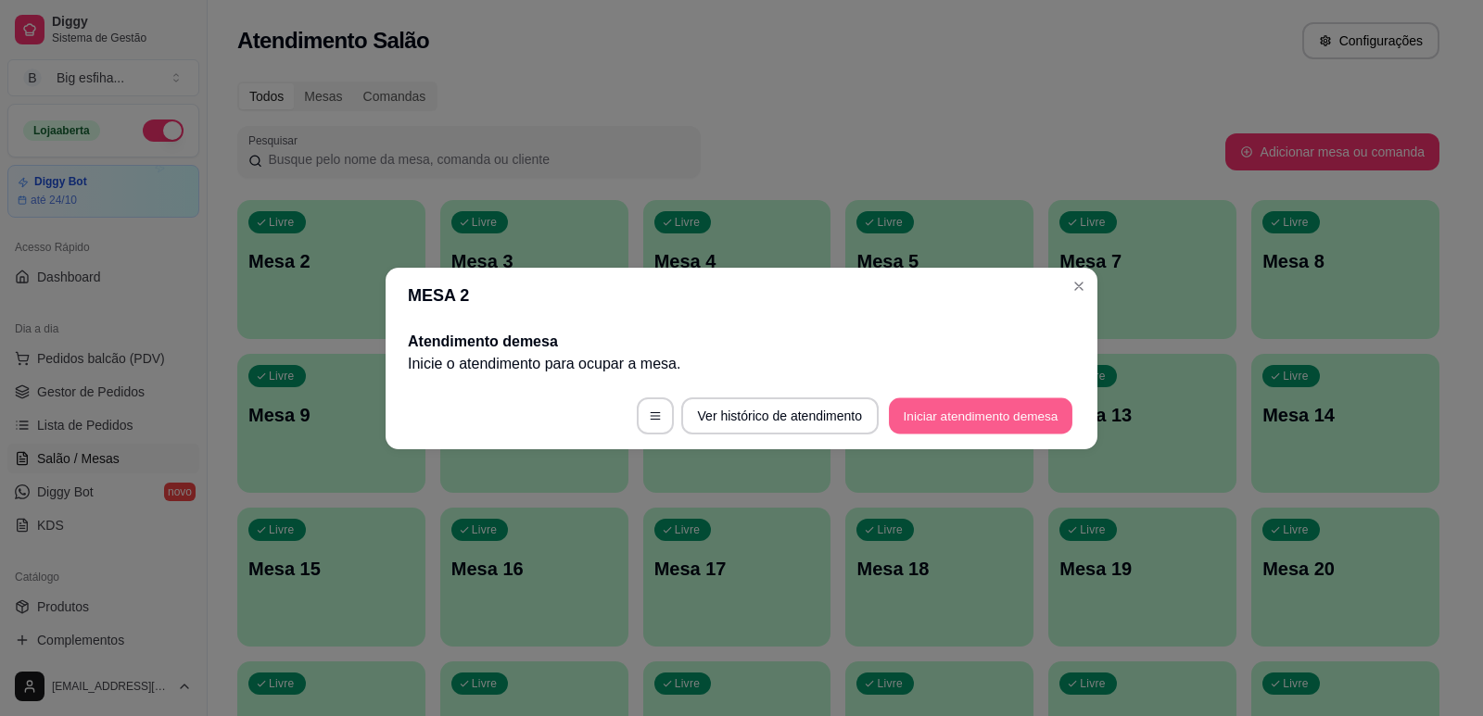
click at [972, 412] on button "Iniciar atendimento de mesa" at bounding box center [980, 416] width 183 height 36
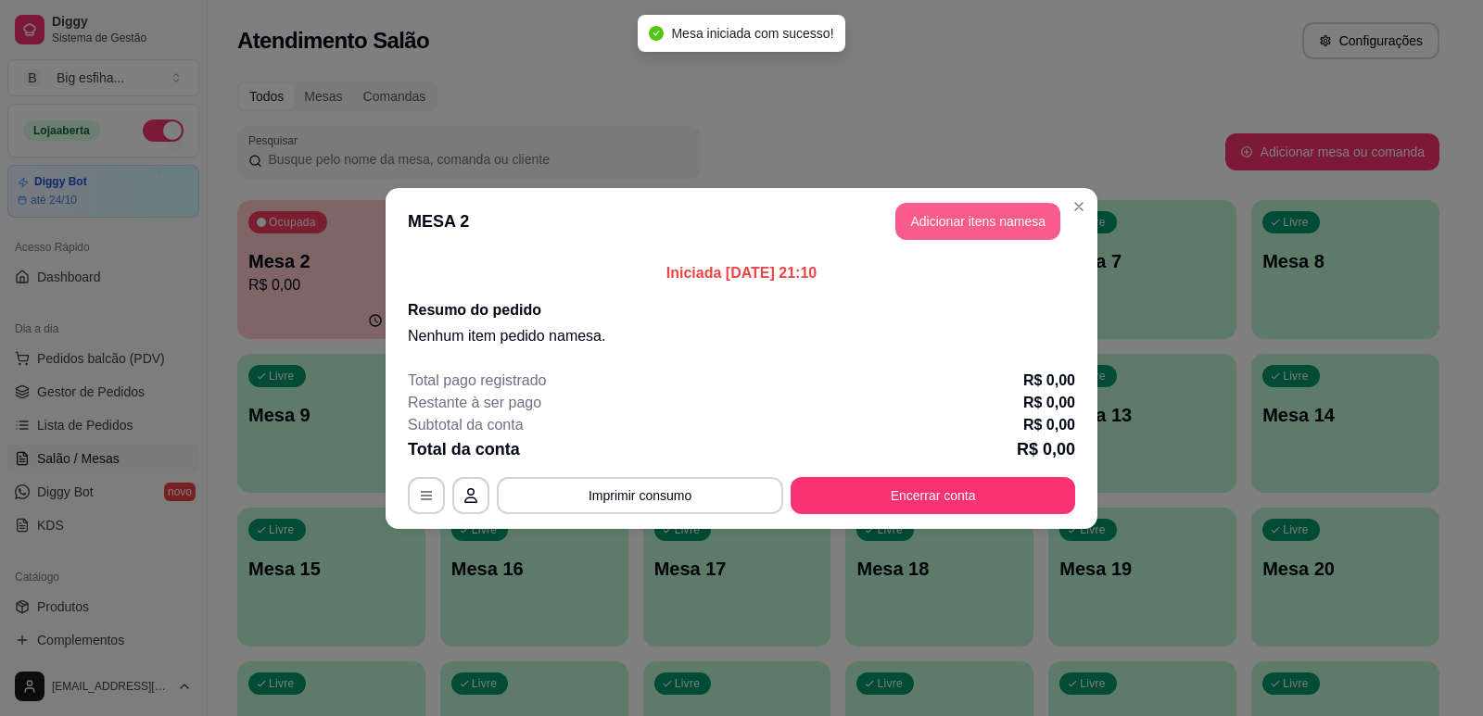
click at [975, 216] on button "Adicionar itens na mesa" at bounding box center [977, 221] width 165 height 37
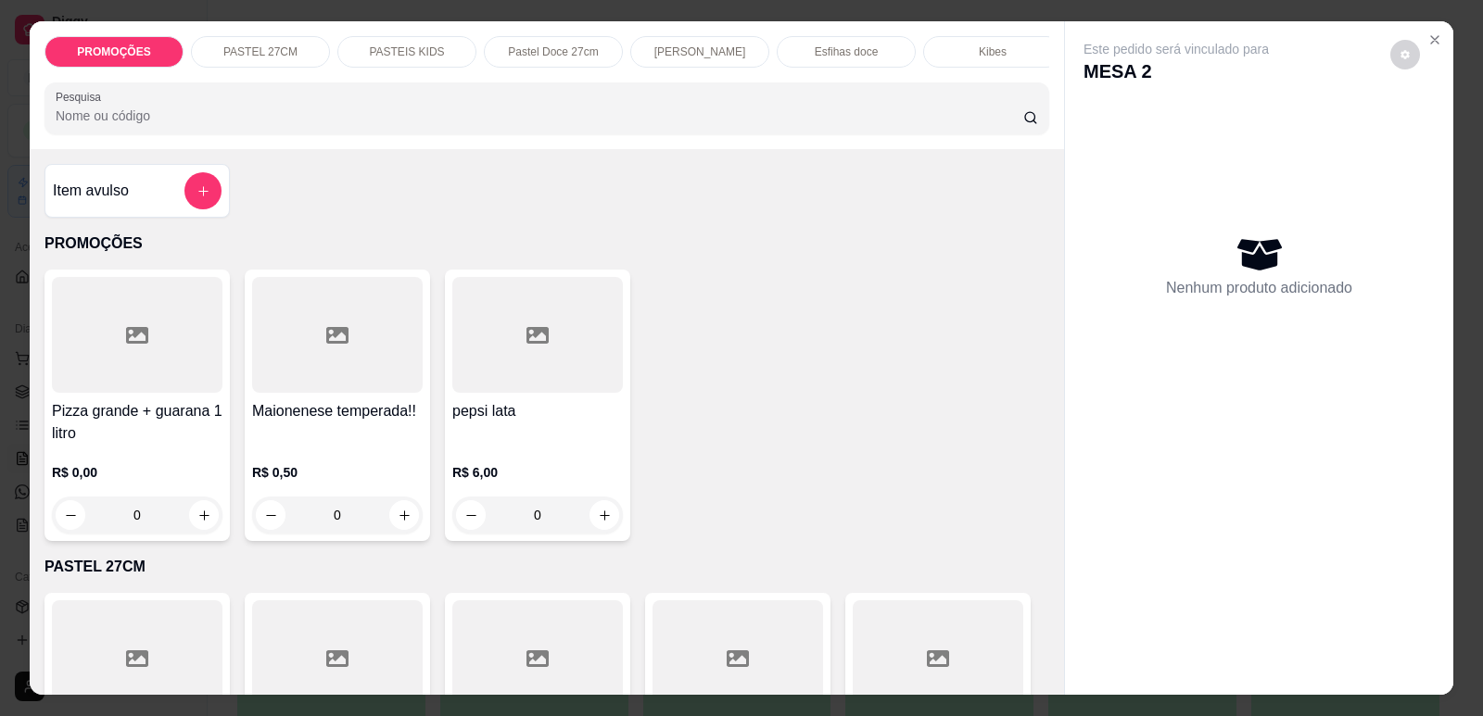
scroll to position [0, 745]
click at [832, 43] on div "Refrigerante" at bounding box center [833, 52] width 139 height 32
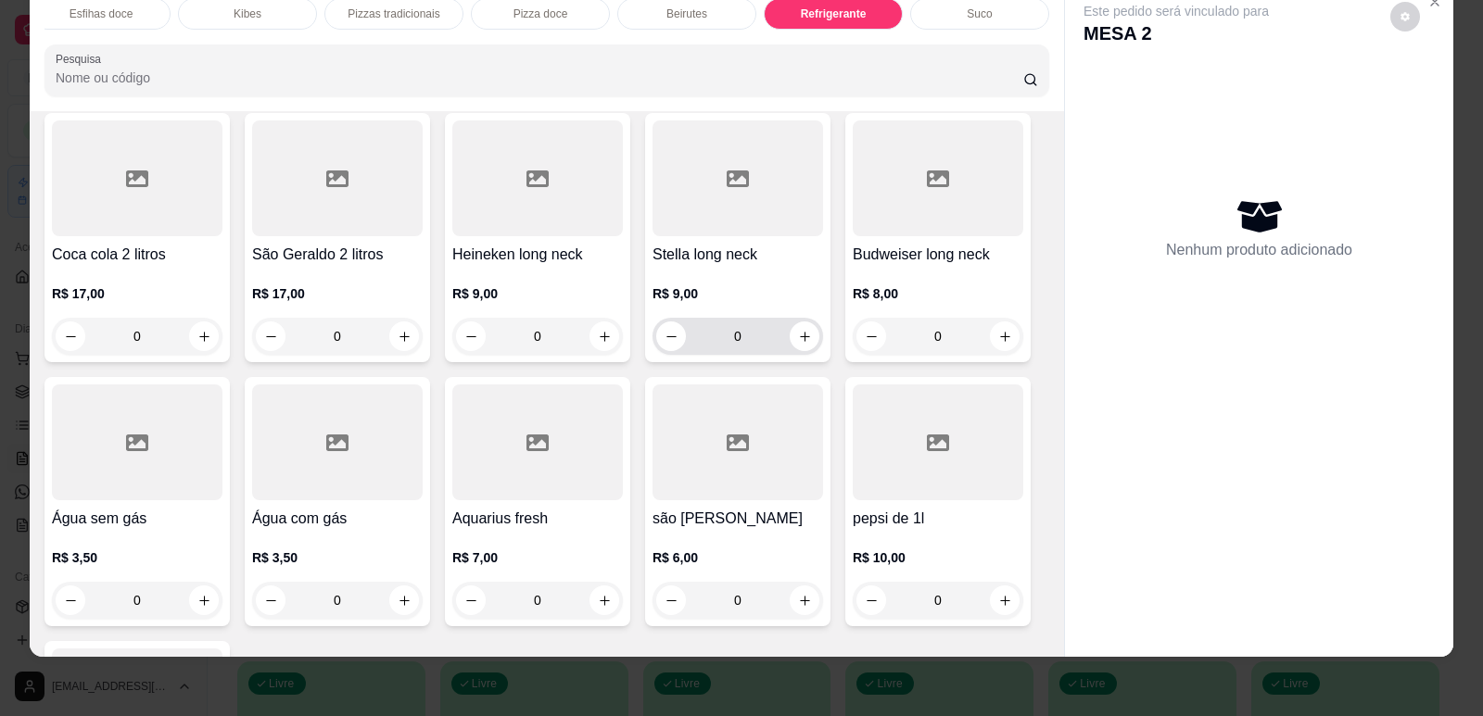
scroll to position [11364, 0]
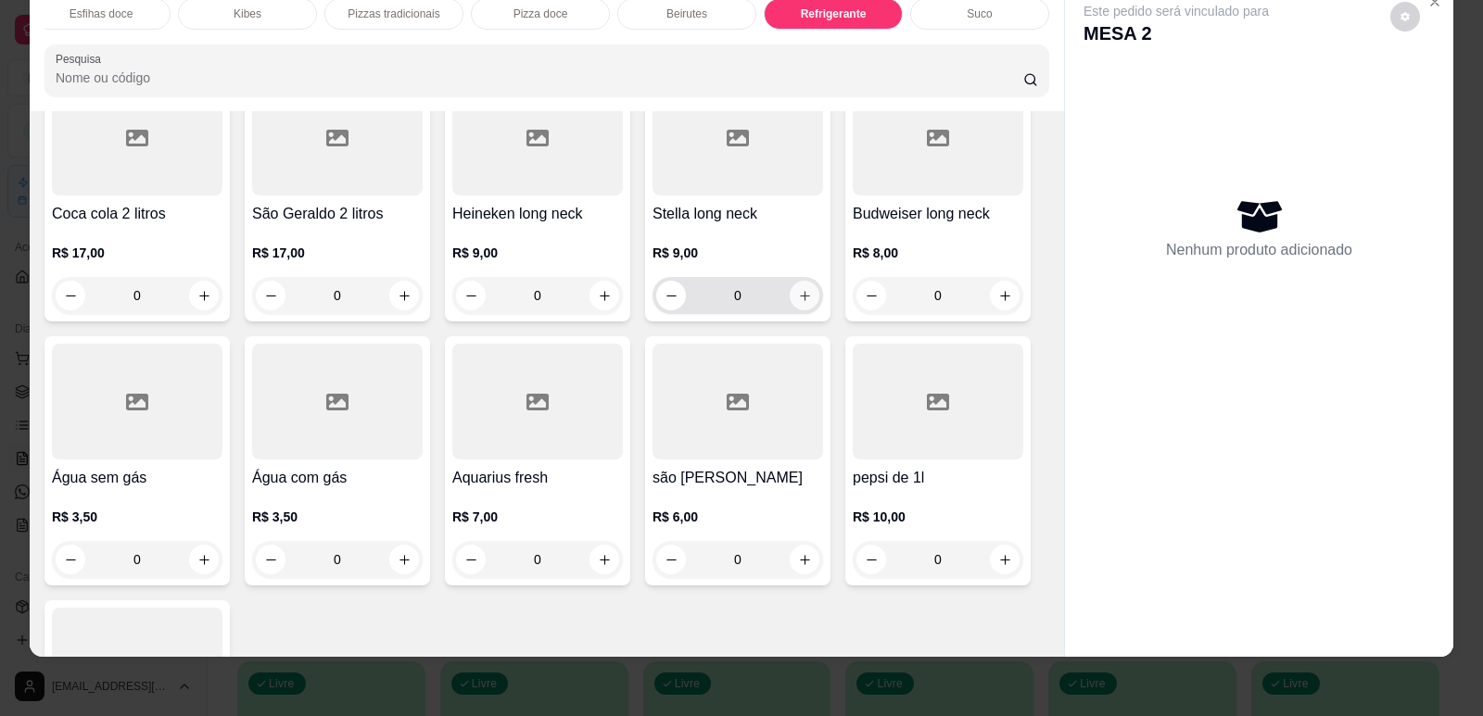
click at [805, 281] on button "increase-product-quantity" at bounding box center [805, 296] width 30 height 30
type input "2"
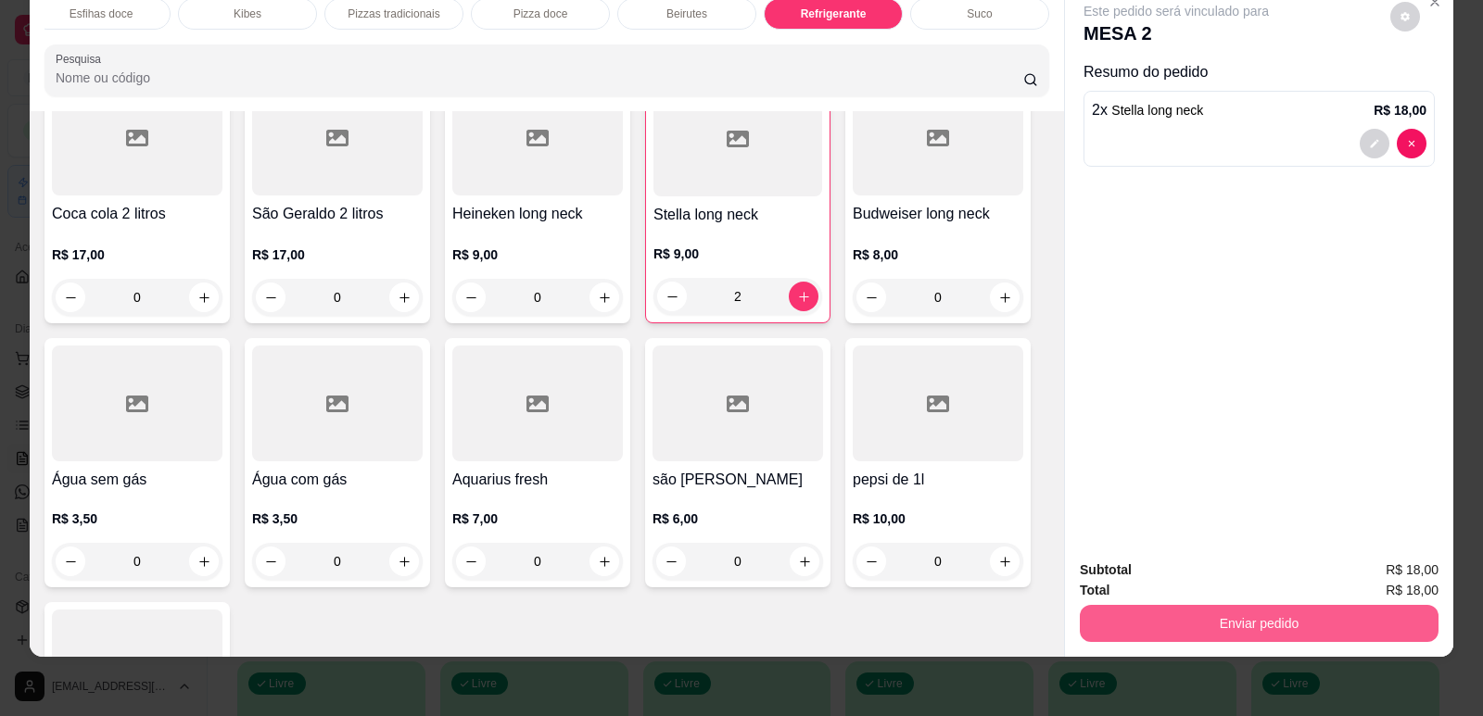
click at [1225, 610] on button "Enviar pedido" at bounding box center [1259, 623] width 359 height 37
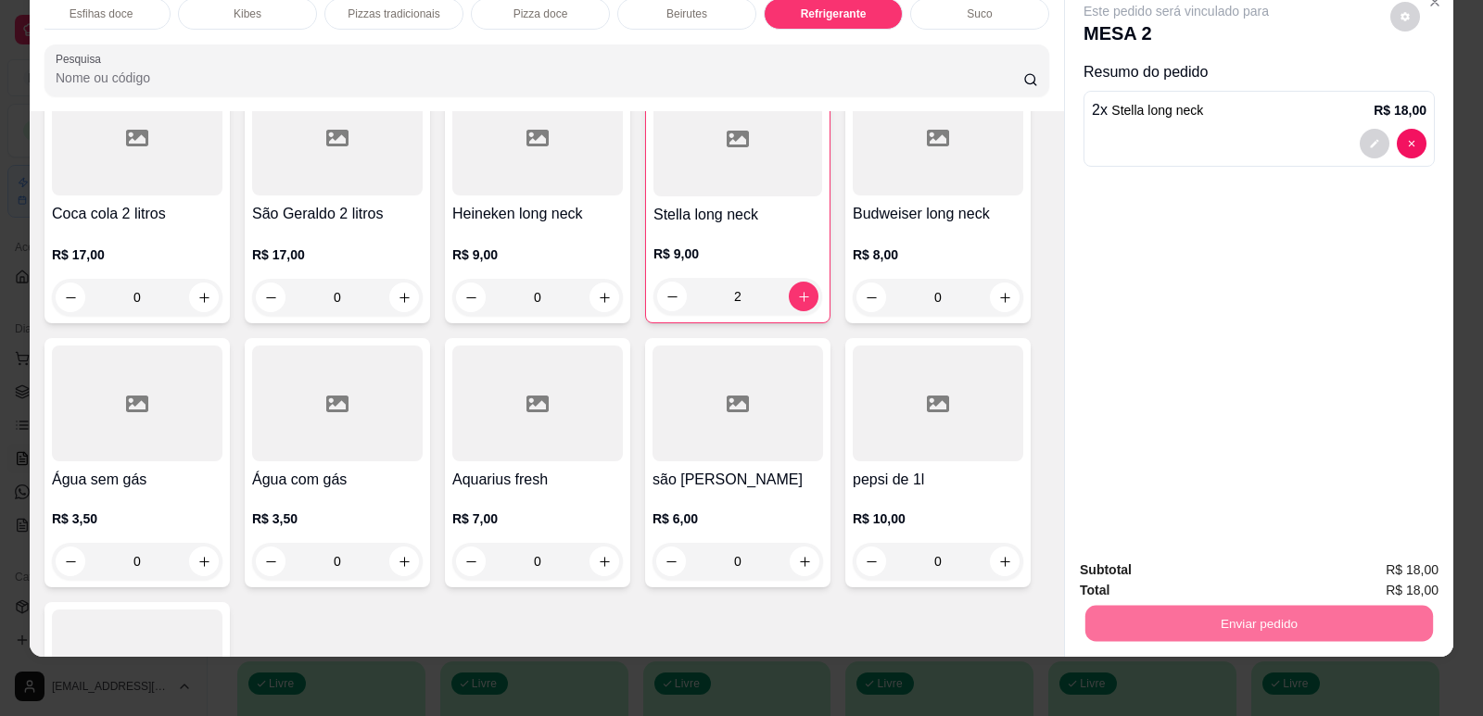
click at [1383, 567] on button "Enviar pedido" at bounding box center [1390, 578] width 102 height 34
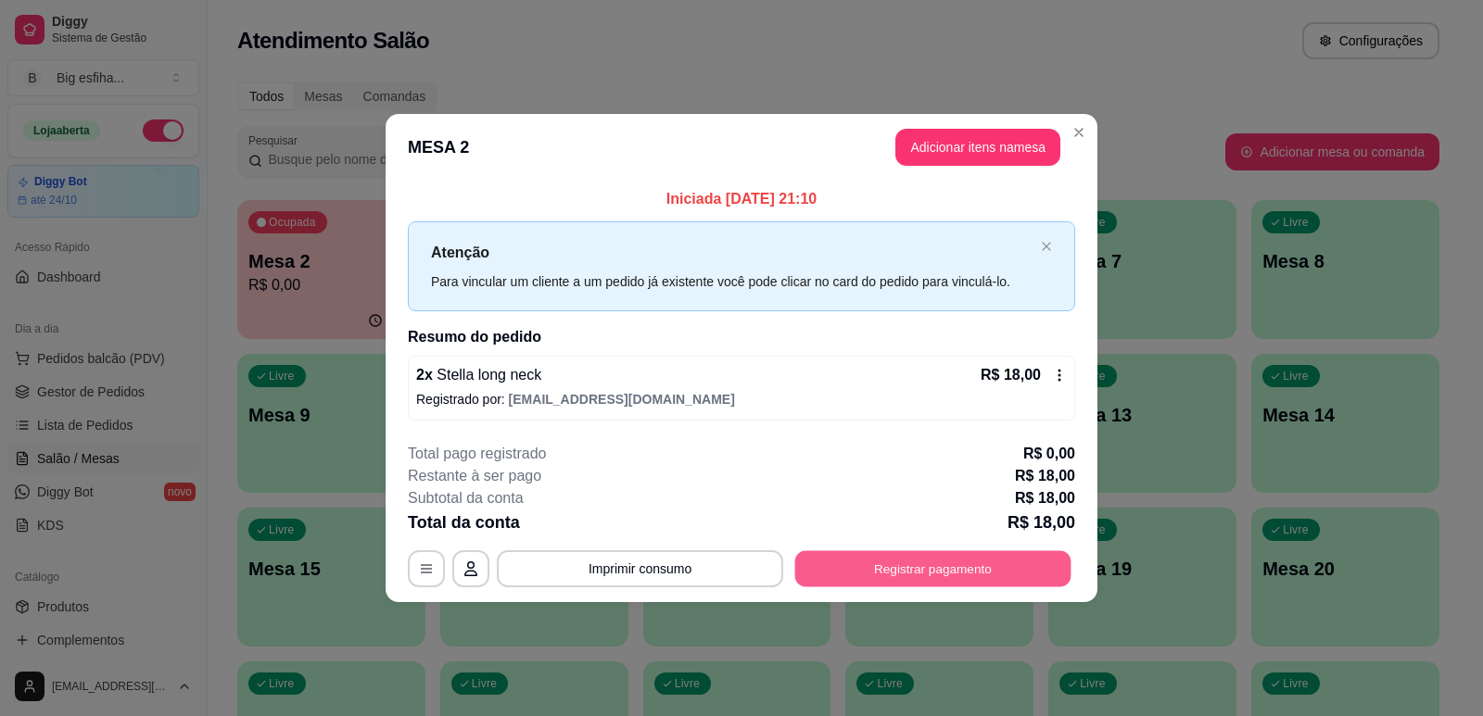
click at [951, 564] on button "Registrar pagamento" at bounding box center [933, 569] width 276 height 36
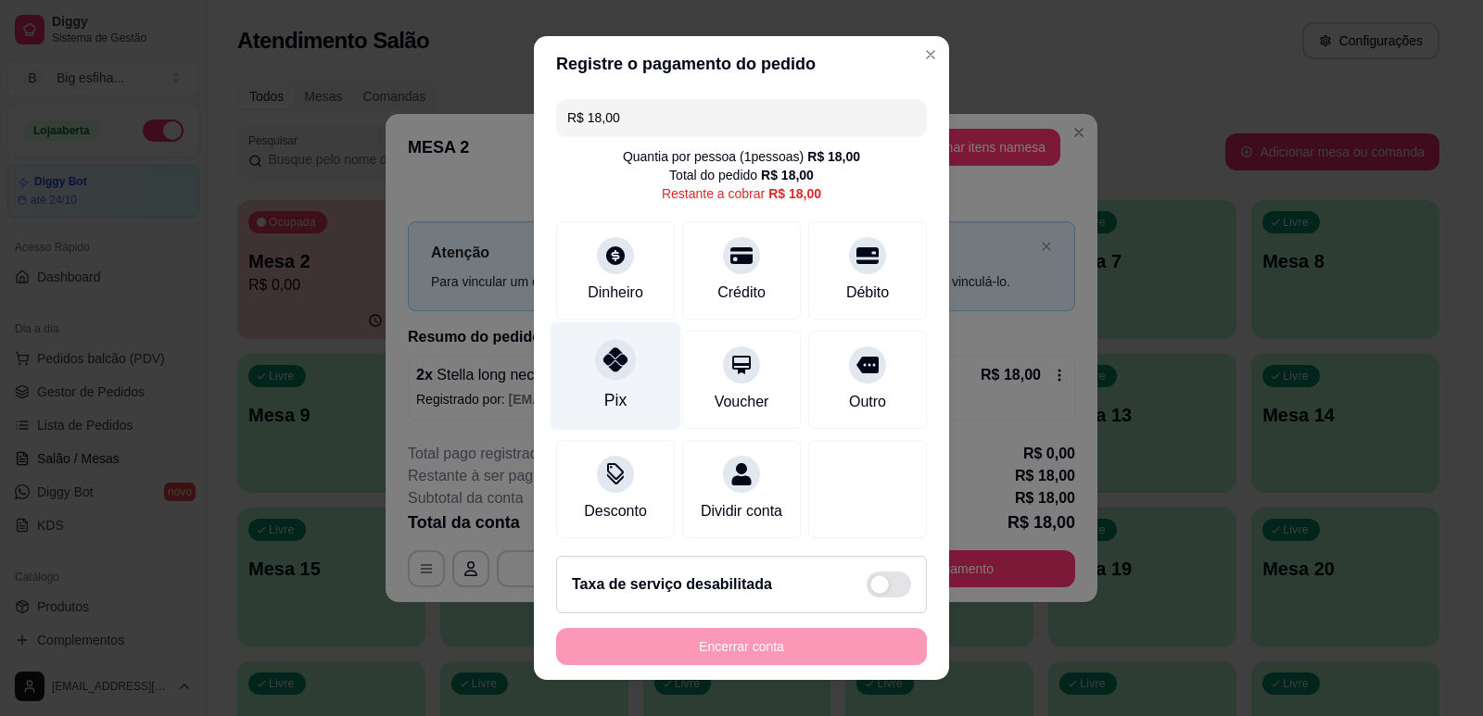
click at [579, 361] on div "Pix" at bounding box center [615, 376] width 131 height 108
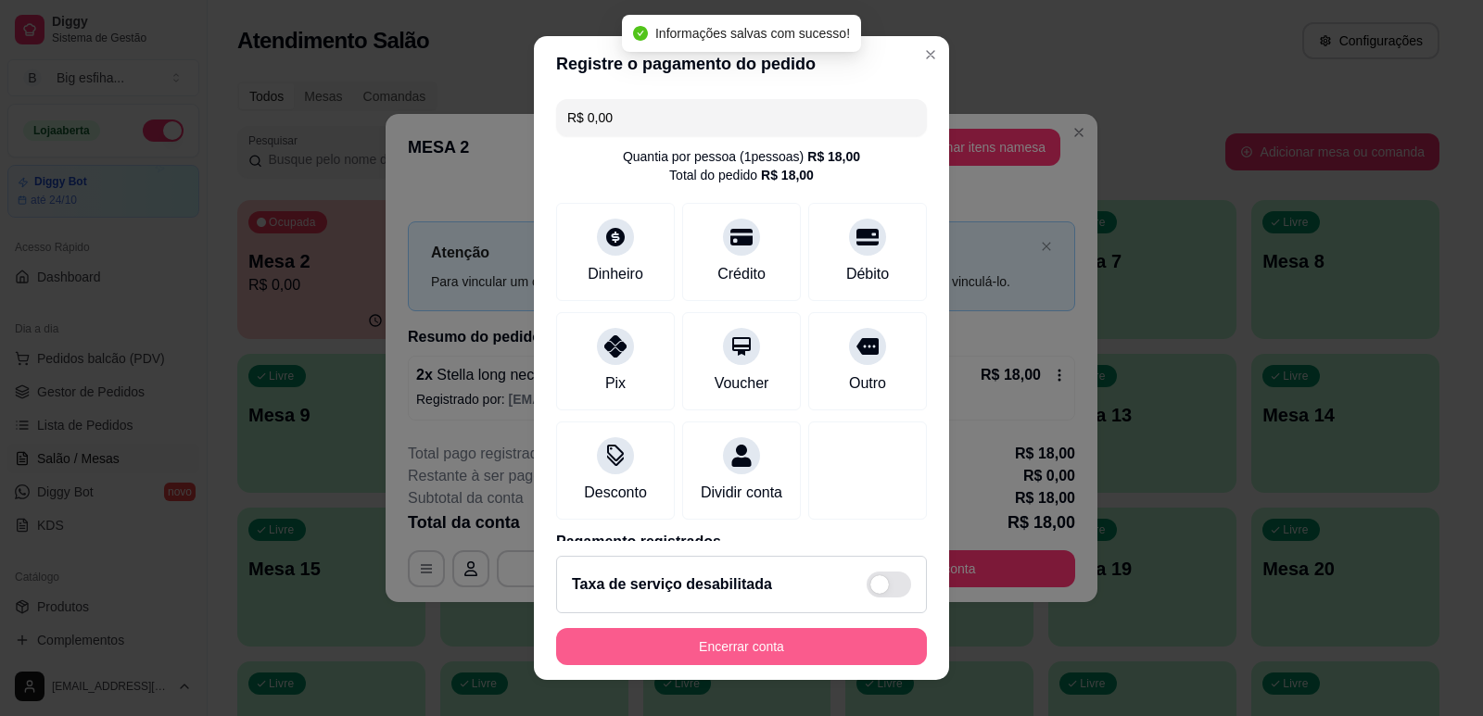
type input "R$ 0,00"
click at [701, 640] on button "Encerrar conta" at bounding box center [742, 647] width 360 height 36
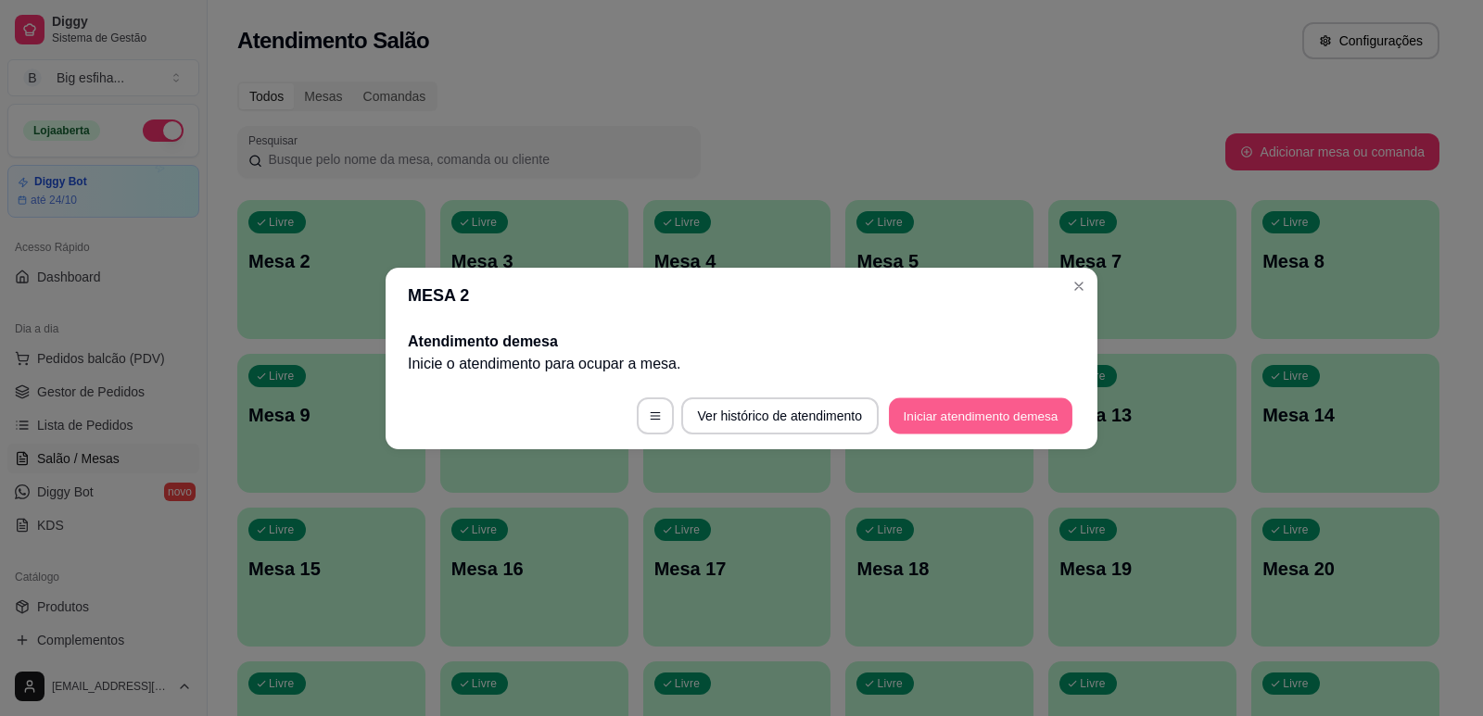
click at [1003, 409] on button "Iniciar atendimento de mesa" at bounding box center [980, 416] width 183 height 36
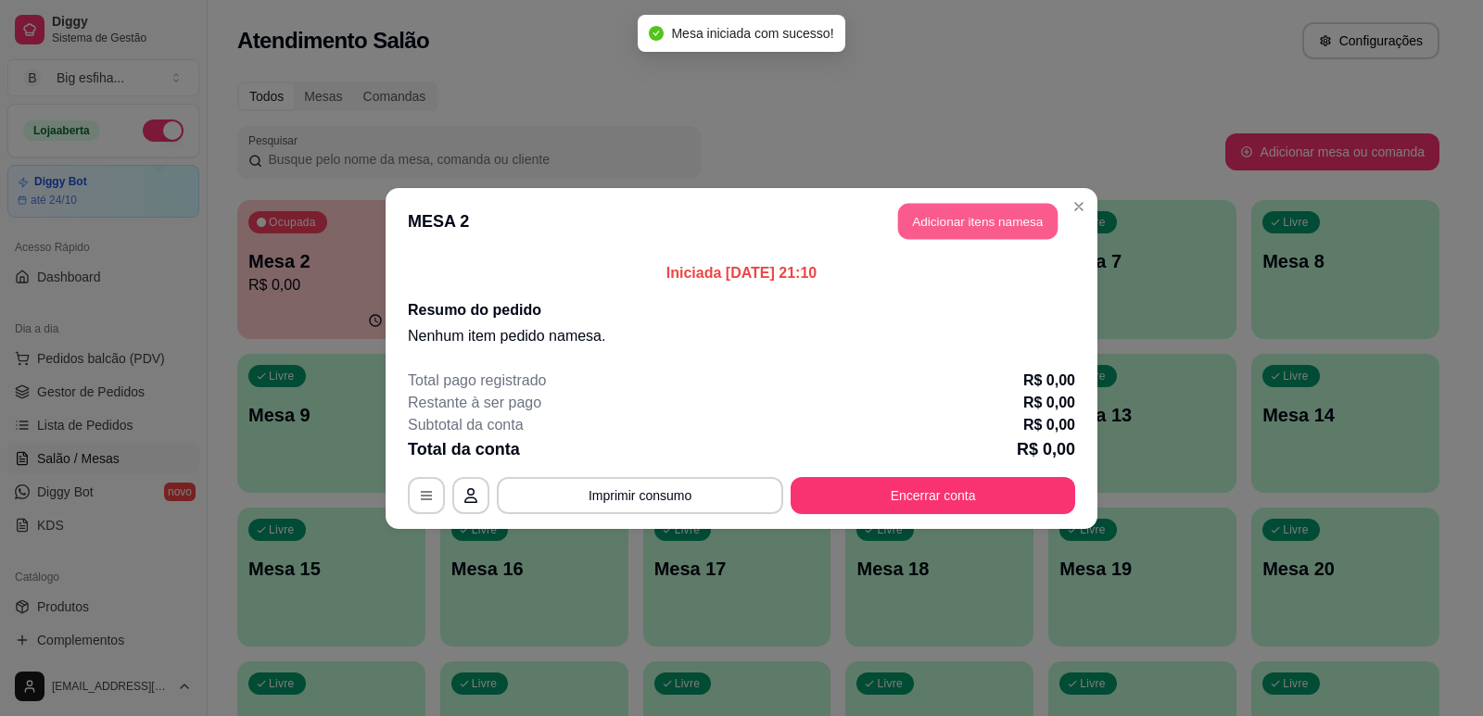
click at [973, 233] on button "Adicionar itens na mesa" at bounding box center [977, 221] width 159 height 36
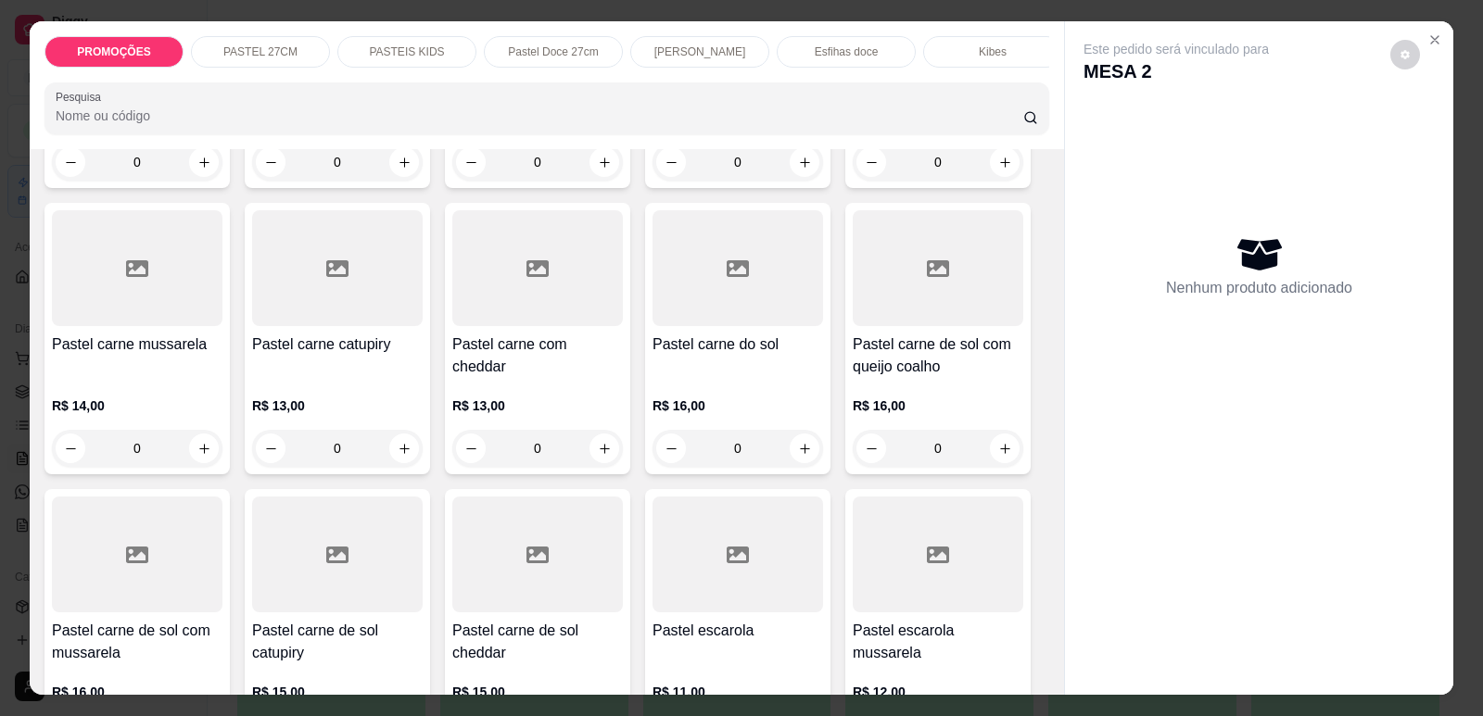
scroll to position [1297, 0]
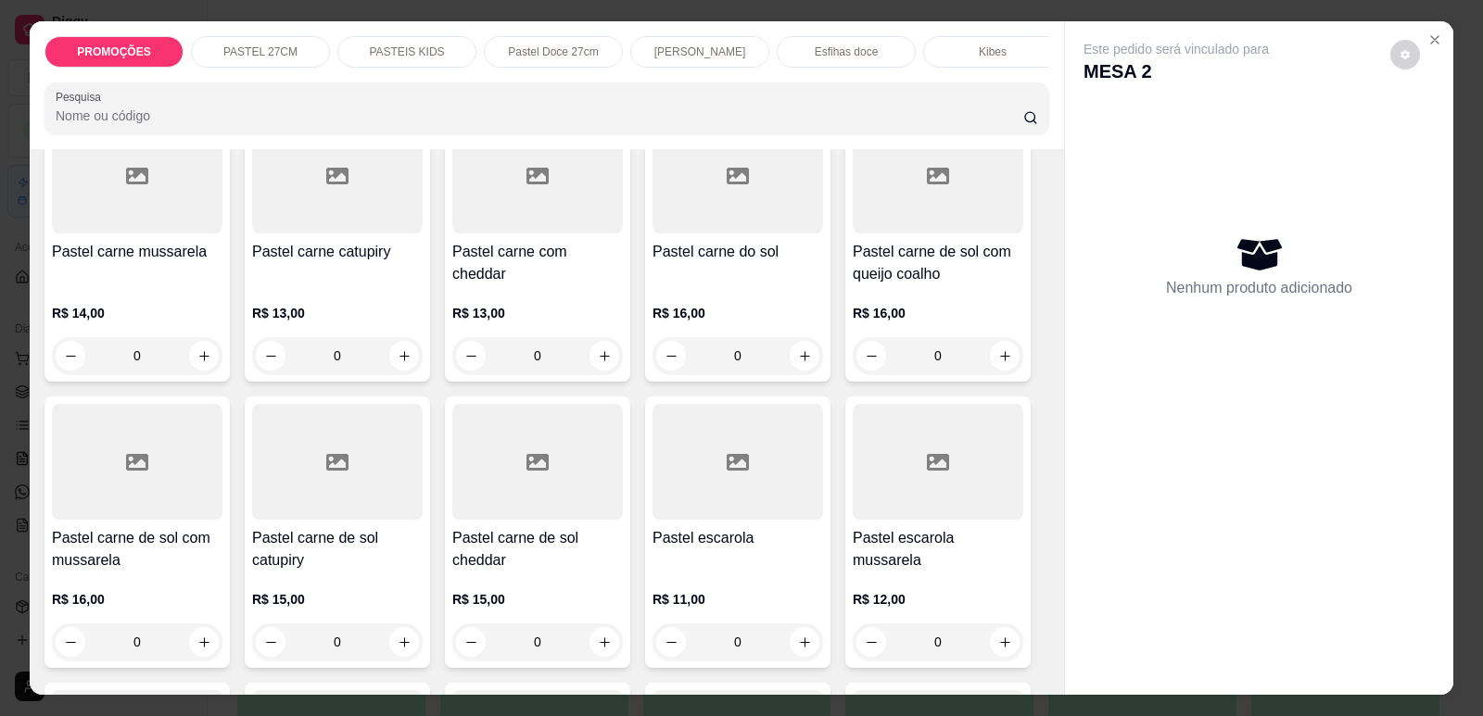
click at [83, 536] on div "Pastel carne de sol com mussarela R$ 16,00 0" at bounding box center [136, 533] width 185 height 272
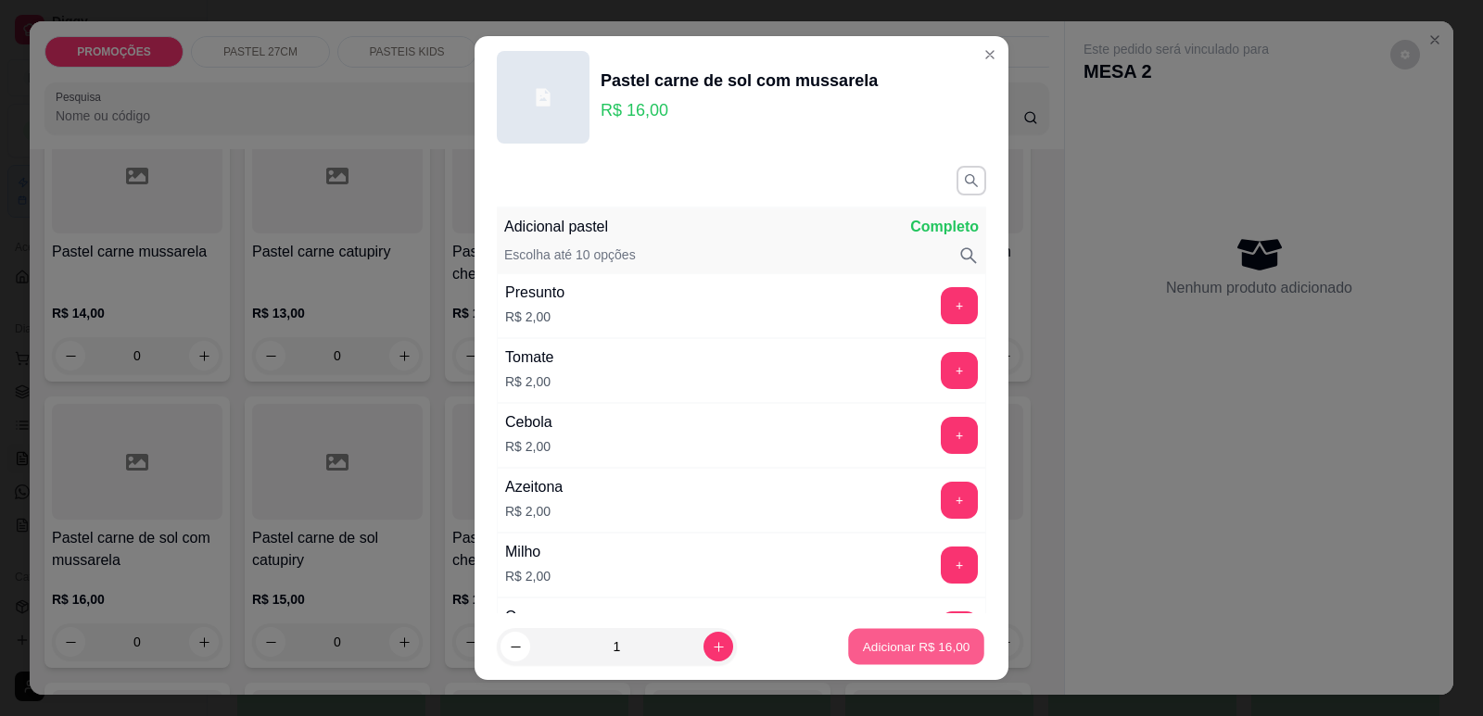
click at [918, 642] on p "Adicionar R$ 16,00" at bounding box center [916, 648] width 107 height 18
type input "1"
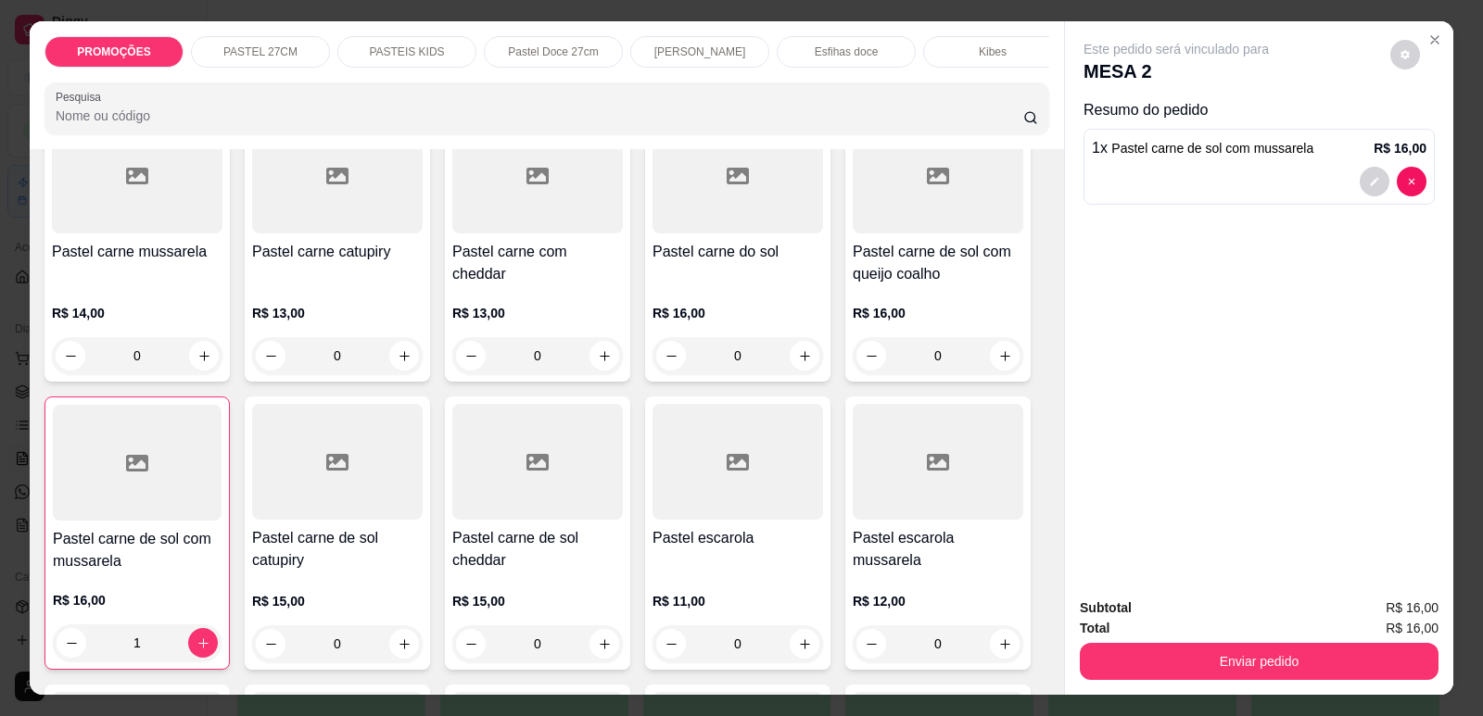
scroll to position [0, 745]
drag, startPoint x: 807, startPoint y: 48, endPoint x: 743, endPoint y: 303, distance: 262.7
click at [807, 54] on p "Refrigerante" at bounding box center [833, 51] width 61 height 15
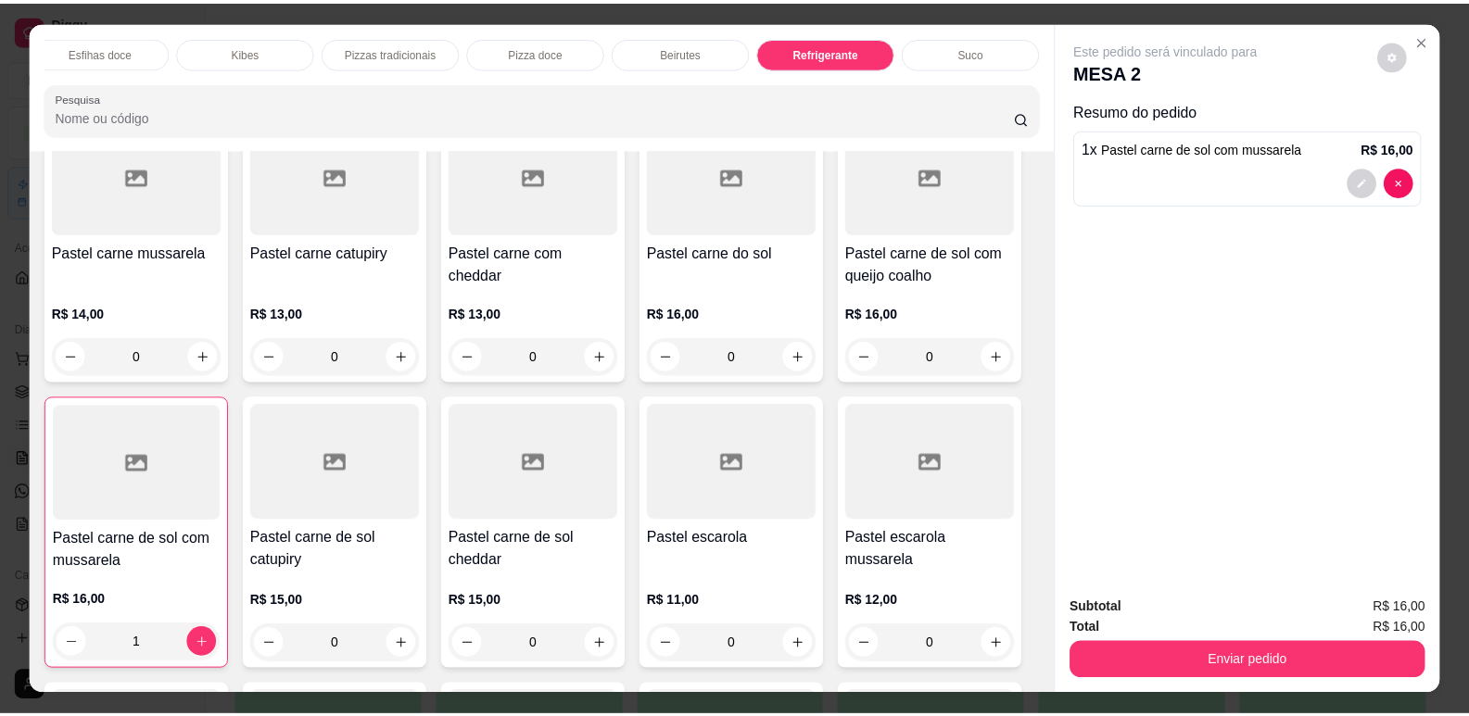
scroll to position [38, 0]
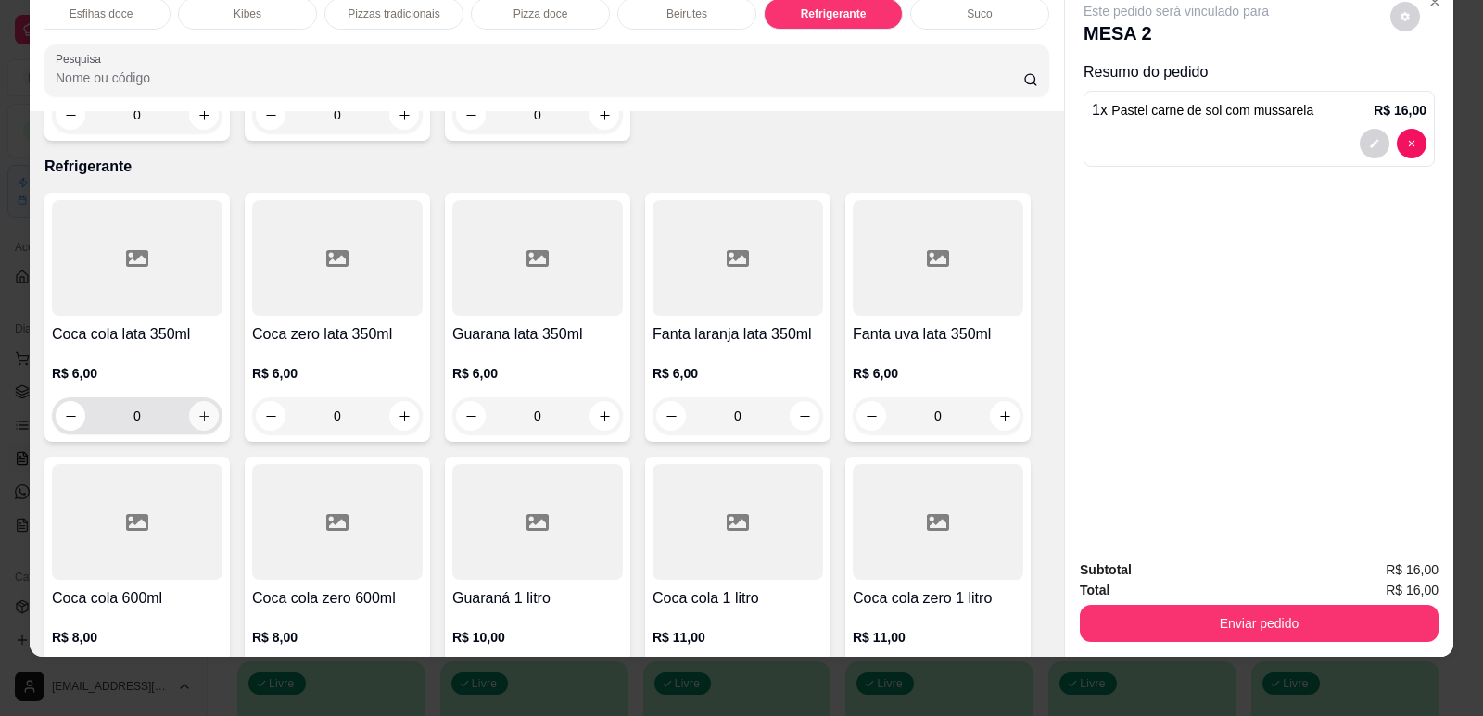
click at [206, 401] on button "increase-product-quantity" at bounding box center [204, 416] width 30 height 30
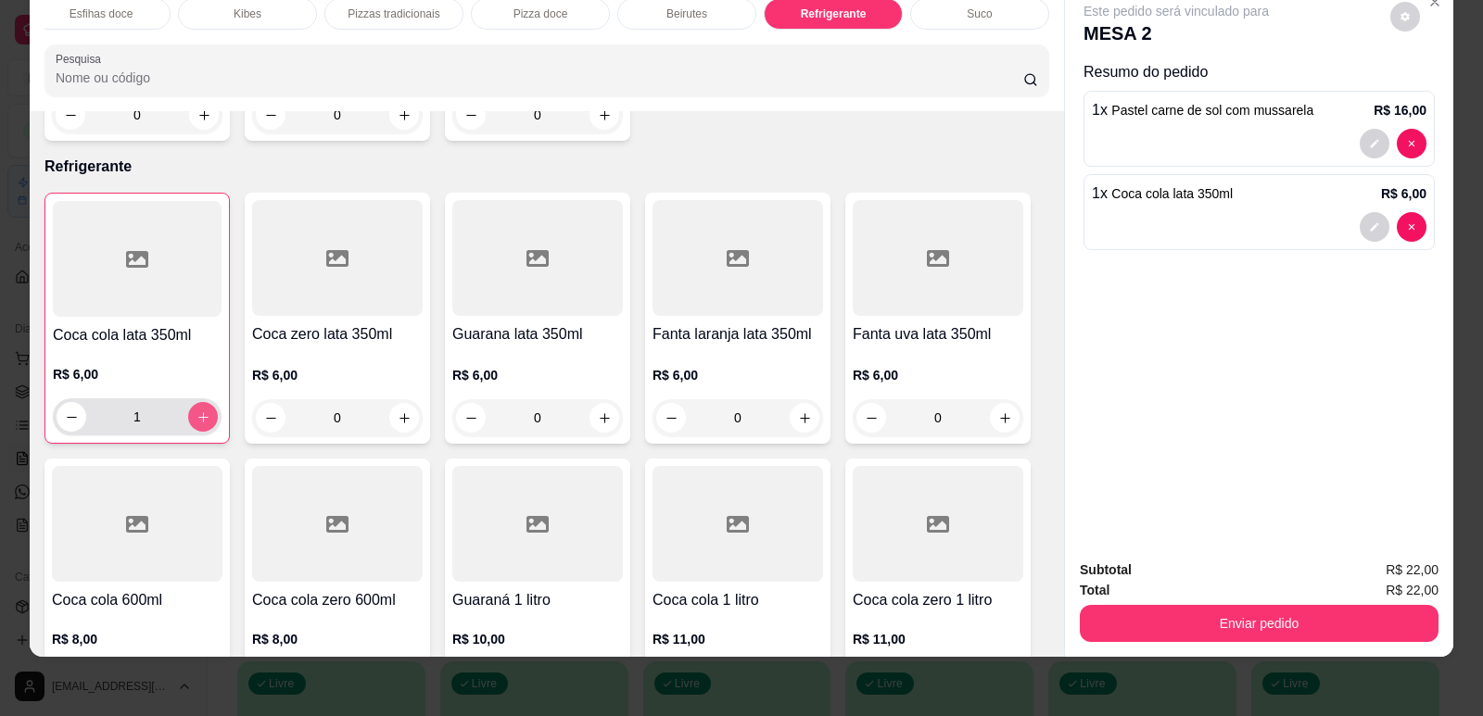
type input "1"
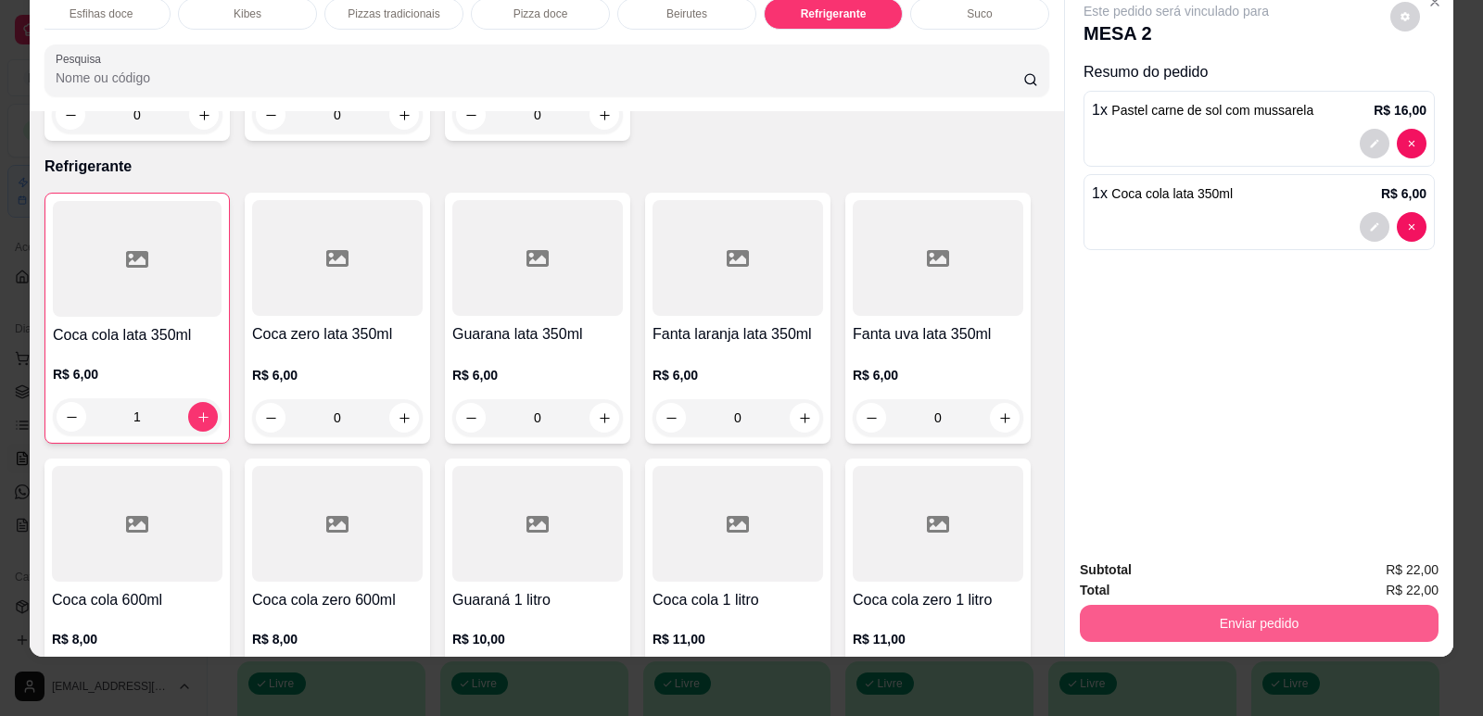
click at [1207, 622] on button "Enviar pedido" at bounding box center [1259, 623] width 359 height 37
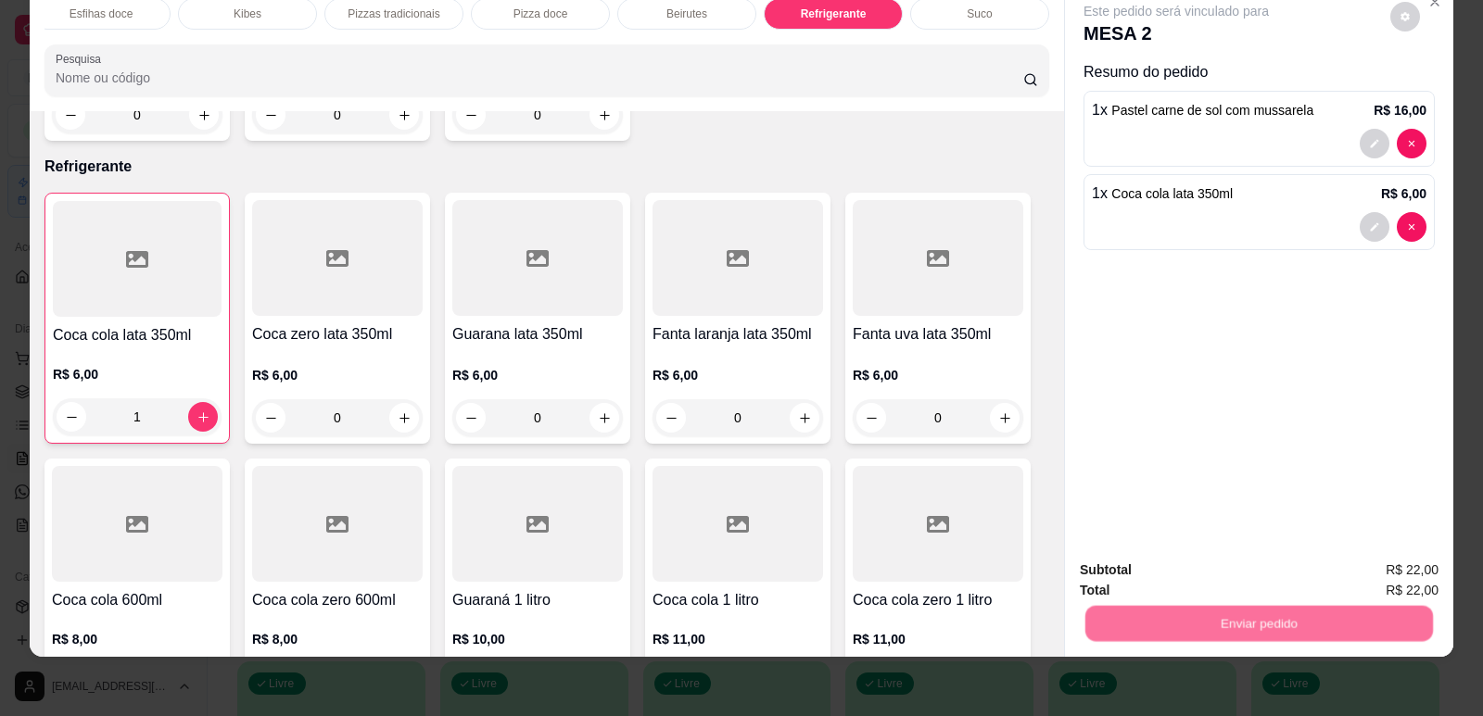
click at [1364, 570] on button "Enviar pedido" at bounding box center [1390, 578] width 102 height 34
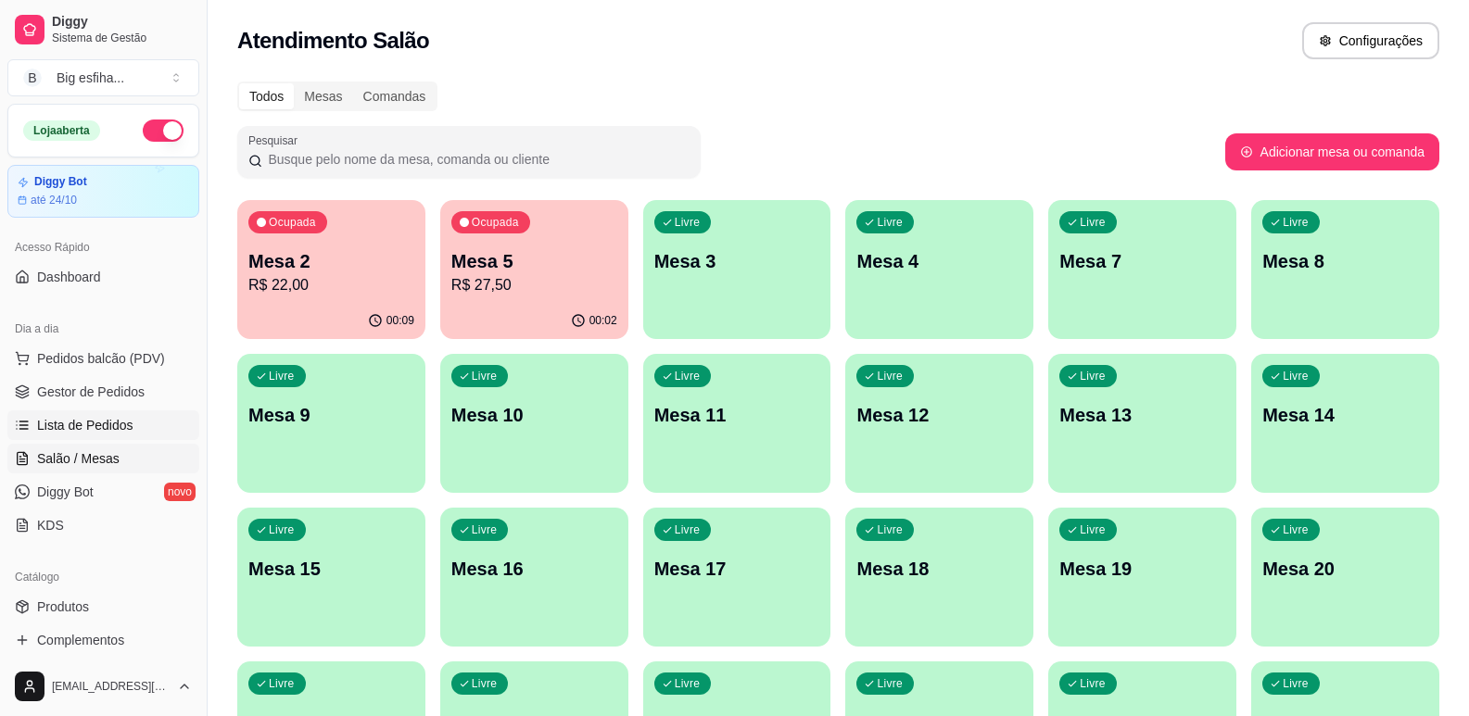
click at [97, 418] on span "Lista de Pedidos" at bounding box center [85, 425] width 96 height 19
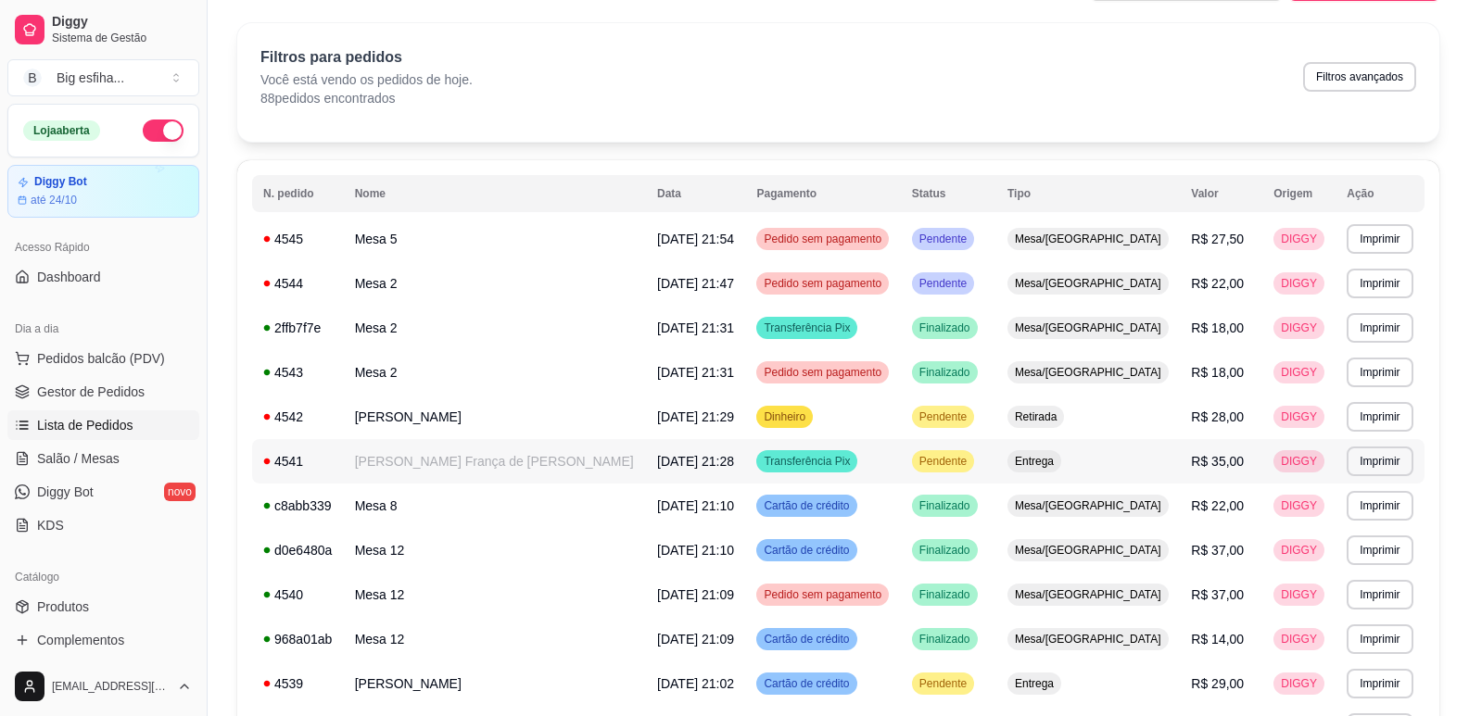
scroll to position [93, 0]
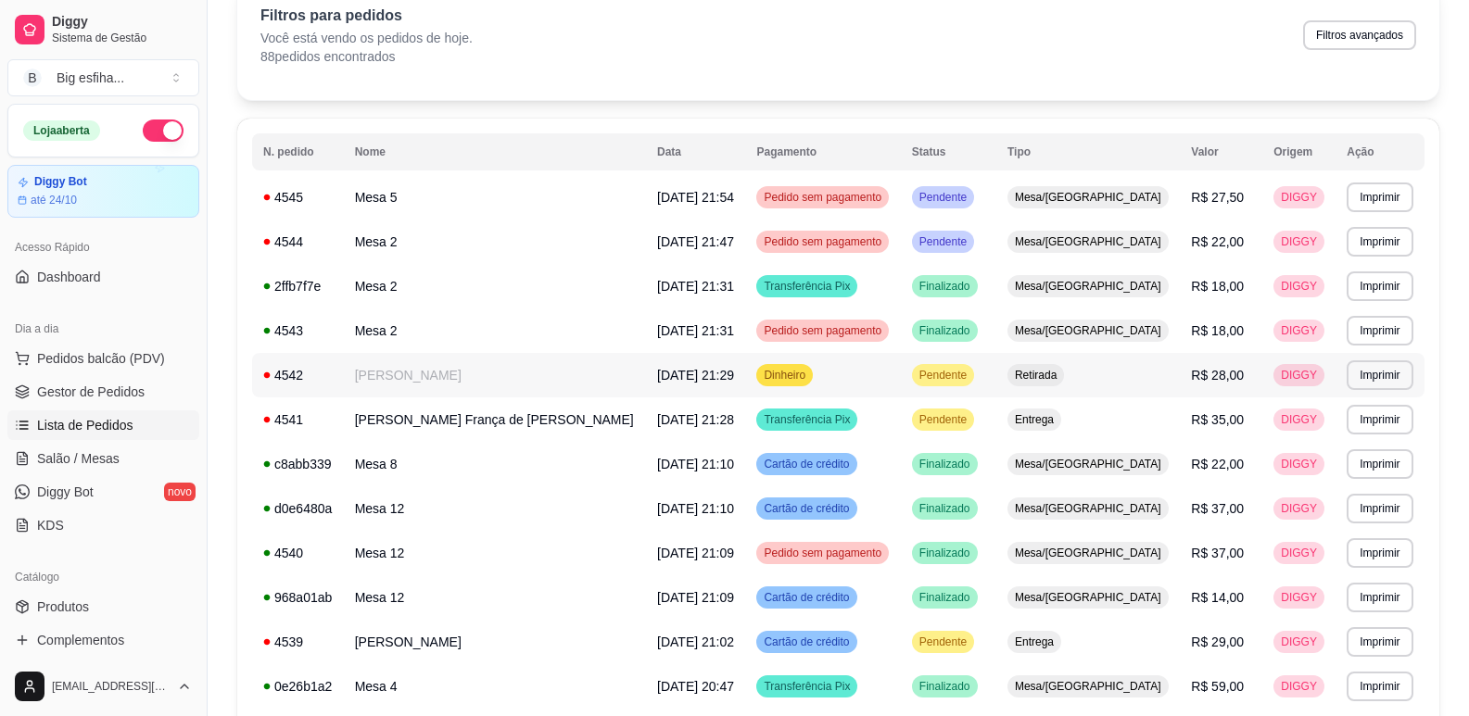
click at [537, 373] on td "Anderson" at bounding box center [495, 375] width 302 height 44
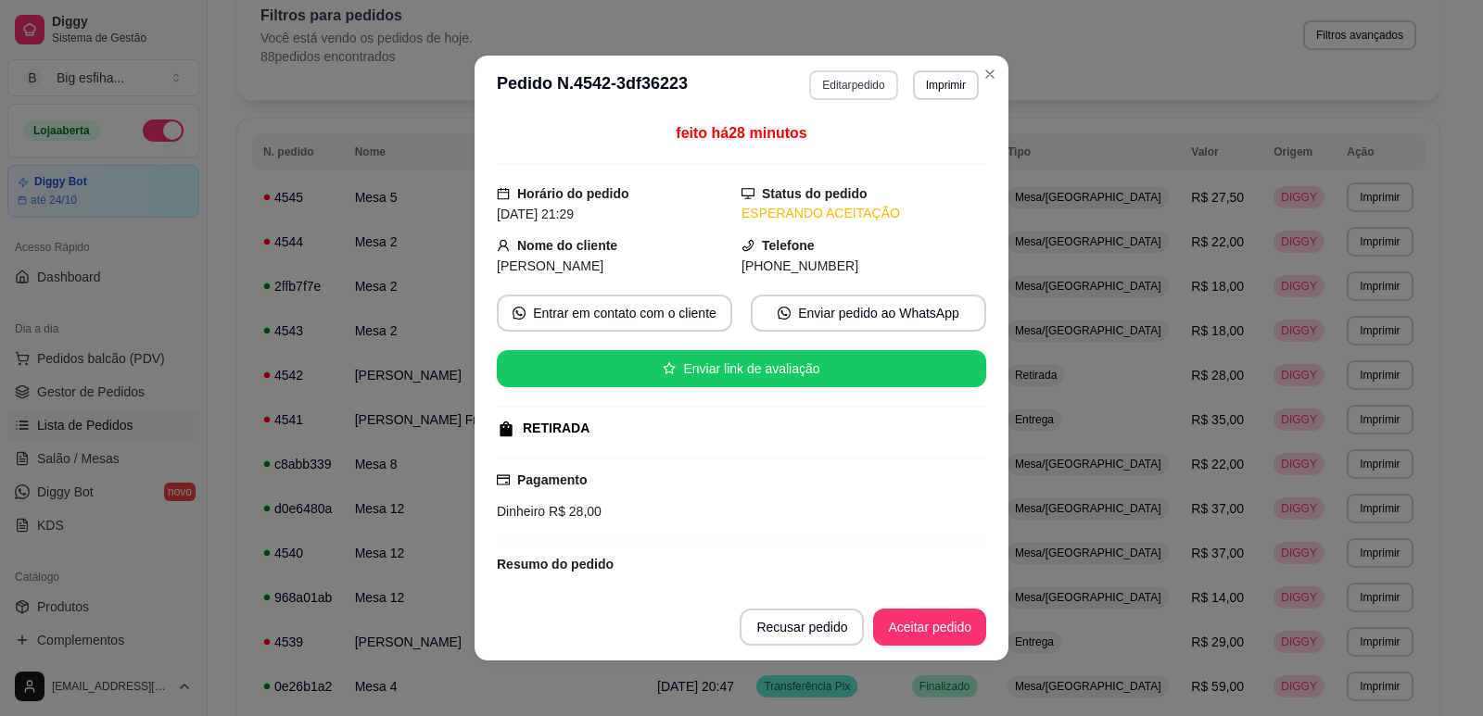
click at [844, 77] on button "Editar pedido" at bounding box center [853, 85] width 88 height 30
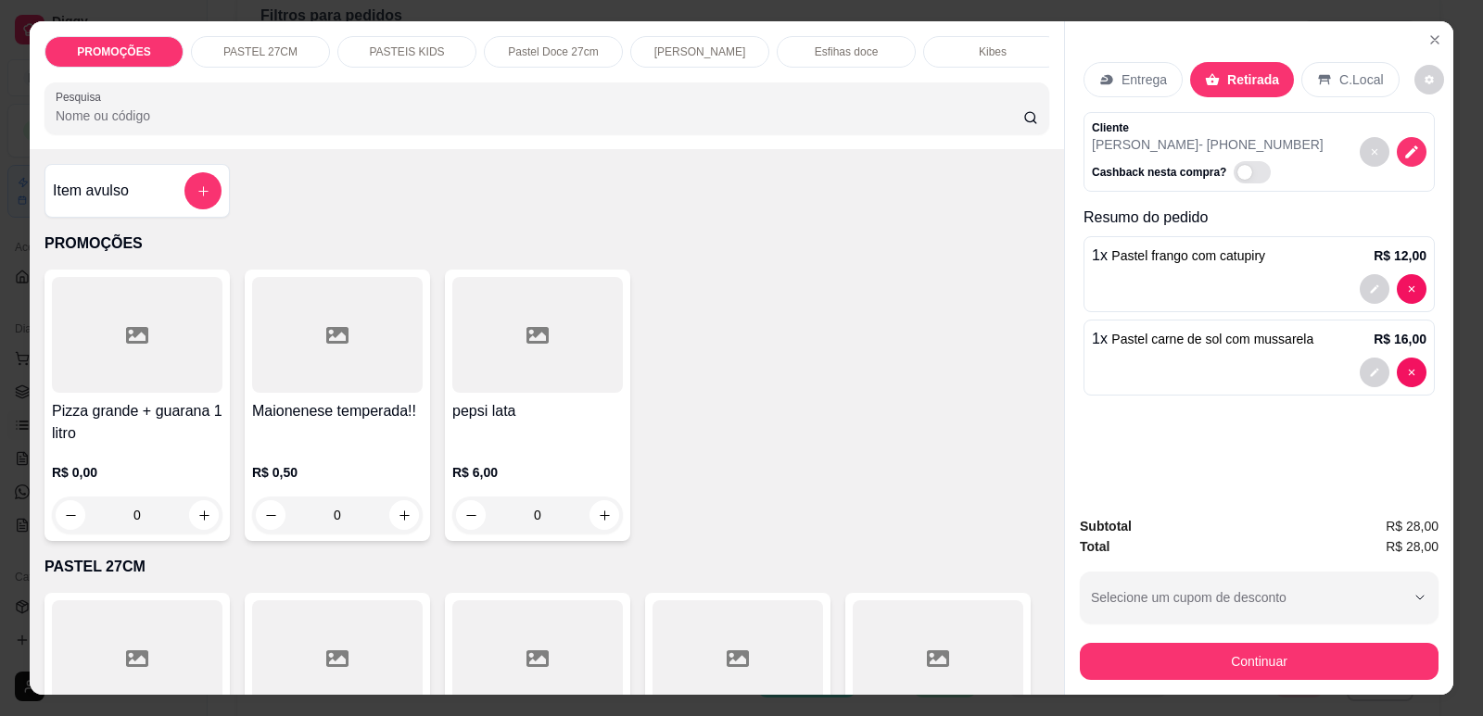
click at [1215, 640] on div "Subtotal R$ 28,00 Total R$ 28,00 Selecione um cupom de desconto TAXAGRATIS FUNC…" at bounding box center [1259, 598] width 359 height 164
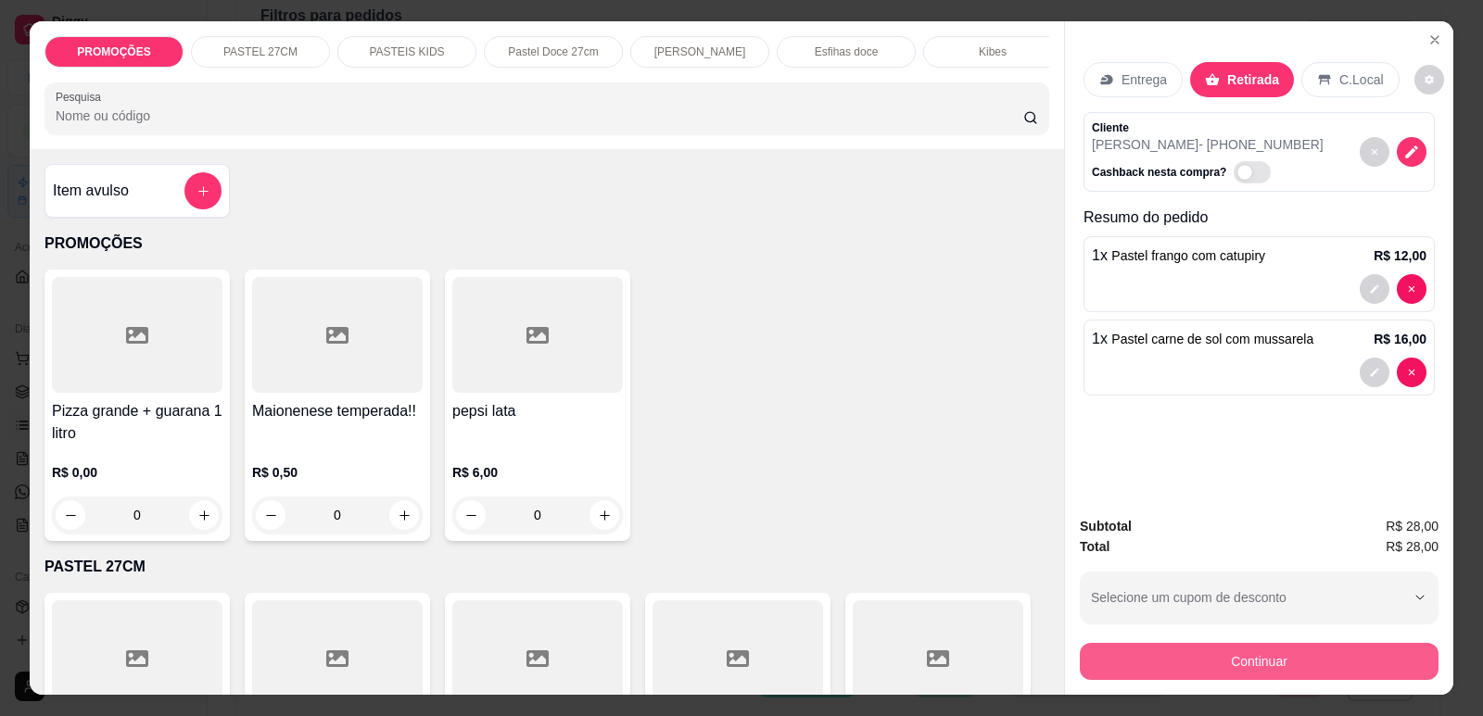
click at [1220, 660] on button "Continuar" at bounding box center [1259, 661] width 359 height 37
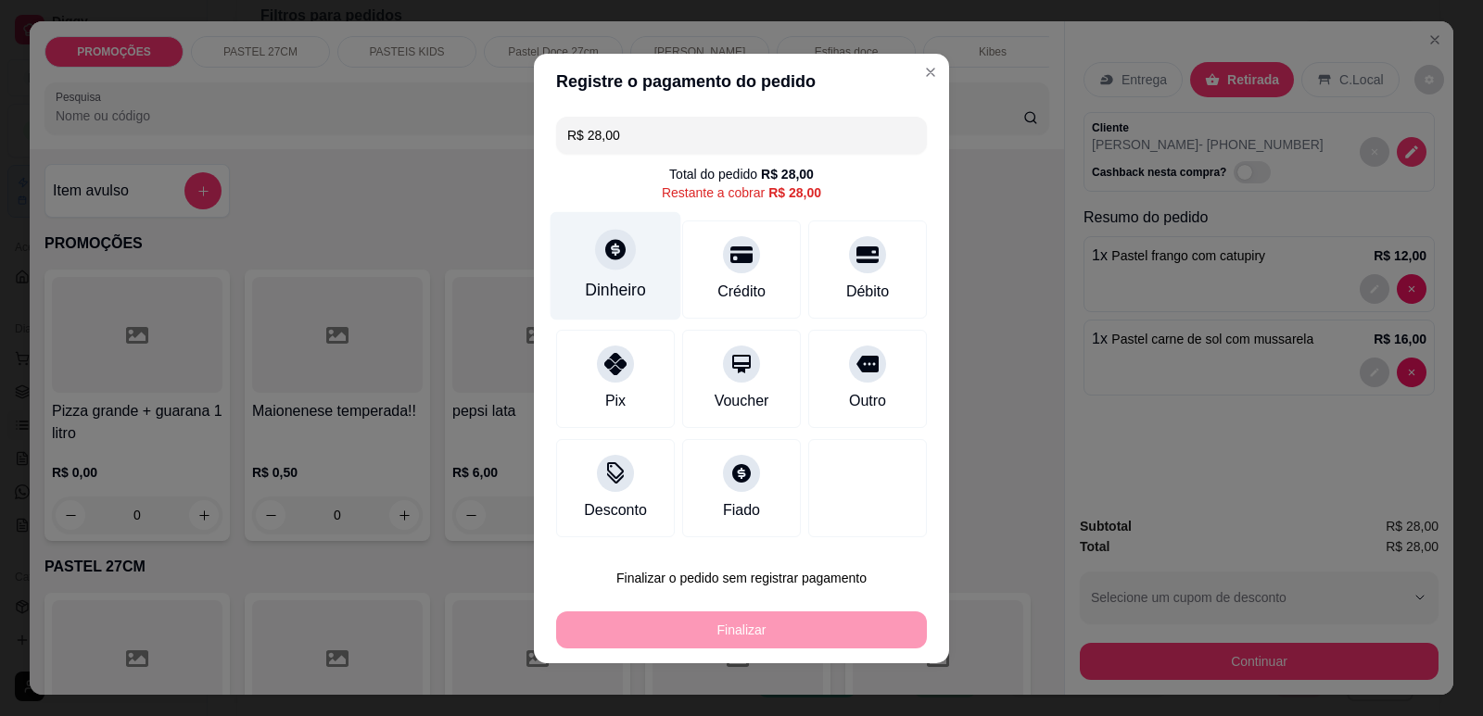
click at [575, 265] on div "Dinheiro" at bounding box center [615, 265] width 131 height 108
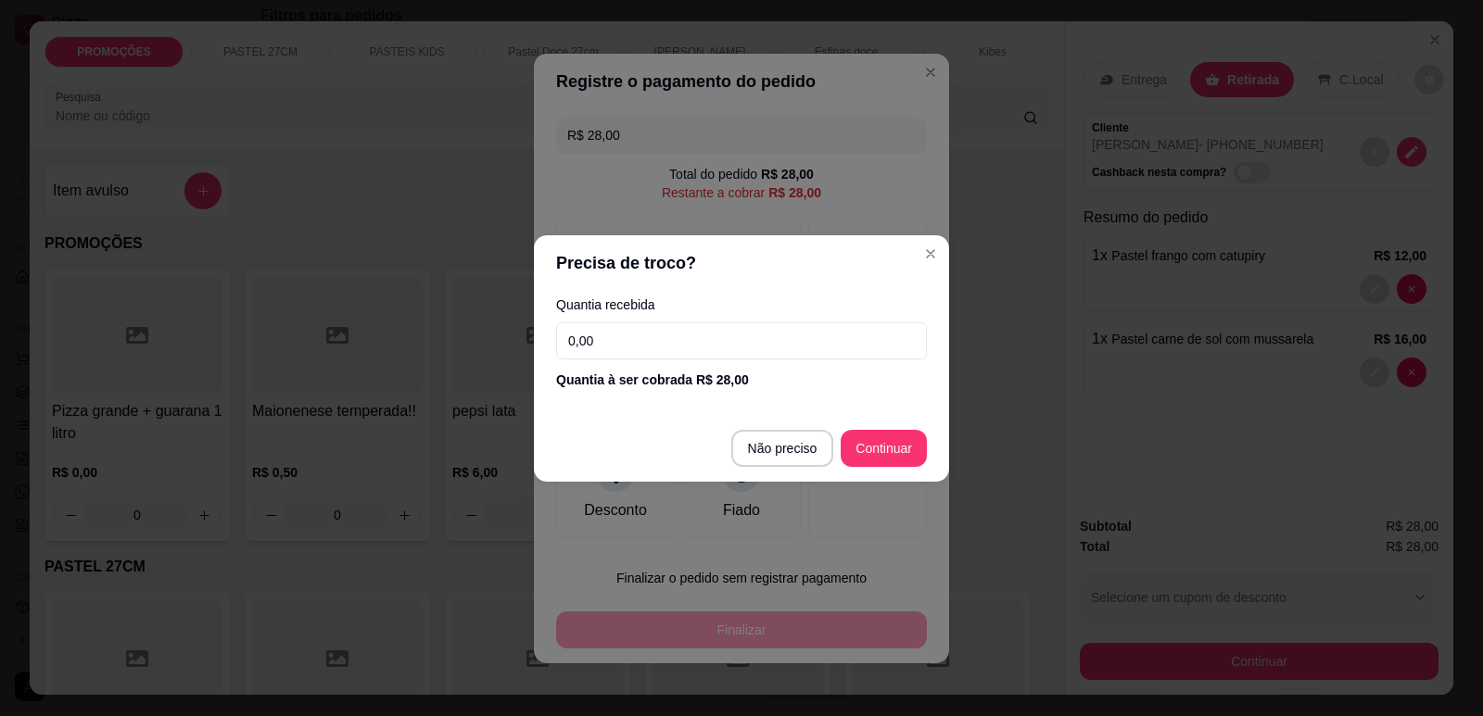
click at [632, 335] on input "0,00" at bounding box center [741, 340] width 371 height 37
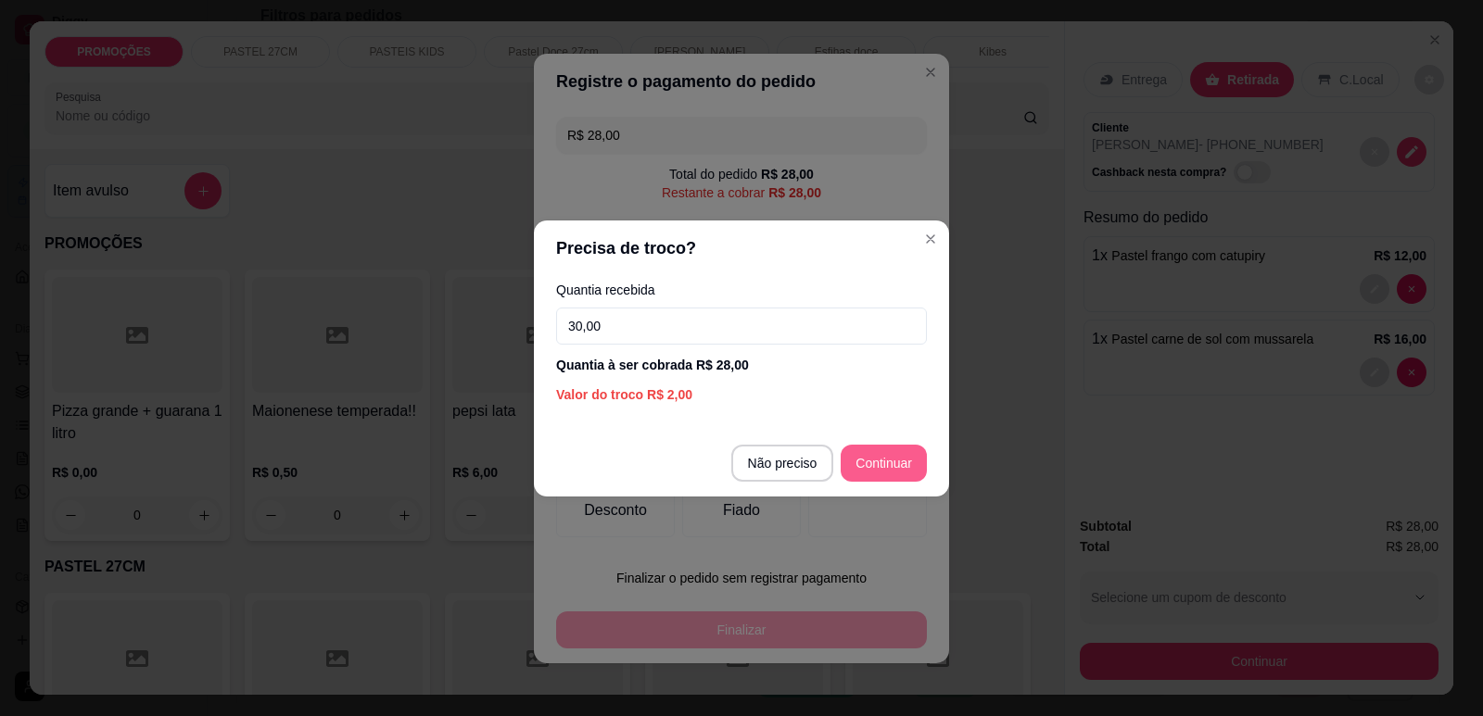
type input "30,00"
type input "R$ 0,00"
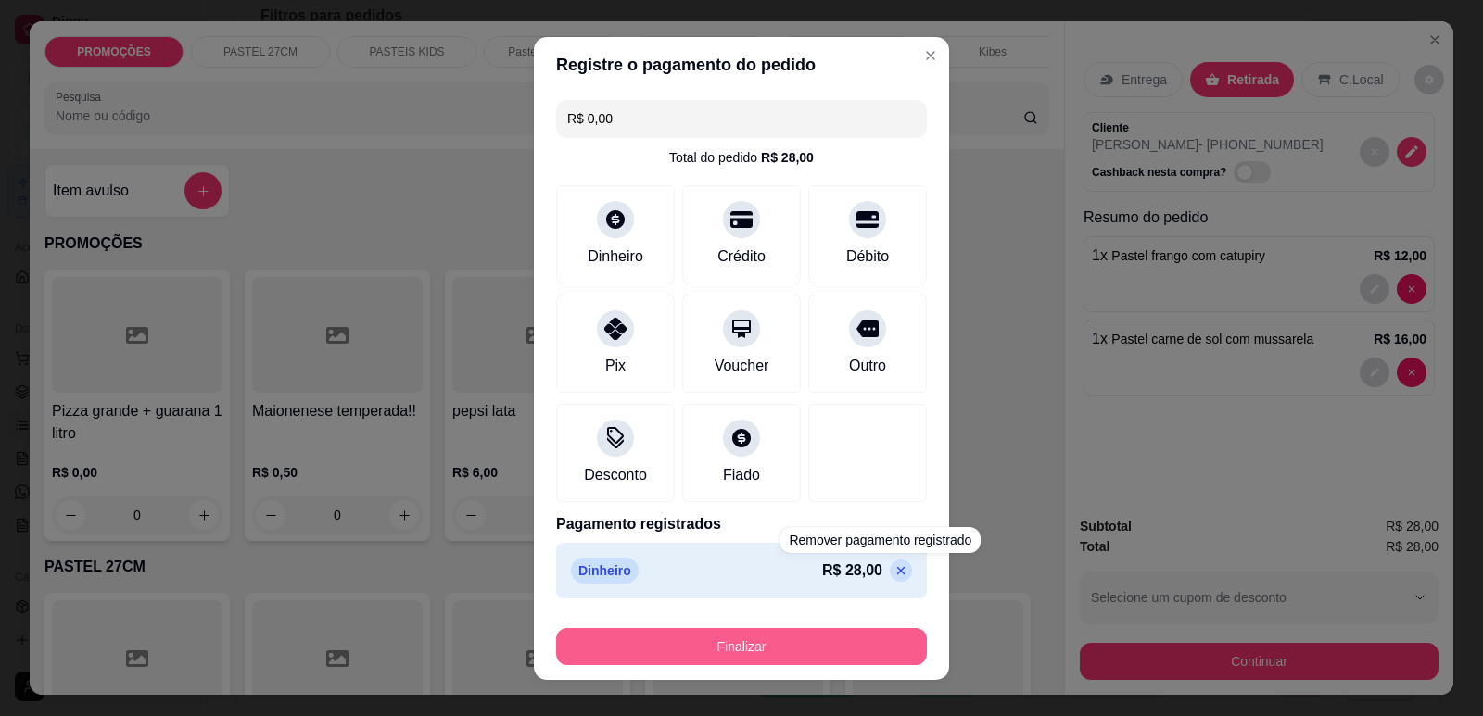
click at [843, 644] on button "Finalizar" at bounding box center [741, 646] width 371 height 37
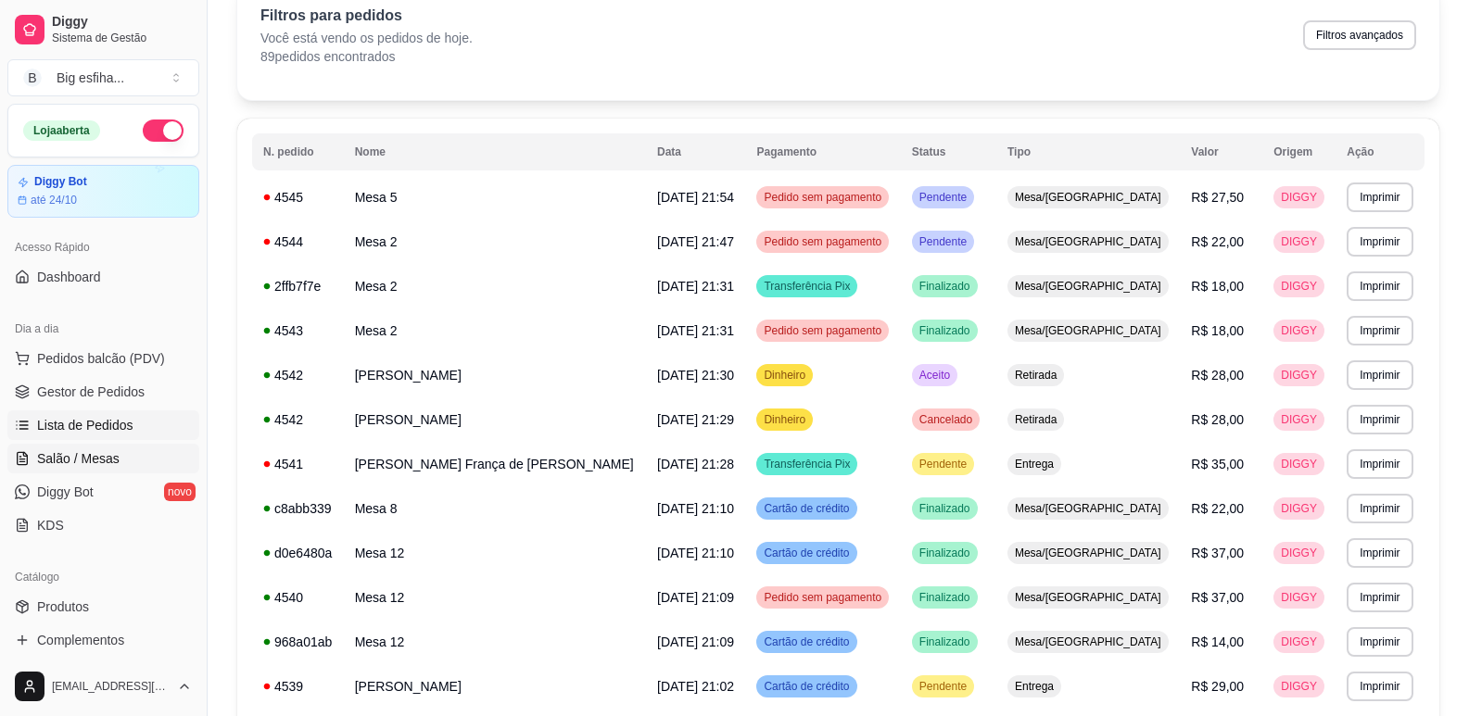
click at [123, 455] on link "Salão / Mesas" at bounding box center [103, 459] width 192 height 30
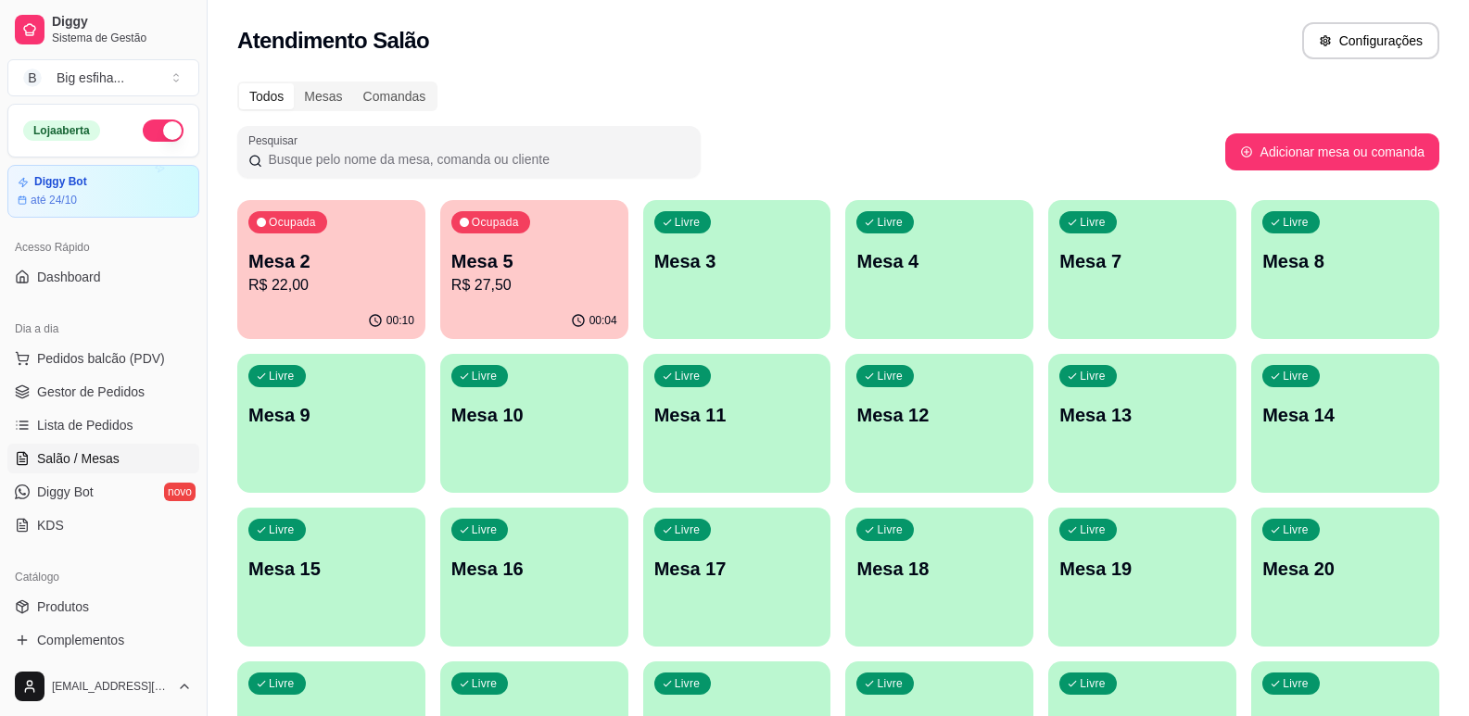
click at [327, 263] on p "Mesa 2" at bounding box center [331, 261] width 166 height 26
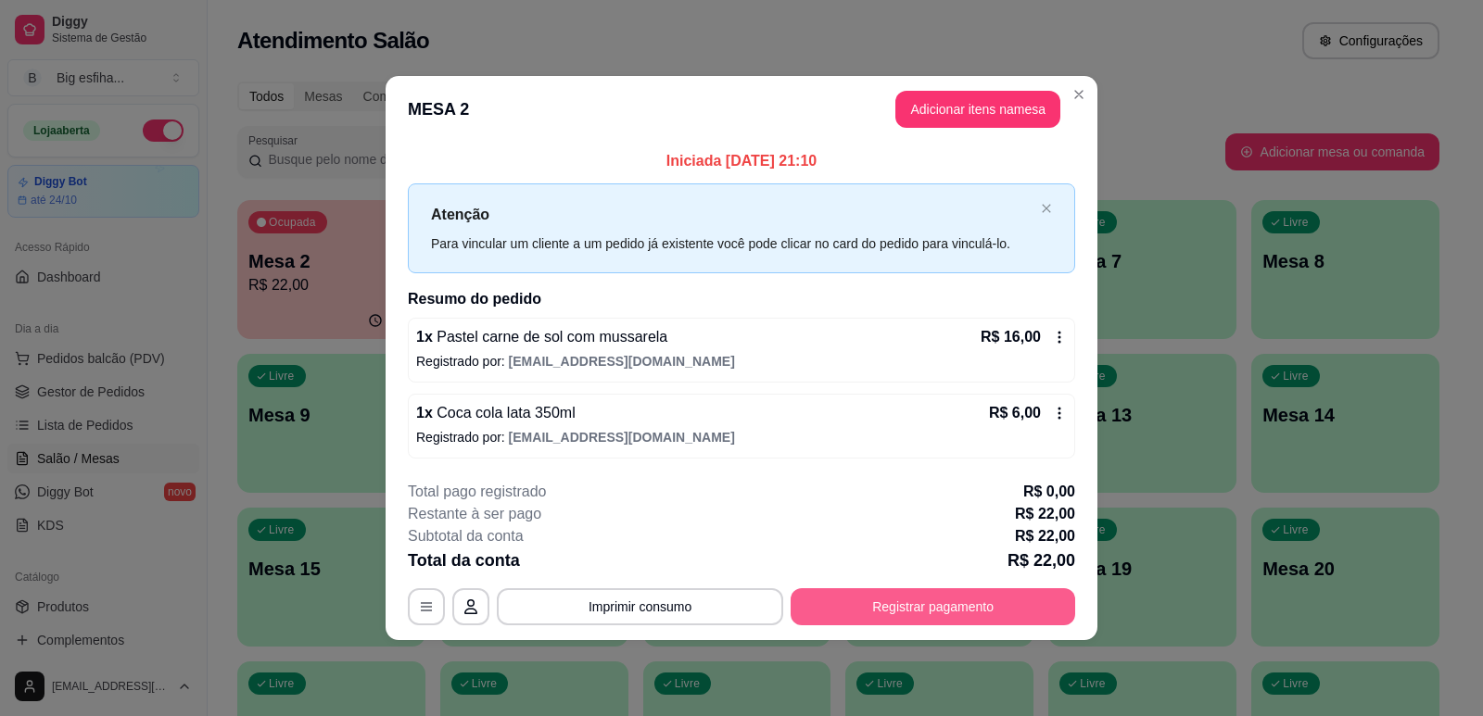
click at [913, 623] on button "Registrar pagamento" at bounding box center [932, 606] width 285 height 37
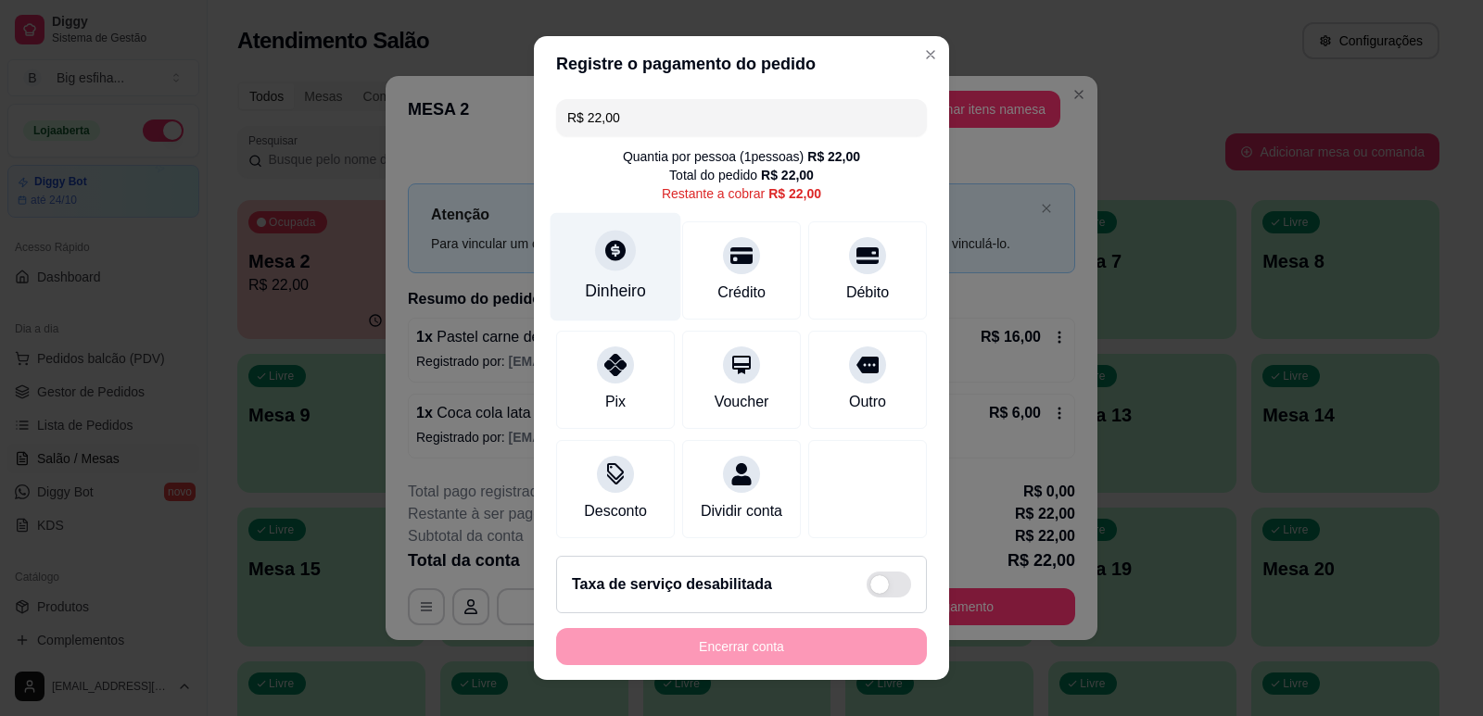
click at [563, 279] on div "Dinheiro" at bounding box center [615, 266] width 131 height 108
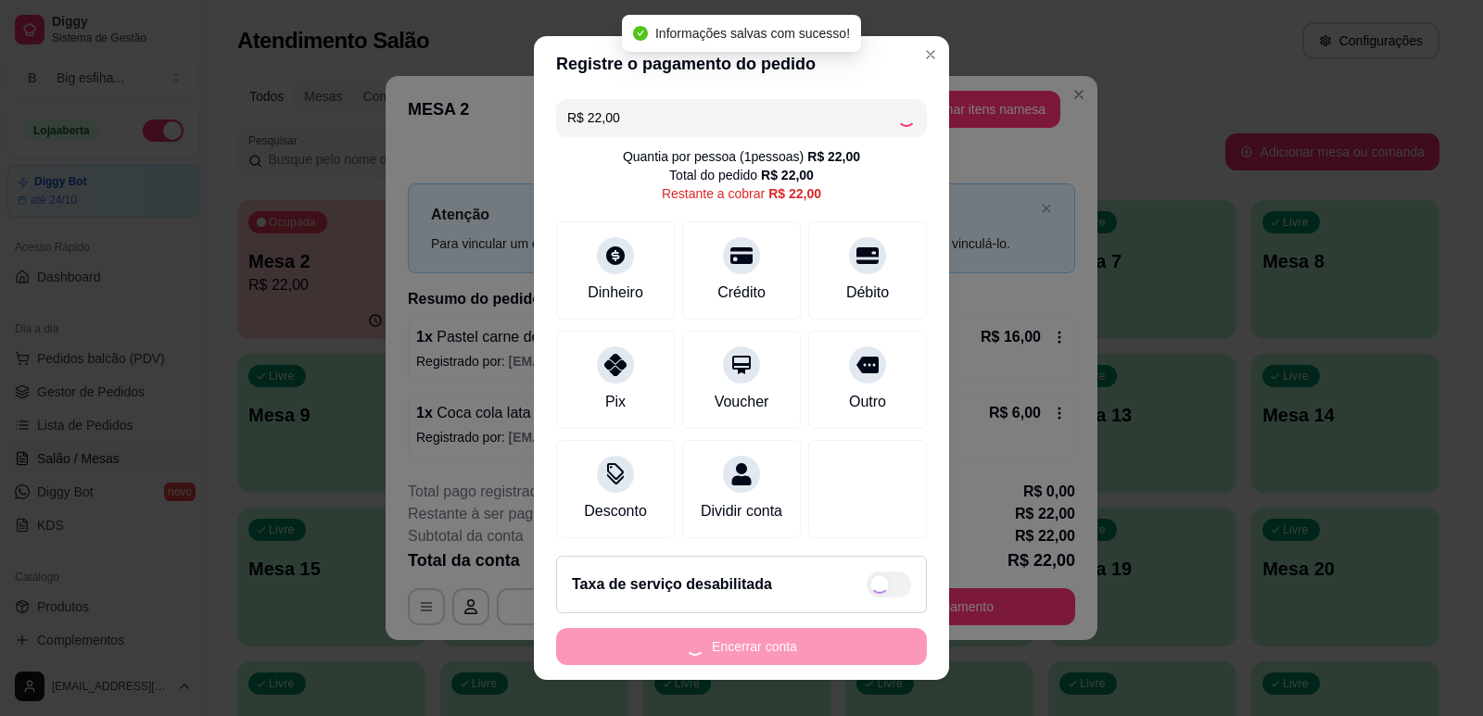
type input "R$ 0,00"
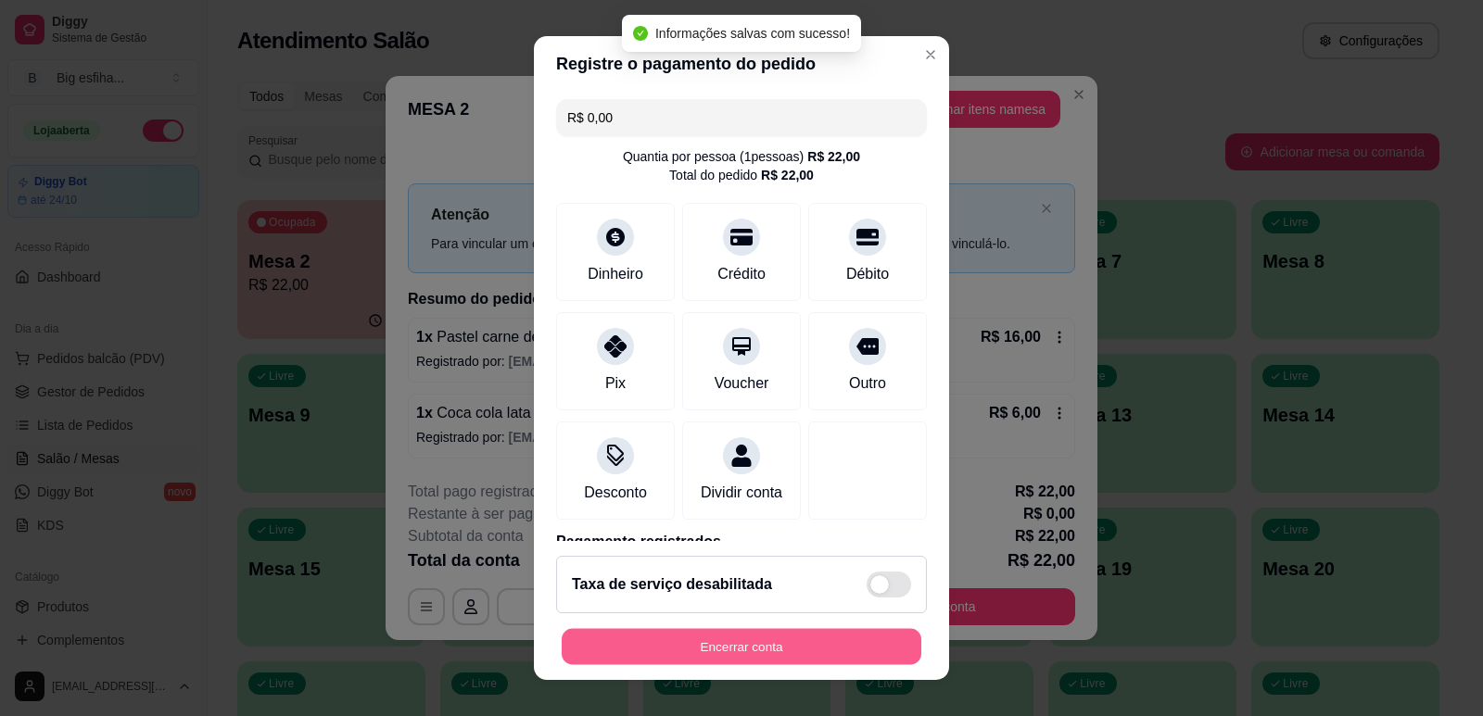
click at [755, 646] on button "Encerrar conta" at bounding box center [742, 647] width 360 height 36
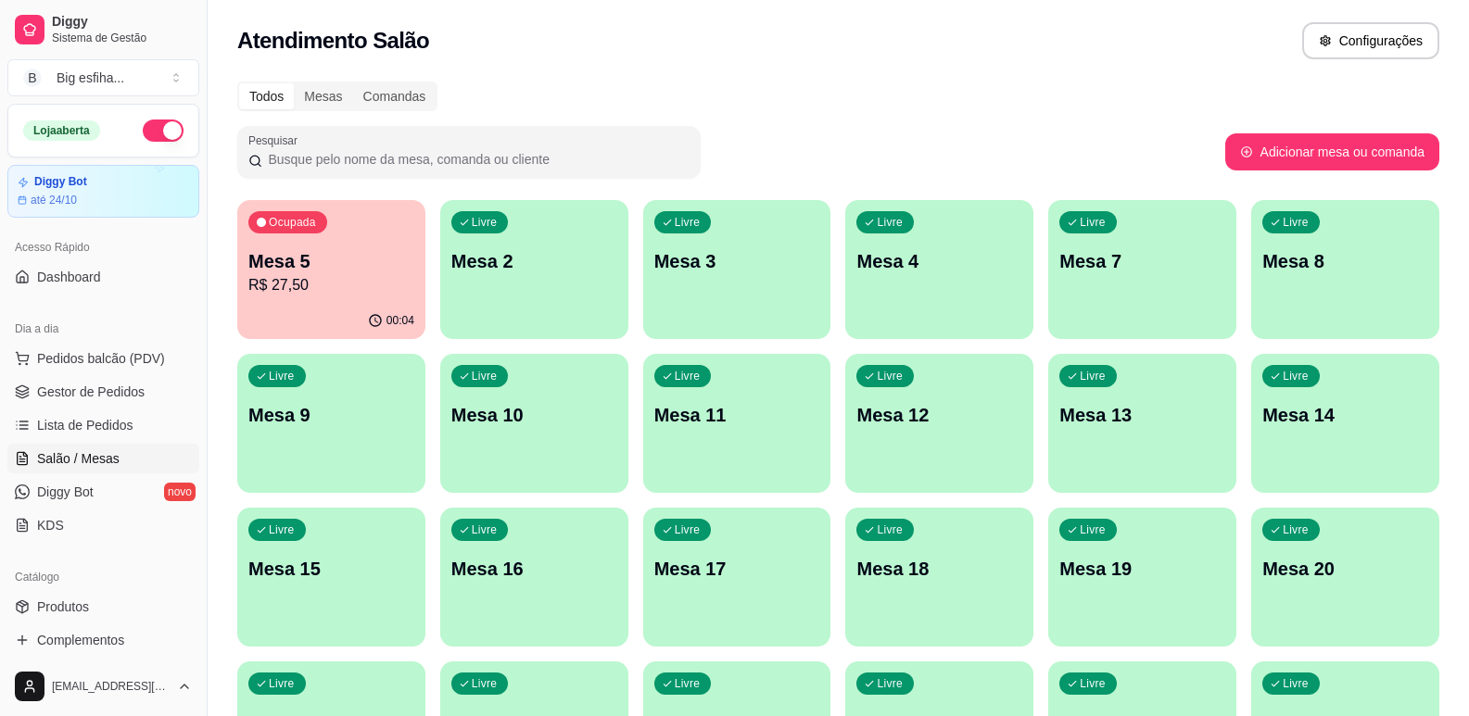
click at [279, 308] on div "00:04" at bounding box center [331, 321] width 188 height 36
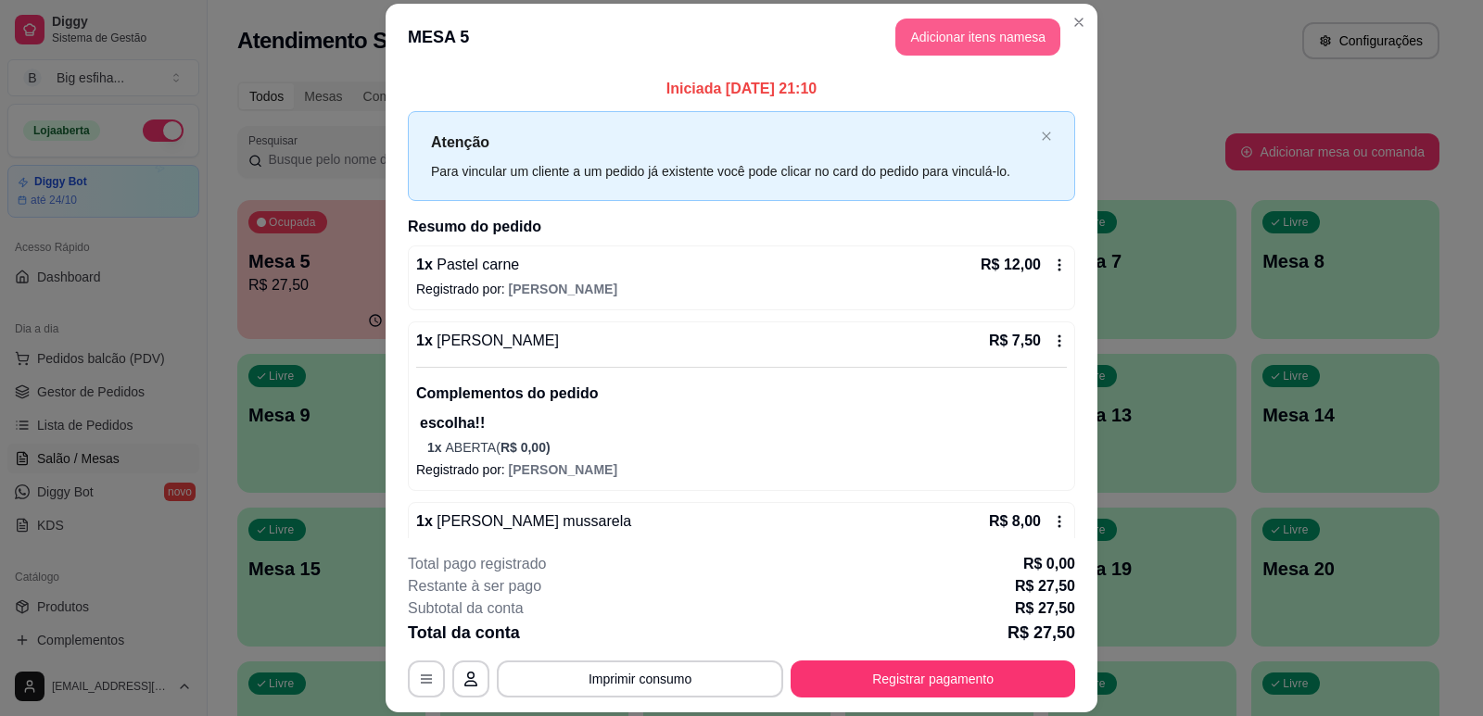
click at [927, 38] on button "Adicionar itens na mesa" at bounding box center [977, 37] width 165 height 37
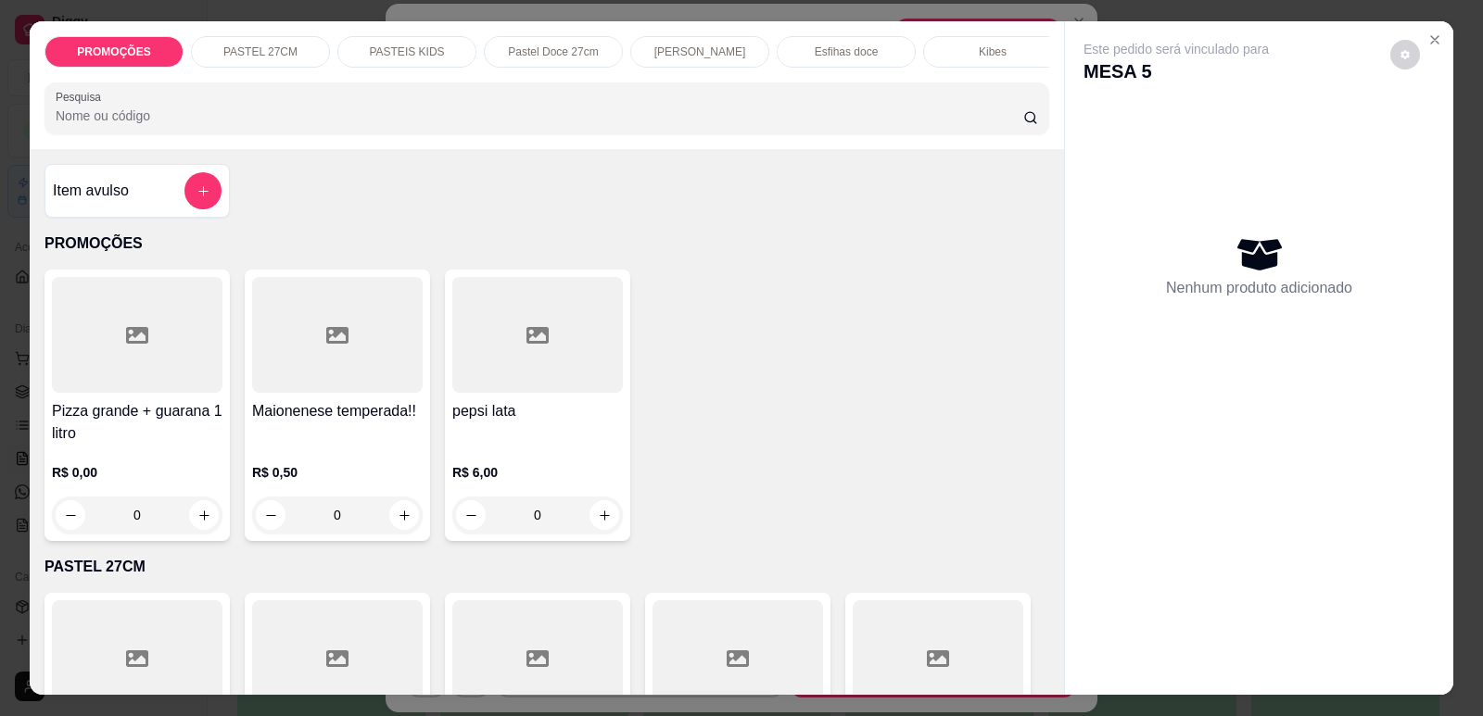
scroll to position [0, 745]
click at [781, 49] on div "Refrigerante" at bounding box center [833, 52] width 139 height 32
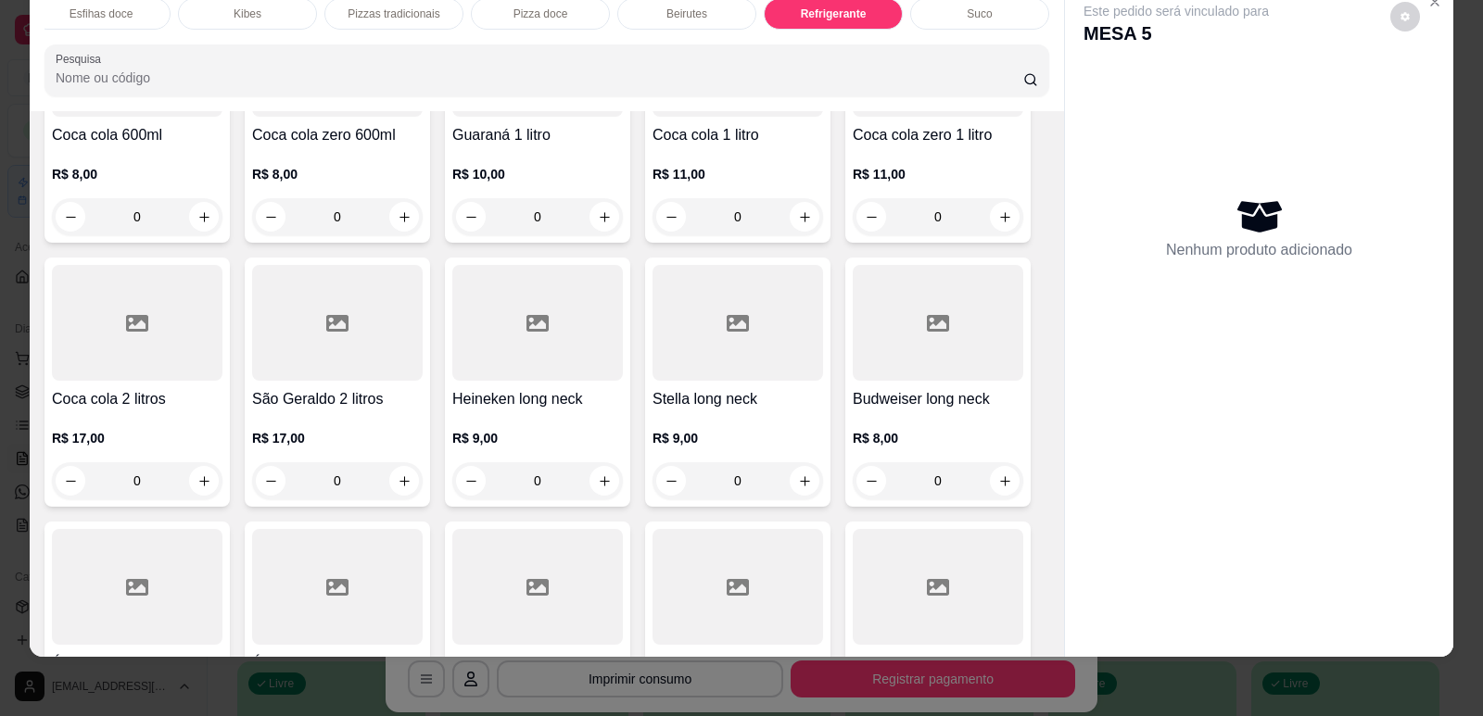
scroll to position [11272, 0]
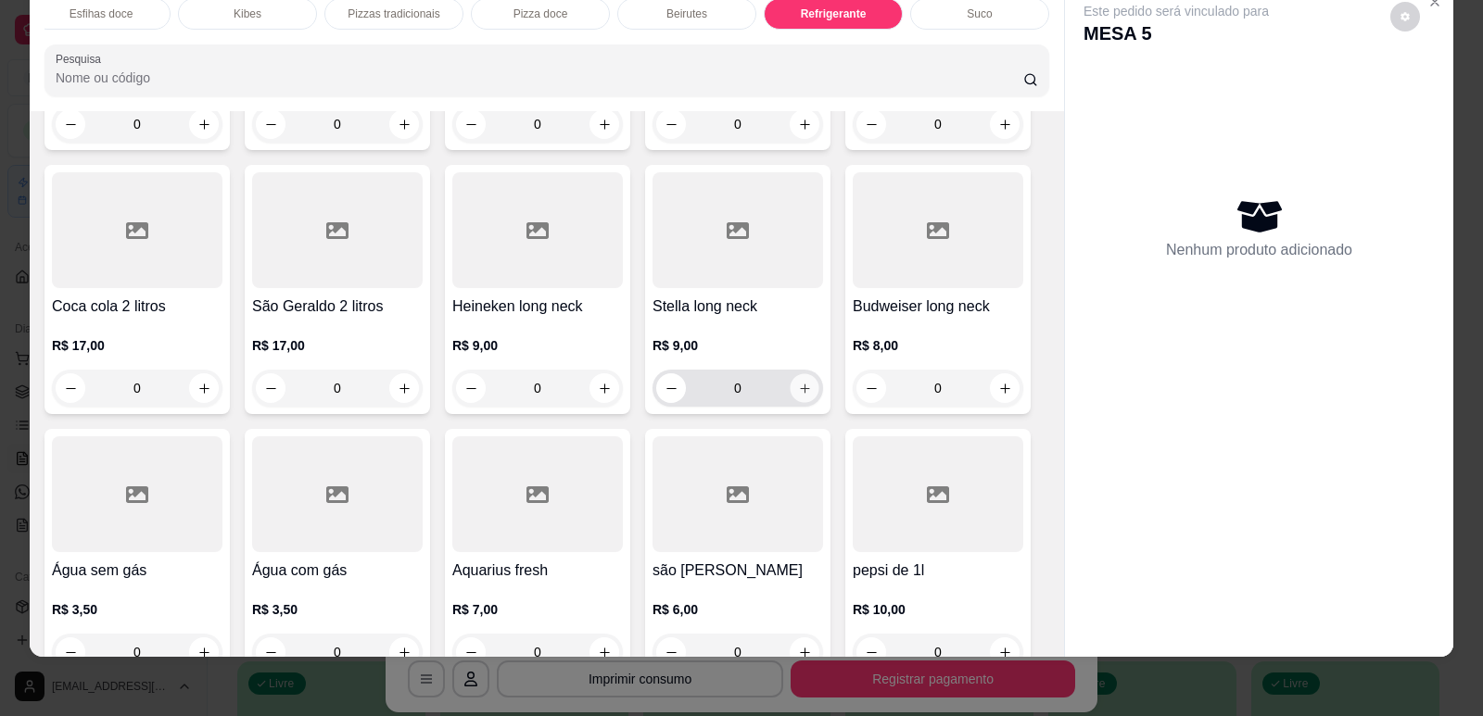
click at [800, 384] on icon "increase-product-quantity" at bounding box center [804, 388] width 9 height 9
click at [798, 382] on icon "increase-product-quantity" at bounding box center [805, 389] width 14 height 14
type input "2"
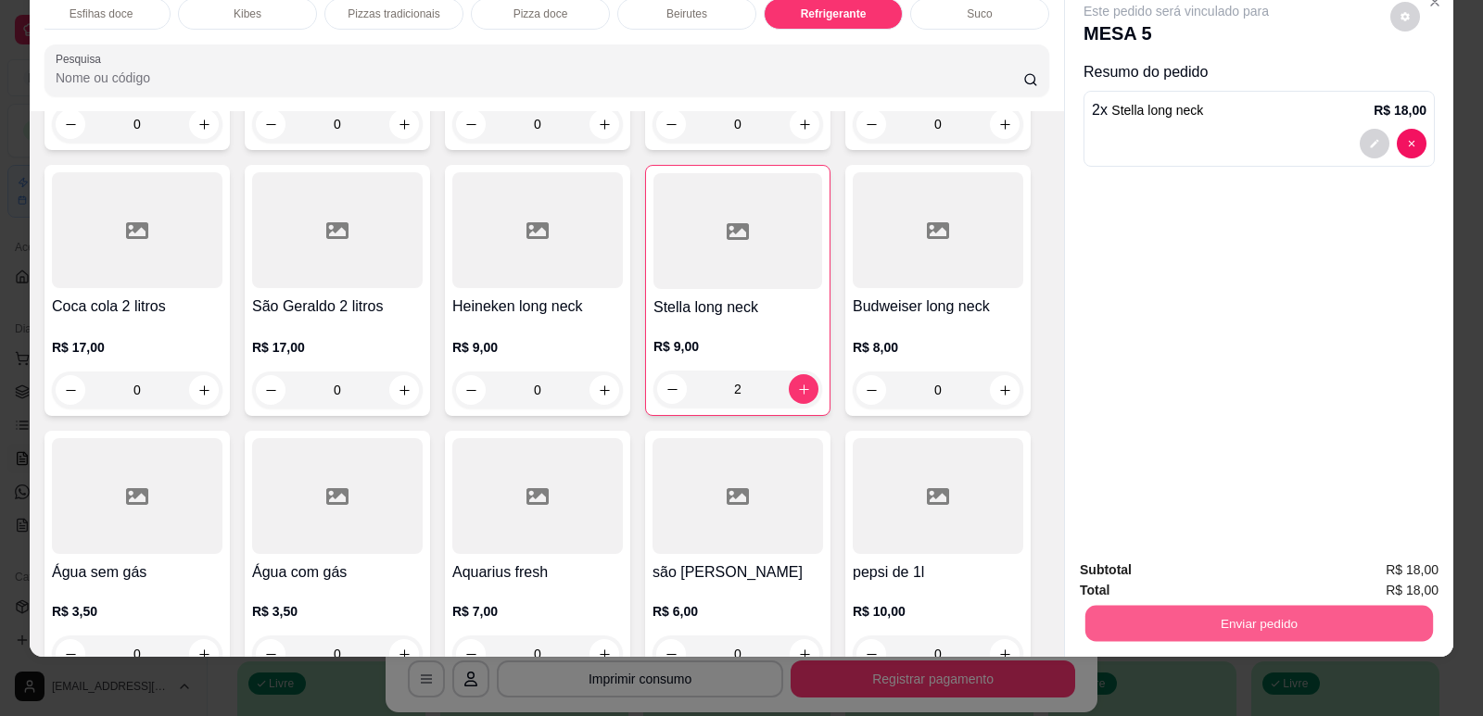
click at [1168, 615] on button "Enviar pedido" at bounding box center [1259, 623] width 348 height 36
click at [1364, 570] on button "Enviar pedido" at bounding box center [1390, 578] width 105 height 35
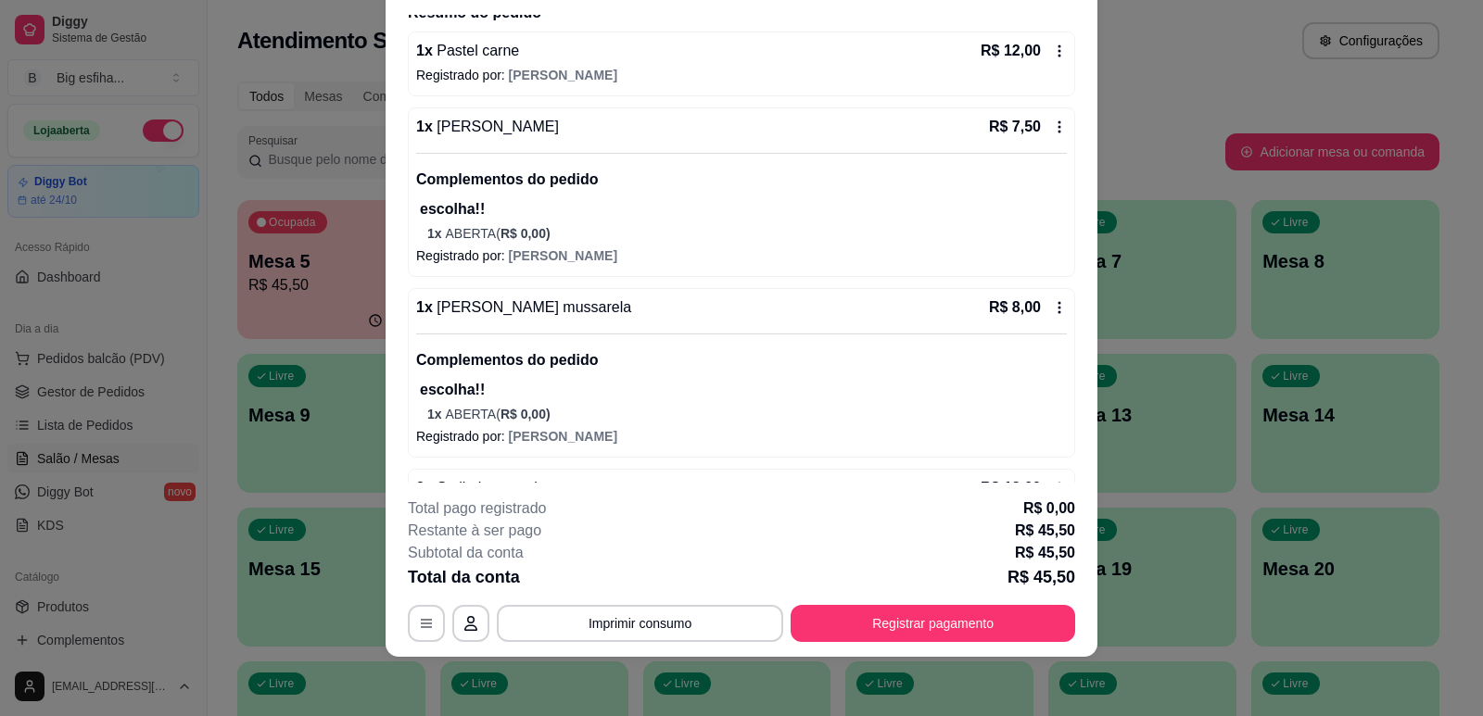
scroll to position [217, 0]
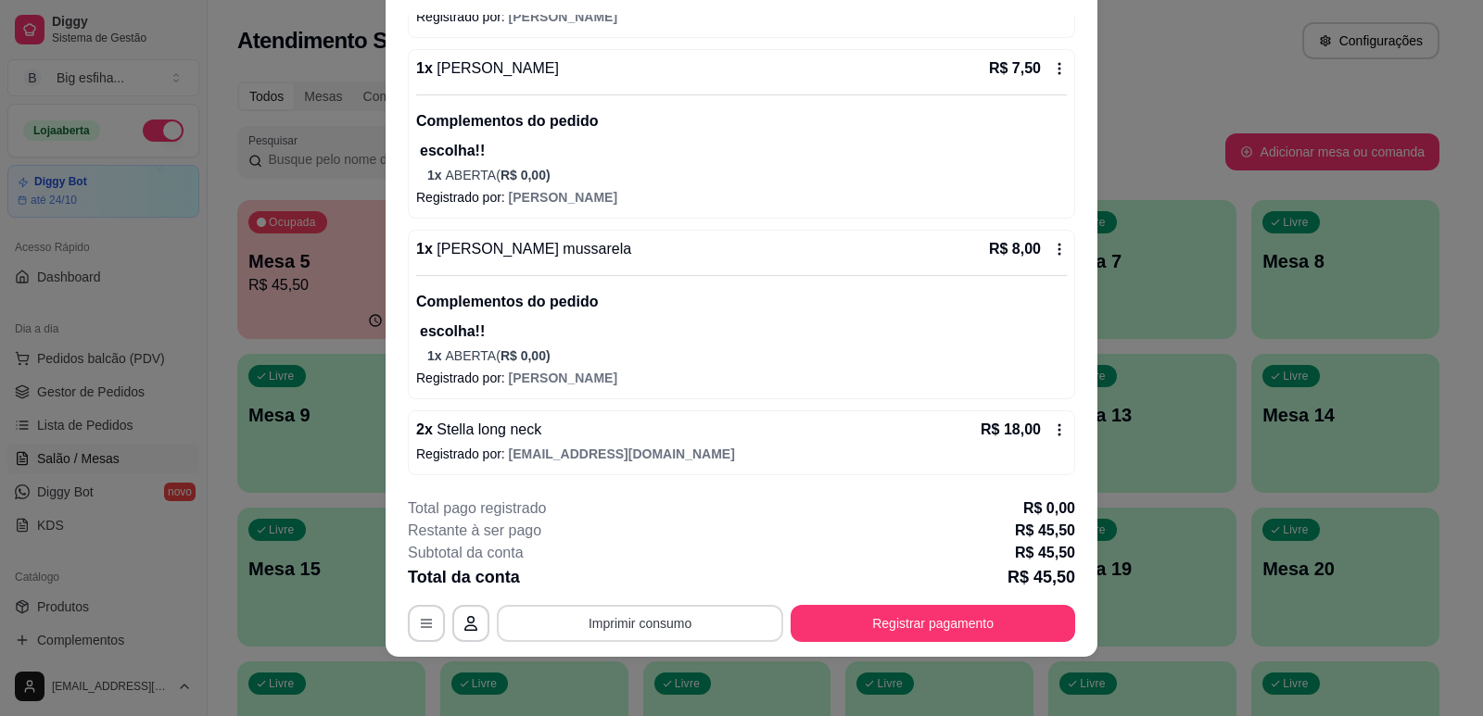
click at [665, 624] on button "Imprimir consumo" at bounding box center [640, 623] width 286 height 37
click at [668, 578] on button "IMPRESSORA" at bounding box center [639, 581] width 134 height 30
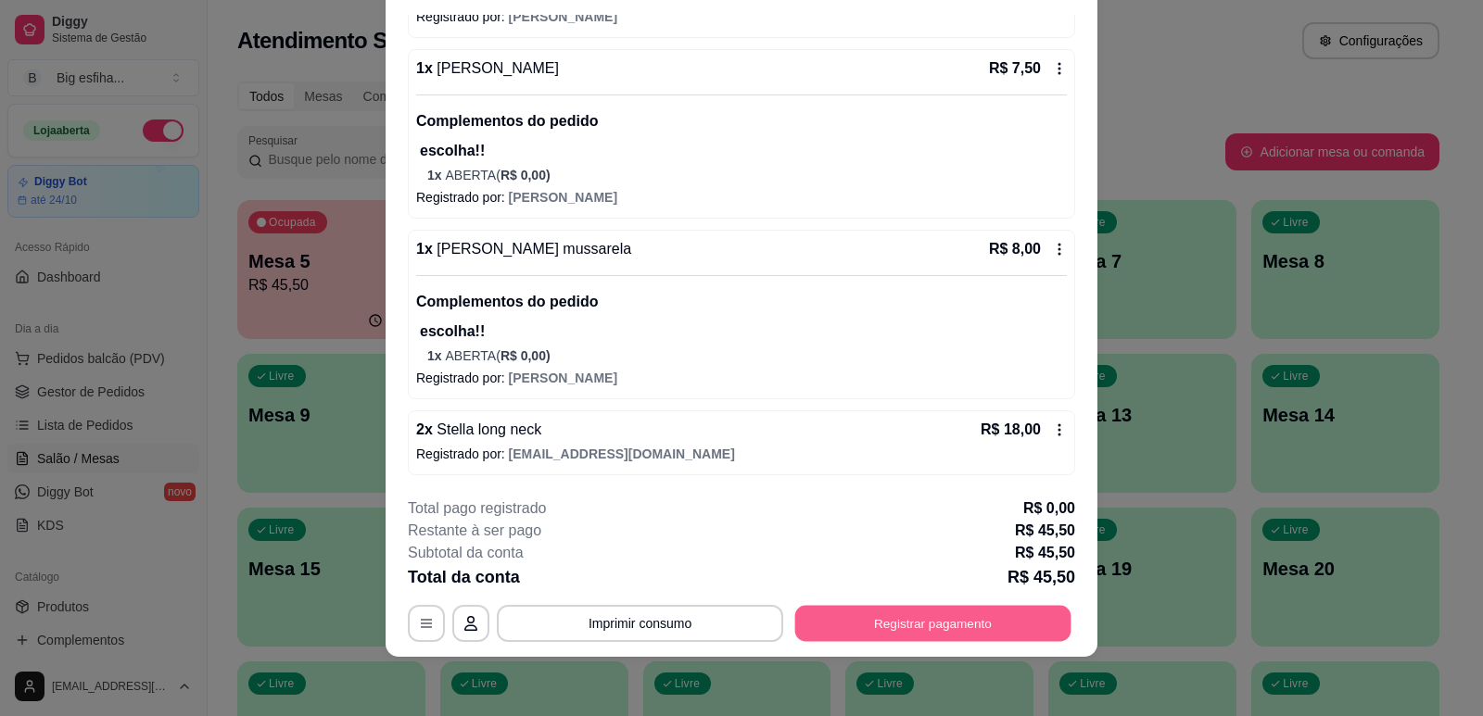
click at [901, 633] on button "Registrar pagamento" at bounding box center [933, 624] width 276 height 36
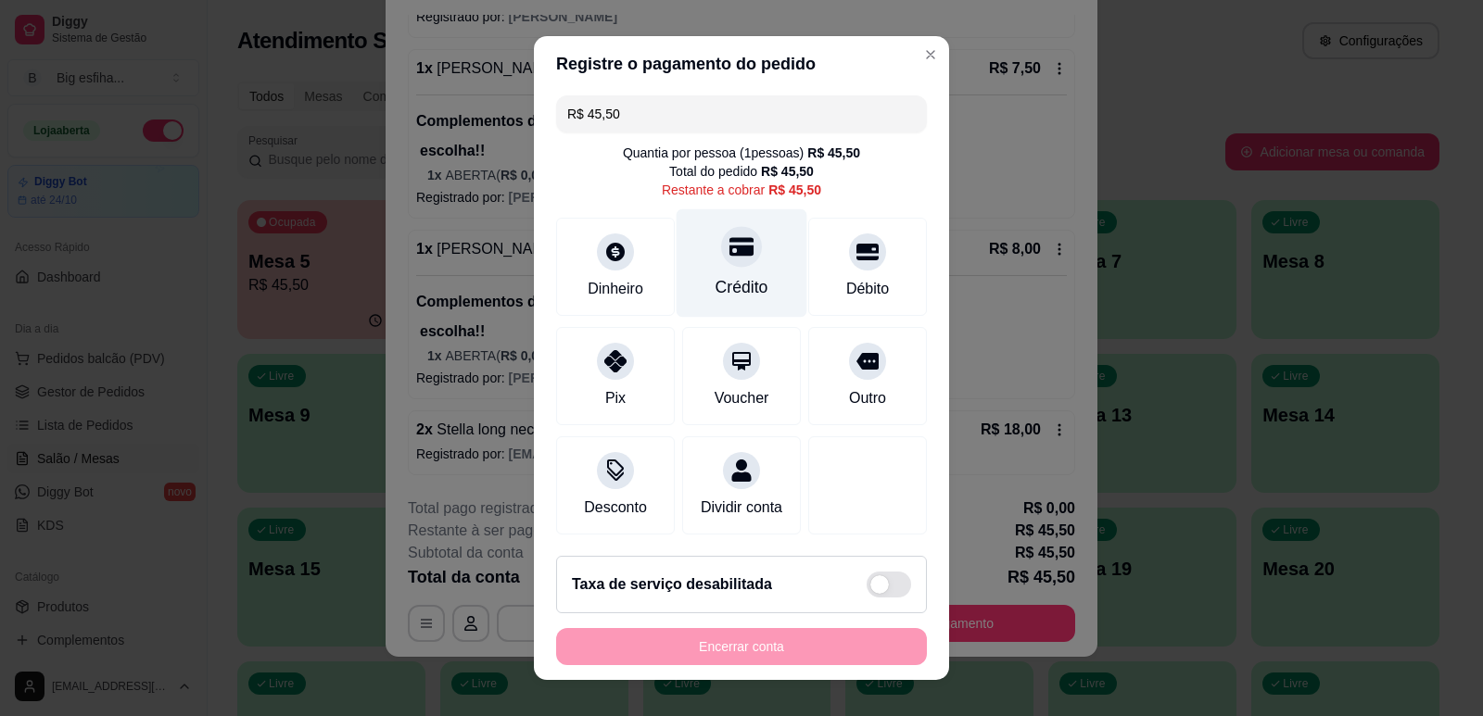
scroll to position [0, 0]
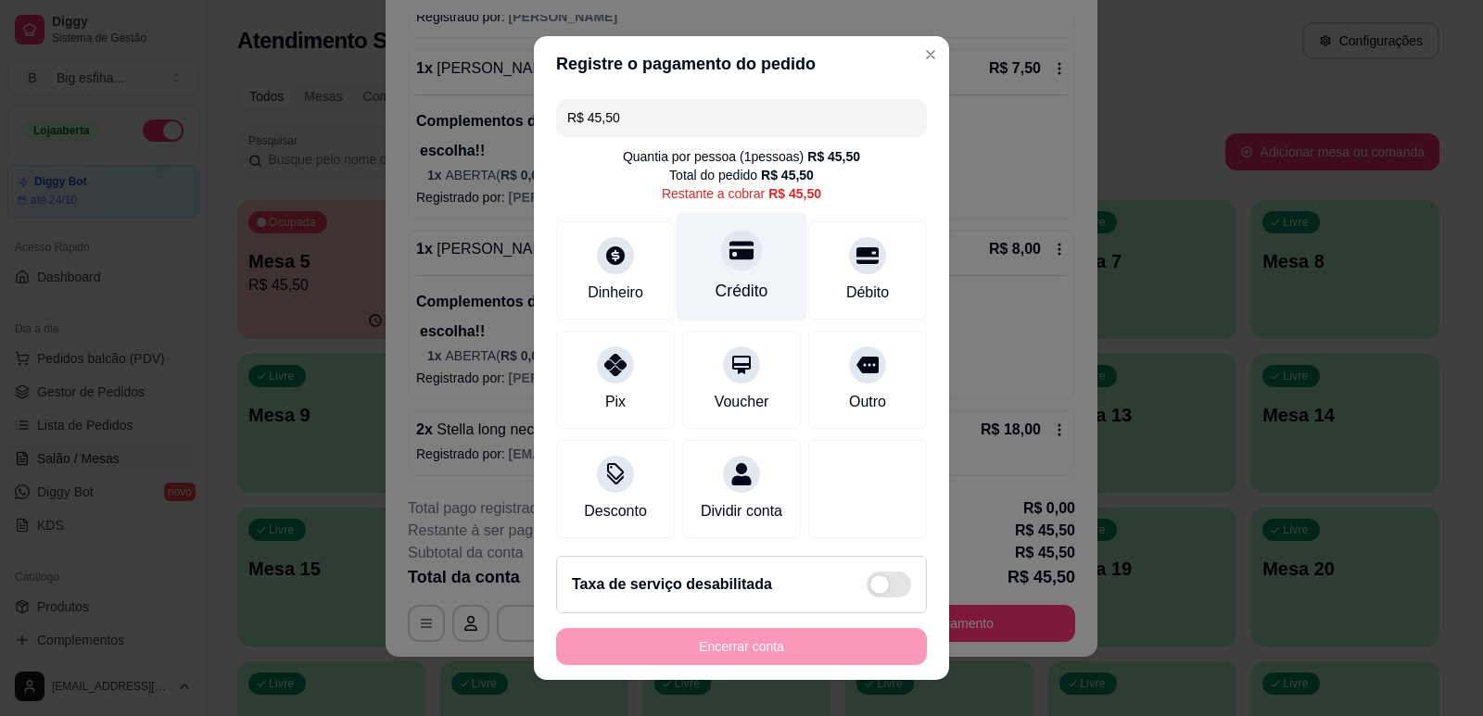
click at [715, 283] on div "Crédito" at bounding box center [741, 291] width 53 height 24
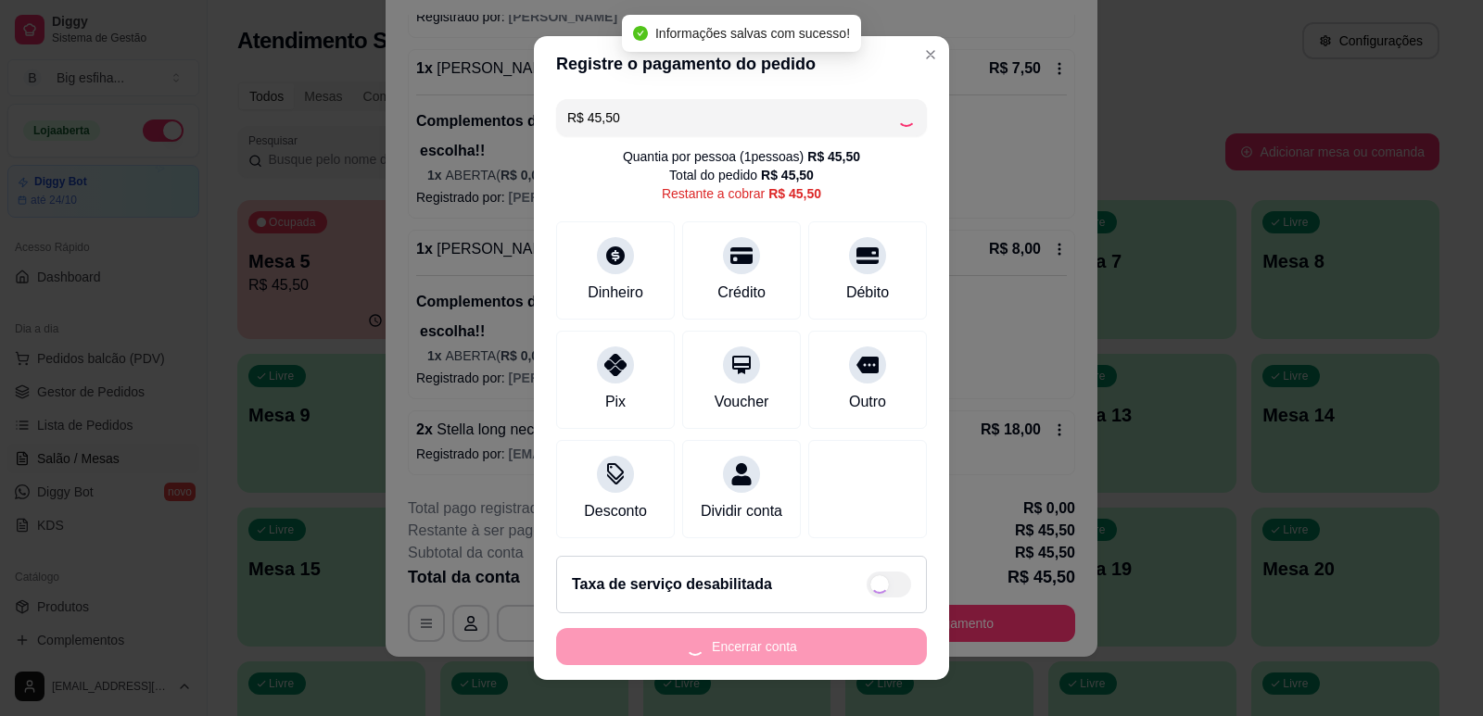
type input "R$ 0,00"
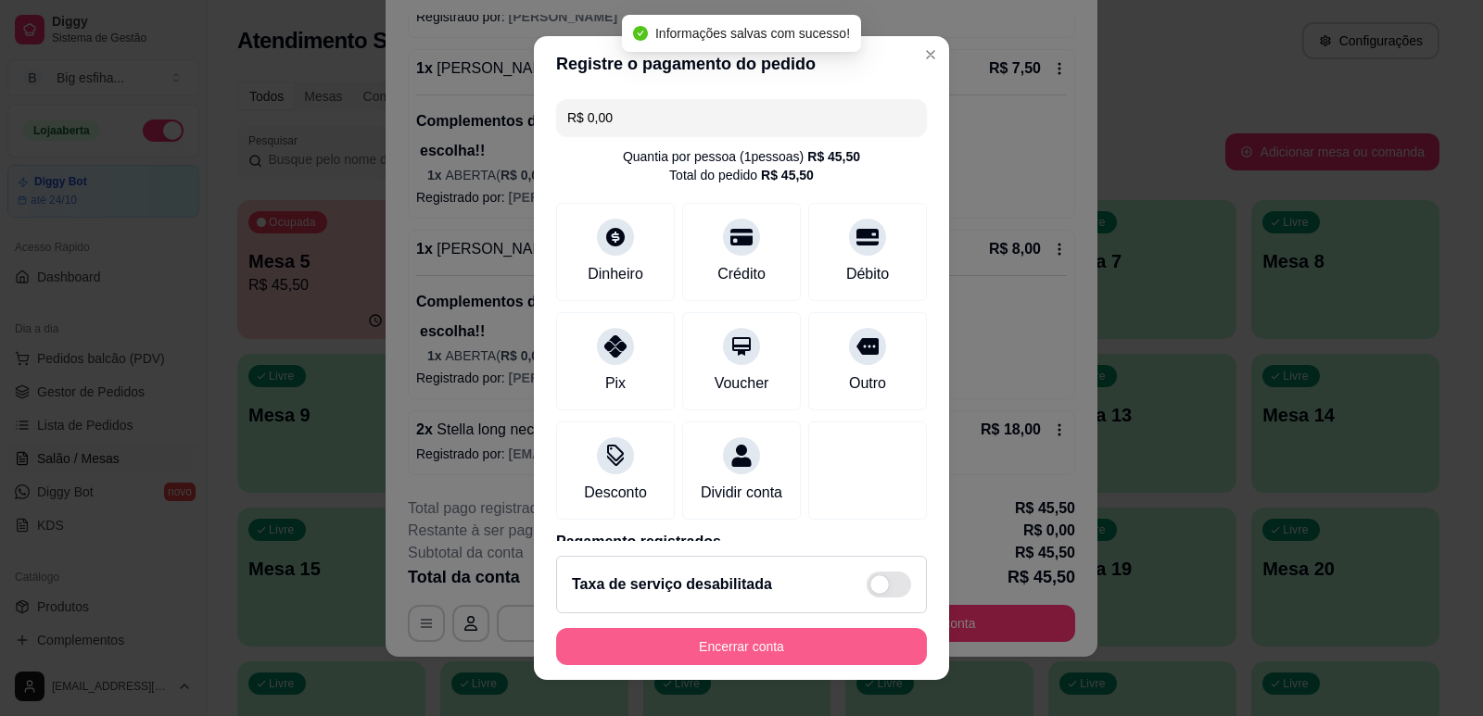
click at [733, 639] on button "Encerrar conta" at bounding box center [741, 646] width 371 height 37
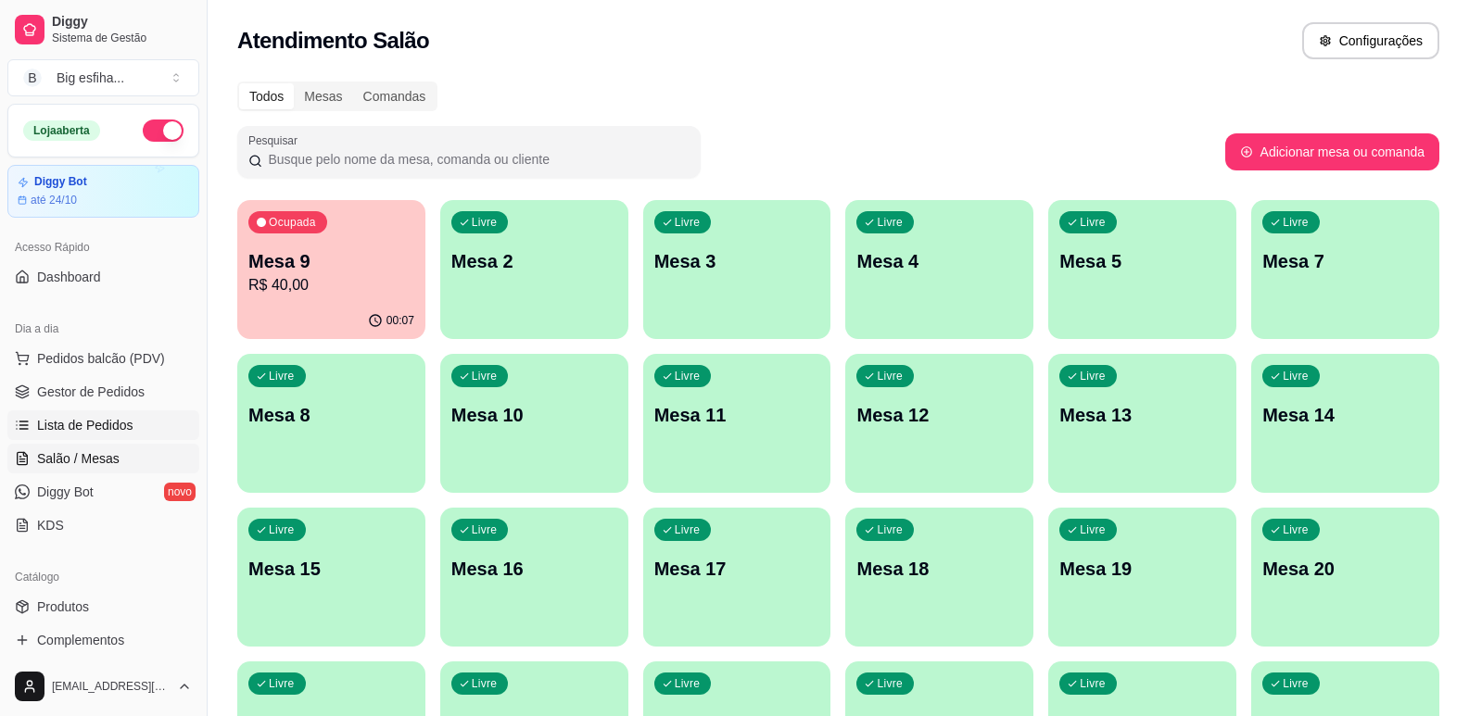
click at [64, 413] on link "Lista de Pedidos" at bounding box center [103, 426] width 192 height 30
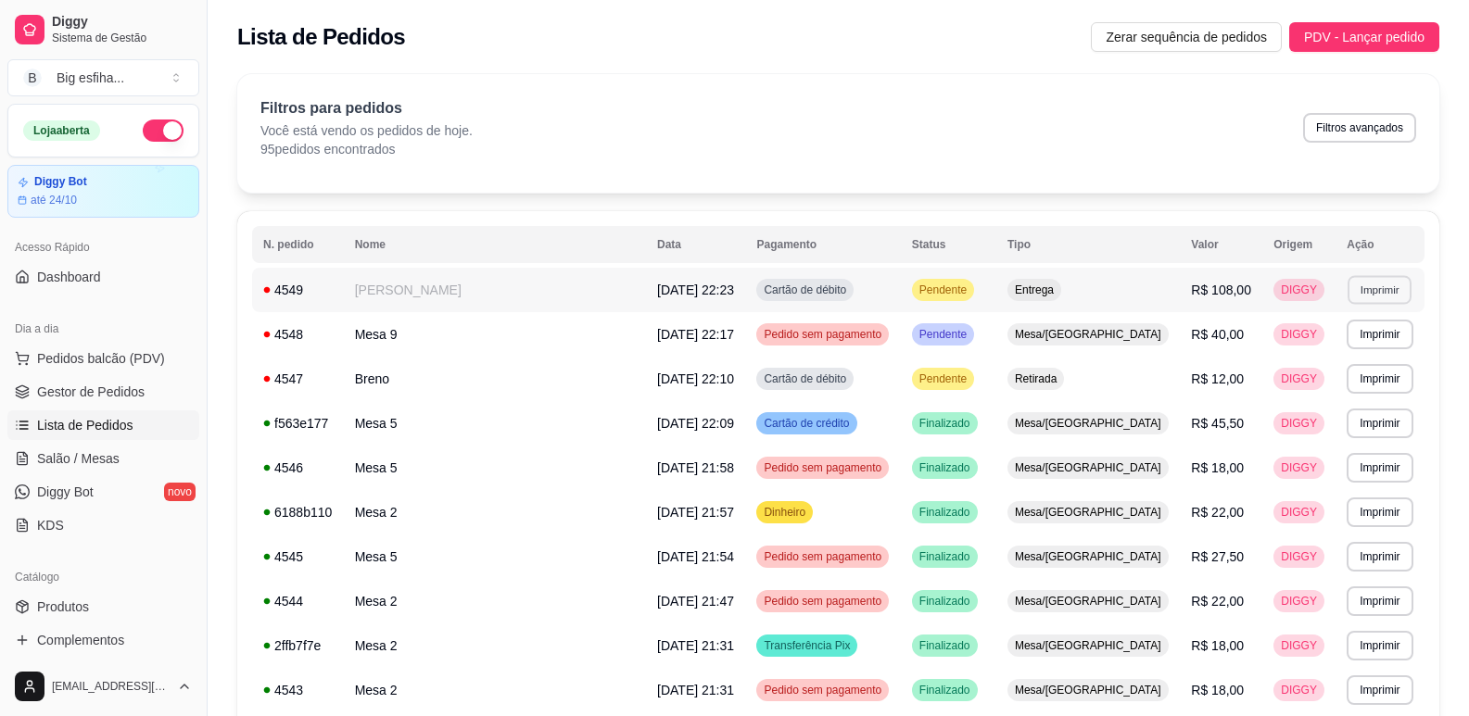
click at [1347, 290] on button "Imprimir" at bounding box center [1379, 289] width 64 height 29
click at [1309, 374] on td "DIGGY" at bounding box center [1298, 379] width 73 height 44
click at [1370, 295] on button "Imprimir" at bounding box center [1379, 289] width 64 height 29
click at [1336, 360] on button "IMPRESSORA" at bounding box center [1334, 355] width 134 height 30
click at [86, 456] on span "Salão / Mesas" at bounding box center [78, 458] width 82 height 19
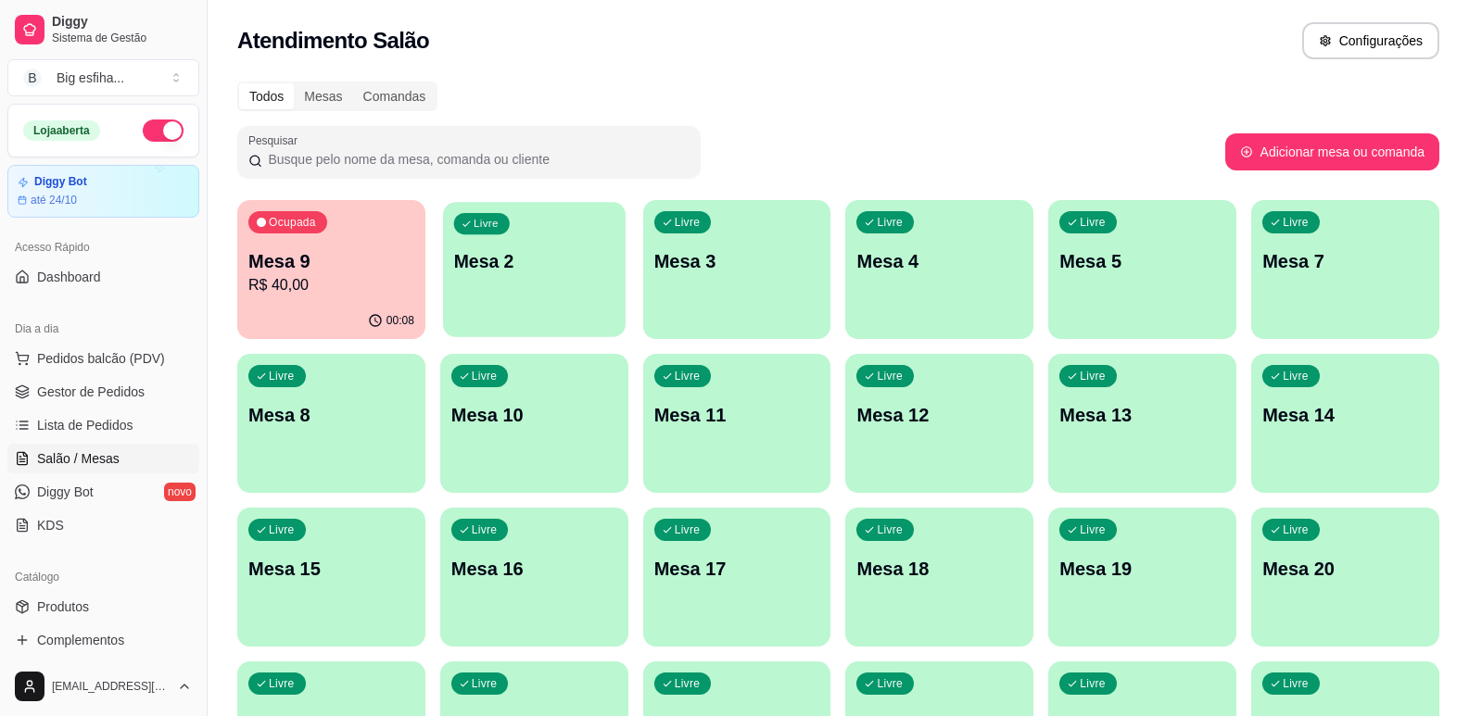
click at [496, 256] on p "Mesa 2" at bounding box center [534, 261] width 160 height 25
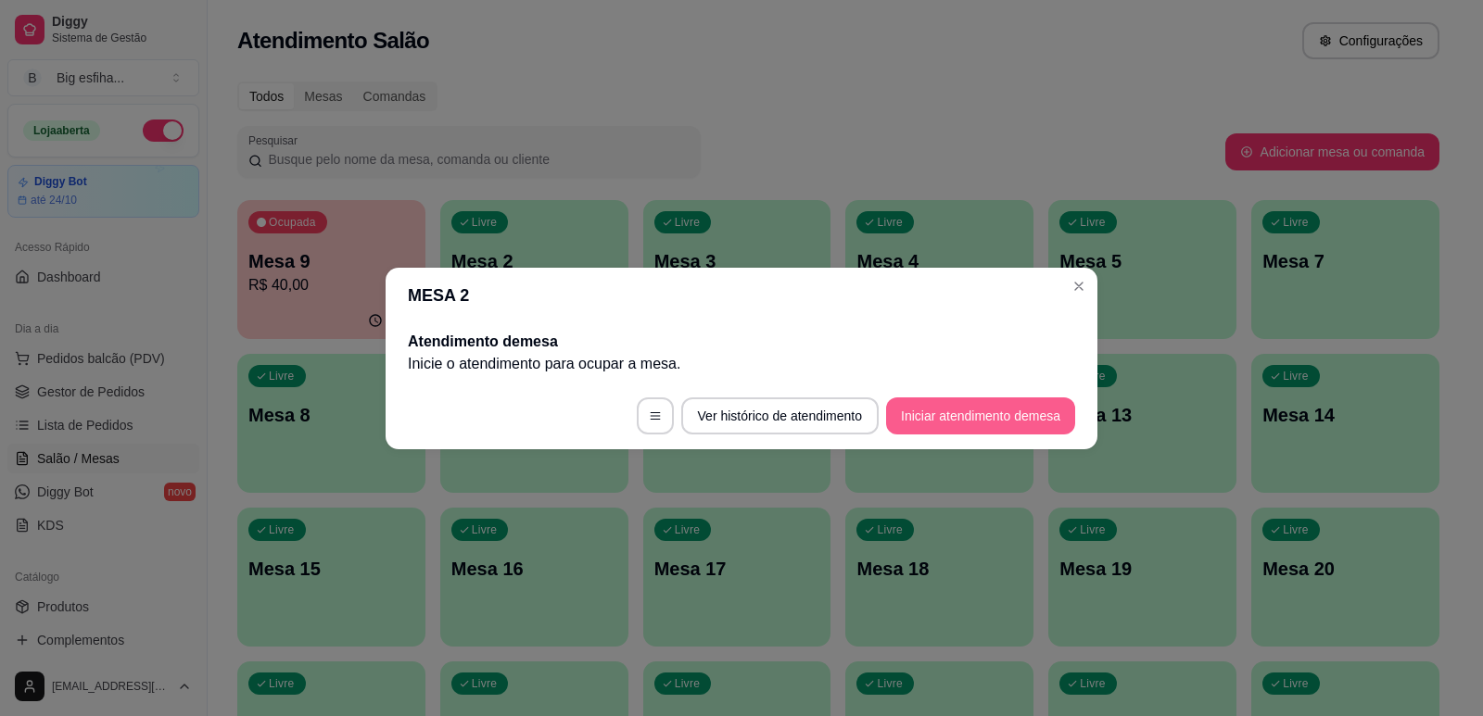
click at [1022, 406] on button "Iniciar atendimento de mesa" at bounding box center [980, 416] width 189 height 37
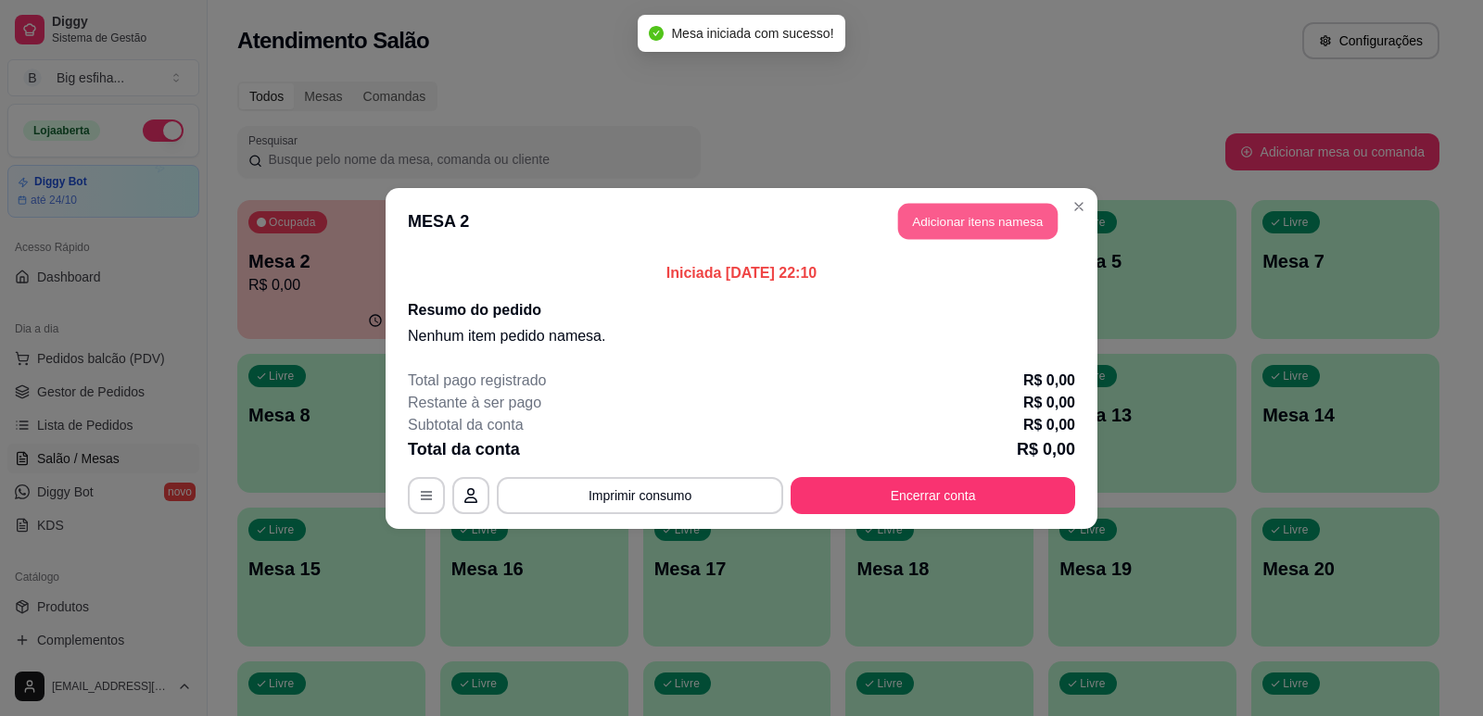
click at [964, 217] on button "Adicionar itens na mesa" at bounding box center [977, 221] width 159 height 36
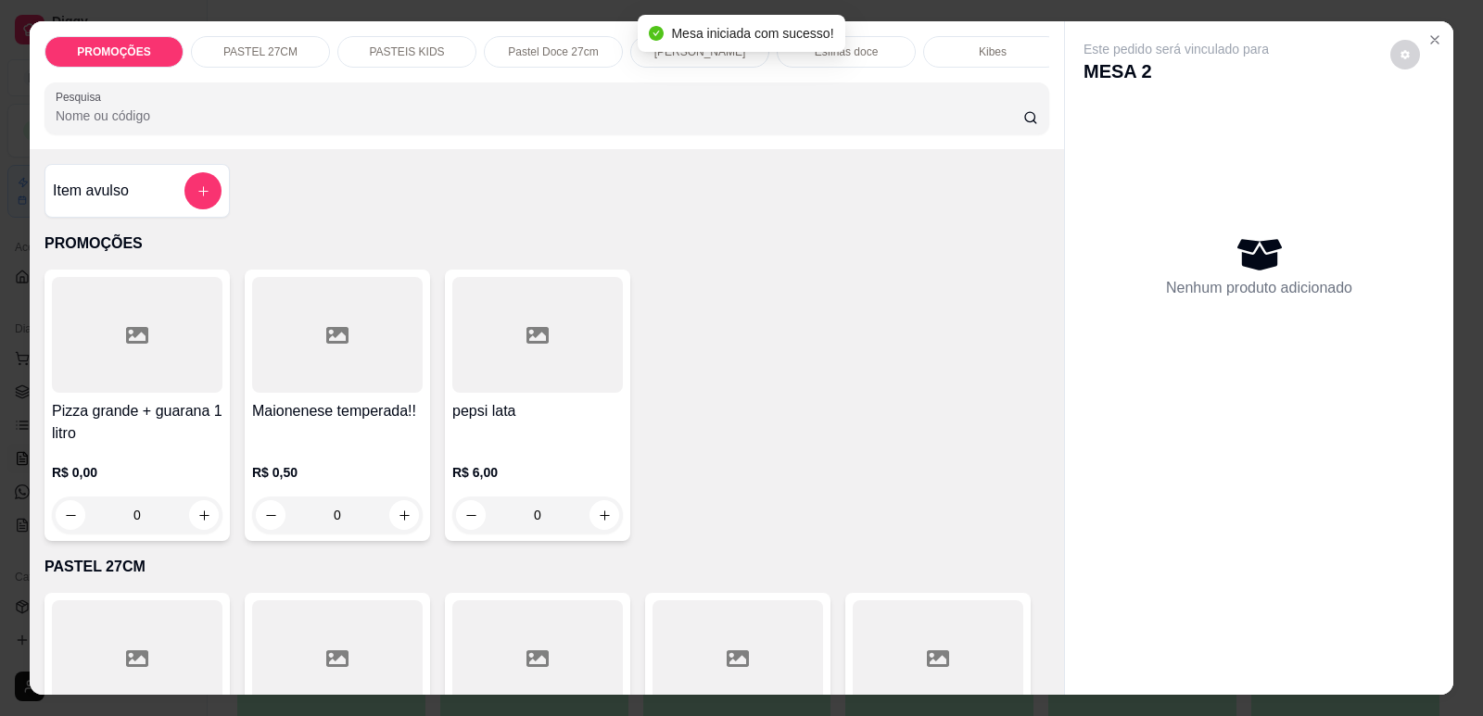
click at [729, 53] on p "[PERSON_NAME]" at bounding box center [700, 51] width 92 height 15
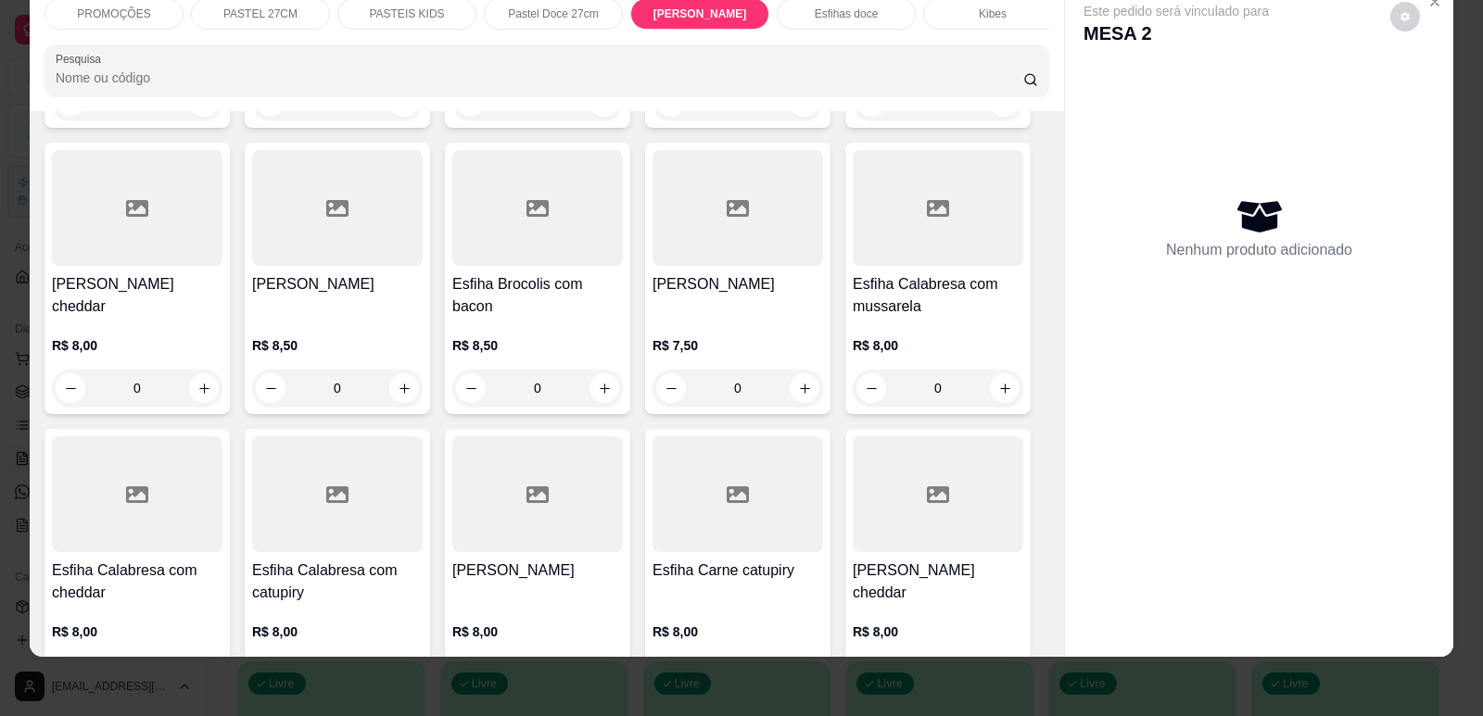
scroll to position [5924, 0]
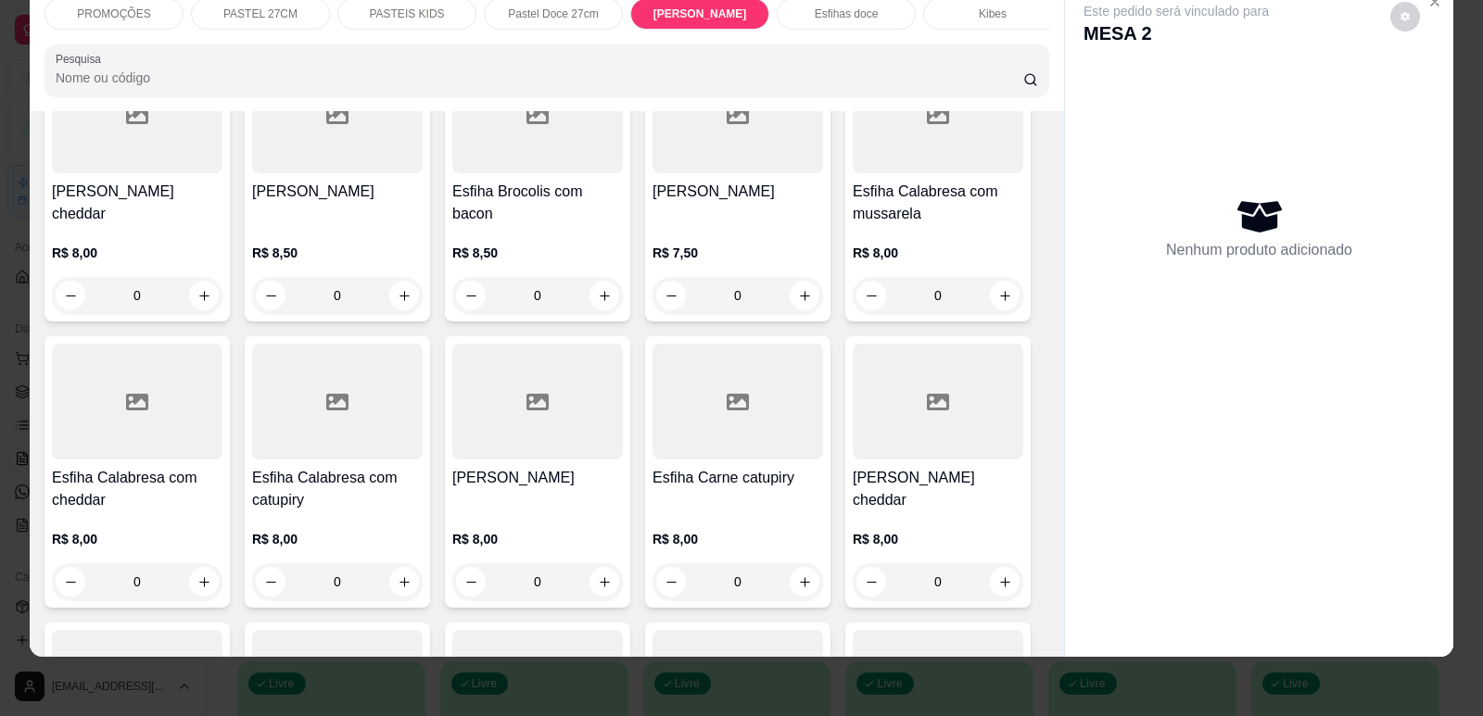
click at [531, 489] on h4 "[PERSON_NAME]" at bounding box center [537, 478] width 171 height 22
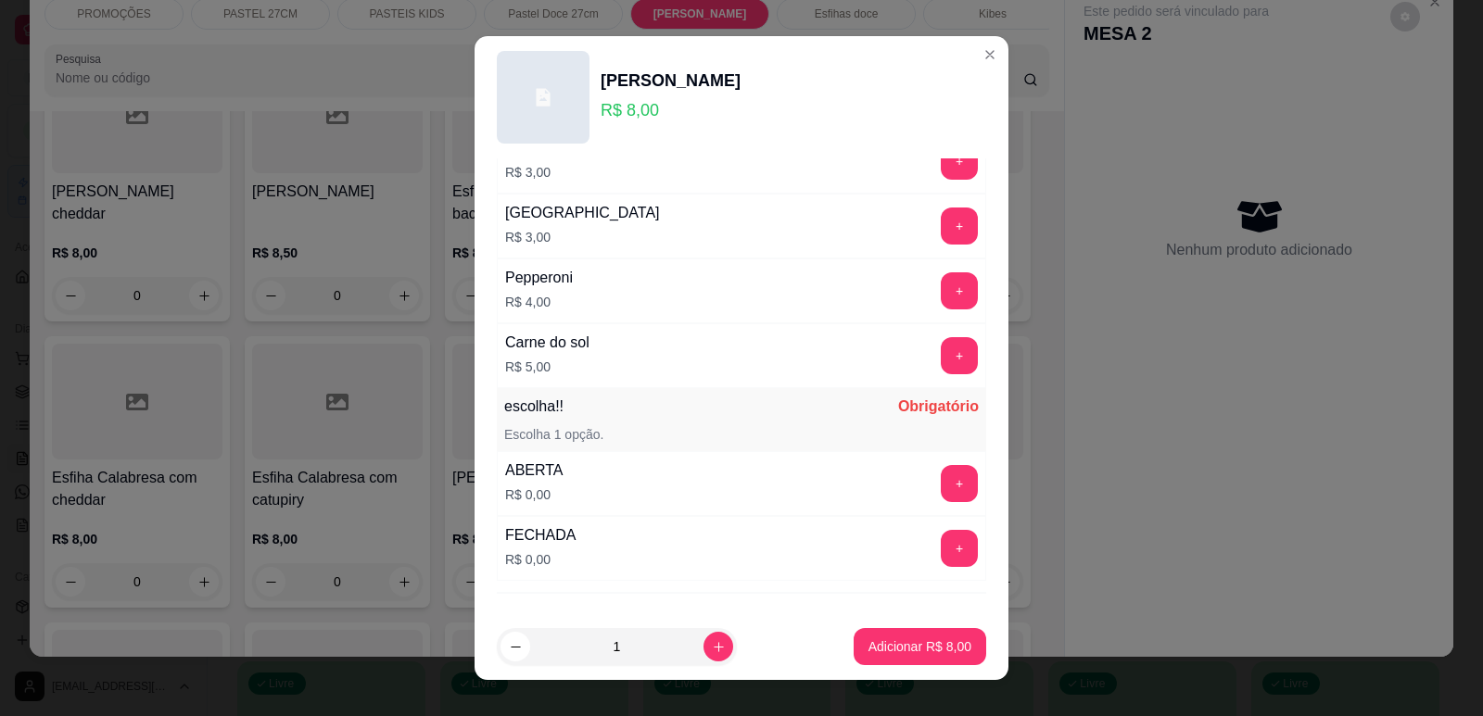
scroll to position [1372, 0]
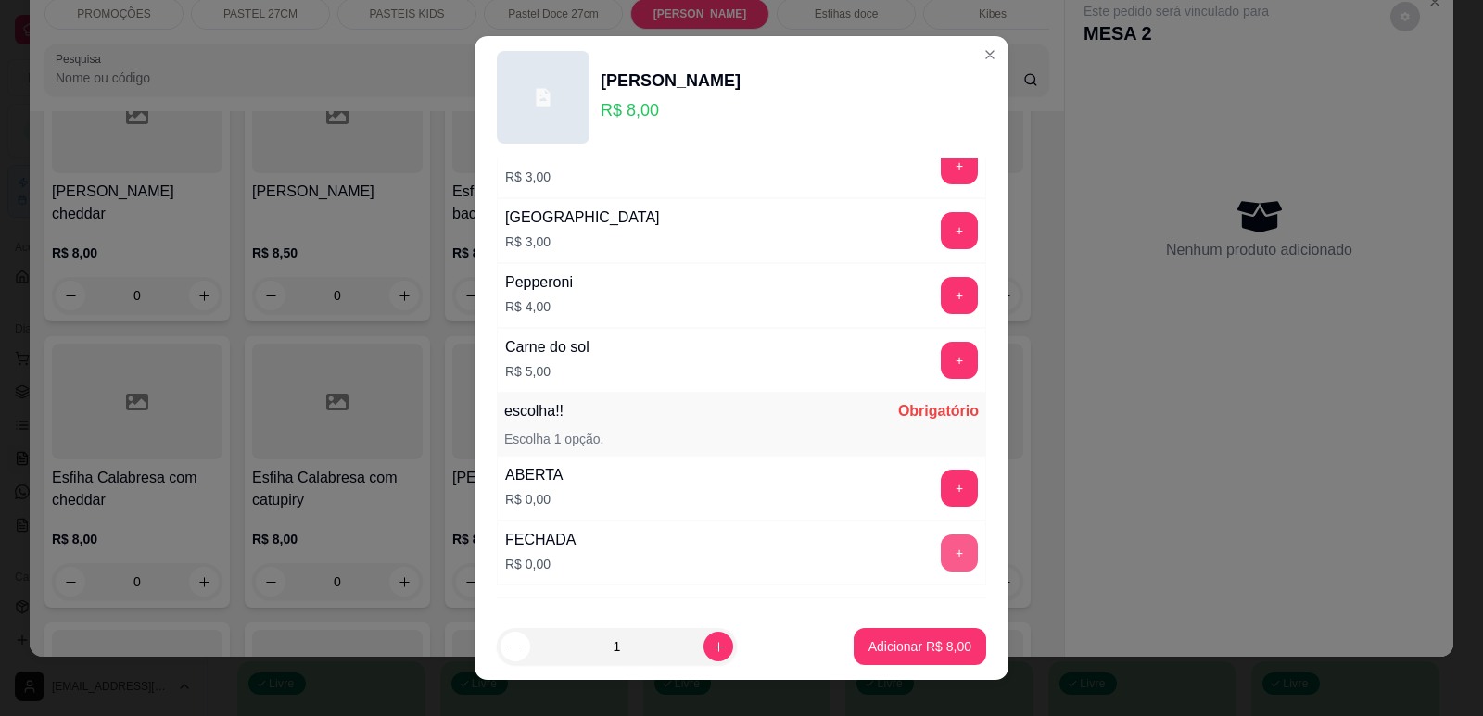
click at [941, 544] on button "+" at bounding box center [959, 553] width 37 height 37
click at [912, 641] on p "Adicionar R$ 8,00" at bounding box center [919, 647] width 103 height 19
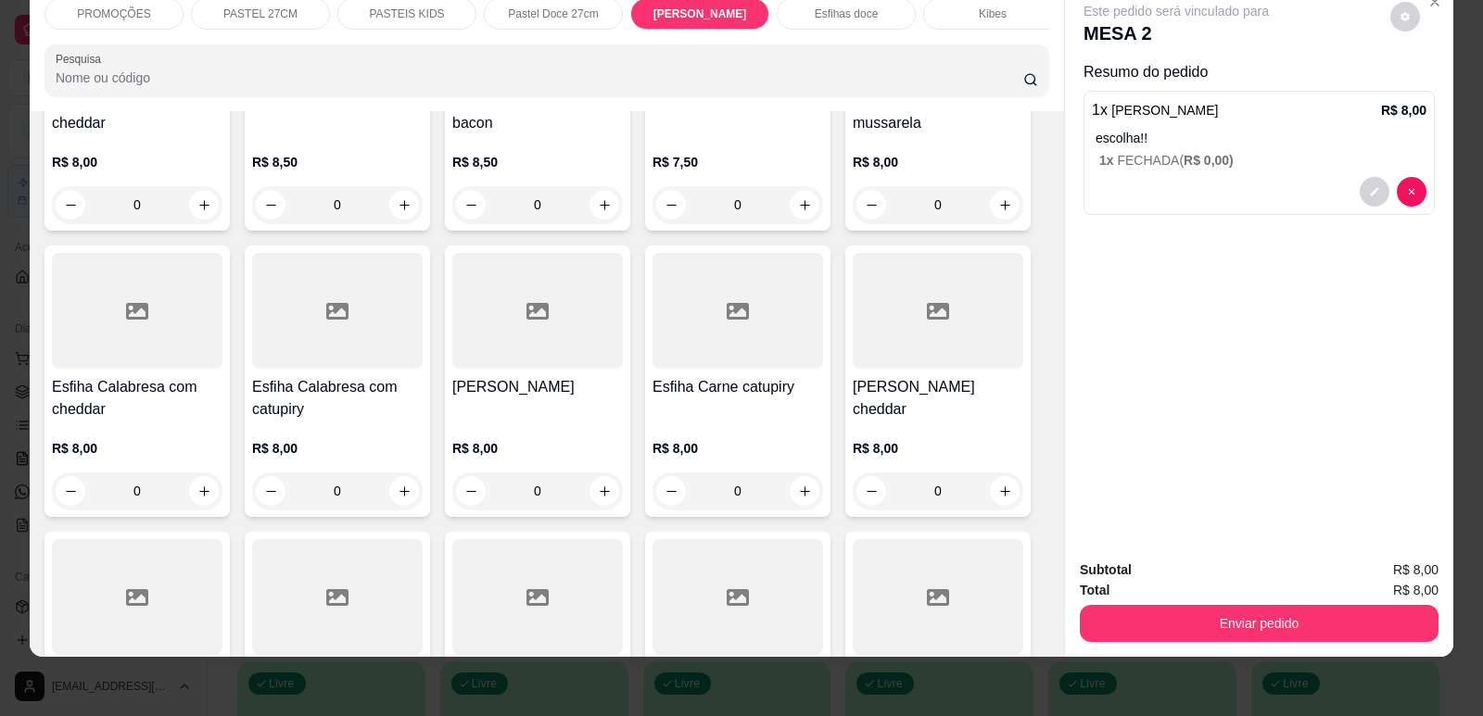
scroll to position [6016, 0]
click at [1360, 189] on button "decrease-product-quantity" at bounding box center [1375, 192] width 30 height 30
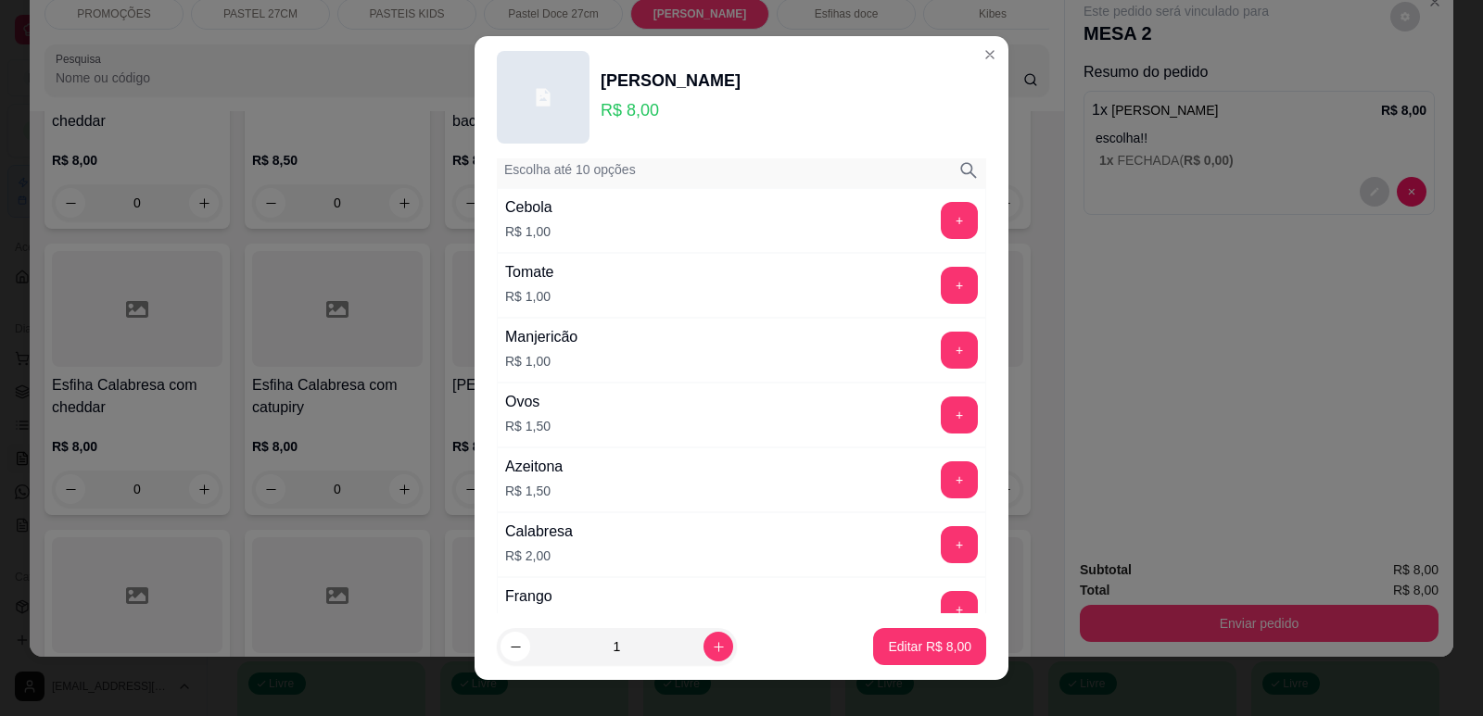
scroll to position [93, 0]
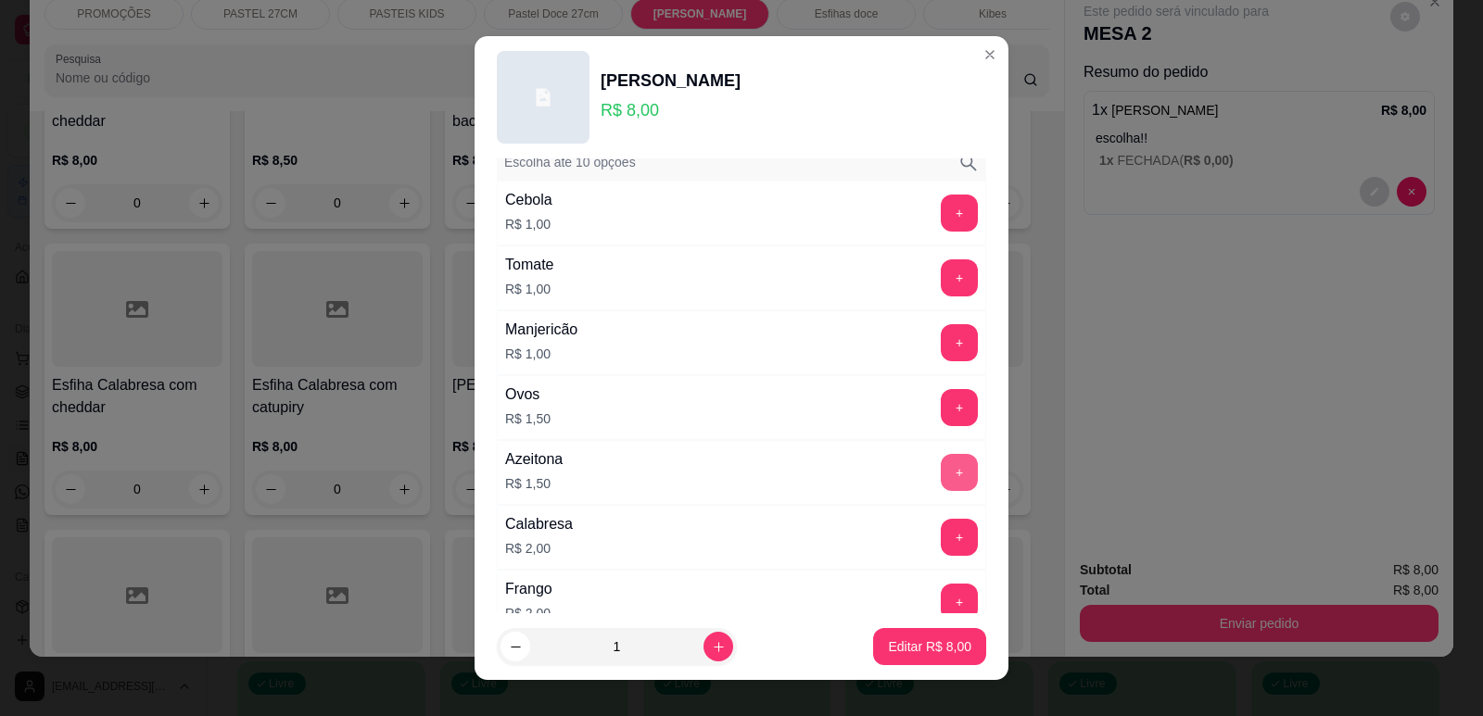
click at [941, 467] on button "+" at bounding box center [959, 472] width 37 height 37
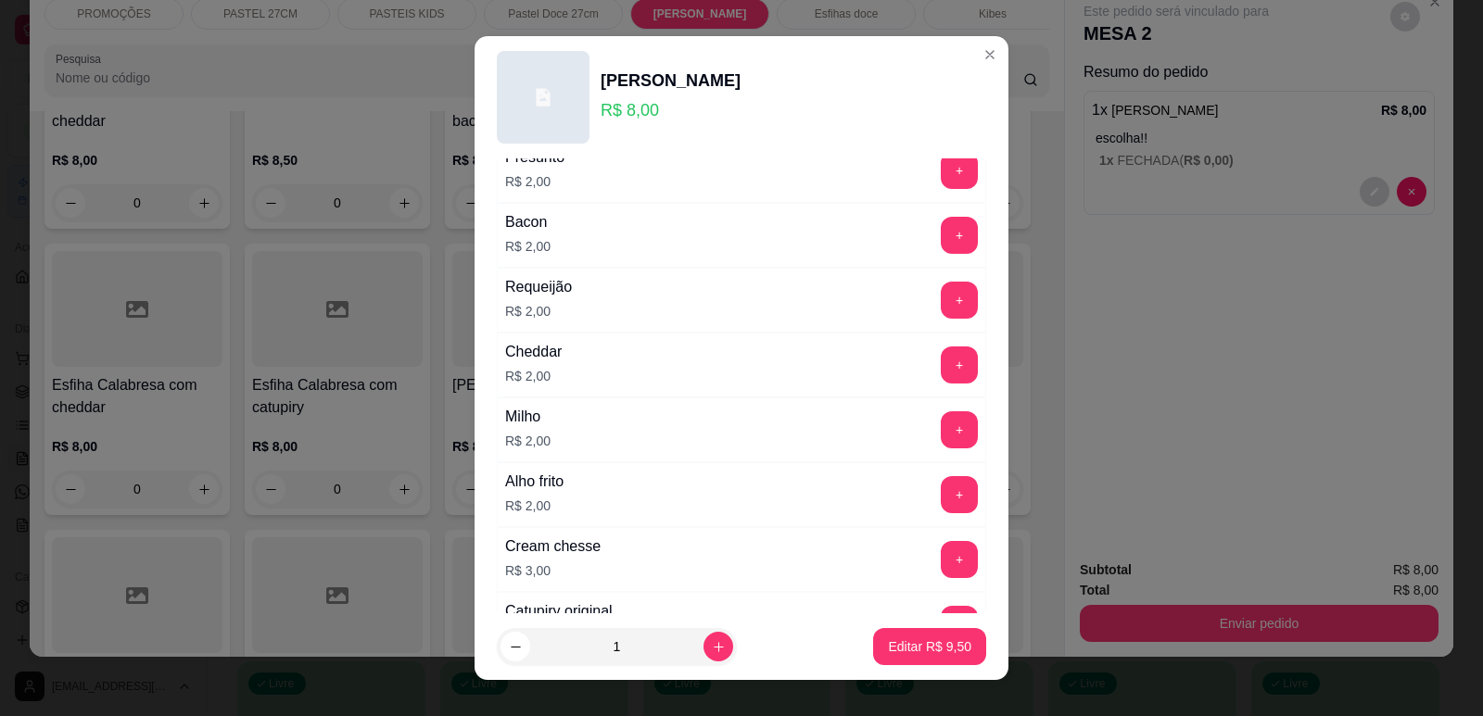
scroll to position [834, 0]
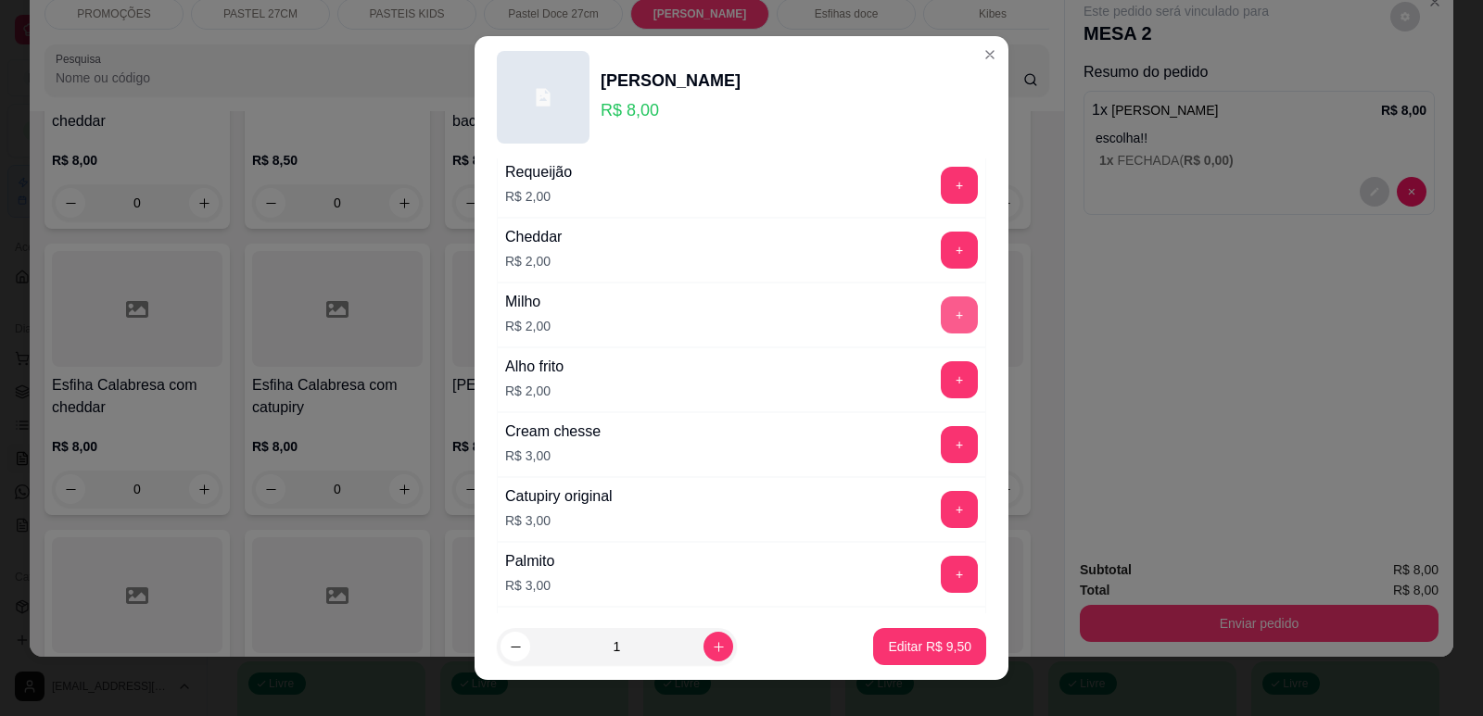
click at [941, 319] on button "+" at bounding box center [959, 315] width 37 height 37
click at [930, 649] on p "Editar R$ 11,50" at bounding box center [925, 648] width 87 height 18
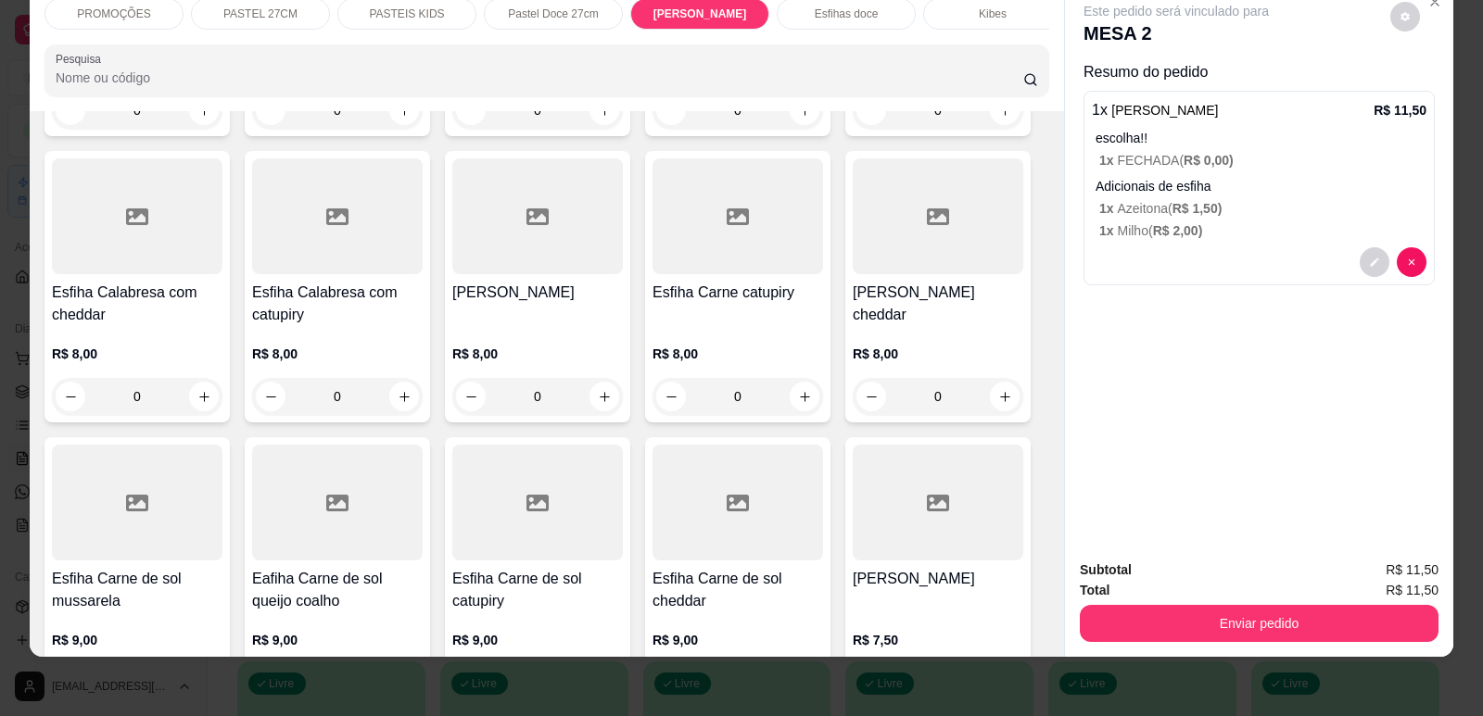
scroll to position [6016, 0]
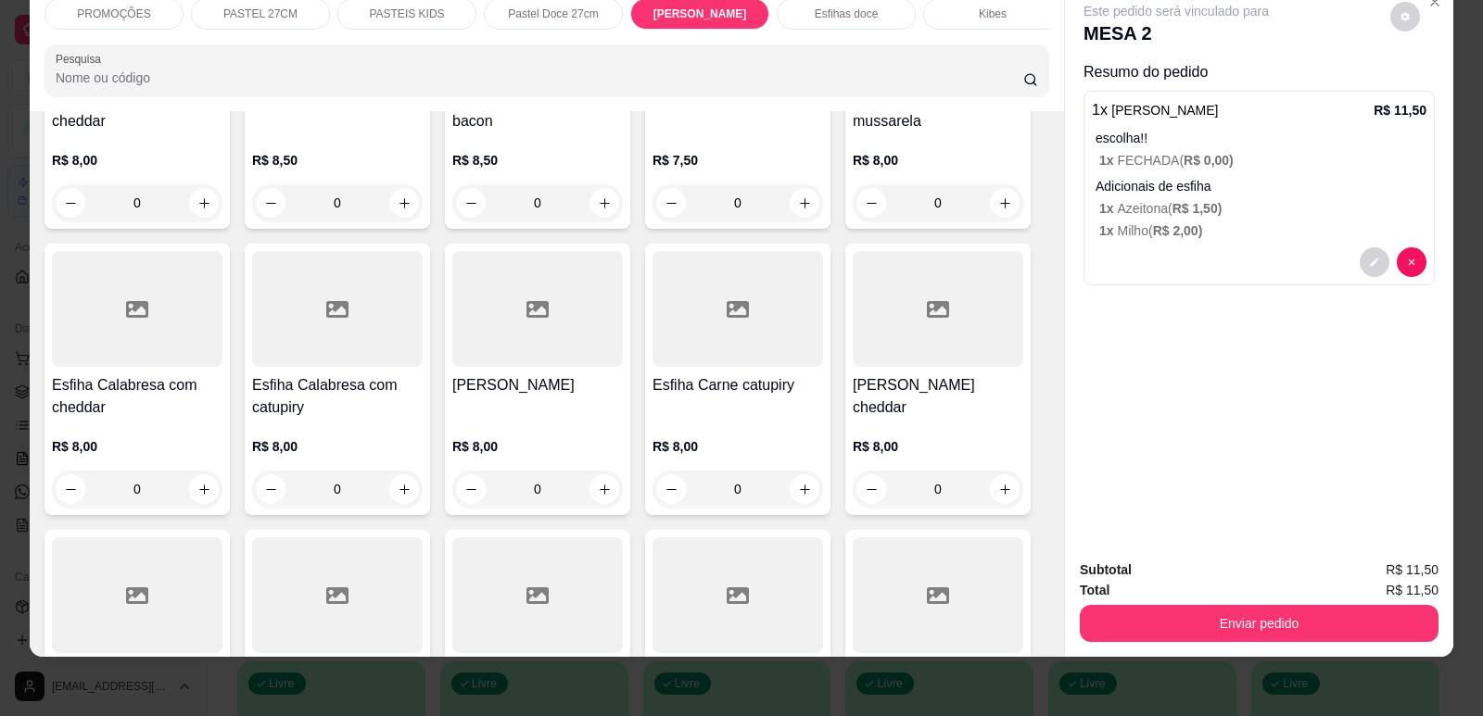
click at [408, 14] on p "PASTEIS KIDS" at bounding box center [406, 13] width 75 height 15
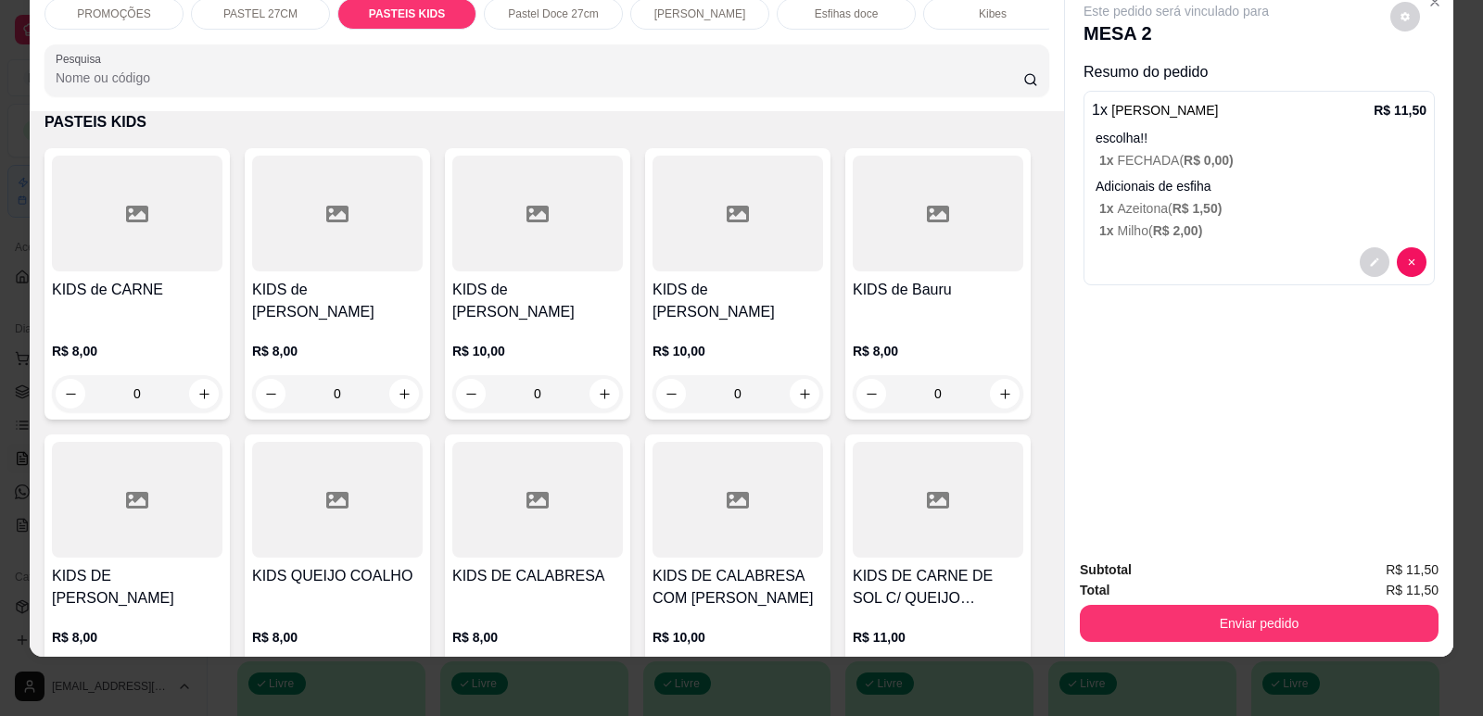
click at [575, 8] on p "Pastel Doce 27cm" at bounding box center [553, 13] width 90 height 15
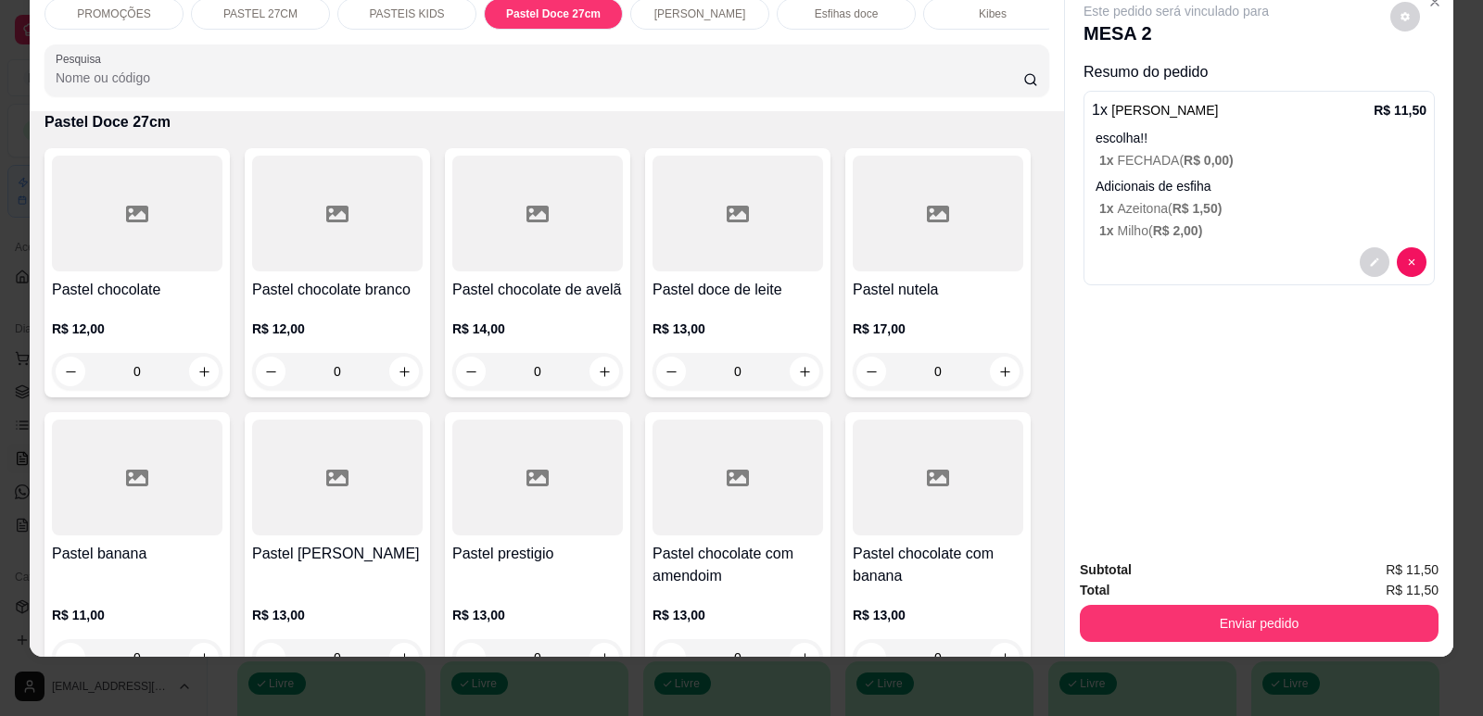
click at [678, 12] on p "[PERSON_NAME]" at bounding box center [700, 13] width 92 height 15
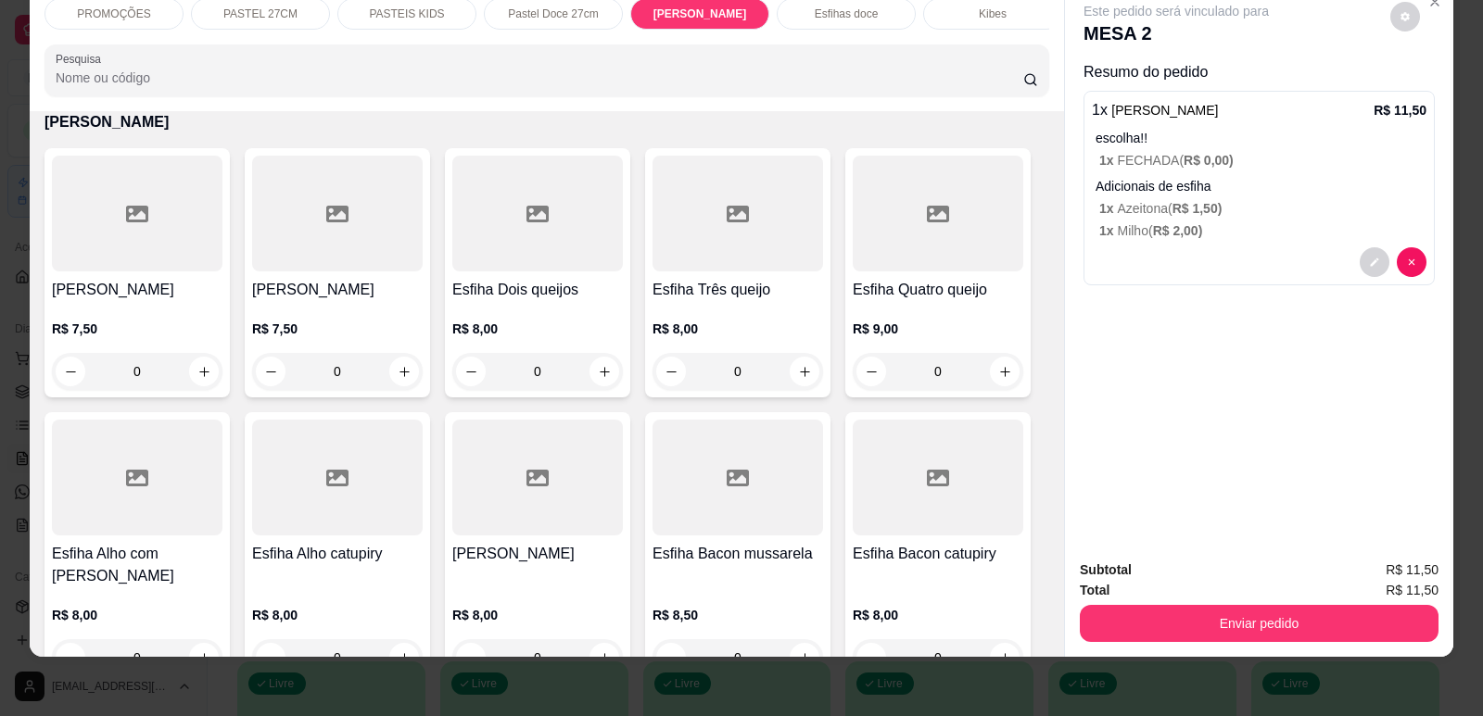
click at [555, 8] on p "Pastel Doce 27cm" at bounding box center [553, 13] width 90 height 15
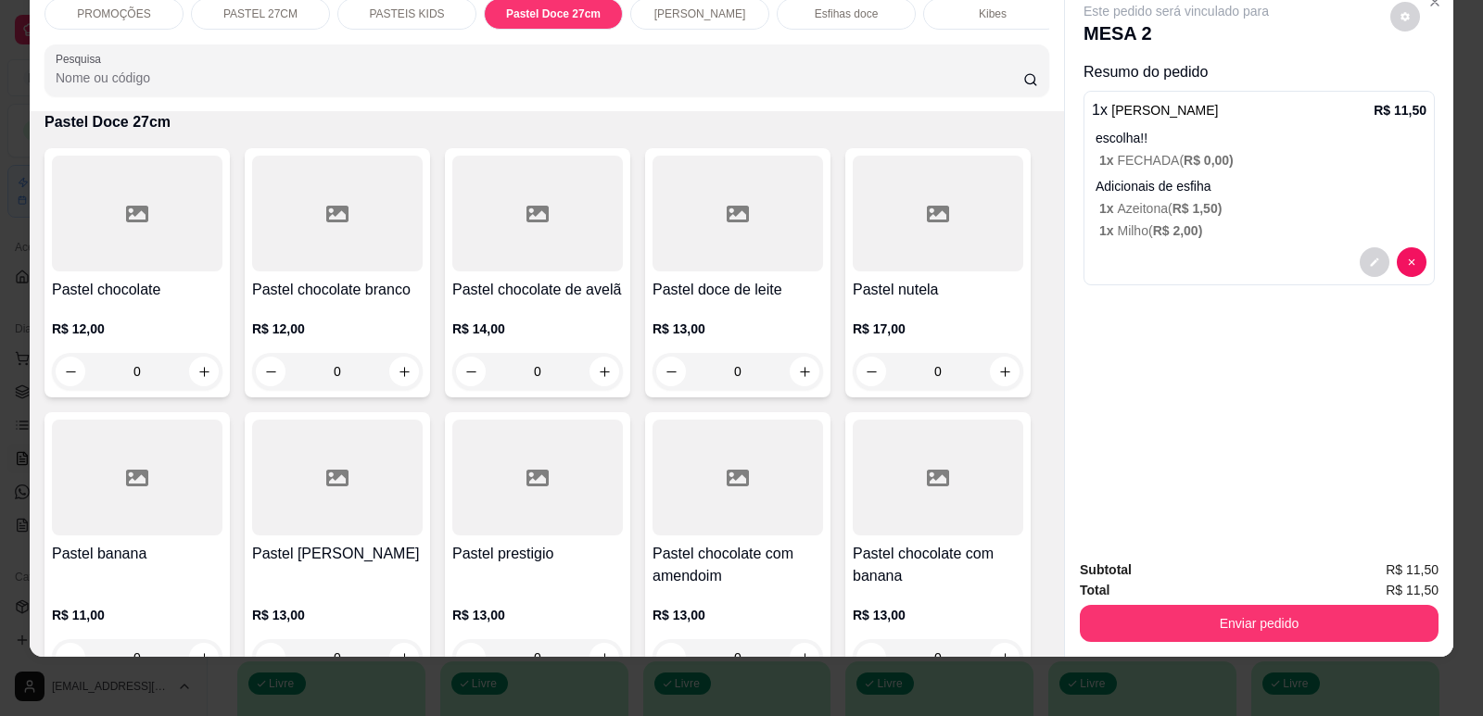
click at [143, 301] on h4 "Pastel chocolate" at bounding box center [137, 290] width 171 height 22
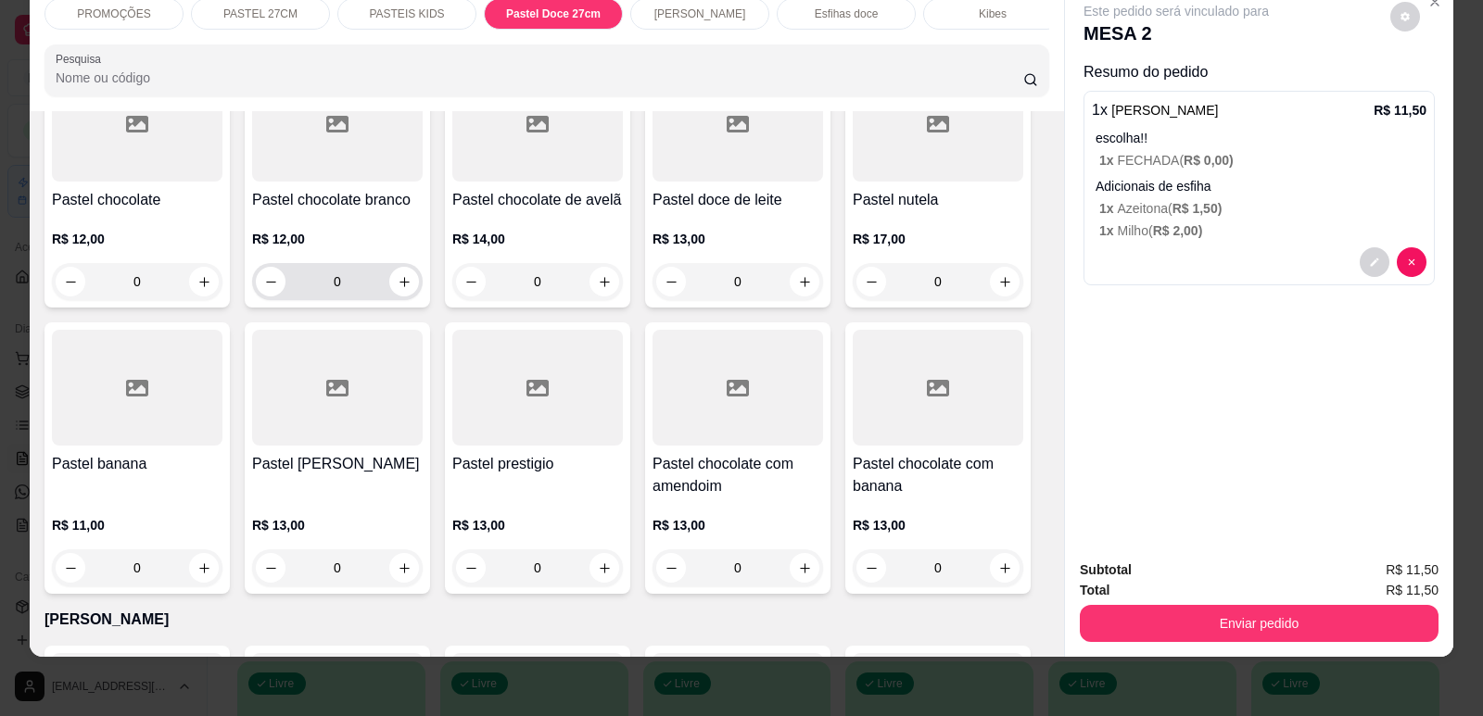
scroll to position [4780, 0]
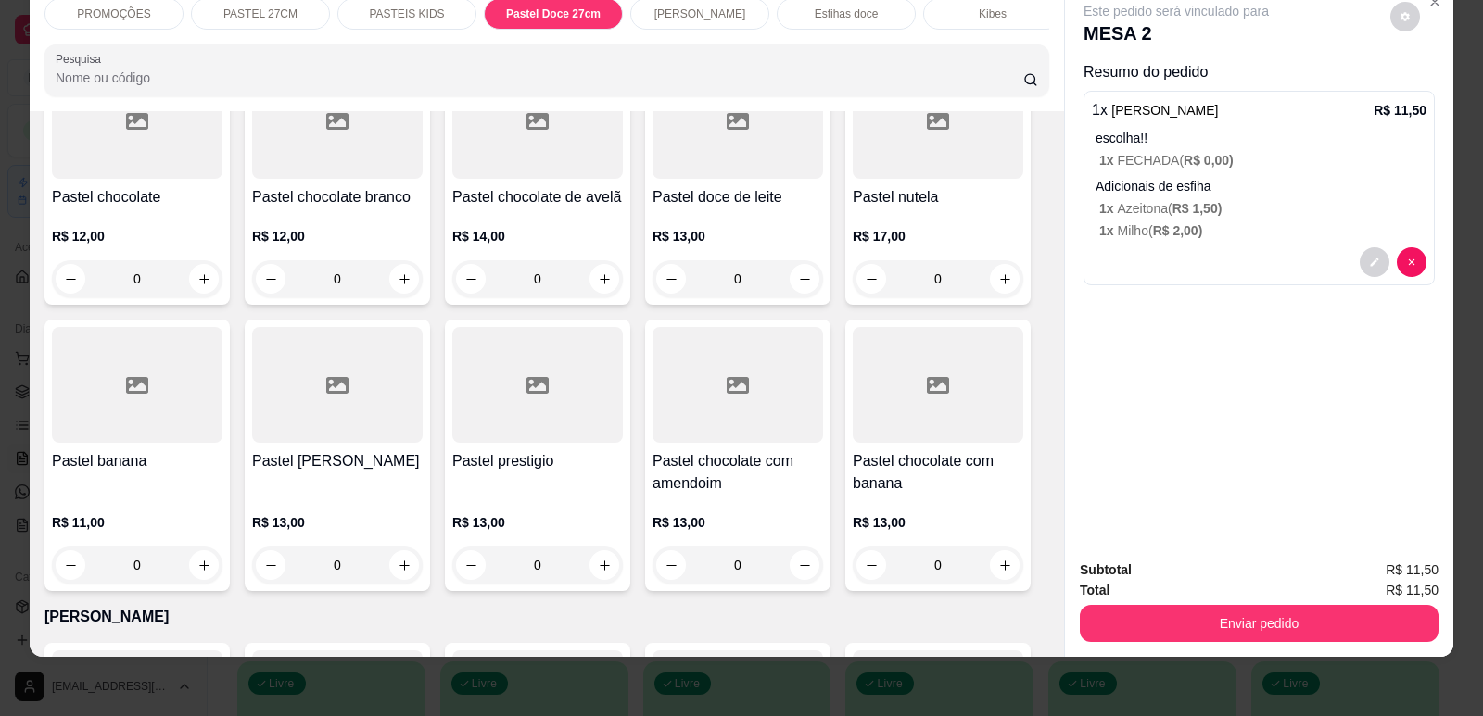
click at [141, 460] on div "Pastel banana R$ 11,00 0" at bounding box center [136, 456] width 185 height 272
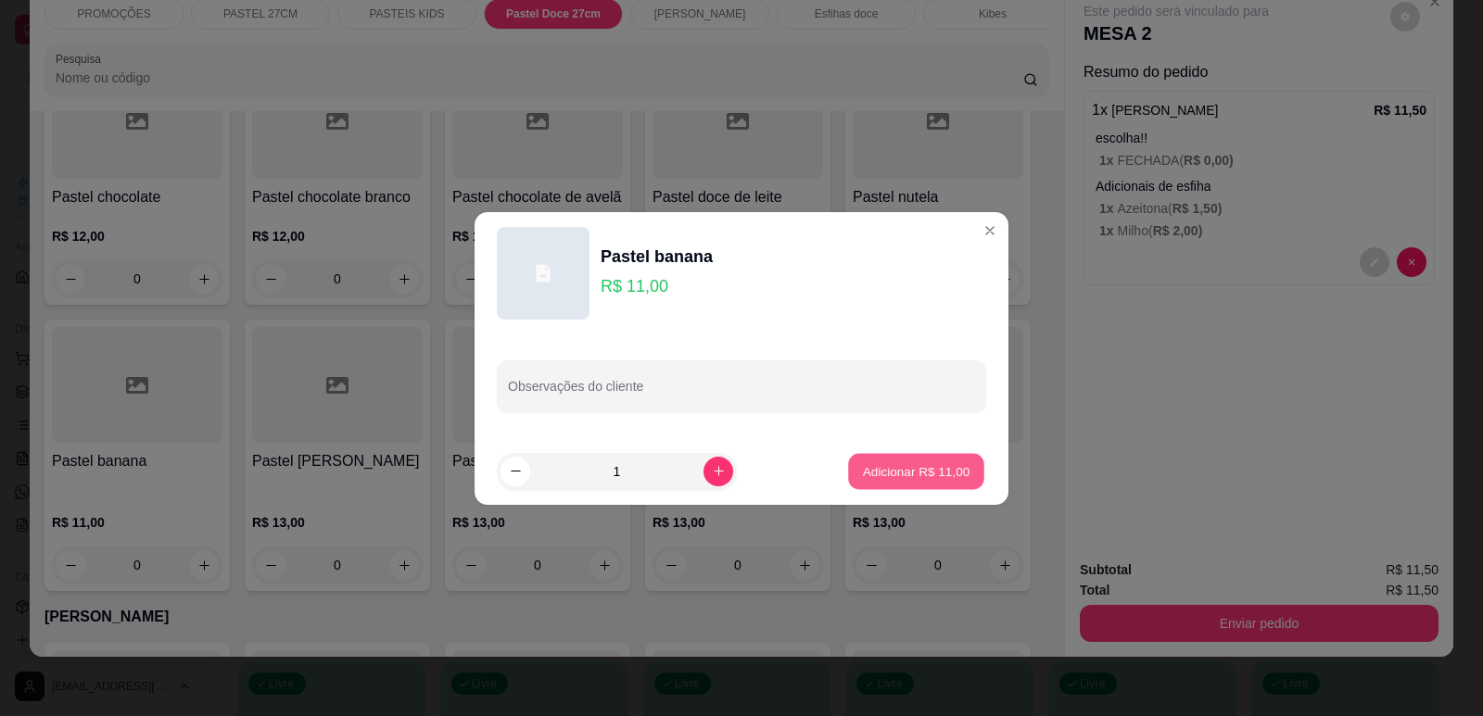
click at [899, 475] on p "Adicionar R$ 11,00" at bounding box center [916, 471] width 107 height 18
type input "1"
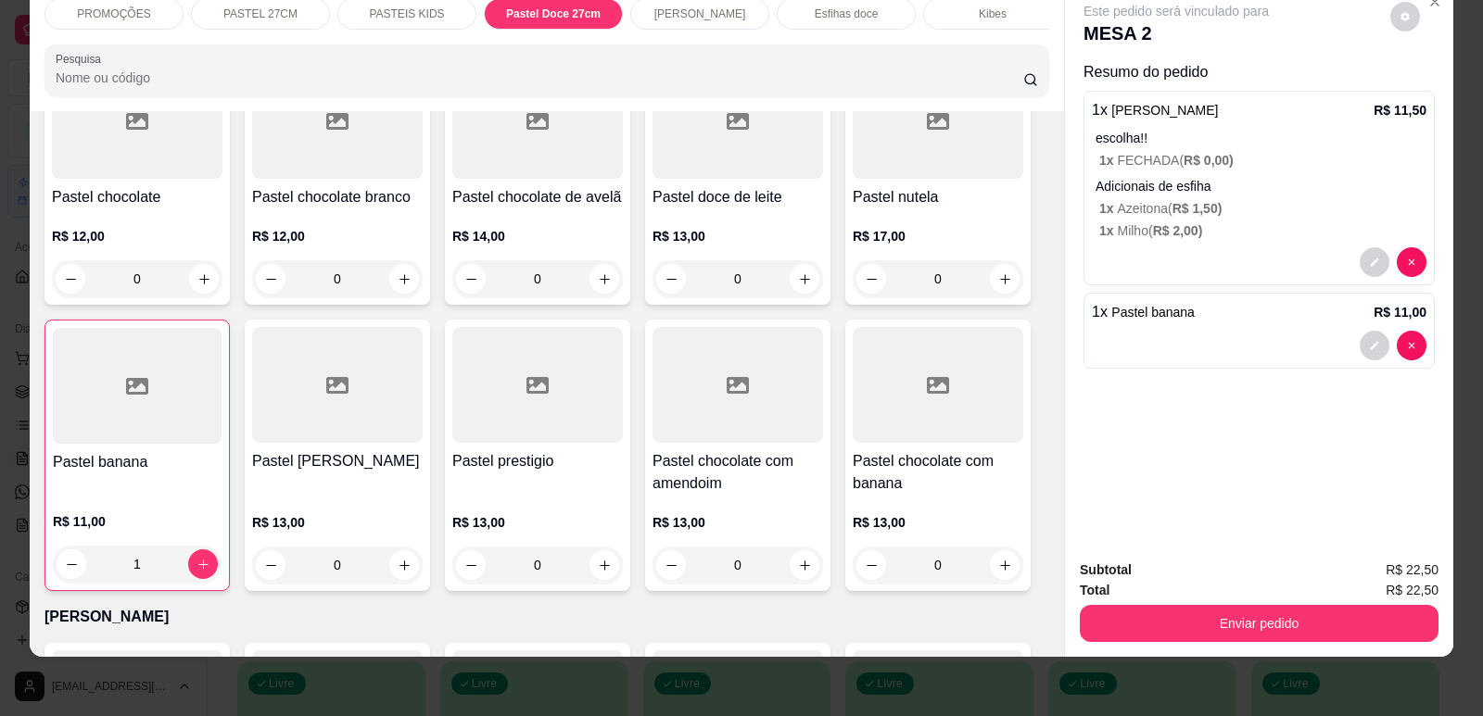
click at [234, 10] on p "PASTEL 27CM" at bounding box center [260, 13] width 74 height 15
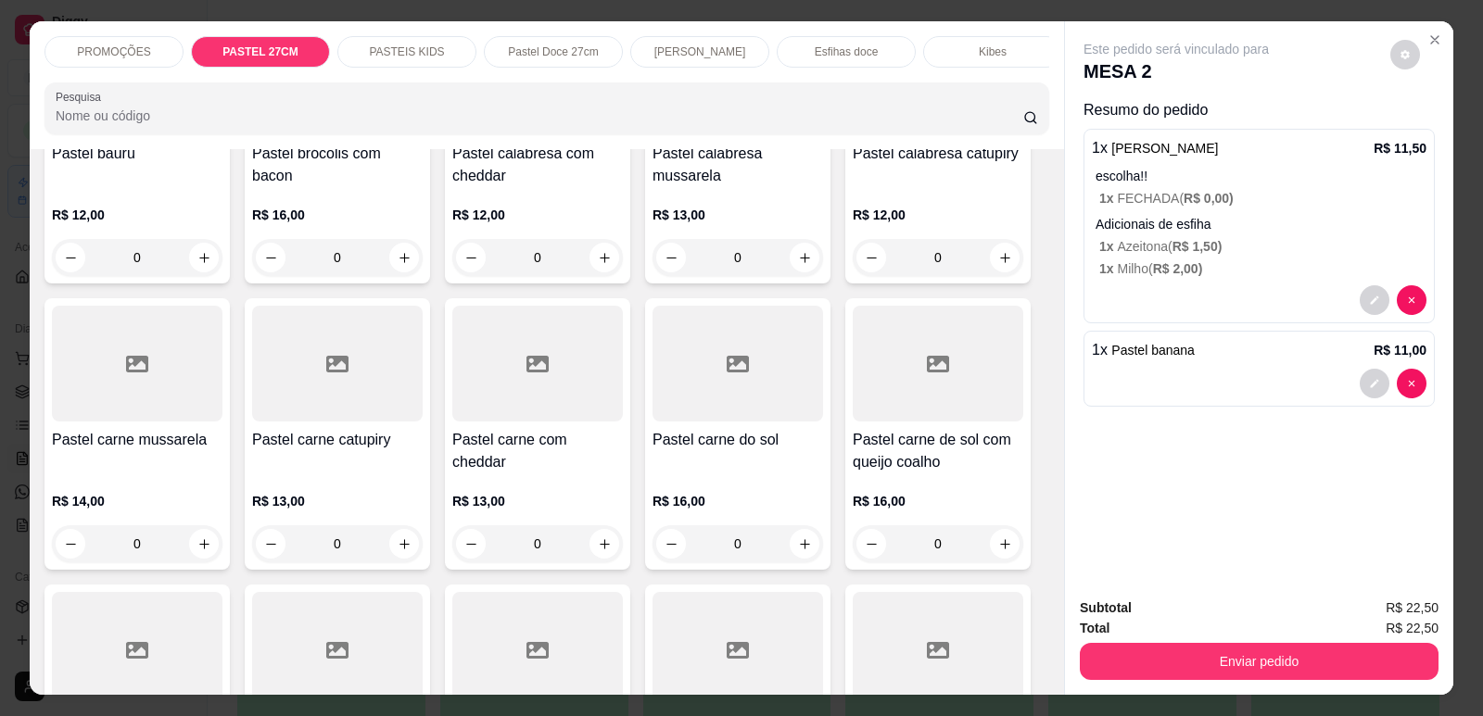
scroll to position [1112, 0]
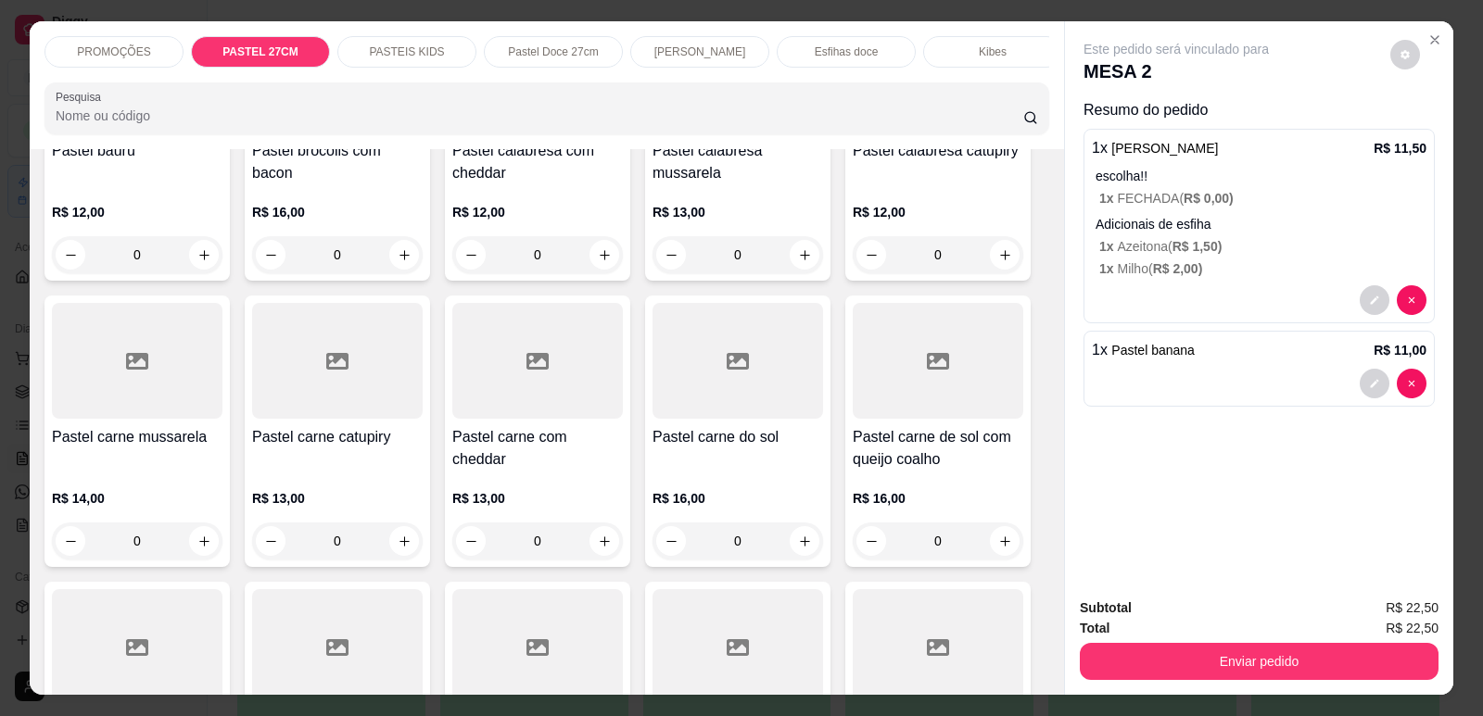
click at [133, 416] on div at bounding box center [137, 361] width 171 height 116
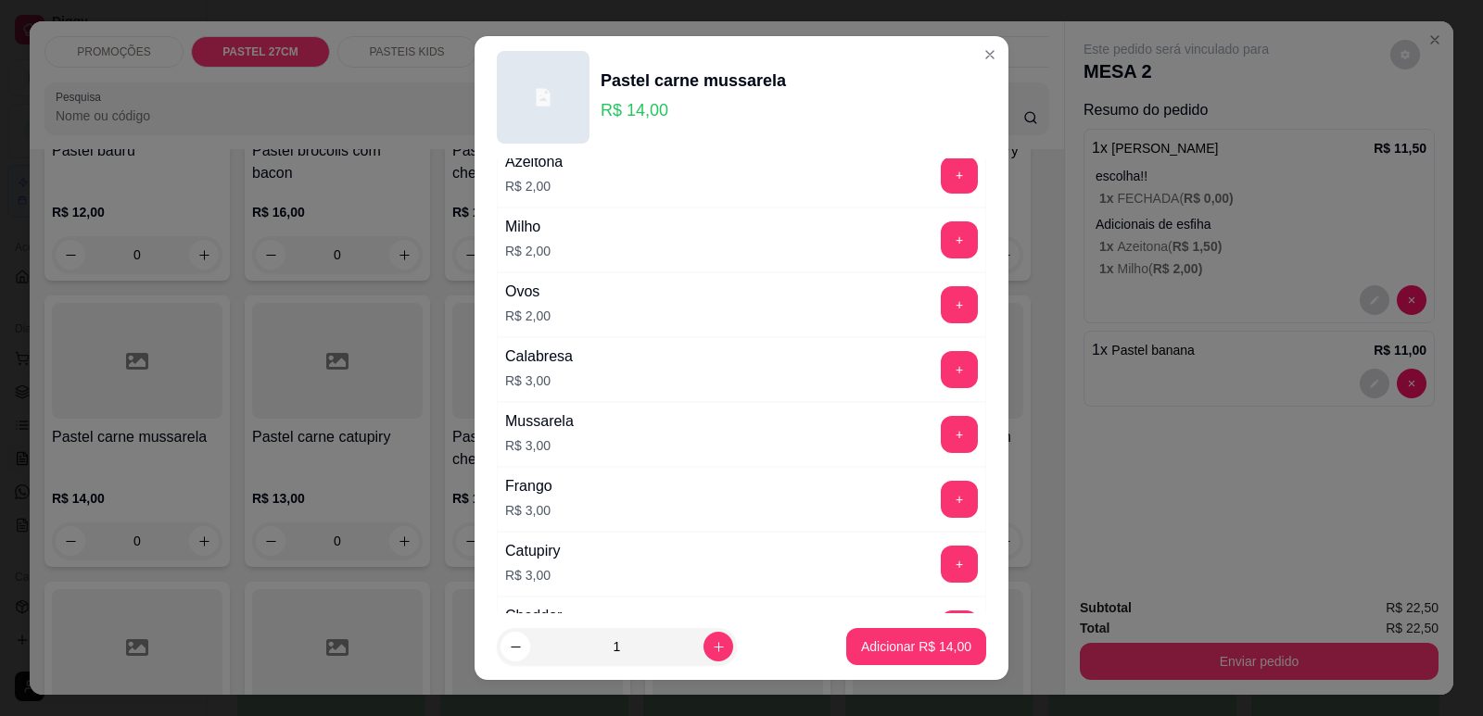
scroll to position [371, 0]
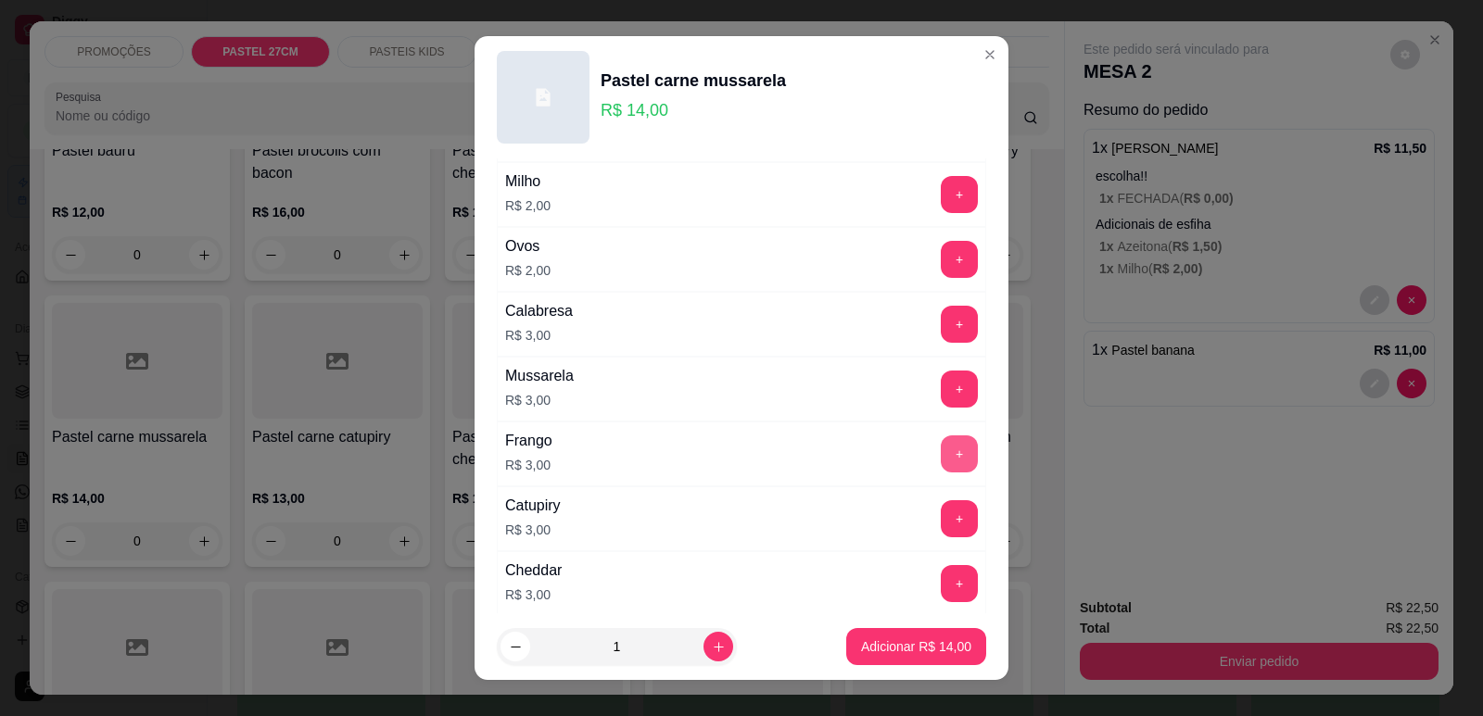
click at [941, 448] on button "+" at bounding box center [959, 454] width 37 height 37
click at [896, 648] on p "Adicionar R$ 17,00" at bounding box center [916, 648] width 107 height 18
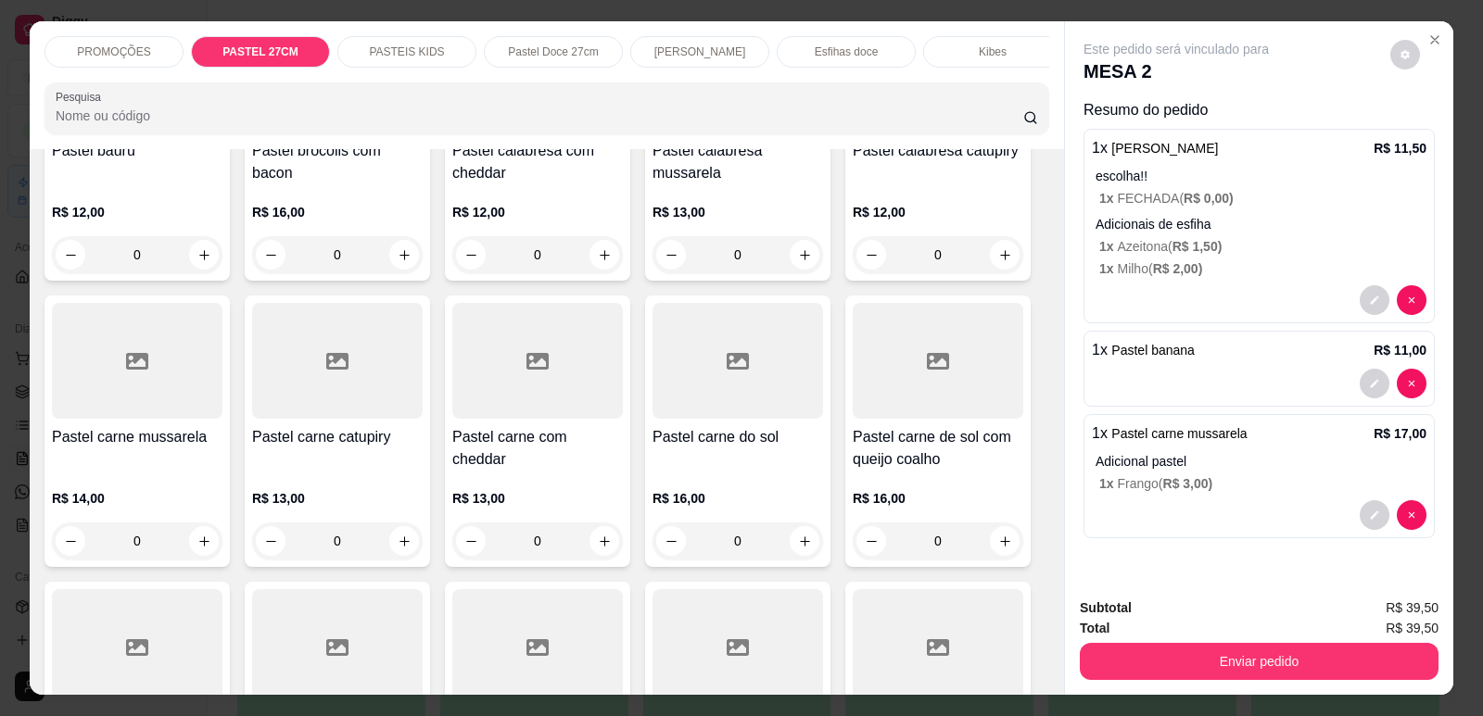
scroll to position [0, 745]
click at [812, 57] on p "Refrigerante" at bounding box center [833, 51] width 61 height 15
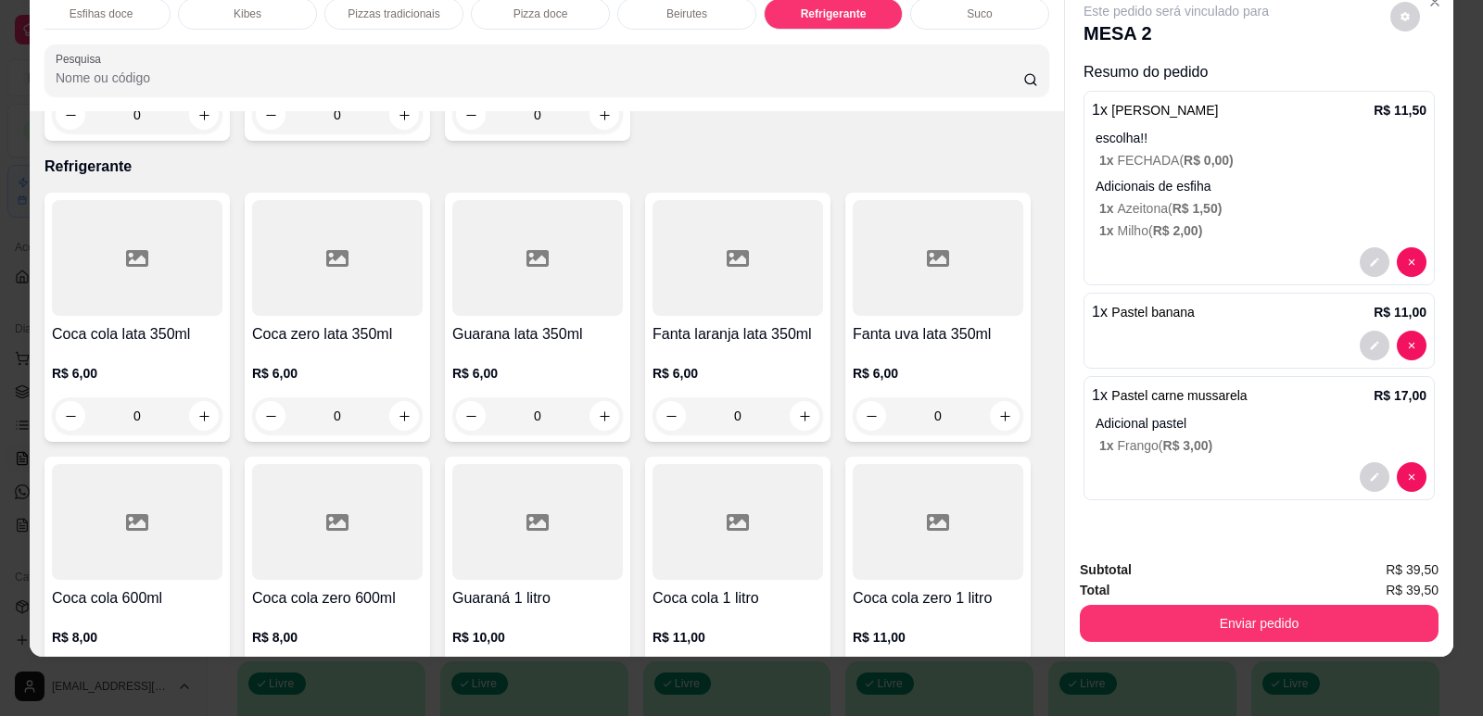
scroll to position [0, 0]
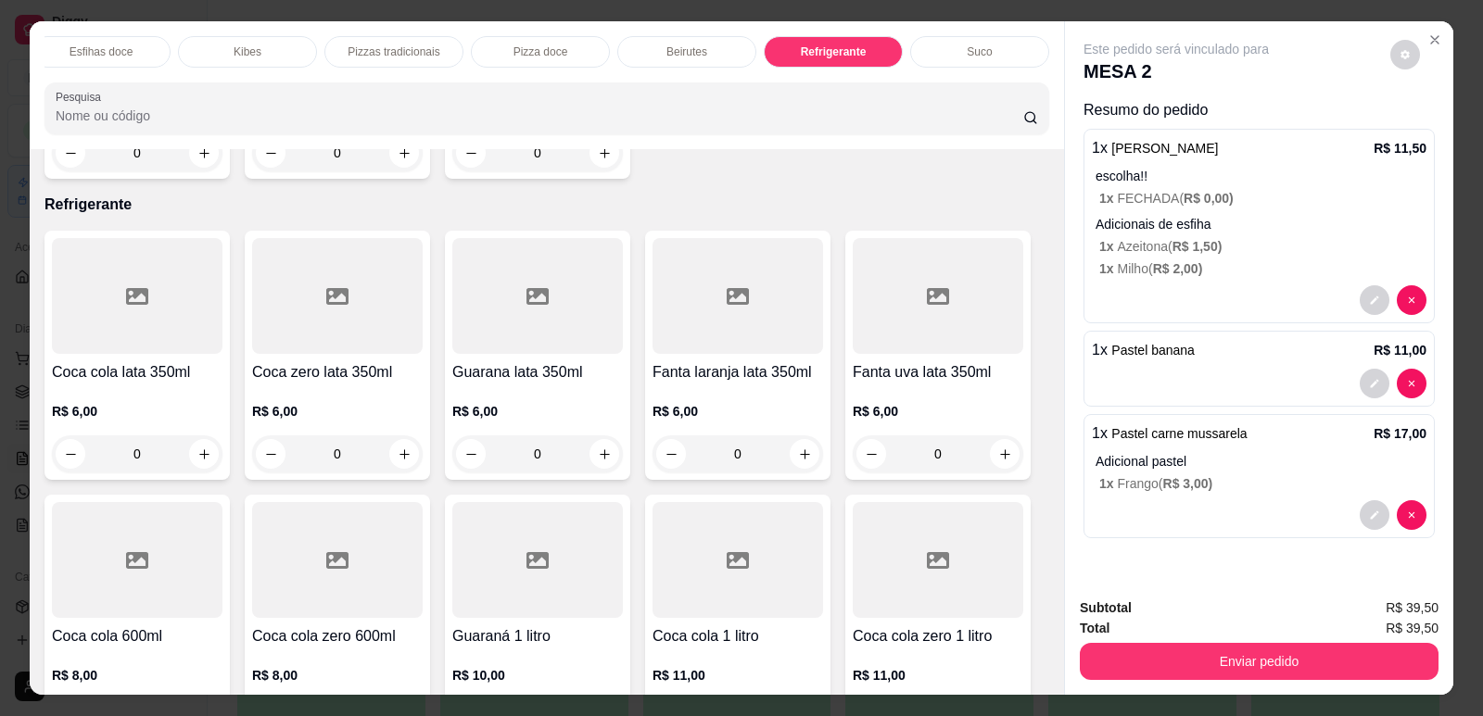
click at [969, 48] on p "Suco" at bounding box center [979, 51] width 25 height 15
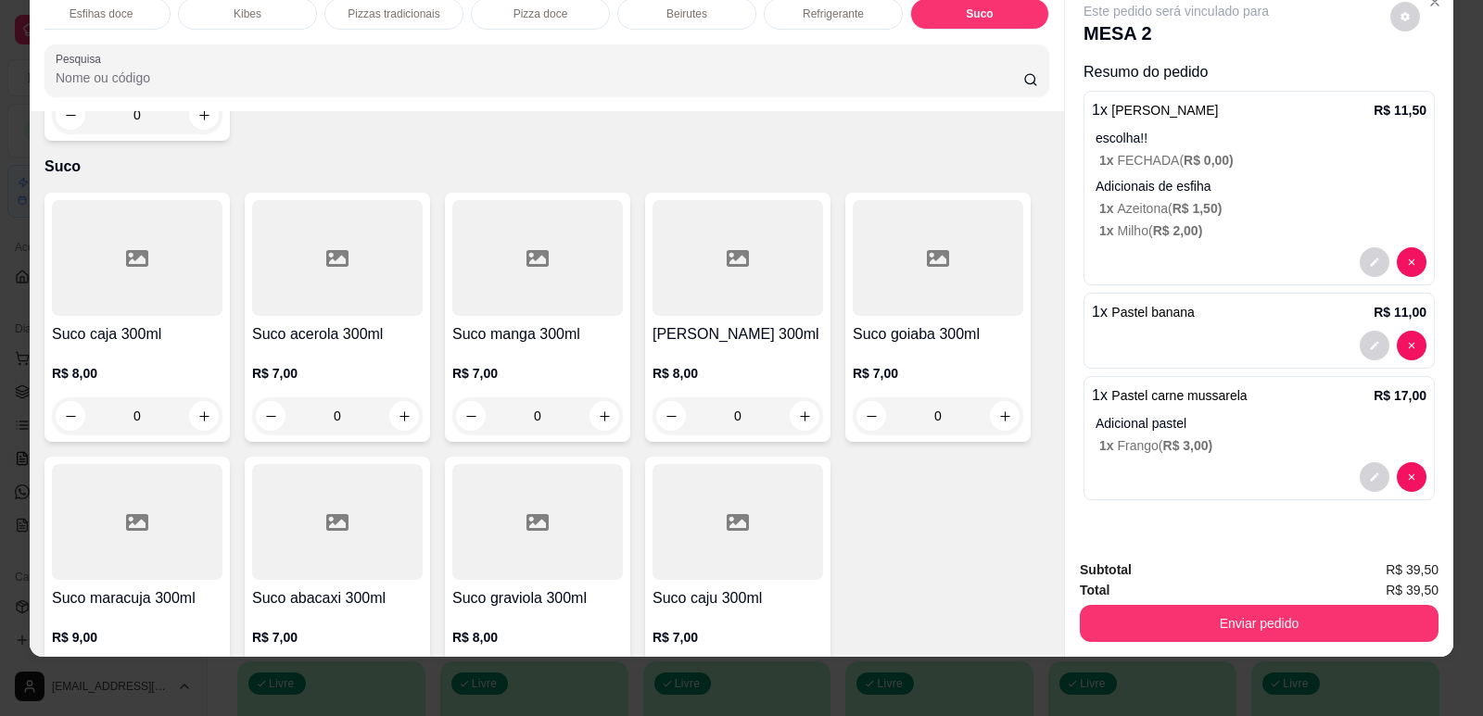
click at [551, 535] on div at bounding box center [537, 522] width 171 height 116
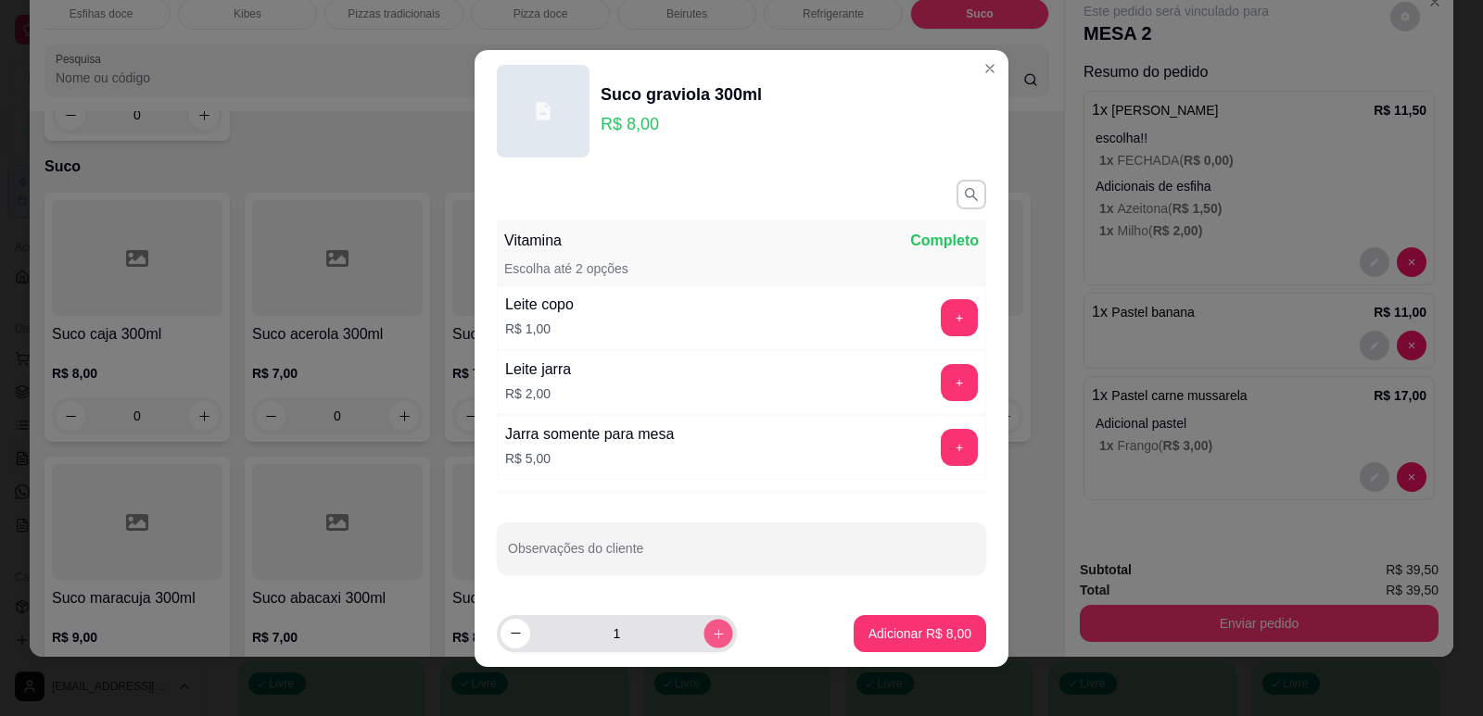
click at [712, 628] on icon "increase-product-quantity" at bounding box center [719, 633] width 14 height 14
type input "2"
click at [919, 636] on p "Adicionar R$ 16,00" at bounding box center [916, 634] width 107 height 18
type input "2"
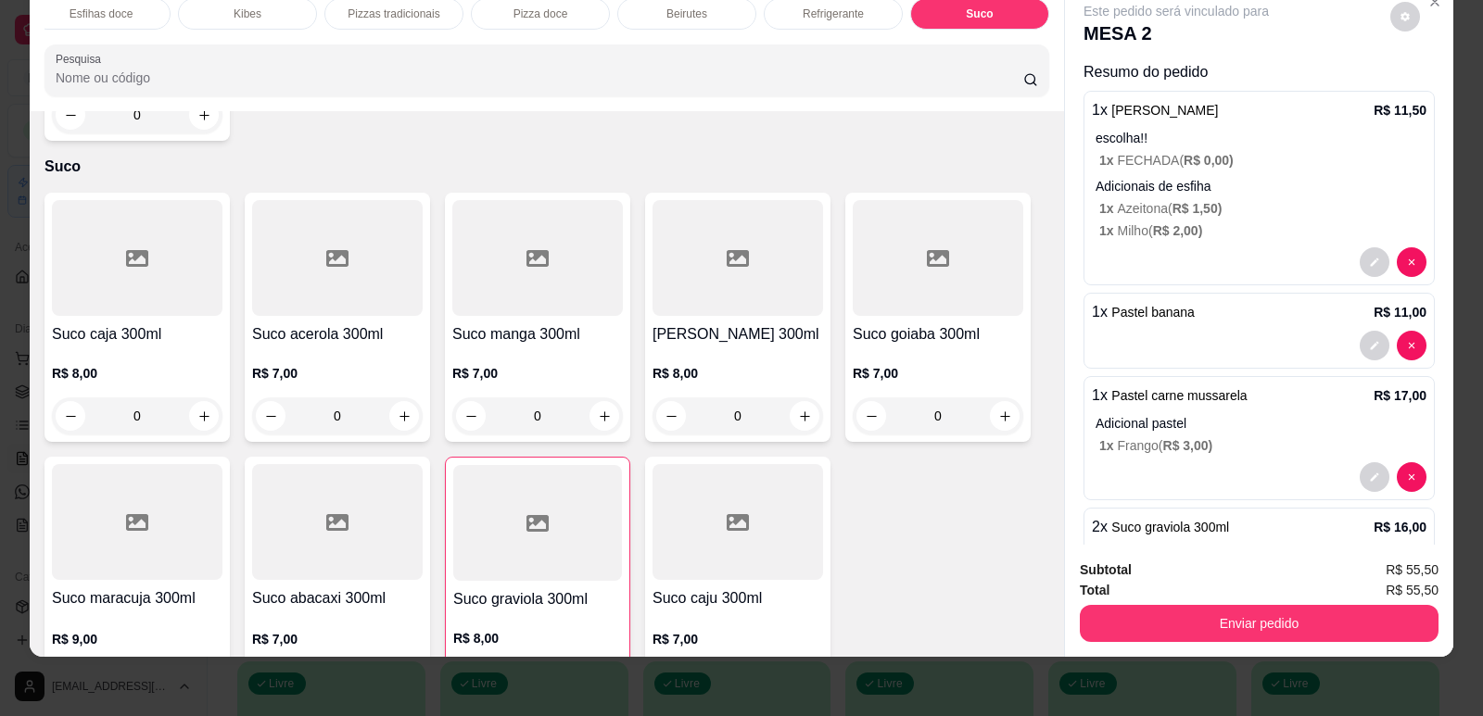
scroll to position [65, 0]
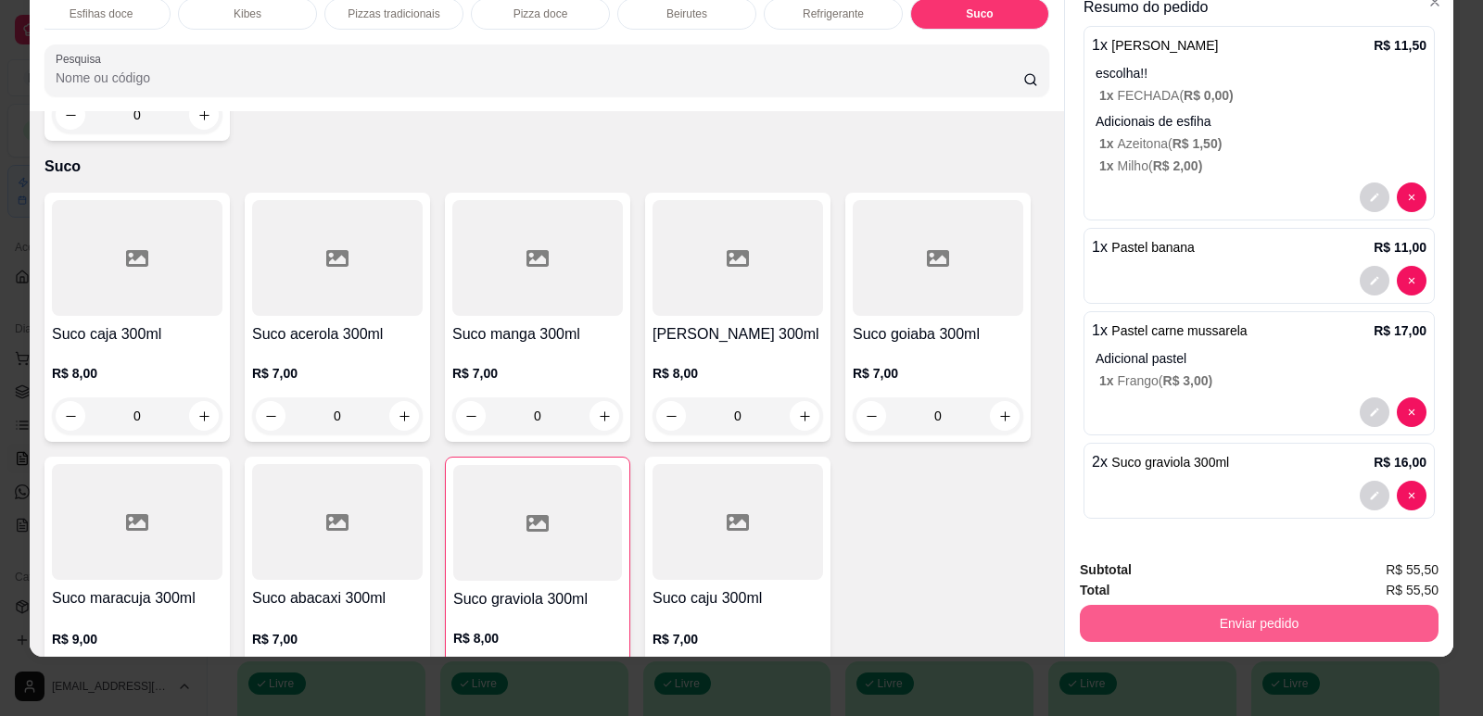
click at [1204, 629] on button "Enviar pedido" at bounding box center [1259, 623] width 359 height 37
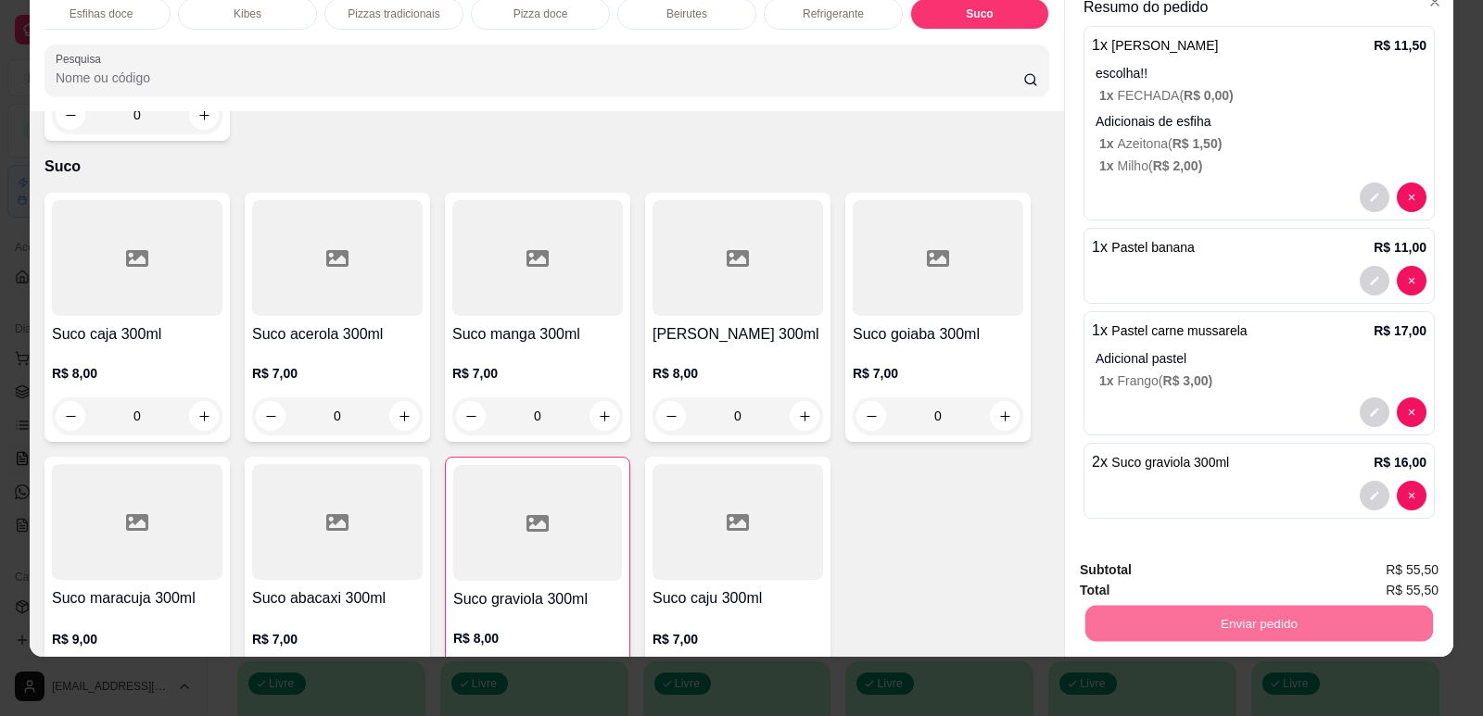
click at [1377, 575] on button "Enviar pedido" at bounding box center [1390, 578] width 105 height 35
